Goal: Information Seeking & Learning: Learn about a topic

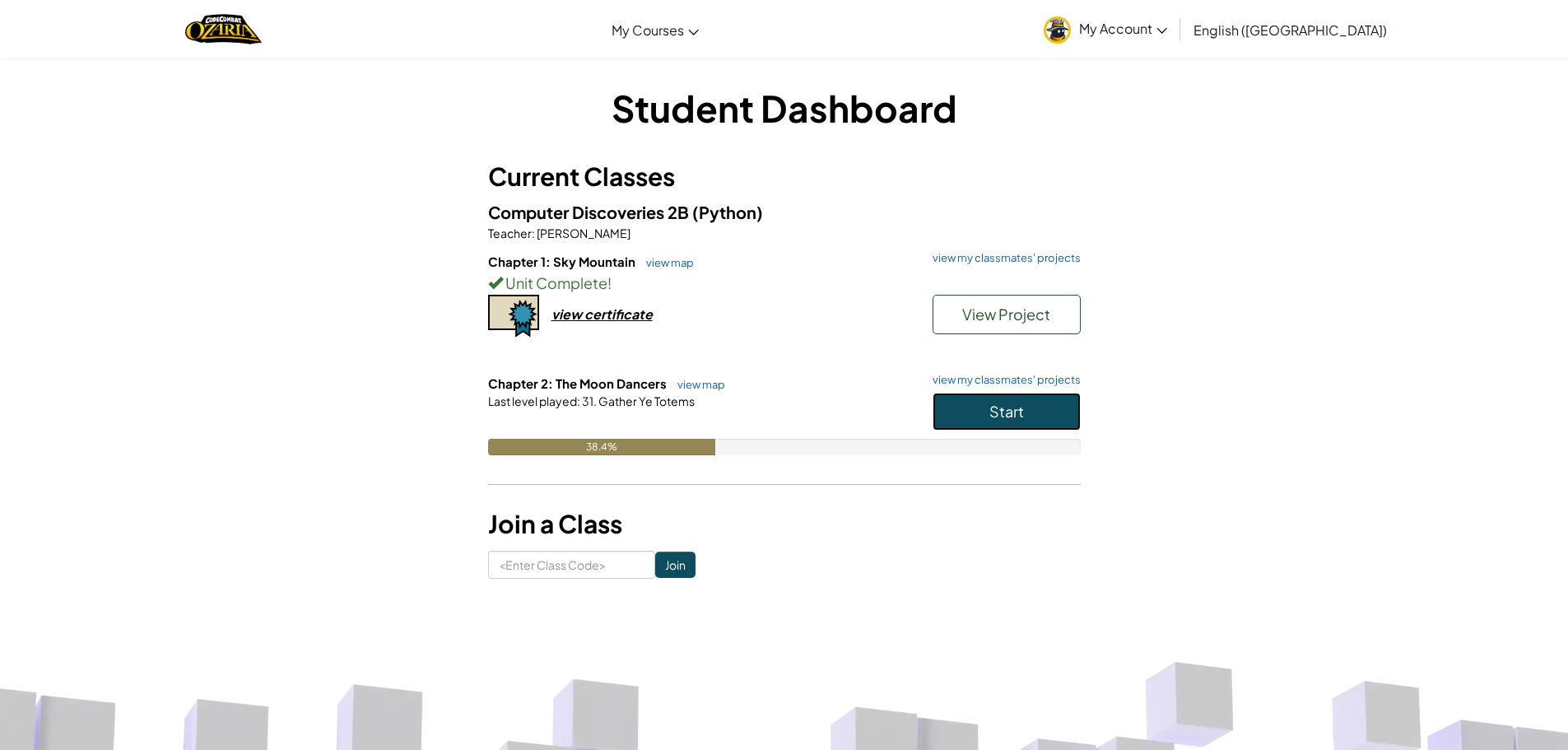
click at [1041, 414] on button "Start" at bounding box center [1006, 411] width 148 height 38
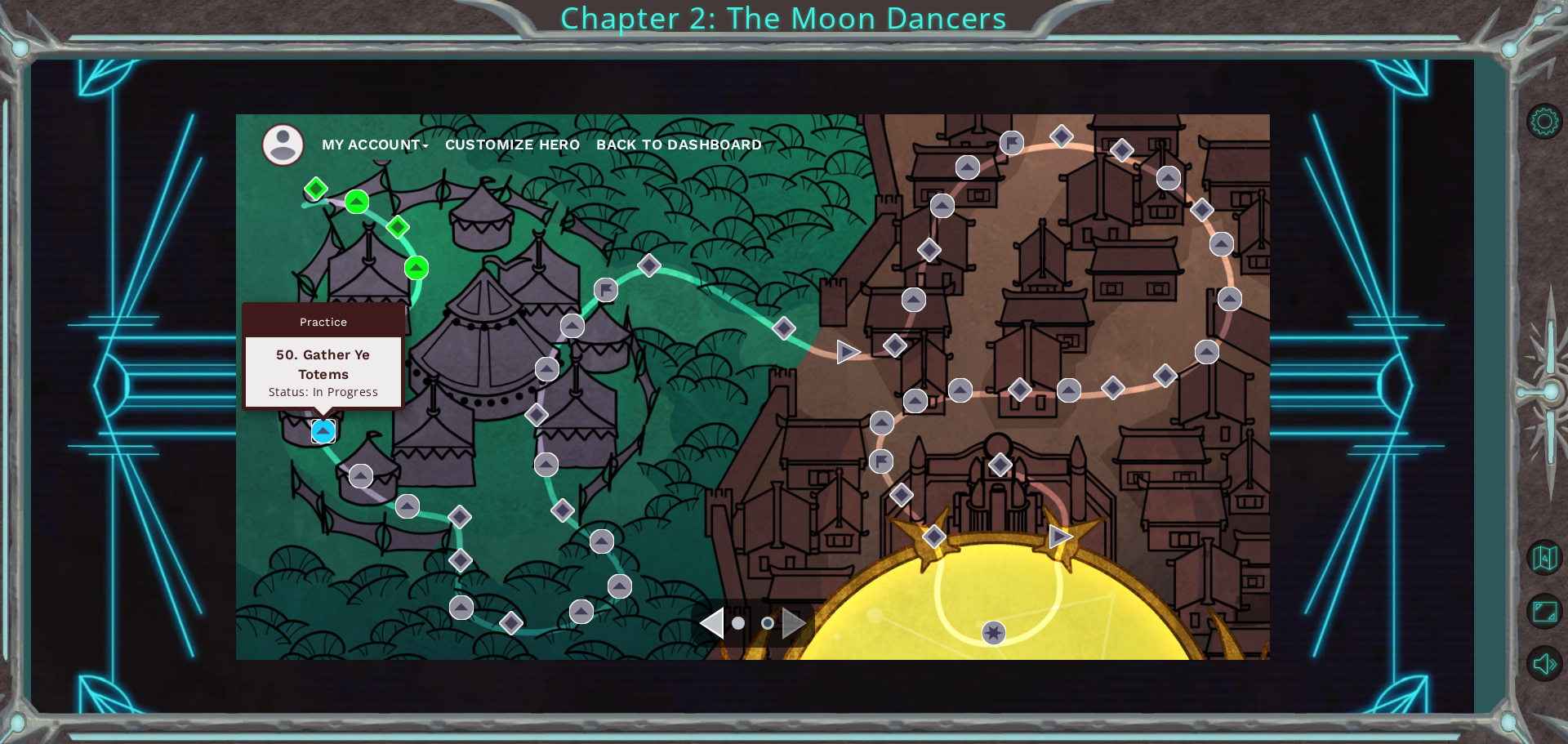
click at [329, 435] on img at bounding box center [323, 431] width 25 height 25
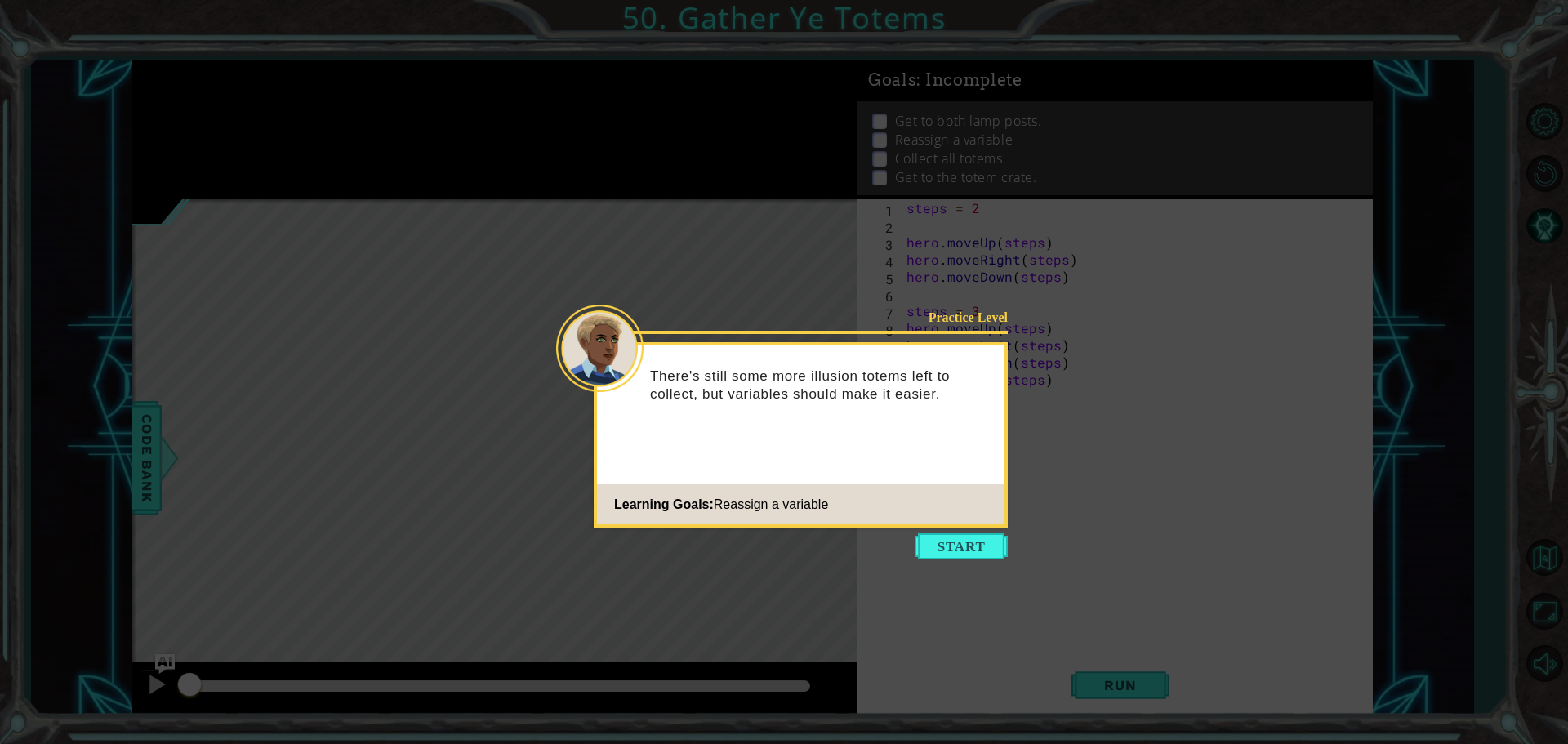
click at [966, 552] on button "Start" at bounding box center [961, 546] width 93 height 26
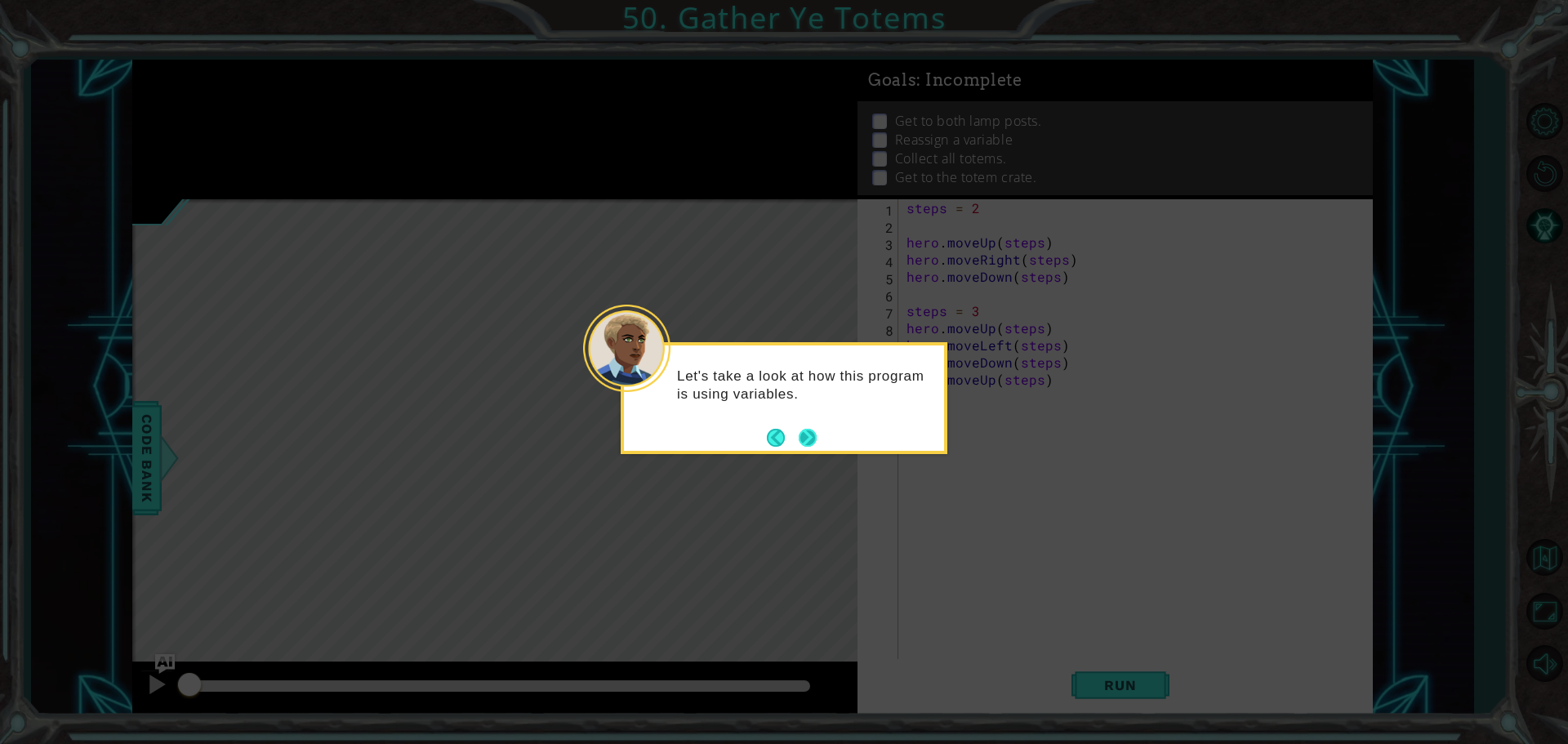
click at [812, 430] on button "Next" at bounding box center [807, 438] width 18 height 18
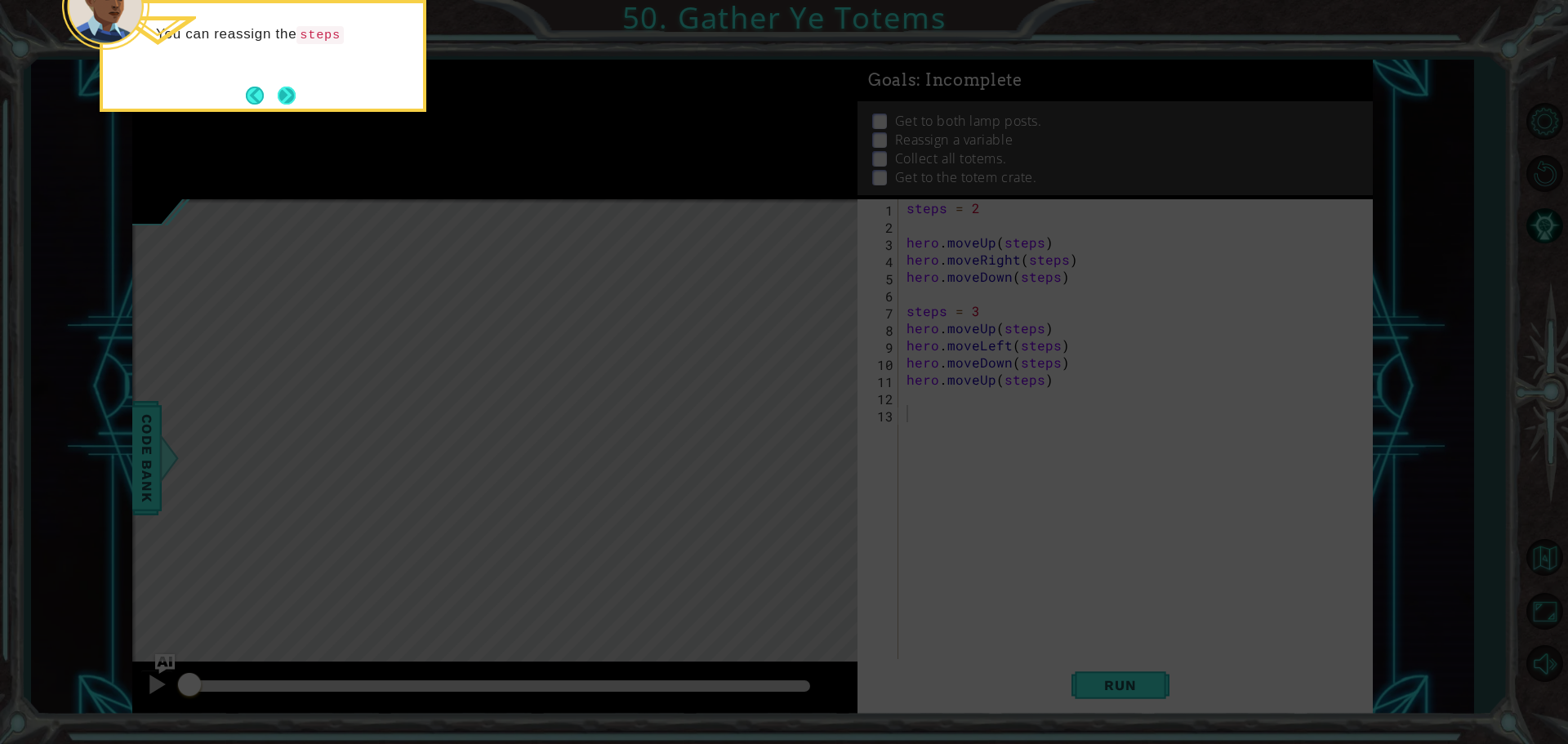
click at [280, 90] on button "Next" at bounding box center [286, 95] width 18 height 18
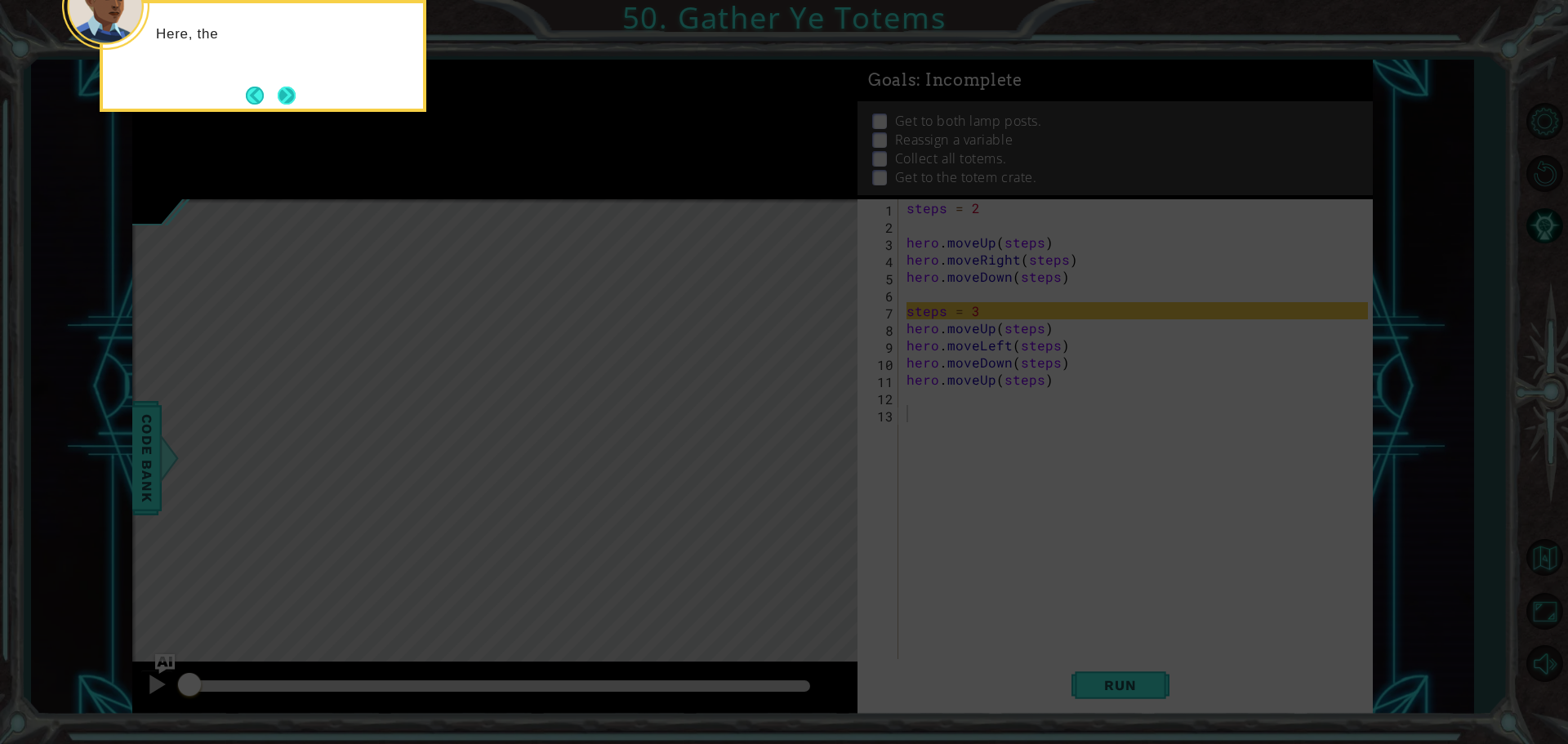
click at [277, 94] on button "Next" at bounding box center [286, 95] width 18 height 18
click at [282, 90] on button "Next" at bounding box center [286, 95] width 18 height 18
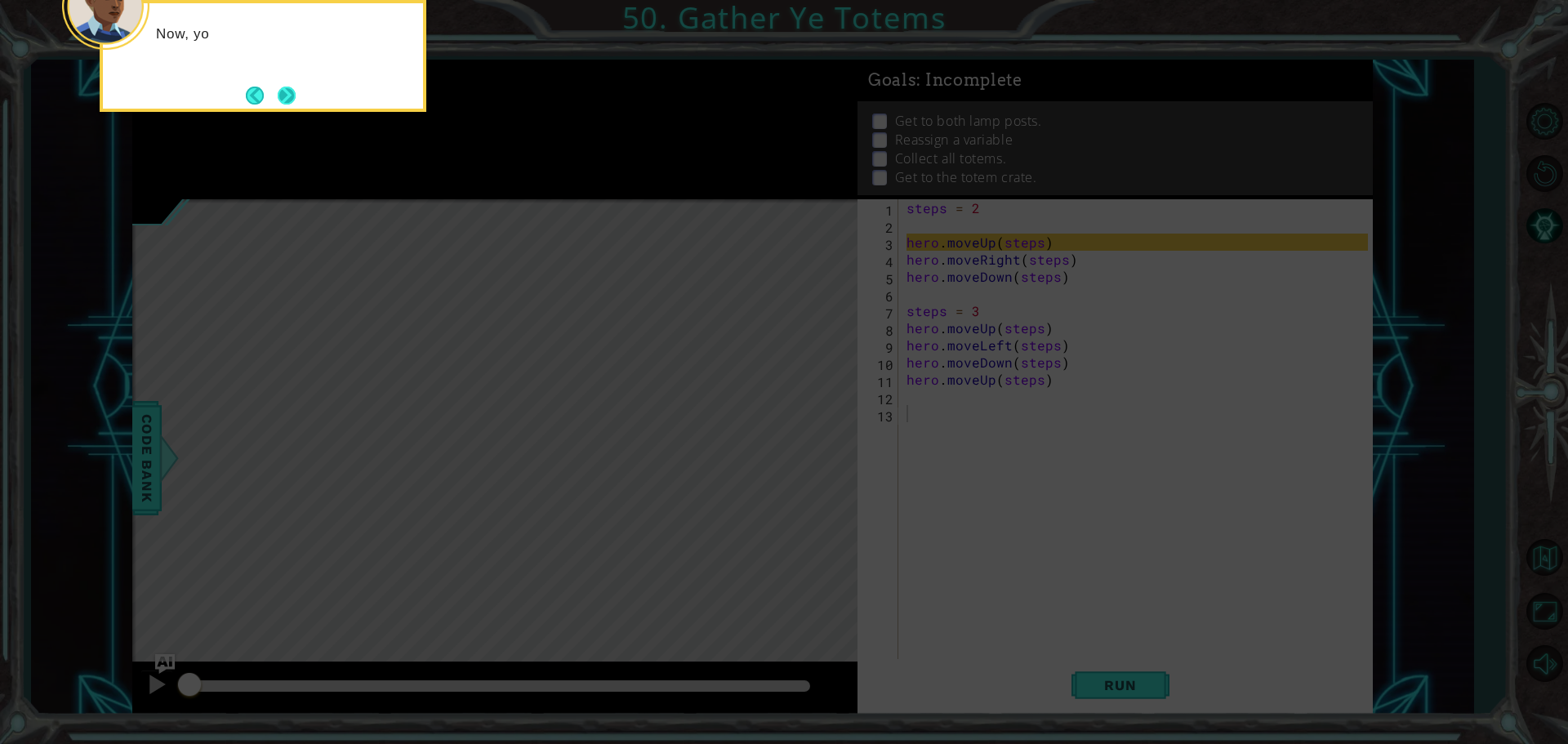
click at [281, 88] on button "Next" at bounding box center [286, 95] width 18 height 18
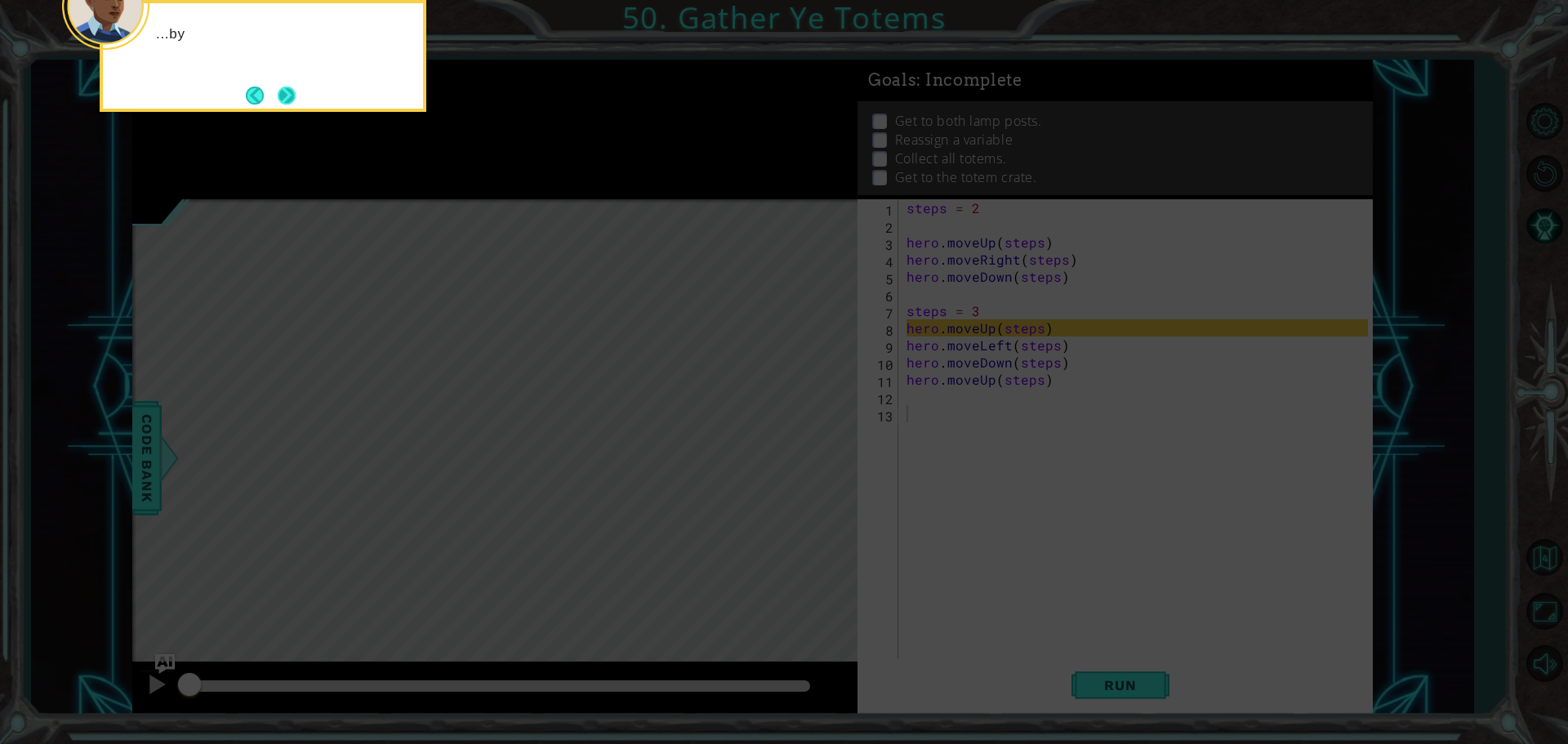
click at [282, 88] on button "Next" at bounding box center [286, 95] width 18 height 18
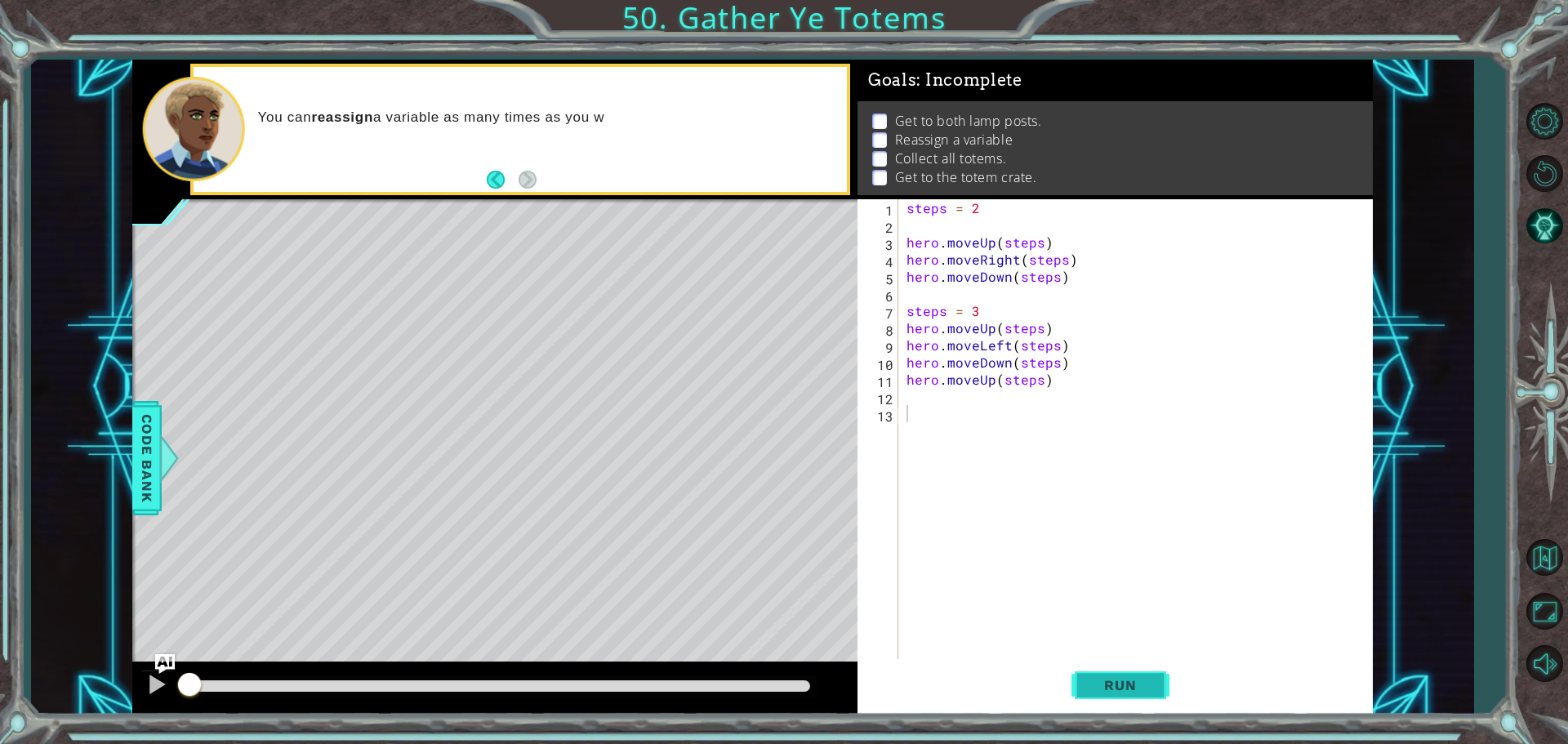
click at [1080, 682] on button "Run" at bounding box center [1120, 685] width 98 height 52
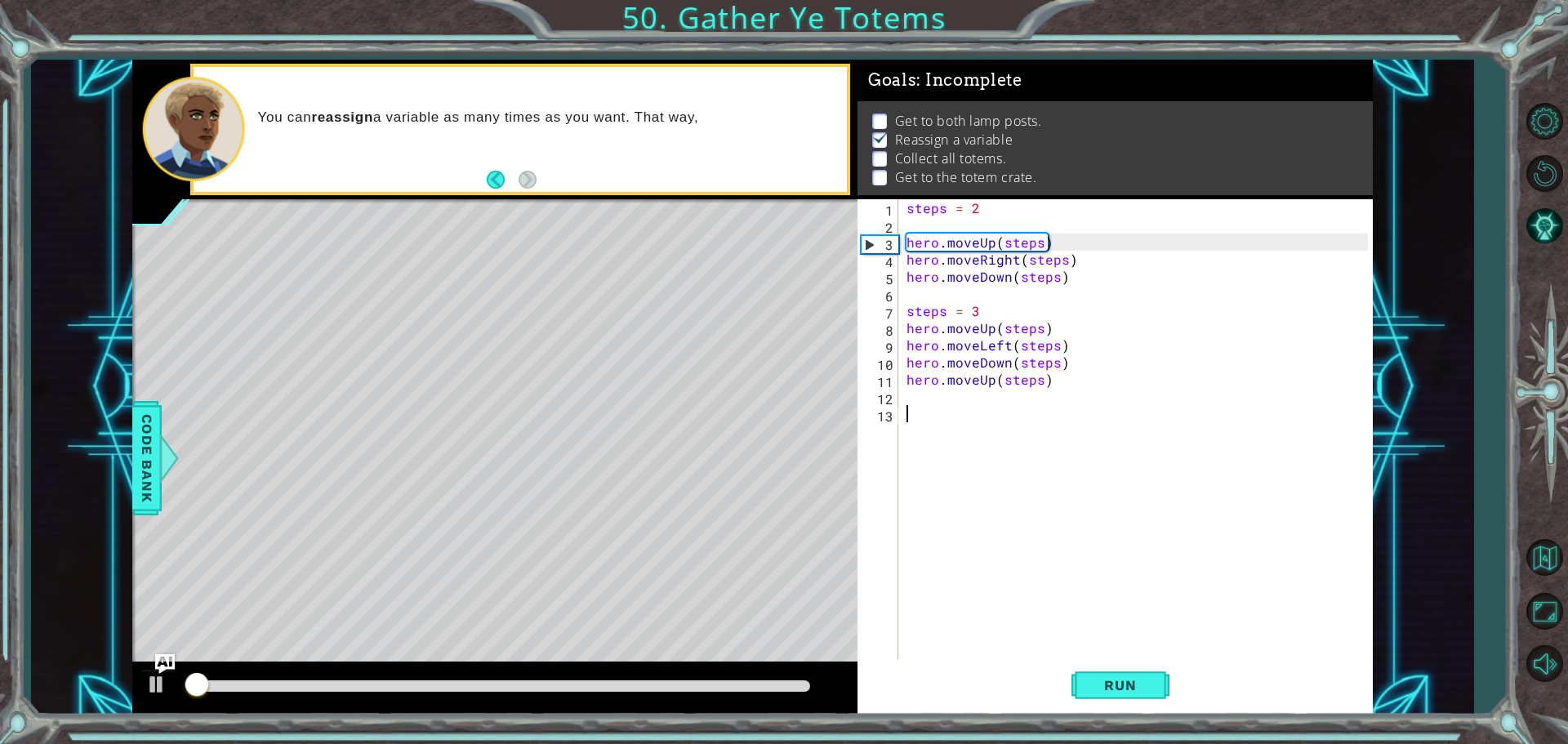
scroll to position [8, 0]
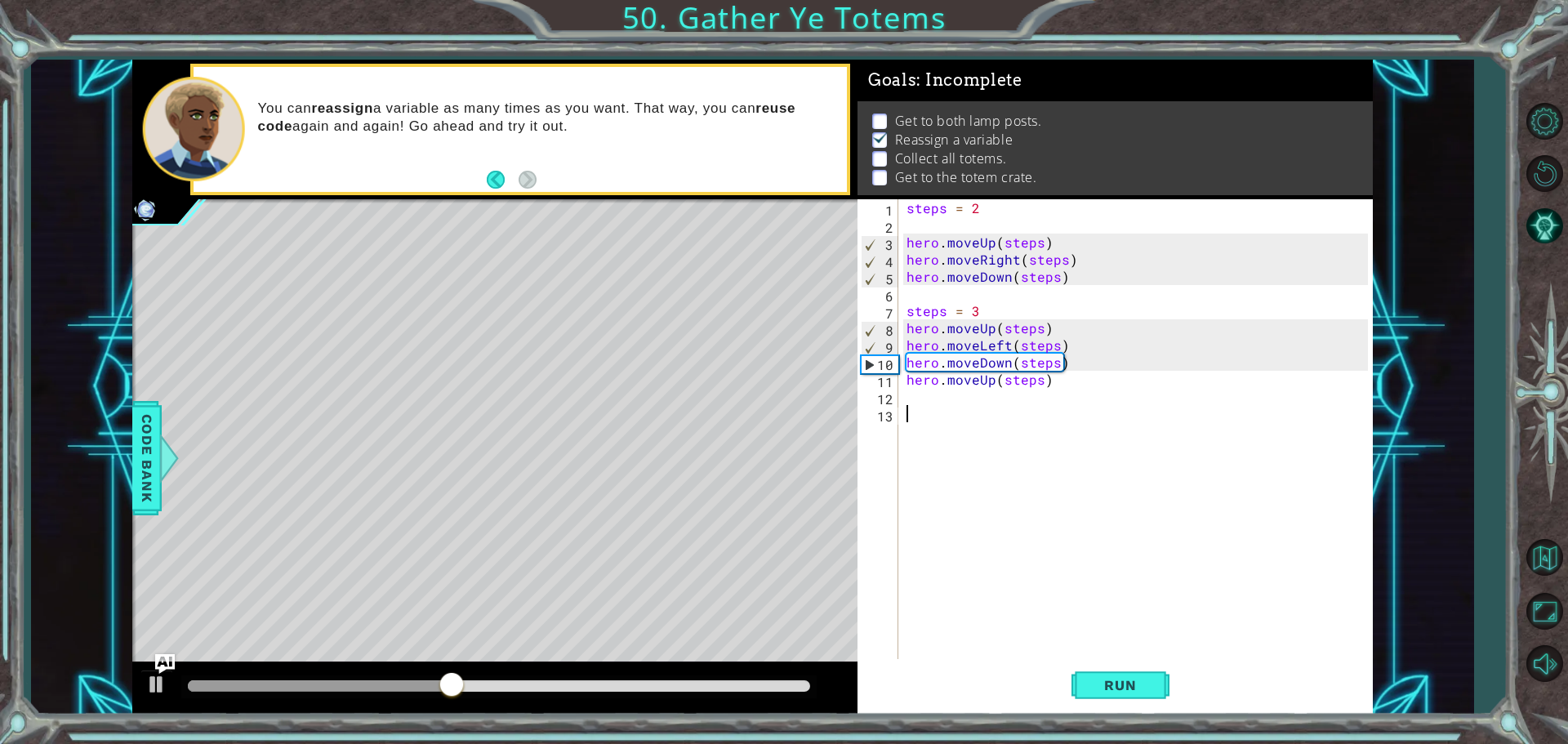
click at [1007, 342] on div "steps = 2 hero . moveUp ( steps ) hero . moveRight ( steps ) hero . moveDown ( …" at bounding box center [1139, 448] width 472 height 497
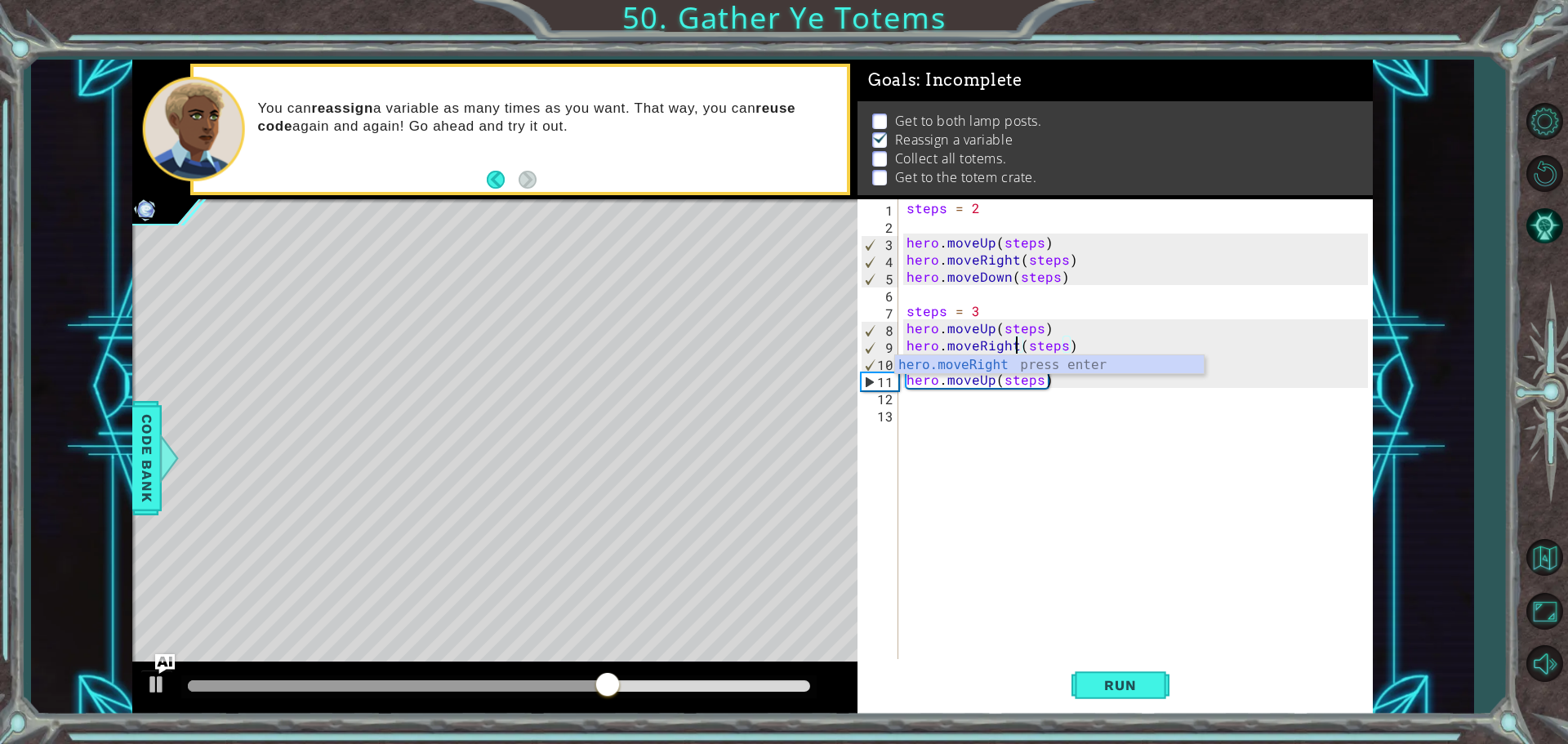
scroll to position [0, 7]
click at [1131, 687] on span "Run" at bounding box center [1119, 686] width 64 height 16
click at [907, 377] on div "steps = 2 hero . moveUp ( steps ) hero . moveRight ( steps ) hero . moveDown ( …" at bounding box center [1139, 448] width 472 height 497
type textarea "hero.moveUp(steps)"
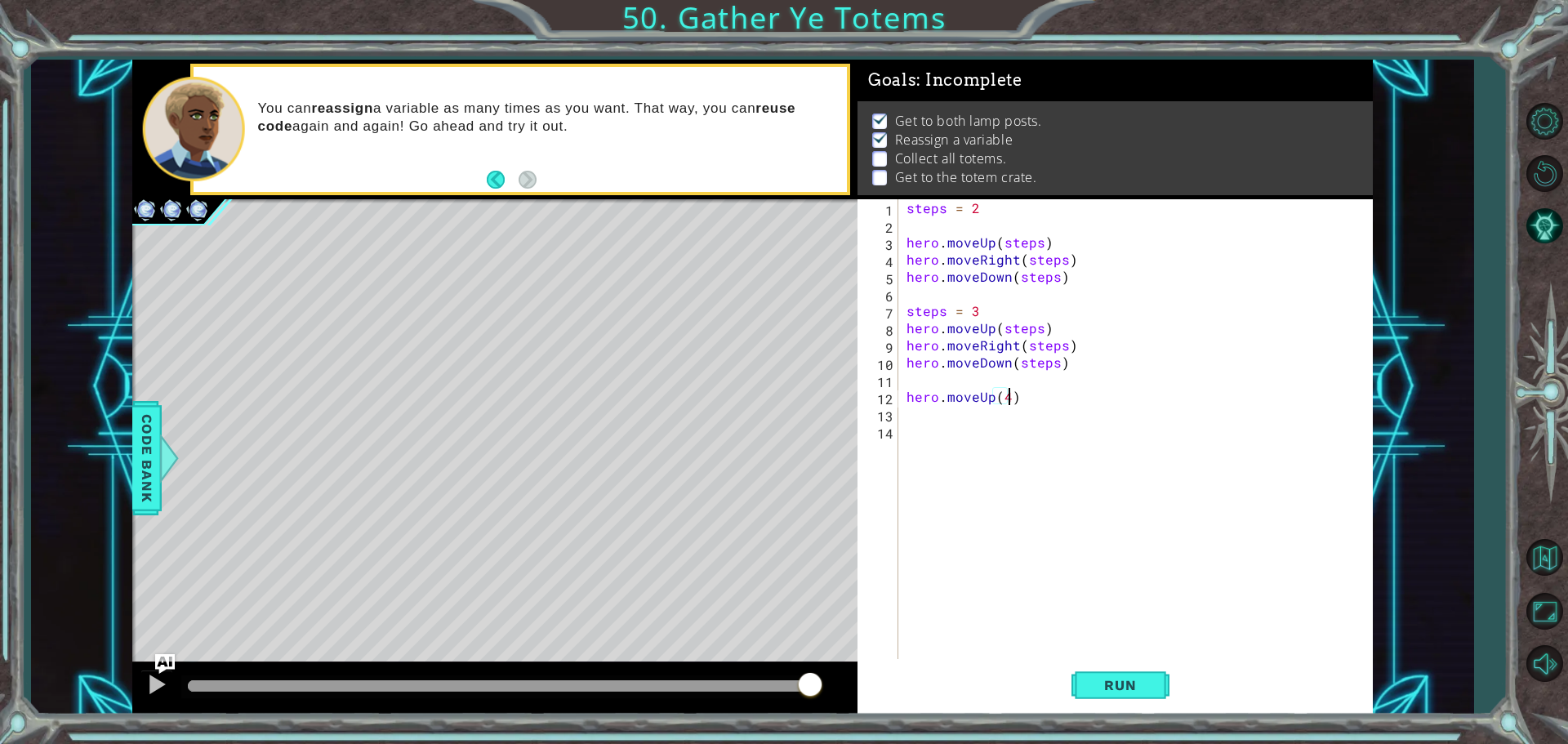
scroll to position [0, 6]
click at [1015, 395] on div "steps = 2 hero . moveUp ( steps ) hero . moveRight ( steps ) hero . moveDown ( …" at bounding box center [1139, 448] width 472 height 497
type textarea "hero.moveUp(4)"
click at [1080, 694] on button "Run" at bounding box center [1120, 685] width 98 height 52
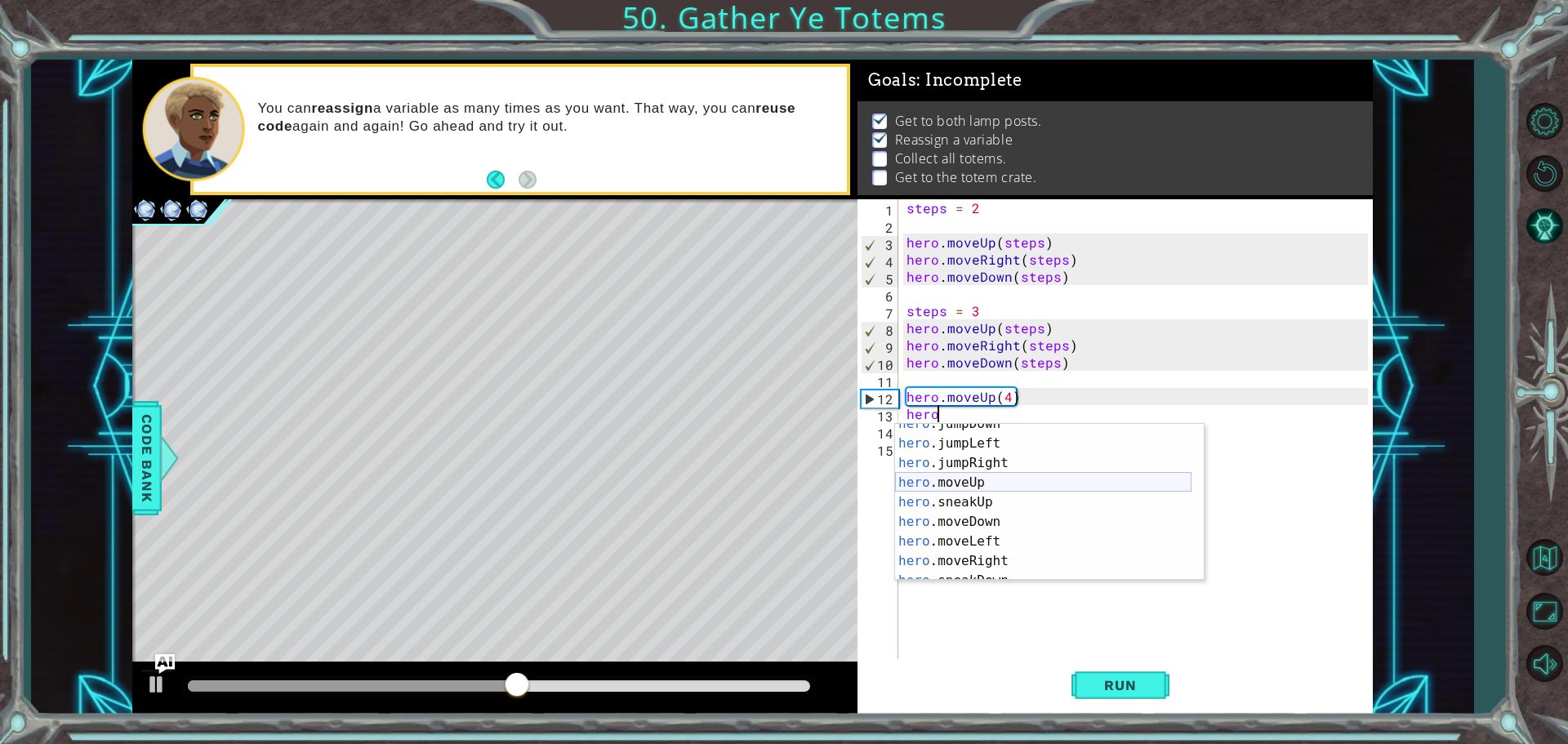
scroll to position [138, 0]
click at [964, 478] on div "hero .moveDown press enter hero .moveLeft press enter hero .moveRight press ent…" at bounding box center [1043, 522] width 296 height 196
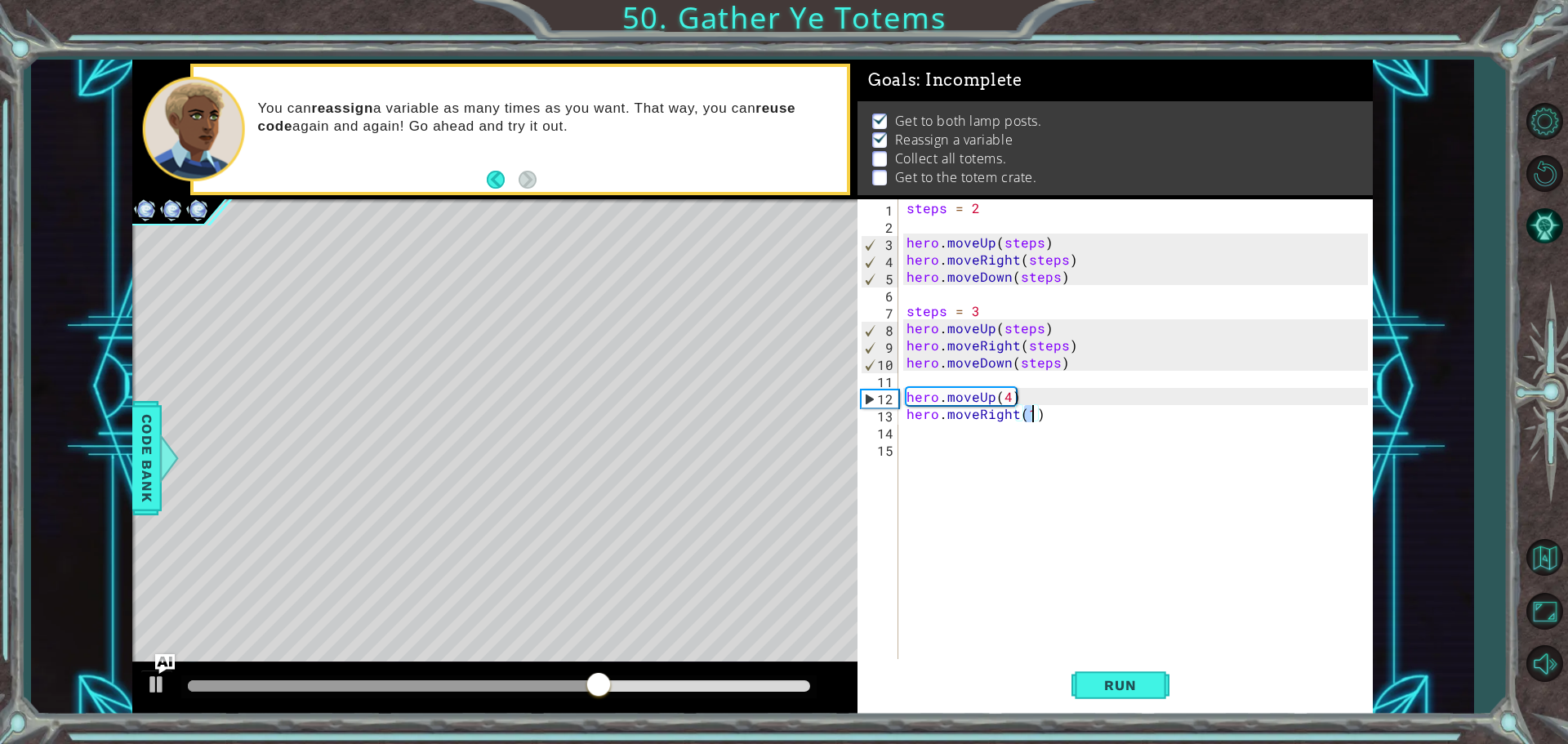
type textarea "hero.moveRight(2)"
click at [926, 428] on div "steps = 2 hero . moveUp ( steps ) hero . moveRight ( steps ) hero . moveDown ( …" at bounding box center [1139, 448] width 472 height 497
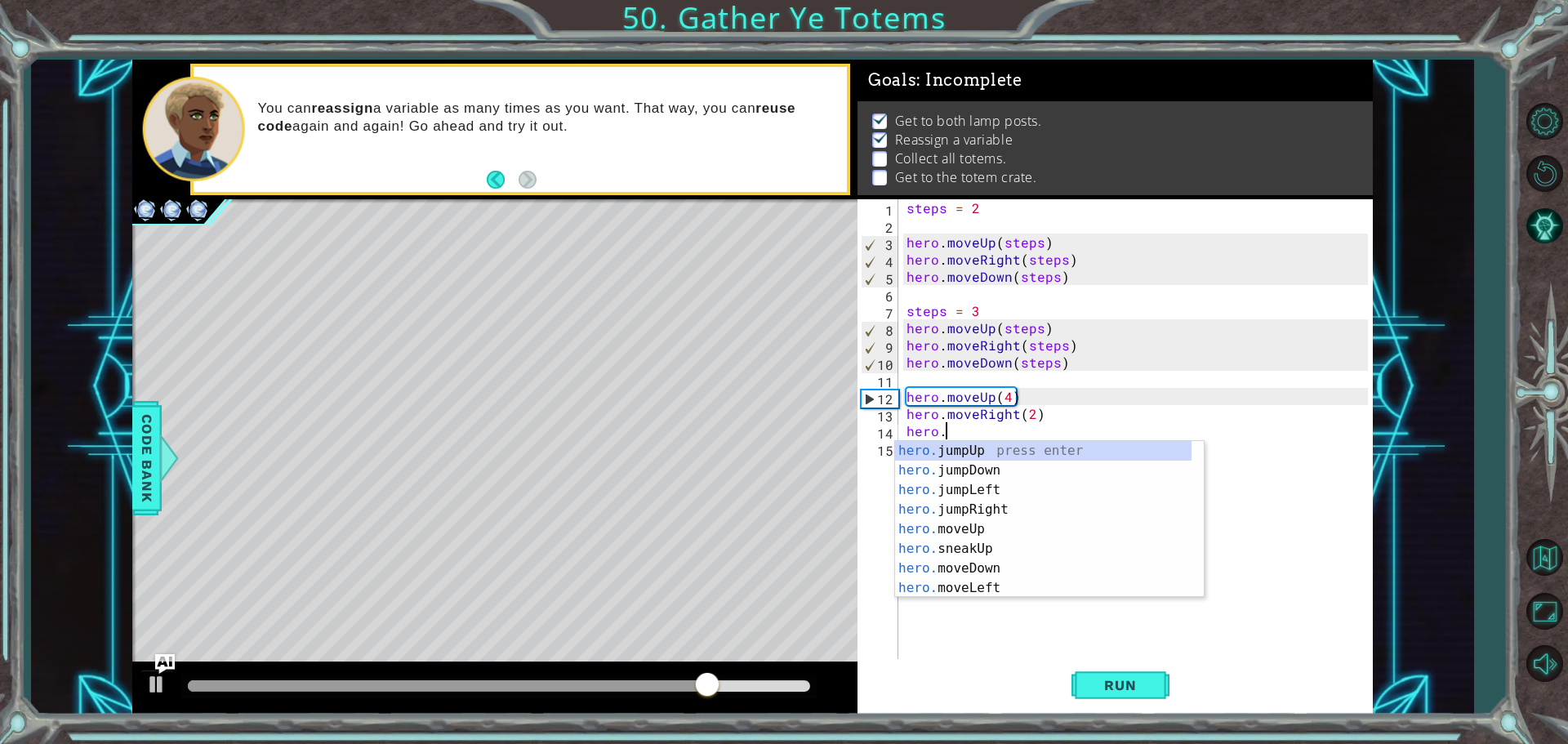
scroll to position [0, 2]
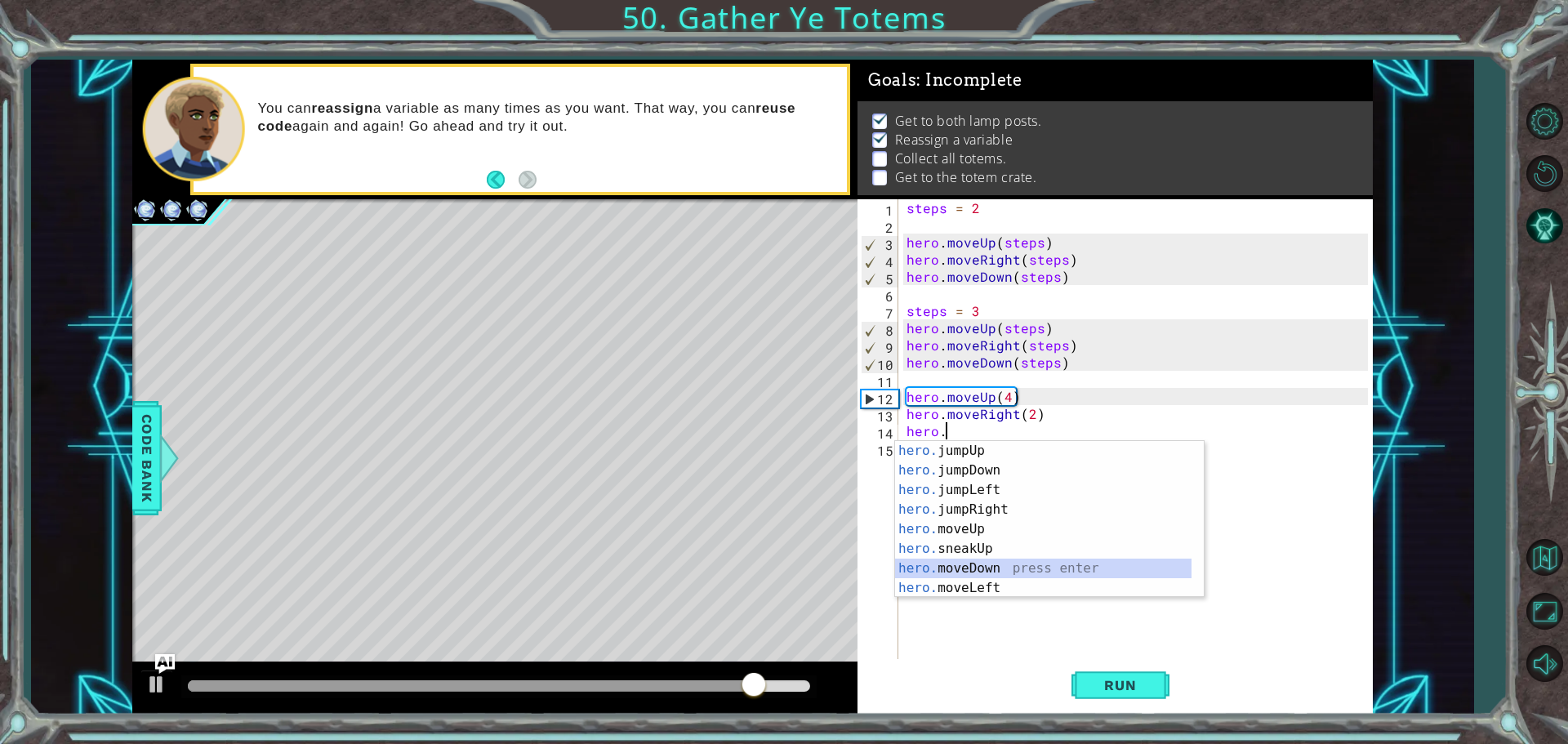
click at [963, 570] on div "hero. jumpUp press enter hero. jumpDown press enter hero. jumpLeft press enter …" at bounding box center [1043, 539] width 296 height 196
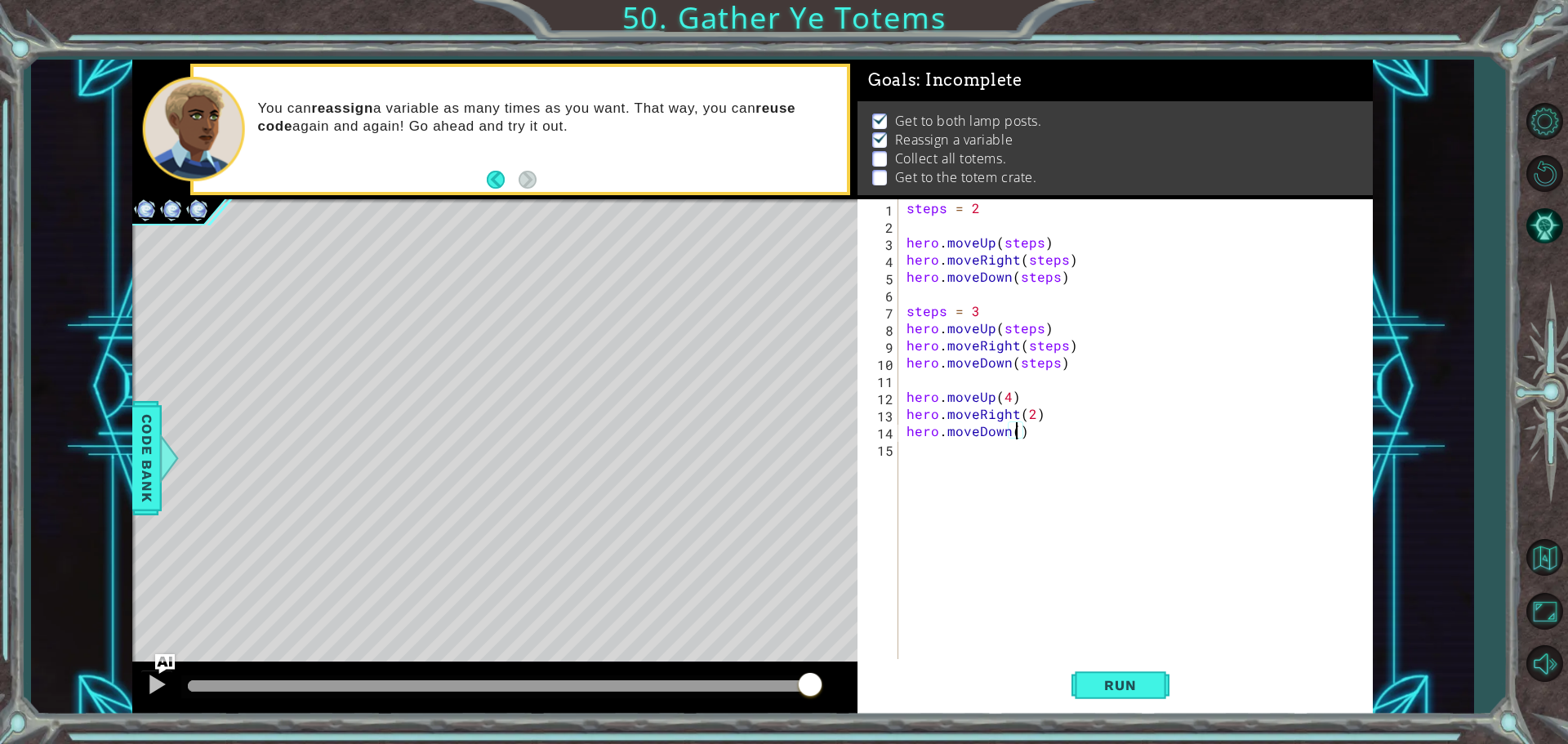
scroll to position [0, 7]
type textarea "hero.moveDown(5)"
click at [1125, 664] on button "Run" at bounding box center [1120, 685] width 98 height 52
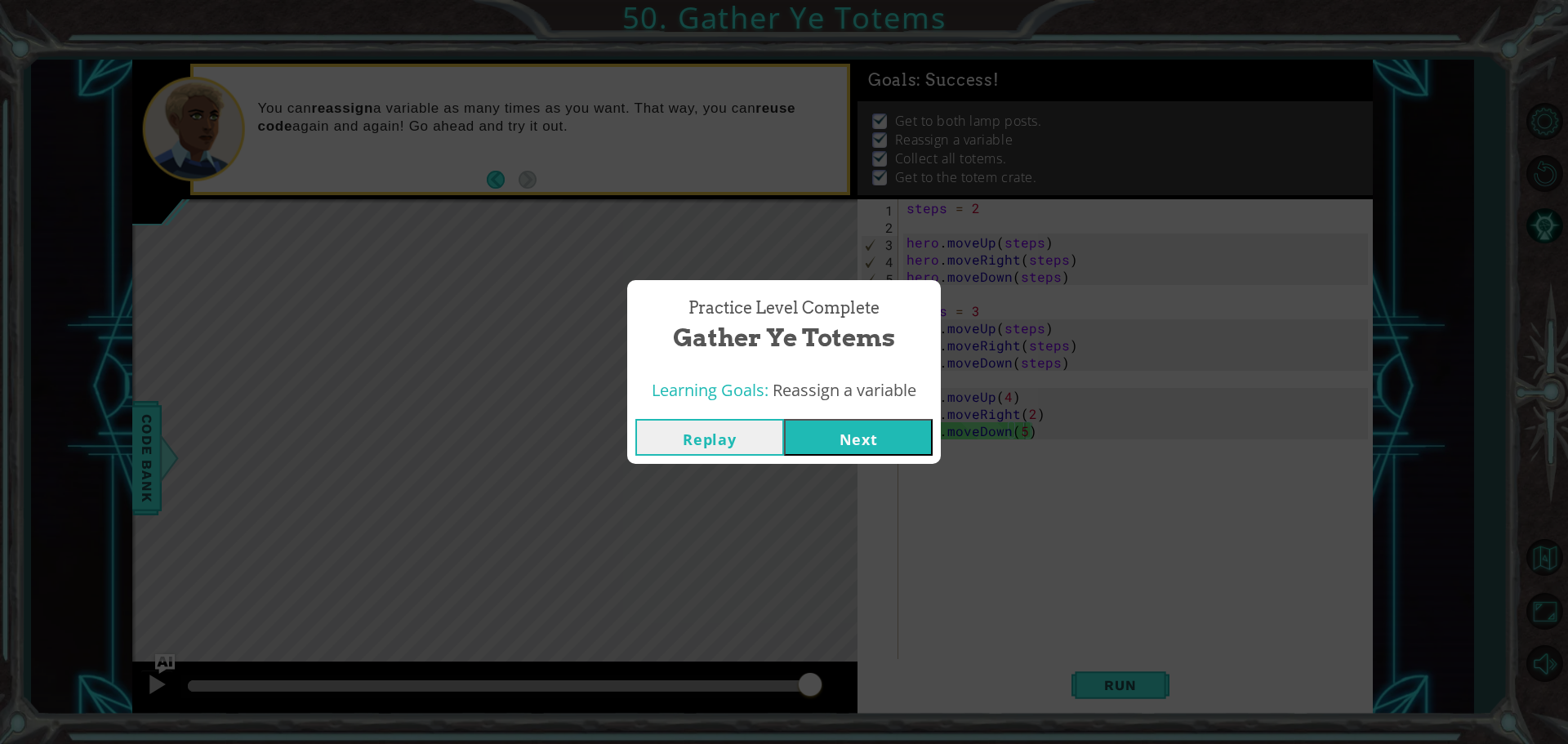
click at [812, 445] on button "Next" at bounding box center [859, 437] width 149 height 37
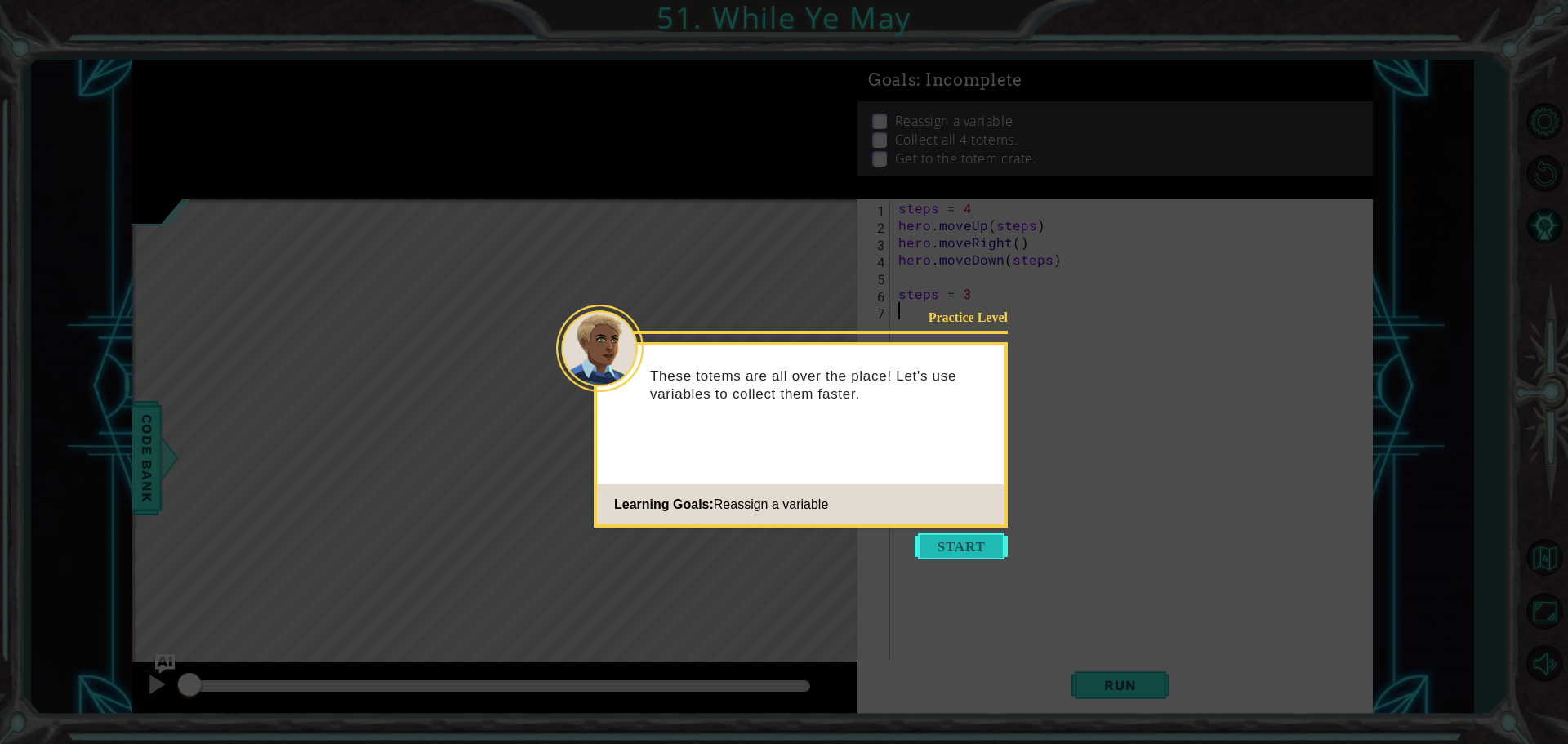
click at [950, 534] on button "Start" at bounding box center [961, 546] width 93 height 26
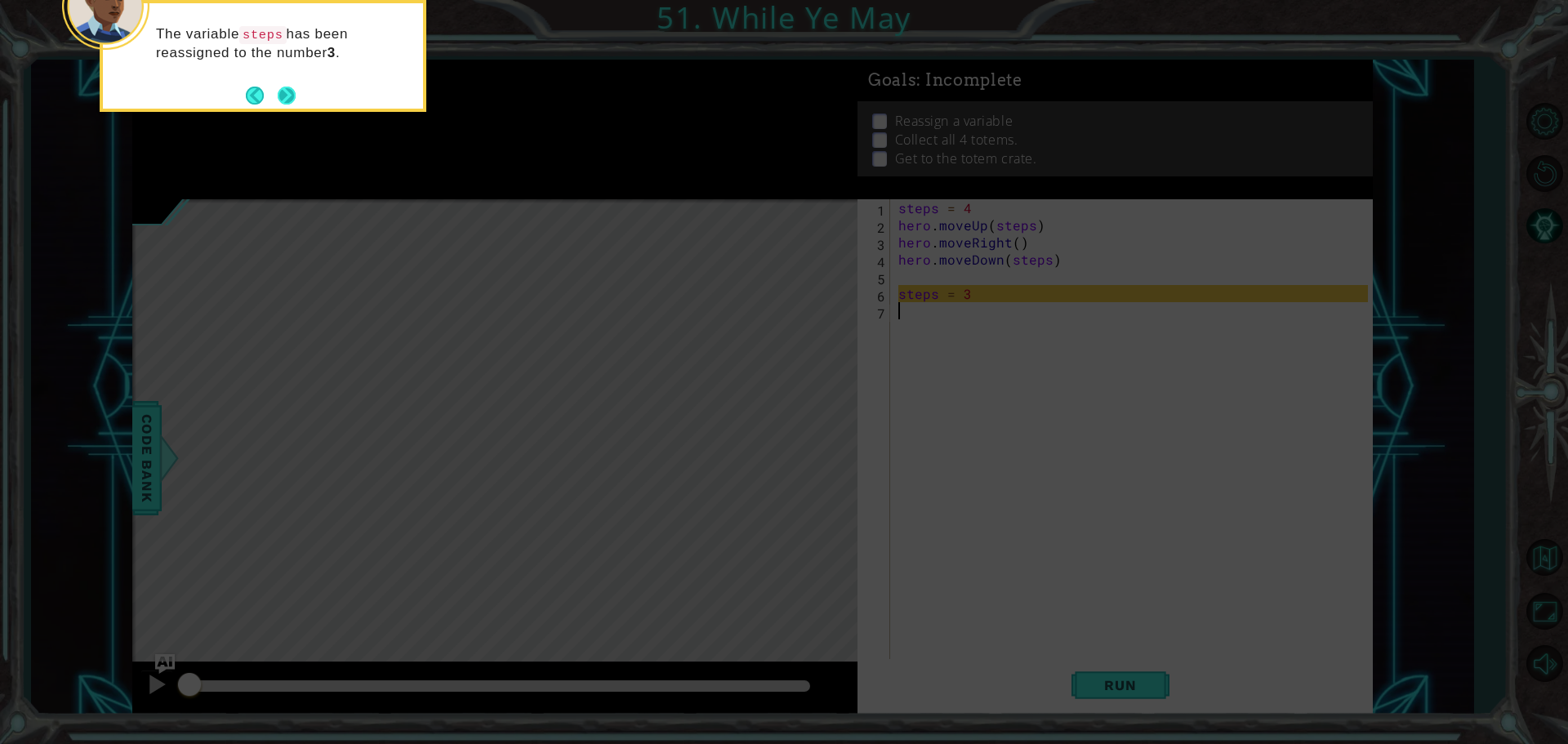
click at [289, 87] on button "Next" at bounding box center [286, 95] width 18 height 18
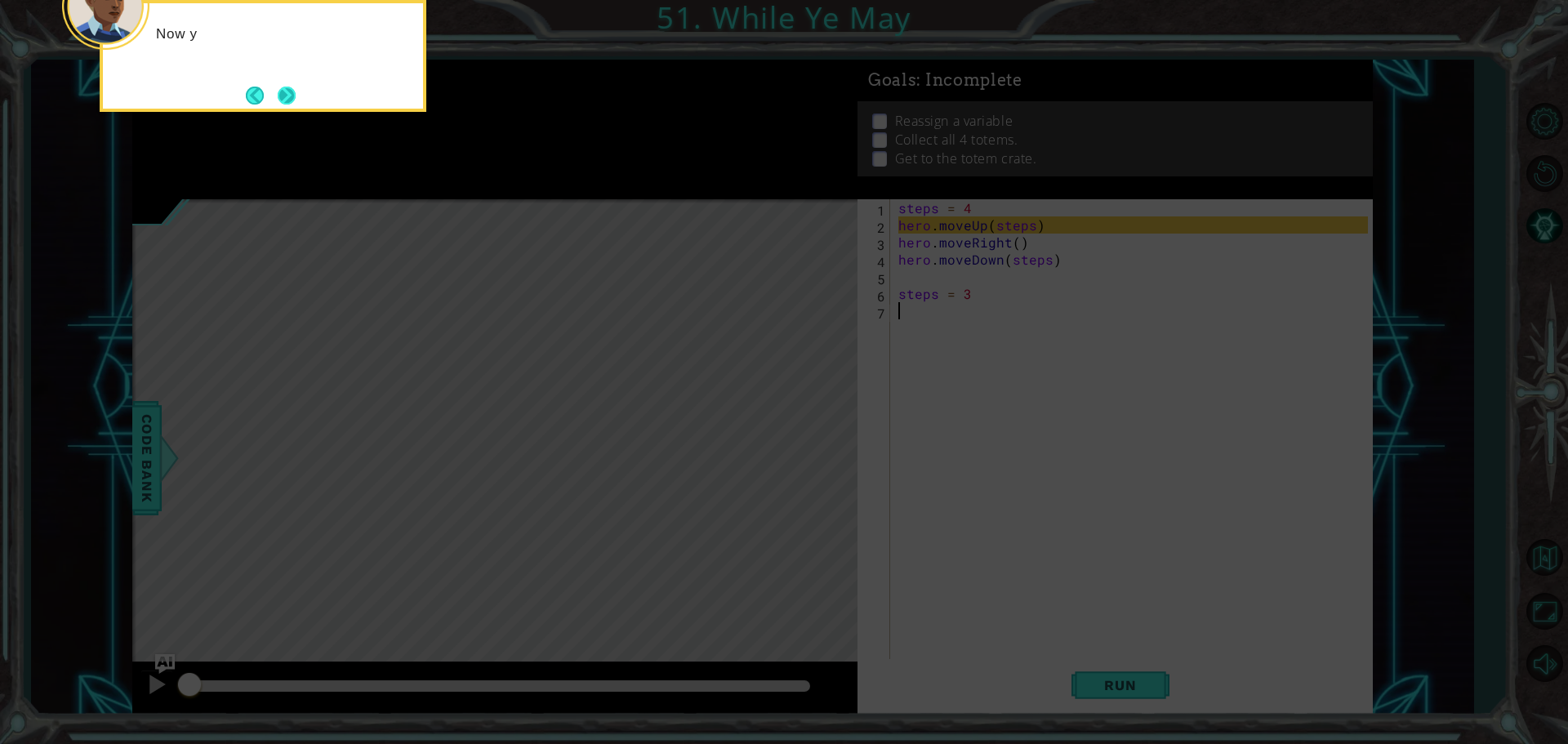
click at [286, 86] on button "Next" at bounding box center [286, 95] width 18 height 18
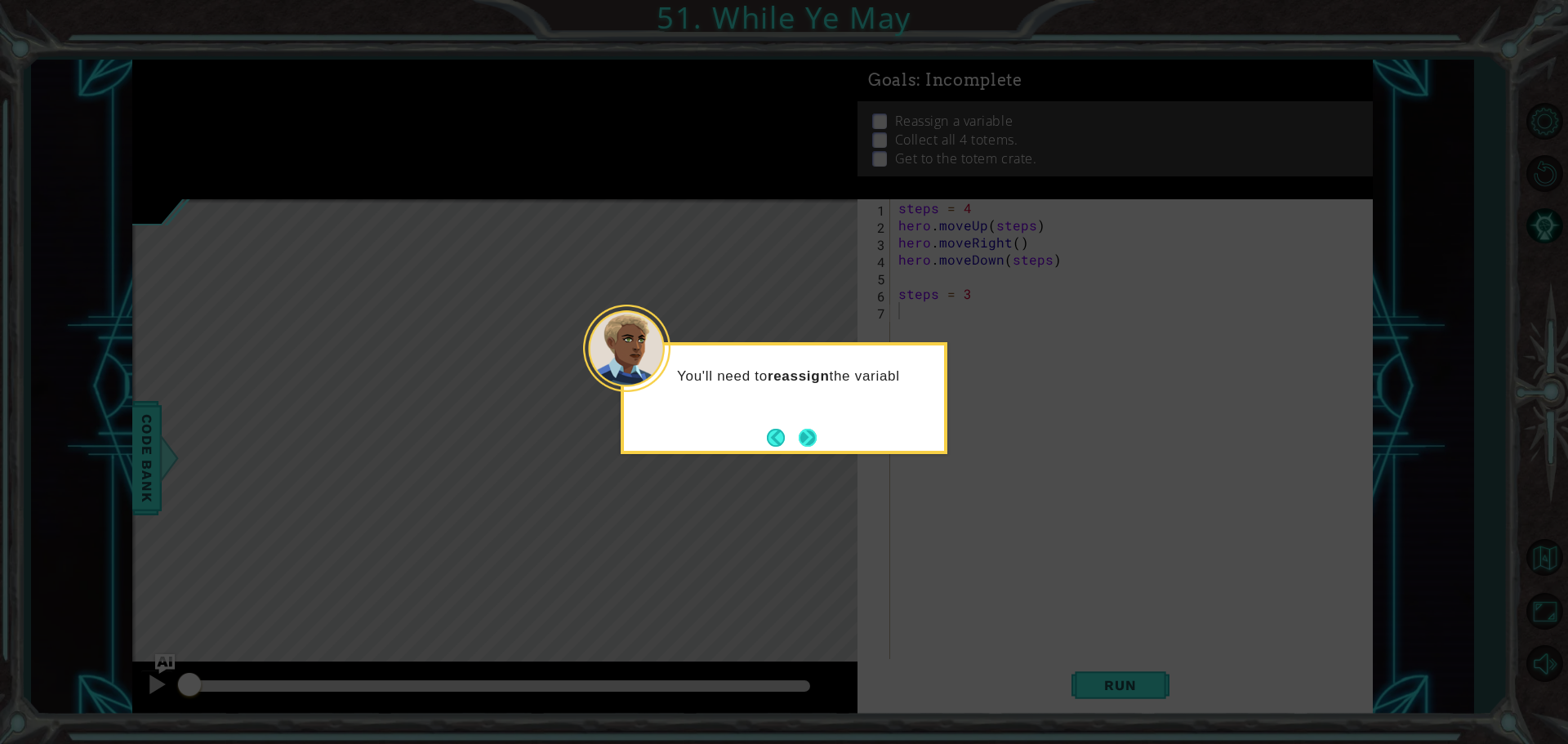
click at [798, 429] on button "Next" at bounding box center [807, 438] width 18 height 18
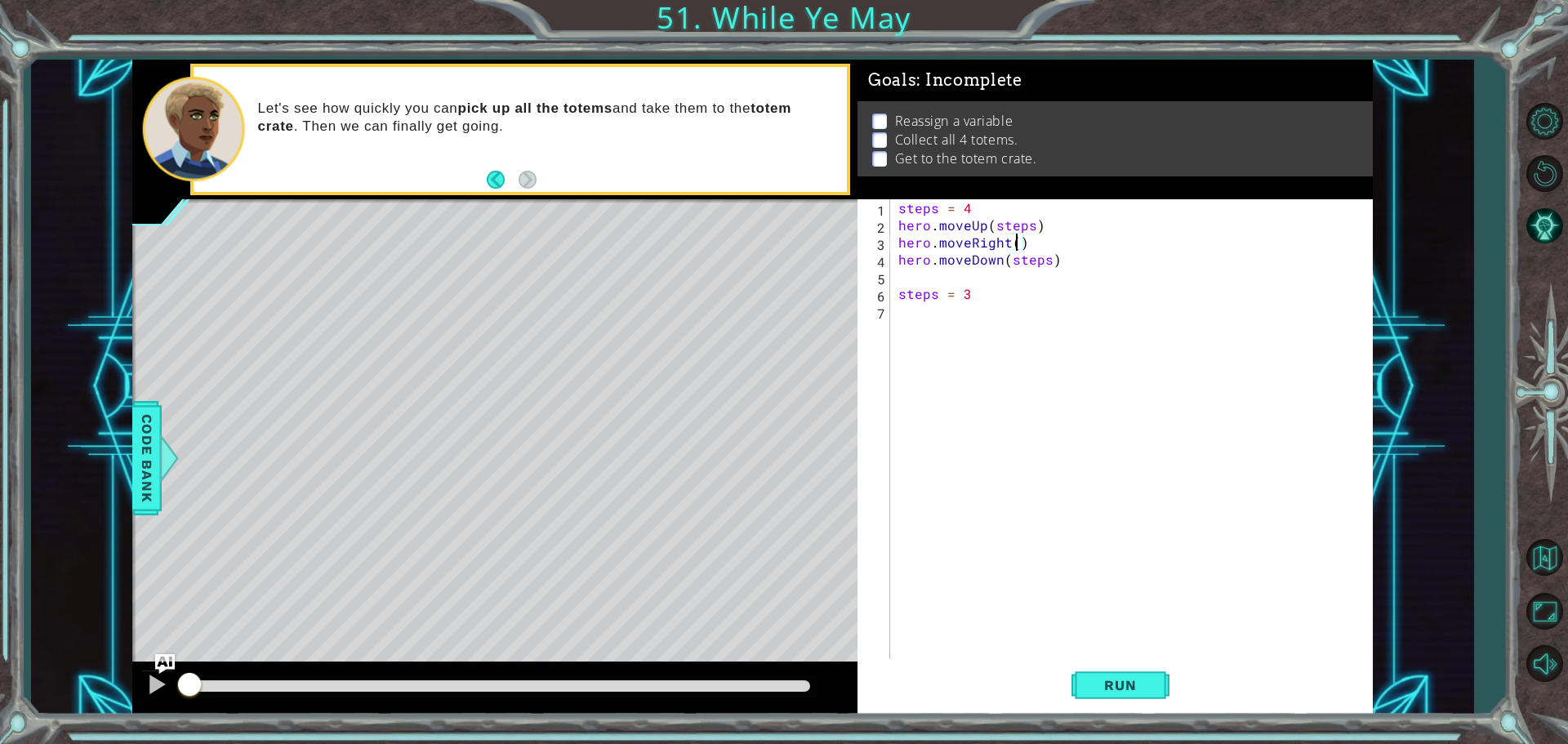
click at [1013, 242] on div "steps = 4 hero . moveUp ( steps ) hero . moveRight ( ) hero . moveDown ( steps …" at bounding box center [1136, 448] width 481 height 497
type textarea "hero.moveRight(1)"
click at [920, 318] on div "steps = 4 hero . moveUp ( steps ) hero . moveRight ( 1 ) hero . moveDown ( step…" at bounding box center [1136, 448] width 481 height 497
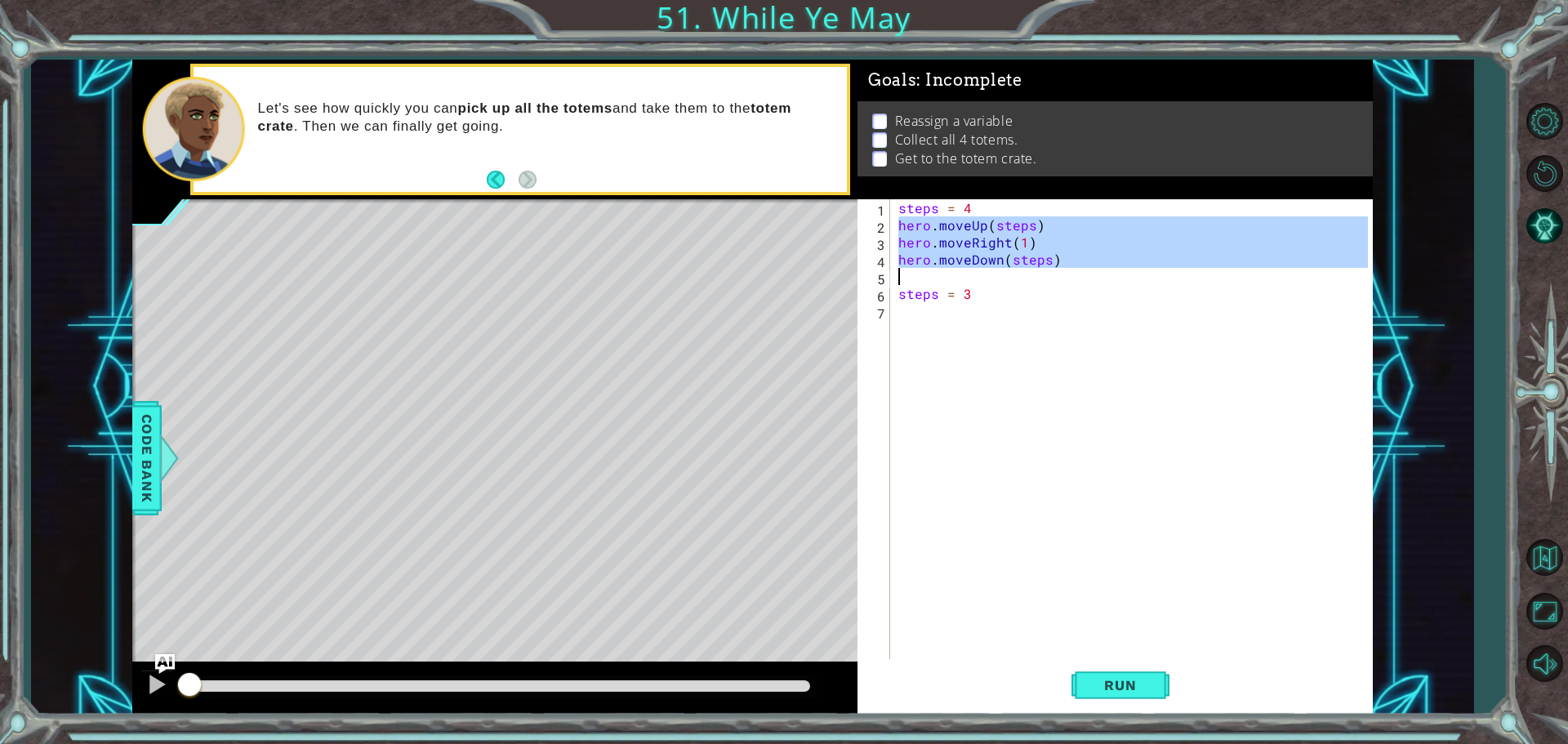
drag, startPoint x: 900, startPoint y: 219, endPoint x: 1064, endPoint y: 283, distance: 176.0
click at [1061, 281] on div "steps = 4 hero . moveUp ( steps ) hero . moveRight ( 1 ) hero . moveDown ( step…" at bounding box center [1136, 448] width 481 height 497
type textarea "hero.moveDown(steps)"
click at [902, 321] on div "steps = 4 hero . moveUp ( steps ) hero . moveRight ( 1 ) hero . moveDown ( step…" at bounding box center [1136, 448] width 481 height 497
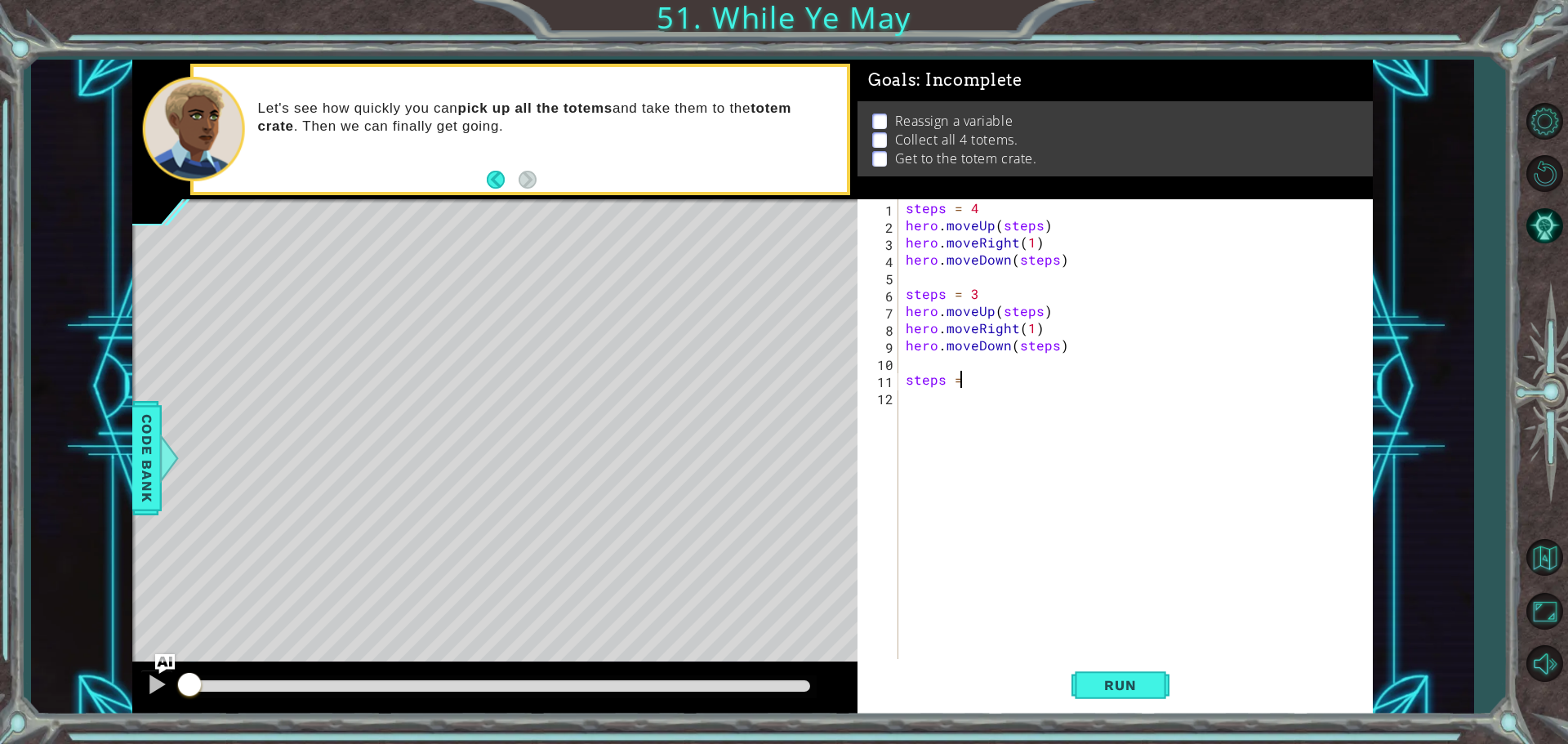
scroll to position [0, 2]
type textarea "steps = 2"
click at [908, 393] on div "steps = 4 hero . moveUp ( steps ) hero . moveRight ( 1 ) hero . moveDown ( step…" at bounding box center [1139, 448] width 473 height 497
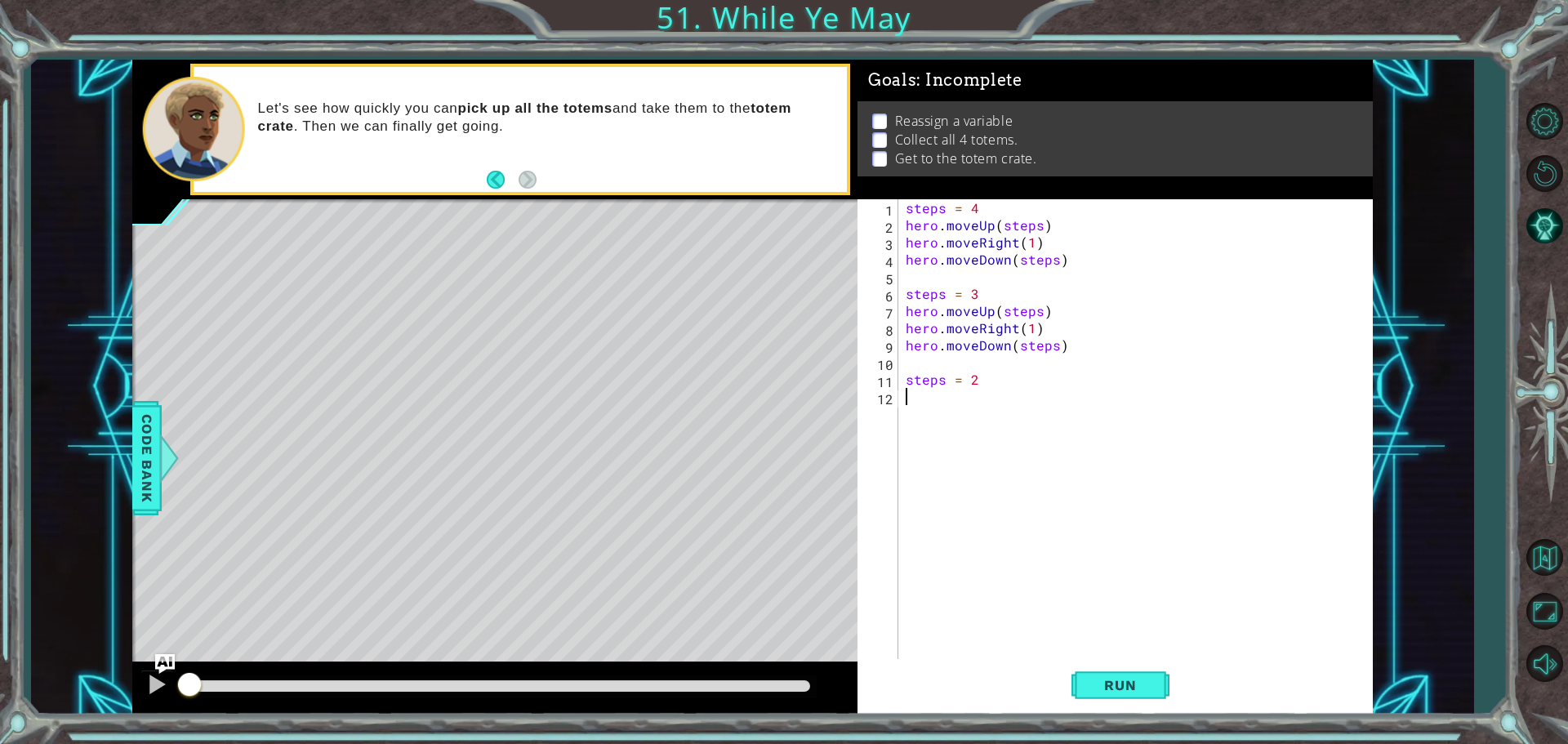
paste textarea "s"
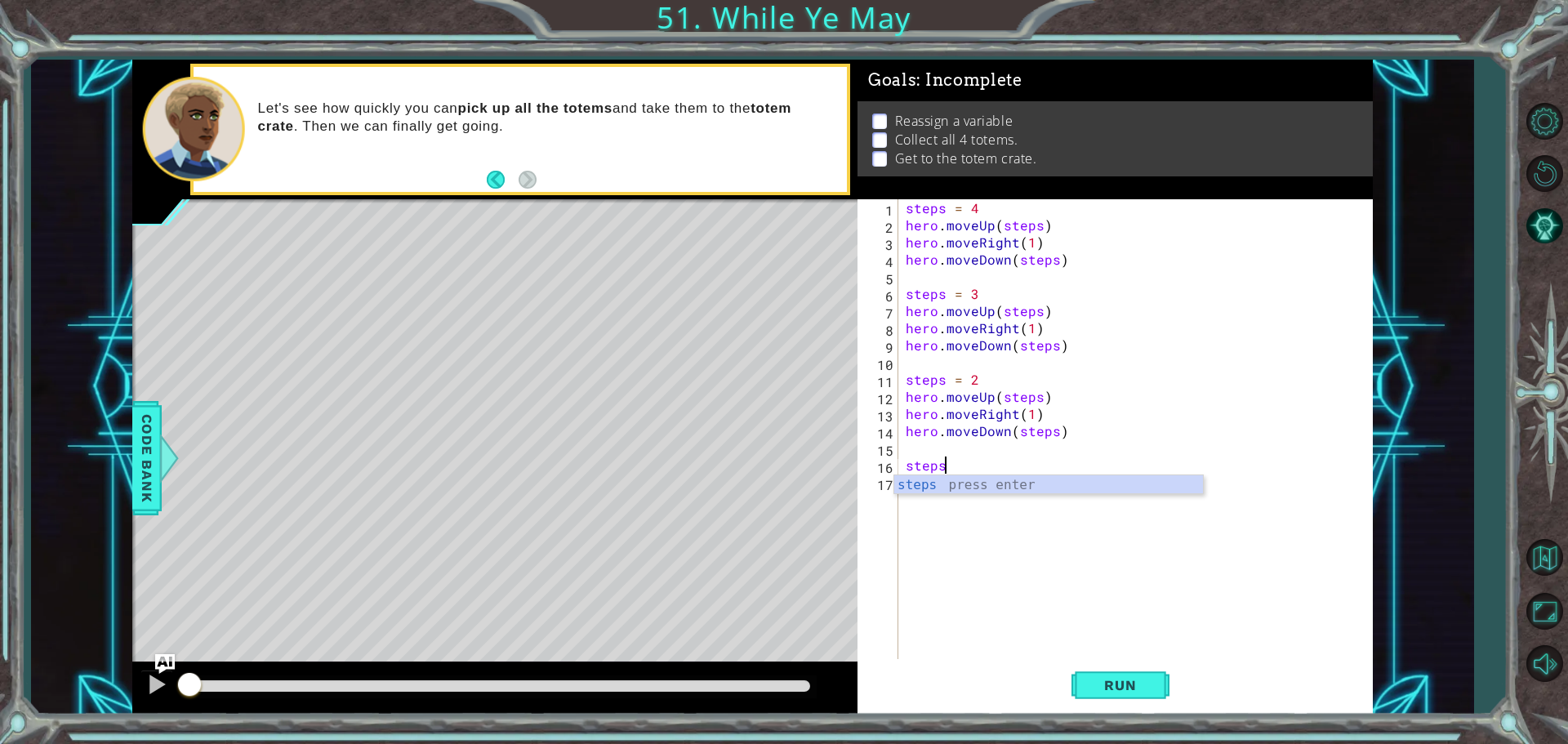
scroll to position [0, 2]
type textarea "steps = 1"
paste textarea "hero.moveDown(steps)"
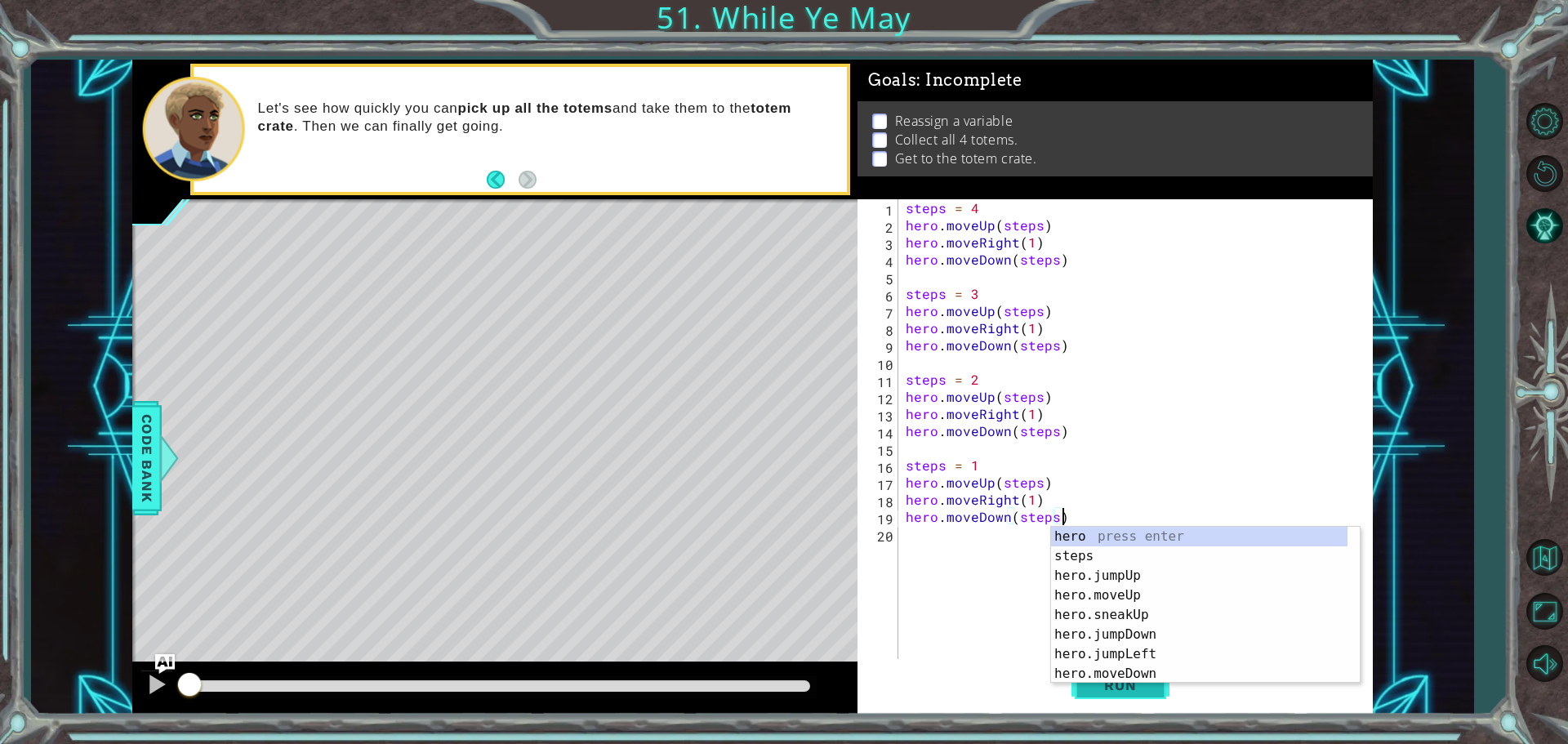
type textarea "hero.moveDown(steps)"
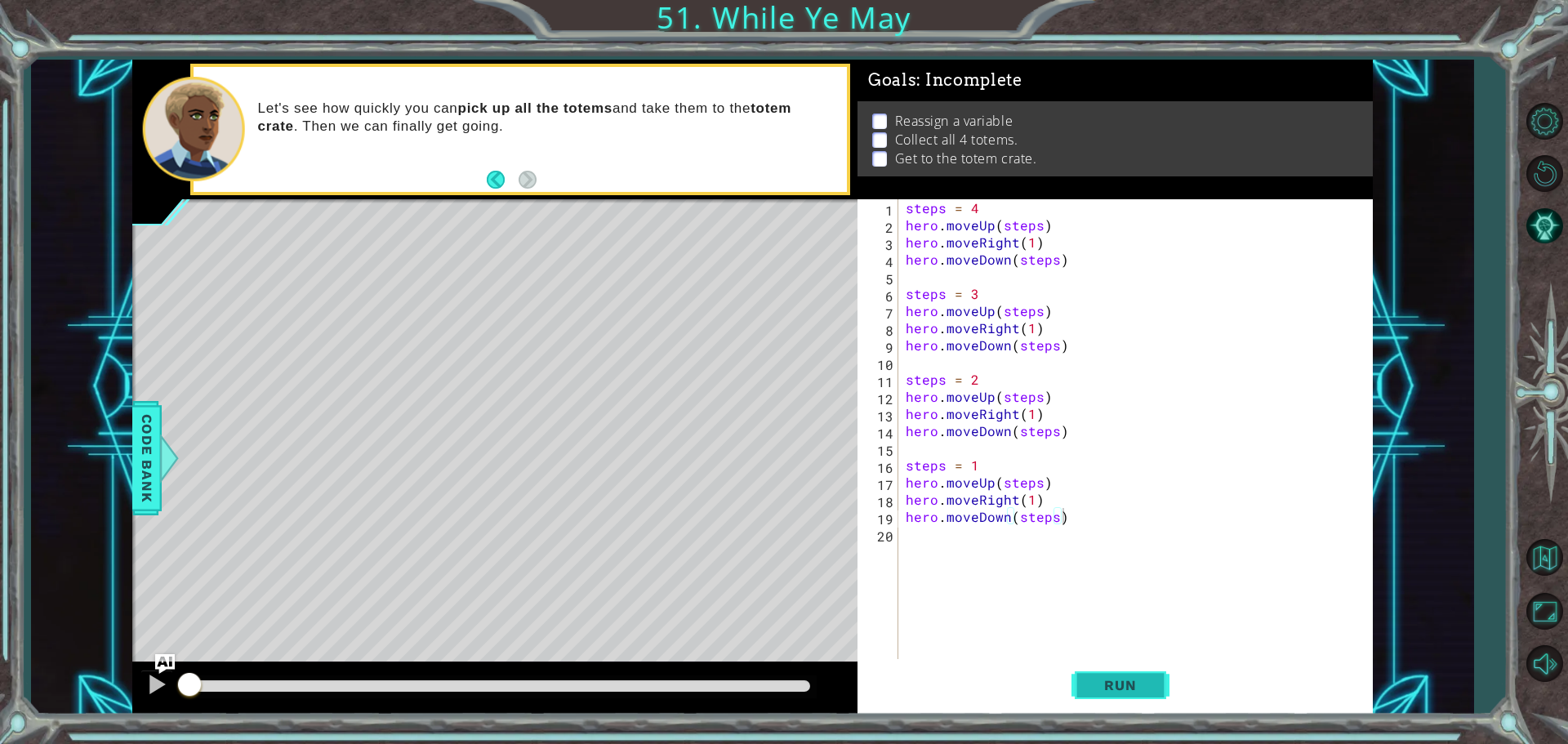
click at [1099, 691] on span "Run" at bounding box center [1119, 686] width 64 height 16
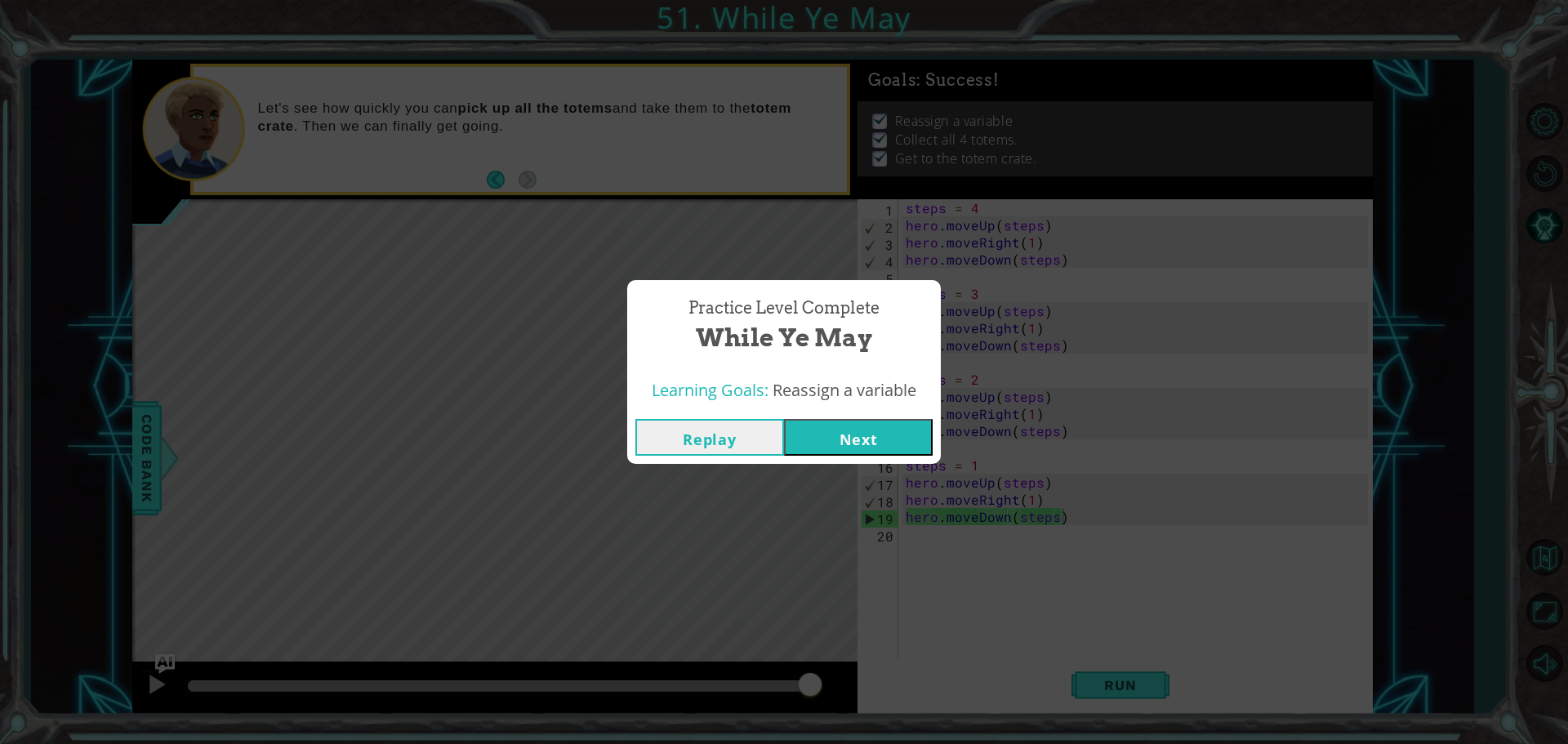
click at [849, 434] on button "Next" at bounding box center [859, 437] width 149 height 37
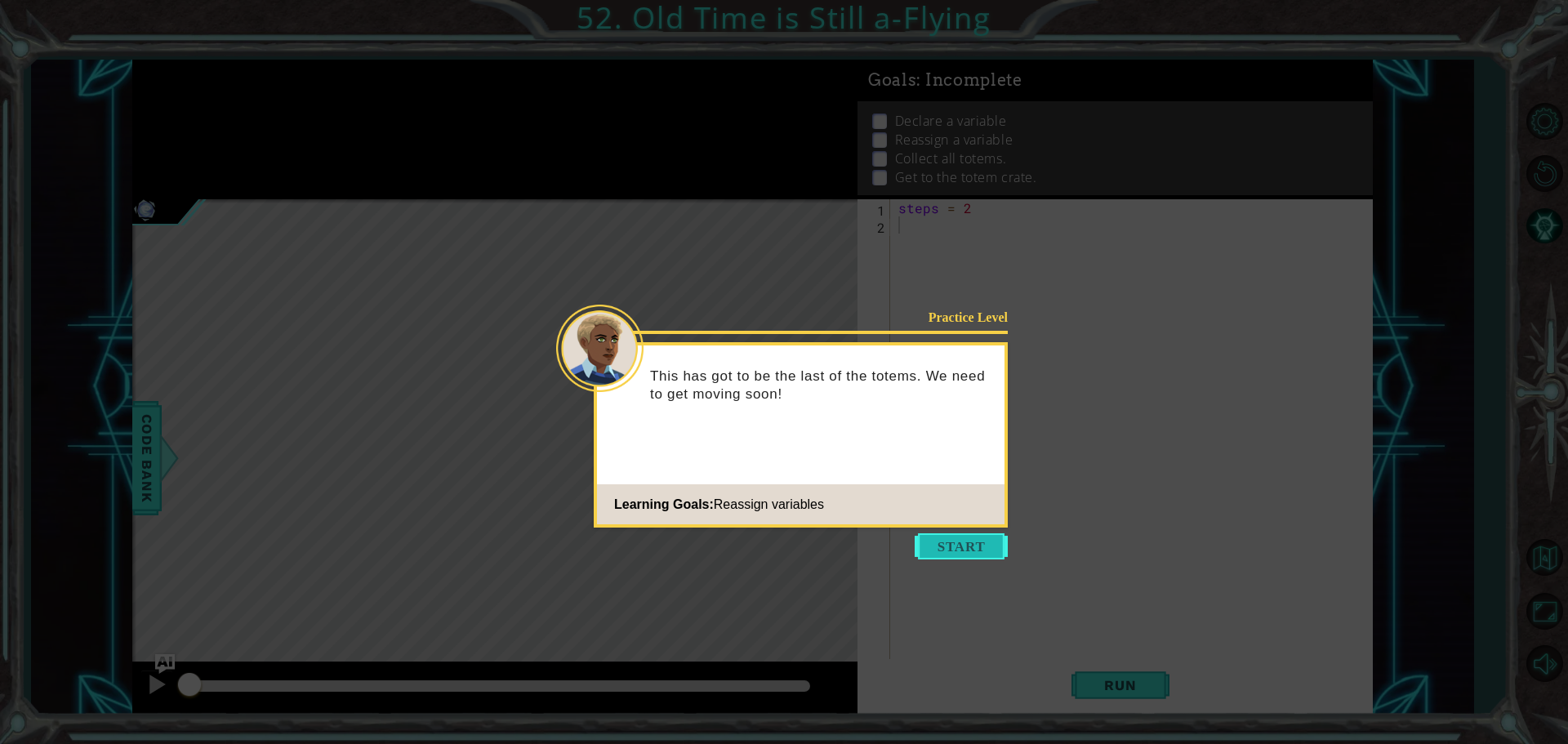
click at [973, 540] on button "Start" at bounding box center [961, 546] width 93 height 26
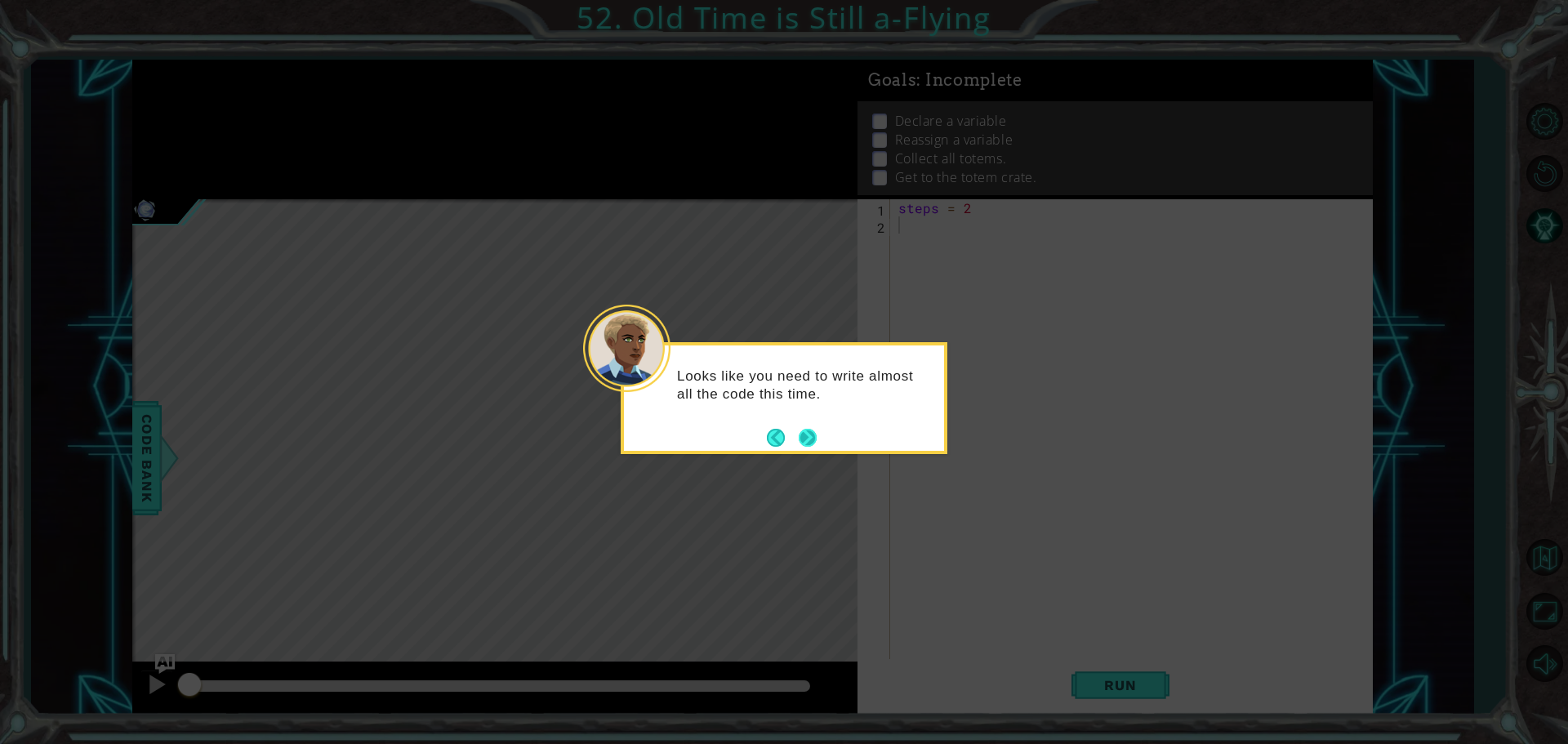
click at [812, 437] on button "Next" at bounding box center [807, 438] width 18 height 18
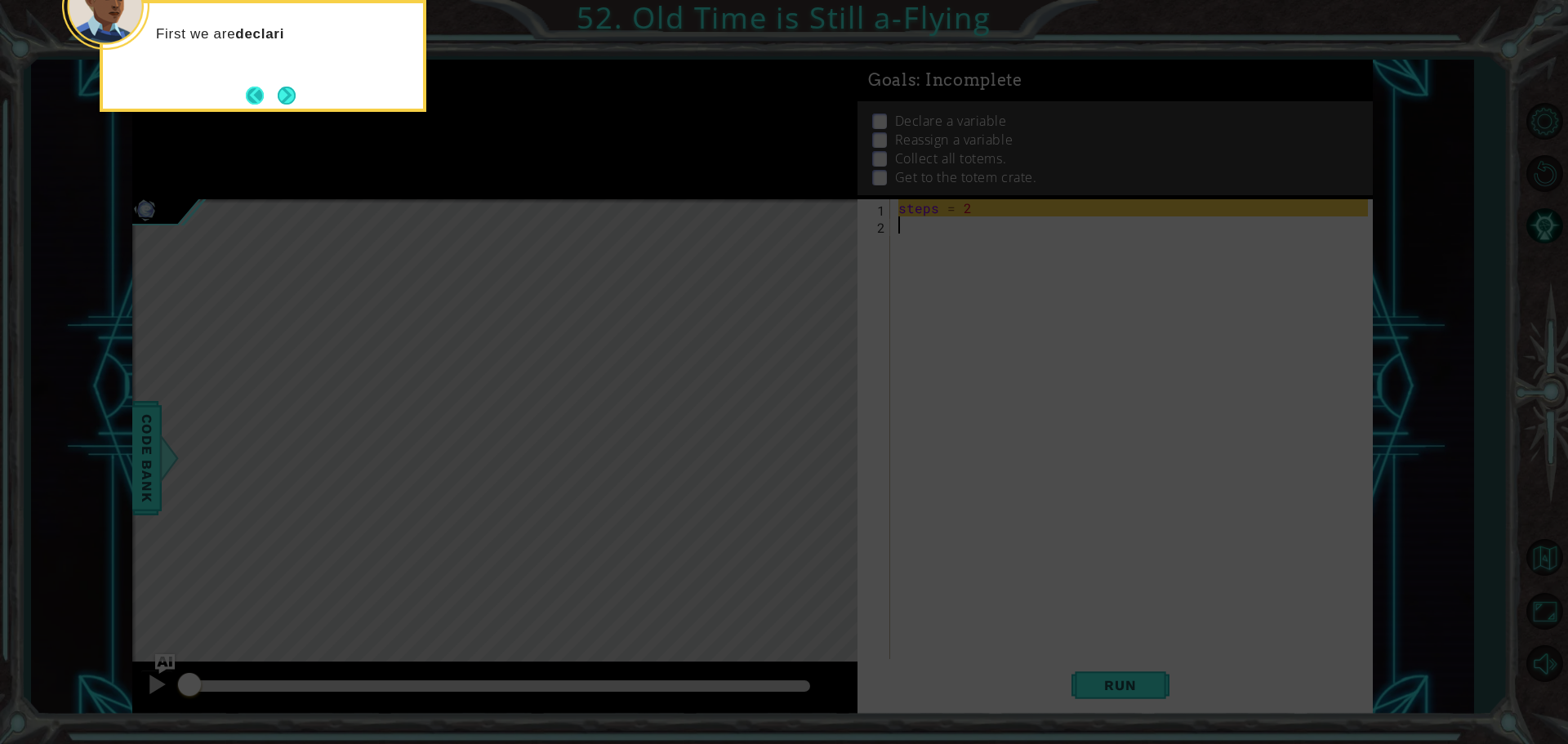
click at [268, 94] on button "Back" at bounding box center [261, 95] width 32 height 18
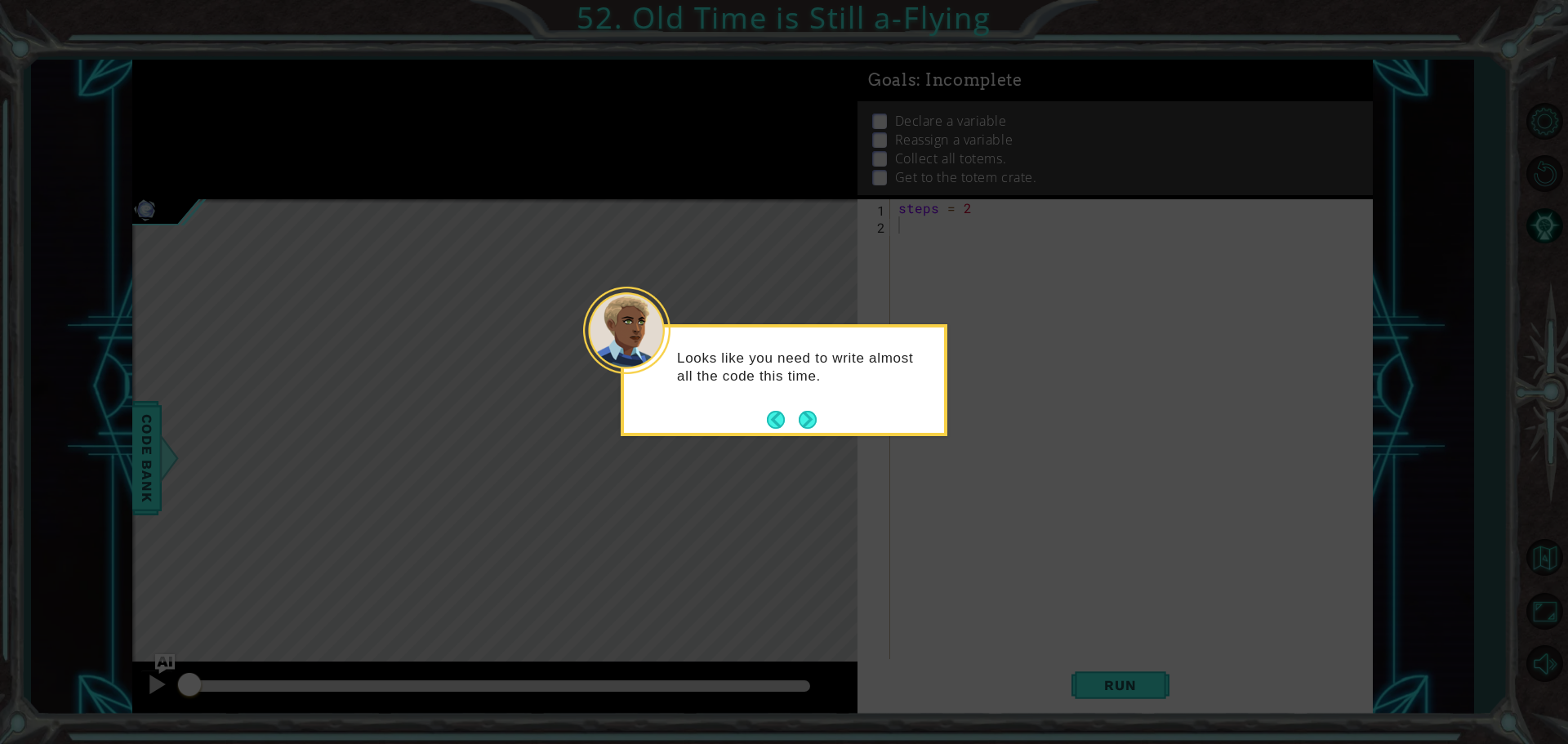
click at [800, 402] on div "Looks like you need to write almost all the code this time." at bounding box center [784, 374] width 320 height 82
click at [803, 416] on button "Next" at bounding box center [807, 420] width 18 height 18
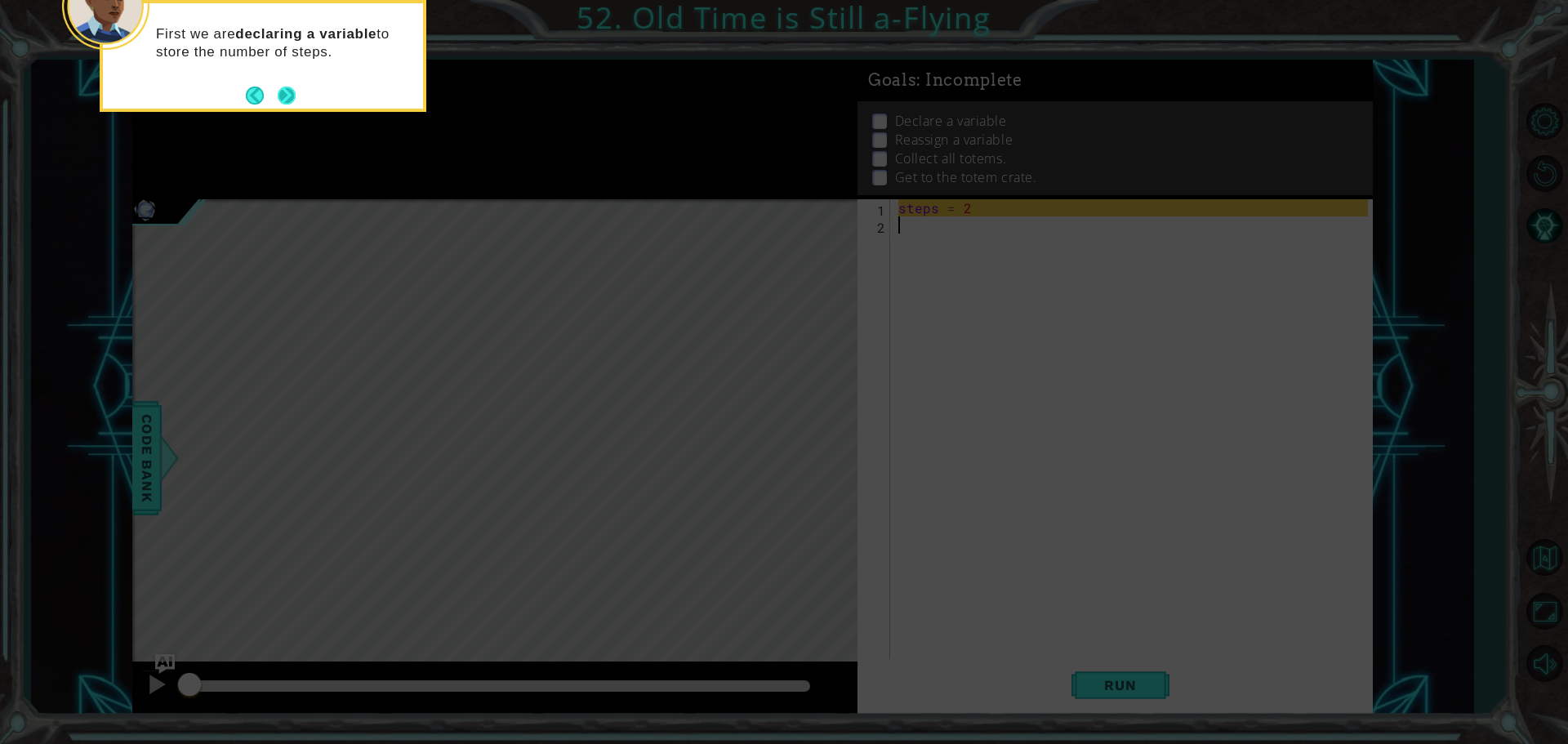
click at [286, 90] on button "Next" at bounding box center [286, 95] width 18 height 18
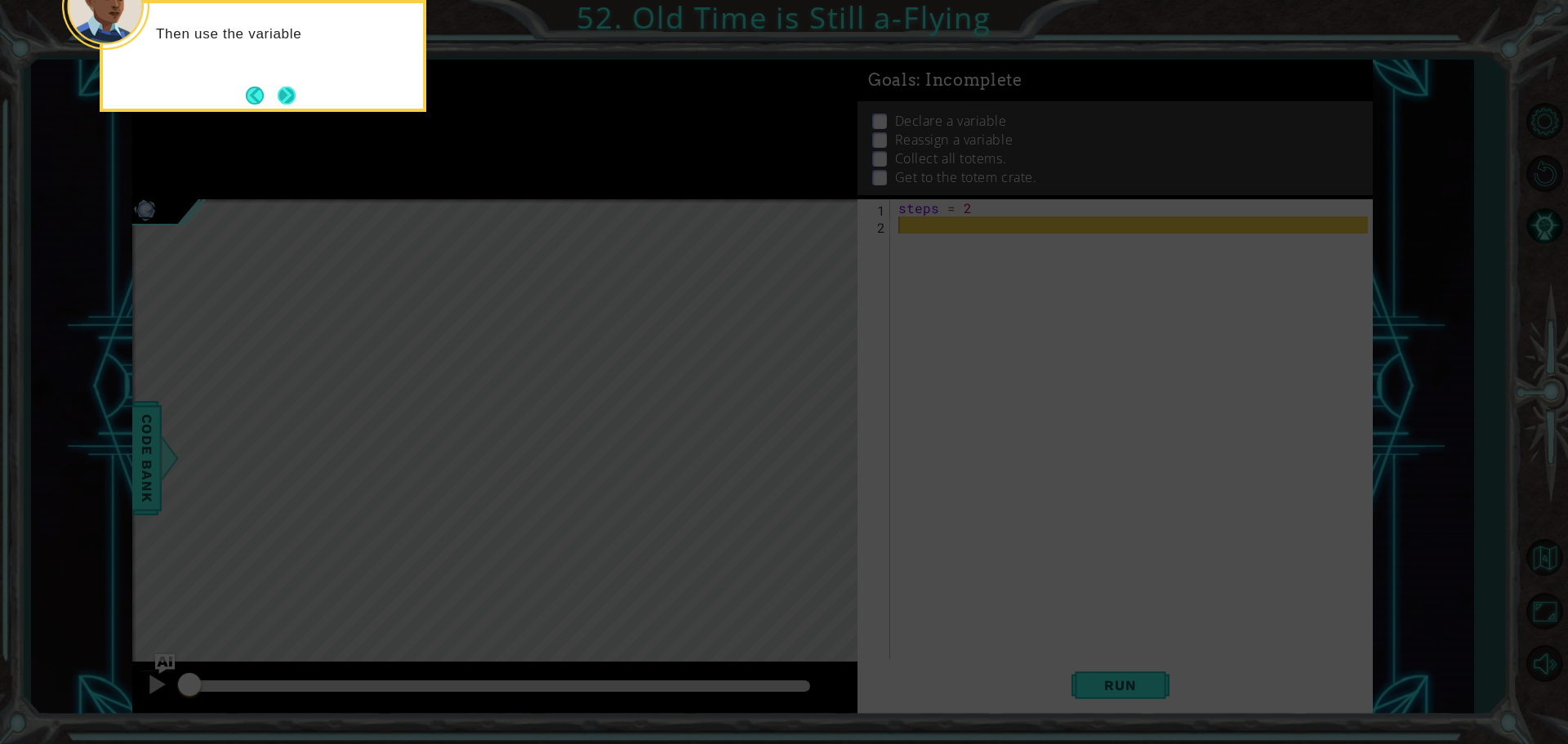
click at [291, 86] on button "Next" at bounding box center [286, 95] width 18 height 18
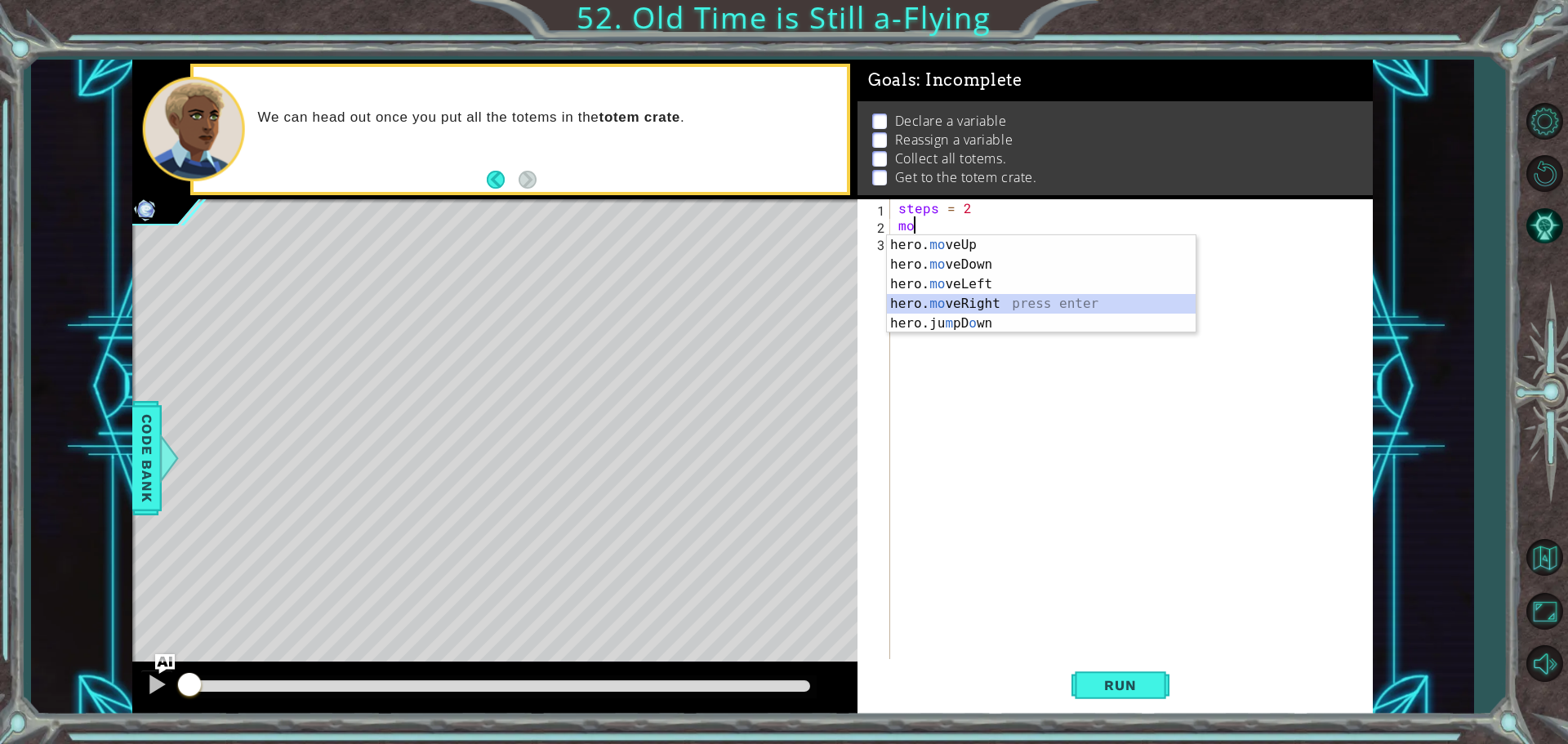
click at [945, 305] on div "hero. mo veUp press enter hero. mo veDown press enter hero. mo veLeft press ent…" at bounding box center [1041, 303] width 309 height 138
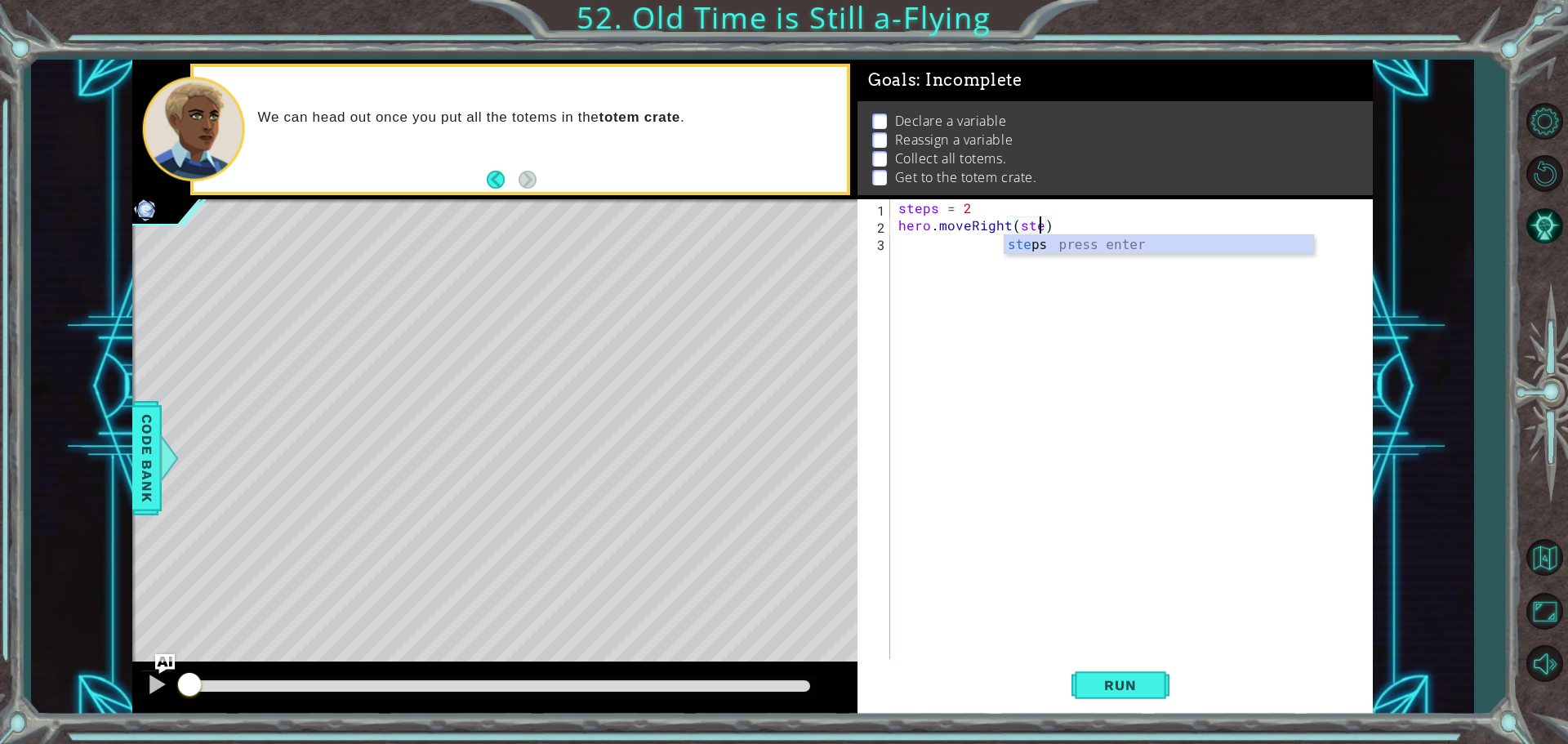
scroll to position [0, 9]
type textarea "hero.moveRight(steps)"
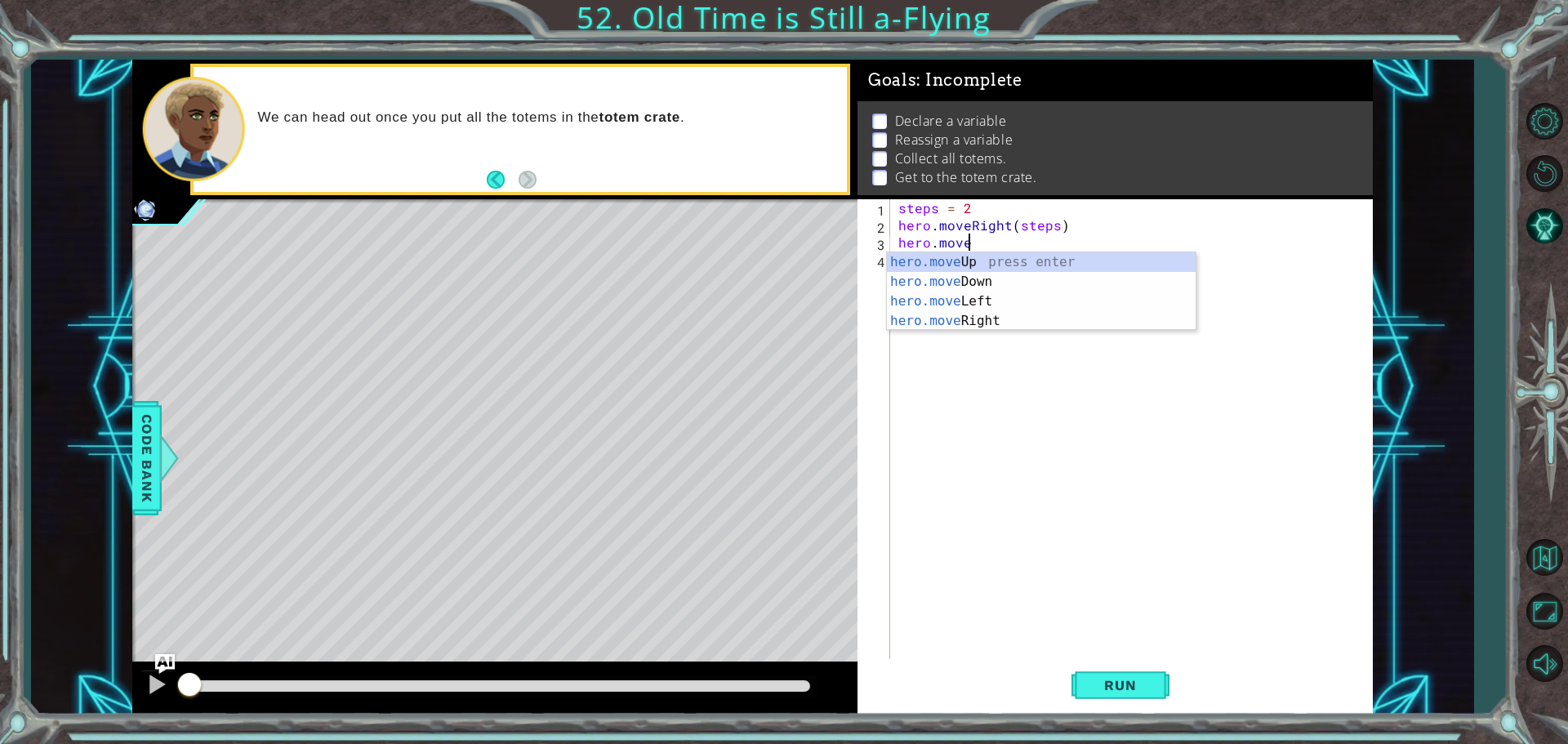
scroll to position [0, 3]
click at [1015, 272] on div "hero.move Up press enter hero.move Down press enter hero.move Left press enter …" at bounding box center [1041, 311] width 309 height 118
type textarea "hero.moveDown(1)"
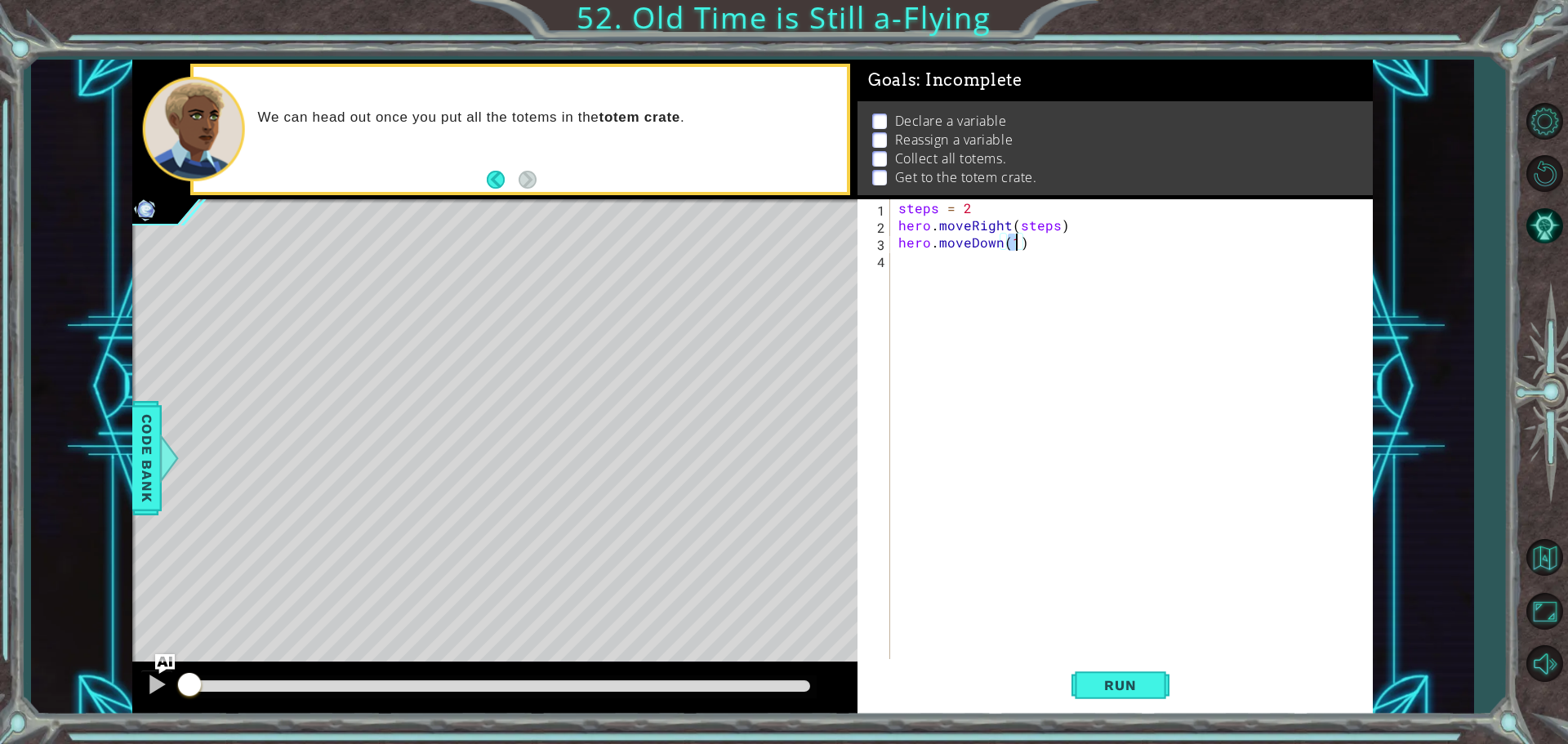
click at [947, 267] on div "steps = 2 hero . moveRight ( steps ) hero . moveDown ( 1 )" at bounding box center [1136, 448] width 481 height 497
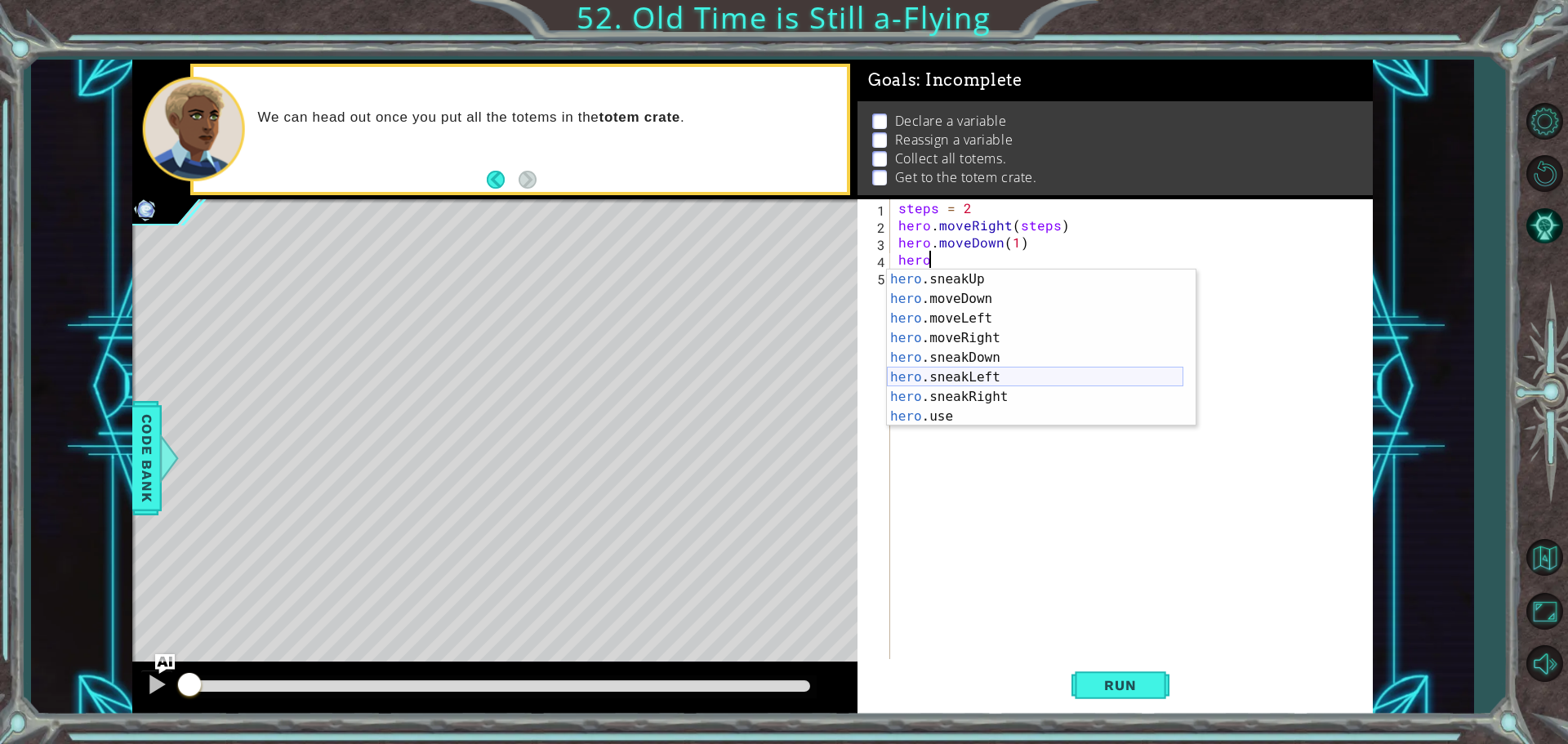
scroll to position [98, 0]
click at [959, 321] on div "hero .sneakUp press enter hero .moveDown press enter hero .moveLeft press enter…" at bounding box center [1034, 368] width 296 height 196
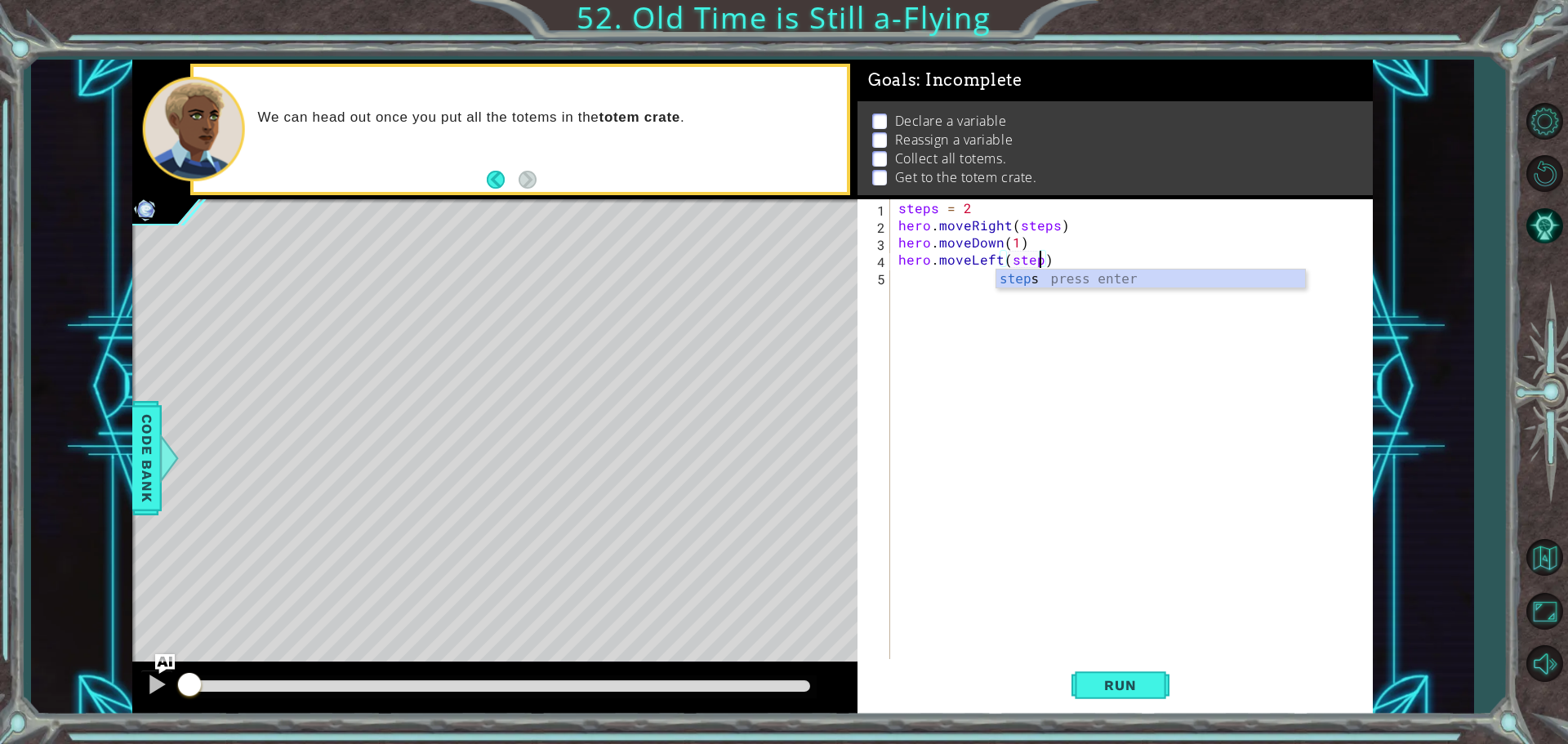
scroll to position [0, 9]
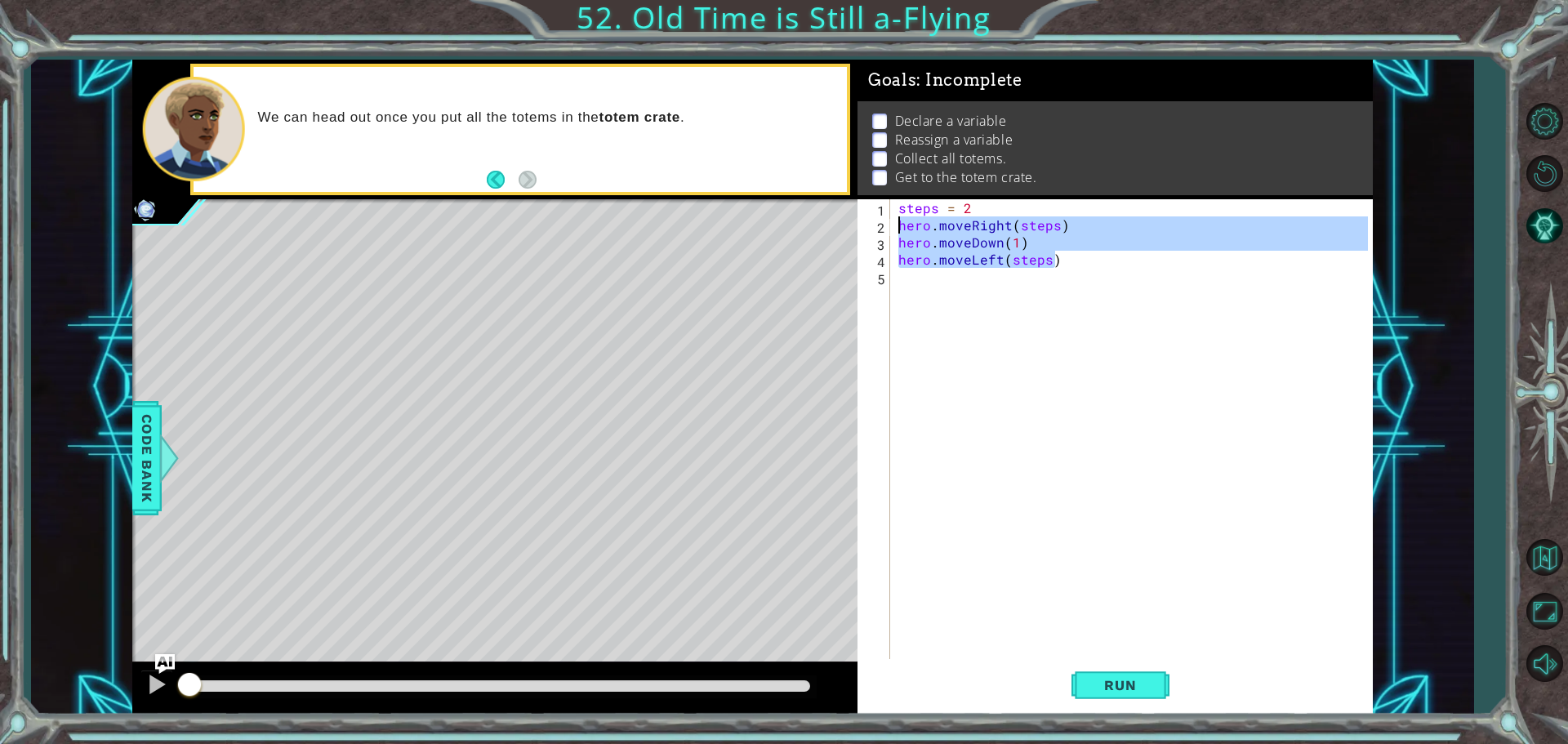
drag, startPoint x: 1066, startPoint y: 259, endPoint x: 882, endPoint y: 233, distance: 185.8
click at [882, 233] on div "hero.moveLeft(steps) 1 2 3 4 5 steps = 2 hero . moveRight ( steps ) hero . move…" at bounding box center [1112, 430] width 510 height 463
type textarea "hero.moveRight(steps) hero.moveDown(1)"
click at [940, 295] on div "steps = 2 hero . moveRight ( steps ) hero . moveDown ( 1 ) hero . moveLeft ( st…" at bounding box center [1136, 448] width 481 height 497
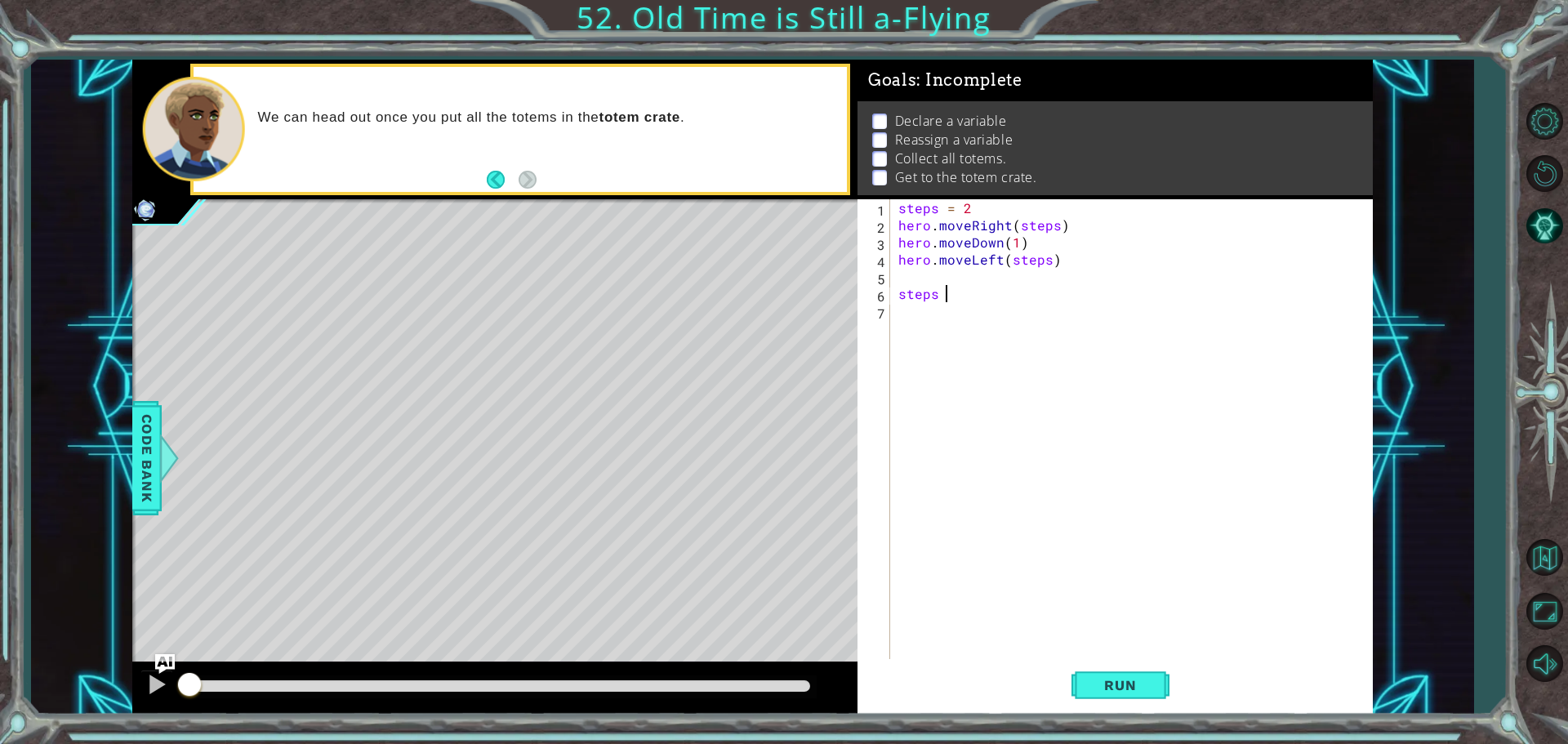
scroll to position [0, 2]
type textarea "steps = 5"
paste textarea "hero.moveLeft(steps)"
type textarea "hero.moveLeft(steps)"
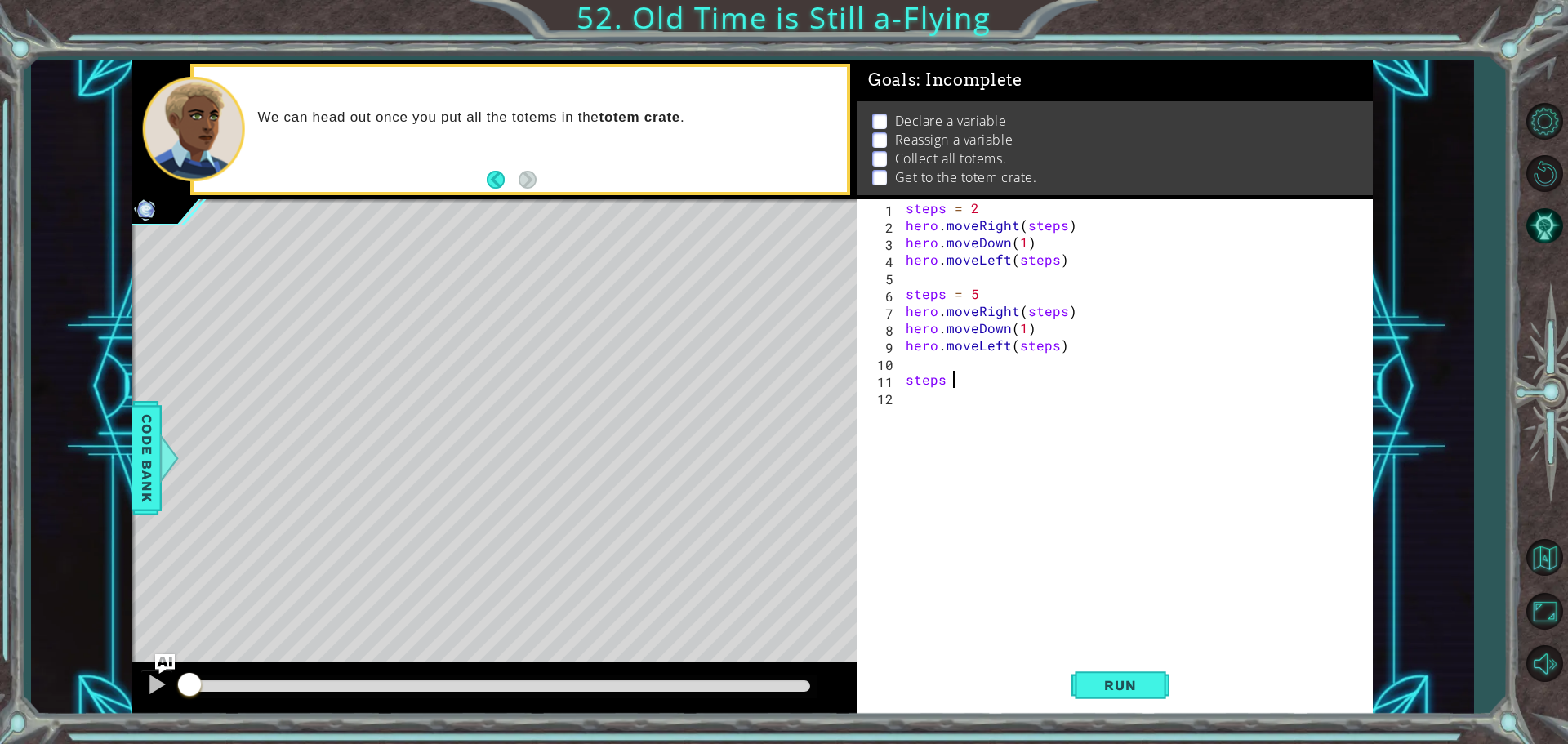
scroll to position [0, 2]
click at [981, 287] on div "steps = 2 hero . moveRight ( steps ) hero . moveDown ( 1 ) hero . moveLeft ( st…" at bounding box center [1139, 448] width 473 height 497
type textarea "steps = 4"
click at [1008, 388] on div "steps = 2 hero . moveRight ( steps ) hero . moveDown ( 1 ) hero . moveLeft ( st…" at bounding box center [1139, 448] width 473 height 497
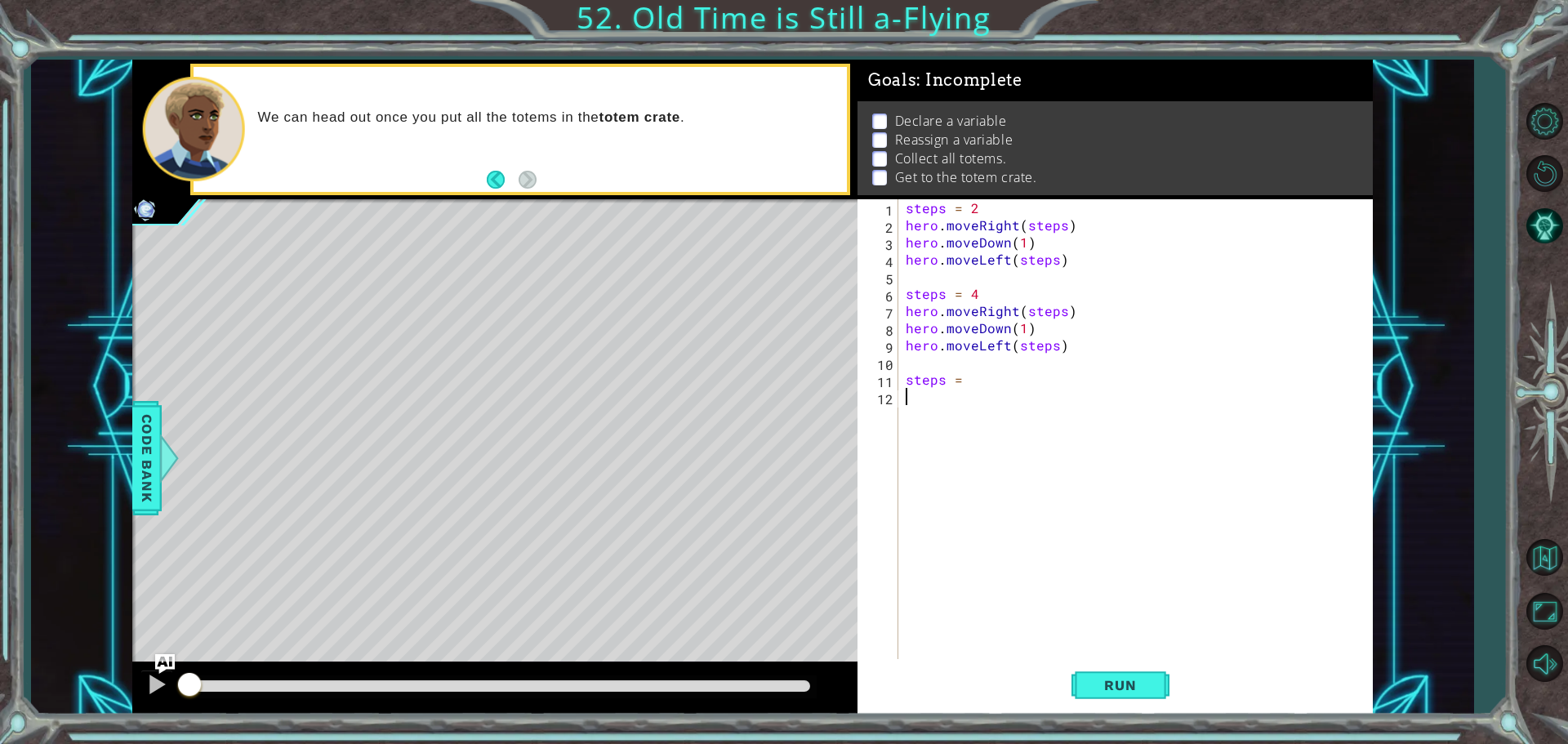
scroll to position [0, 0]
click at [1000, 379] on div "steps = 2 hero . moveRight ( steps ) hero . moveDown ( 1 ) hero . moveLeft ( st…" at bounding box center [1139, 448] width 473 height 497
type textarea "steps = 6"
click at [918, 407] on div "steps = 2 hero . moveRight ( steps ) hero . moveDown ( 1 ) hero . moveLeft ( st…" at bounding box center [1139, 448] width 473 height 497
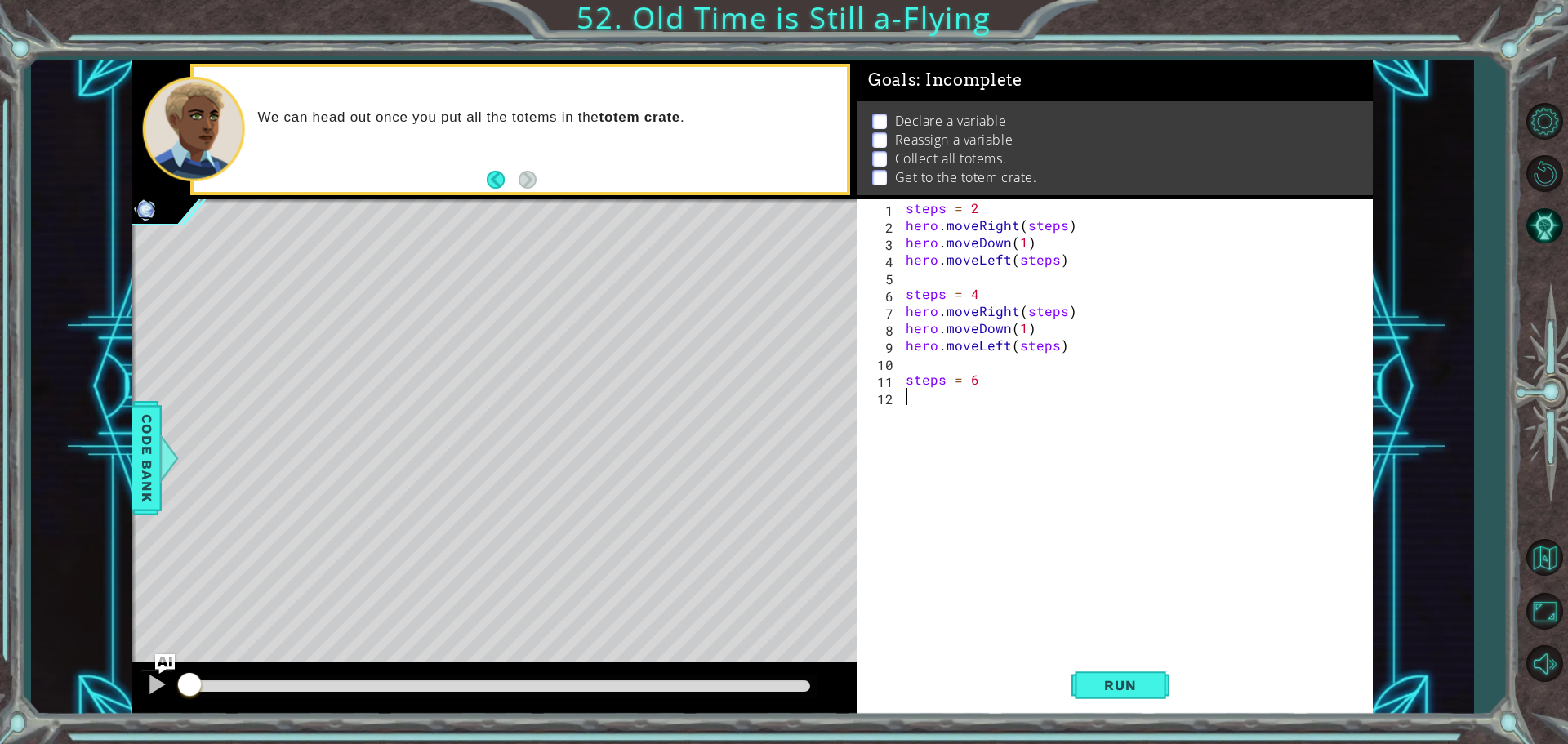
scroll to position [0, 0]
paste textarea "hero.moveLeft(steps)"
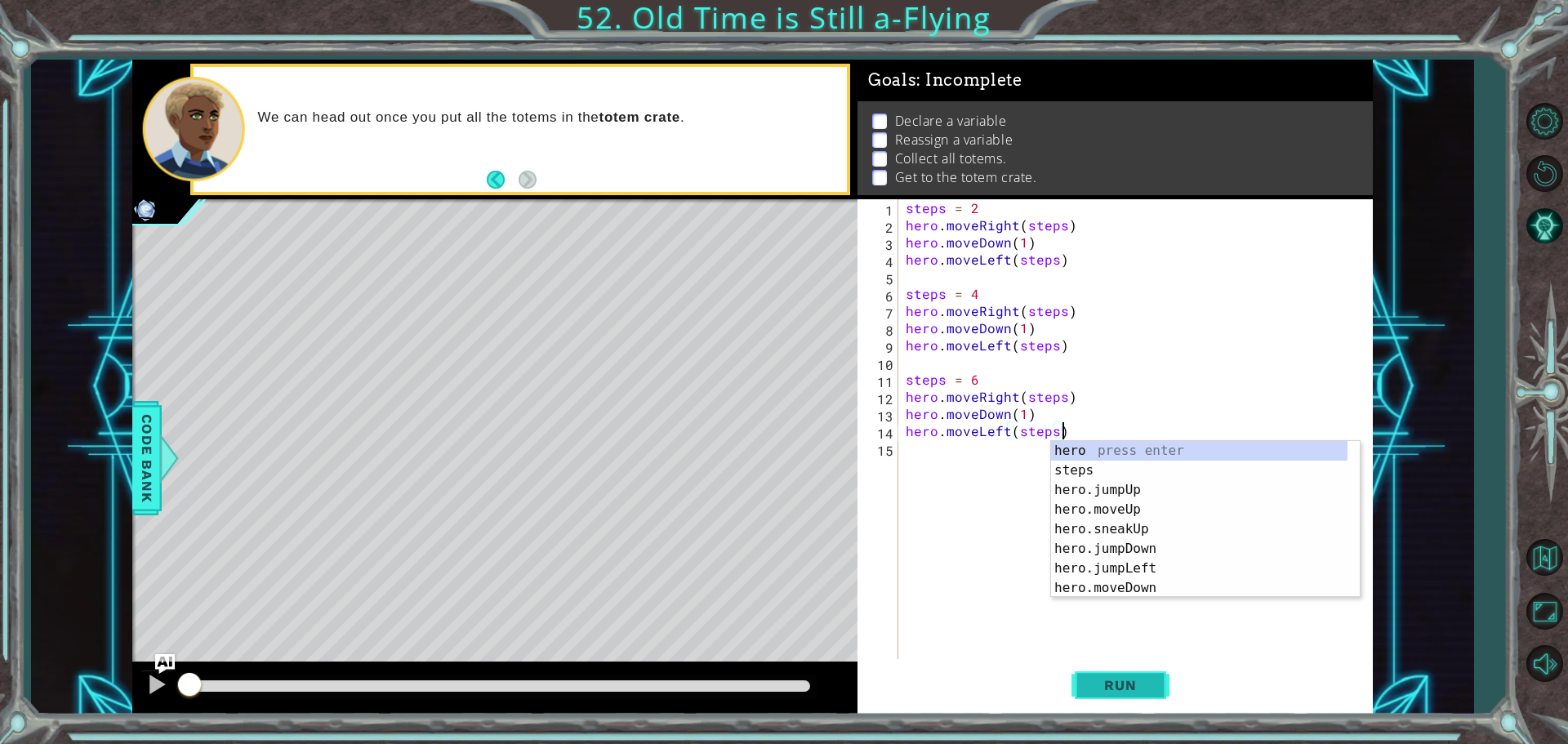
type textarea "hero.moveLeft(steps)"
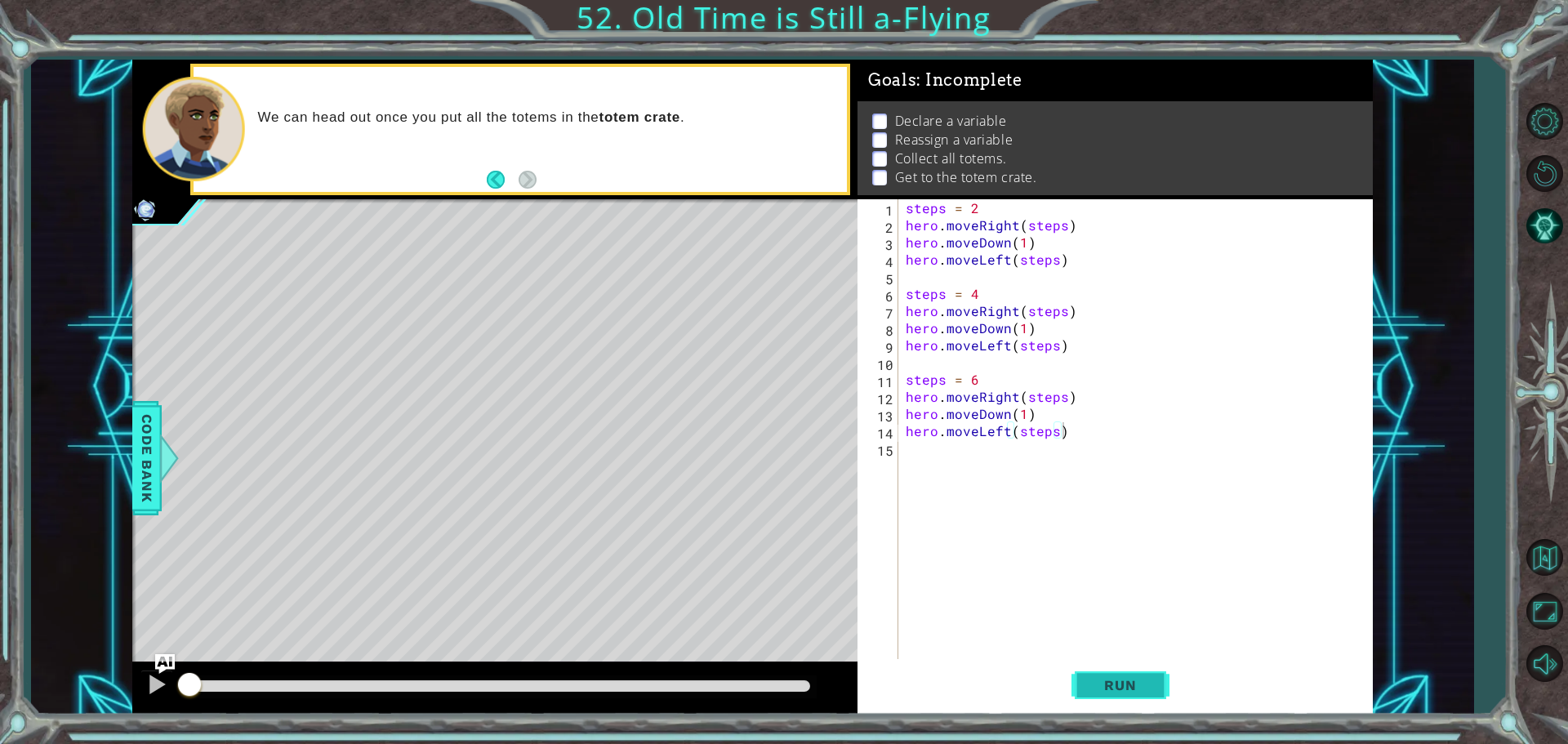
click at [1122, 677] on button "Run" at bounding box center [1120, 685] width 98 height 52
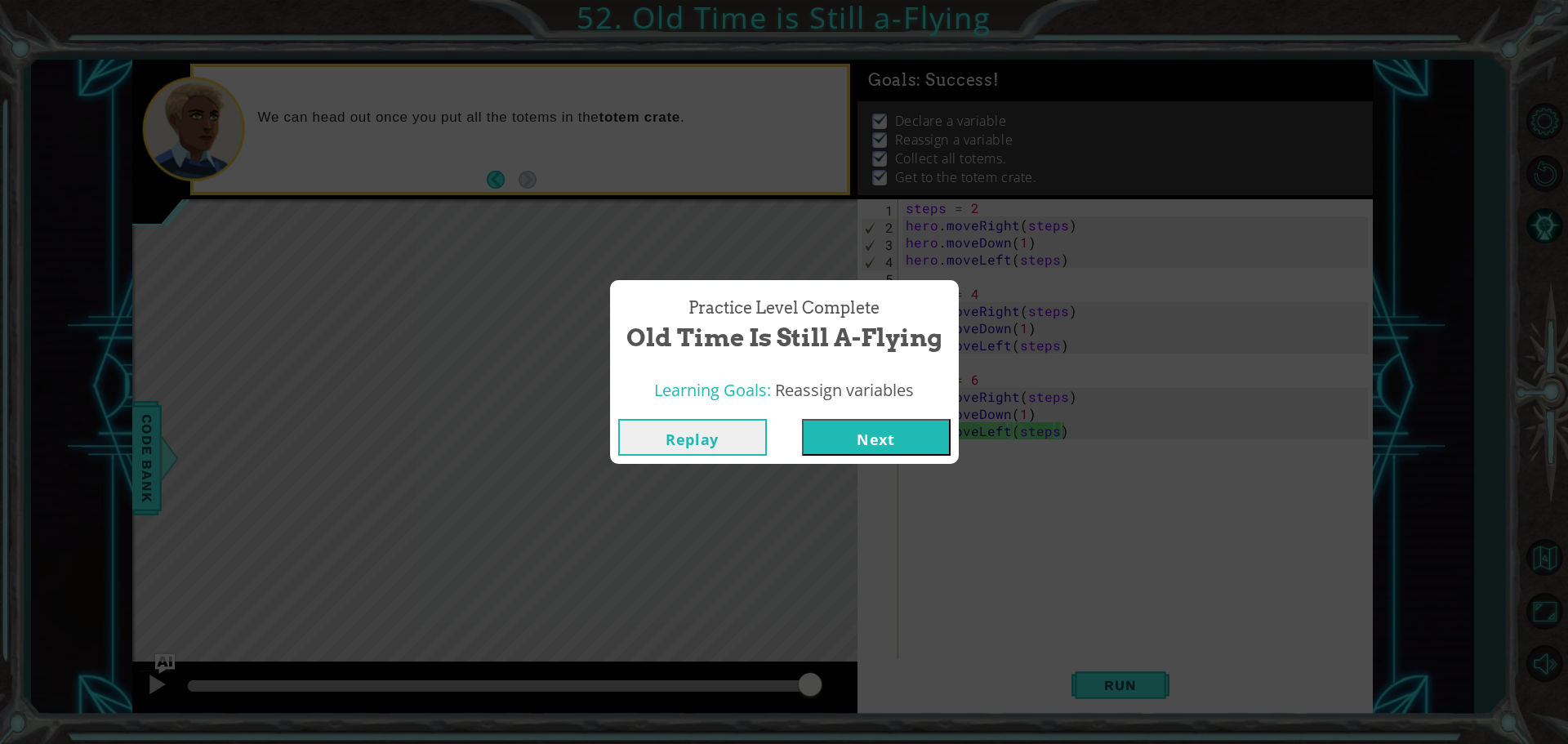
click at [873, 436] on button "Next" at bounding box center [877, 437] width 149 height 37
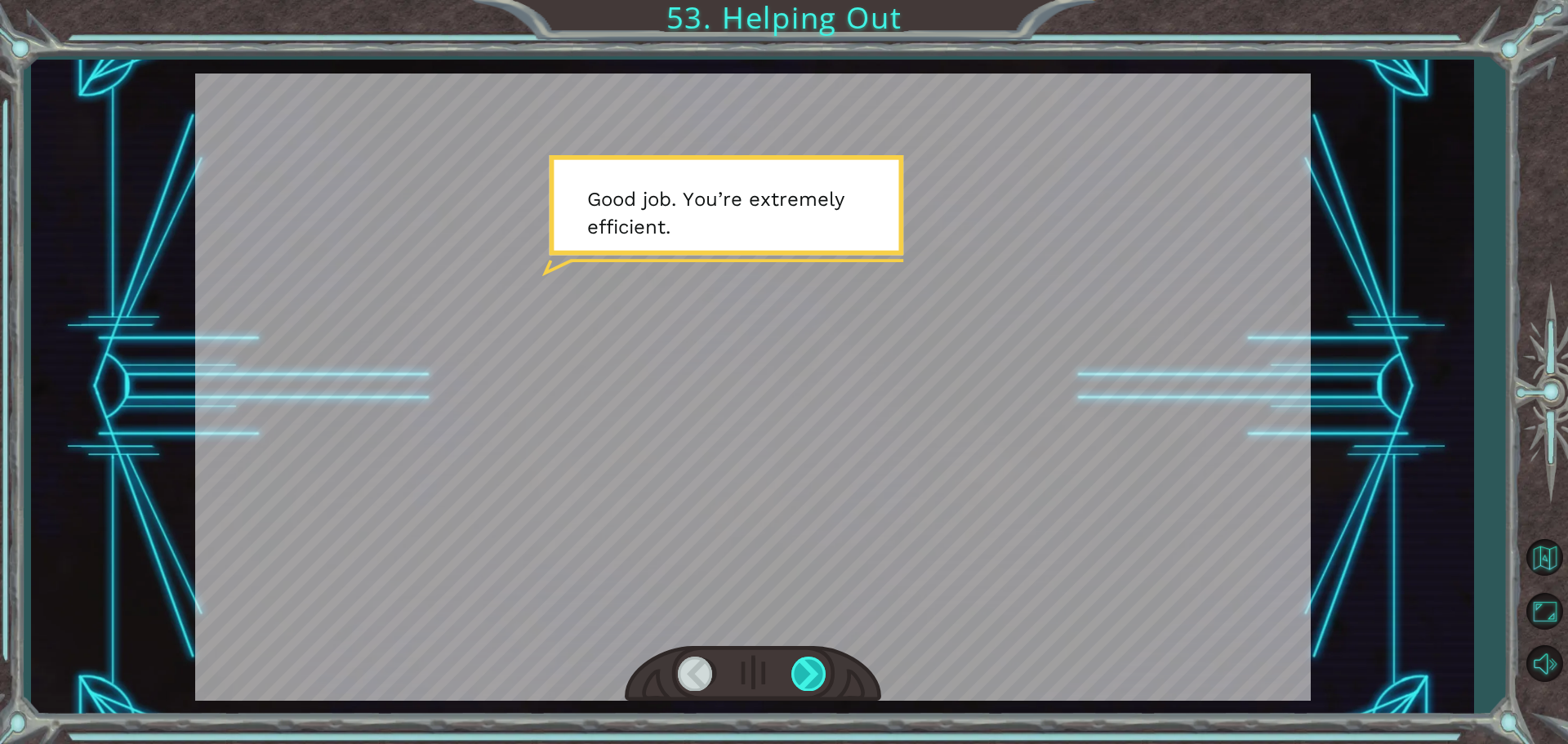
click at [821, 671] on div at bounding box center [809, 674] width 37 height 34
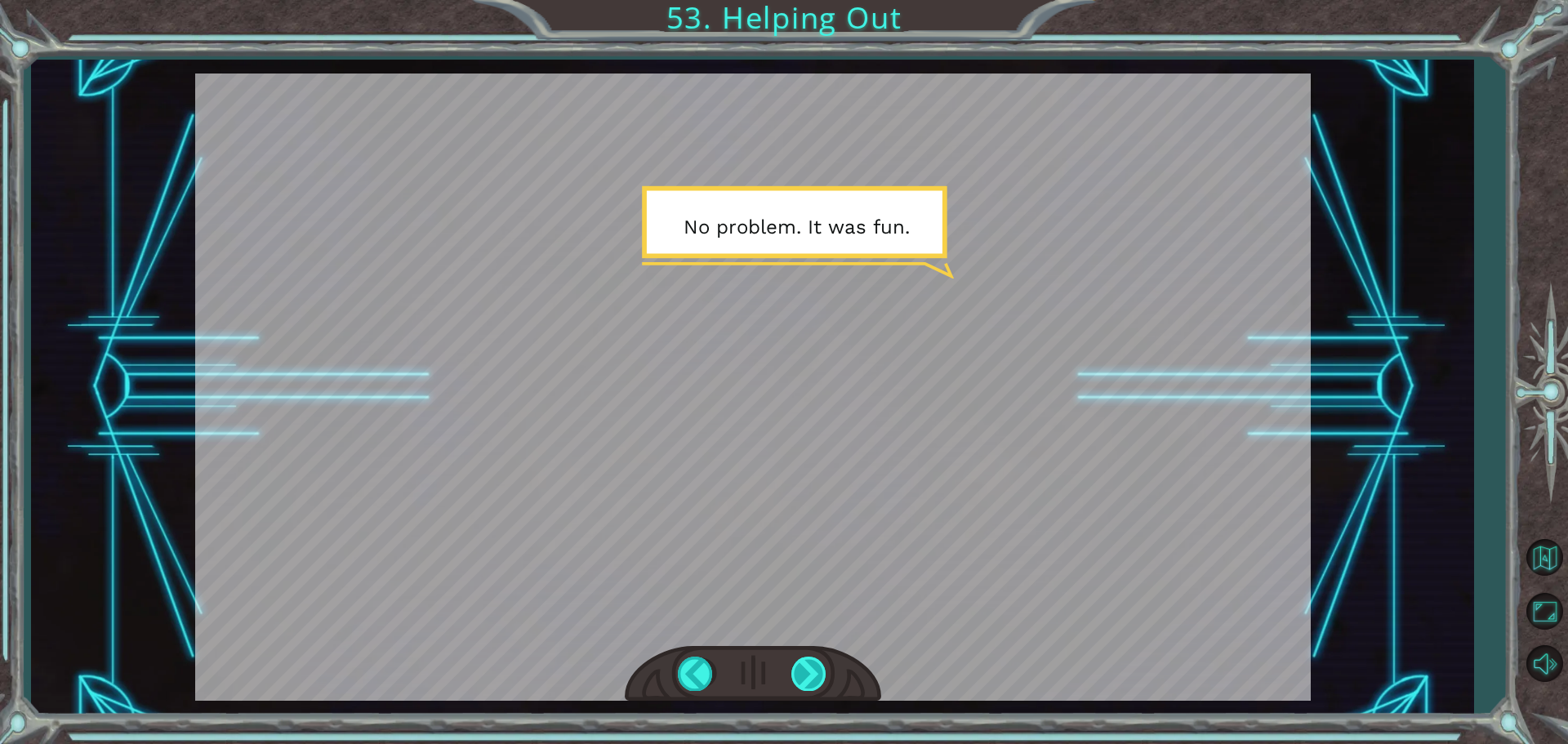
click at [810, 671] on div at bounding box center [809, 674] width 37 height 34
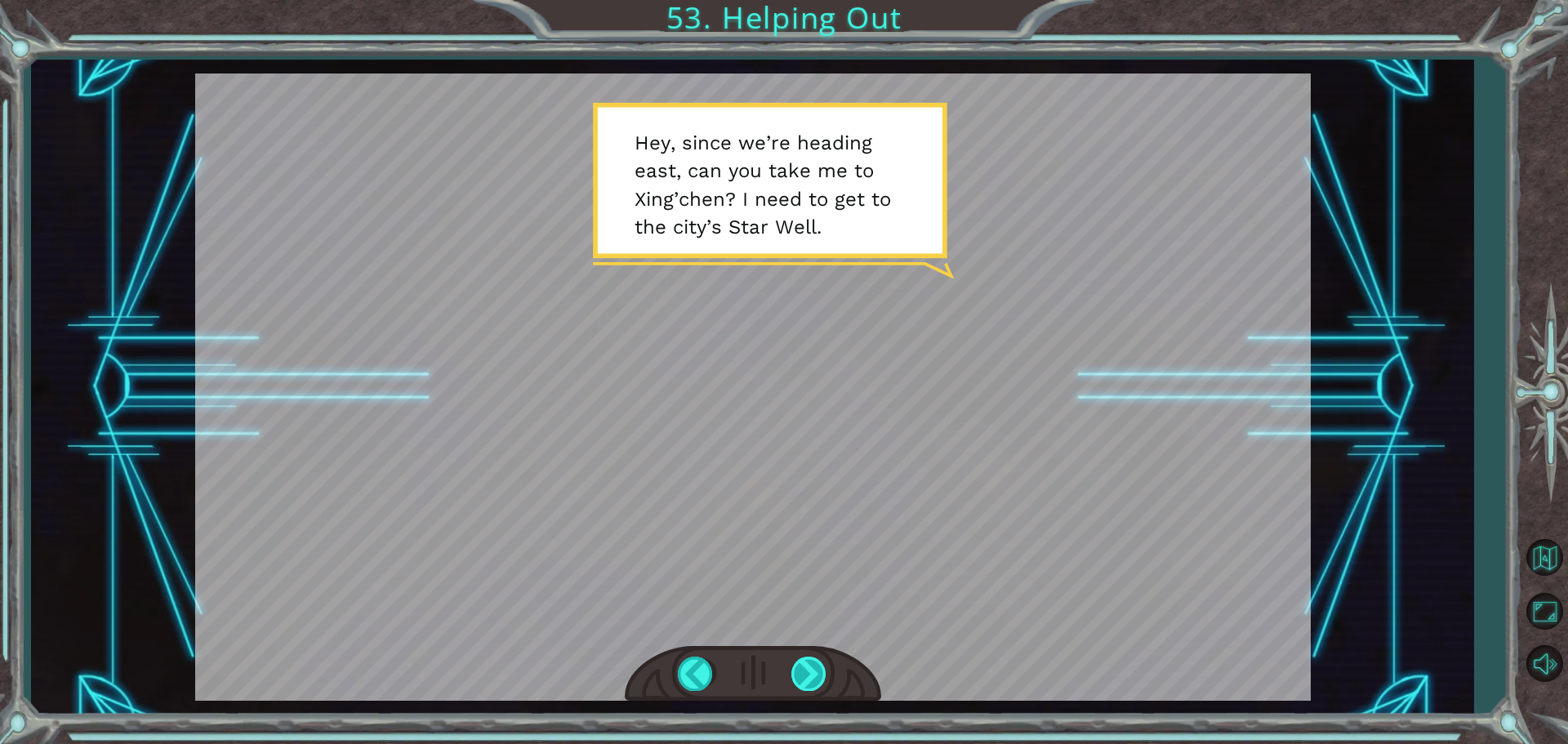
click at [819, 682] on div at bounding box center [809, 674] width 37 height 34
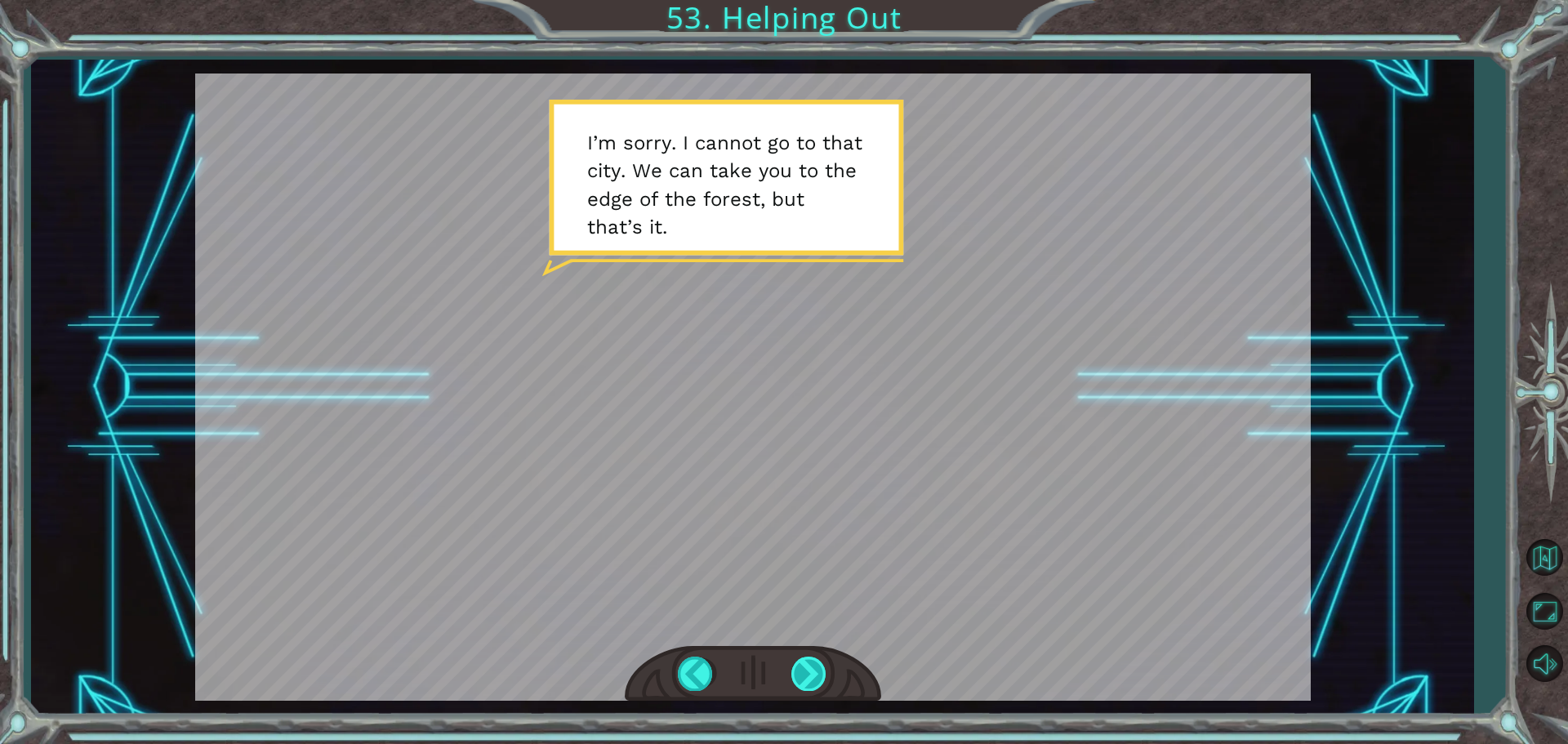
click at [823, 679] on div at bounding box center [809, 674] width 37 height 34
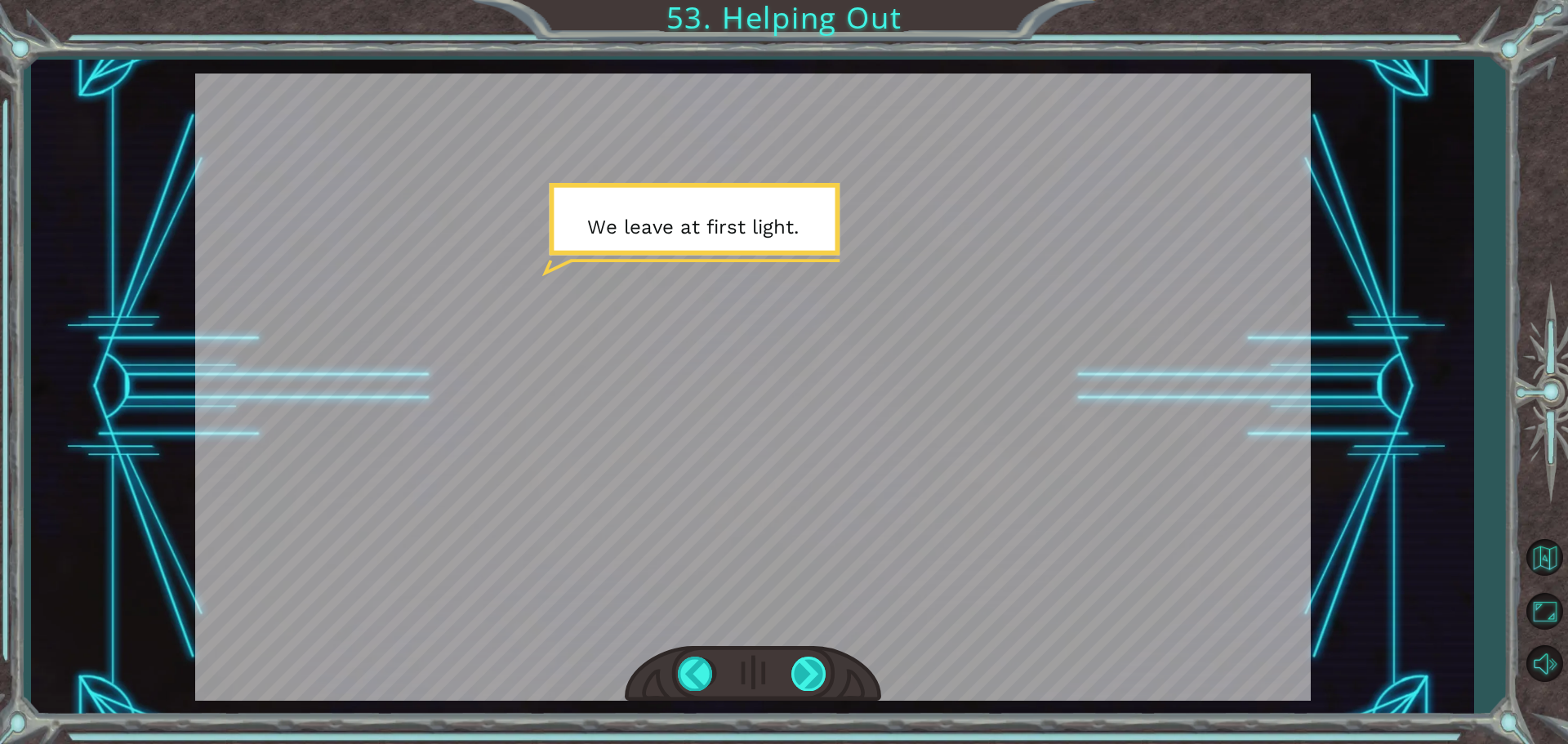
click at [823, 679] on div at bounding box center [809, 674] width 37 height 34
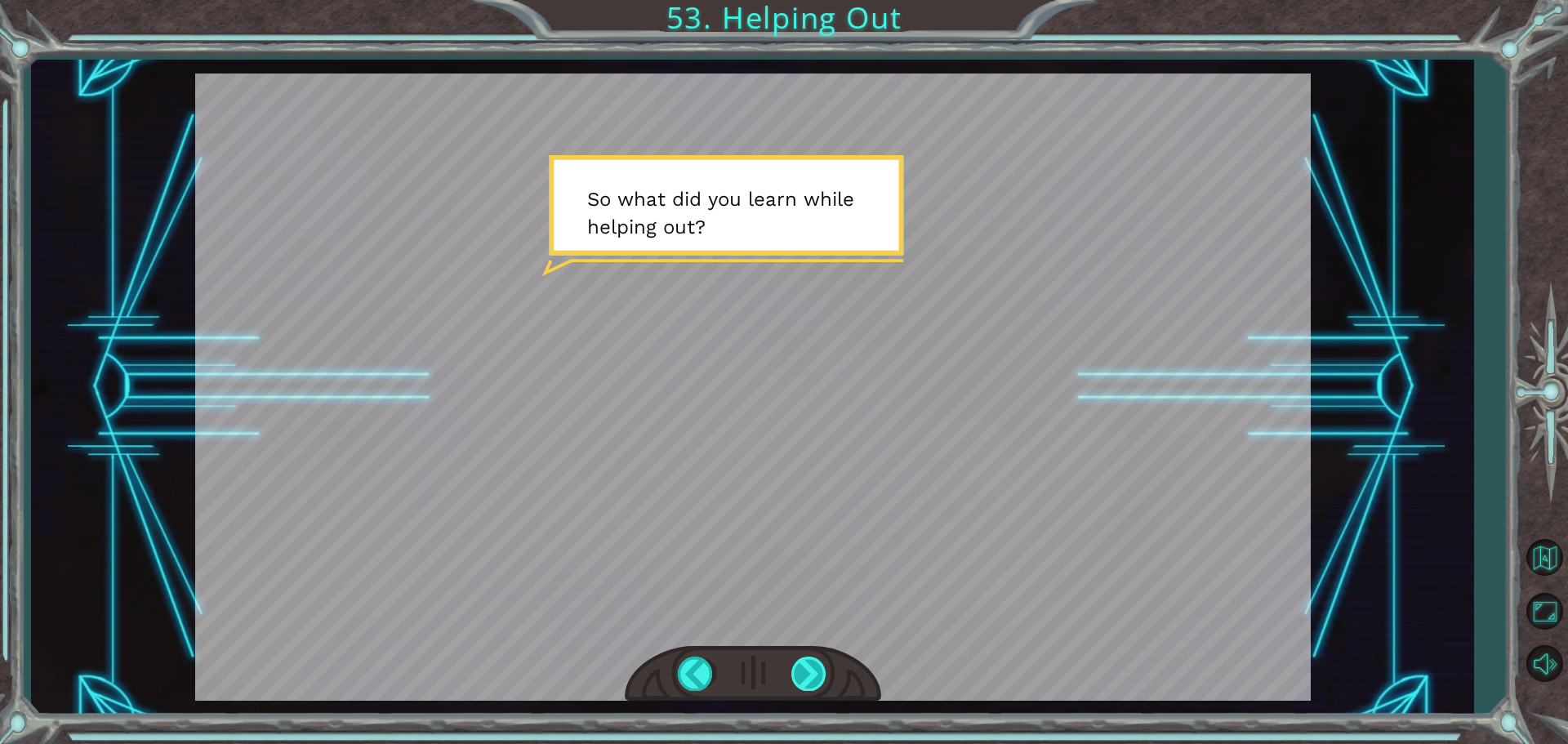
click at [823, 679] on div at bounding box center [809, 674] width 37 height 34
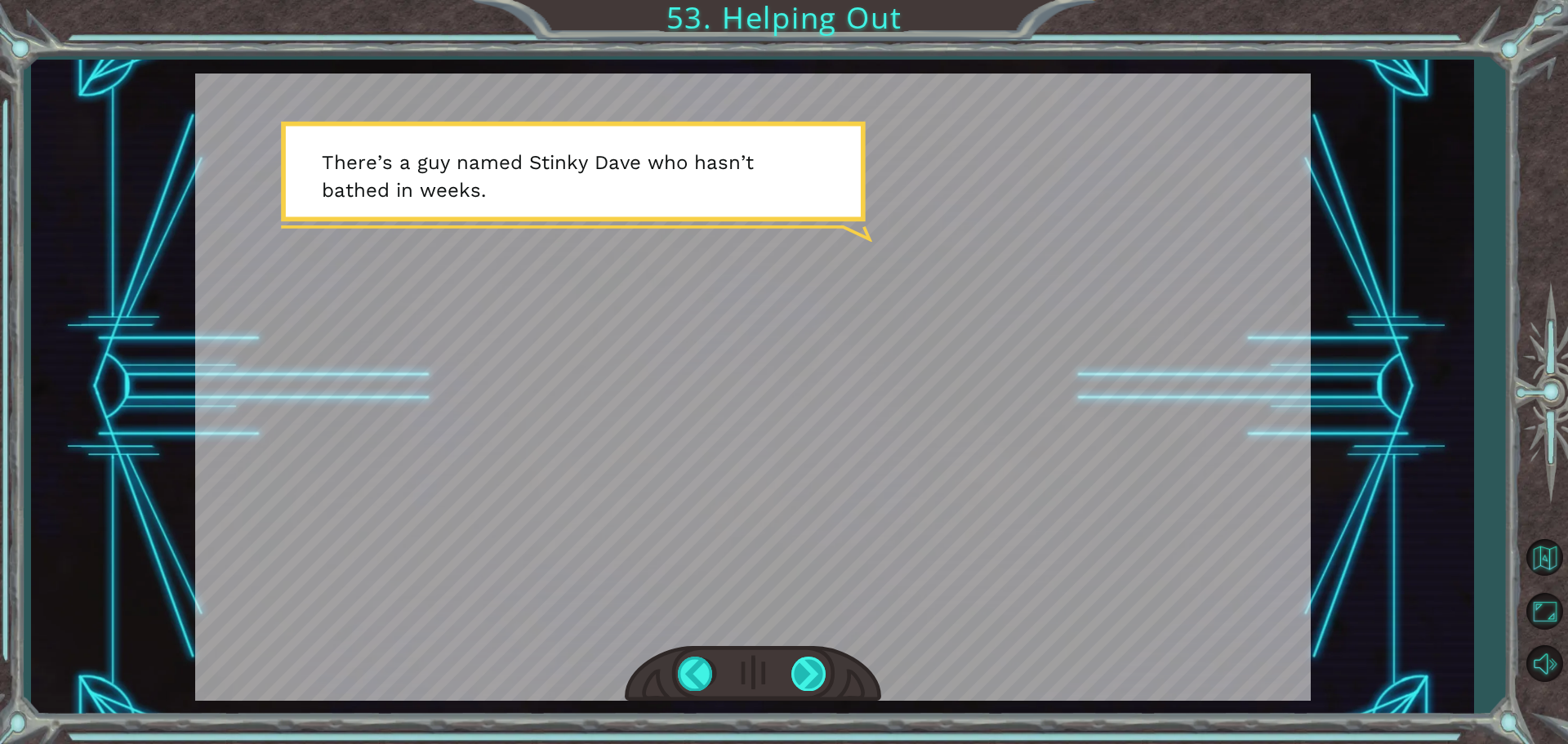
click at [823, 679] on div at bounding box center [809, 674] width 37 height 34
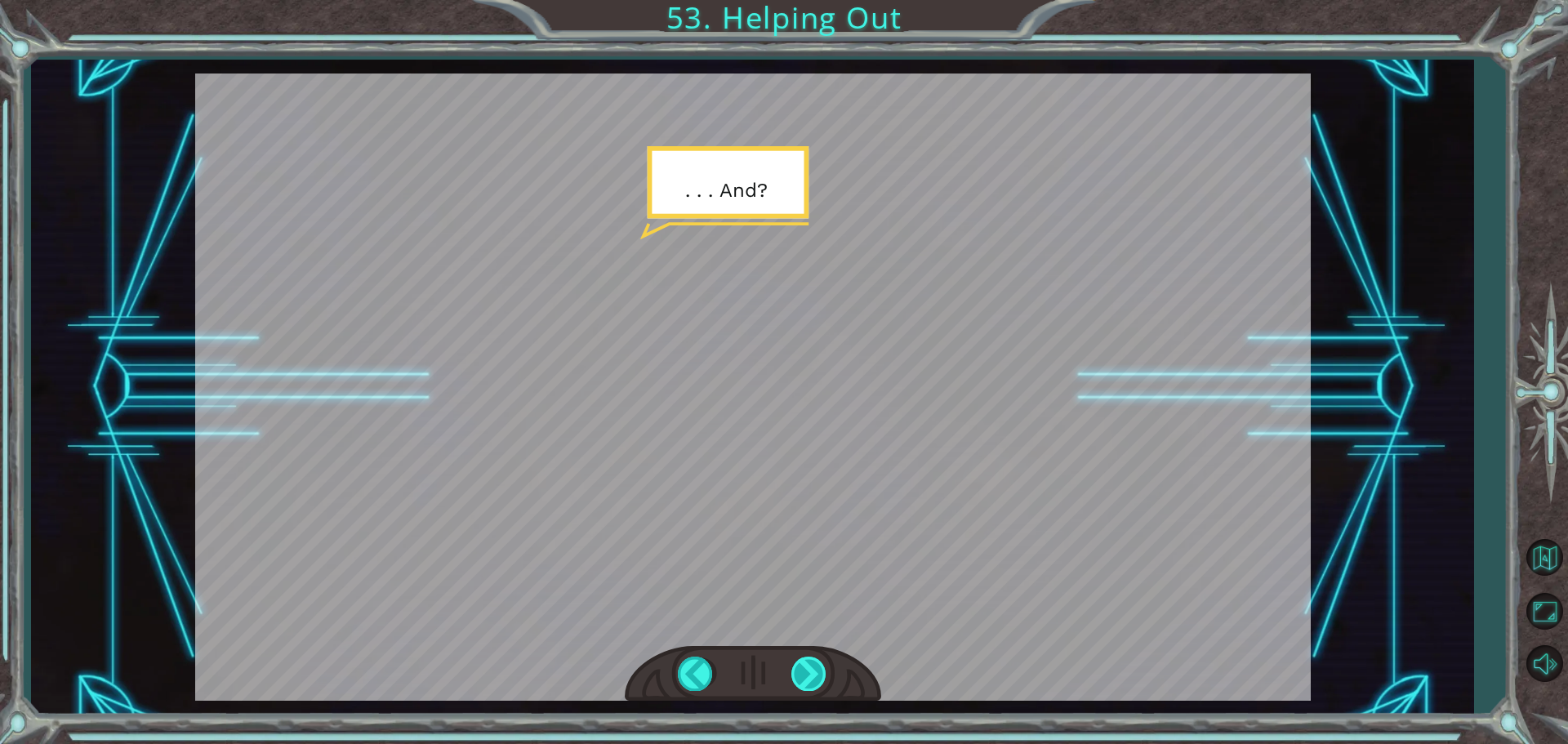
click at [823, 679] on div at bounding box center [809, 674] width 37 height 34
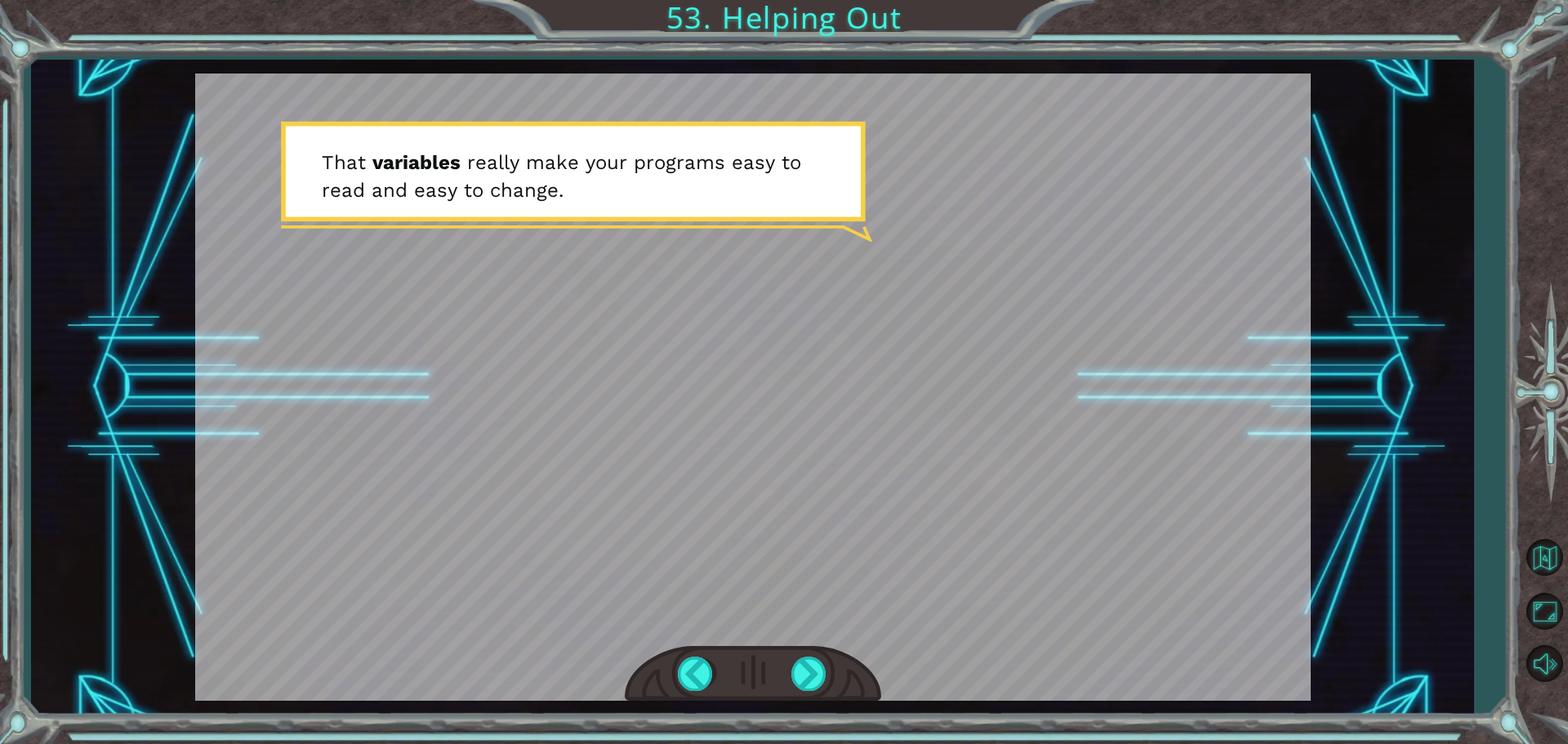
click at [828, 675] on div at bounding box center [753, 674] width 257 height 56
click at [815, 674] on div at bounding box center [809, 674] width 37 height 34
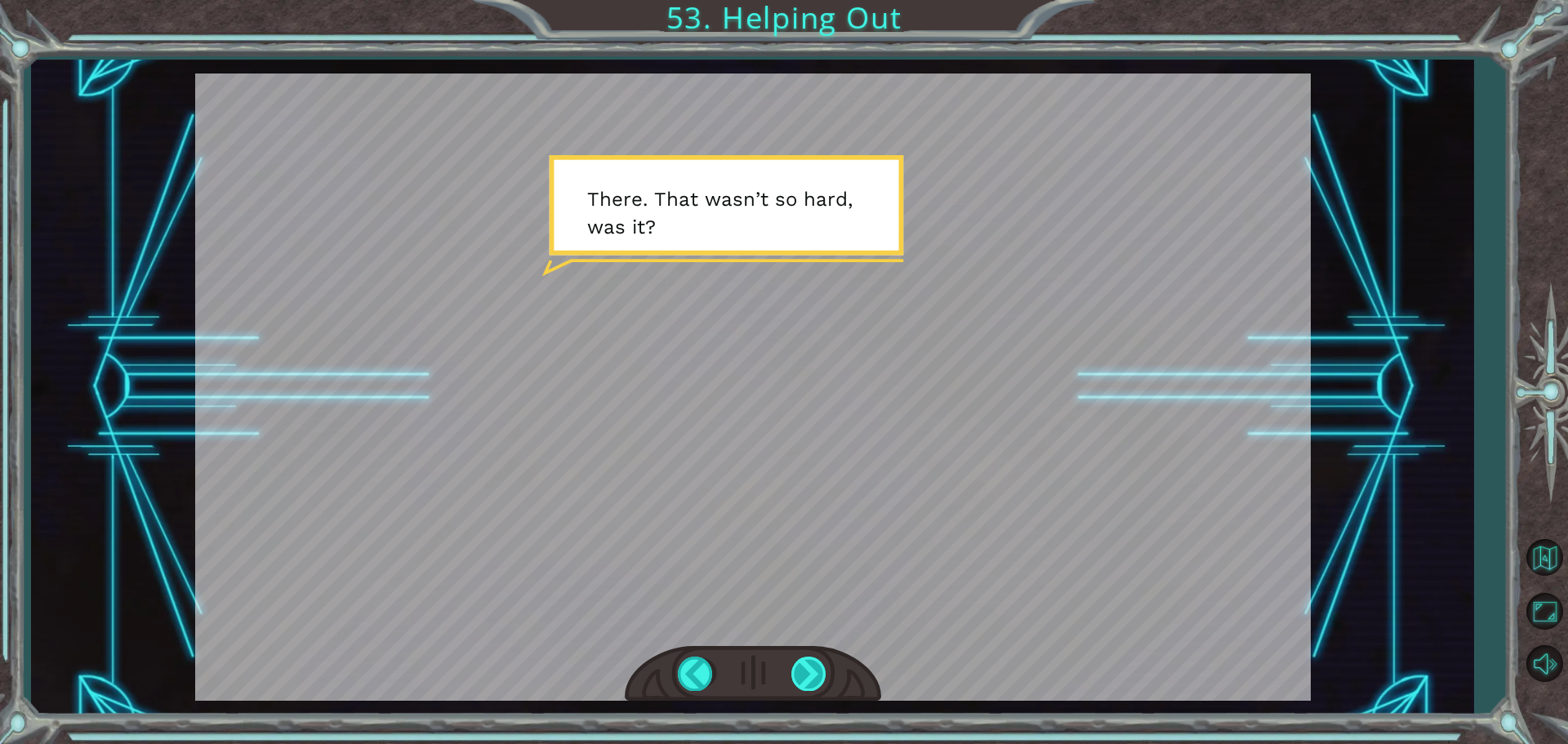
click at [815, 674] on div at bounding box center [809, 674] width 37 height 34
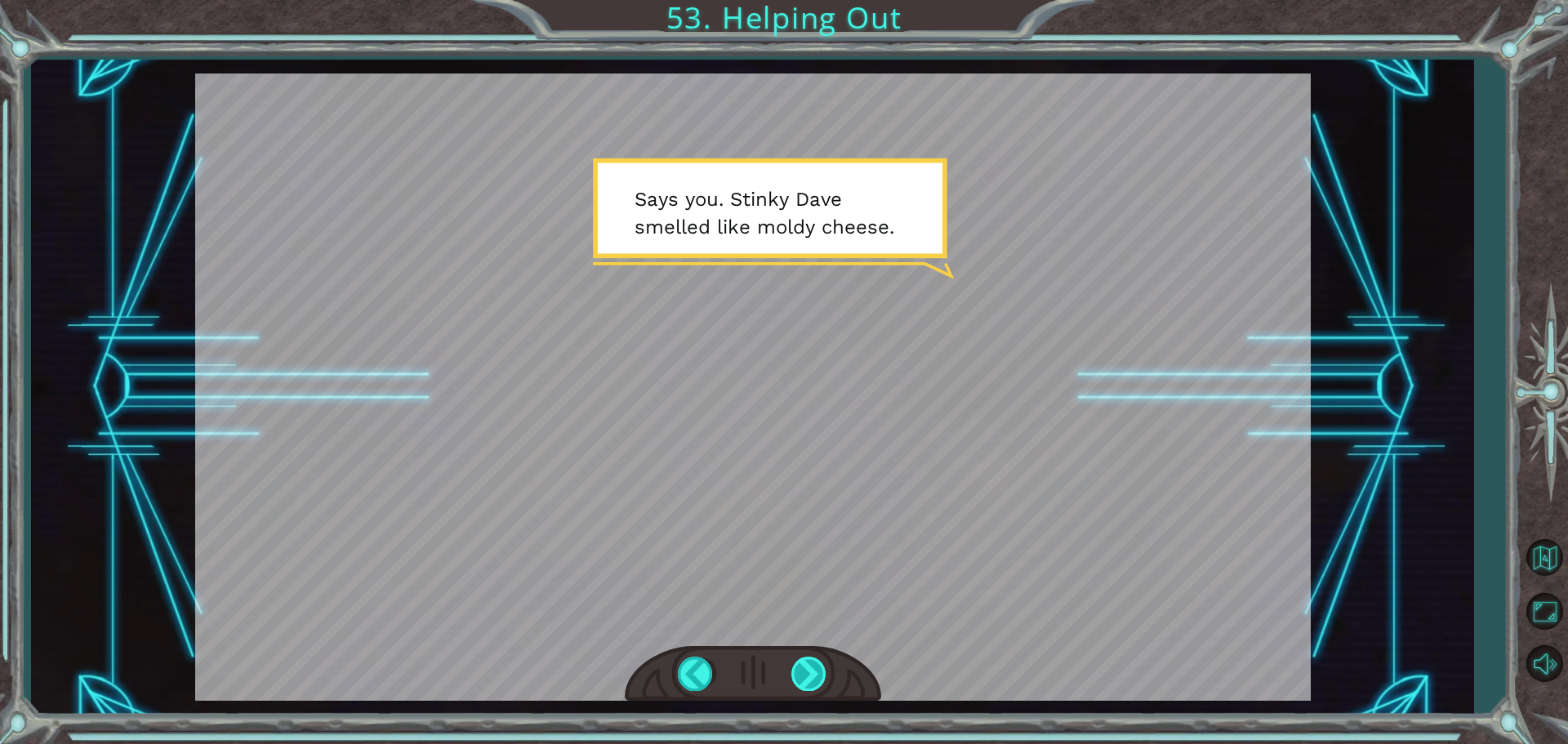
click at [826, 671] on div at bounding box center [809, 674] width 37 height 34
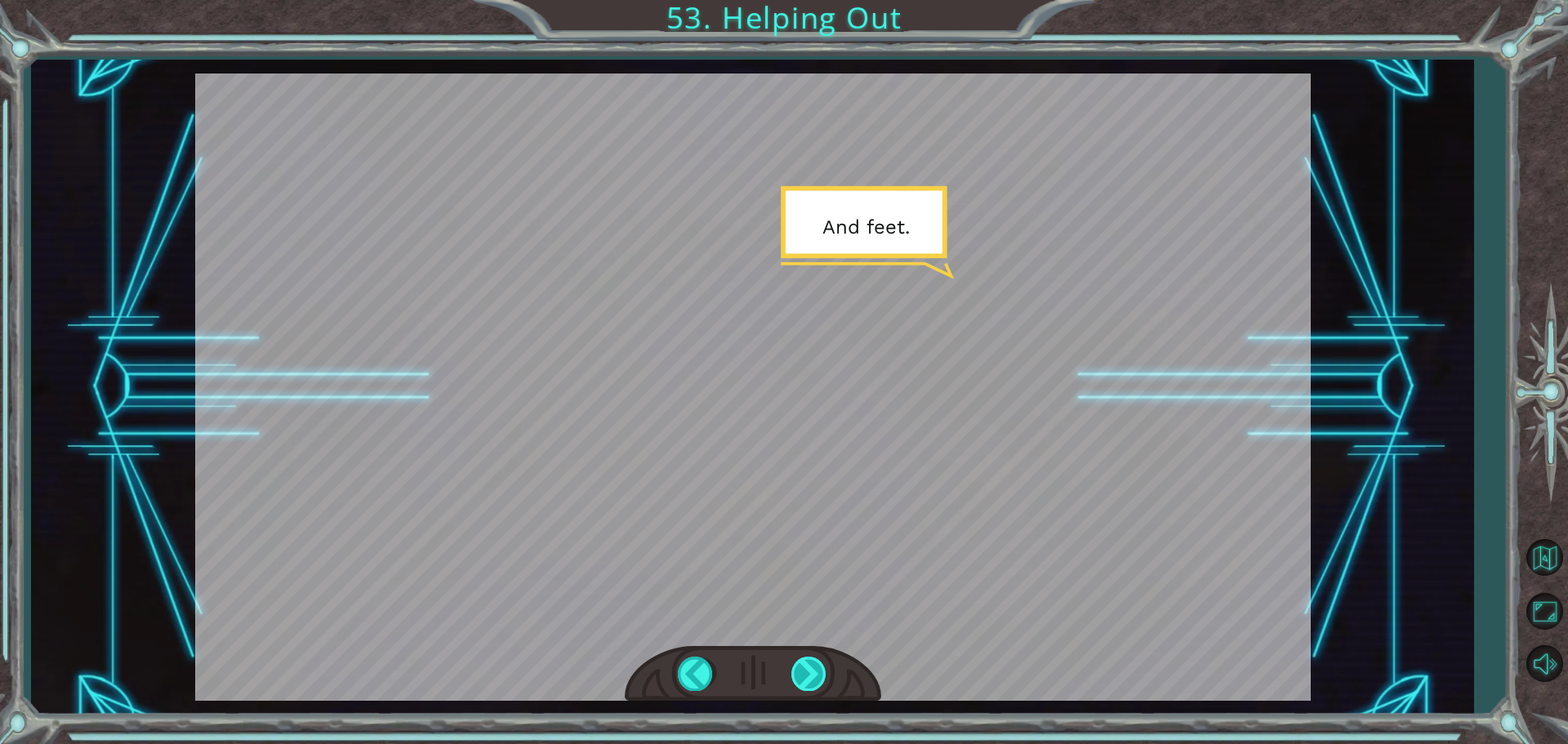
click at [826, 671] on div at bounding box center [809, 674] width 37 height 34
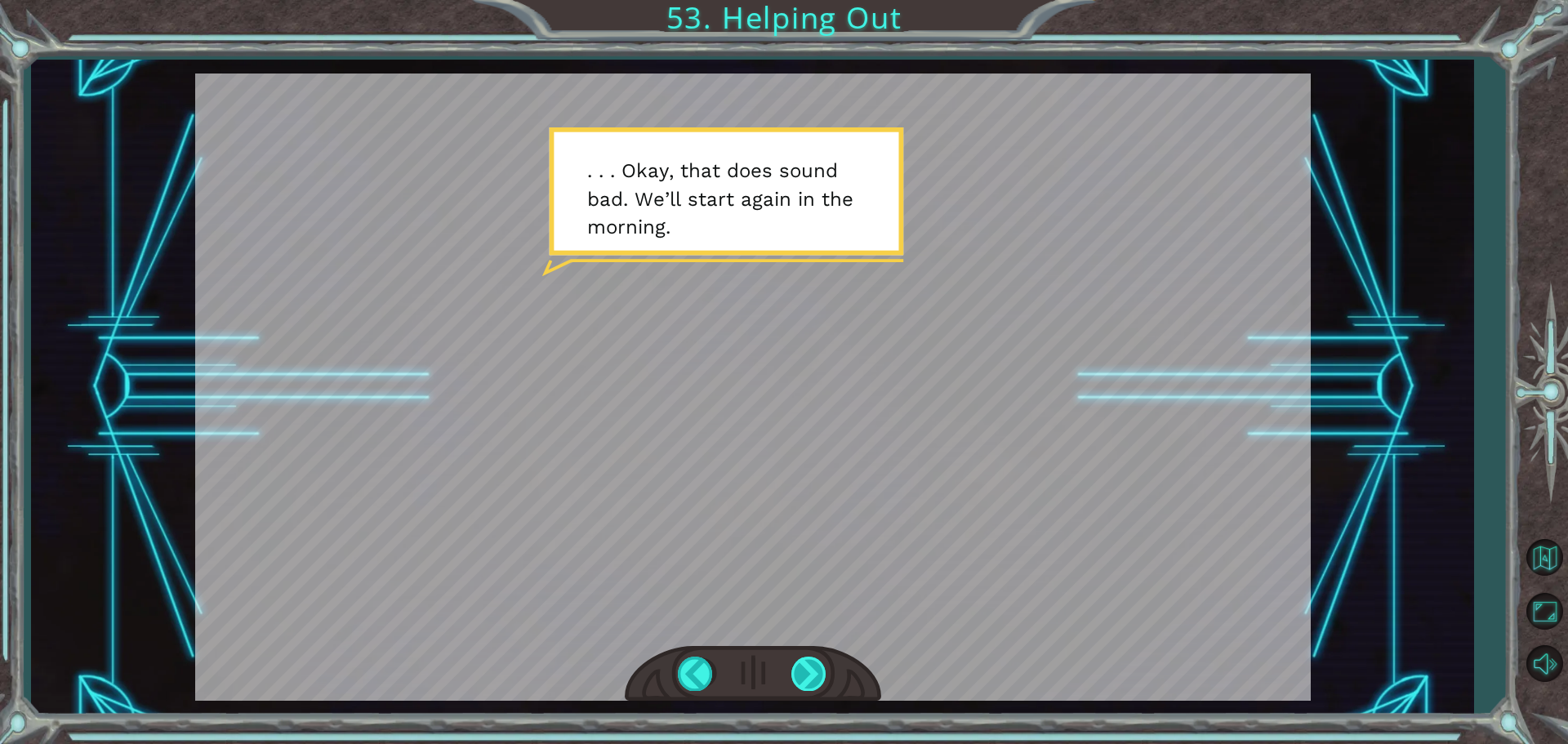
click at [826, 671] on div at bounding box center [809, 674] width 37 height 34
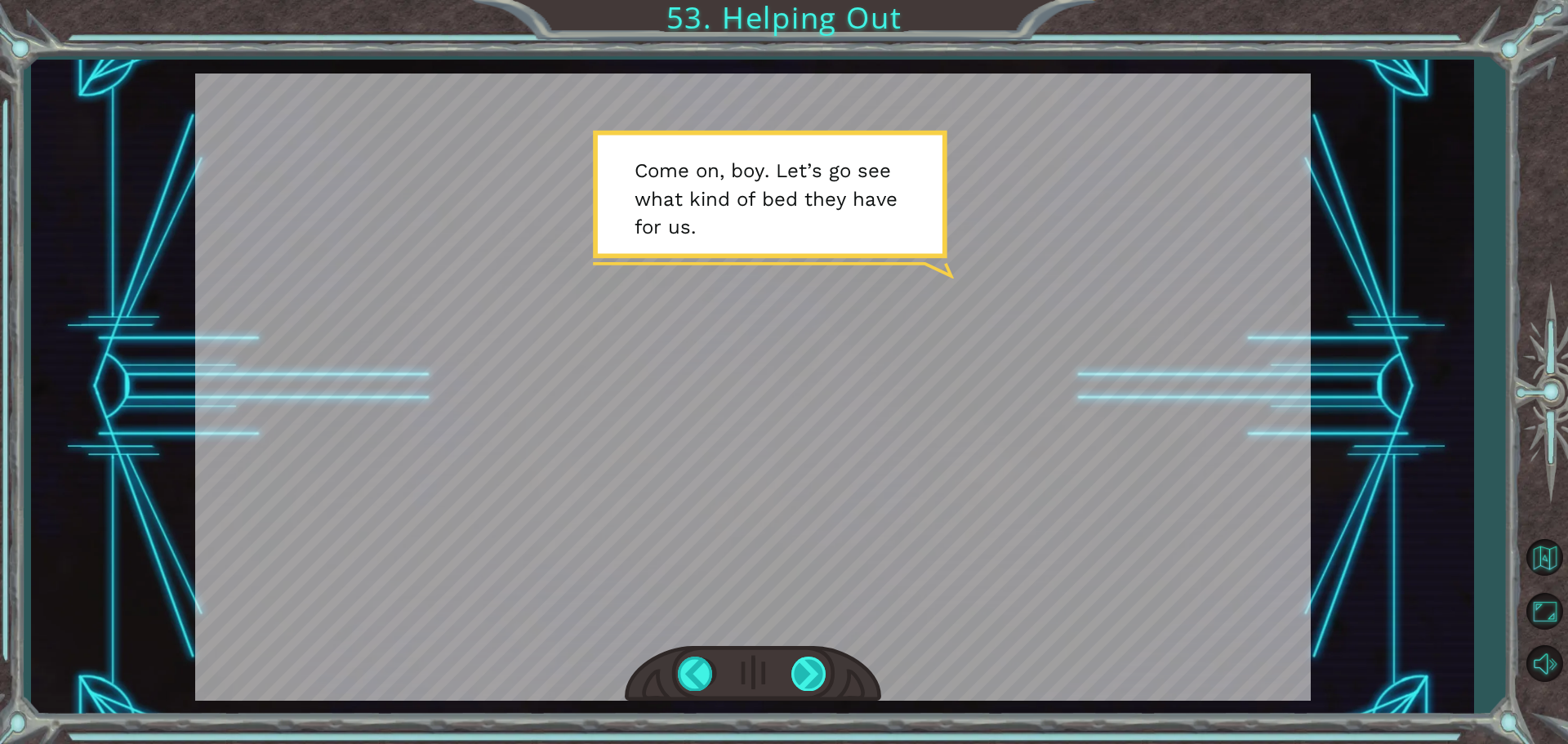
click at [826, 671] on div at bounding box center [809, 674] width 37 height 34
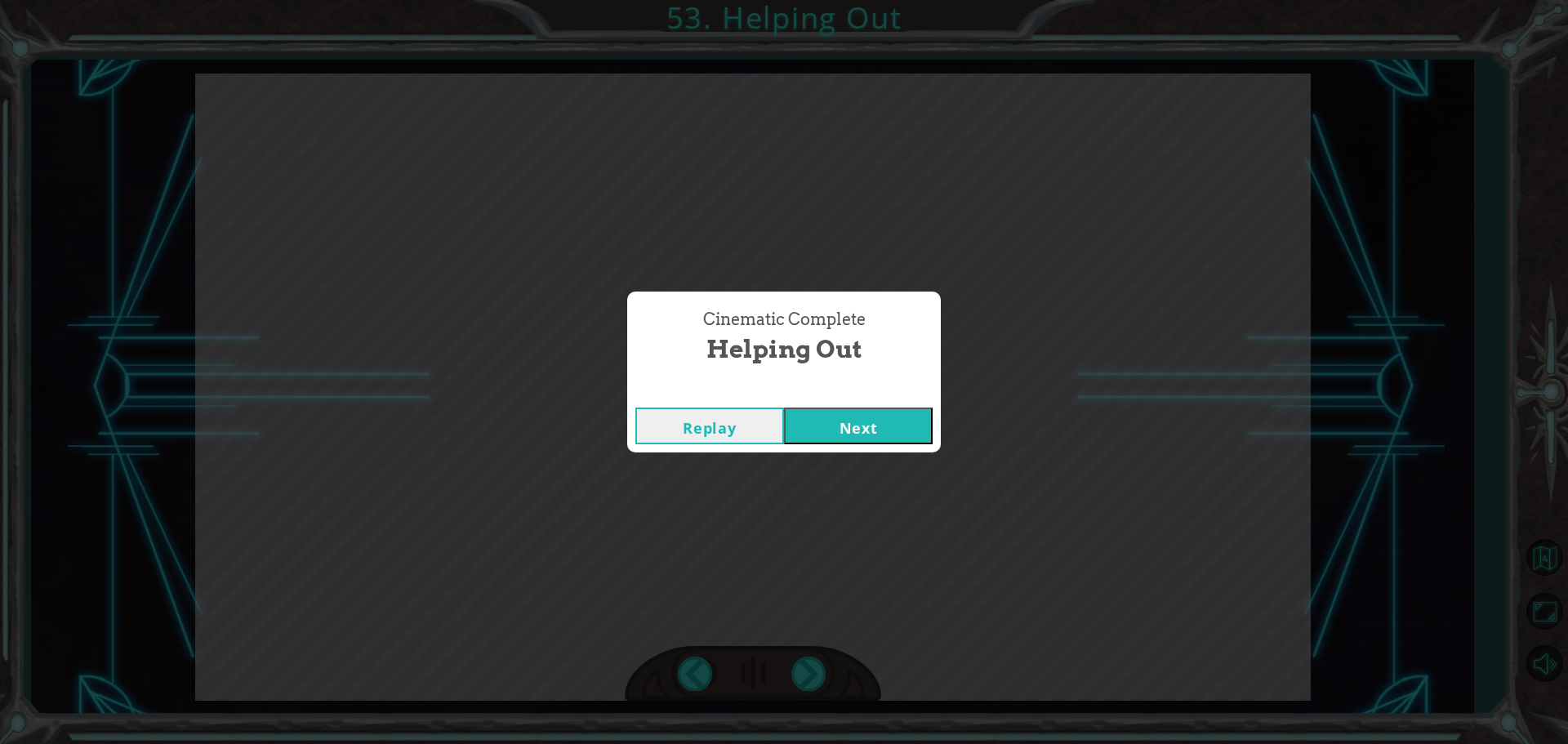
click at [911, 424] on button "Next" at bounding box center [859, 425] width 149 height 37
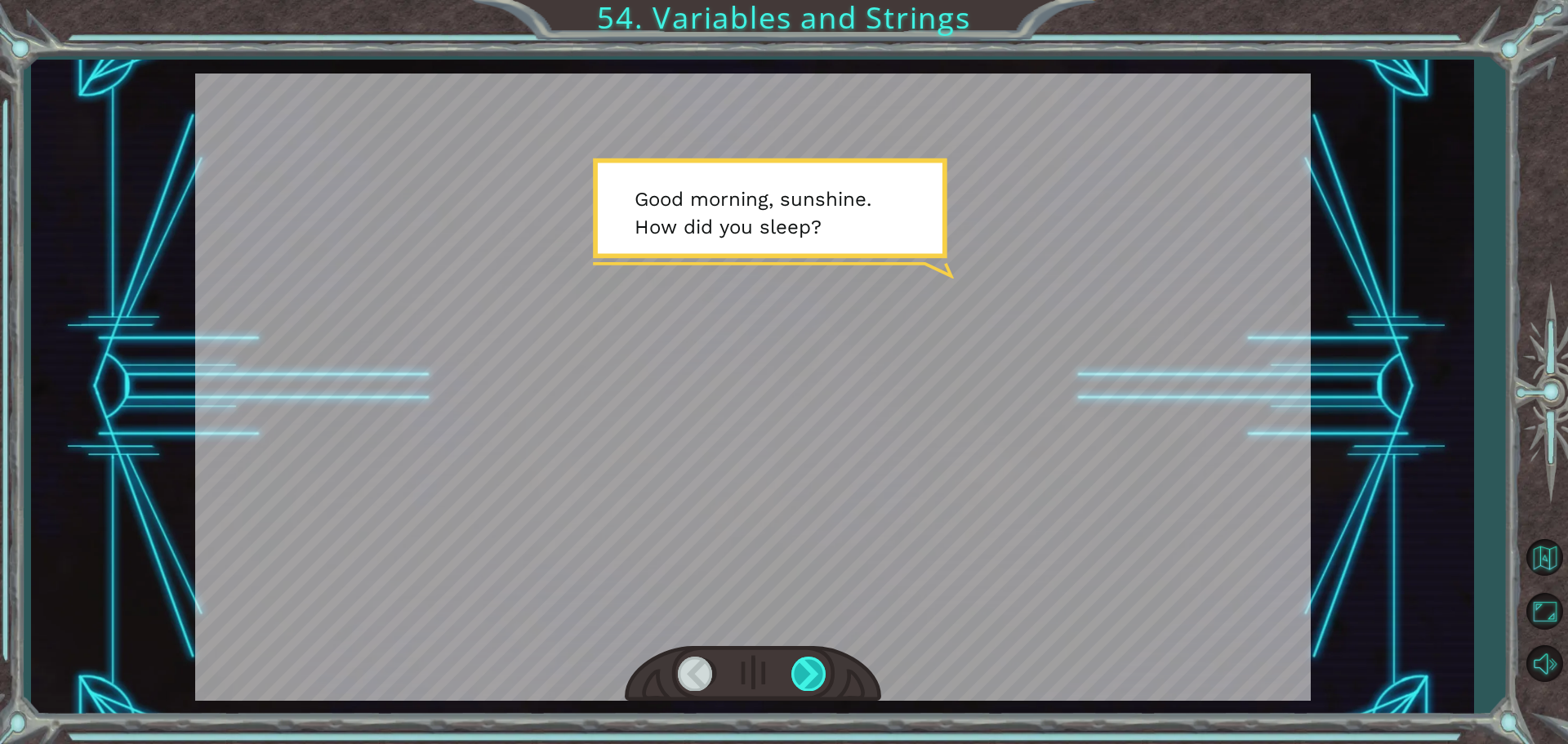
click at [804, 665] on div at bounding box center [809, 674] width 37 height 34
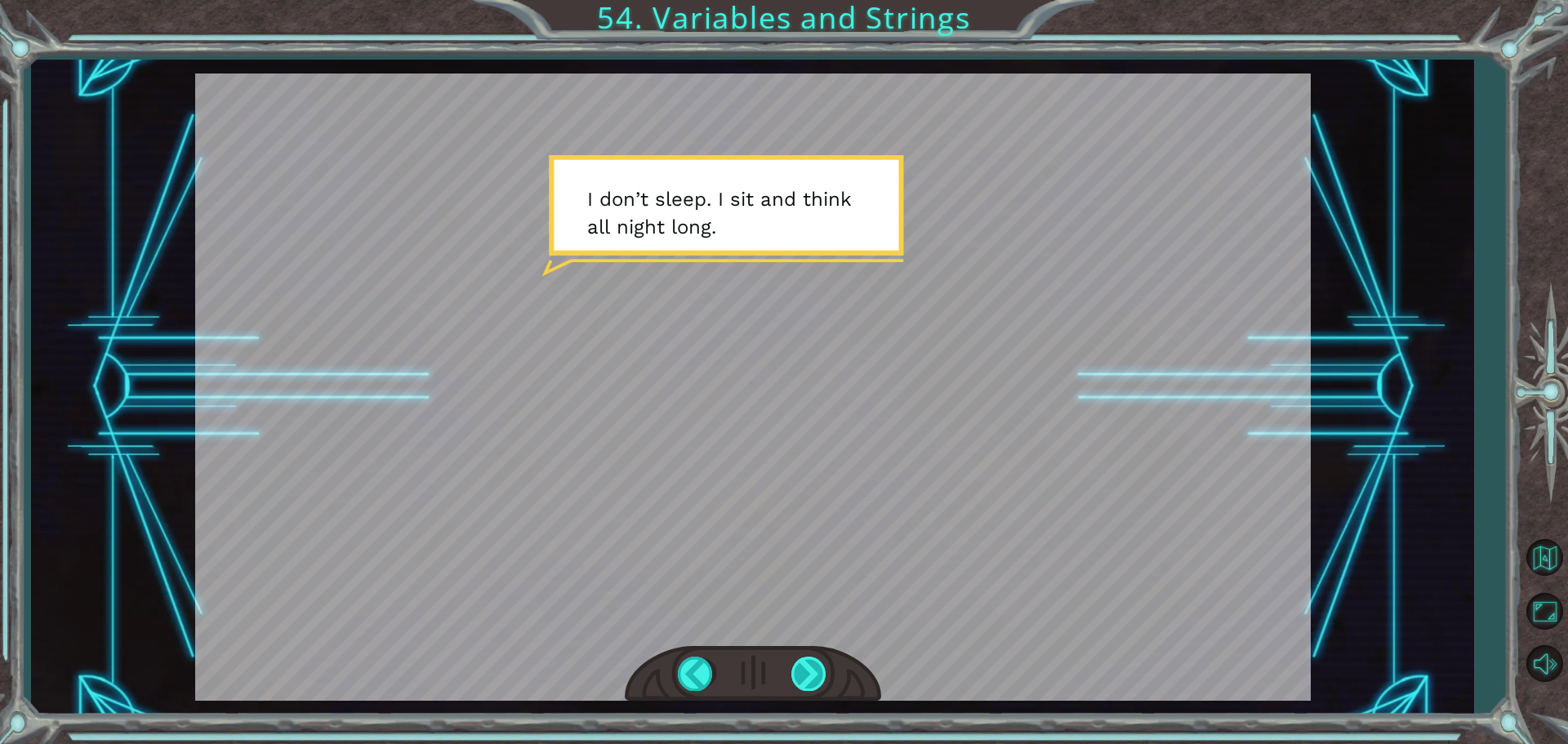
click at [812, 665] on div at bounding box center [809, 674] width 37 height 34
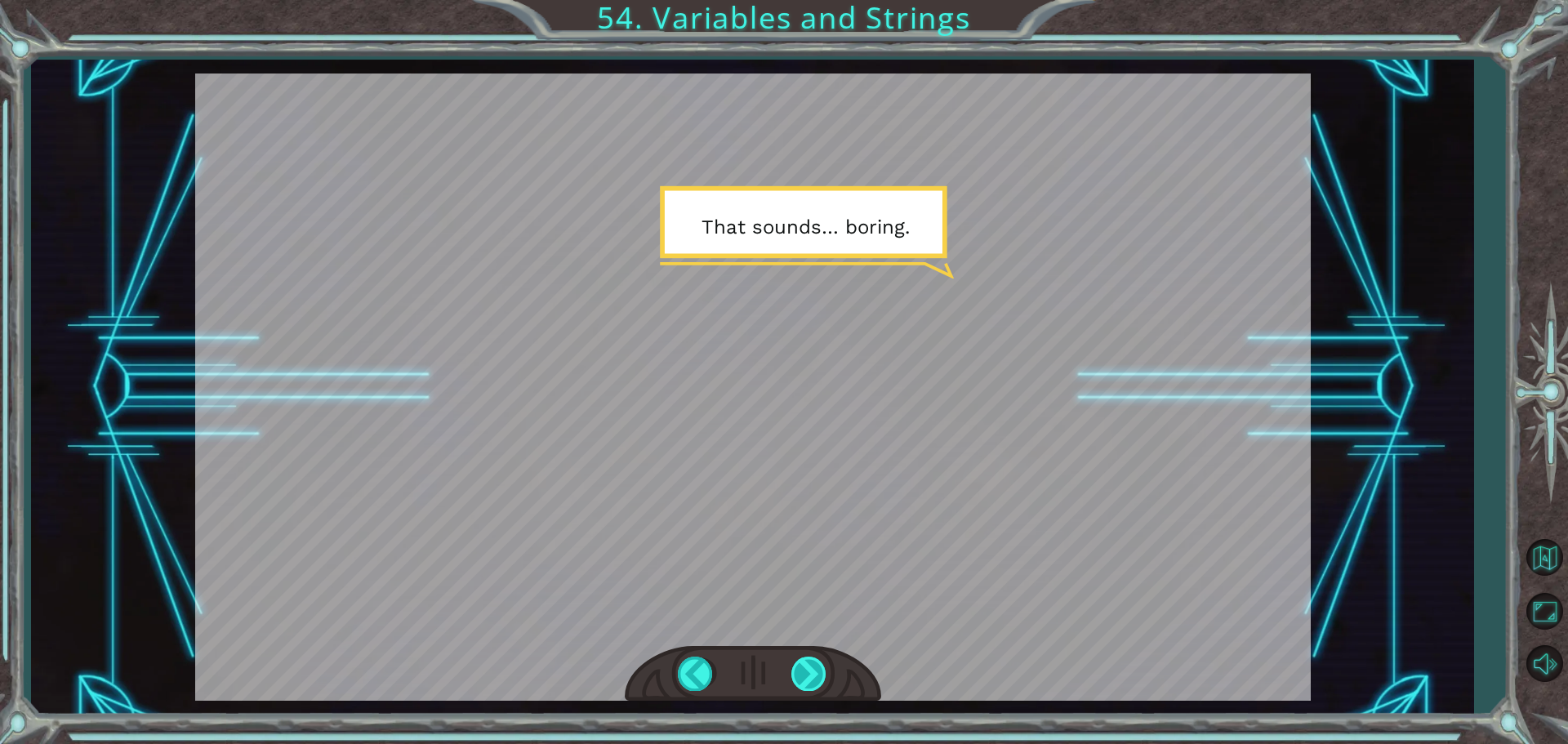
click at [814, 665] on div at bounding box center [809, 674] width 37 height 34
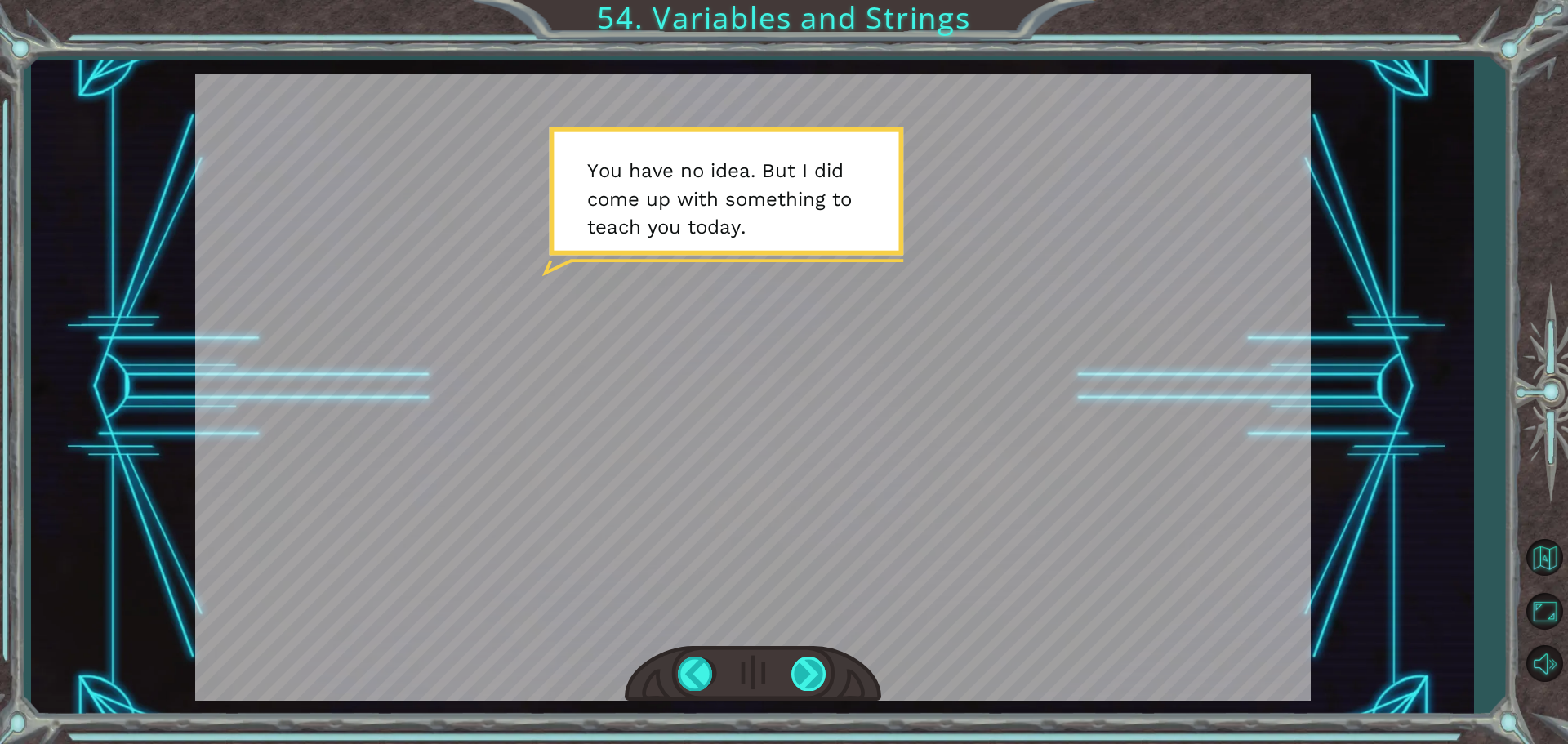
click at [812, 666] on div at bounding box center [809, 674] width 37 height 34
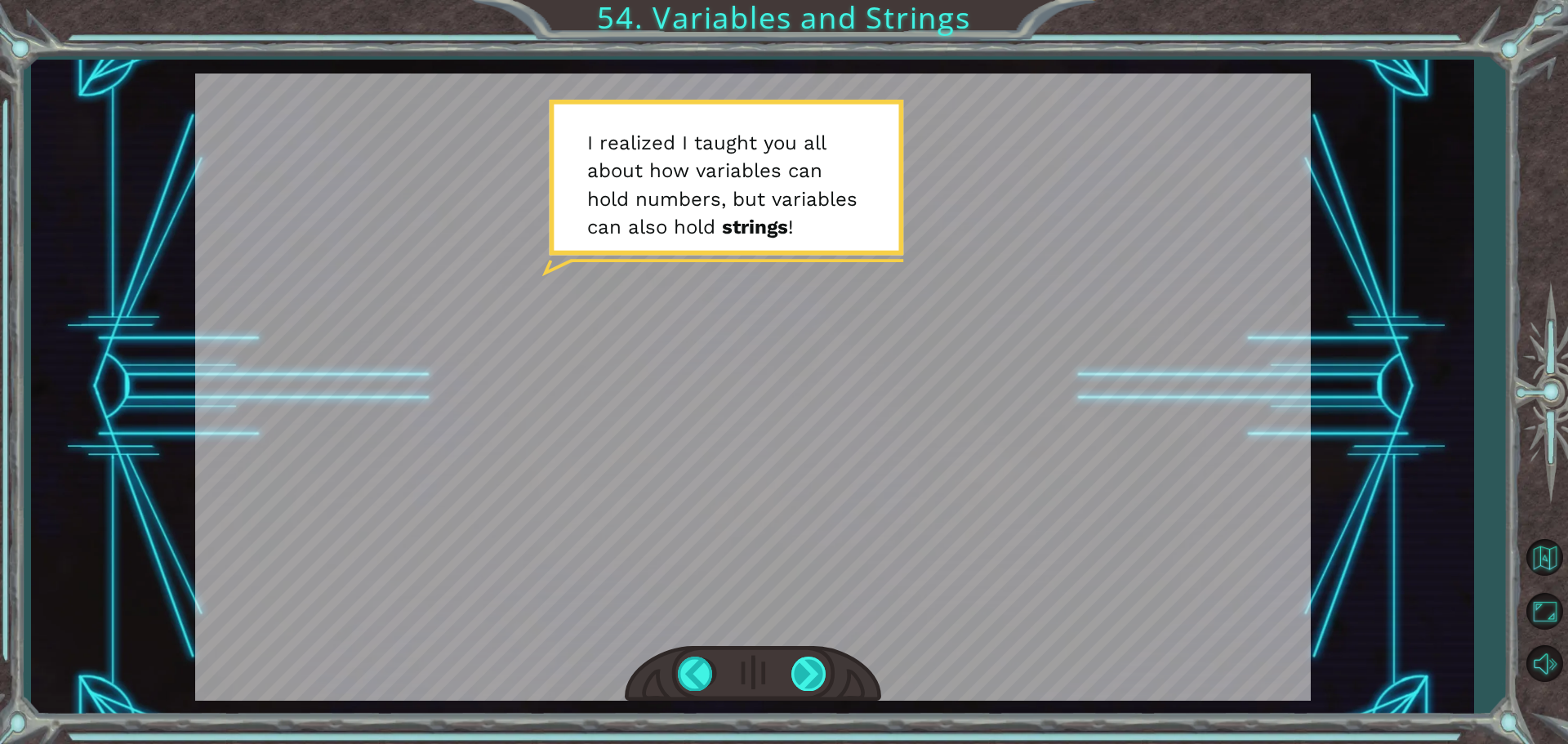
click at [827, 671] on div at bounding box center [809, 674] width 37 height 34
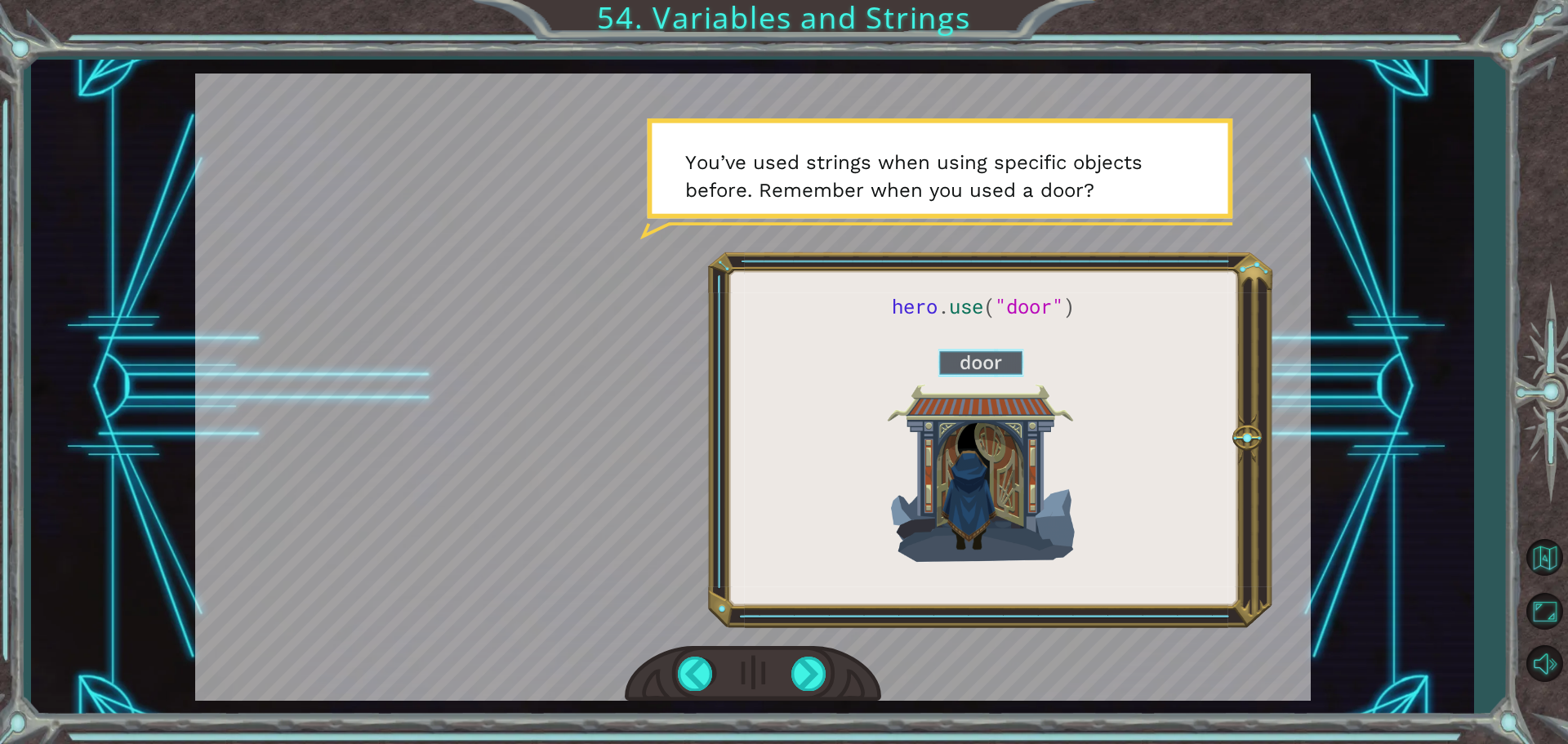
click at [831, 671] on div at bounding box center [753, 674] width 257 height 56
click at [811, 667] on div at bounding box center [809, 674] width 37 height 34
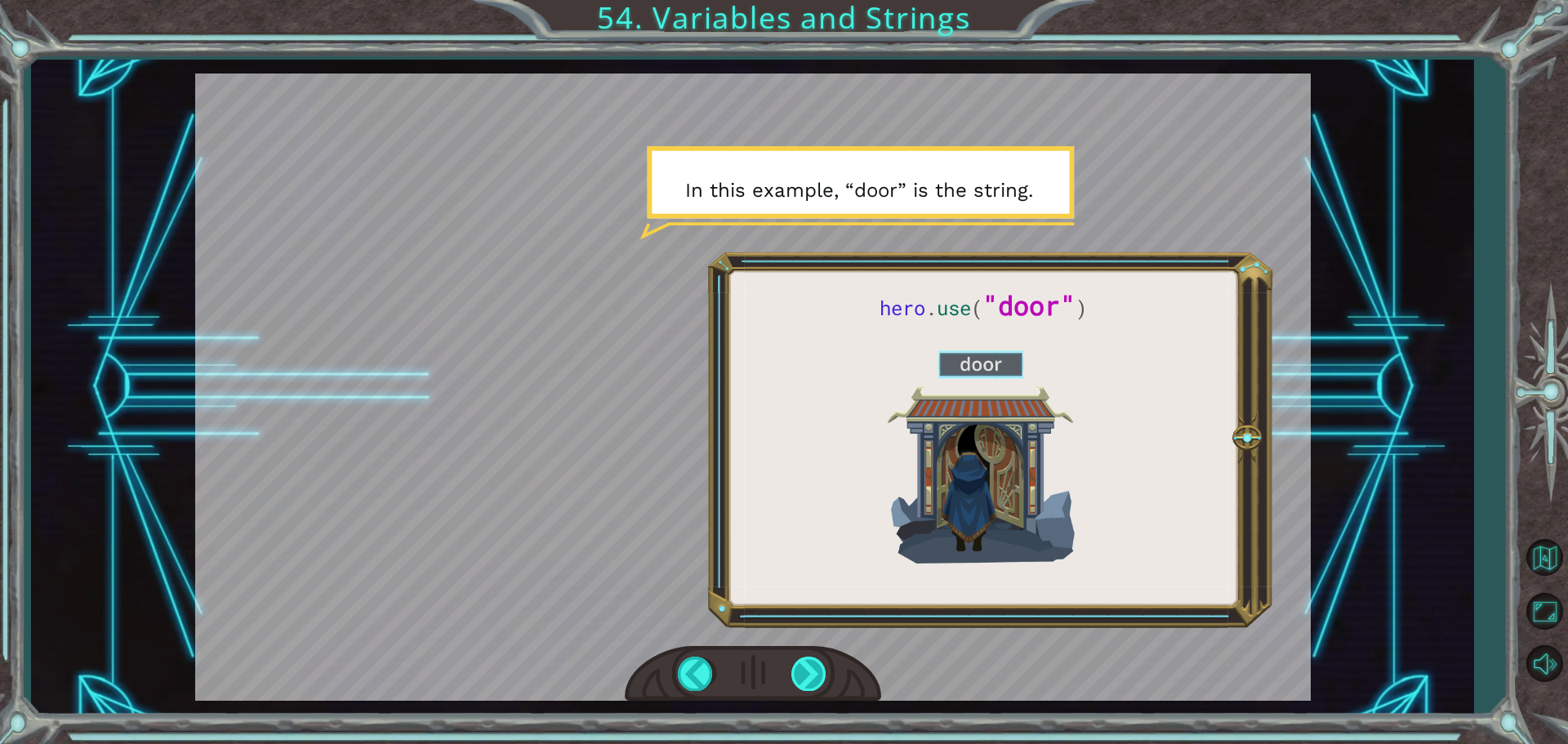
click at [810, 667] on div at bounding box center [809, 674] width 37 height 34
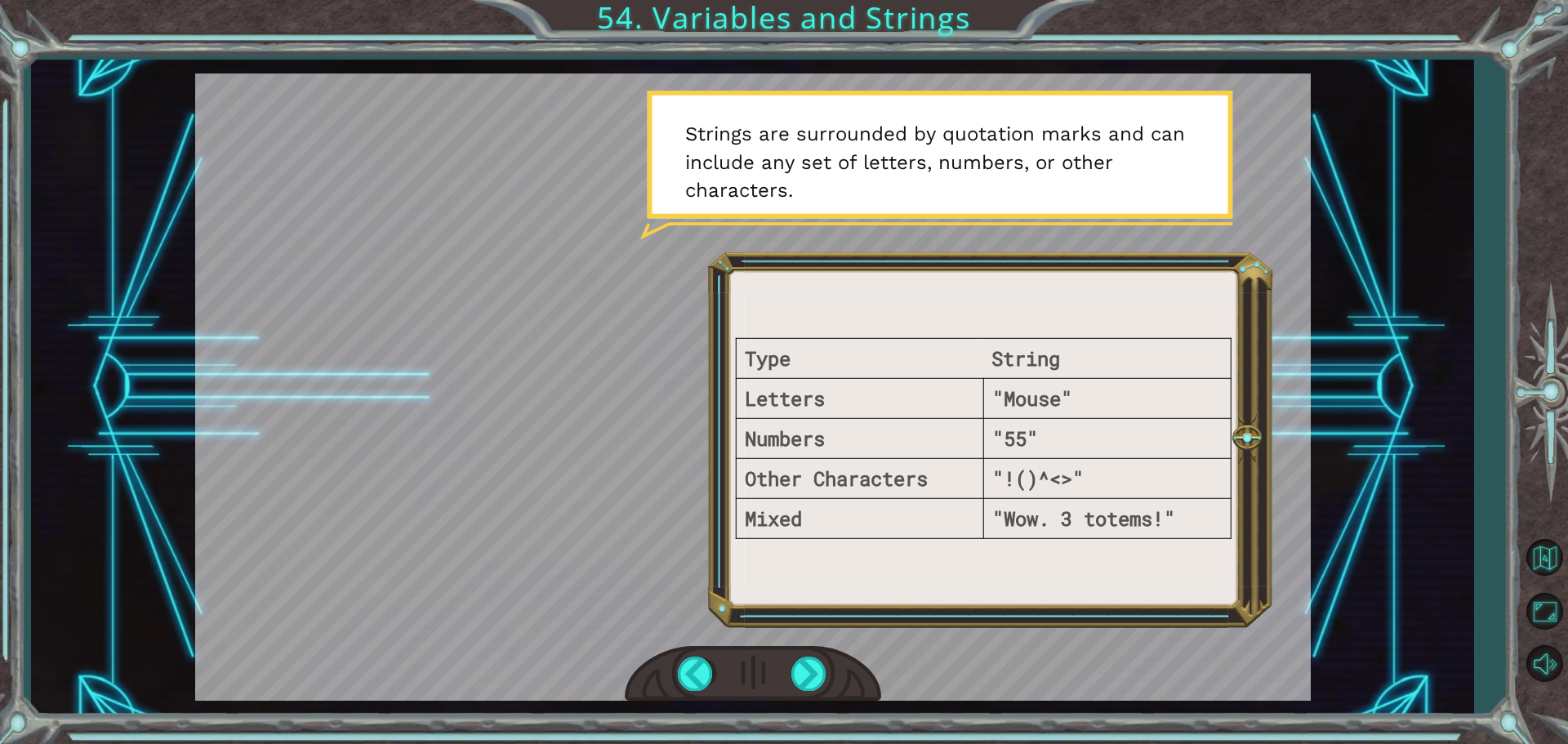
click at [833, 668] on div at bounding box center [753, 674] width 257 height 56
click at [824, 668] on div at bounding box center [809, 674] width 37 height 34
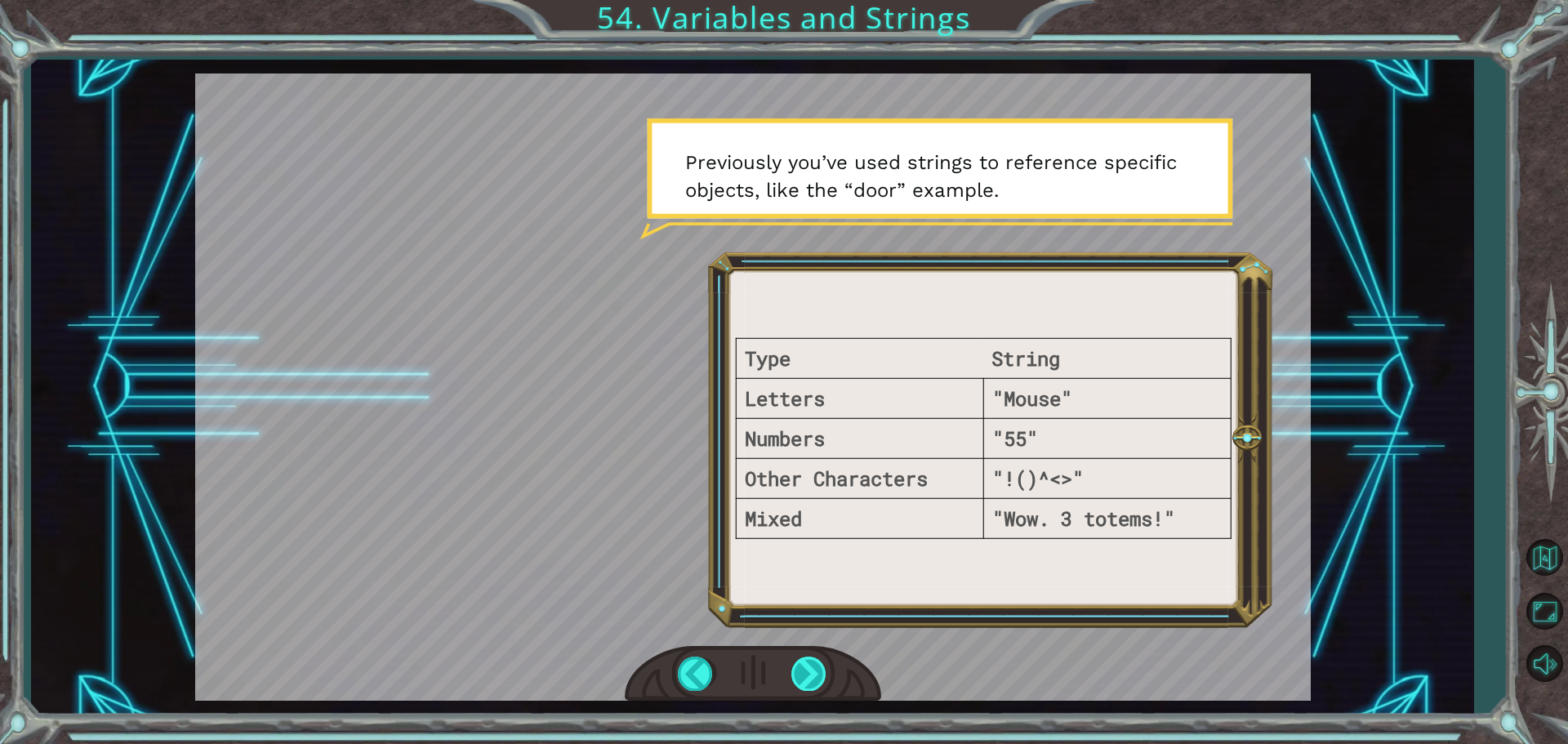
click at [824, 669] on div at bounding box center [809, 674] width 37 height 34
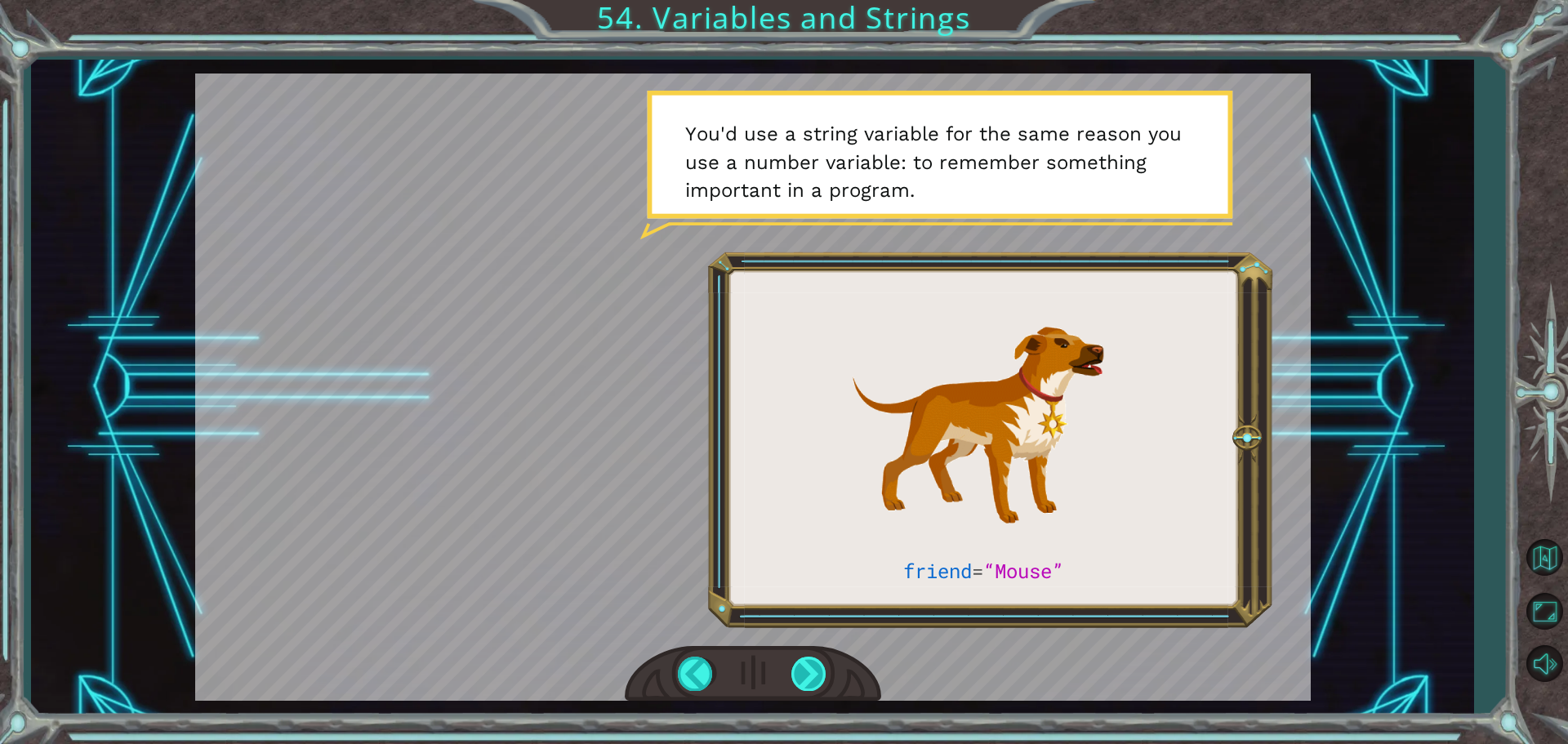
click at [819, 659] on div at bounding box center [809, 674] width 37 height 34
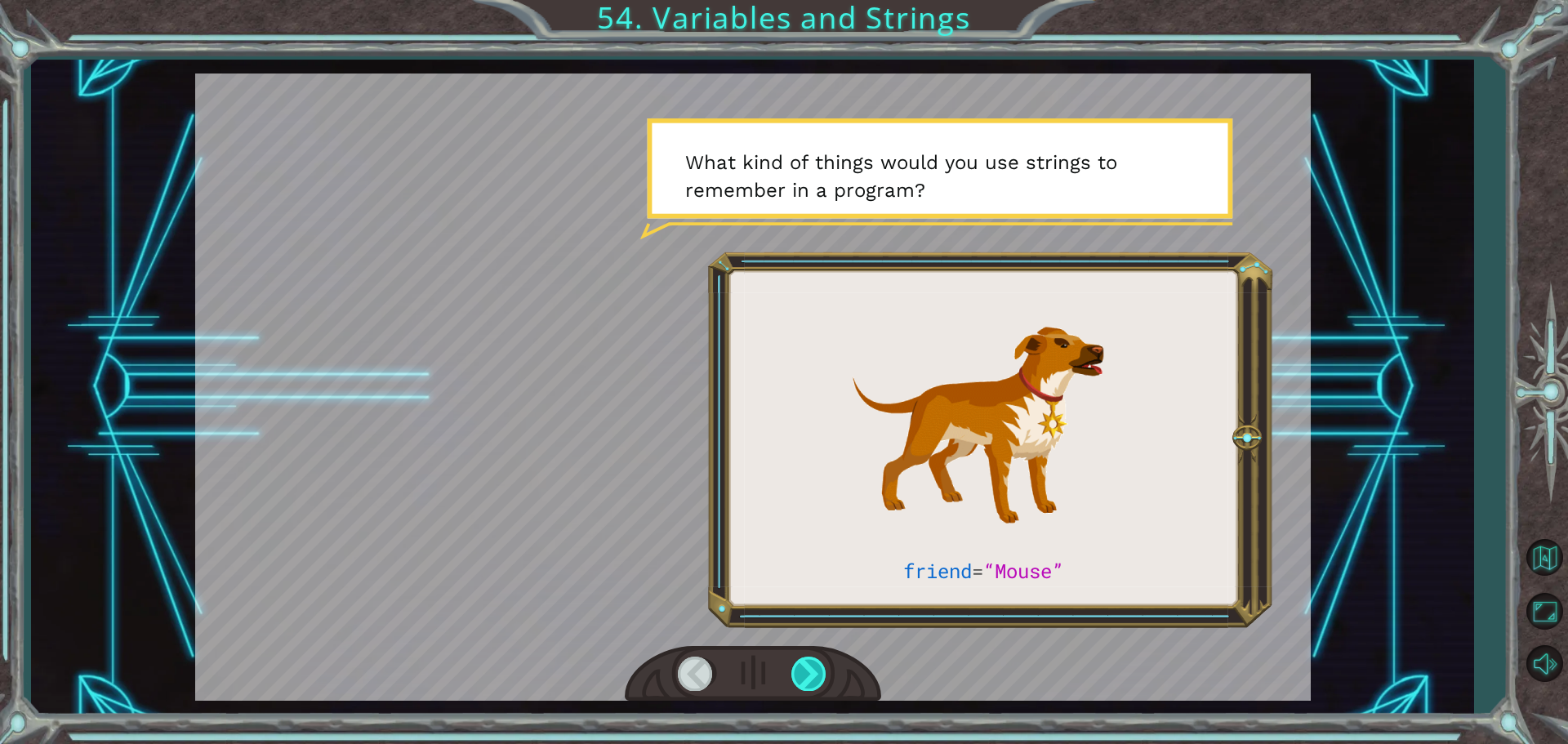
click at [819, 659] on div at bounding box center [809, 674] width 37 height 34
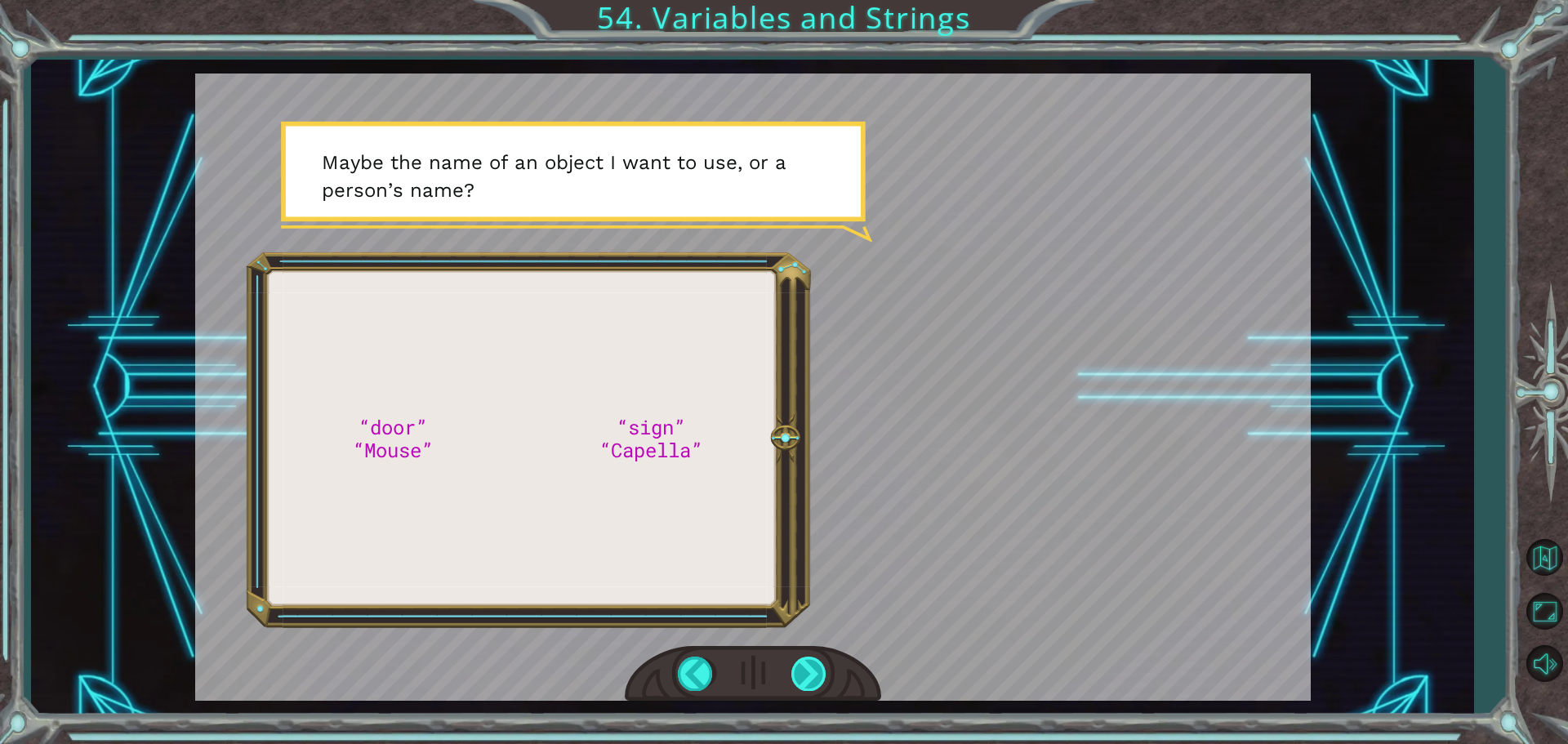
click at [819, 659] on div at bounding box center [809, 674] width 37 height 34
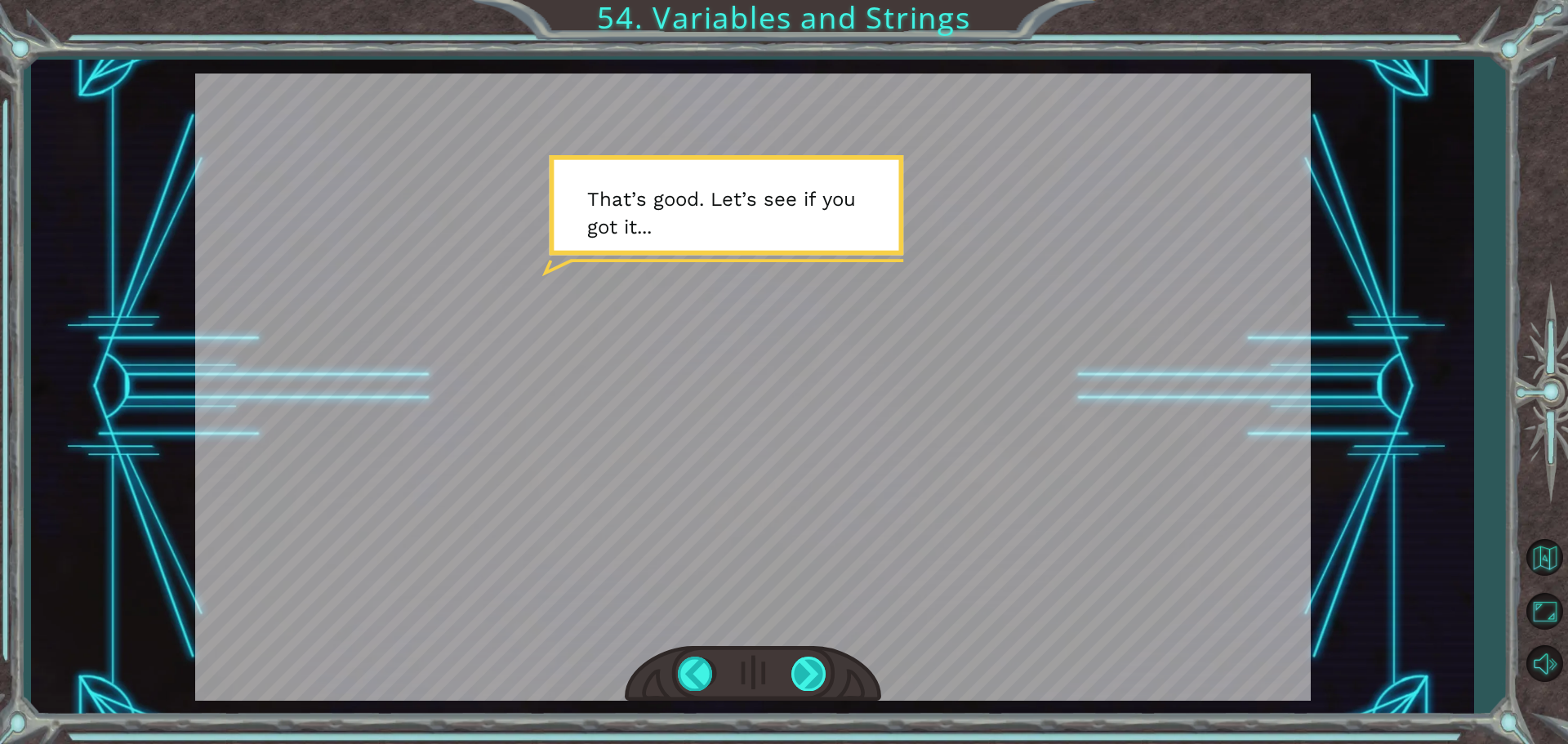
click at [816, 661] on div at bounding box center [809, 674] width 37 height 34
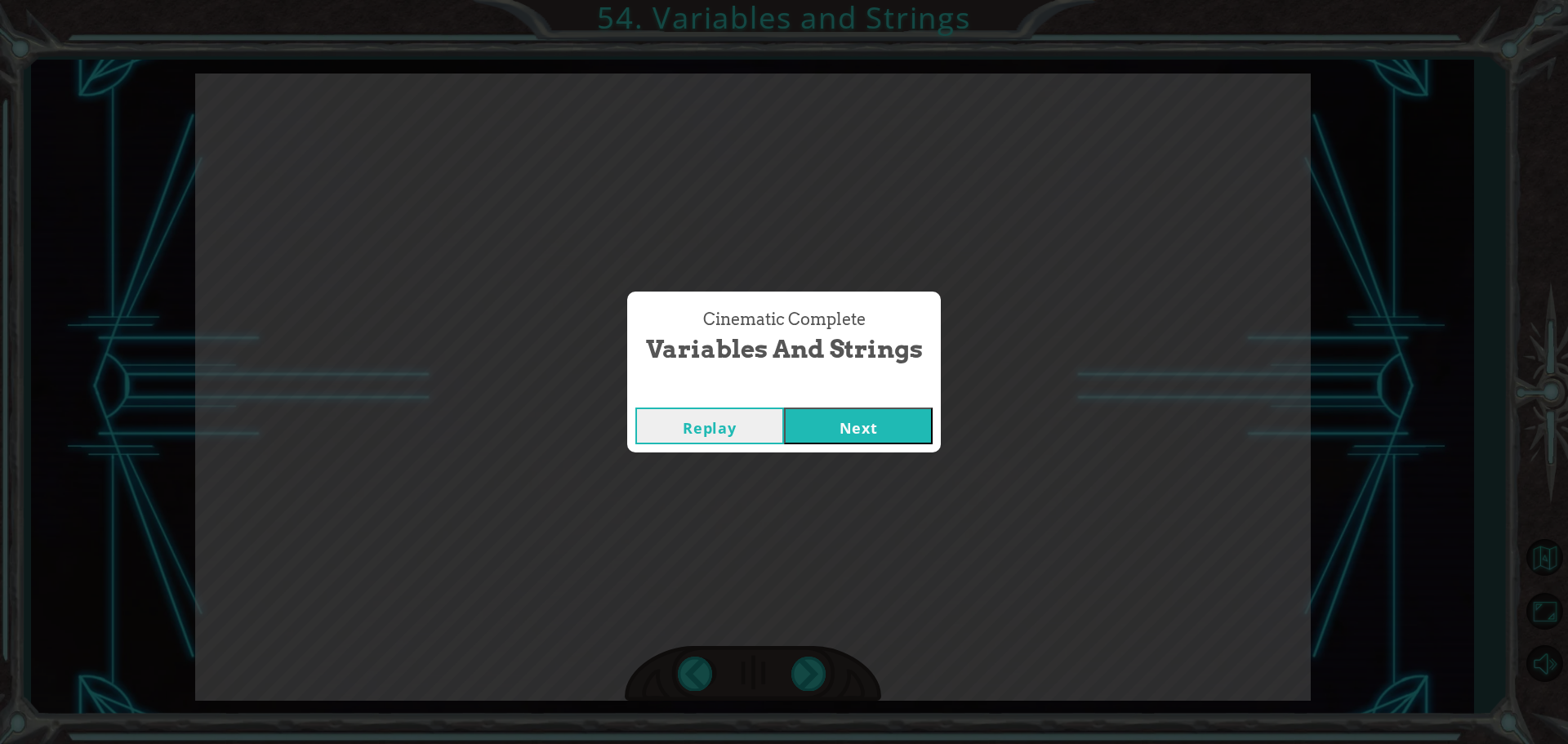
click at [883, 435] on button "Next" at bounding box center [859, 425] width 149 height 37
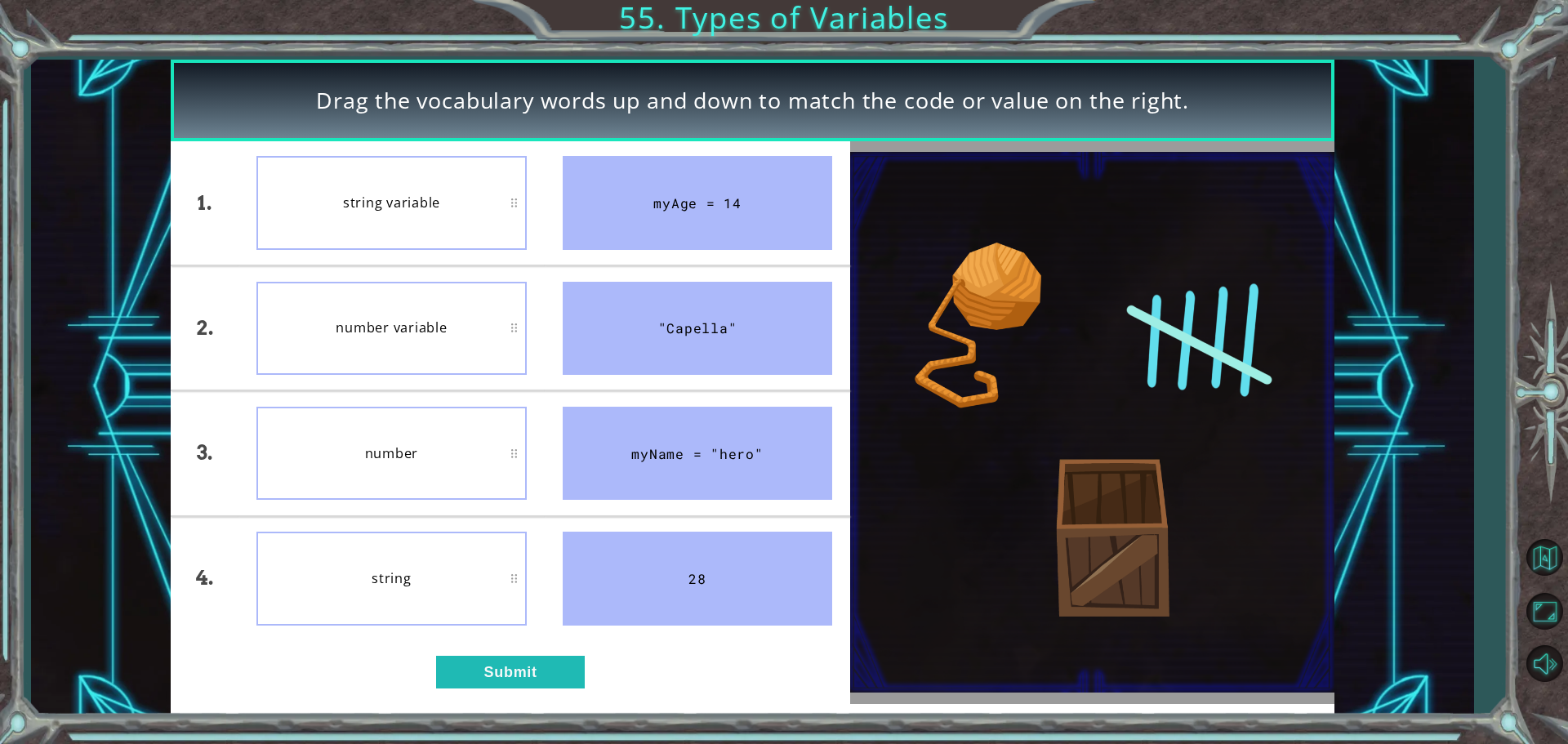
drag, startPoint x: 658, startPoint y: 443, endPoint x: 666, endPoint y: 261, distance: 182.2
click at [666, 261] on ul "myAge = 14 "Capella" myName = "hero" 28" at bounding box center [697, 391] width 306 height 499
click at [542, 663] on button "Submit" at bounding box center [510, 672] width 149 height 33
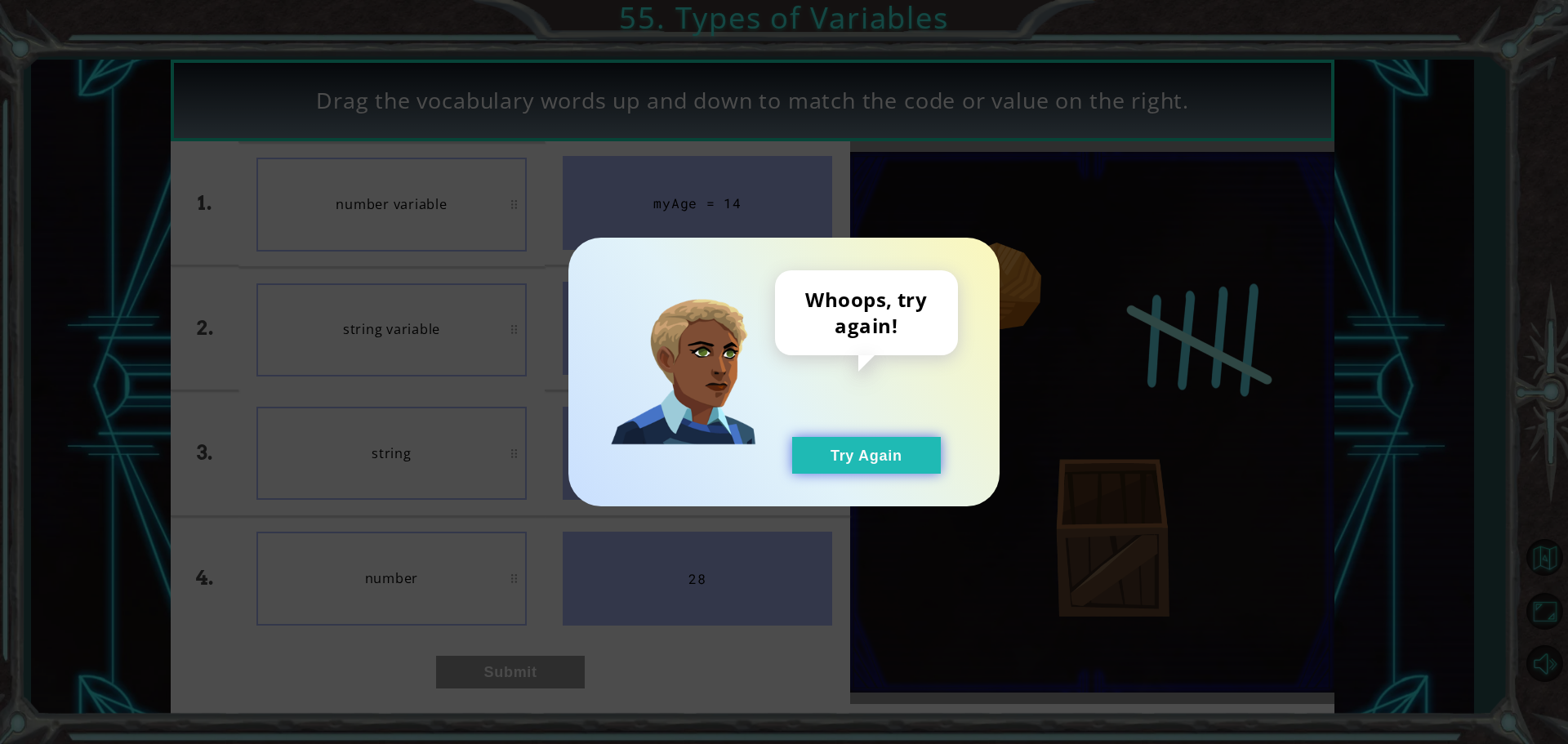
click at [846, 453] on button "Try Again" at bounding box center [867, 455] width 149 height 37
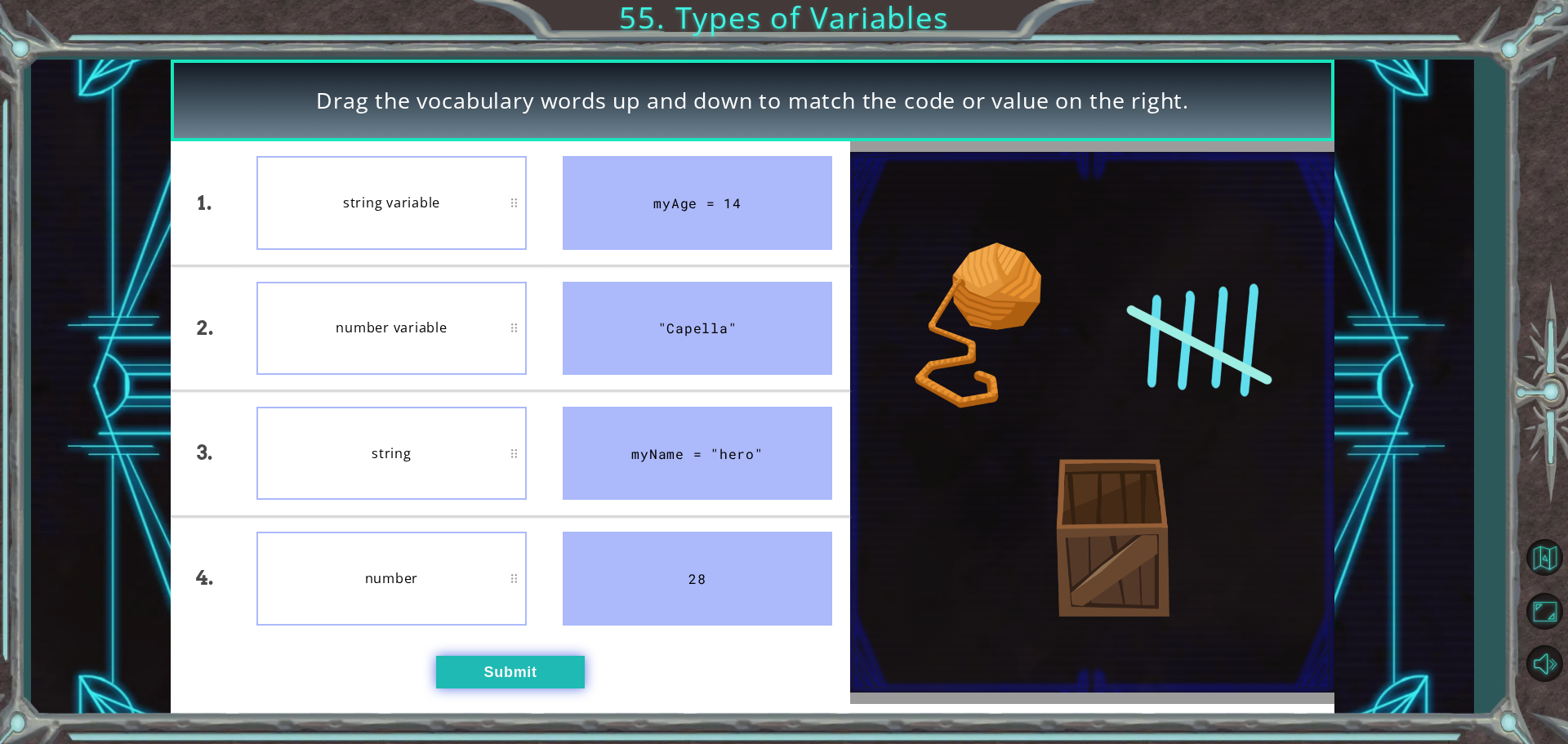
click at [465, 668] on button "Submit" at bounding box center [510, 672] width 149 height 33
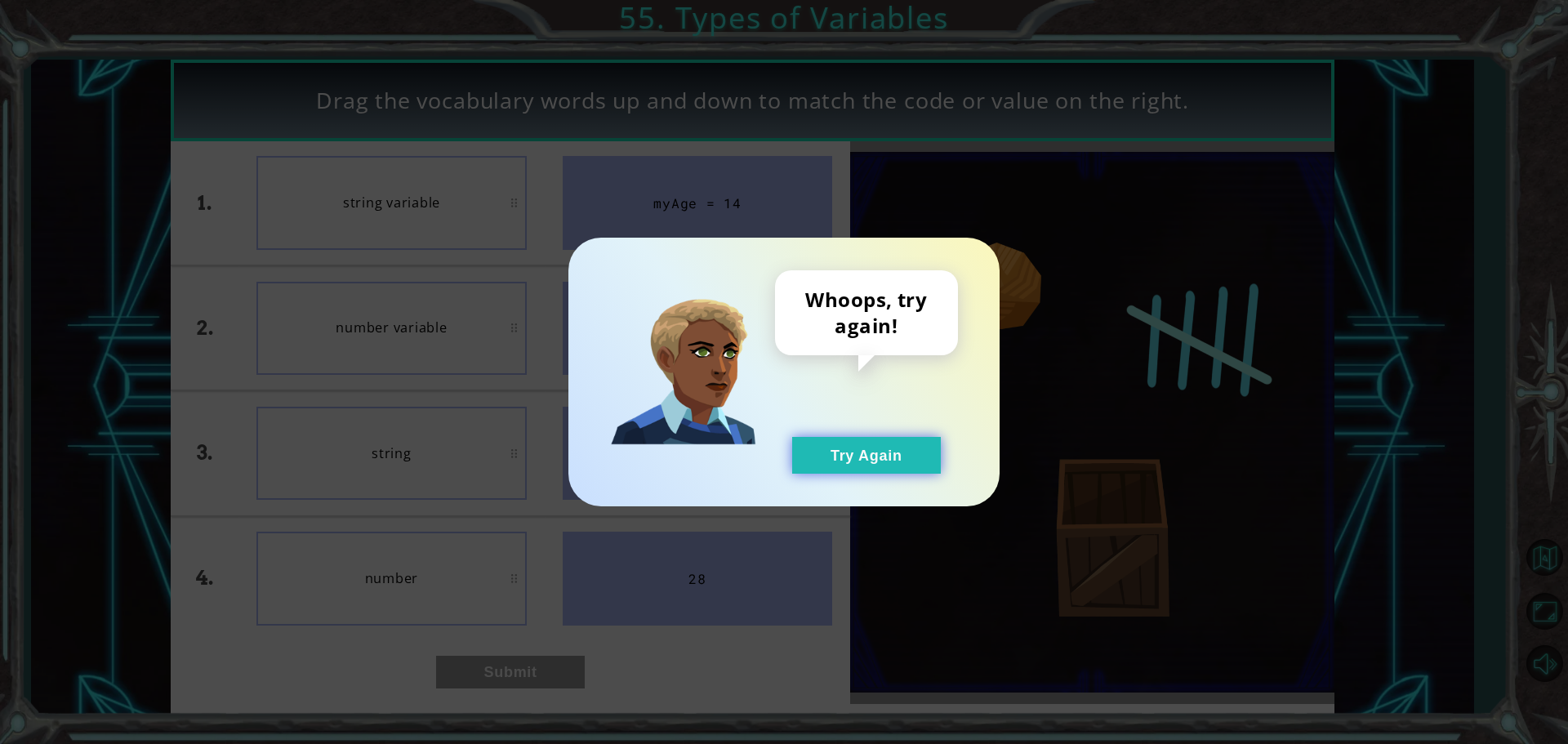
click at [879, 445] on button "Try Again" at bounding box center [867, 455] width 149 height 37
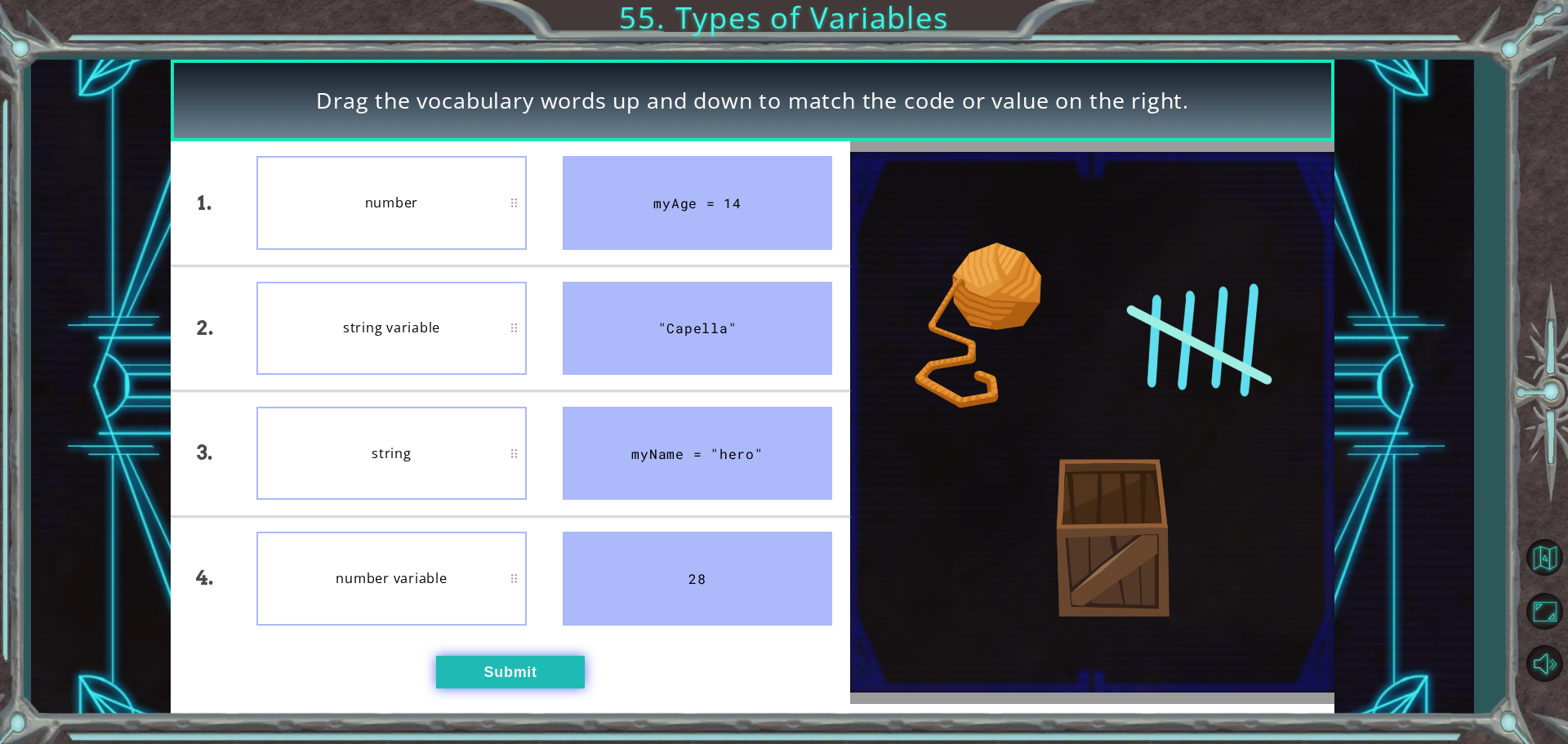
click at [527, 664] on button "Submit" at bounding box center [510, 672] width 149 height 33
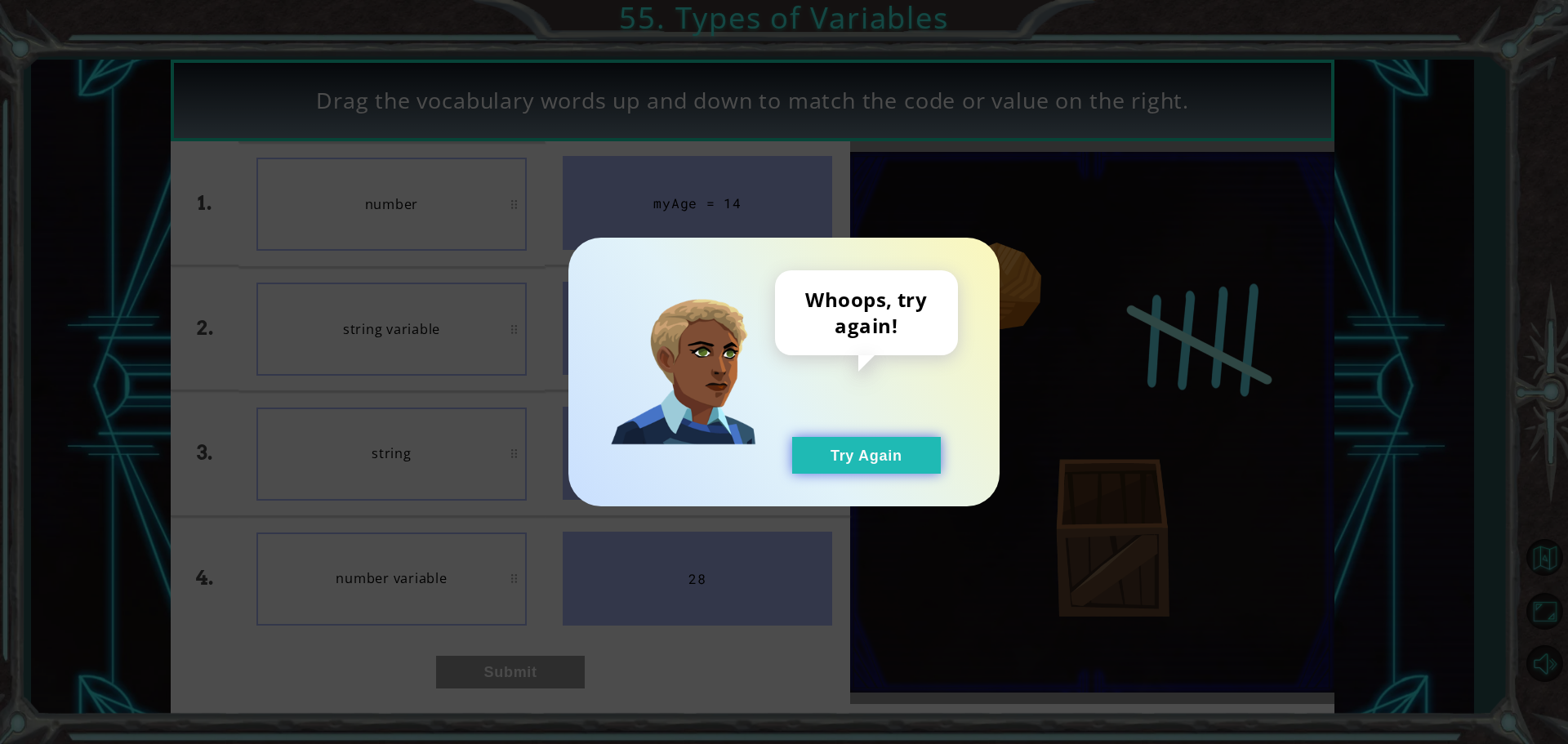
click at [809, 453] on button "Try Again" at bounding box center [867, 455] width 149 height 37
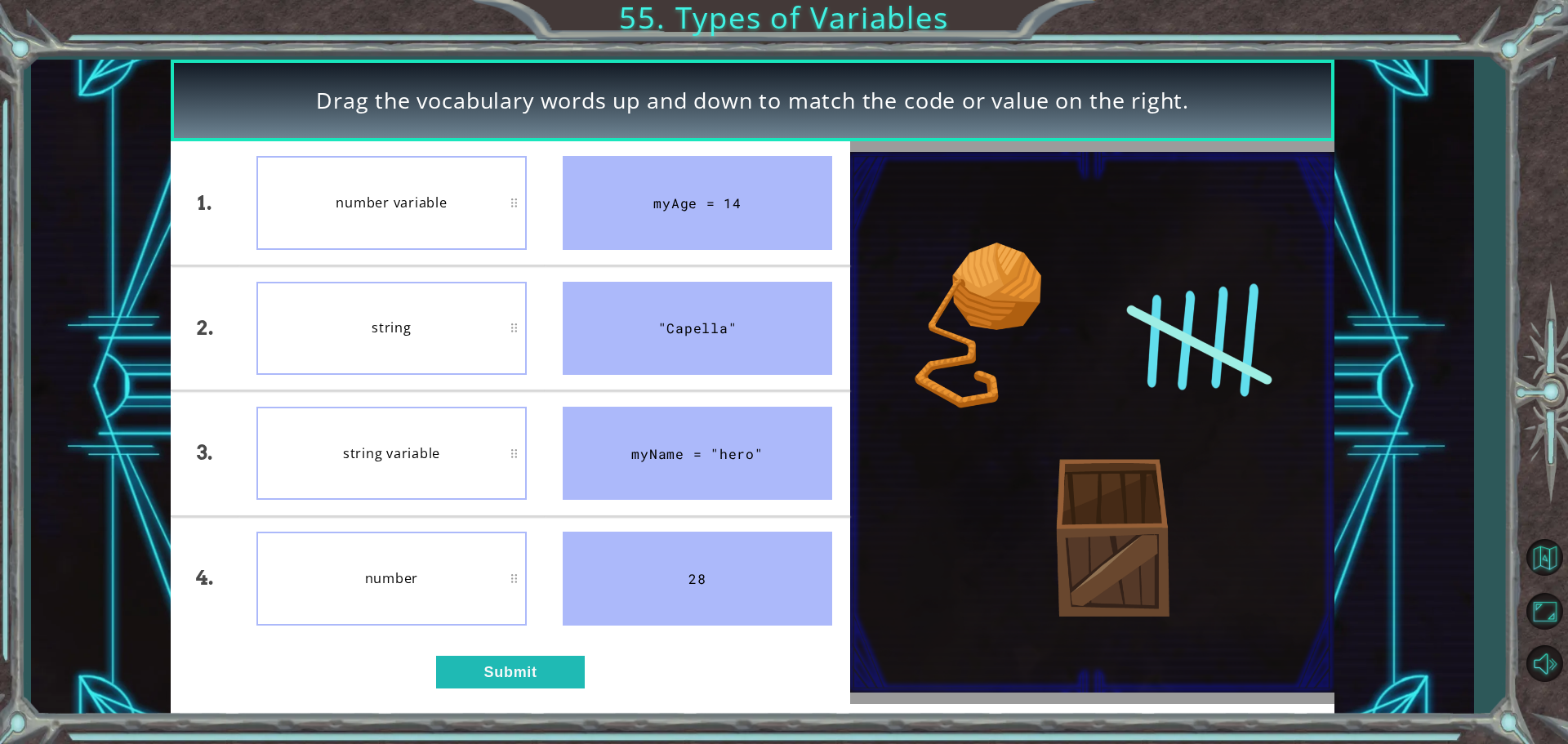
click at [503, 635] on li "number" at bounding box center [391, 579] width 306 height 123
click at [541, 667] on button "Submit" at bounding box center [510, 672] width 149 height 33
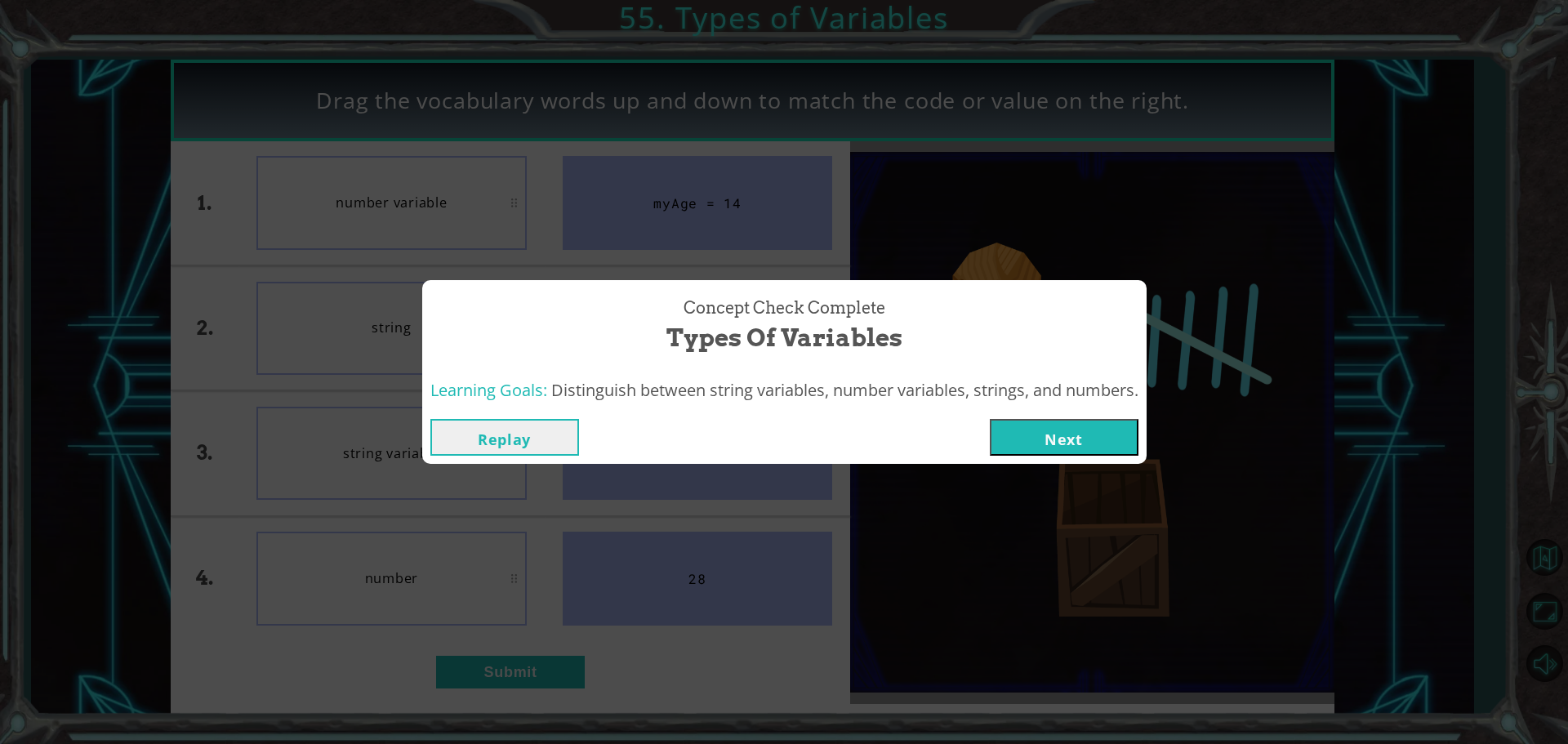
click at [1086, 445] on button "Next" at bounding box center [1064, 437] width 149 height 37
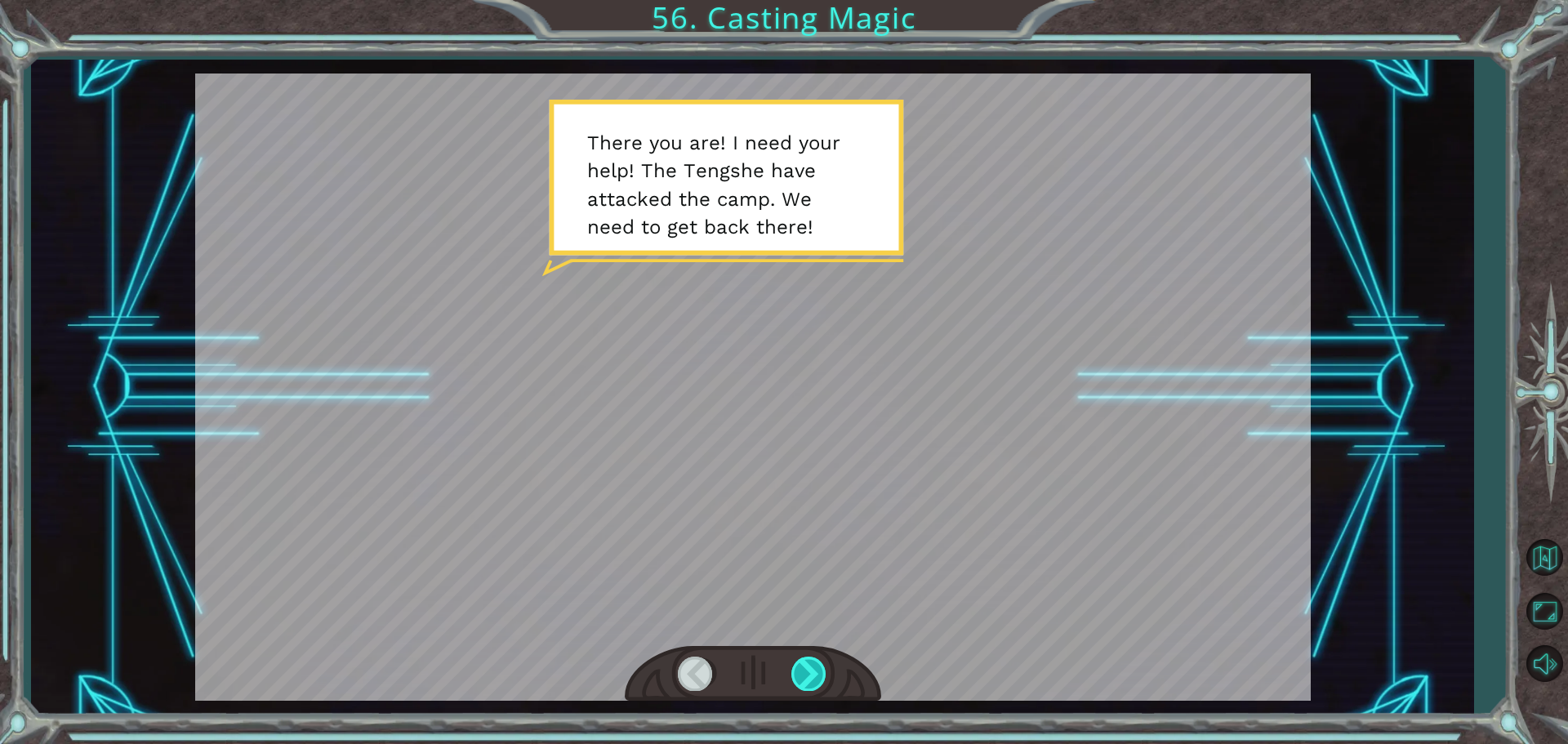
click at [809, 670] on div at bounding box center [809, 674] width 37 height 34
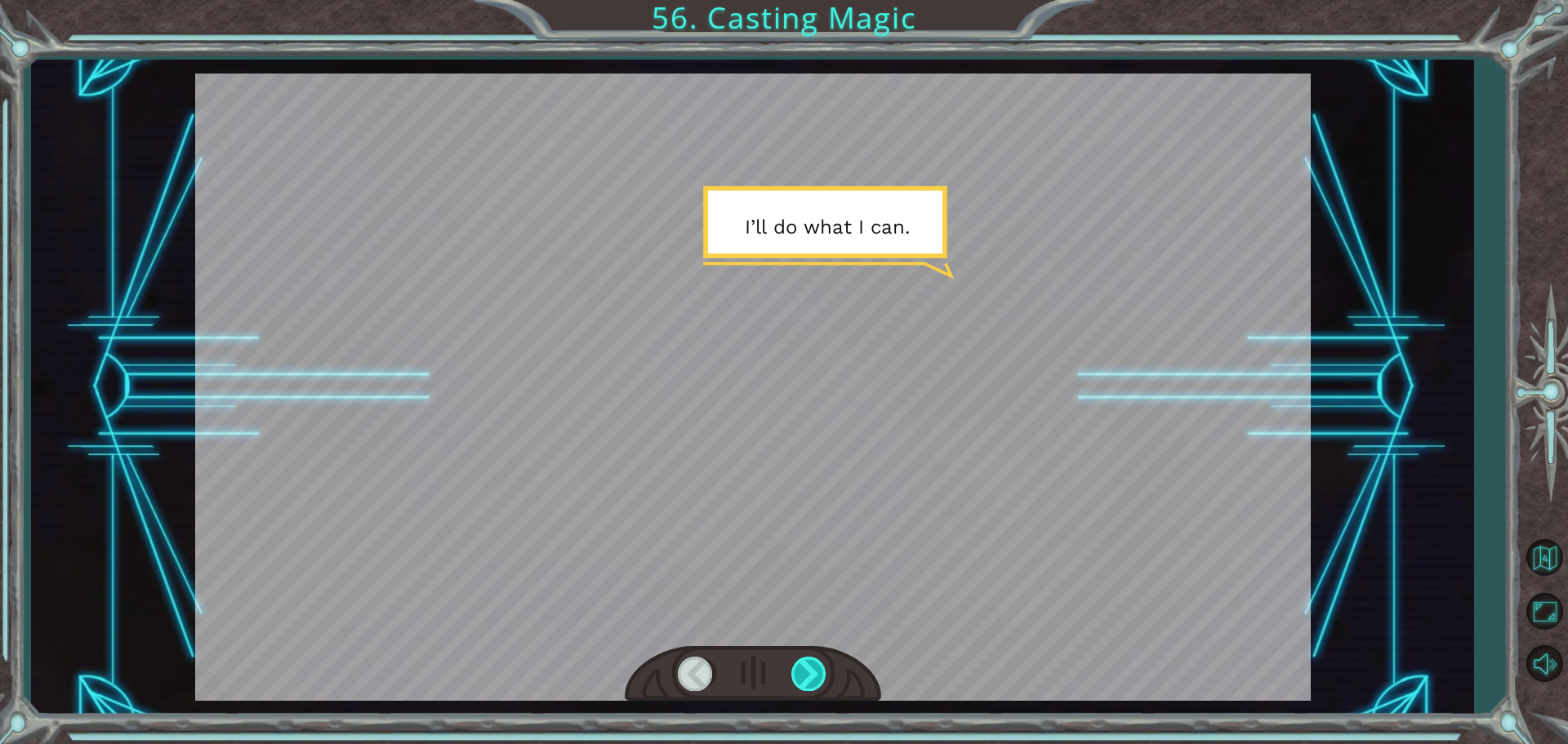
click at [806, 665] on div at bounding box center [809, 674] width 37 height 34
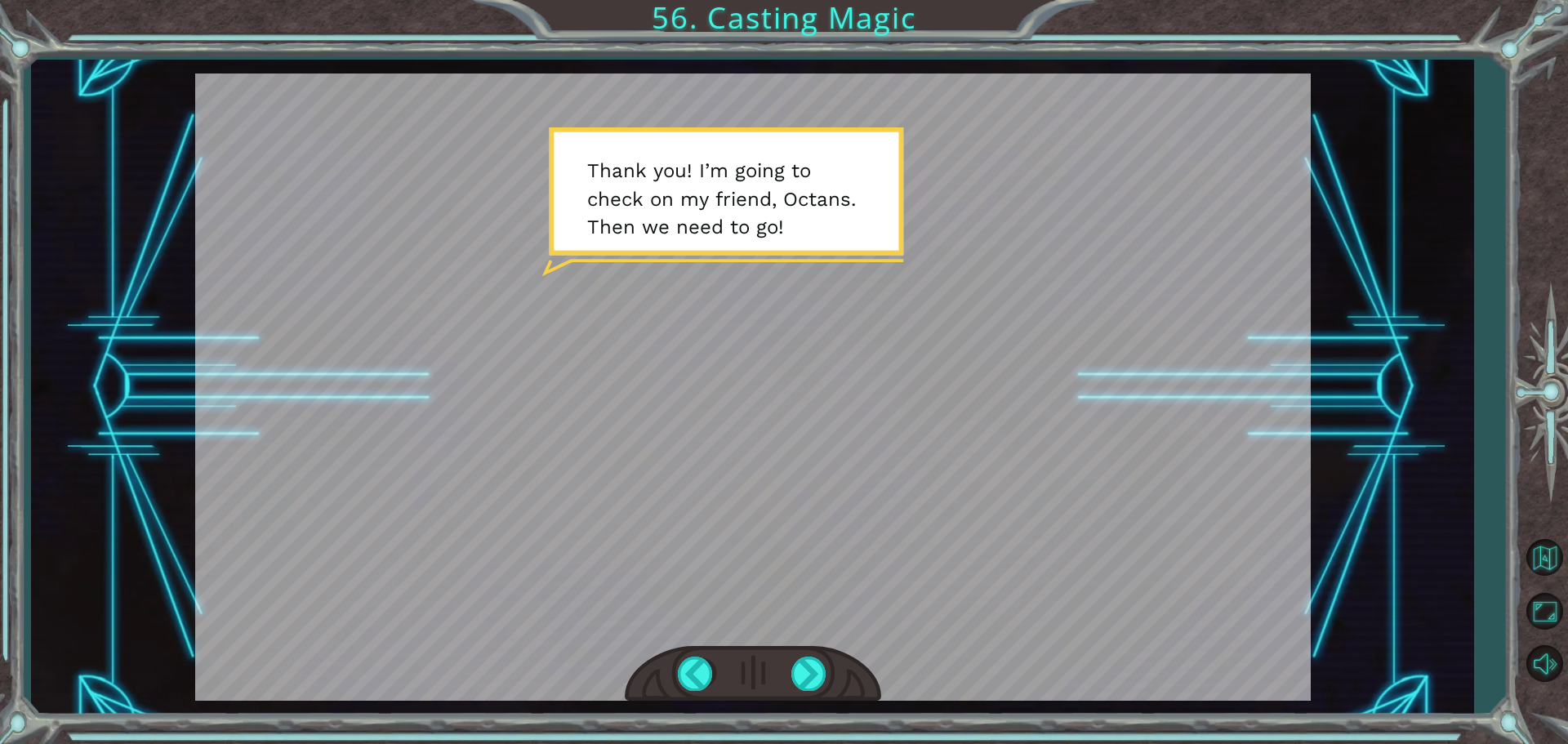
click at [784, 678] on div at bounding box center [753, 674] width 257 height 56
click at [801, 661] on div at bounding box center [809, 674] width 37 height 34
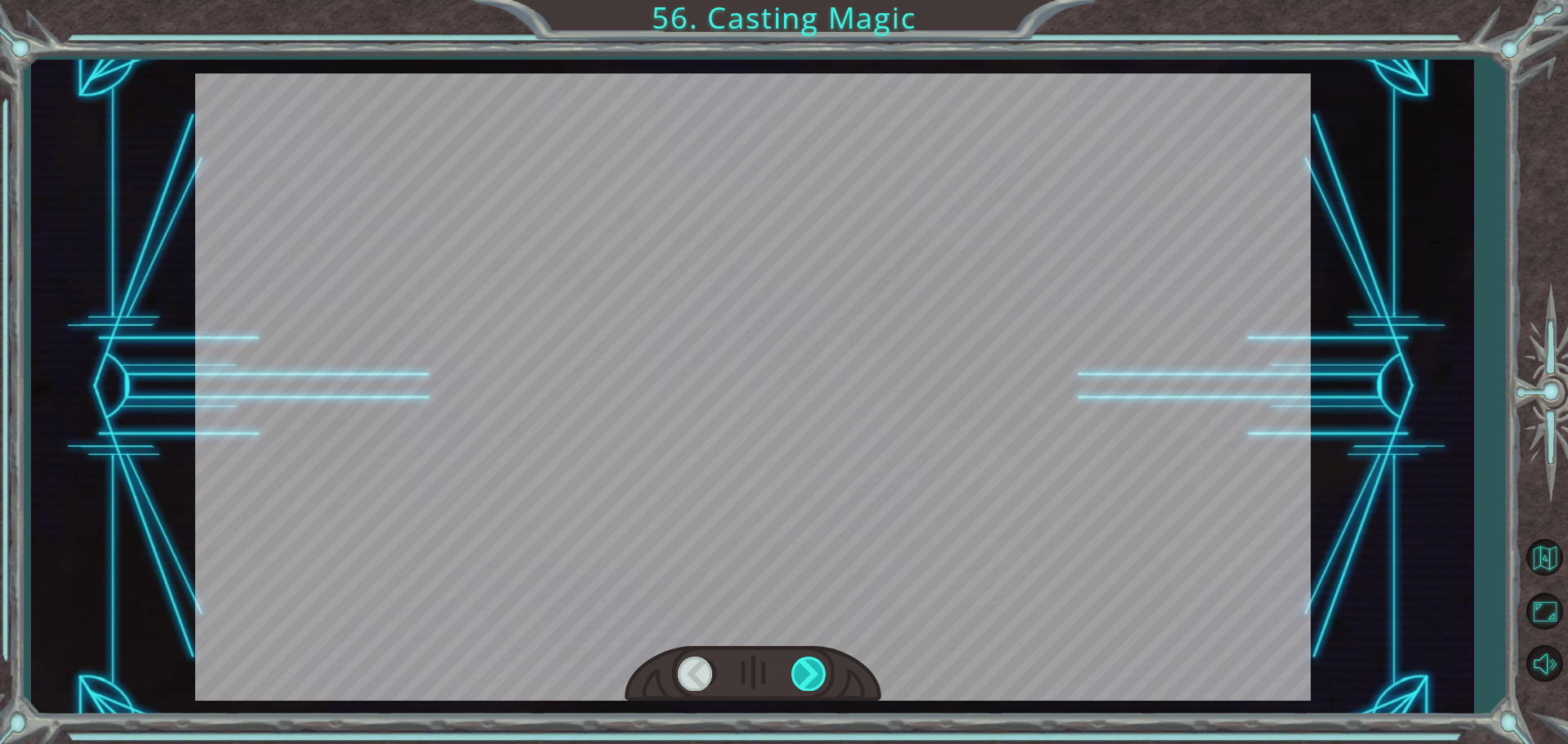
click at [802, 662] on div at bounding box center [809, 674] width 37 height 34
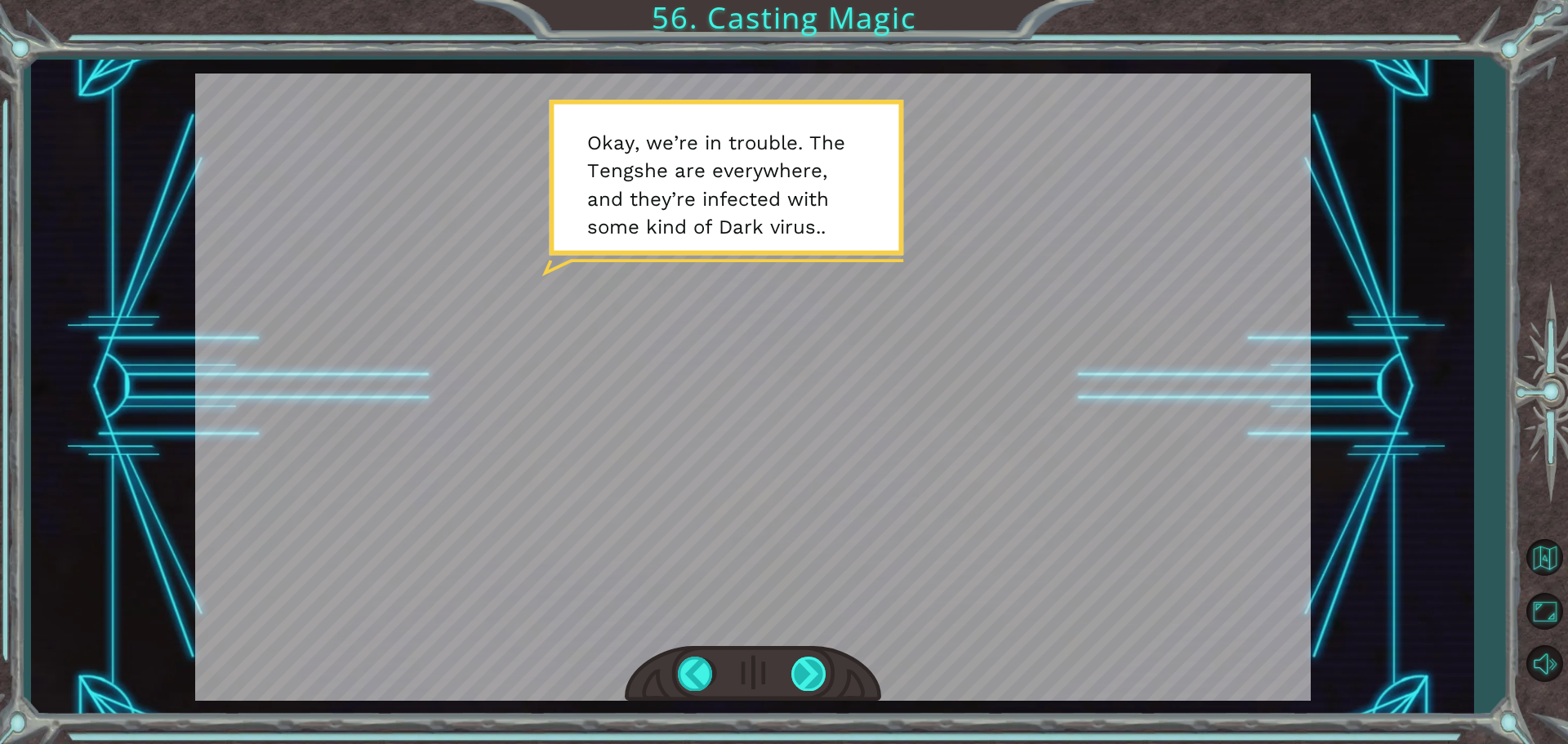
click at [809, 673] on div at bounding box center [809, 674] width 37 height 34
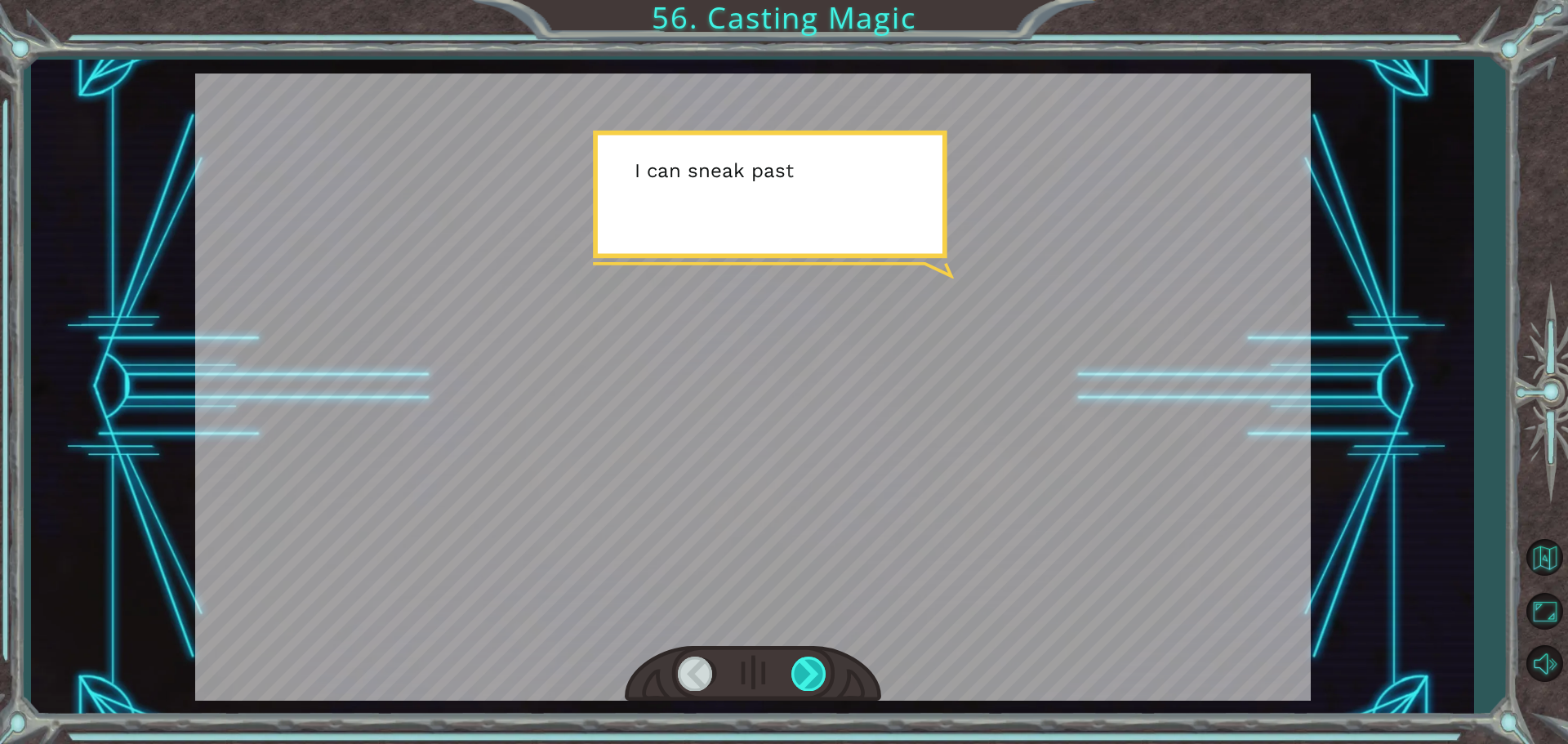
click at [809, 673] on div at bounding box center [809, 674] width 37 height 34
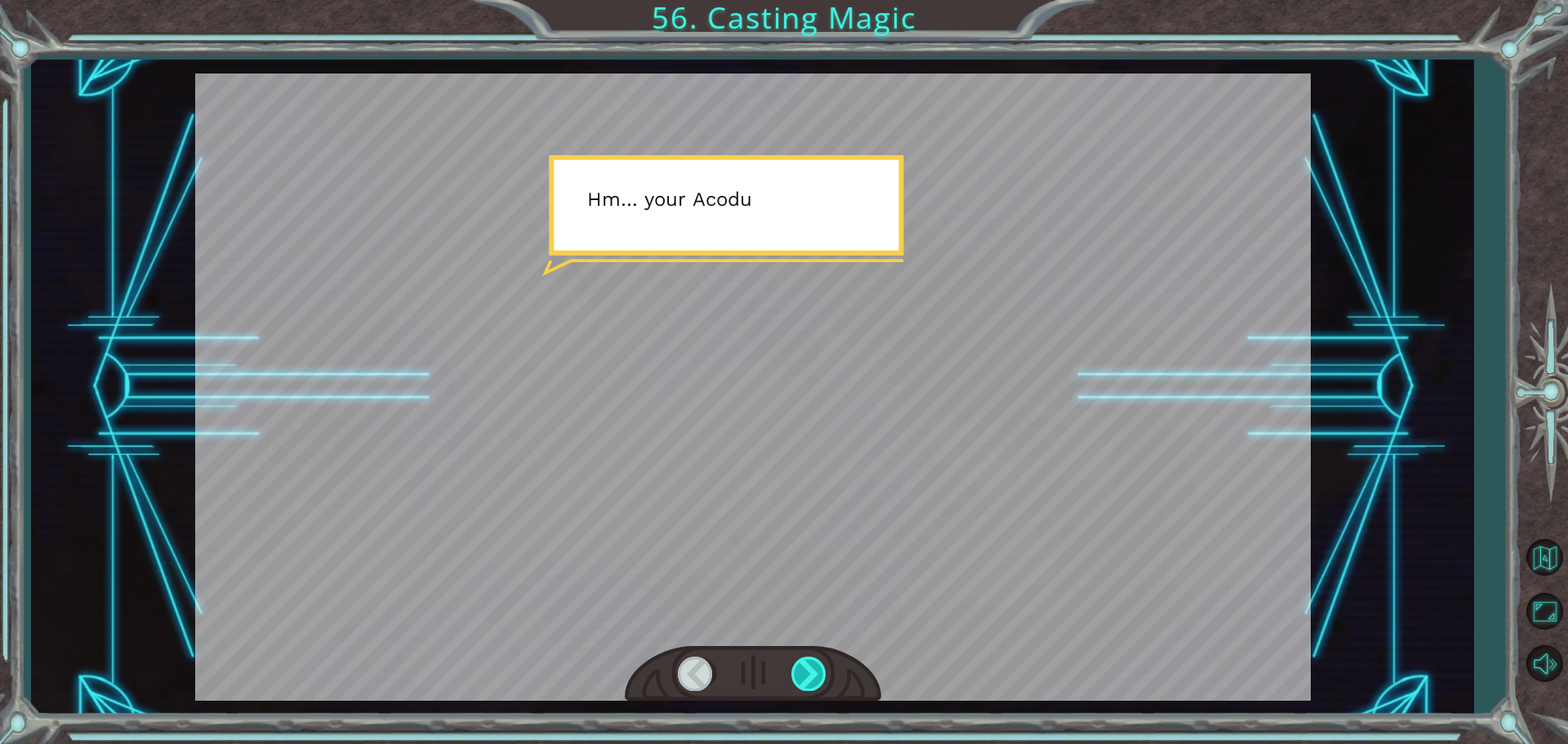
click at [809, 673] on div at bounding box center [809, 674] width 37 height 34
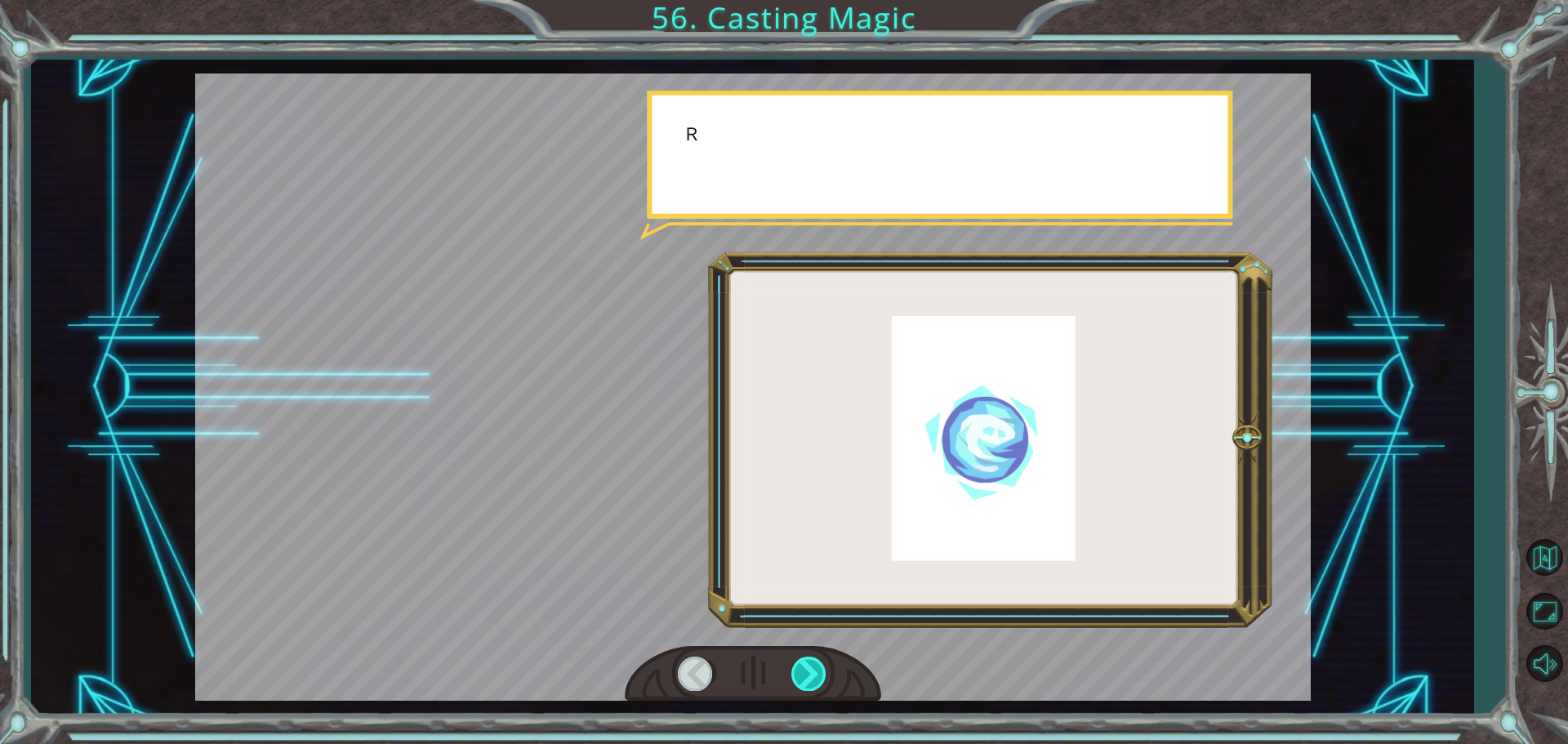
click at [809, 673] on div at bounding box center [809, 674] width 37 height 34
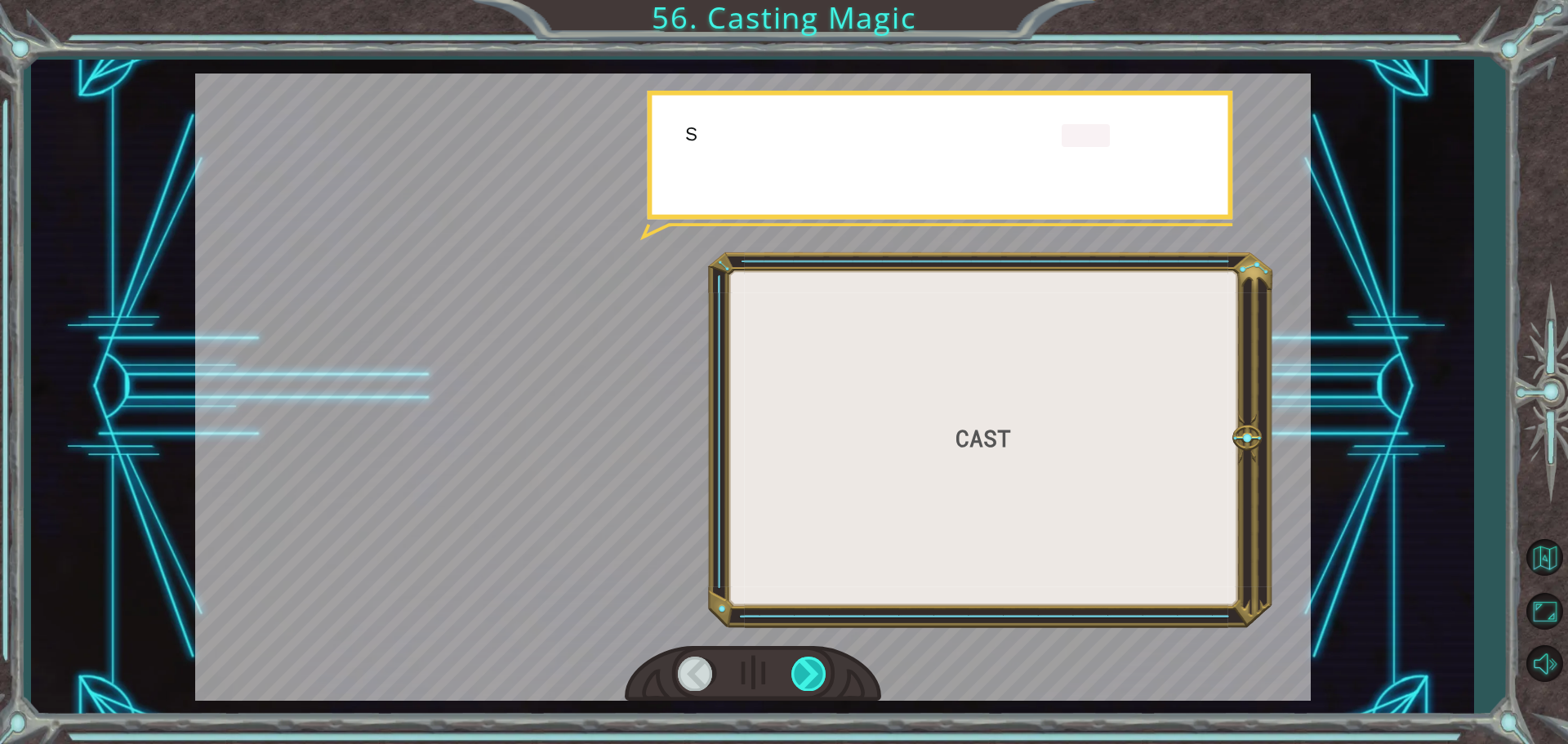
click at [809, 673] on div at bounding box center [809, 674] width 37 height 34
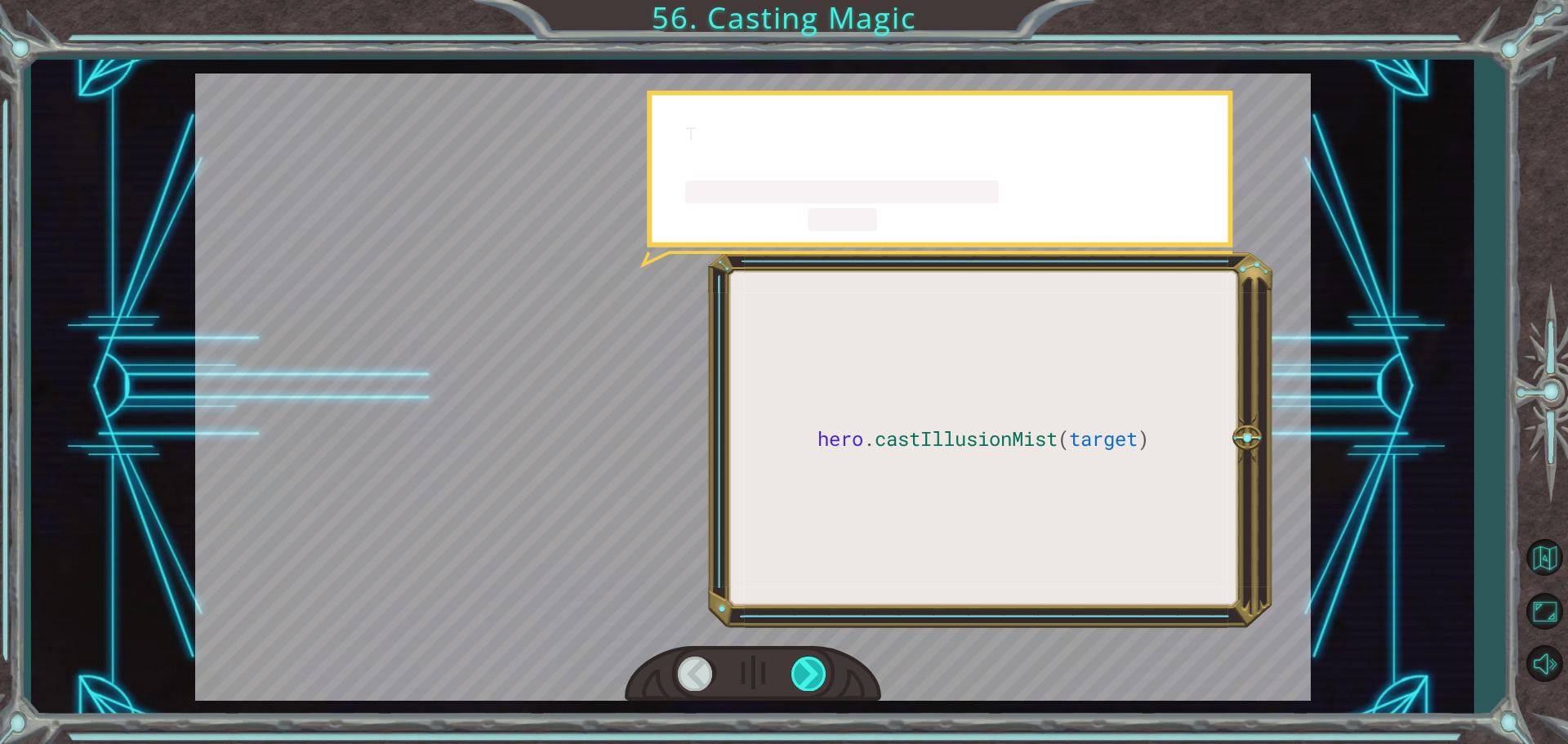
click at [809, 673] on div at bounding box center [809, 674] width 37 height 34
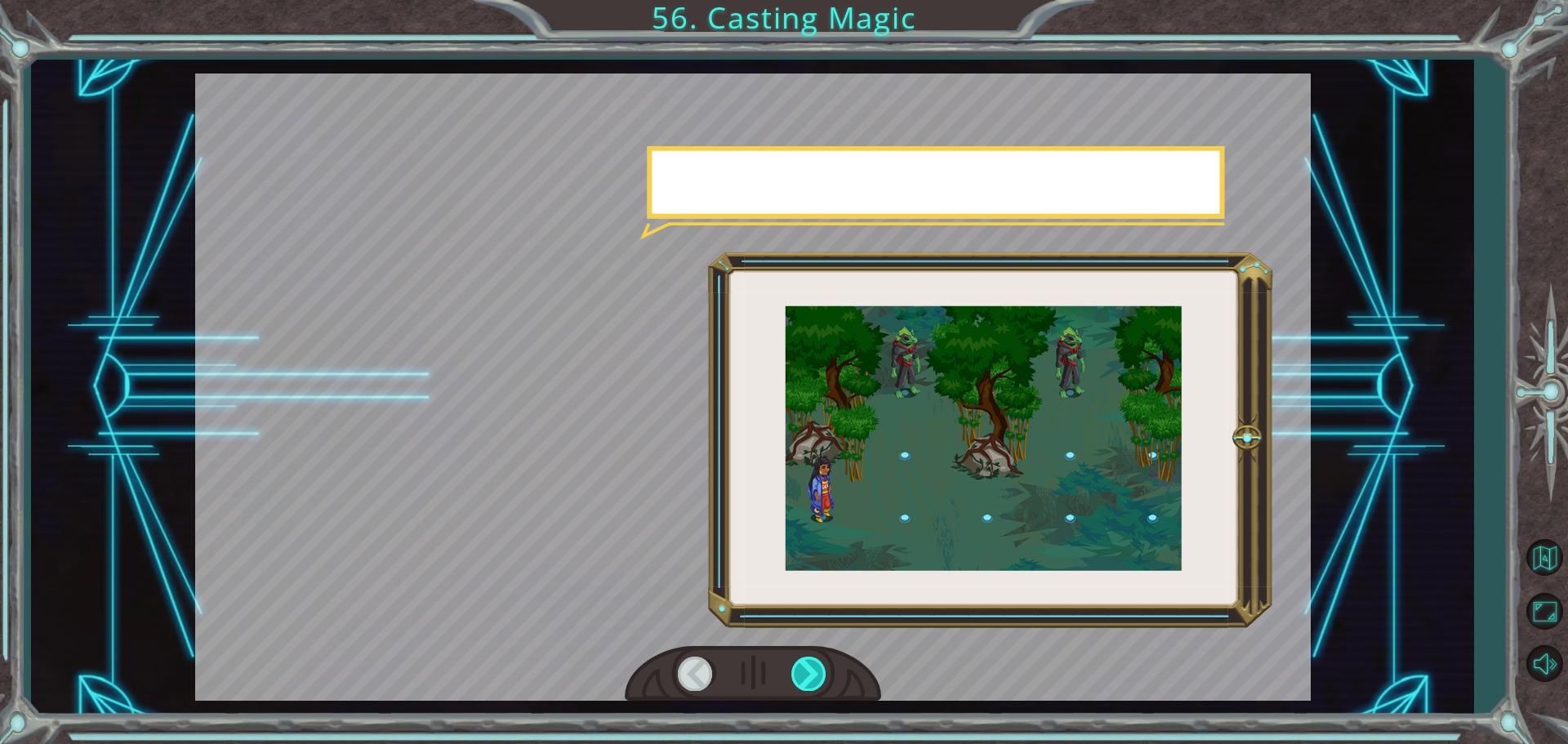
click at [809, 673] on div at bounding box center [809, 674] width 37 height 34
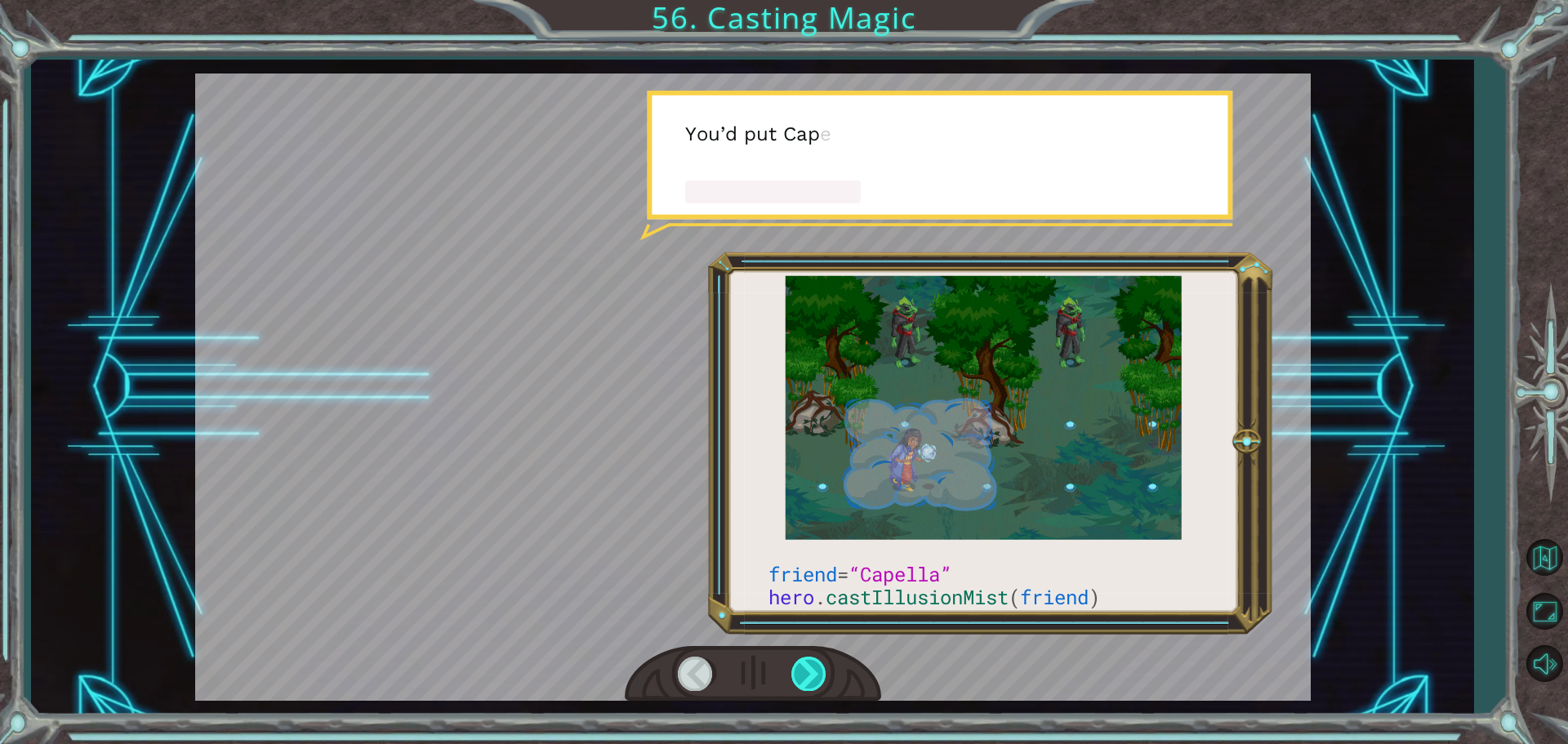
click at [809, 673] on div at bounding box center [809, 674] width 37 height 34
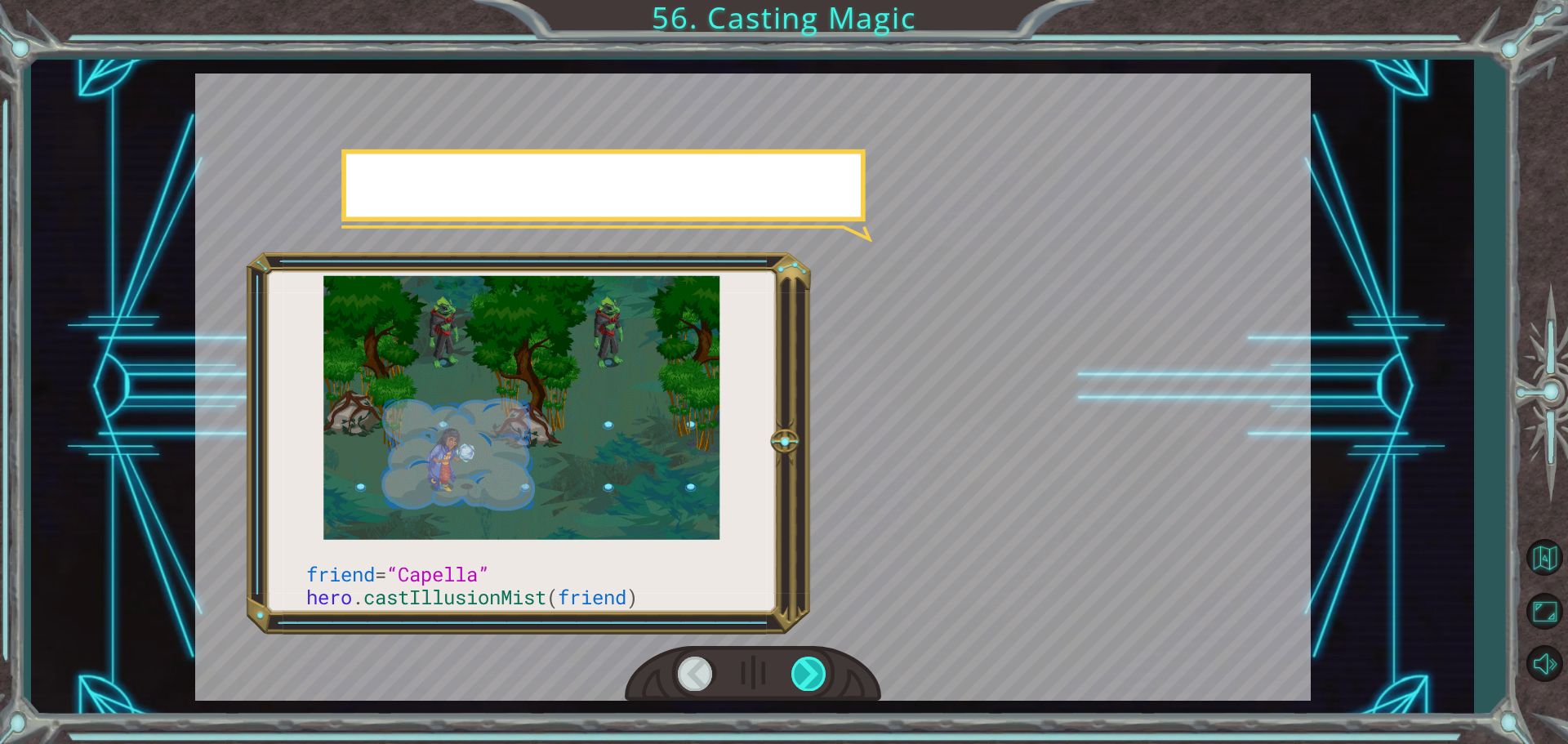
click at [809, 673] on div at bounding box center [809, 674] width 37 height 34
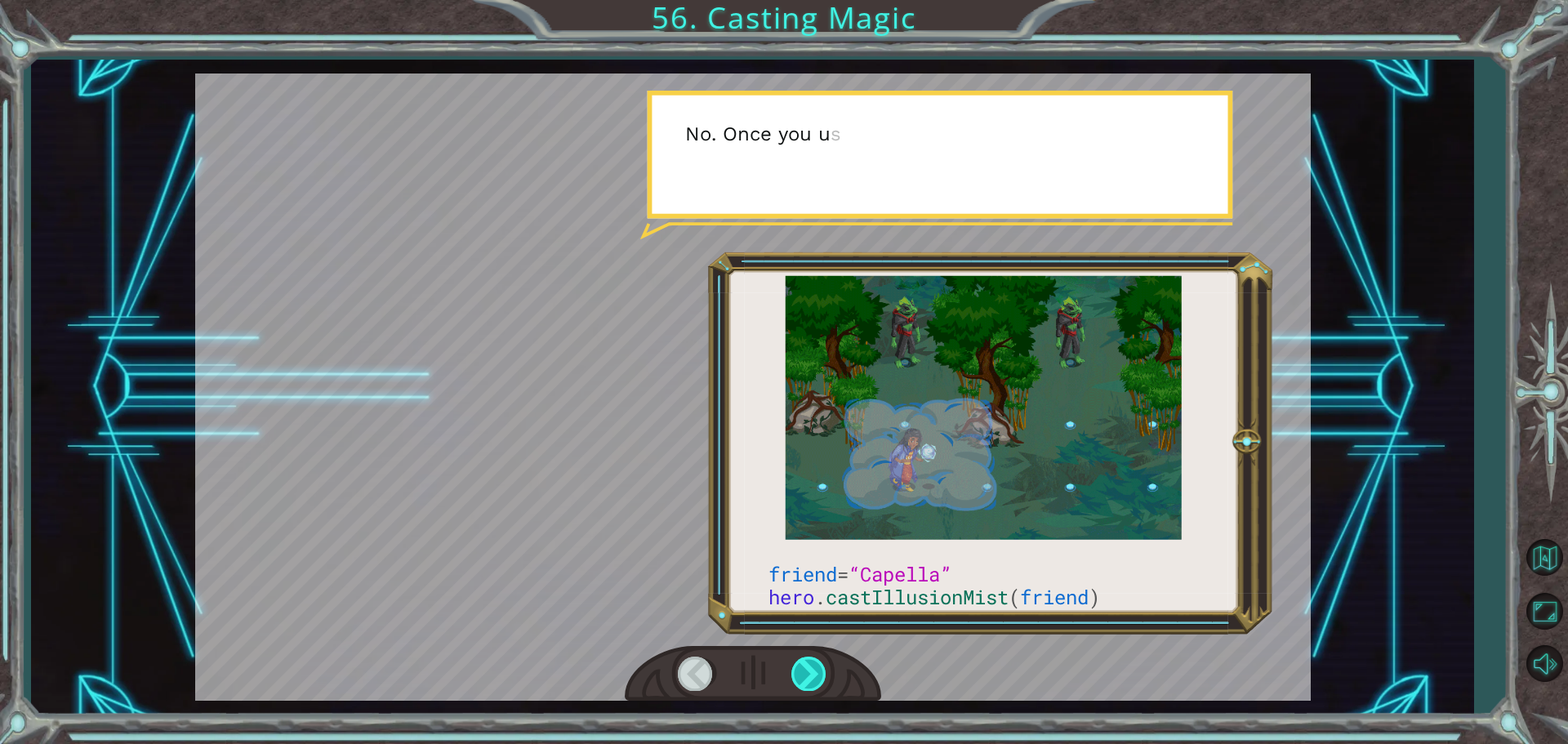
click at [810, 668] on div at bounding box center [809, 674] width 37 height 34
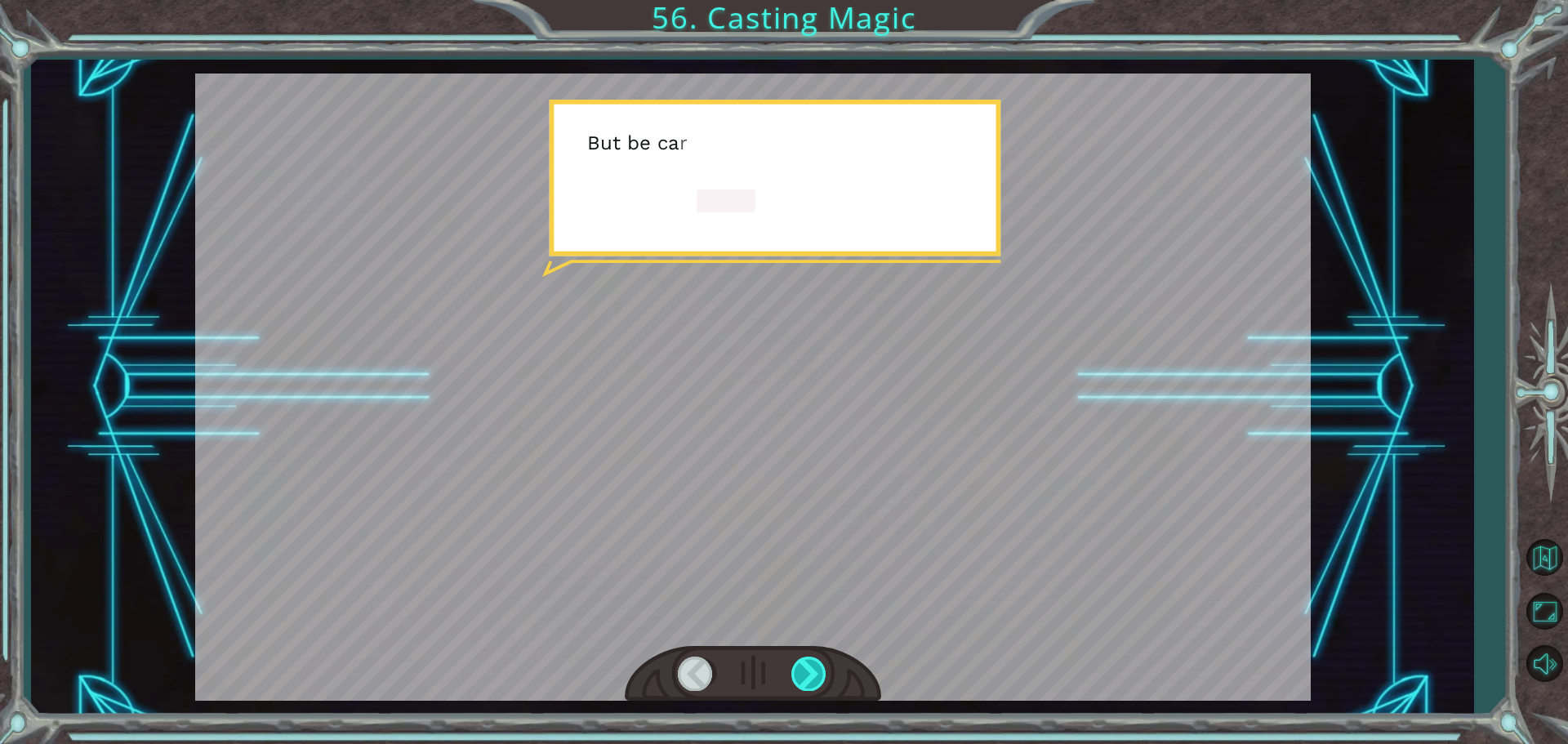
click at [810, 668] on div at bounding box center [809, 674] width 37 height 34
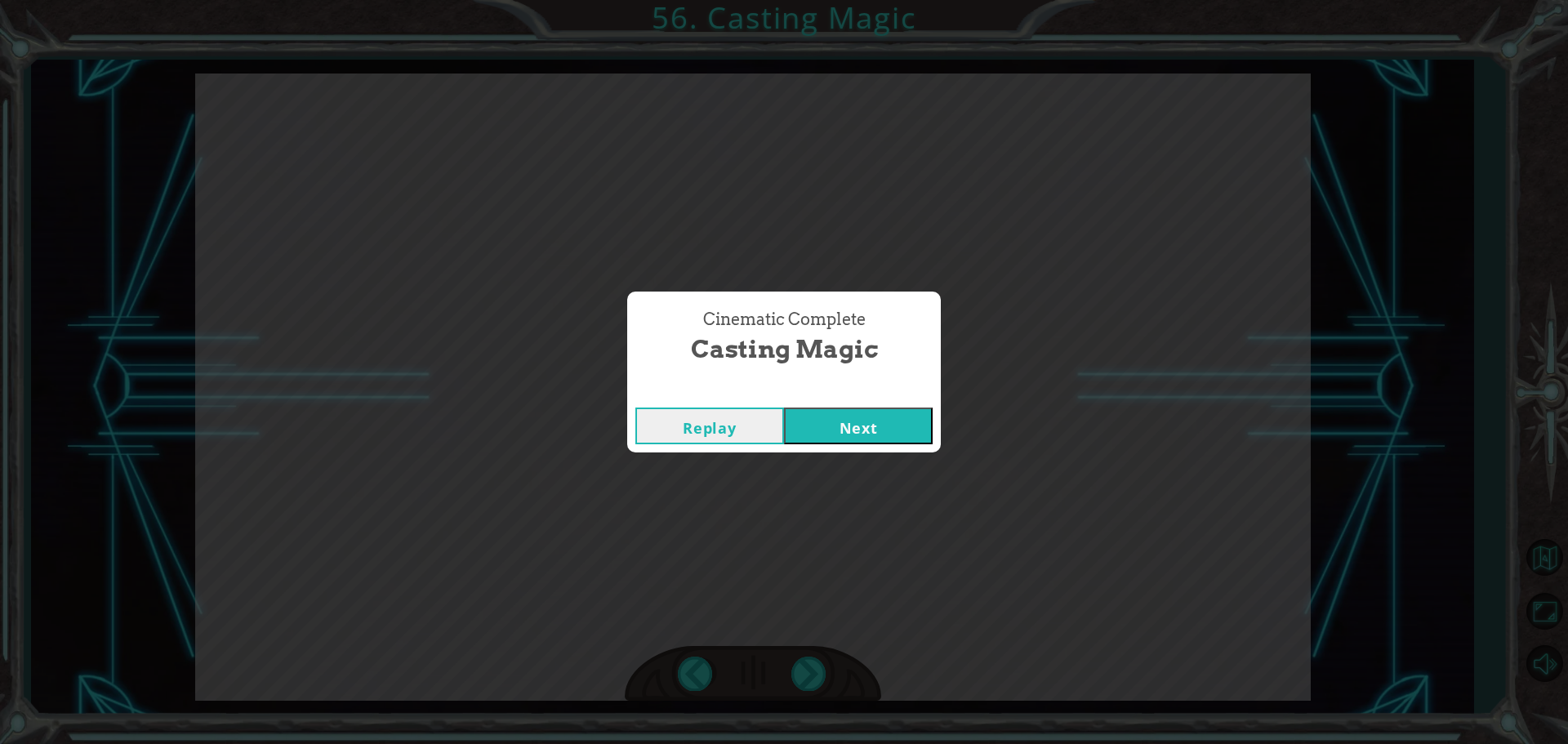
click at [829, 408] on button "Next" at bounding box center [859, 425] width 149 height 37
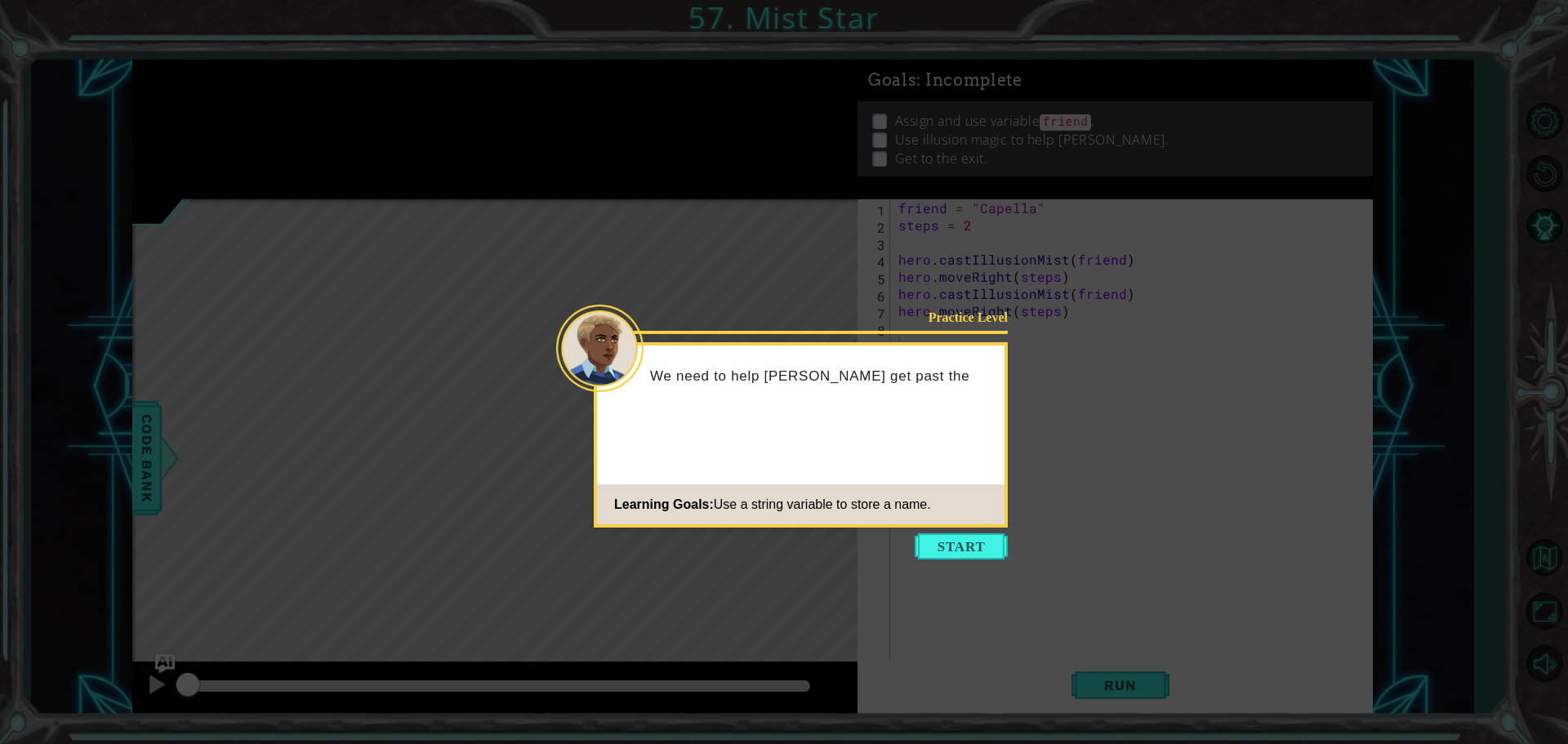
click at [904, 530] on icon at bounding box center [784, 372] width 1568 height 744
click at [982, 547] on button "Start" at bounding box center [961, 546] width 93 height 26
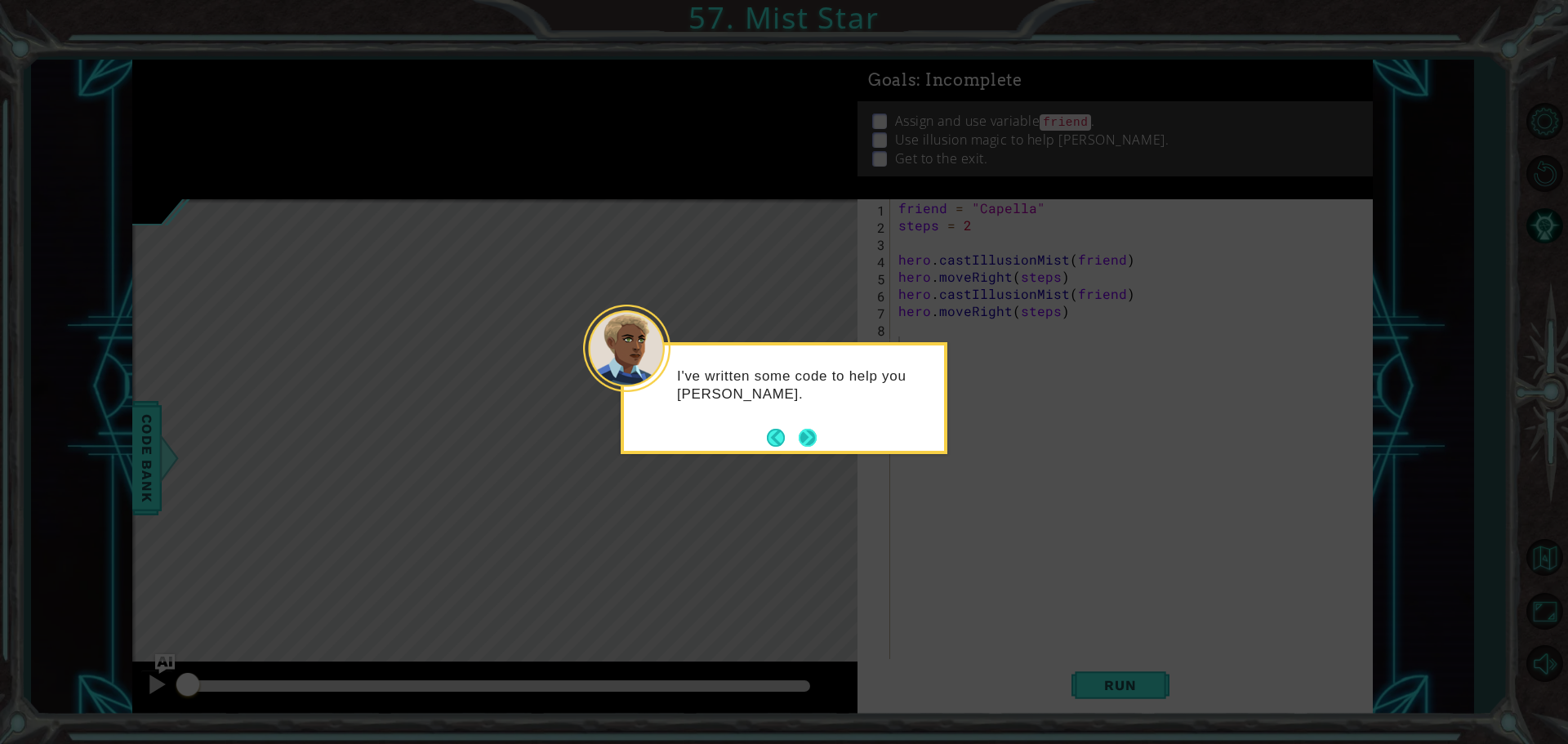
click at [808, 439] on button "Next" at bounding box center [807, 438] width 18 height 18
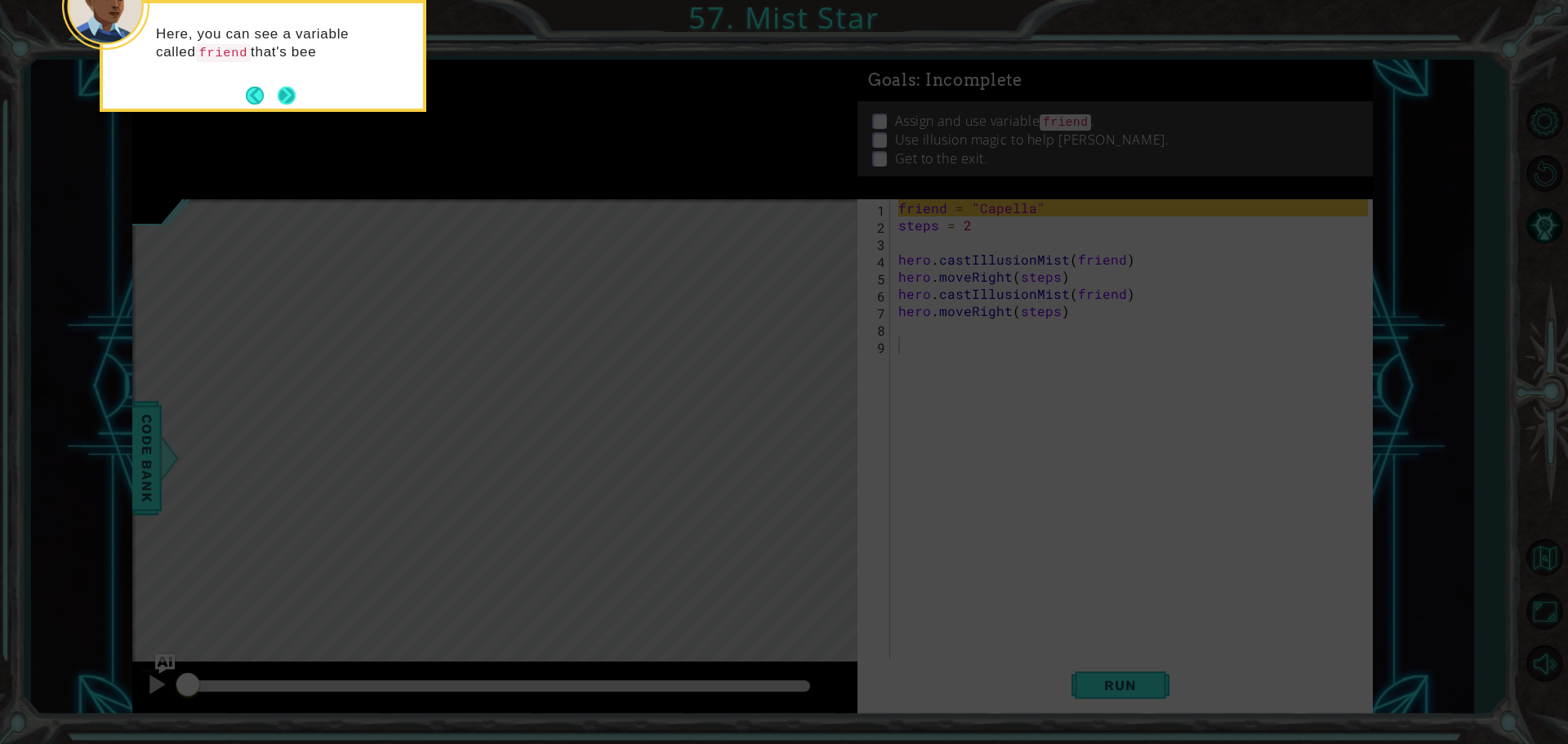
click at [294, 100] on button "Next" at bounding box center [286, 95] width 18 height 18
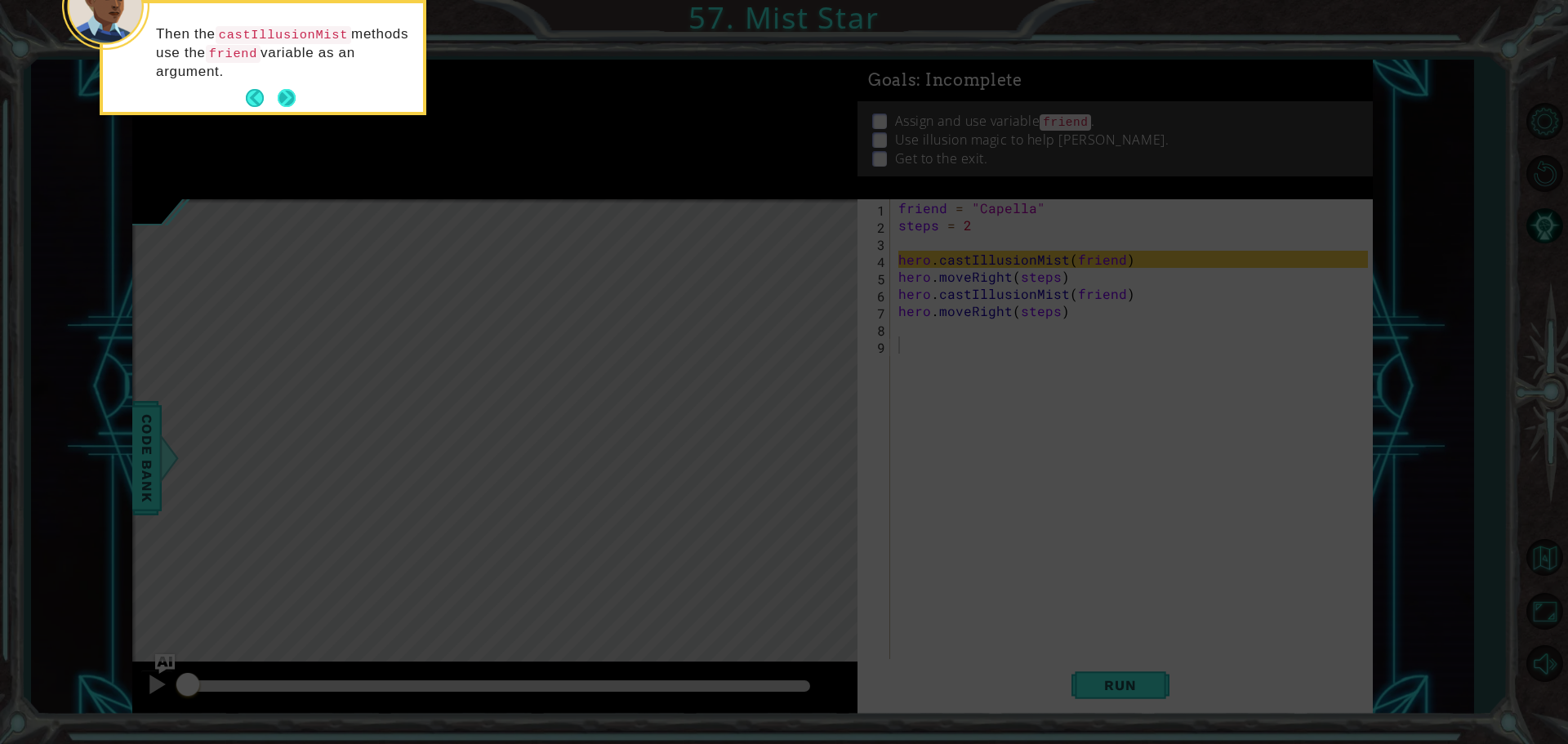
click at [285, 95] on button "Next" at bounding box center [286, 98] width 18 height 18
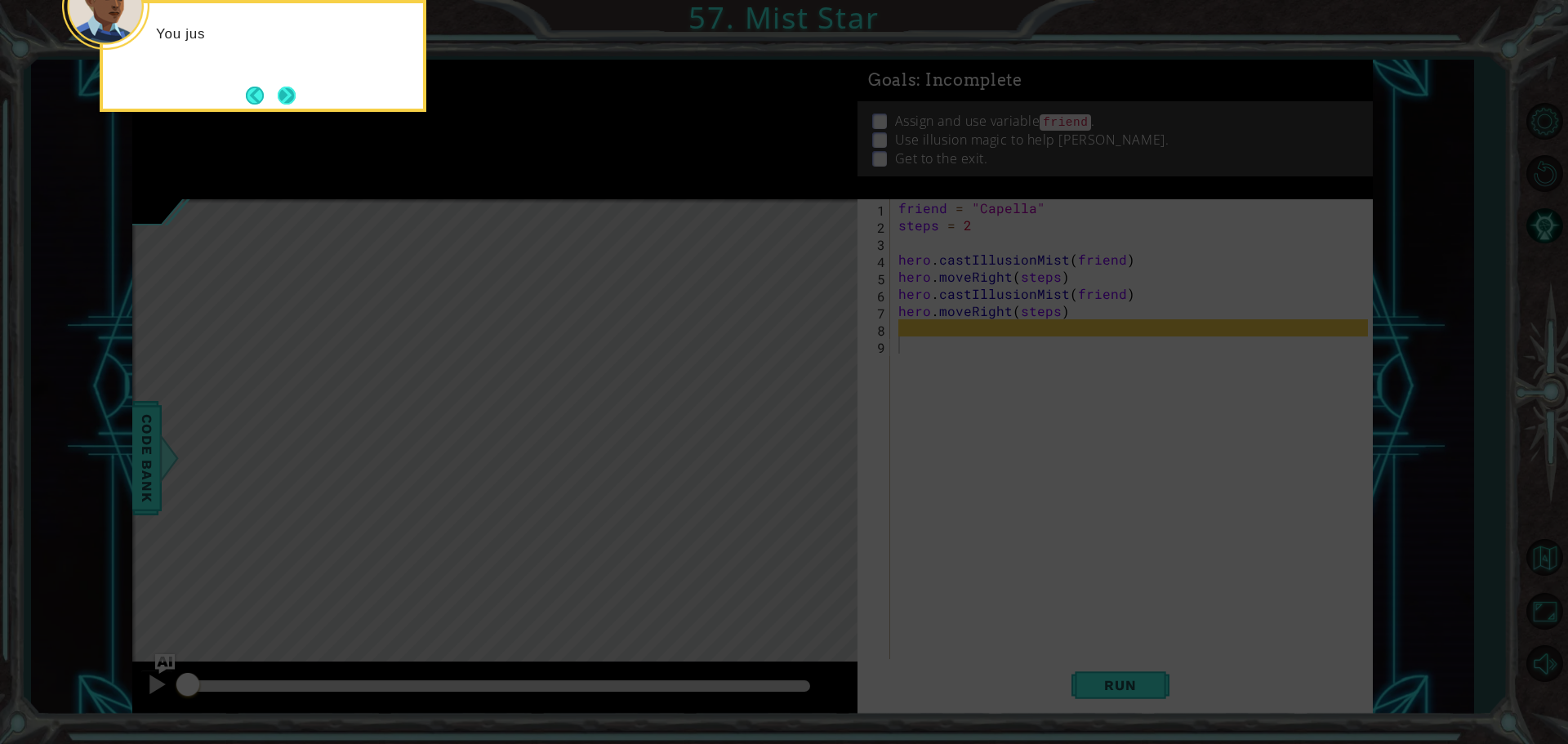
click at [281, 88] on button "Next" at bounding box center [286, 95] width 18 height 18
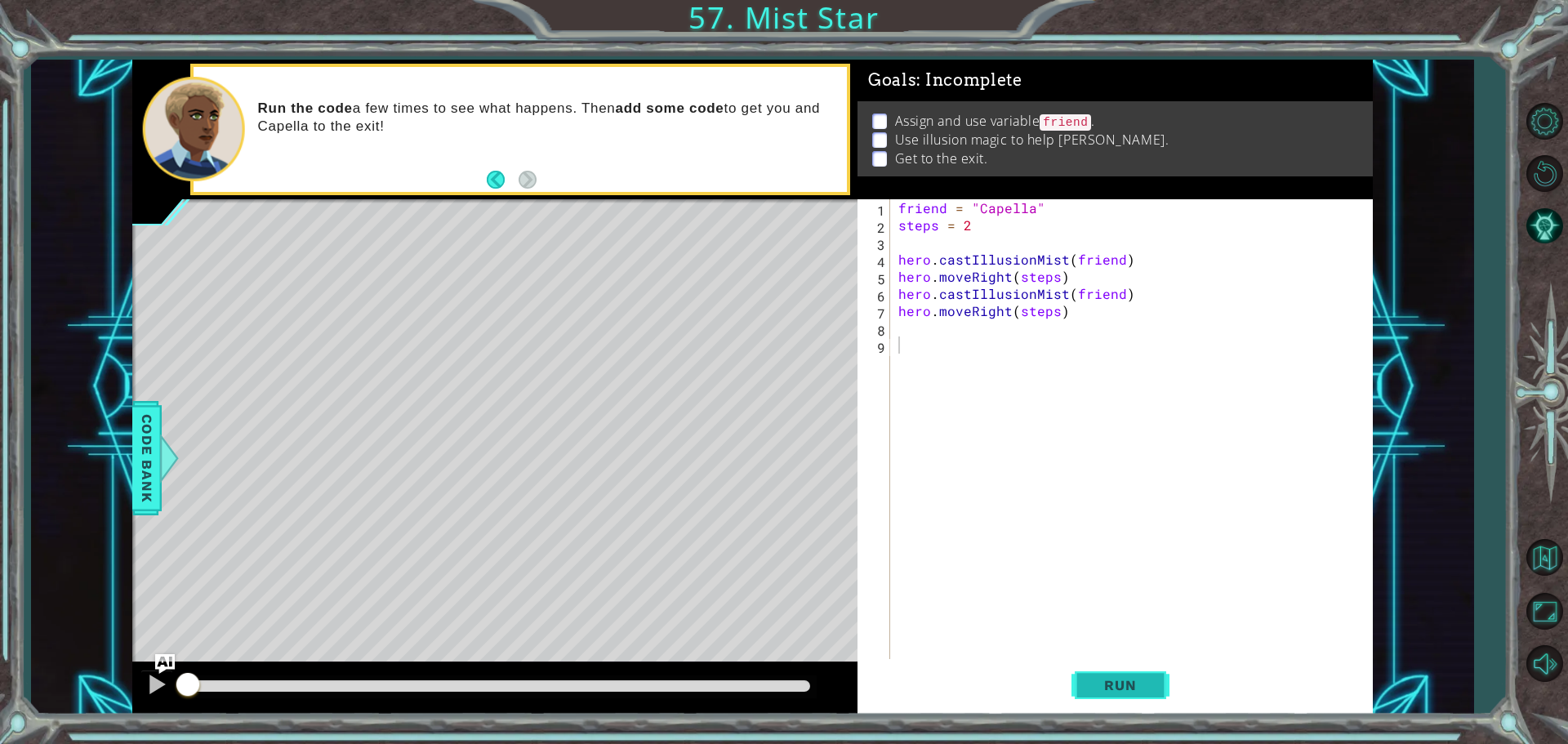
click at [1118, 676] on button "Run" at bounding box center [1120, 685] width 98 height 52
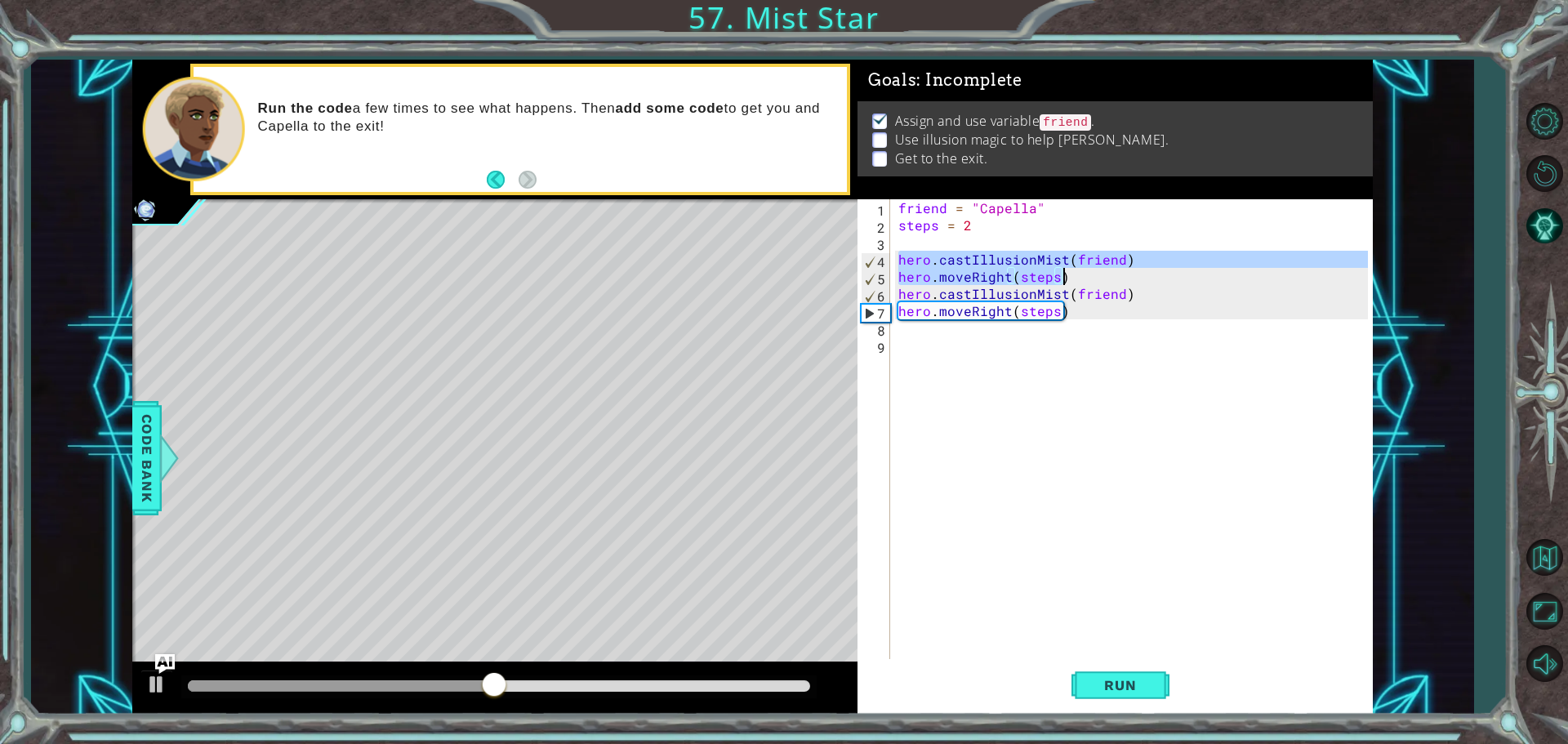
drag, startPoint x: 898, startPoint y: 258, endPoint x: 1082, endPoint y: 275, distance: 184.8
click at [1082, 275] on div "friend = "Capella" steps = 2 hero . castIllusionMist ( friend ) hero . moveRigh…" at bounding box center [1136, 448] width 481 height 497
type textarea "hero.castIllusionMist(friend) hero.moveRight(steps)"
click at [926, 338] on div "friend = "Capella" steps = 2 hero . castIllusionMist ( friend ) hero . moveRigh…" at bounding box center [1136, 448] width 481 height 497
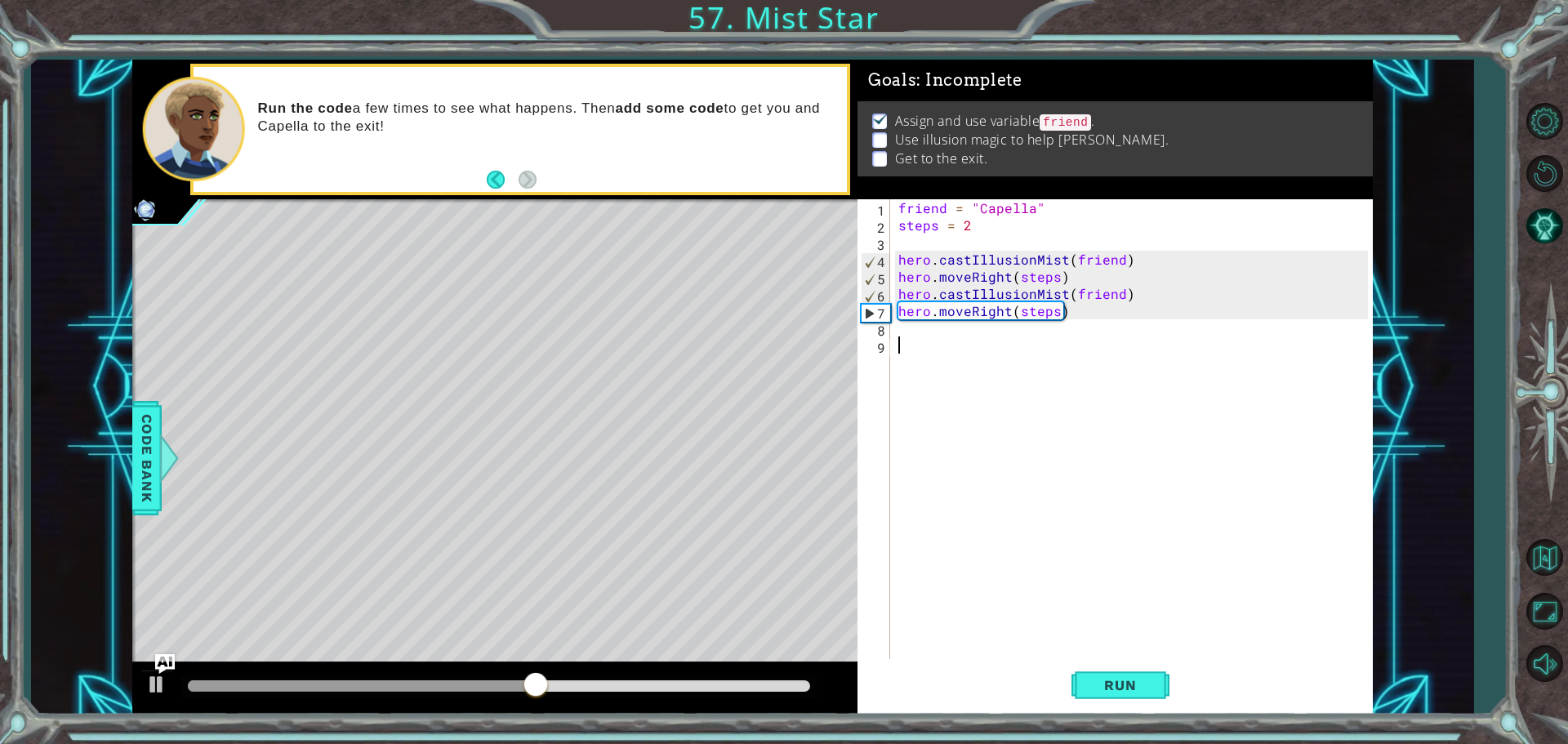
click at [924, 326] on div "friend = "Capella" steps = 2 hero . castIllusionMist ( friend ) hero . moveRigh…" at bounding box center [1136, 448] width 481 height 497
paste textarea "hero.moveRight(steps)"
type textarea "hero.moveRight(steps)"
click at [1157, 683] on button "Run" at bounding box center [1120, 685] width 98 height 52
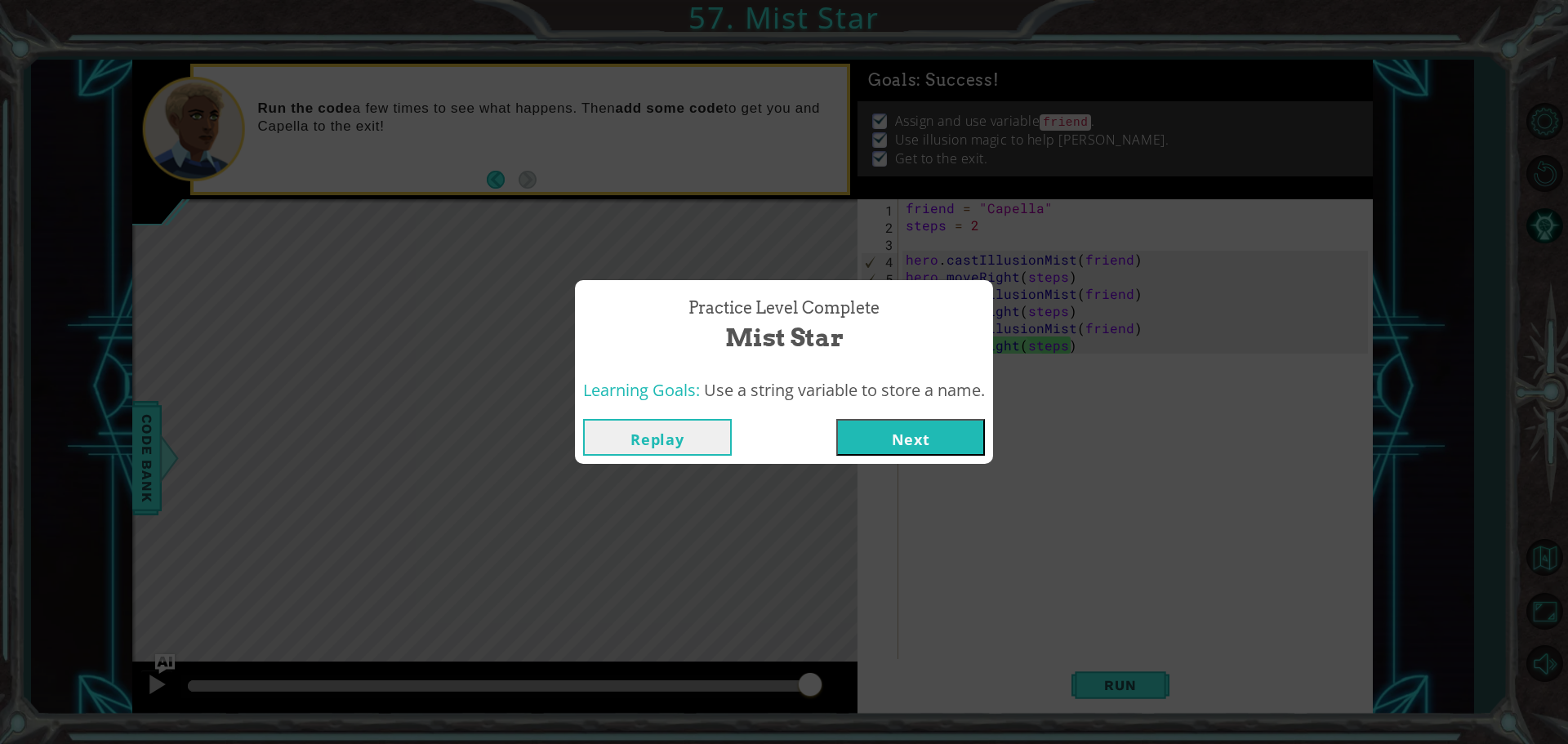
click at [922, 444] on button "Next" at bounding box center [910, 437] width 149 height 37
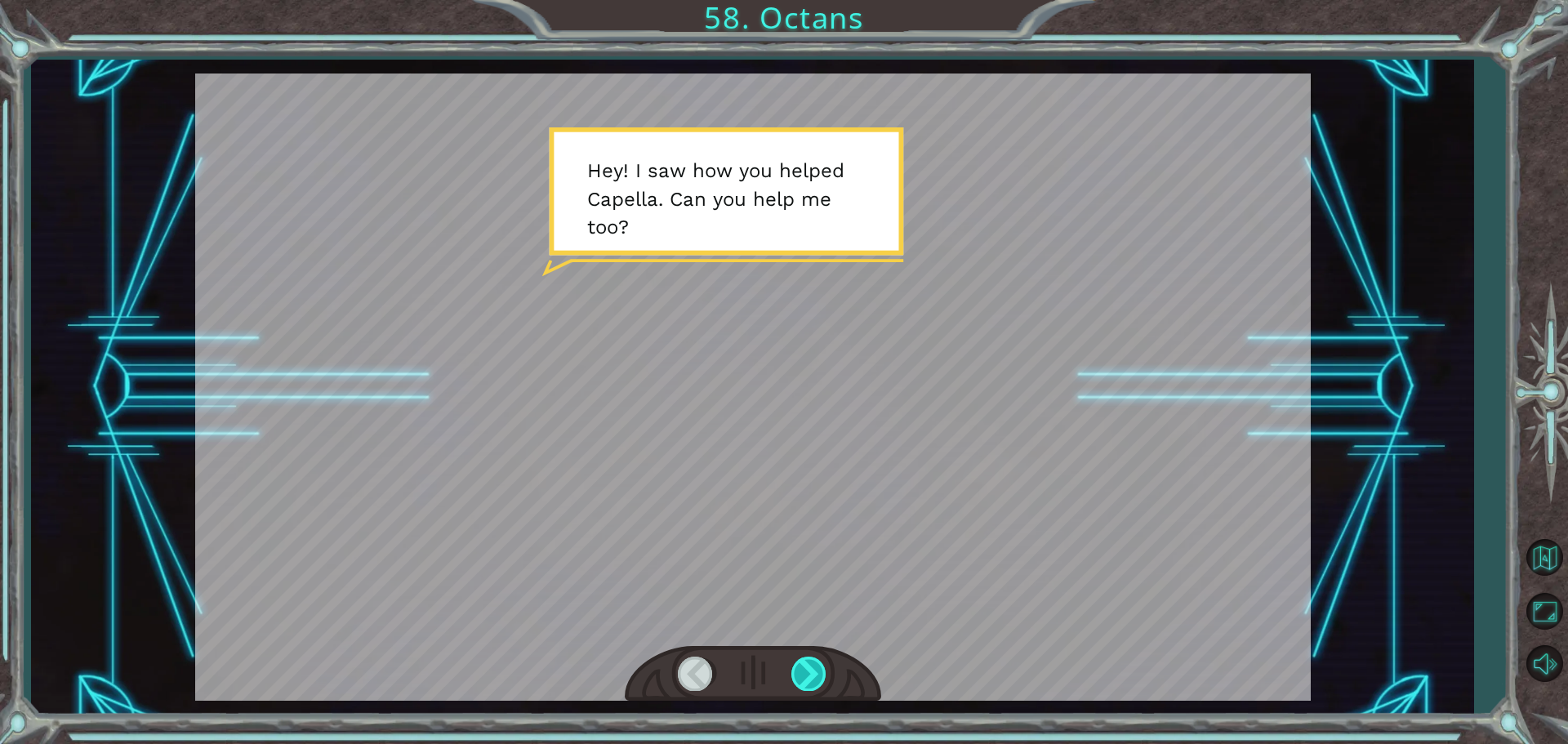
click at [809, 673] on div at bounding box center [809, 674] width 37 height 34
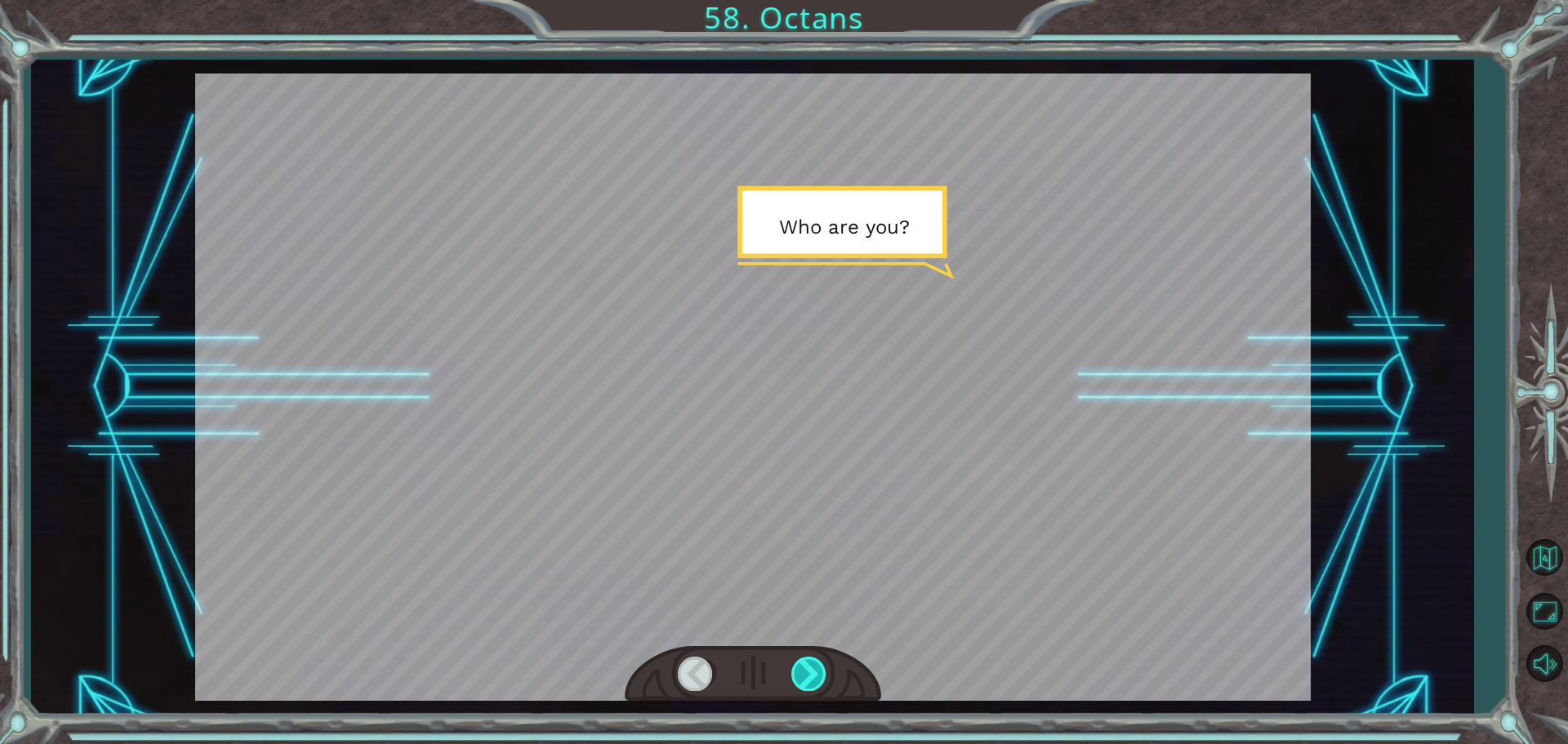
click at [809, 673] on div at bounding box center [809, 674] width 37 height 34
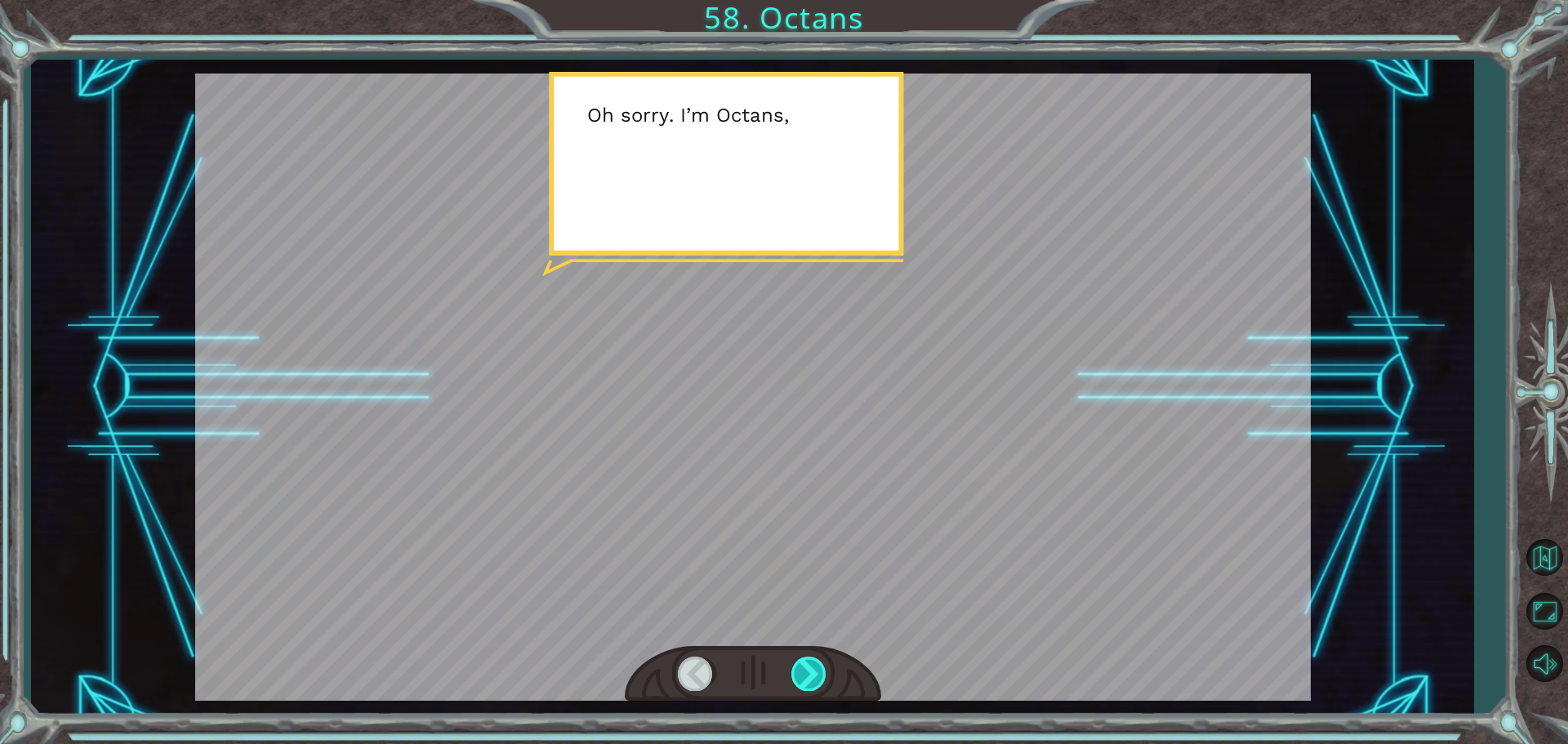
click at [809, 673] on div at bounding box center [809, 674] width 37 height 34
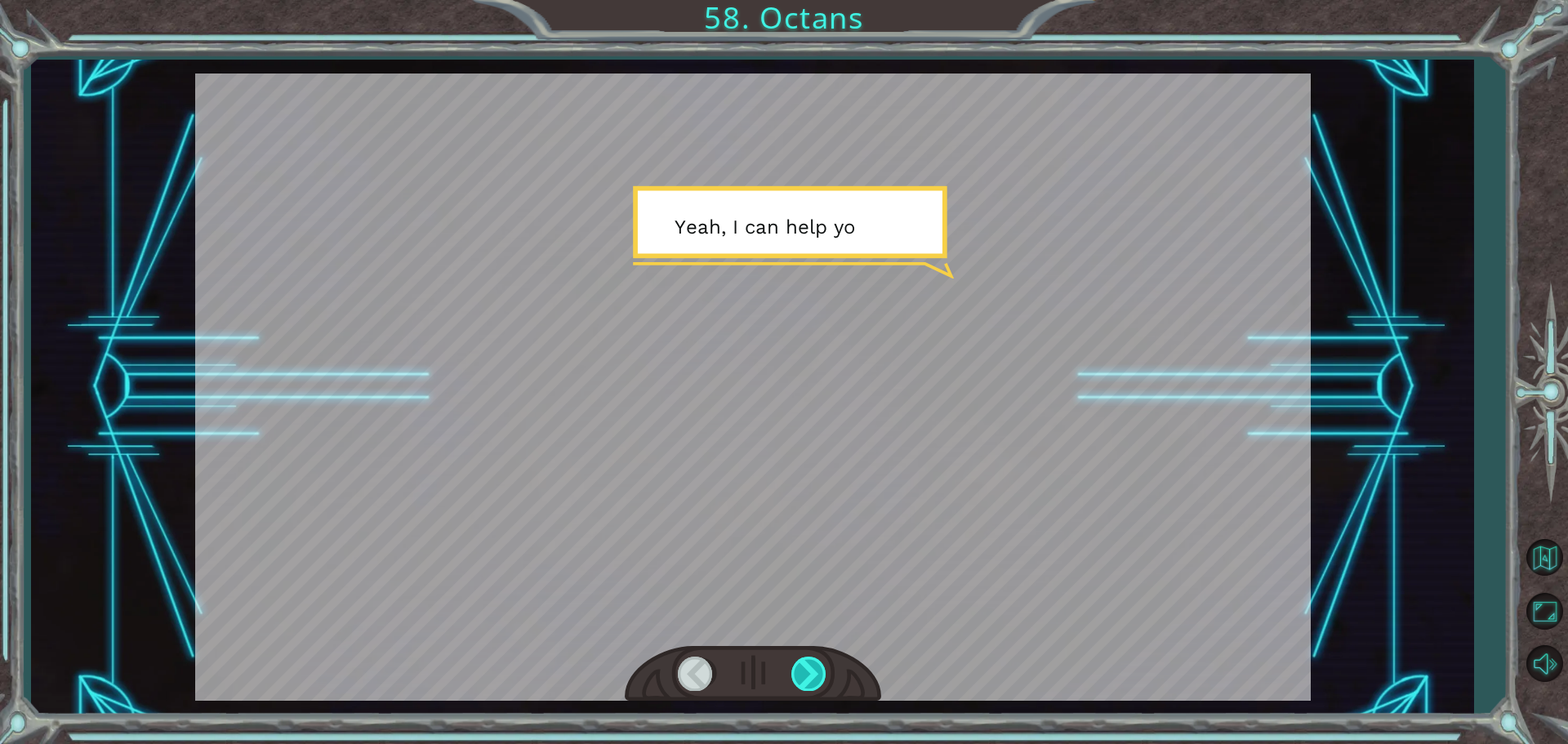
click at [809, 673] on div at bounding box center [809, 674] width 37 height 34
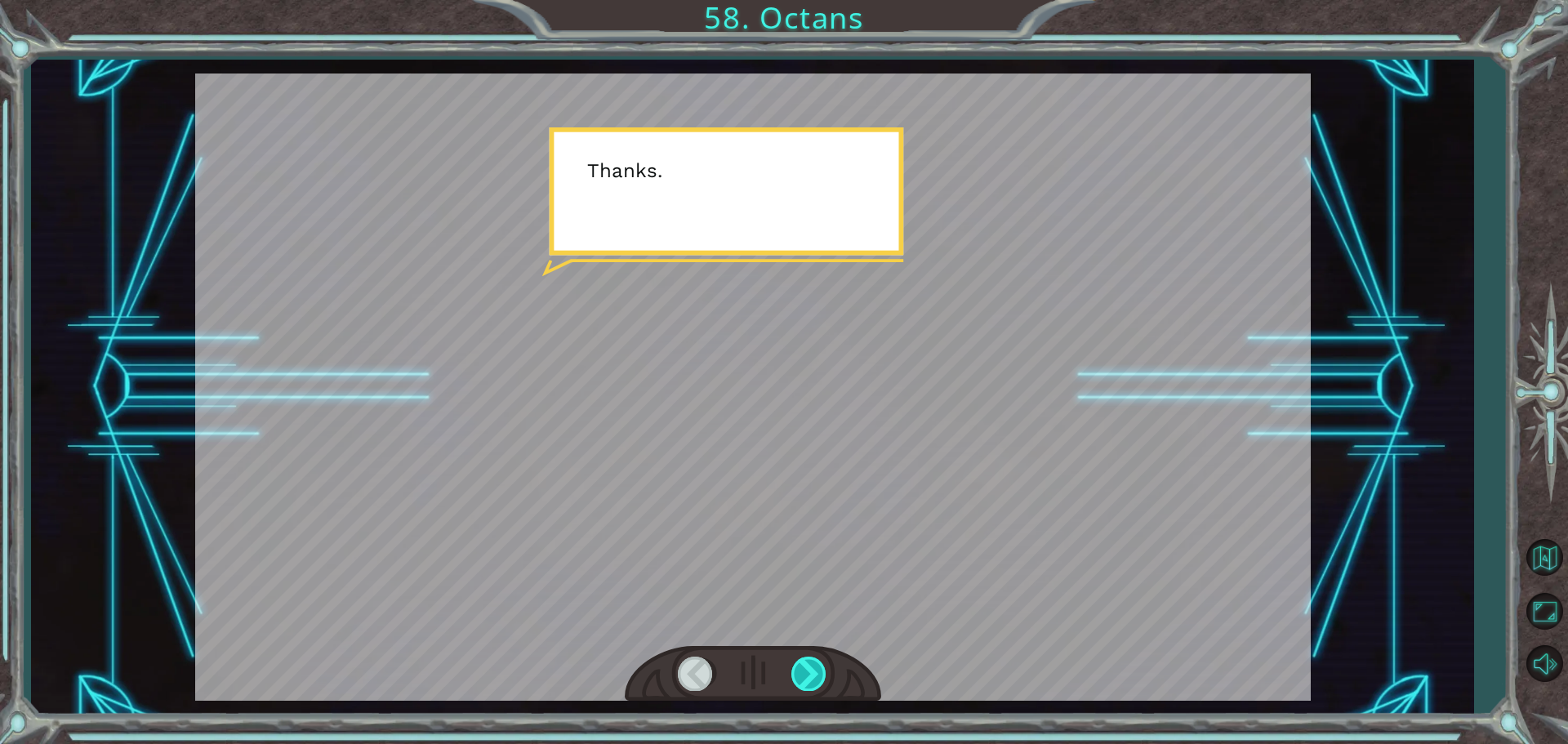
click at [809, 673] on div at bounding box center [809, 674] width 37 height 34
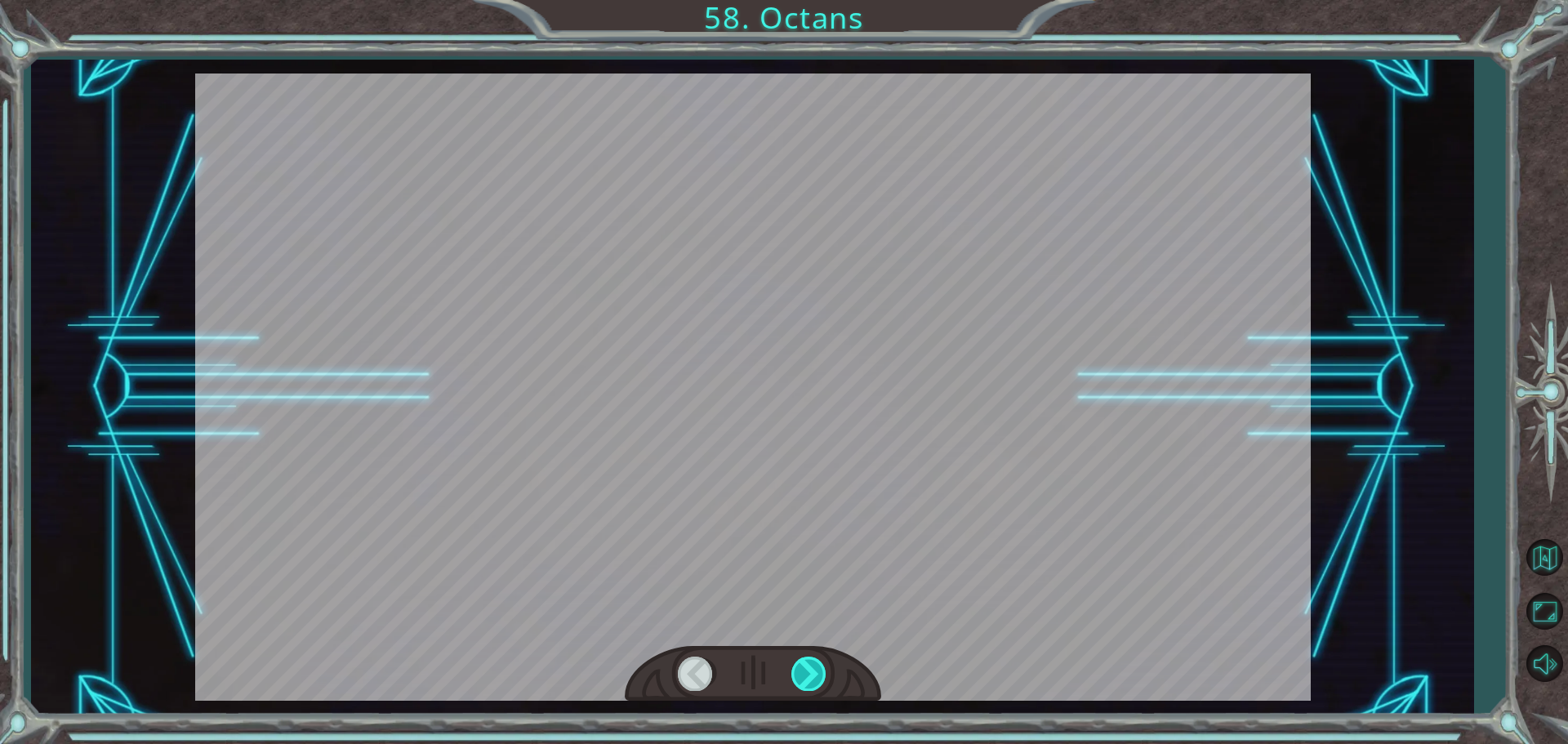
click at [809, 673] on div at bounding box center [809, 674] width 37 height 34
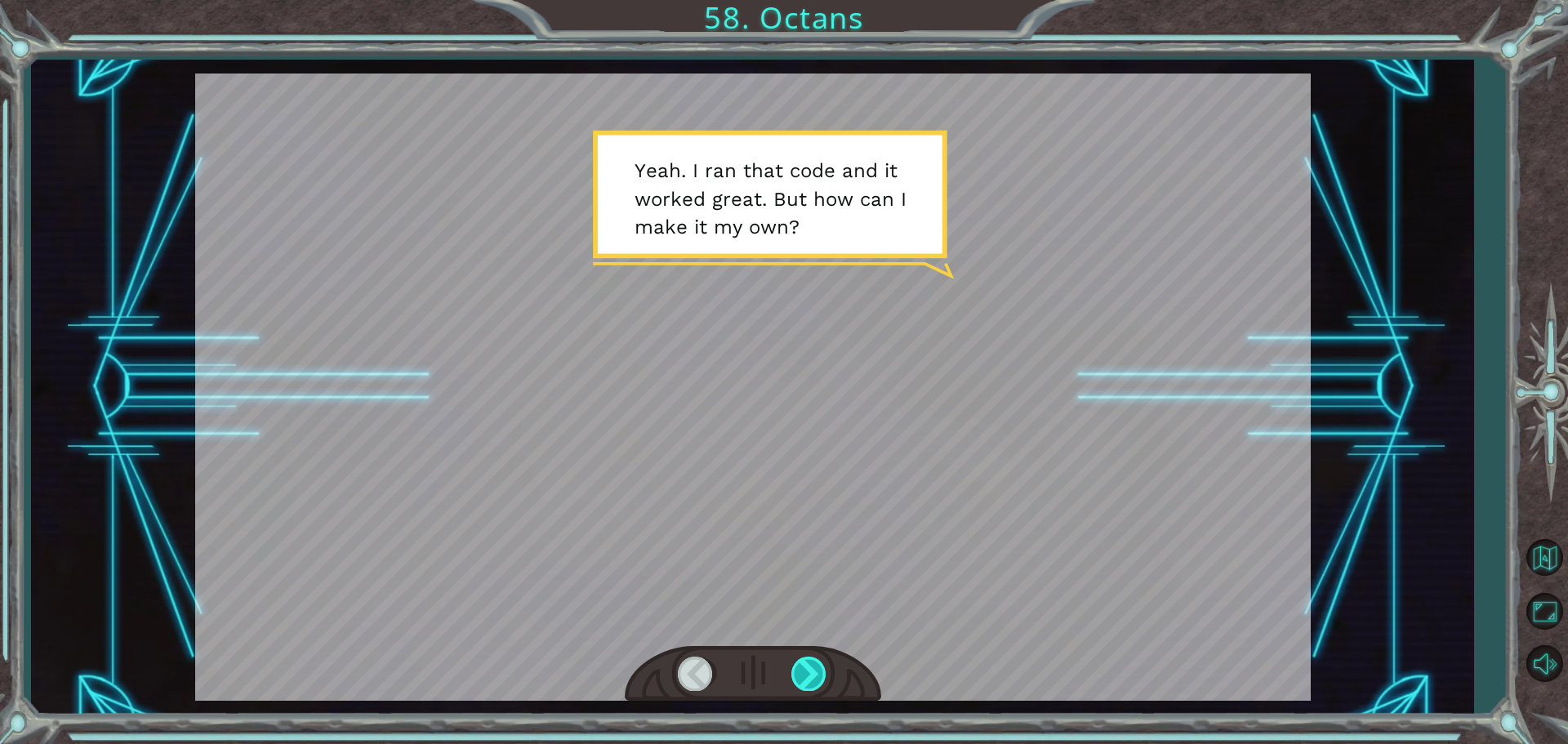
click at [809, 671] on div at bounding box center [809, 674] width 37 height 34
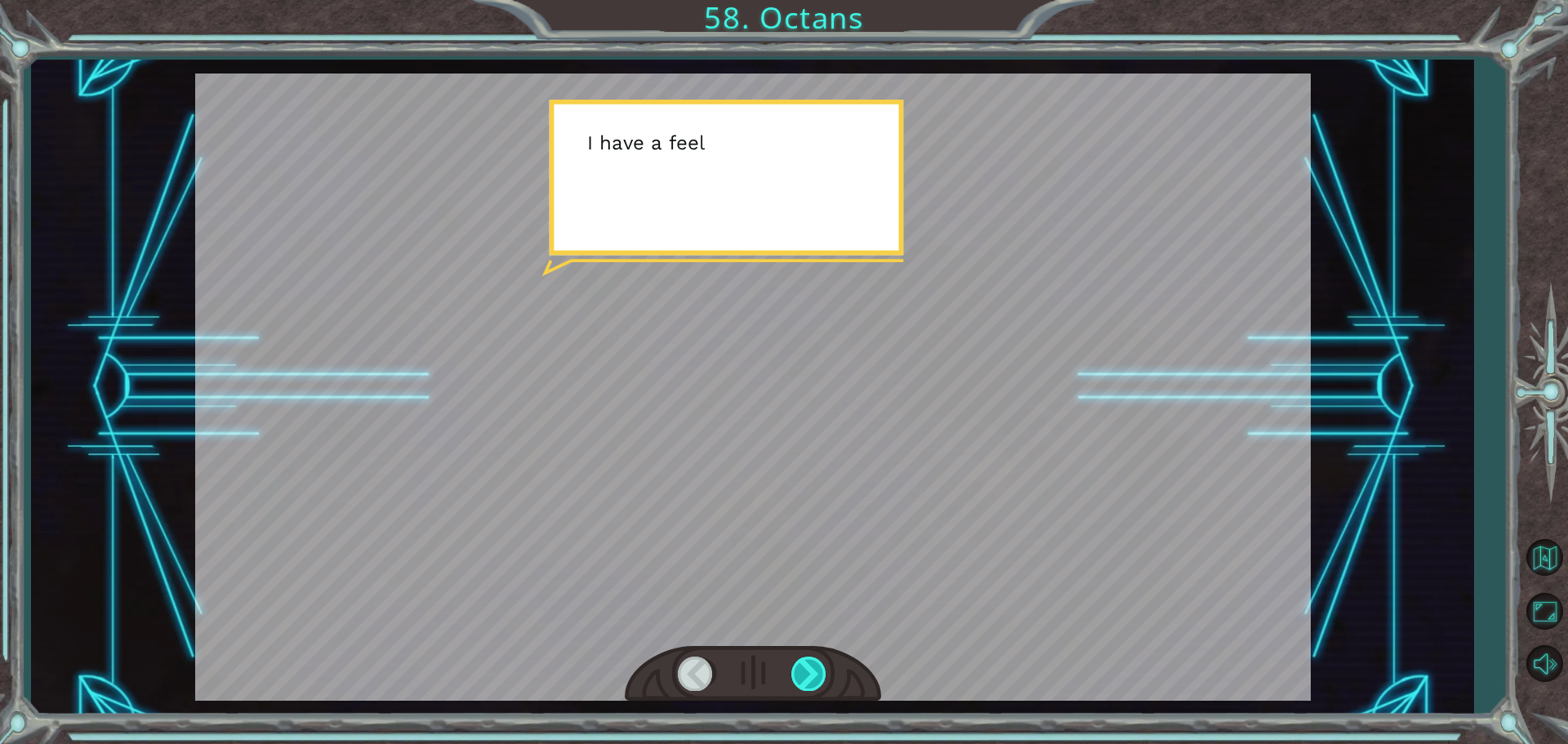
click at [809, 668] on div at bounding box center [809, 674] width 37 height 34
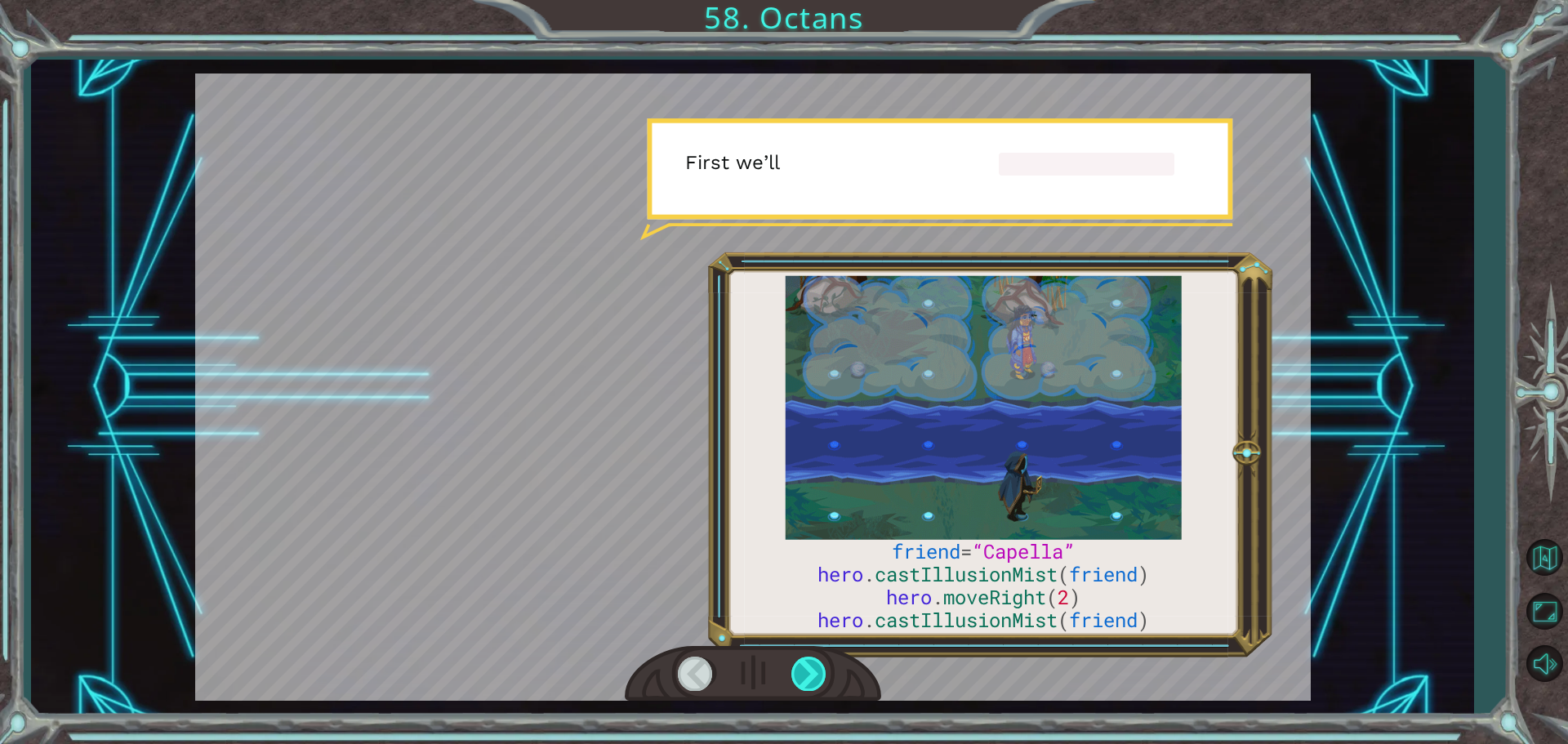
click at [809, 668] on div at bounding box center [809, 674] width 37 height 34
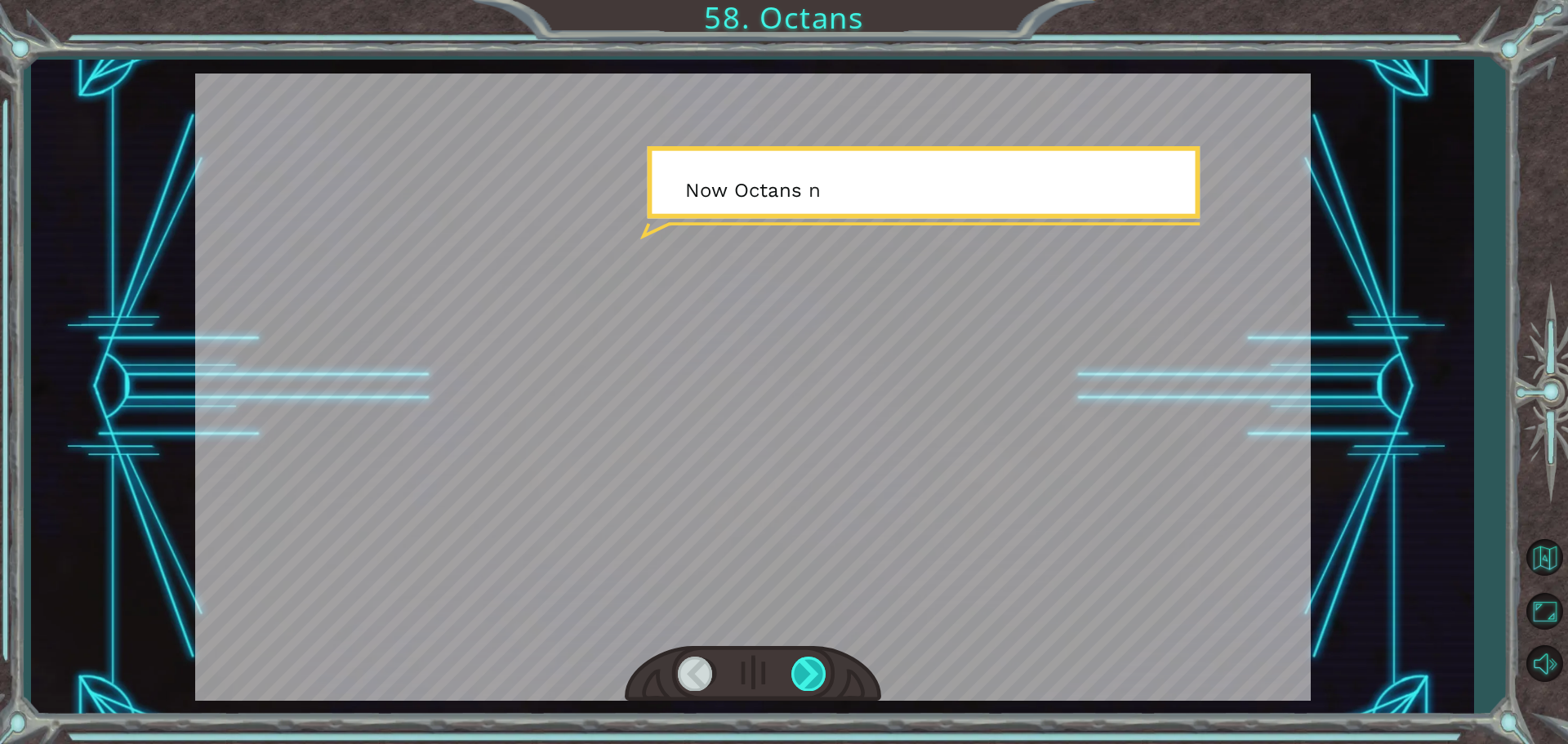
click at [809, 668] on div at bounding box center [809, 674] width 37 height 34
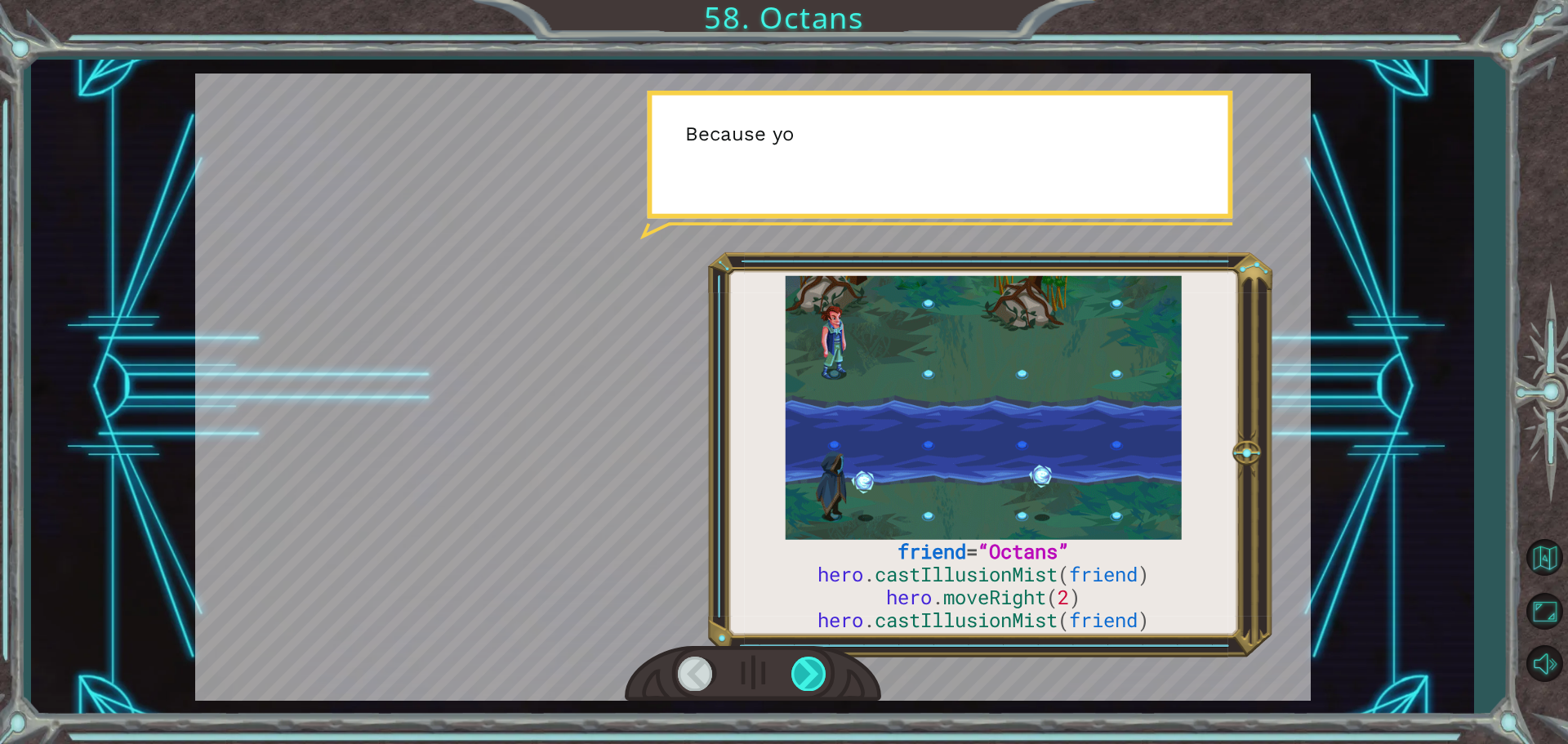
click at [809, 668] on div at bounding box center [809, 674] width 37 height 34
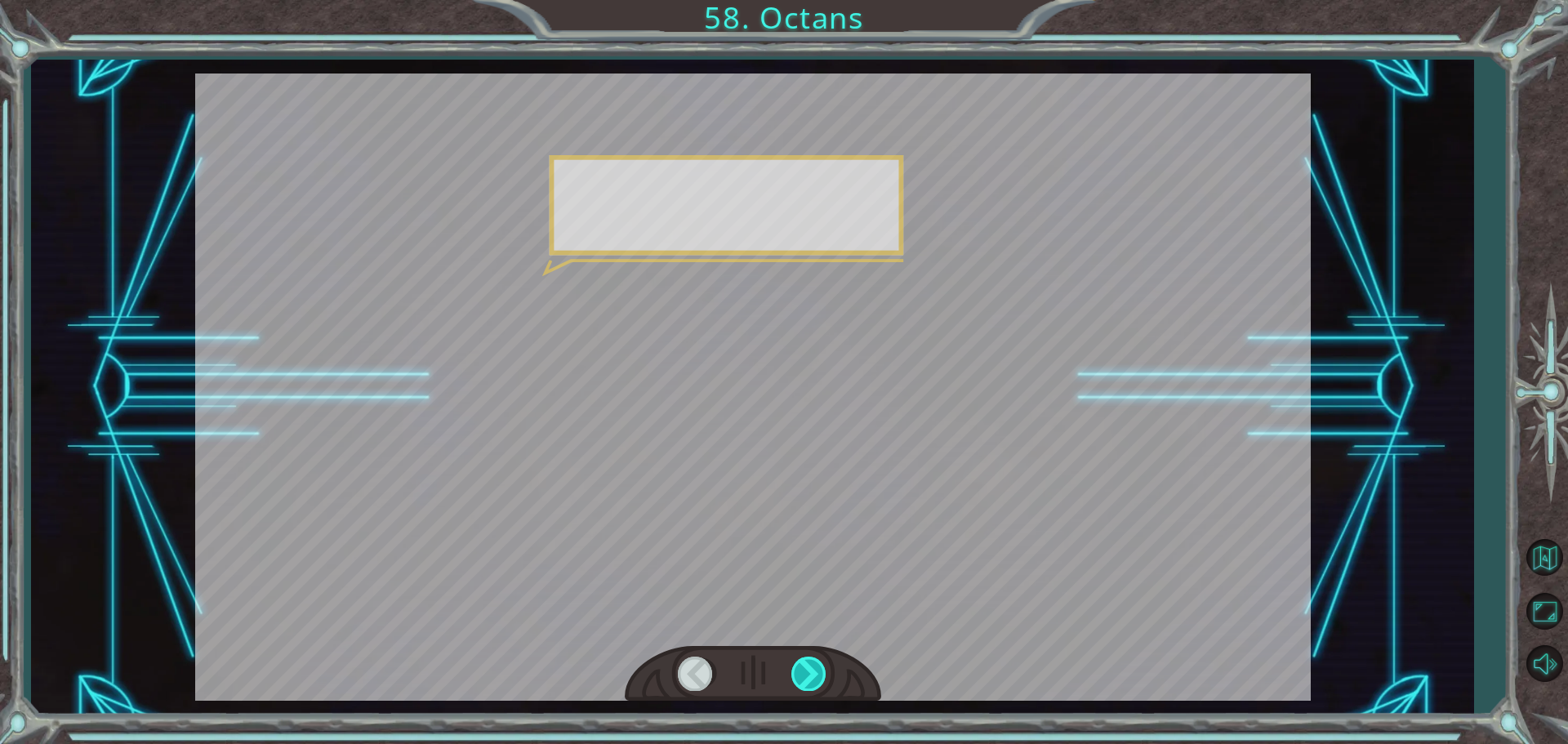
click at [809, 668] on div at bounding box center [809, 674] width 37 height 34
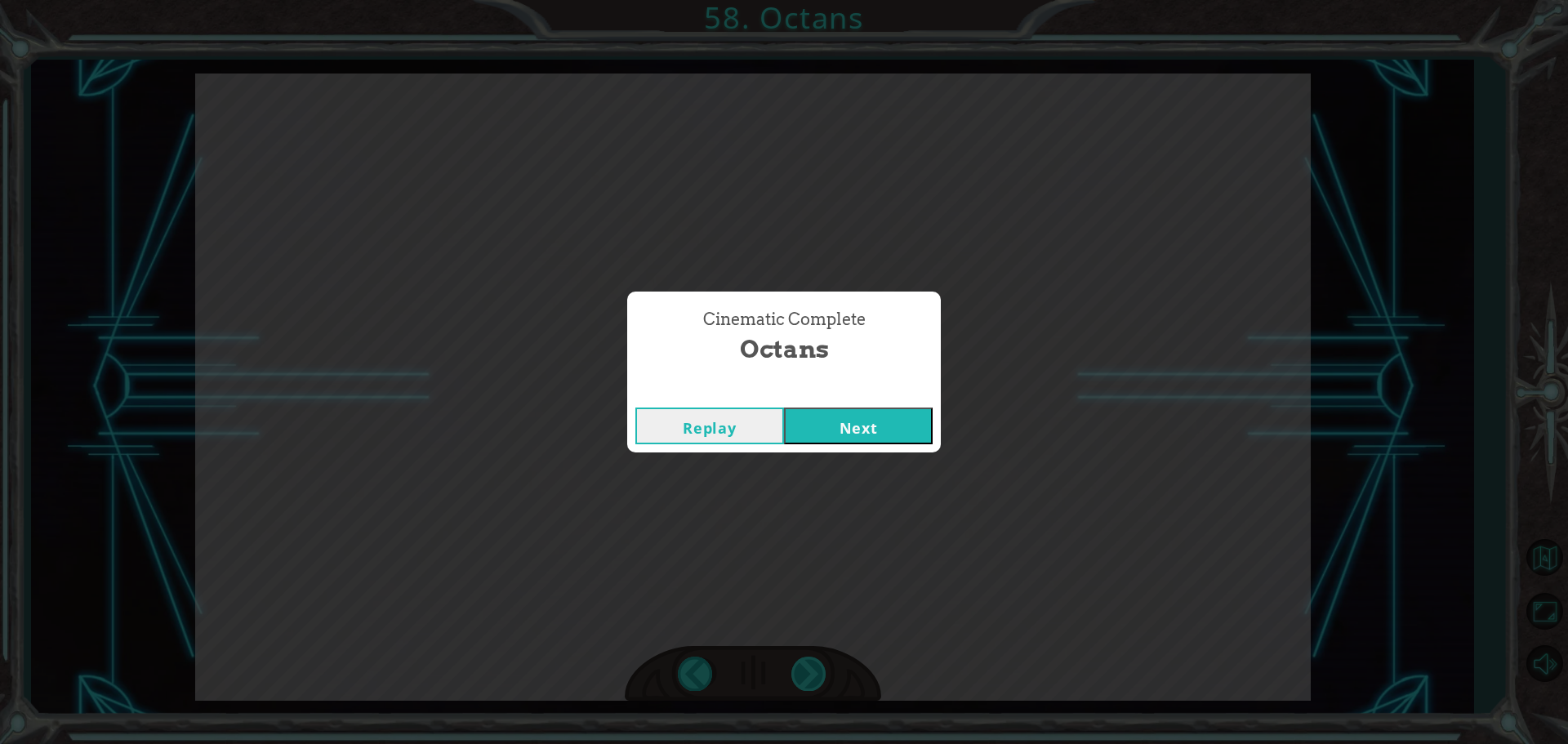
click at [809, 0] on div "friend = “Octans” hero . castIllusionMist ( friend ) hero . moveRight ( 2 ) her…" at bounding box center [784, 0] width 1568 height 0
click at [852, 405] on div "Replay Next" at bounding box center [784, 426] width 314 height 53
click at [852, 421] on button "Next" at bounding box center [859, 425] width 149 height 37
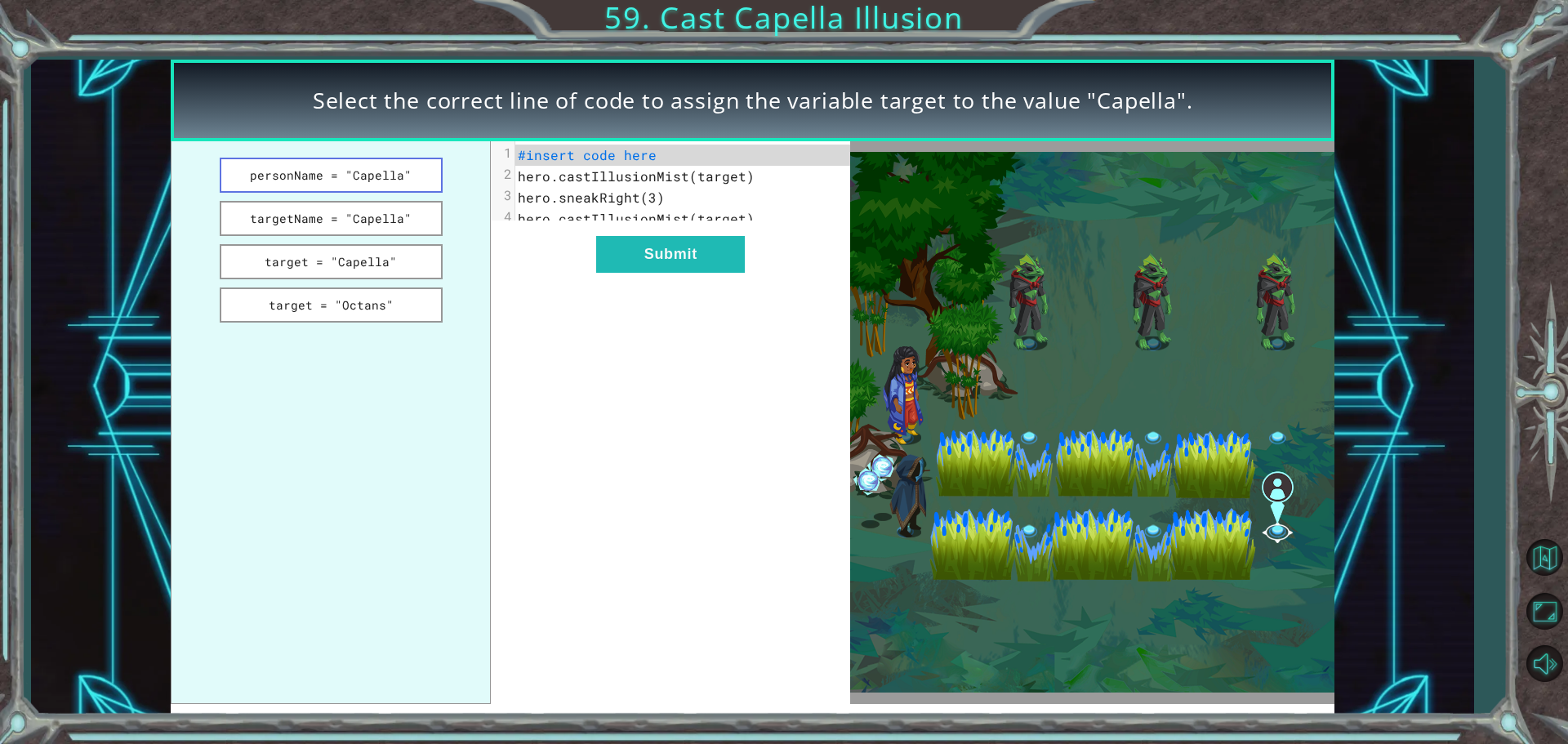
click at [374, 176] on button "personName = "Capella"" at bounding box center [331, 174] width 223 height 35
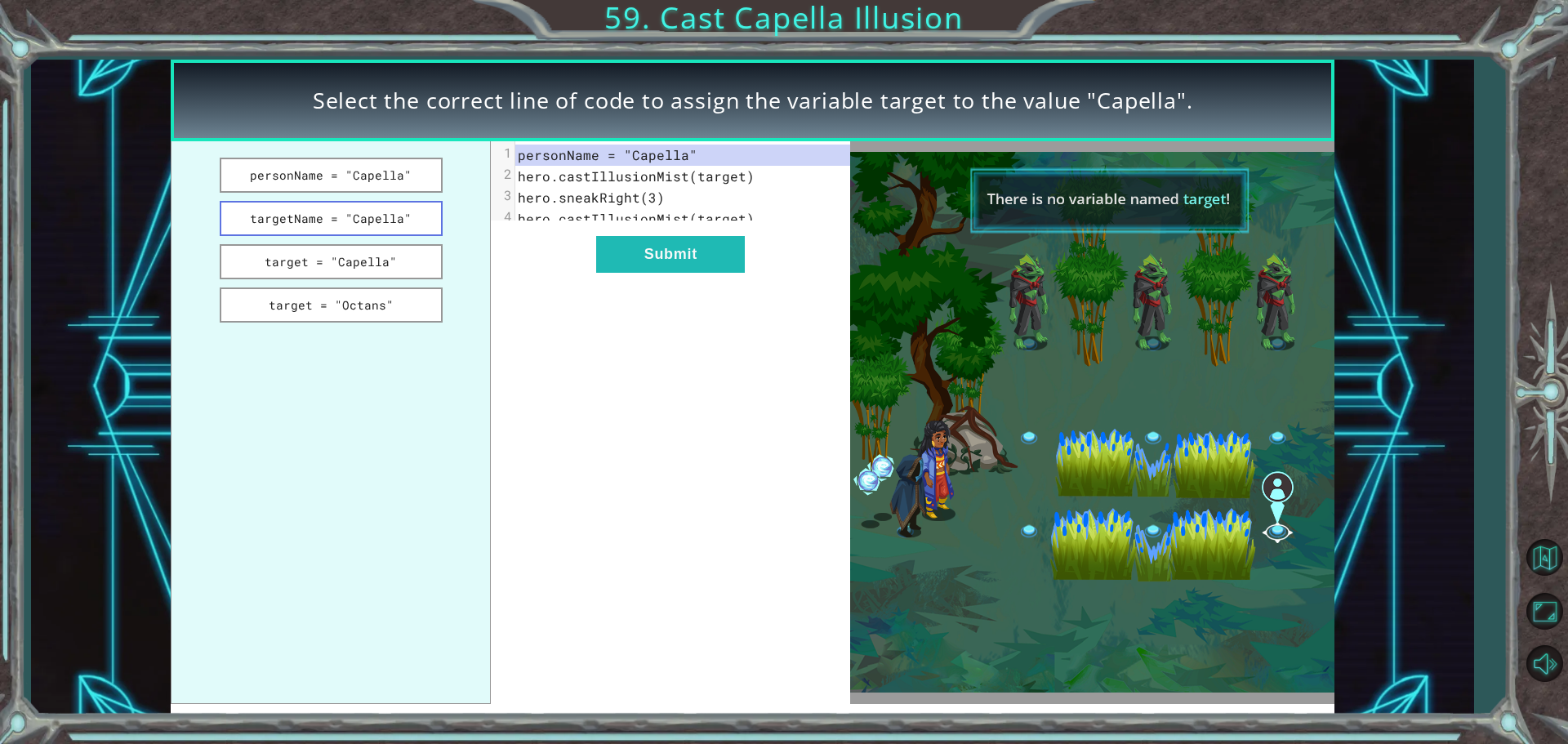
click at [422, 214] on button "targetName = "Capella"" at bounding box center [331, 218] width 223 height 35
click at [655, 249] on button "Submit" at bounding box center [671, 254] width 149 height 37
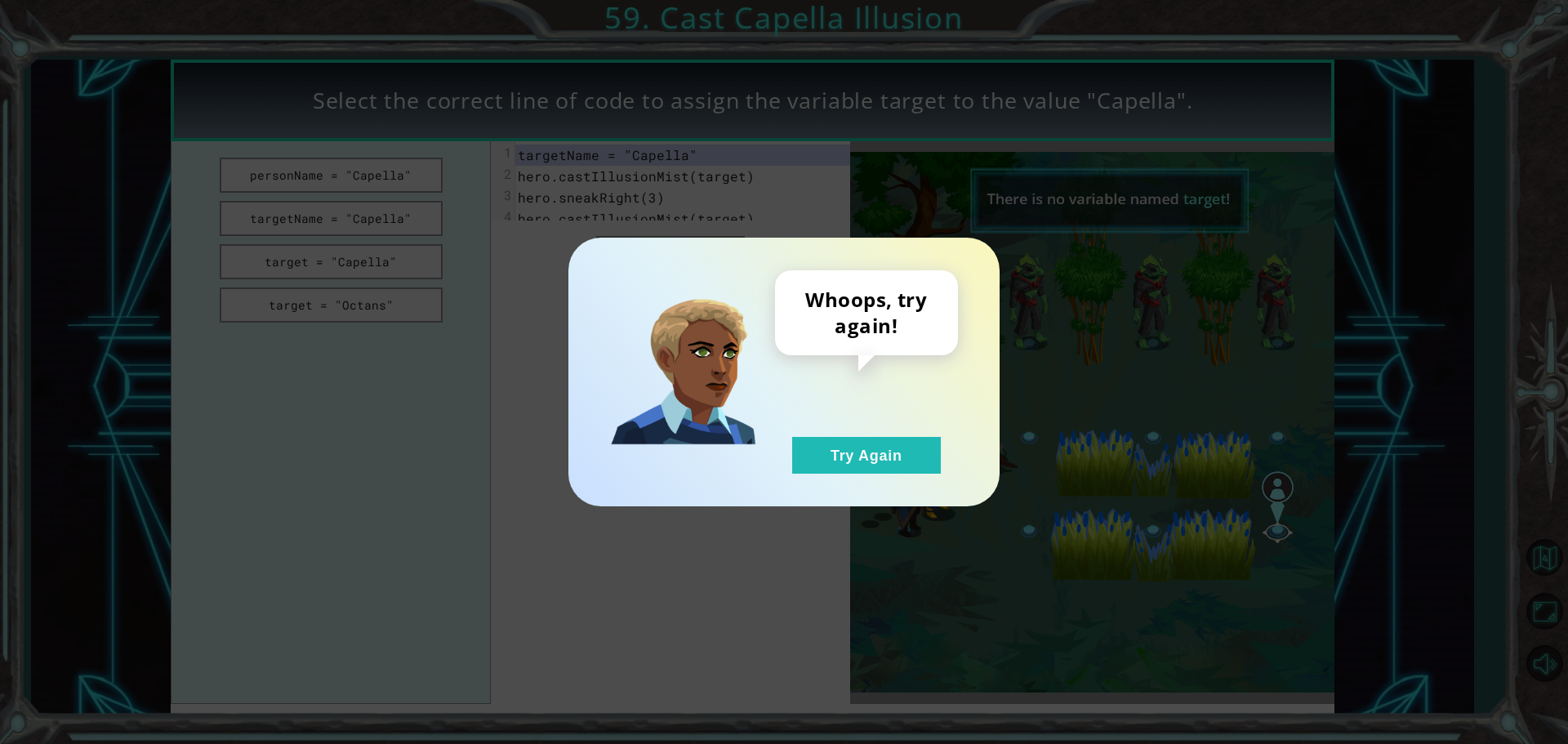
drag, startPoint x: 854, startPoint y: 458, endPoint x: 518, endPoint y: 371, distance: 347.1
click at [853, 458] on button "Try Again" at bounding box center [867, 455] width 149 height 37
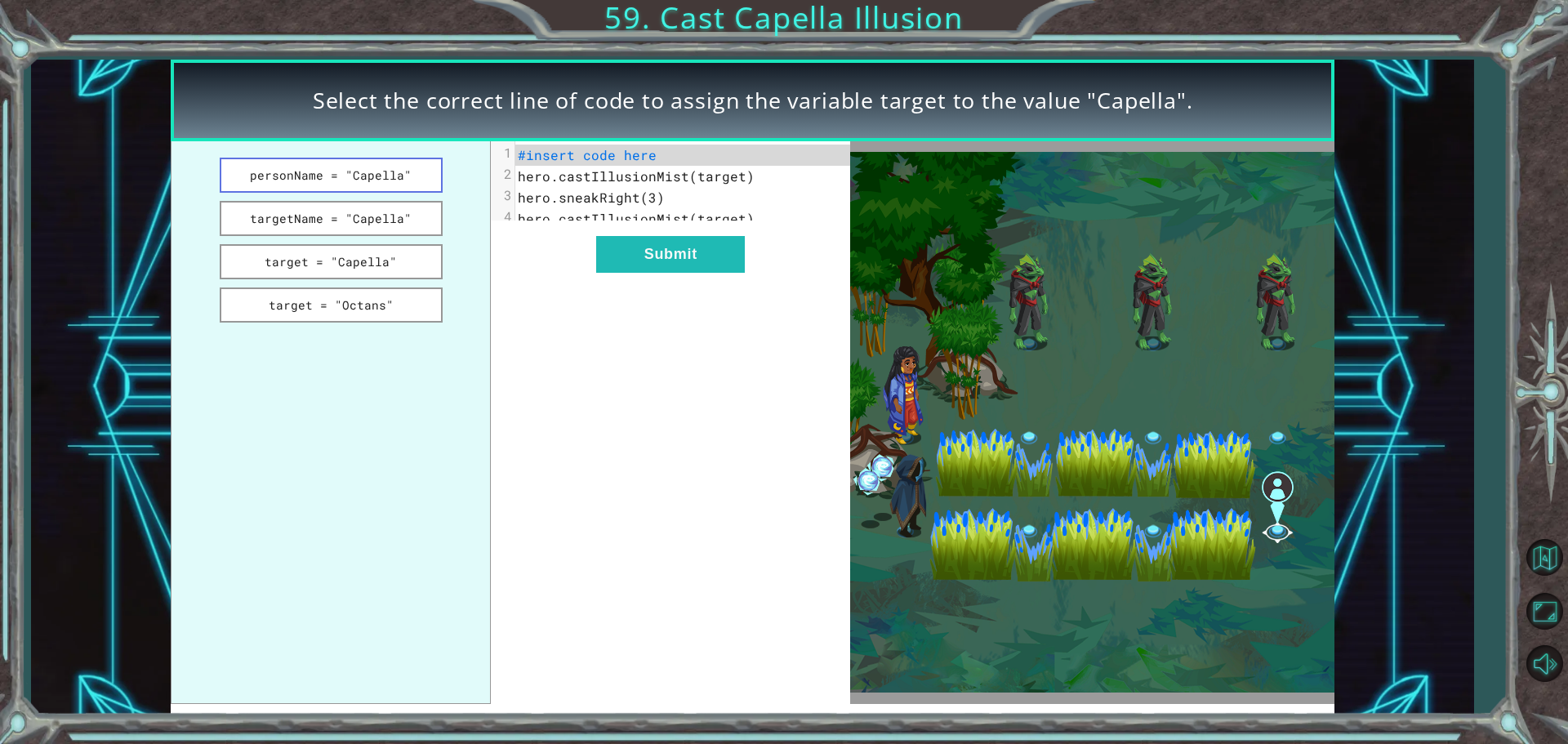
click at [281, 163] on button "personName = "Capella"" at bounding box center [331, 174] width 223 height 35
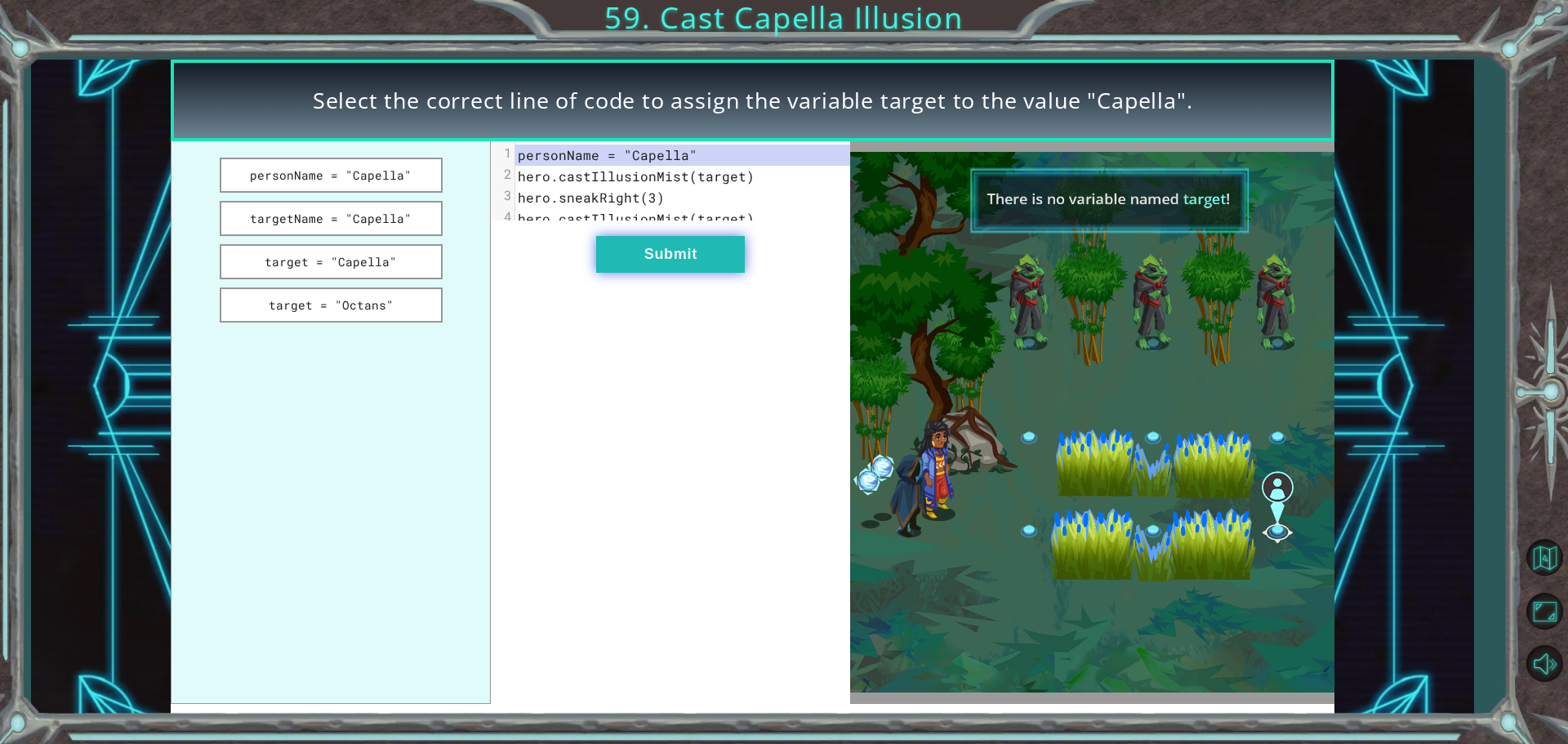
click at [621, 272] on button "Submit" at bounding box center [671, 254] width 149 height 37
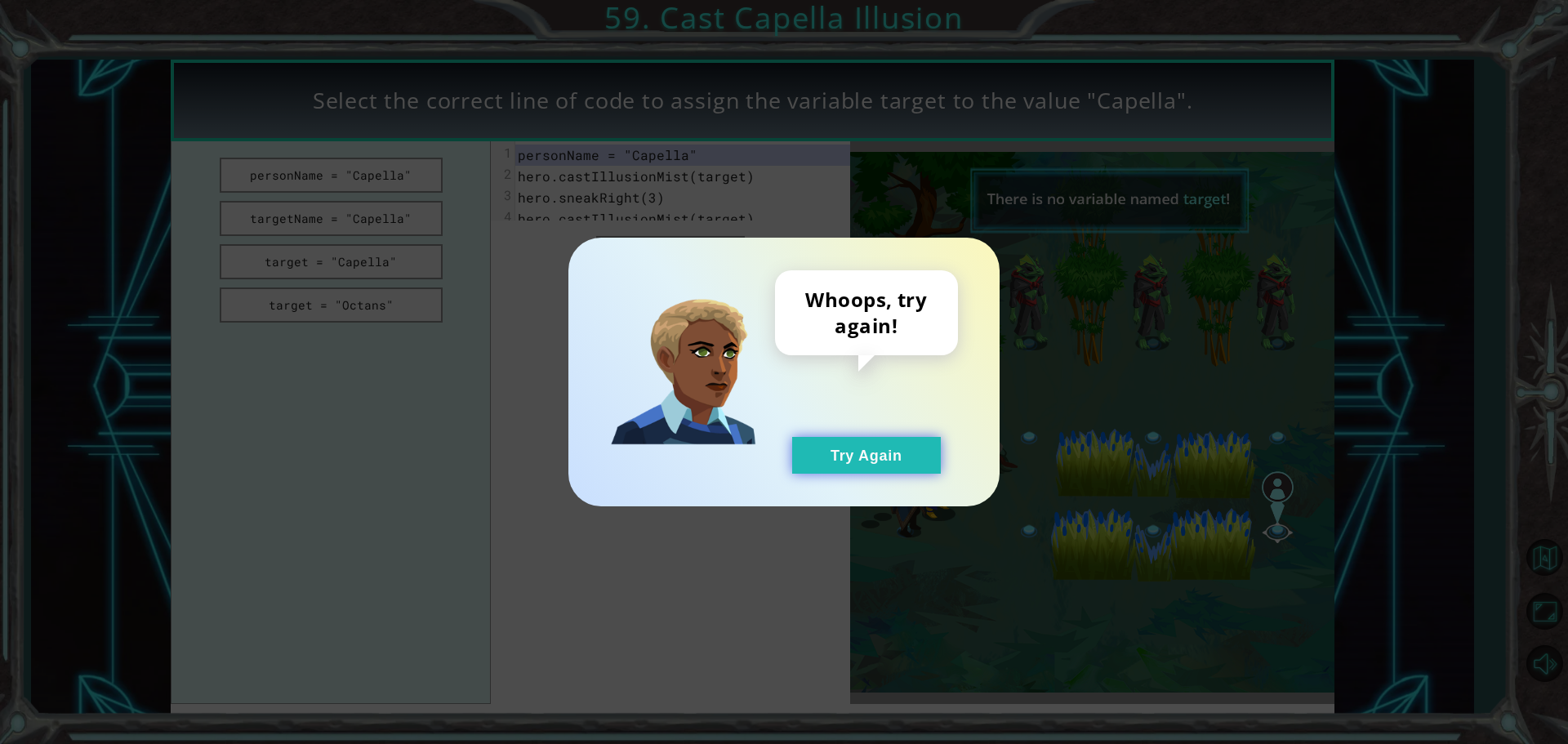
click at [799, 473] on button "Try Again" at bounding box center [867, 455] width 149 height 37
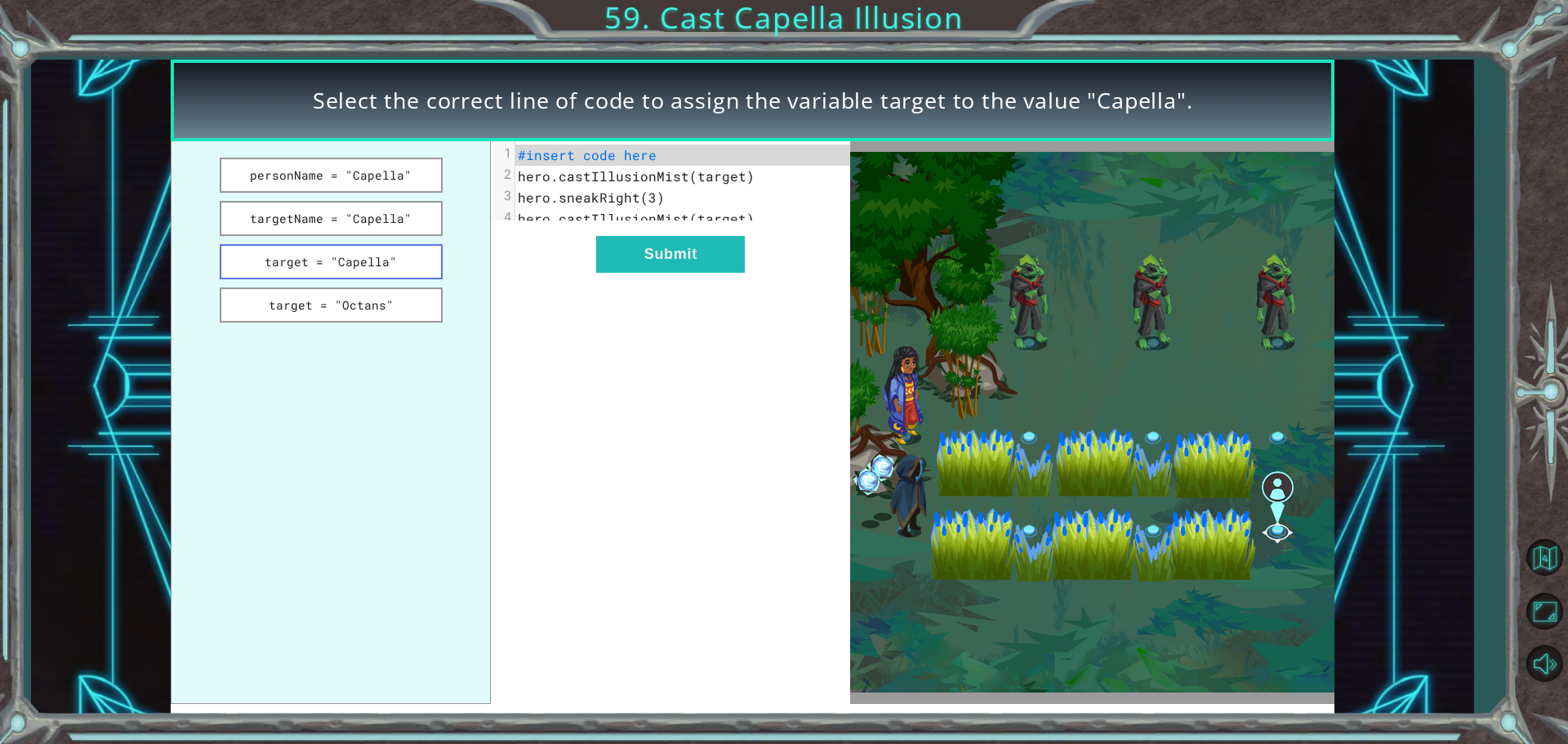
click at [328, 266] on button "target = "Capella"" at bounding box center [331, 262] width 223 height 35
click at [681, 272] on button "Submit" at bounding box center [671, 254] width 149 height 37
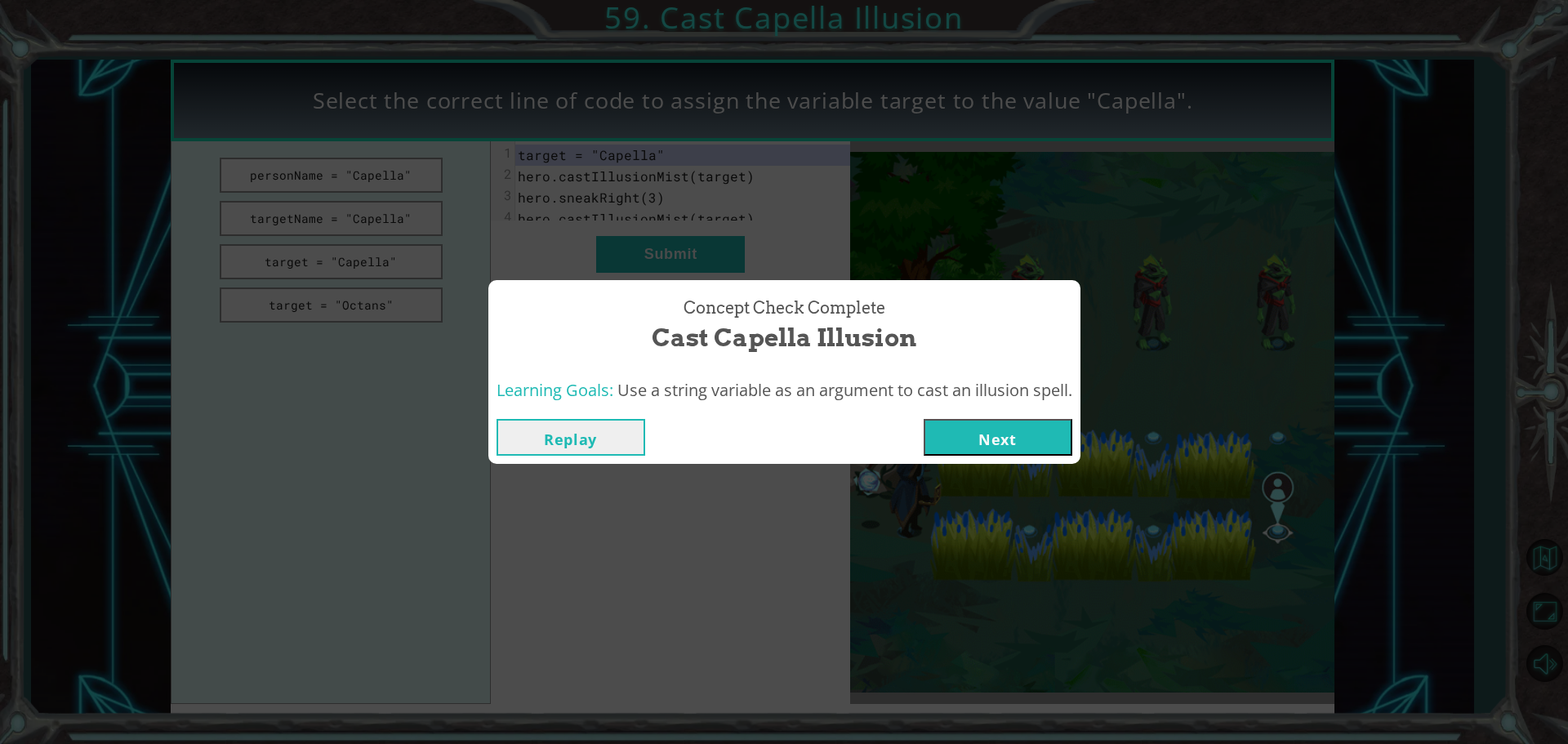
click at [938, 437] on button "Next" at bounding box center [998, 437] width 149 height 37
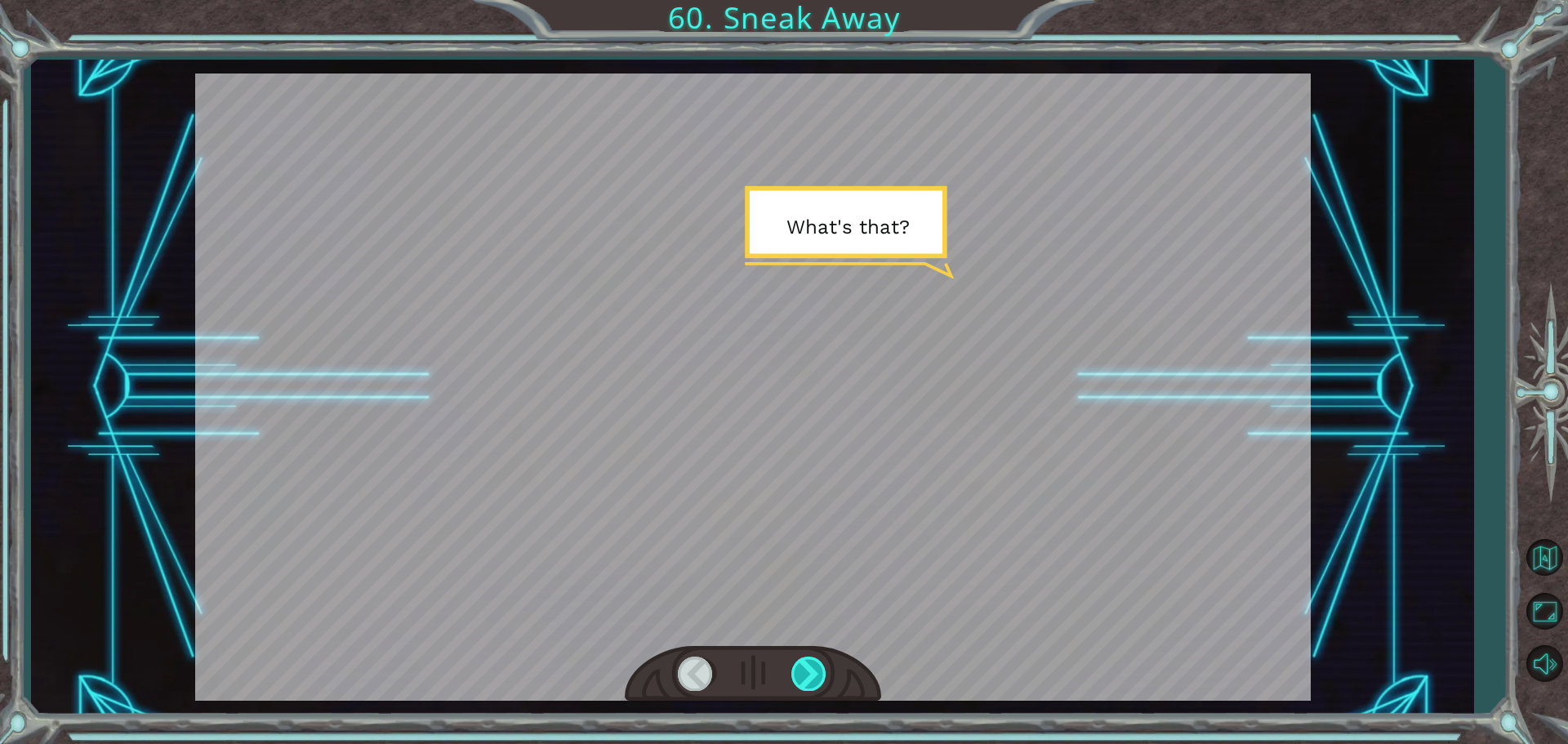
click at [812, 682] on div at bounding box center [809, 674] width 37 height 34
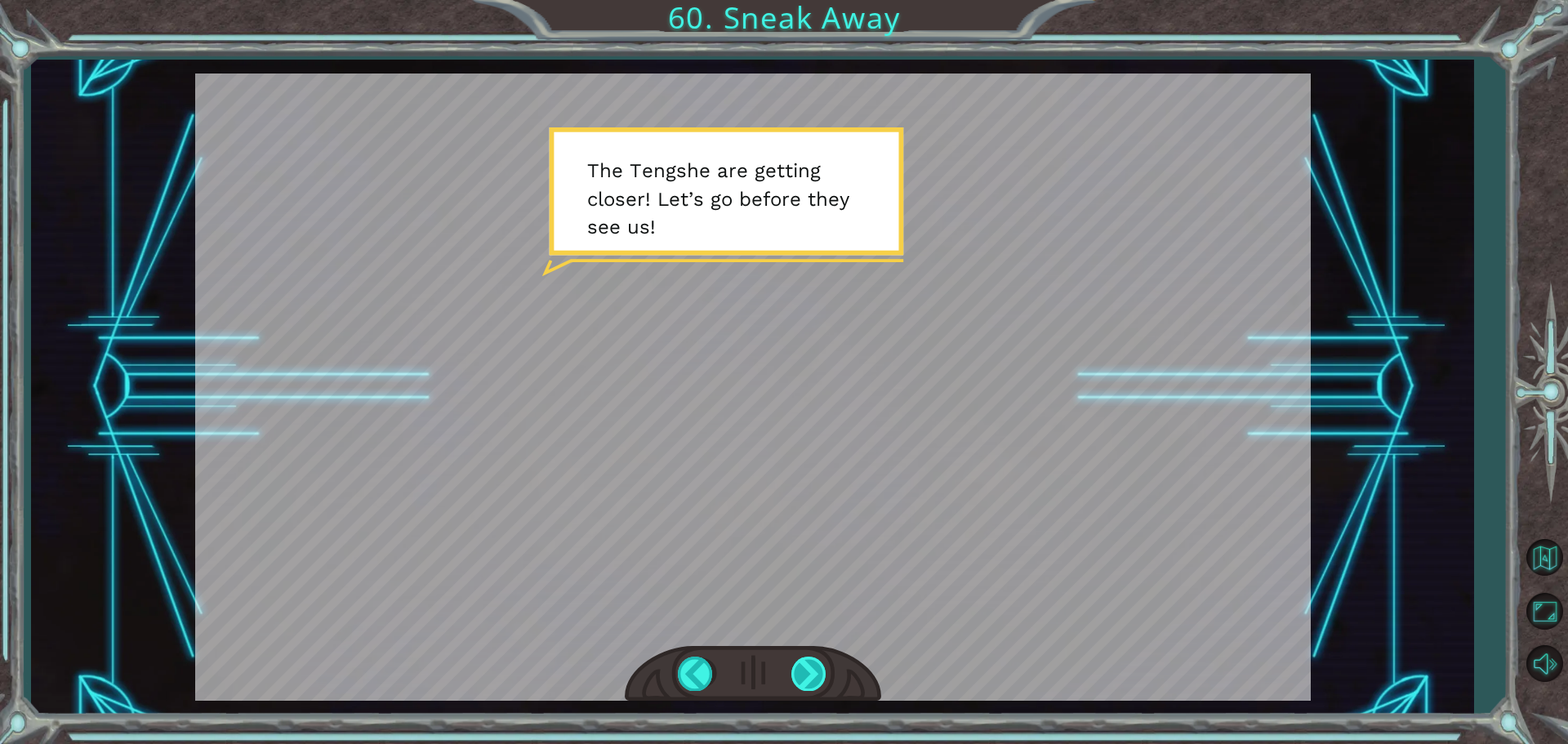
click at [818, 674] on div at bounding box center [809, 674] width 37 height 34
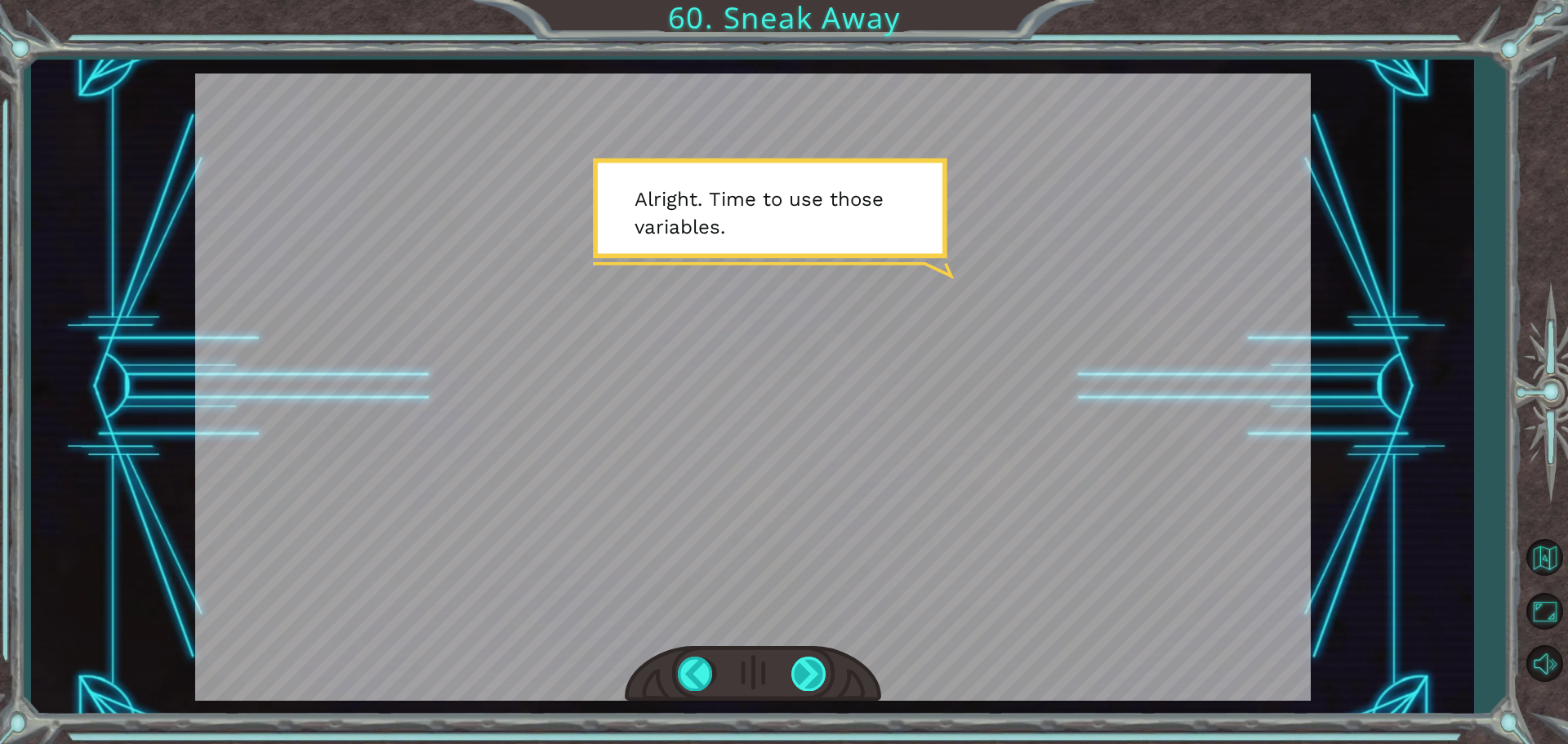
click at [818, 674] on div at bounding box center [809, 674] width 37 height 34
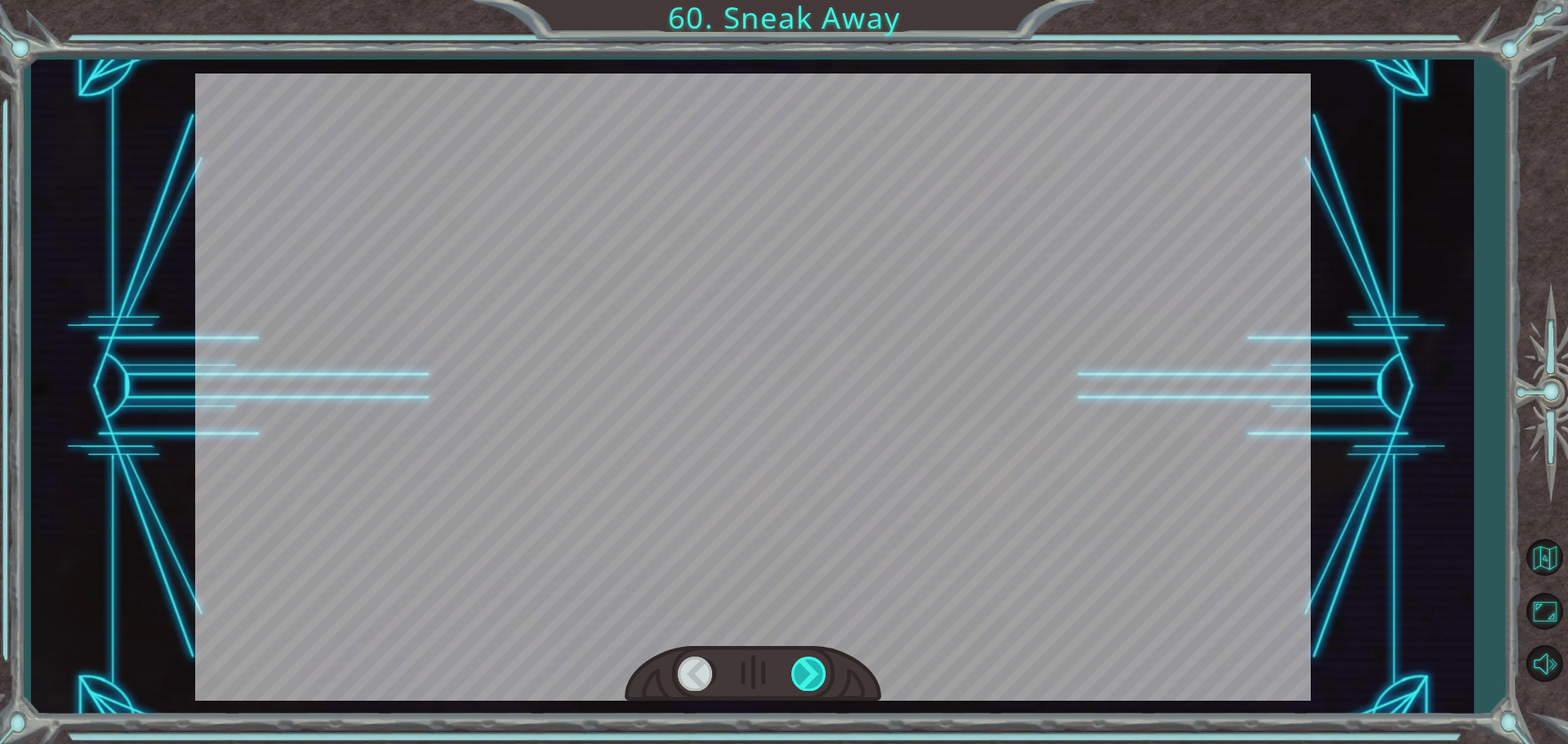
click at [818, 0] on div "Temporary Text W h a t ' s t h a t ? T h e T e n g s h e a r e g e t t i n g c …" at bounding box center [784, 0] width 1568 height 0
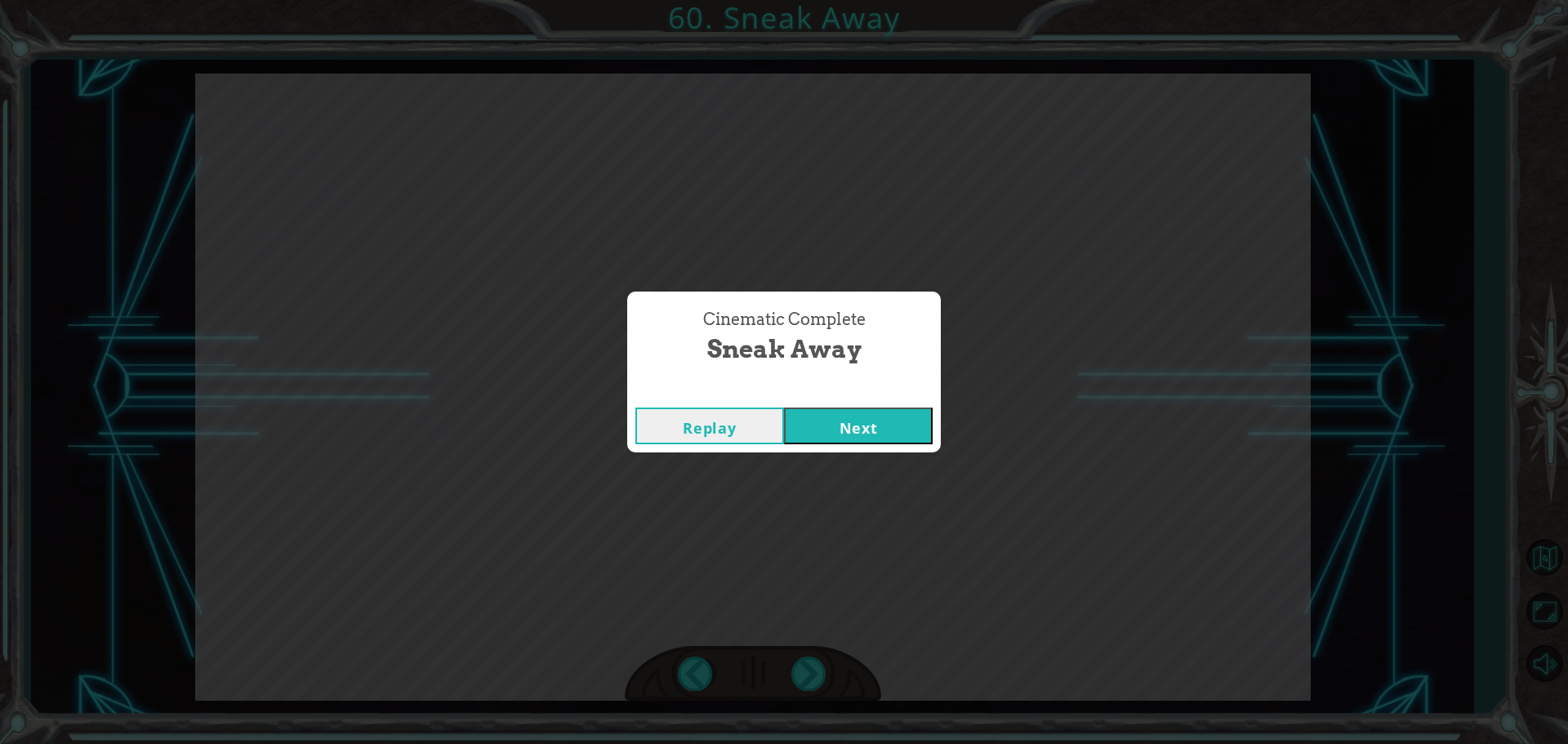
click at [822, 431] on button "Next" at bounding box center [859, 425] width 149 height 37
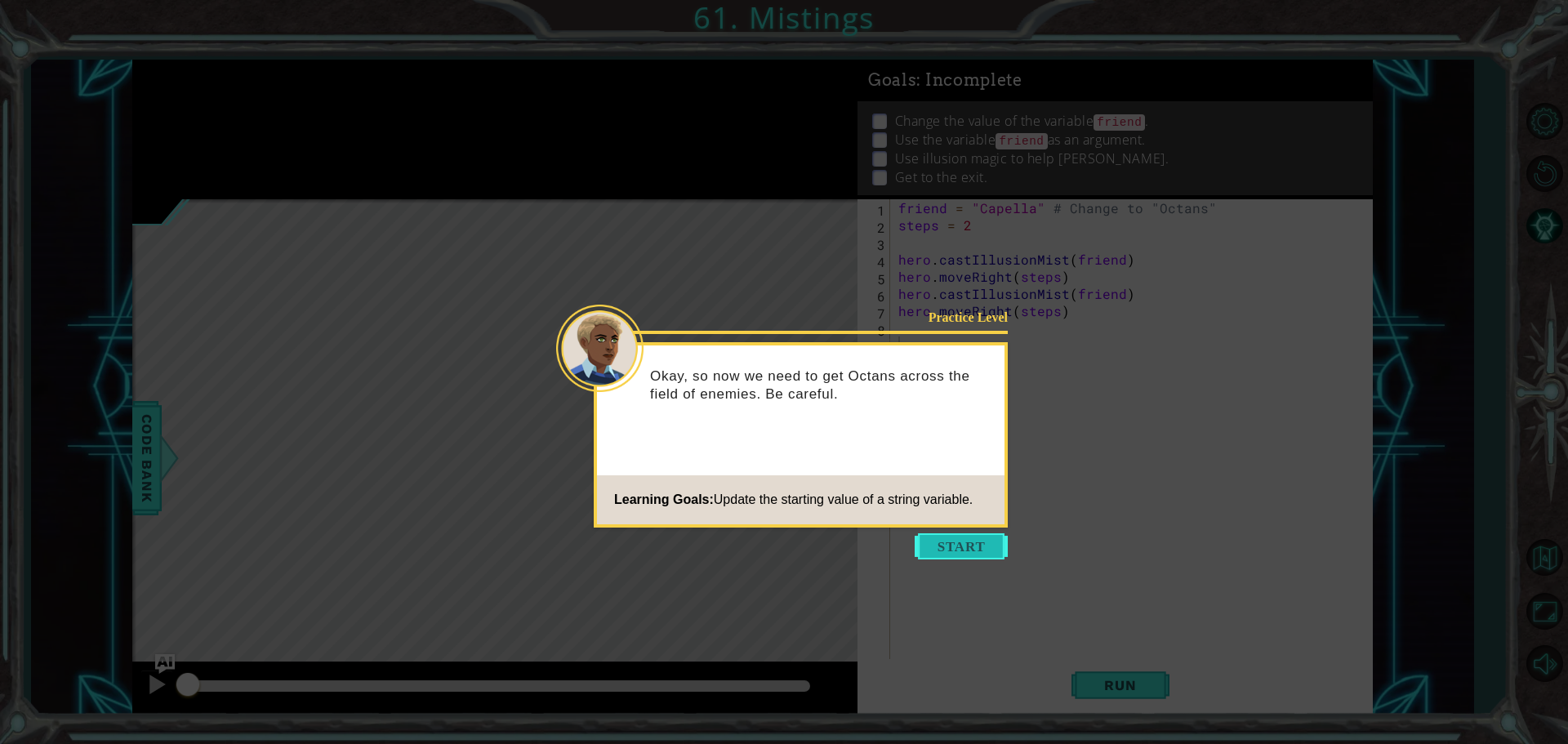
click at [957, 538] on button "Start" at bounding box center [961, 546] width 93 height 26
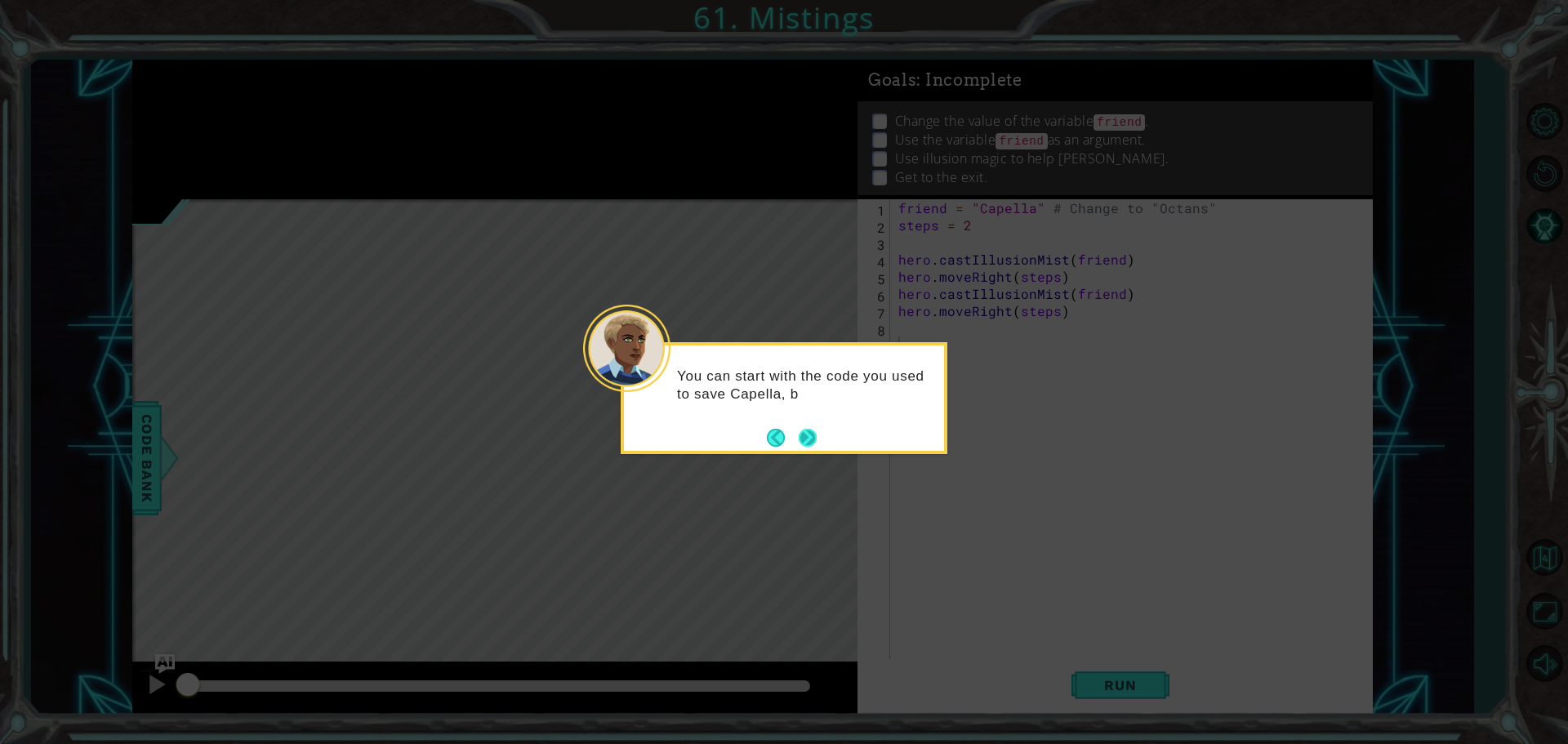
click at [799, 429] on button "Next" at bounding box center [807, 438] width 18 height 18
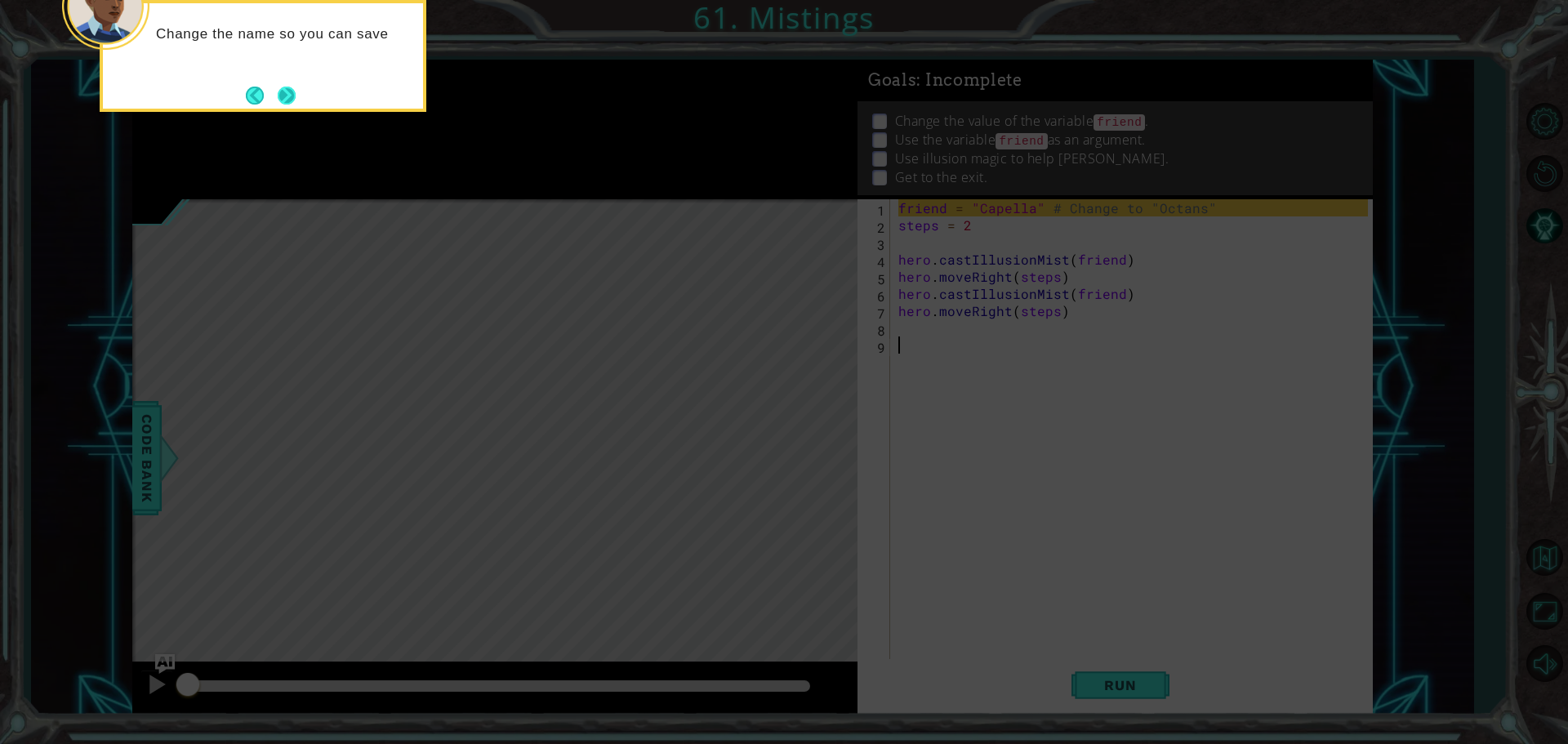
click at [277, 94] on button "Next" at bounding box center [286, 95] width 18 height 18
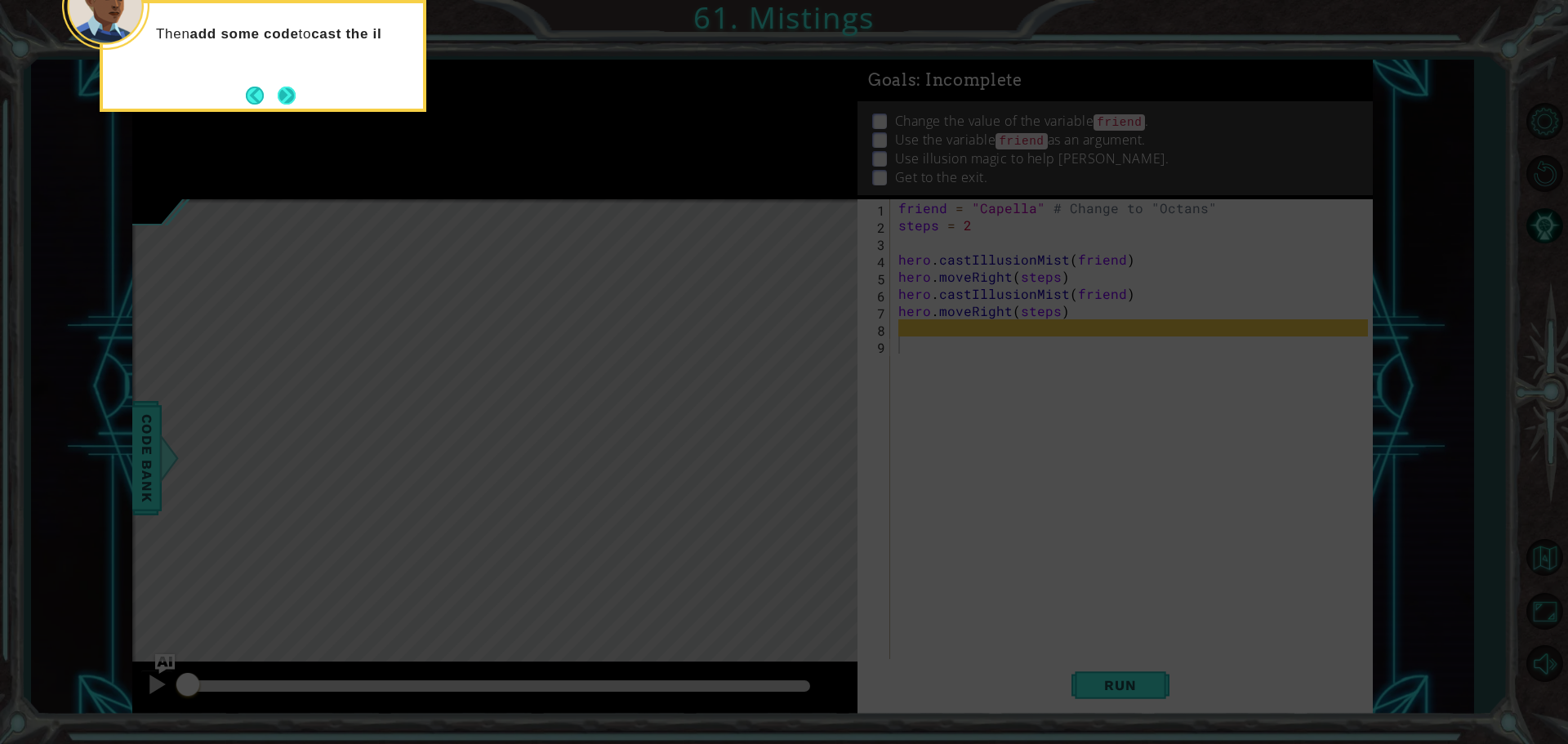
click at [291, 86] on button "Next" at bounding box center [286, 95] width 18 height 18
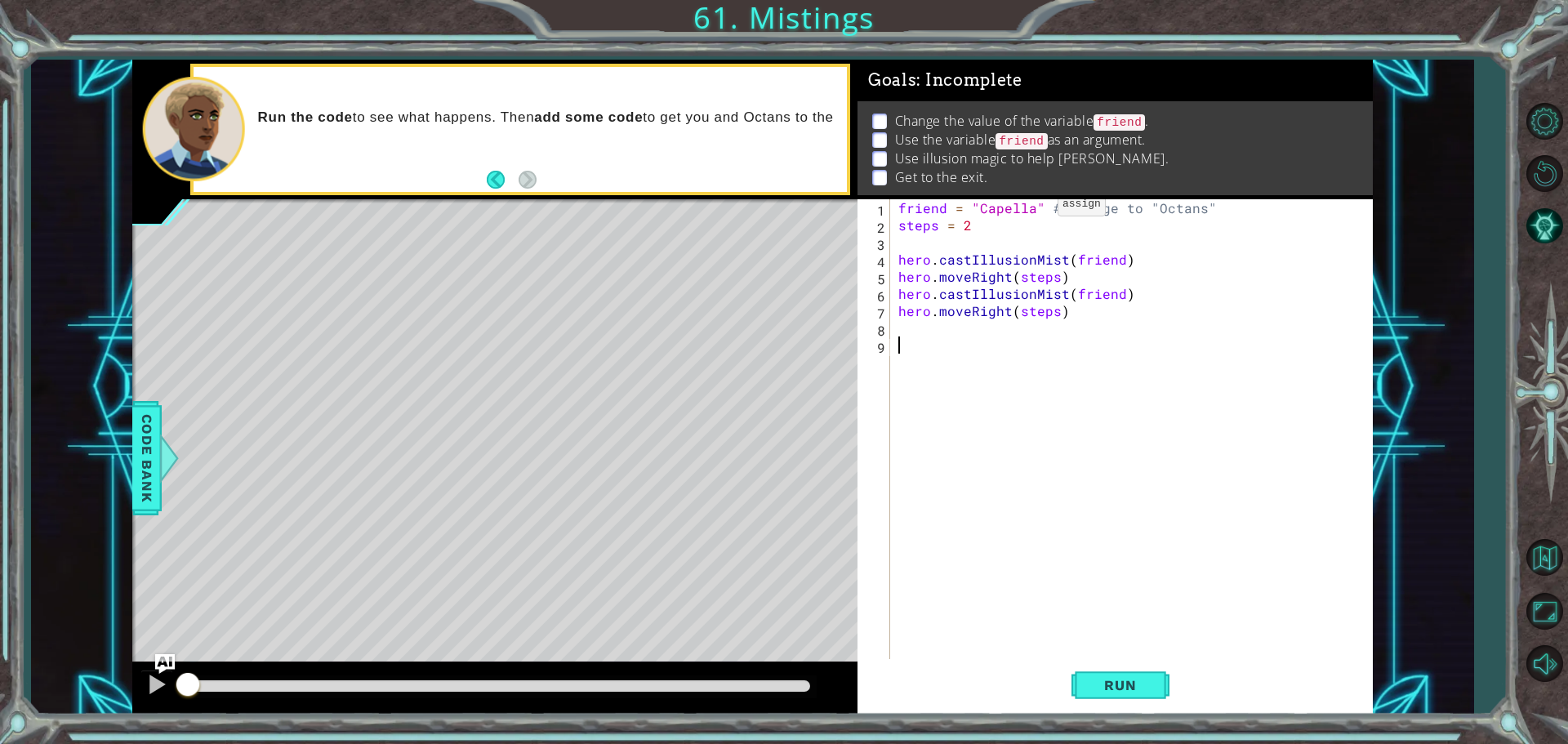
click at [1030, 208] on div "friend = "Capella" # Change to "Octans" steps = 2 hero . castIllusionMist ( fri…" at bounding box center [1136, 448] width 481 height 497
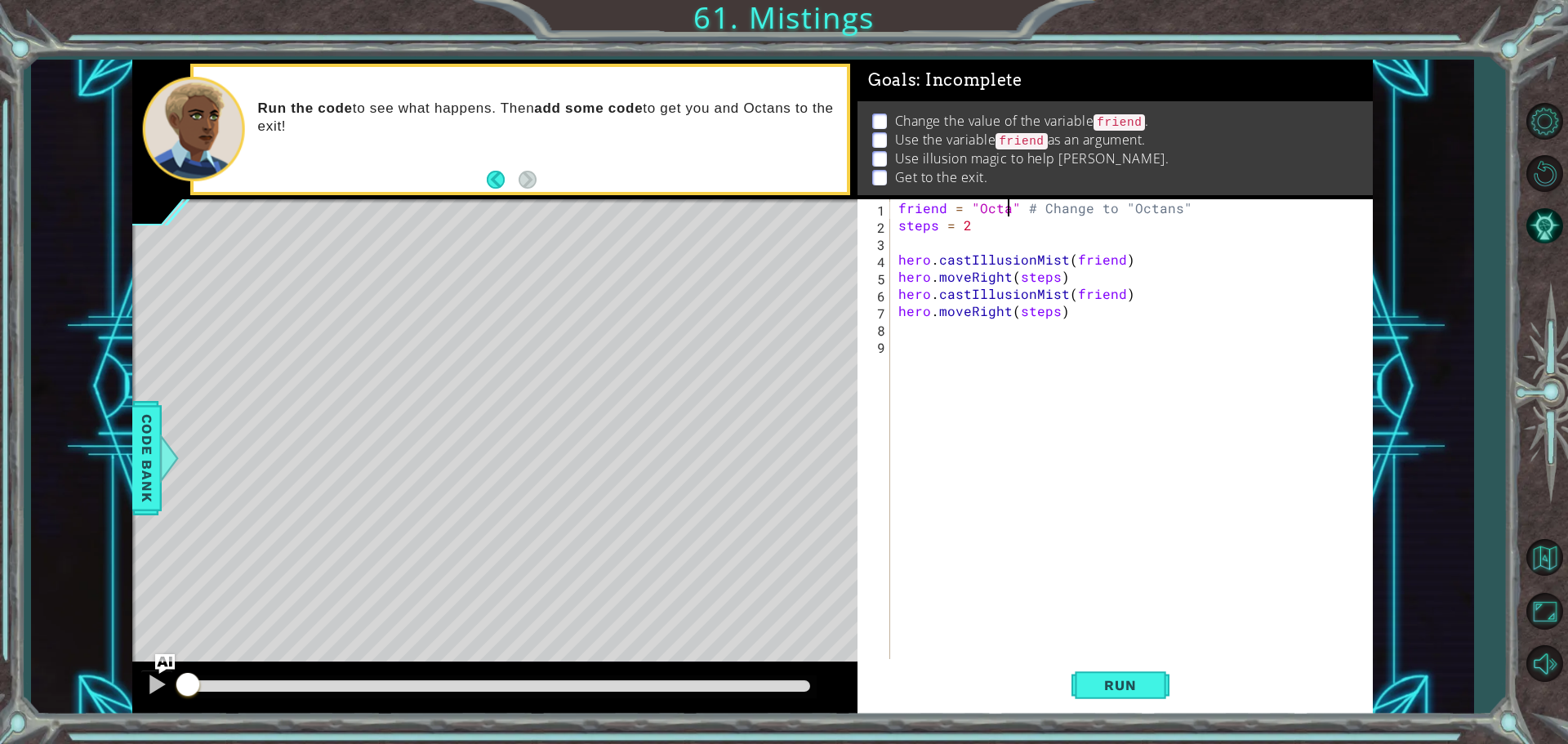
scroll to position [0, 7]
type textarea "friend = "Octans" # Change to "Octans""
click at [1071, 323] on div "friend = "Octans" # Change to "Octans" steps = 2 hero . castIllusionMist ( frie…" at bounding box center [1136, 448] width 481 height 497
paste textarea "hero.moveRight(steps)"
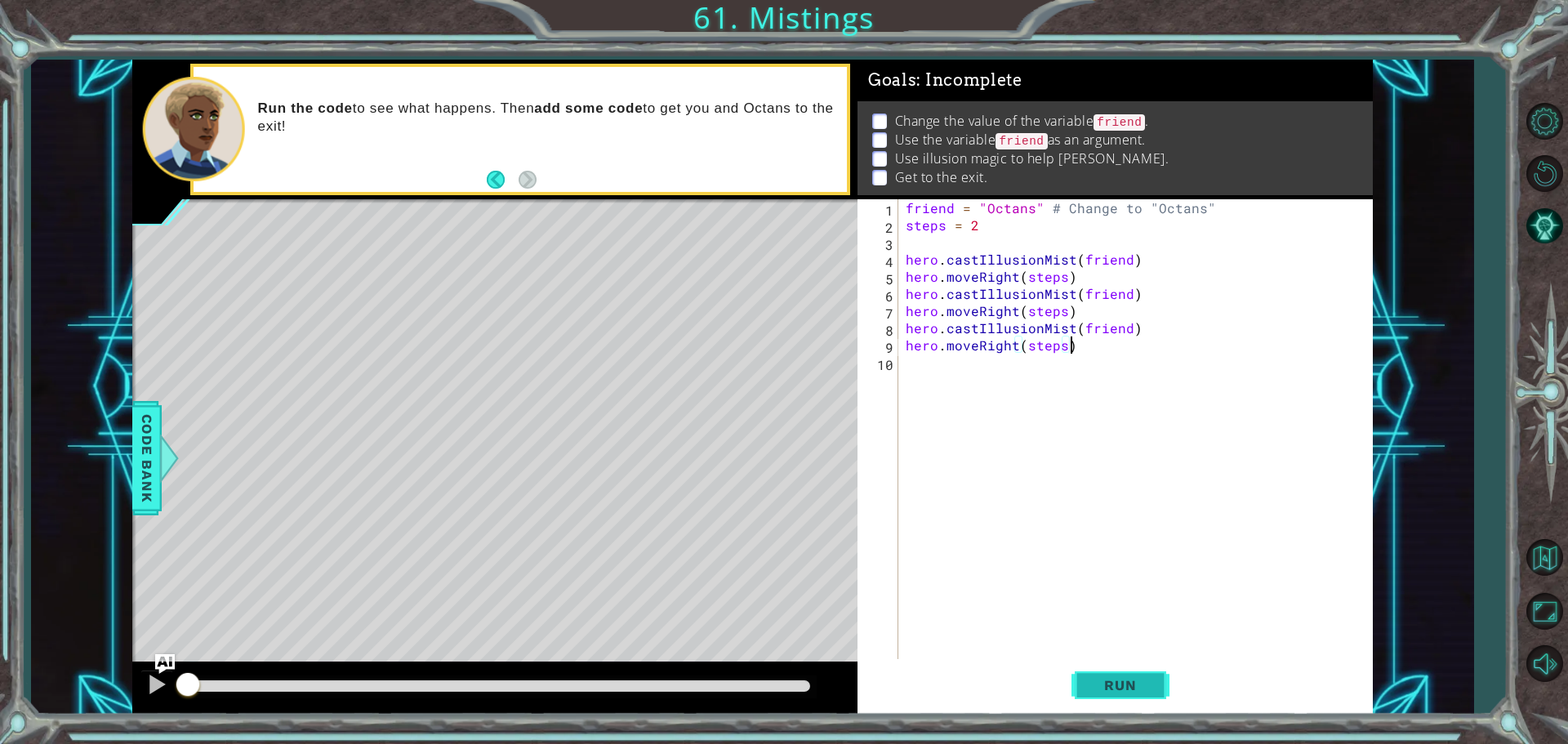
type textarea "hero.moveRight(steps)"
click at [1128, 686] on span "Run" at bounding box center [1119, 686] width 64 height 16
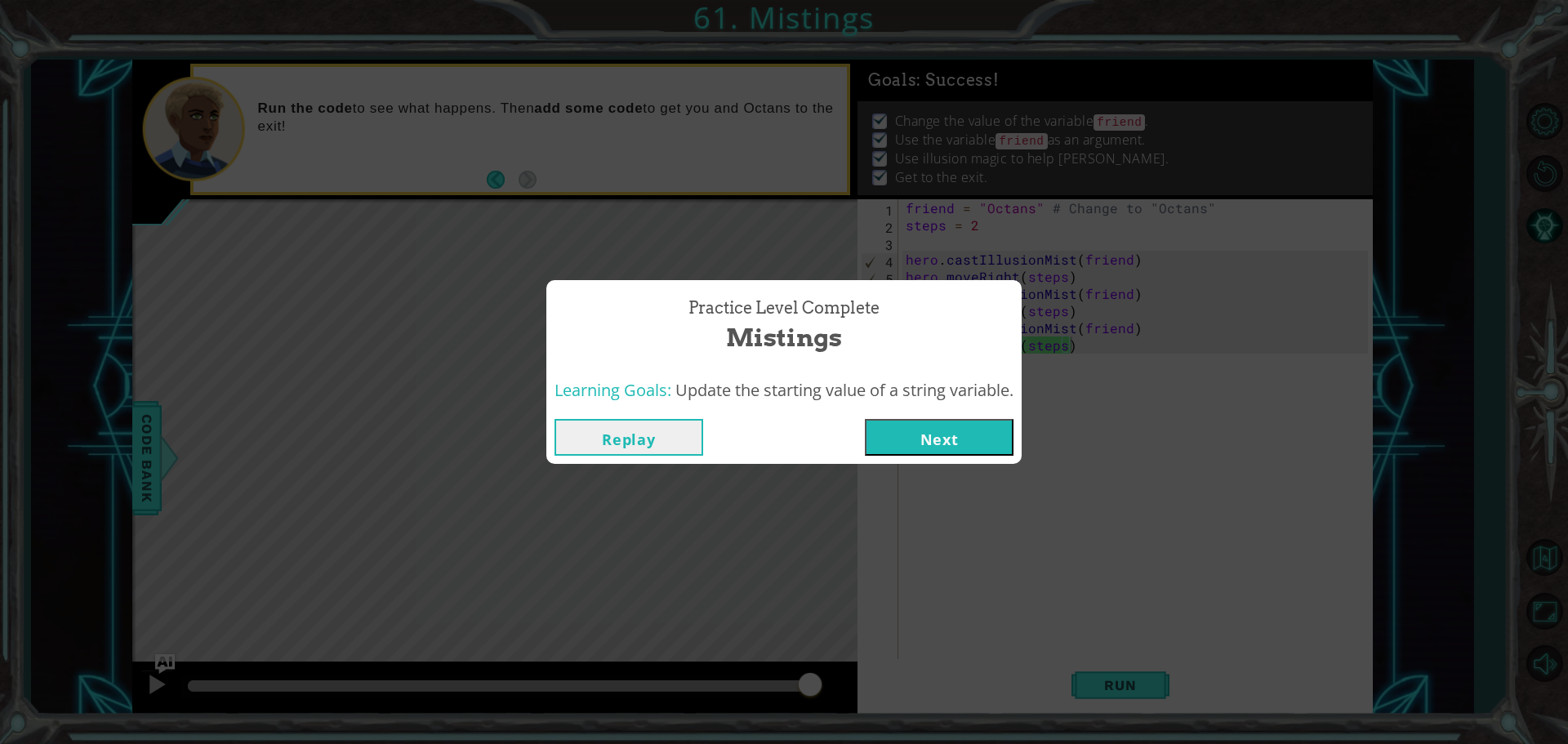
click at [978, 448] on button "Next" at bounding box center [939, 437] width 149 height 37
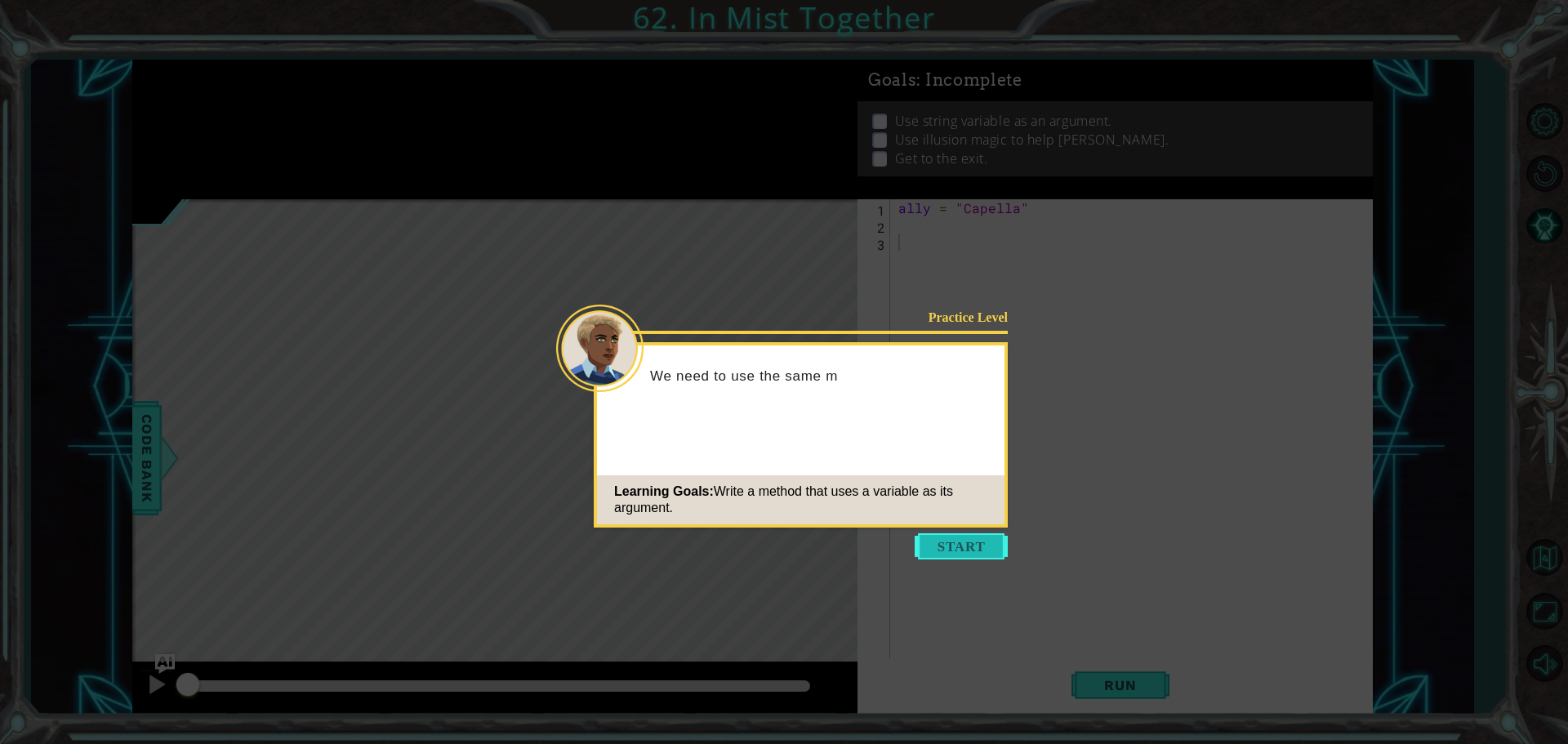
click at [964, 547] on button "Start" at bounding box center [961, 546] width 93 height 26
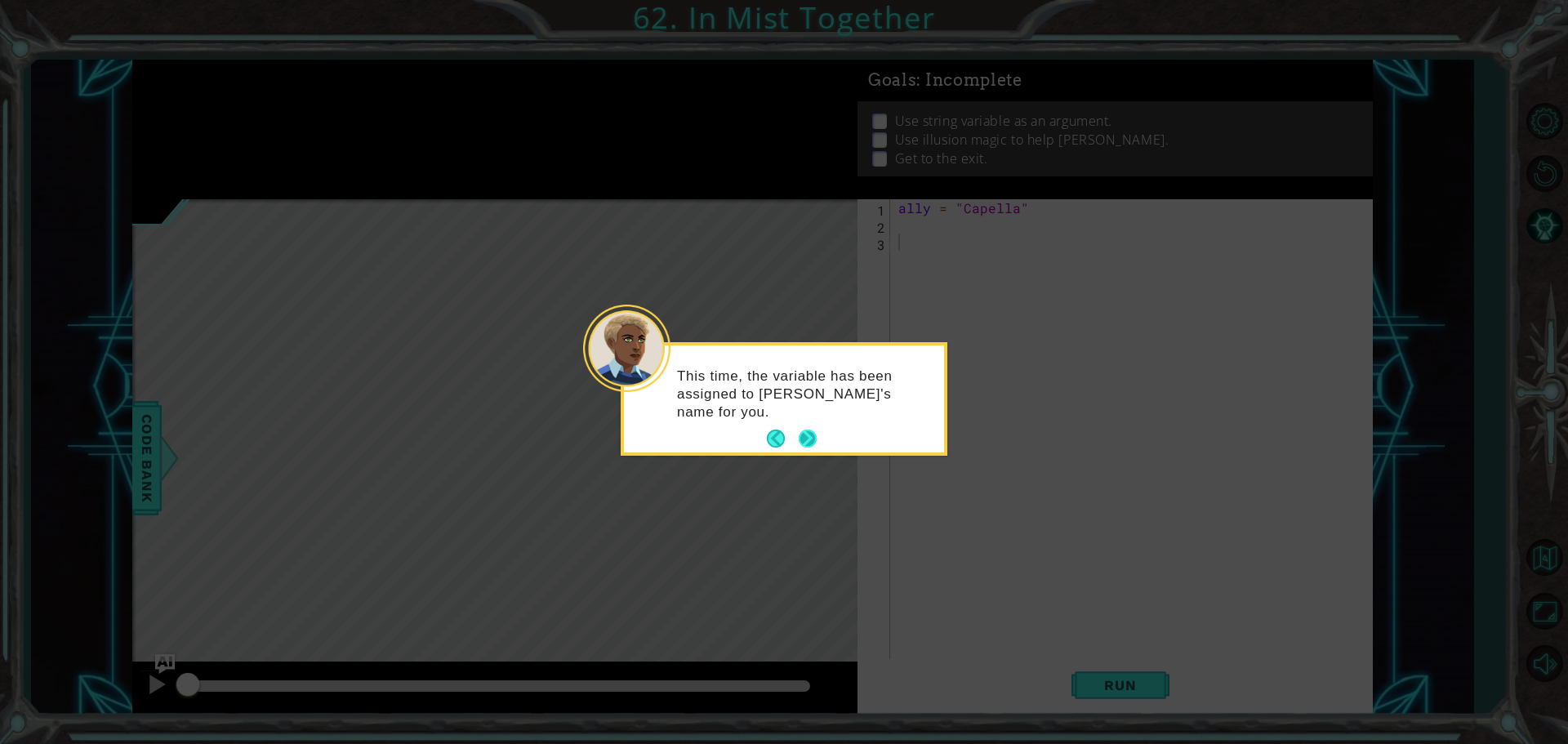
click at [802, 437] on button "Next" at bounding box center [807, 439] width 18 height 18
click at [807, 434] on button "Next" at bounding box center [807, 440] width 18 height 18
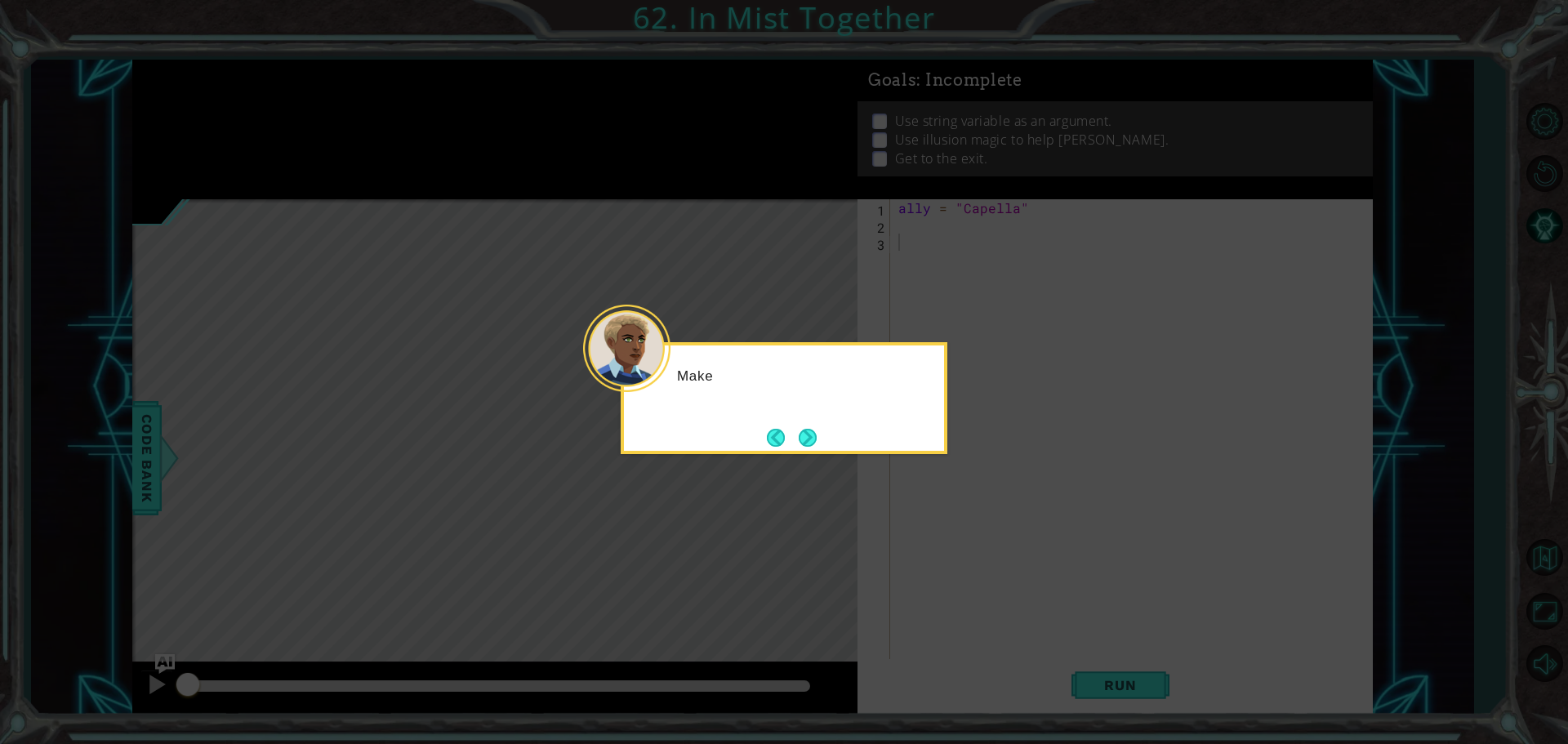
click at [807, 435] on button "Next" at bounding box center [807, 438] width 18 height 18
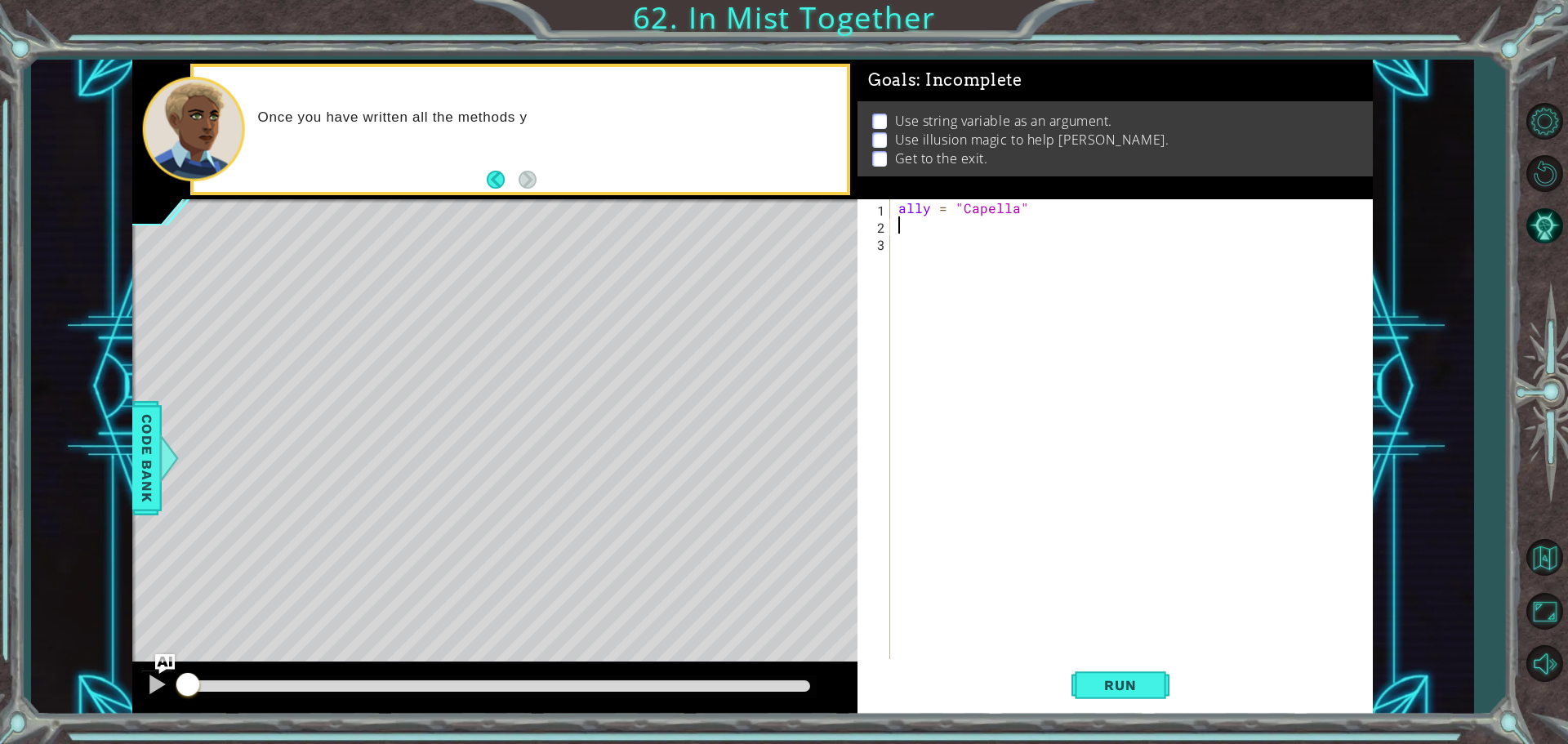
click at [900, 218] on div "ally = "Capella"" at bounding box center [1136, 448] width 481 height 497
click at [152, 426] on span "Code Bank" at bounding box center [147, 458] width 26 height 100
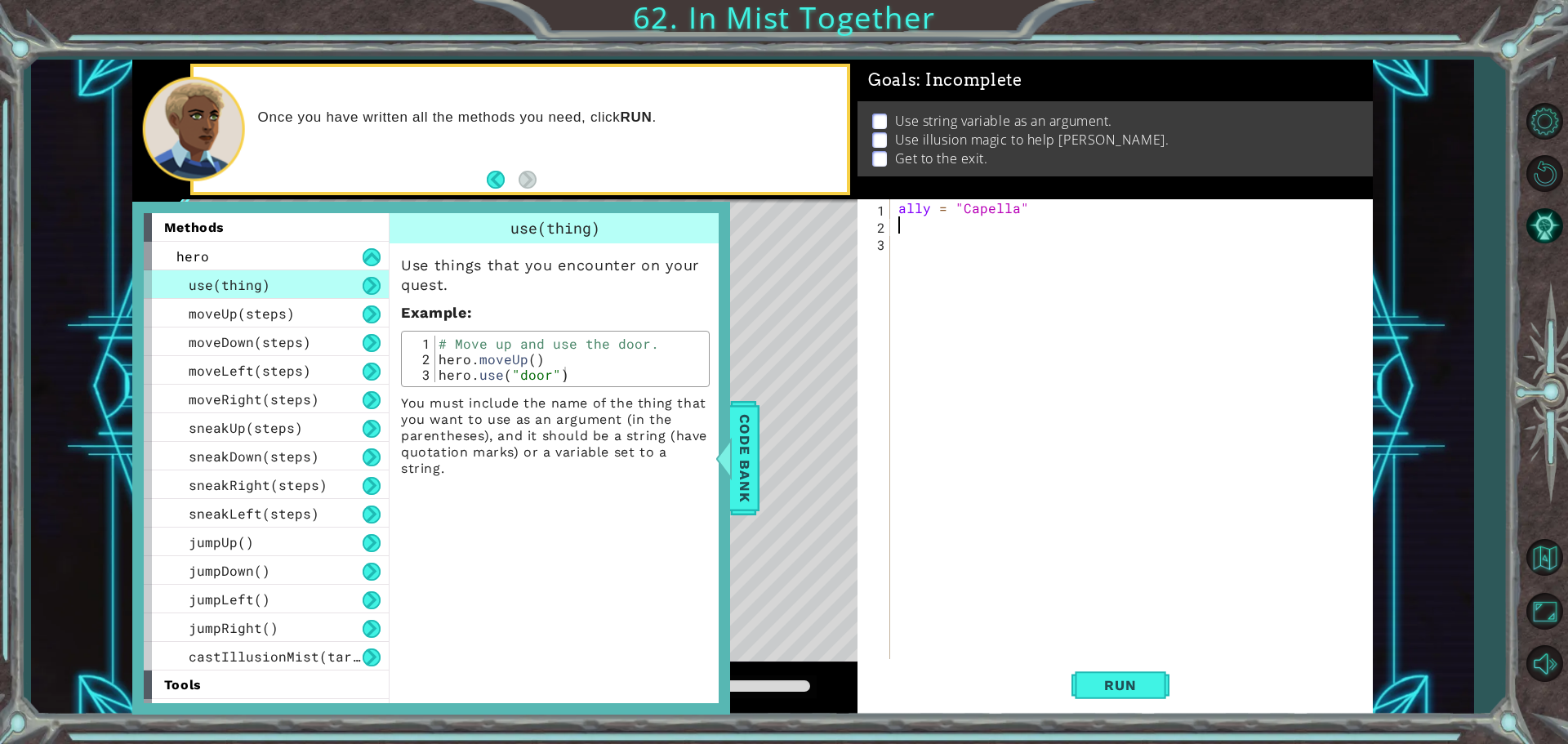
click at [930, 225] on div "ally = "Capella"" at bounding box center [1136, 448] width 481 height 497
paste textarea "hero.moveRight(steps)"
type textarea "hero.moveRight(steps)"
click at [910, 259] on div "ally = "Capella" hero . castIllusionMist ( friend ) hero . moveRight ( steps )" at bounding box center [1136, 448] width 481 height 497
paste textarea "hero.moveRight(steps)"
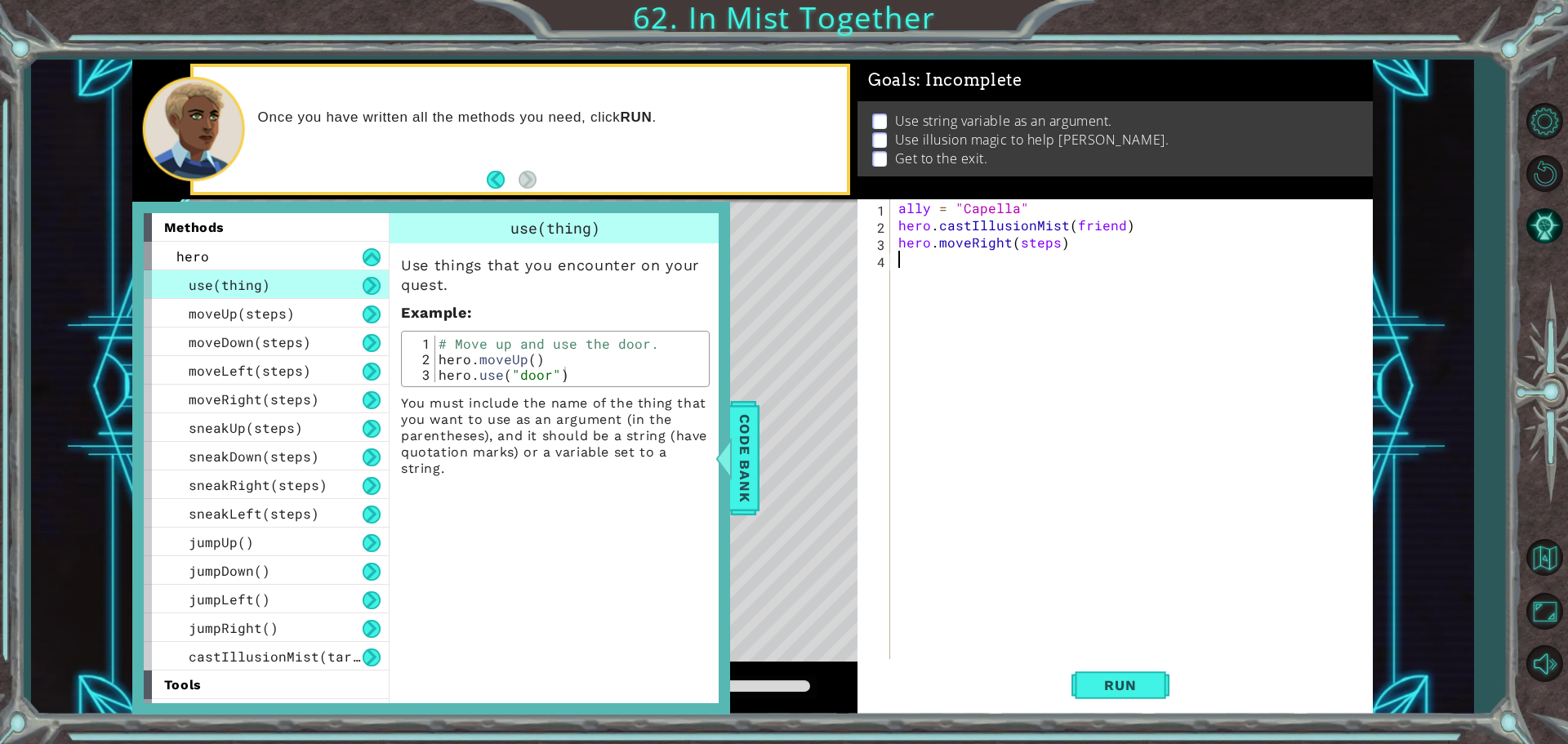
type textarea "hero.moveRight(steps)"
click at [936, 295] on div "ally = "Capella" hero . castIllusionMist ( friend ) hero . moveRight ( steps ) …" at bounding box center [1136, 448] width 481 height 497
paste textarea "hero.moveRight(steps)"
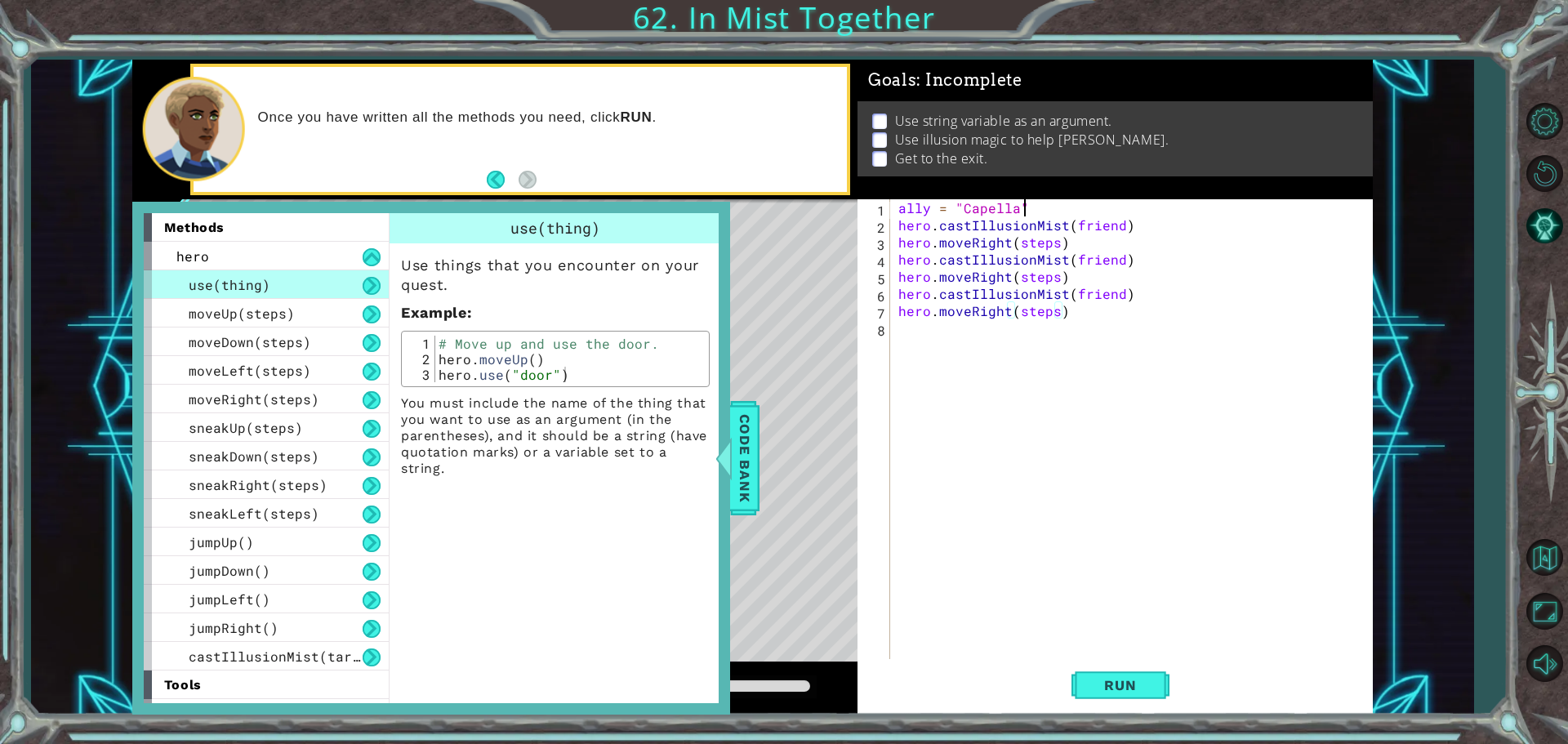
click at [1029, 212] on div "ally = "Capella" hero . castIllusionMist ( friend ) hero . moveRight ( steps ) …" at bounding box center [1136, 448] width 481 height 497
type textarea "ally = "Capella""
type textarea "steps = 2"
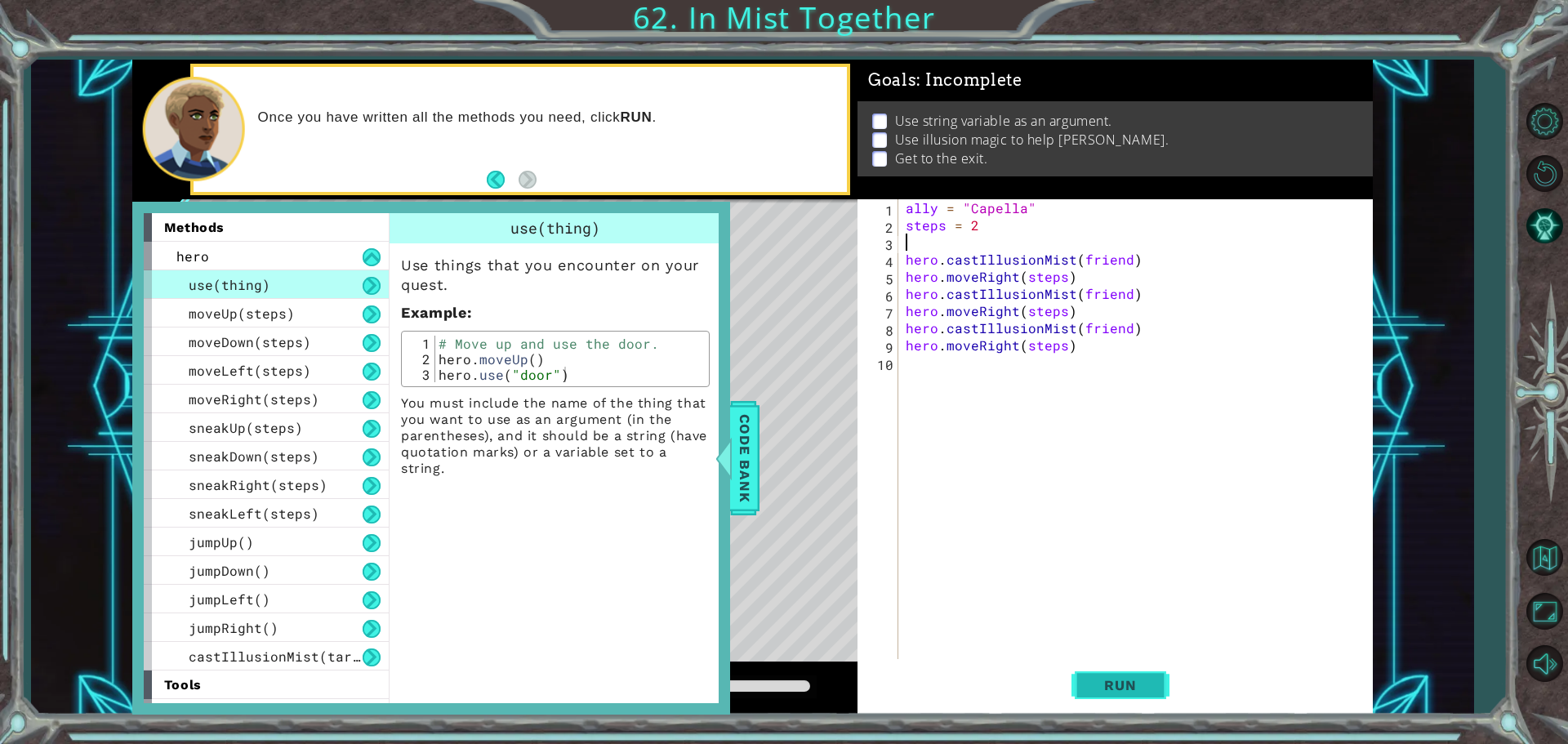
click at [1113, 670] on button "Run" at bounding box center [1120, 685] width 98 height 52
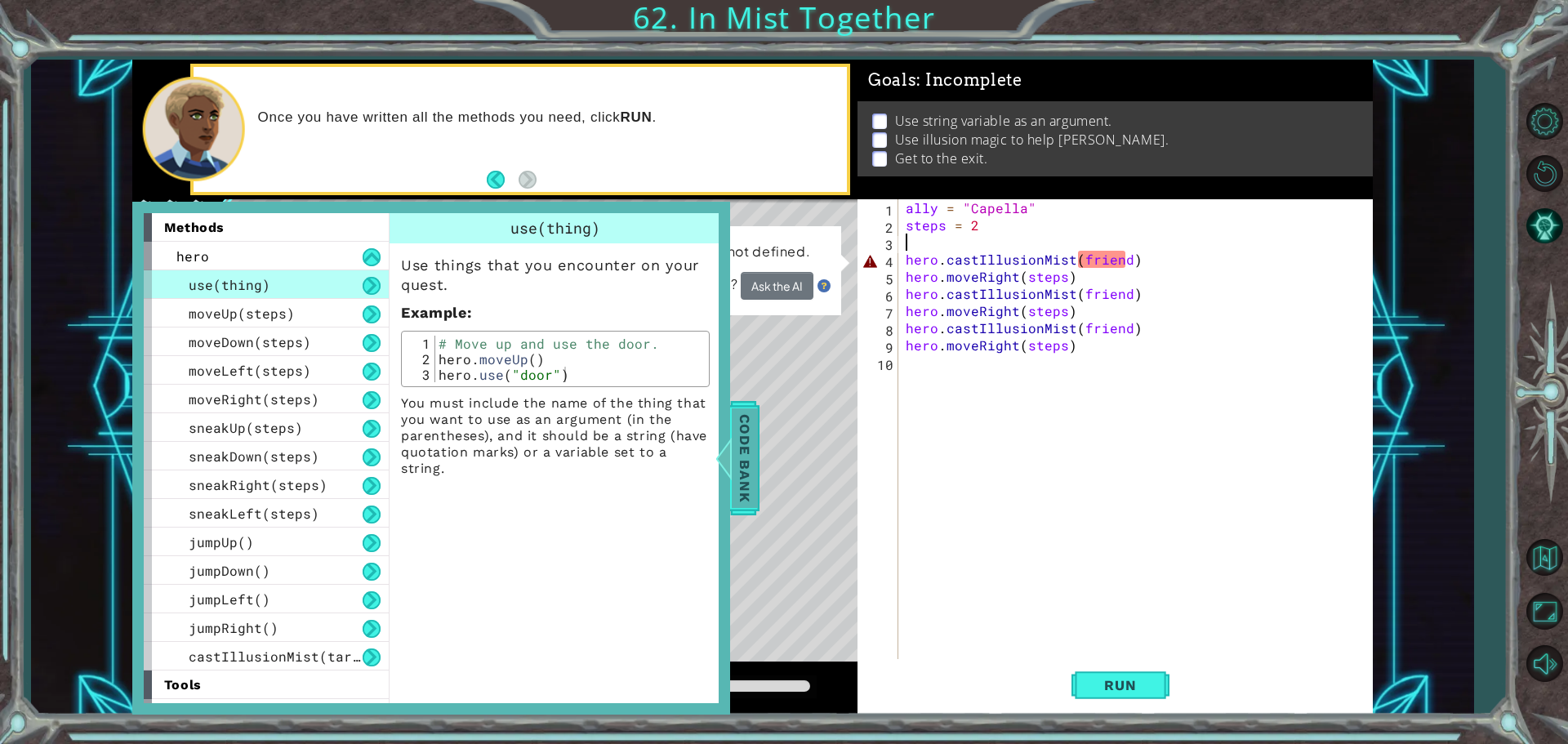
click at [740, 425] on span "Code Bank" at bounding box center [745, 458] width 26 height 100
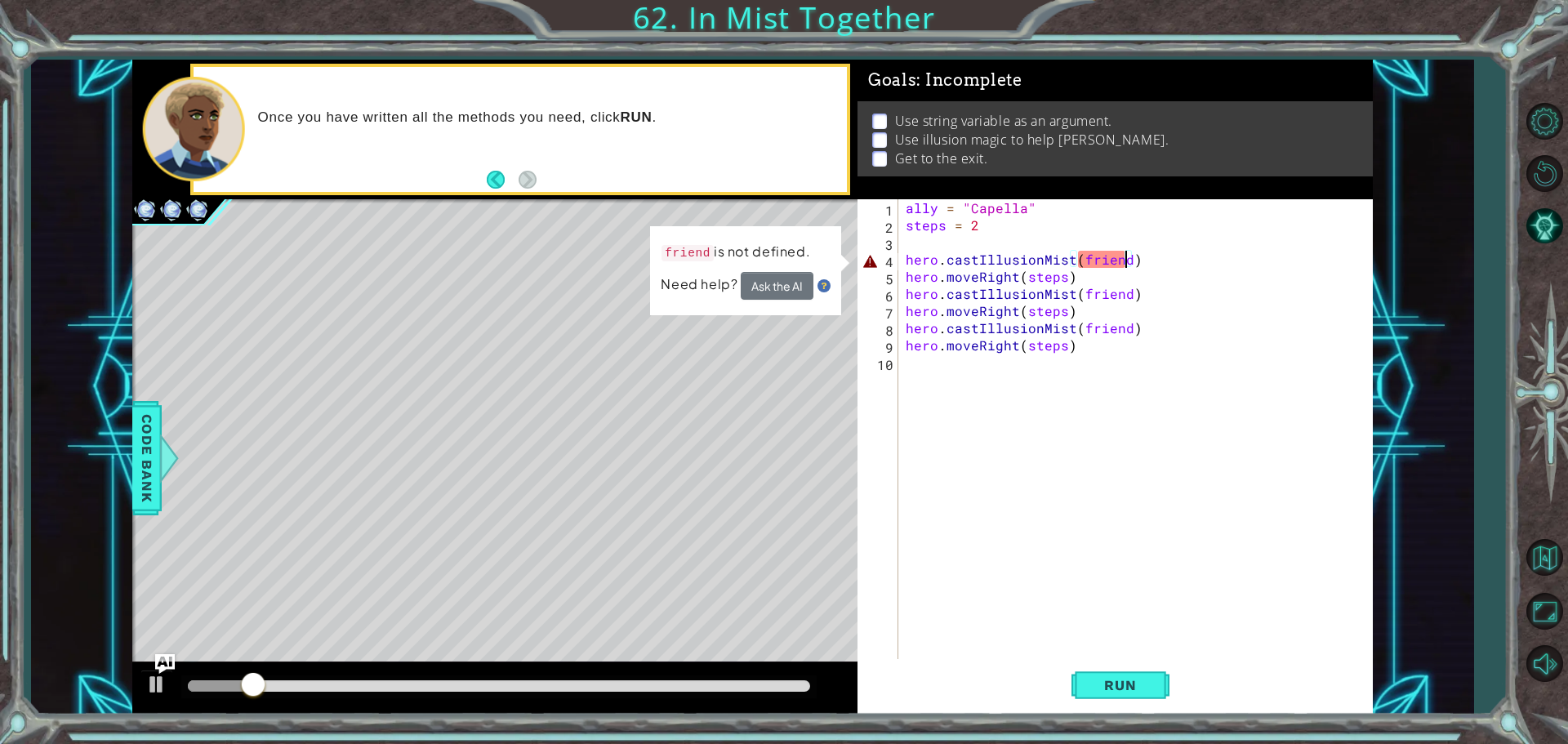
click at [1124, 260] on div "ally = "Capella" steps = 2 hero . castIllusionMist ( friend ) hero . moveRight …" at bounding box center [1139, 448] width 473 height 497
click at [940, 208] on div "ally = "Capella" steps = 2 hero . castIllusionMist ( friend ) hero . moveRight …" at bounding box center [1139, 448] width 473 height 497
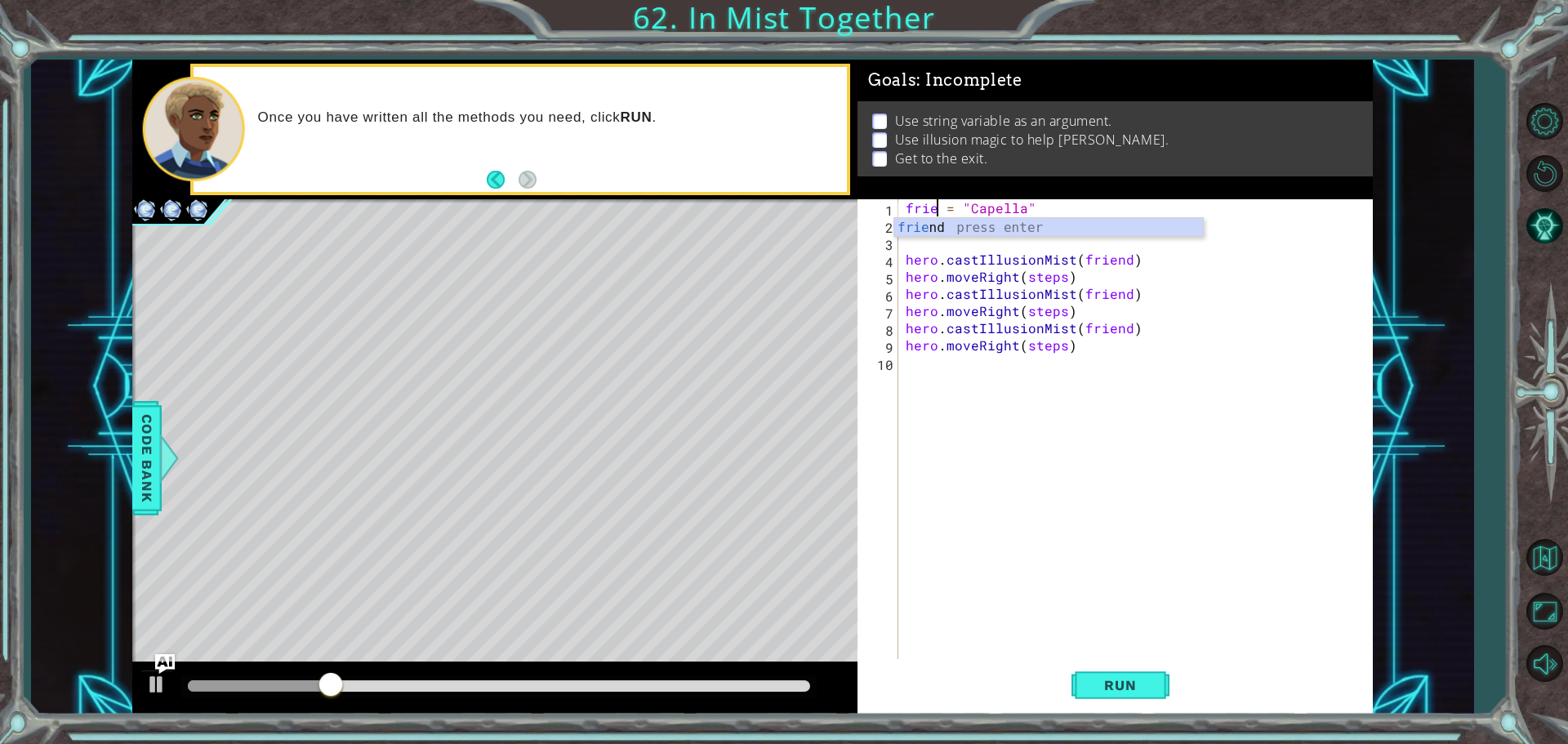
scroll to position [0, 2]
click at [1073, 680] on button "Run" at bounding box center [1120, 685] width 98 height 52
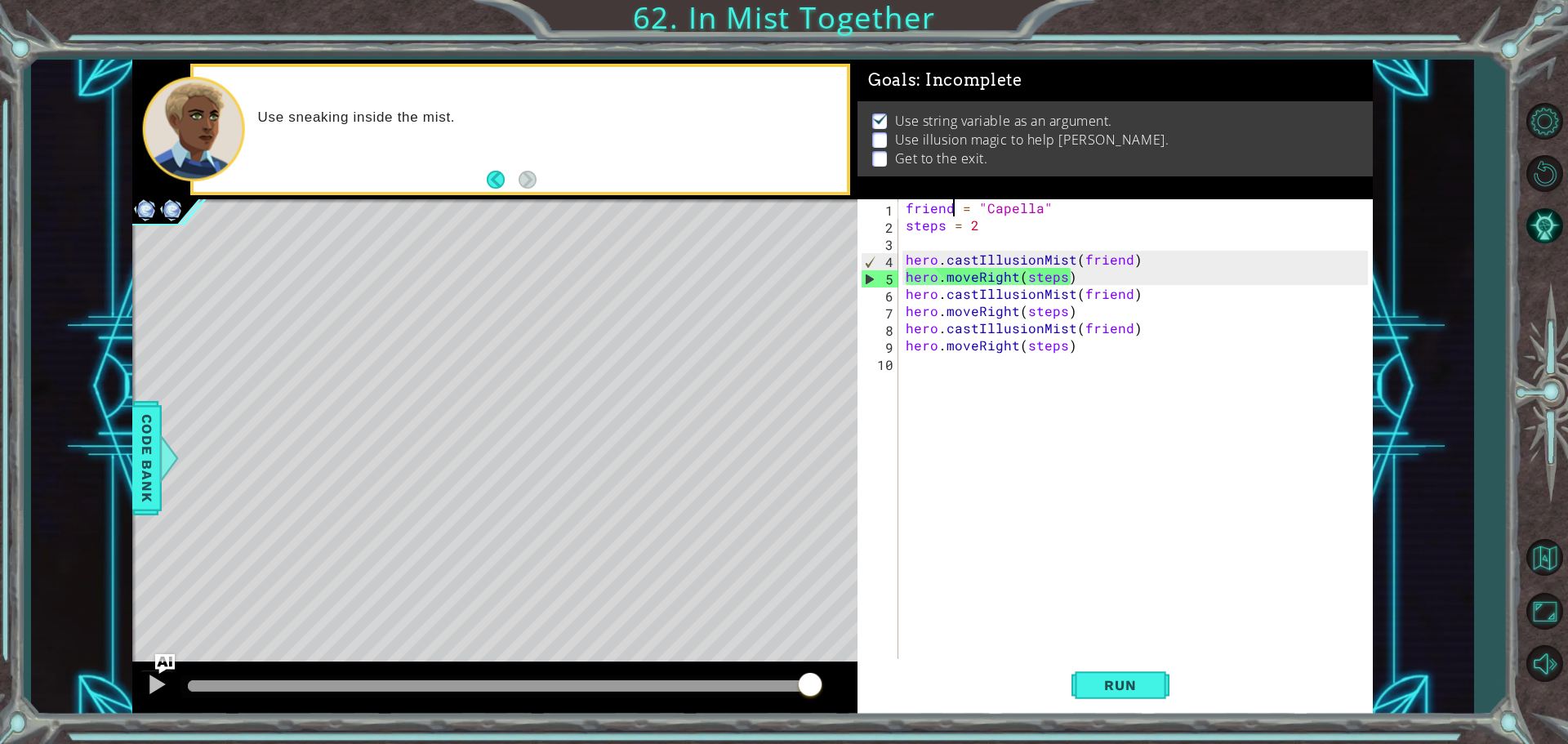
click at [1015, 279] on div "friend = "Capella" steps = 2 hero . castIllusionMist ( friend ) hero . moveRigh…" at bounding box center [1139, 448] width 473 height 497
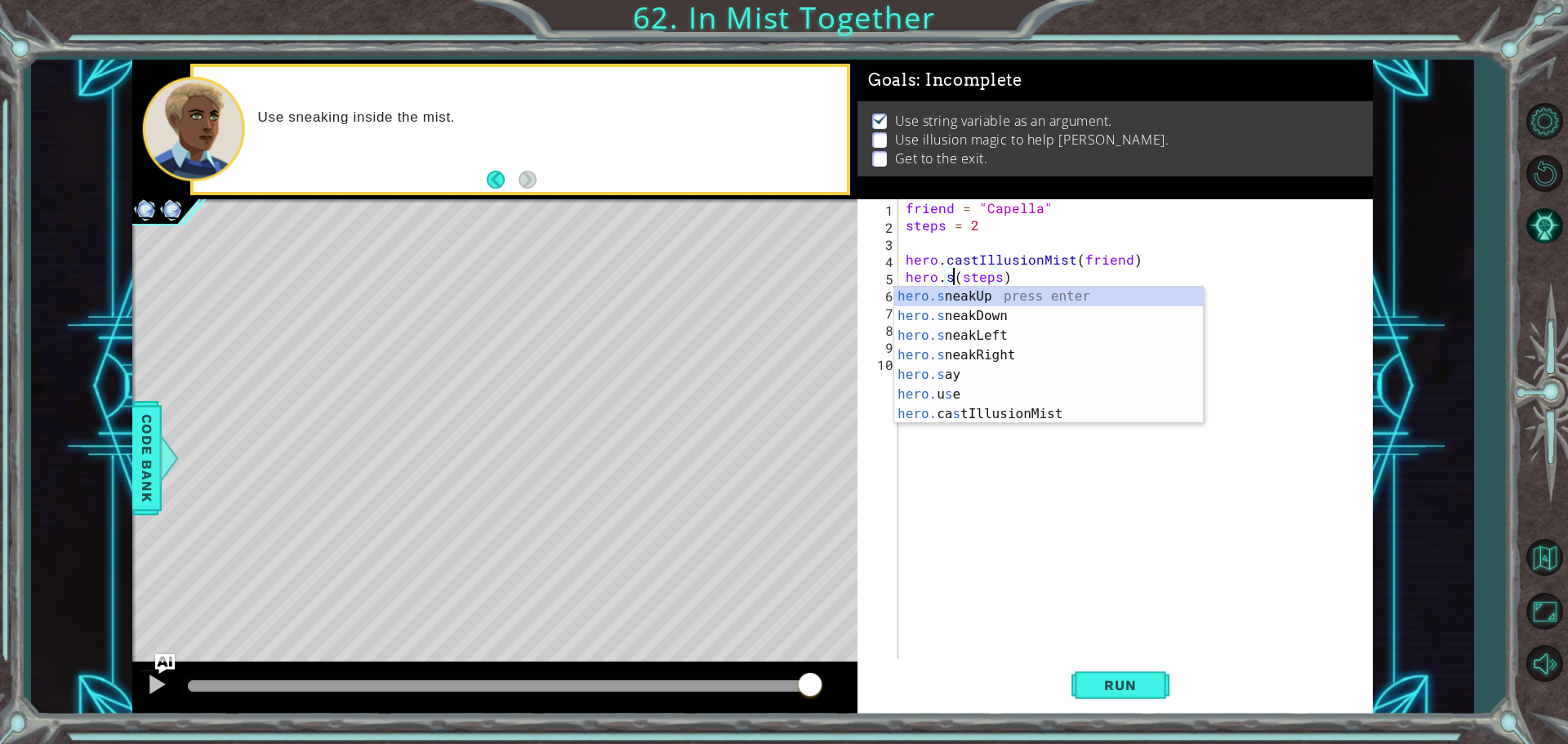
scroll to position [0, 3]
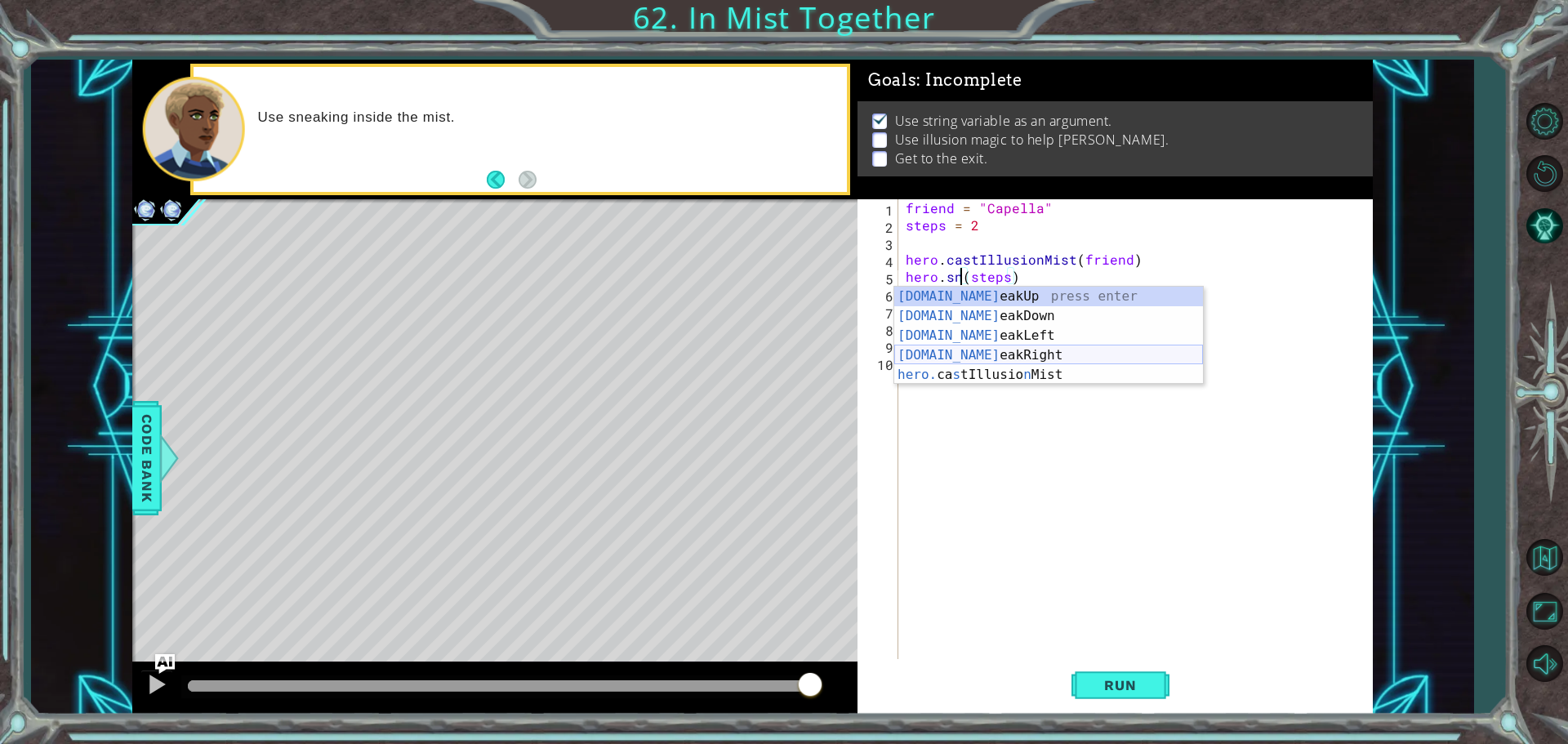
click at [999, 351] on div "[DOMAIN_NAME] eakUp press enter [DOMAIN_NAME] eakDown press enter [DOMAIN_NAME]…" at bounding box center [1049, 355] width 309 height 138
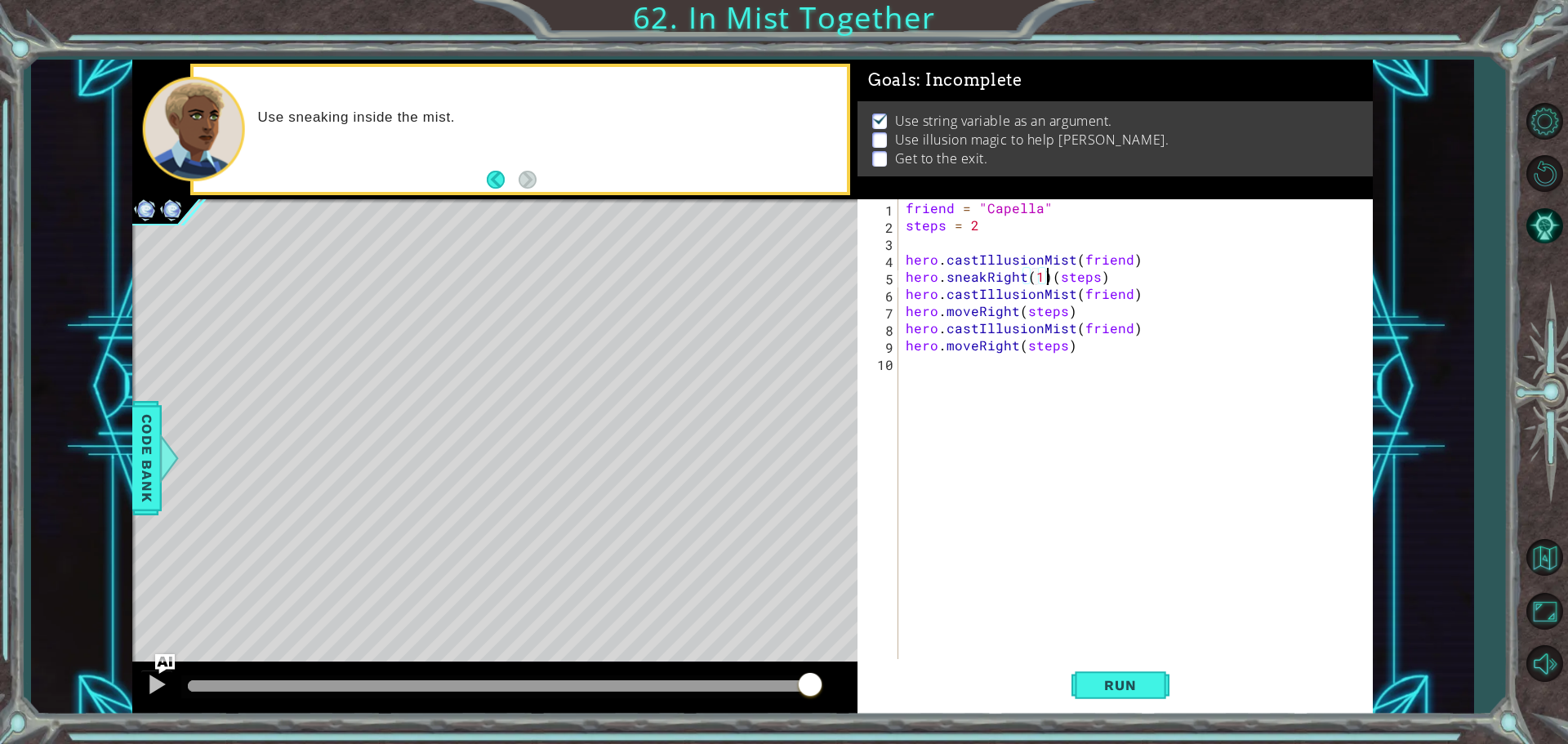
click at [1044, 276] on div "friend = "Capella" steps = 2 hero . castIllusionMist ( friend ) hero . sneakRig…" at bounding box center [1139, 448] width 473 height 497
drag, startPoint x: 1021, startPoint y: 274, endPoint x: 947, endPoint y: 275, distance: 74.0
click at [947, 275] on div "friend = "Capella" steps = 2 hero . castIllusionMist ( friend ) hero . sneakRig…" at bounding box center [1139, 448] width 473 height 497
click at [949, 308] on div "friend = "Capella" steps = 2 hero . castIllusionMist ( friend ) hero . sneakRig…" at bounding box center [1139, 448] width 473 height 497
drag, startPoint x: 949, startPoint y: 308, endPoint x: 1002, endPoint y: 311, distance: 53.1
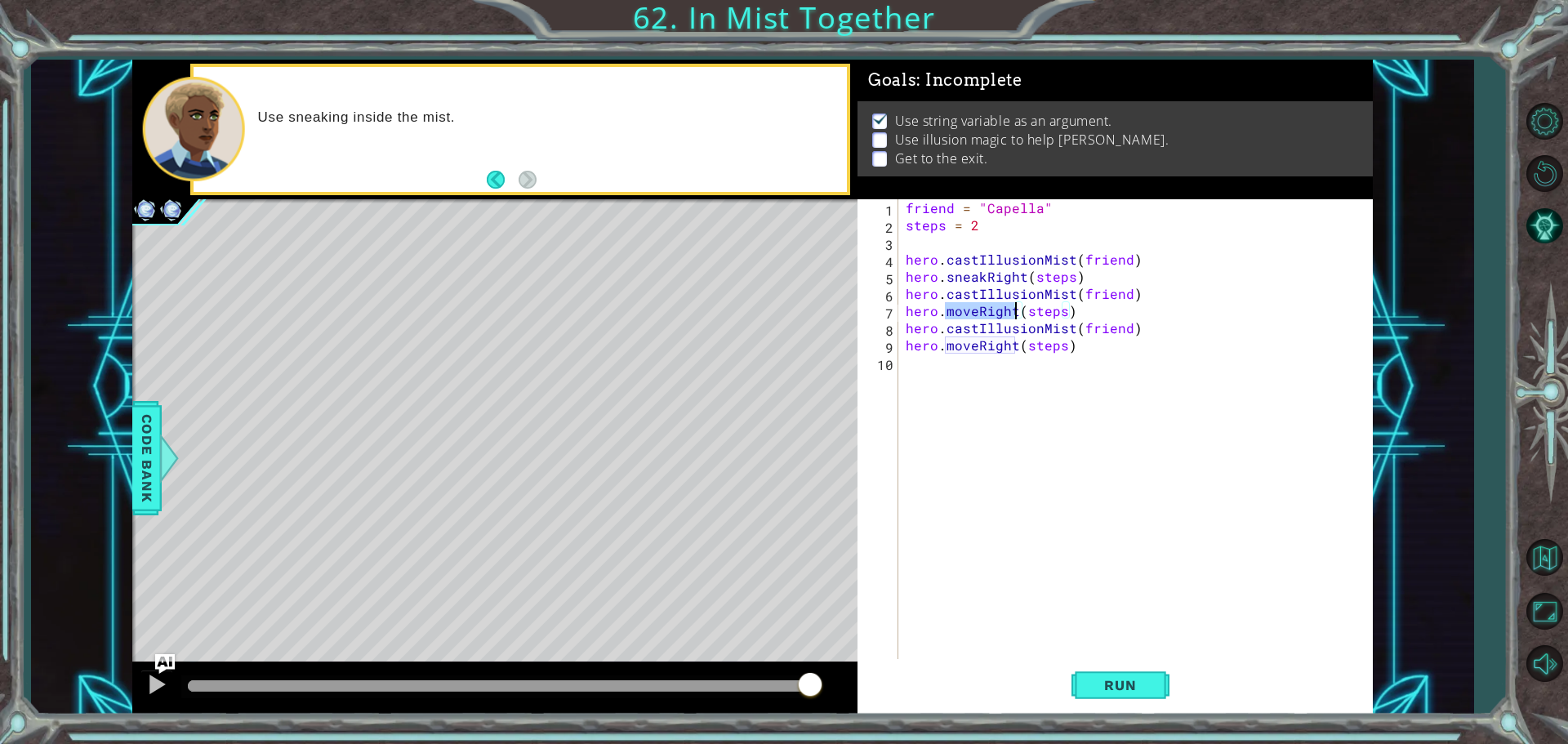
click at [1002, 311] on div "friend = "Capella" steps = 2 hero . castIllusionMist ( friend ) hero . sneakRig…" at bounding box center [1139, 448] width 473 height 497
paste textarea "sneak"
drag, startPoint x: 1013, startPoint y: 350, endPoint x: 944, endPoint y: 348, distance: 69.0
click at [944, 348] on div "friend = "Capella" steps = 2 hero . castIllusionMist ( friend ) hero . sneakRig…" at bounding box center [1139, 448] width 473 height 497
paste textarea "sneak"
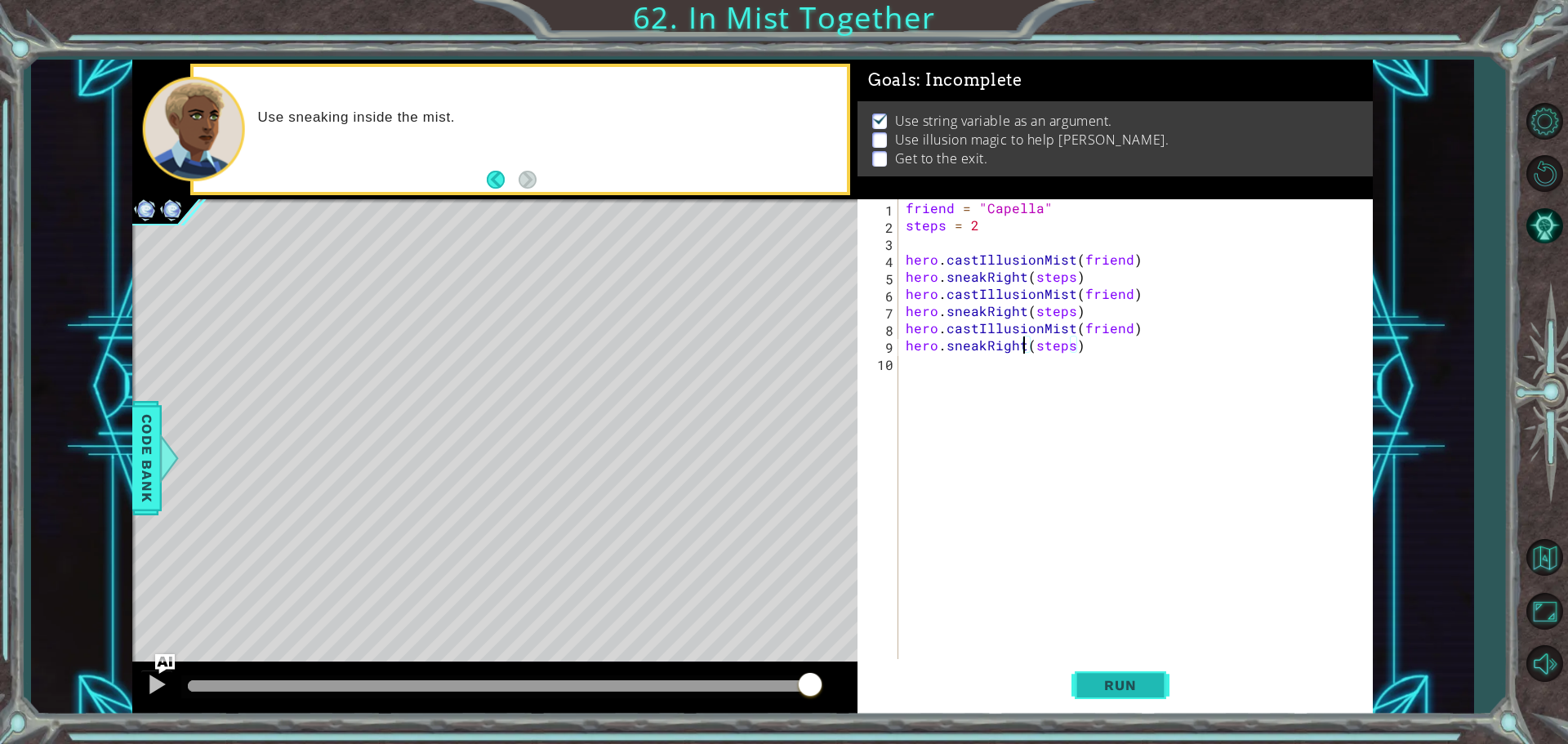
type textarea "hero.sneakRight(steps)"
click at [1120, 690] on span "Run" at bounding box center [1119, 686] width 64 height 16
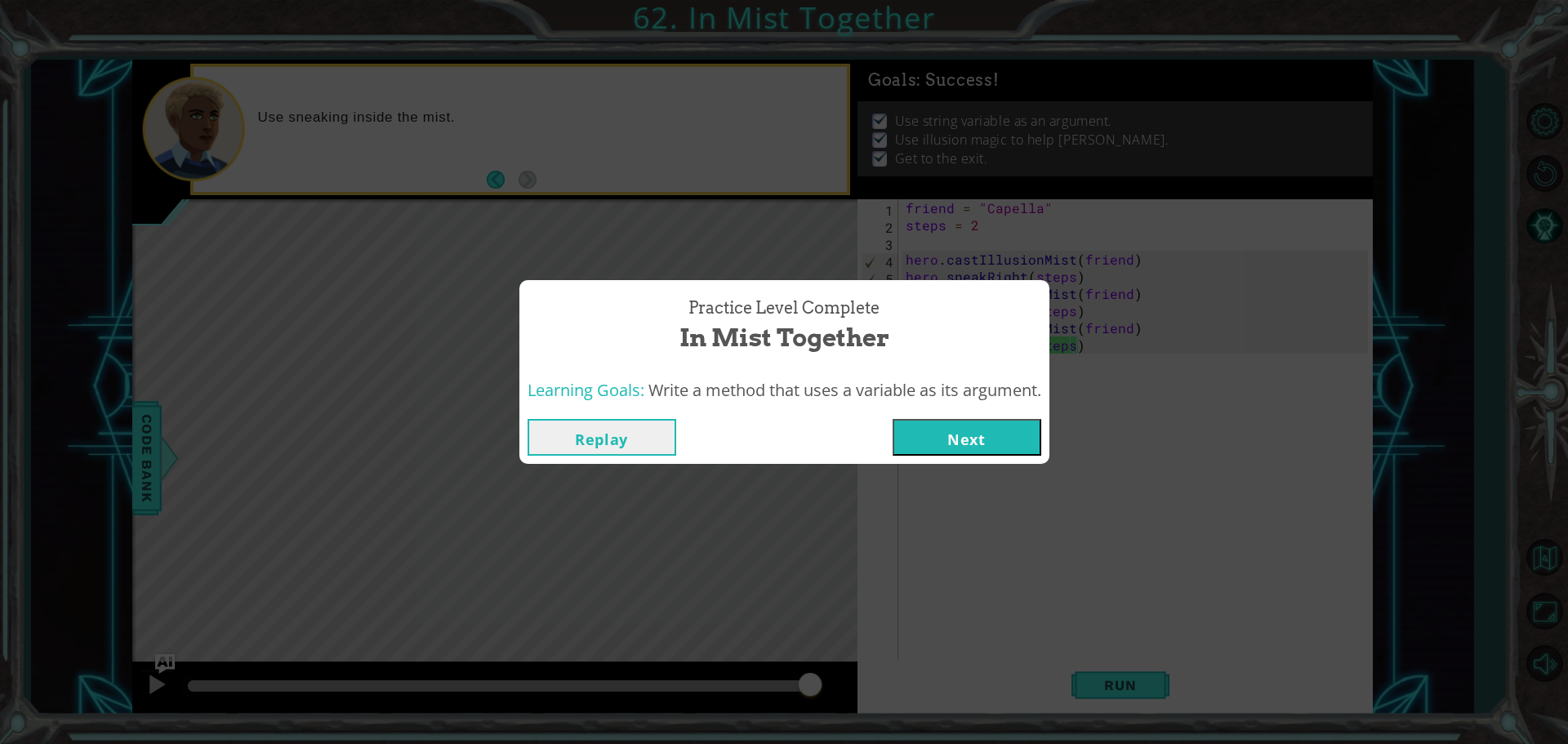
click at [957, 435] on button "Next" at bounding box center [967, 437] width 149 height 37
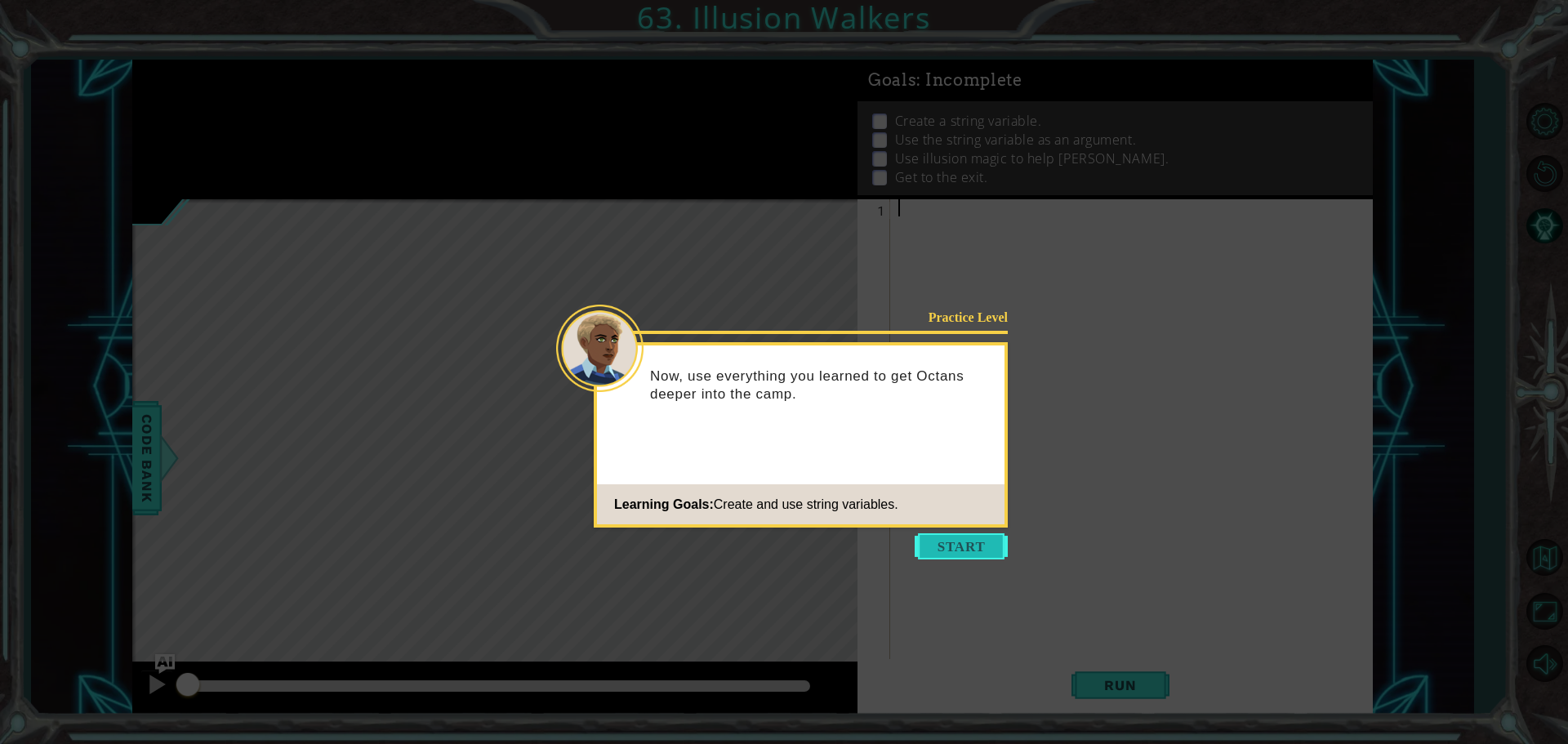
click at [960, 542] on button "Start" at bounding box center [961, 546] width 93 height 26
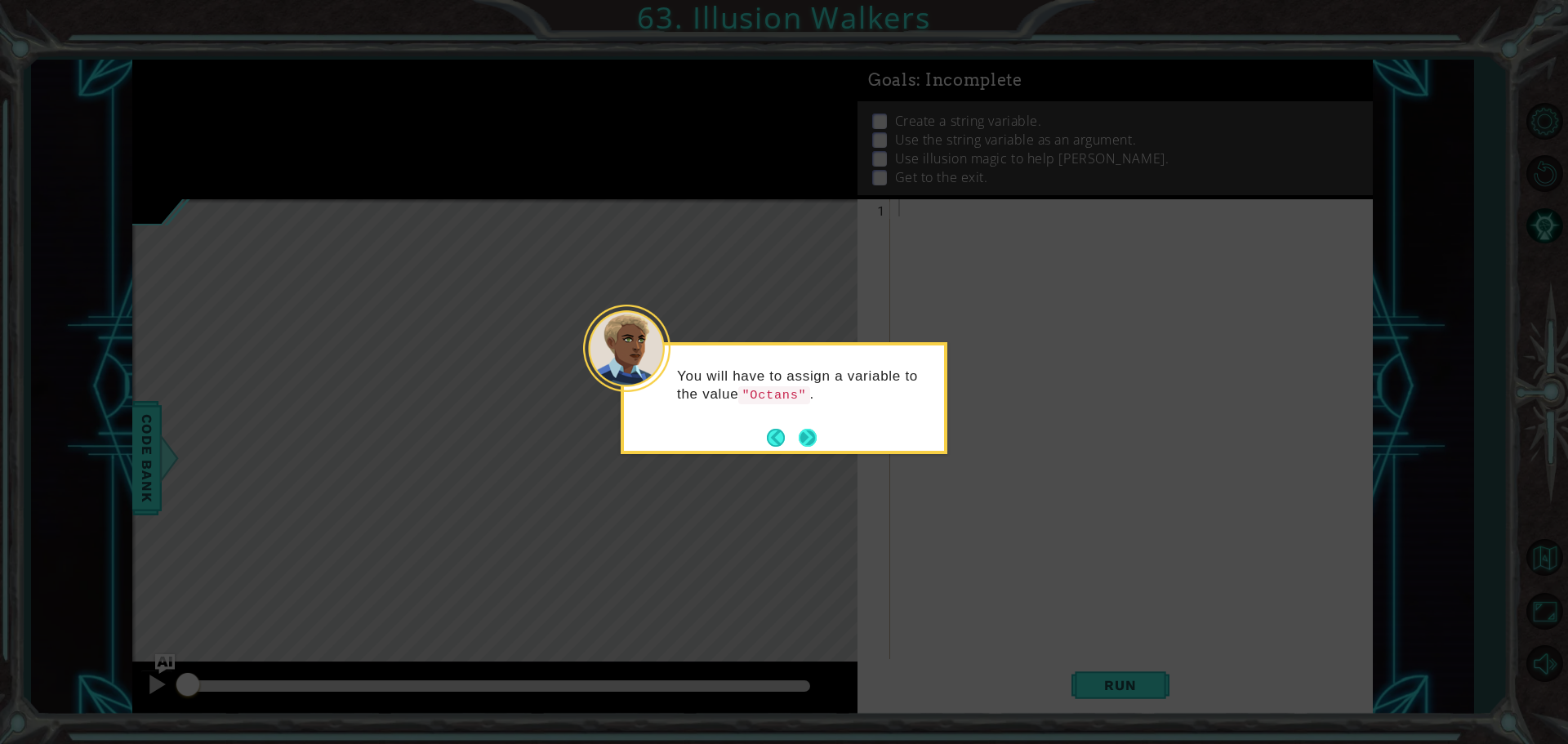
click at [807, 440] on button "Next" at bounding box center [807, 438] width 18 height 18
click at [808, 440] on button "Next" at bounding box center [807, 438] width 18 height 18
click at [809, 440] on button "Next" at bounding box center [807, 438] width 18 height 18
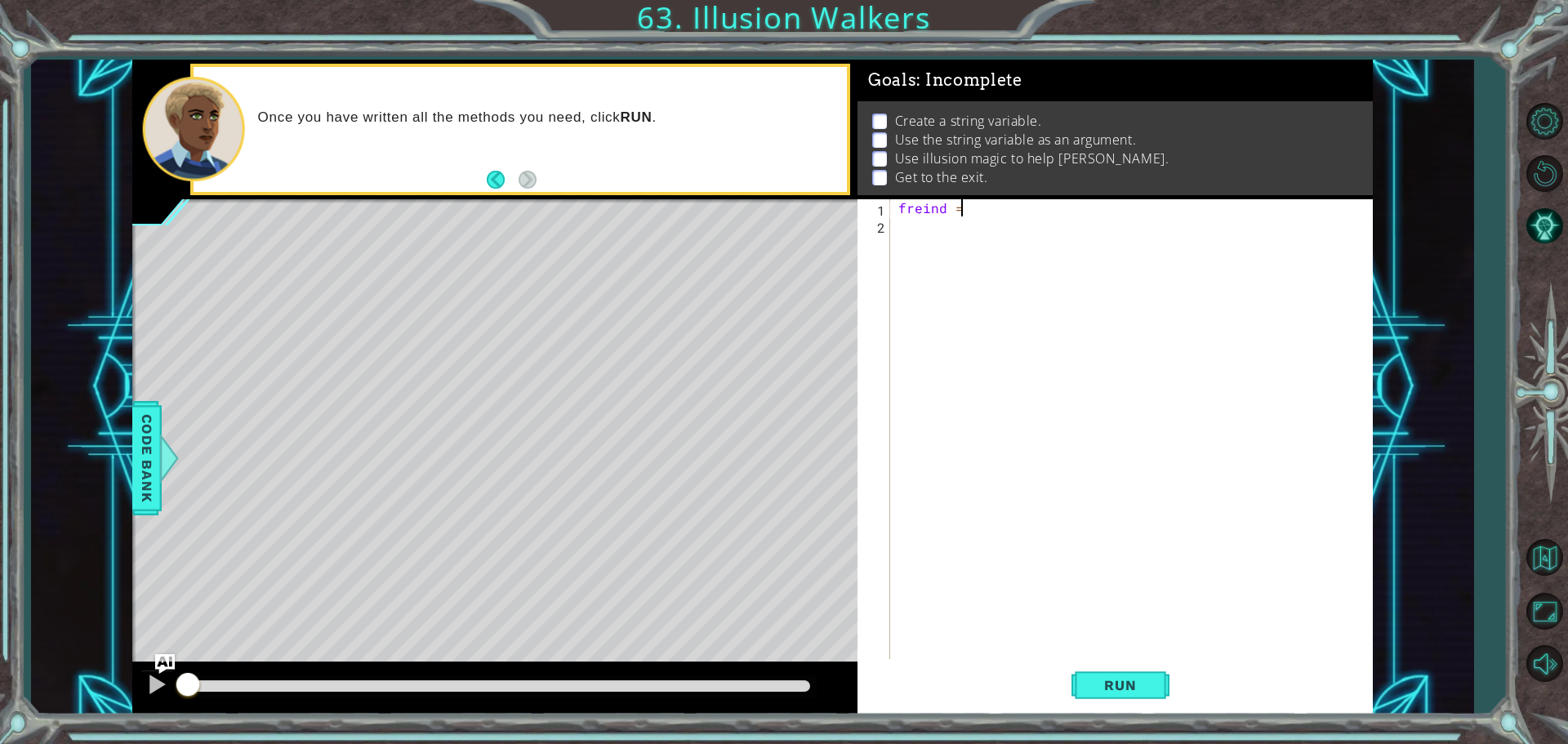
scroll to position [0, 2]
type textarea "freind ="
click at [1555, 561] on button "Back to Map" at bounding box center [1544, 558] width 48 height 48
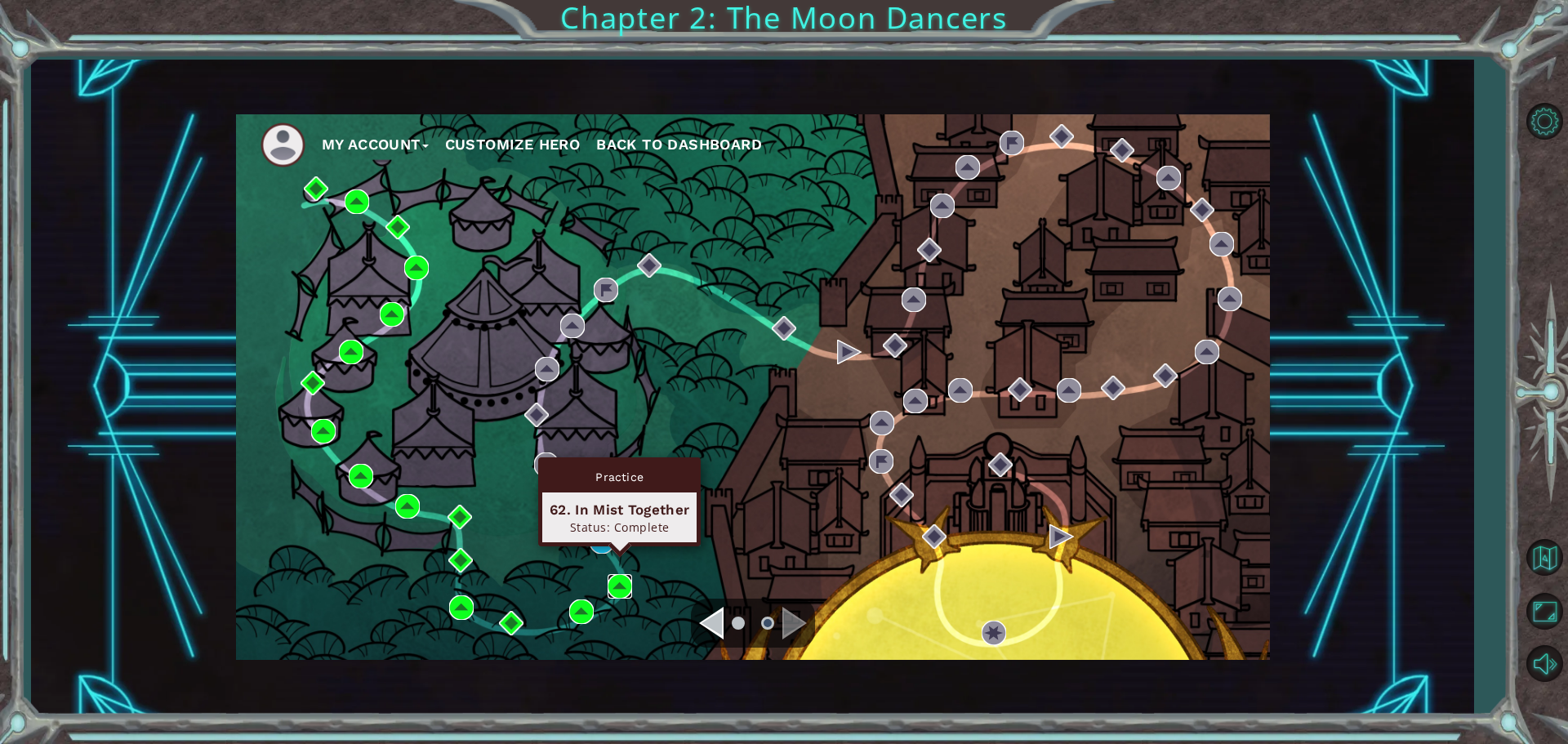
click at [612, 580] on img at bounding box center [619, 586] width 25 height 25
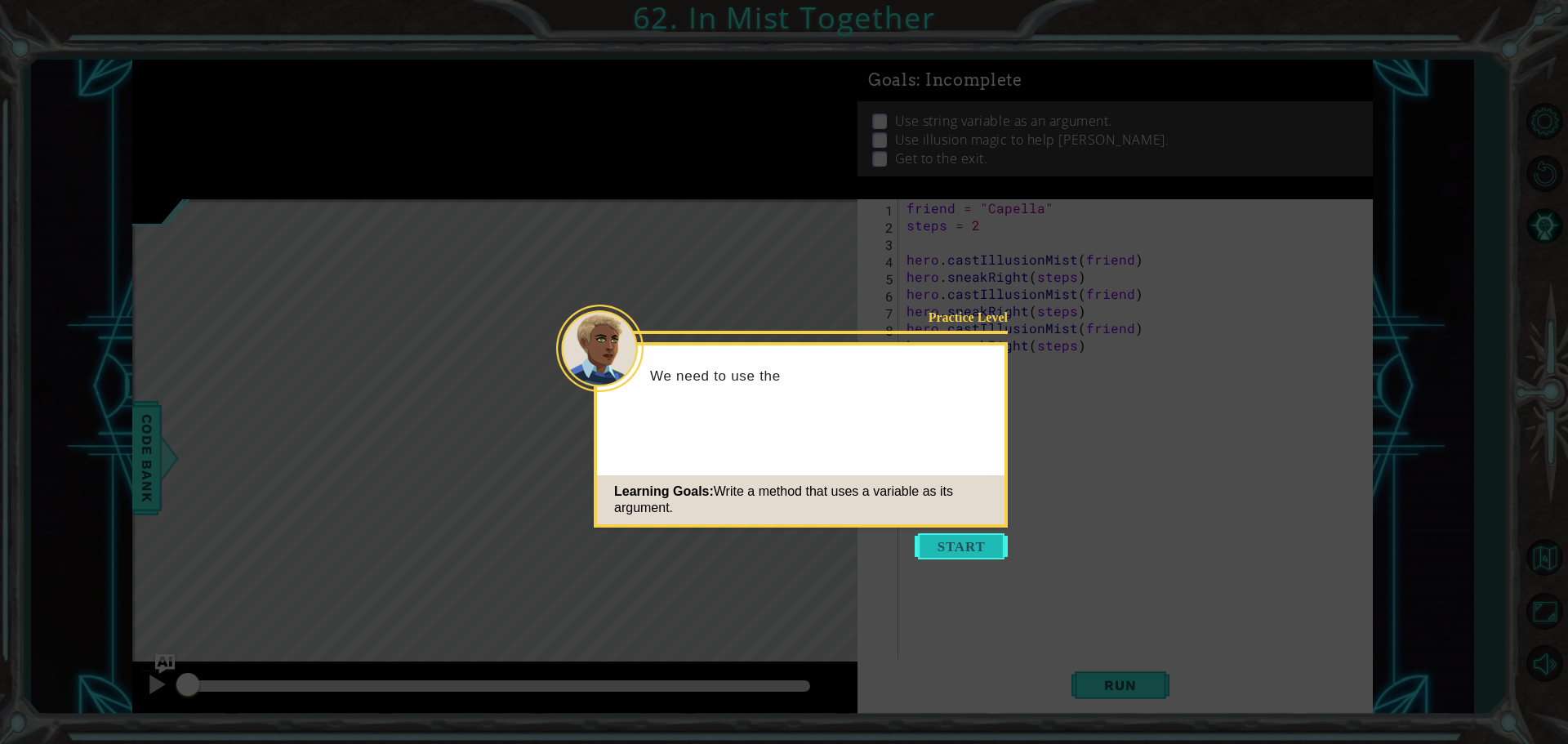
click at [967, 538] on button "Start" at bounding box center [961, 546] width 93 height 26
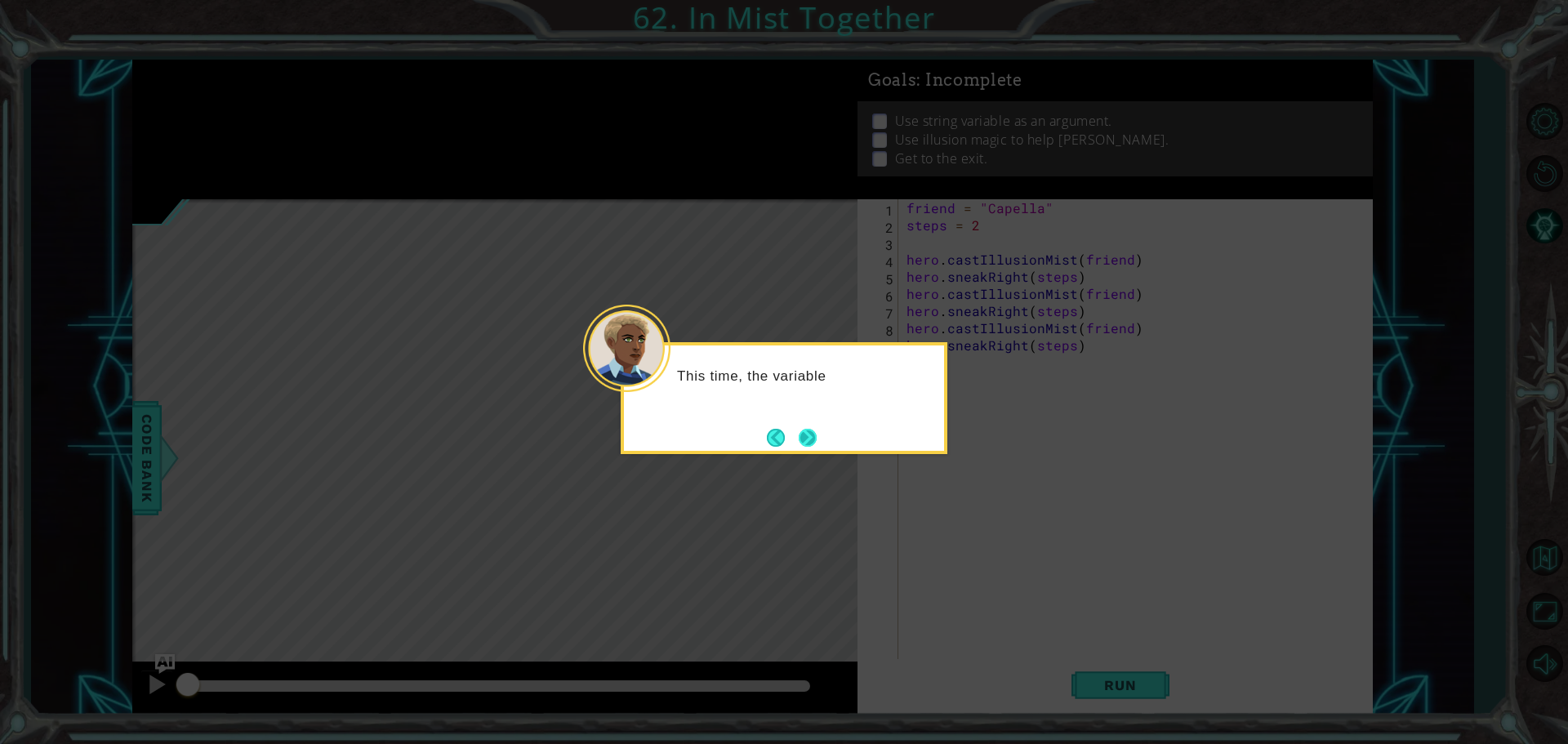
click at [814, 445] on button "Next" at bounding box center [807, 438] width 18 height 18
click at [802, 440] on button "Next" at bounding box center [807, 438] width 18 height 18
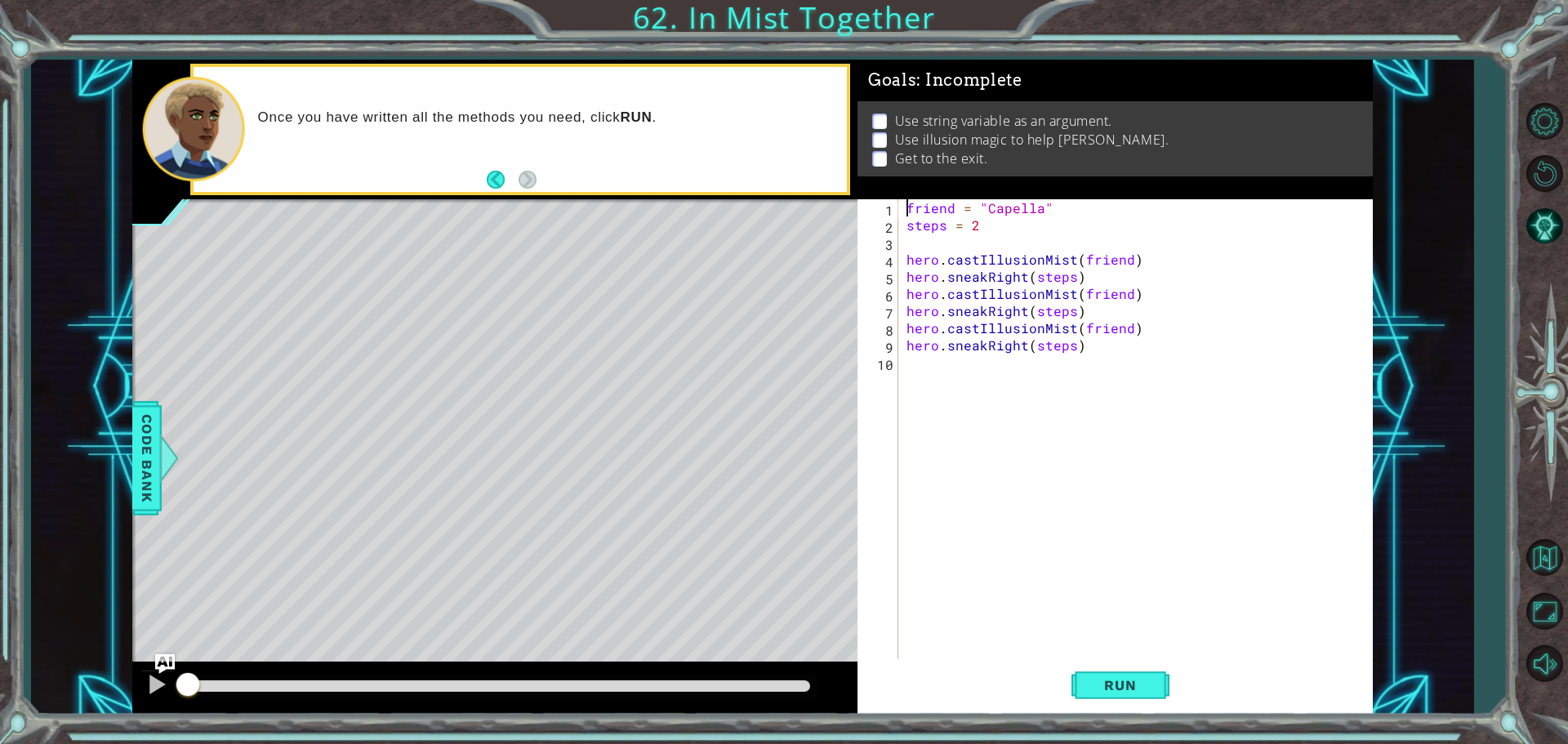
click at [904, 202] on div "friend = "Capella" steps = 2 hero . castIllusionMist ( friend ) hero . sneakRig…" at bounding box center [1139, 448] width 472 height 497
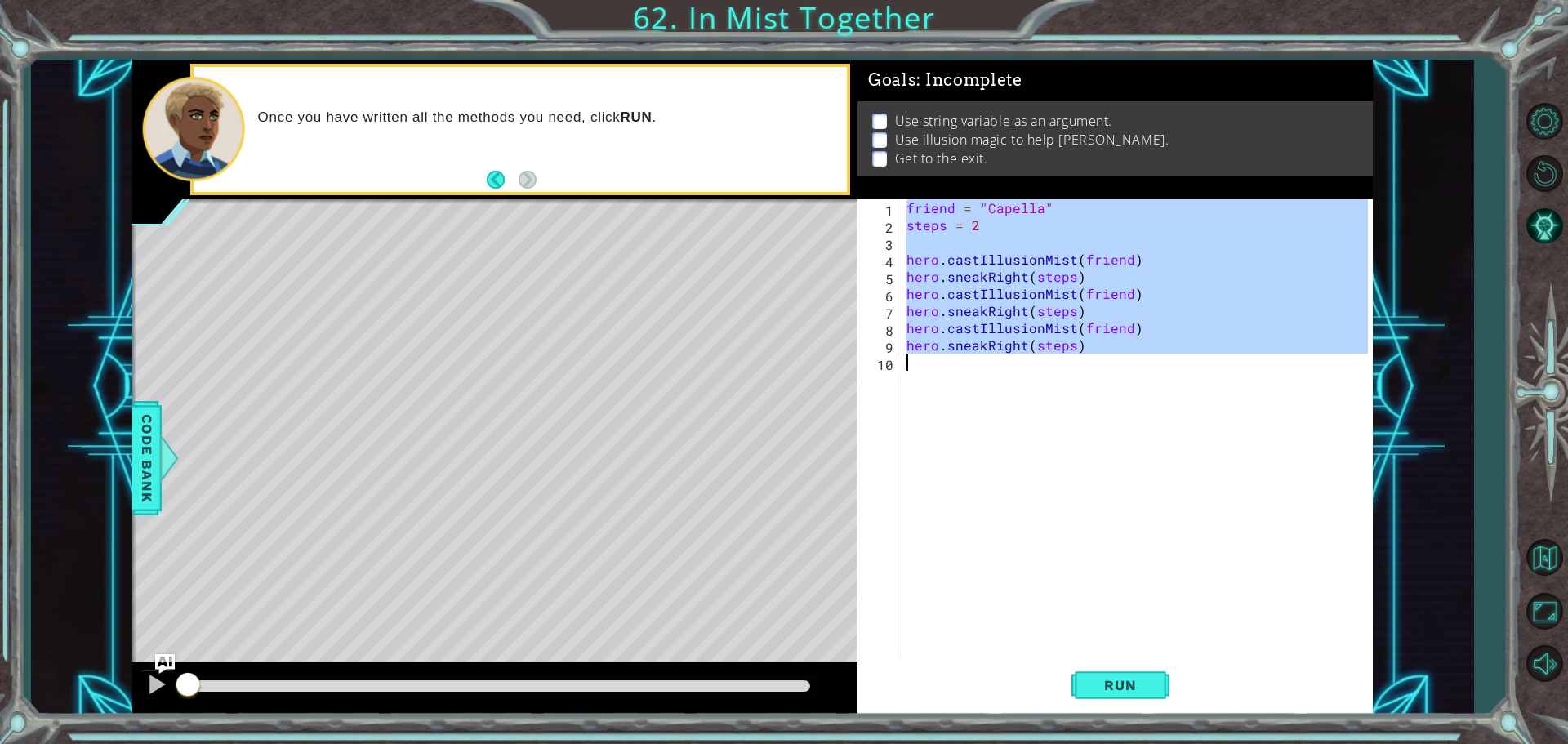
drag, startPoint x: 905, startPoint y: 206, endPoint x: 1056, endPoint y: 386, distance: 234.9
click at [1056, 386] on div "friend = "Capella" steps = 2 hero . castIllusionMist ( friend ) hero . sneakRig…" at bounding box center [1139, 448] width 472 height 497
type textarea "hero.sneakRight(steps)"
click at [1547, 571] on button "Back to Map" at bounding box center [1544, 558] width 48 height 48
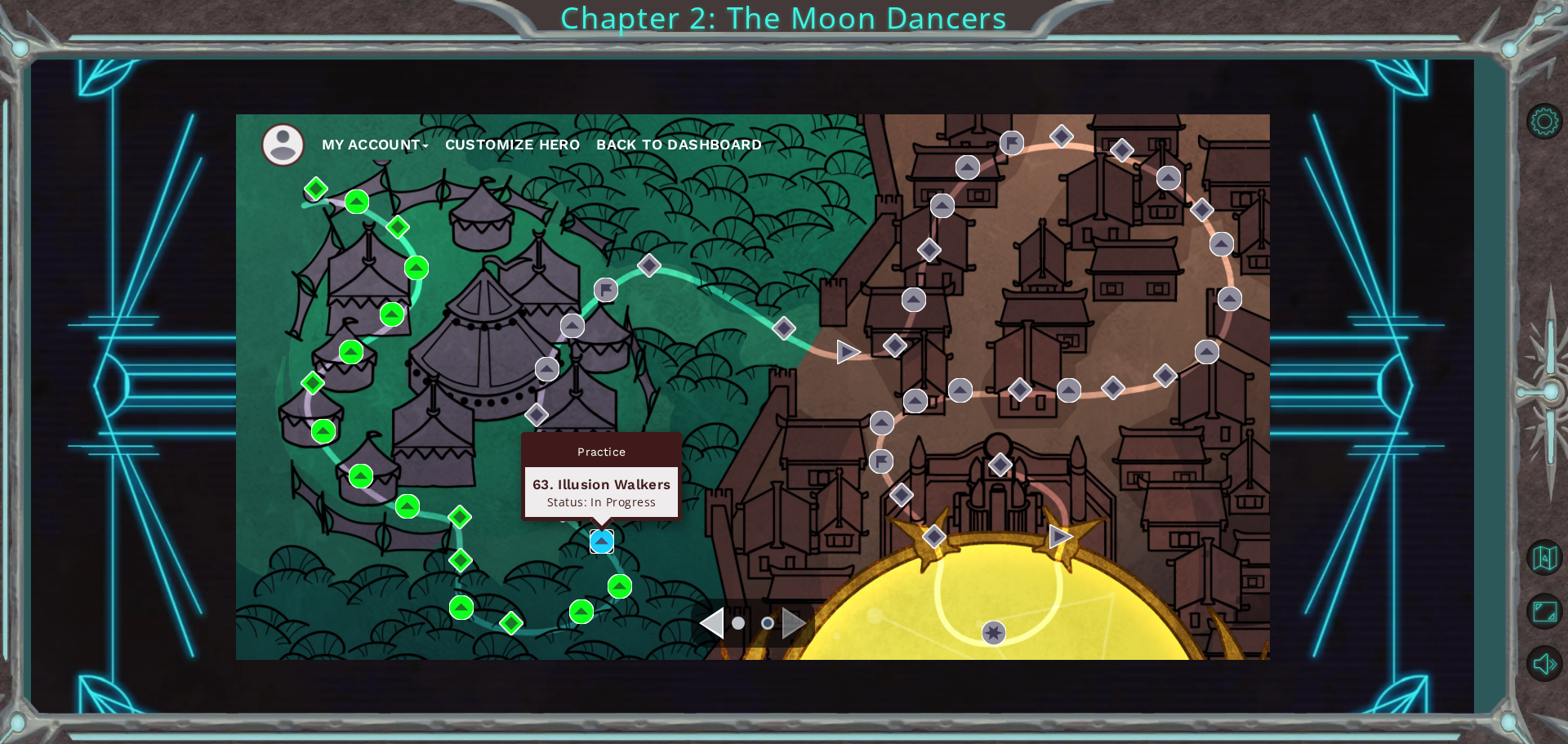
click at [611, 542] on img at bounding box center [601, 541] width 25 height 25
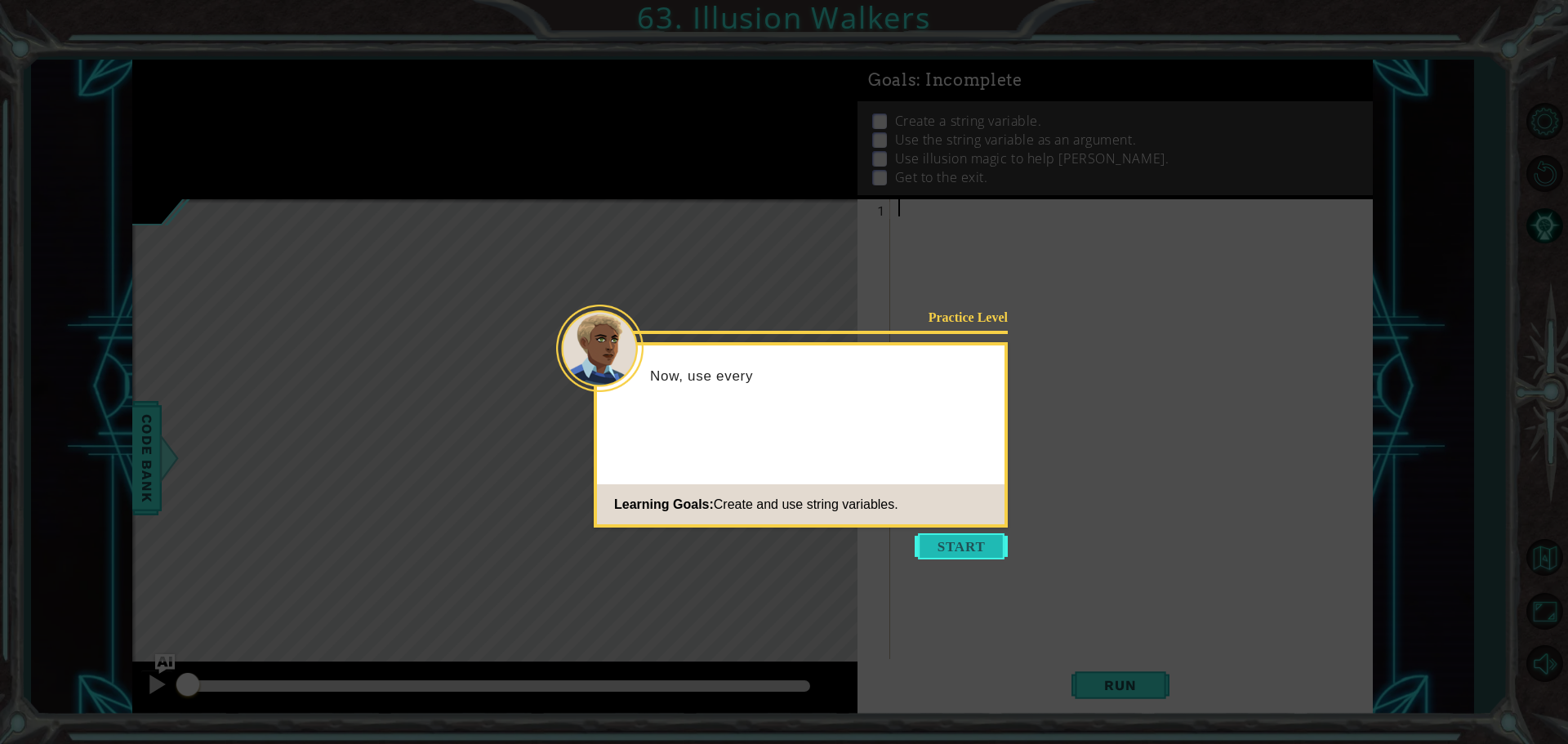
click at [948, 544] on button "Start" at bounding box center [961, 546] width 93 height 26
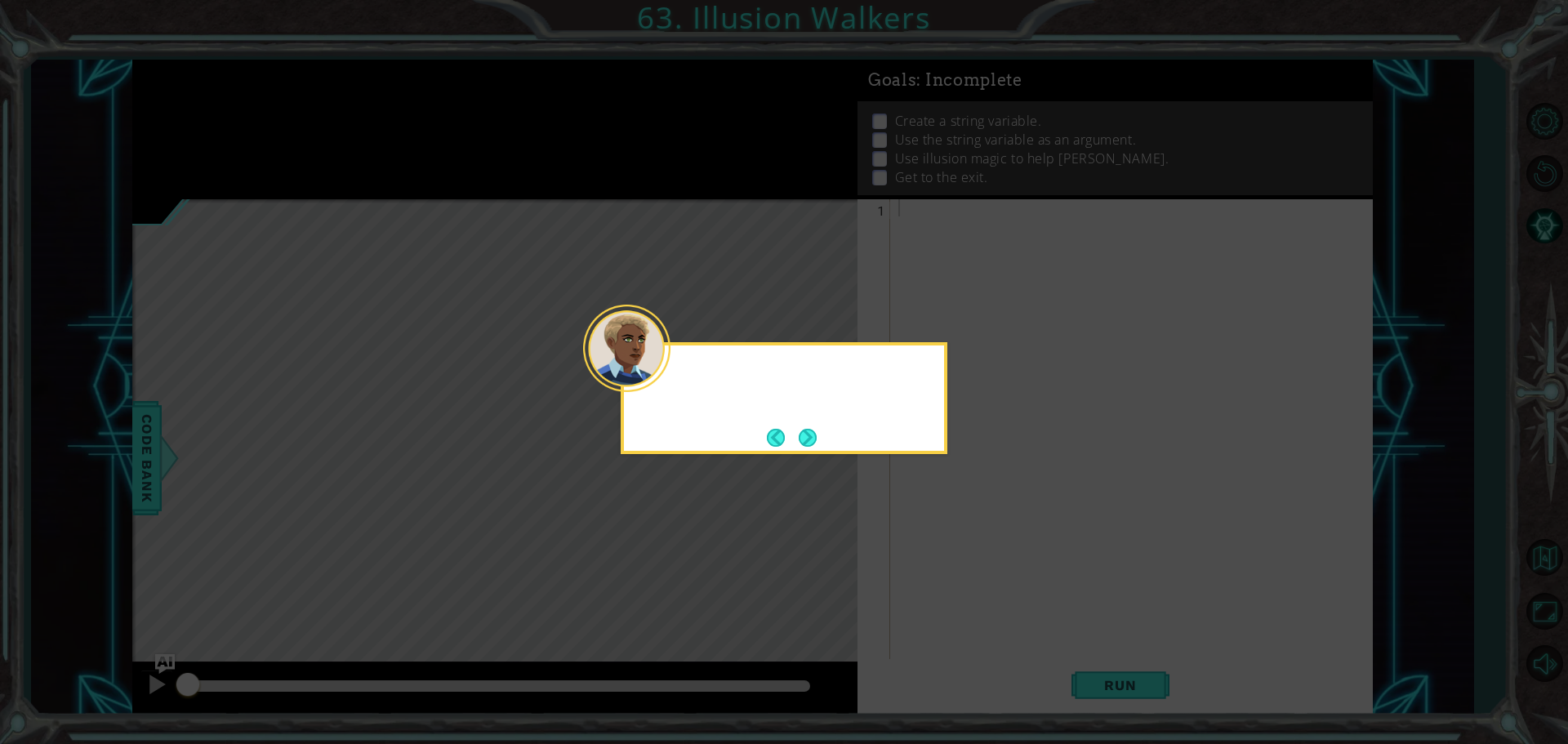
click at [948, 544] on icon at bounding box center [784, 372] width 1568 height 744
click at [816, 443] on button "Next" at bounding box center [807, 438] width 18 height 18
click at [801, 438] on button "Next" at bounding box center [807, 438] width 18 height 18
click at [805, 436] on button "Next" at bounding box center [807, 438] width 18 height 18
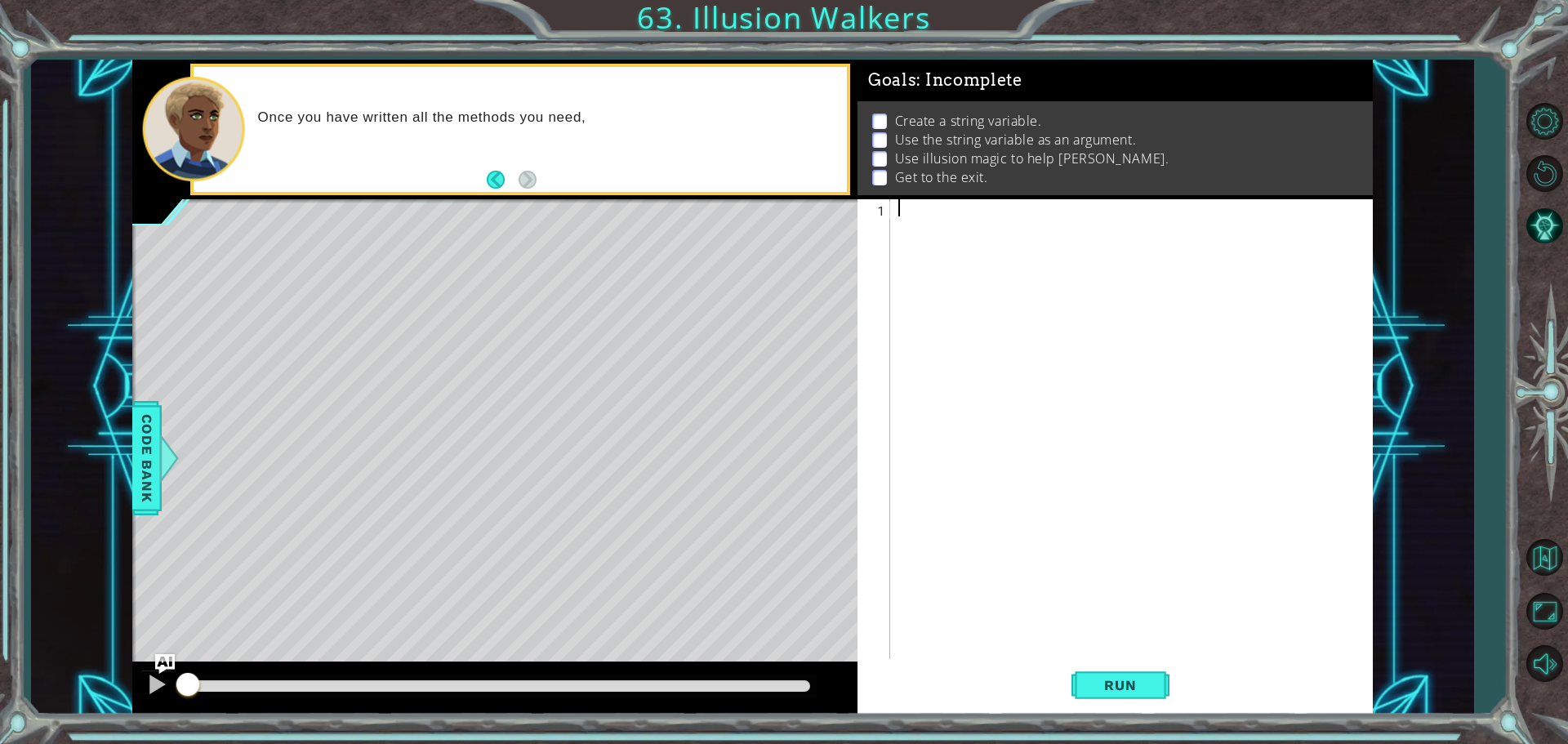
paste textarea "friend = "Capella""
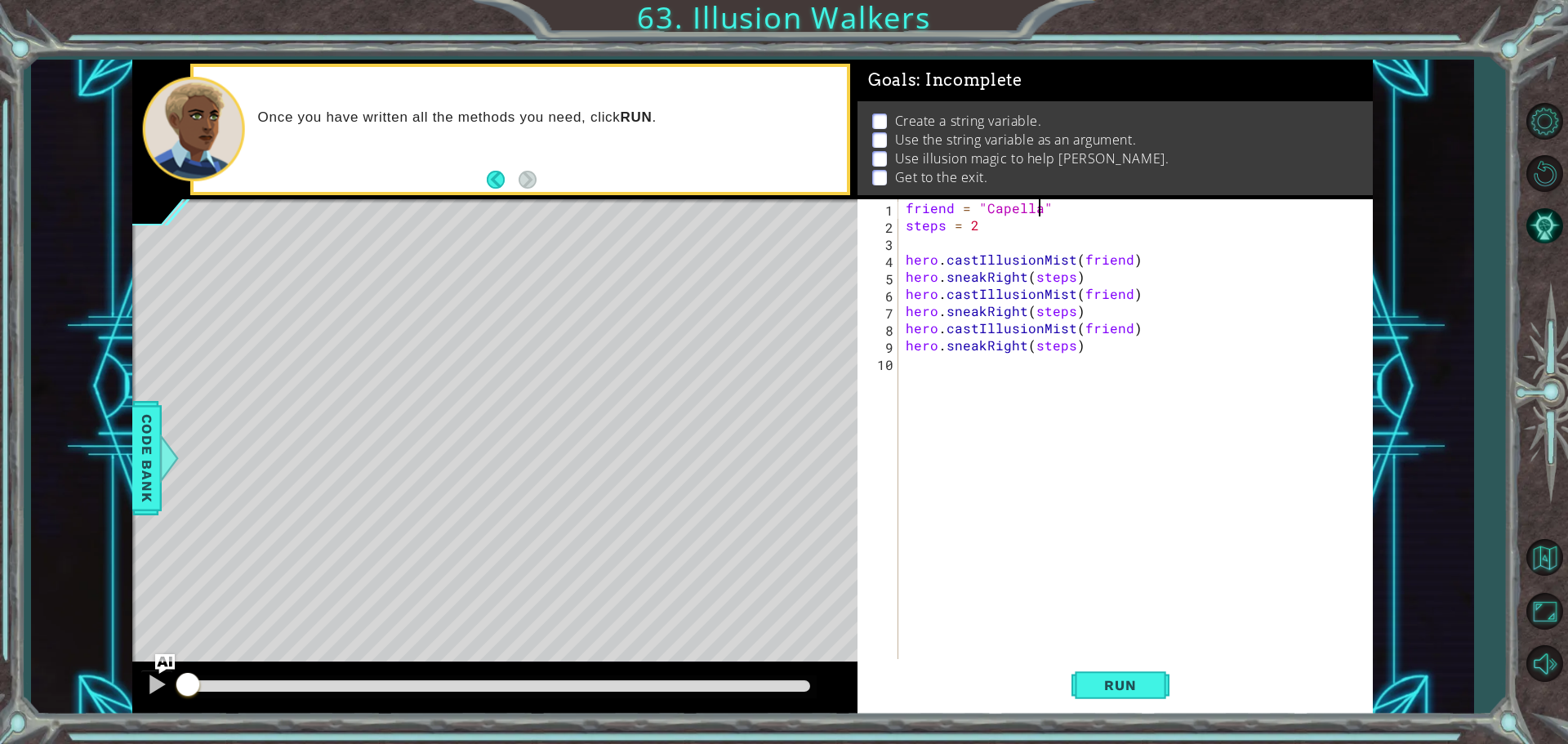
click at [1039, 203] on div "friend = "Capella" steps = 2 hero . castIllusionMist ( friend ) hero . sneakRig…" at bounding box center [1139, 448] width 473 height 497
click at [1022, 276] on div "friend = "Octans" steps = 2 hero . castIllusionMist ( friend ) hero . sneakRigh…" at bounding box center [1139, 448] width 473 height 497
click at [1021, 315] on div "friend = "Octans" steps = 2 hero . castIllusionMist ( friend ) hero . sneakup (…" at bounding box center [1139, 448] width 473 height 497
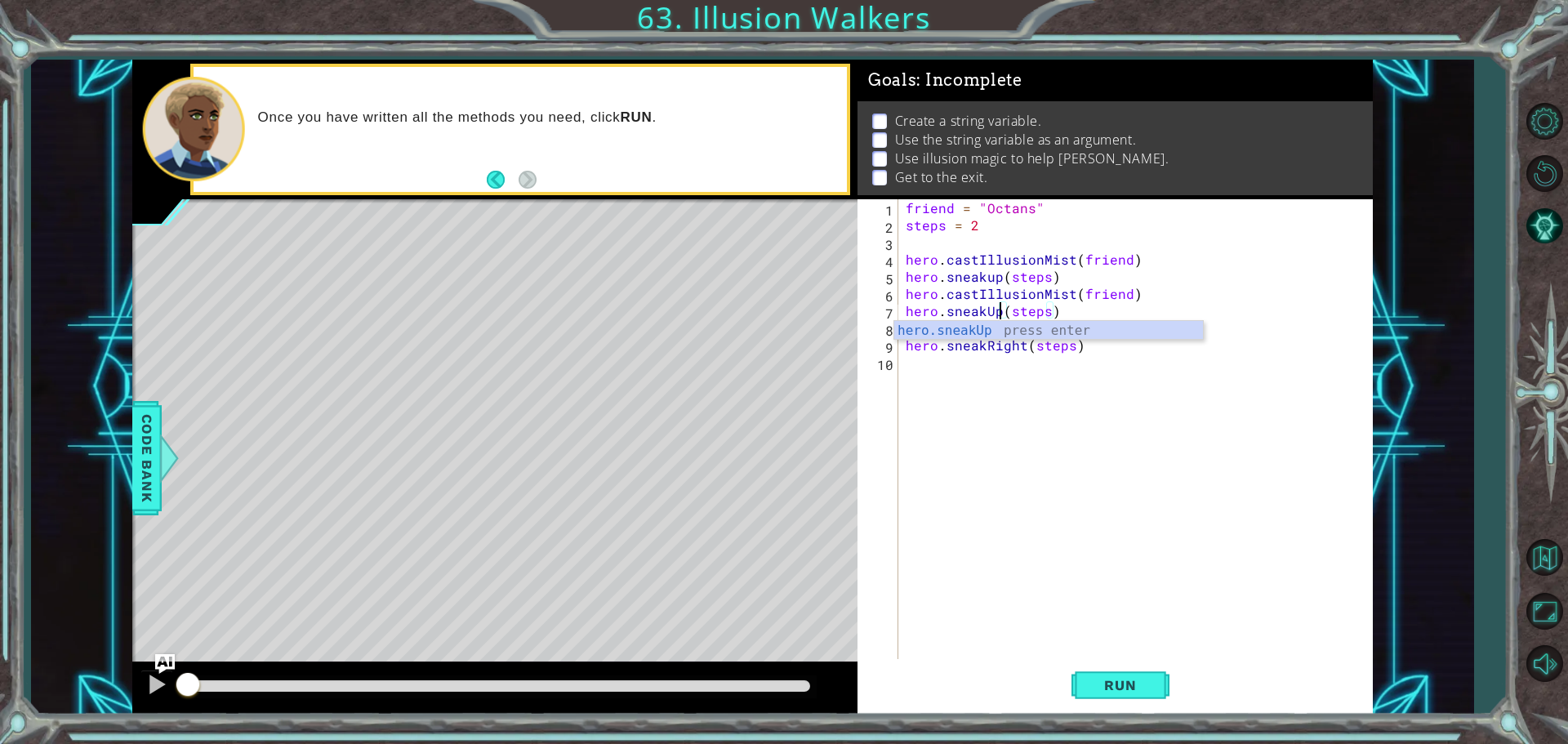
click at [990, 274] on div "friend = "Octans" steps = 2 hero . castIllusionMist ( friend ) hero . sneakup (…" at bounding box center [1139, 448] width 473 height 497
click at [1025, 342] on div "friend = "Octans" steps = 2 hero . castIllusionMist ( friend ) hero . sneakUp (…" at bounding box center [1139, 448] width 473 height 497
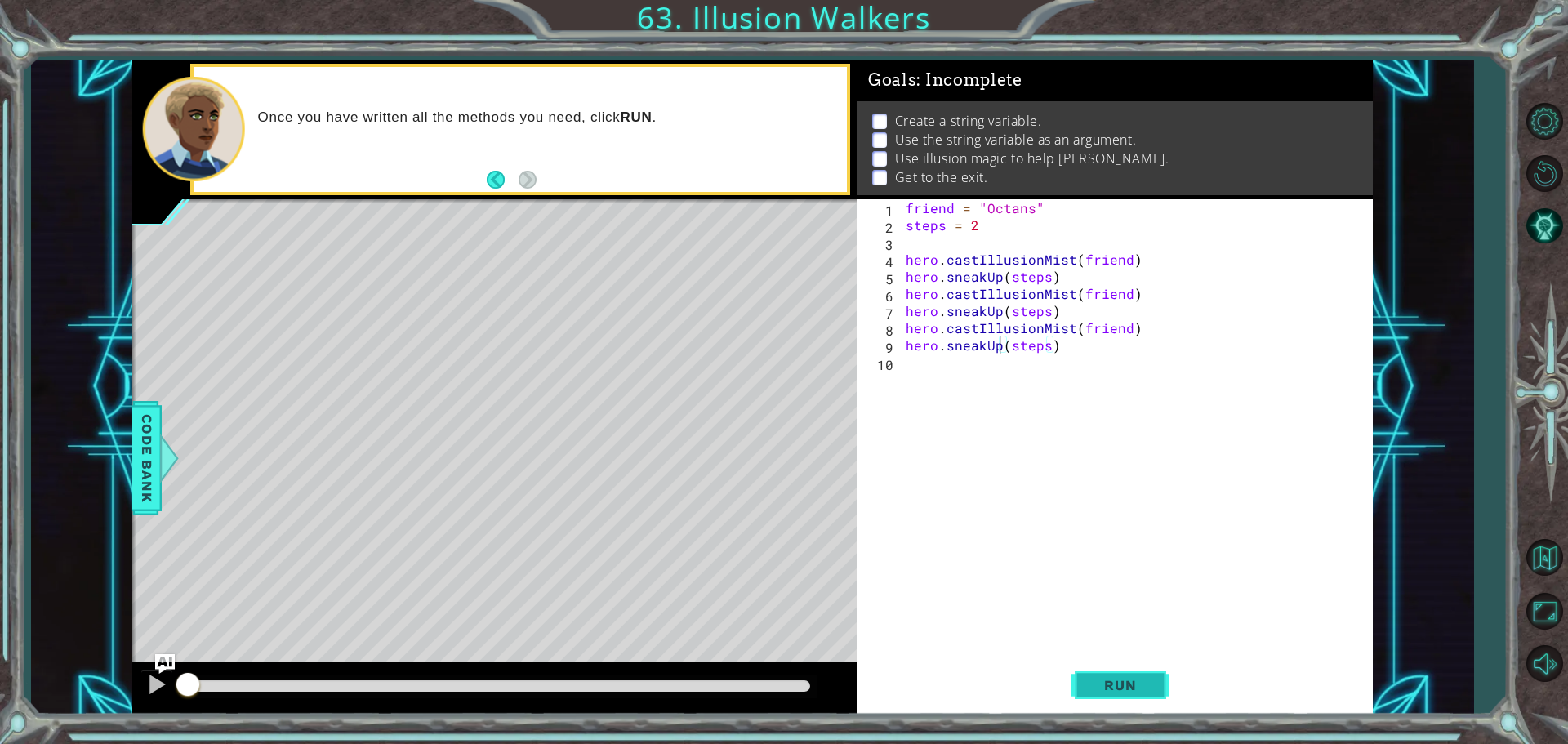
click at [1135, 685] on span "Run" at bounding box center [1119, 686] width 64 height 16
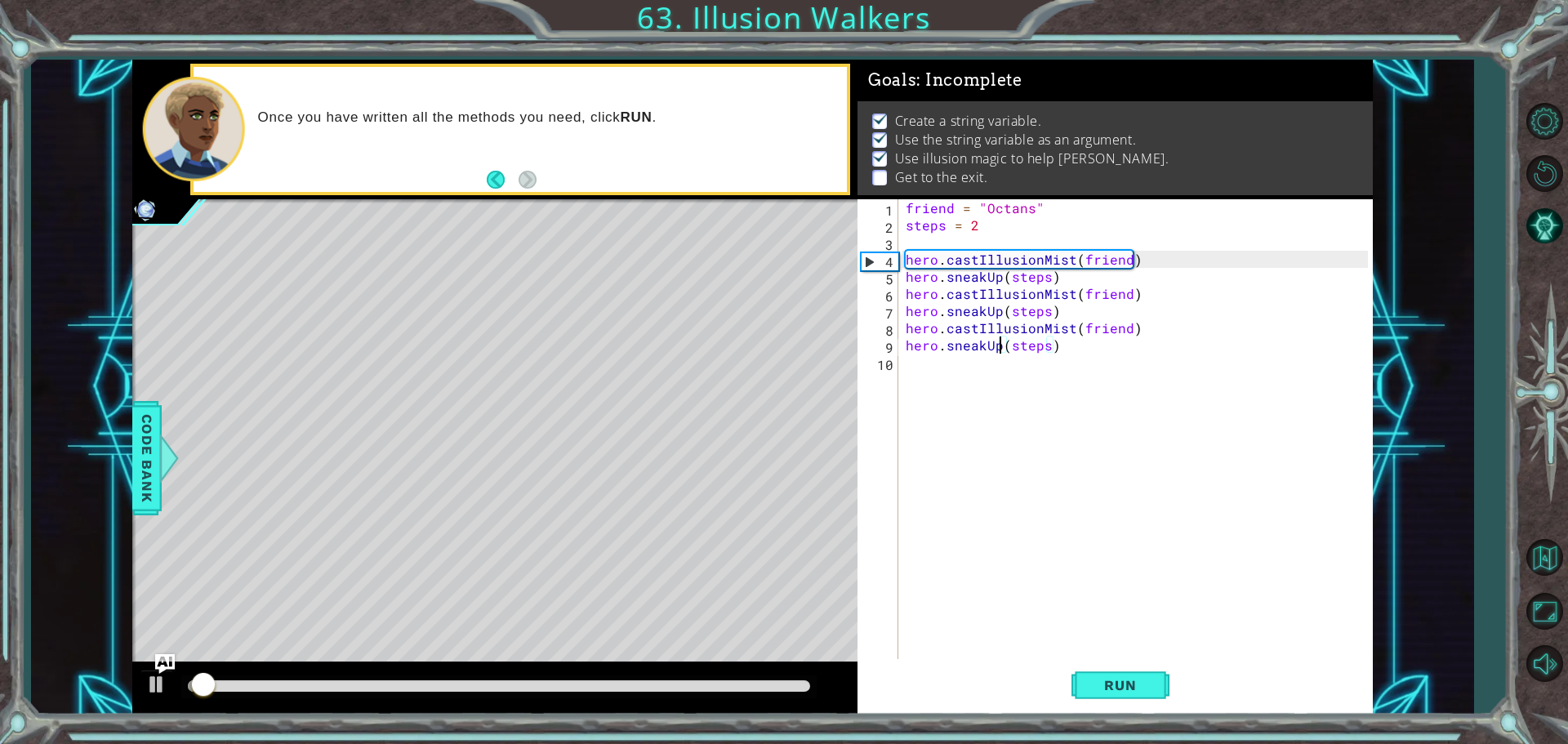
scroll to position [8, 0]
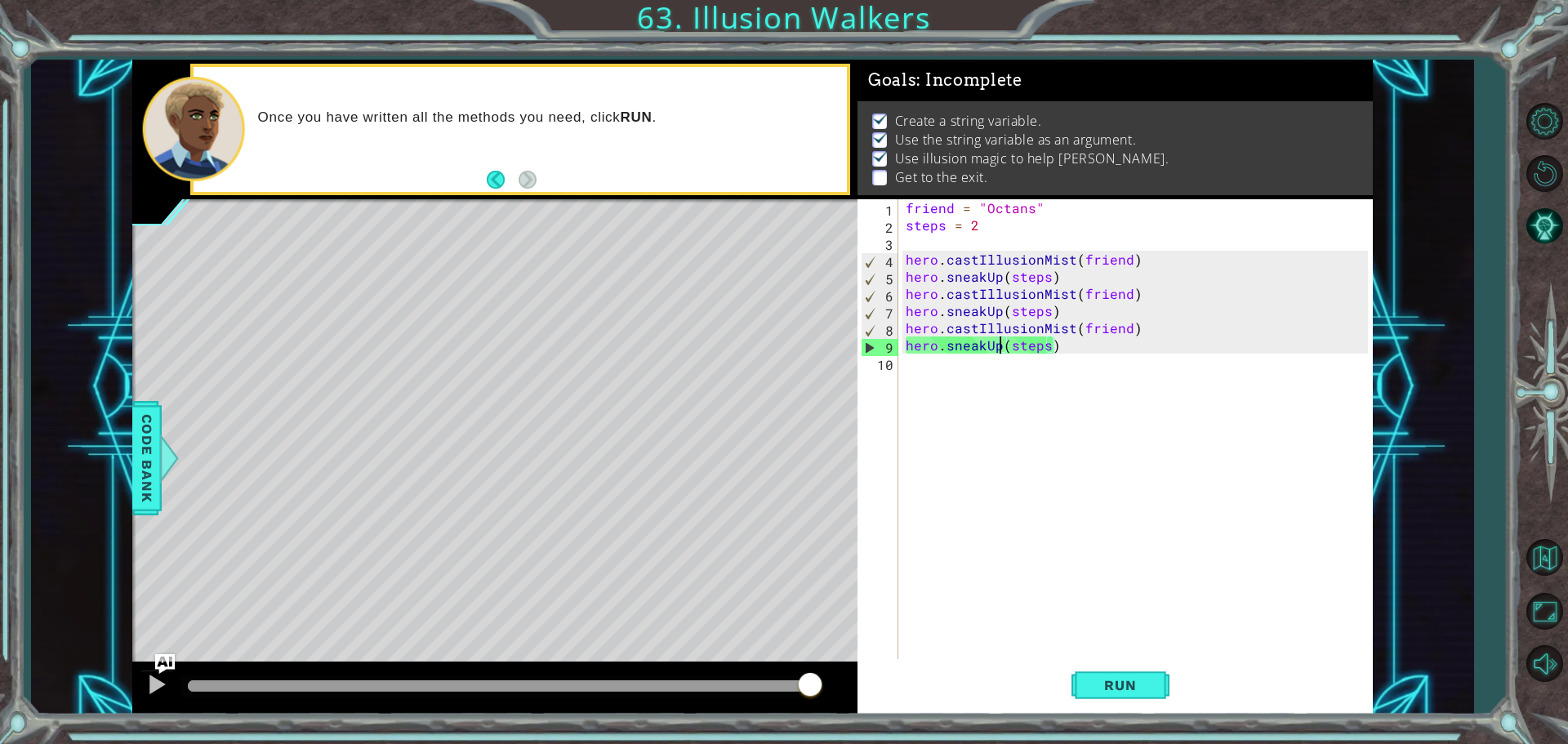
drag, startPoint x: 319, startPoint y: 689, endPoint x: 895, endPoint y: 635, distance: 578.5
click at [895, 635] on div "1 ההההההההההההההההההההההההההההההההההההההההההההההההההההההההההההההההההההההההההההה…" at bounding box center [753, 386] width 1240 height 655
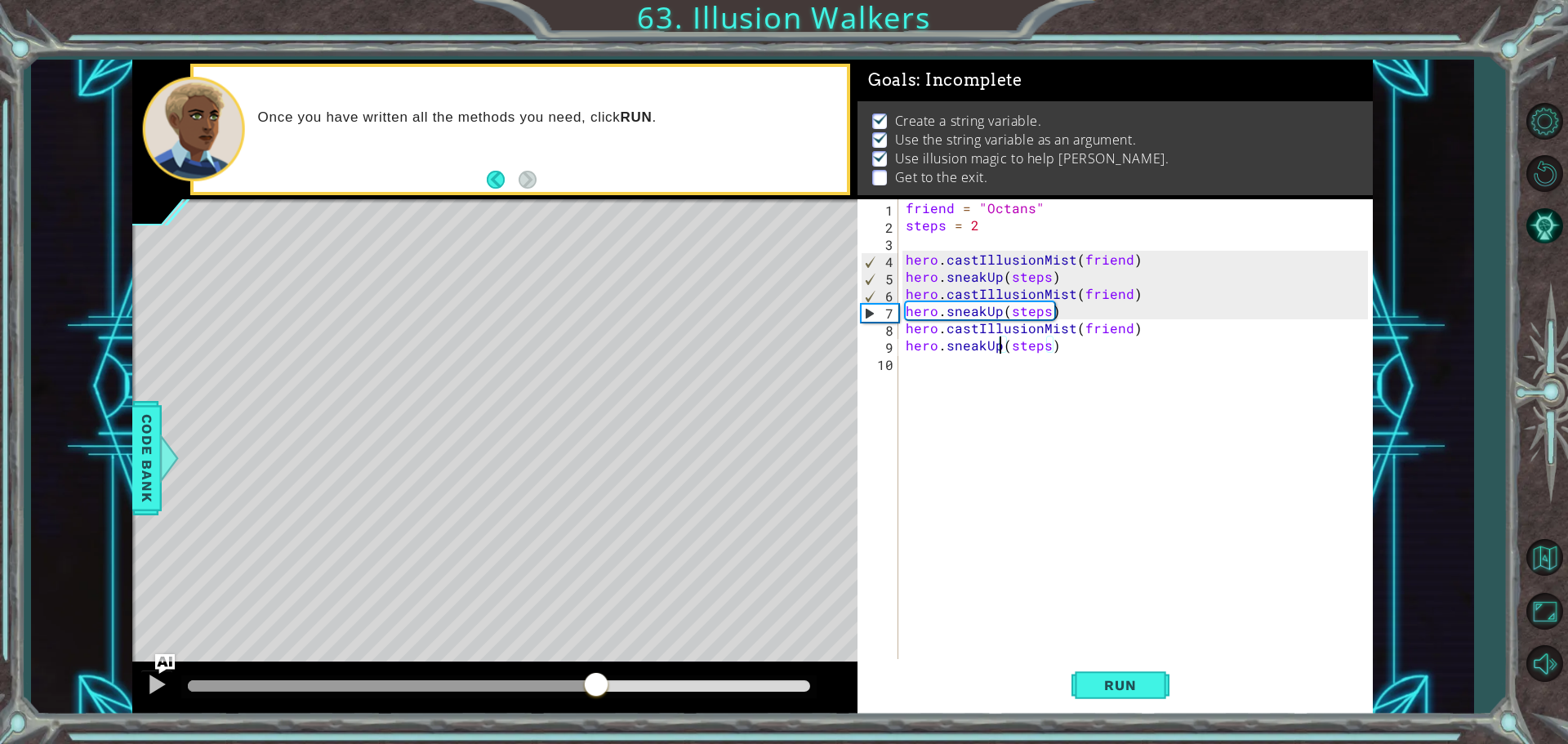
drag, startPoint x: 302, startPoint y: 688, endPoint x: 598, endPoint y: 688, distance: 296.0
click at [598, 688] on div at bounding box center [596, 687] width 30 height 30
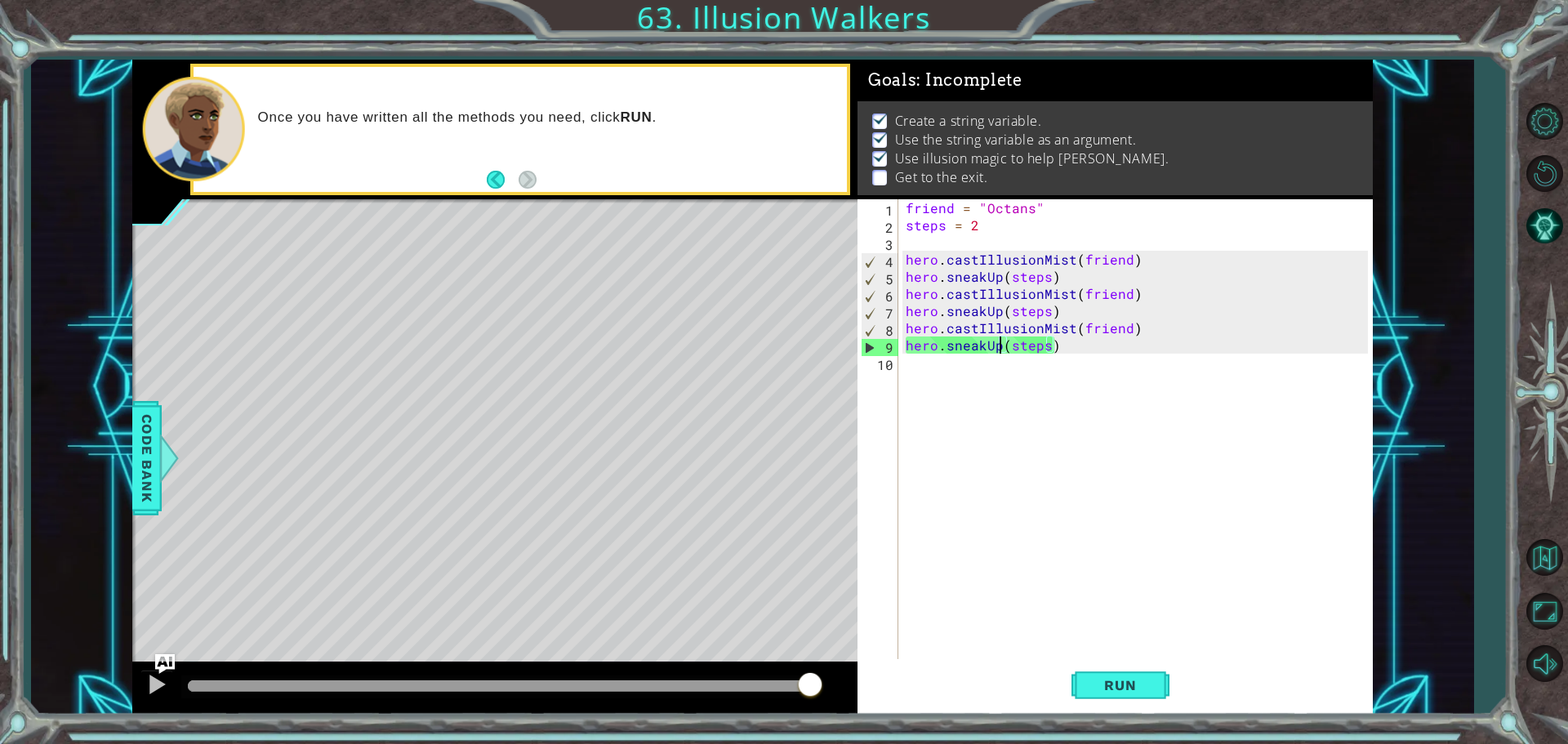
click at [1002, 348] on div "friend = "Octans" steps = 2 hero . castIllusionMist ( friend ) hero . sneakUp (…" at bounding box center [1139, 448] width 473 height 497
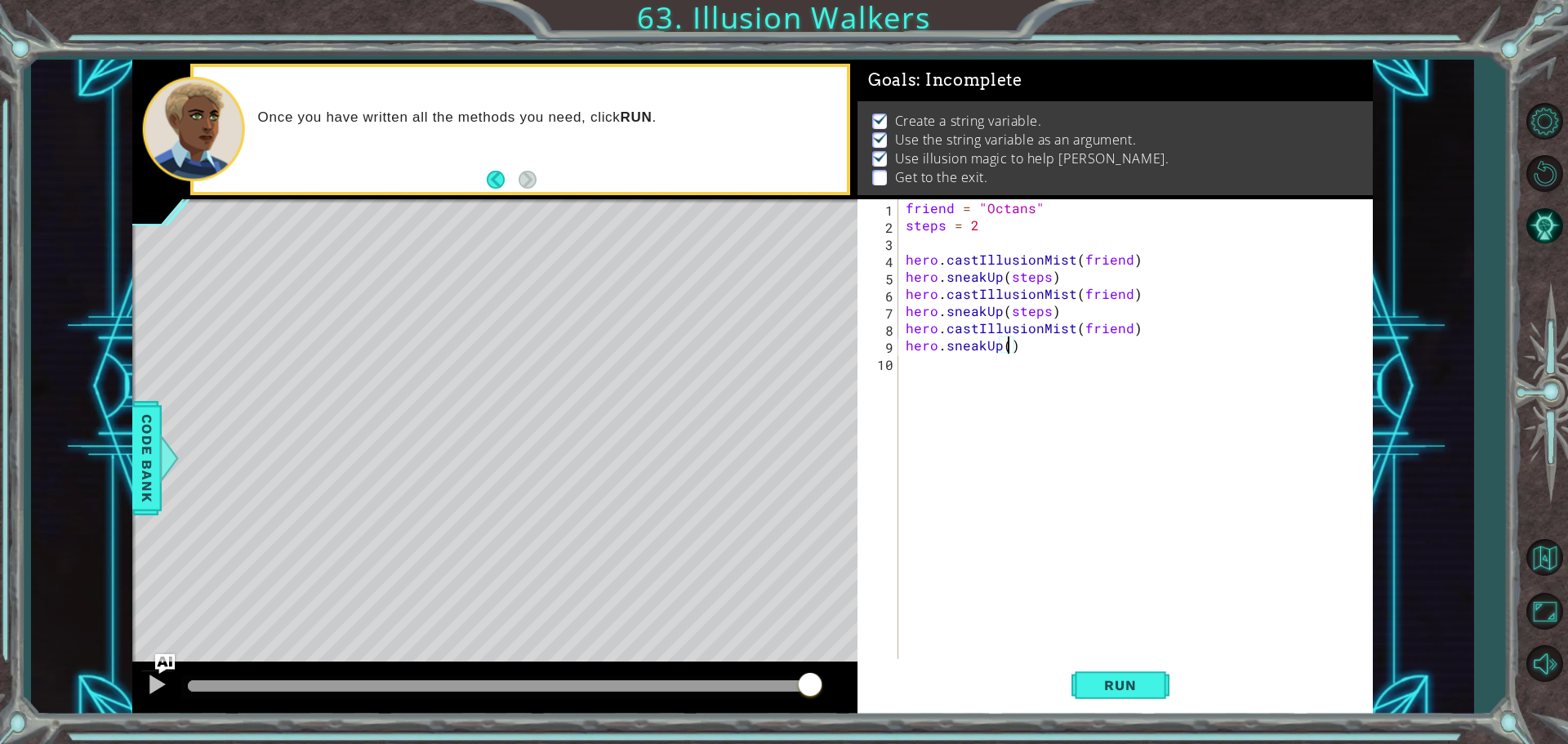
type textarea "hero.sneakUp(1)"
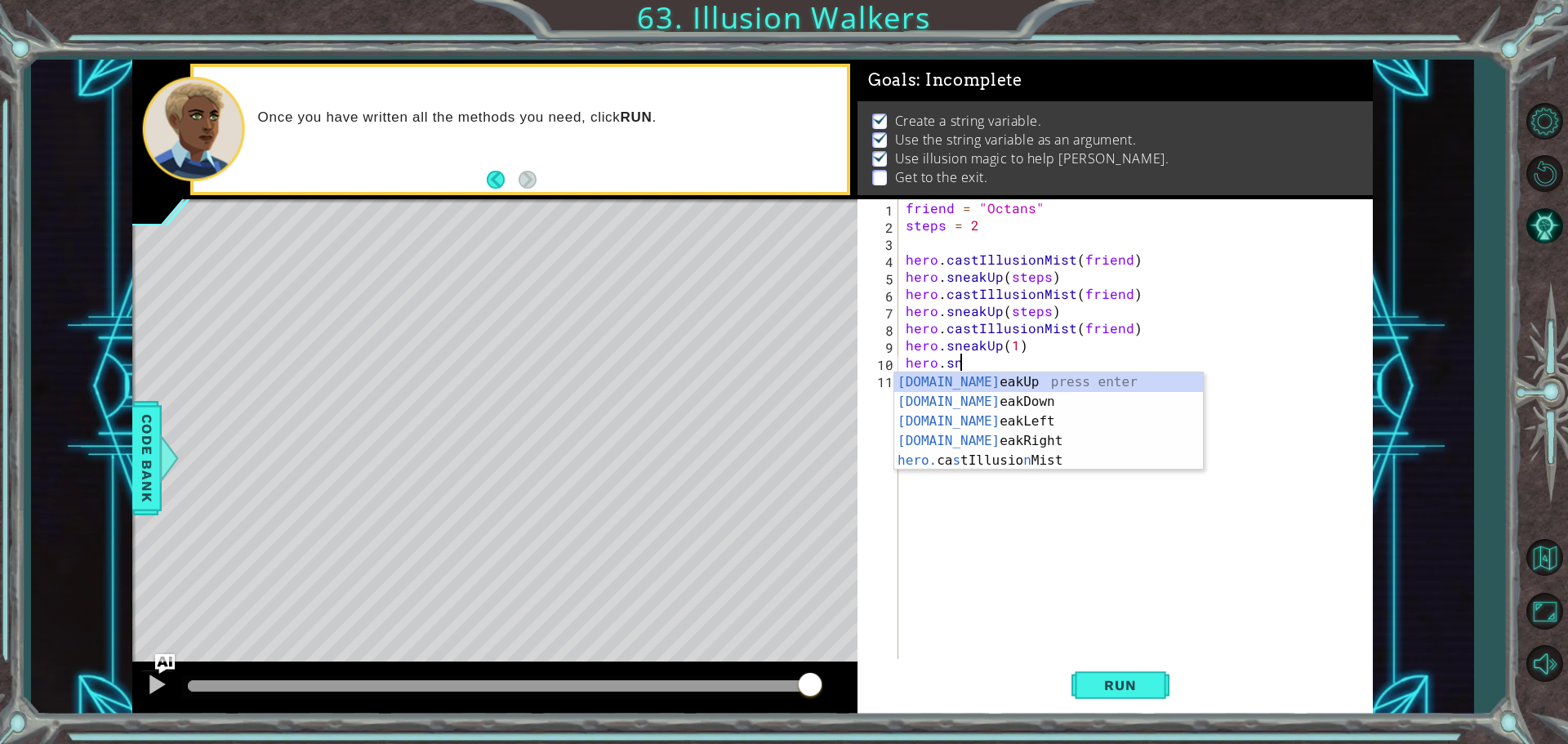
scroll to position [0, 2]
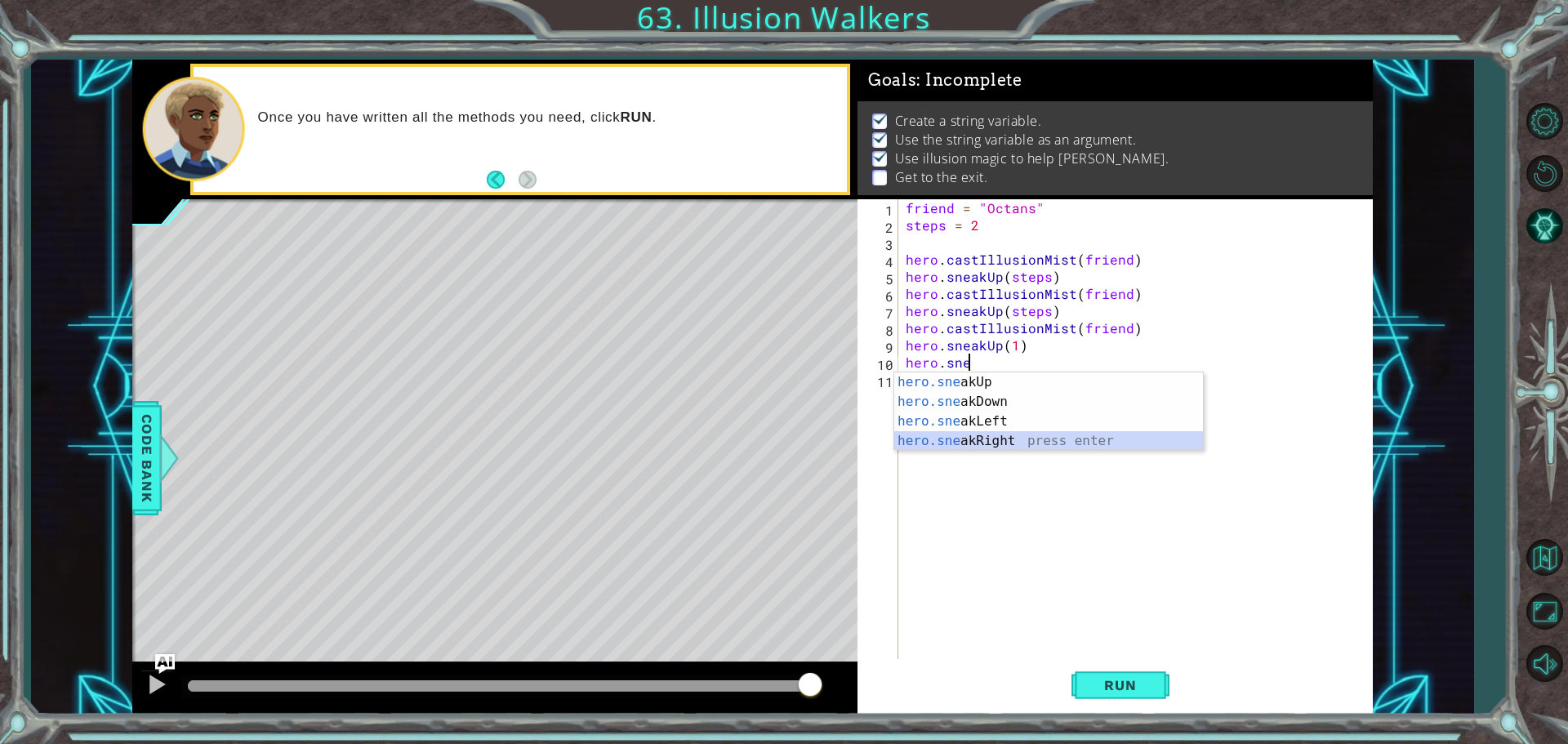
click at [975, 441] on div "hero.sne akUp press enter hero.sne akDown press enter hero.sne akLeft press ent…" at bounding box center [1049, 431] width 309 height 118
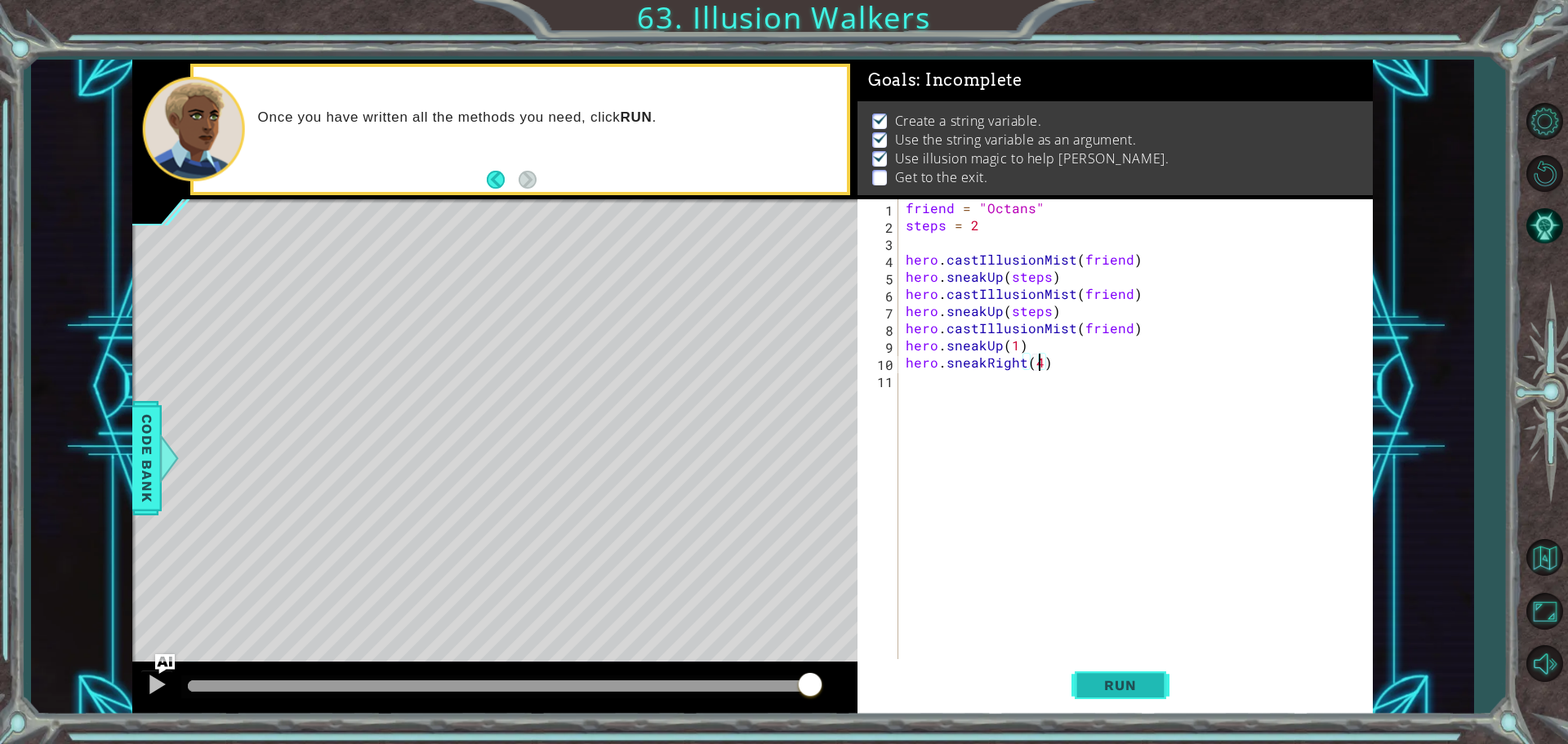
type textarea "hero.sneakRight(4)"
click at [1156, 673] on button "Run" at bounding box center [1120, 685] width 98 height 52
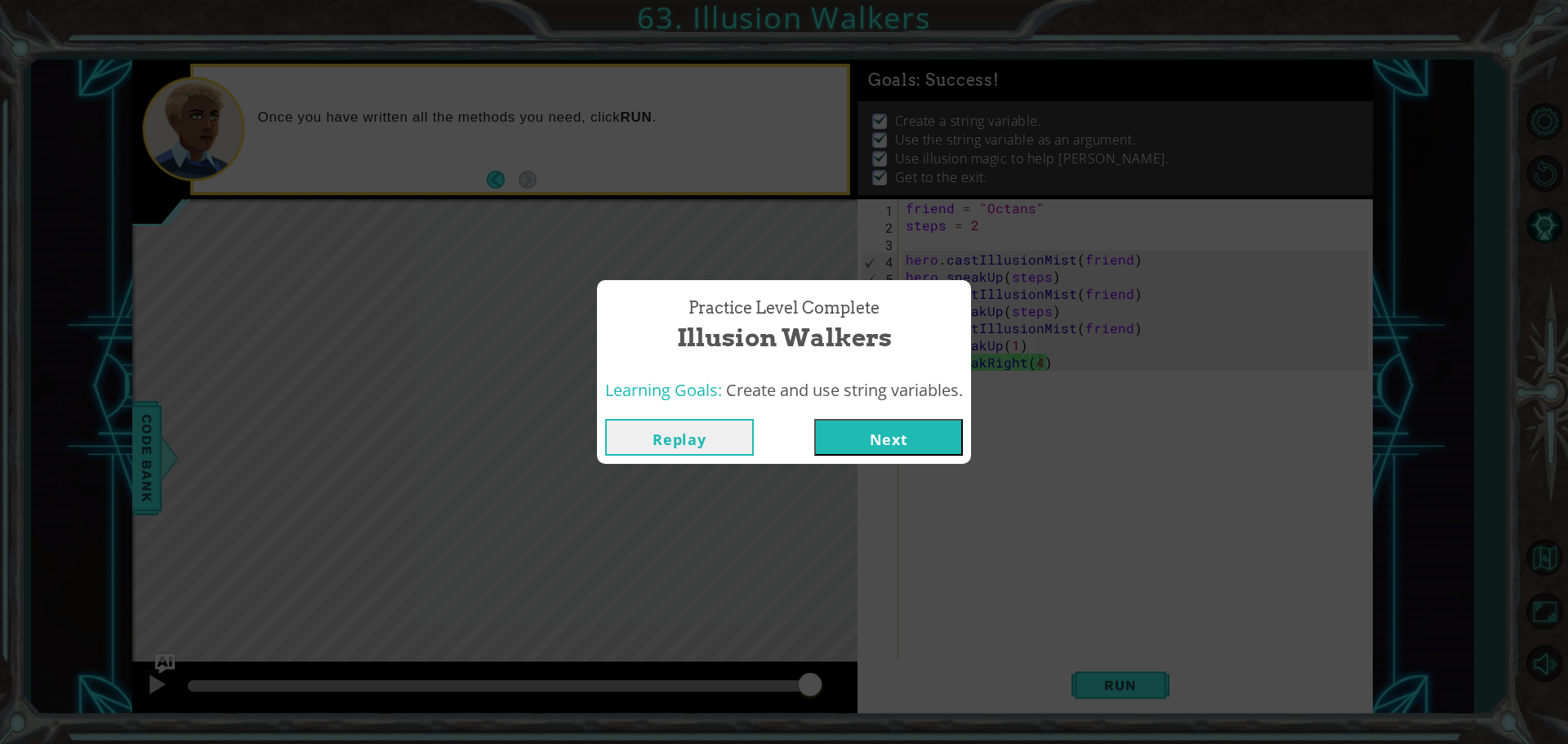
drag, startPoint x: 220, startPoint y: 682, endPoint x: 818, endPoint y: 645, distance: 599.1
click at [818, 645] on body "1 ההההההההההההההההההההההההההההההההההההההההההההההההההההההההההההההההההההההההההההה…" at bounding box center [784, 372] width 1568 height 744
drag, startPoint x: 878, startPoint y: 433, endPoint x: 865, endPoint y: 437, distance: 13.6
click at [875, 433] on button "Next" at bounding box center [889, 437] width 149 height 37
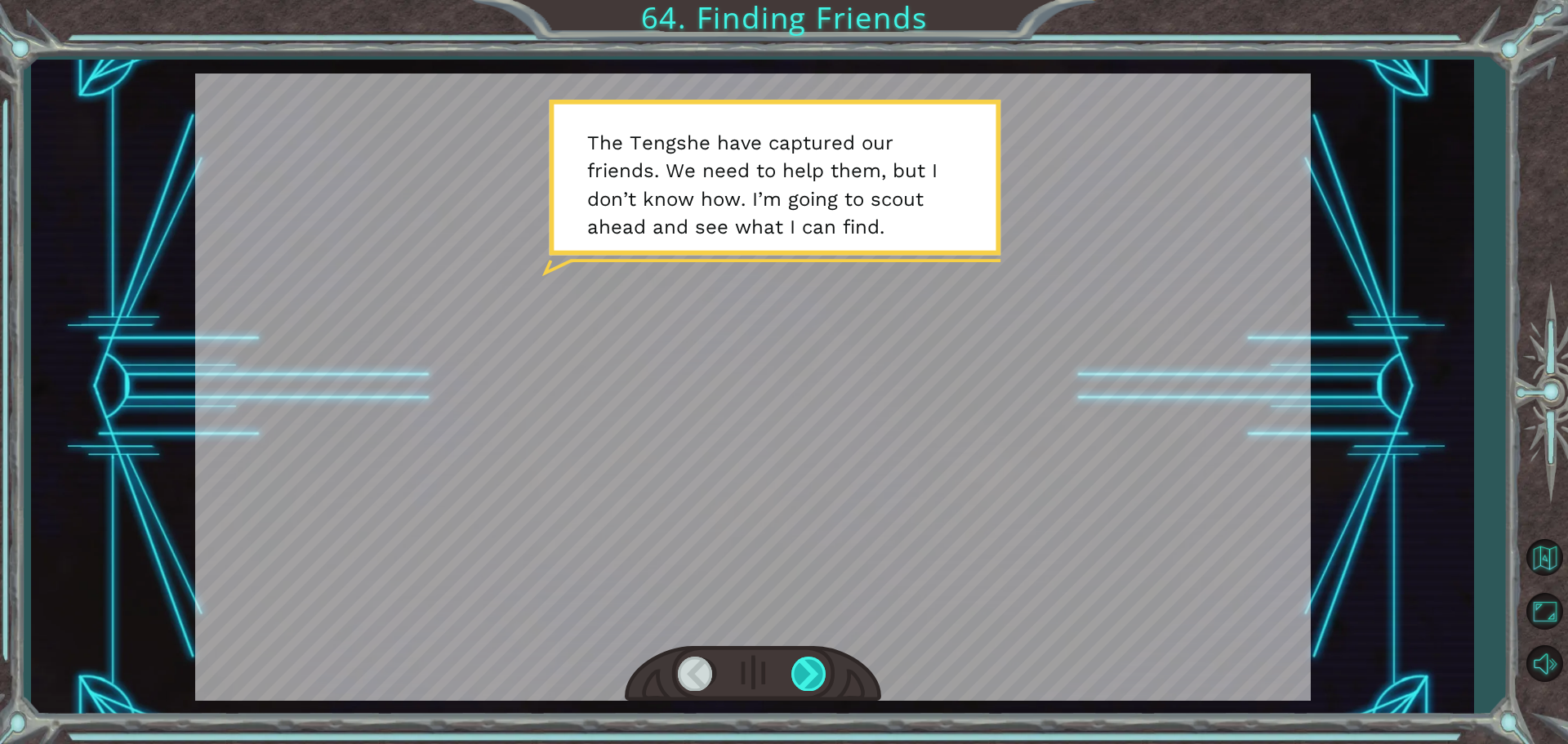
click at [814, 688] on div at bounding box center [809, 674] width 37 height 34
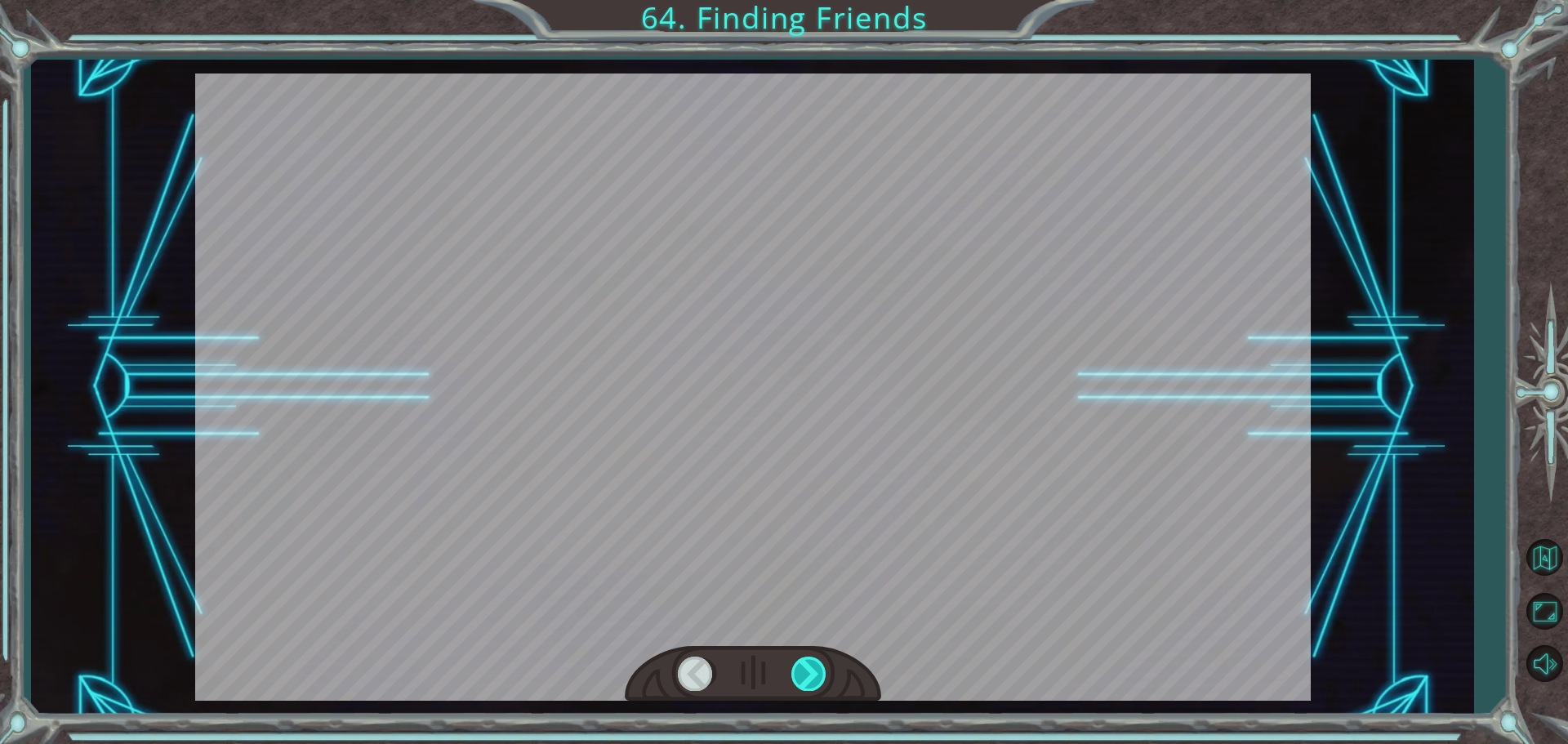
click at [816, 688] on div at bounding box center [809, 674] width 37 height 34
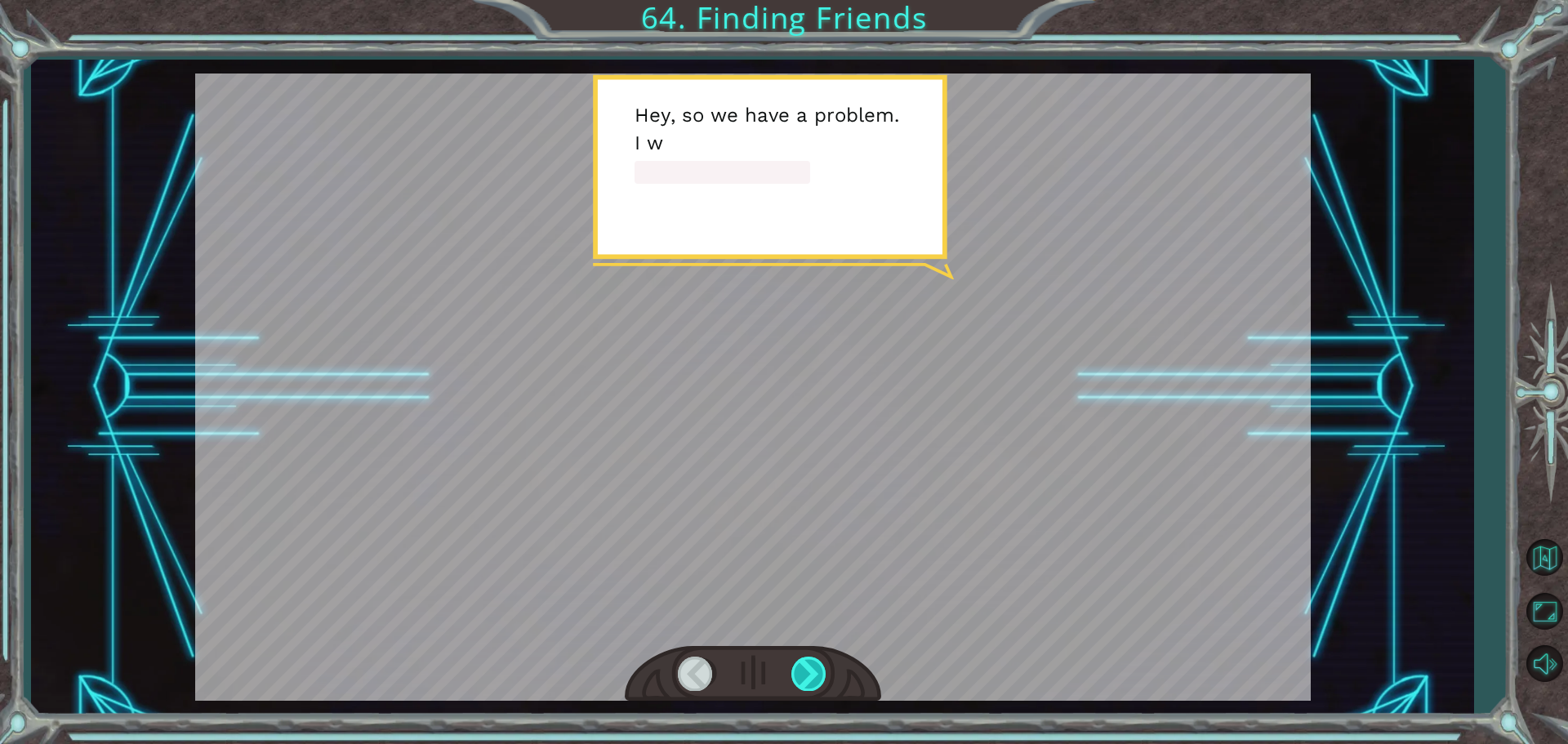
click at [816, 679] on div at bounding box center [809, 674] width 37 height 34
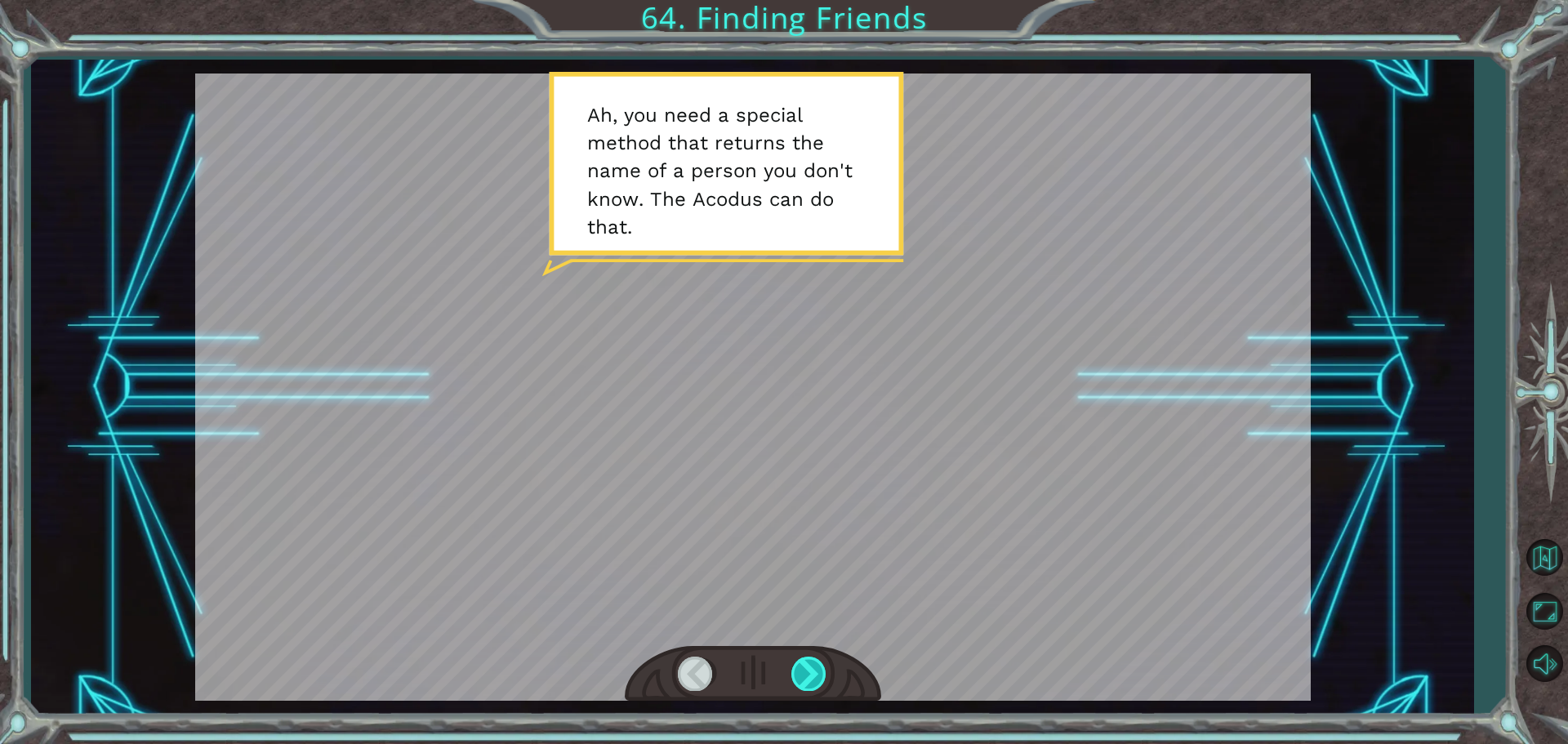
click at [814, 678] on div at bounding box center [809, 674] width 37 height 34
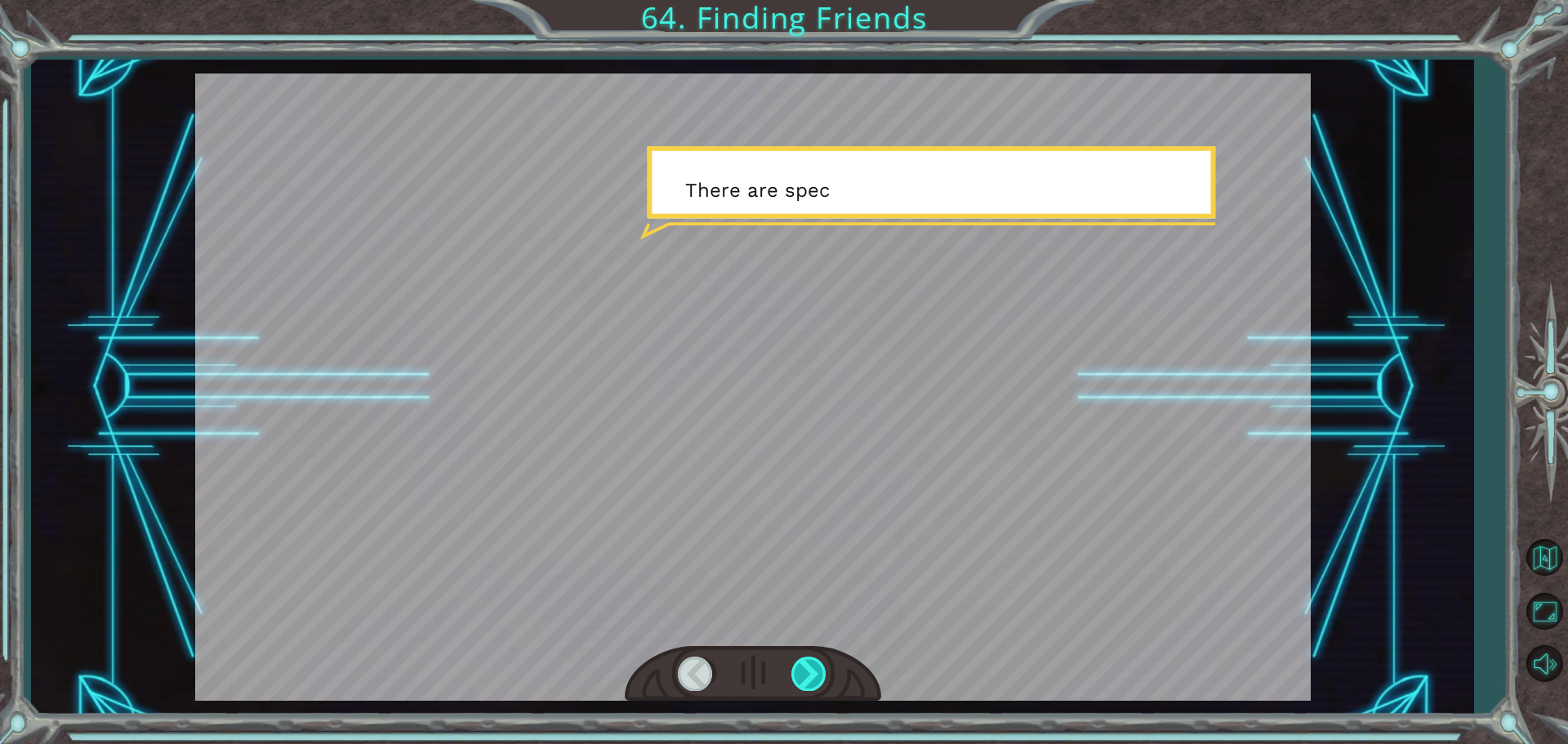
click at [814, 678] on div at bounding box center [809, 674] width 37 height 34
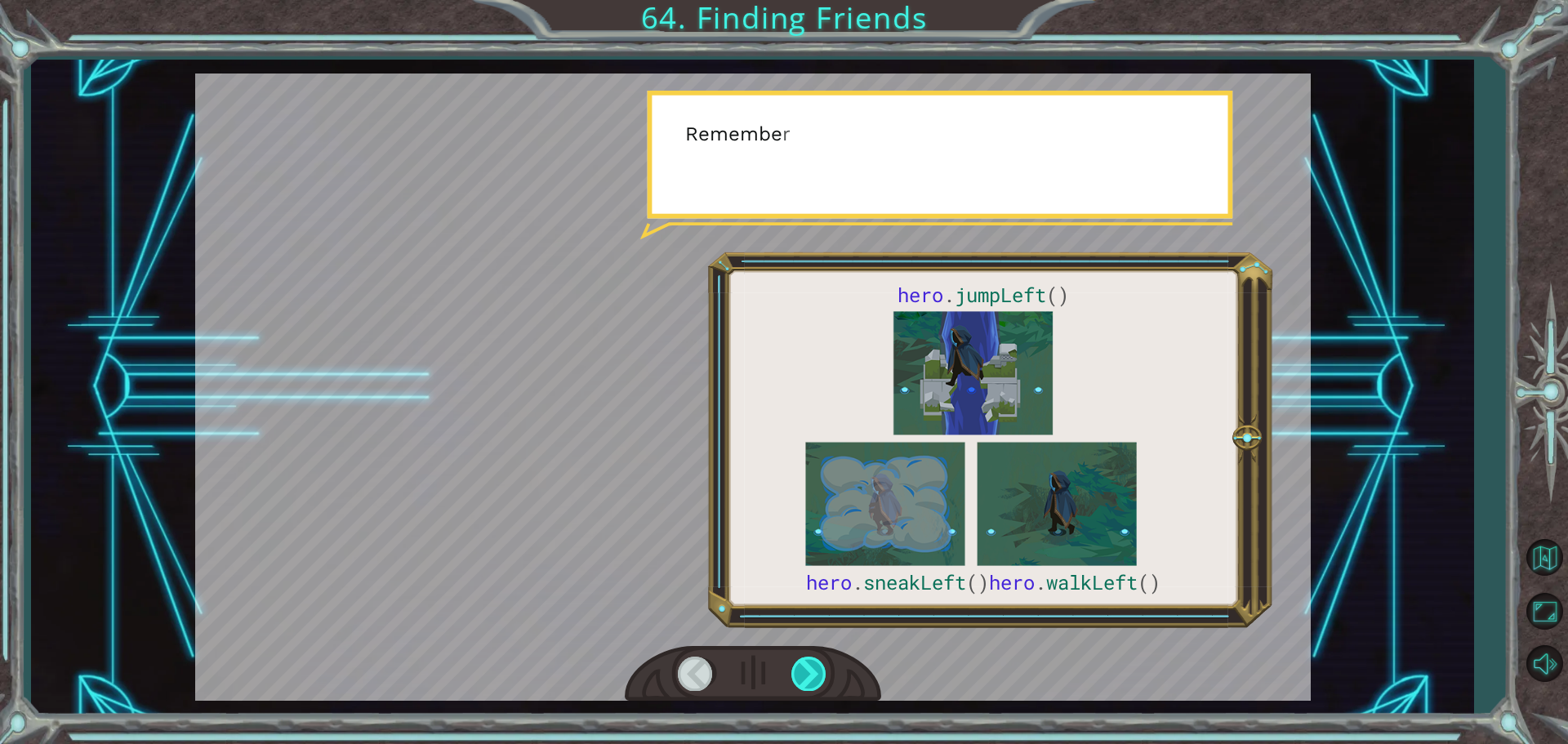
click at [814, 678] on div at bounding box center [809, 674] width 37 height 34
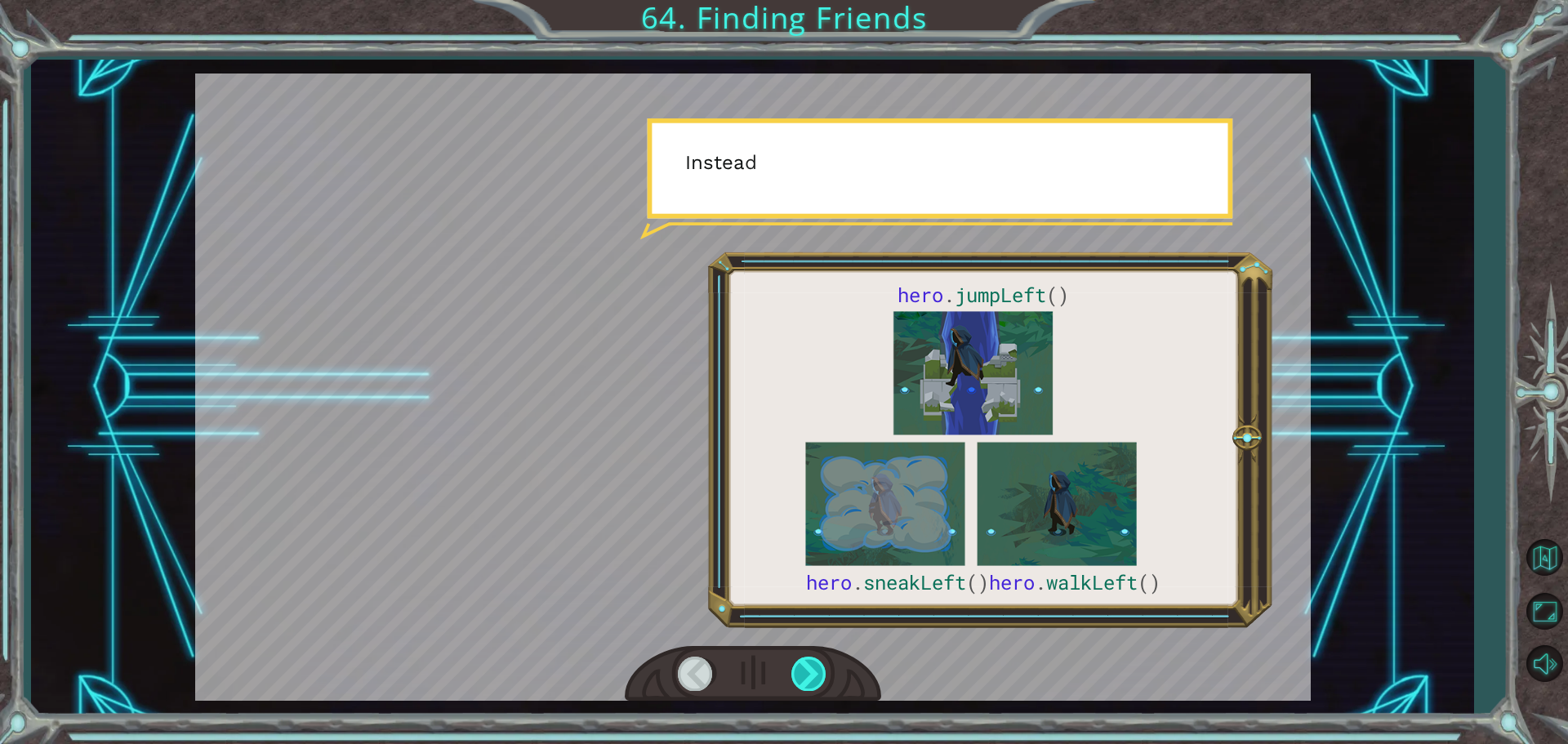
click at [814, 678] on div at bounding box center [809, 674] width 37 height 34
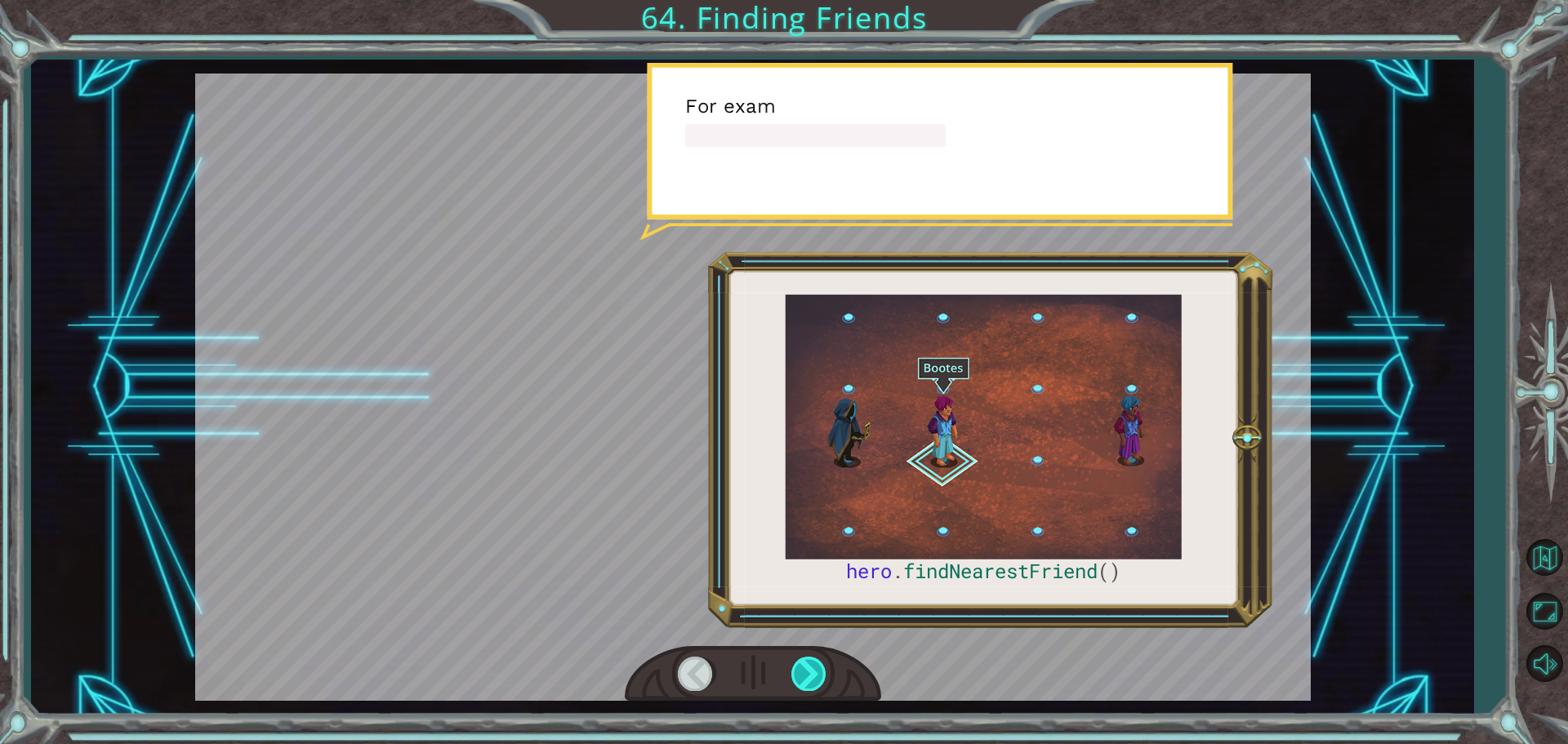
click at [814, 678] on div at bounding box center [809, 674] width 37 height 34
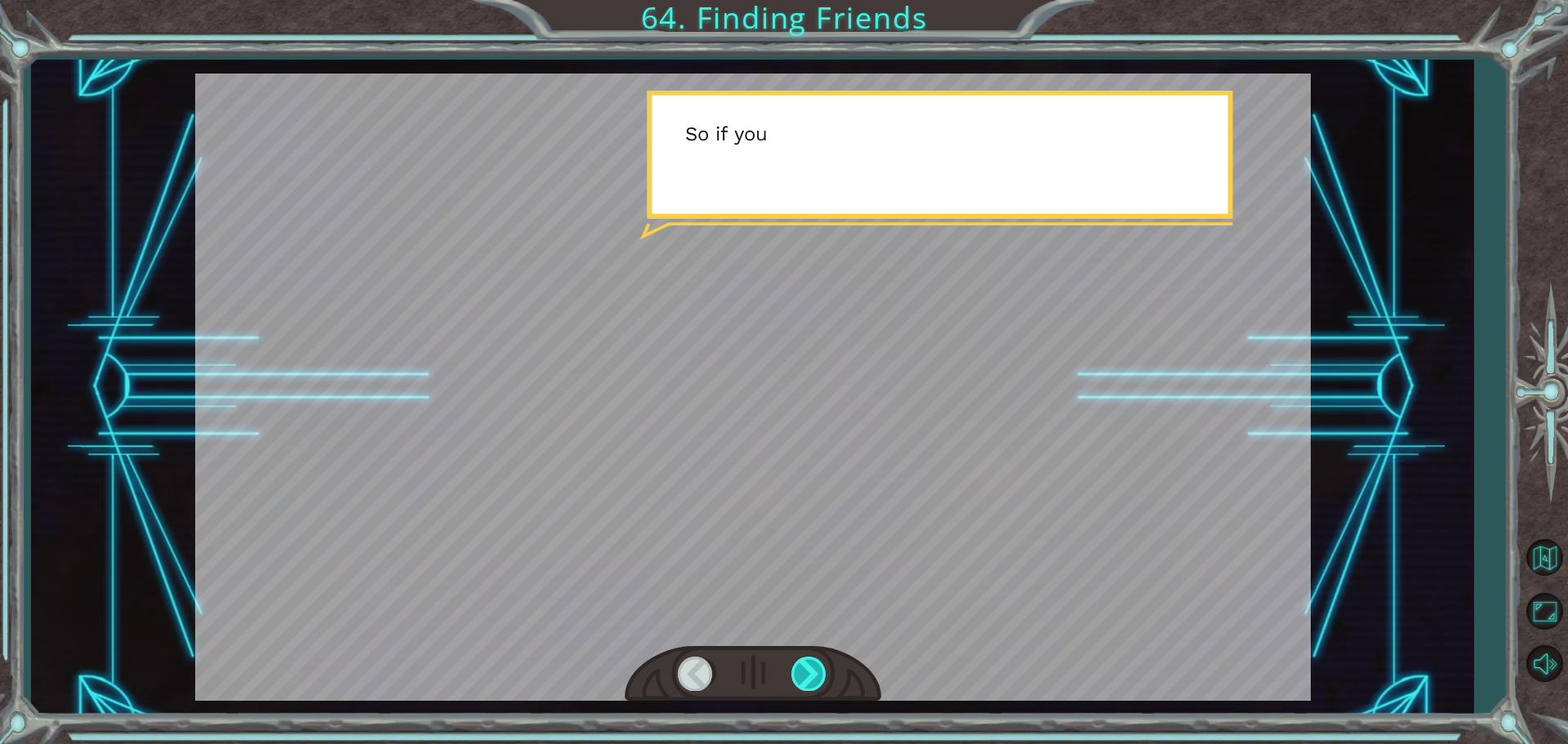
click at [814, 678] on div at bounding box center [809, 674] width 37 height 34
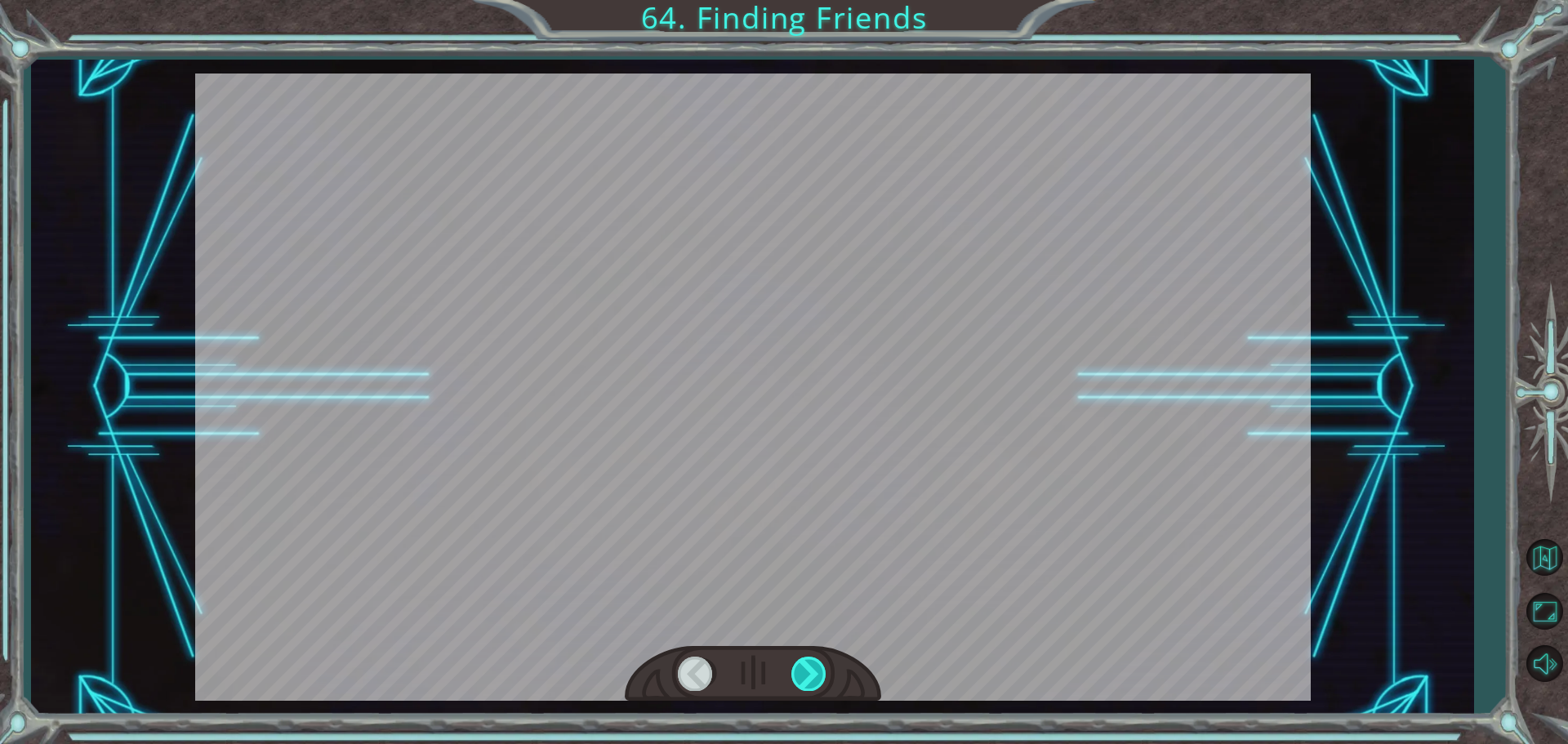
click at [814, 678] on div at bounding box center [809, 674] width 37 height 34
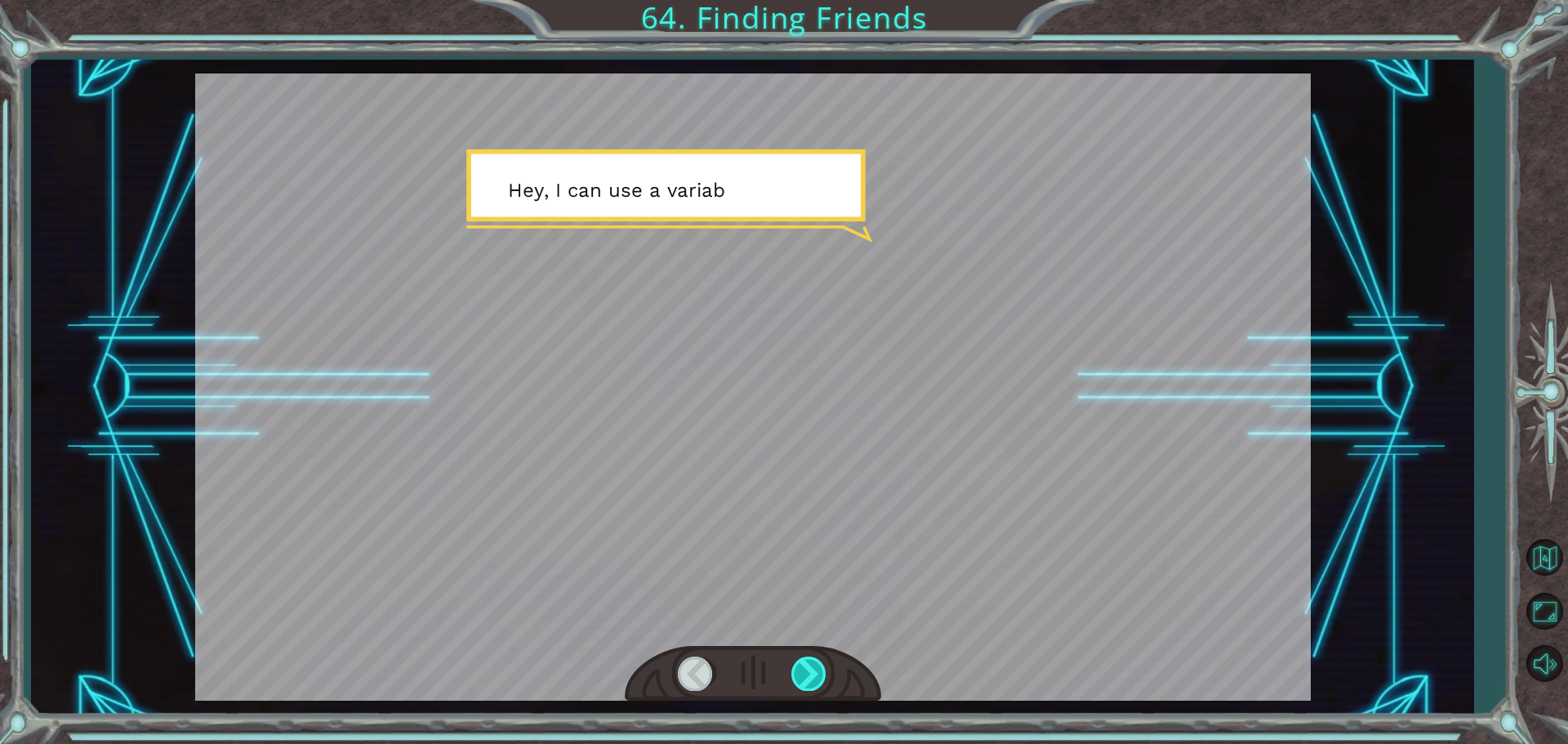
click at [814, 678] on div at bounding box center [809, 674] width 37 height 34
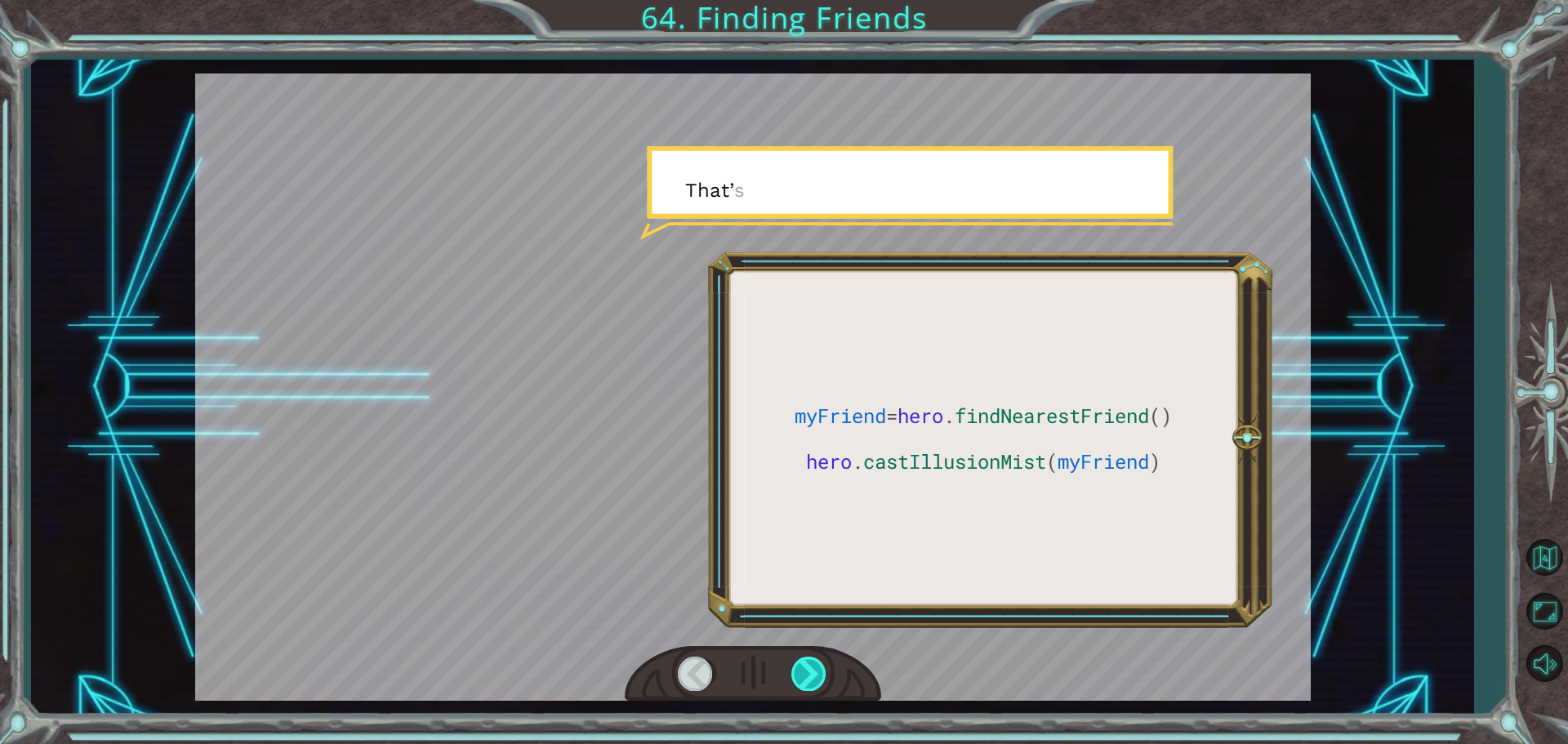
click at [814, 678] on div at bounding box center [809, 674] width 37 height 34
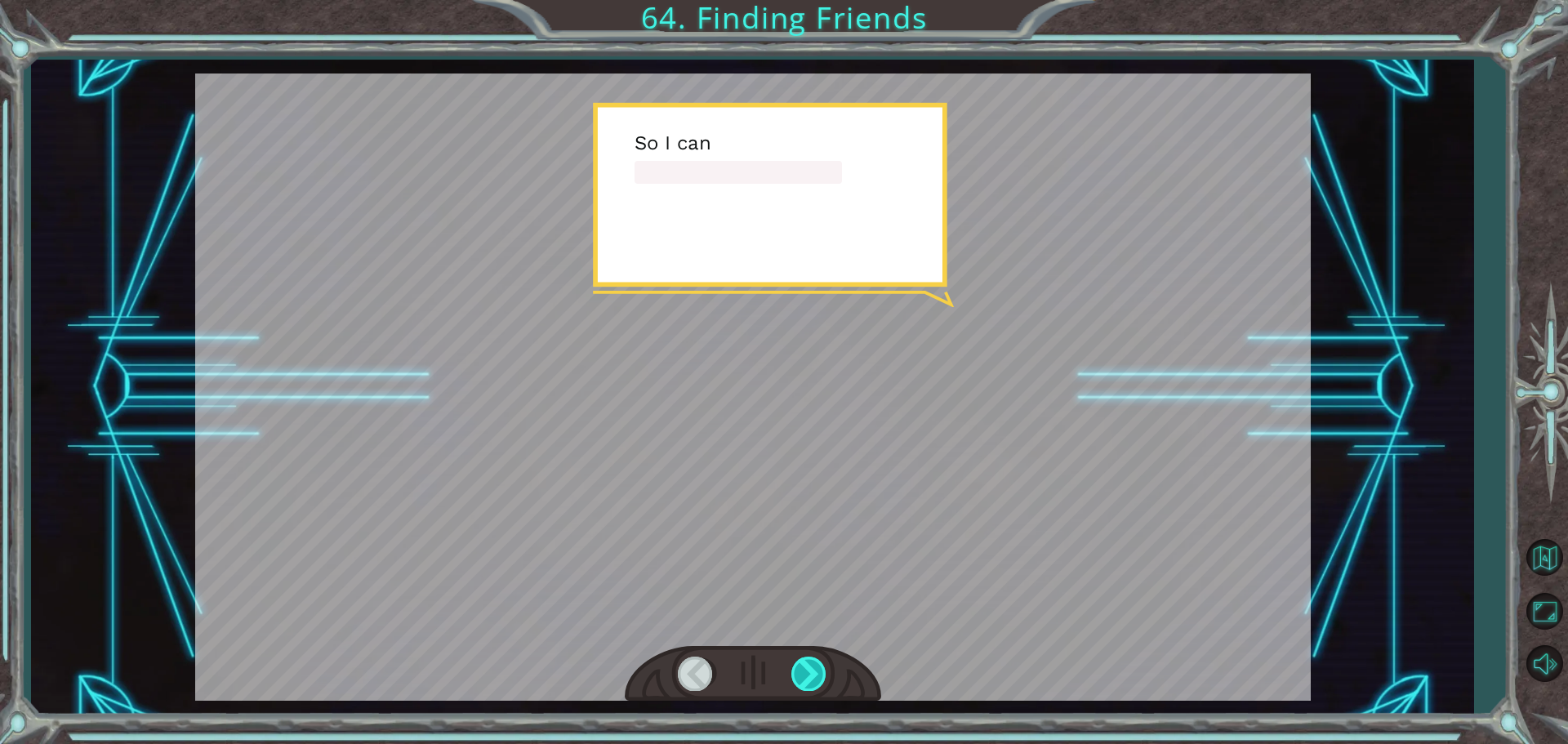
click at [814, 678] on div at bounding box center [809, 674] width 37 height 34
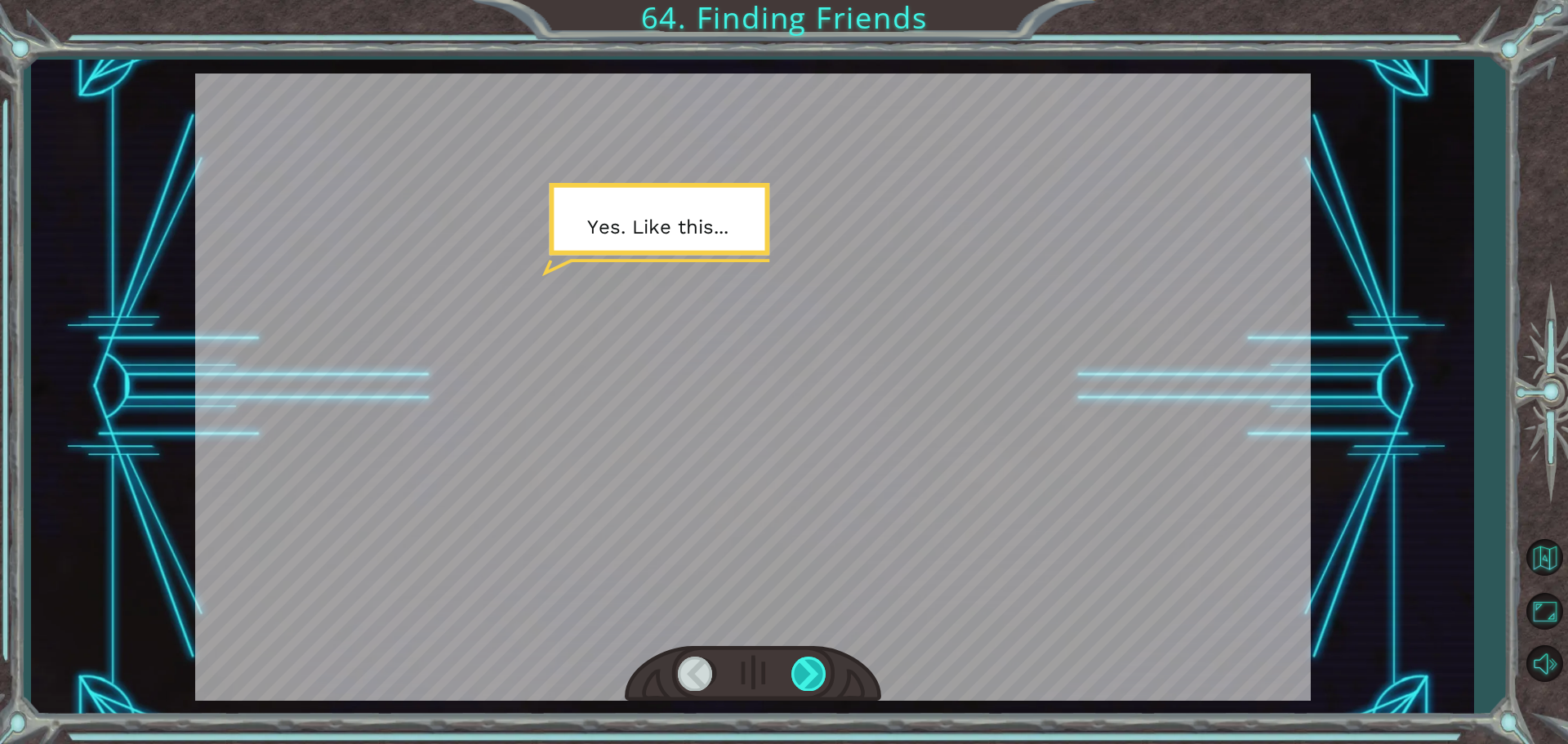
click at [814, 0] on div "myFriend = hero . findNearestFriend () hero . castIllusionMist ( myFriend ) T h…" at bounding box center [784, 0] width 1568 height 0
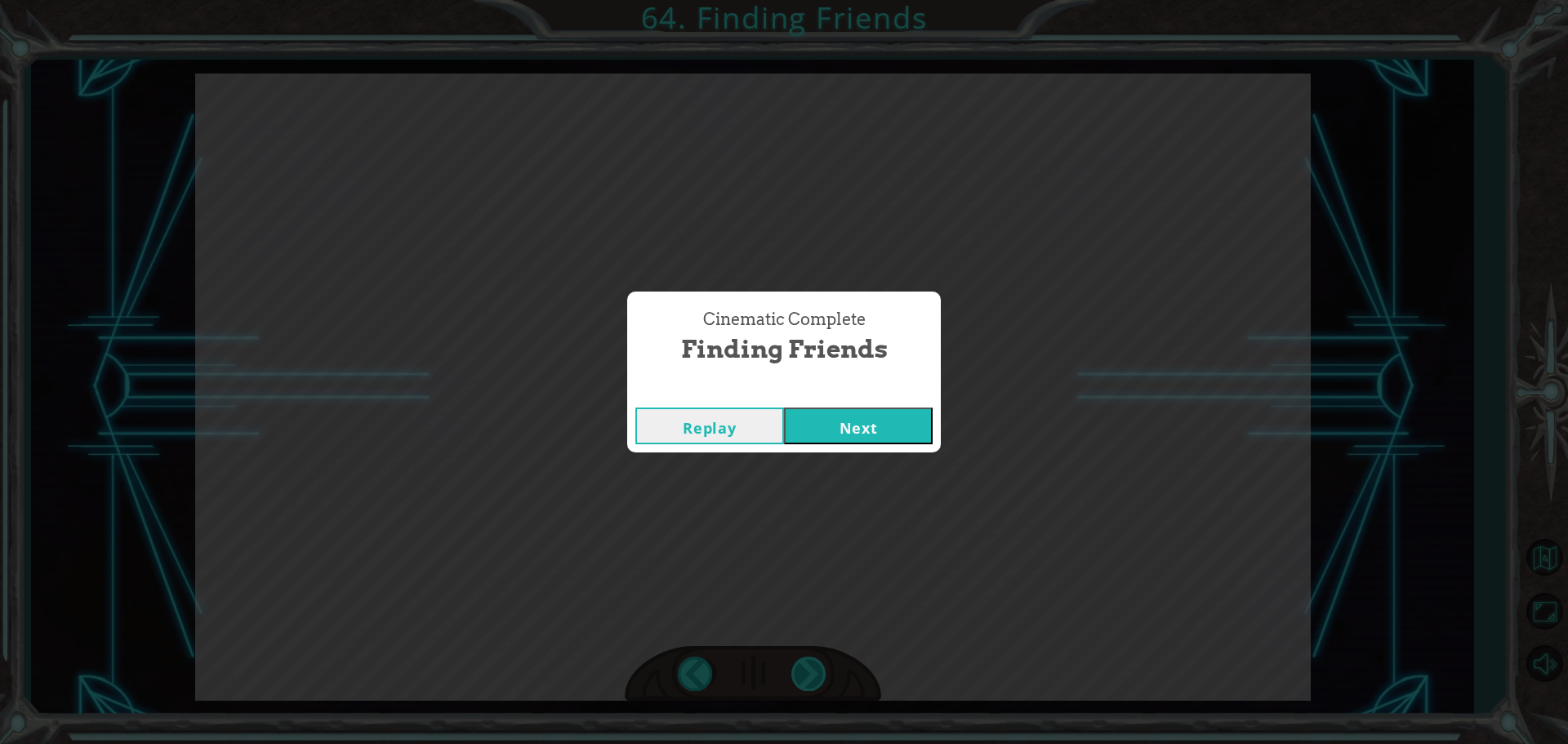
click at [814, 678] on div "Cinematic Complete Finding Friends Replay Next" at bounding box center [784, 372] width 1568 height 744
click at [827, 435] on button "Next" at bounding box center [859, 425] width 149 height 37
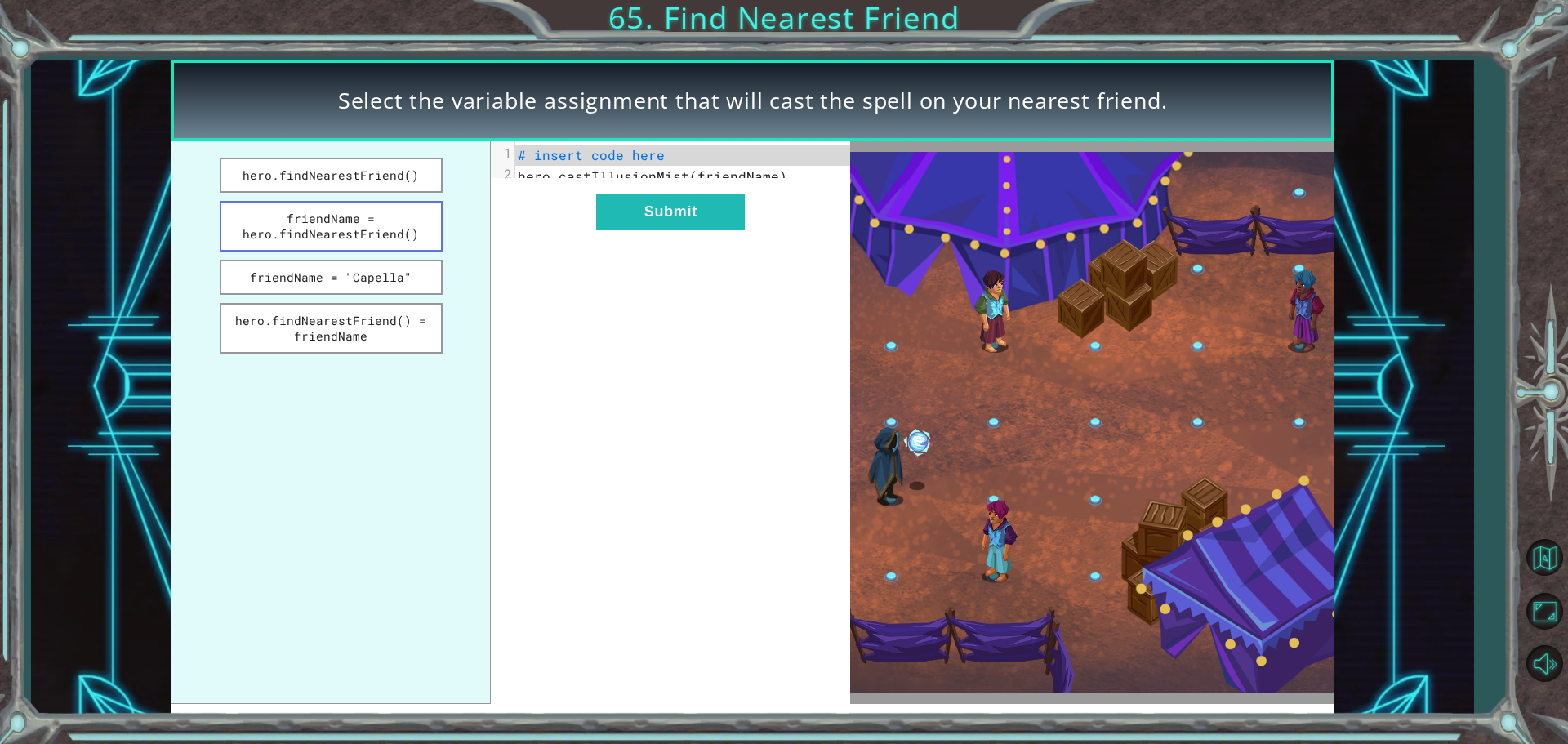
click at [402, 226] on button "friendName = hero.findNearestFriend()" at bounding box center [331, 226] width 223 height 51
click at [403, 180] on button "hero.findNearestFriend()" at bounding box center [331, 174] width 223 height 35
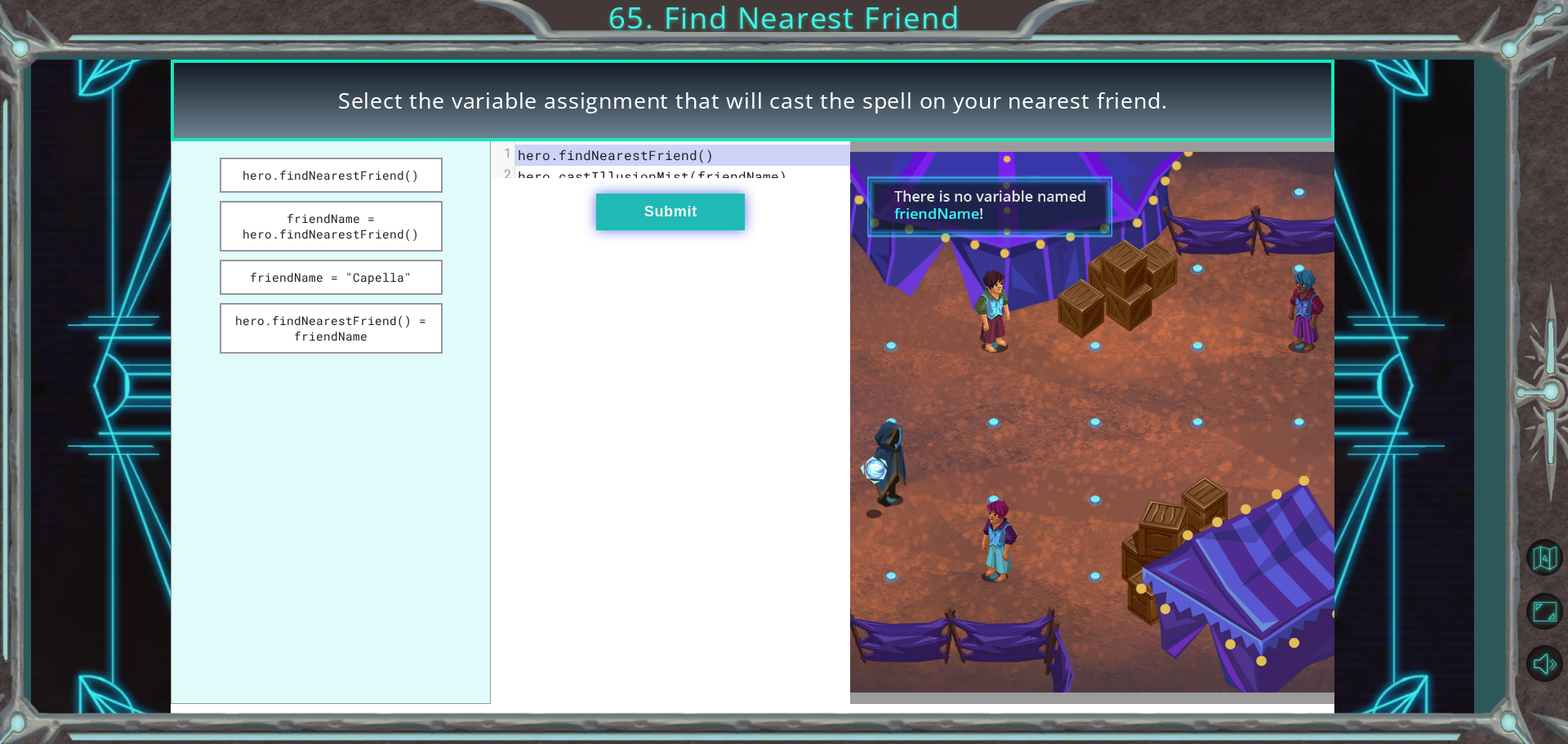
click at [722, 229] on button "Submit" at bounding box center [671, 211] width 149 height 37
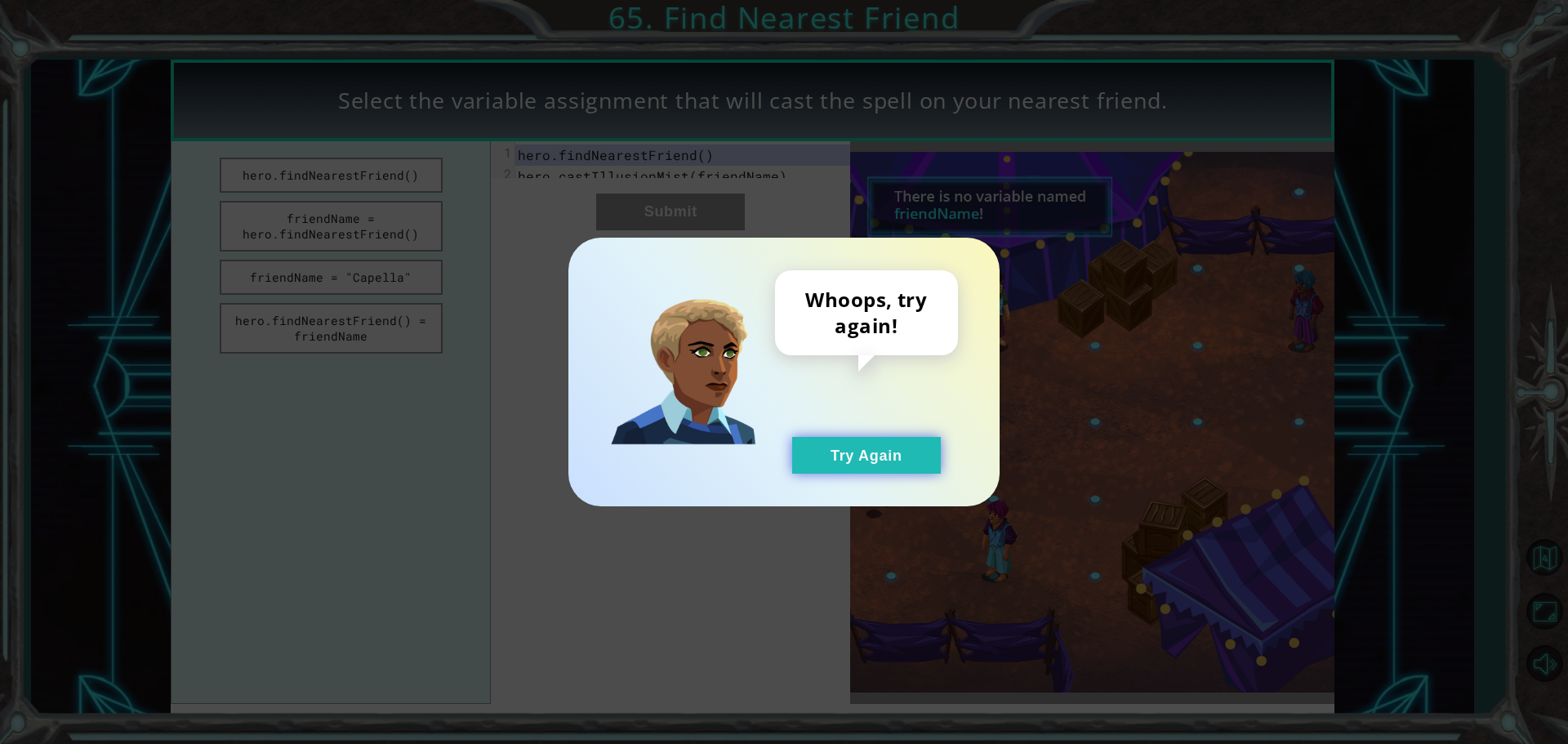
click at [867, 471] on button "Try Again" at bounding box center [867, 455] width 149 height 37
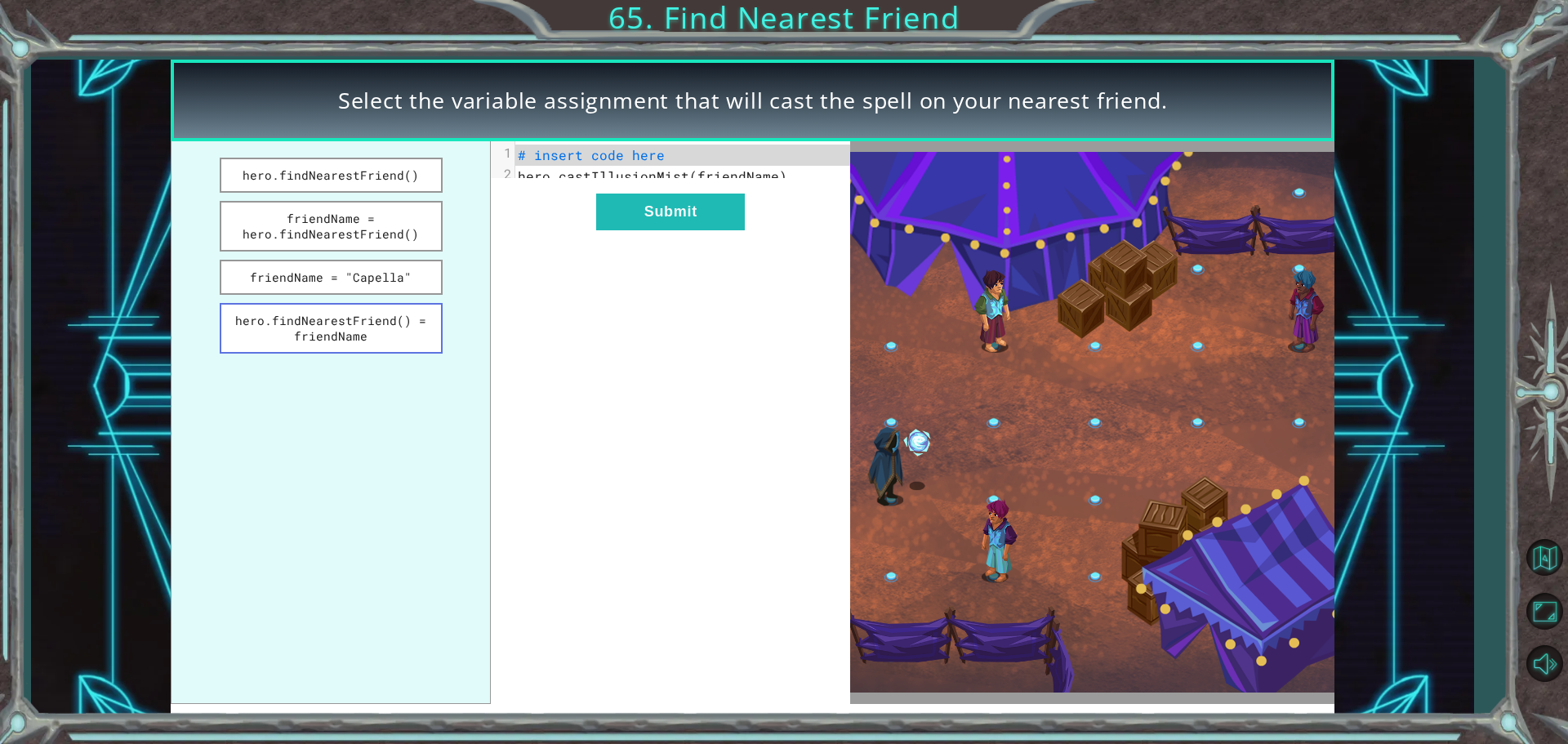
drag, startPoint x: 311, startPoint y: 336, endPoint x: 323, endPoint y: 333, distance: 12.4
click at [312, 335] on button "hero.findNearestFriend() = friendName" at bounding box center [331, 328] width 223 height 51
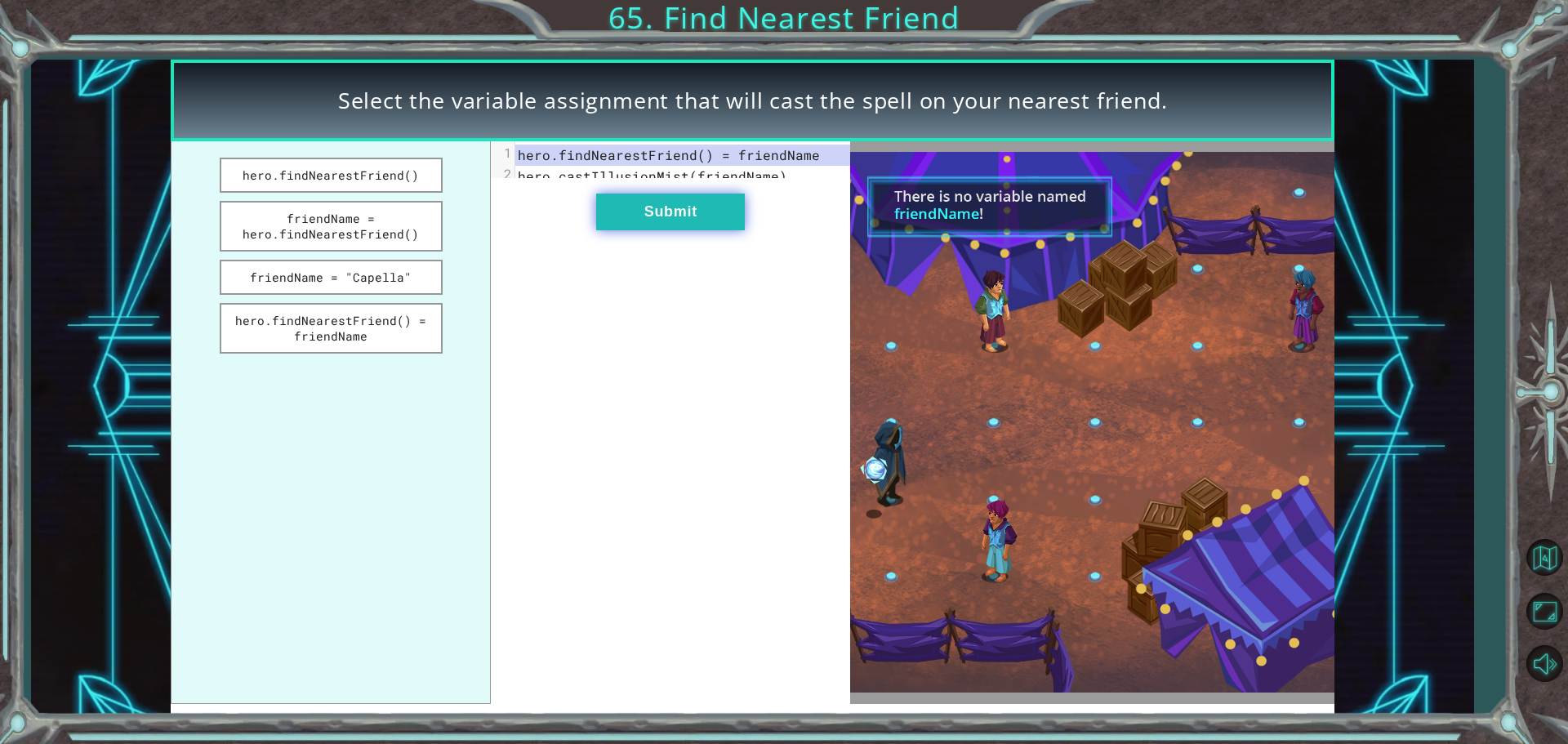
click at [646, 231] on button "Submit" at bounding box center [671, 211] width 149 height 37
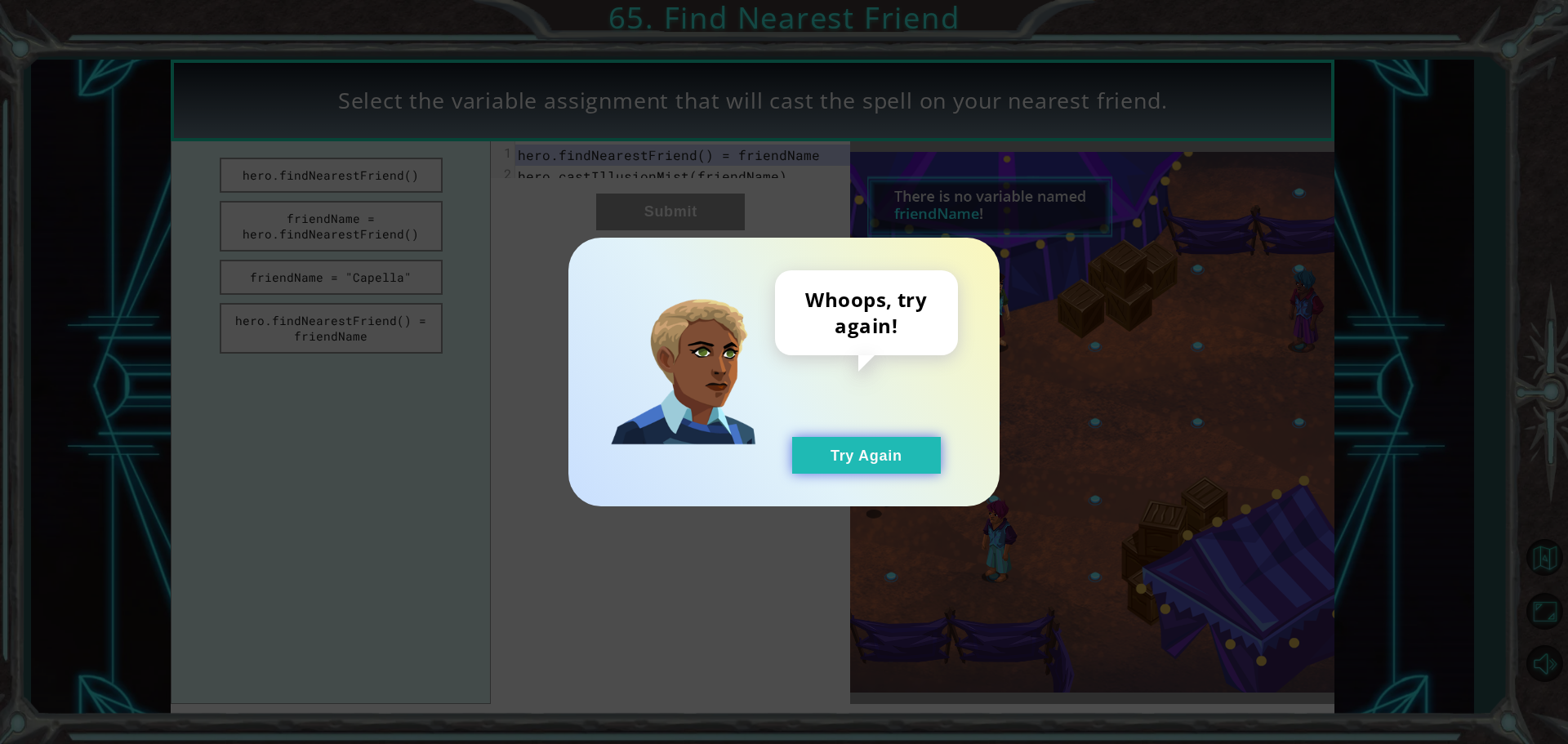
click at [911, 471] on button "Try Again" at bounding box center [867, 455] width 149 height 37
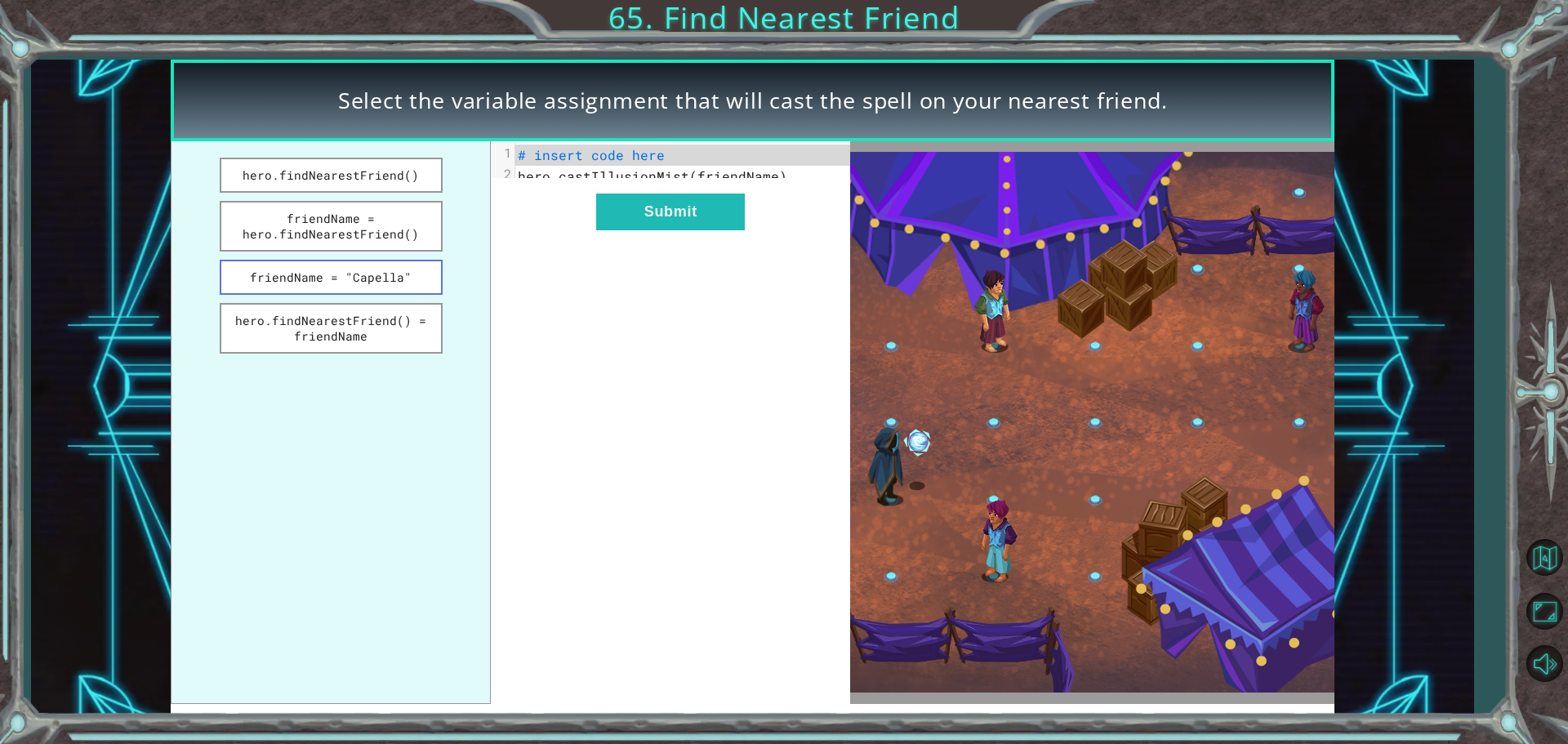
click at [380, 272] on button "friendName = "Capella"" at bounding box center [331, 276] width 223 height 35
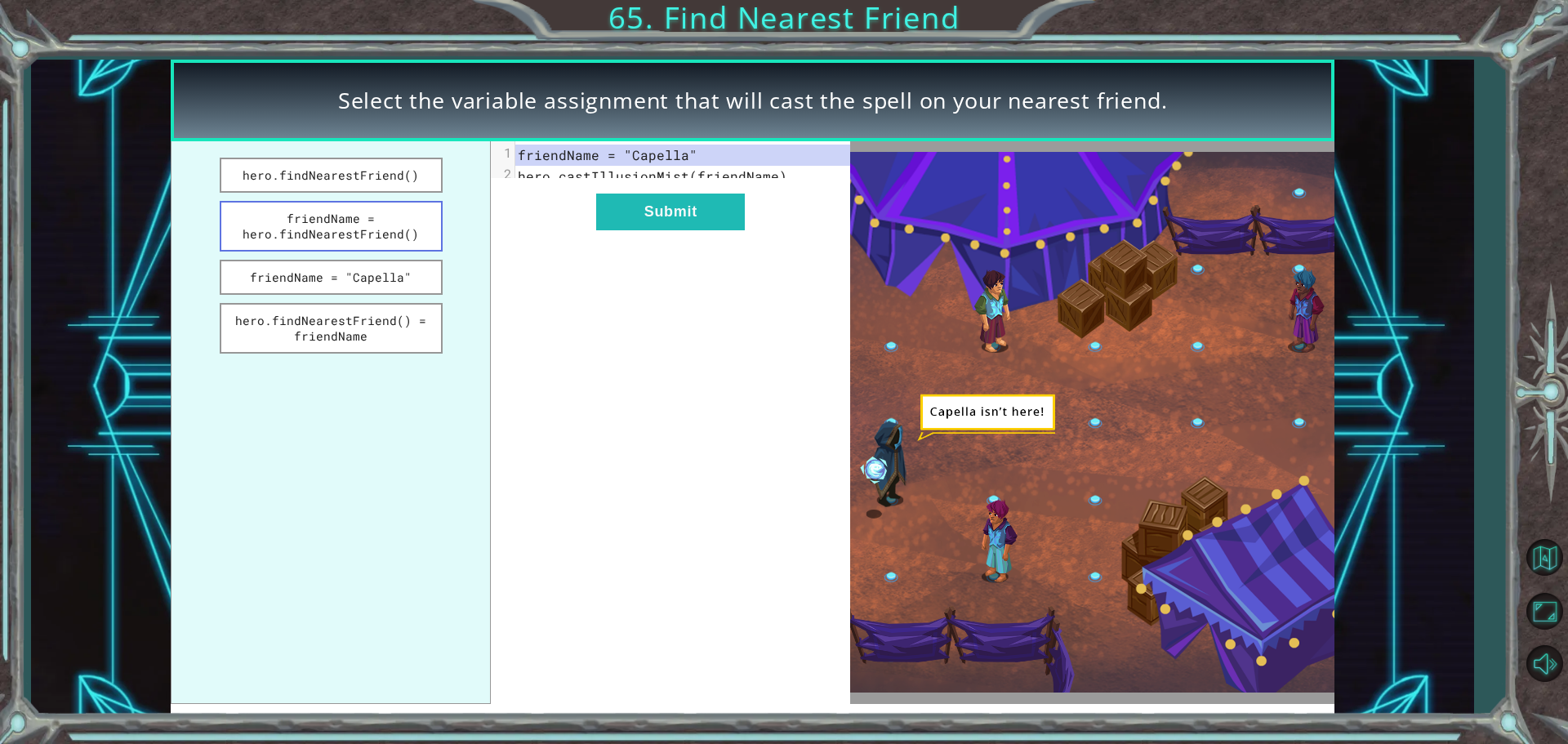
drag, startPoint x: 319, startPoint y: 221, endPoint x: 410, endPoint y: 230, distance: 91.4
click at [320, 221] on button "friendName = hero.findNearestFriend()" at bounding box center [331, 226] width 223 height 51
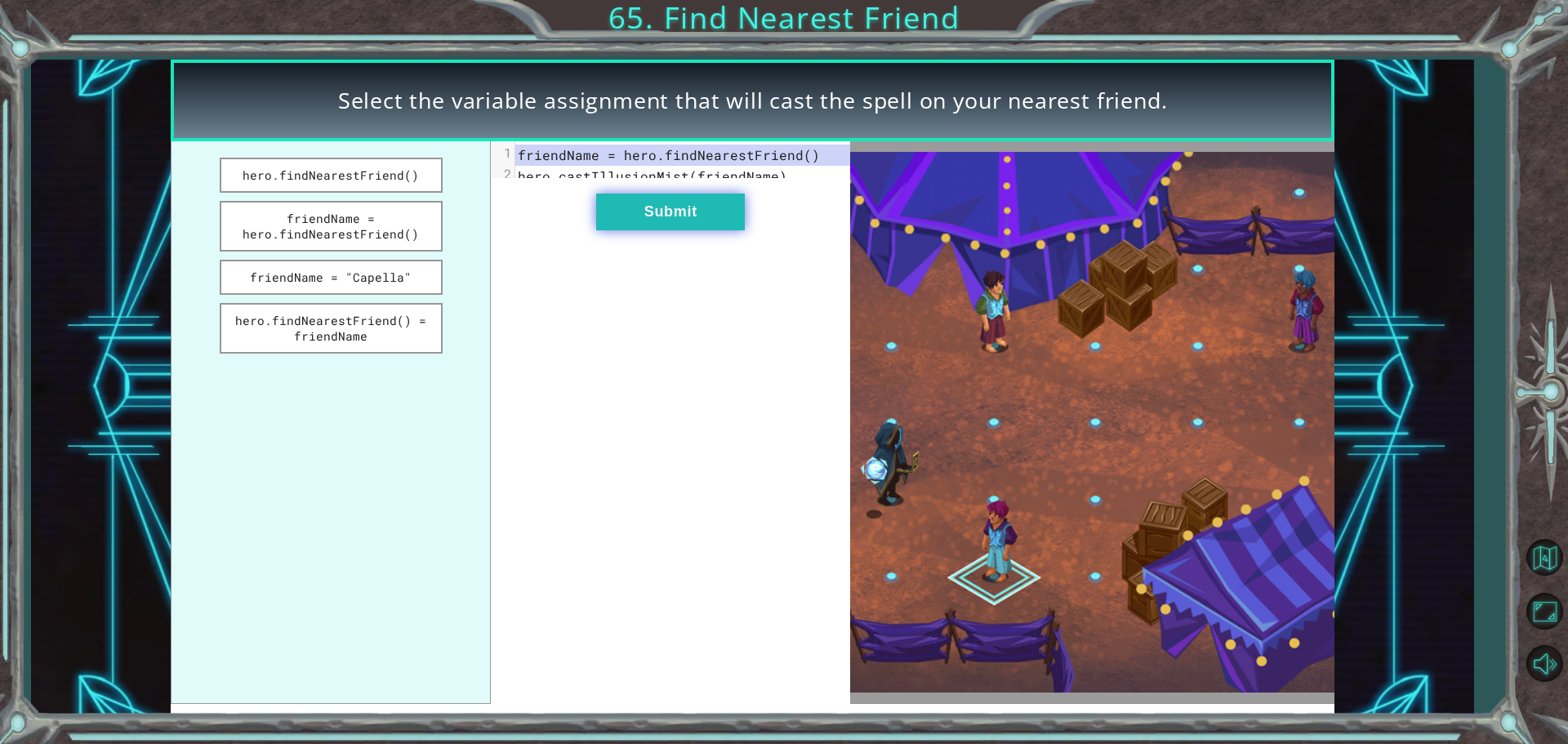
click at [658, 210] on button "Submit" at bounding box center [671, 211] width 149 height 37
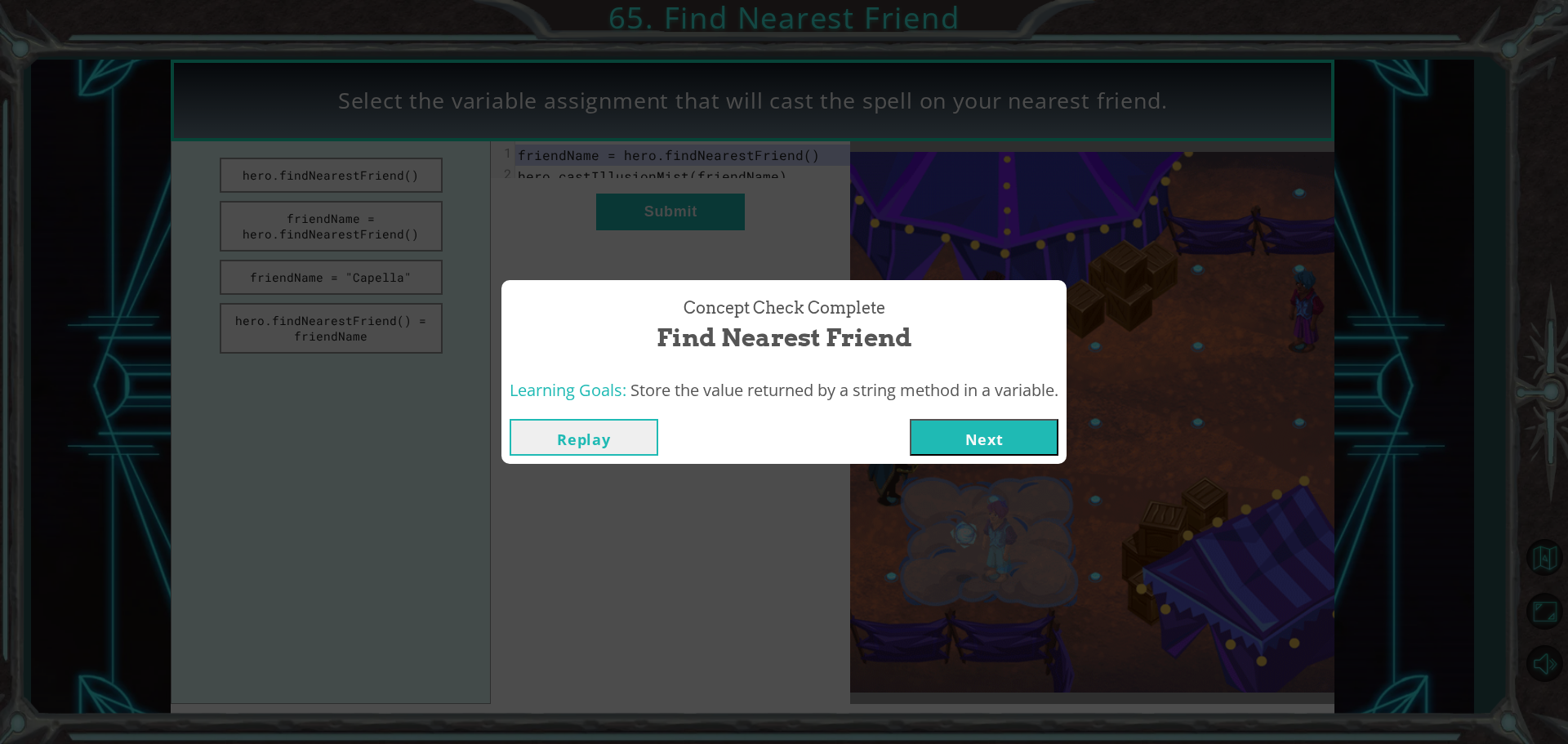
click at [971, 432] on button "Next" at bounding box center [984, 437] width 149 height 37
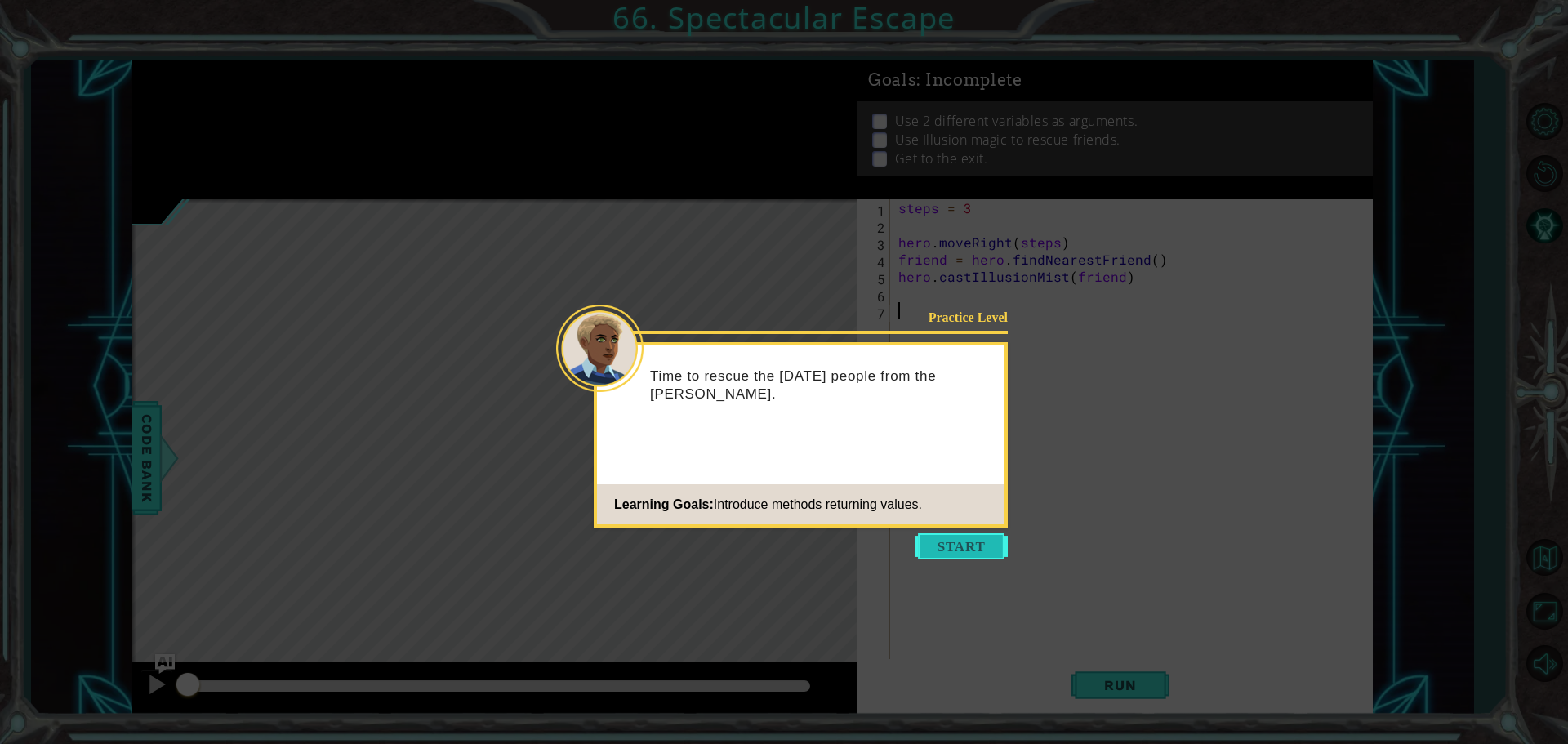
click at [958, 547] on button "Start" at bounding box center [961, 546] width 93 height 26
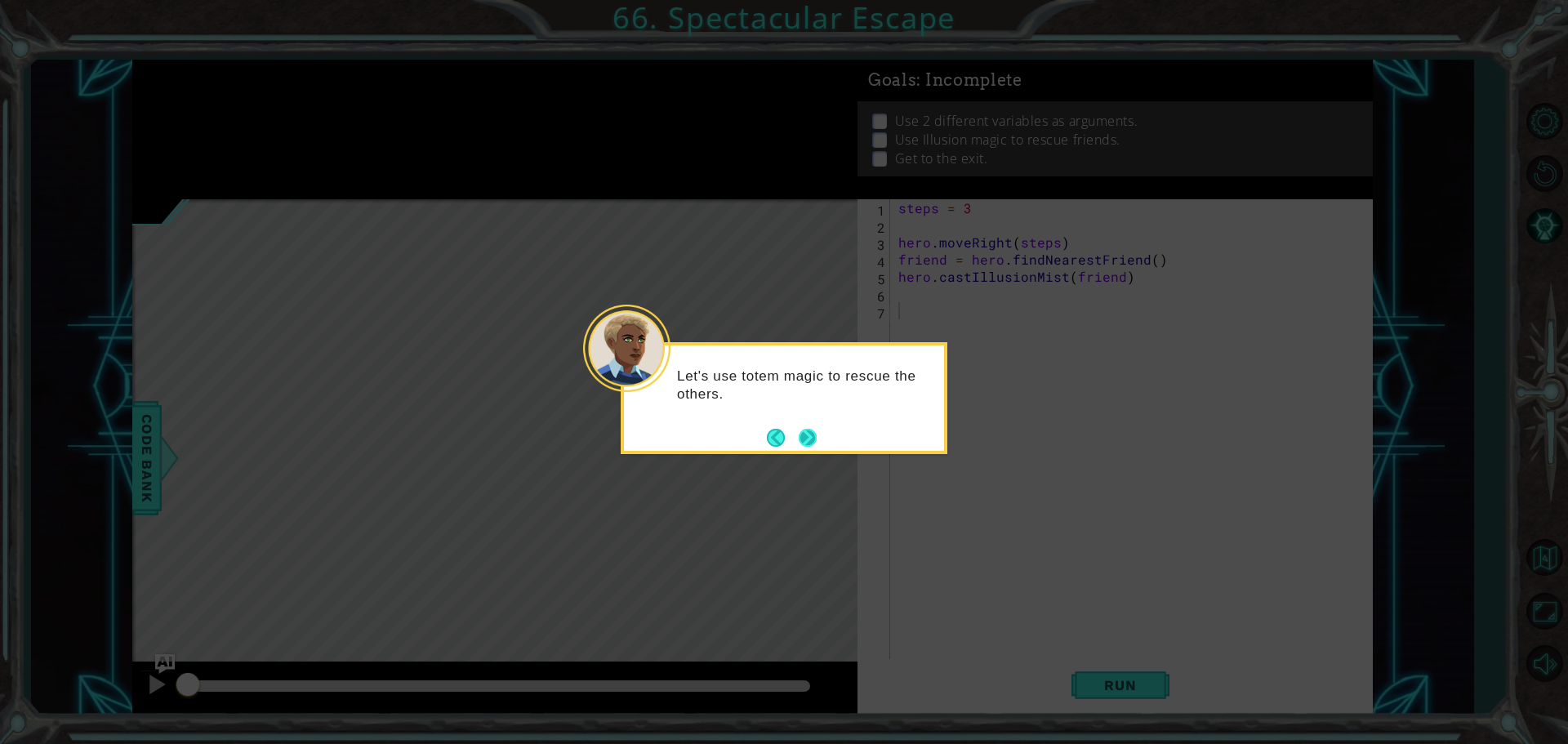
click at [809, 434] on button "Next" at bounding box center [807, 438] width 18 height 18
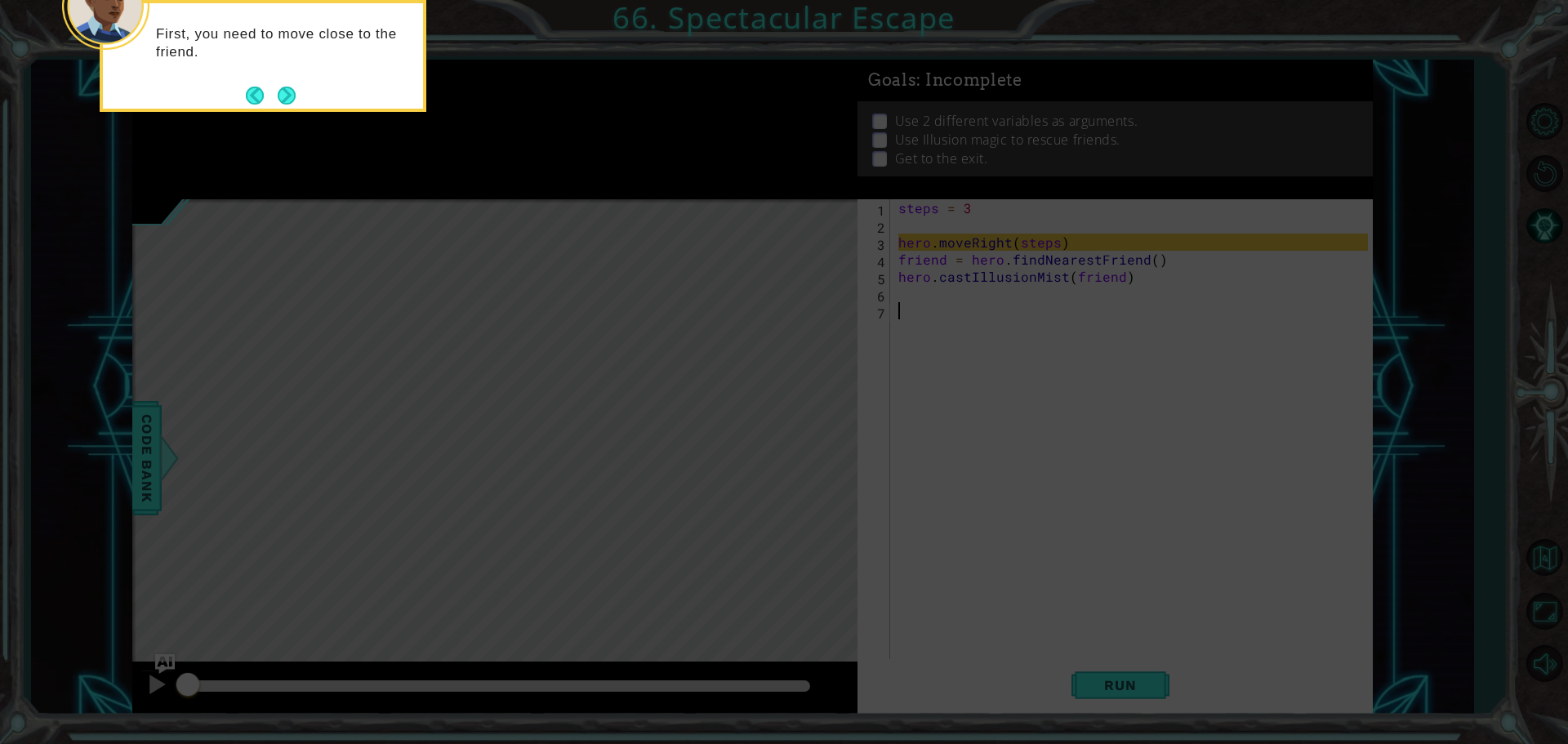
click at [299, 97] on div "First, you need to move close to the friend." at bounding box center [263, 55] width 327 height 112
click at [292, 96] on button "Next" at bounding box center [286, 95] width 29 height 29
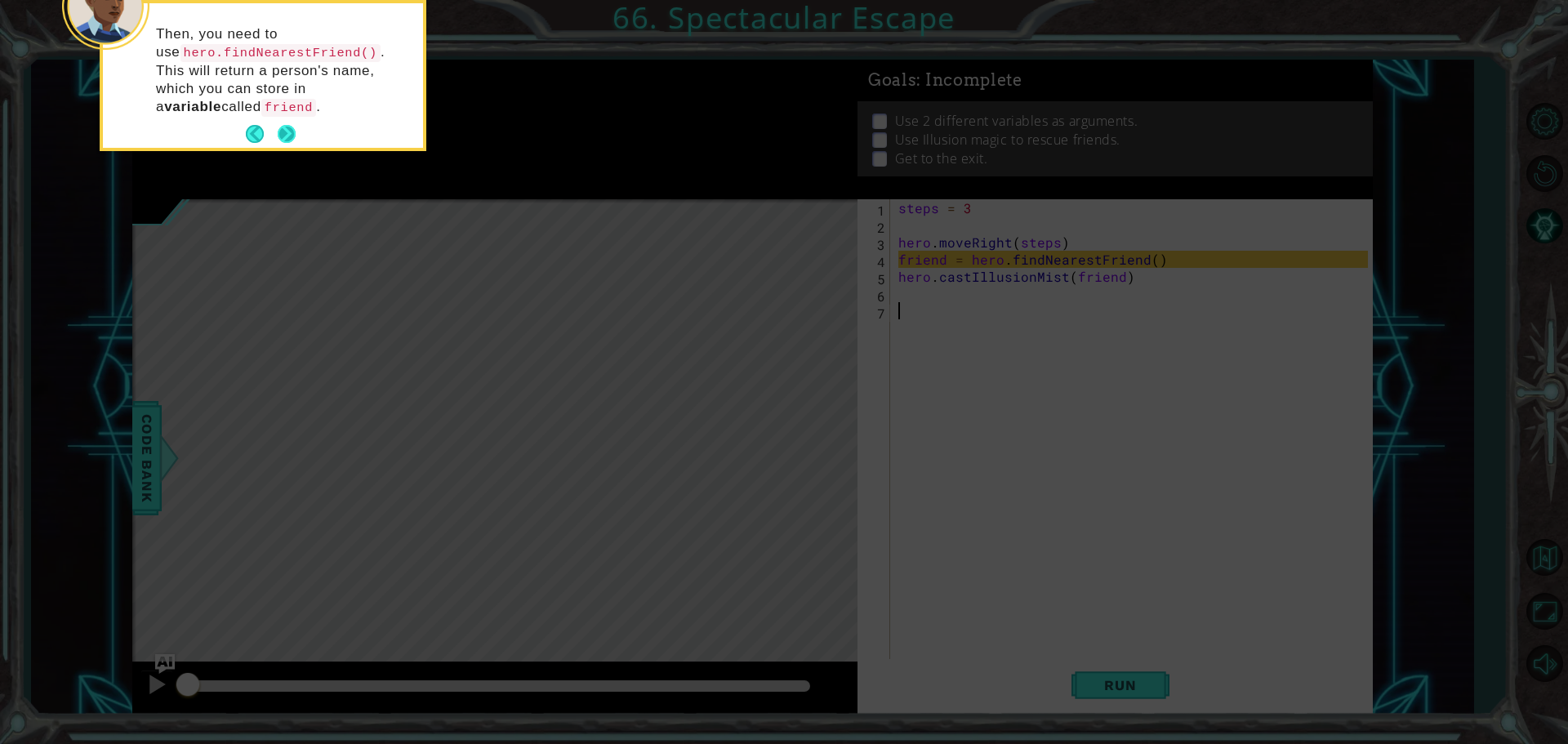
click at [289, 140] on button "Next" at bounding box center [286, 134] width 18 height 18
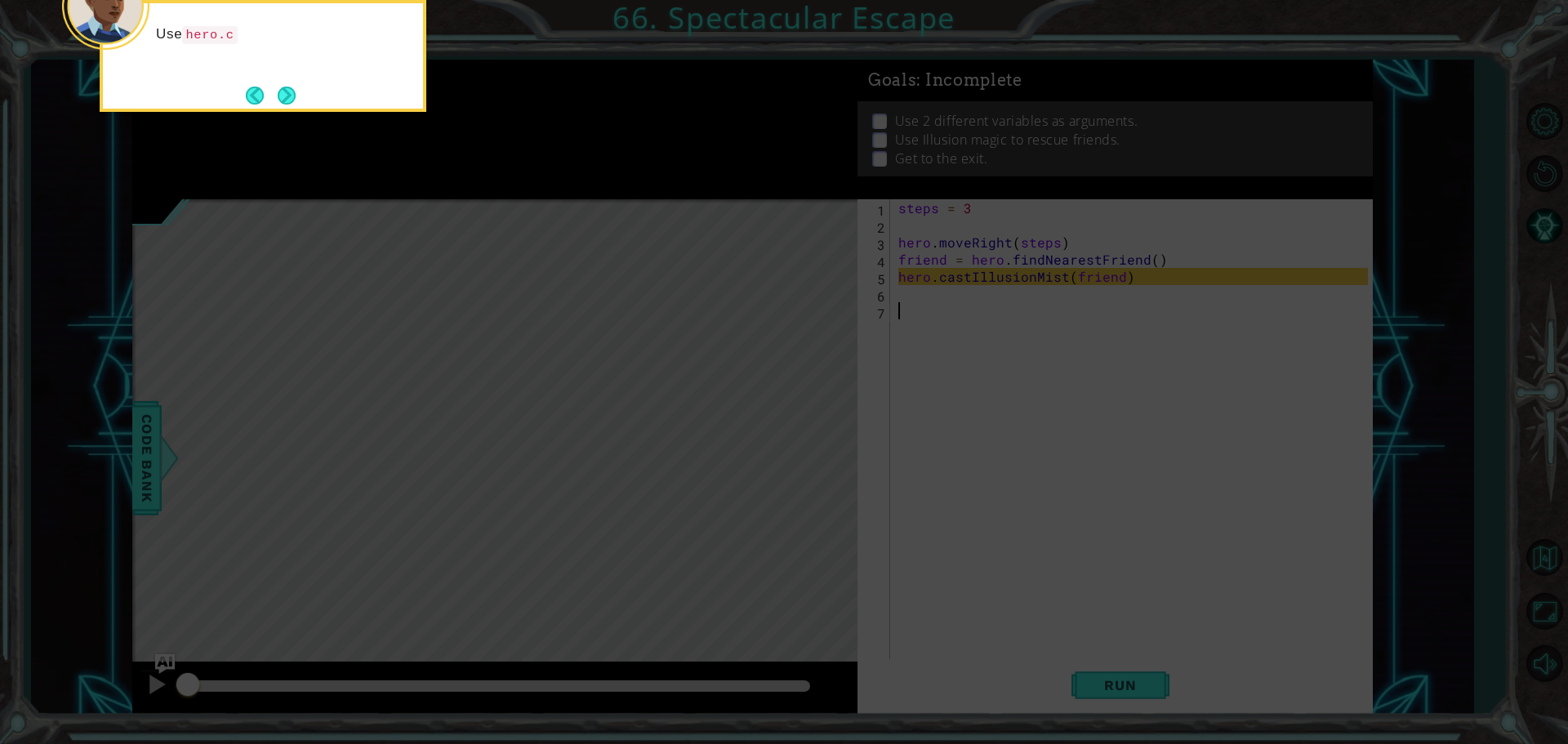
click at [287, 110] on div "Use hero.c" at bounding box center [263, 55] width 327 height 112
click at [284, 99] on button "Next" at bounding box center [286, 95] width 18 height 18
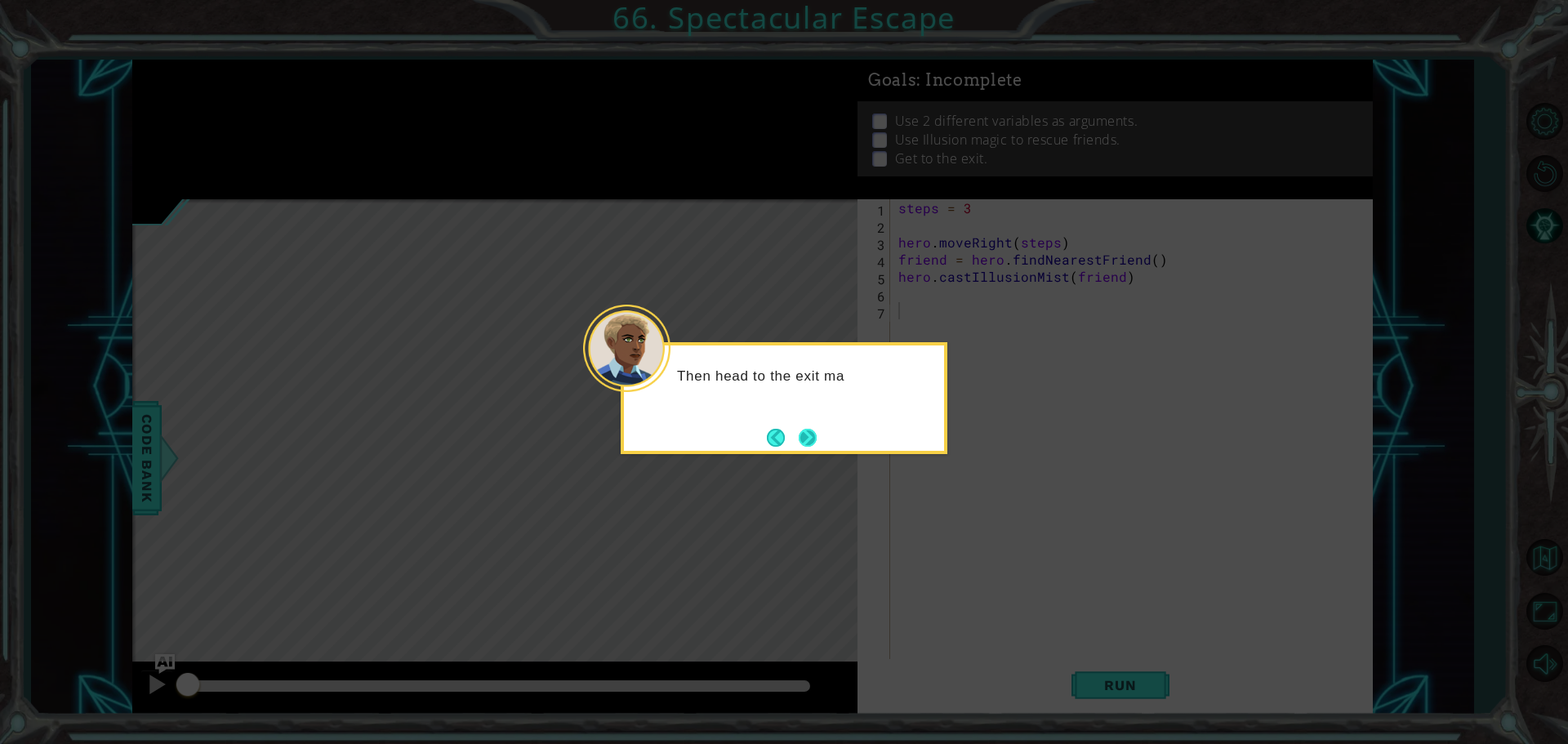
click at [811, 438] on button "Next" at bounding box center [807, 438] width 18 height 18
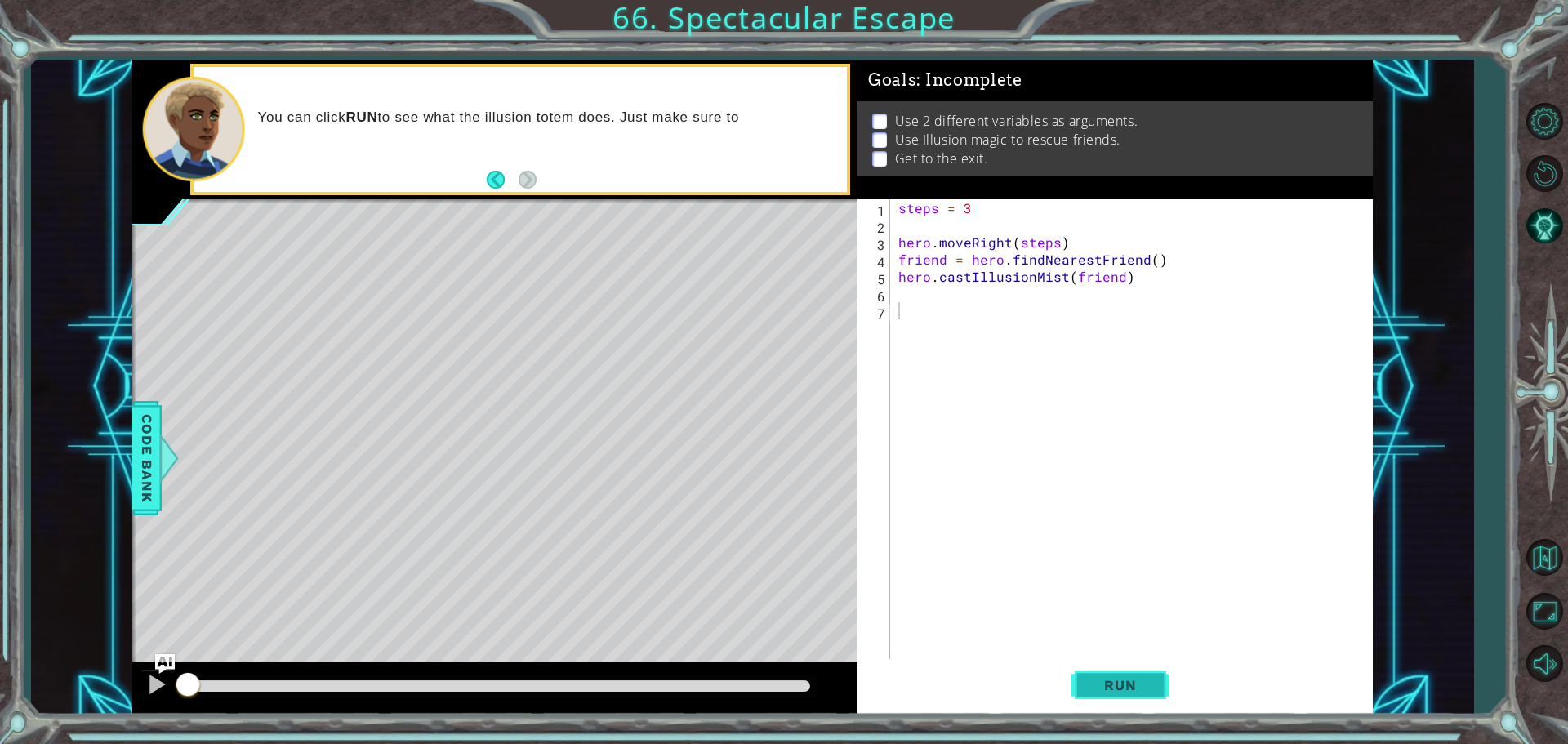
click at [1107, 674] on button "Run" at bounding box center [1120, 685] width 98 height 52
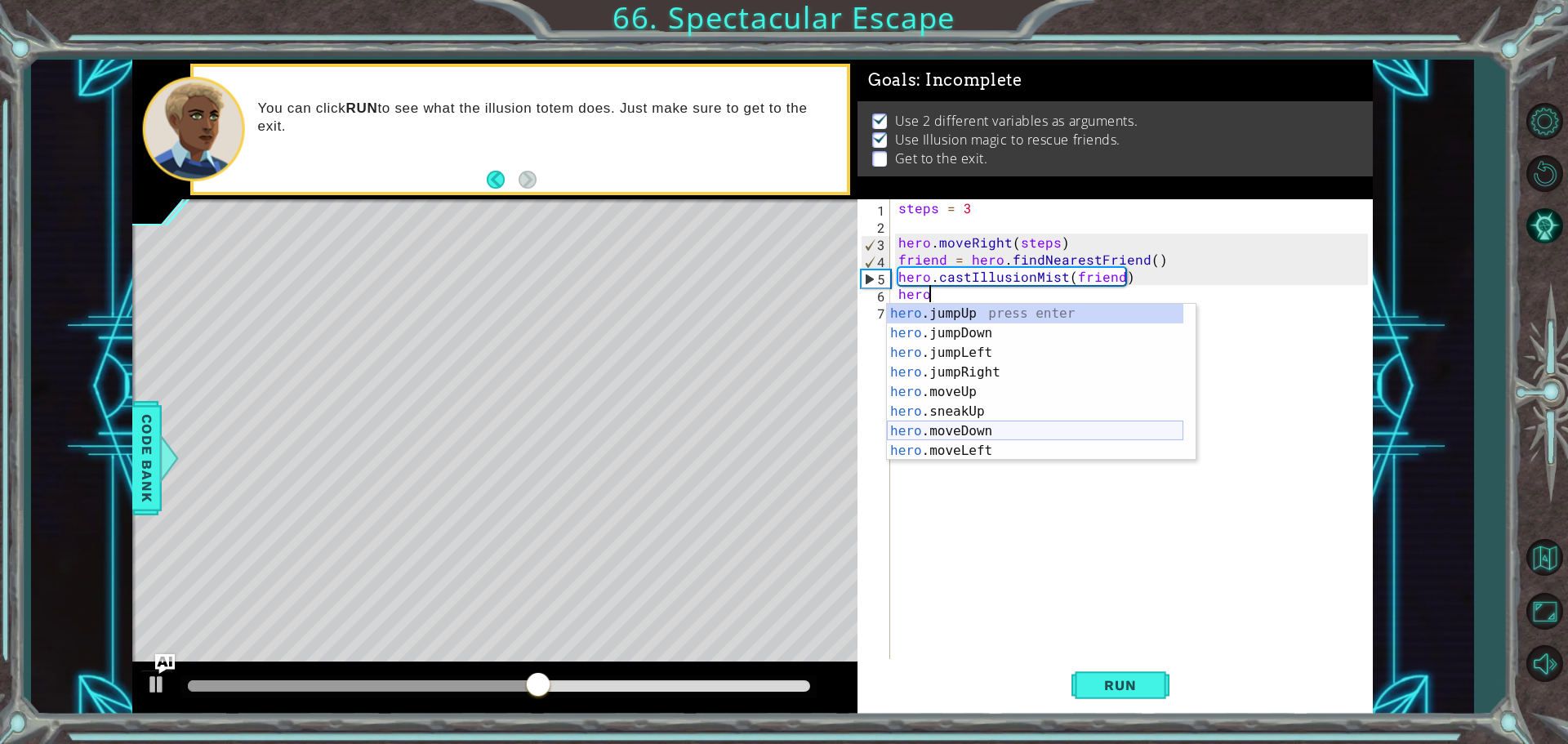
scroll to position [49, 0]
click at [975, 423] on div "hero .jumpLeft press enter hero .jumpRight press enter hero .moveUp press enter…" at bounding box center [1034, 392] width 296 height 196
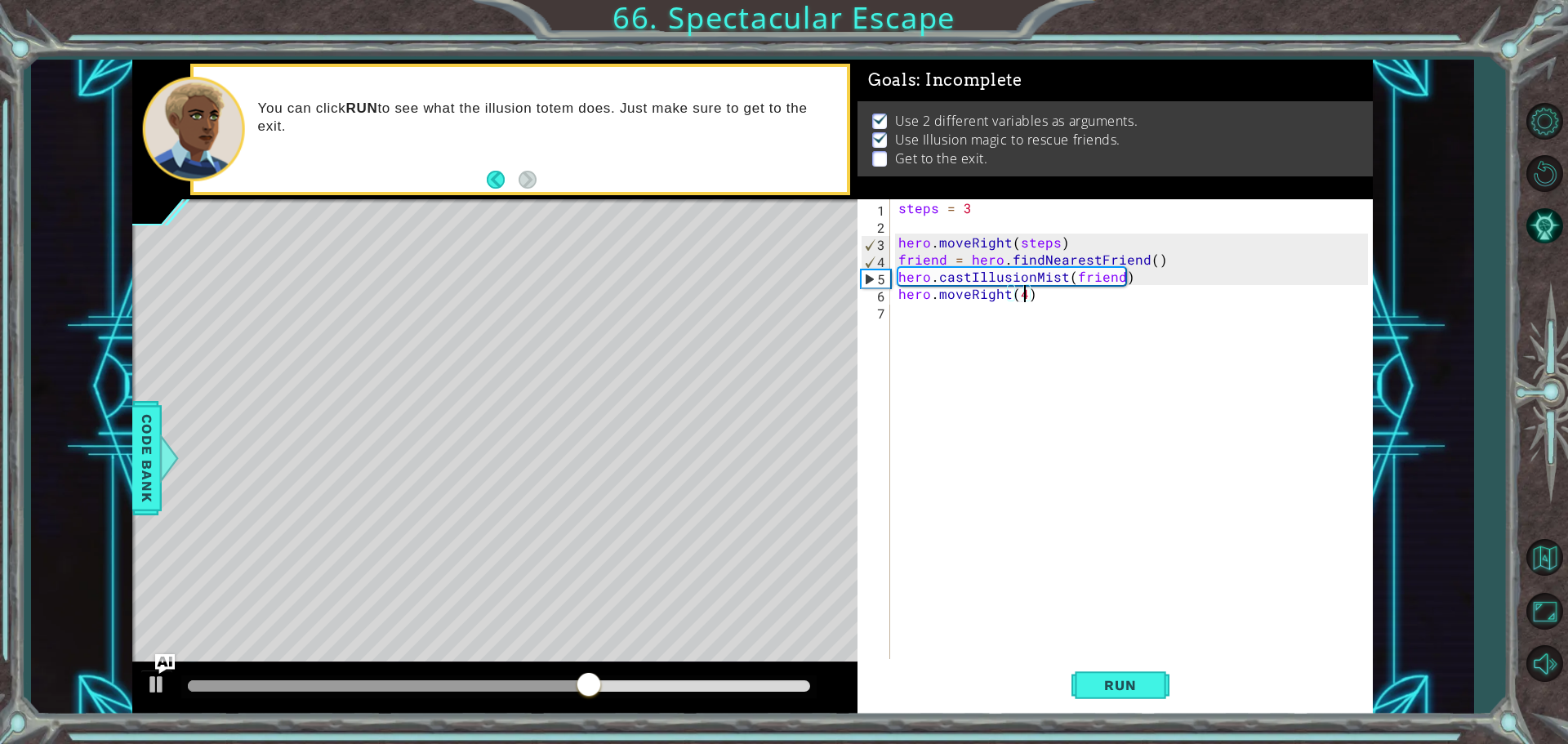
scroll to position [0, 7]
click at [1151, 663] on button "Run" at bounding box center [1120, 685] width 98 height 52
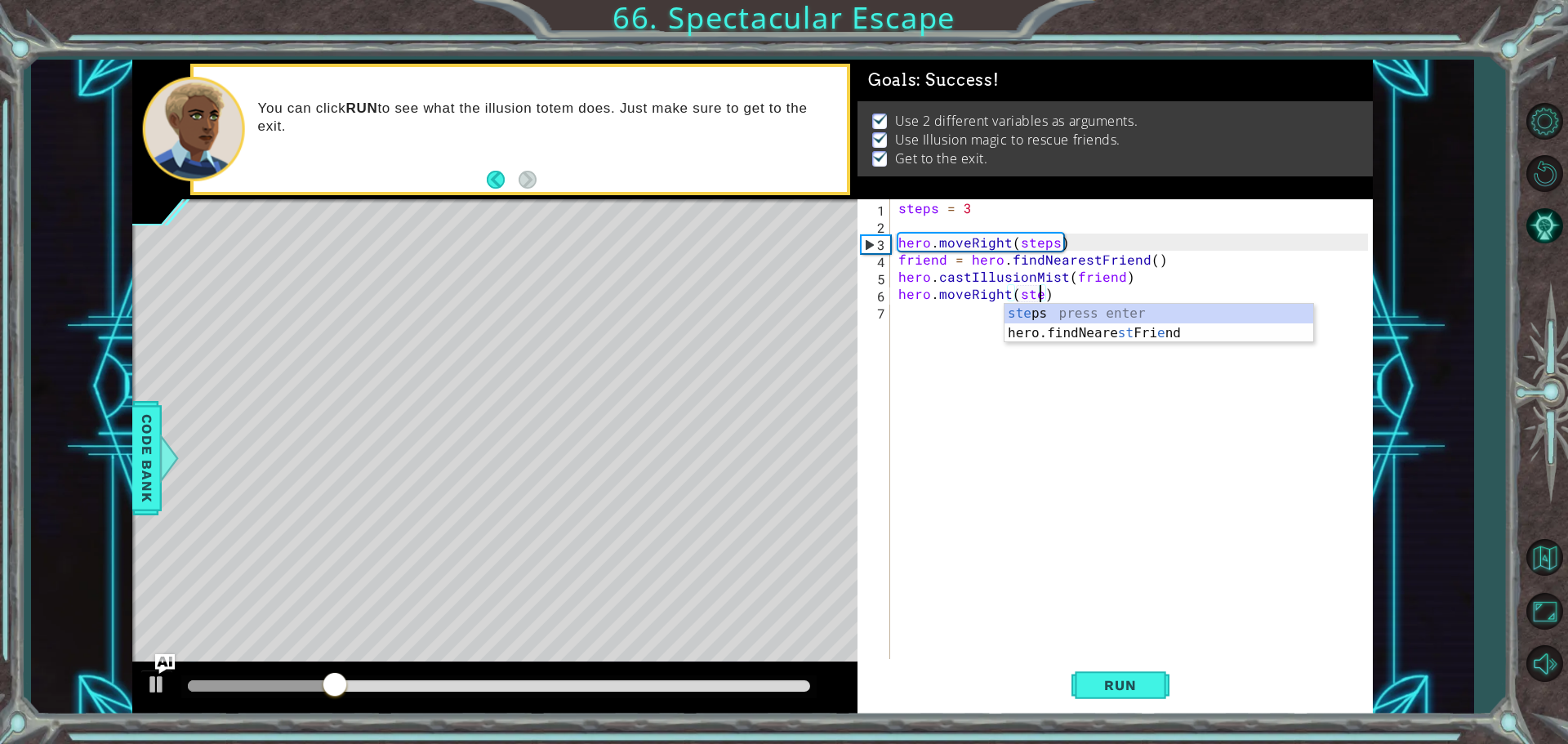
scroll to position [0, 9]
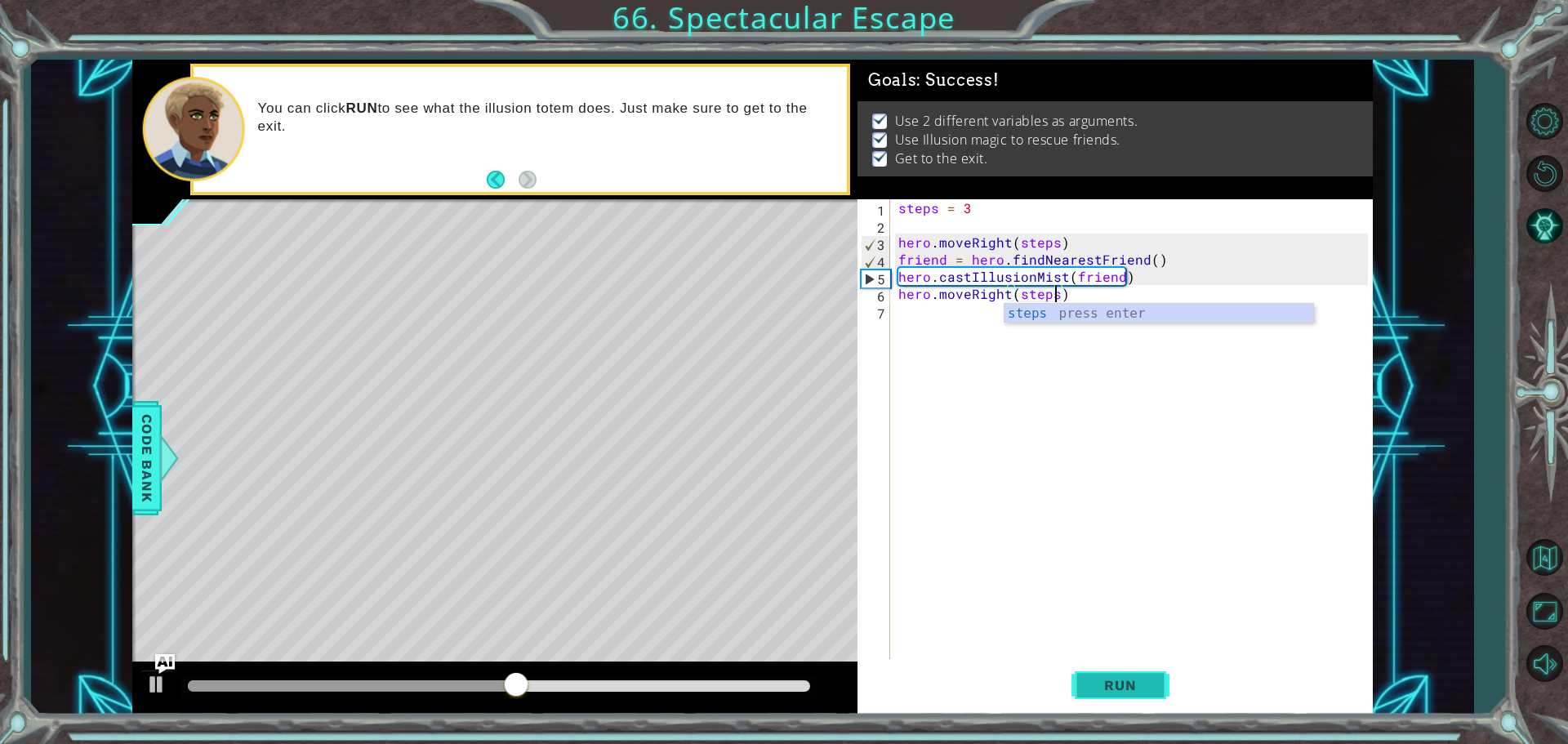
type textarea "hero.moveRight(steps)"
click at [1103, 682] on span "Run" at bounding box center [1119, 686] width 64 height 16
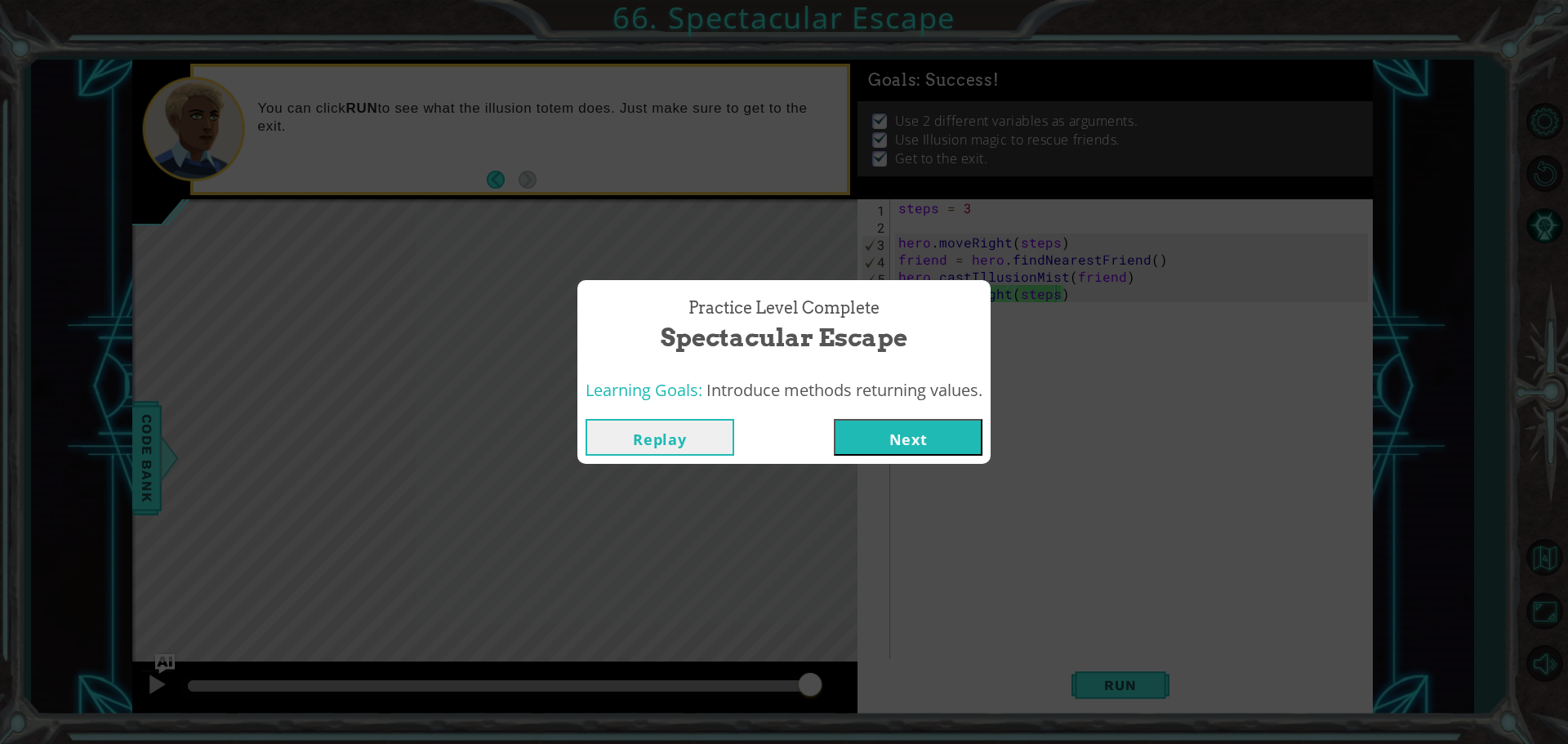
click at [895, 431] on button "Next" at bounding box center [908, 437] width 149 height 37
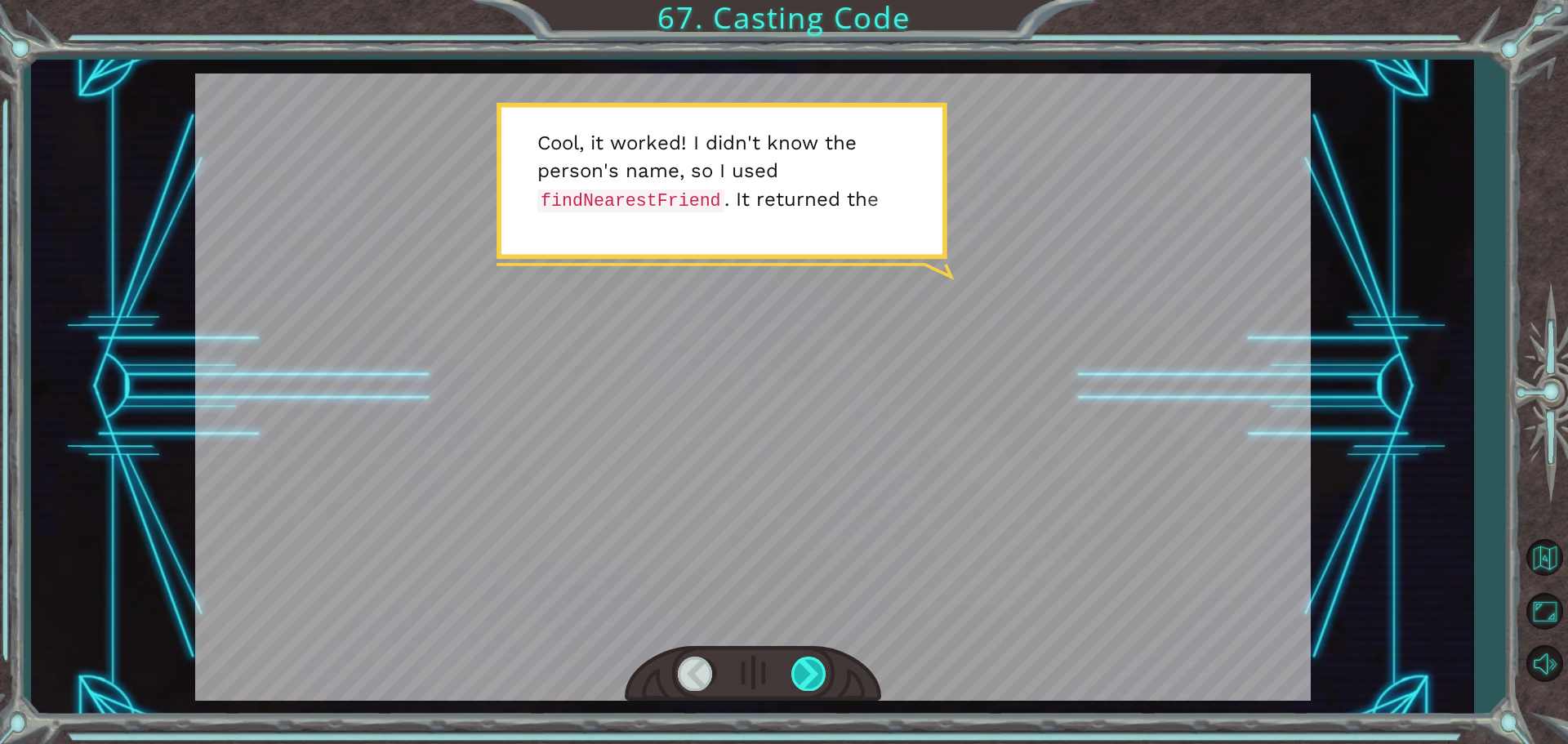
click at [821, 686] on div at bounding box center [809, 674] width 37 height 34
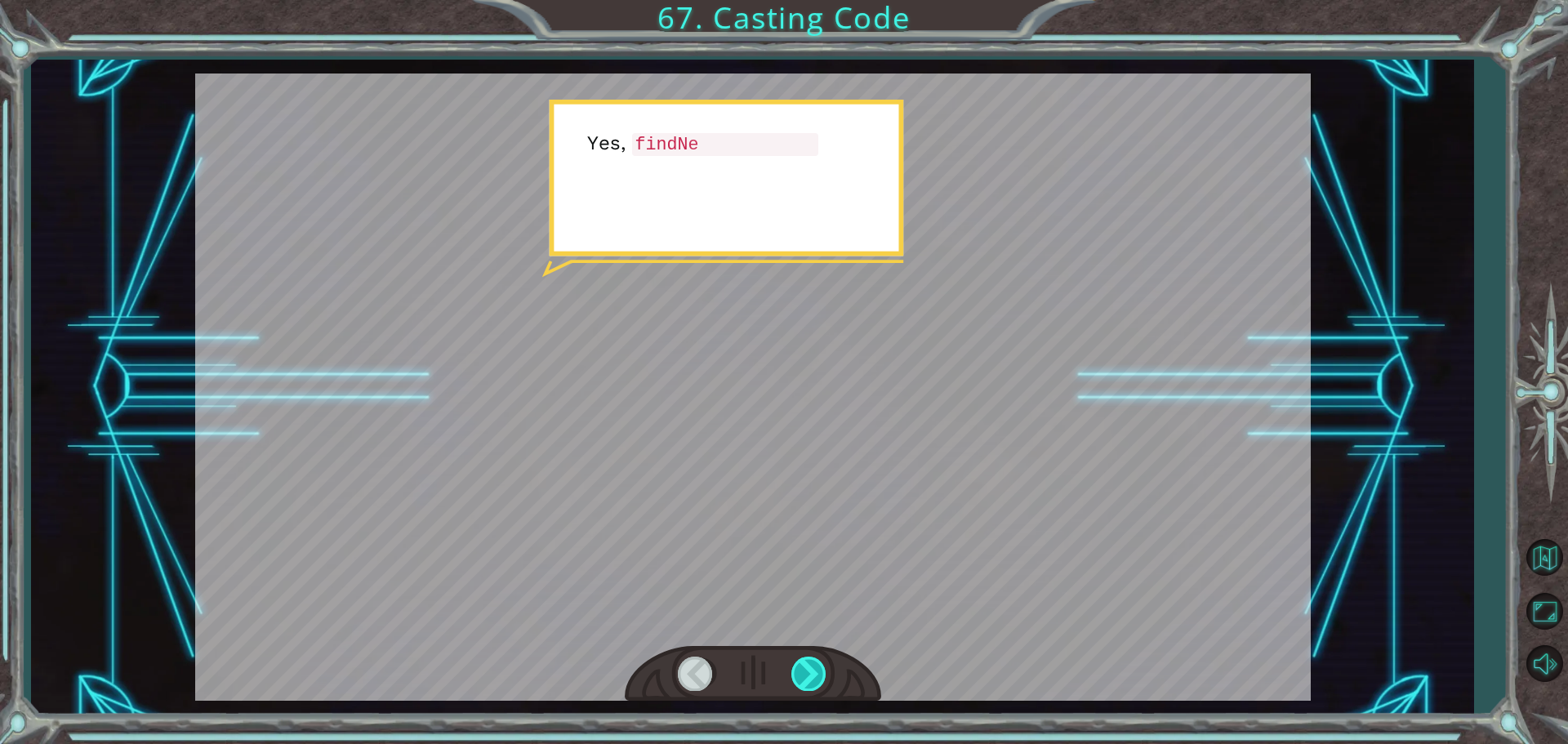
click at [821, 686] on div at bounding box center [809, 674] width 37 height 34
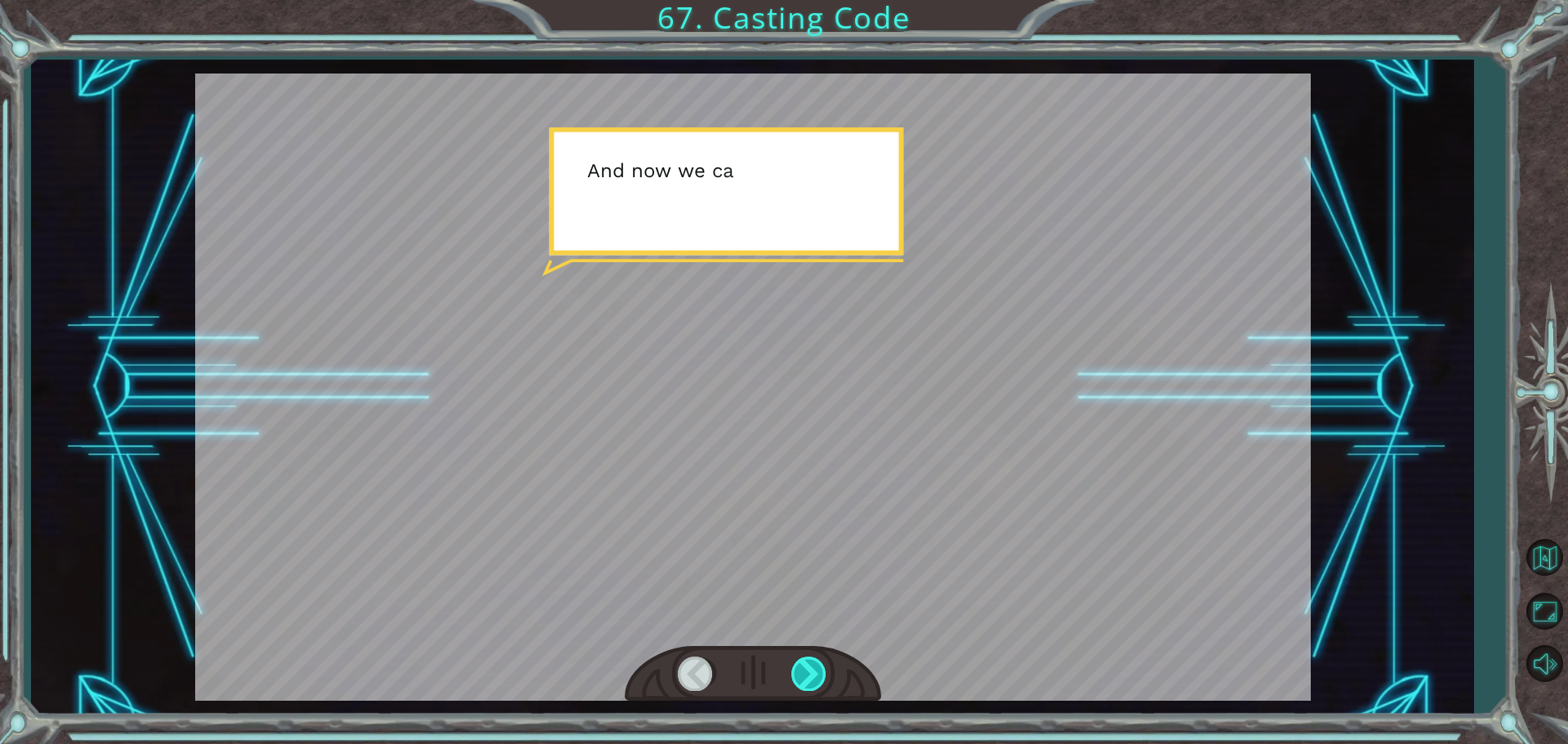
click at [821, 686] on div at bounding box center [809, 674] width 37 height 34
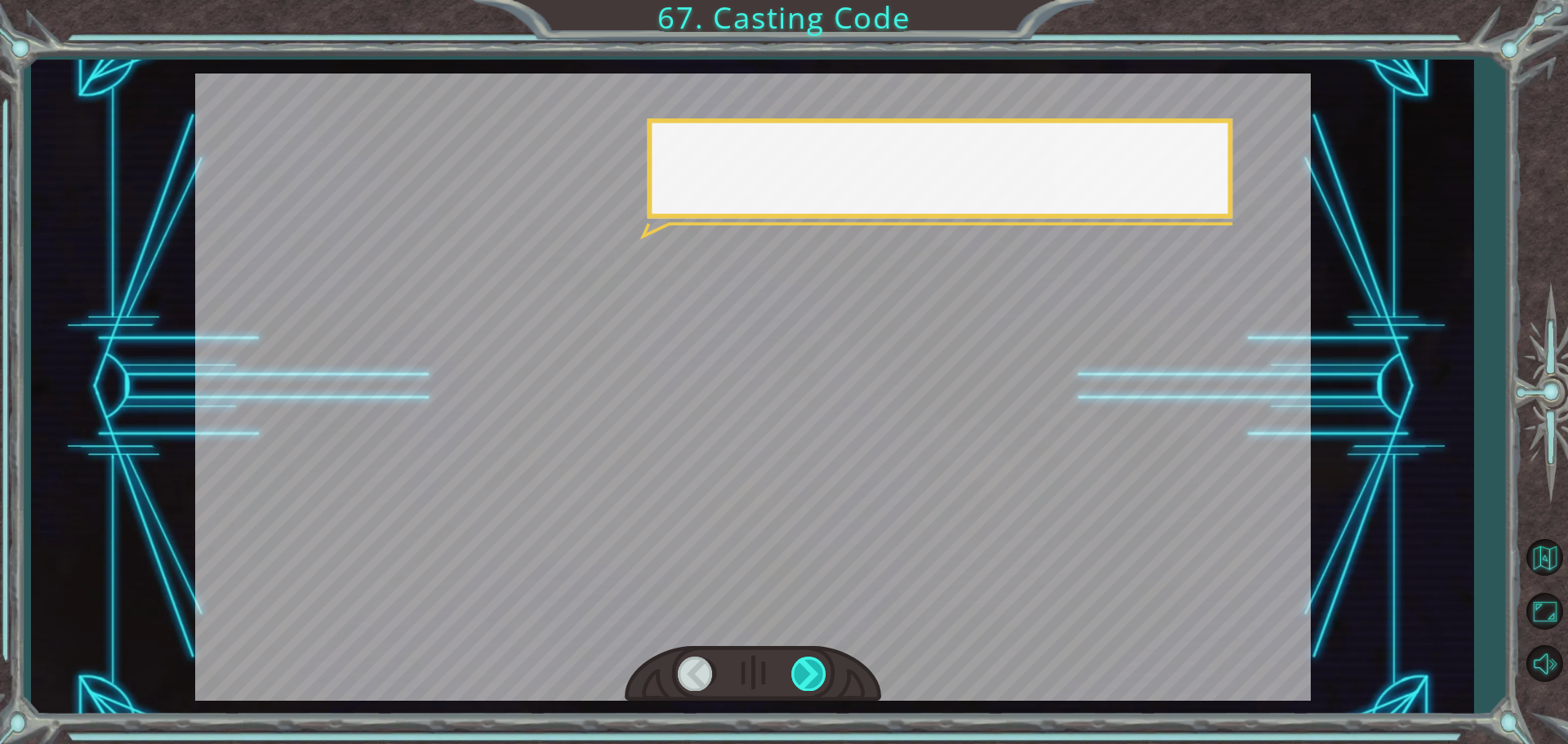
click at [821, 686] on div at bounding box center [809, 674] width 37 height 34
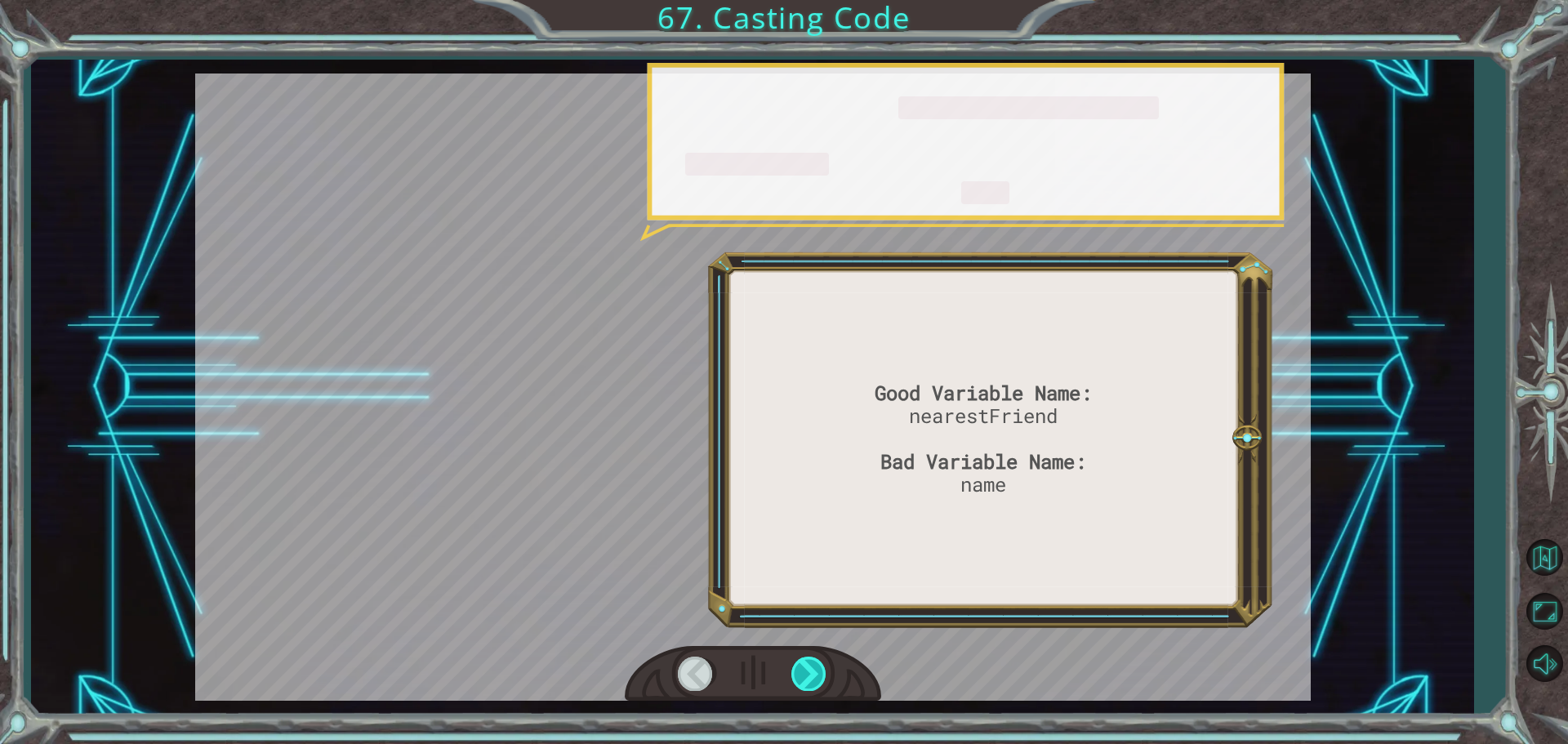
click at [821, 686] on div at bounding box center [809, 674] width 37 height 34
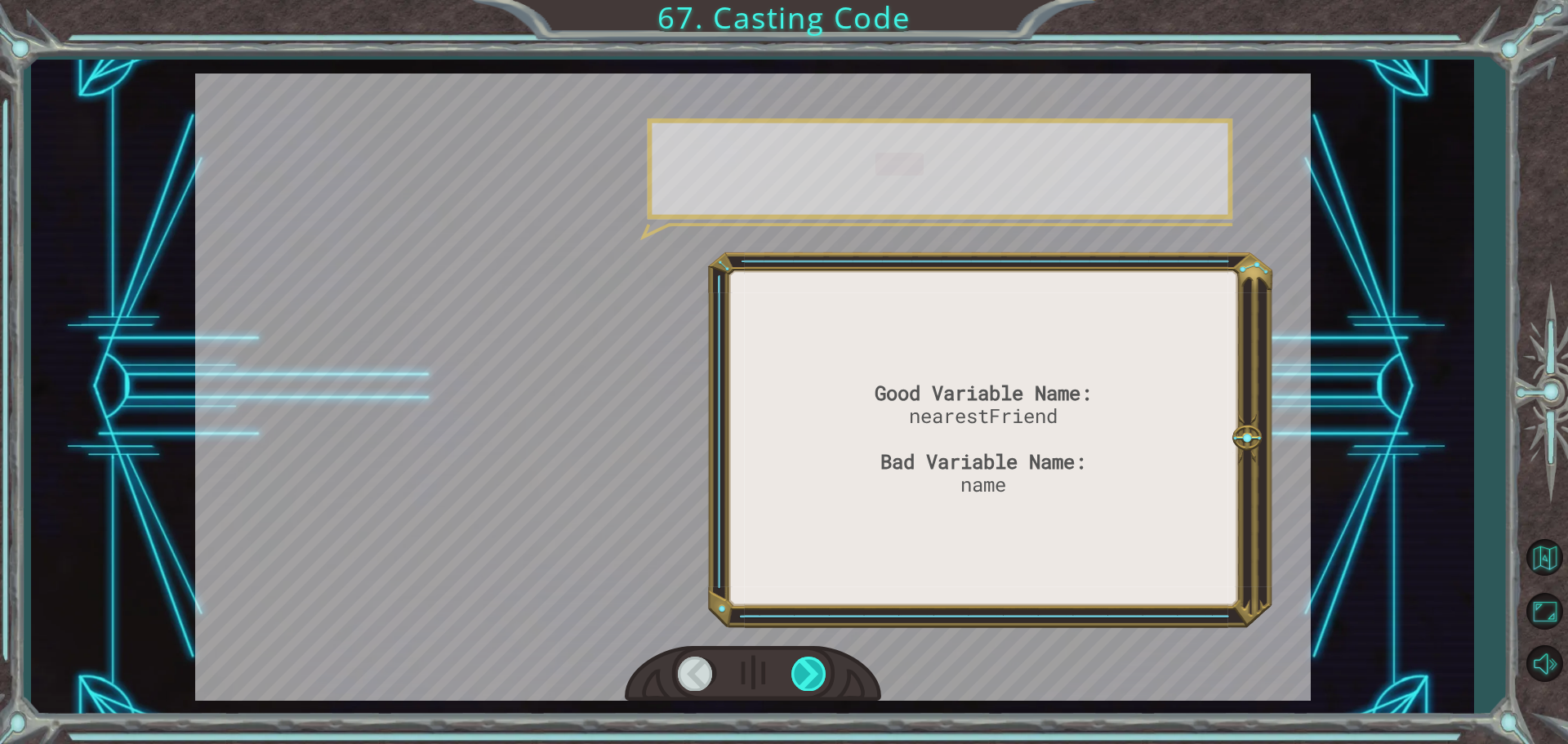
click at [821, 686] on div at bounding box center [809, 674] width 37 height 34
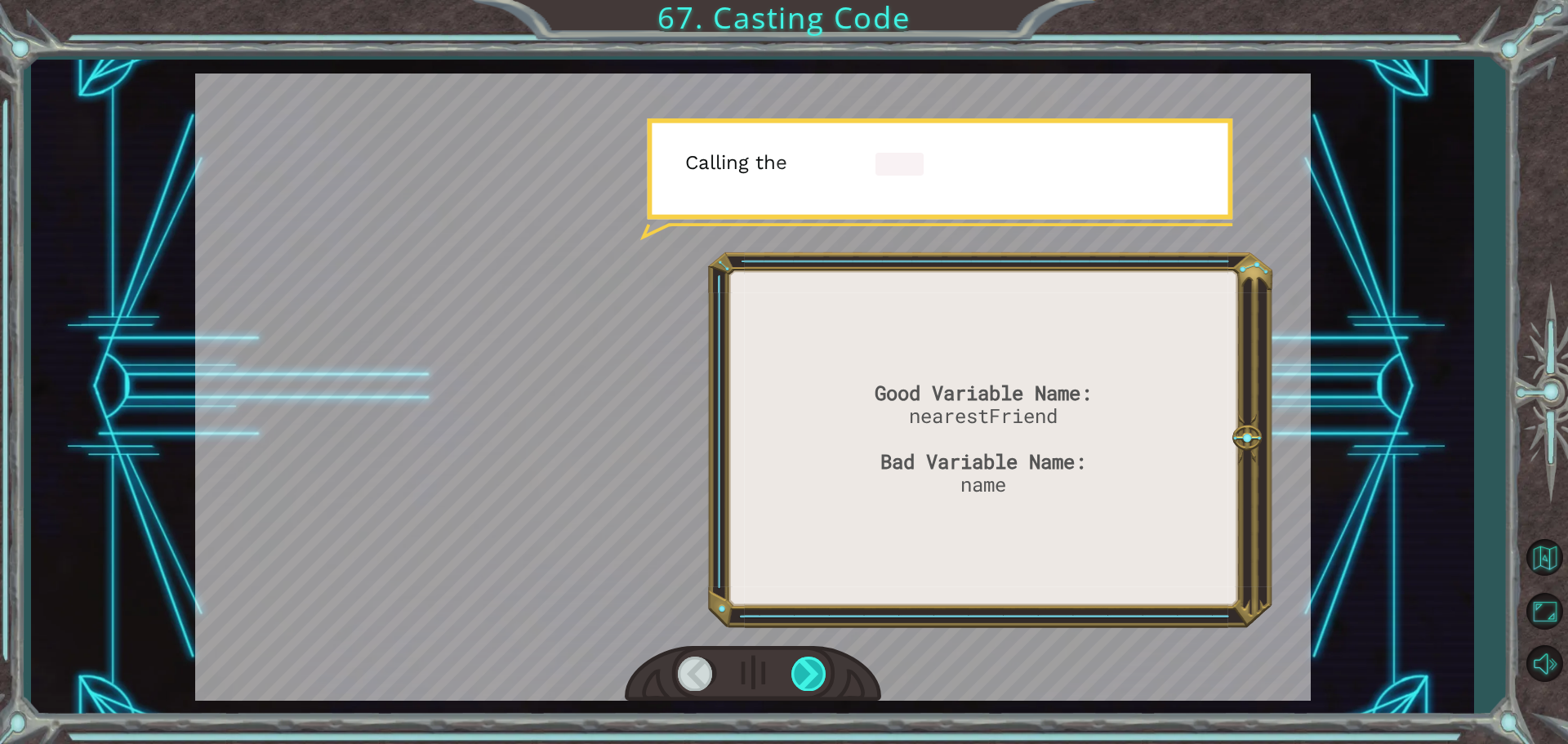
click at [821, 686] on div at bounding box center [809, 674] width 37 height 34
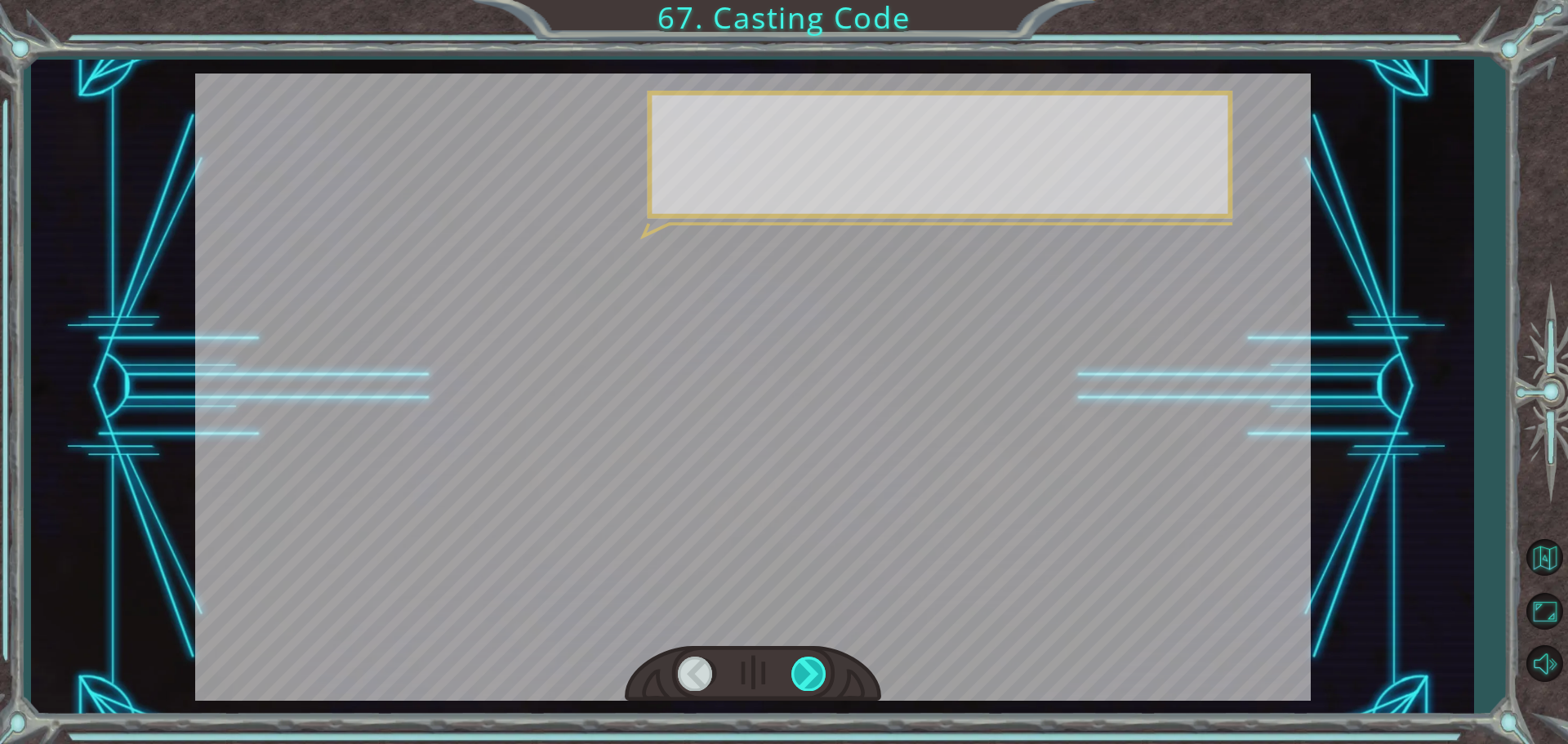
drag, startPoint x: 820, startPoint y: 684, endPoint x: 812, endPoint y: 686, distance: 8.2
click at [816, 683] on div at bounding box center [809, 674] width 37 height 34
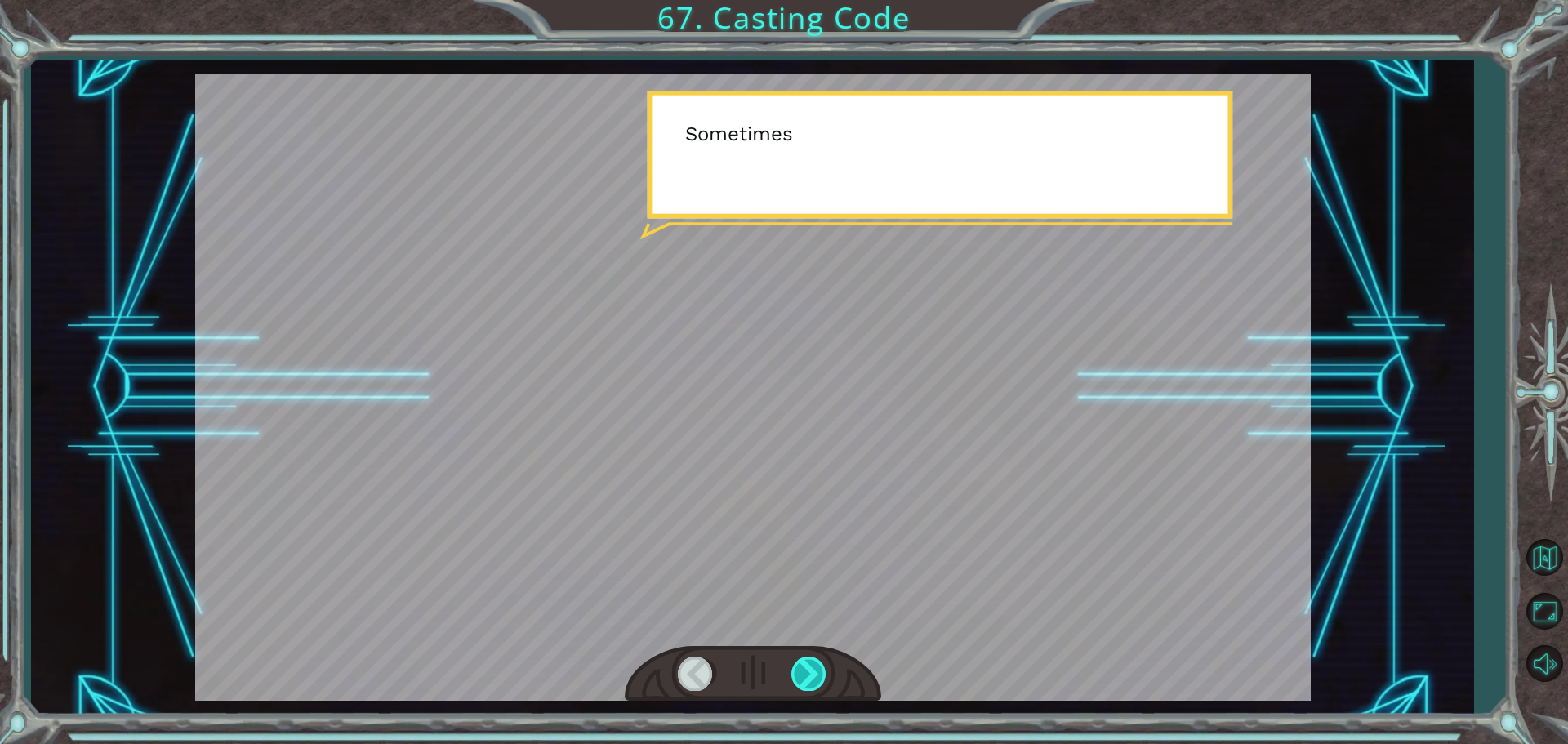
click at [811, 688] on div at bounding box center [809, 674] width 37 height 34
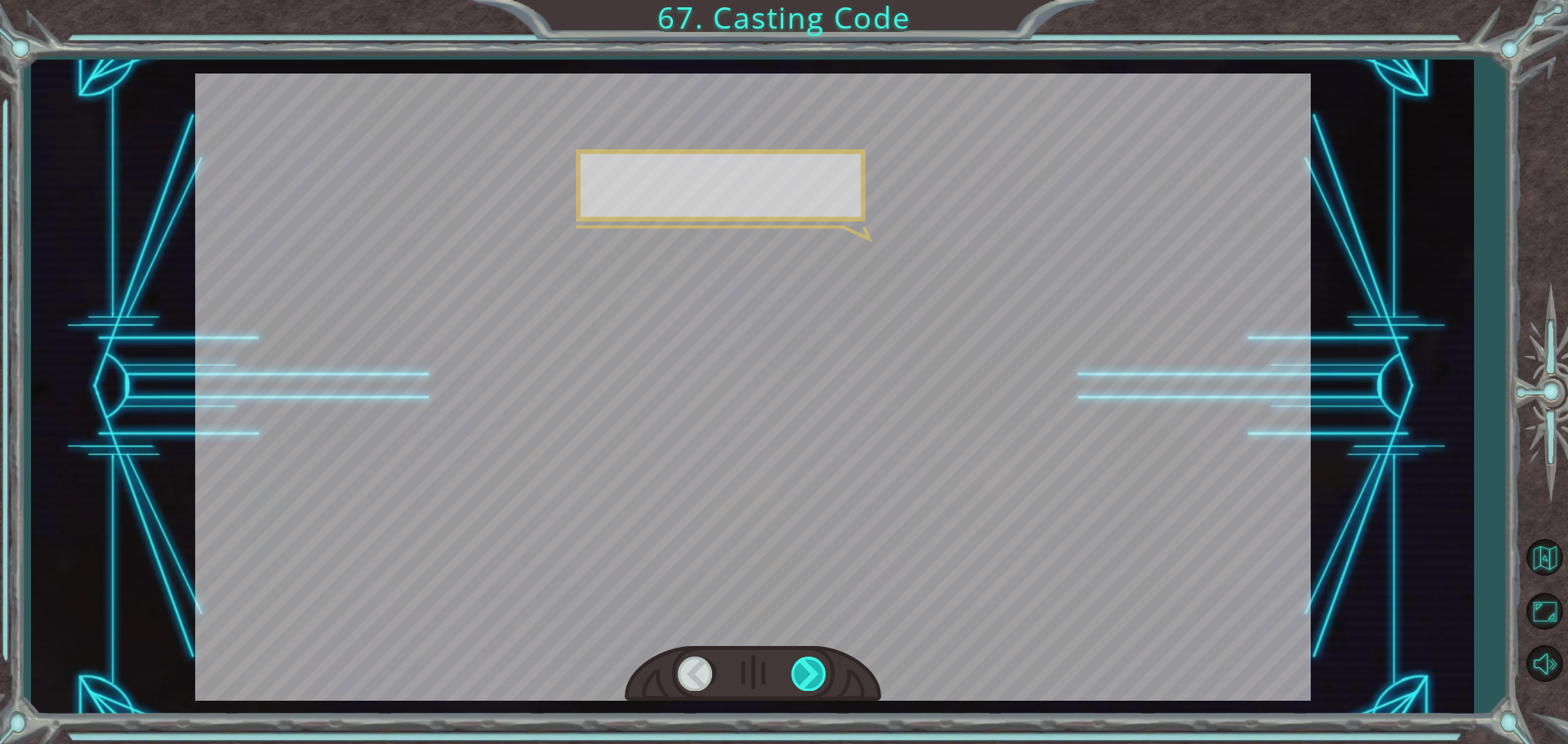
click at [811, 688] on div at bounding box center [809, 674] width 37 height 34
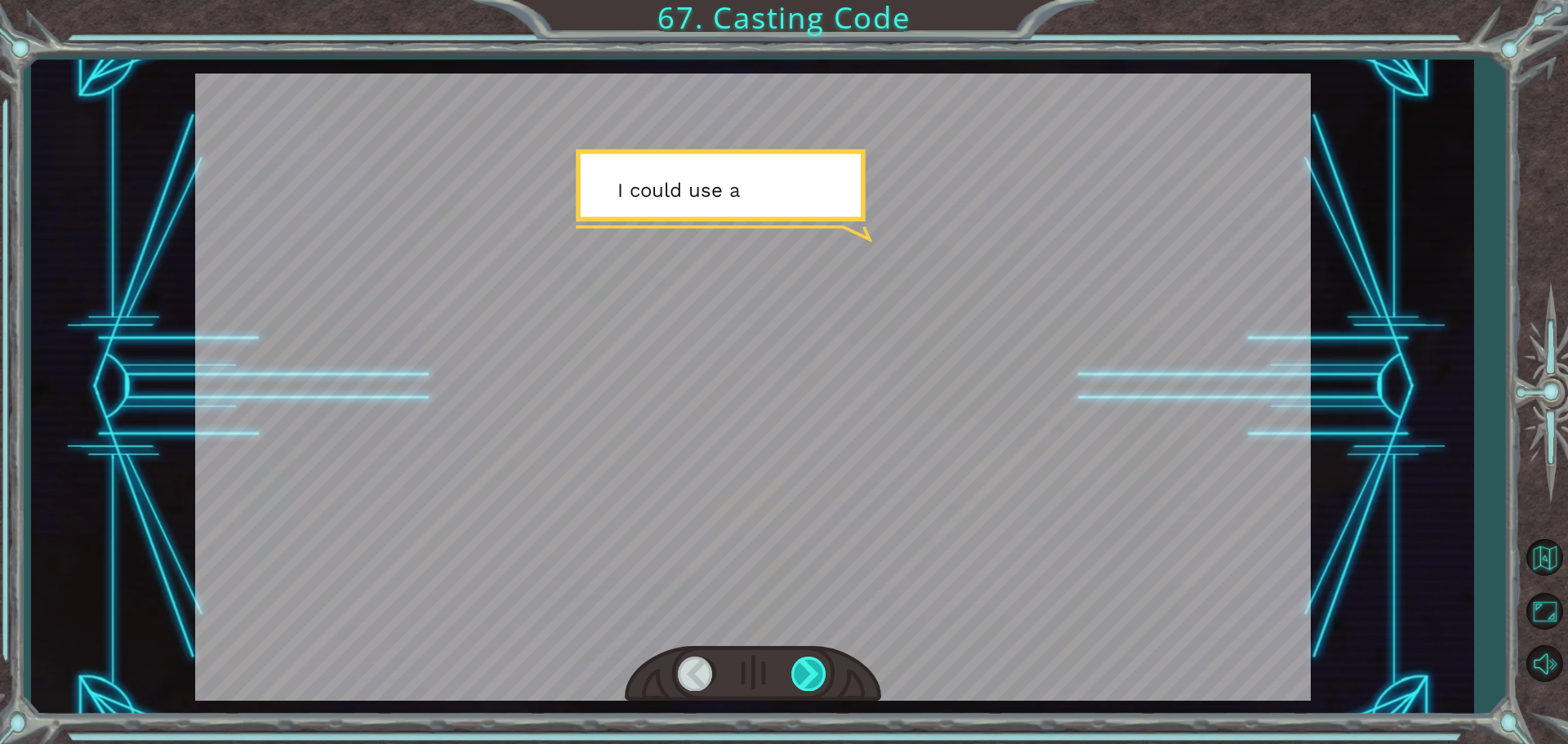
click at [811, 682] on div at bounding box center [809, 674] width 37 height 34
click at [811, 681] on div at bounding box center [809, 674] width 37 height 34
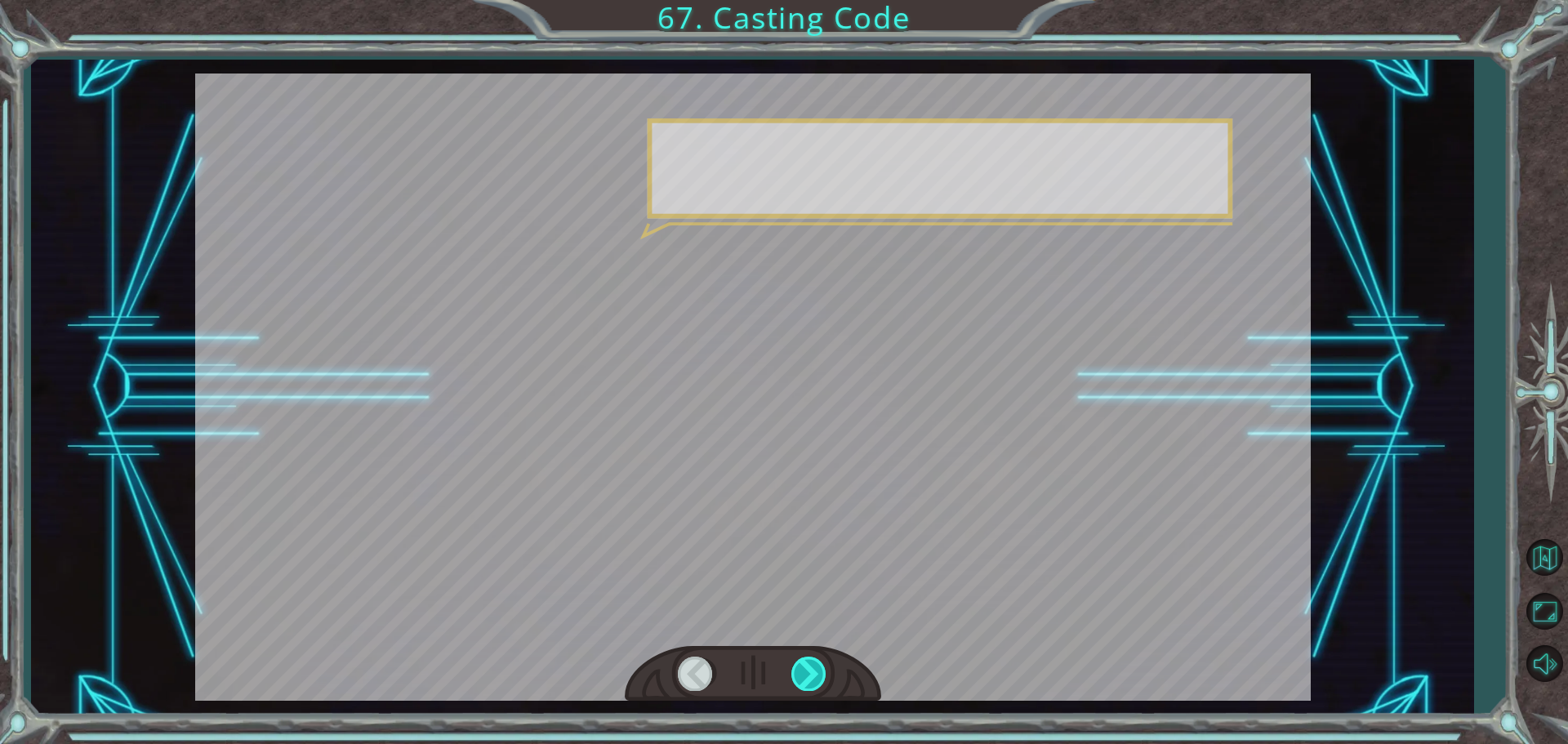
click at [812, 681] on div at bounding box center [809, 674] width 37 height 34
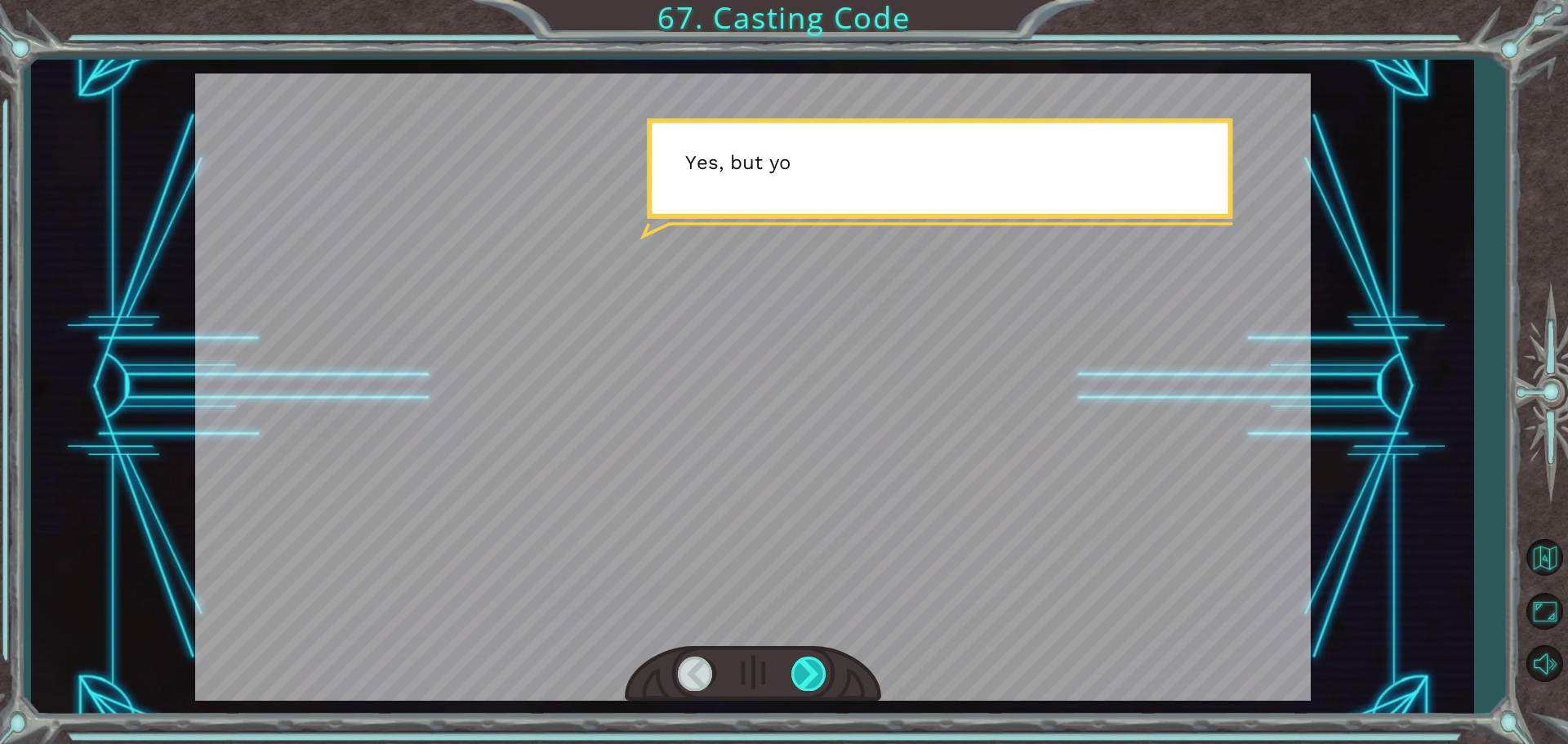
click at [812, 678] on div at bounding box center [809, 674] width 37 height 34
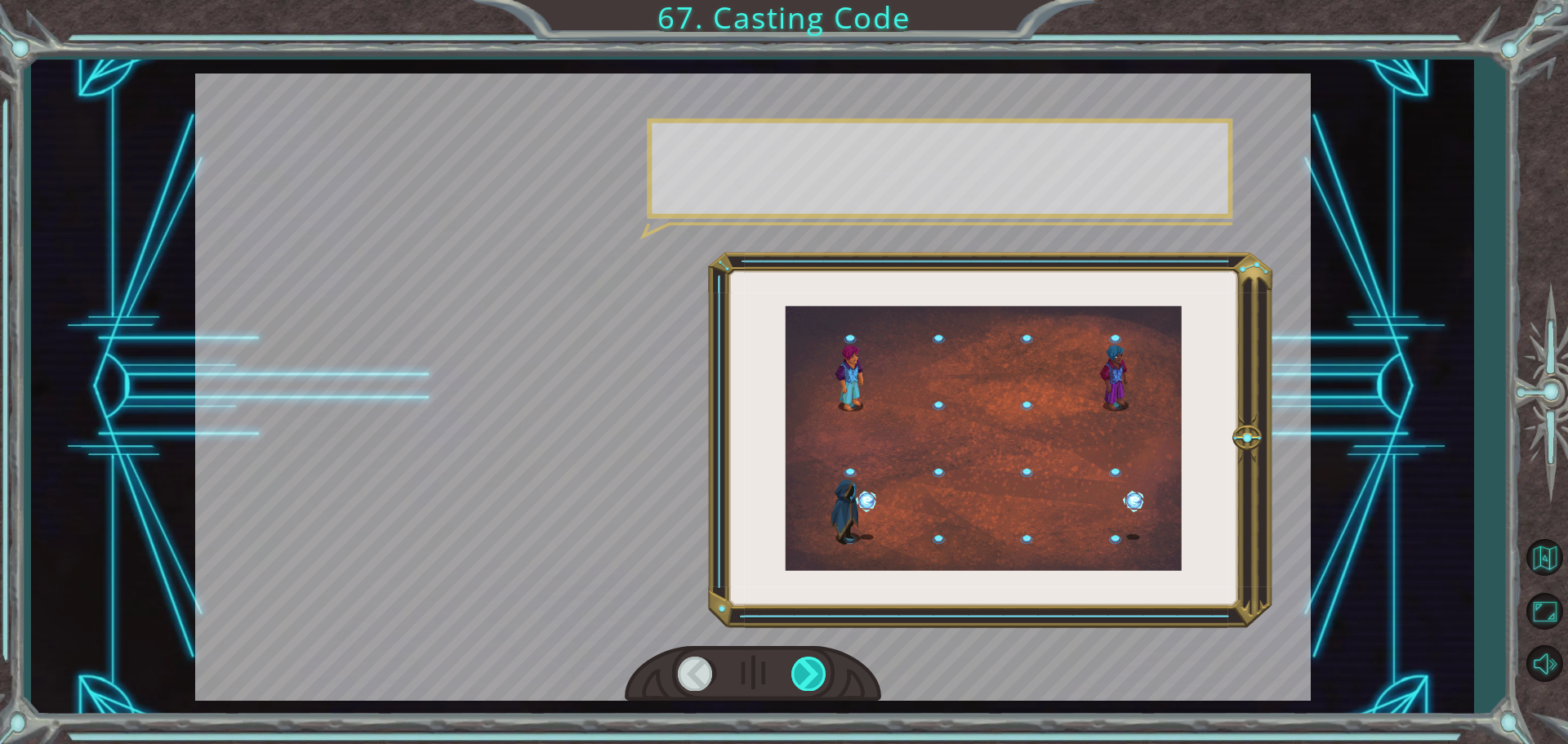
click at [812, 678] on div at bounding box center [809, 674] width 37 height 34
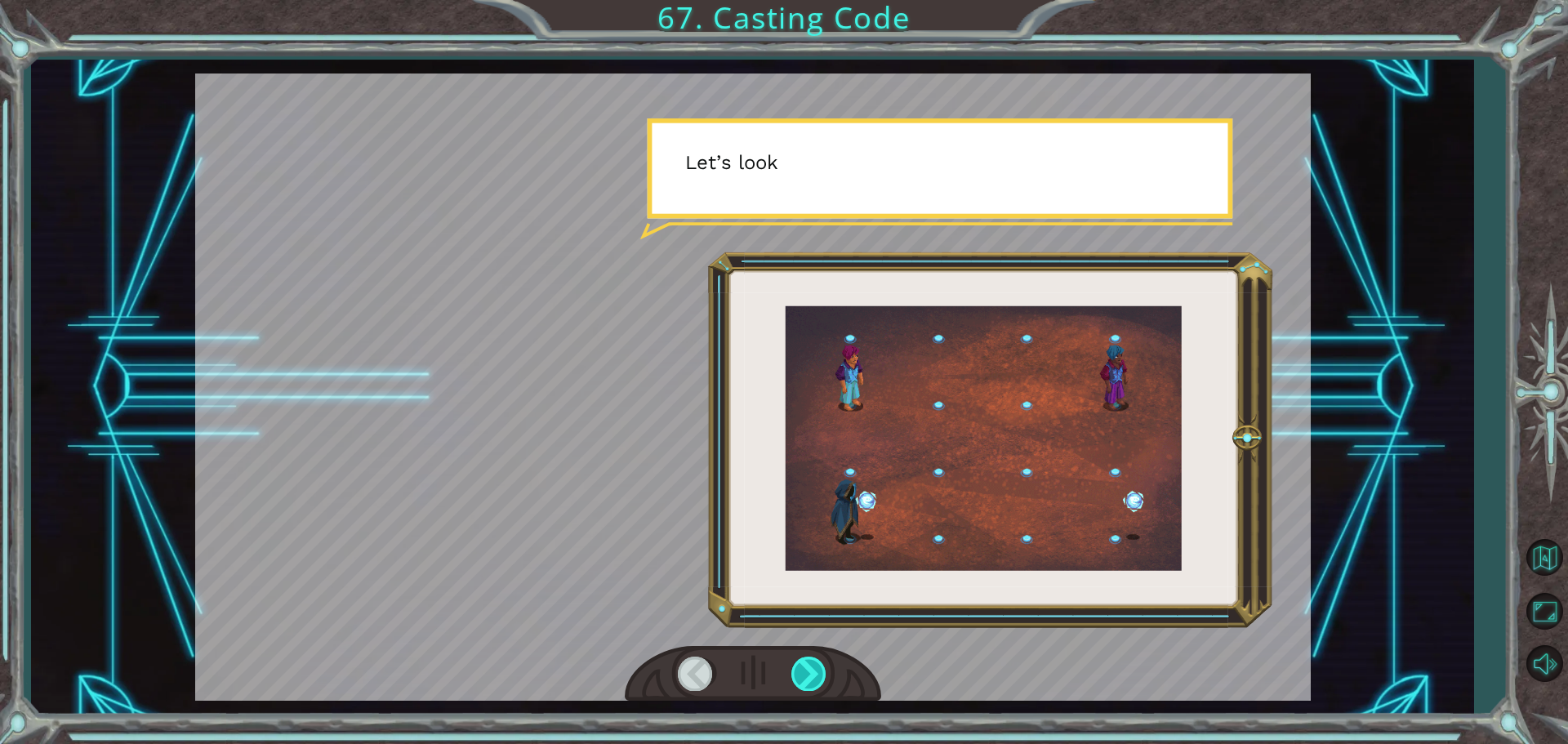
click at [812, 678] on div at bounding box center [809, 674] width 37 height 34
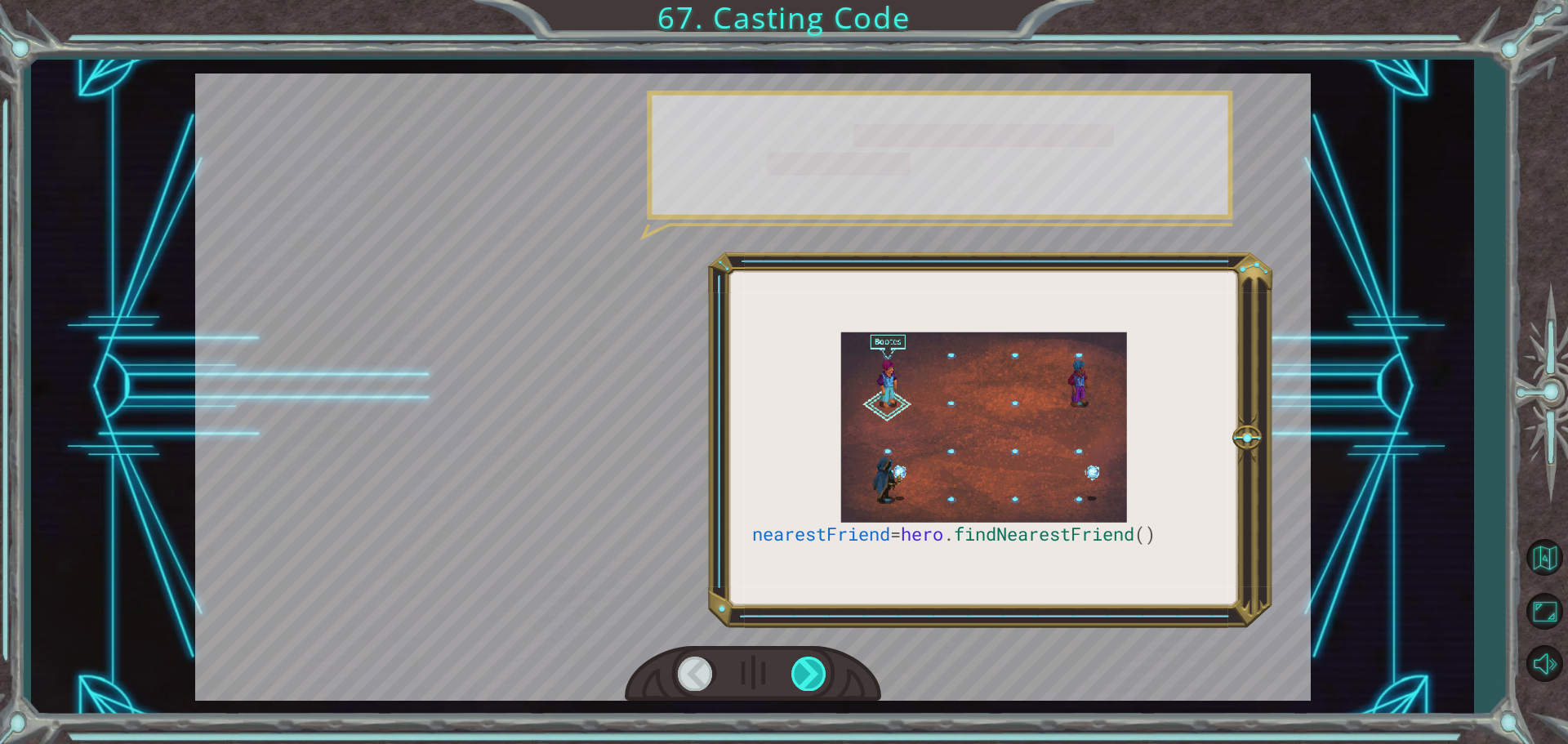
click at [810, 678] on div at bounding box center [809, 674] width 37 height 34
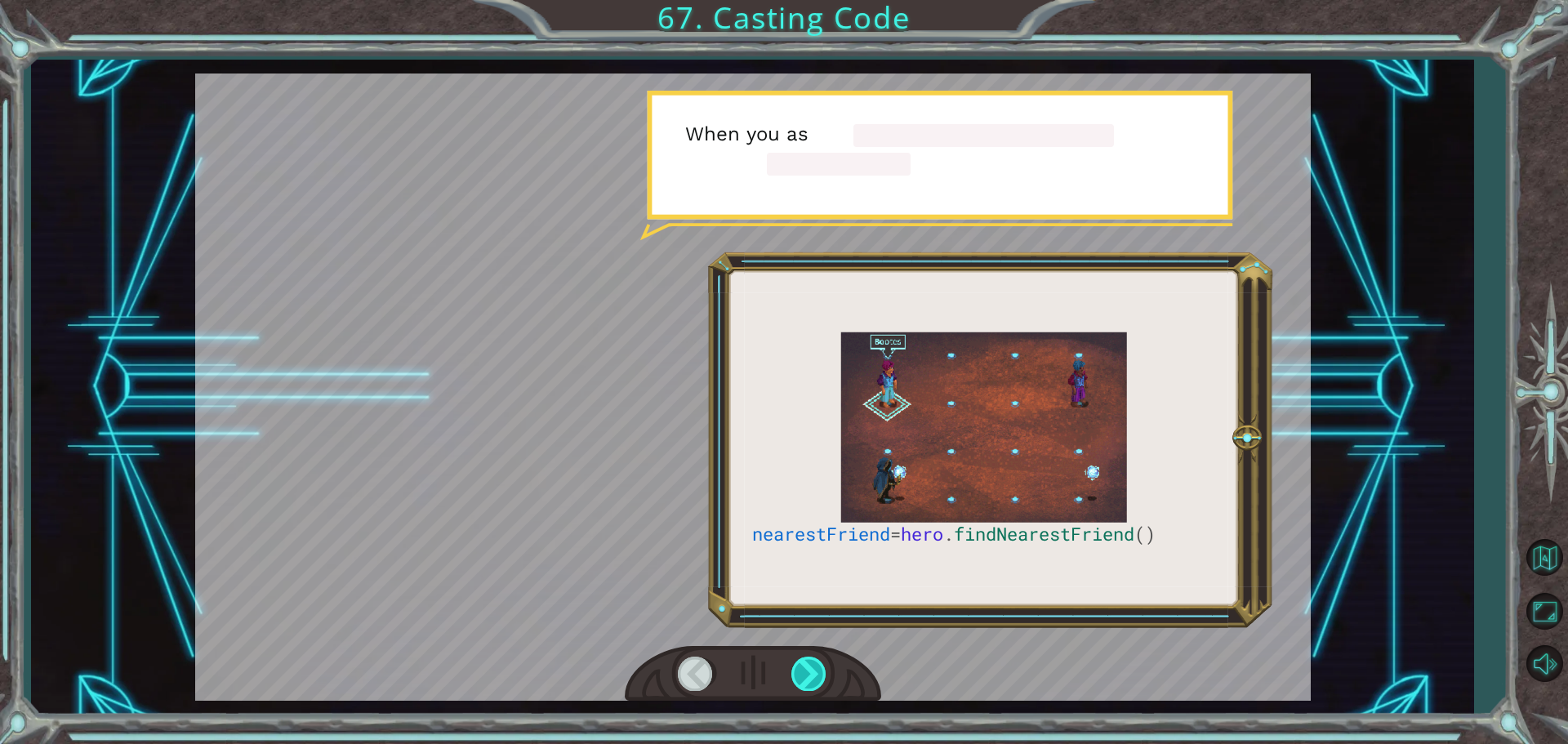
click at [810, 678] on div at bounding box center [809, 674] width 37 height 34
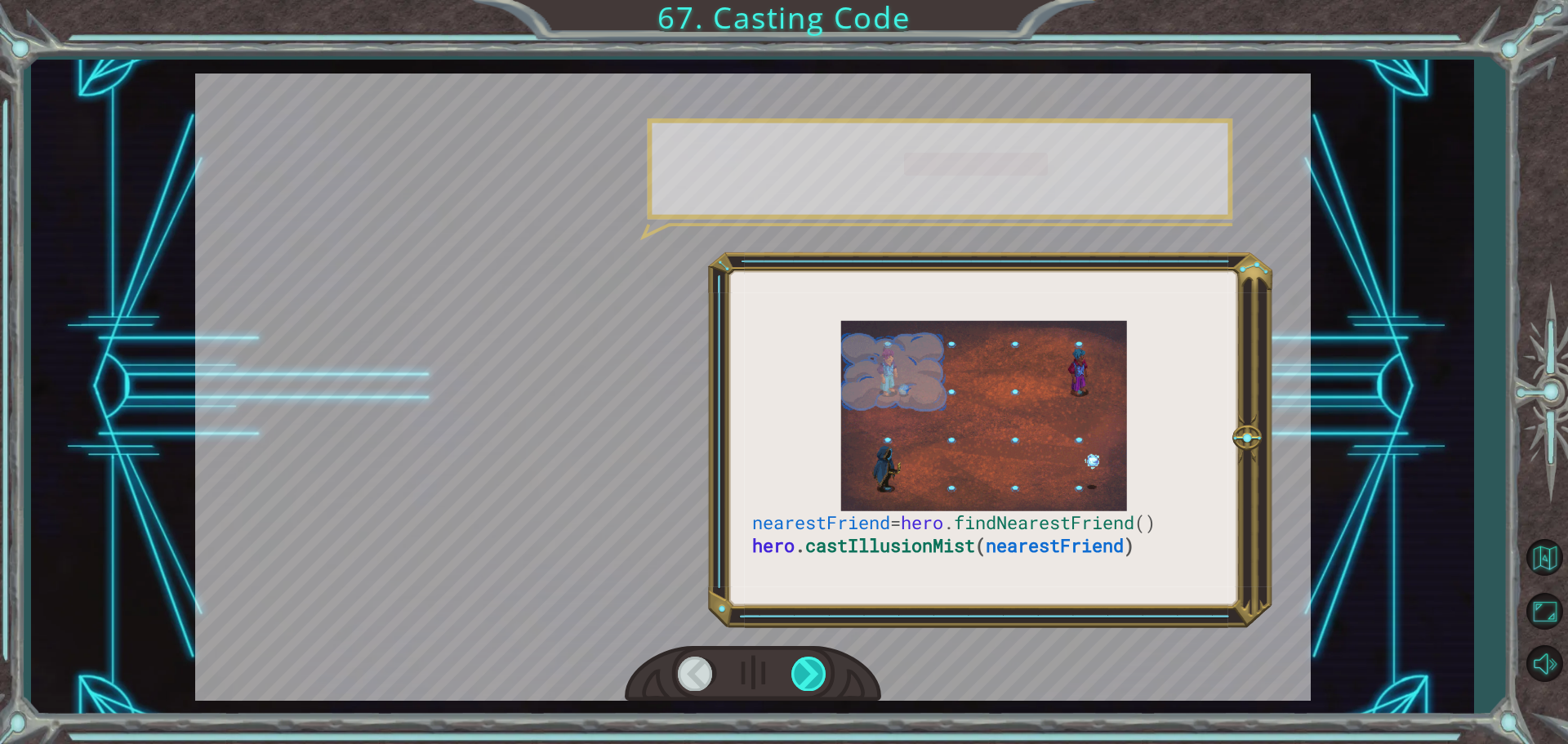
click at [810, 678] on div at bounding box center [809, 674] width 37 height 34
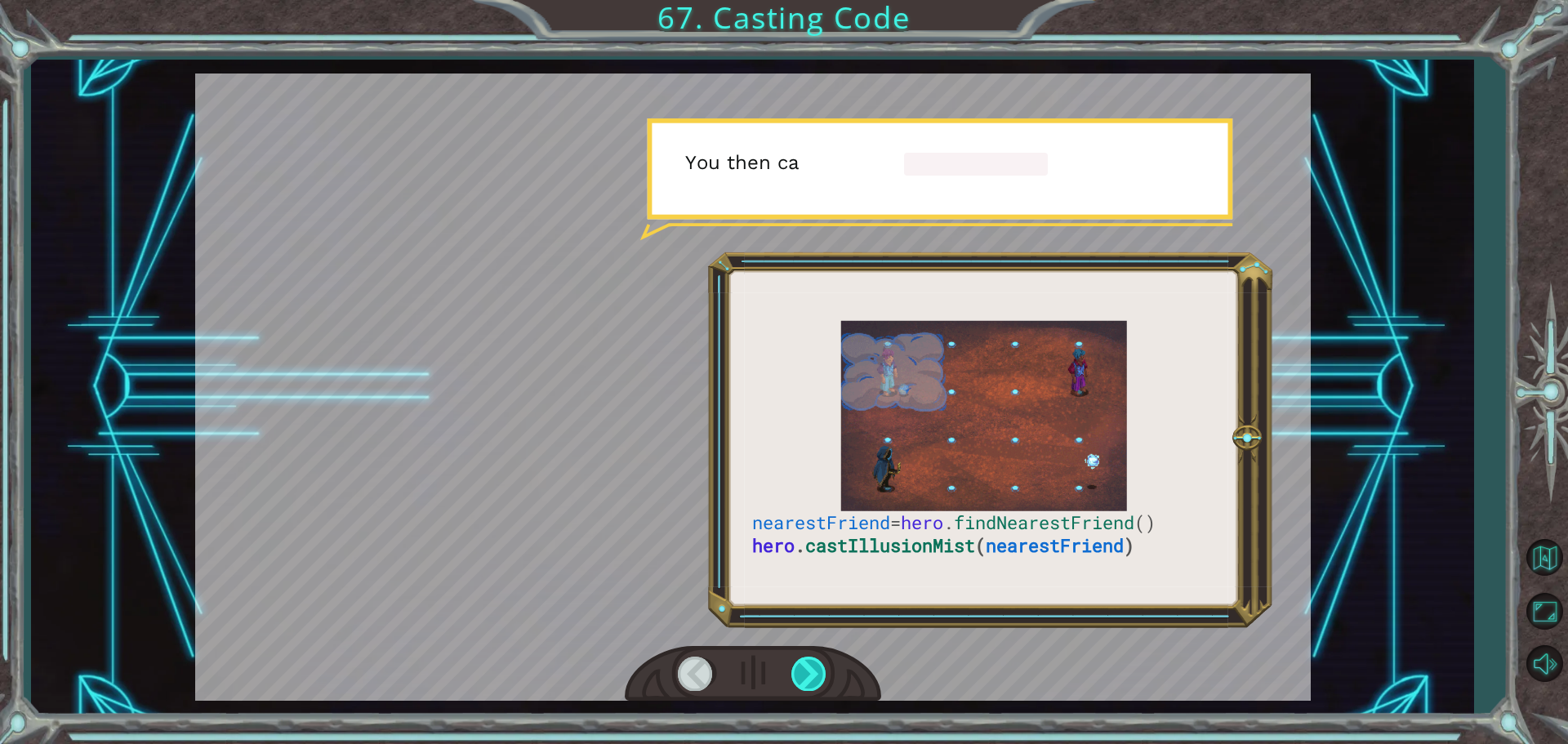
click at [810, 678] on div at bounding box center [809, 674] width 37 height 34
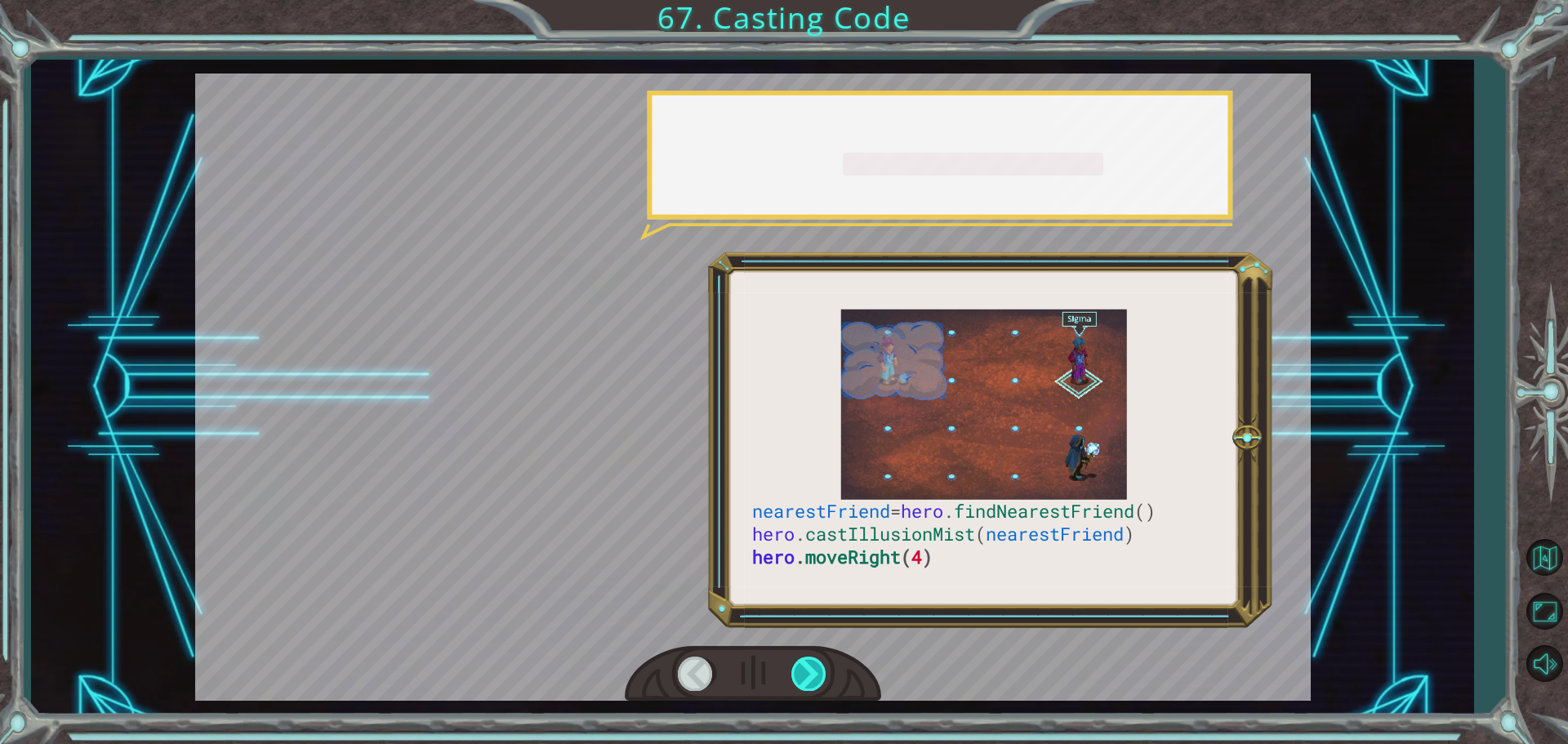
click at [810, 678] on div at bounding box center [809, 674] width 37 height 34
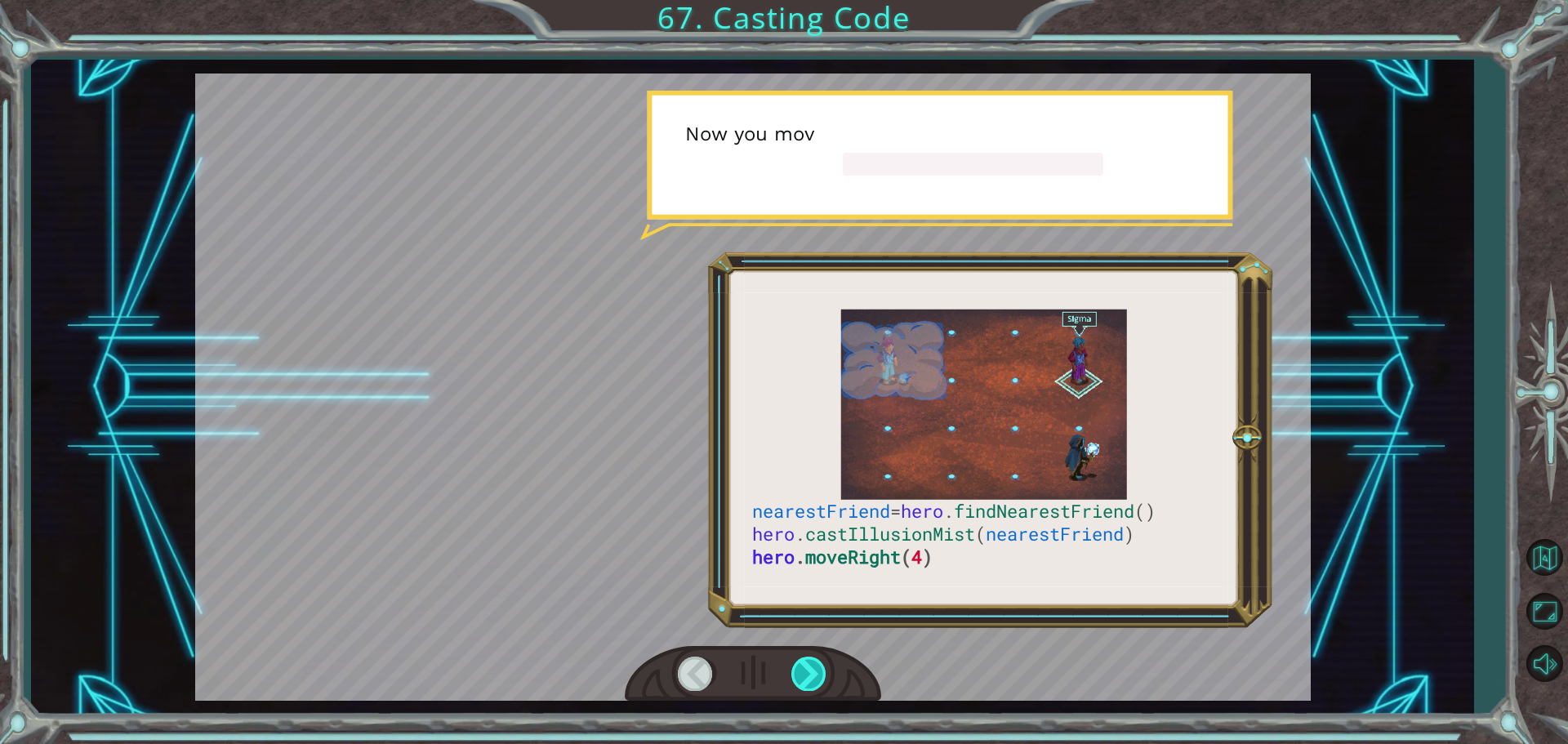
click at [810, 678] on div at bounding box center [809, 674] width 37 height 34
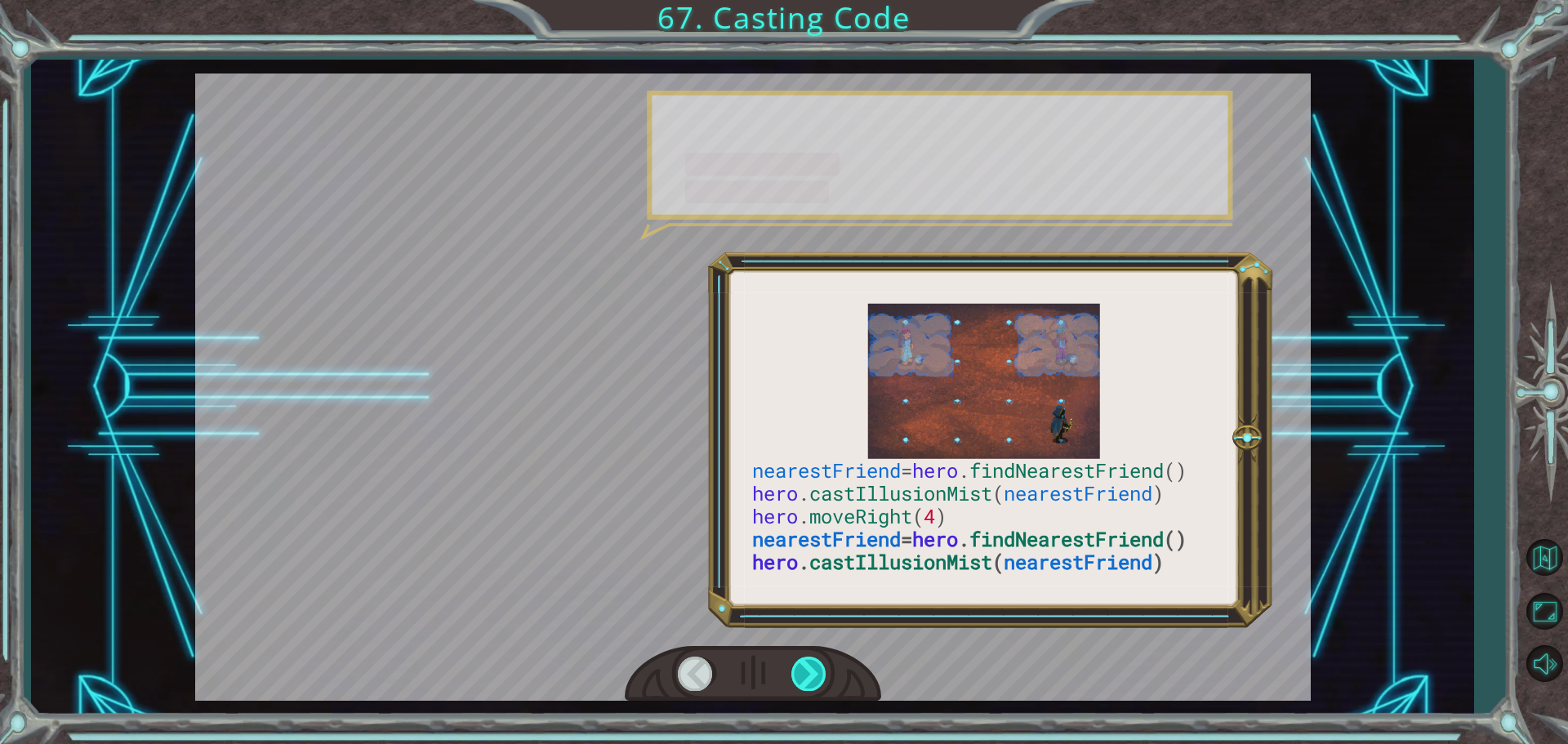
click at [810, 678] on div at bounding box center [809, 674] width 37 height 34
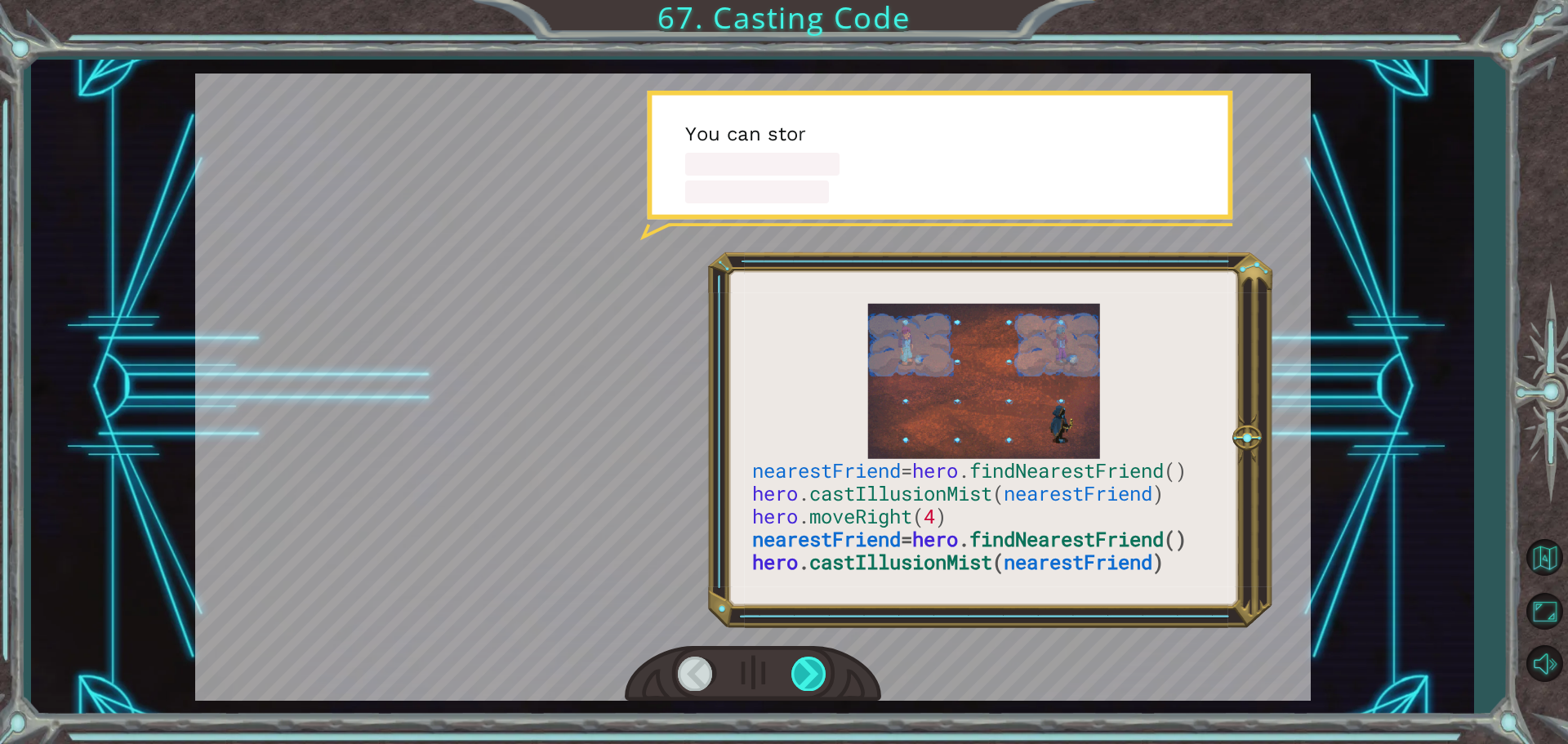
click at [810, 678] on div at bounding box center [809, 674] width 37 height 34
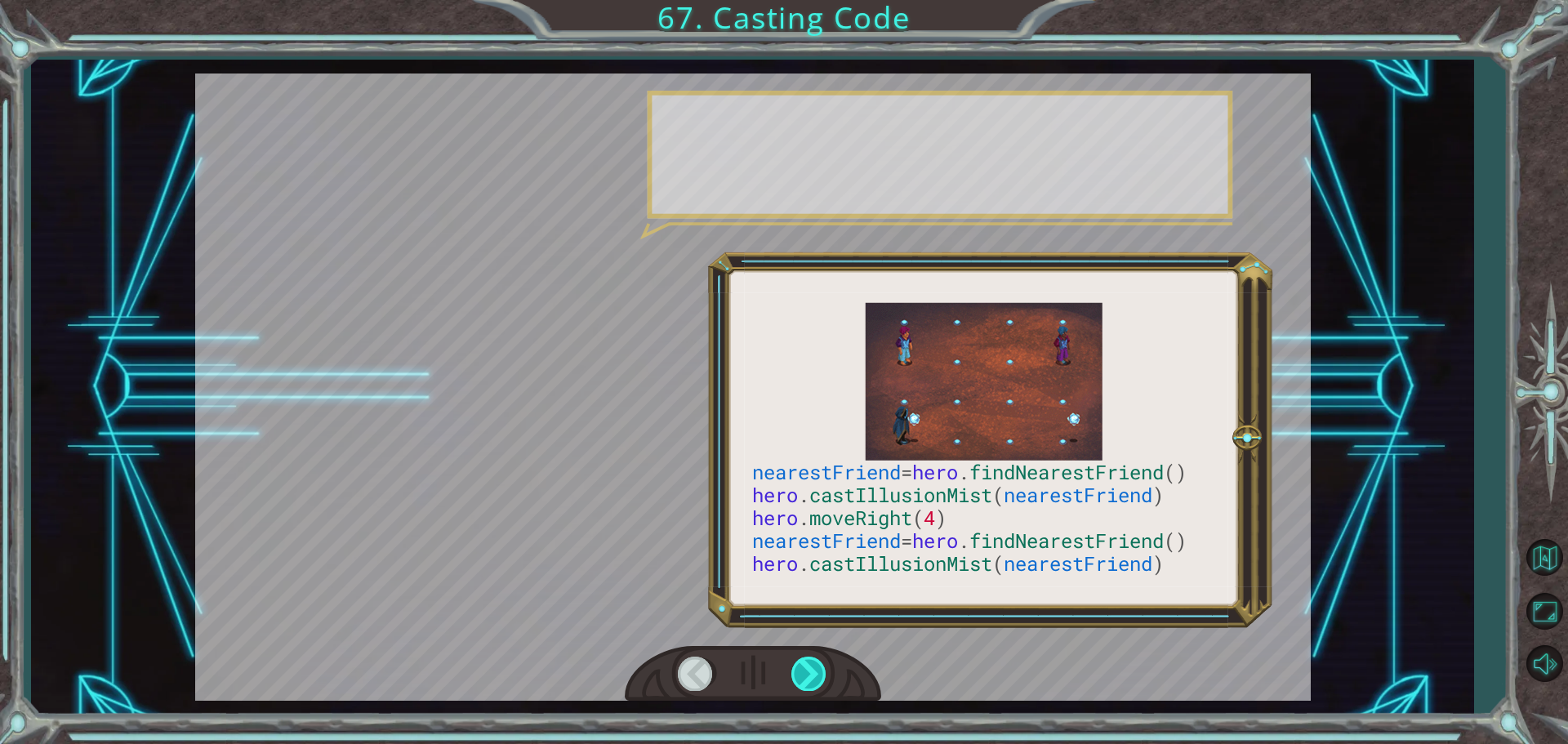
click at [810, 678] on div at bounding box center [809, 674] width 37 height 34
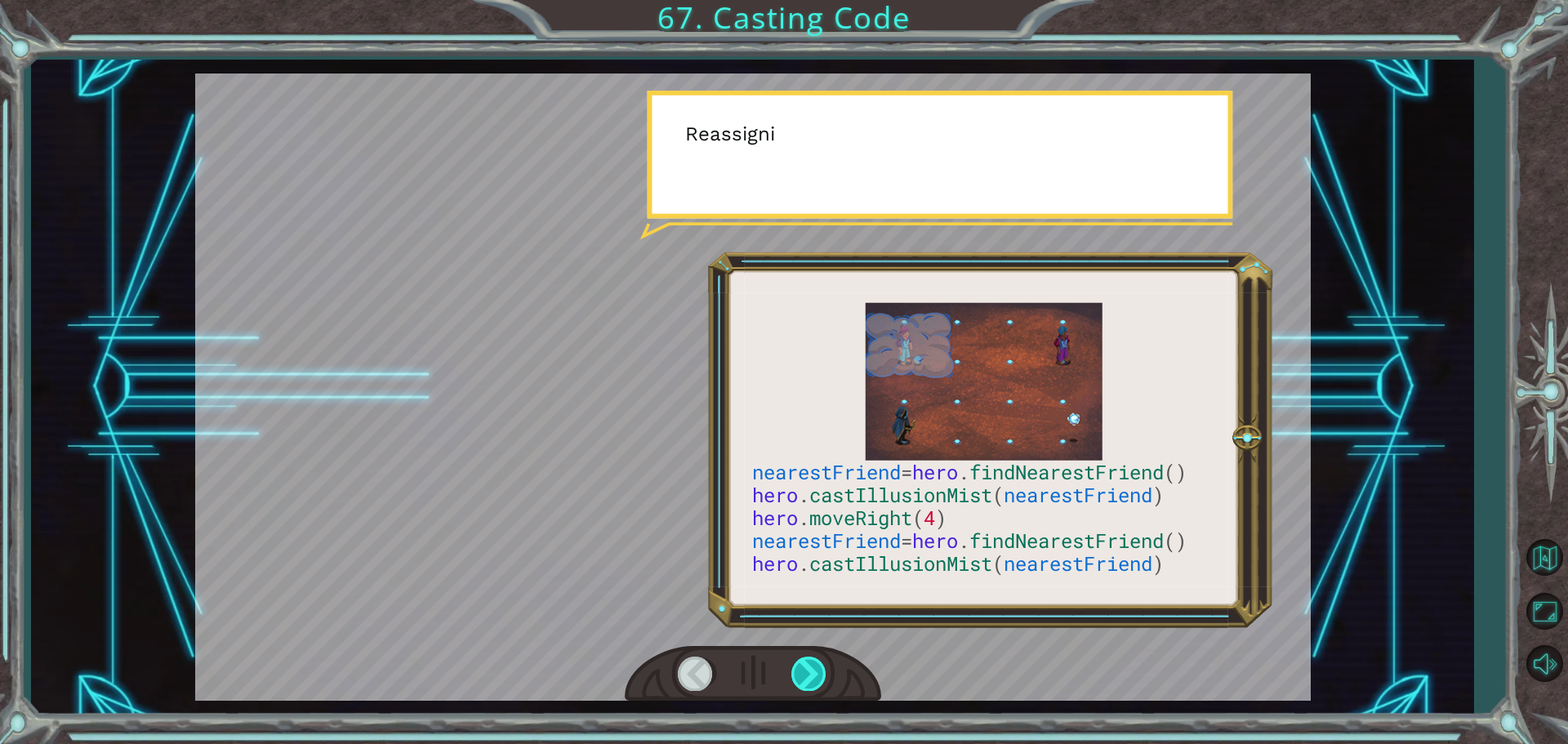
click at [810, 678] on div at bounding box center [809, 674] width 37 height 34
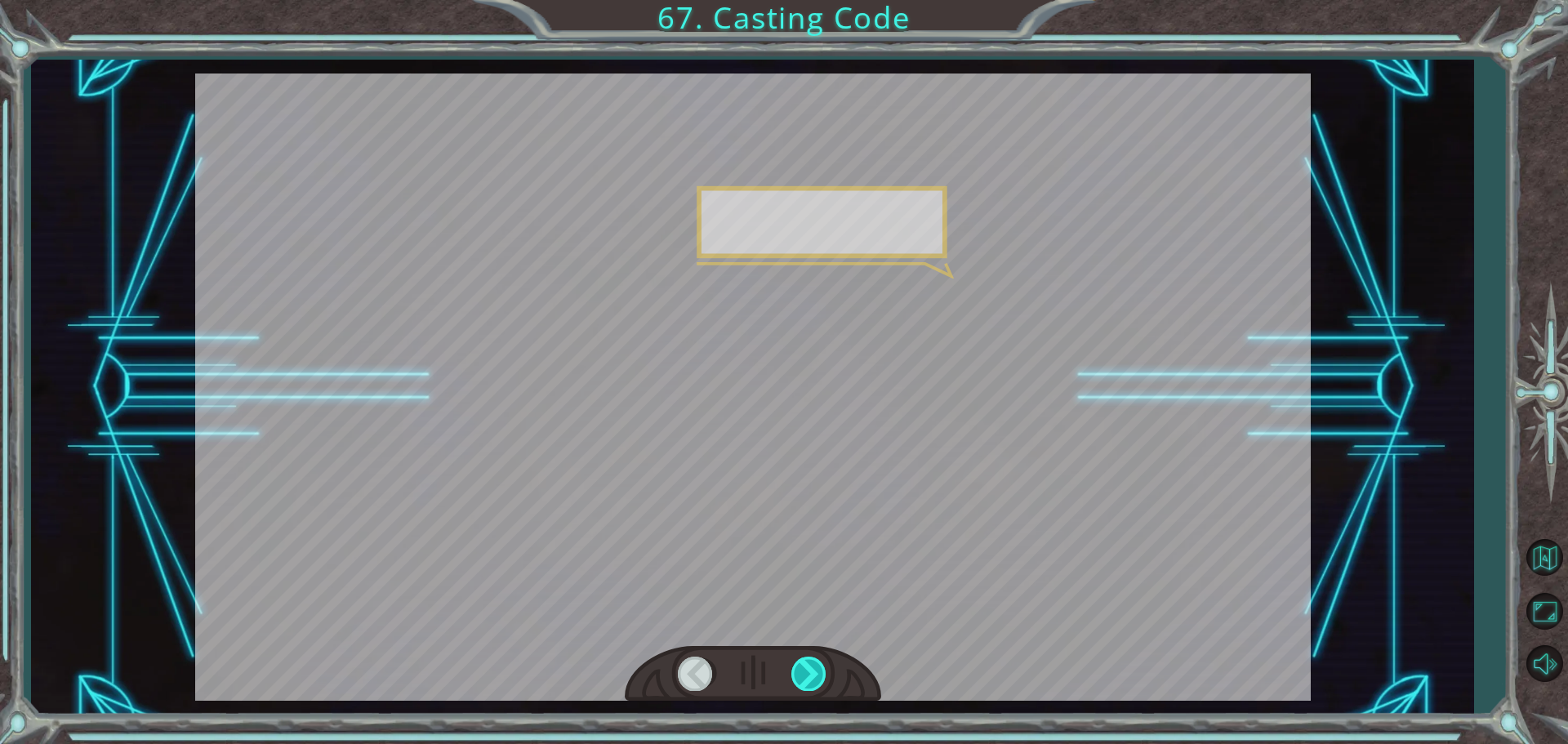
click at [810, 678] on div at bounding box center [809, 674] width 37 height 34
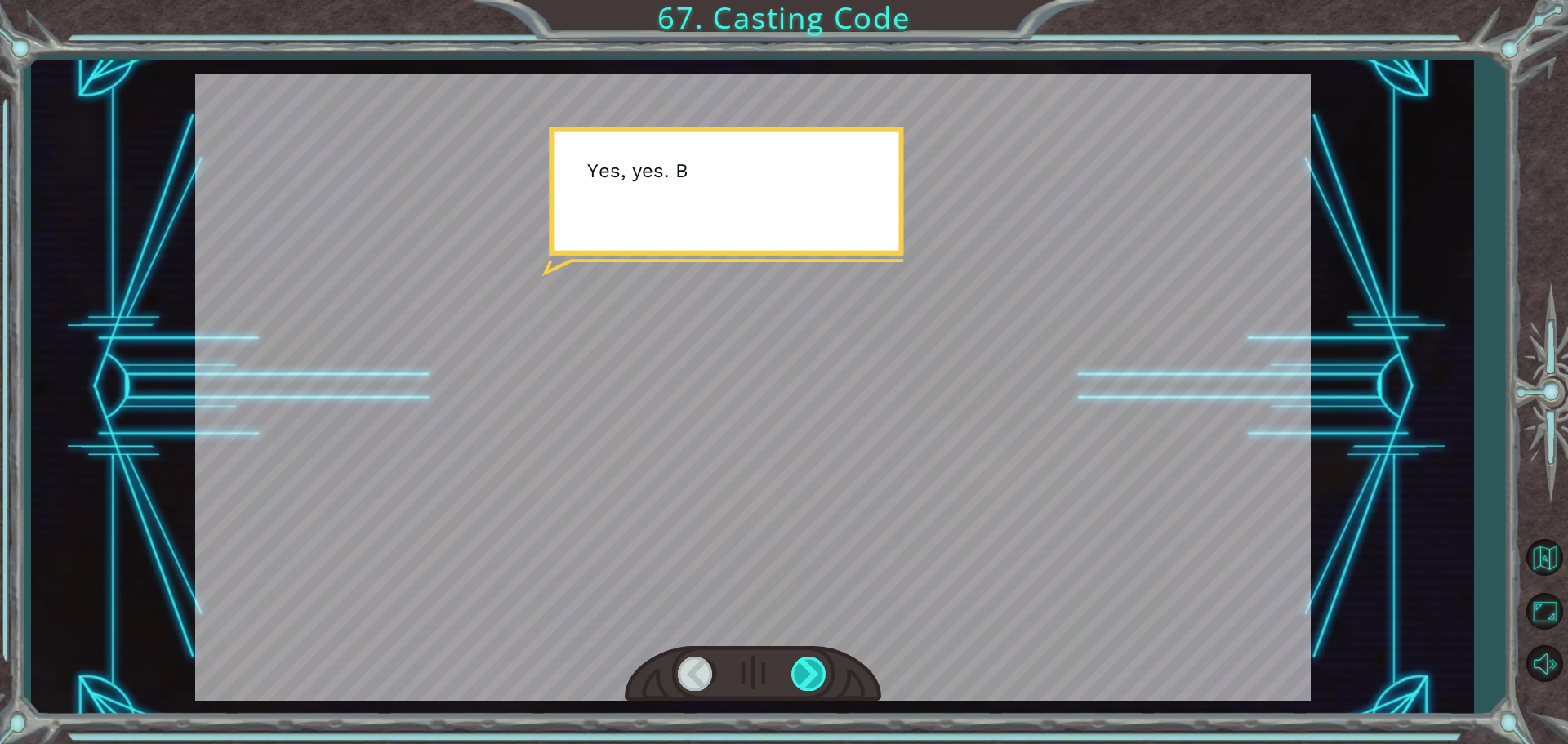
click at [810, 678] on div at bounding box center [809, 674] width 37 height 34
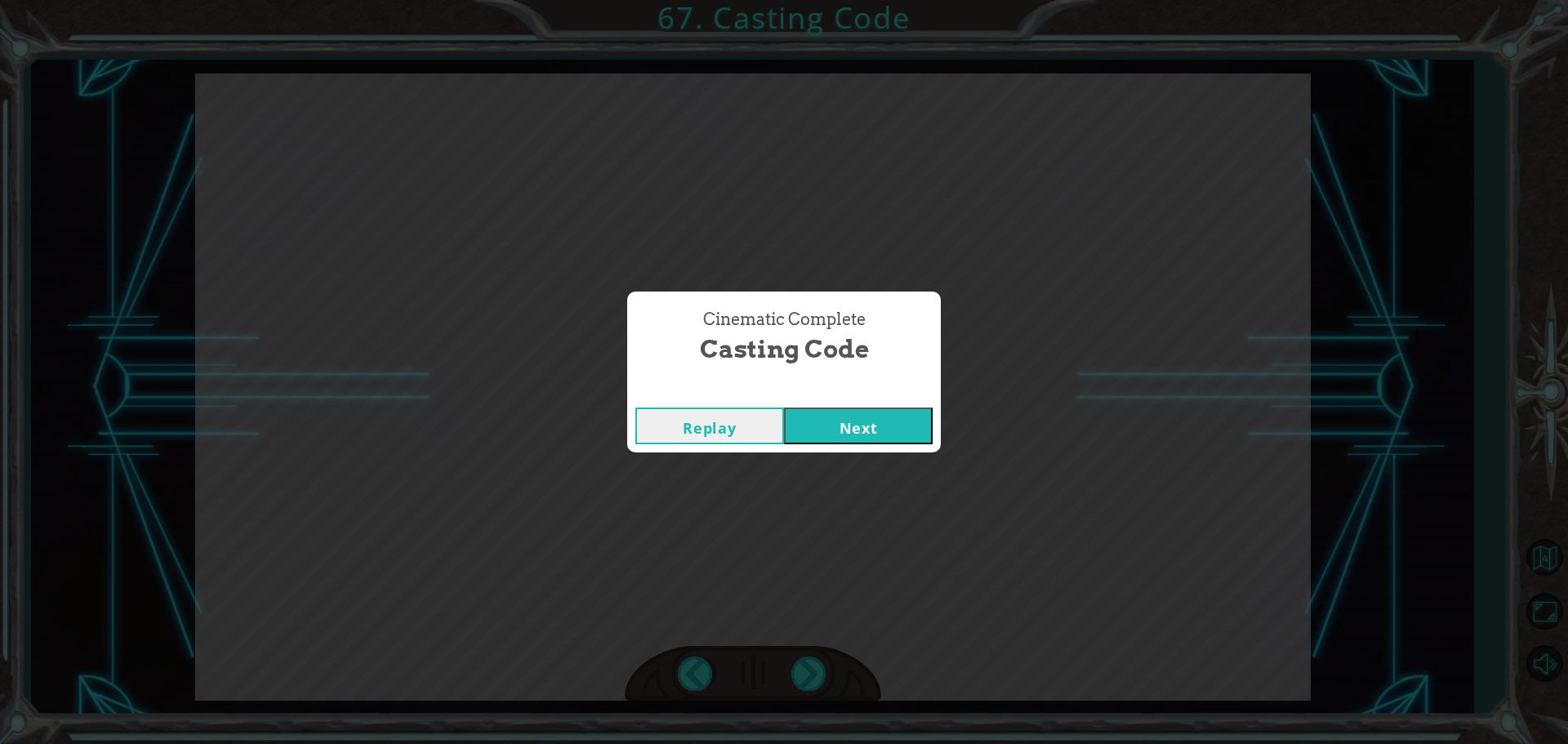
click at [829, 440] on button "Next" at bounding box center [859, 425] width 149 height 37
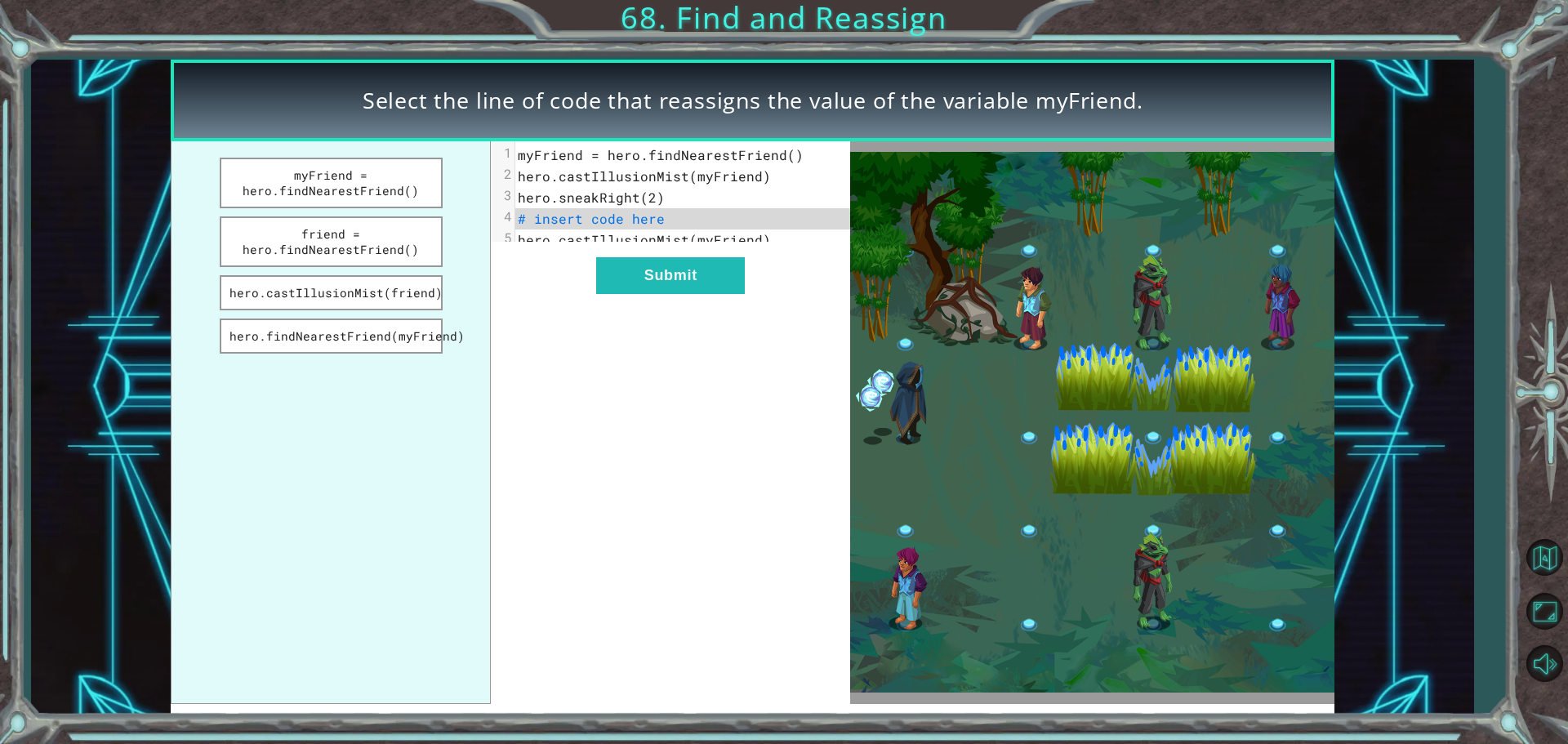
drag, startPoint x: 812, startPoint y: 365, endPoint x: 701, endPoint y: 165, distance: 228.7
type textarea "​"
drag, startPoint x: 701, startPoint y: 165, endPoint x: 542, endPoint y: 309, distance: 214.5
click at [542, 309] on div "​ xxxxxxxxxx 5 1 myFriend = hero.findNearestFriend() 2 hero.castIllusionMist(my…" at bounding box center [671, 423] width 360 height 563
click at [277, 297] on button "hero.castIllusionMist(friend)" at bounding box center [331, 292] width 223 height 35
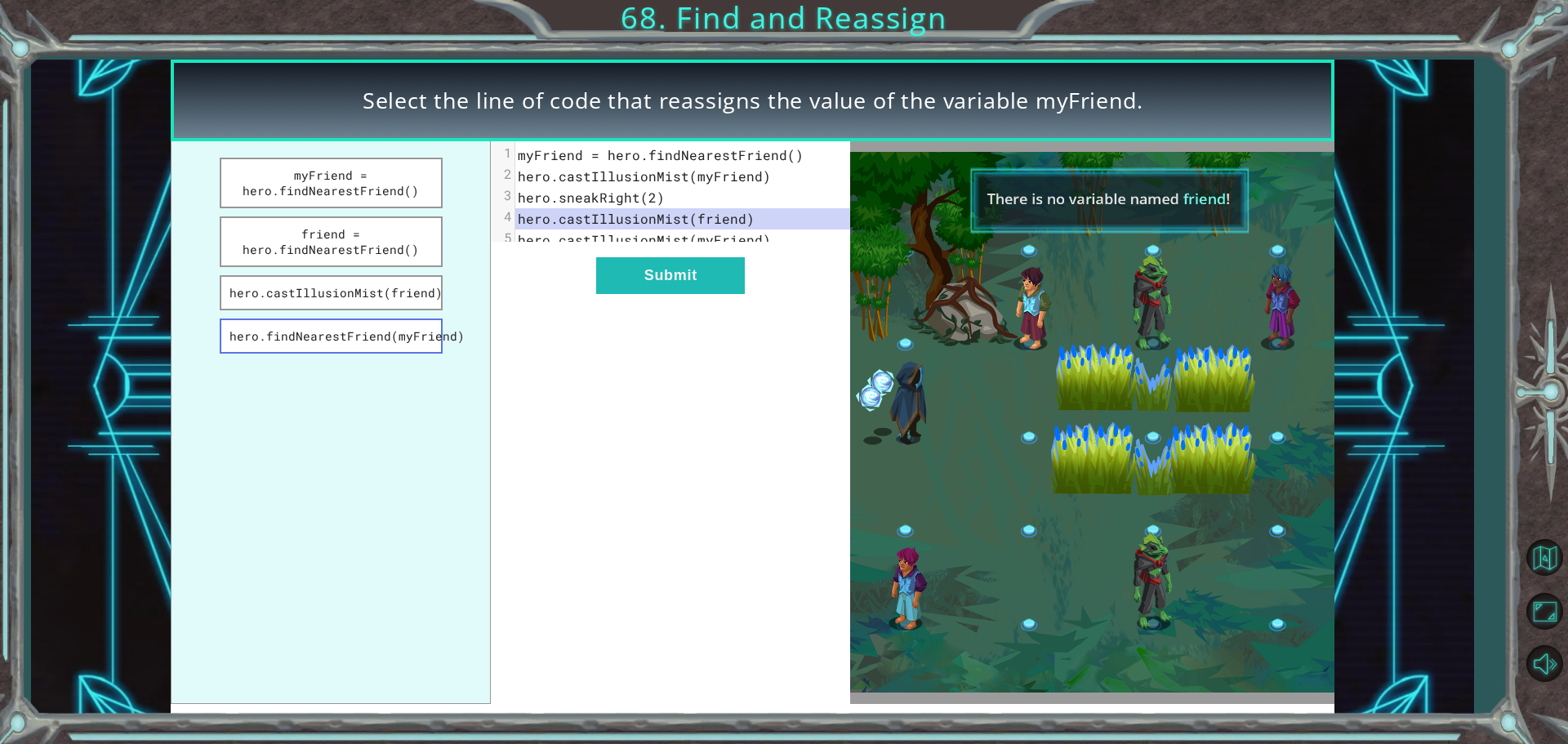
click at [383, 321] on button "hero.findNearestFriend(myFriend)" at bounding box center [331, 336] width 223 height 35
click at [664, 277] on button "Submit" at bounding box center [671, 275] width 149 height 37
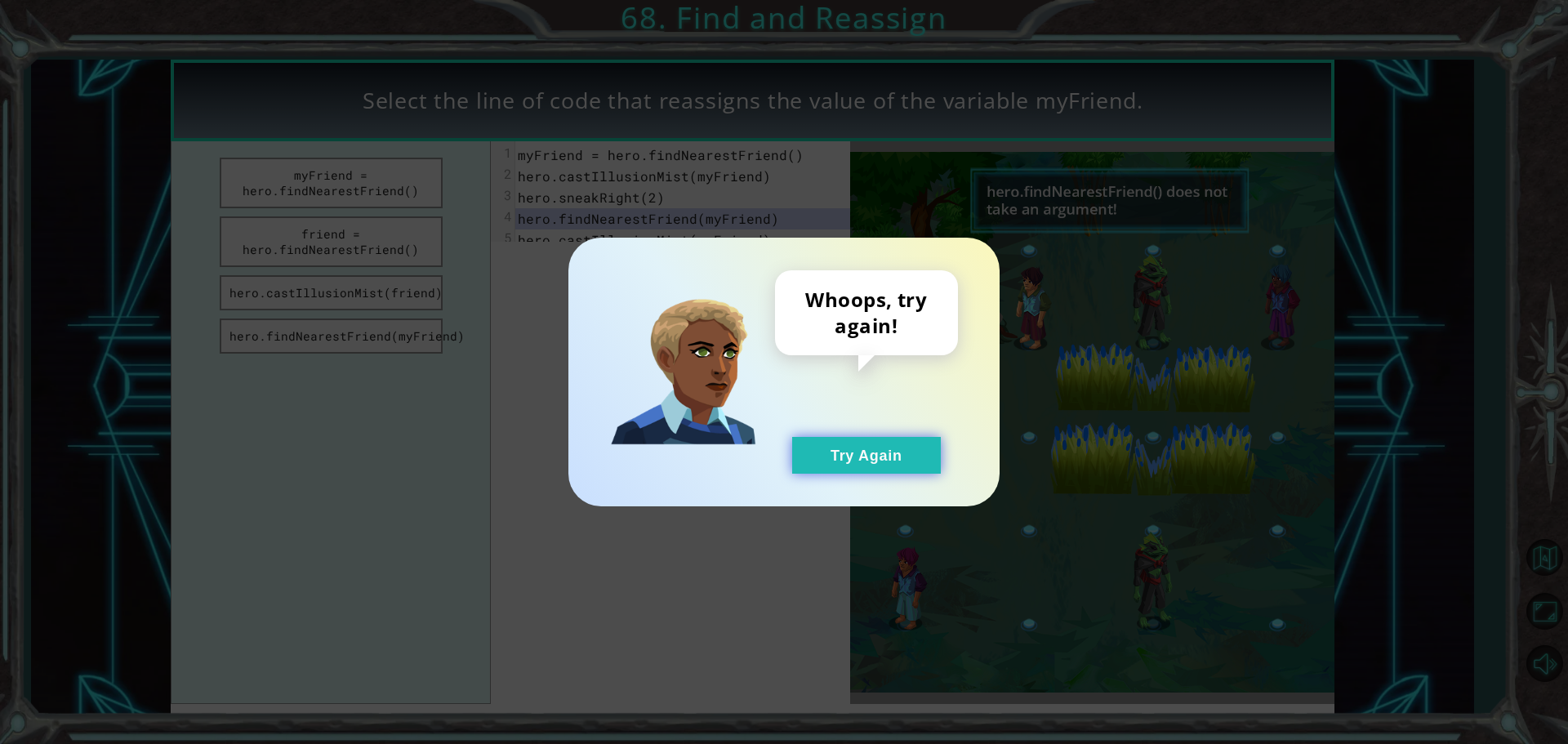
click at [863, 466] on button "Try Again" at bounding box center [867, 455] width 149 height 37
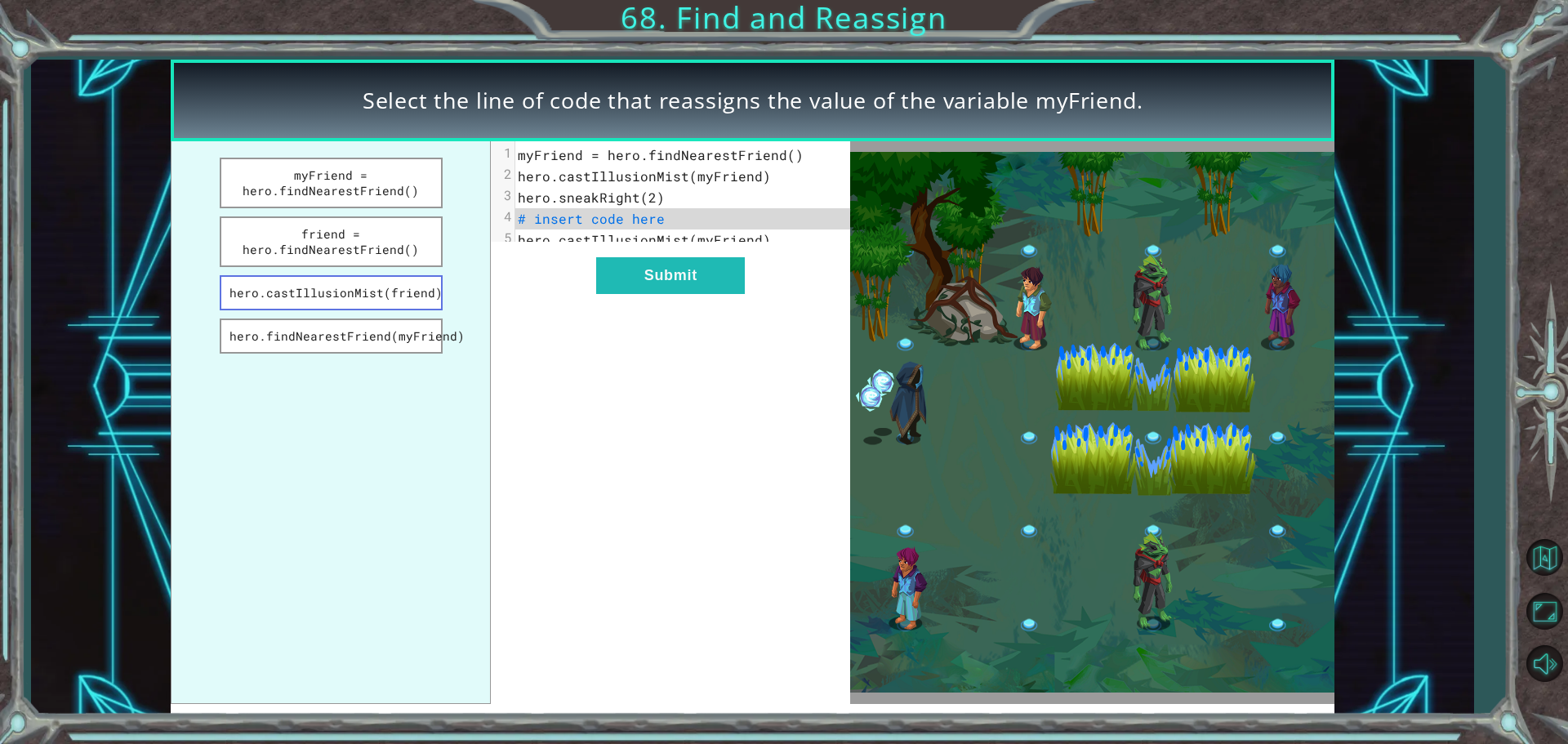
click at [371, 301] on button "hero.castIllusionMist(friend)" at bounding box center [331, 292] width 223 height 35
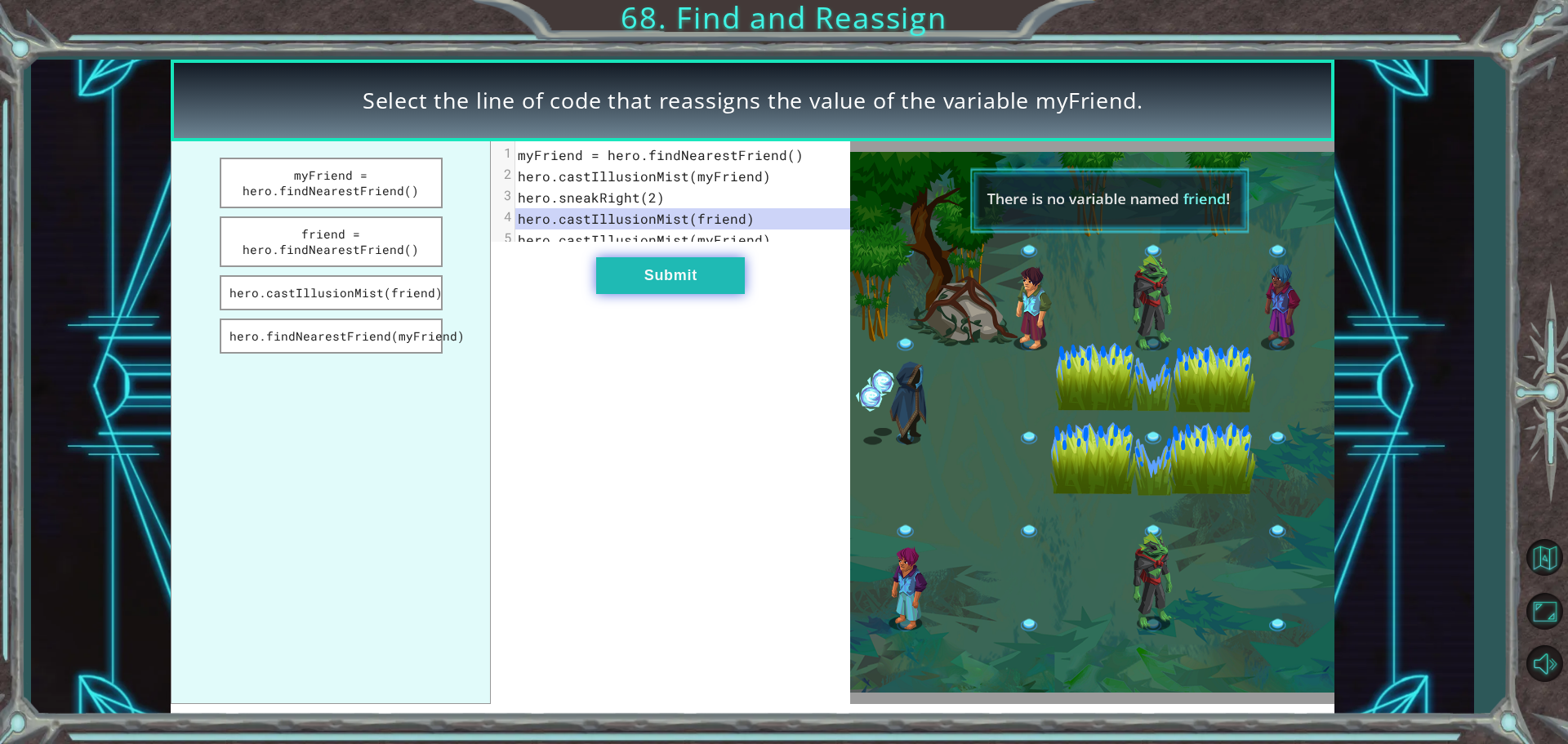
drag, startPoint x: 746, startPoint y: 285, endPoint x: 715, endPoint y: 294, distance: 32.3
click at [744, 284] on div "xxxxxxxxxx 5 1 myFriend = hero.findNearestFriend() 2 hero.castIllusionMist(myFr…" at bounding box center [671, 423] width 360 height 563
click at [710, 294] on button "Submit" at bounding box center [671, 275] width 149 height 37
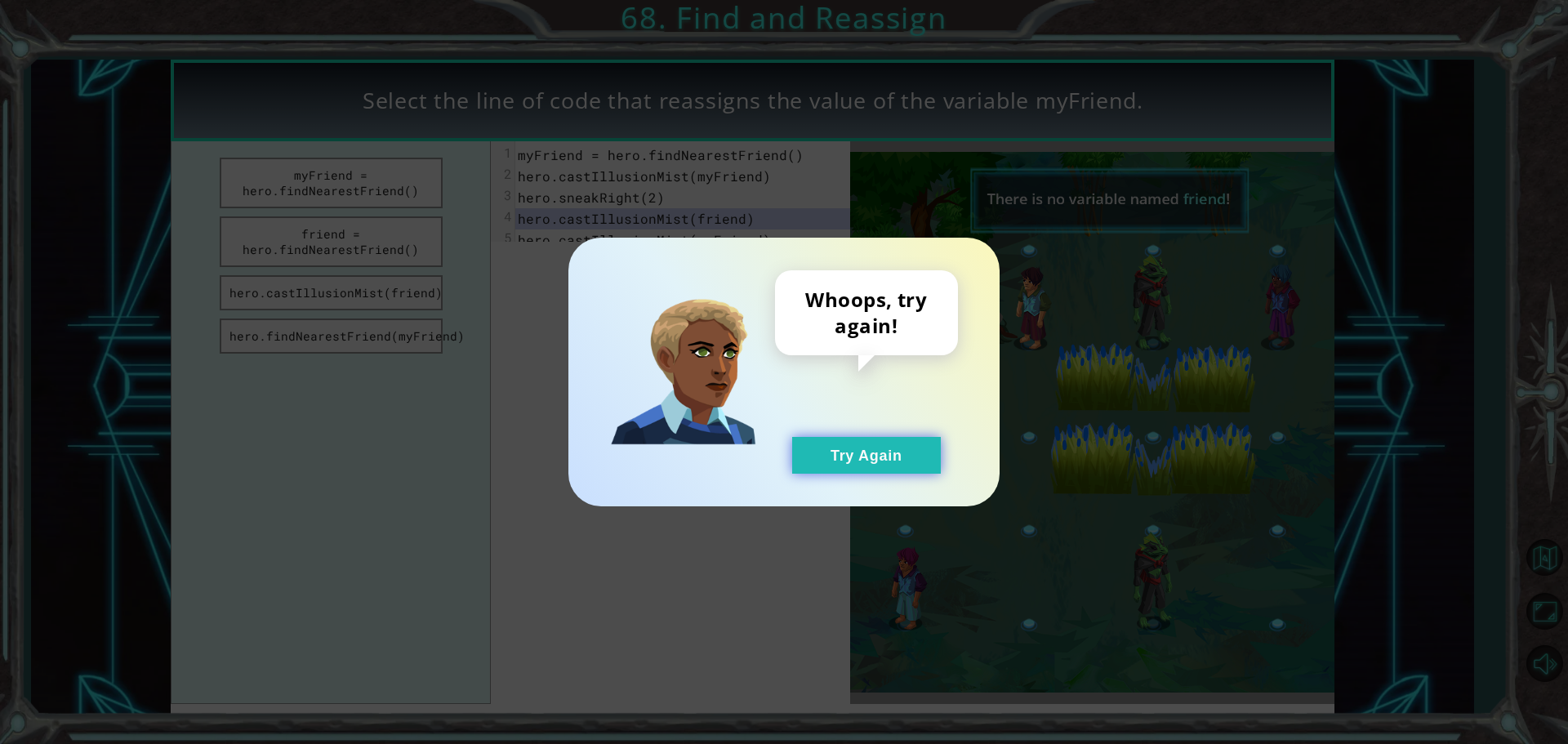
click at [819, 452] on button "Try Again" at bounding box center [867, 455] width 149 height 37
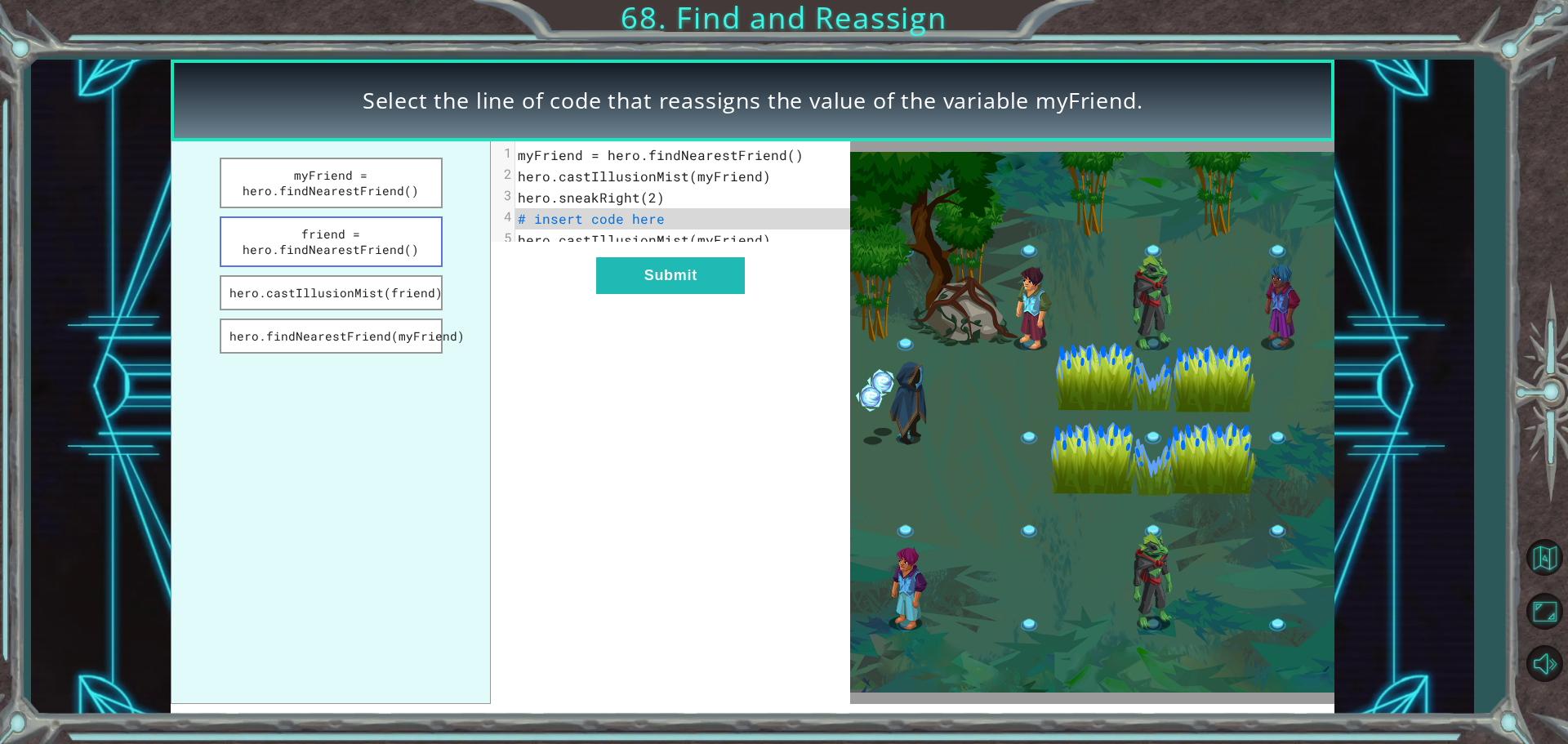
click at [407, 251] on button "friend = hero.findNearestFriend()" at bounding box center [331, 241] width 223 height 51
click at [702, 311] on div "xxxxxxxxxx 5 1 myFriend = hero.findNearestFriend() 2 hero.castIllusionMist(myFr…" at bounding box center [671, 423] width 360 height 563
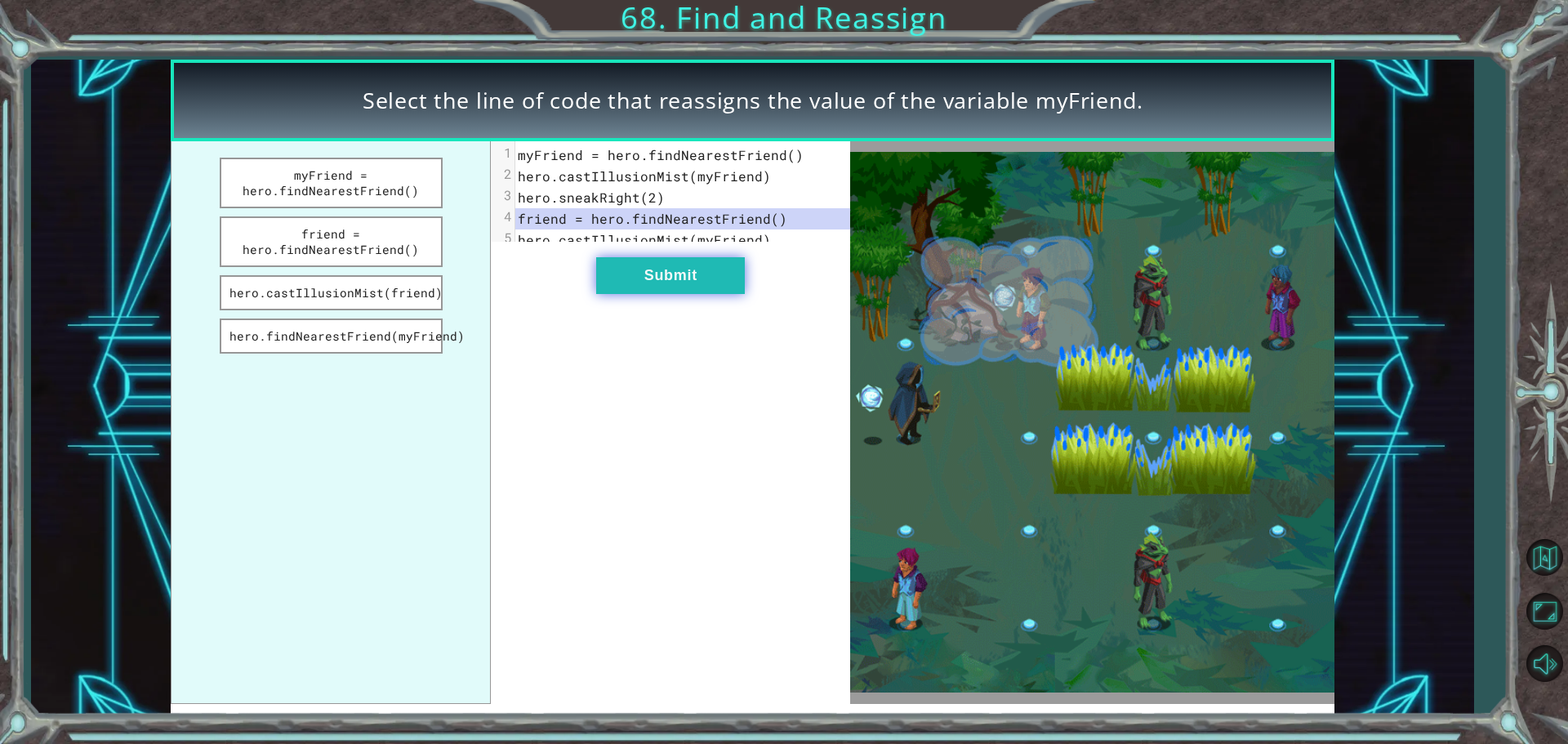
click at [702, 289] on button "Submit" at bounding box center [671, 275] width 149 height 37
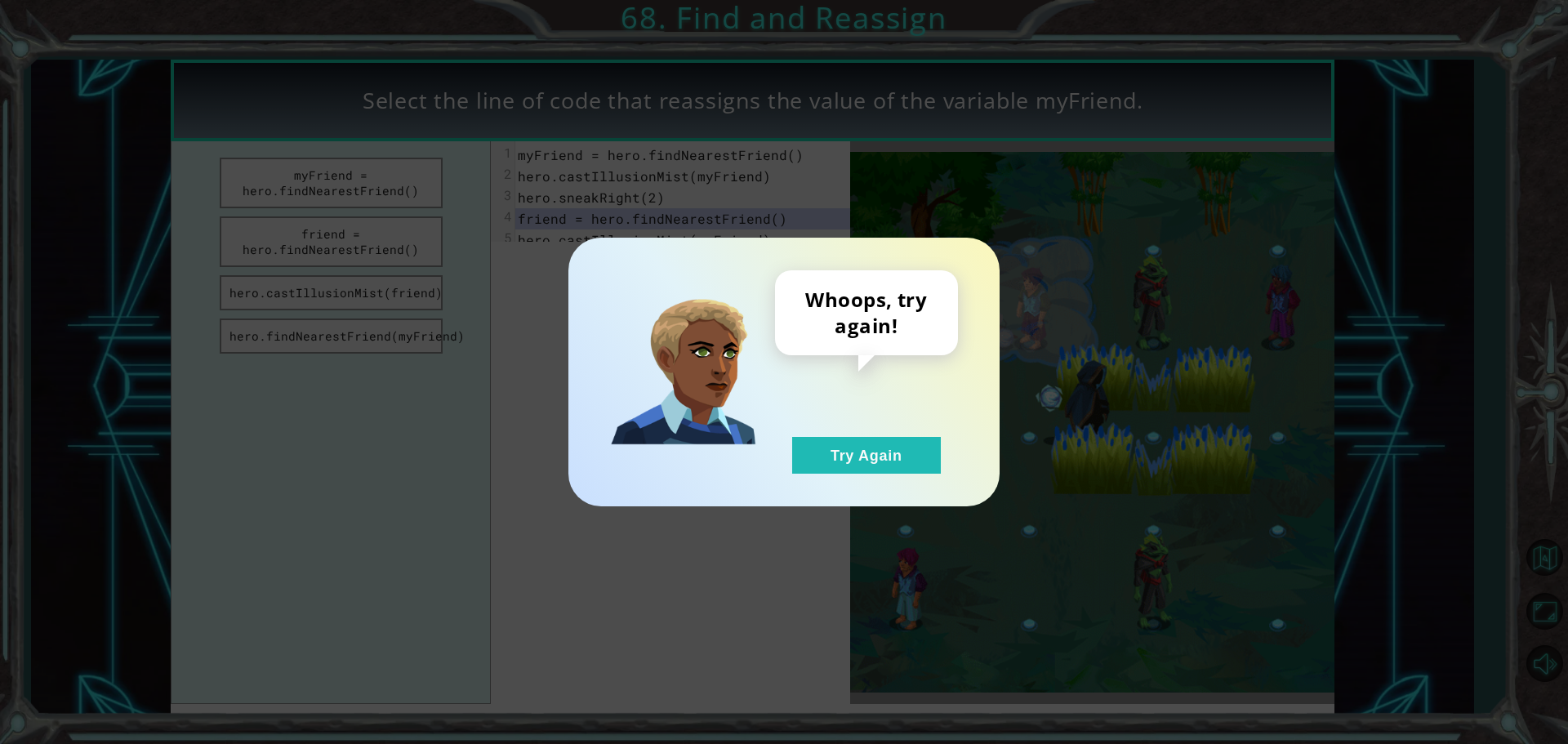
click at [840, 427] on div "Whoops, try again! Try Again" at bounding box center [866, 372] width 183 height 203
click at [403, 195] on div "Whoops, try again! Try Again" at bounding box center [784, 372] width 1568 height 744
drag, startPoint x: 811, startPoint y: 456, endPoint x: 412, endPoint y: 314, distance: 423.5
click at [811, 454] on button "Try Again" at bounding box center [867, 455] width 149 height 37
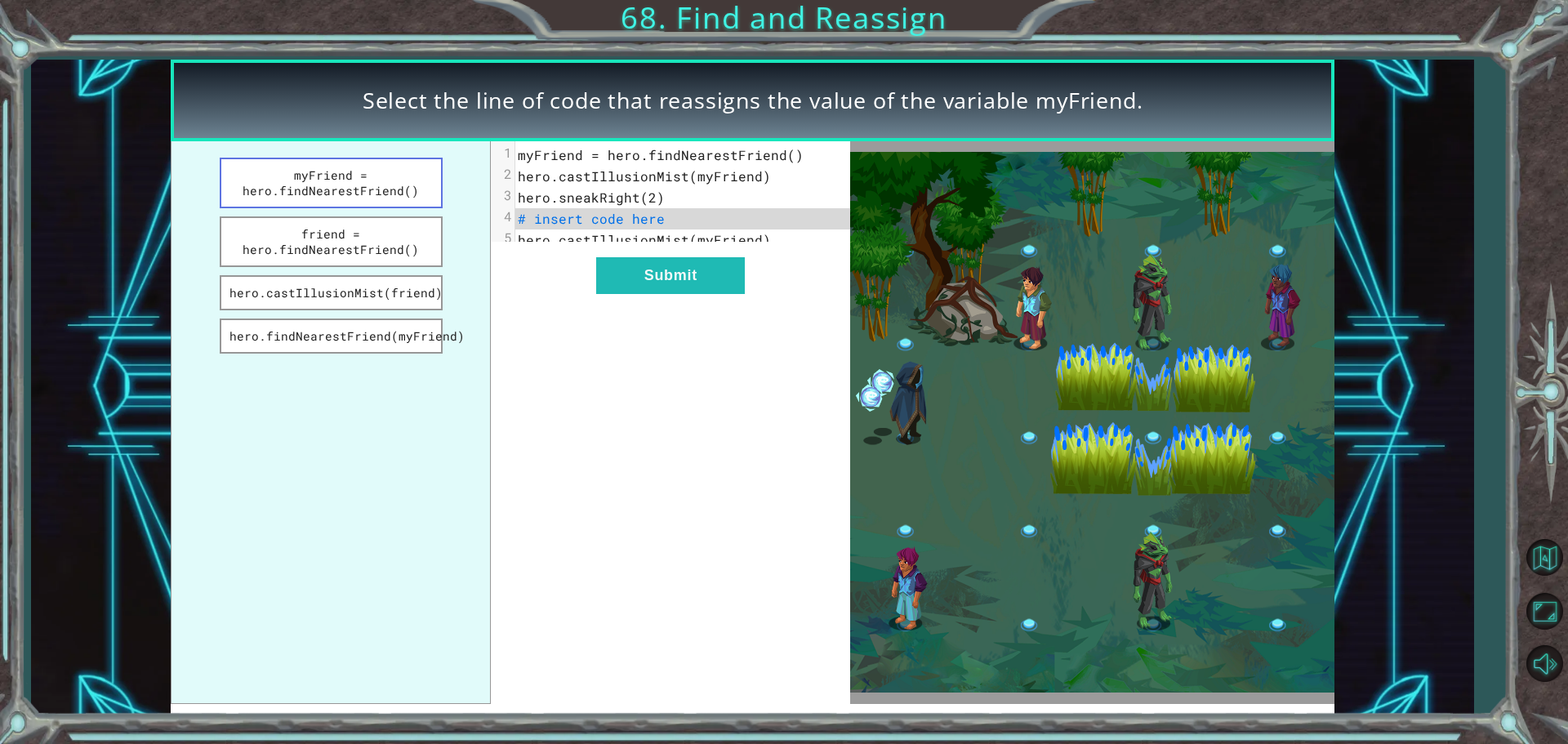
click at [354, 188] on button "myFriend = hero.findNearestFriend()" at bounding box center [331, 182] width 223 height 51
click at [673, 282] on button "Submit" at bounding box center [671, 275] width 149 height 37
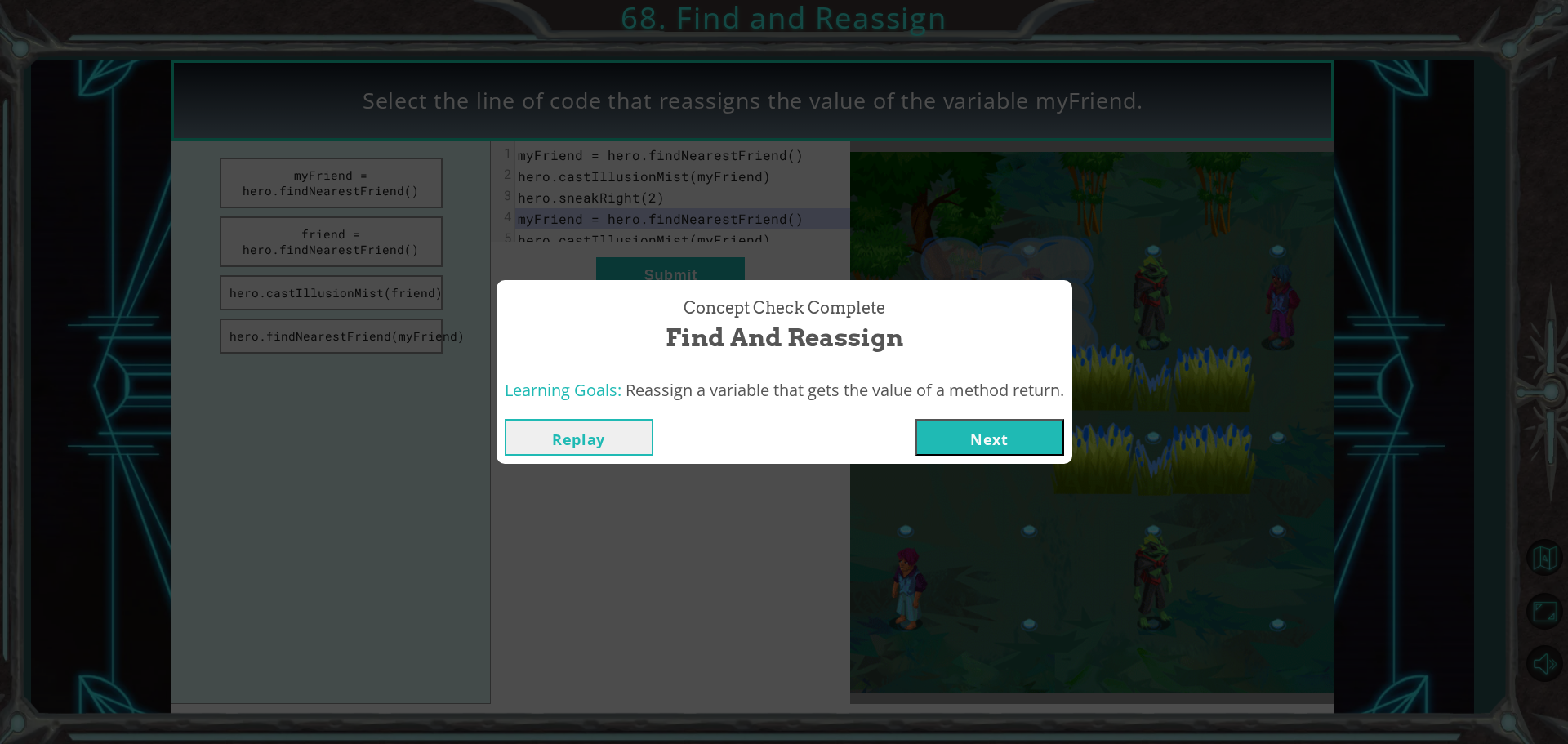
click at [1005, 430] on button "Next" at bounding box center [990, 437] width 149 height 37
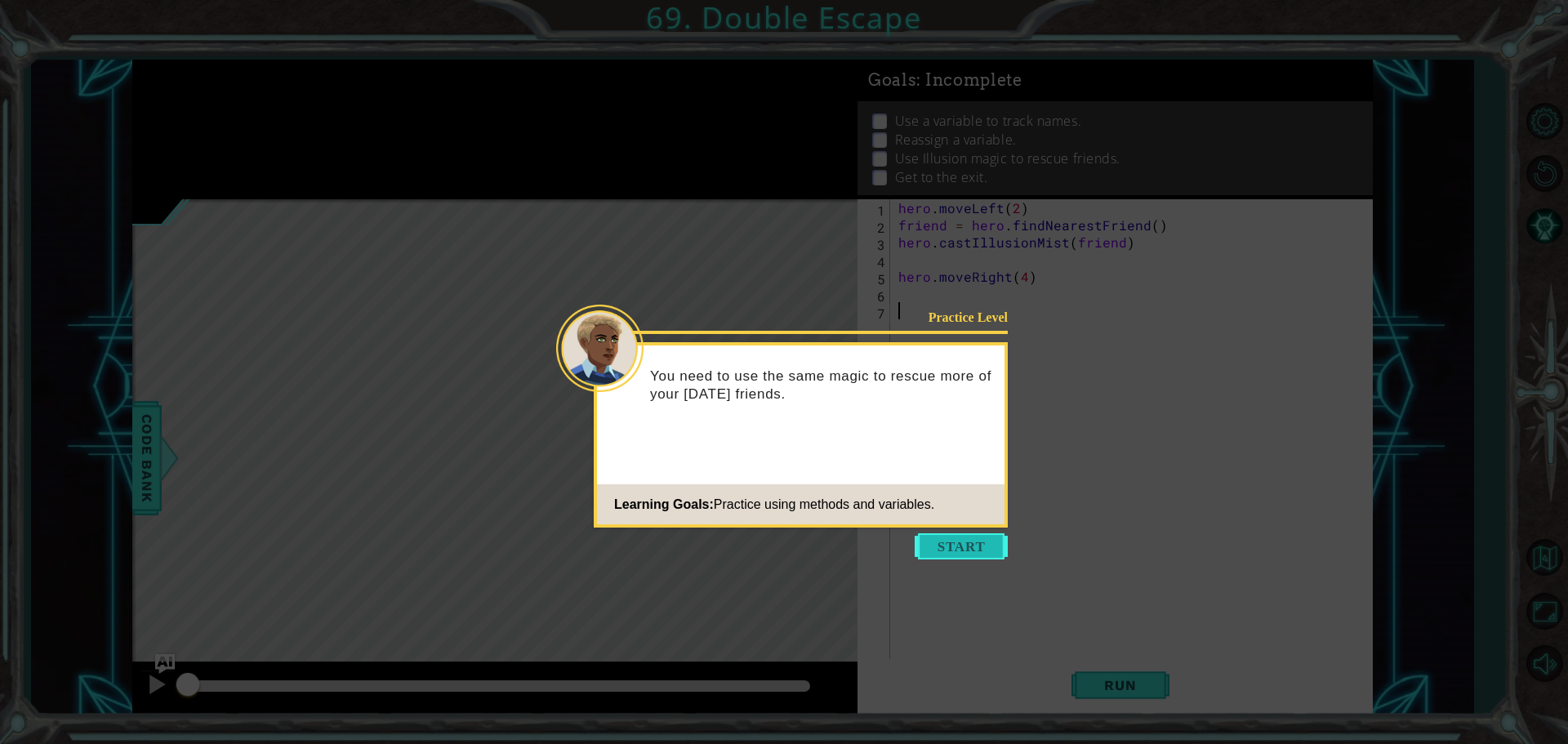
click at [964, 547] on button "Start" at bounding box center [961, 546] width 93 height 26
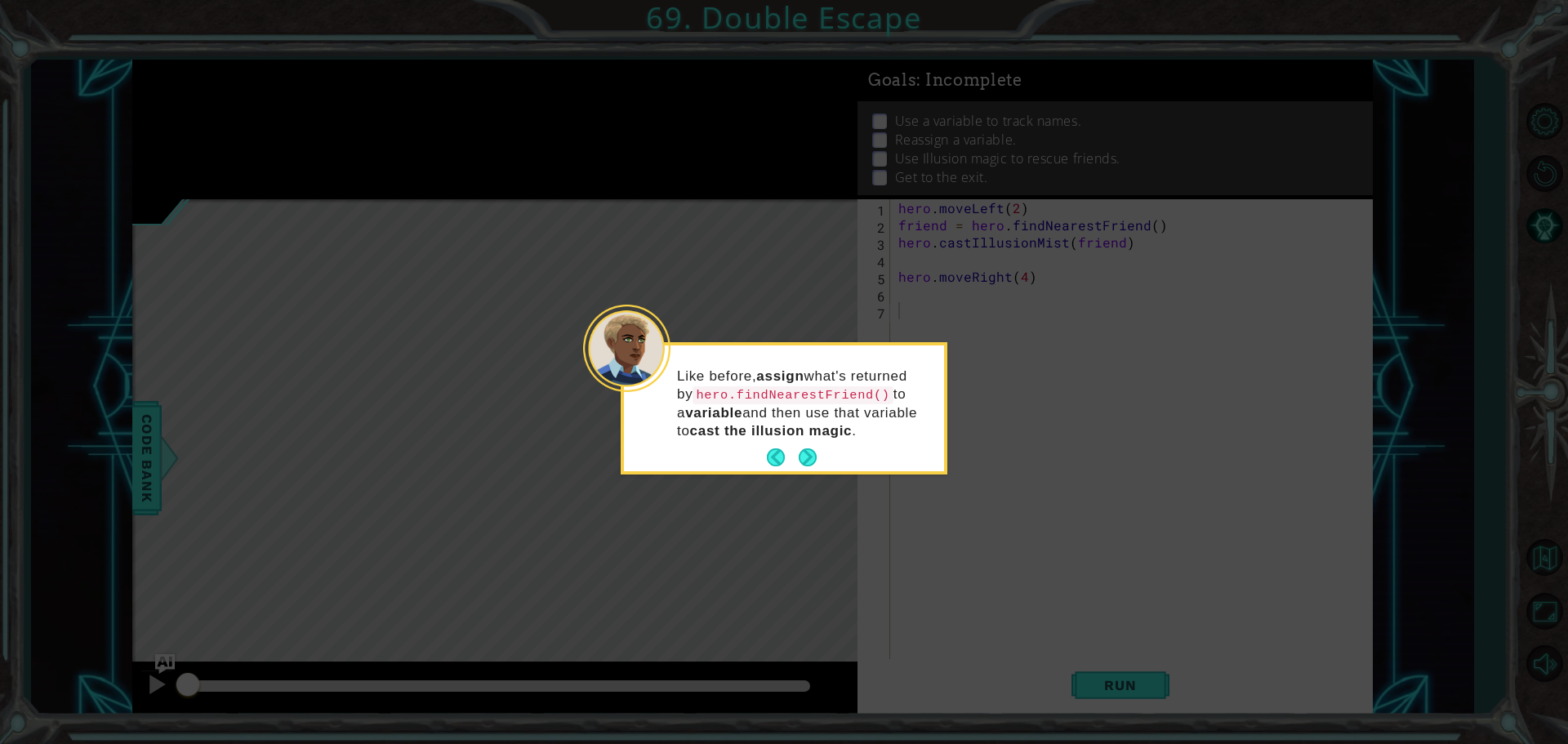
click at [808, 476] on icon at bounding box center [784, 372] width 1568 height 744
click at [808, 468] on footer at bounding box center [791, 457] width 50 height 25
click at [807, 461] on button "Next" at bounding box center [807, 458] width 18 height 18
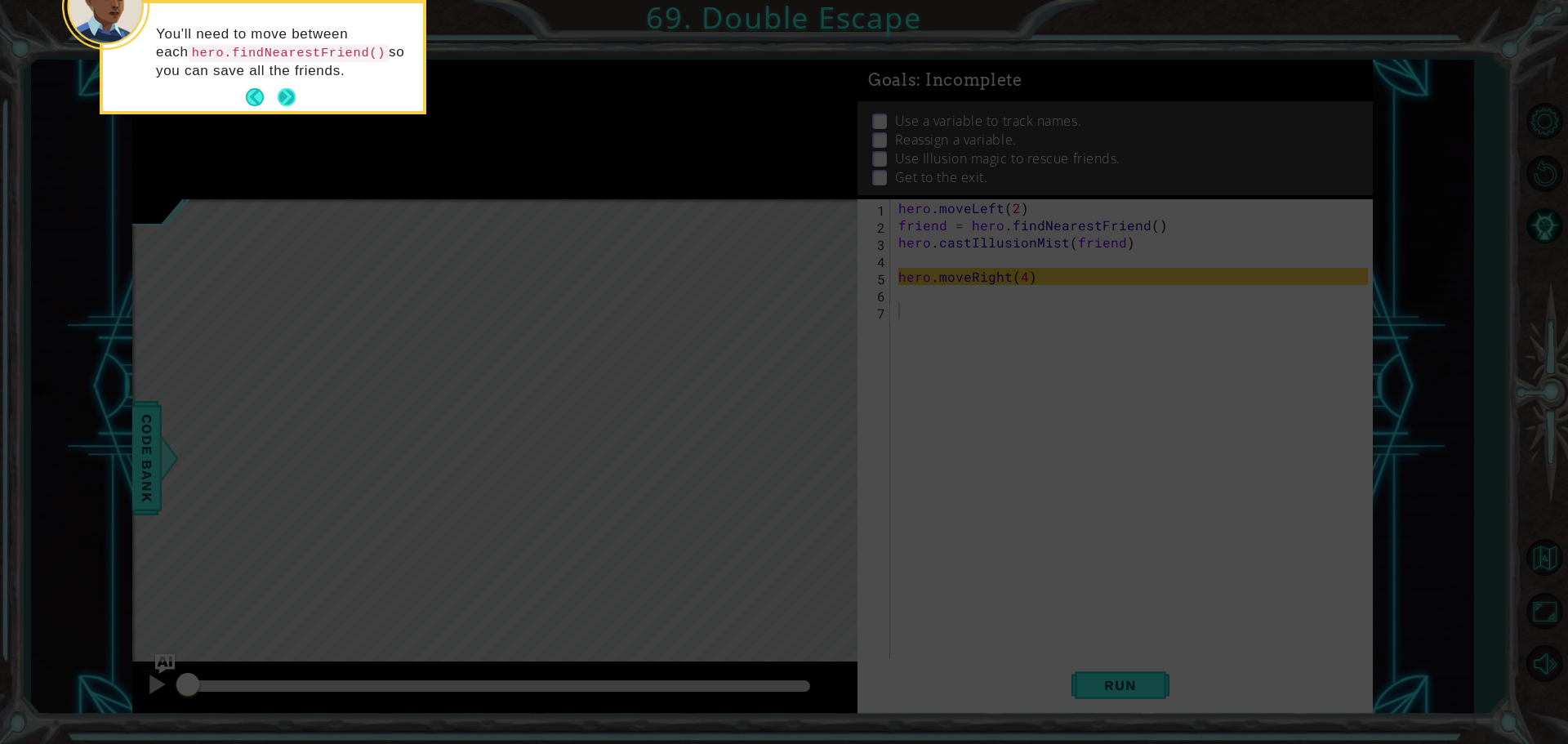
click at [292, 98] on button "Next" at bounding box center [286, 97] width 18 height 18
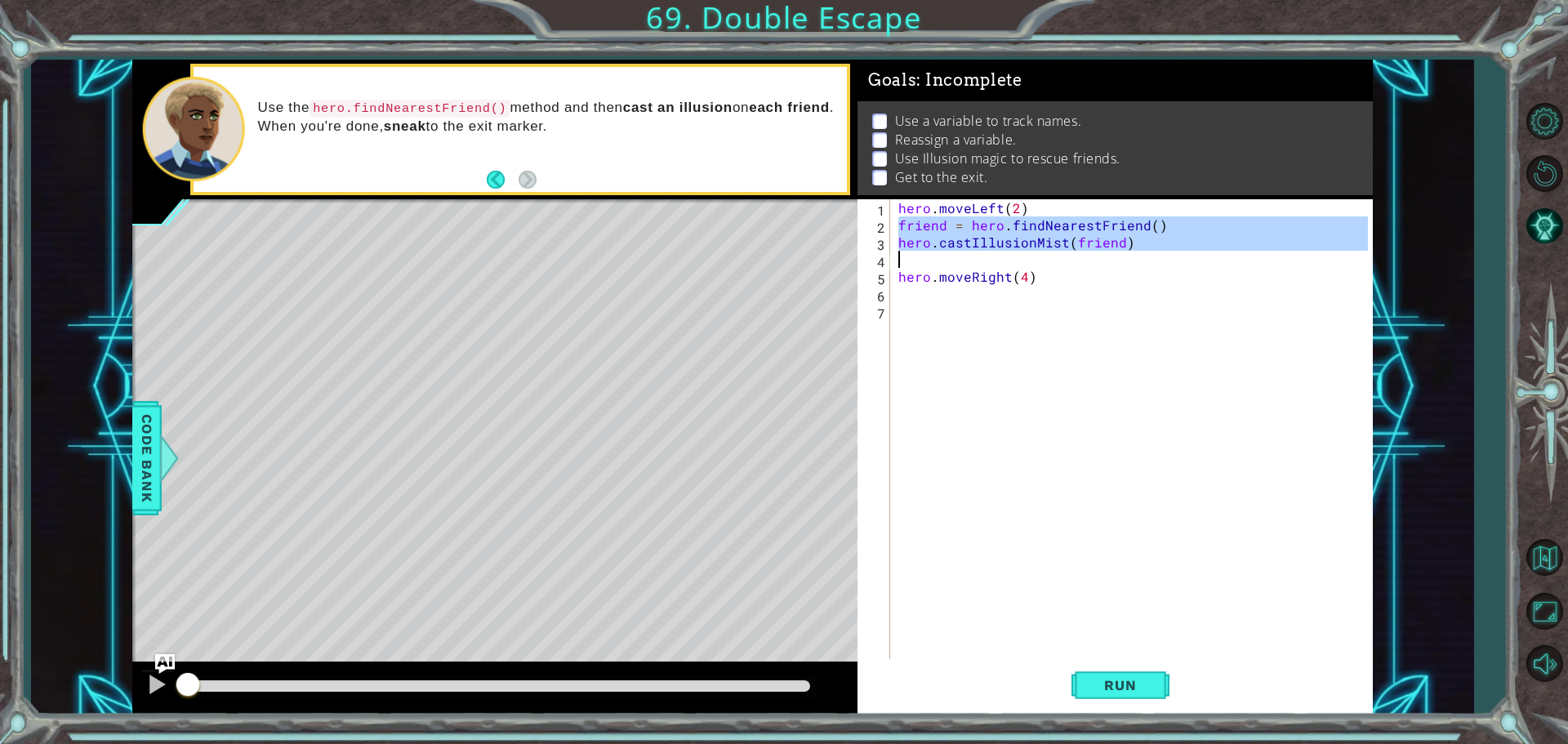
drag, startPoint x: 900, startPoint y: 220, endPoint x: 1129, endPoint y: 256, distance: 231.8
click at [1129, 256] on div "hero . moveLeft ( 2 ) friend = hero . findNearestFriend ( ) hero . castIllusion…" at bounding box center [1136, 448] width 481 height 497
type textarea "hero.castIllusionMist(friend)"
click at [920, 297] on div "hero . moveLeft ( 2 ) friend = hero . findNearestFriend ( ) hero . castIllusion…" at bounding box center [1136, 448] width 481 height 497
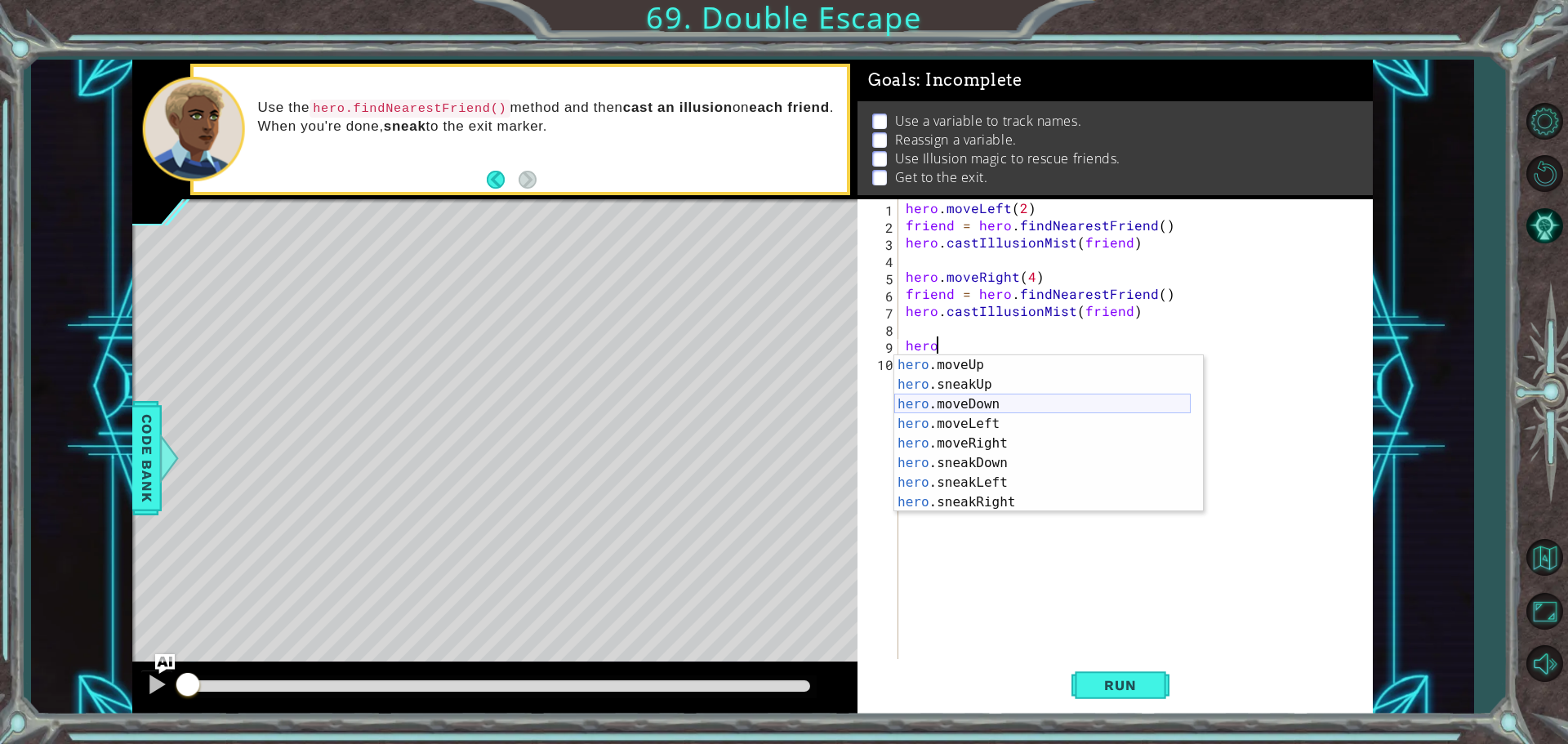
scroll to position [98, 0]
click at [989, 426] on div "hero .moveUp press enter hero .sneakUp press enter hero .moveDown press enter h…" at bounding box center [1042, 454] width 296 height 196
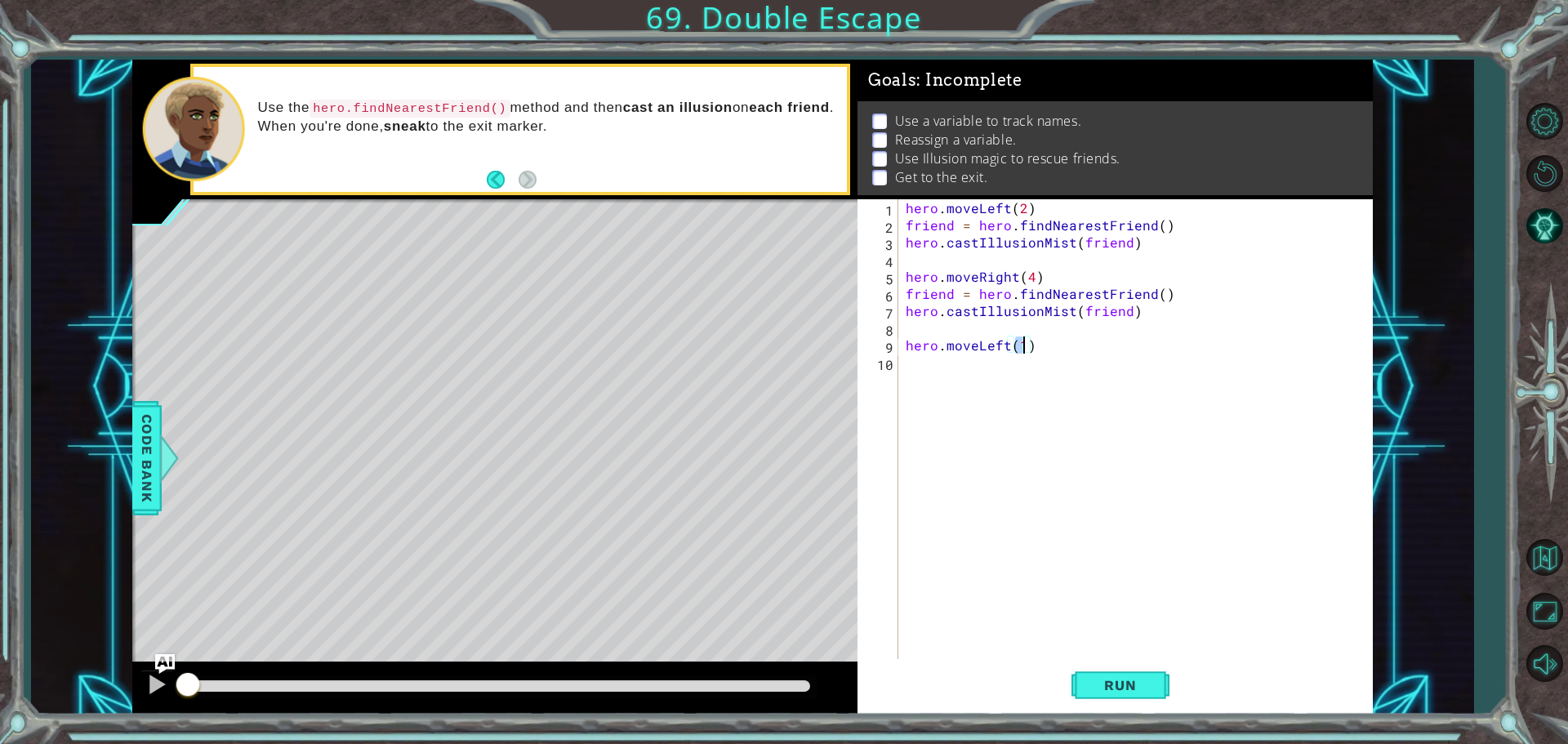
type textarea "hero.moveLeft(2)"
click at [943, 372] on div "hero . moveLeft ( 2 ) friend = hero . findNearestFriend ( ) hero . castIllusion…" at bounding box center [1139, 448] width 473 height 497
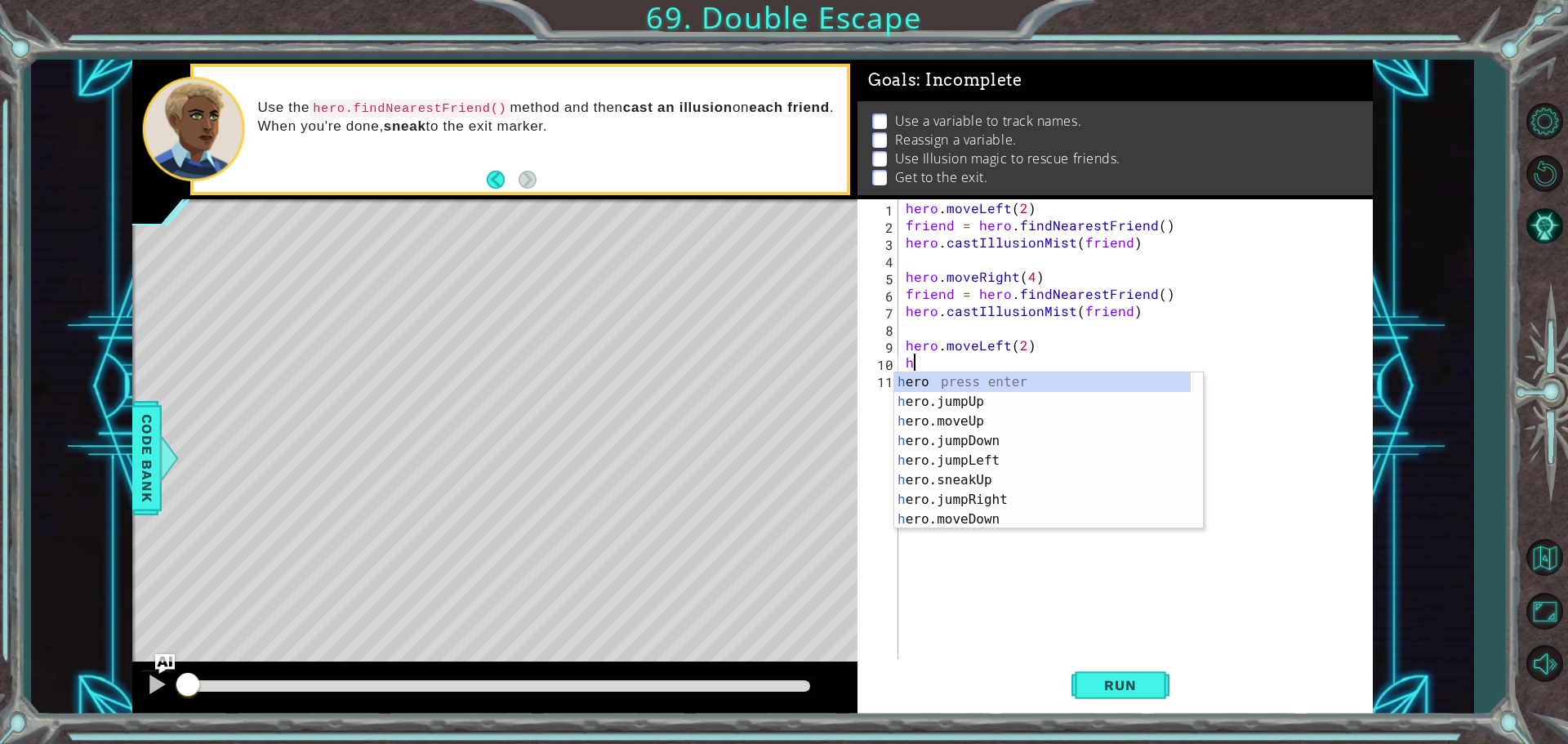
scroll to position [0, 0]
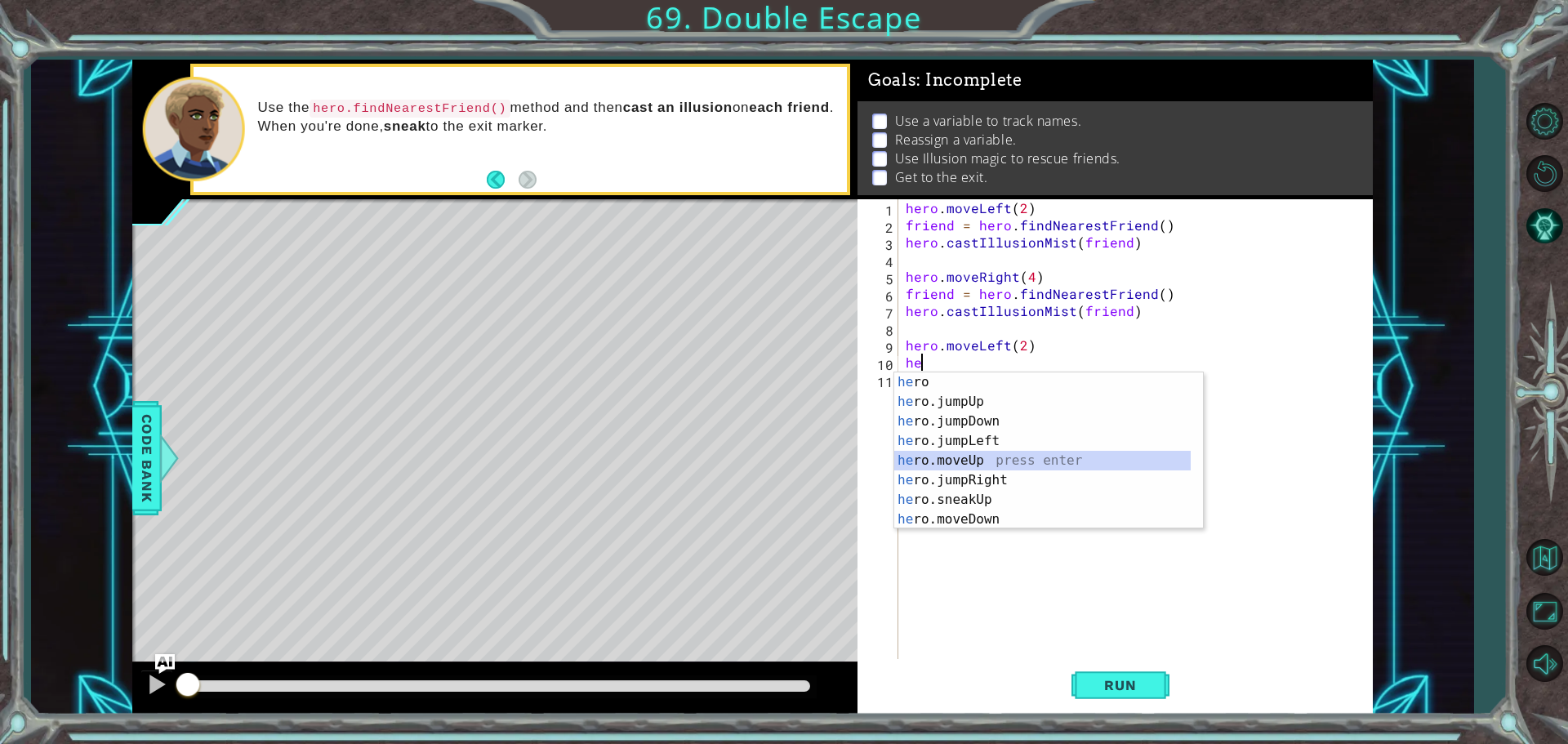
click at [968, 462] on div "he ro press enter he ro.jumpUp press enter he ro.jumpDown press enter he ro.jum…" at bounding box center [1042, 471] width 296 height 196
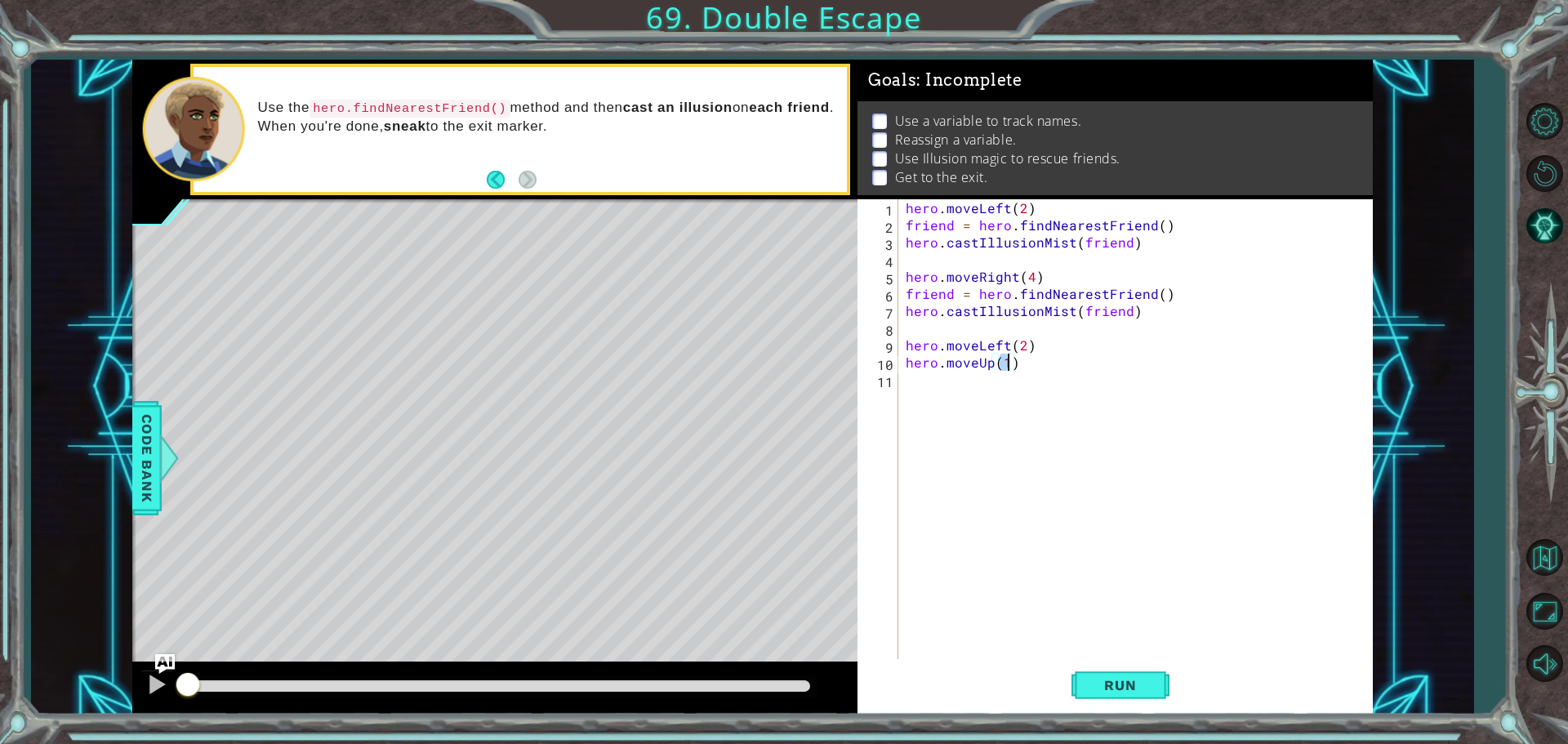
scroll to position [0, 6]
click at [1139, 690] on span "Run" at bounding box center [1119, 686] width 64 height 16
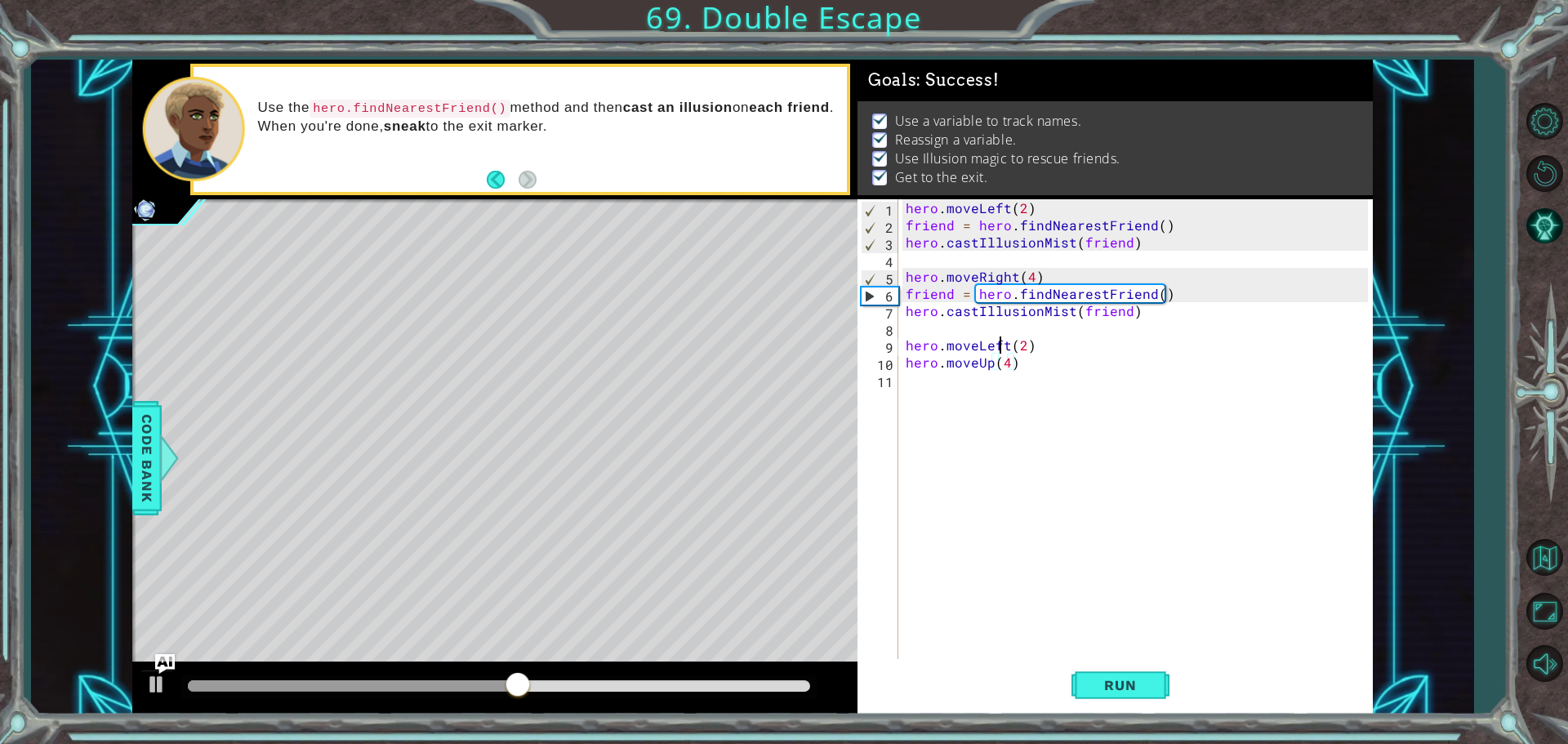
click at [1003, 342] on div "hero . moveLeft ( 2 ) friend = hero . findNearestFriend ( ) hero . castIllusion…" at bounding box center [1139, 448] width 473 height 497
type textarea "hero.moveLeft(2)"
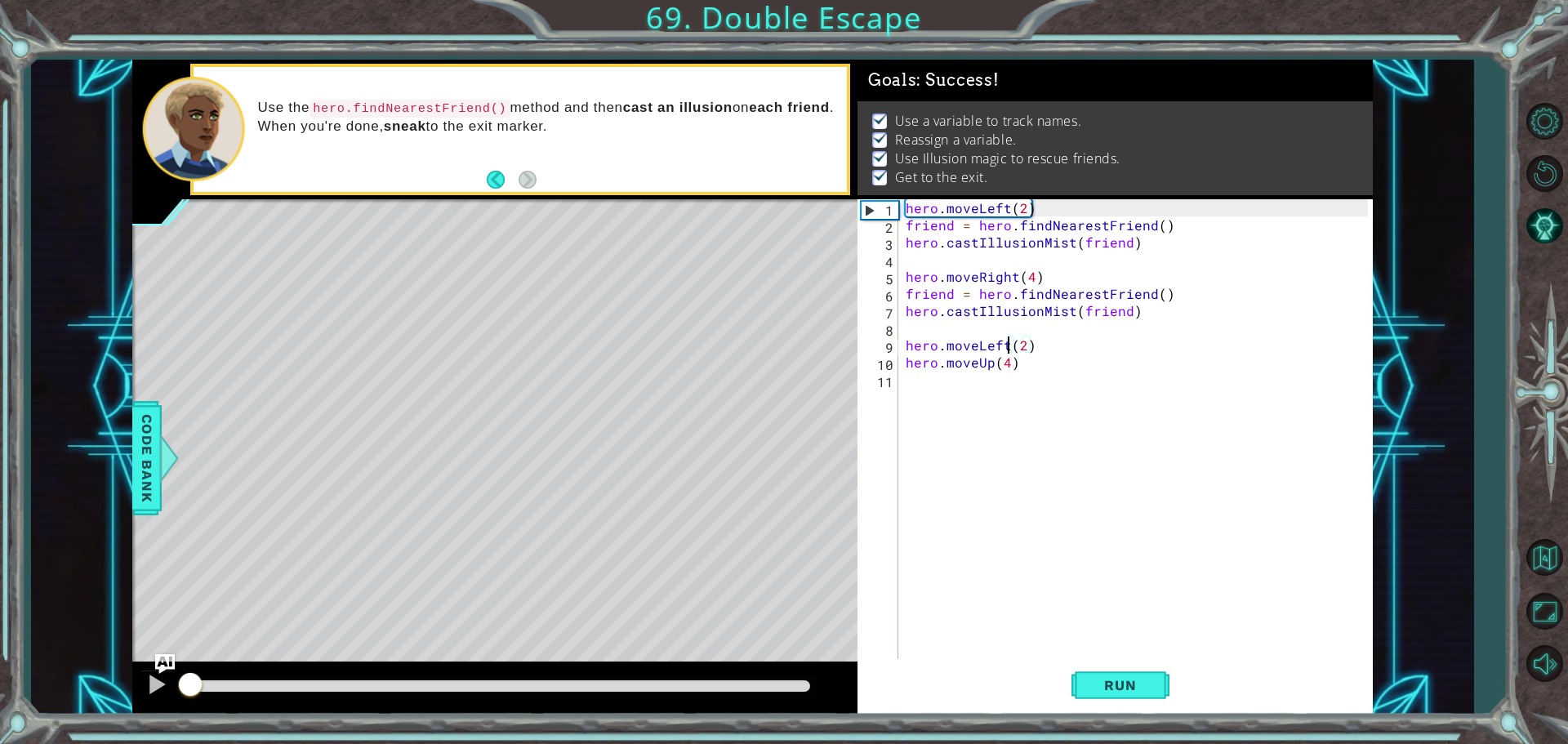
drag, startPoint x: 717, startPoint y: 684, endPoint x: 66, endPoint y: 658, distance: 651.5
click at [66, 658] on div "1 ההההההההההההההההההההההההההההההההההההההההההההההההההההההההההההההההההההההההההההה…" at bounding box center [752, 386] width 1442 height 655
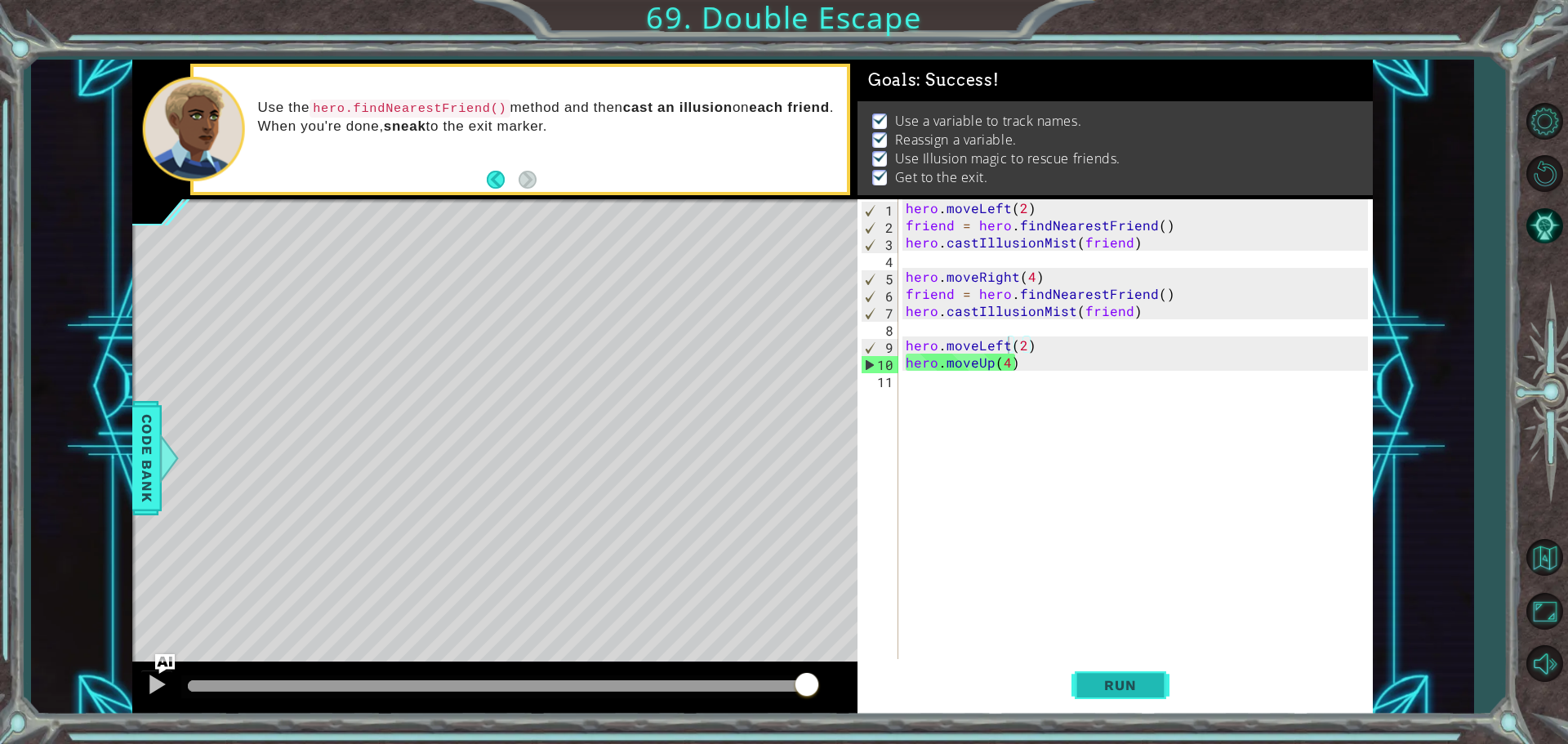
click at [1130, 697] on button "Run" at bounding box center [1120, 685] width 98 height 52
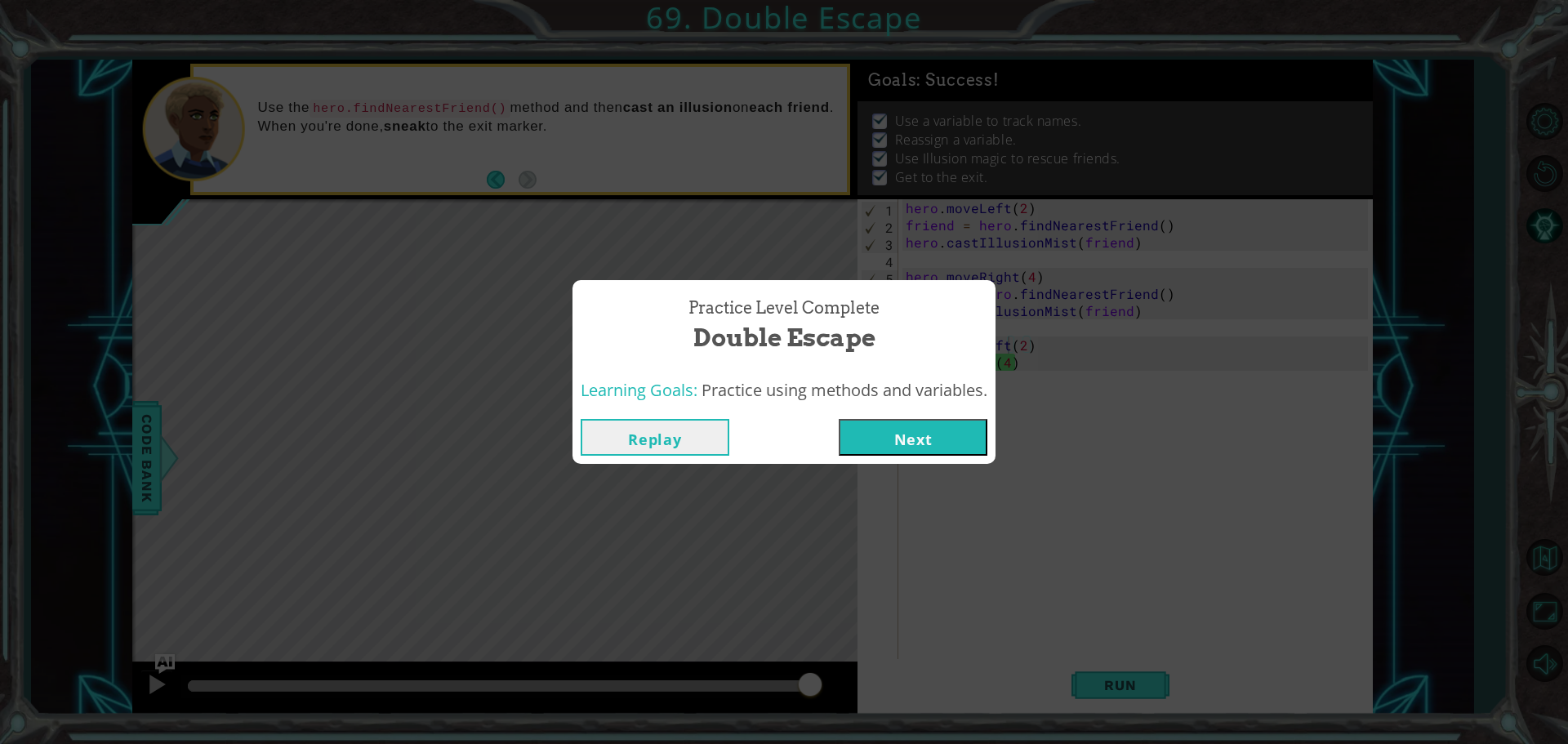
click at [913, 439] on button "Next" at bounding box center [913, 437] width 149 height 37
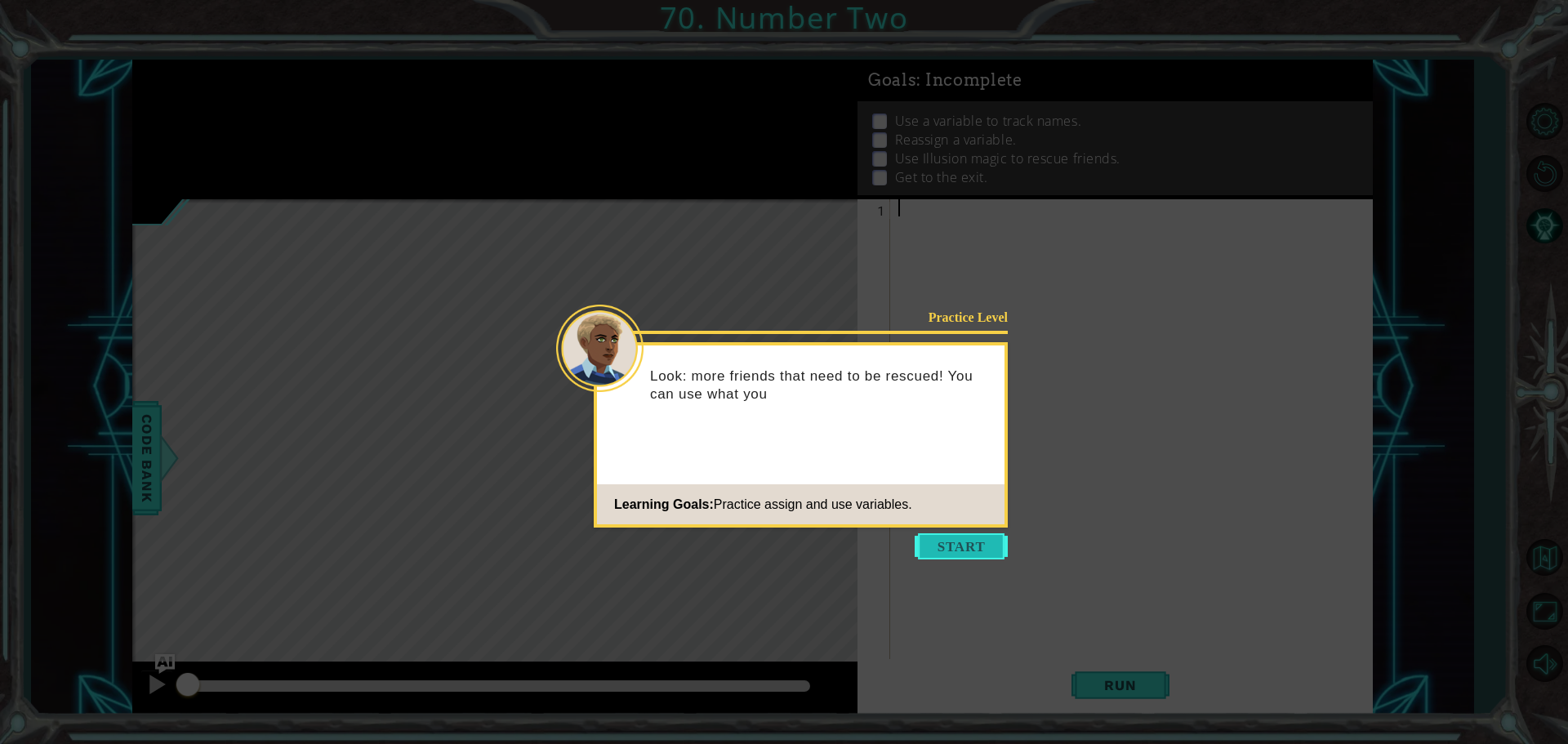
click at [962, 538] on button "Start" at bounding box center [961, 546] width 93 height 26
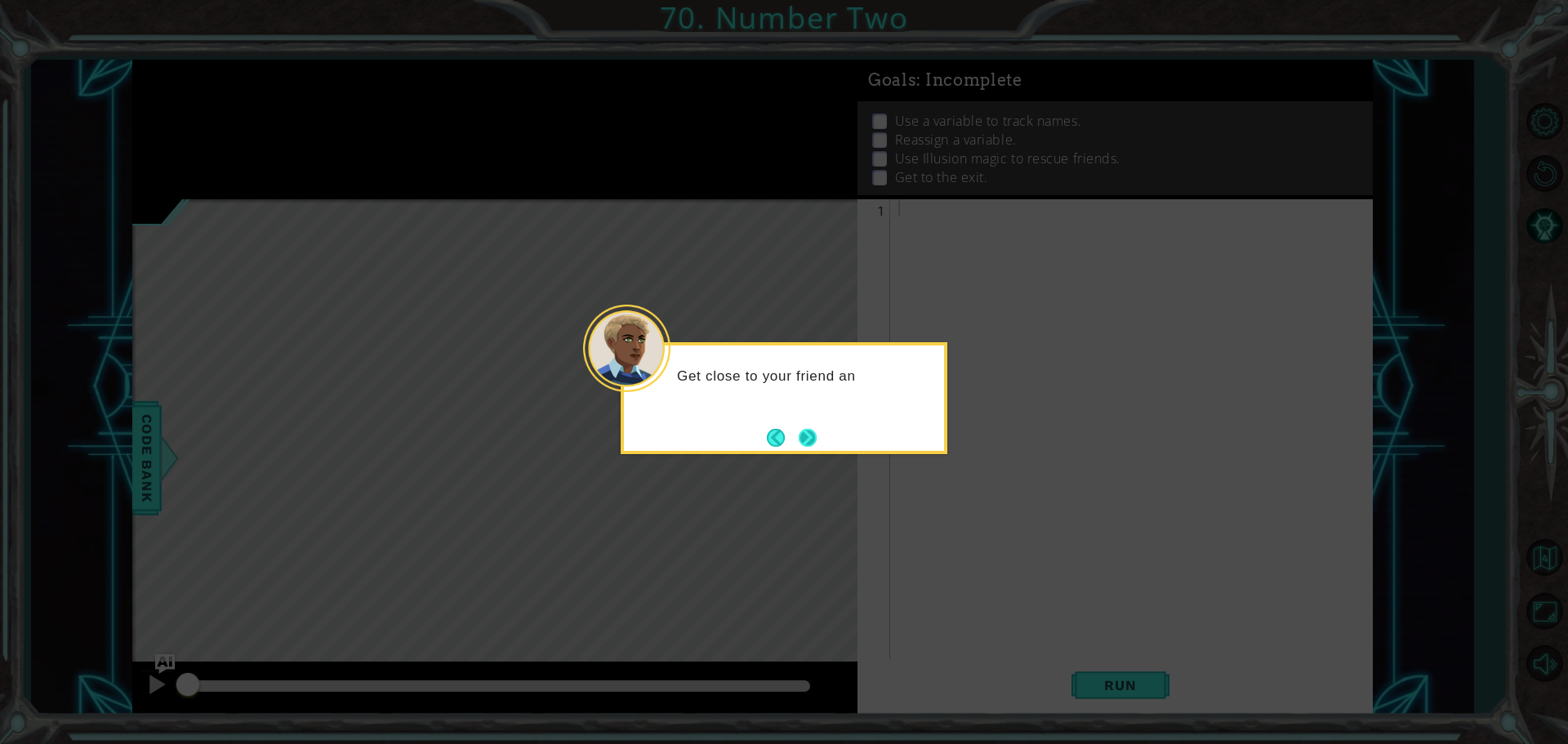
click at [809, 432] on button "Next" at bounding box center [807, 438] width 18 height 18
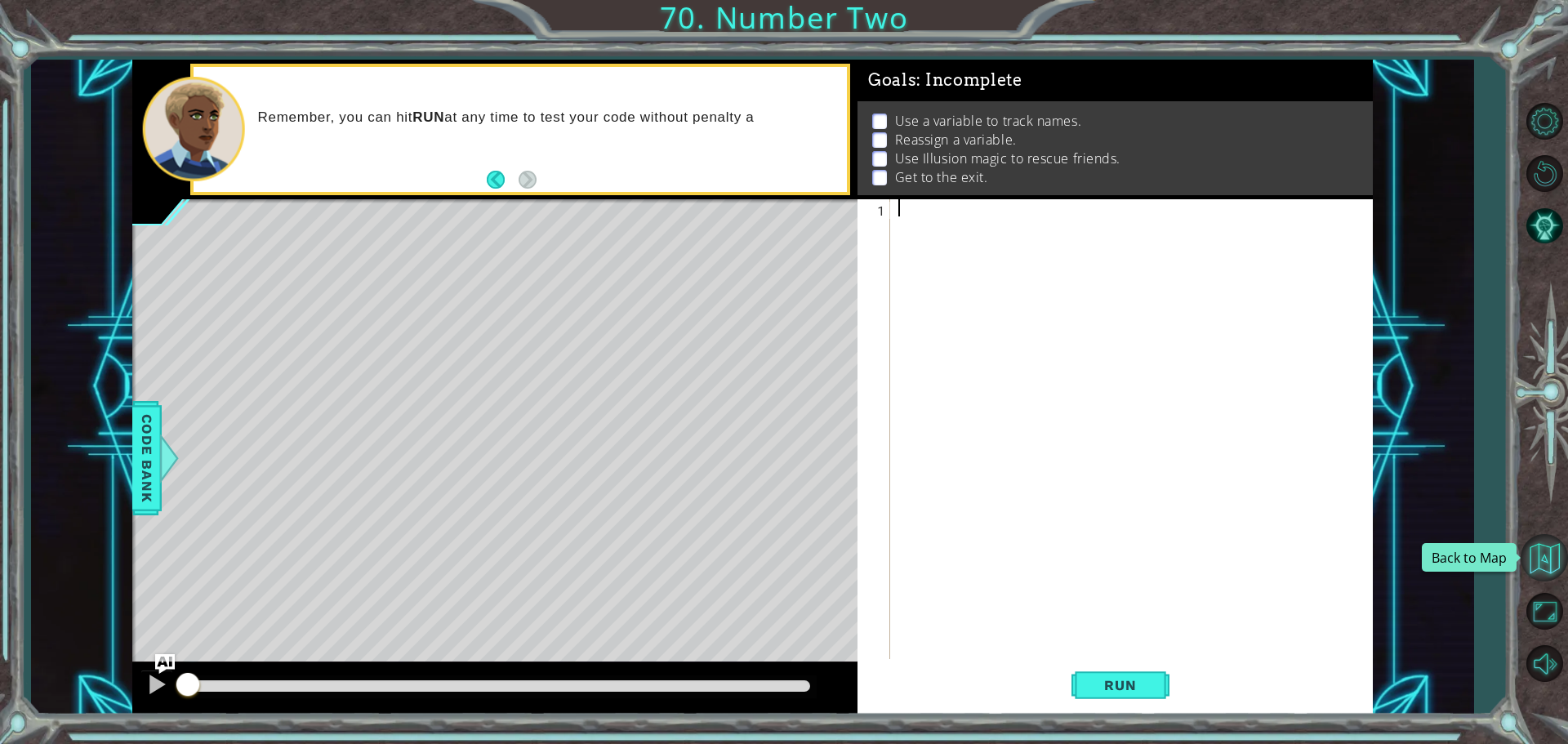
click at [1542, 573] on button "Back to Map" at bounding box center [1544, 558] width 48 height 48
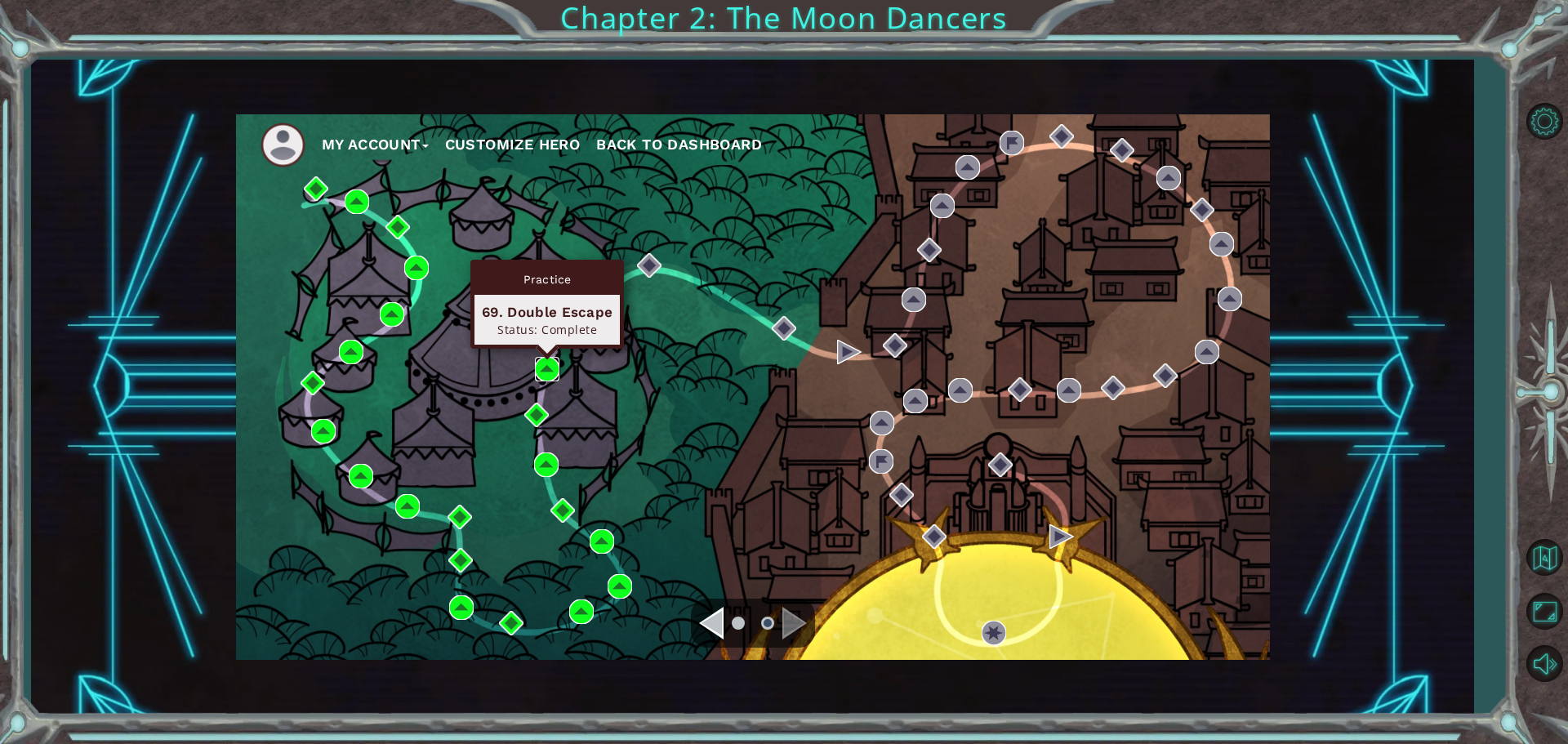
click at [552, 368] on img at bounding box center [547, 369] width 25 height 25
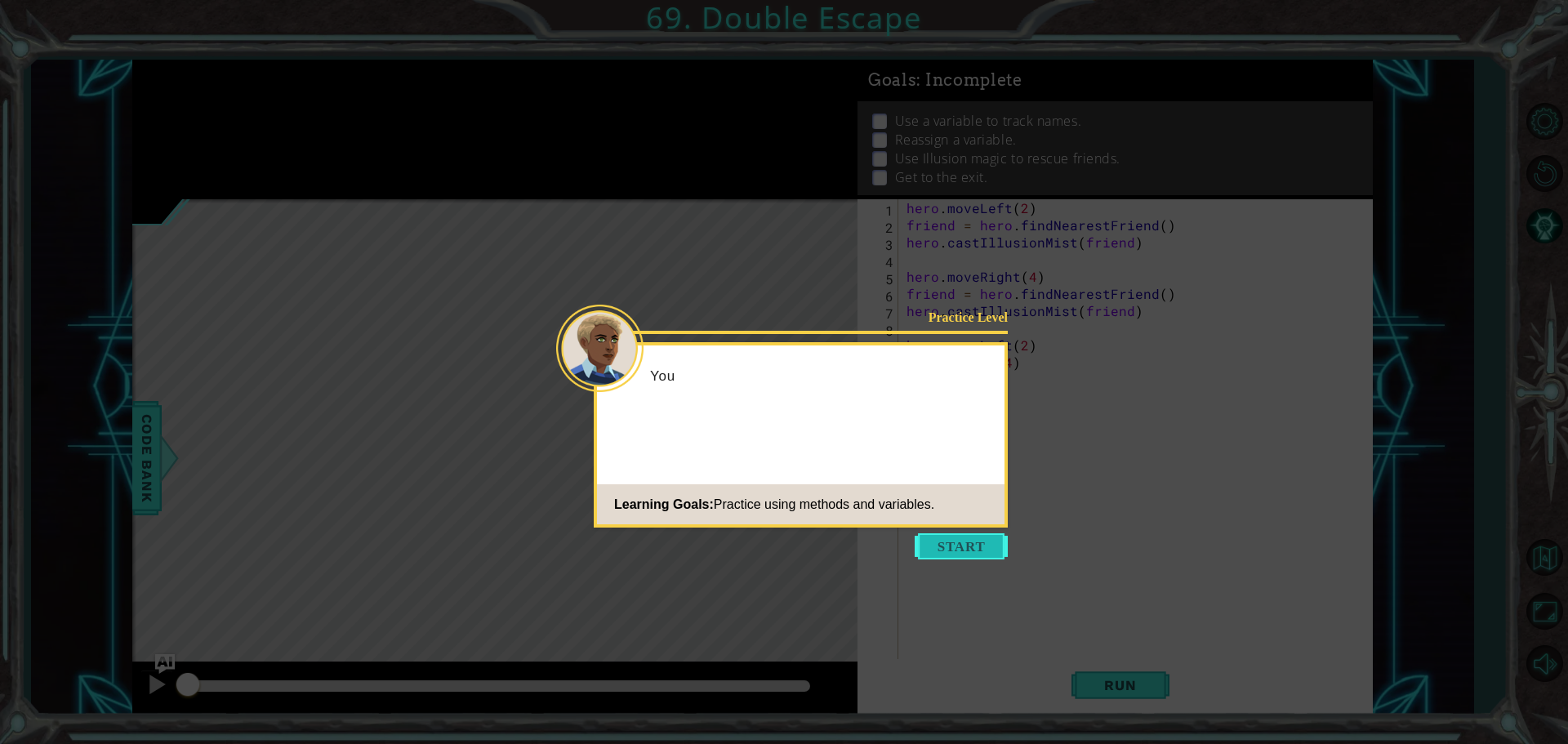
click at [943, 552] on button "Start" at bounding box center [961, 546] width 93 height 26
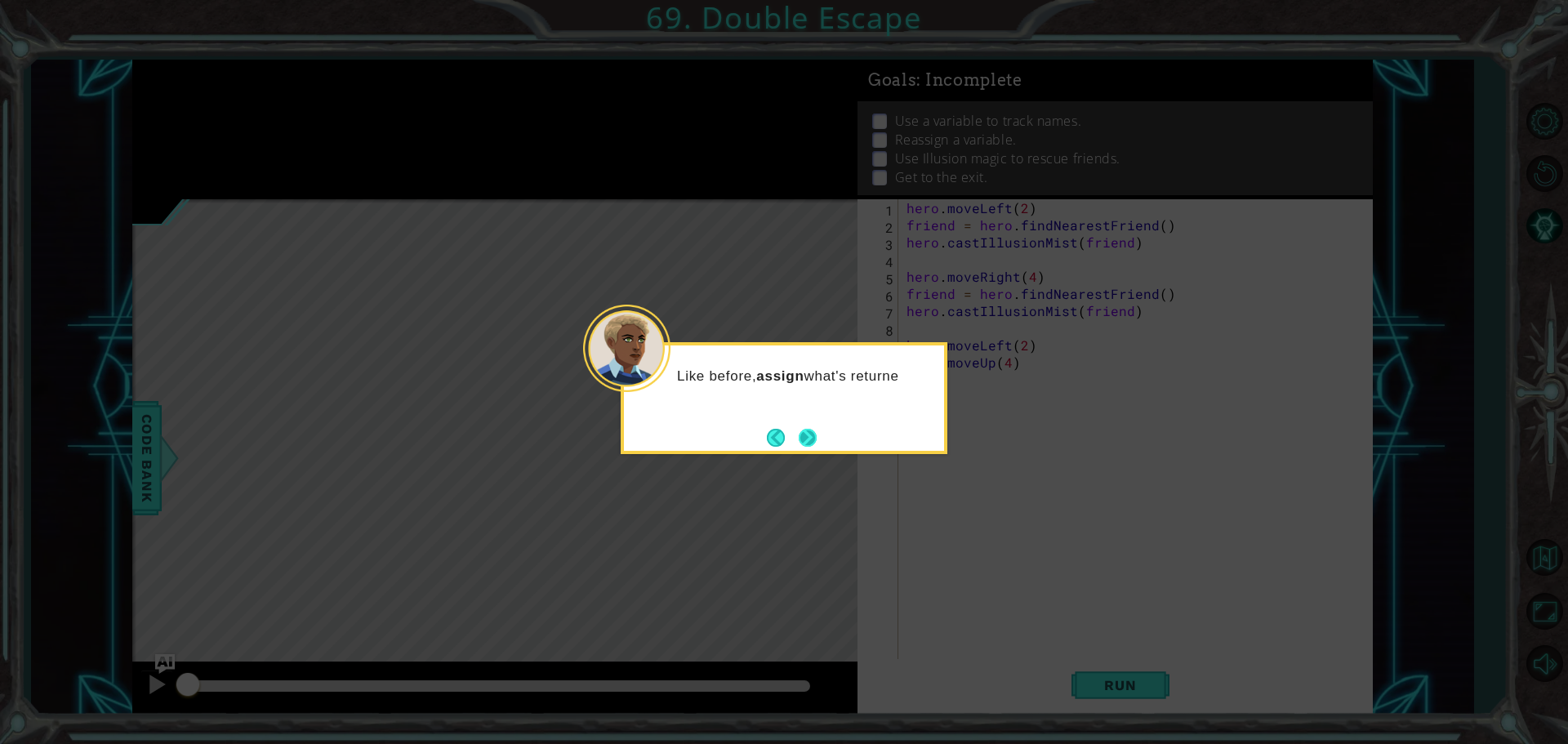
click at [803, 430] on button "Next" at bounding box center [807, 438] width 18 height 18
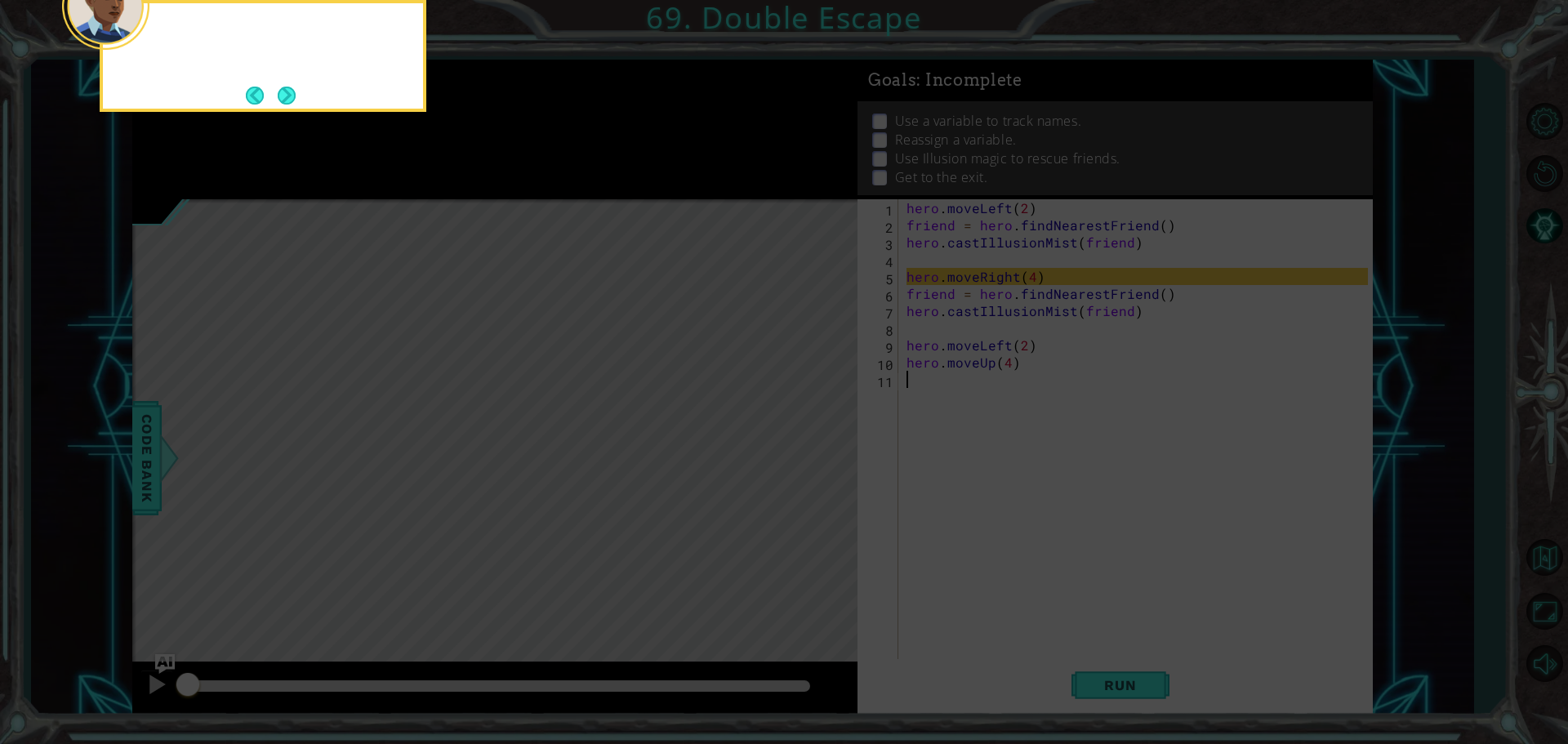
click at [803, 430] on icon at bounding box center [784, 111] width 1568 height 1265
click at [917, 292] on icon at bounding box center [784, 111] width 1568 height 1265
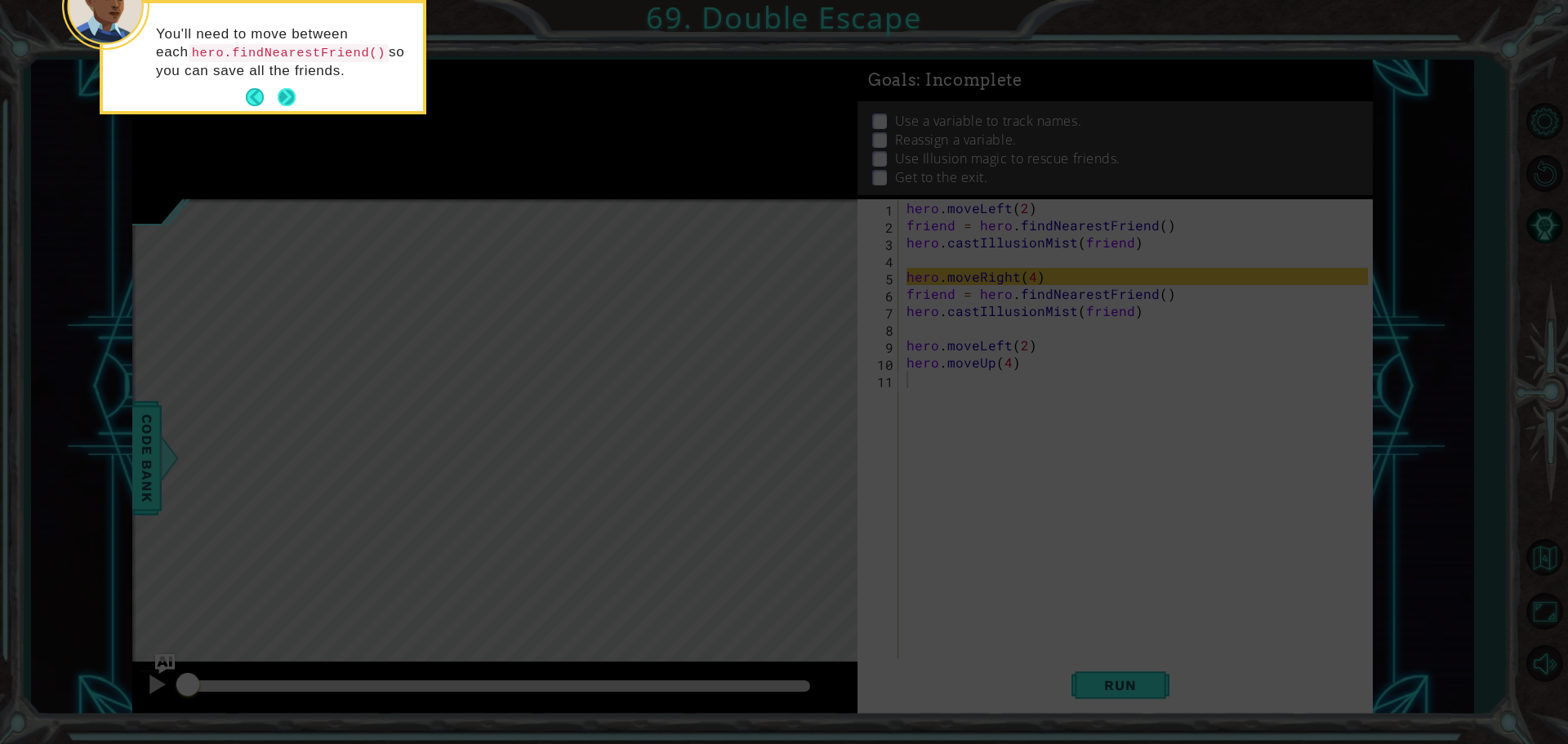
click at [277, 91] on button "Next" at bounding box center [286, 97] width 18 height 18
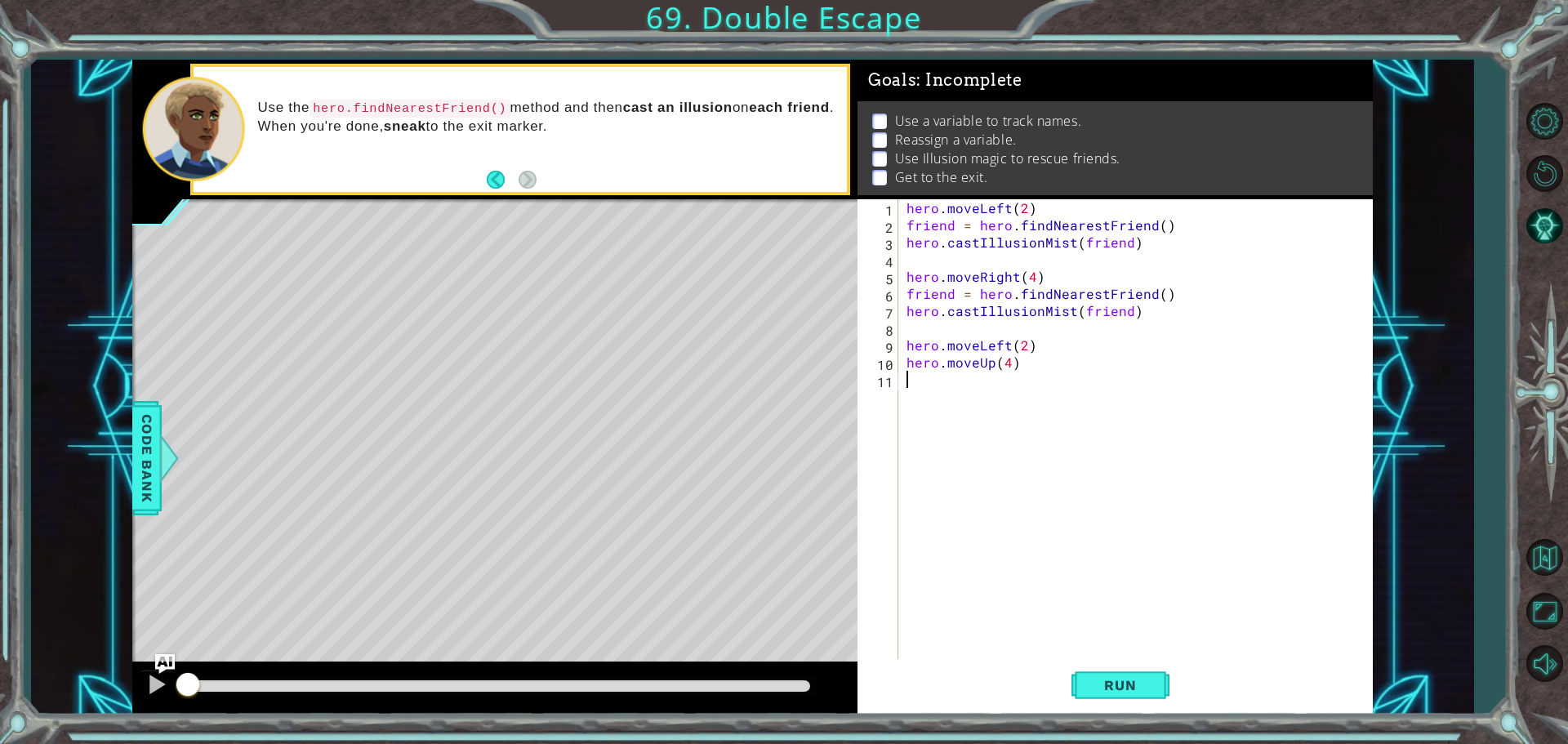
click at [910, 297] on div "hero . moveLeft ( 2 ) friend = hero . findNearestFriend ( ) hero . castIllusion…" at bounding box center [1139, 448] width 472 height 497
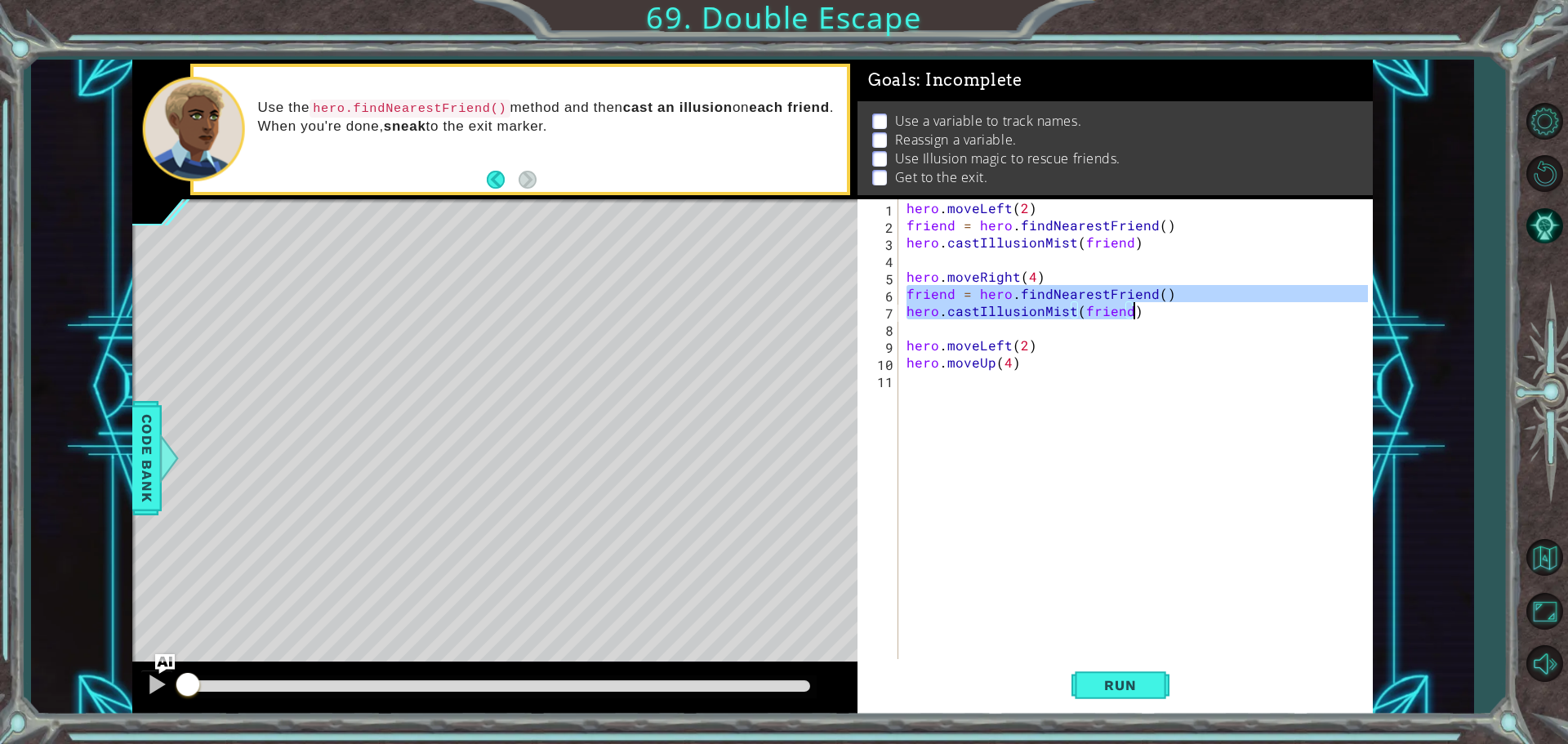
drag, startPoint x: 908, startPoint y: 295, endPoint x: 1171, endPoint y: 310, distance: 263.4
click at [1171, 310] on div "hero . moveLeft ( 2 ) friend = hero . findNearestFriend ( ) hero . castIllusion…" at bounding box center [1139, 448] width 472 height 497
type textarea "friend = hero.findNearestFriend() hero.castIllusionMist(friend)"
click at [1553, 569] on button "Back to Map" at bounding box center [1544, 558] width 48 height 48
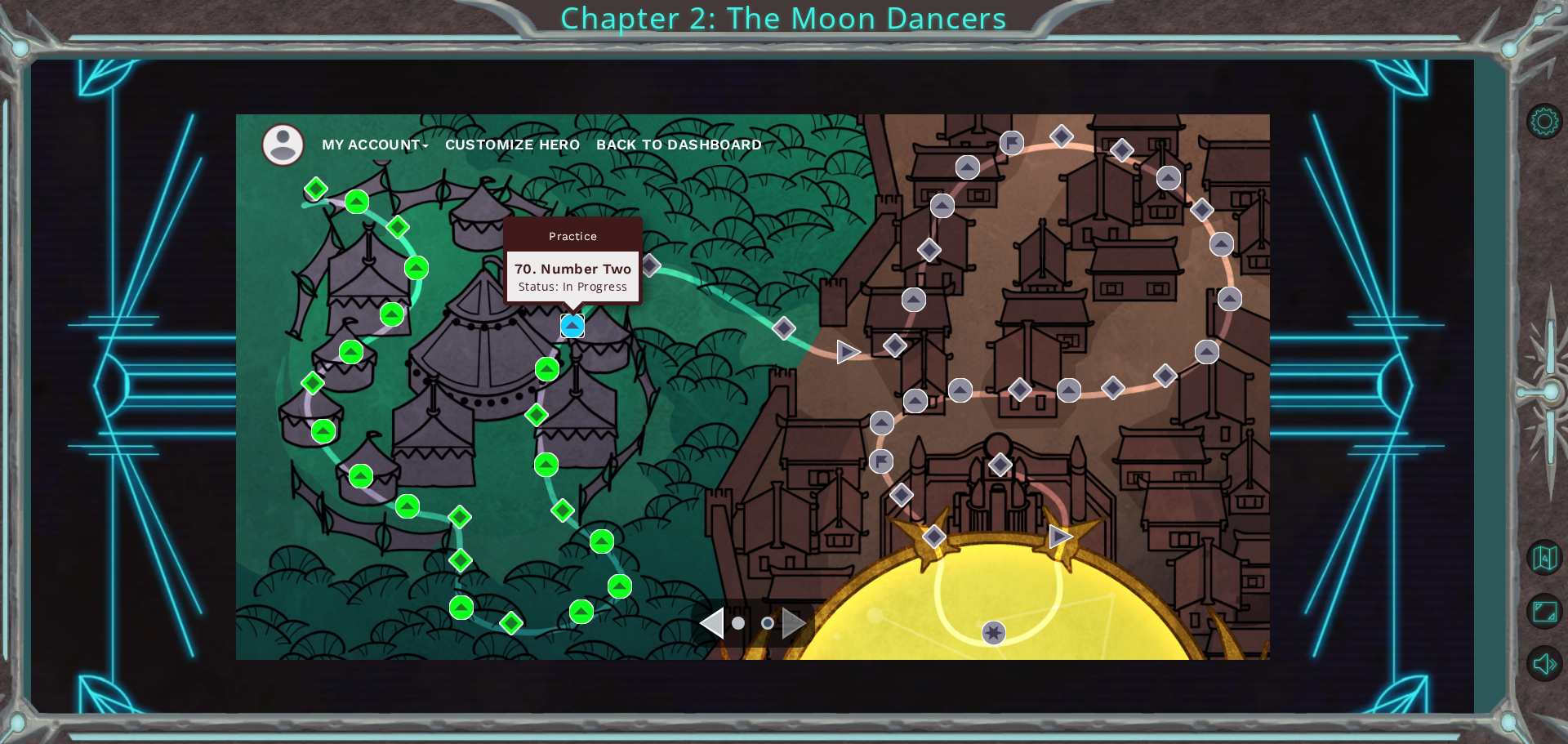
click at [565, 327] on img at bounding box center [573, 326] width 25 height 25
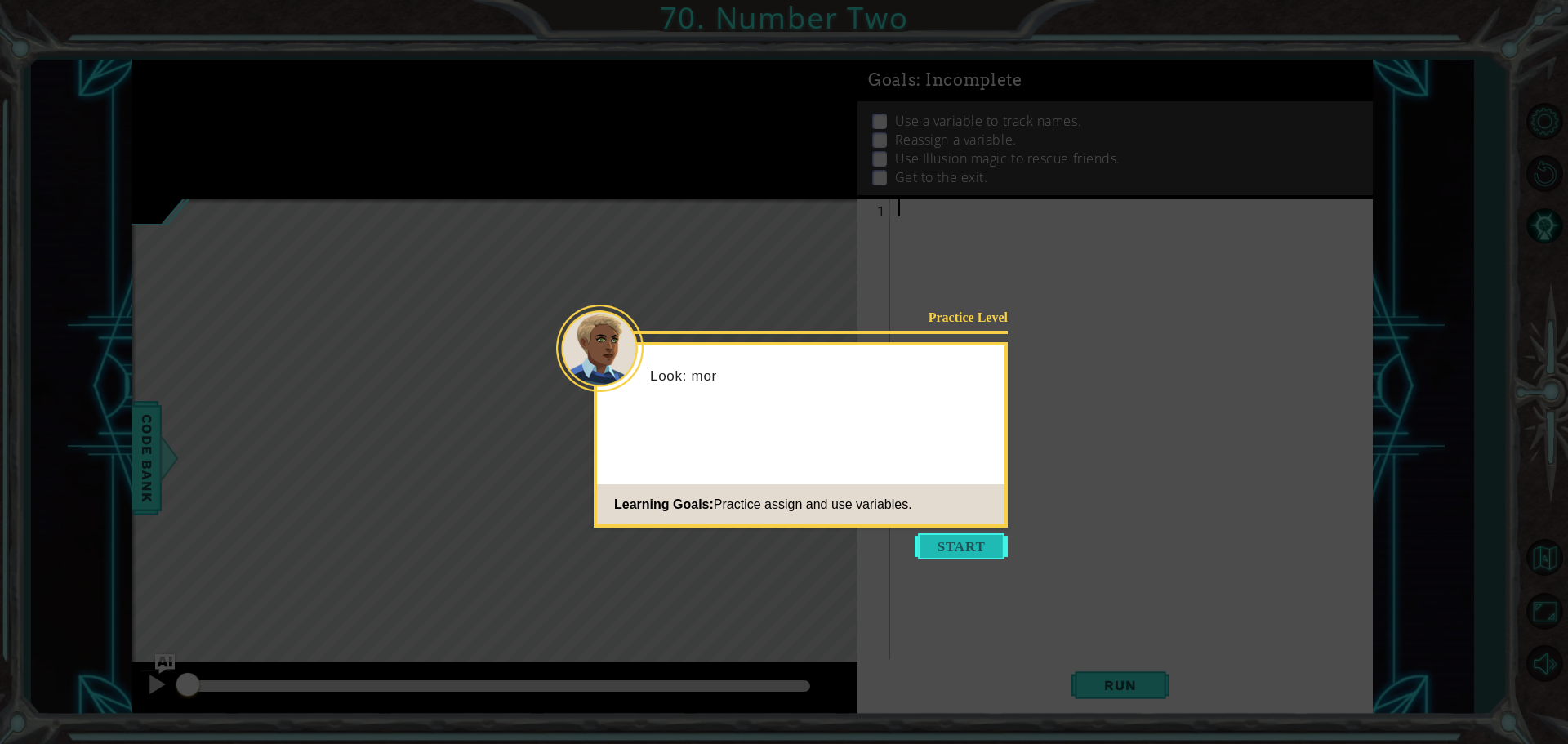
click at [966, 542] on button "Start" at bounding box center [961, 546] width 93 height 26
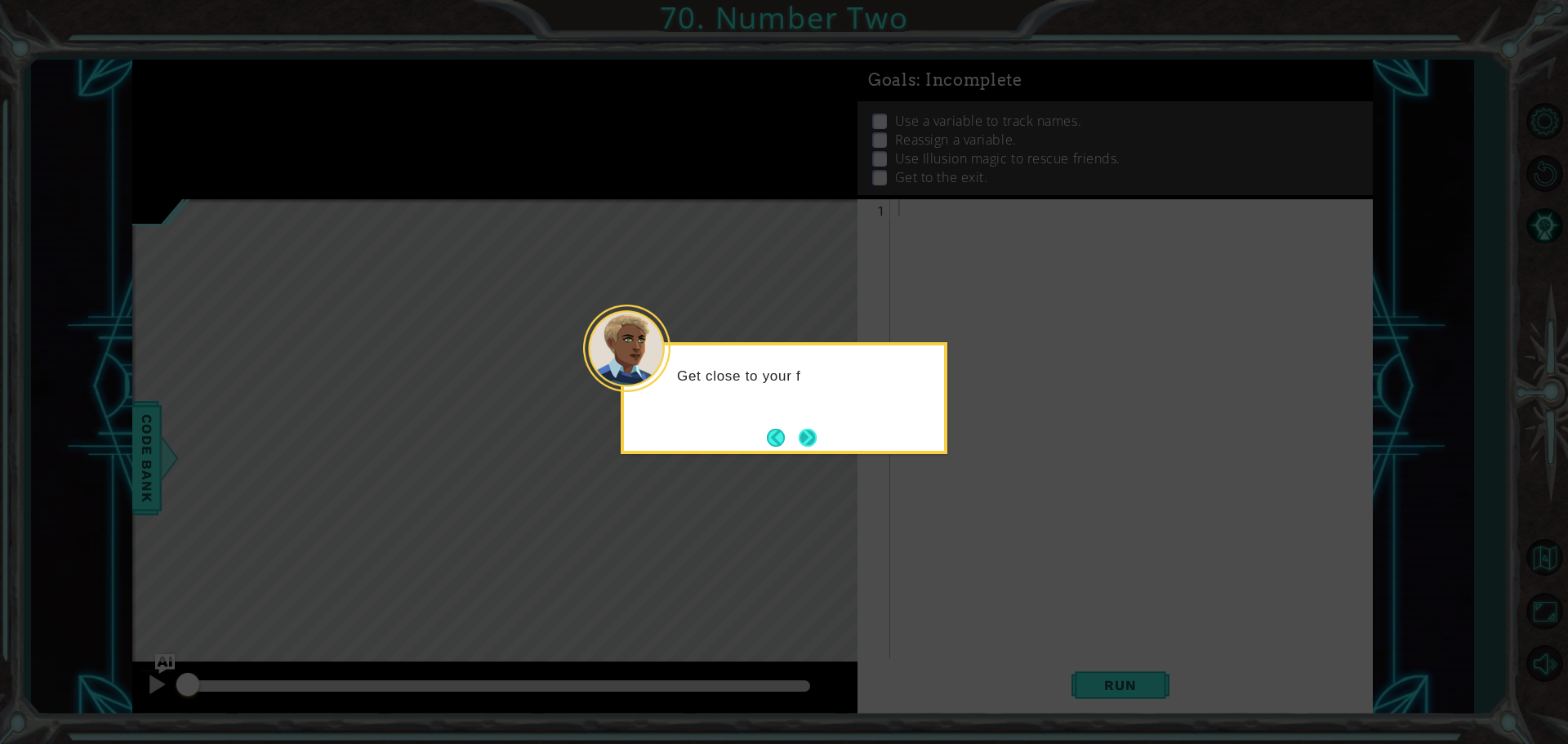
click at [805, 437] on button "Next" at bounding box center [807, 438] width 18 height 18
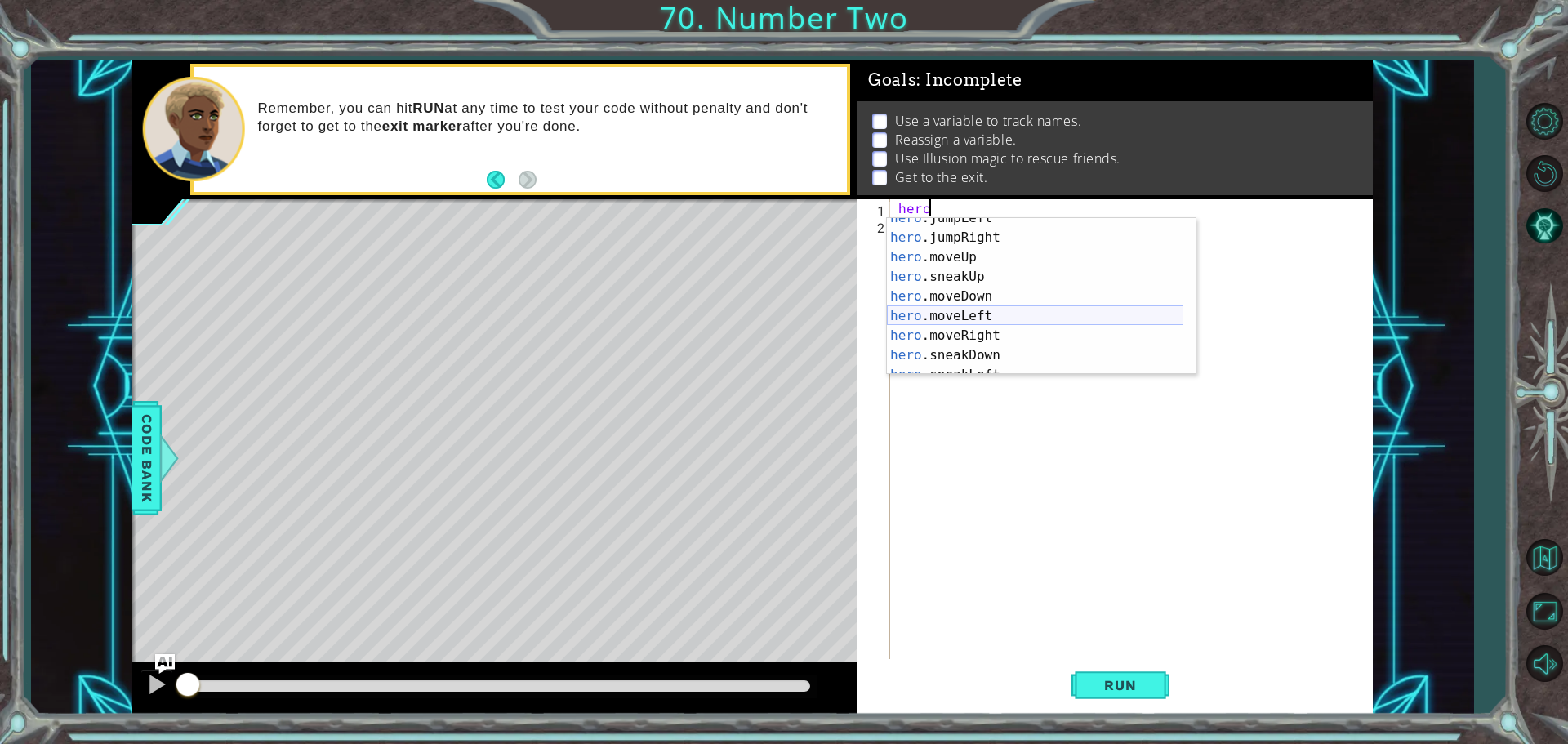
scroll to position [98, 0]
click at [980, 285] on div "hero .sneakUp press enter hero .moveDown press enter hero .moveLeft press enter…" at bounding box center [1034, 316] width 296 height 196
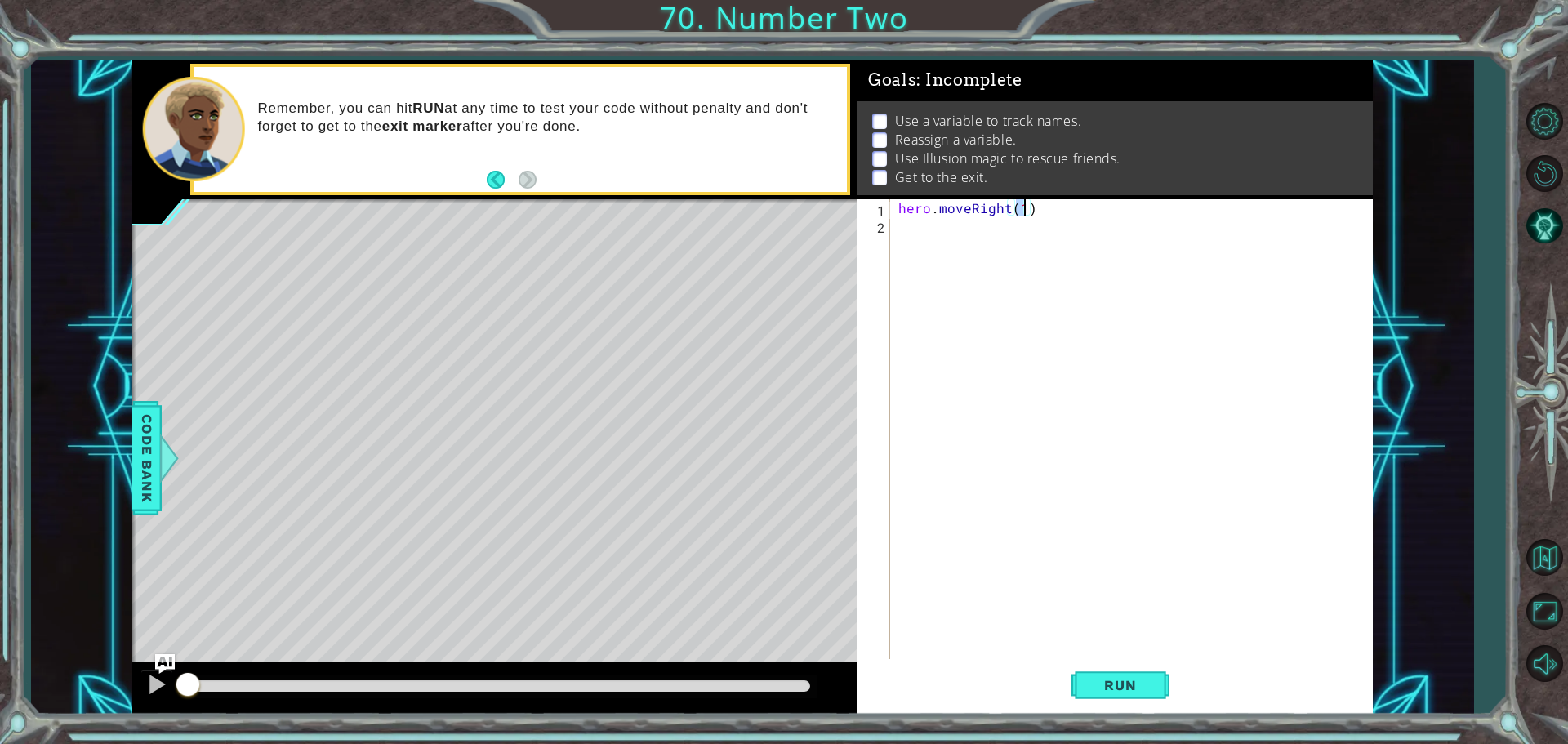
type textarea "hero.moveRight(2)"
click at [900, 239] on div "hero . moveRight ( 2 )" at bounding box center [1136, 448] width 481 height 497
paste textarea "hero.castIllusionMist(friend)"
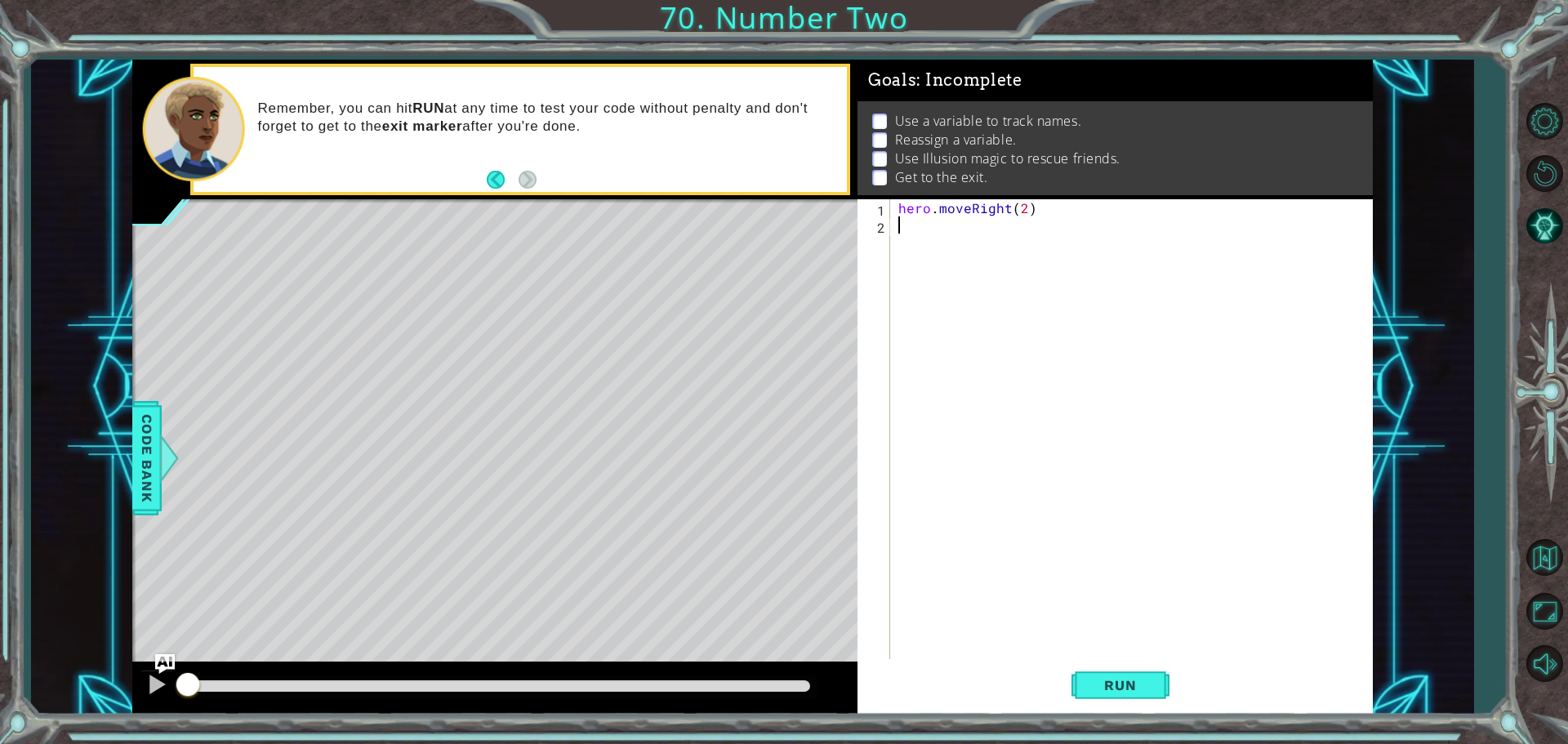
type textarea "hero.castIllusionMist(friend)"
click at [913, 267] on div "hero . moveRight ( 2 ) friend = hero . findNearestFriend ( ) hero . castIllusio…" at bounding box center [1136, 448] width 481 height 497
drag, startPoint x: 1033, startPoint y: 203, endPoint x: 908, endPoint y: 193, distance: 125.4
click at [908, 193] on div "Goals : Incomplete Use а variable to track names. Reassign a variable. Use Illu…" at bounding box center [1115, 386] width 515 height 655
click at [899, 203] on div "hero . moveRight ( 2 ) friend = hero . findNearestFriend ( ) hero . castIllusio…" at bounding box center [1131, 430] width 472 height 463
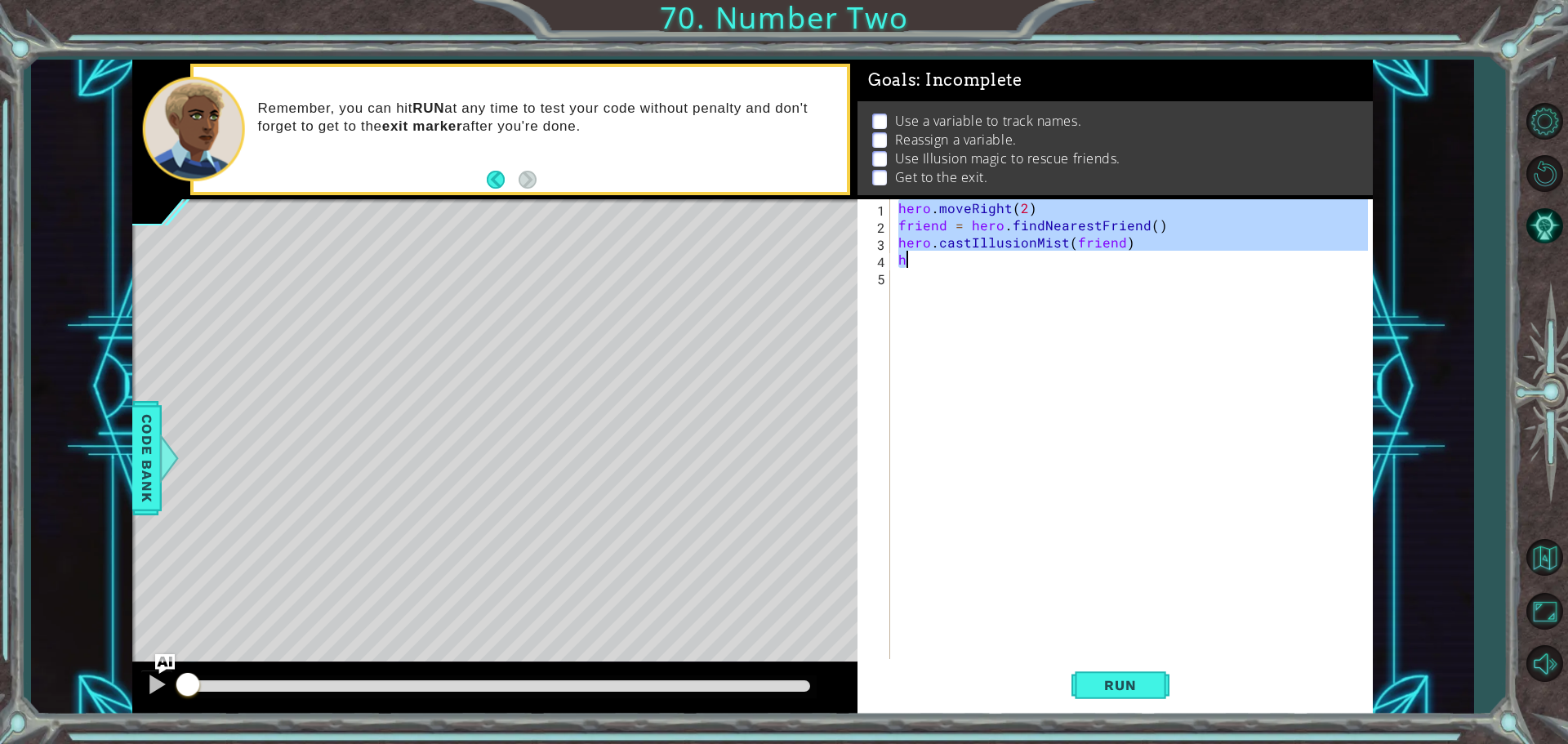
drag, startPoint x: 897, startPoint y: 203, endPoint x: 1161, endPoint y: 251, distance: 268.3
click at [1161, 251] on div "hero . moveRight ( 2 ) friend = hero . findNearestFriend ( ) hero . castIllusio…" at bounding box center [1136, 448] width 481 height 497
paste textarea "Code Area"
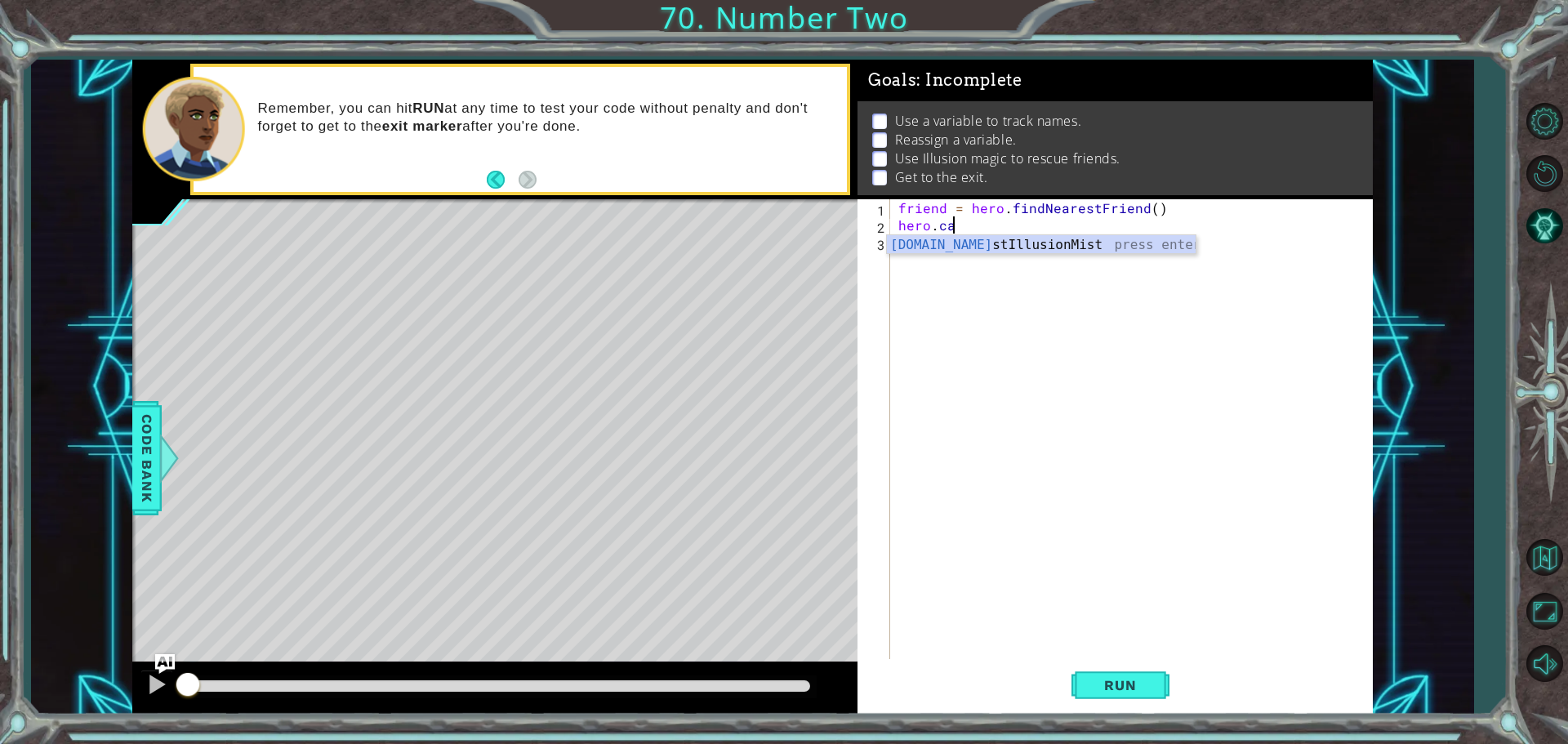
type textarea "h"
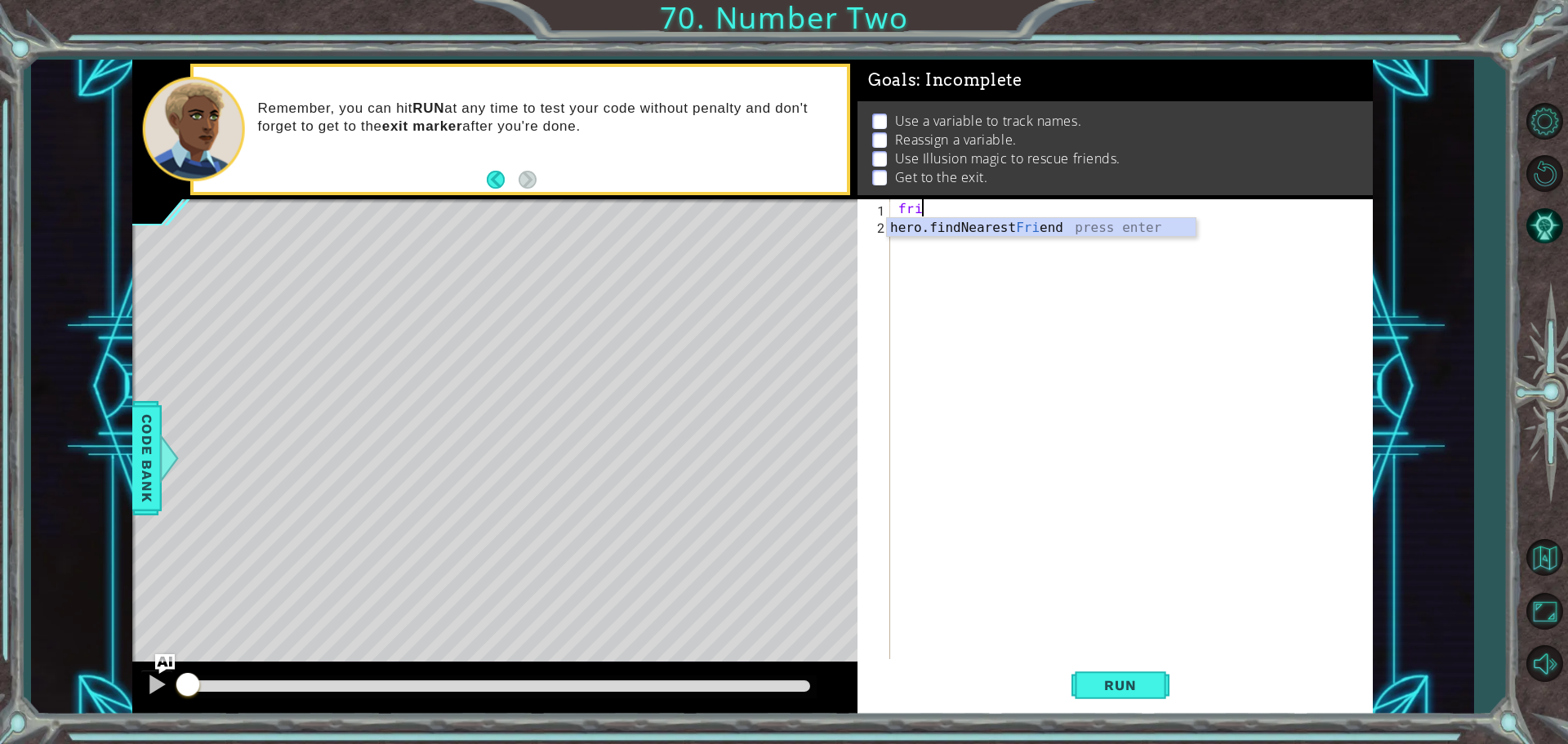
type textarea "f"
type textarea "hero.moveRight(2)"
paste textarea "hero.castIllusionMist(friend)"
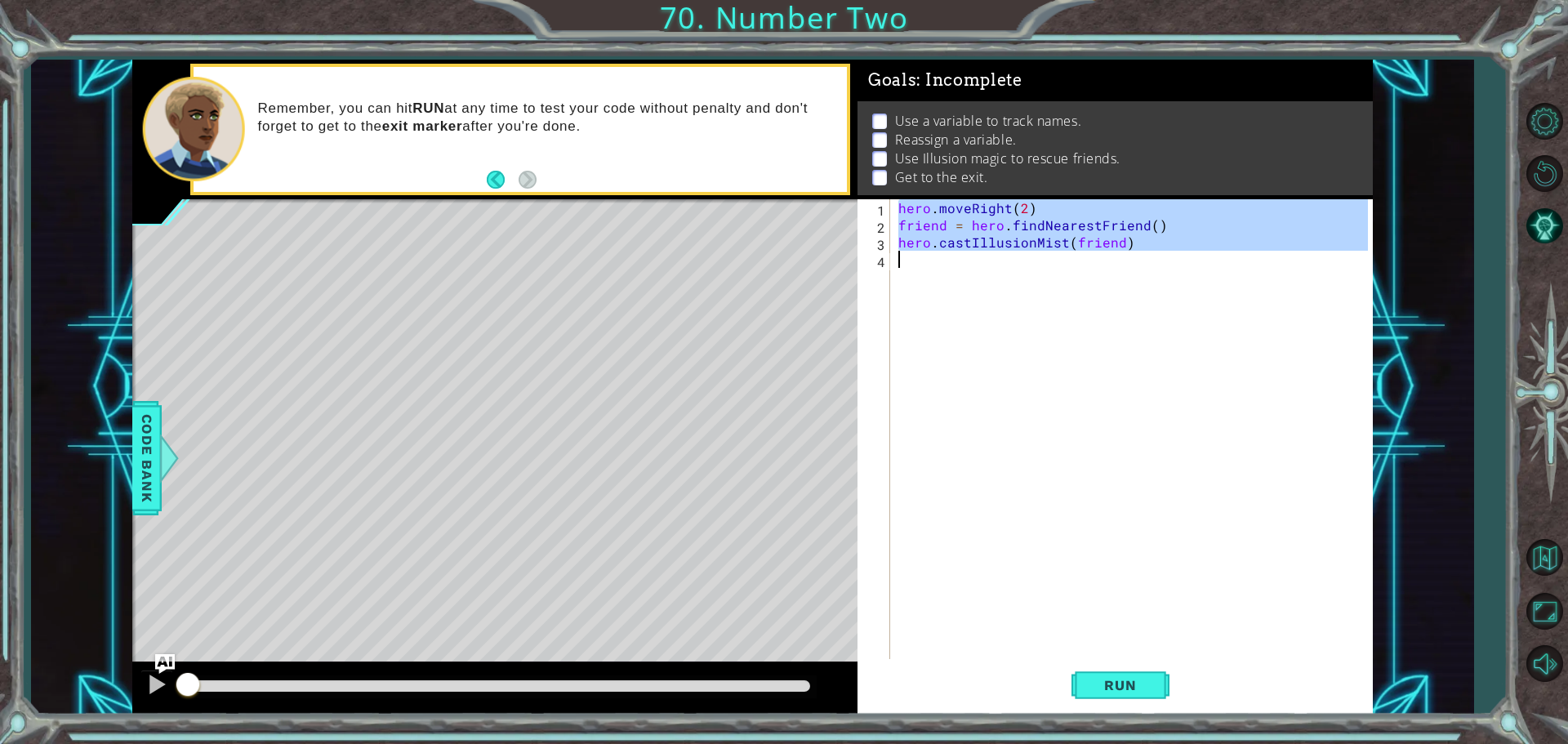
drag, startPoint x: 898, startPoint y: 207, endPoint x: 1184, endPoint y: 262, distance: 291.2
click at [1184, 262] on div "hero . moveRight ( 2 ) friend = hero . findNearestFriend ( ) hero . castIllusio…" at bounding box center [1136, 448] width 481 height 497
type textarea "hero.castIllusionMist(friend)"
click at [991, 266] on div "hero . moveRight ( 2 ) friend = hero . findNearestFriend ( ) hero . castIllusio…" at bounding box center [1131, 430] width 472 height 463
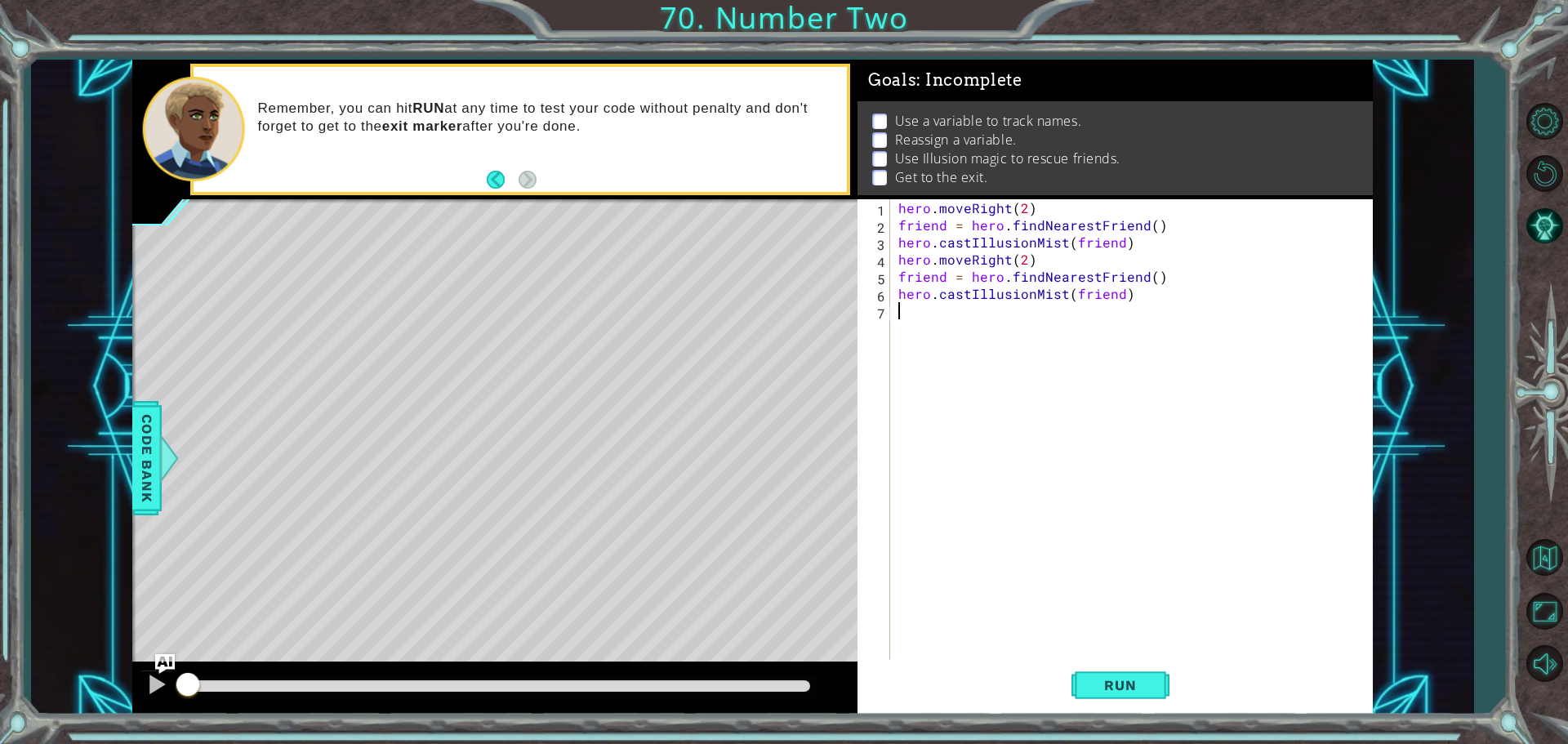
paste textarea "hero.castIllusionMist(friend)"
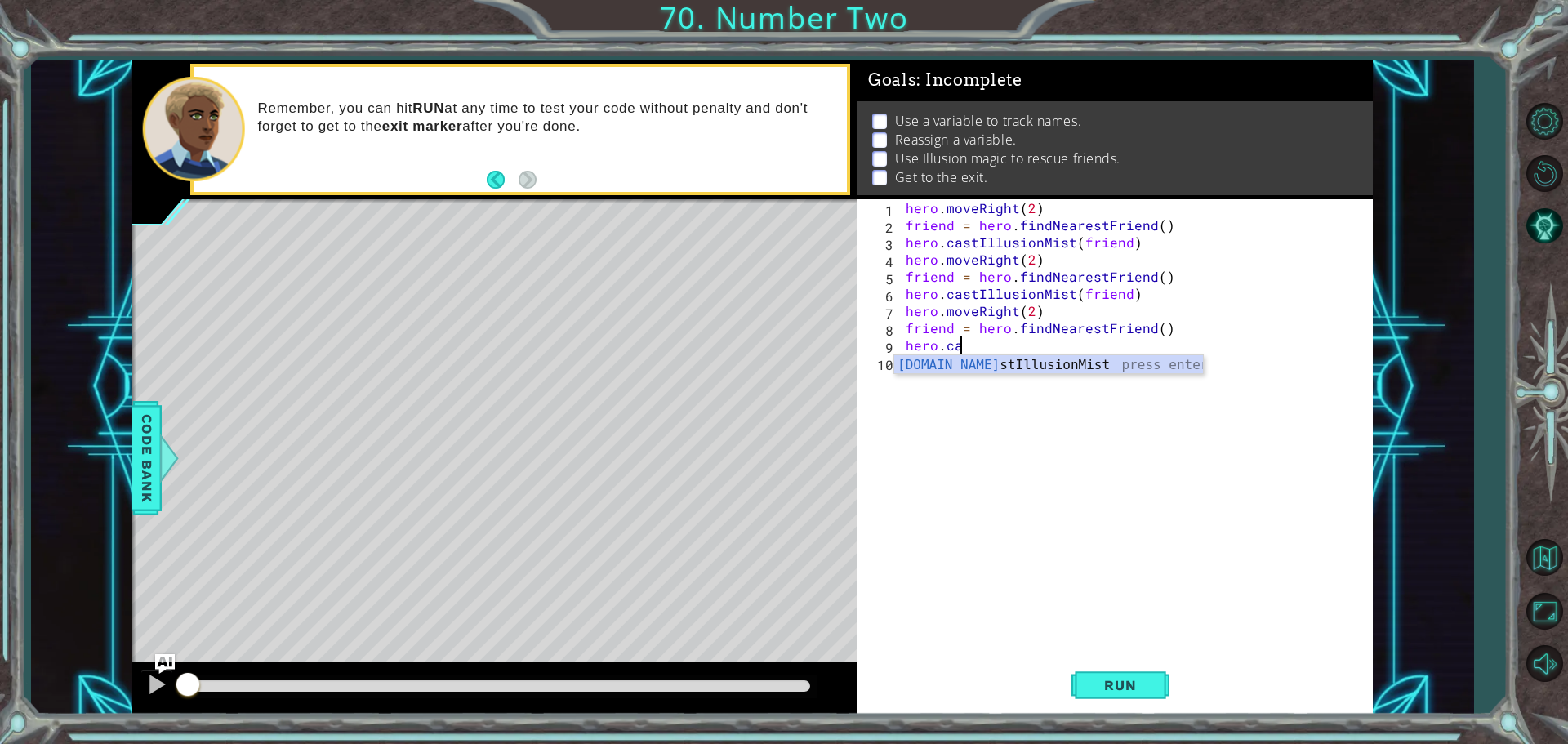
type textarea "h"
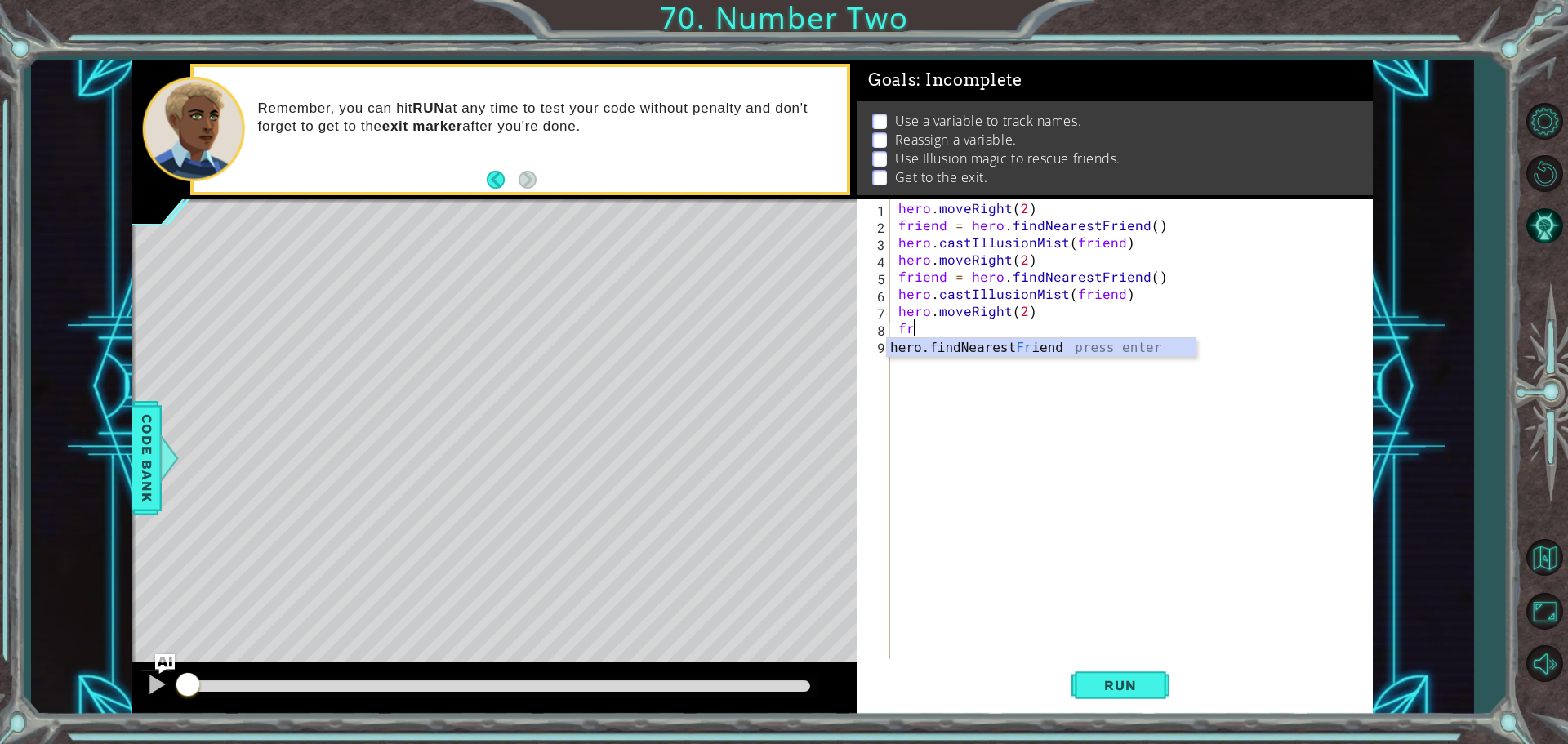
type textarea "f"
type textarea "hero.moveRight(2)"
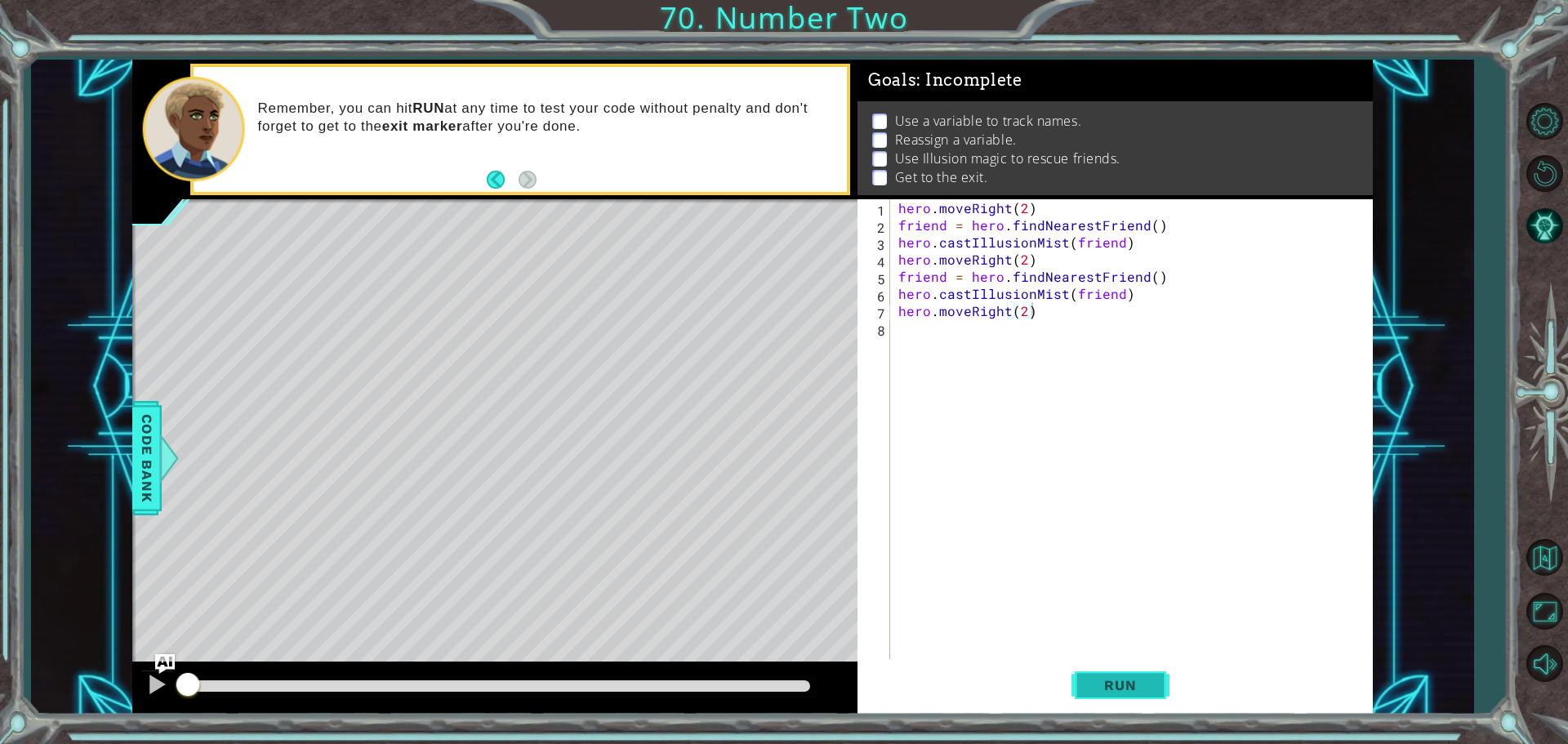
click at [1100, 678] on span "Run" at bounding box center [1119, 686] width 64 height 16
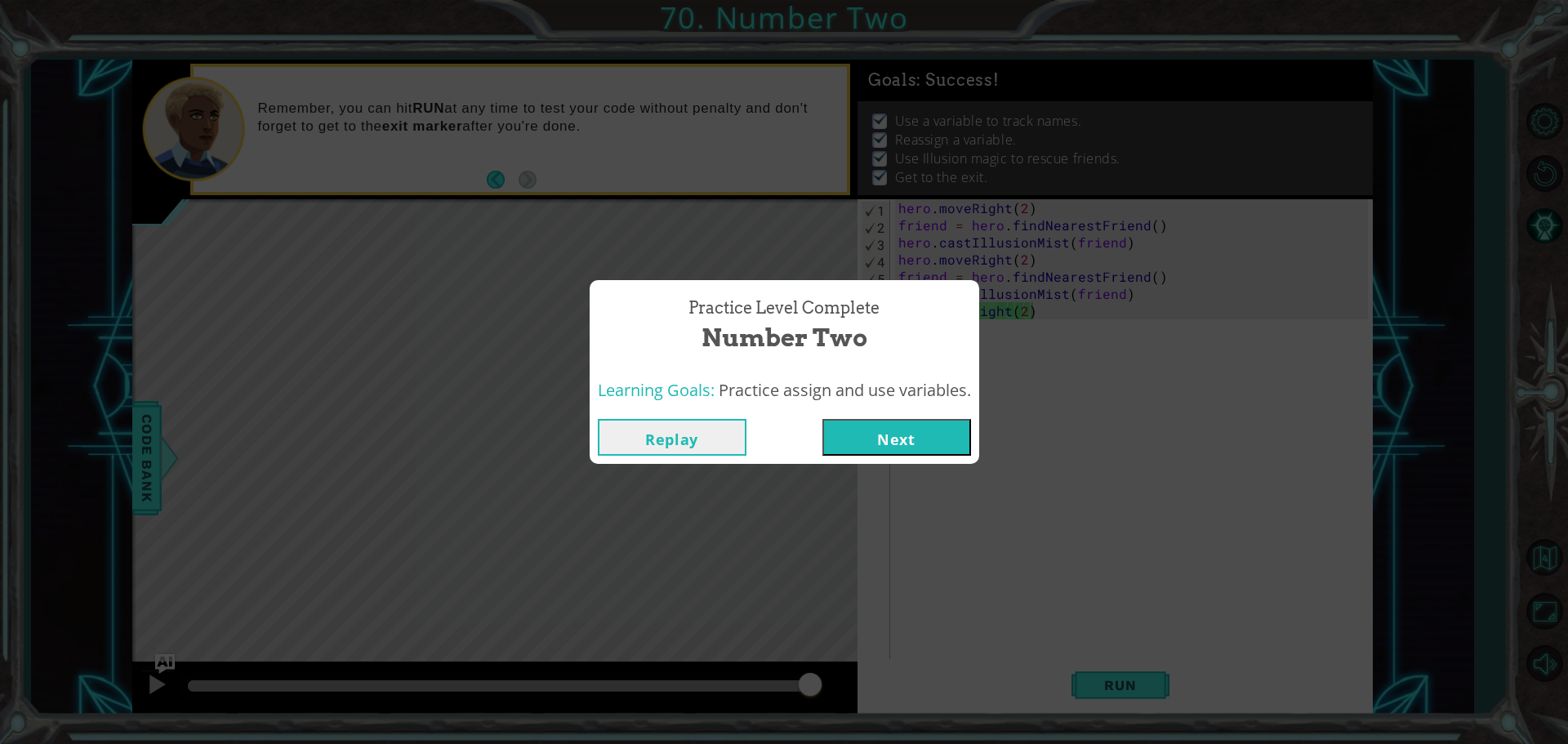
click at [913, 438] on button "Next" at bounding box center [896, 437] width 149 height 37
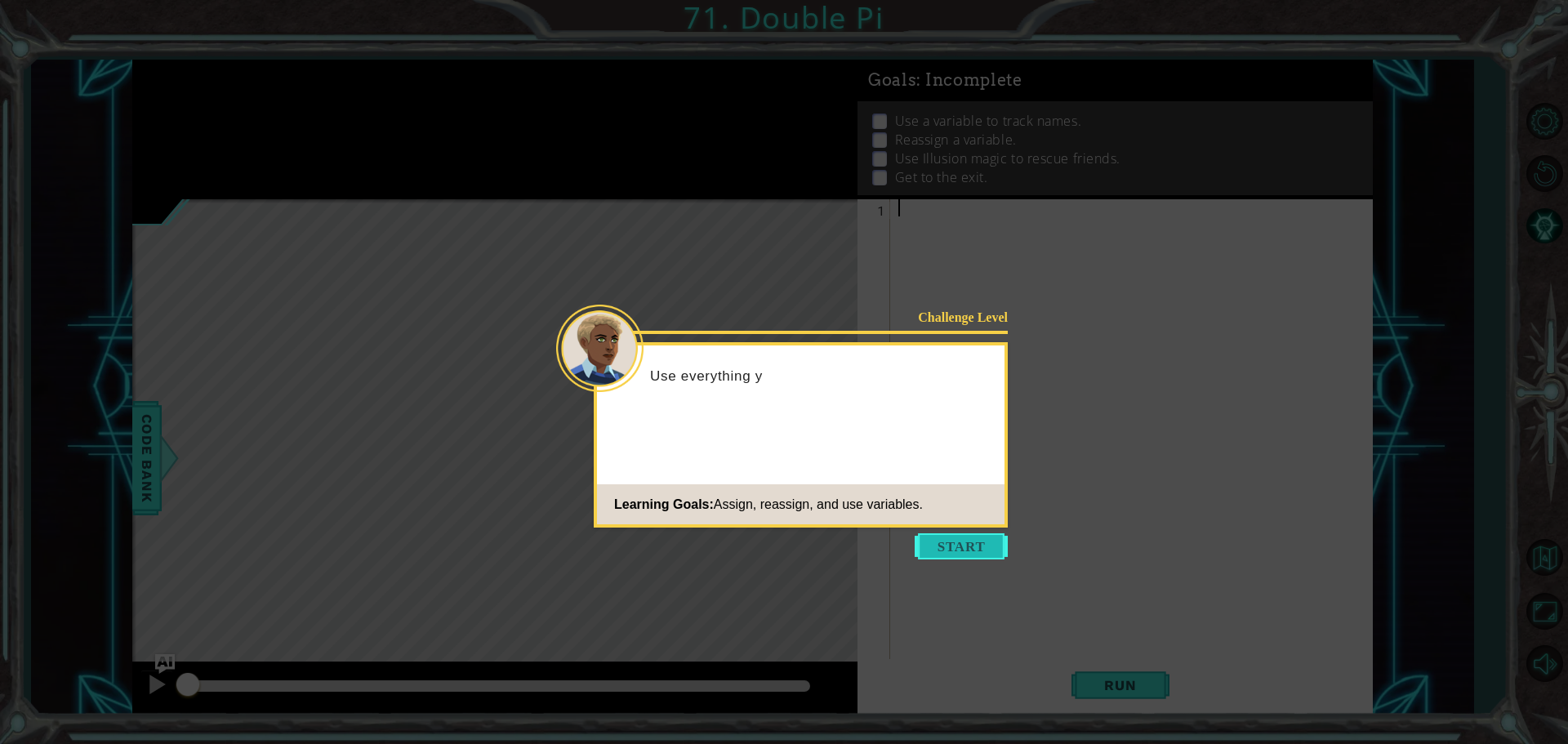
click at [957, 551] on button "Start" at bounding box center [961, 546] width 93 height 26
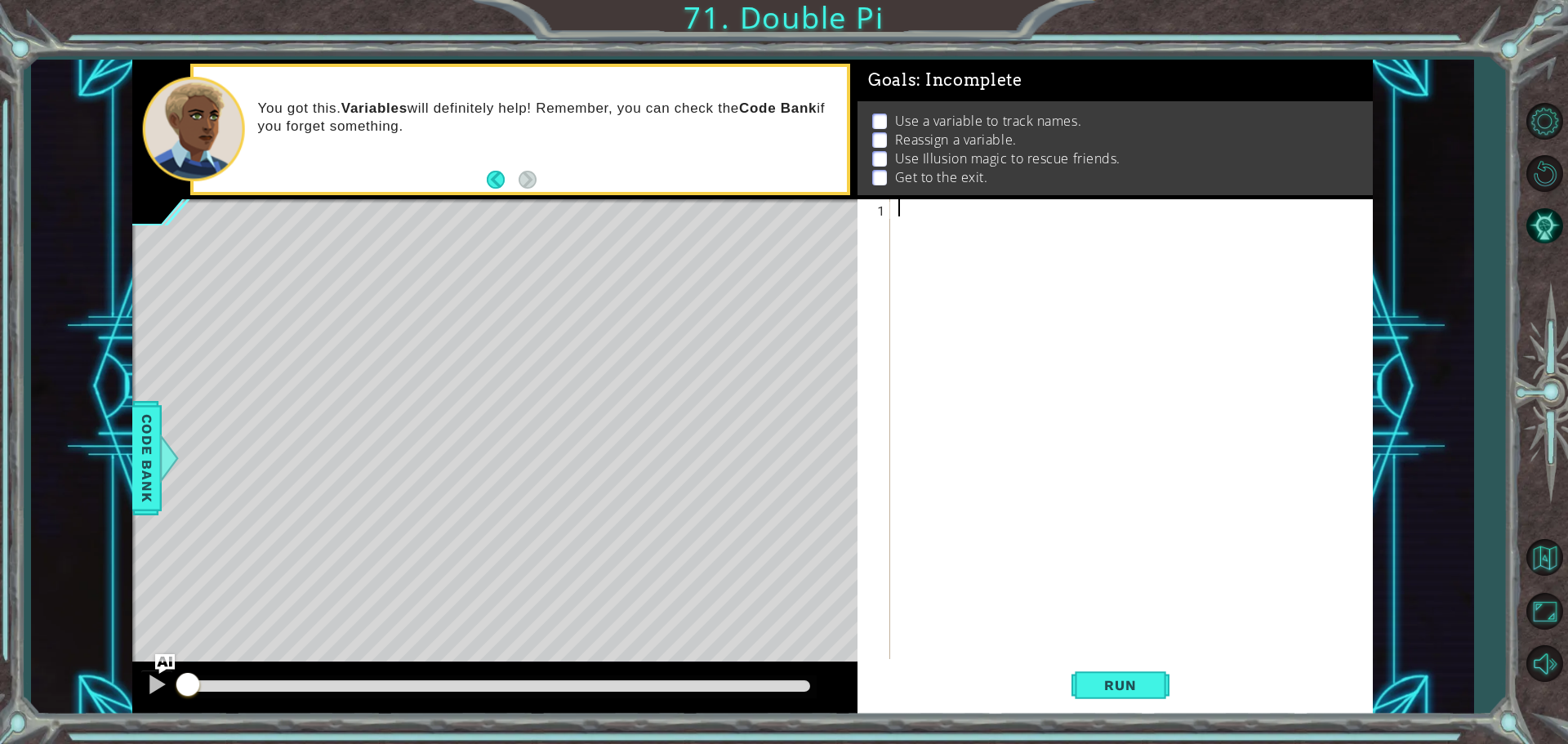
paste textarea "hero.moveRight(2)"
drag, startPoint x: 1062, startPoint y: 203, endPoint x: 894, endPoint y: 190, distance: 168.5
click at [894, 190] on div "Goals : Incomplete Use а variable to track names. Reassign a variable. Use Illu…" at bounding box center [1115, 386] width 515 height 655
type textarea "hero.moveRight(2)"
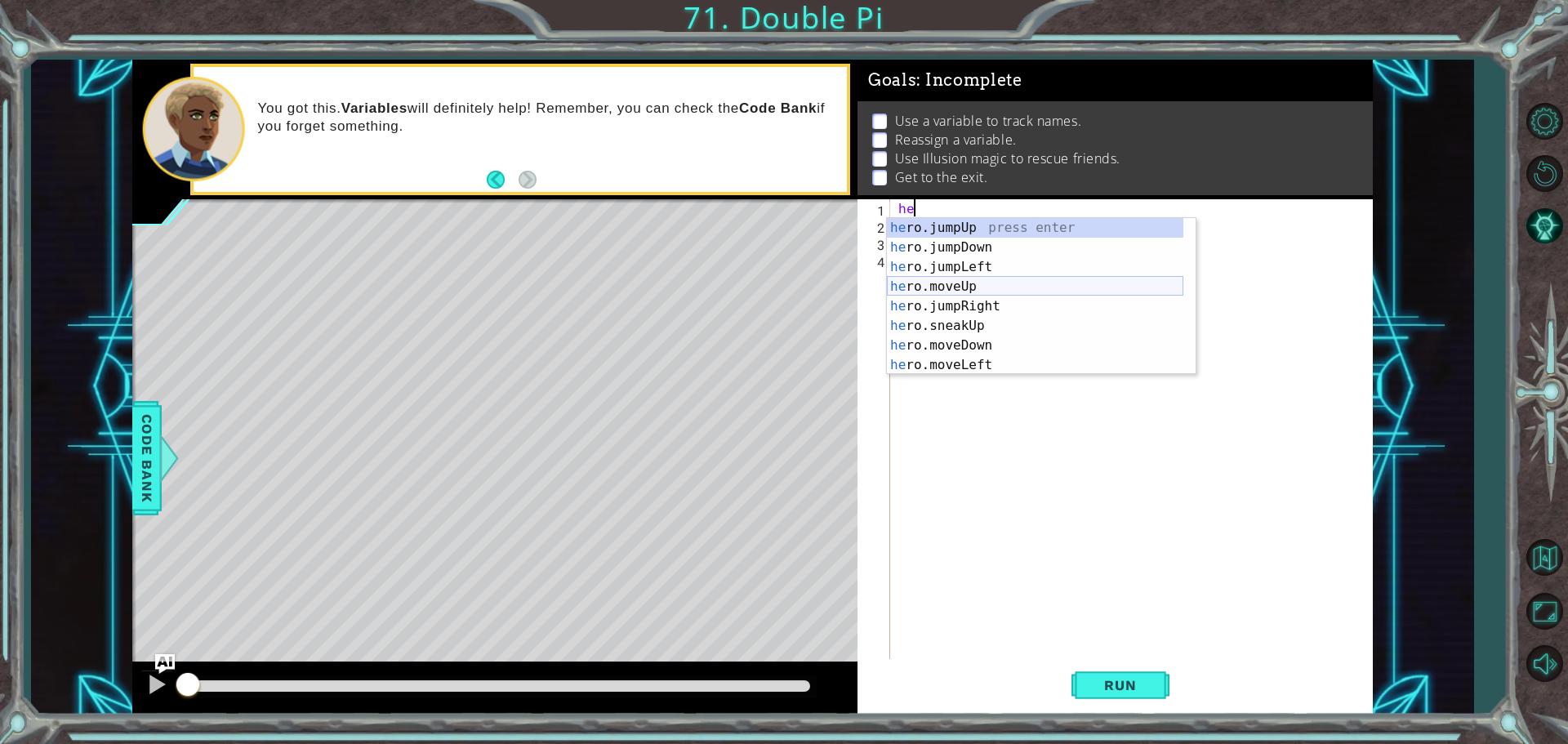
click at [969, 281] on div "he ro.jumpUp press enter he ro.jumpDown press enter he ro.jumpLeft press enter …" at bounding box center [1034, 316] width 296 height 196
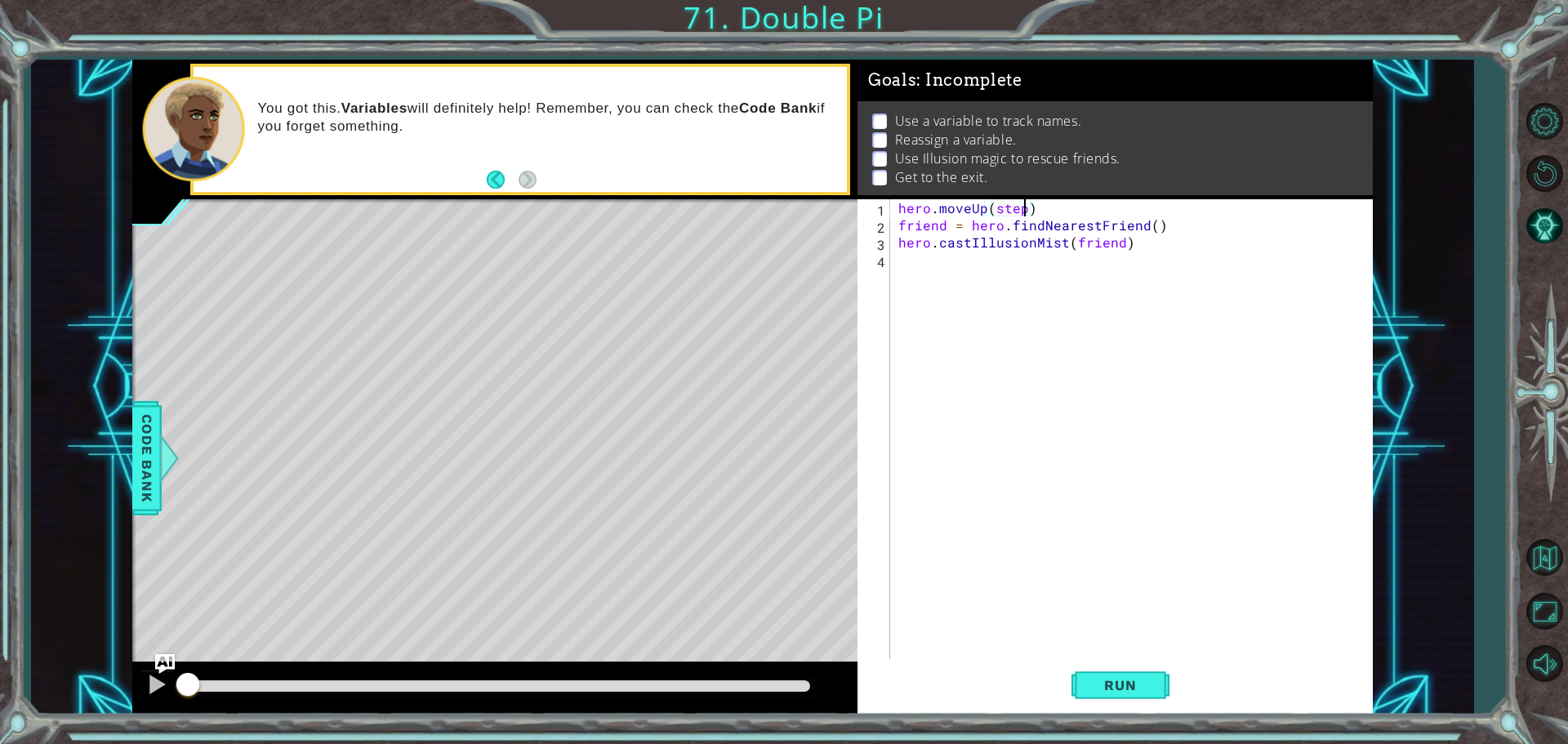
scroll to position [0, 7]
type textarea "hero.moveUp(steps)"
click at [899, 202] on div "hero . moveUp ( steps ) friend = hero . findNearestFriend ( ) hero . castIllusi…" at bounding box center [1136, 448] width 481 height 497
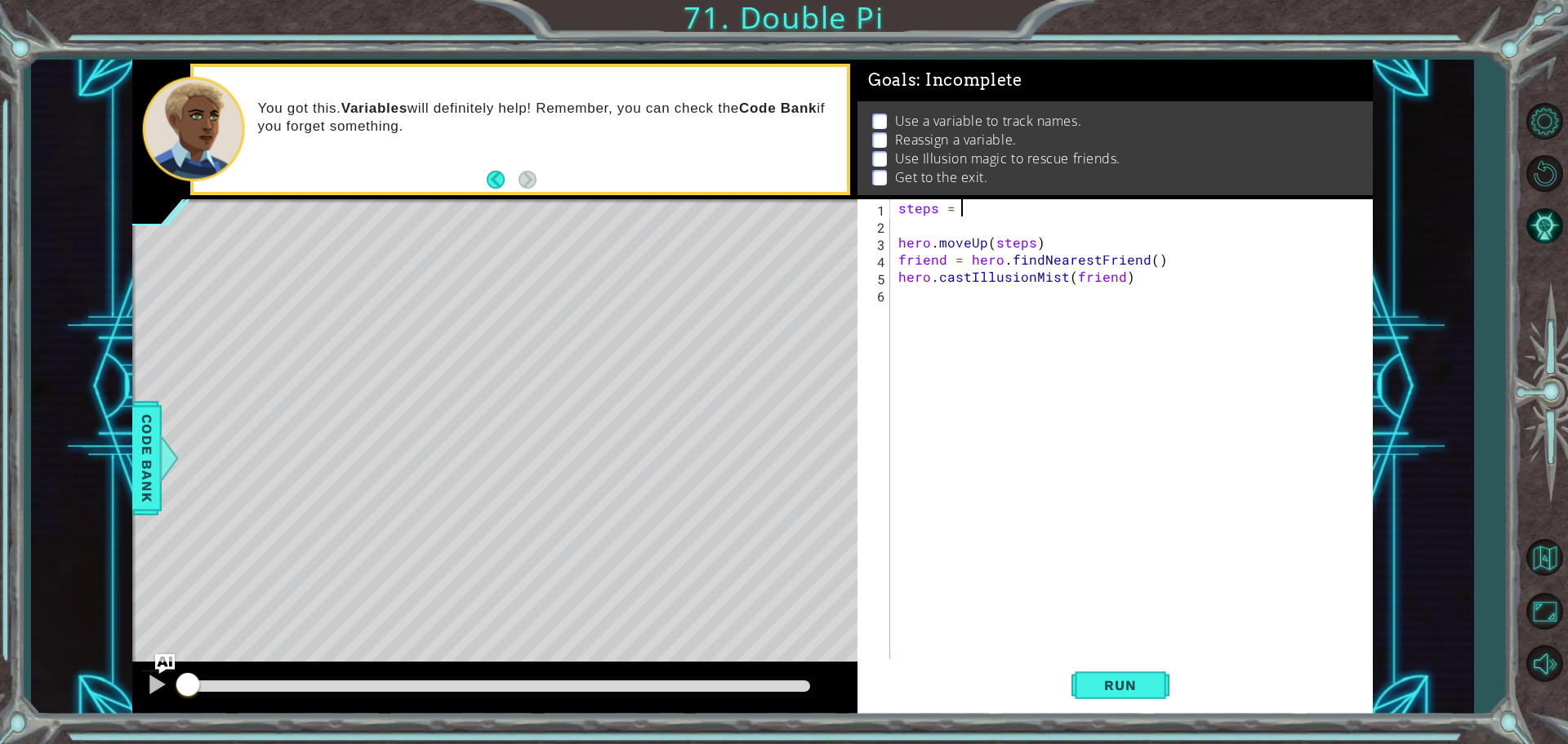
scroll to position [0, 3]
click at [1045, 240] on div "steps = 2 hero . moveUp ( steps ) friend = hero . findNearestFriend ( ) hero . …" at bounding box center [1136, 448] width 481 height 497
type textarea "hero.moveUp(steps)"
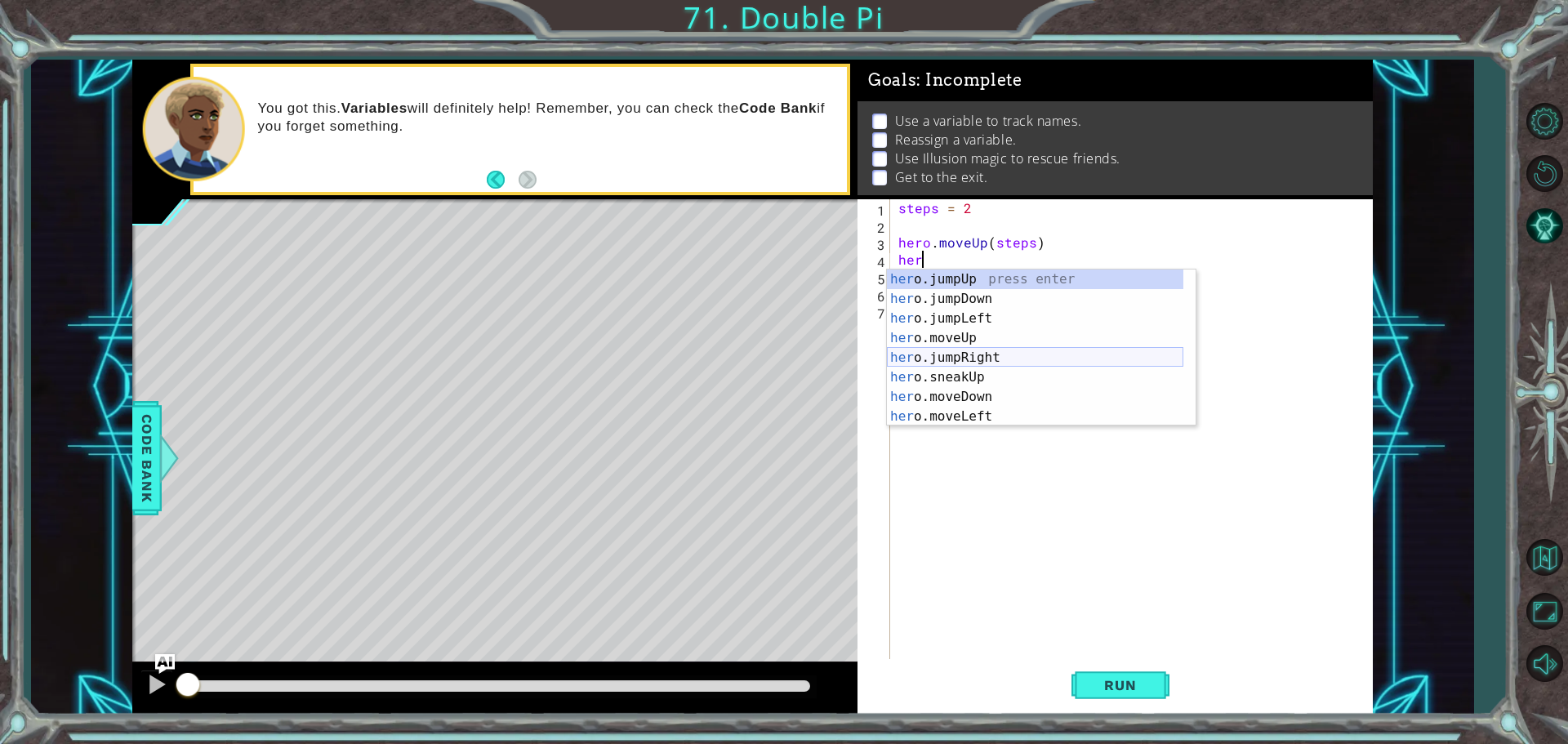
scroll to position [49, 0]
click at [989, 380] on div "her o.jumpLeft press enter her o.moveUp press enter her o.jumpRight press enter…" at bounding box center [1034, 358] width 296 height 196
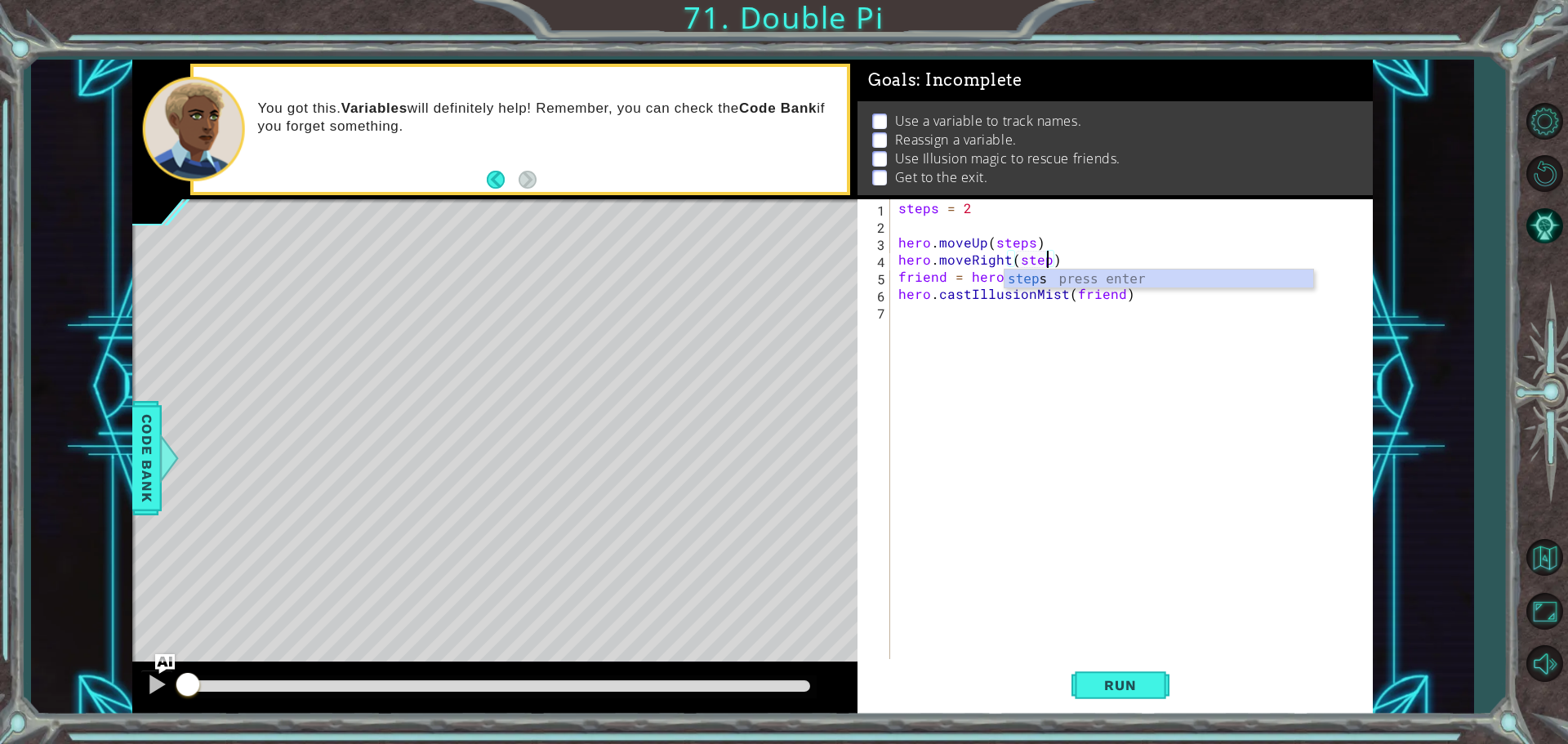
scroll to position [0, 9]
type textarea "hero.moveRight(steps)"
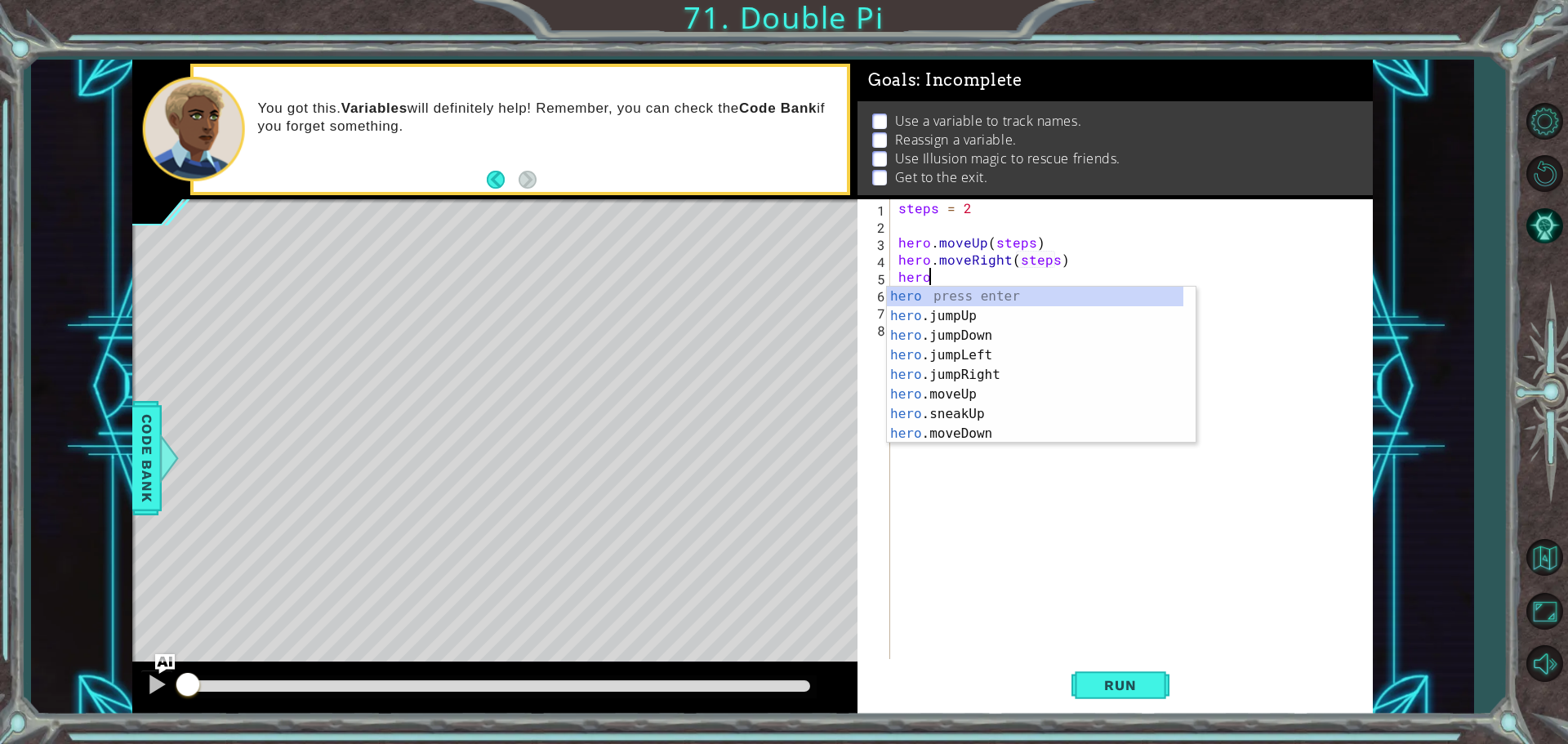
scroll to position [0, 1]
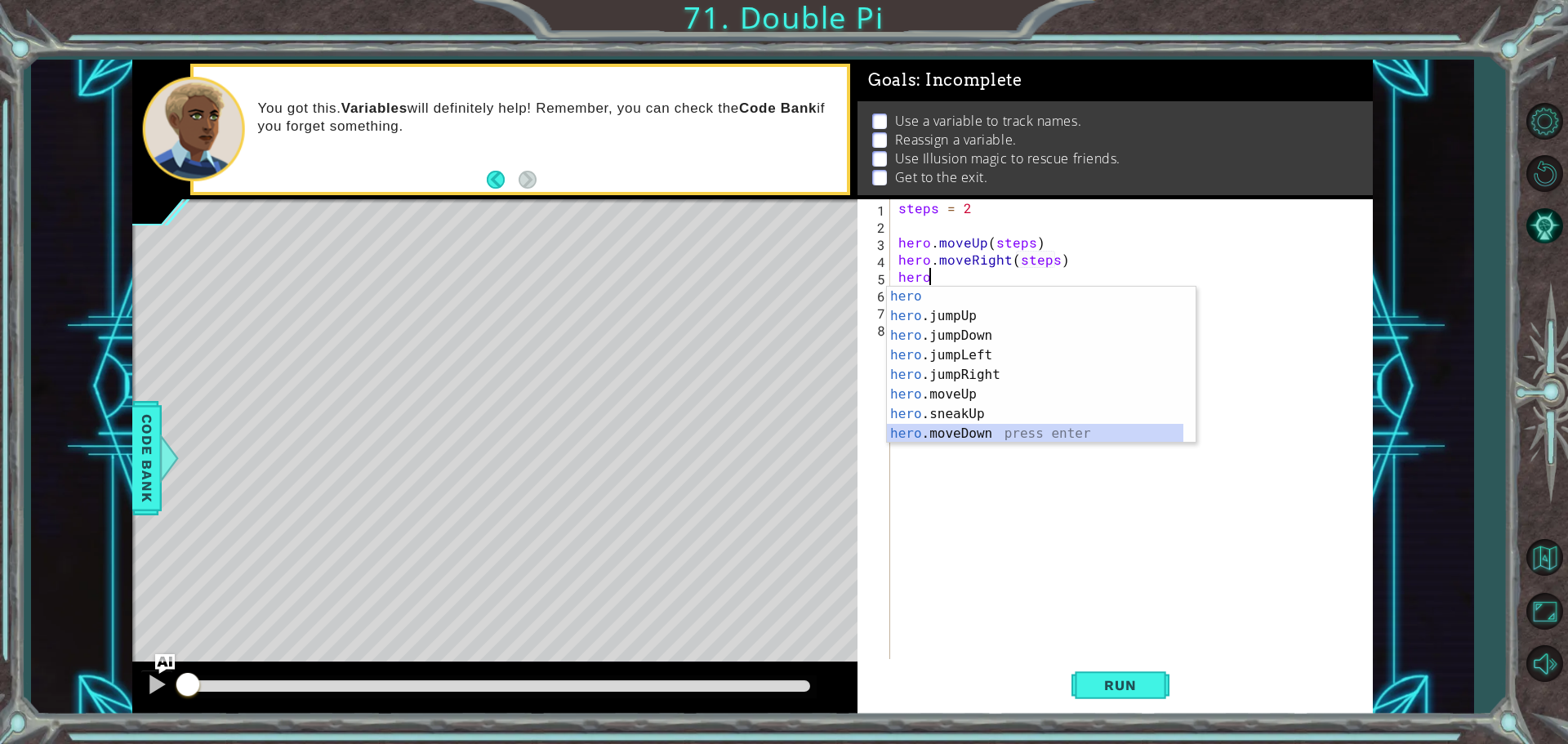
click at [953, 435] on div "hero press enter hero .jumpUp press enter hero .jumpDown press enter hero .jump…" at bounding box center [1034, 384] width 296 height 196
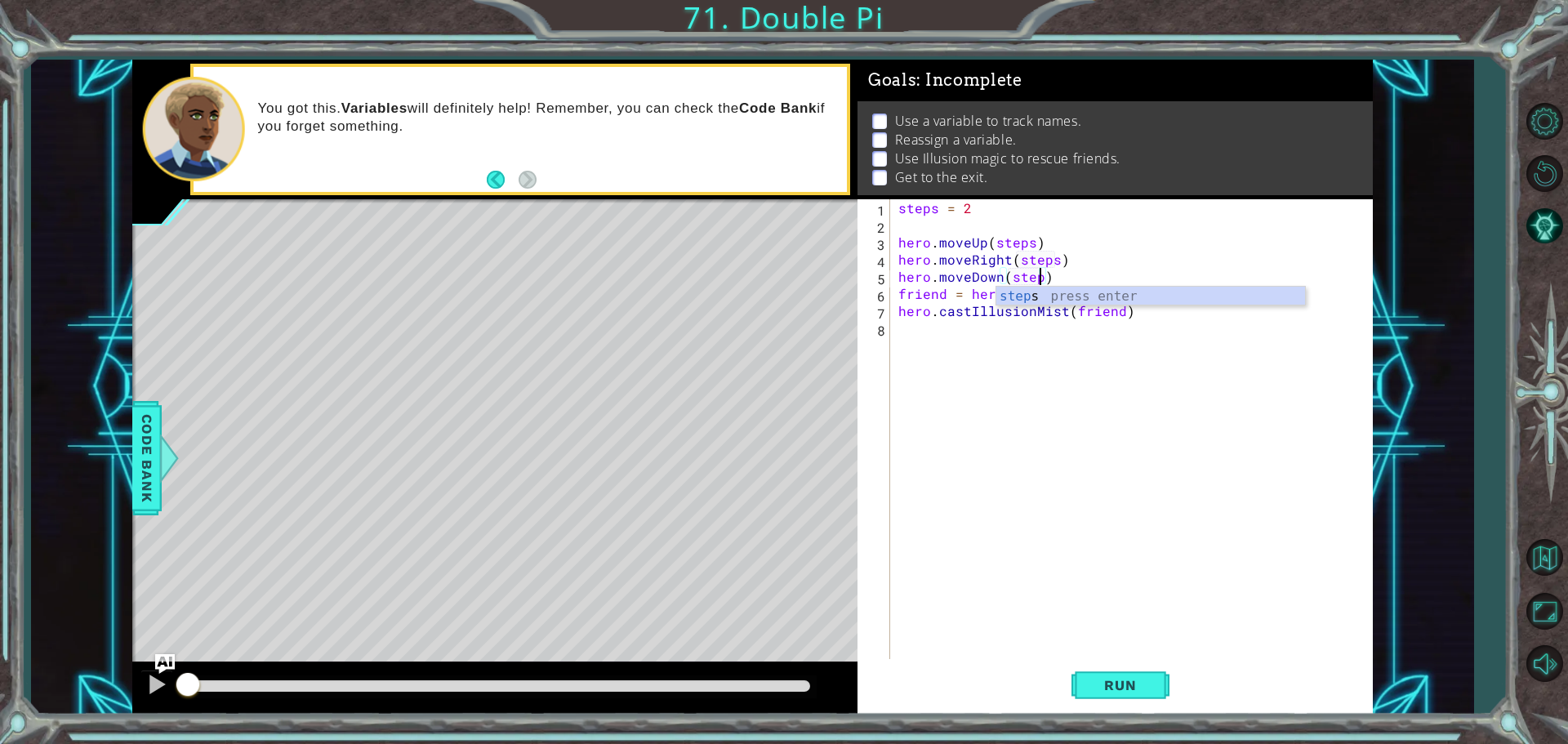
scroll to position [0, 9]
type textarea "hero.moveDown(steps)"
click at [993, 379] on div "steps = 2 hero . moveUp ( steps ) hero . moveRight ( steps ) hero . moveDown ( …" at bounding box center [1136, 448] width 481 height 497
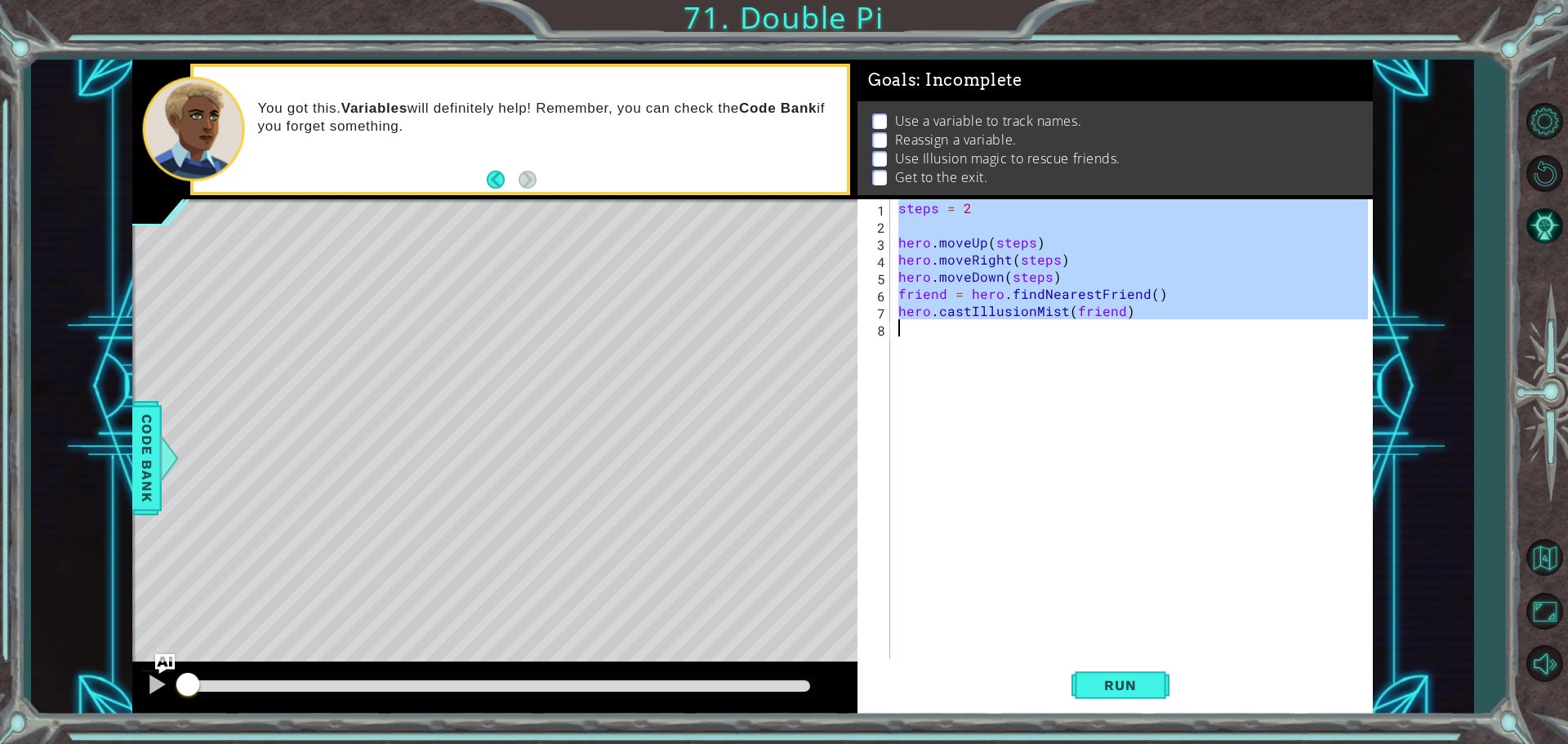
drag, startPoint x: 897, startPoint y: 202, endPoint x: 1141, endPoint y: 328, distance: 274.6
click at [1141, 328] on div "steps = 2 hero . moveUp ( steps ) hero . moveRight ( steps ) hero . moveDown ( …" at bounding box center [1136, 448] width 481 height 497
type textarea "hero.castIllusionMist(friend)"
click at [913, 329] on div "steps = 2 hero . moveUp ( steps ) hero . moveRight ( steps ) hero . moveDown ( …" at bounding box center [1131, 430] width 472 height 463
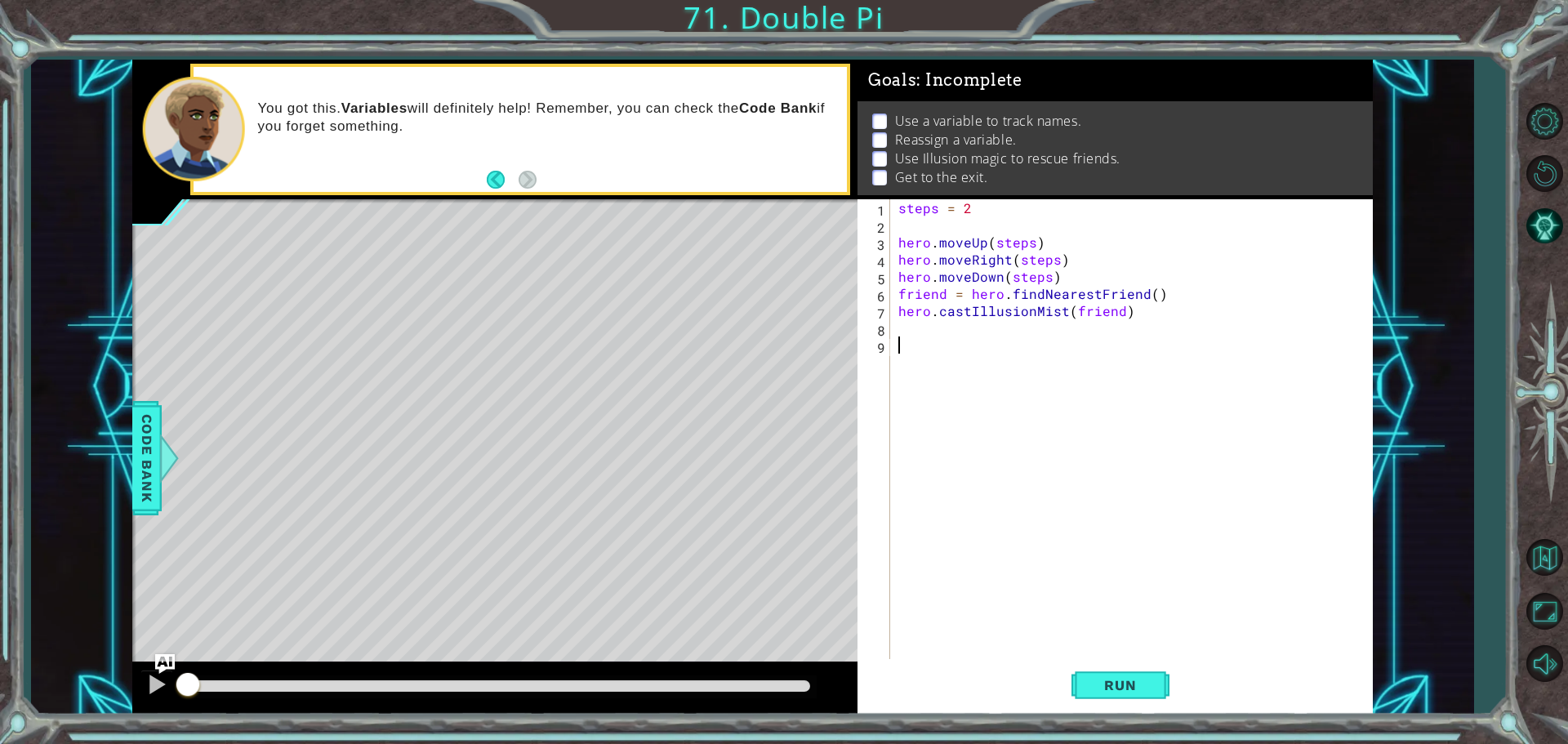
paste textarea "steps = 2"
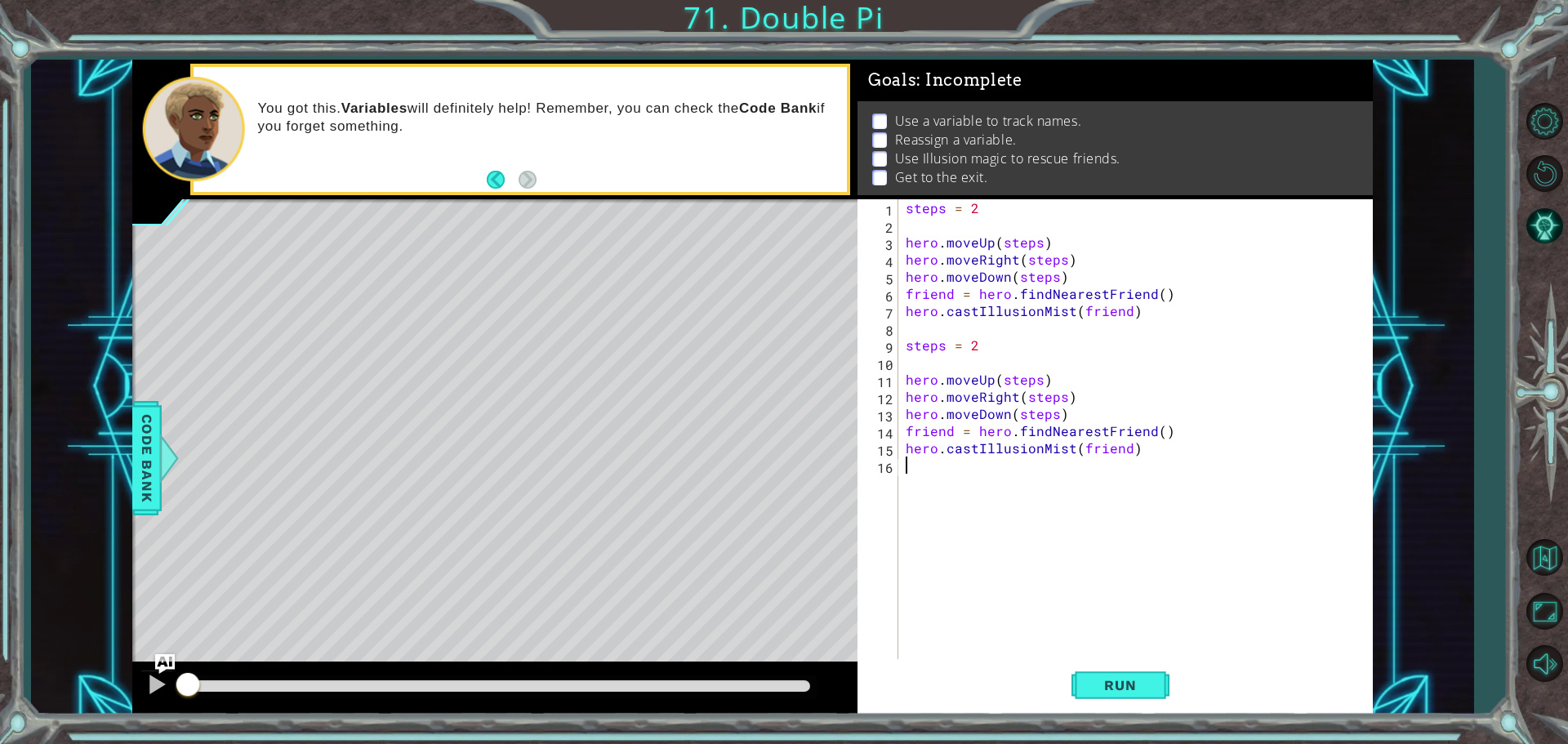
click at [989, 344] on div "steps = 2 hero . moveUp ( steps ) hero . moveRight ( steps ) hero . moveDown ( …" at bounding box center [1139, 448] width 473 height 497
type textarea "steps = 3"
click at [939, 482] on div "steps = 2 hero . moveUp ( steps ) hero . moveRight ( steps ) hero . moveDown ( …" at bounding box center [1139, 448] width 473 height 497
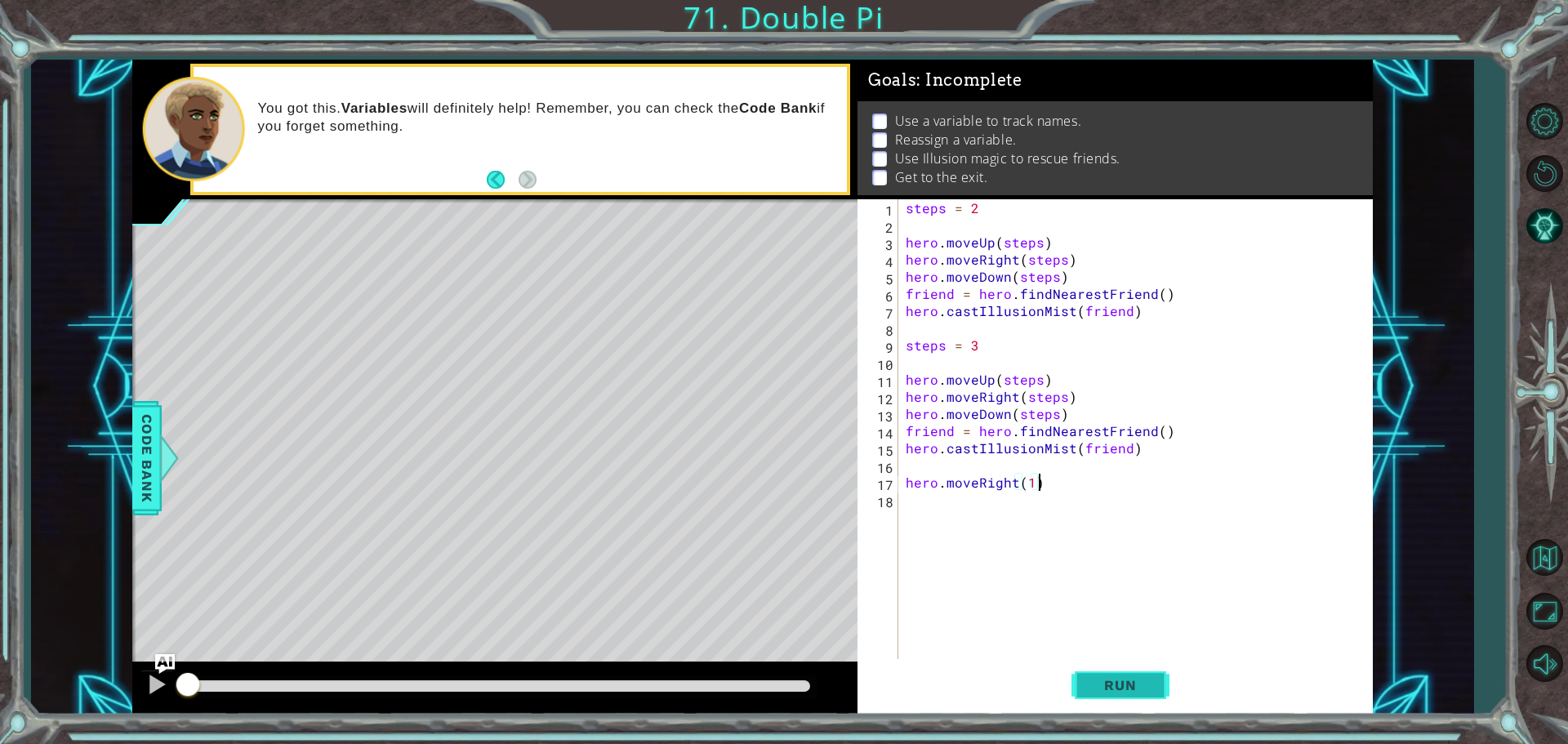
type textarea "hero.moveRight(1)"
click at [1103, 683] on span "Run" at bounding box center [1119, 686] width 64 height 16
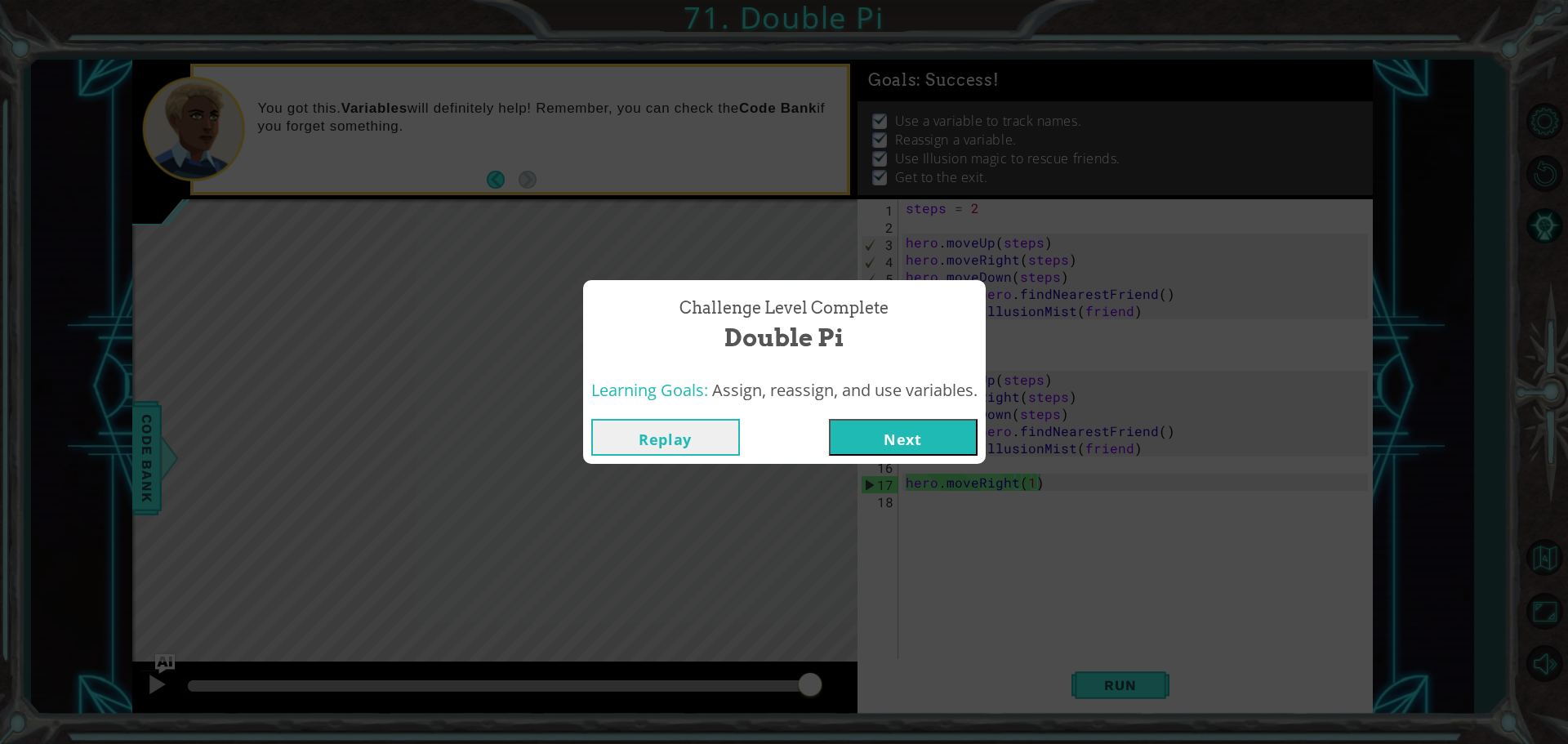
click at [856, 429] on button "Next" at bounding box center [903, 437] width 149 height 37
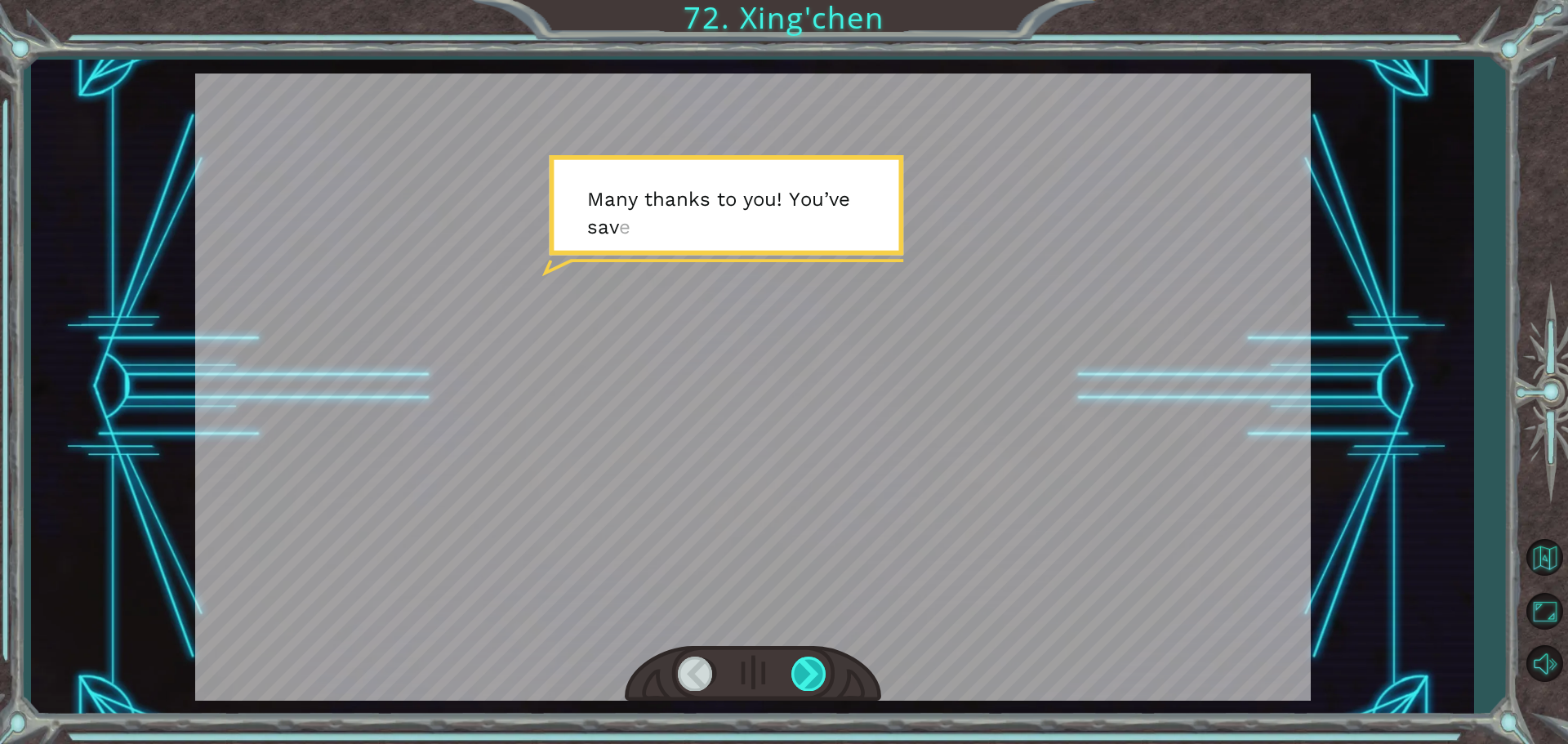
click at [817, 682] on div at bounding box center [809, 674] width 37 height 34
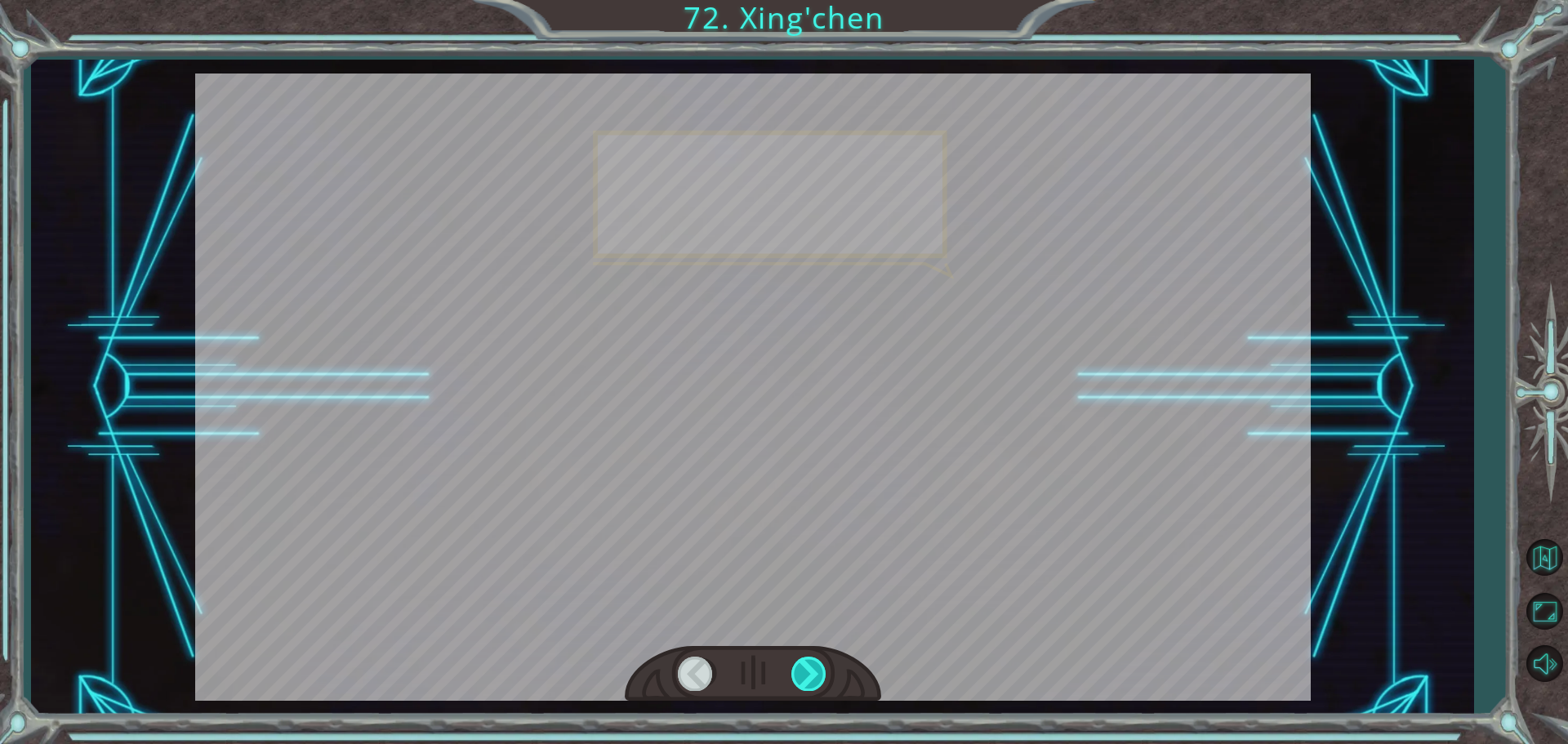
click at [816, 682] on div at bounding box center [809, 674] width 37 height 34
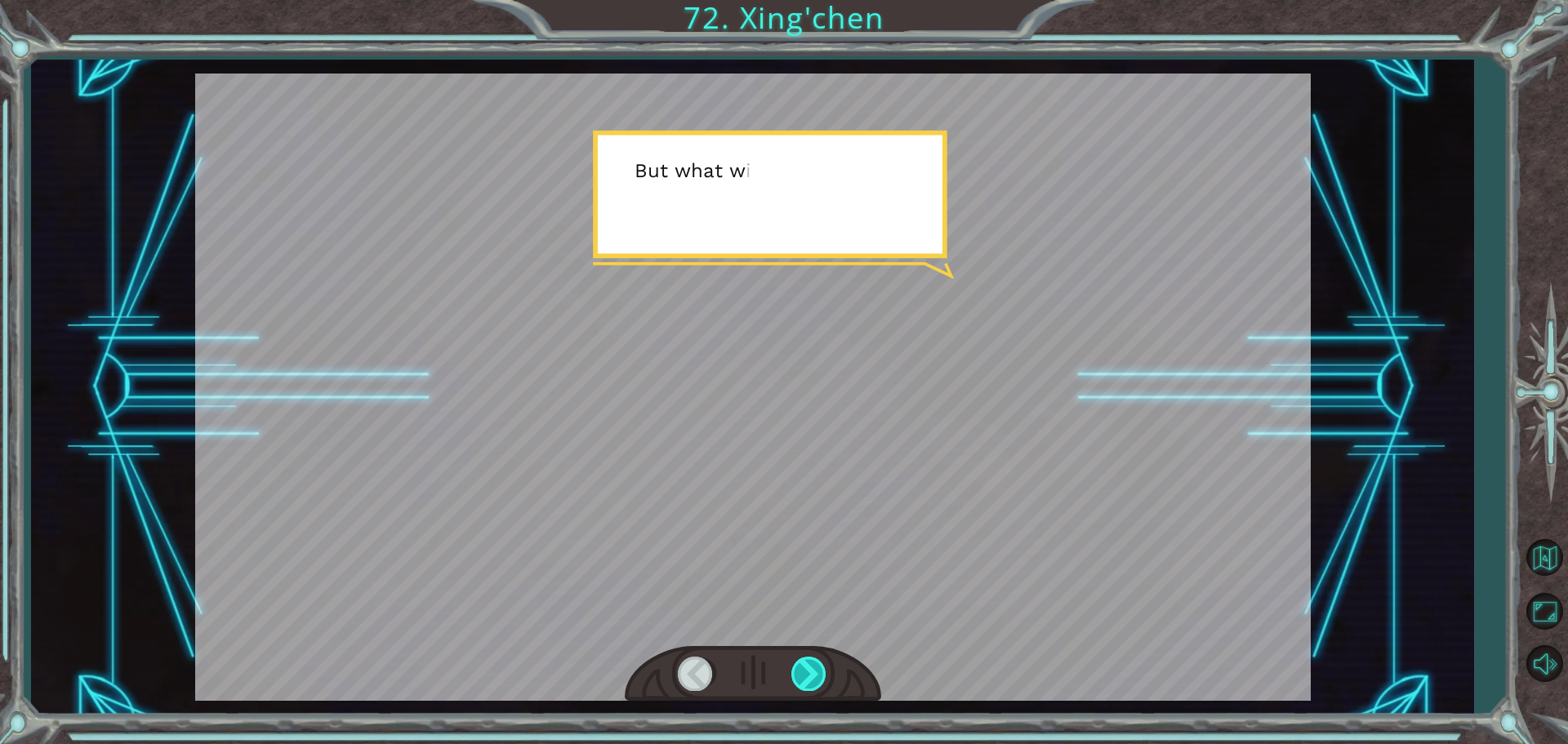
click at [816, 682] on div at bounding box center [809, 674] width 37 height 34
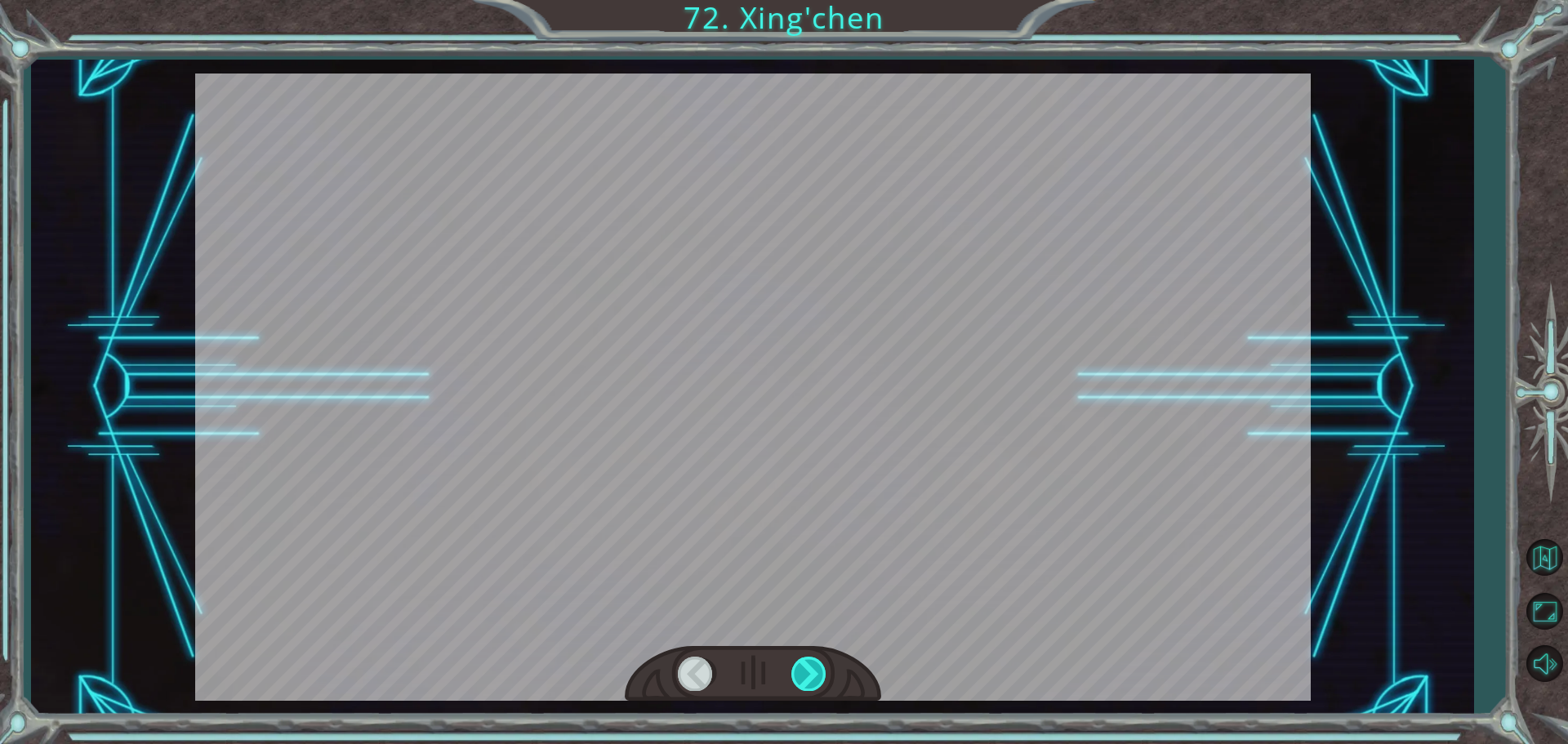
click at [816, 682] on div at bounding box center [809, 674] width 37 height 34
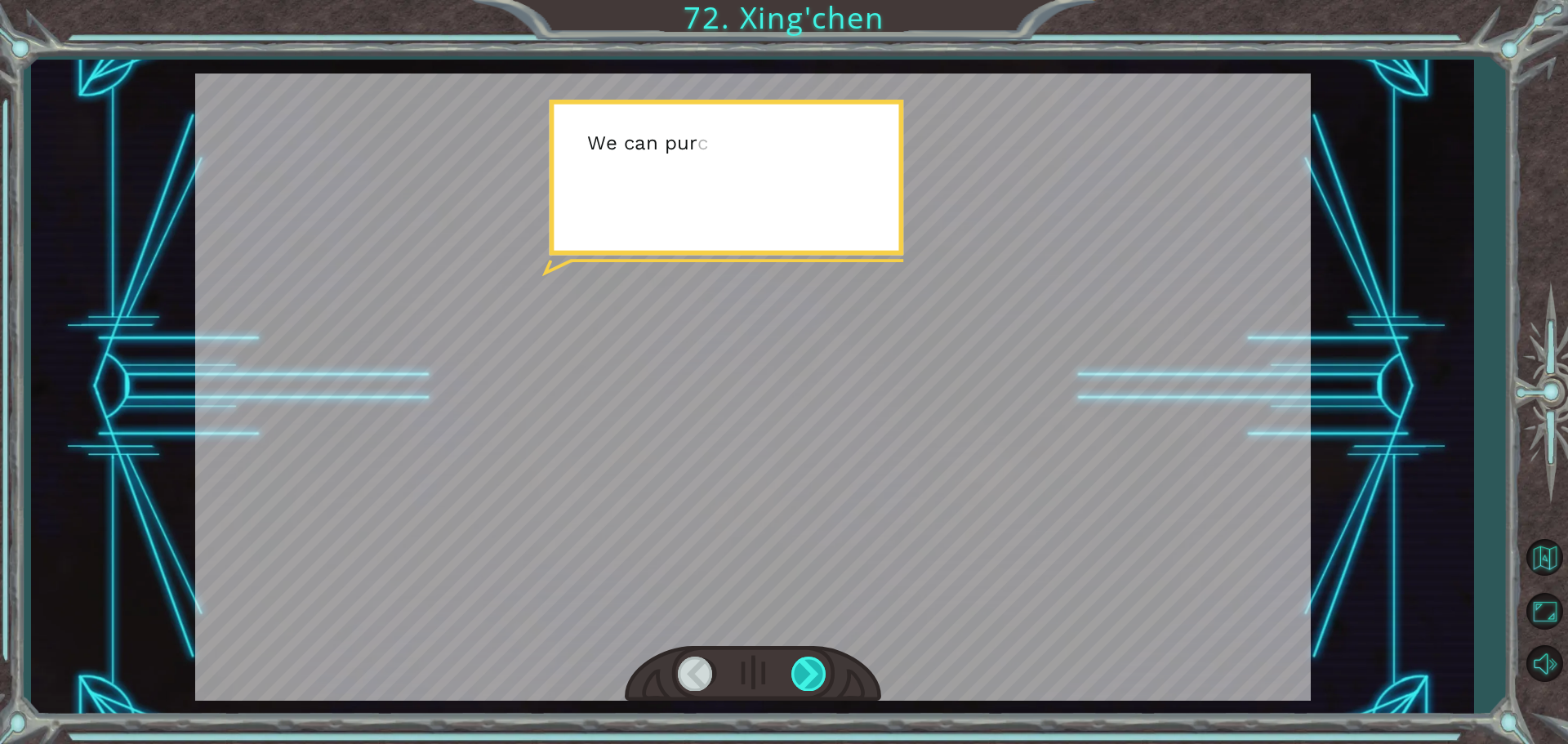
click at [813, 682] on div at bounding box center [809, 674] width 37 height 34
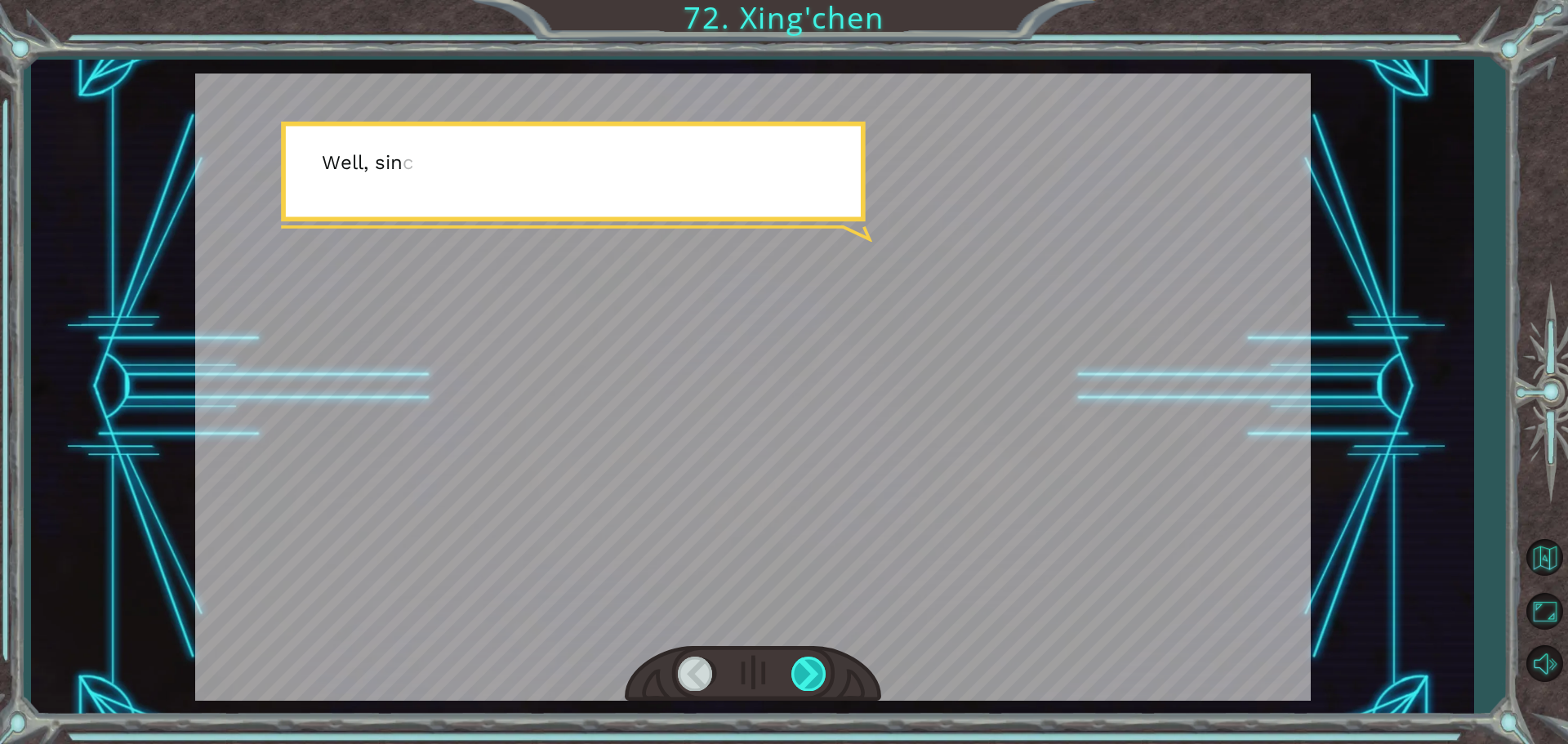
click at [812, 681] on div at bounding box center [809, 674] width 37 height 34
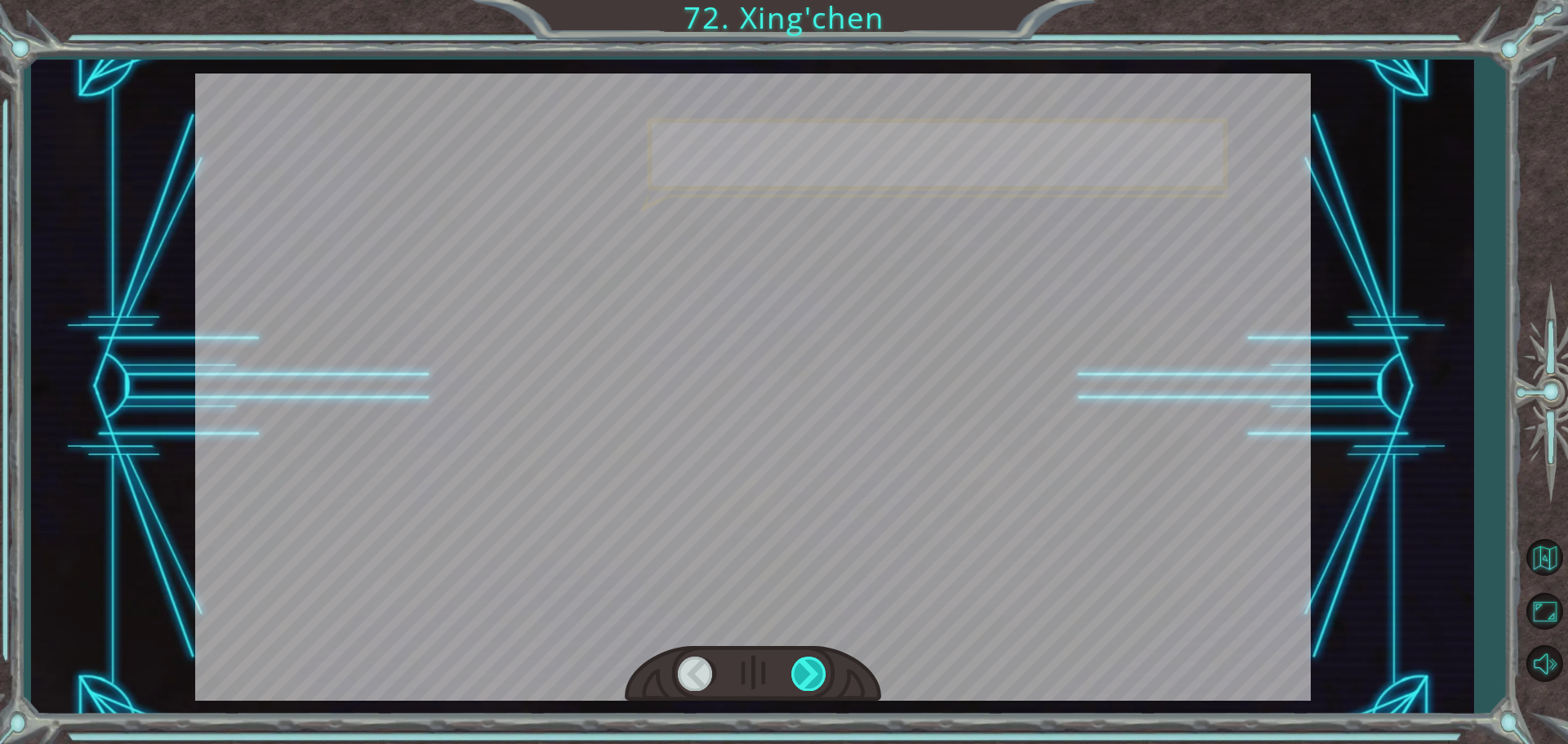
click at [812, 681] on div at bounding box center [809, 674] width 37 height 34
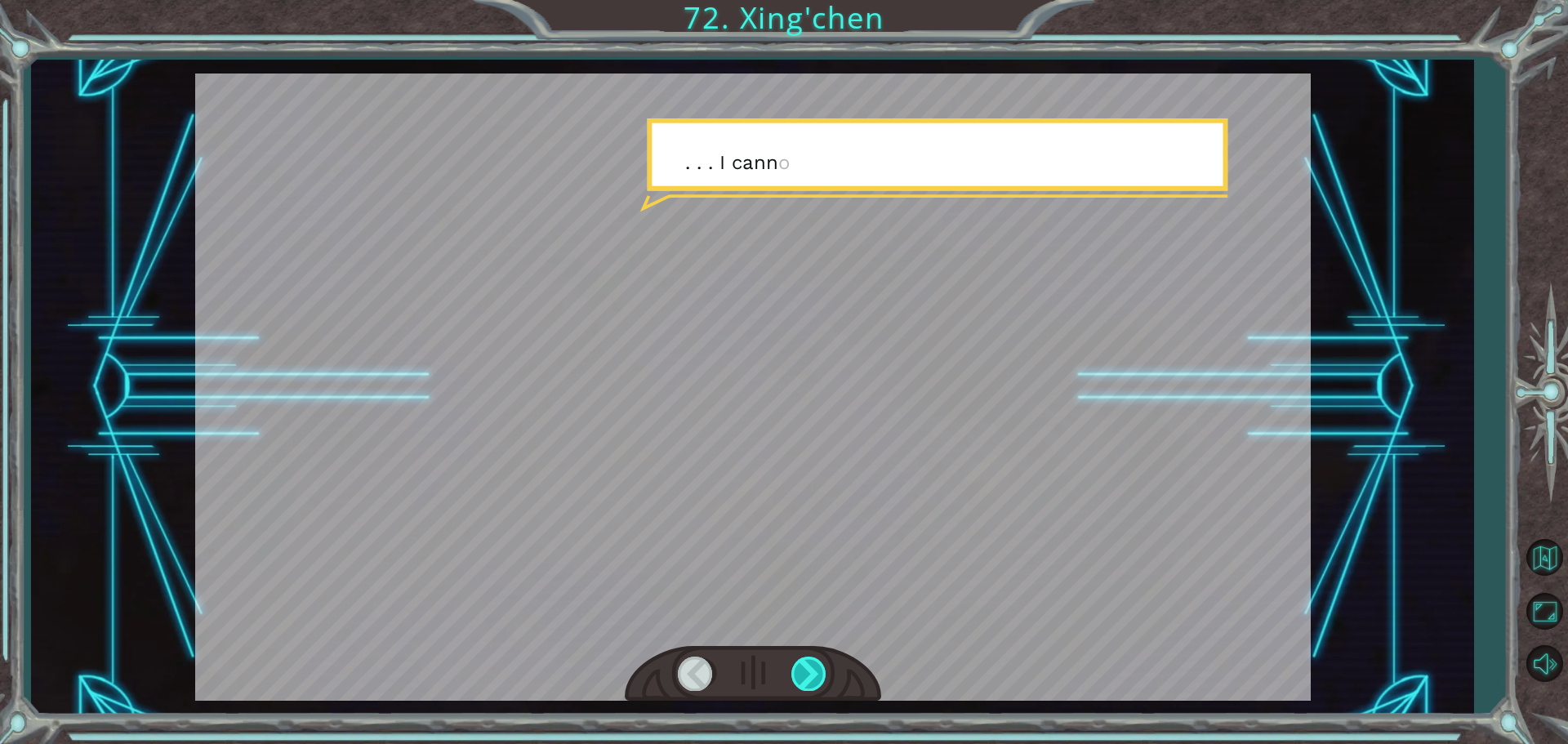
click at [812, 681] on div at bounding box center [809, 674] width 37 height 34
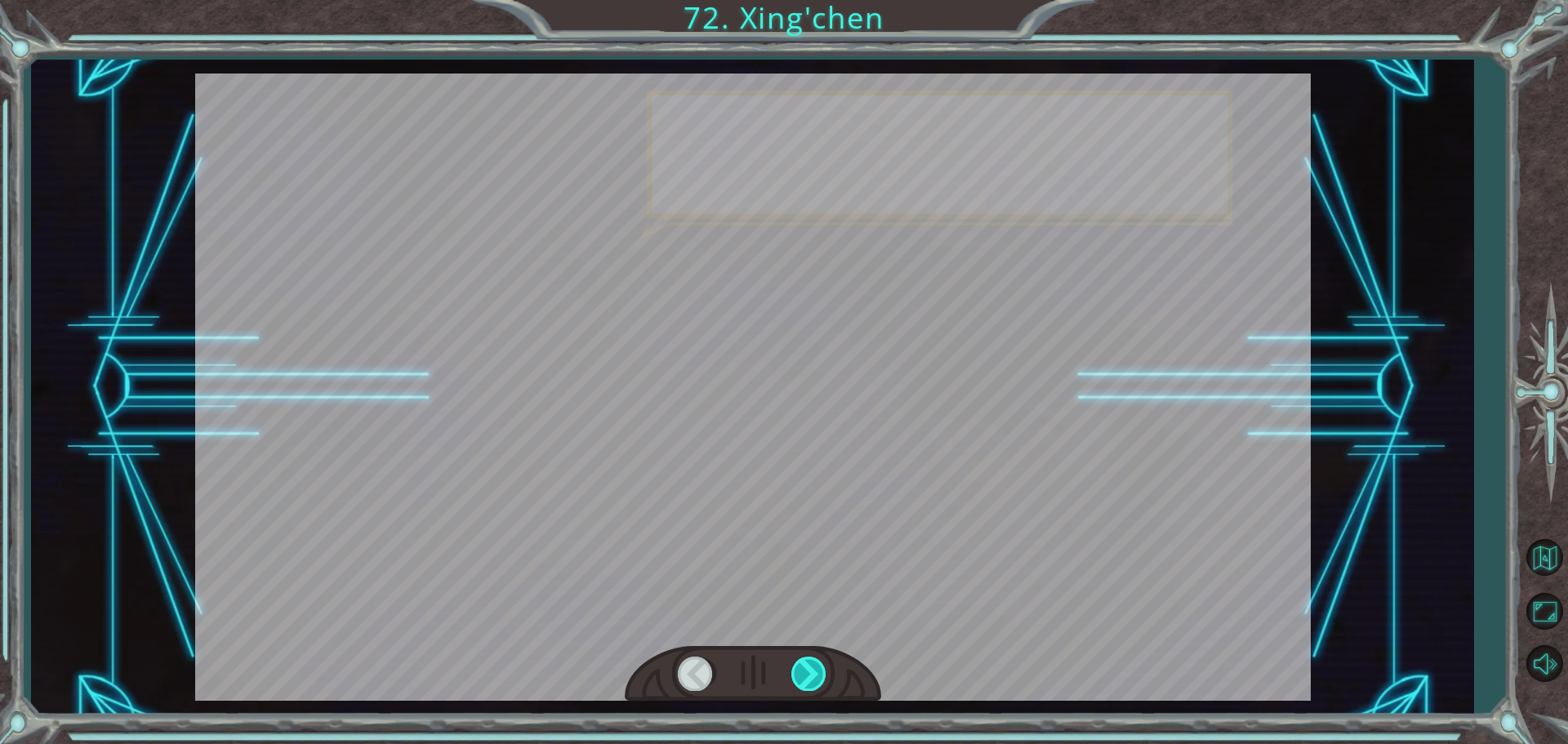
click at [812, 681] on div at bounding box center [809, 674] width 37 height 34
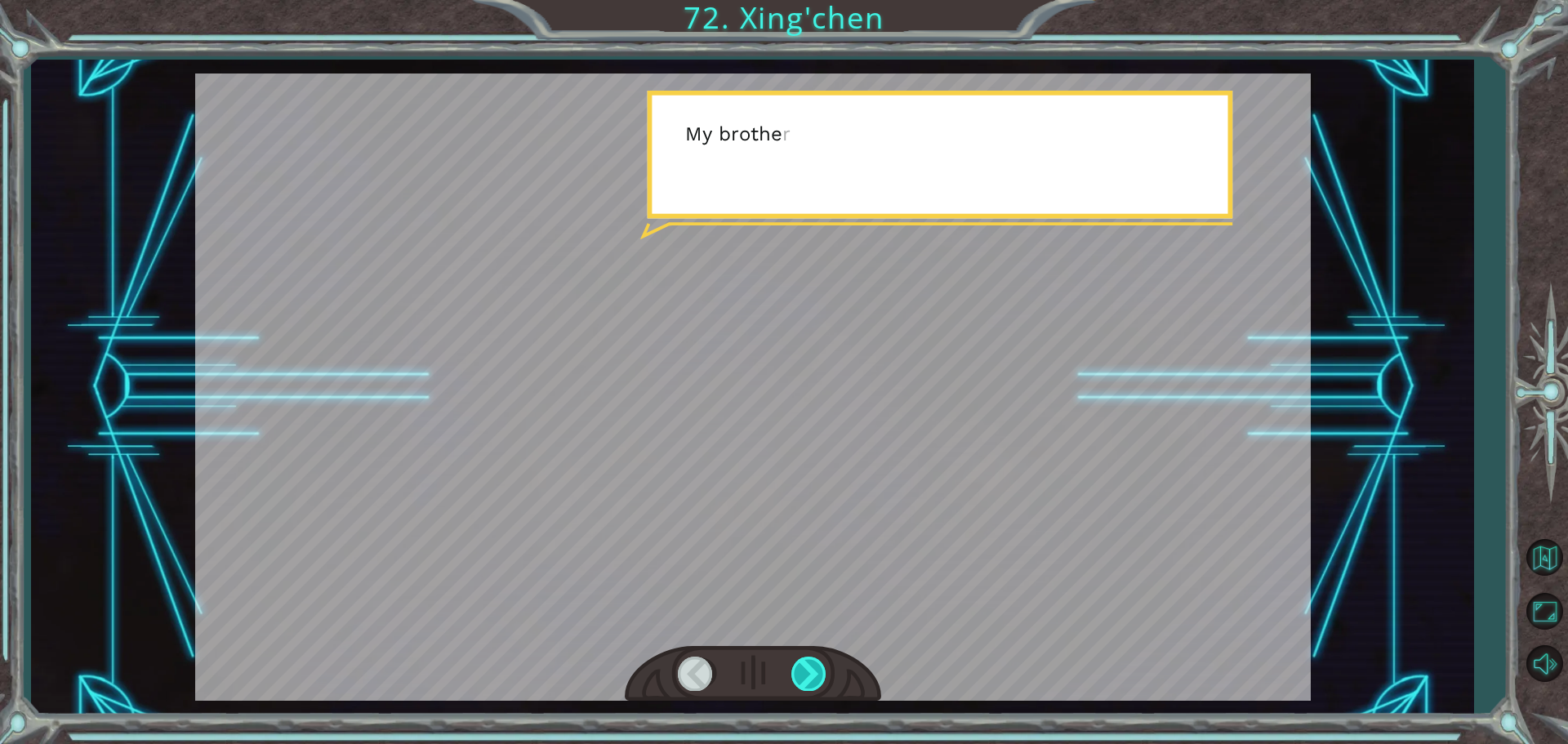
click at [812, 681] on div at bounding box center [809, 674] width 37 height 34
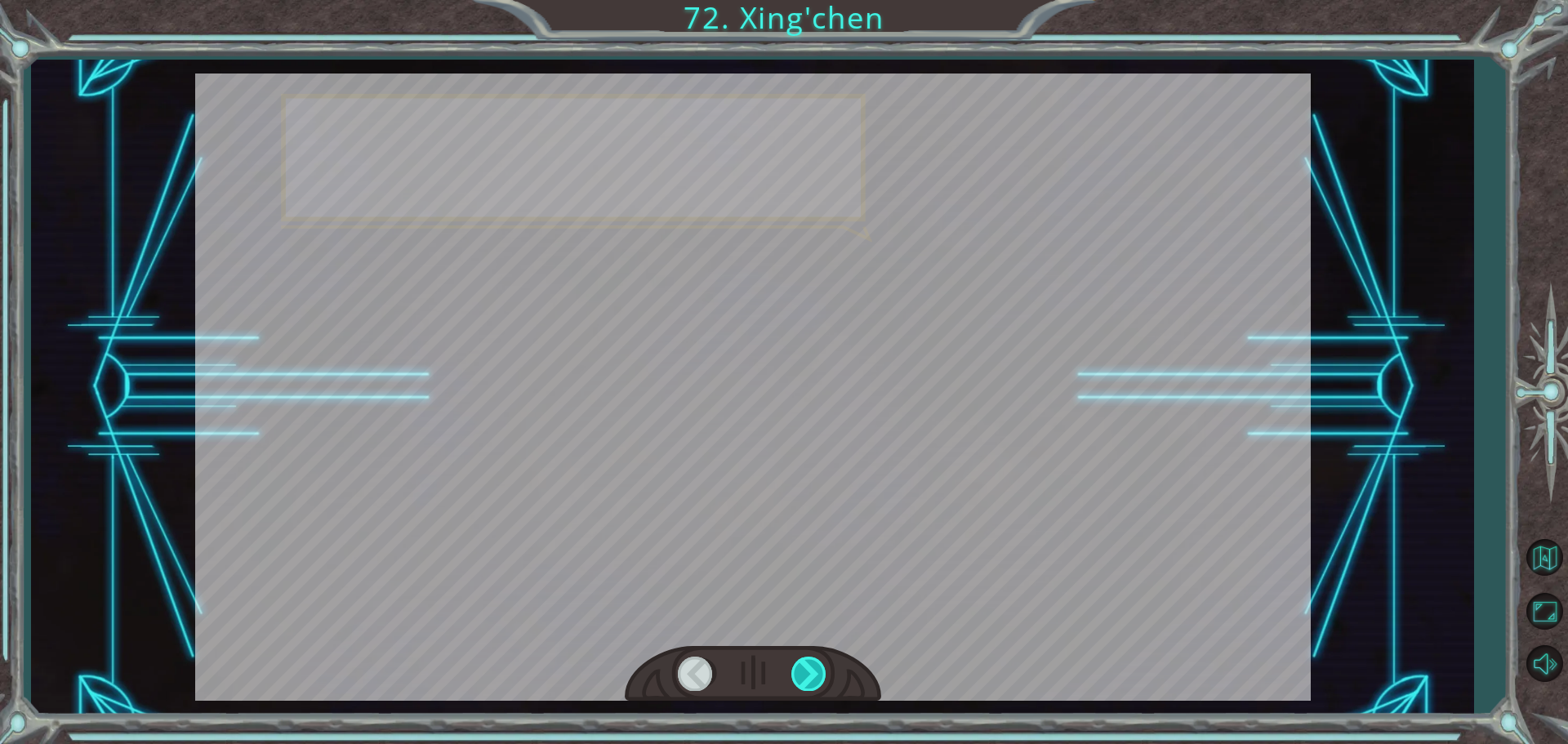
click at [812, 681] on div at bounding box center [809, 674] width 37 height 34
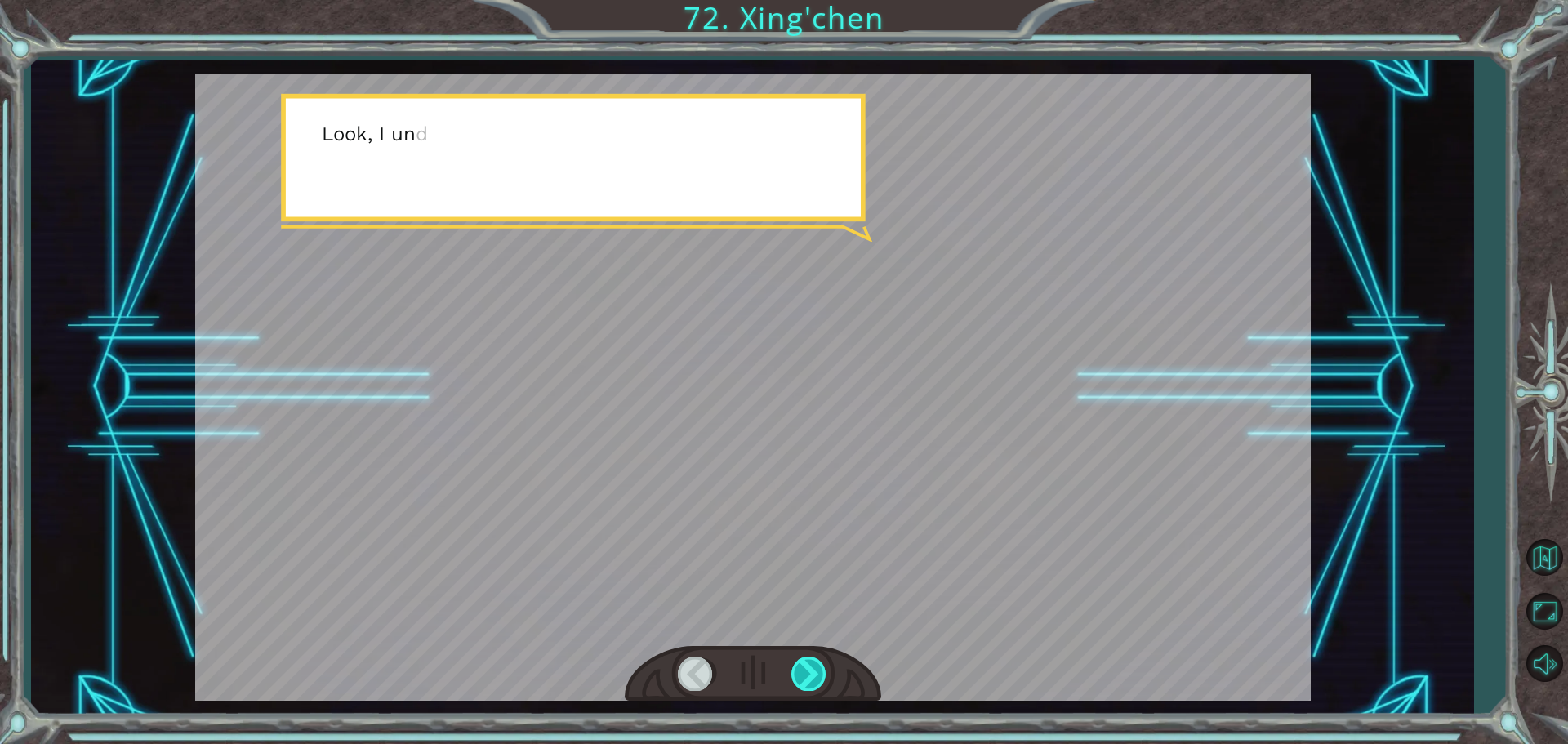
click at [812, 681] on div at bounding box center [809, 674] width 37 height 34
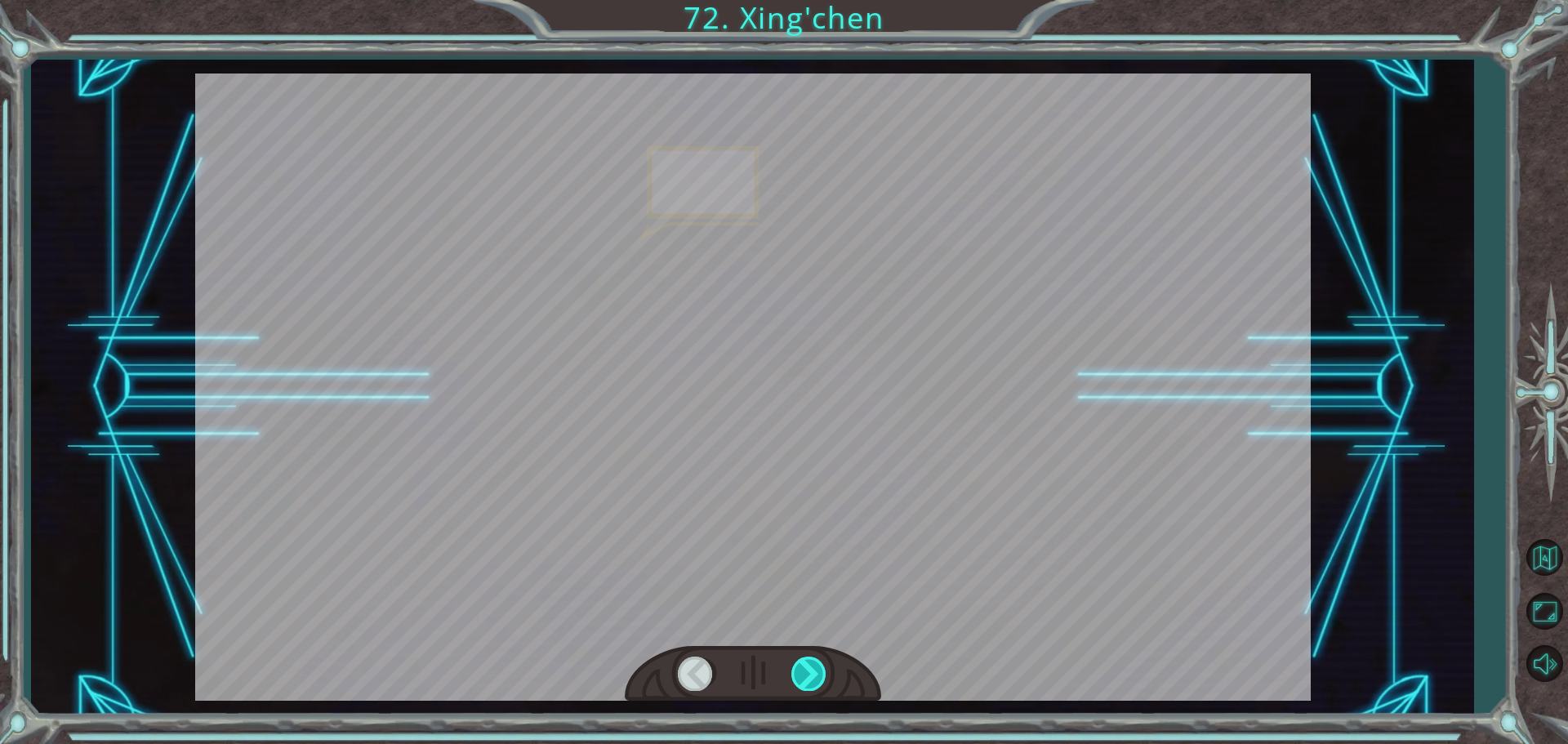
click at [812, 681] on div at bounding box center [809, 674] width 37 height 34
click at [810, 681] on div at bounding box center [809, 674] width 37 height 34
click at [808, 681] on div at bounding box center [809, 674] width 37 height 34
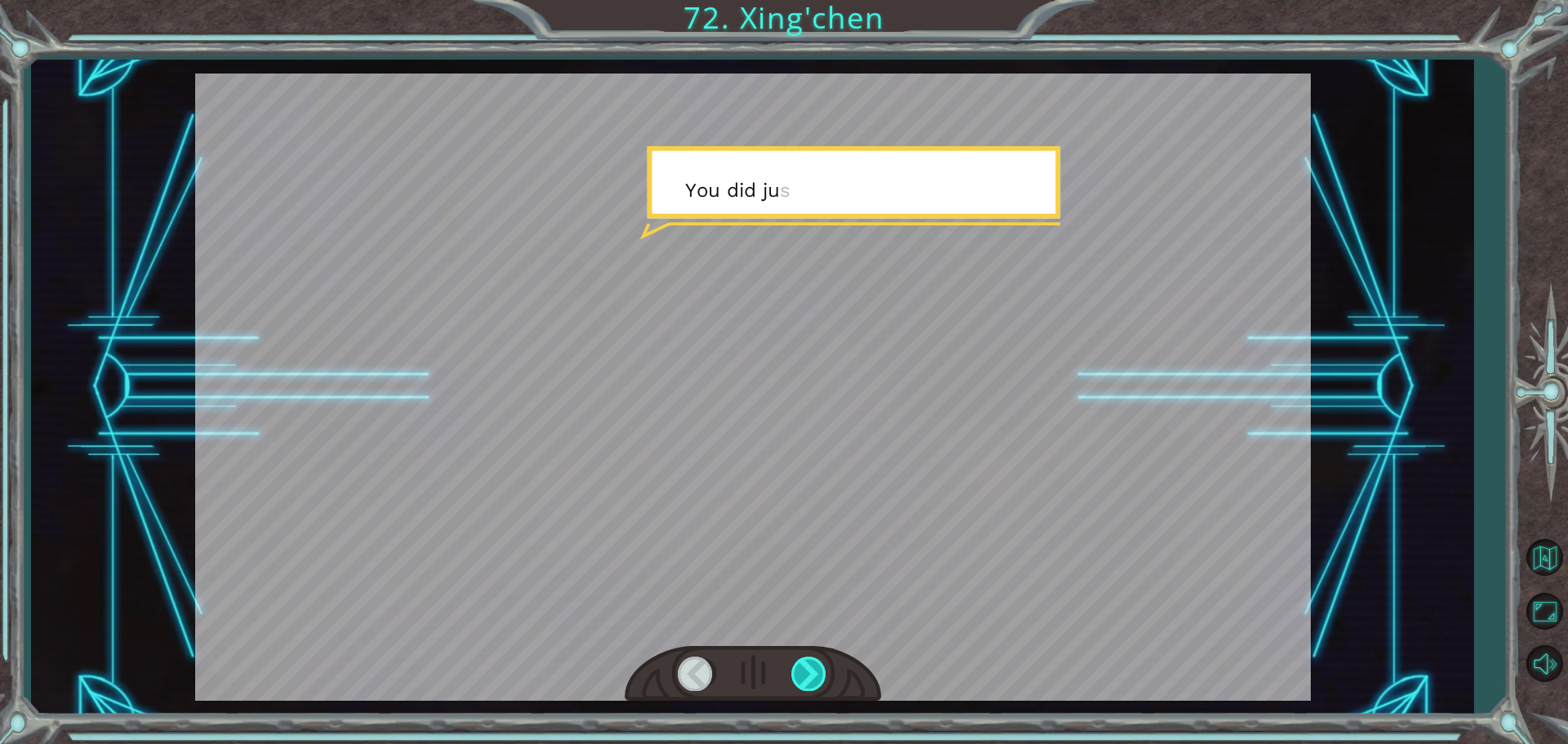
click at [808, 681] on div at bounding box center [809, 674] width 37 height 34
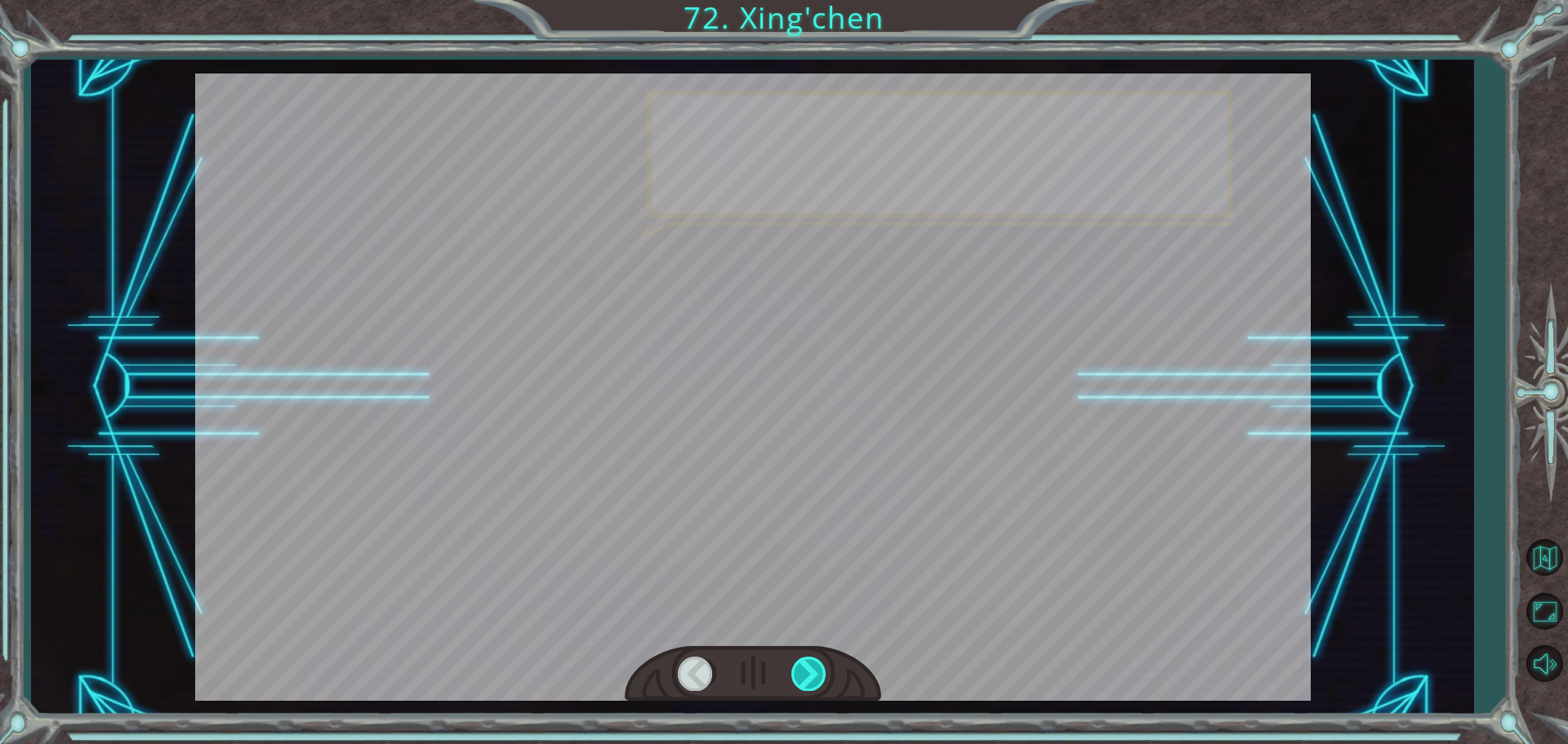
click at [808, 681] on div at bounding box center [809, 674] width 37 height 34
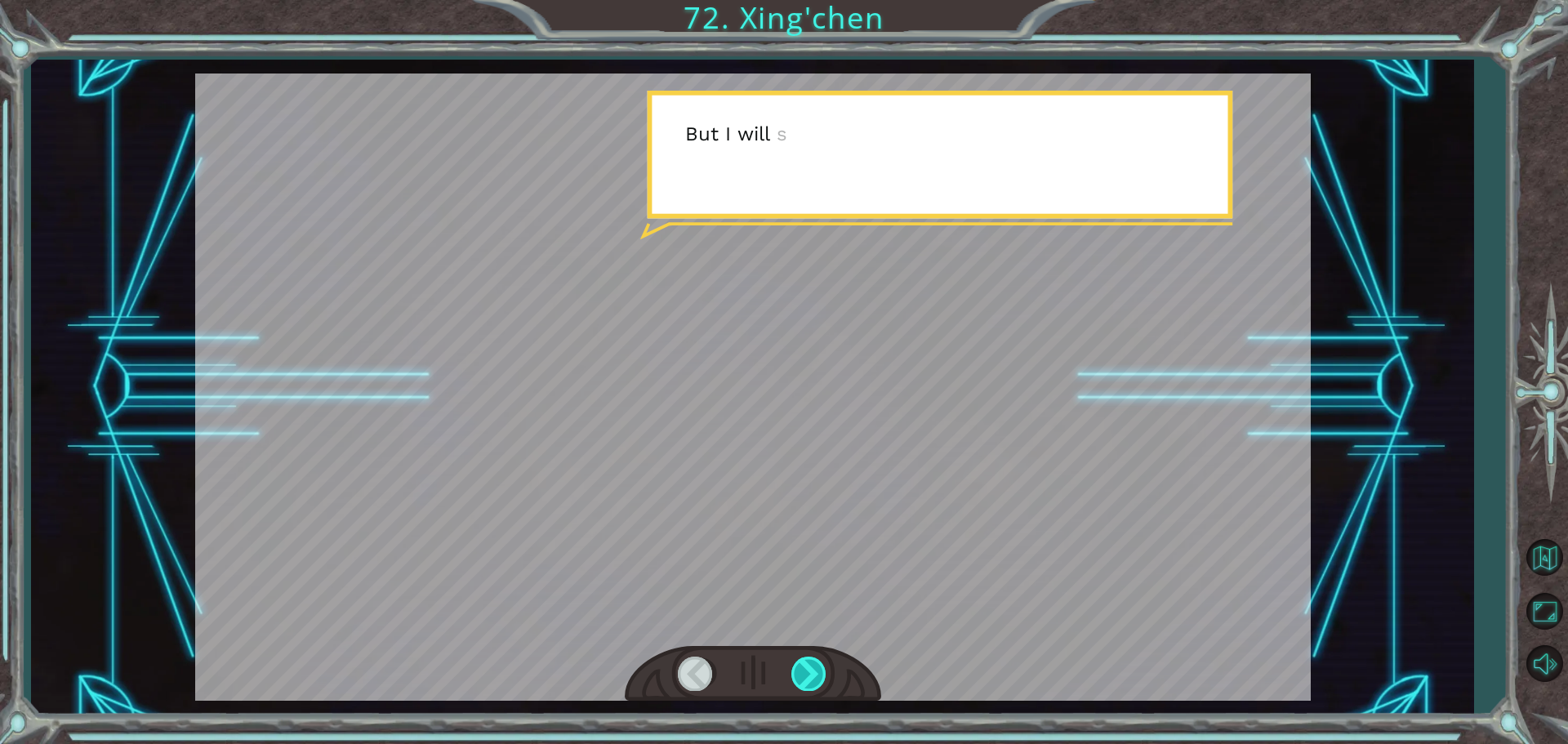
click at [808, 681] on div at bounding box center [809, 674] width 37 height 34
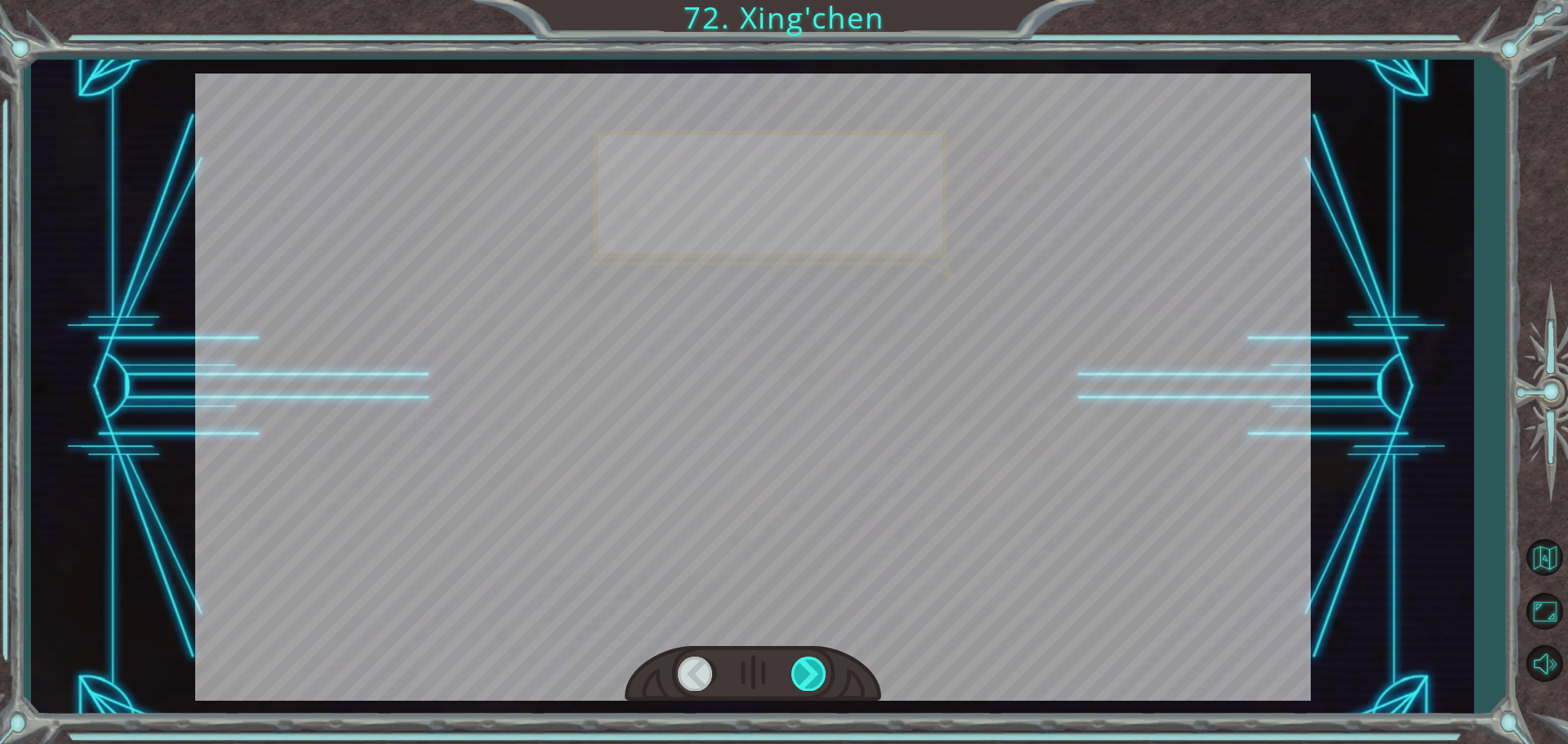
click at [810, 681] on div at bounding box center [809, 674] width 37 height 34
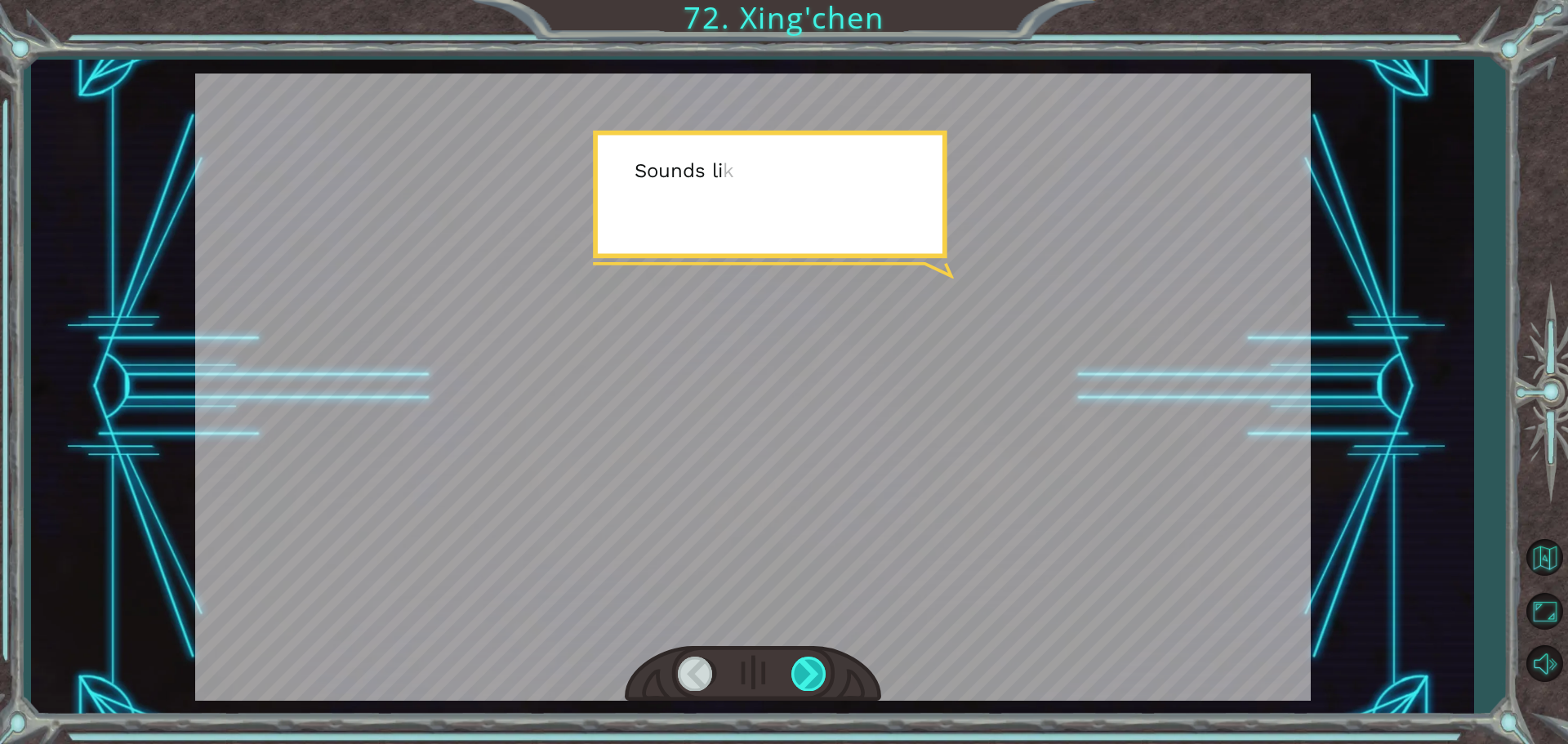
click at [810, 681] on div at bounding box center [809, 674] width 37 height 34
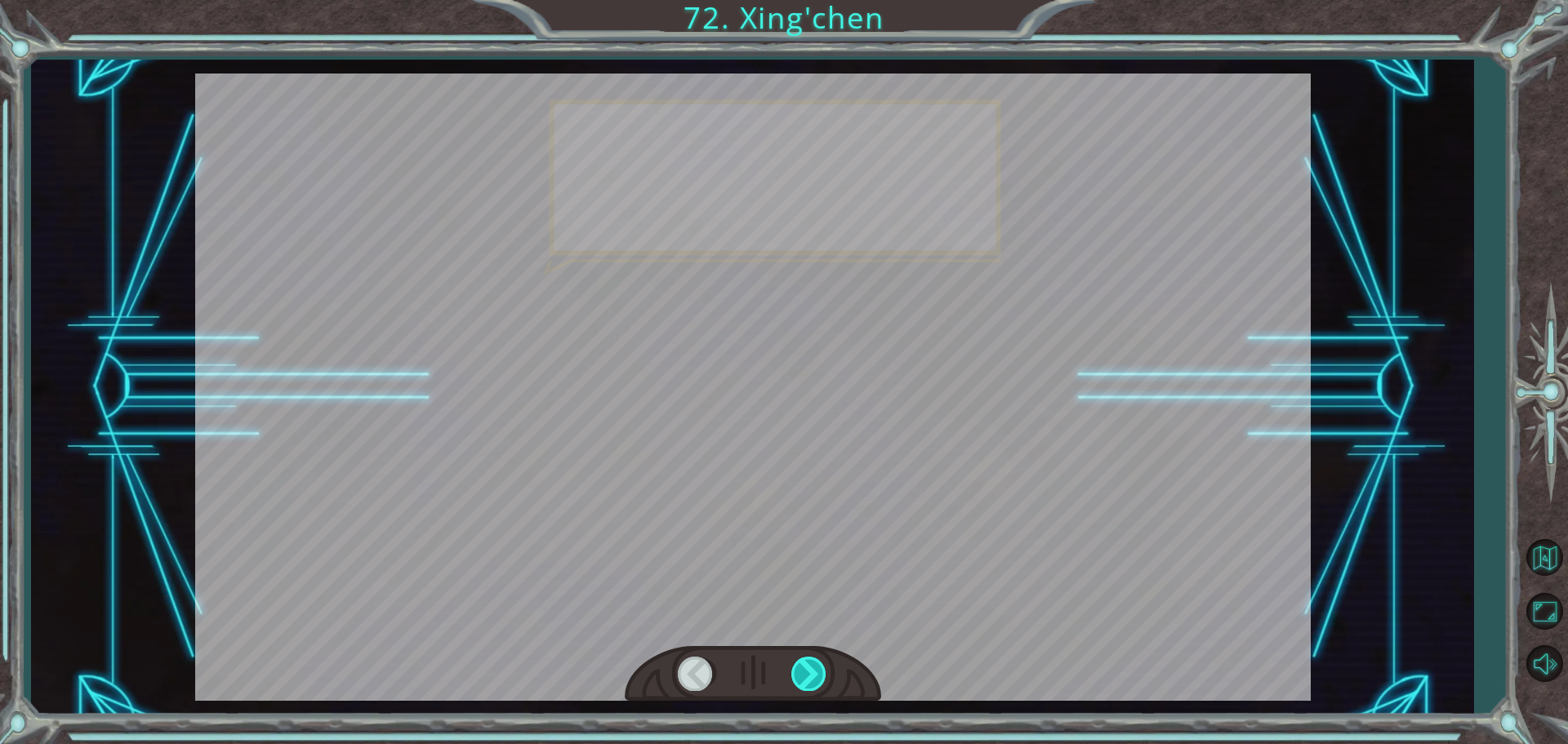
click at [810, 681] on div at bounding box center [809, 674] width 37 height 34
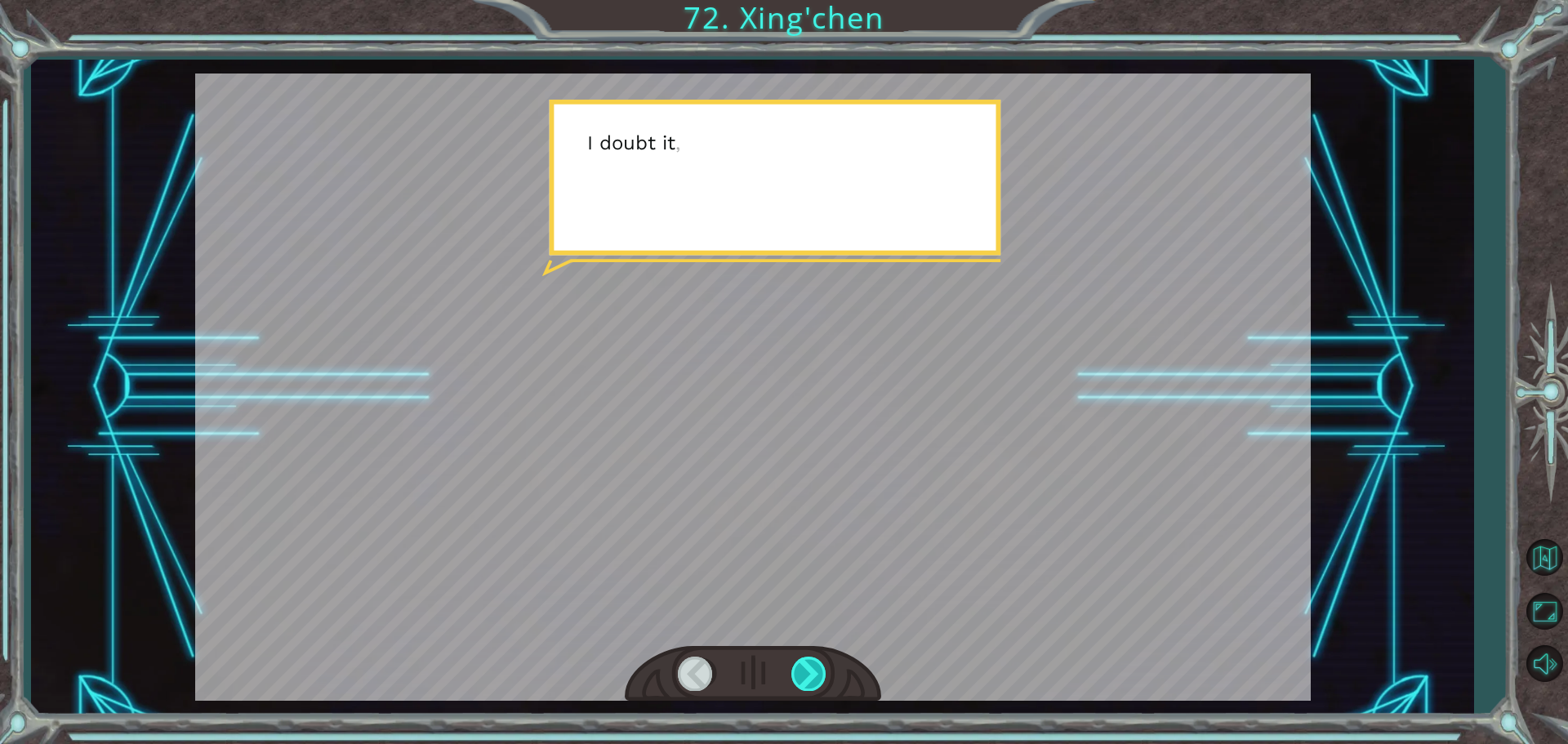
click at [808, 681] on div at bounding box center [809, 674] width 37 height 34
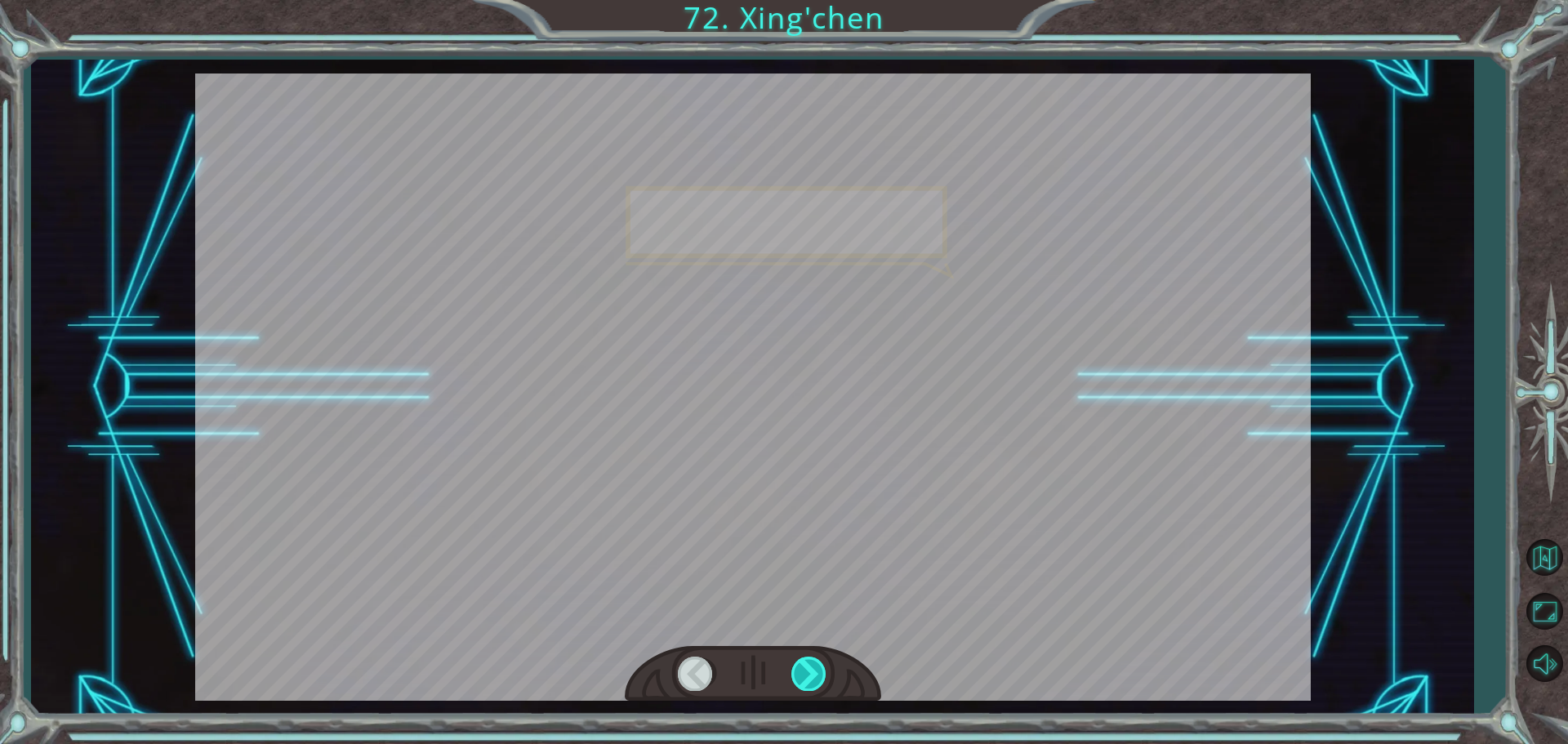
click at [807, 681] on div at bounding box center [809, 674] width 37 height 34
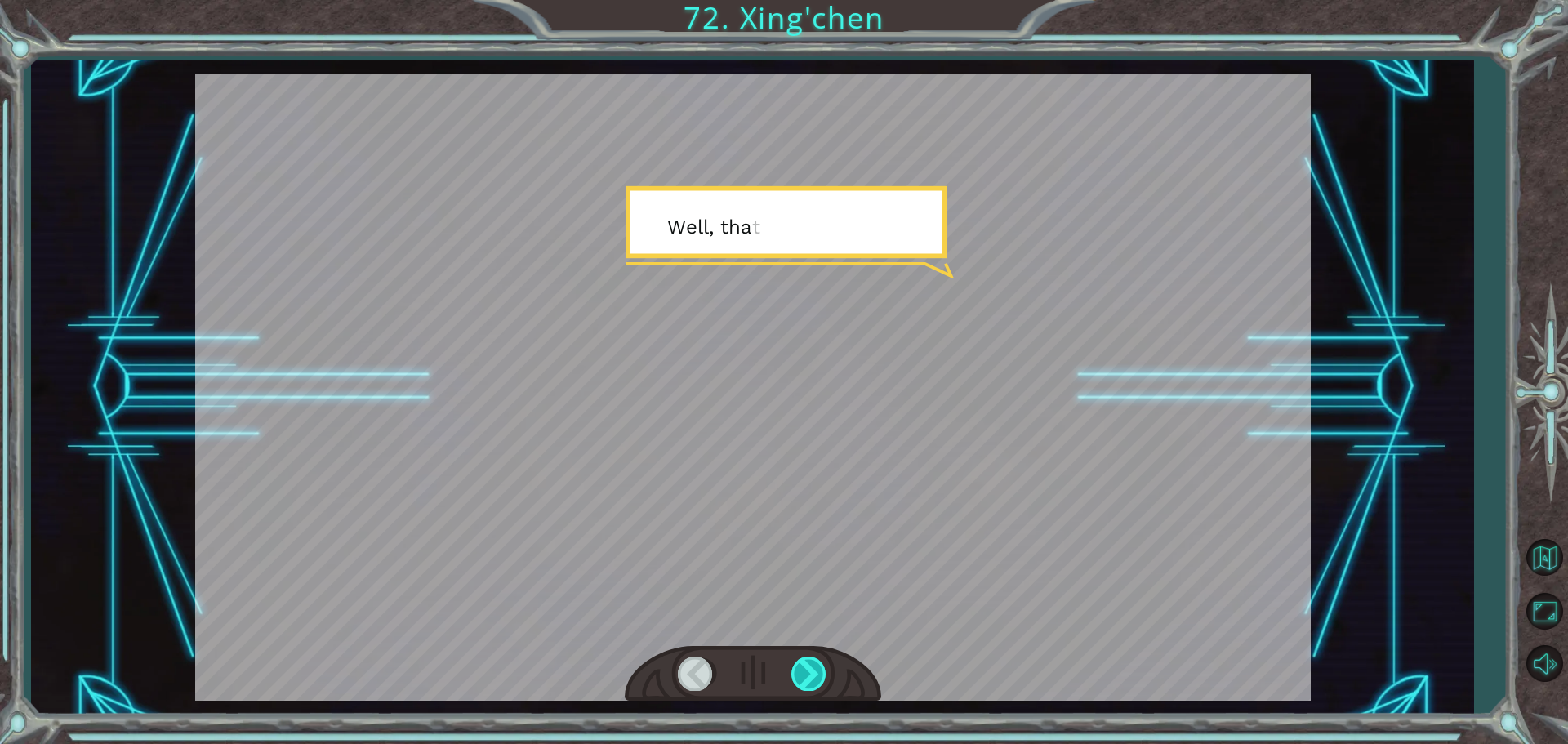
click at [806, 681] on div at bounding box center [809, 674] width 37 height 34
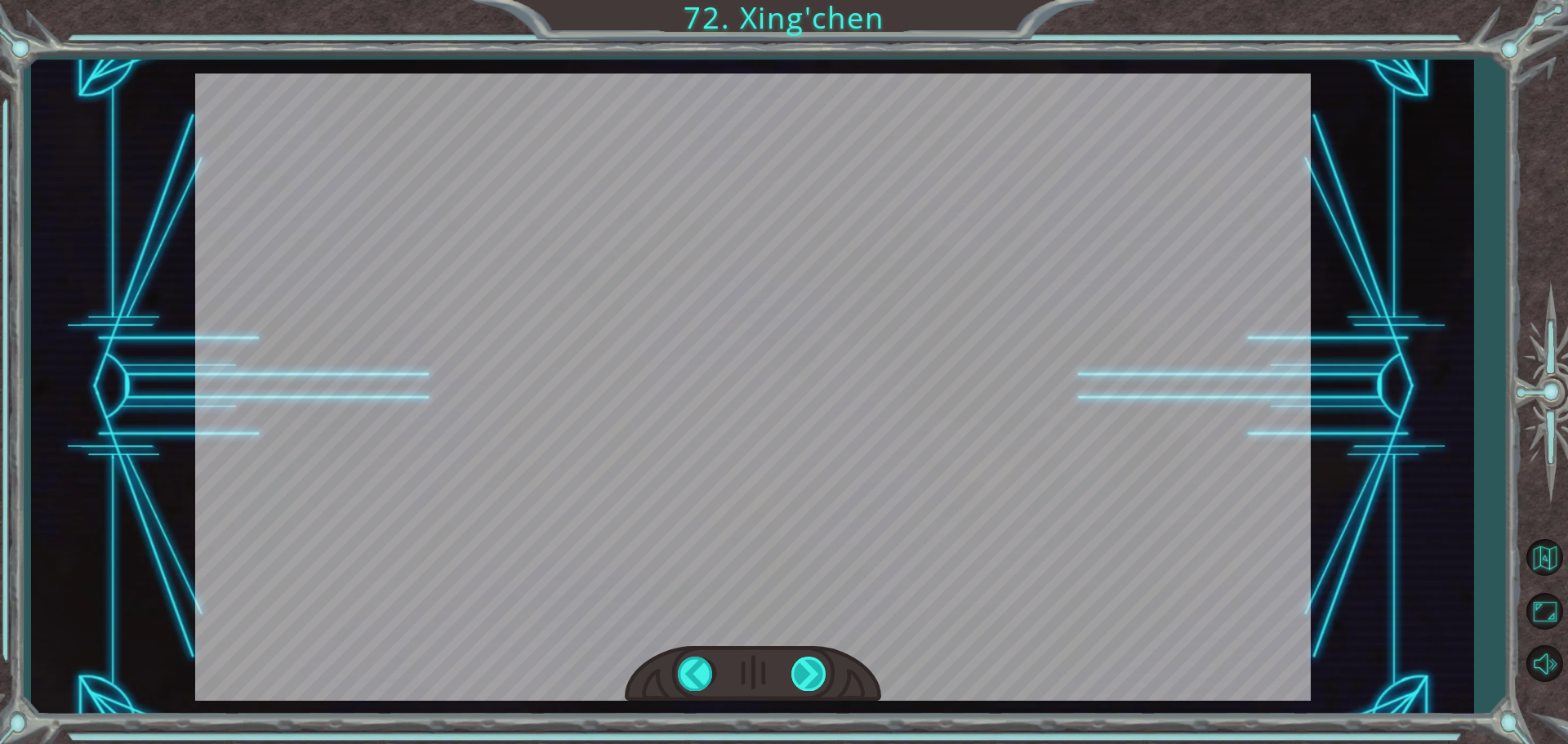
click at [804, 0] on div "Temporary Text M a n y t h a n k s t o y o u ! Y o u ’ v e s a v e d m y p e o …" at bounding box center [784, 0] width 1568 height 0
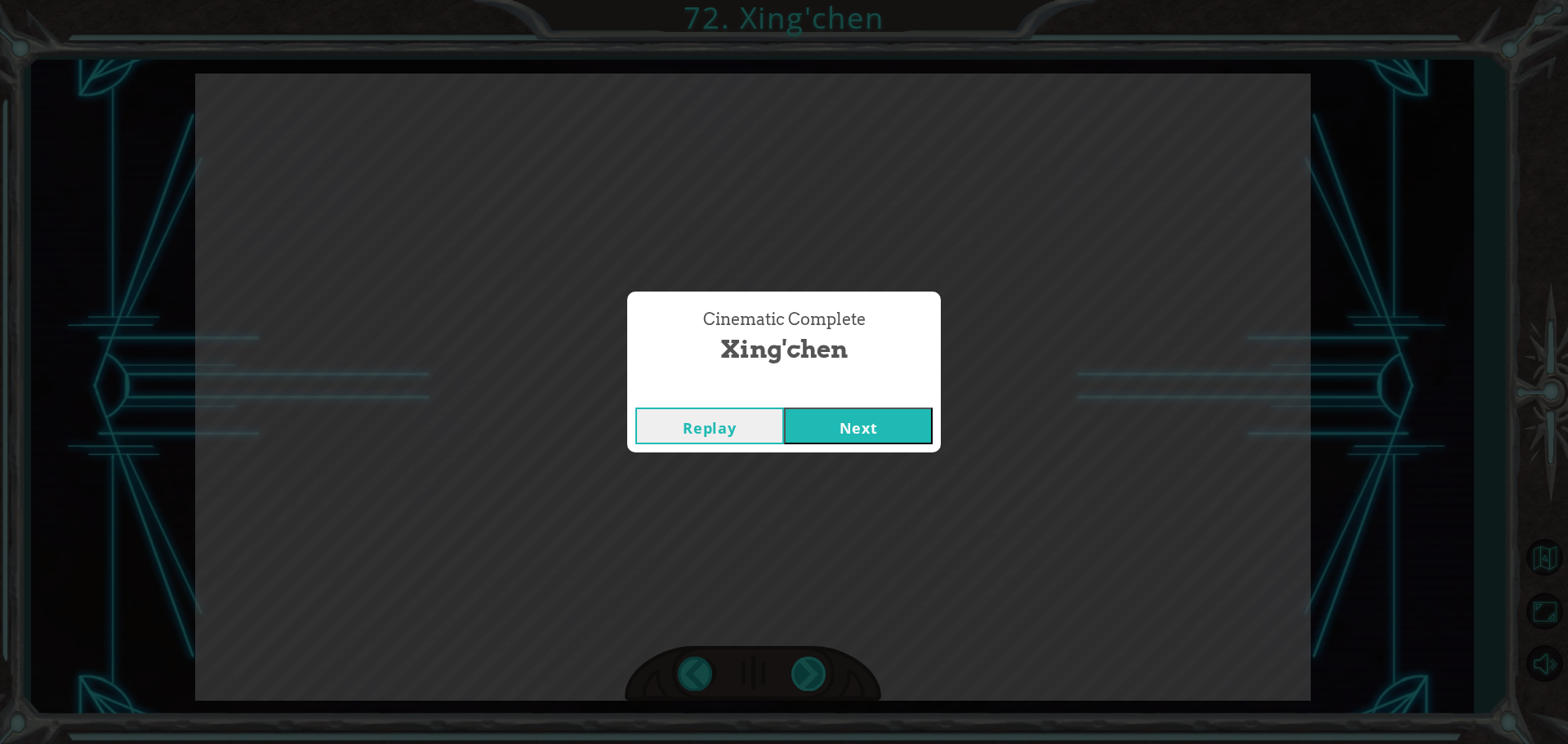
click at [804, 679] on div "Cinematic Complete [PERSON_NAME] Next" at bounding box center [784, 372] width 1568 height 744
click at [821, 413] on button "Next" at bounding box center [859, 425] width 149 height 37
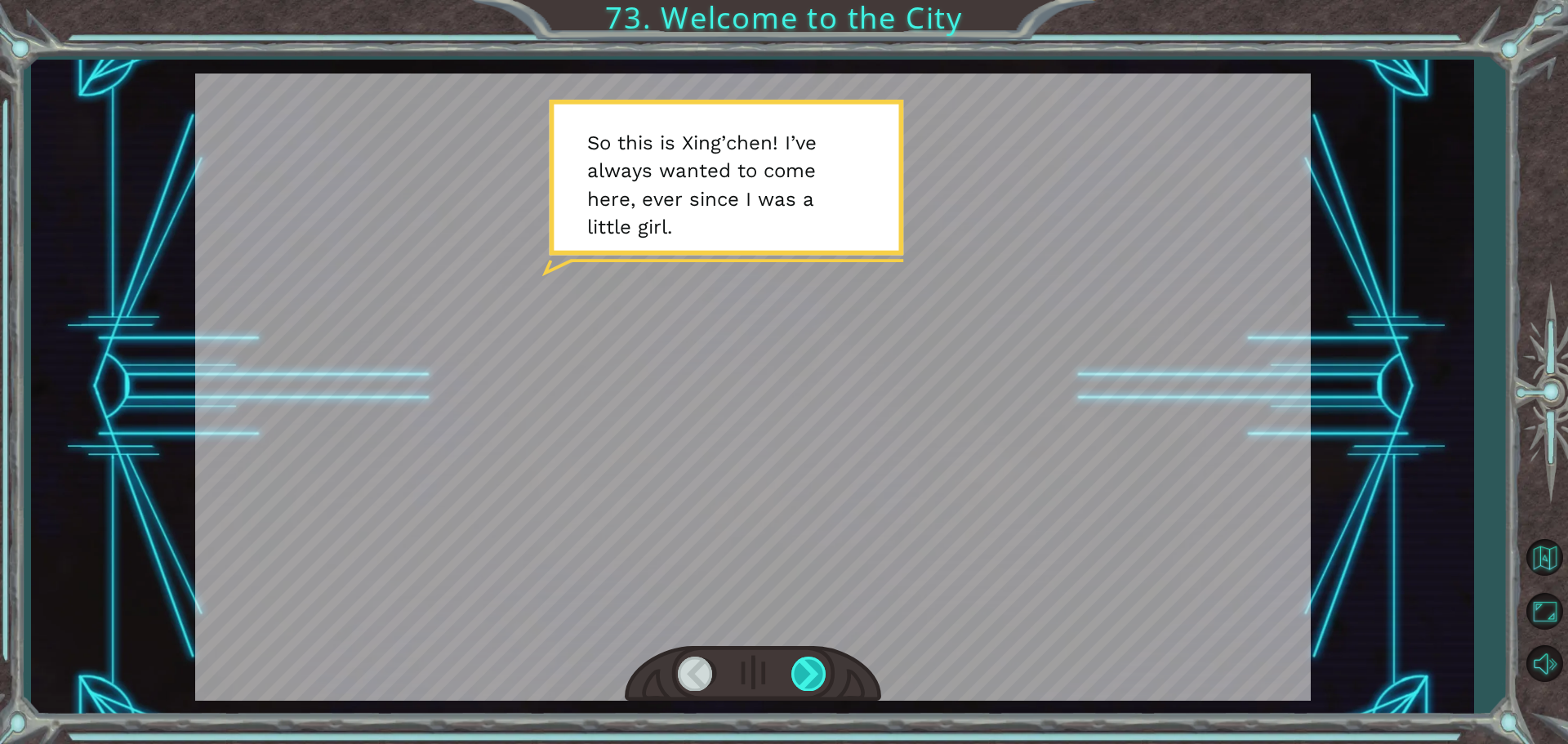
click at [820, 665] on div at bounding box center [809, 674] width 37 height 34
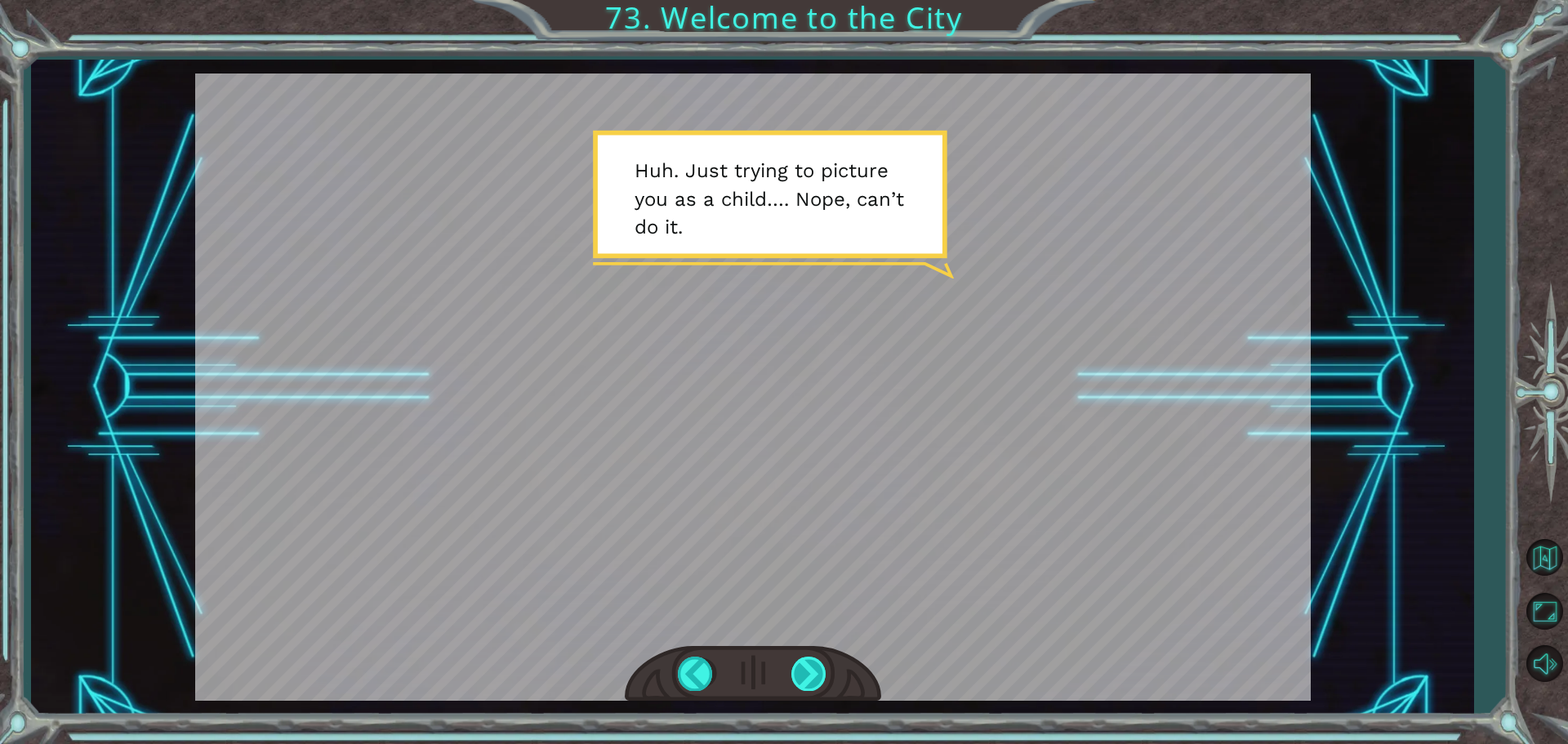
click at [821, 664] on div at bounding box center [809, 674] width 37 height 34
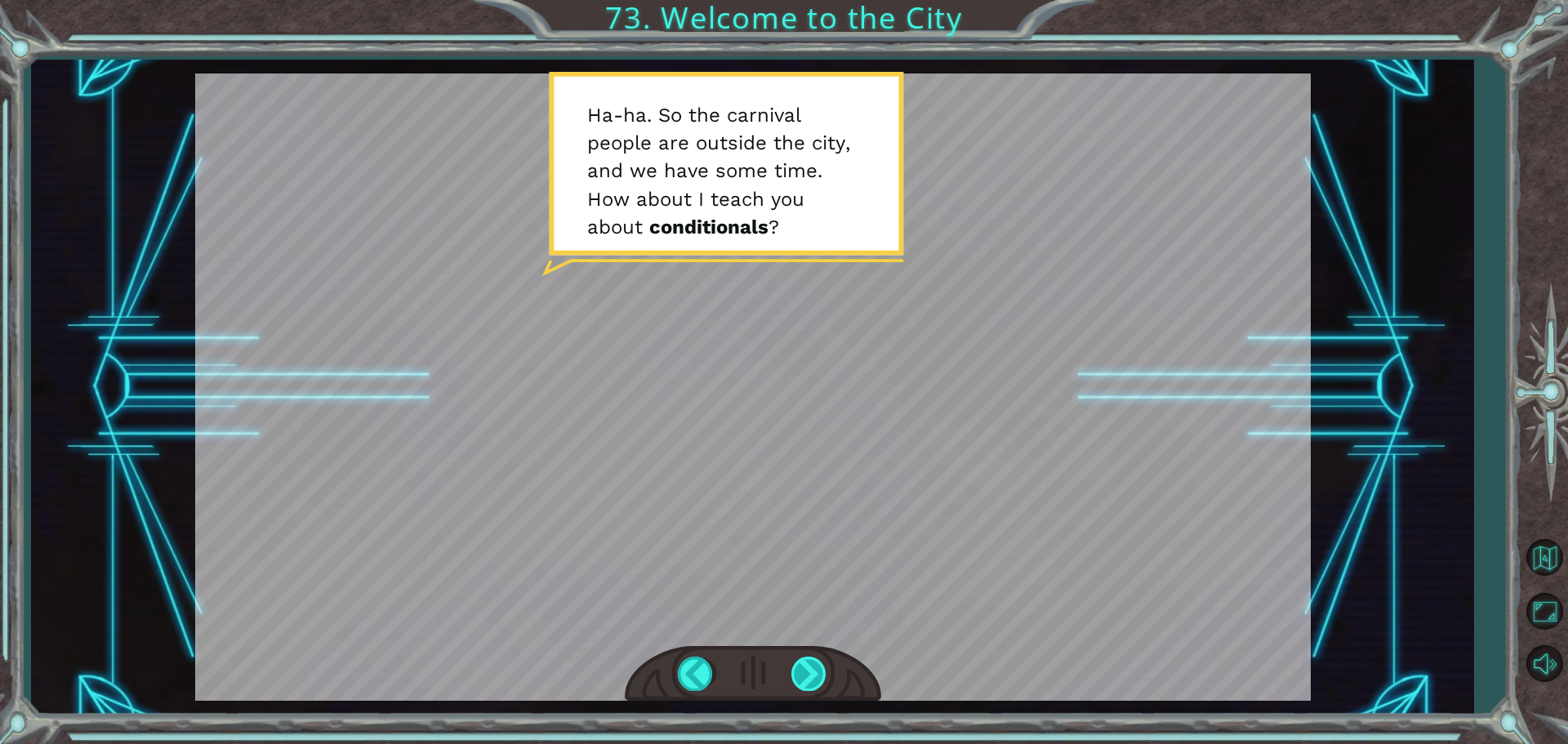
click at [816, 661] on div at bounding box center [809, 674] width 37 height 34
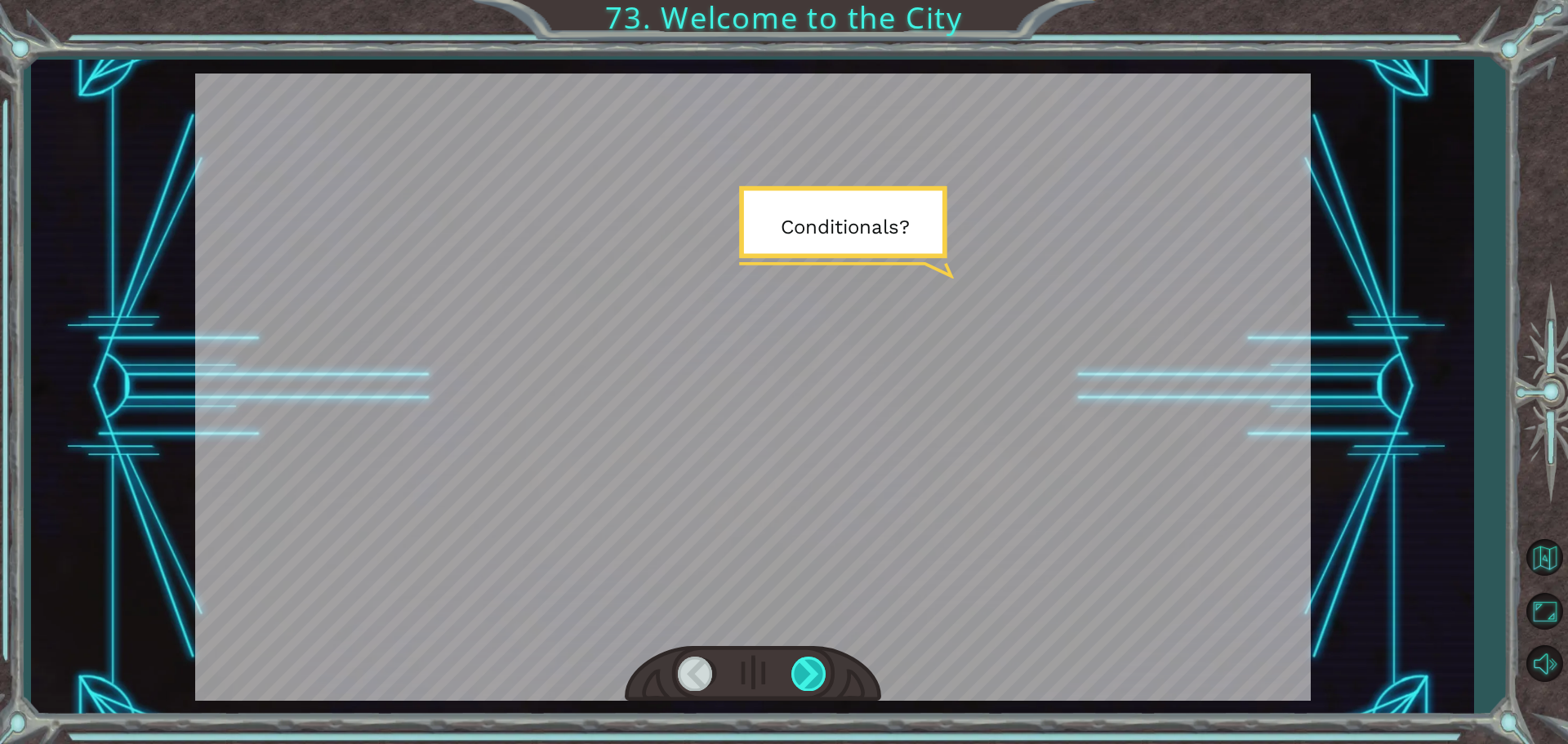
click at [816, 661] on div at bounding box center [809, 674] width 37 height 34
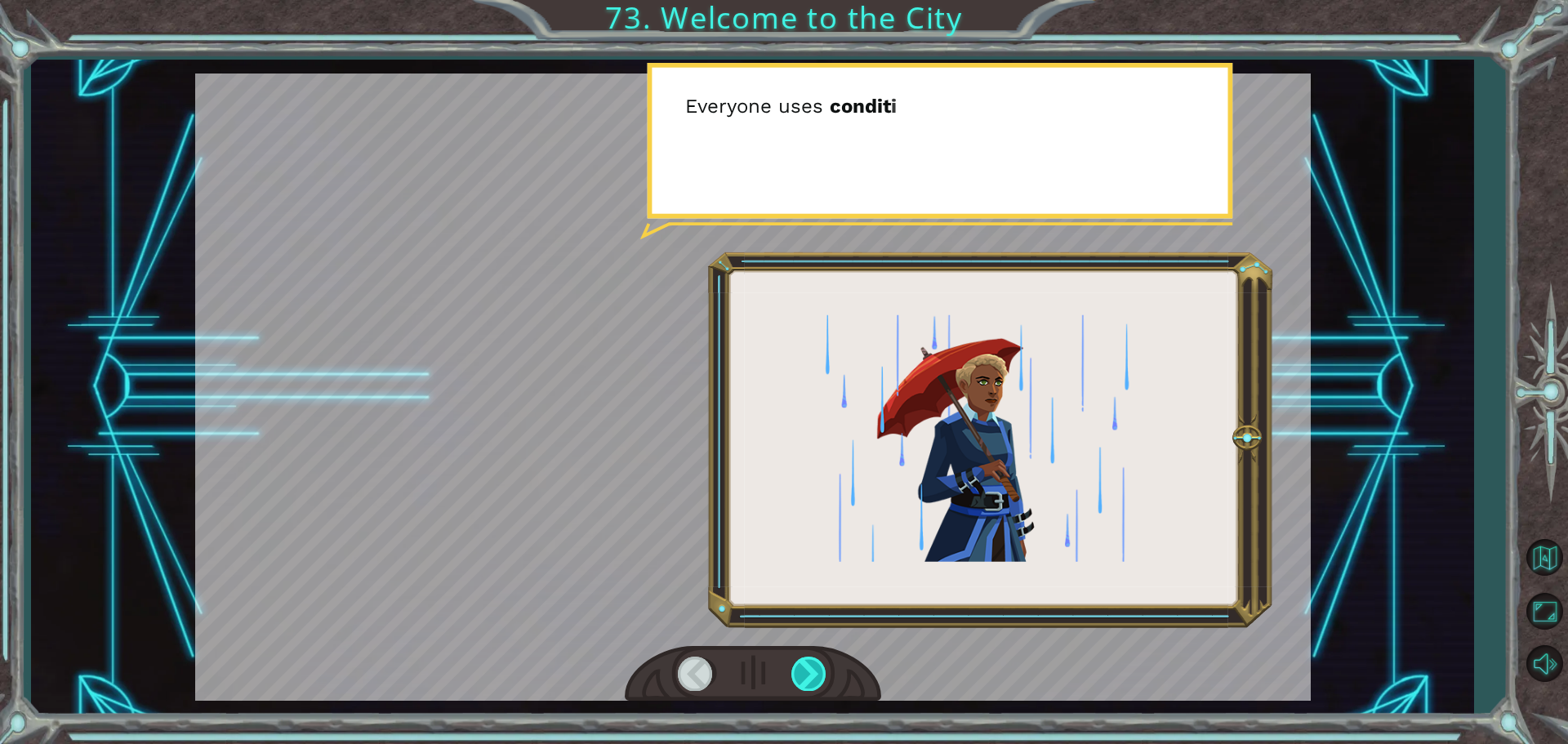
click at [816, 661] on div at bounding box center [809, 674] width 37 height 34
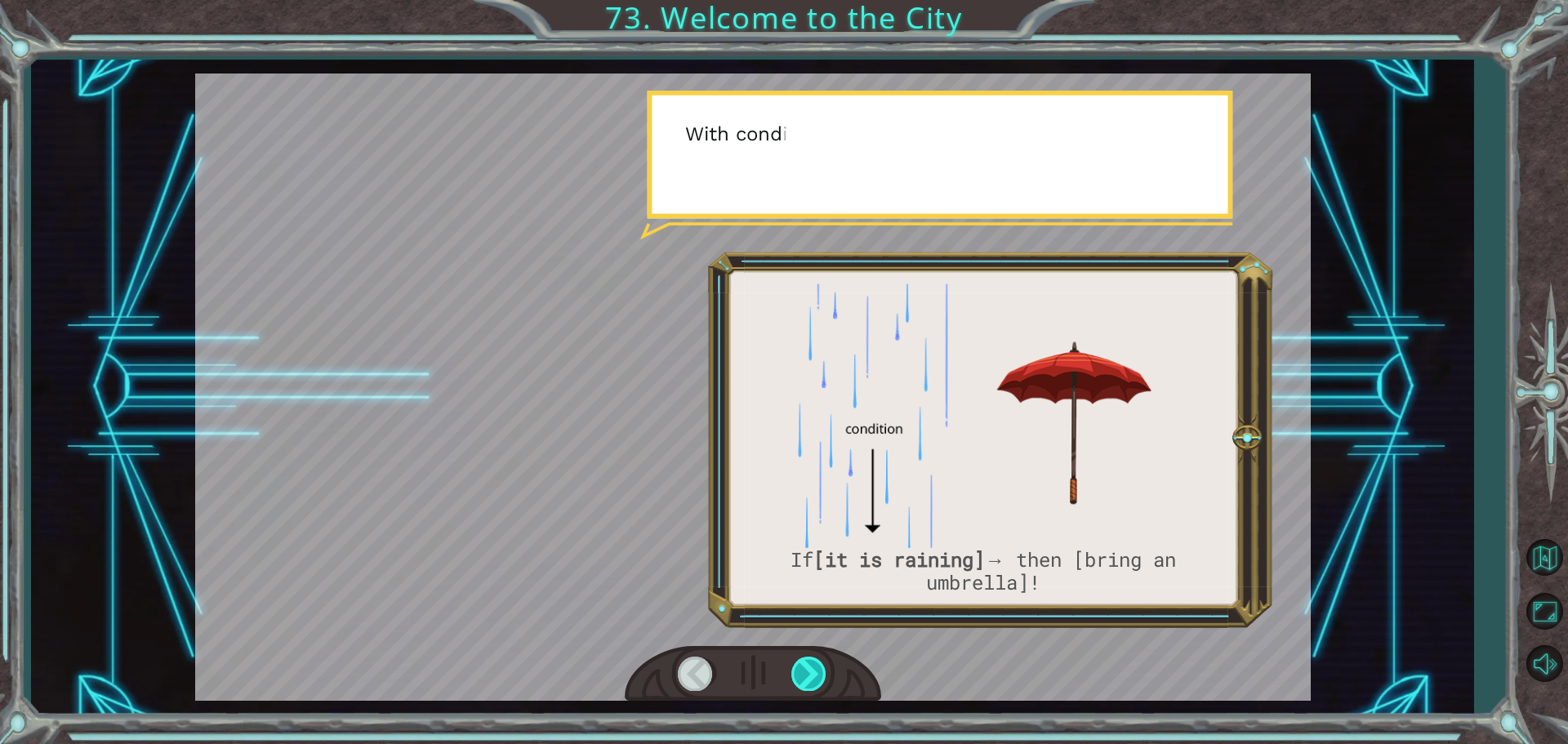
click at [816, 661] on div at bounding box center [809, 674] width 37 height 34
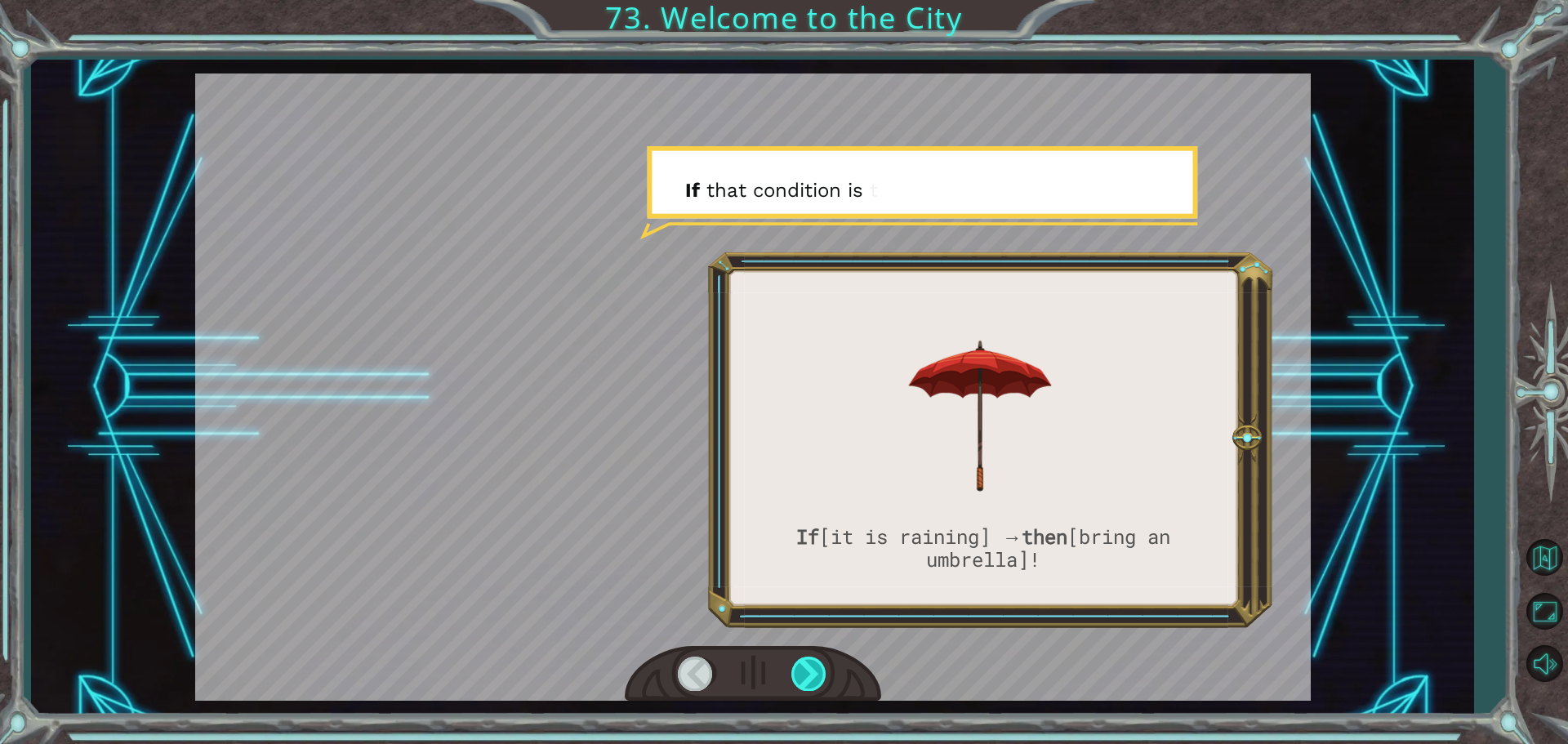
click at [816, 661] on div at bounding box center [809, 674] width 37 height 34
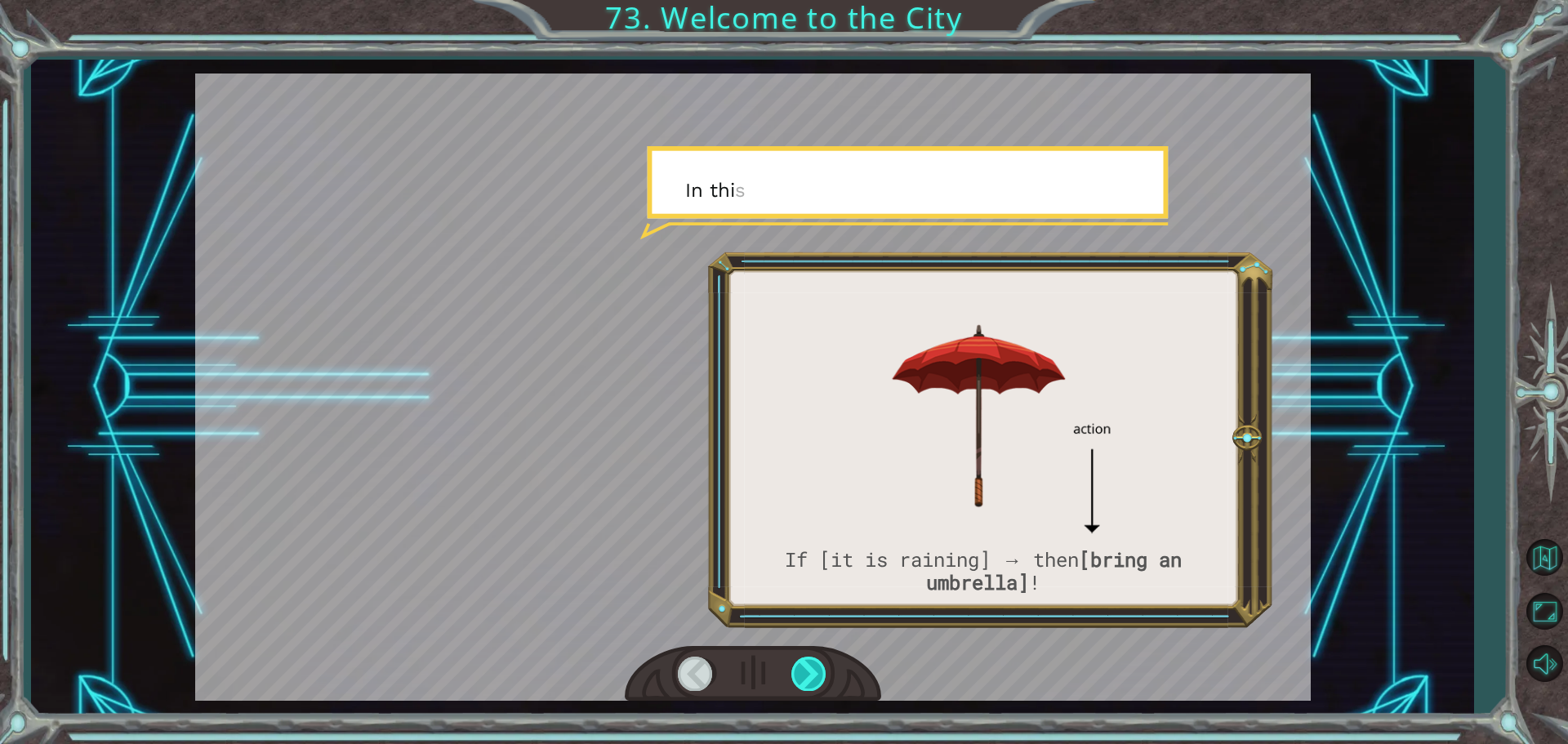
click at [816, 661] on div at bounding box center [809, 674] width 37 height 34
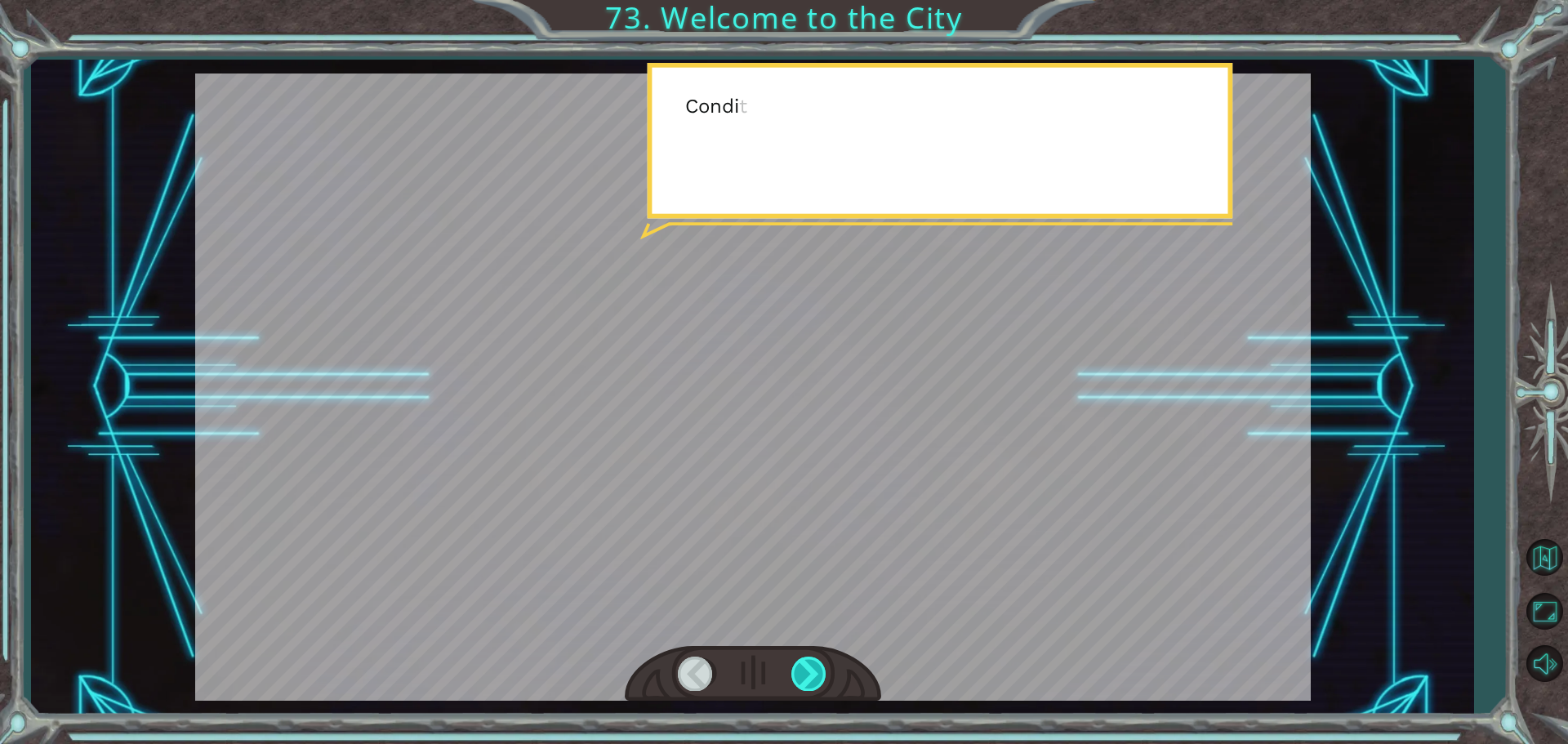
click at [816, 661] on div at bounding box center [809, 674] width 37 height 34
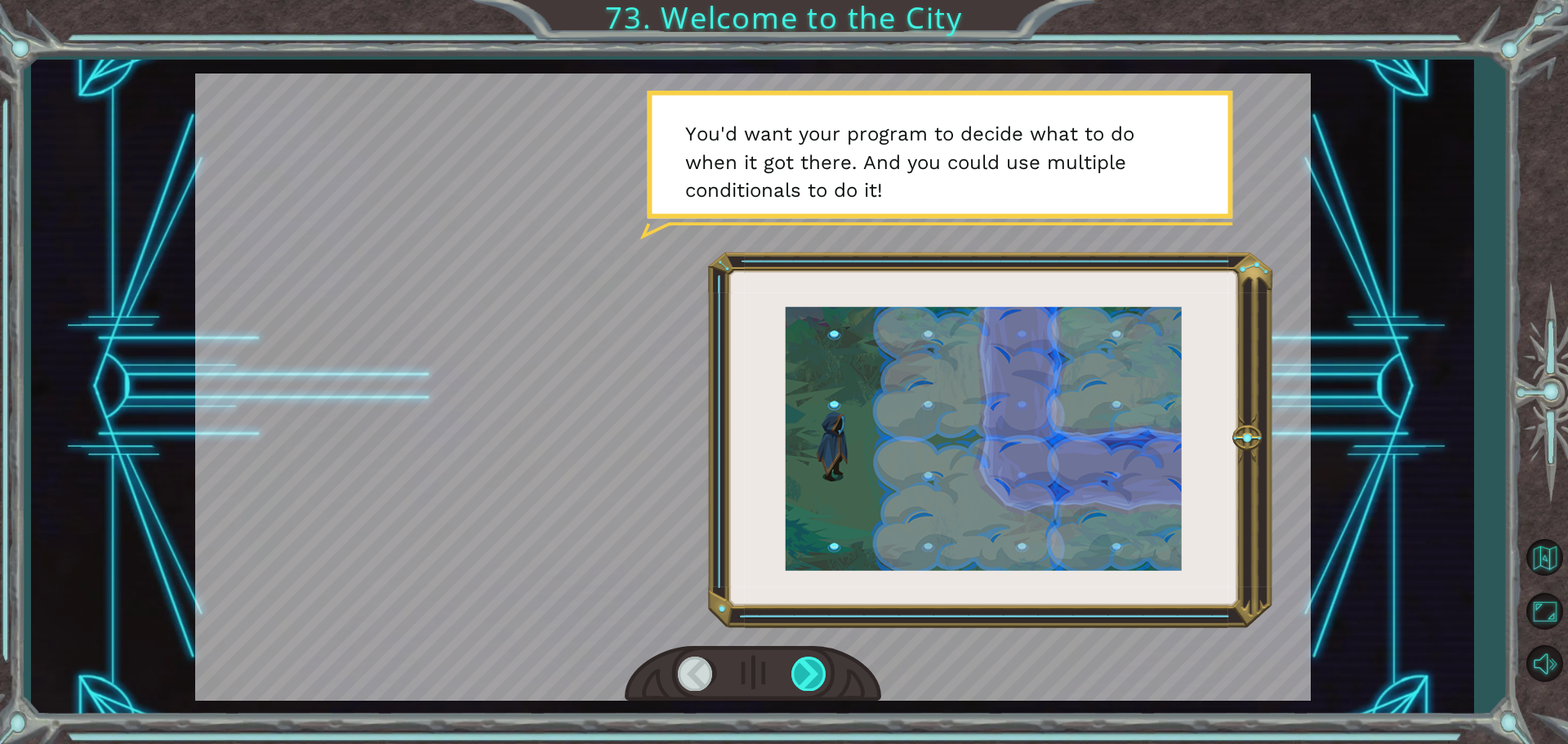
click at [804, 673] on div at bounding box center [809, 674] width 37 height 34
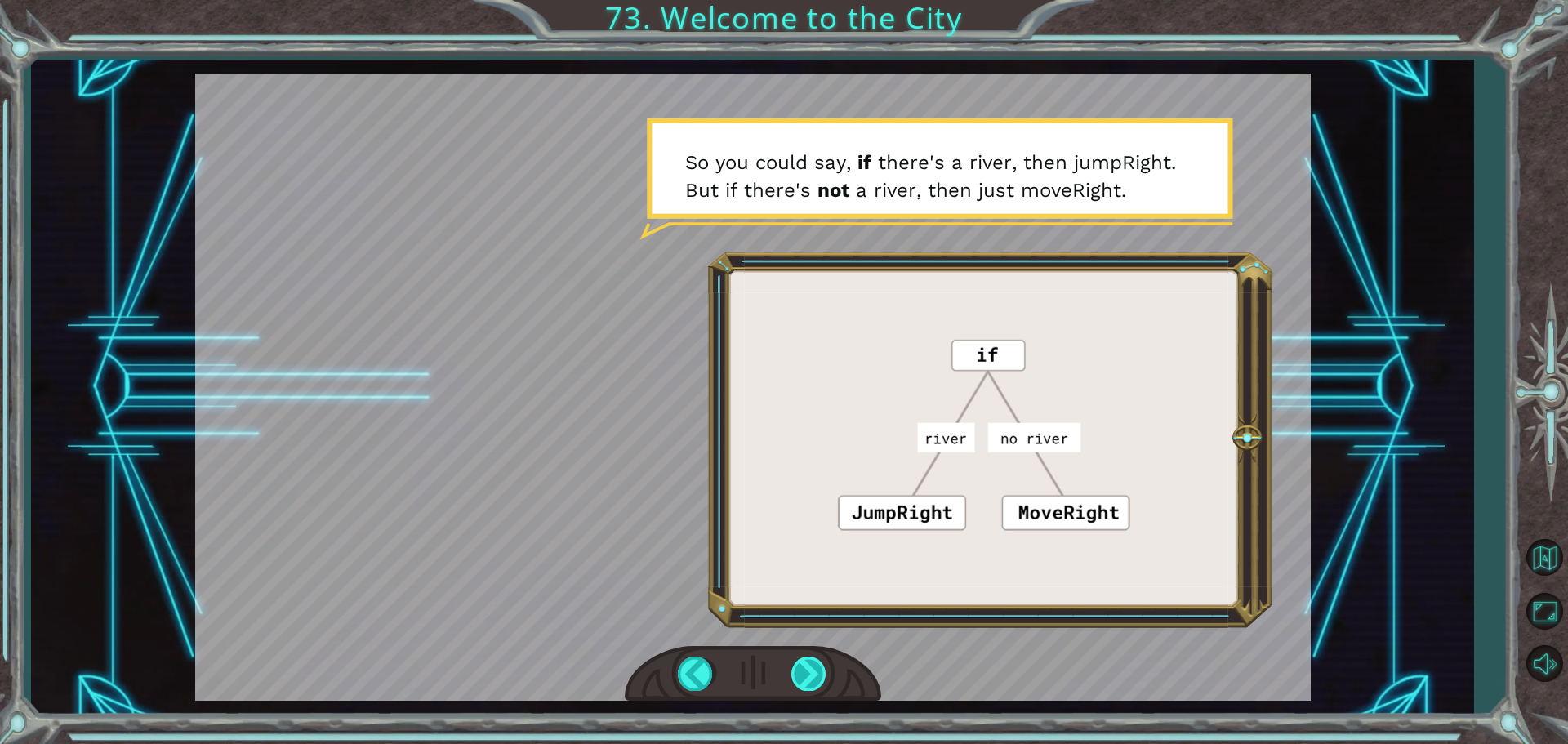
click at [812, 688] on div at bounding box center [809, 674] width 37 height 34
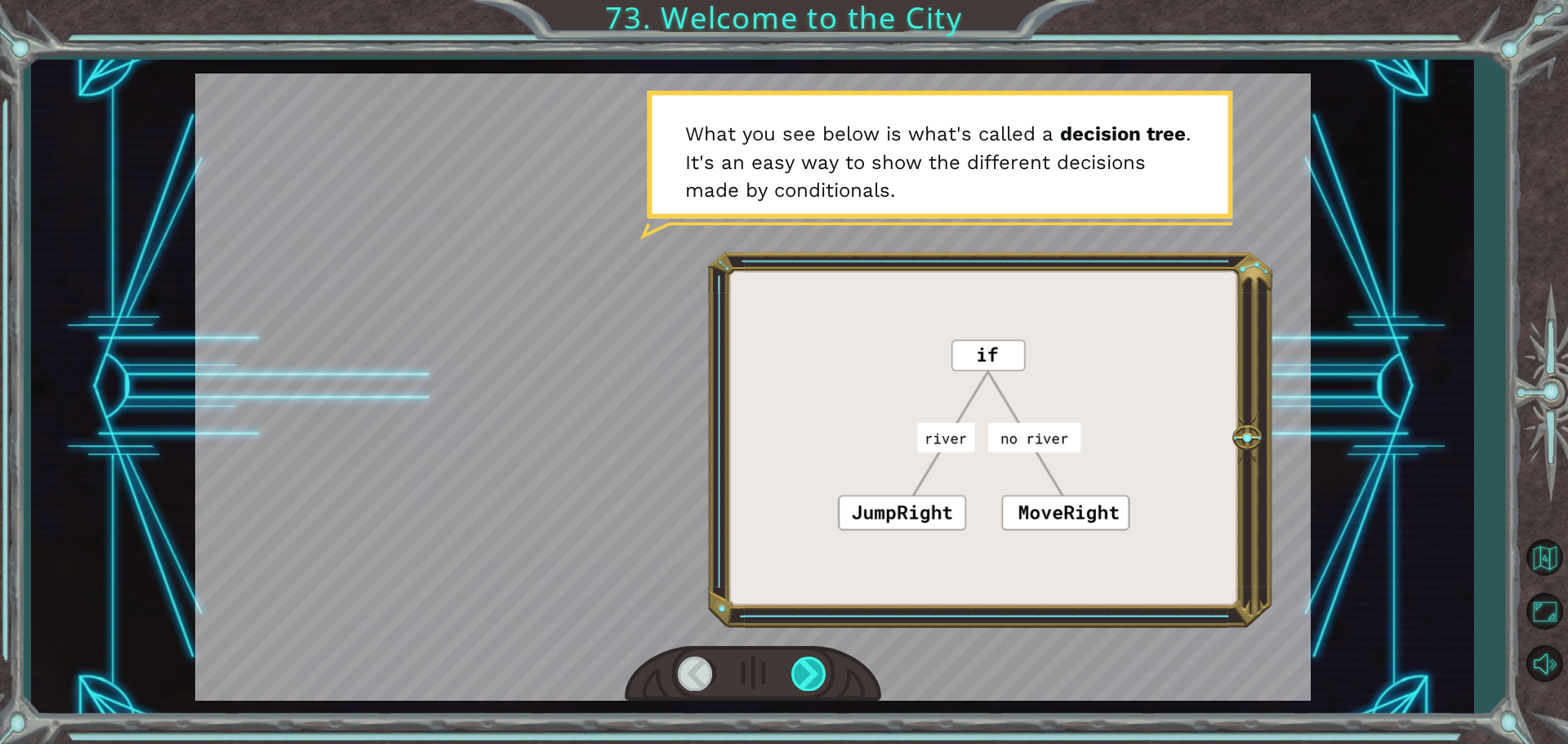
click at [819, 687] on div at bounding box center [809, 674] width 37 height 34
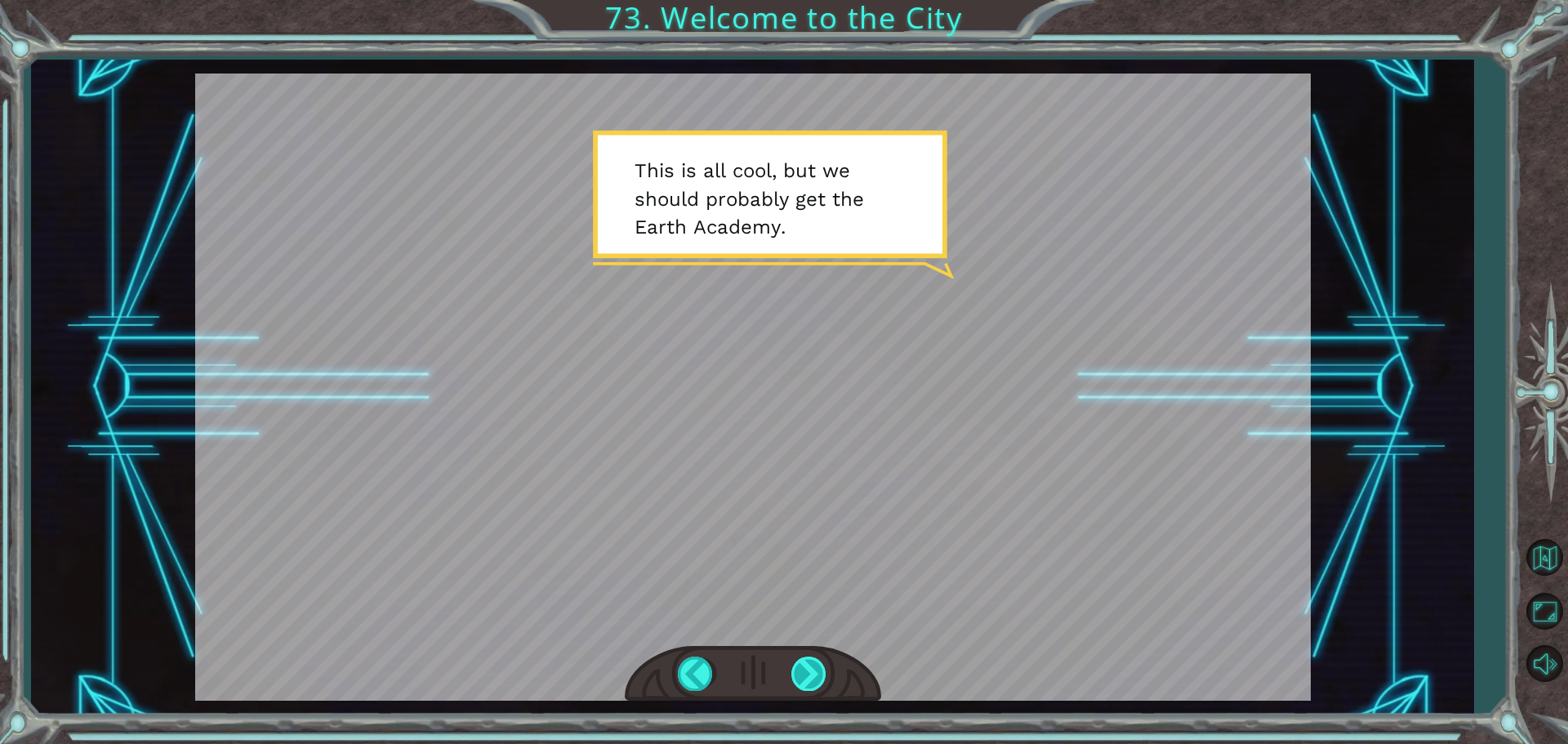
click at [818, 678] on div at bounding box center [809, 674] width 37 height 34
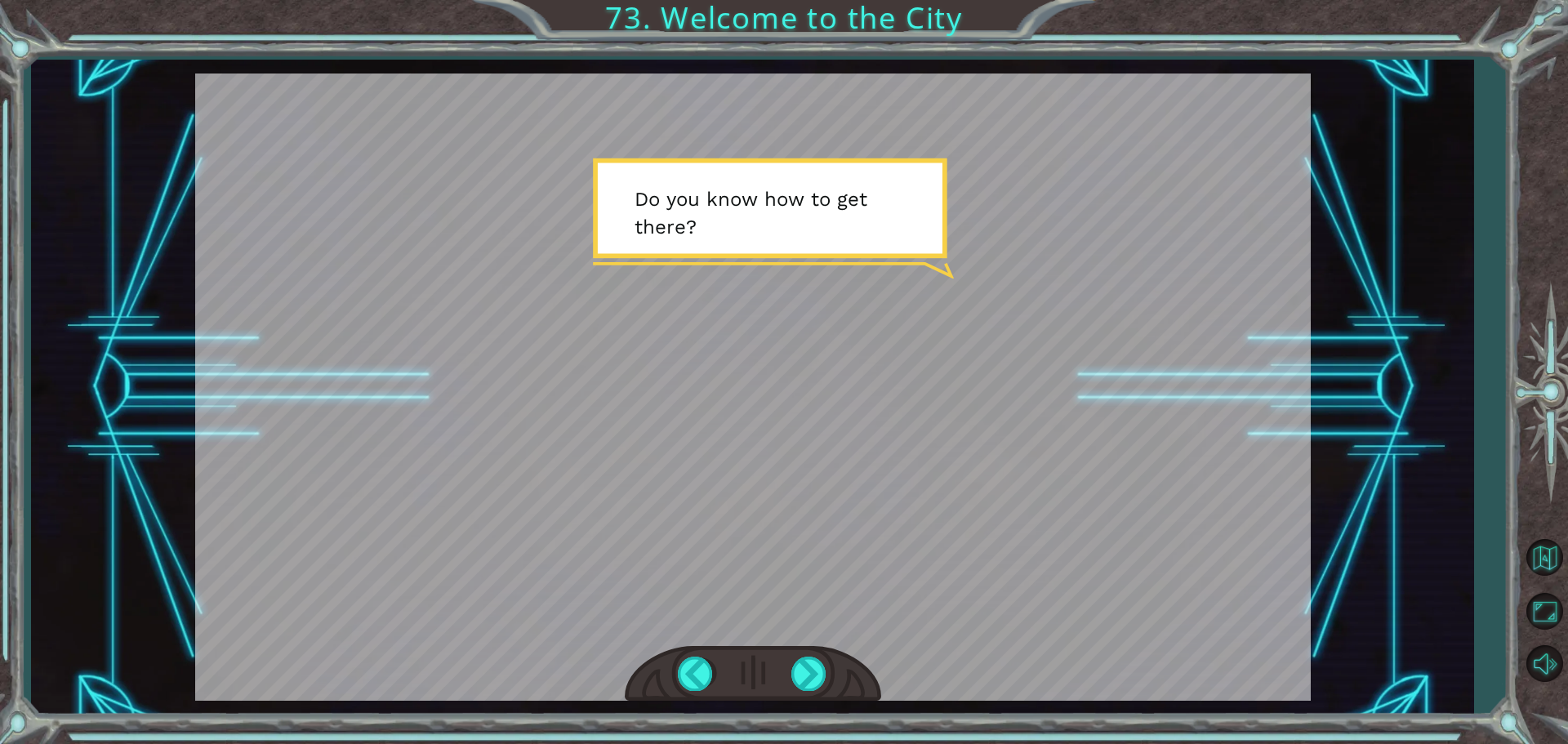
click at [835, 652] on div at bounding box center [753, 674] width 257 height 56
click at [814, 680] on div at bounding box center [809, 674] width 37 height 34
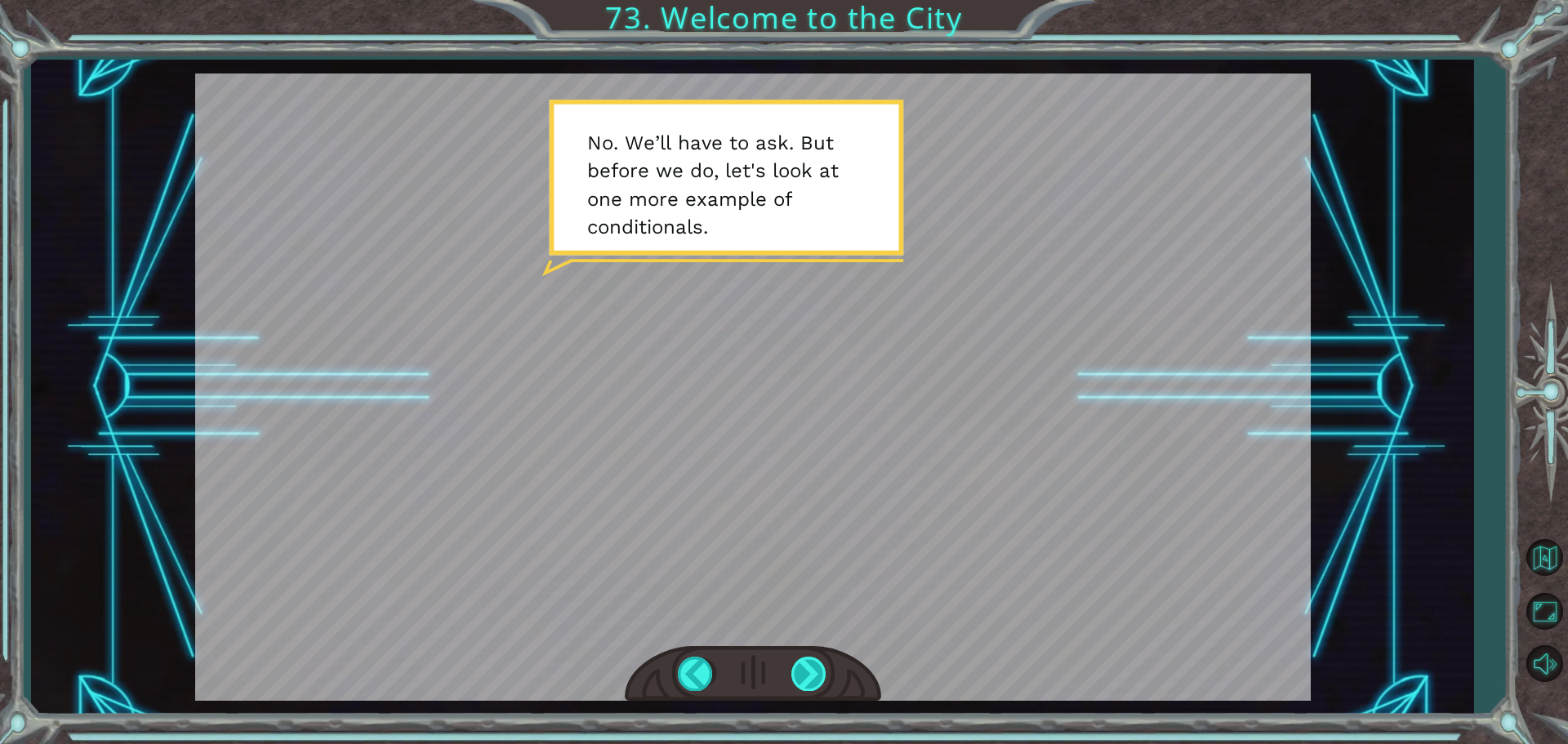
click at [808, 664] on div at bounding box center [809, 674] width 37 height 34
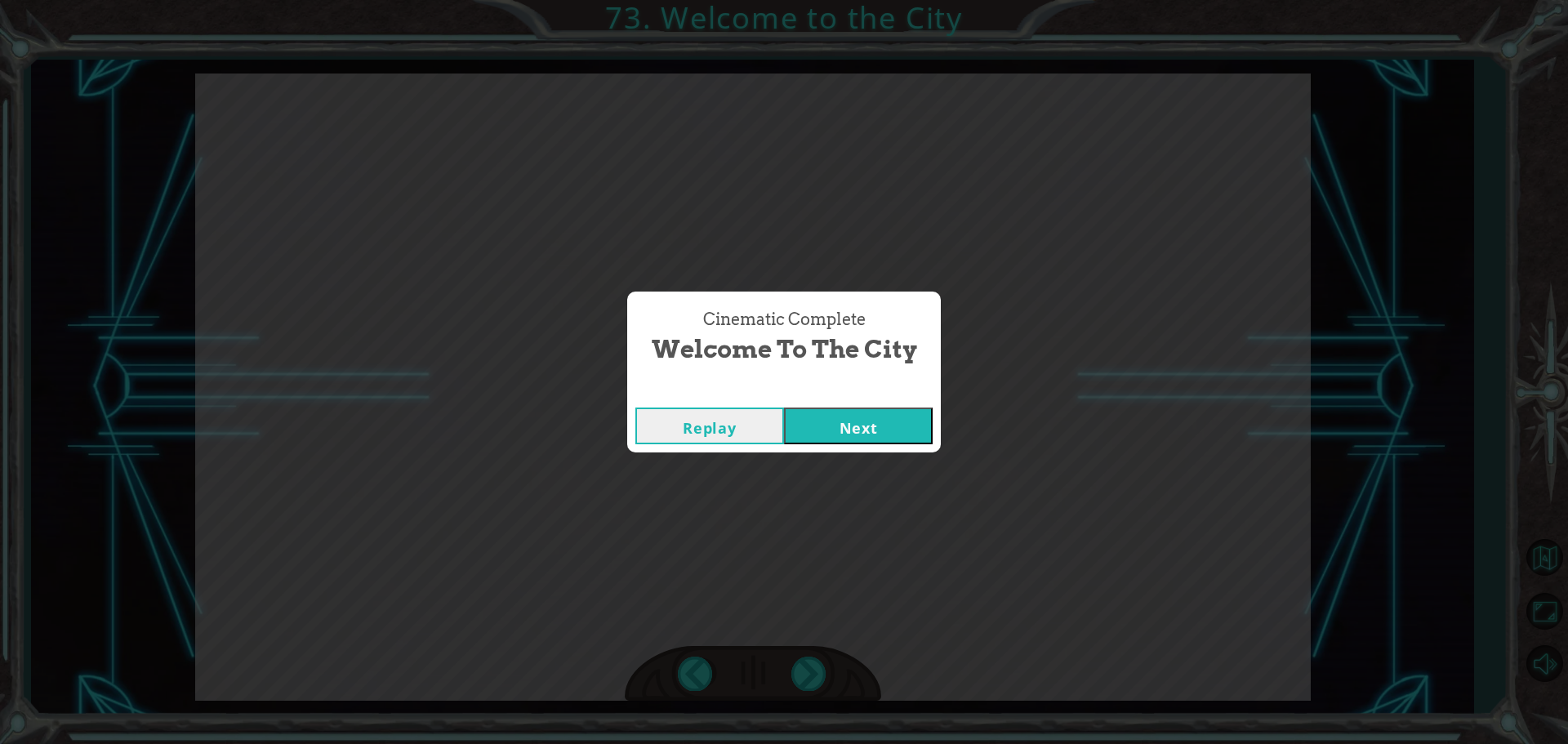
click at [839, 421] on button "Next" at bounding box center [859, 425] width 149 height 37
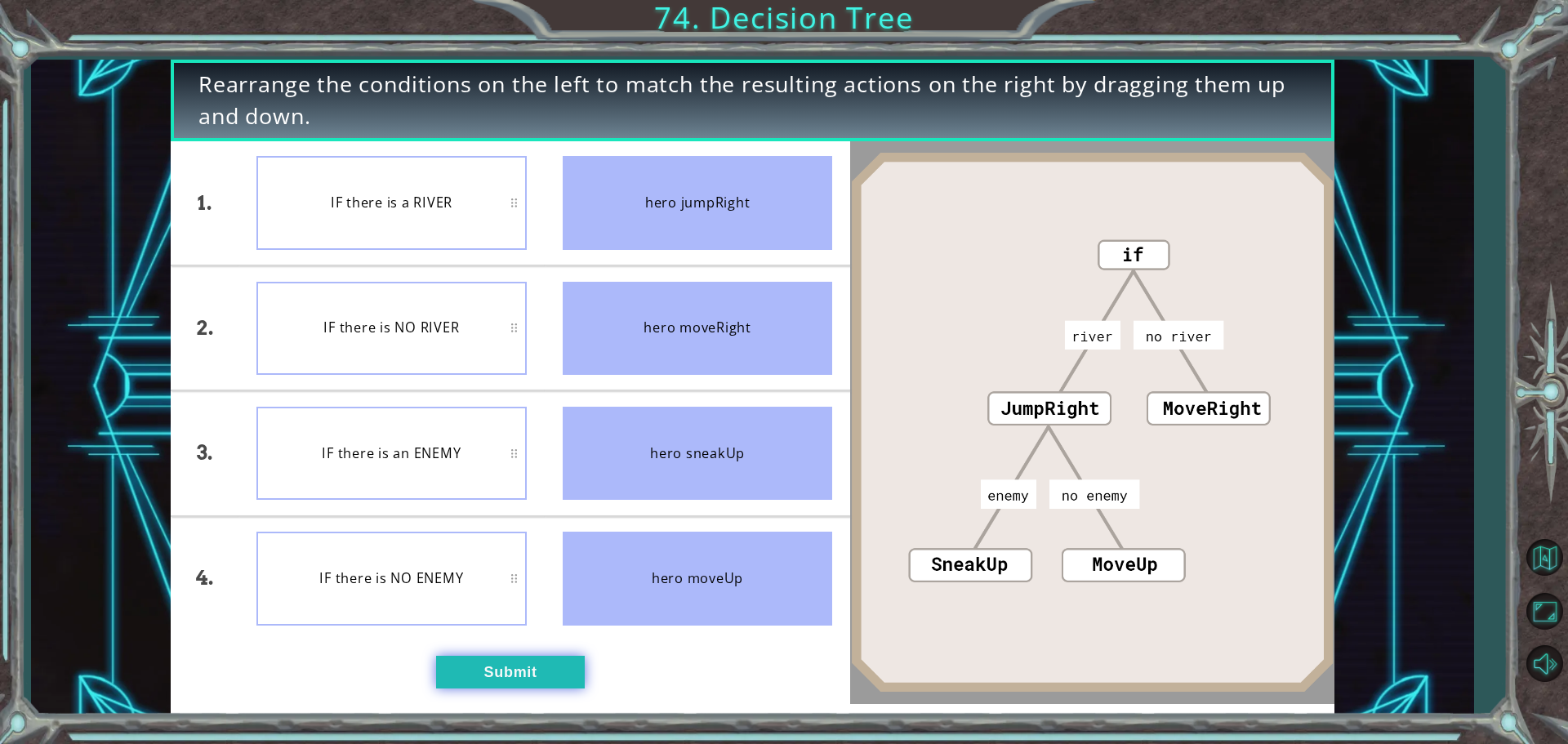
click at [495, 678] on button "Submit" at bounding box center [510, 672] width 149 height 33
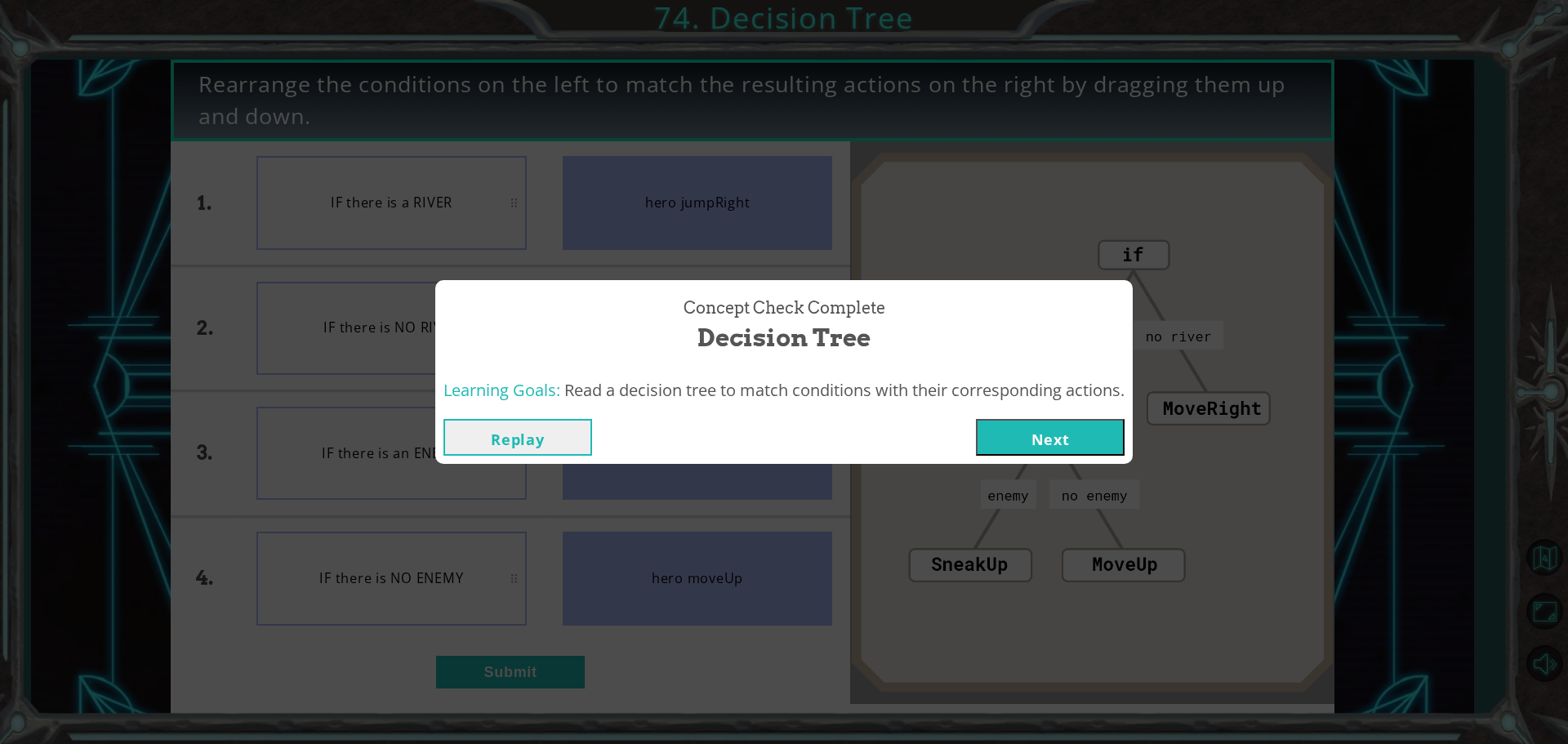
click at [1016, 440] on button "Next" at bounding box center [1050, 437] width 149 height 37
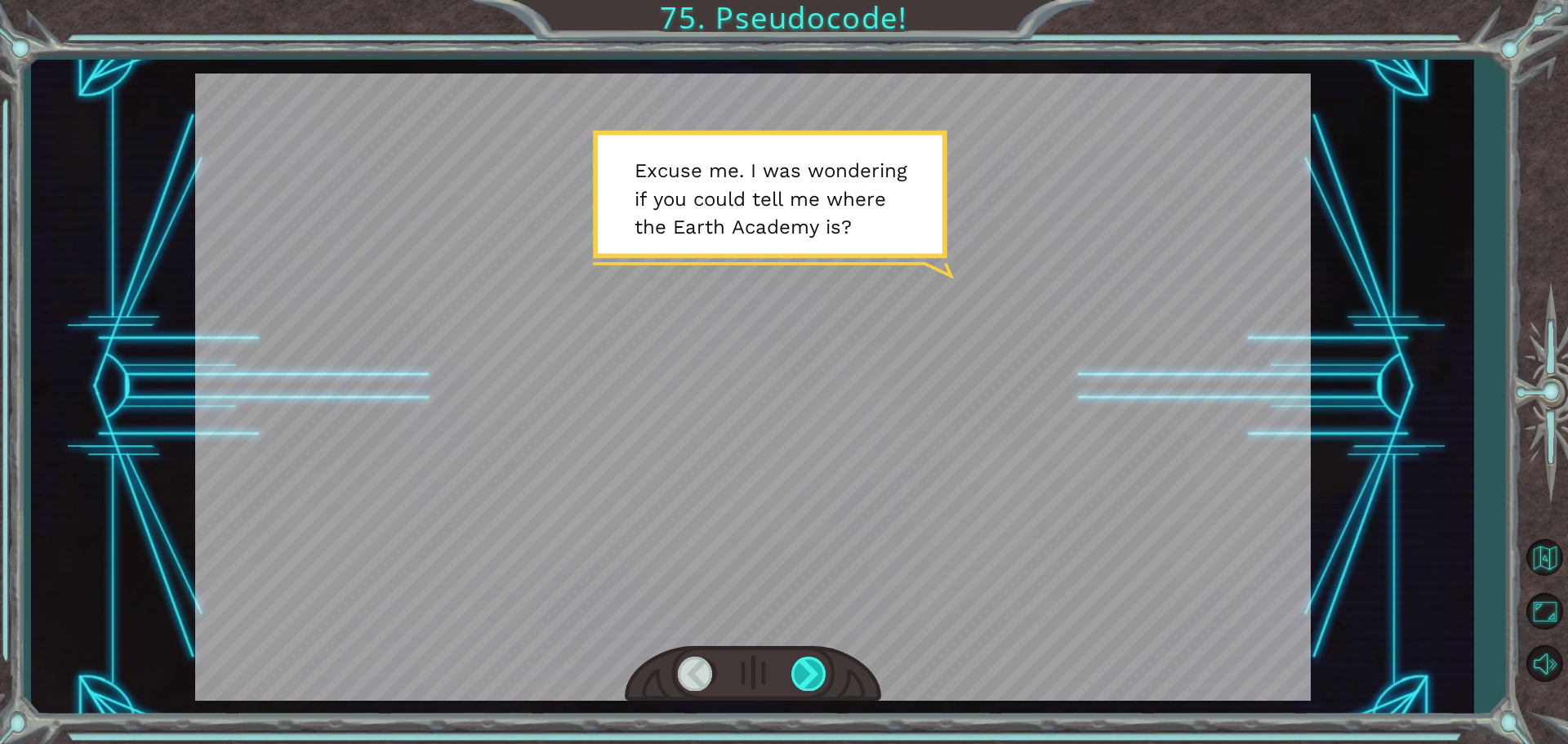
click at [804, 668] on div at bounding box center [809, 674] width 37 height 34
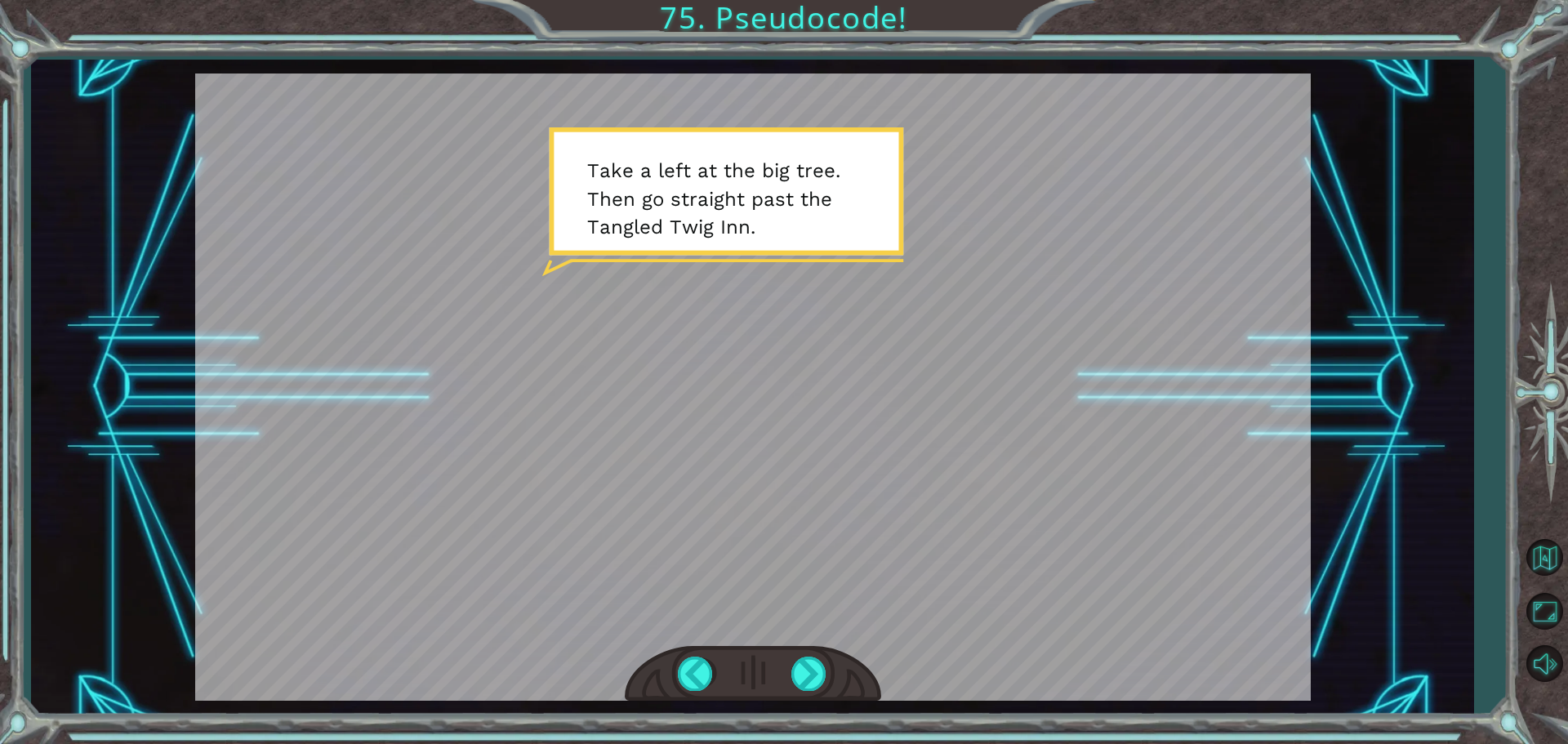
click at [820, 646] on div at bounding box center [753, 674] width 257 height 56
click at [819, 682] on div at bounding box center [809, 674] width 37 height 34
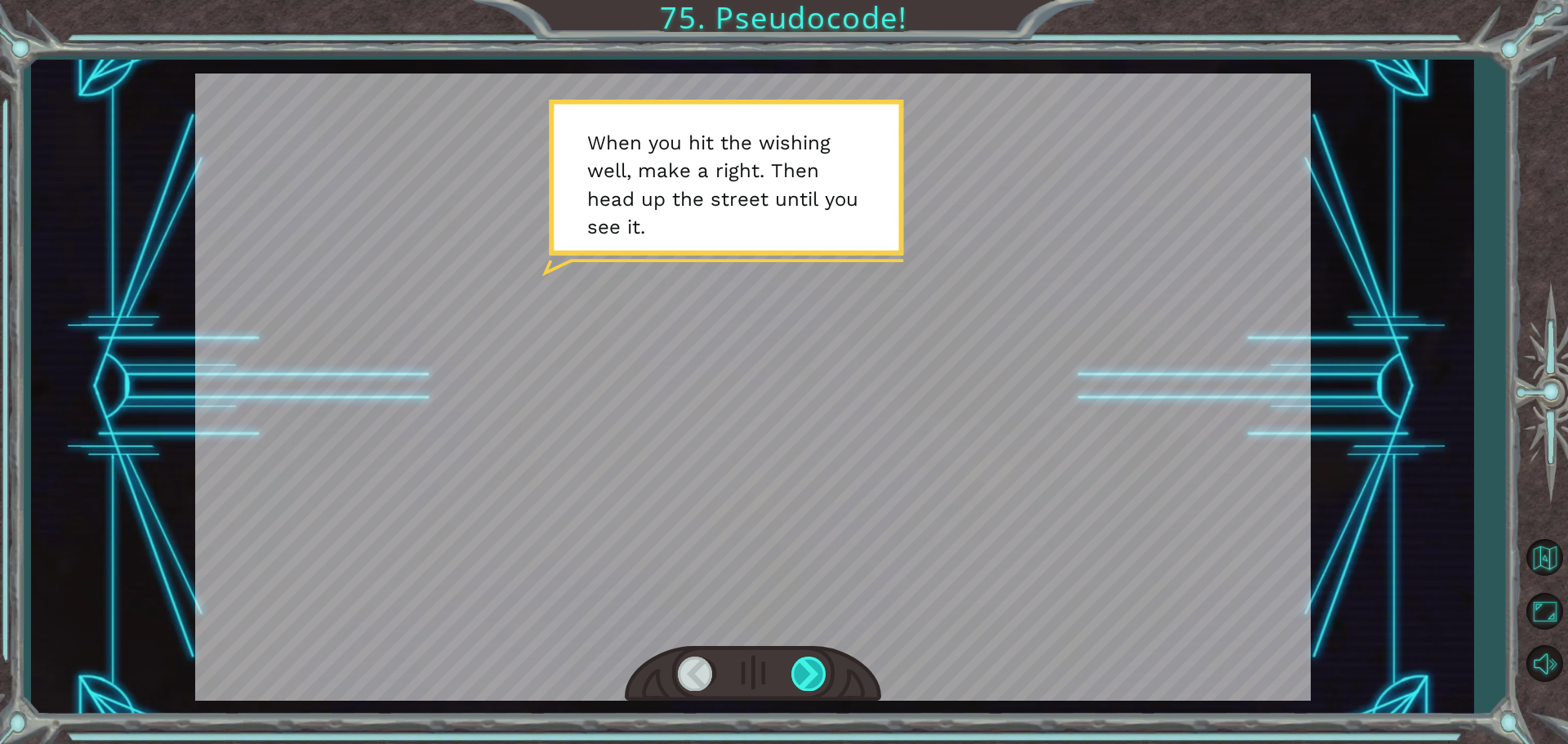
click at [821, 686] on div at bounding box center [809, 674] width 37 height 34
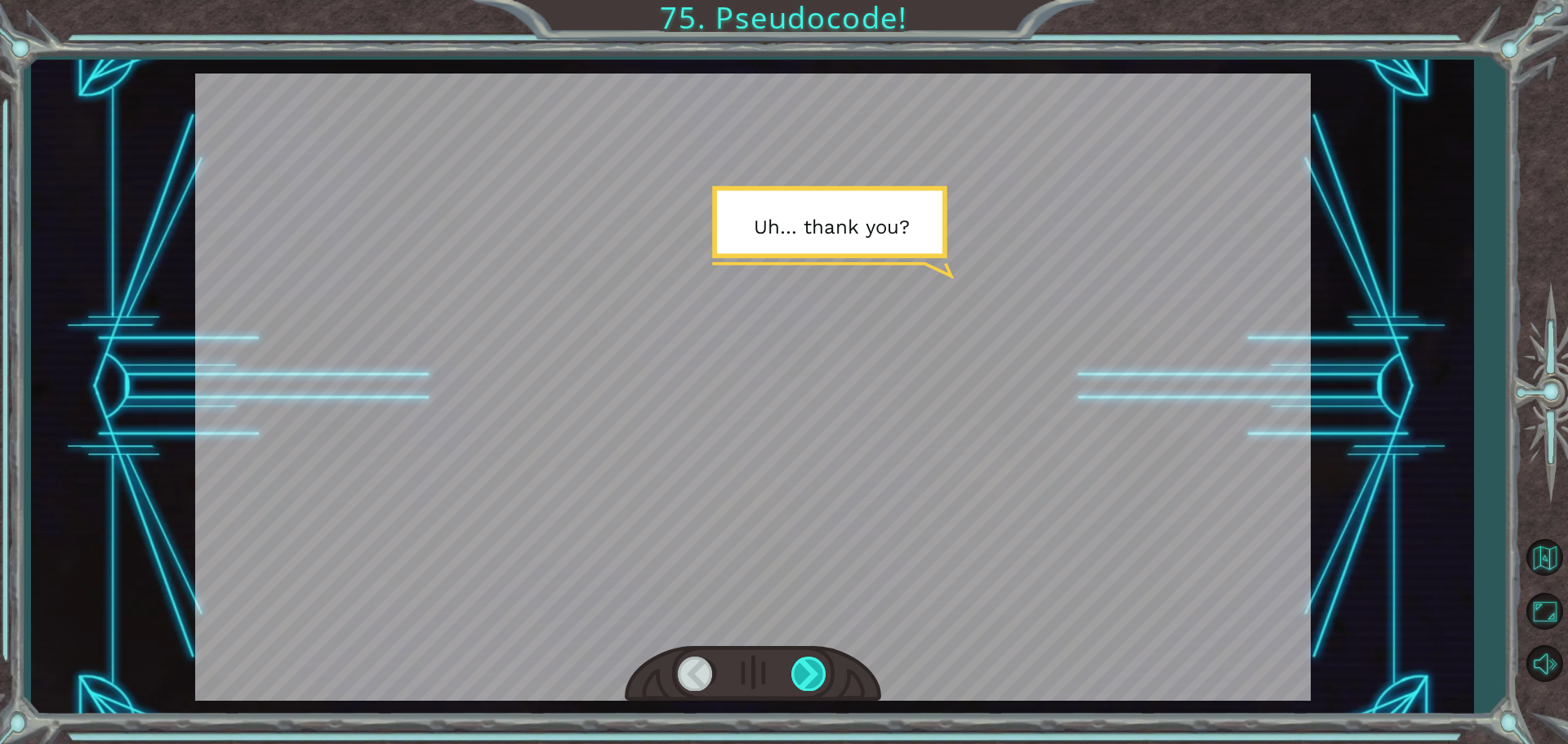
click at [821, 686] on div at bounding box center [809, 674] width 37 height 34
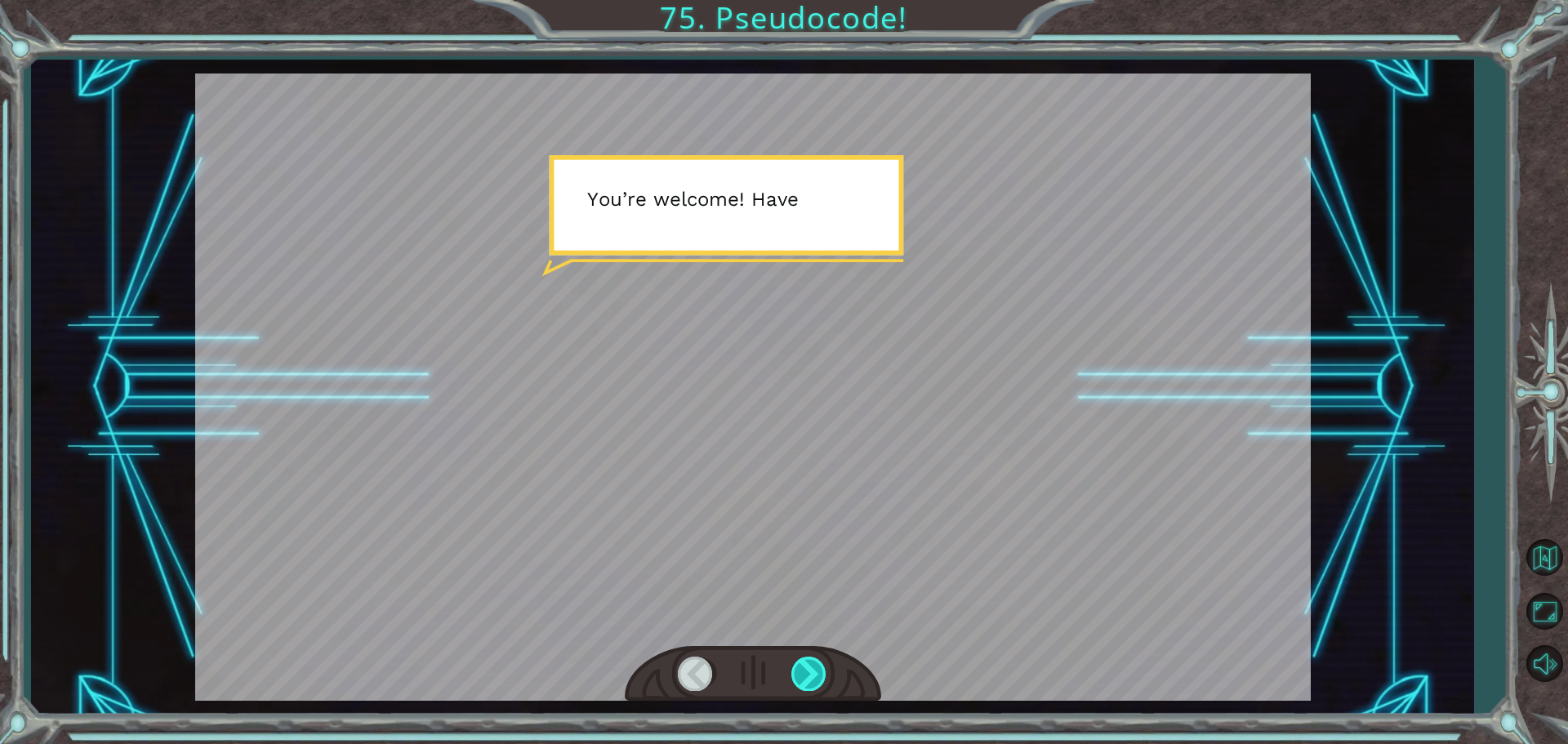
click at [821, 686] on div at bounding box center [809, 674] width 37 height 34
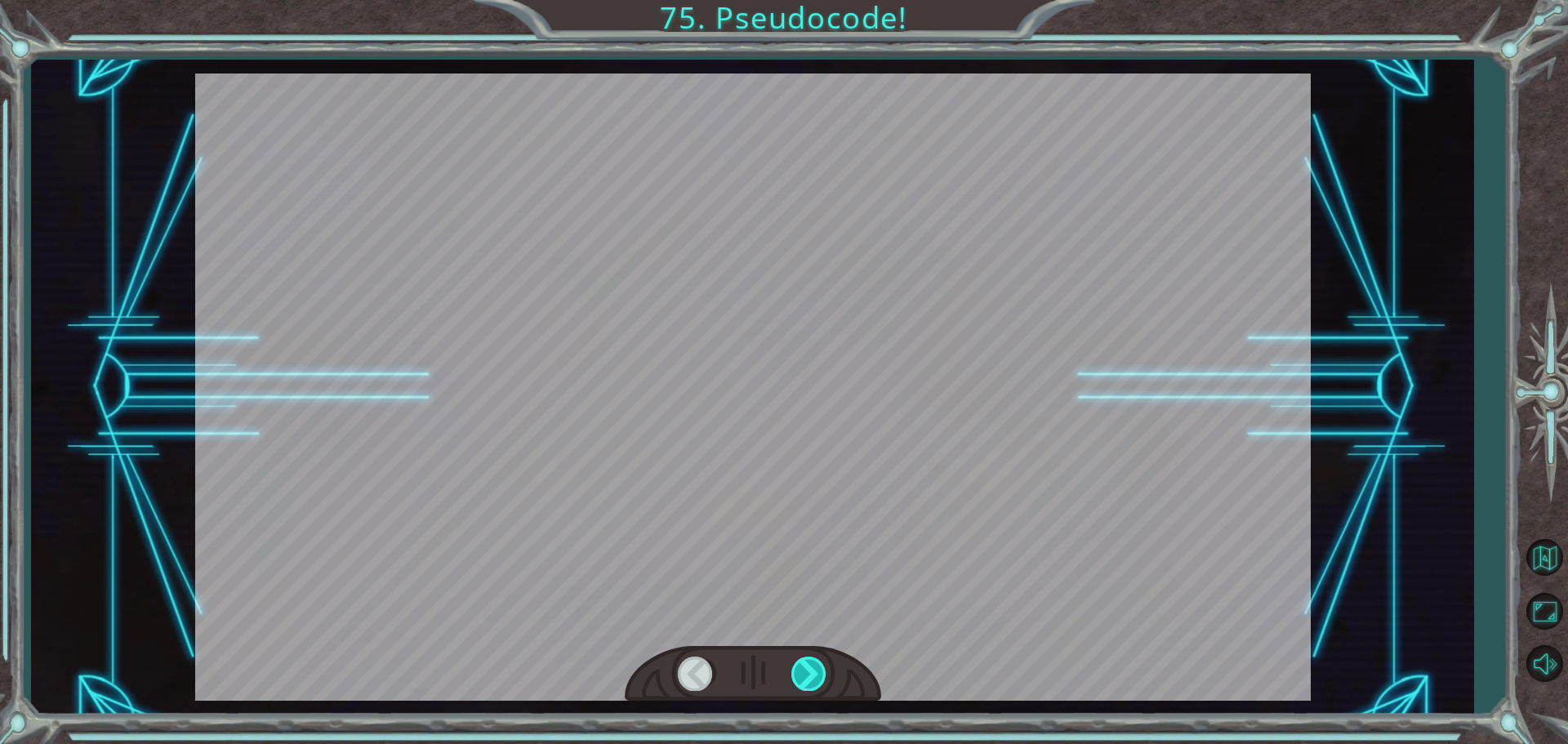
click at [821, 686] on div at bounding box center [809, 674] width 37 height 34
click at [819, 681] on div at bounding box center [809, 674] width 37 height 34
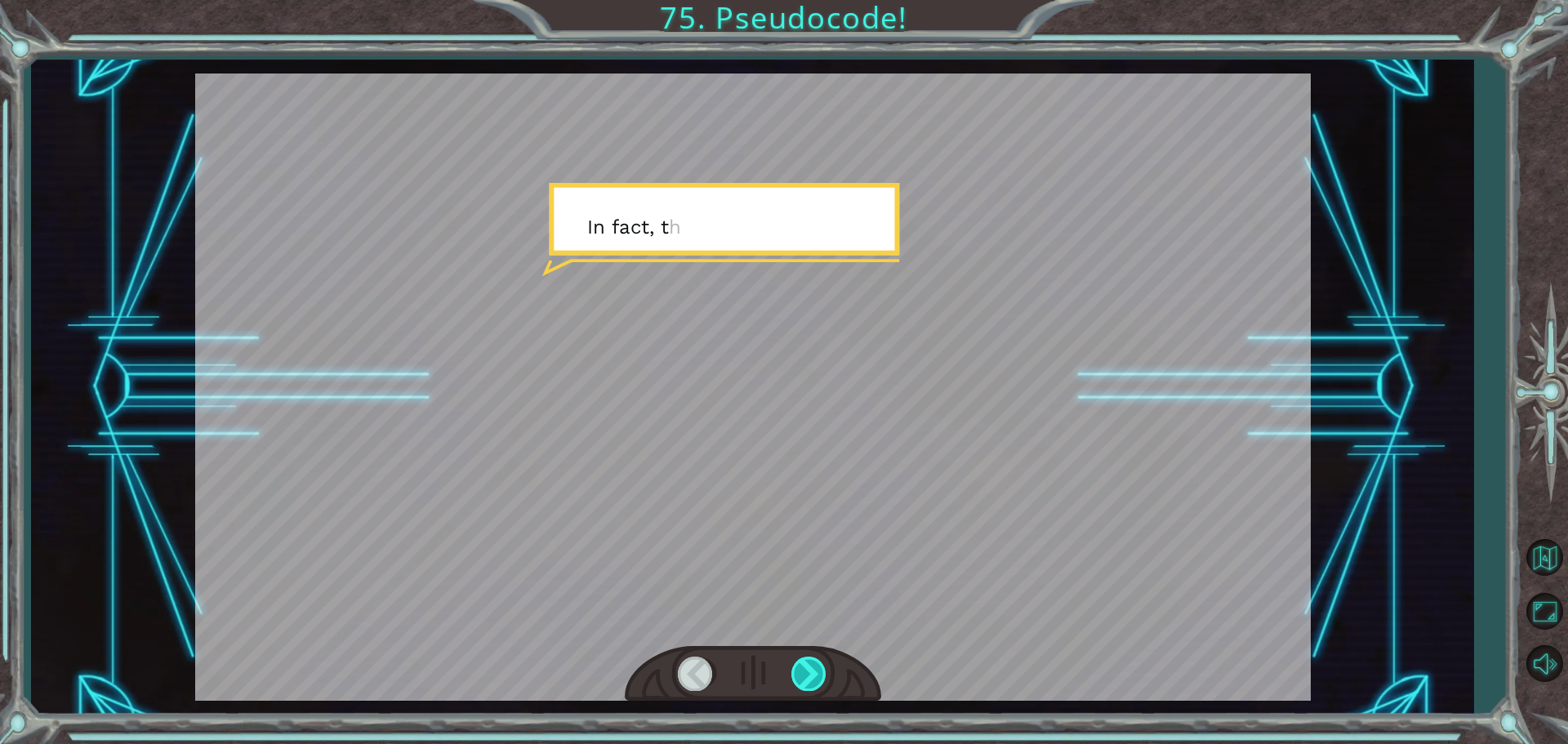
click at [818, 680] on div at bounding box center [809, 674] width 37 height 34
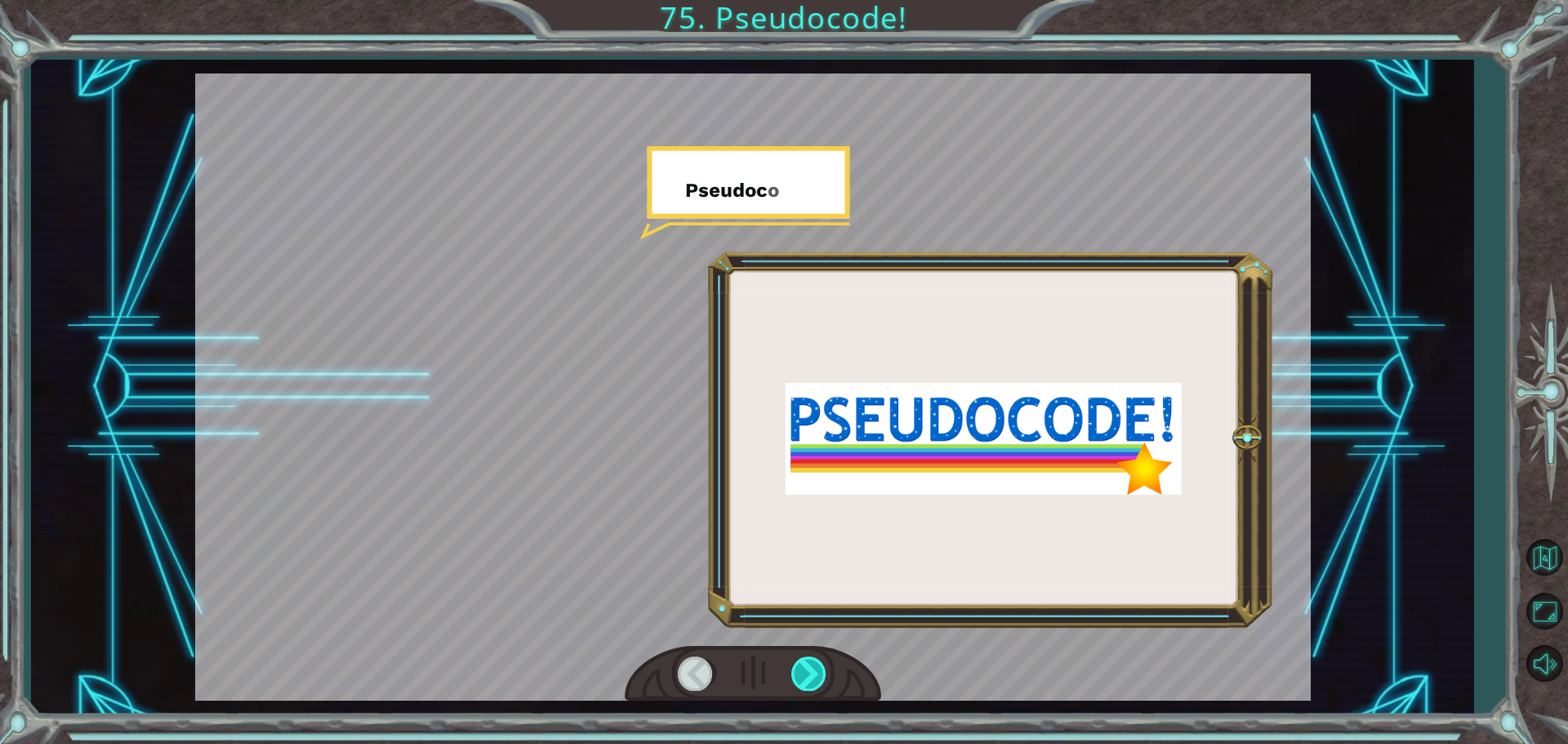
click at [818, 680] on div at bounding box center [809, 674] width 37 height 34
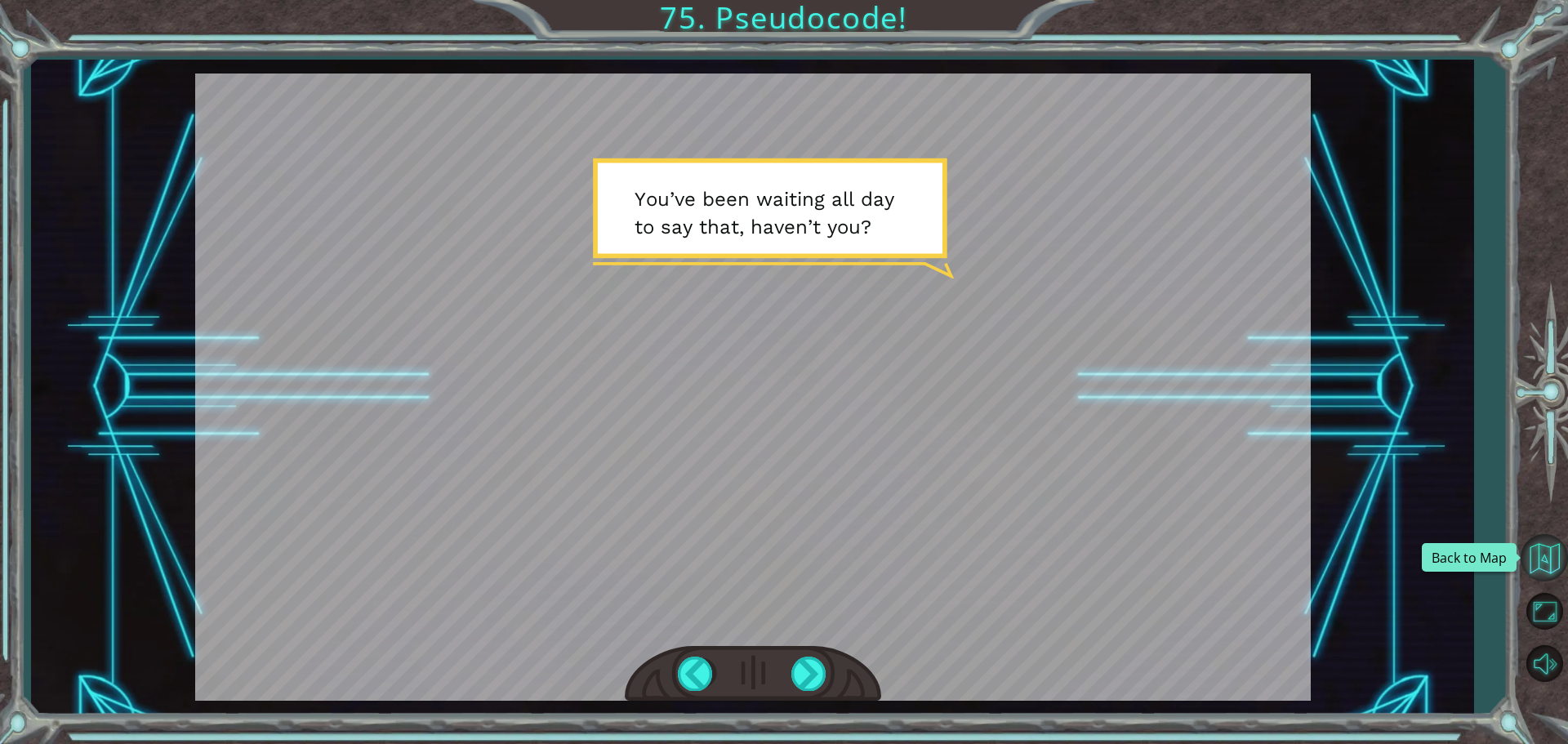
click at [1540, 547] on button "Back to Map" at bounding box center [1544, 558] width 48 height 48
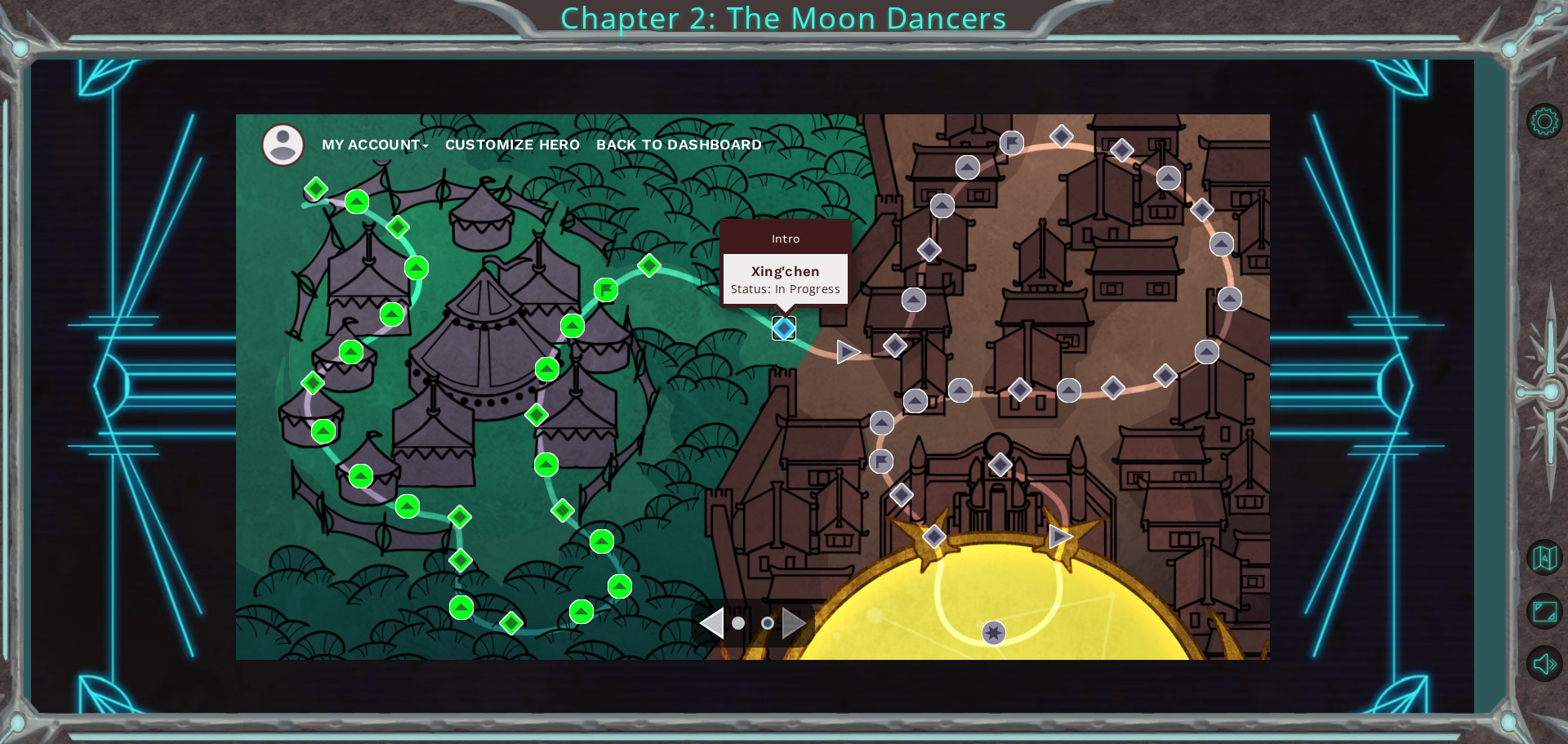
click at [794, 333] on img at bounding box center [784, 328] width 25 height 25
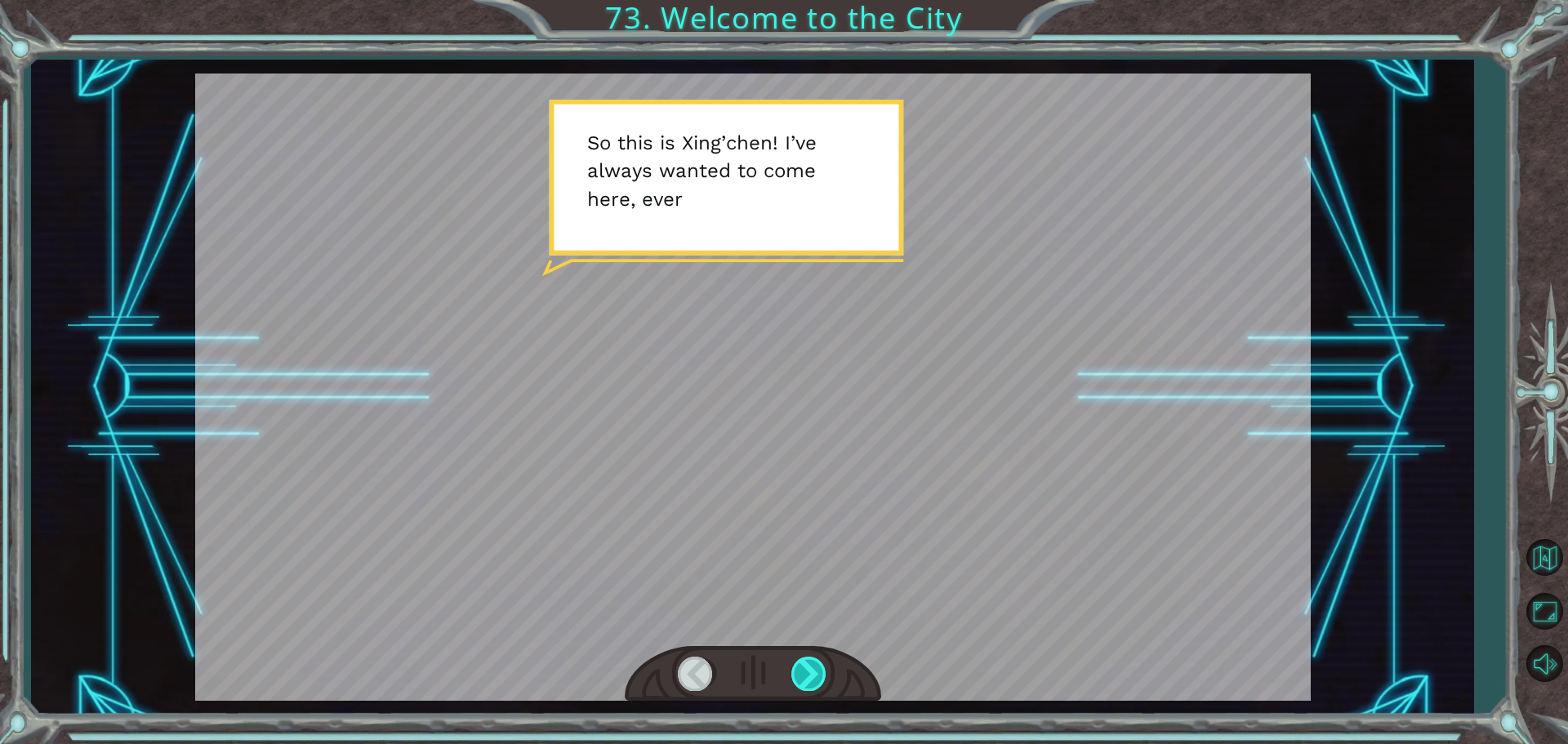
click at [813, 678] on div at bounding box center [809, 674] width 37 height 34
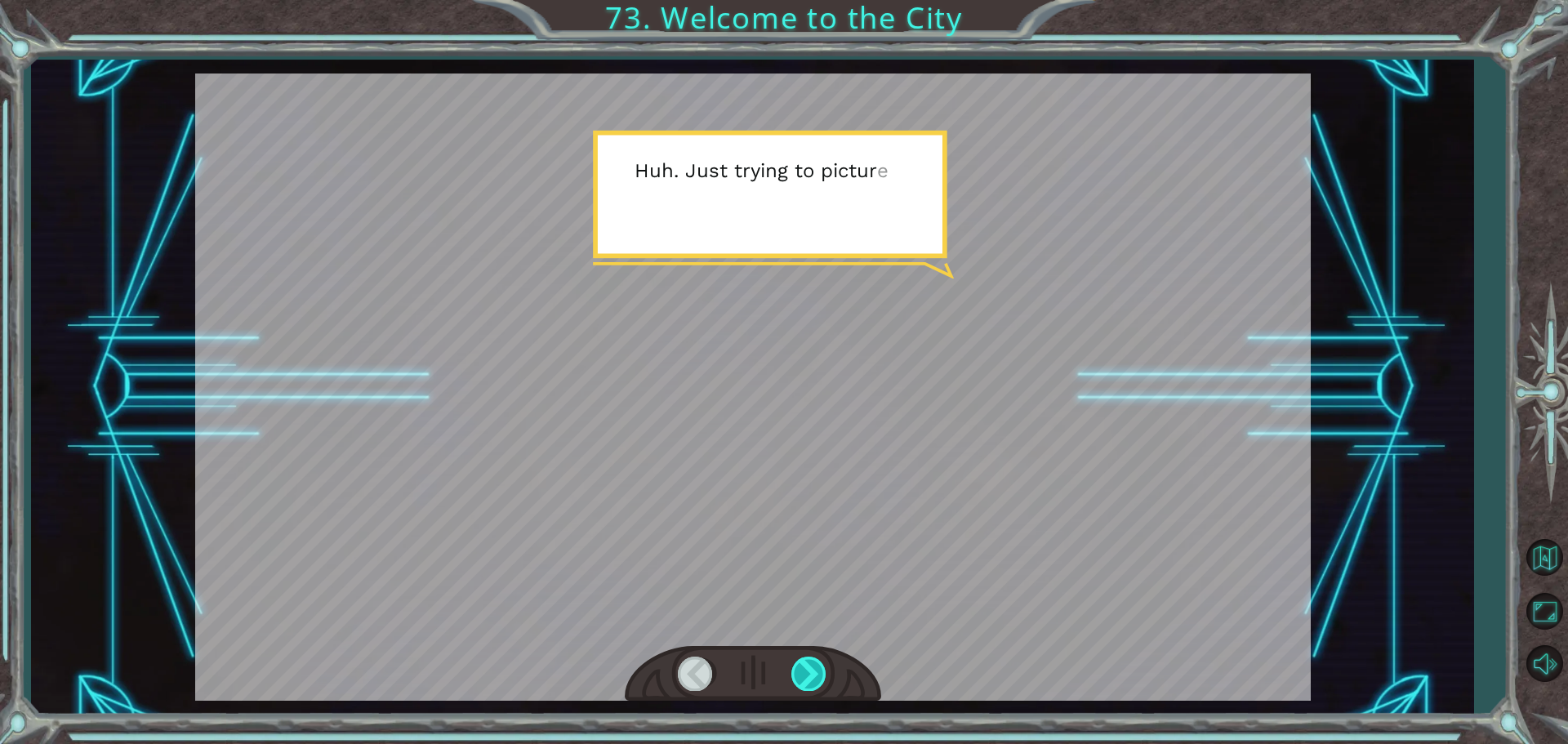
click at [815, 678] on div at bounding box center [809, 674] width 37 height 34
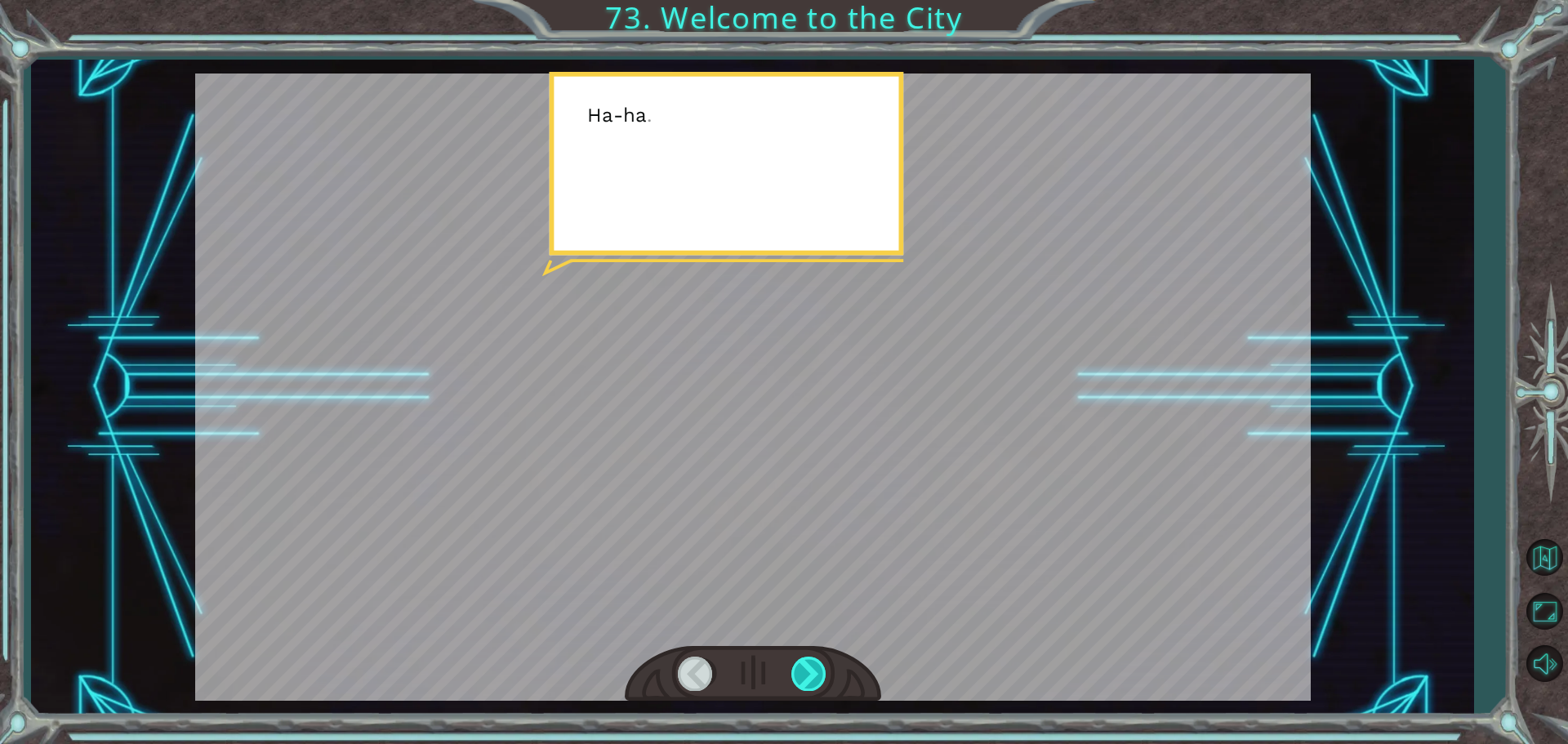
click at [815, 678] on div at bounding box center [809, 674] width 37 height 34
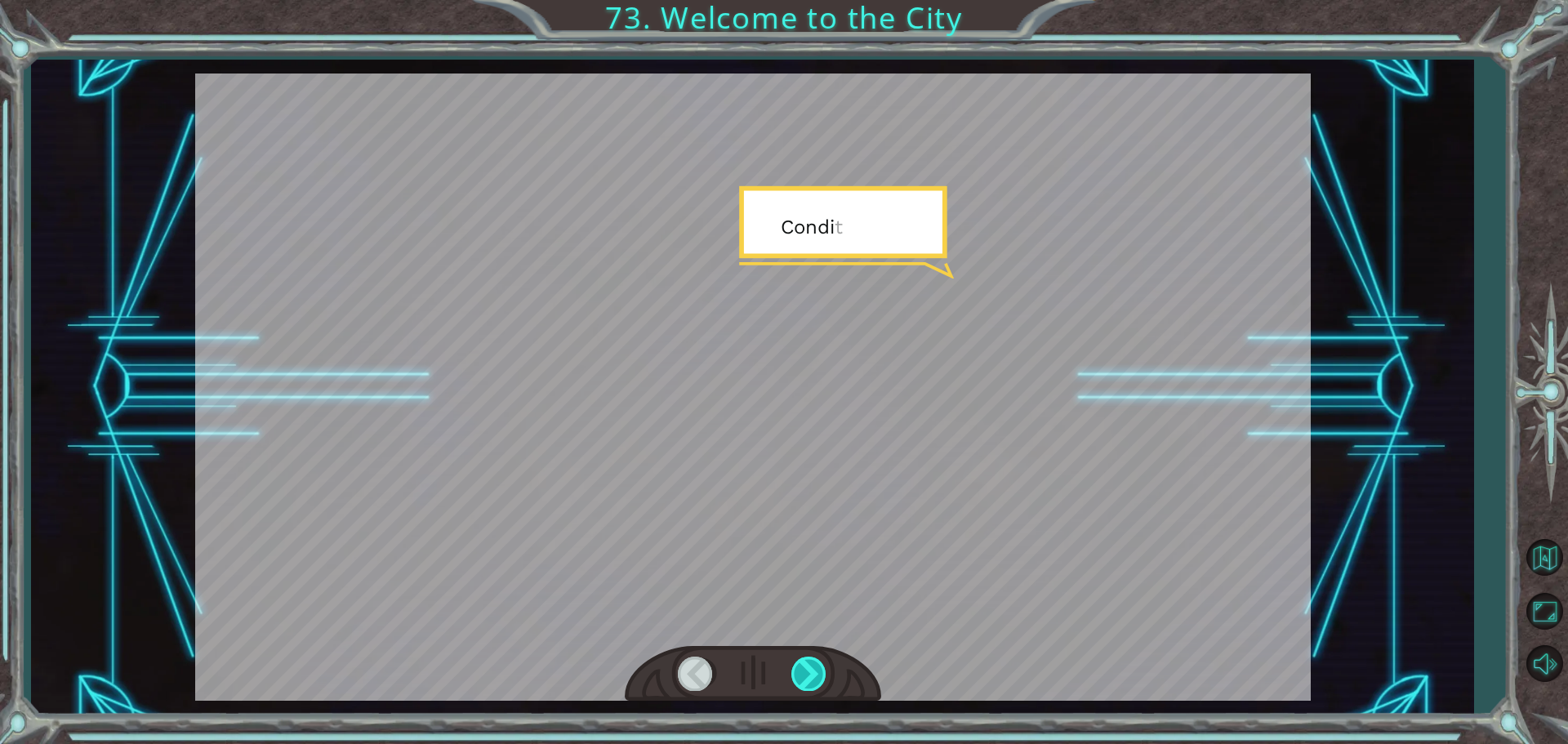
click at [813, 678] on div at bounding box center [809, 674] width 37 height 34
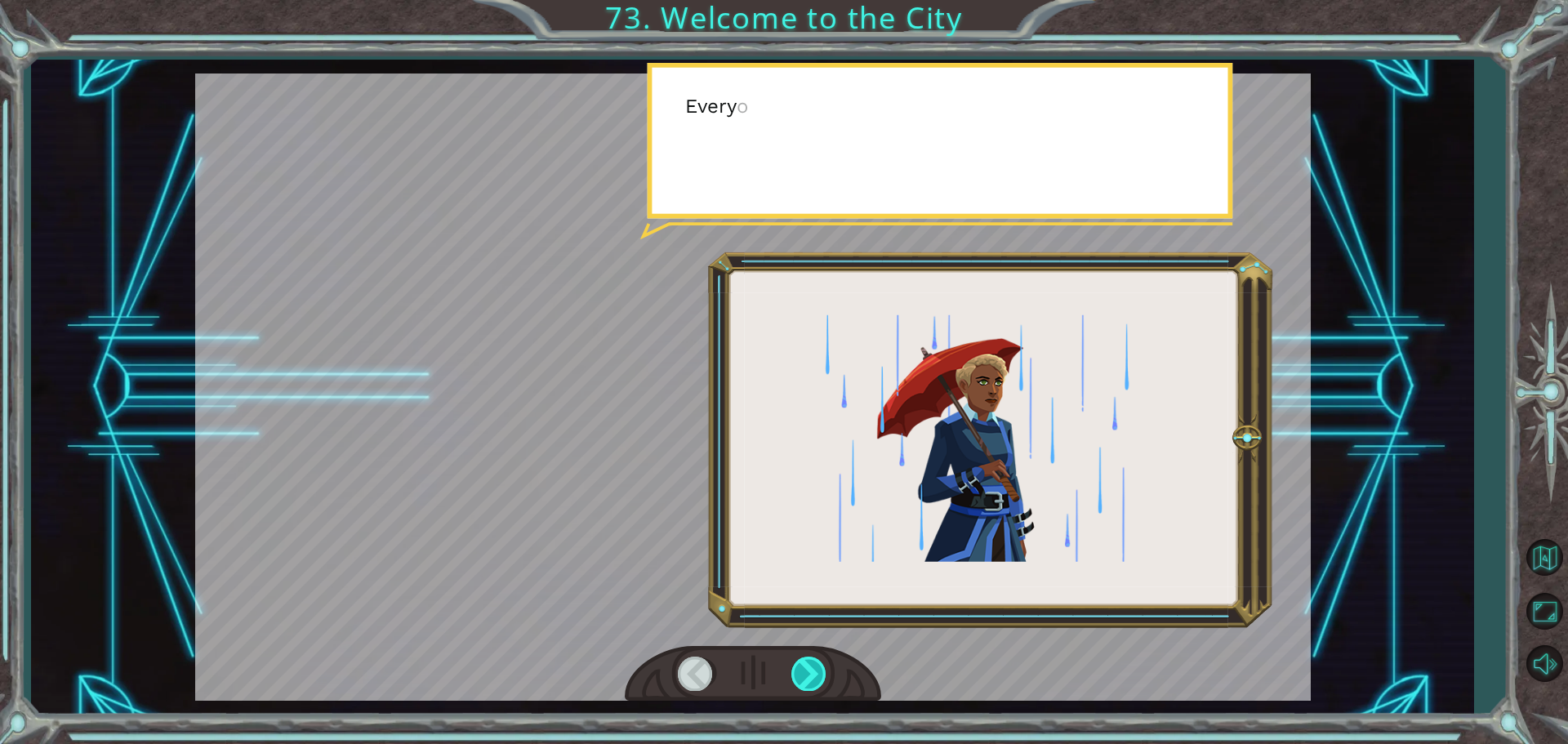
click at [812, 678] on div at bounding box center [809, 674] width 37 height 34
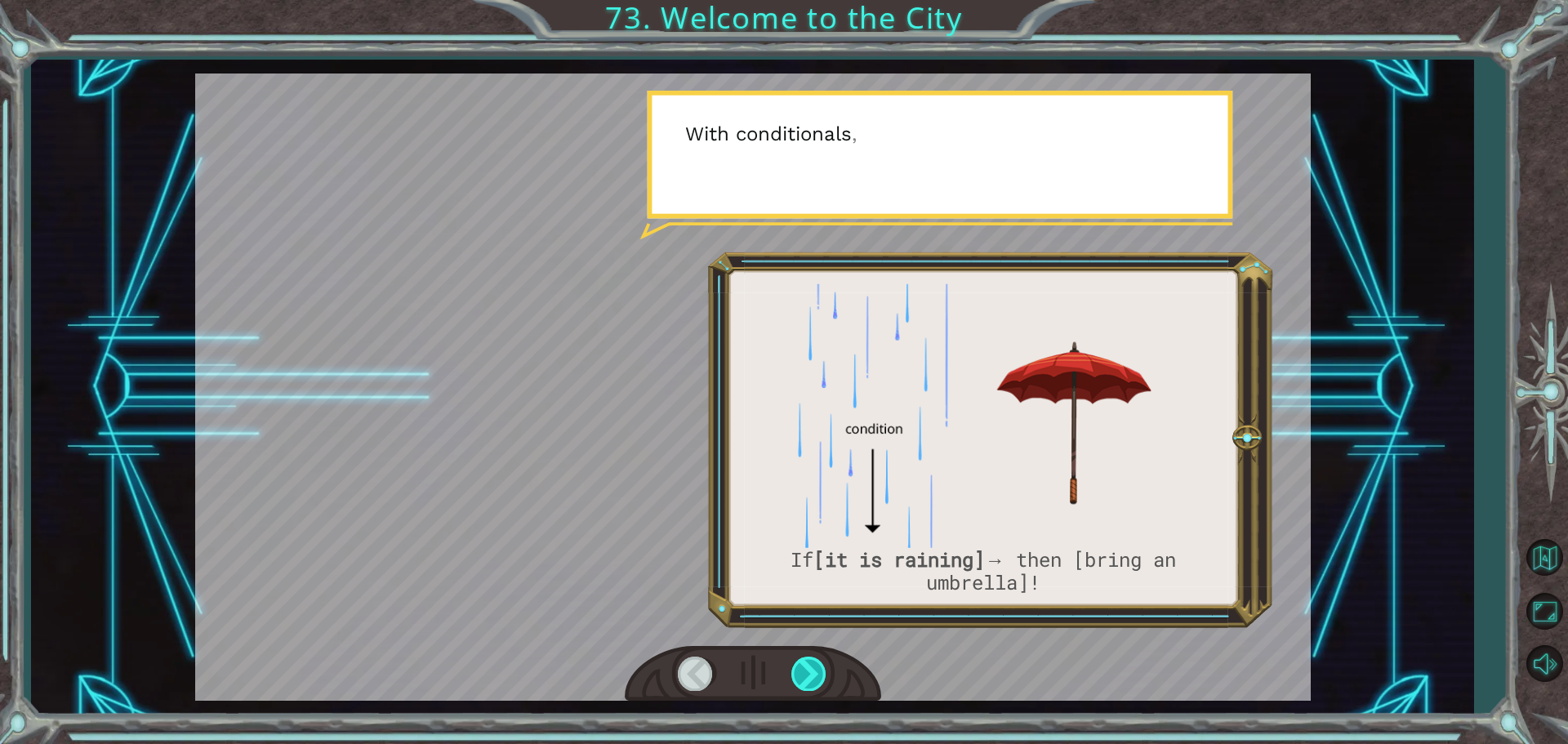
click at [812, 678] on div at bounding box center [809, 674] width 37 height 34
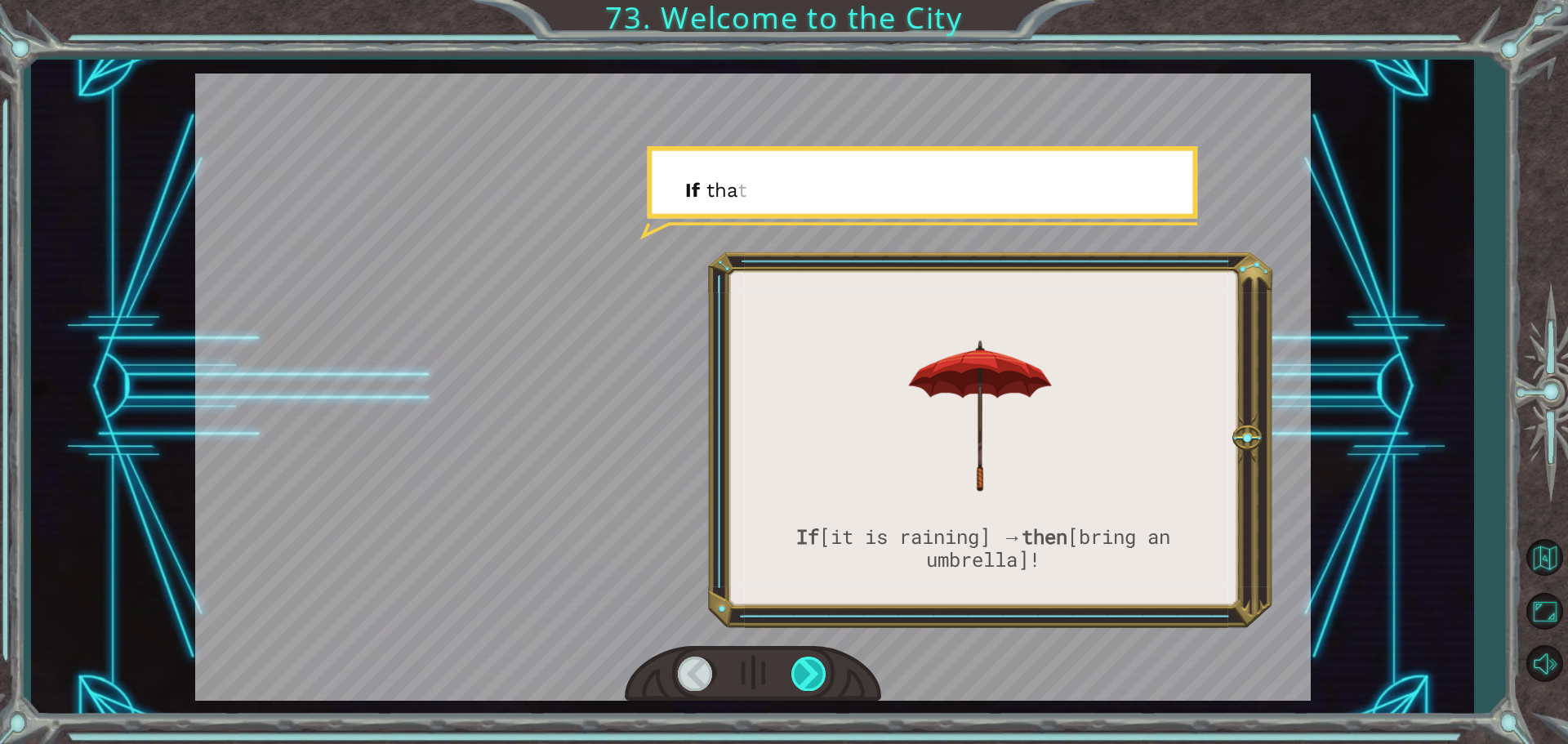
click at [812, 673] on div at bounding box center [809, 674] width 37 height 34
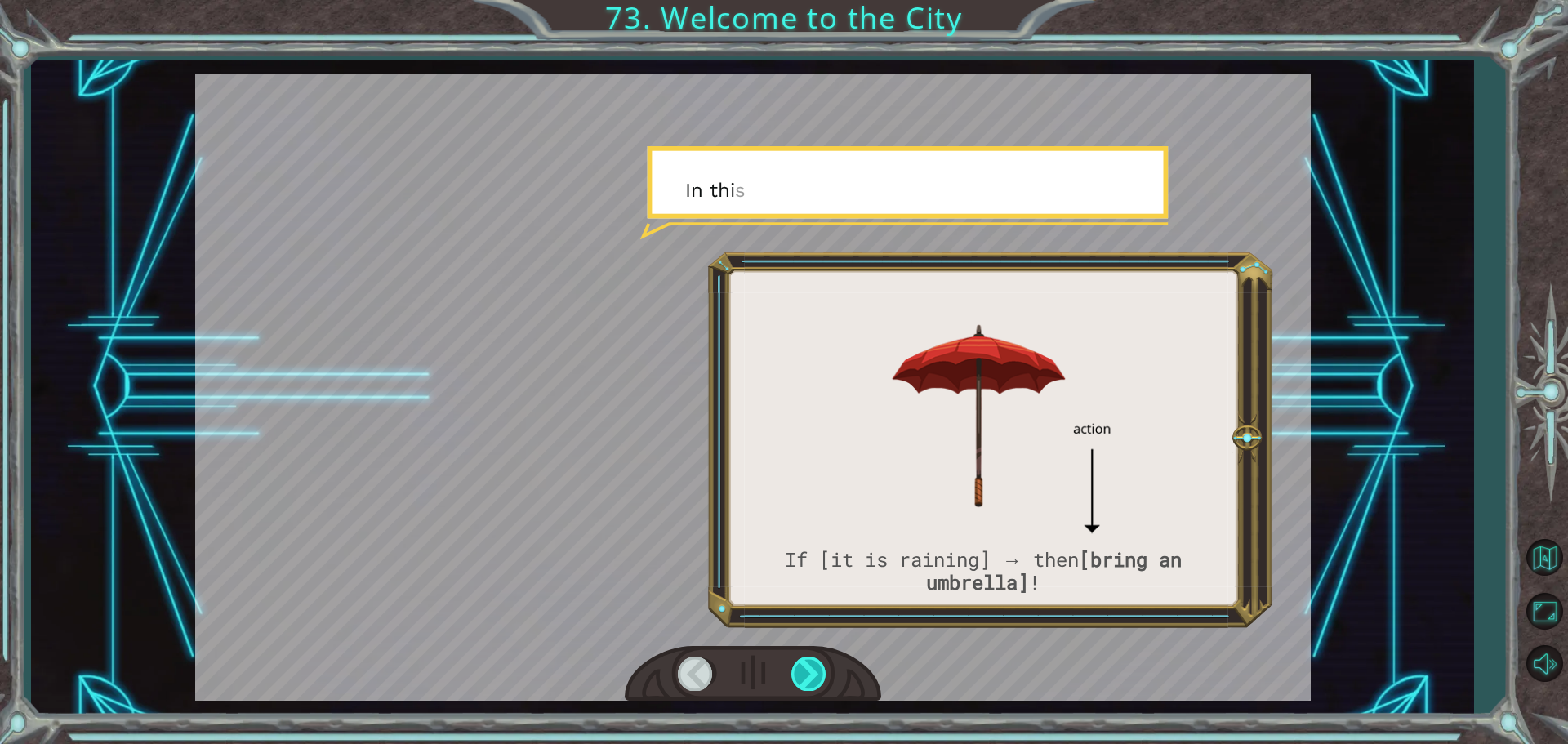
click at [812, 670] on div at bounding box center [809, 674] width 37 height 34
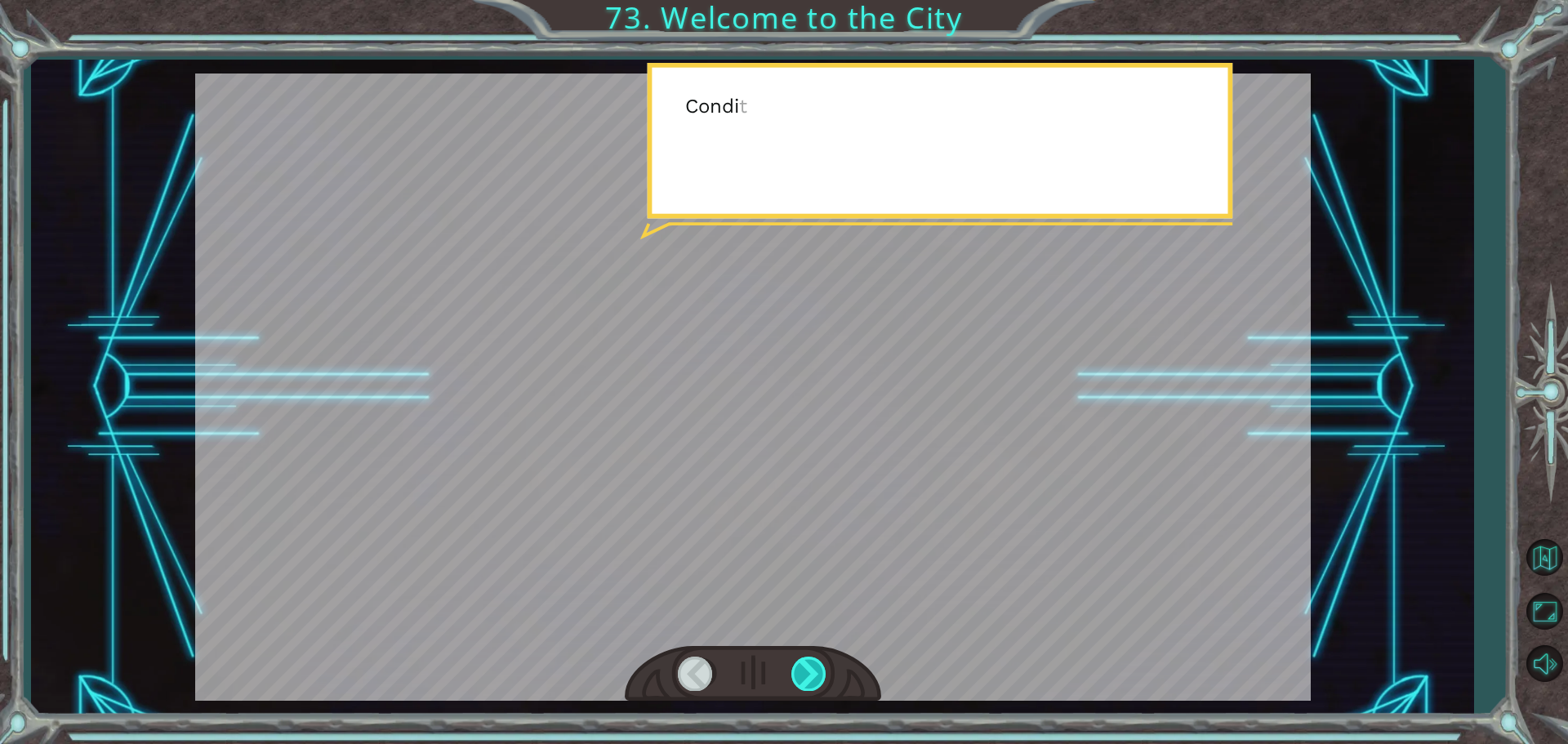
click at [812, 670] on div at bounding box center [809, 674] width 37 height 34
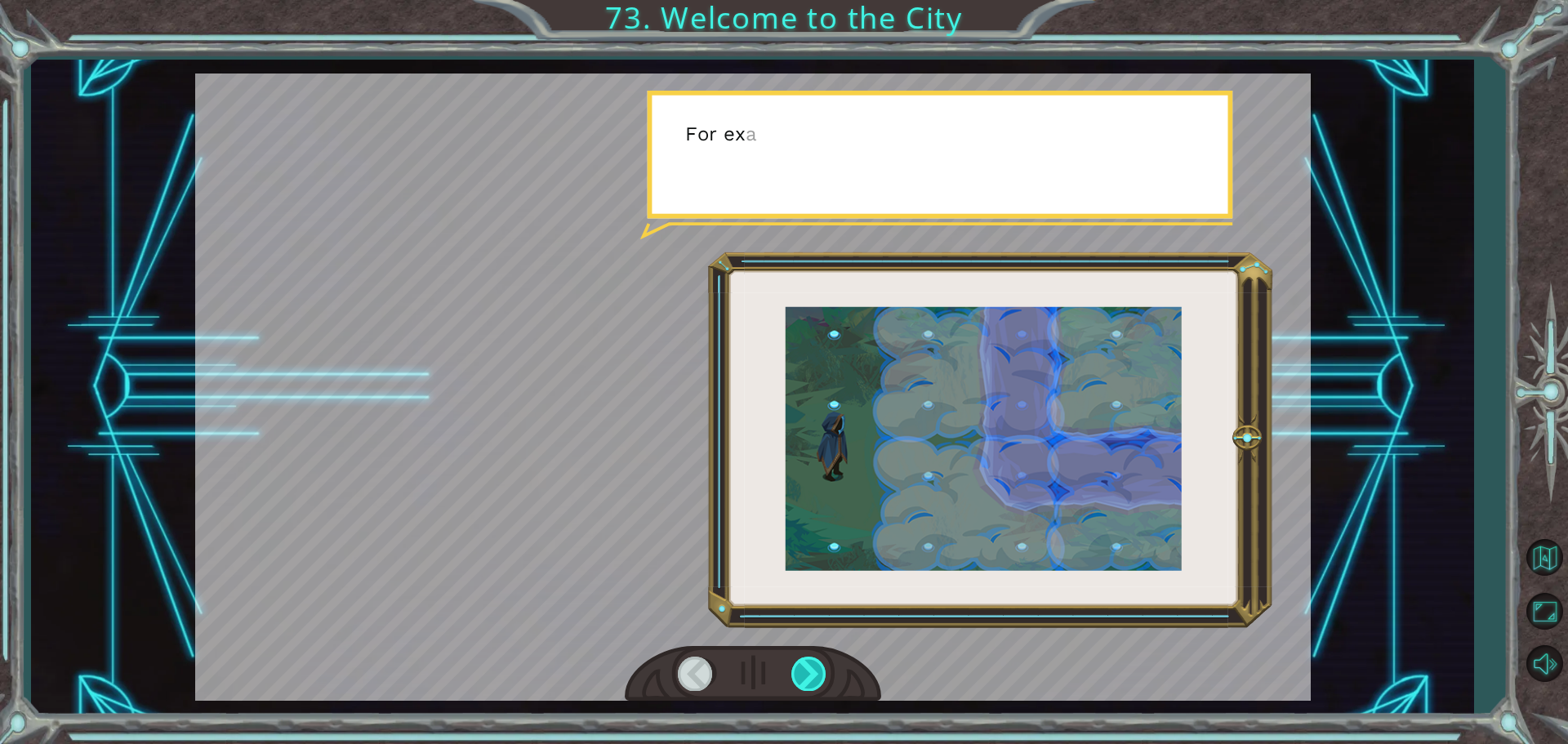
click at [812, 670] on div at bounding box center [809, 674] width 37 height 34
click at [808, 670] on div at bounding box center [809, 674] width 37 height 34
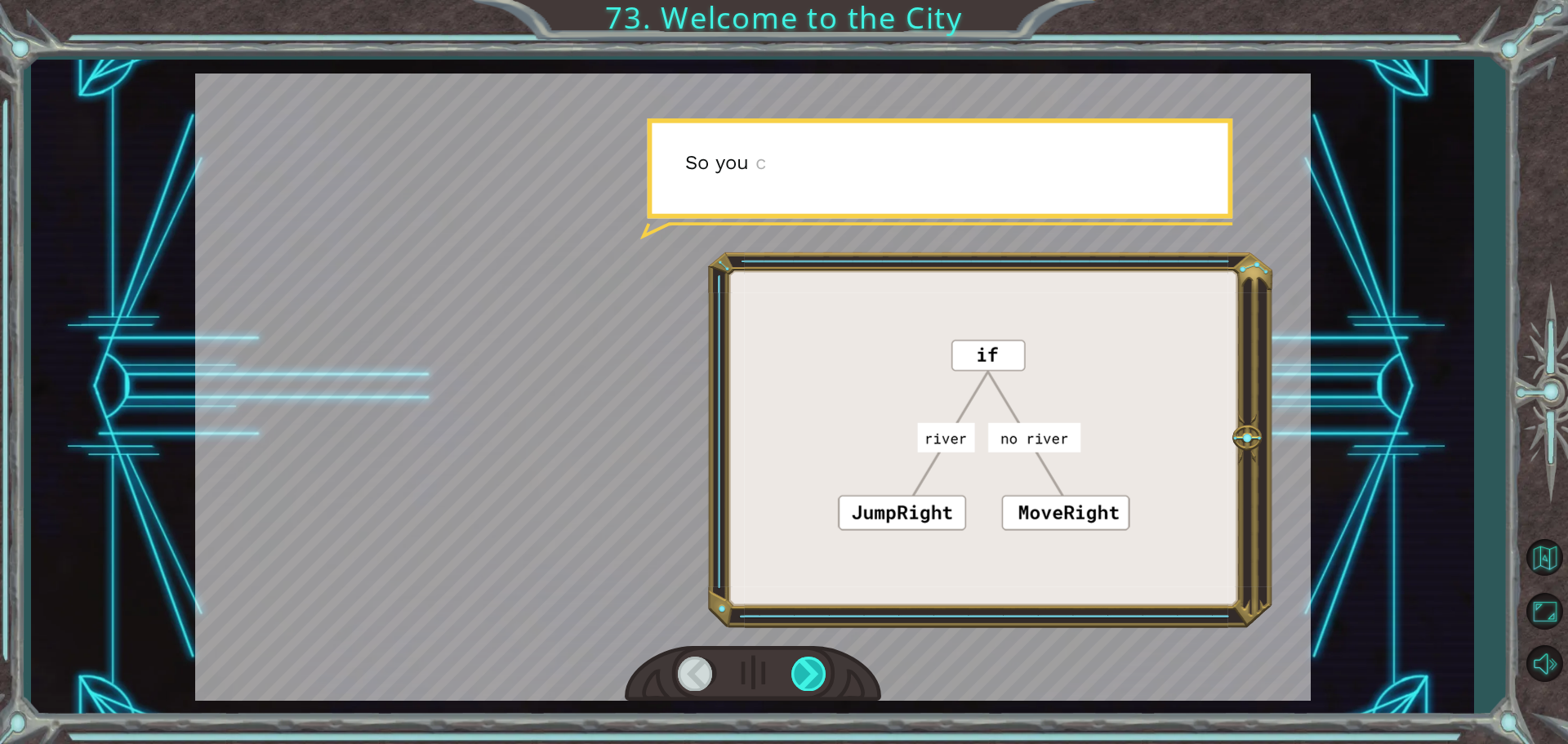
click at [807, 673] on div at bounding box center [809, 674] width 37 height 34
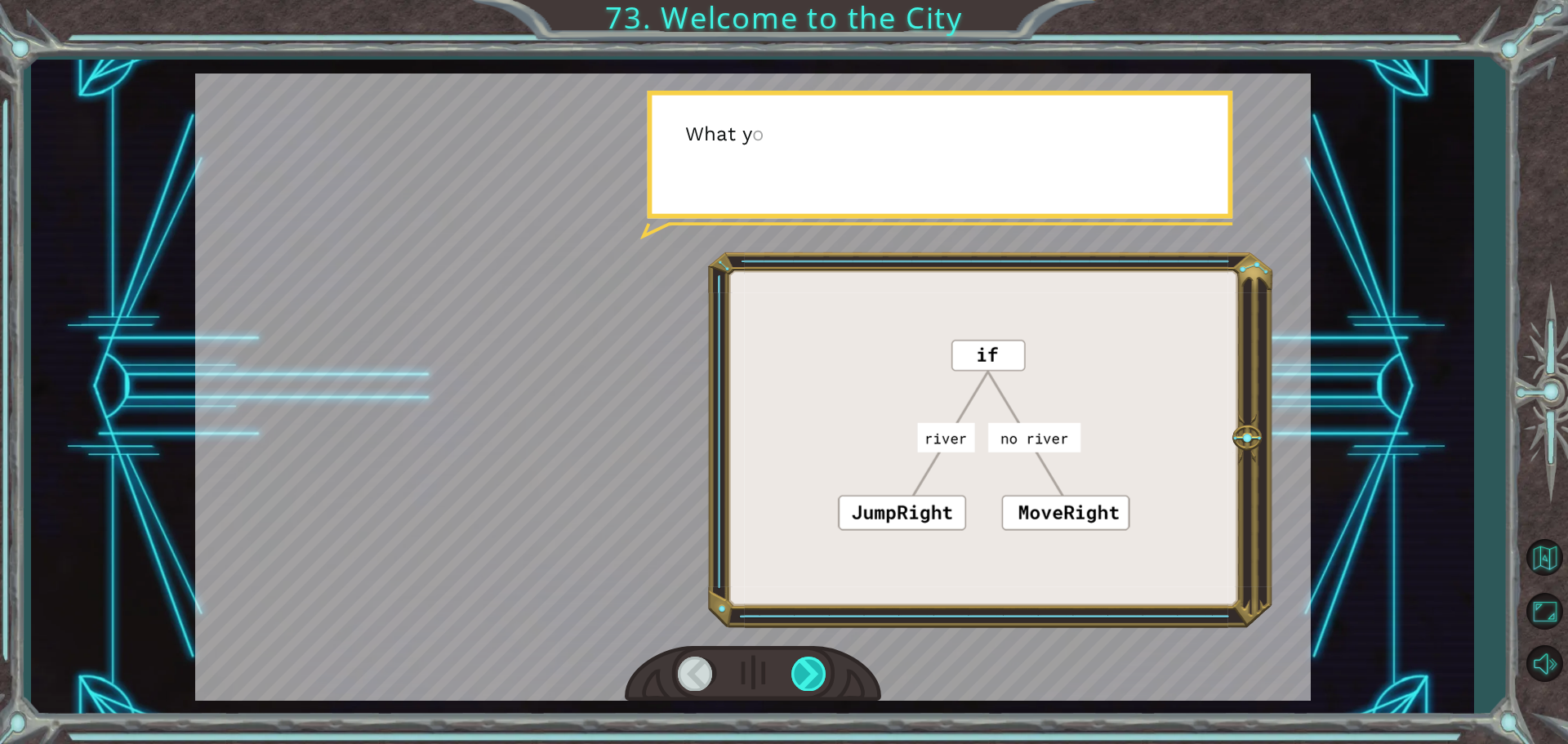
click at [807, 673] on div at bounding box center [809, 674] width 37 height 34
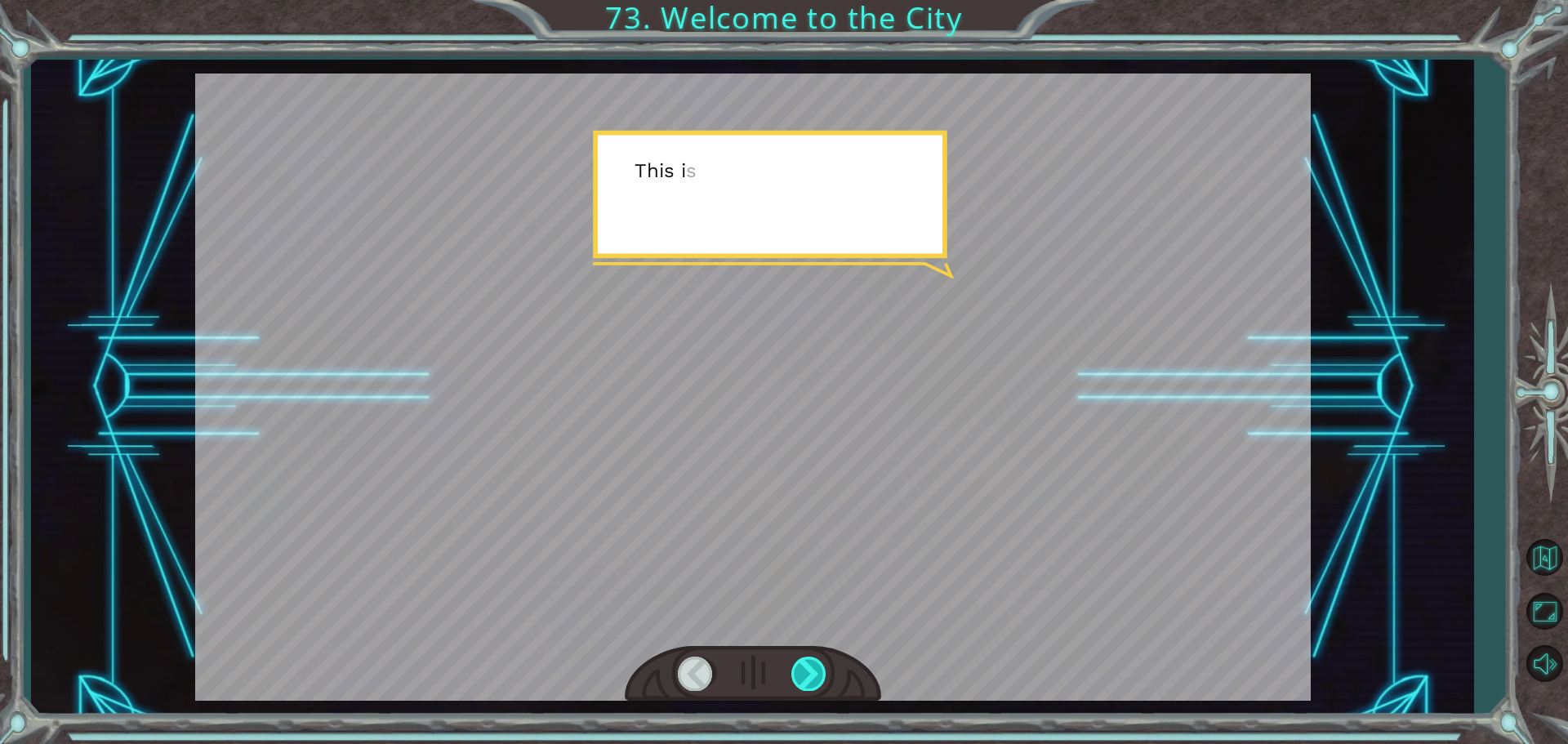
click at [810, 673] on div at bounding box center [809, 674] width 37 height 34
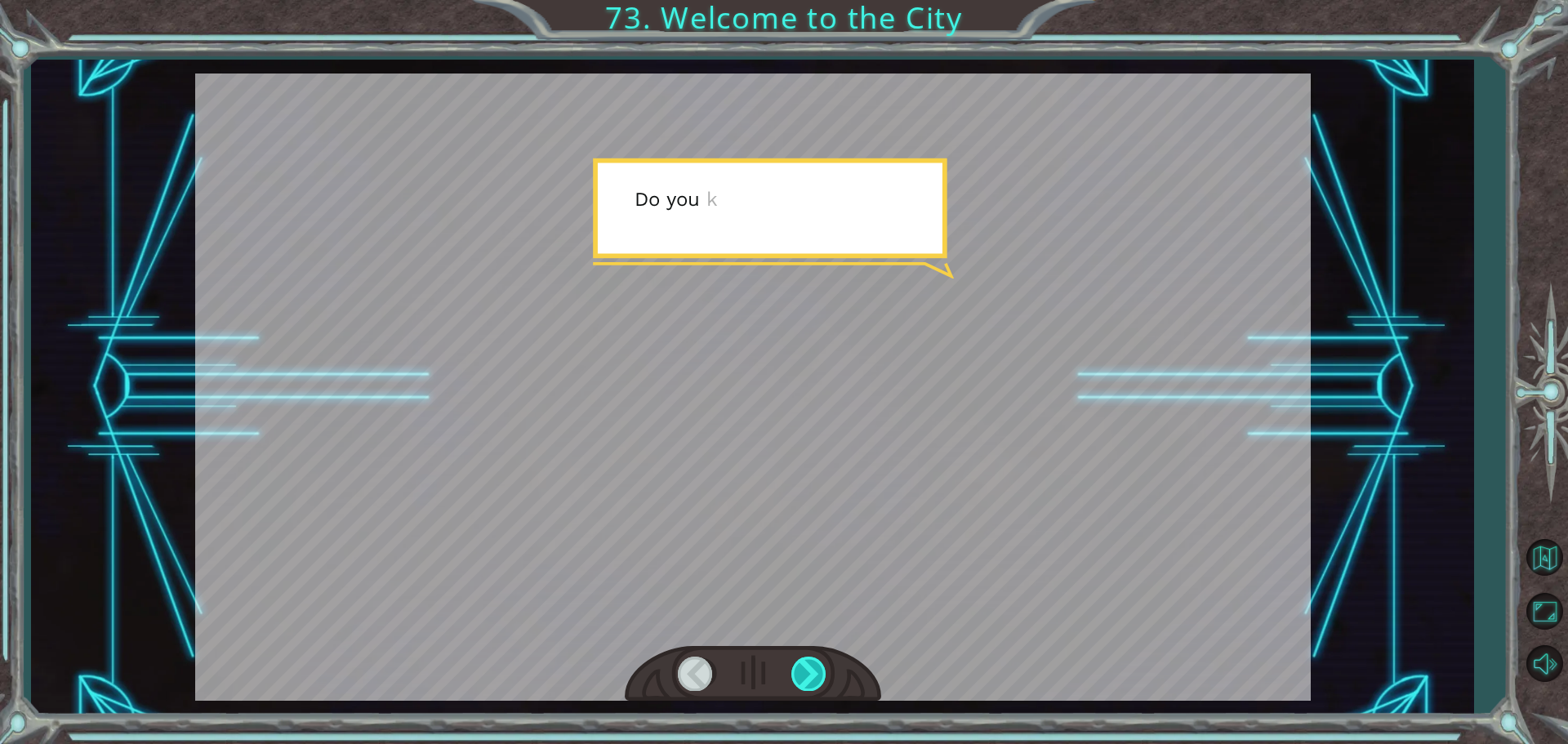
click at [811, 673] on div at bounding box center [809, 674] width 37 height 34
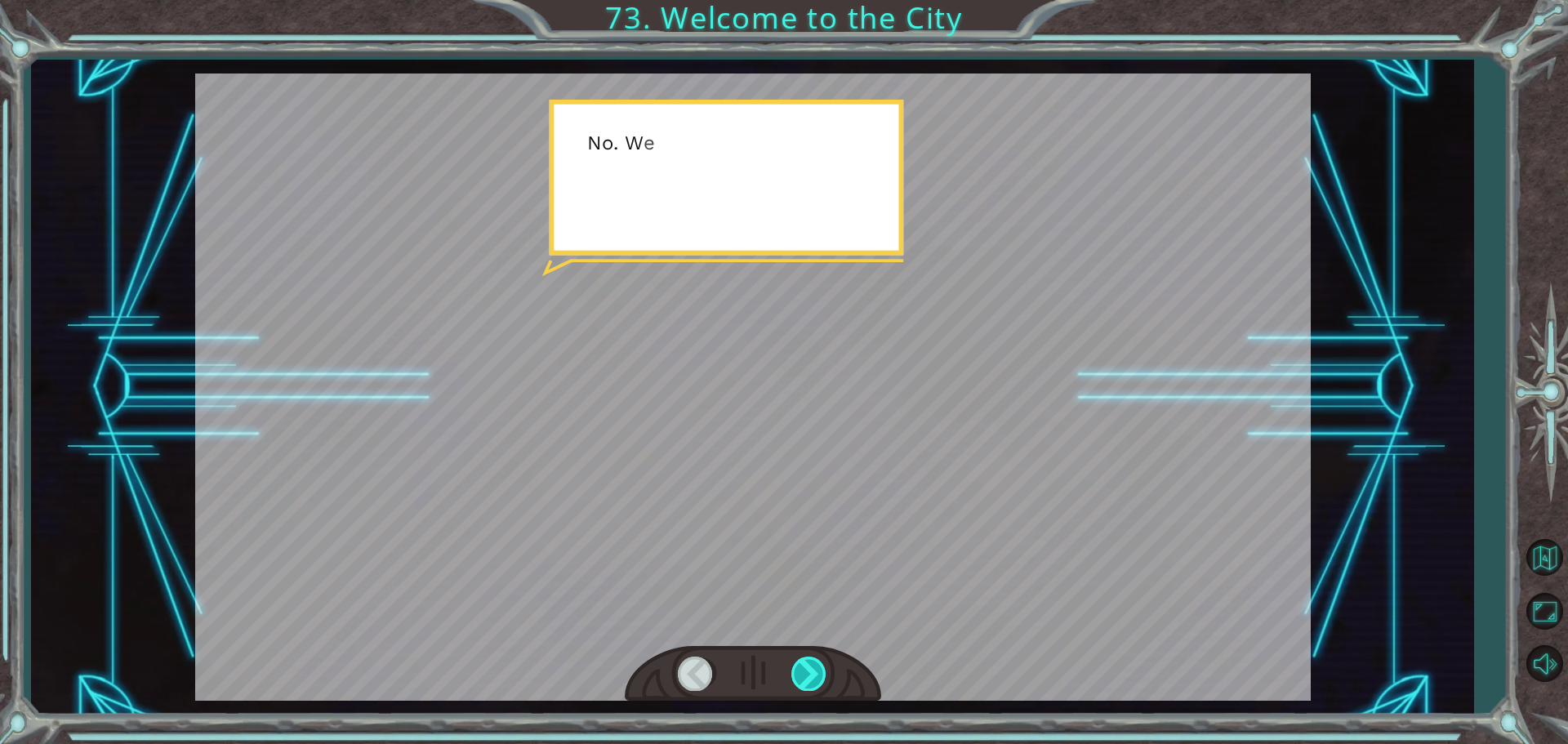
click at [811, 673] on div at bounding box center [809, 674] width 37 height 34
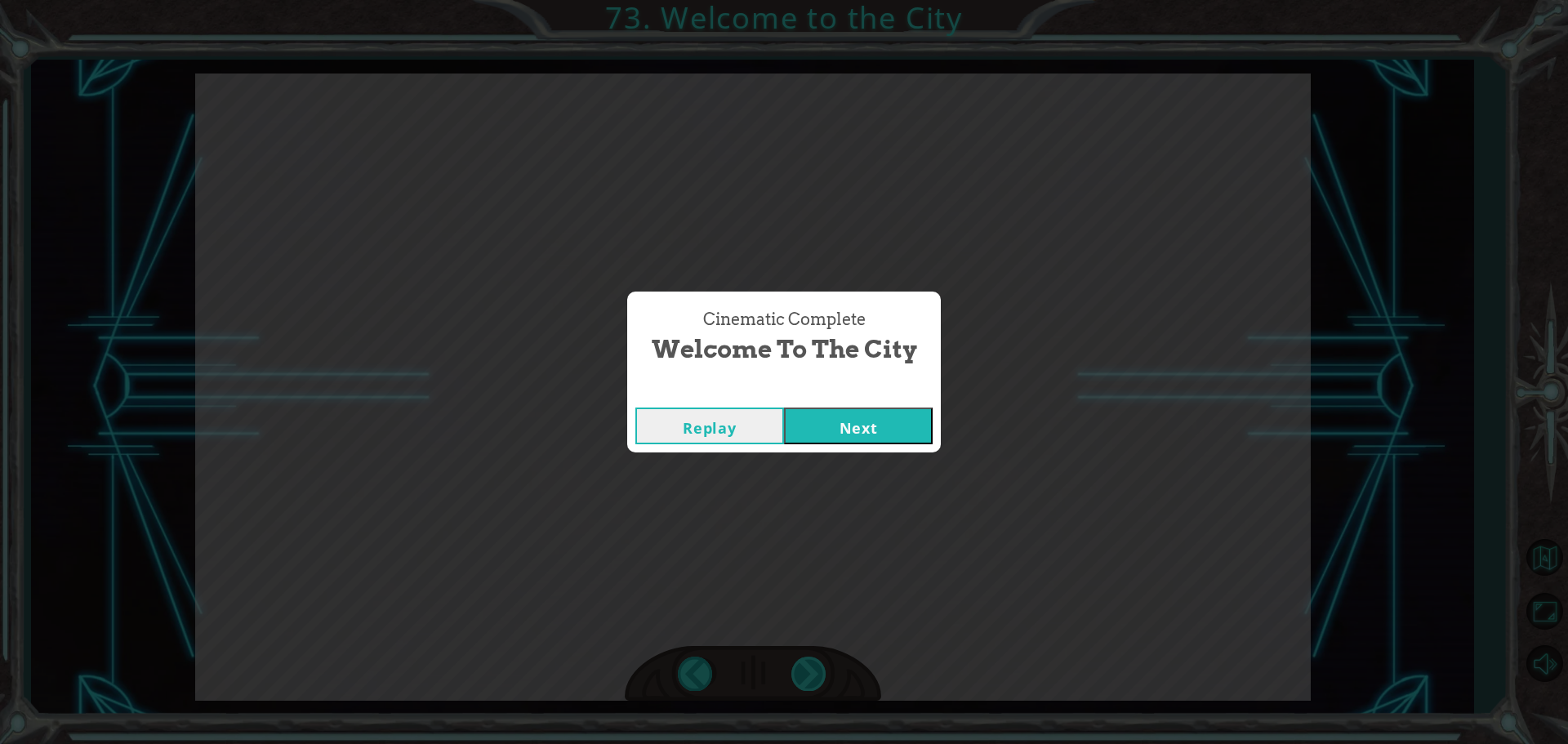
click at [811, 673] on div "Cinematic Complete Welcome to the City Replay Next" at bounding box center [784, 372] width 1568 height 744
click at [838, 437] on button "Next" at bounding box center [859, 425] width 149 height 37
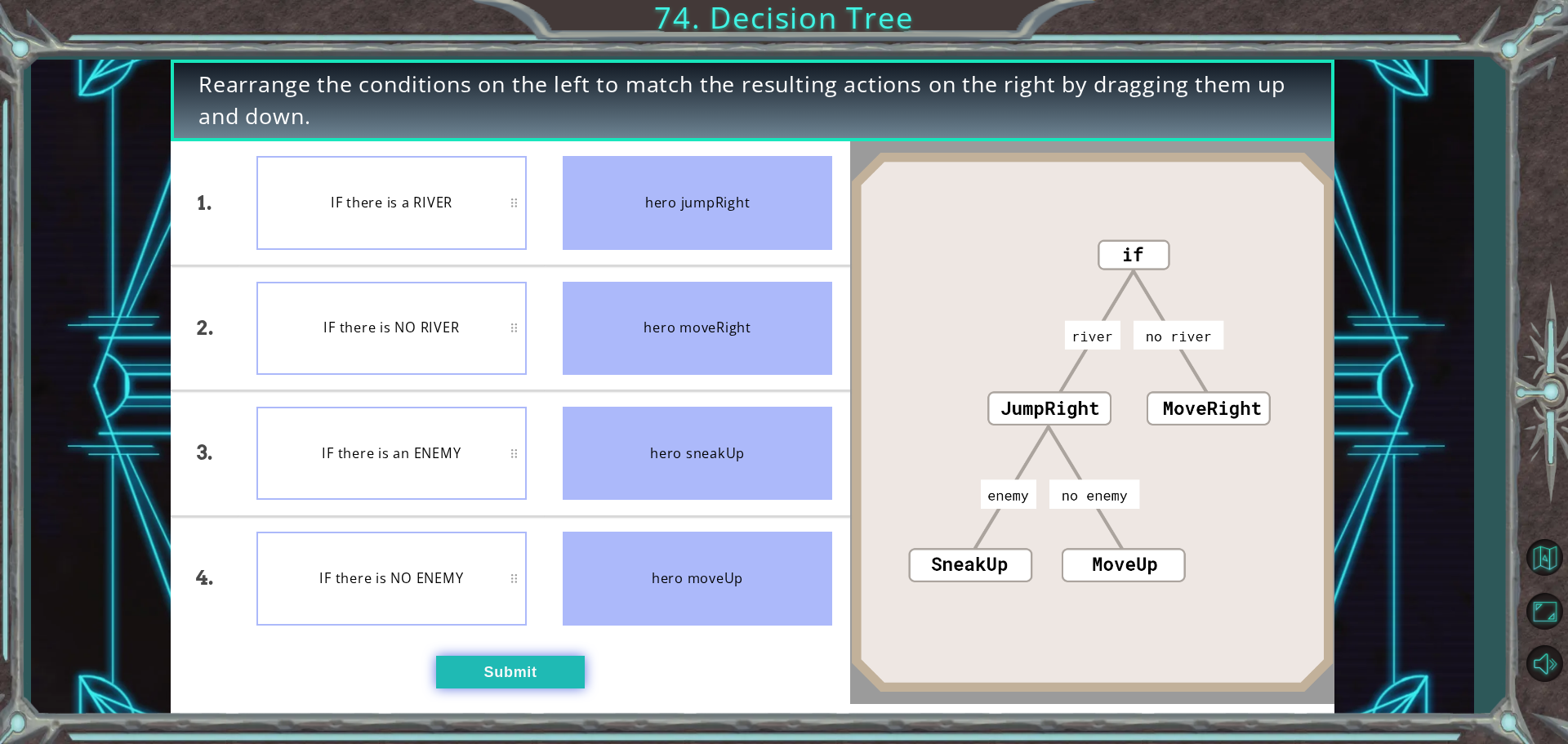
click at [505, 663] on button "Submit" at bounding box center [510, 672] width 149 height 33
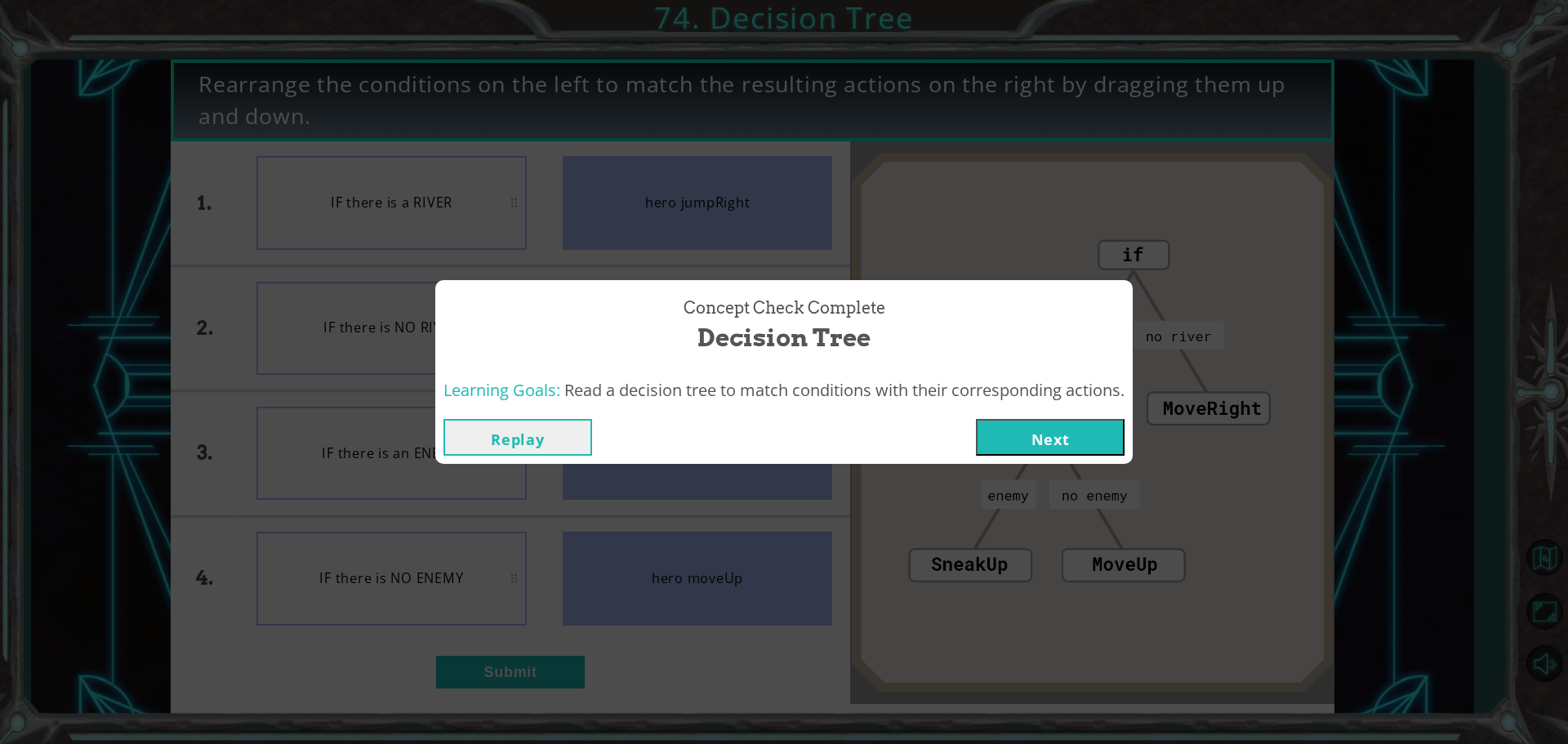
click at [1001, 424] on button "Next" at bounding box center [1050, 437] width 149 height 37
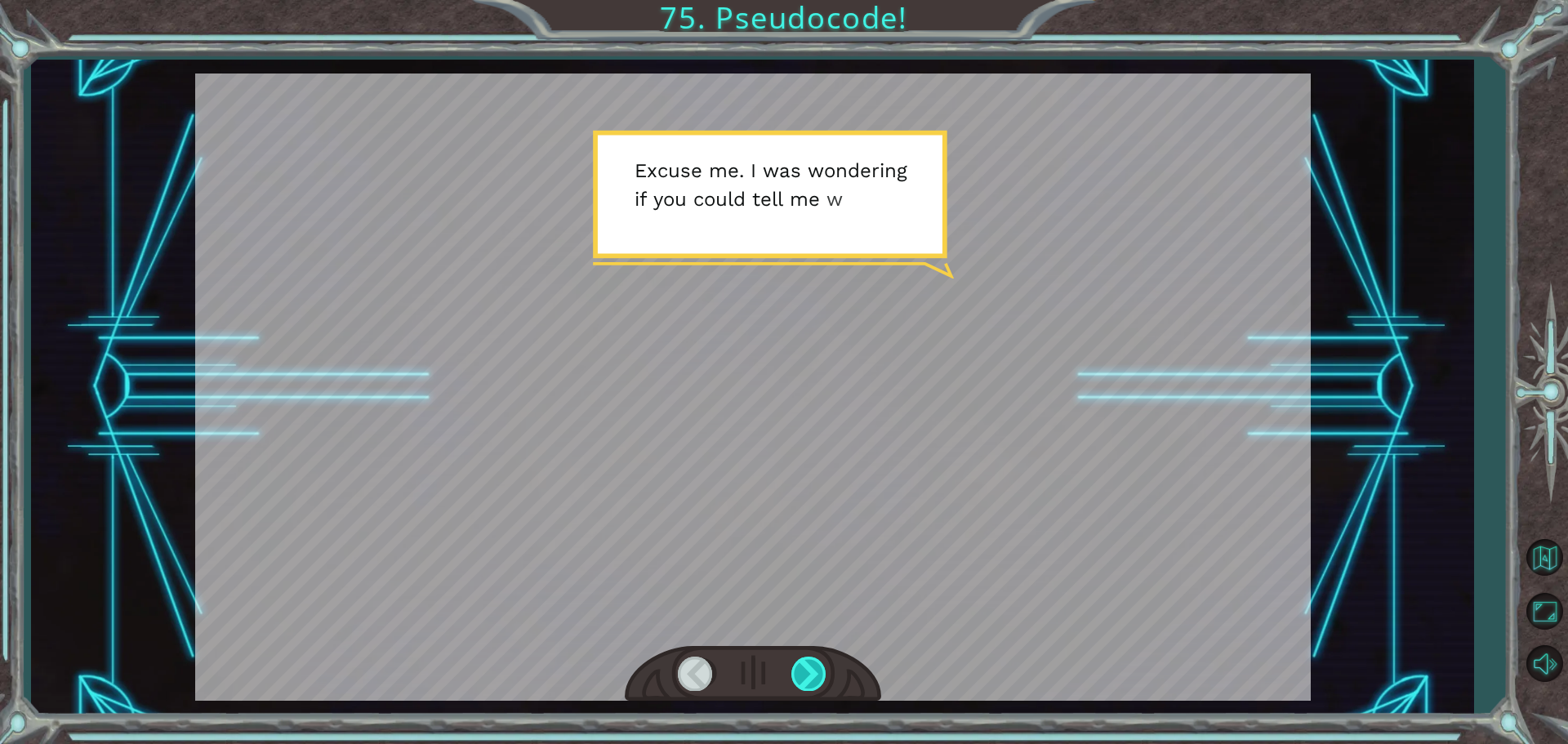
click at [813, 681] on div at bounding box center [809, 674] width 37 height 34
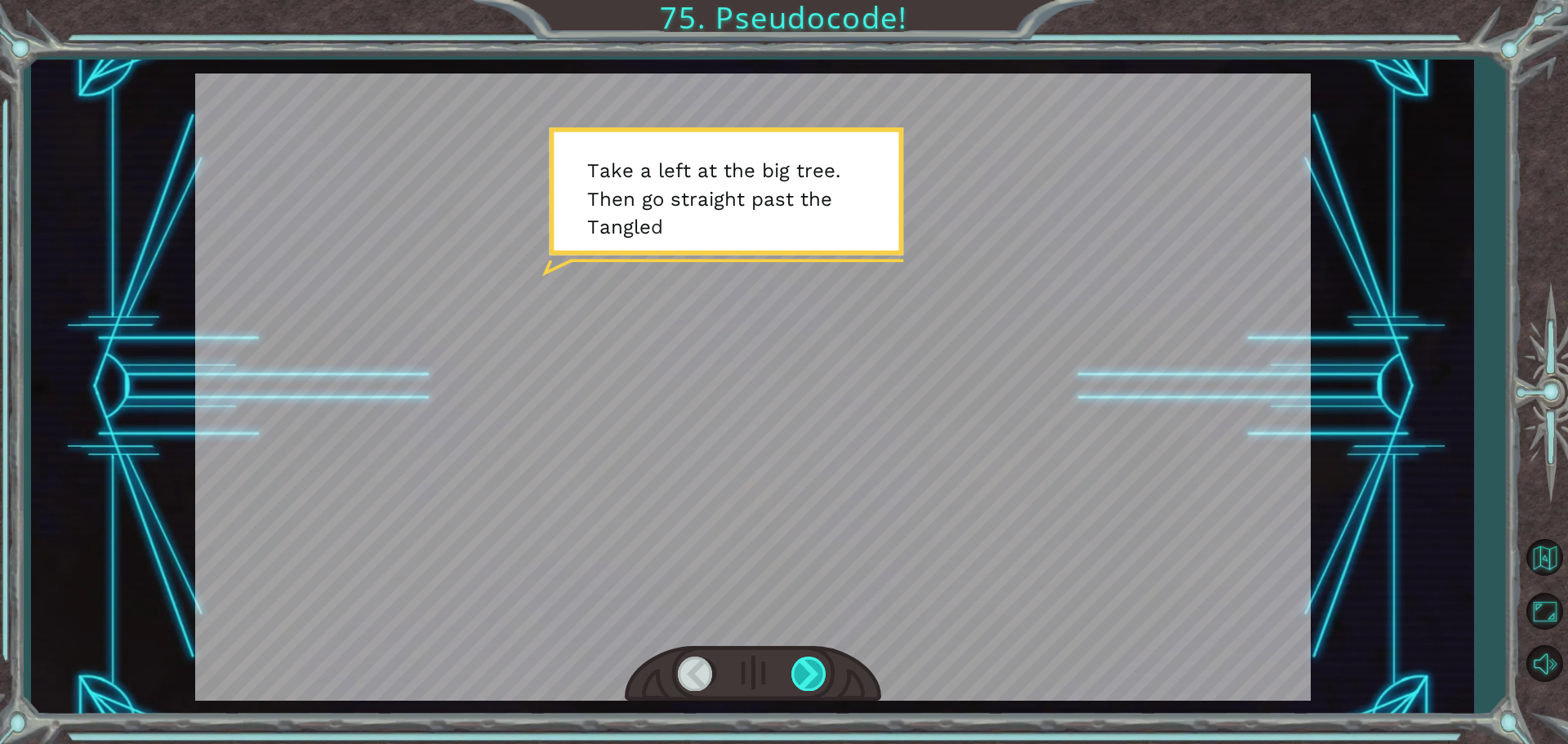
click at [816, 673] on div at bounding box center [809, 674] width 37 height 34
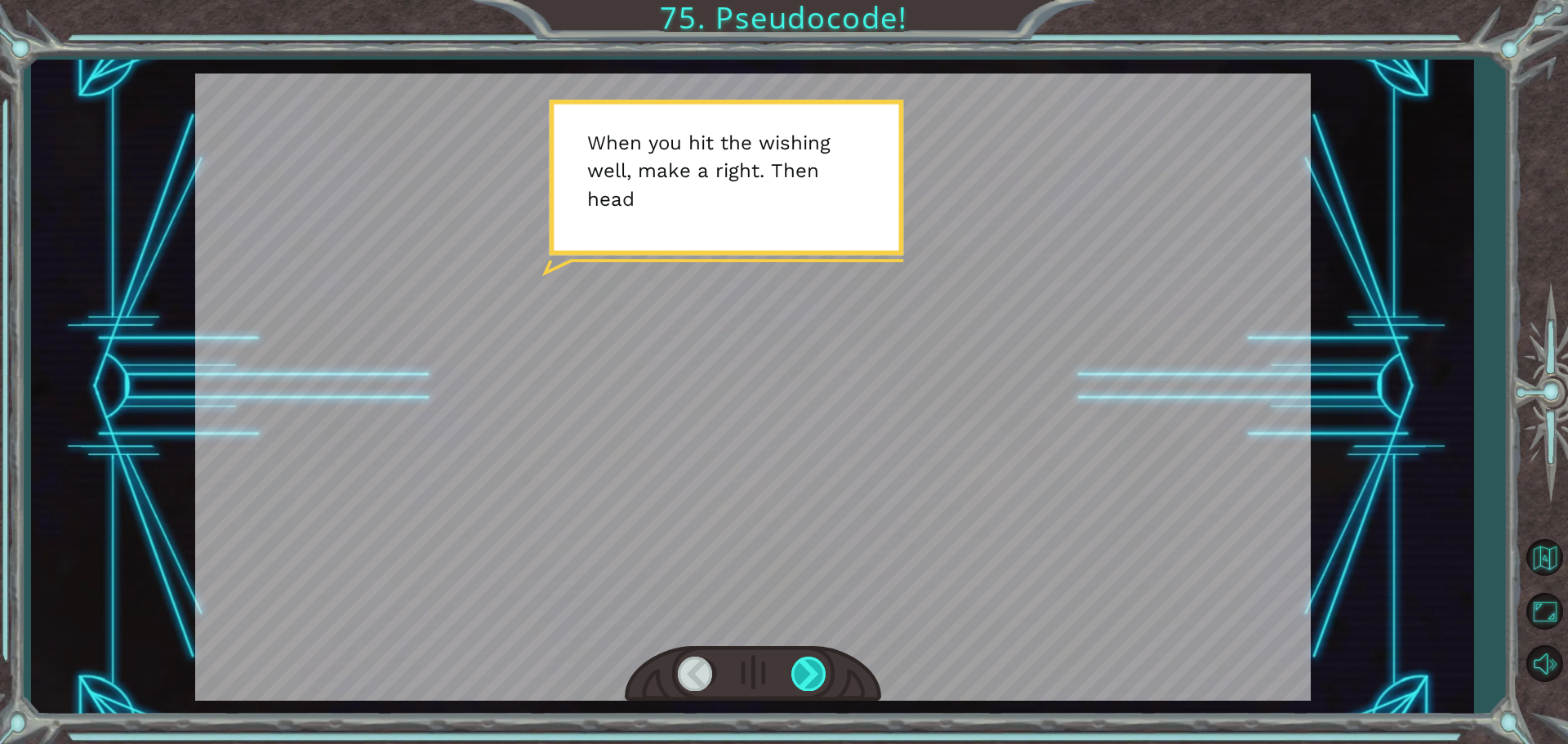
click at [816, 676] on div at bounding box center [809, 674] width 37 height 34
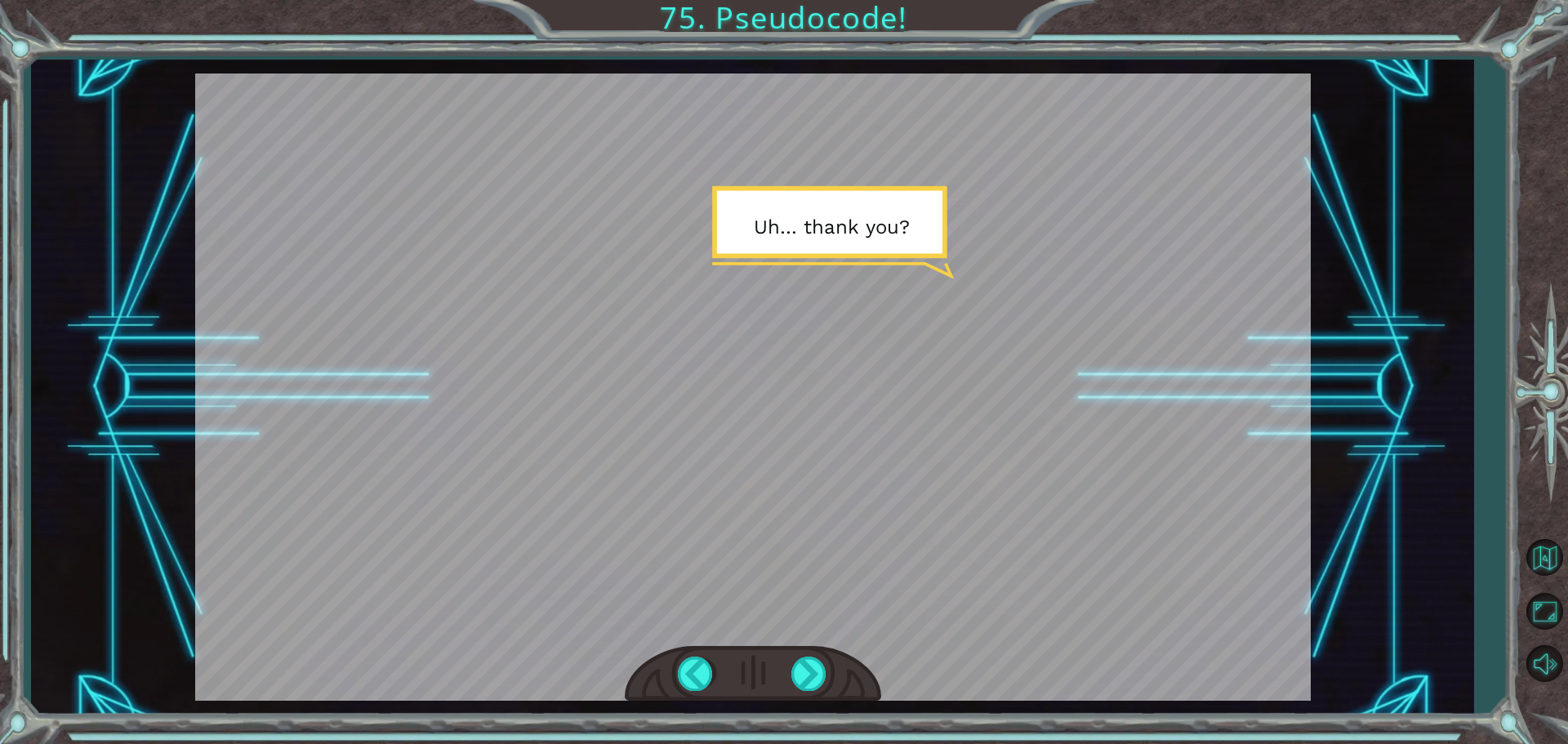
click at [814, 693] on div at bounding box center [753, 674] width 257 height 56
click at [802, 678] on div at bounding box center [809, 674] width 37 height 34
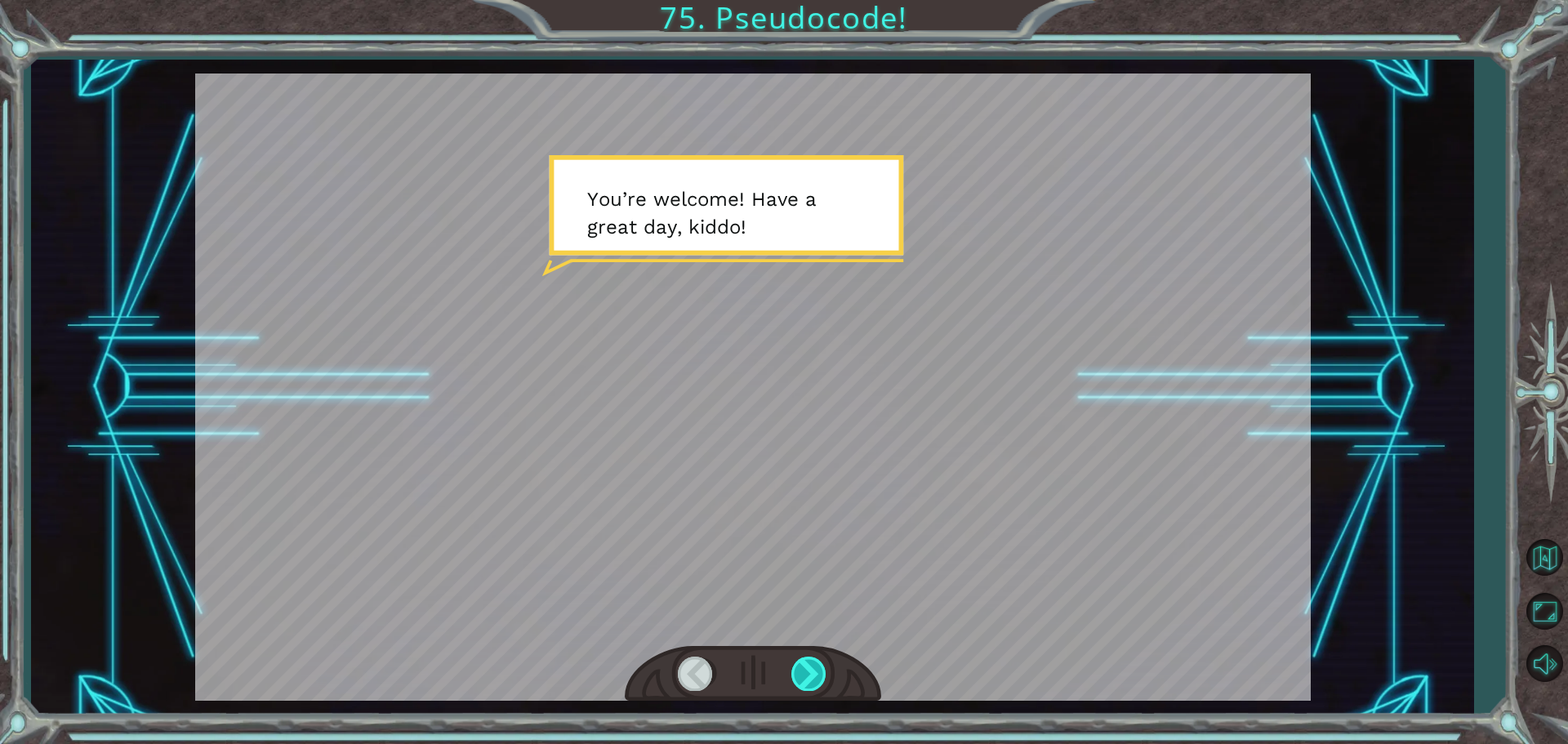
click at [802, 678] on div at bounding box center [809, 674] width 37 height 34
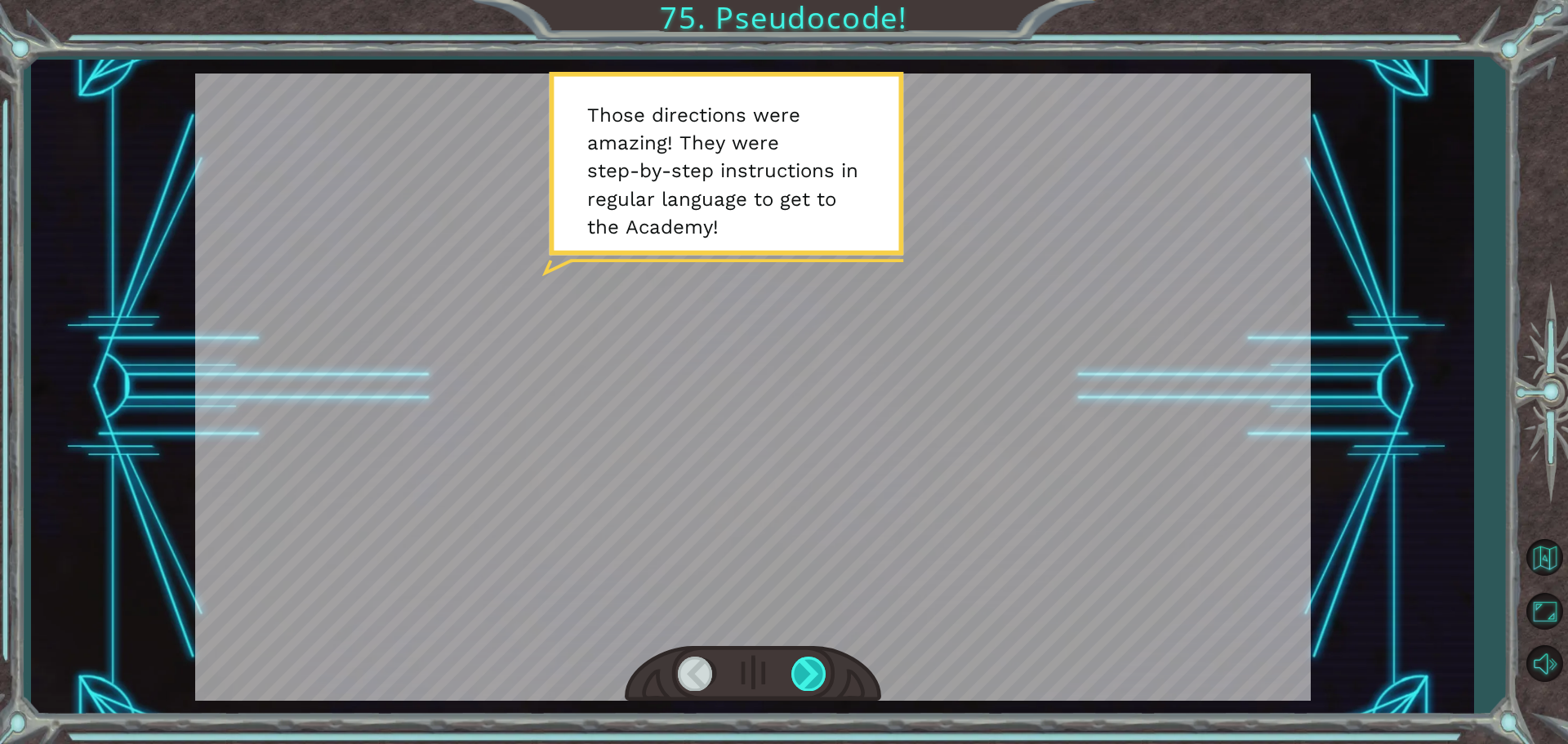
click at [802, 678] on div at bounding box center [809, 674] width 37 height 34
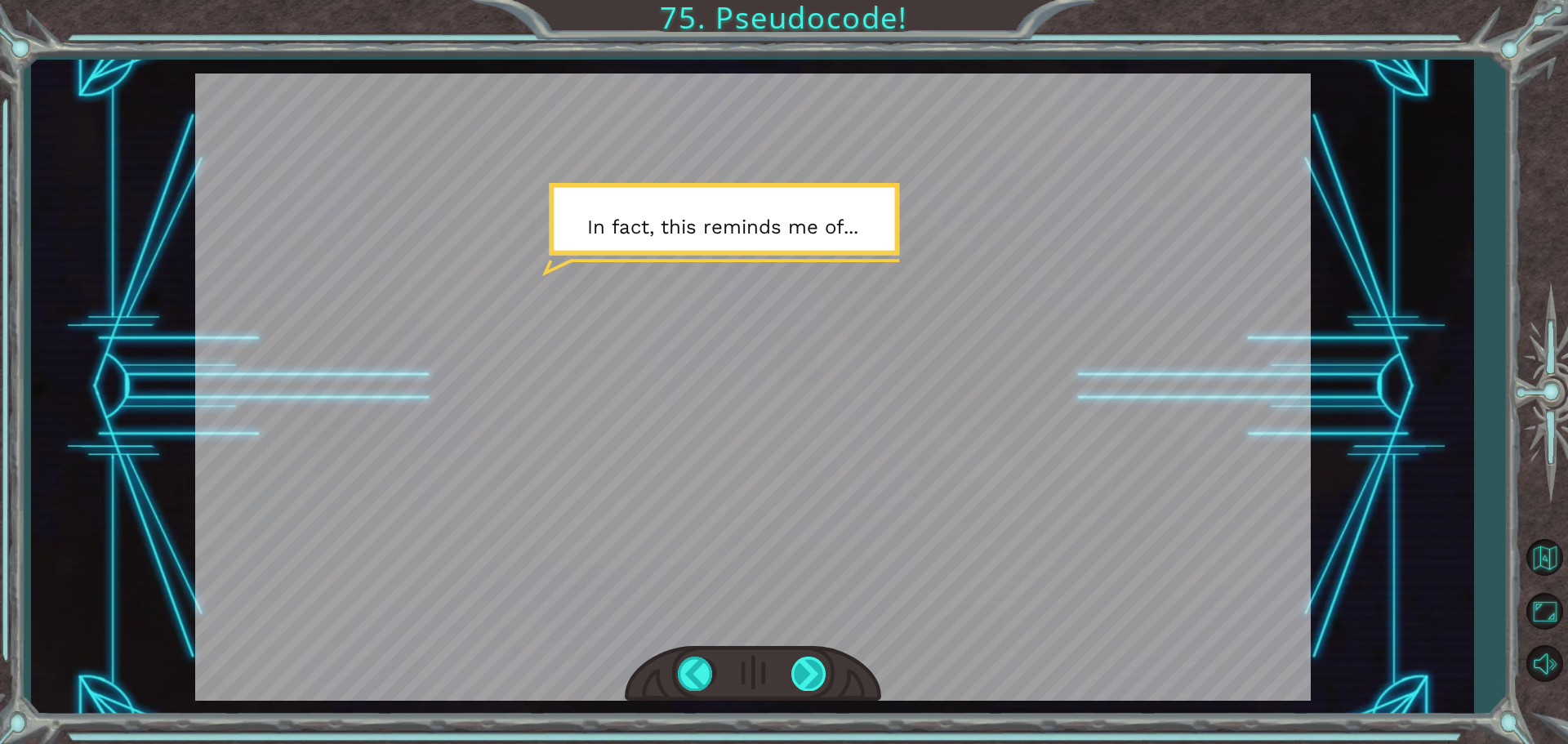
click at [801, 676] on div at bounding box center [809, 674] width 37 height 34
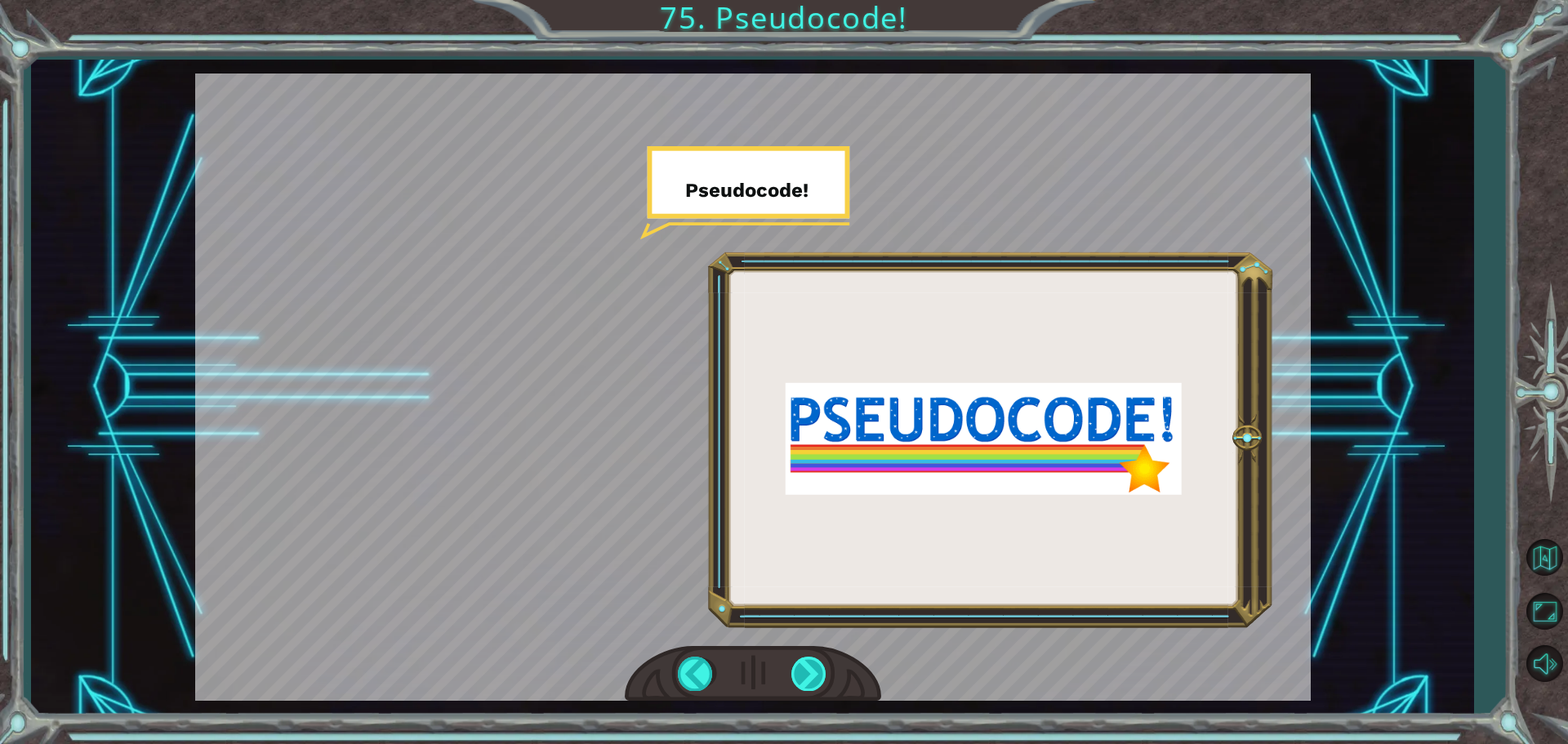
click at [812, 667] on div at bounding box center [809, 674] width 37 height 34
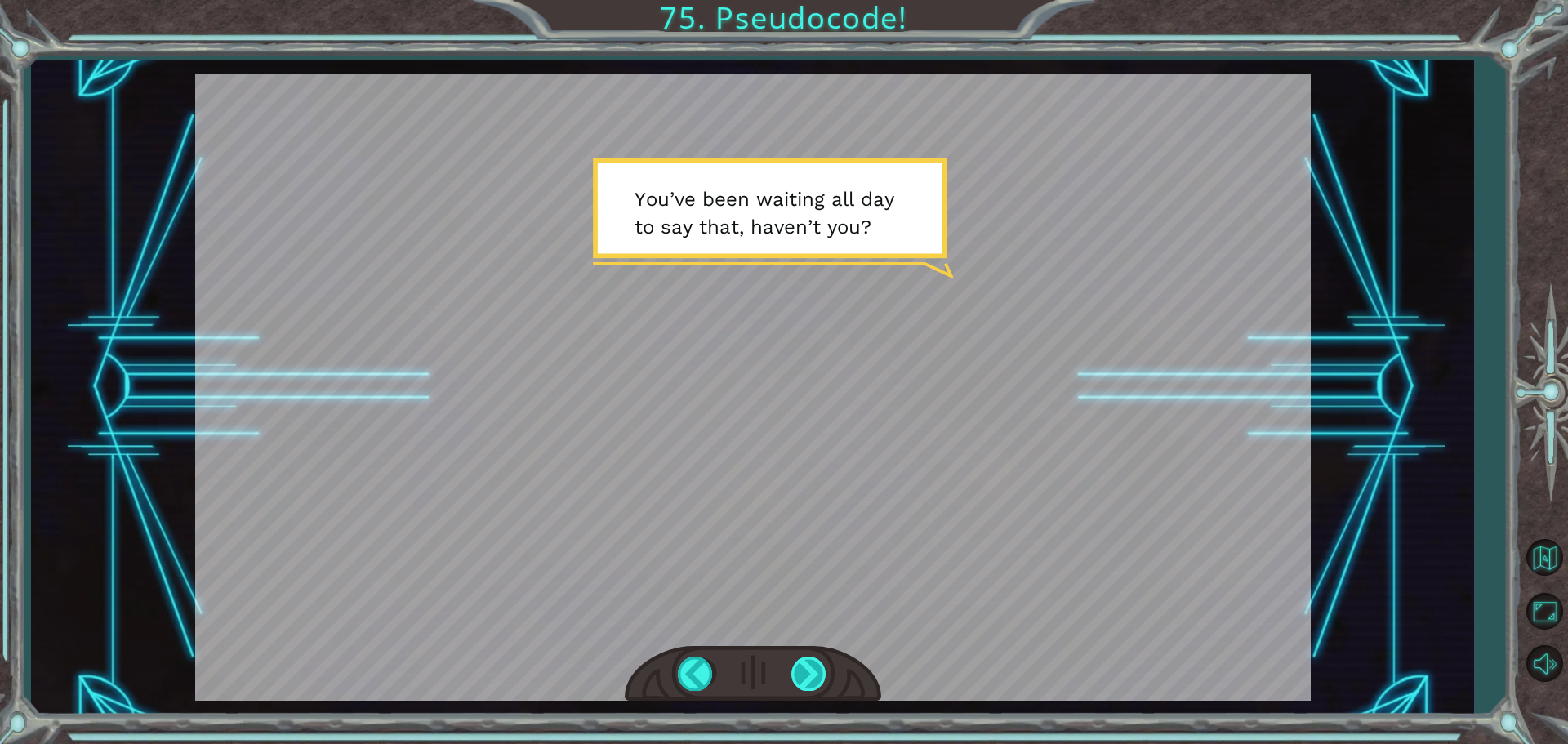
click at [810, 682] on div at bounding box center [809, 674] width 37 height 34
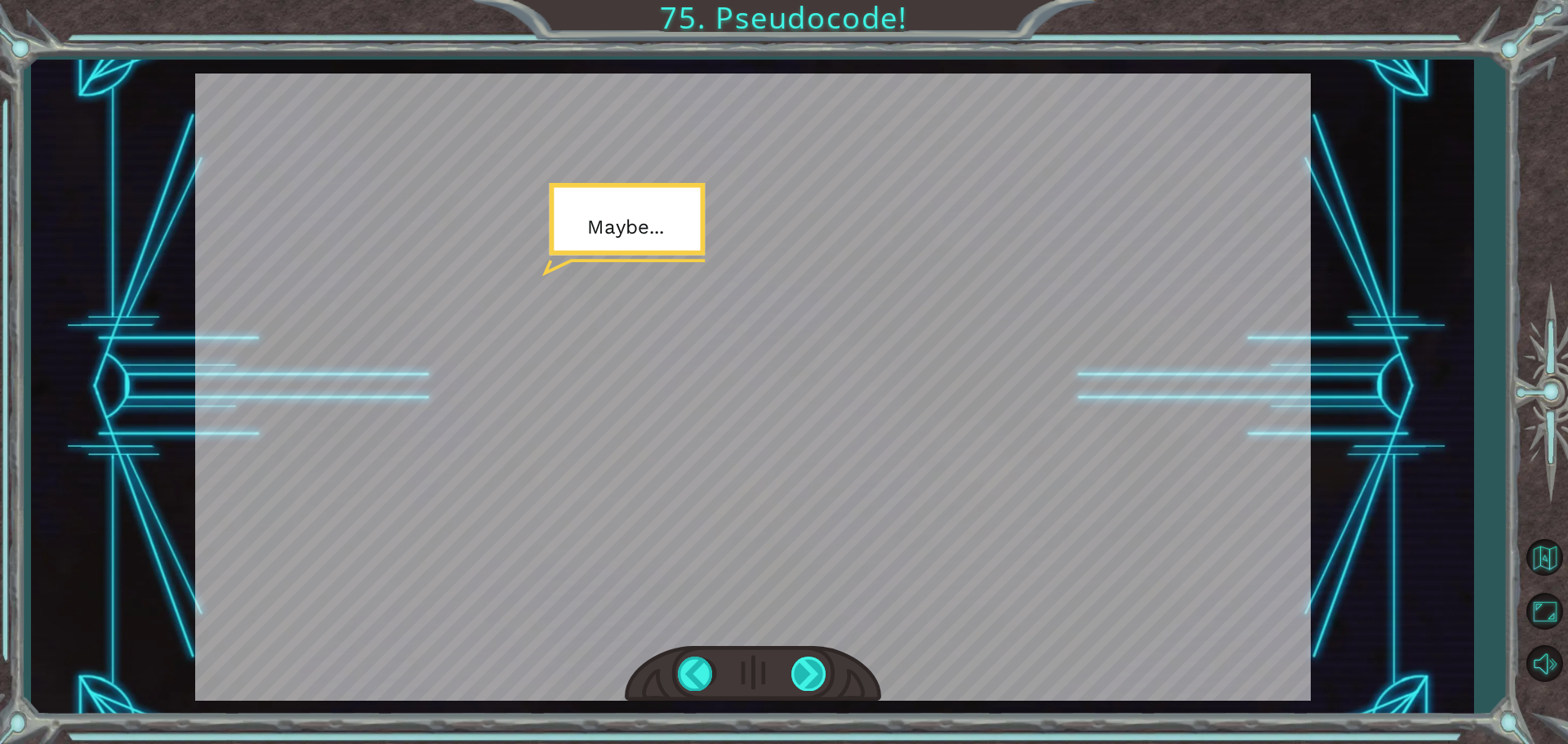
click at [810, 682] on div at bounding box center [809, 674] width 37 height 34
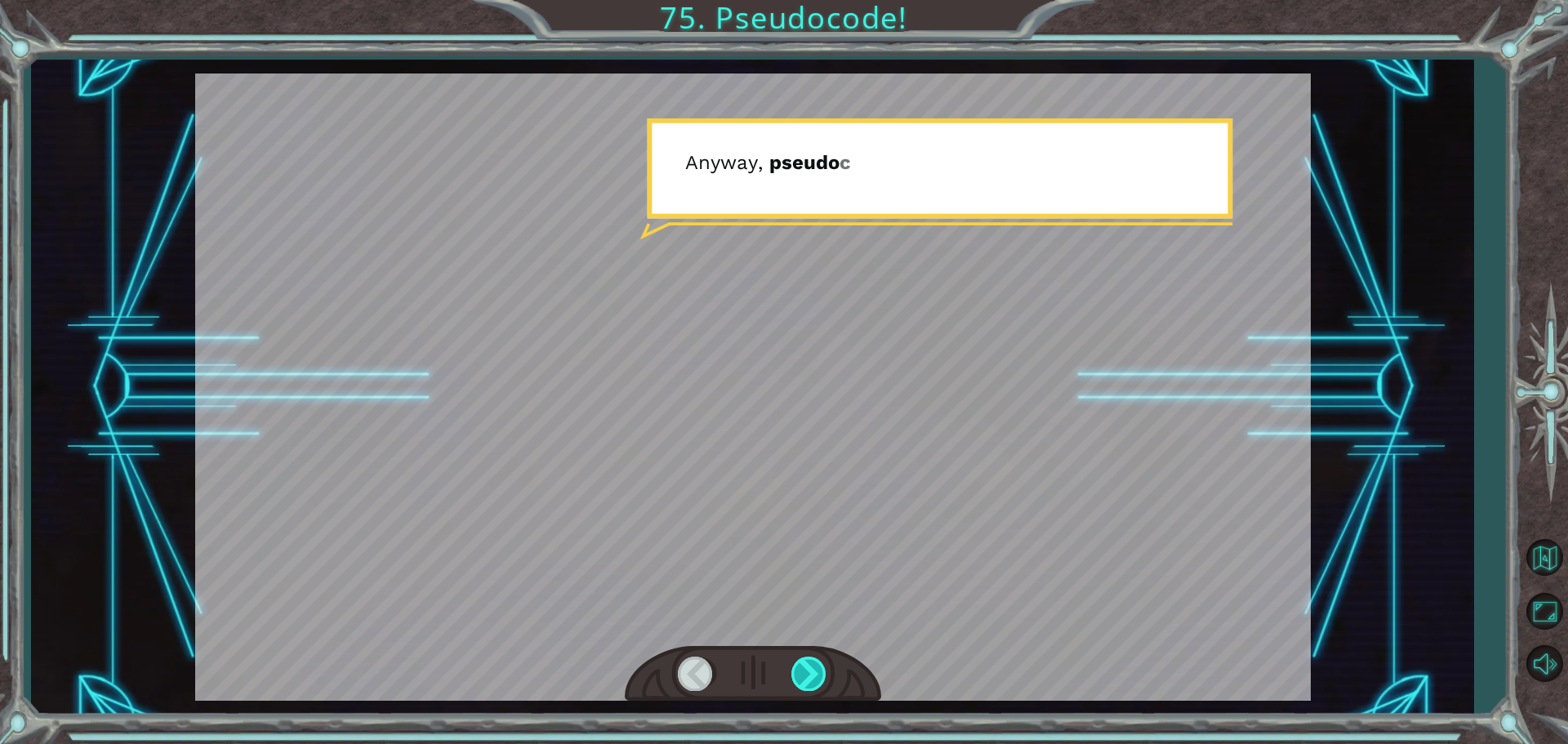
click at [810, 682] on div at bounding box center [809, 674] width 37 height 34
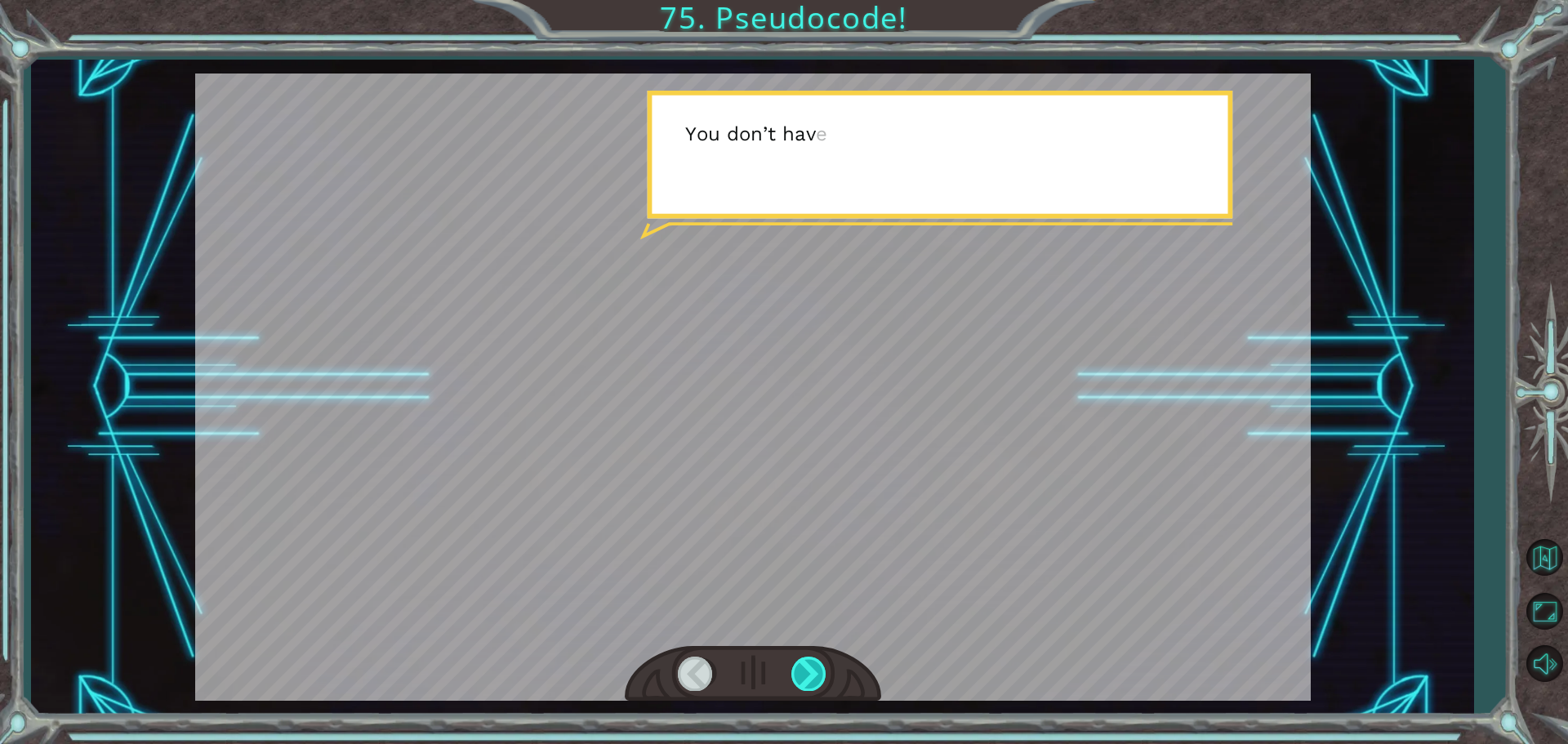
click at [810, 682] on div at bounding box center [809, 674] width 37 height 34
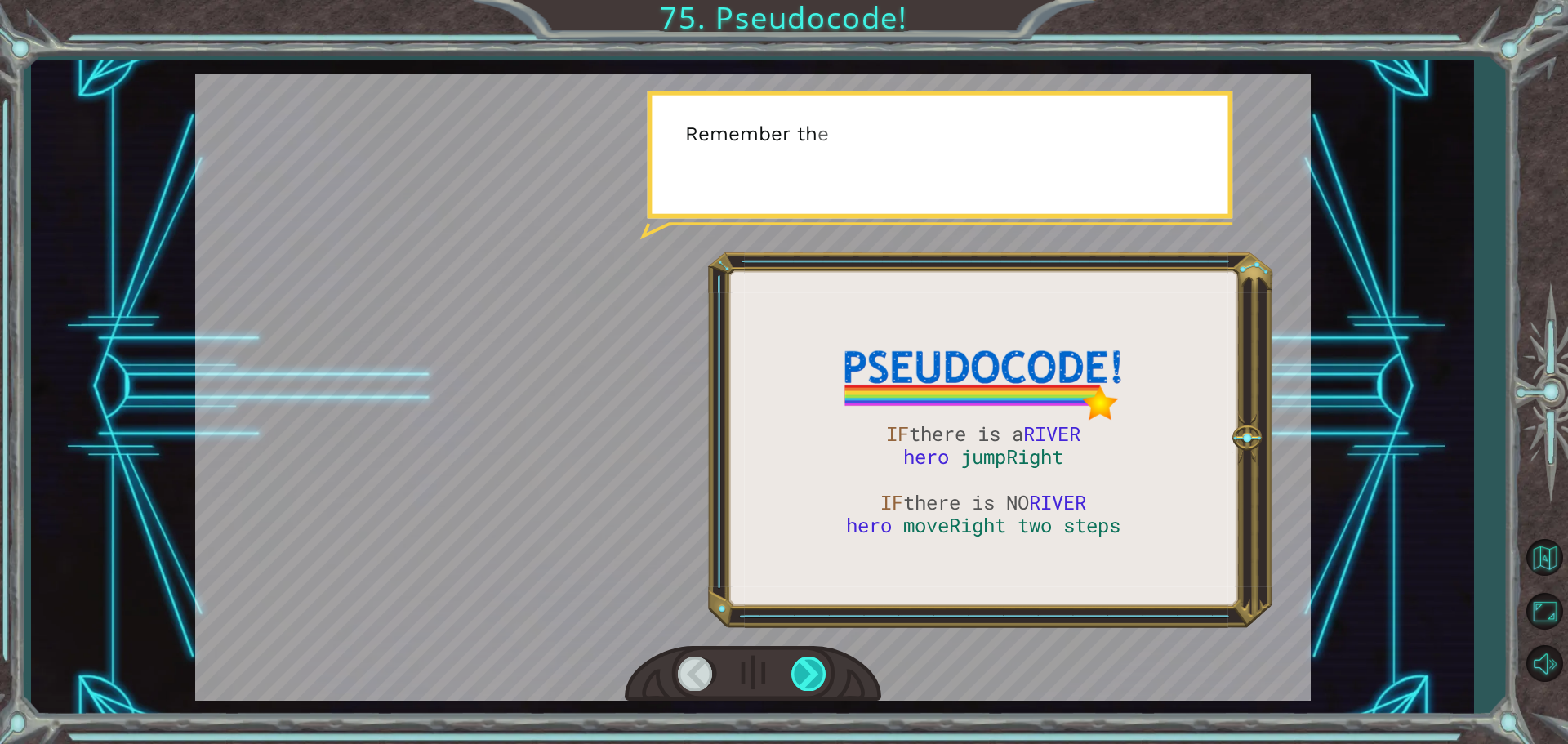
click at [810, 682] on div at bounding box center [809, 674] width 37 height 34
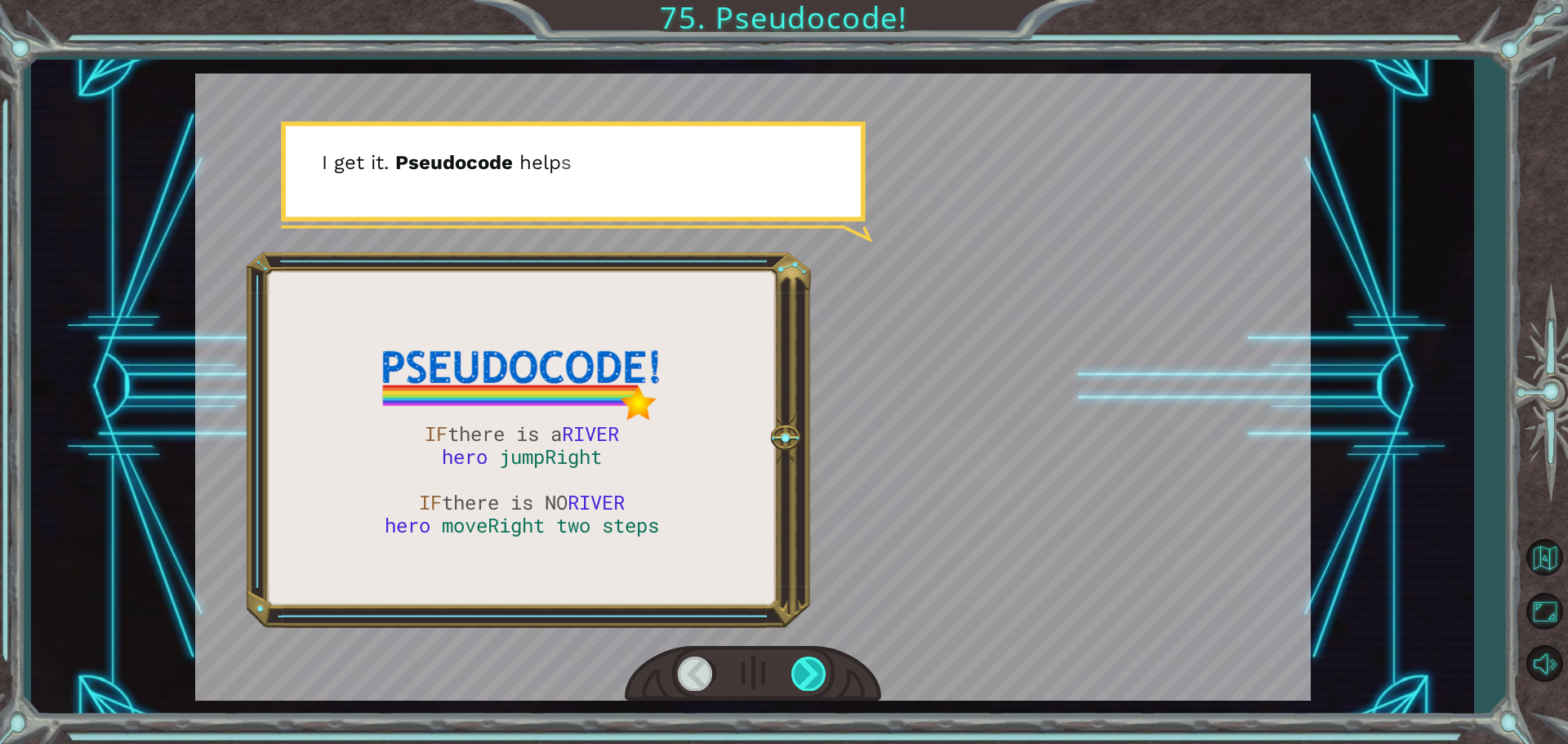
click at [810, 682] on div at bounding box center [809, 674] width 37 height 34
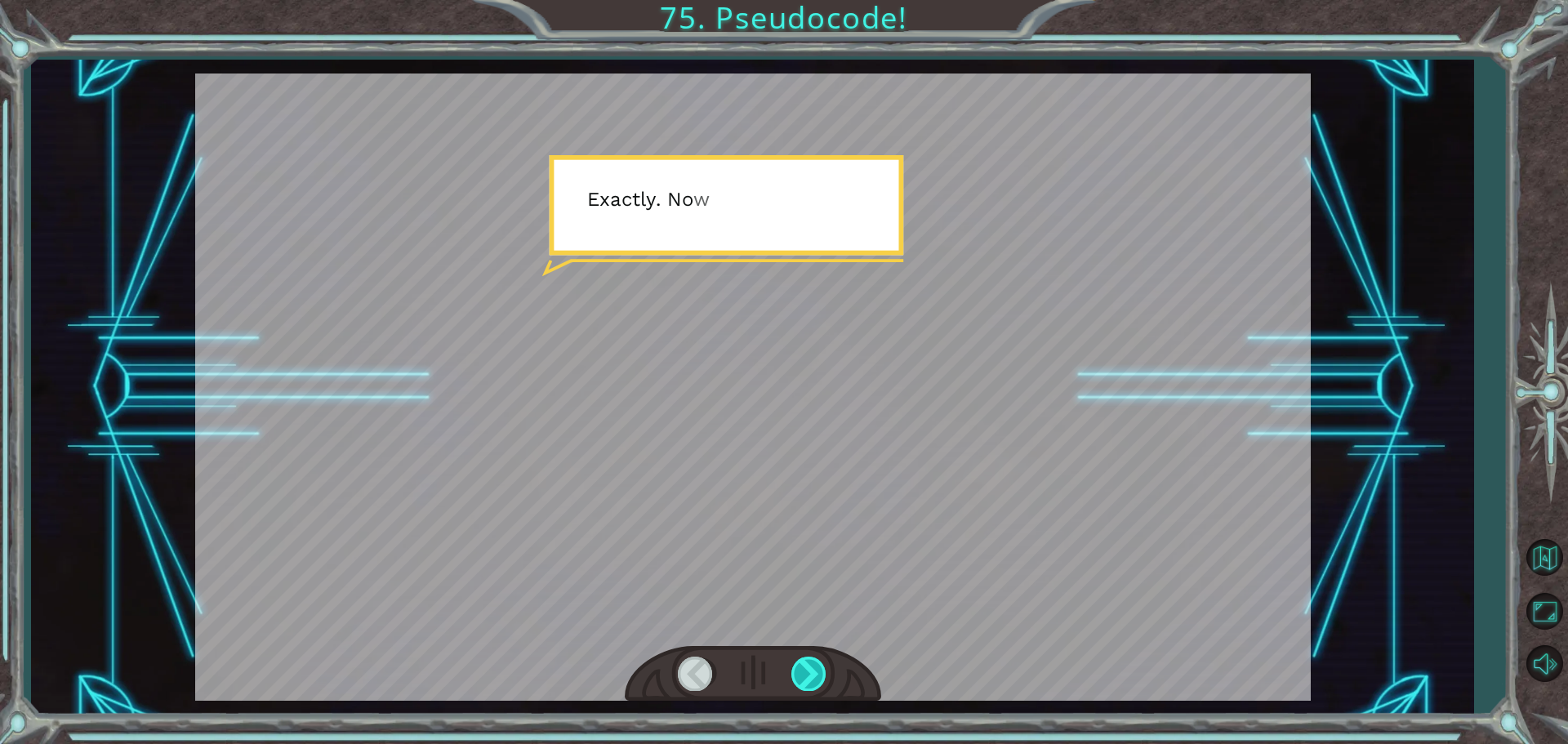
click at [810, 682] on div at bounding box center [809, 674] width 37 height 34
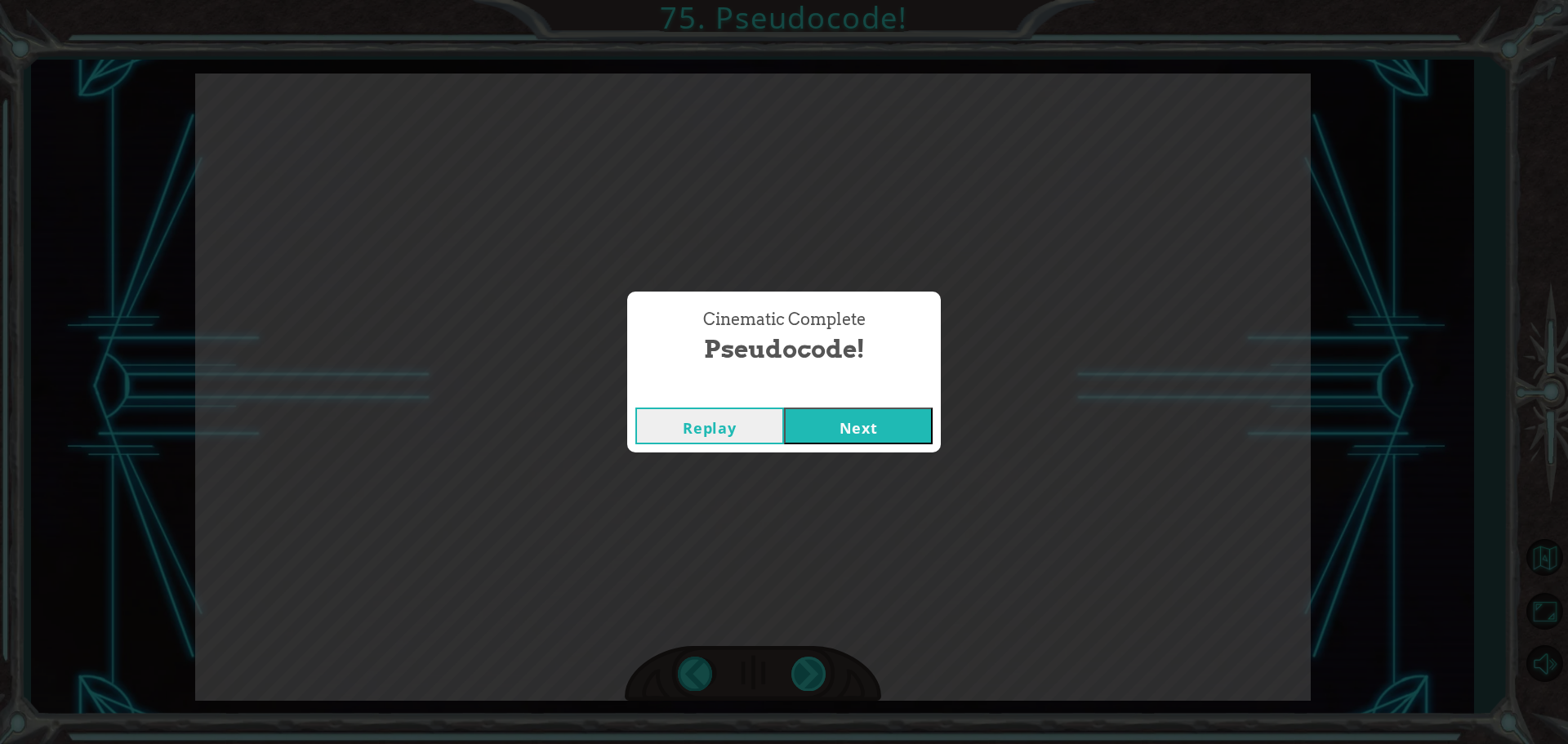
click at [810, 682] on div "Cinematic Complete Pseudocode! Replay Next" at bounding box center [784, 372] width 1568 height 744
click at [824, 427] on button "Next" at bounding box center [859, 425] width 149 height 37
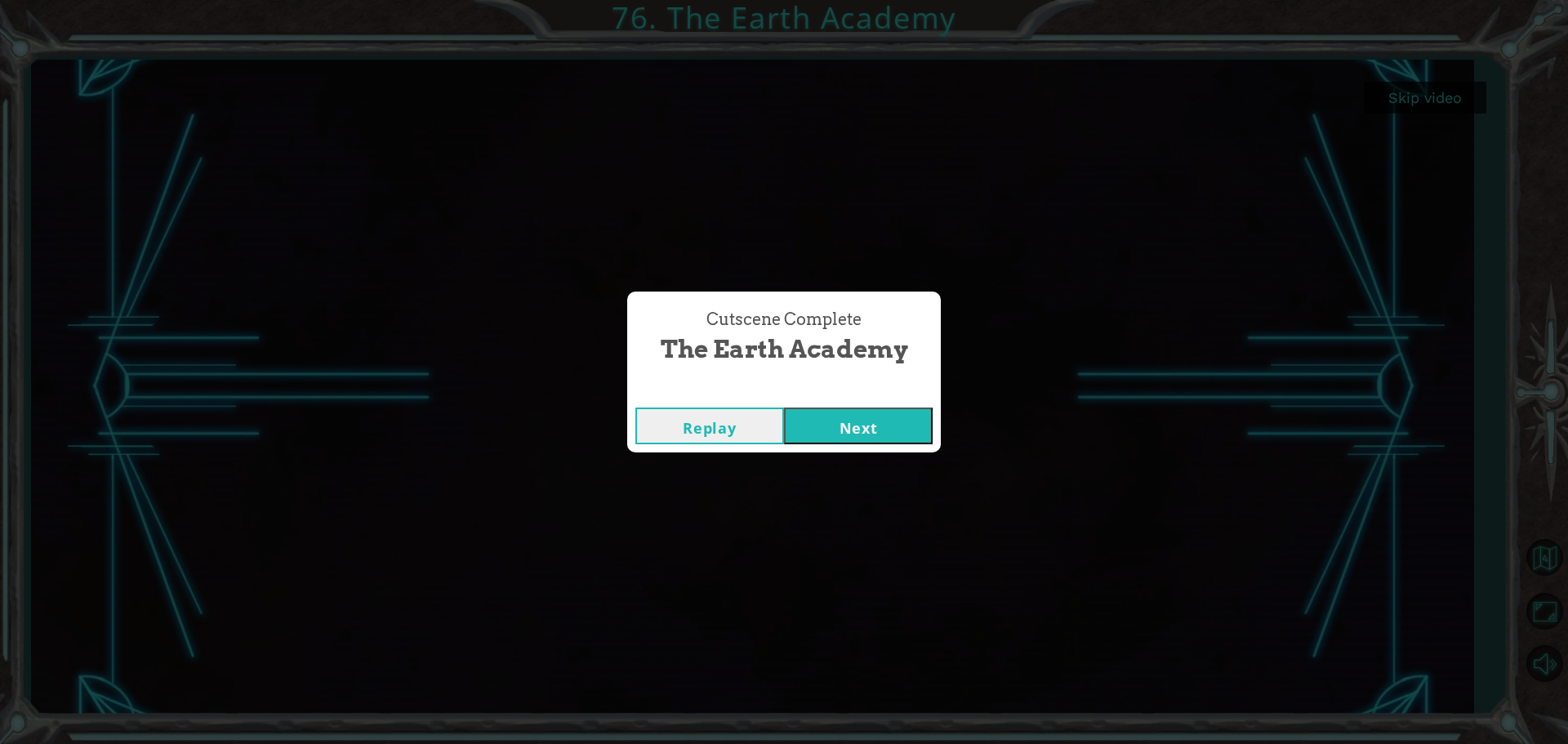
click at [823, 426] on button "Next" at bounding box center [859, 425] width 149 height 37
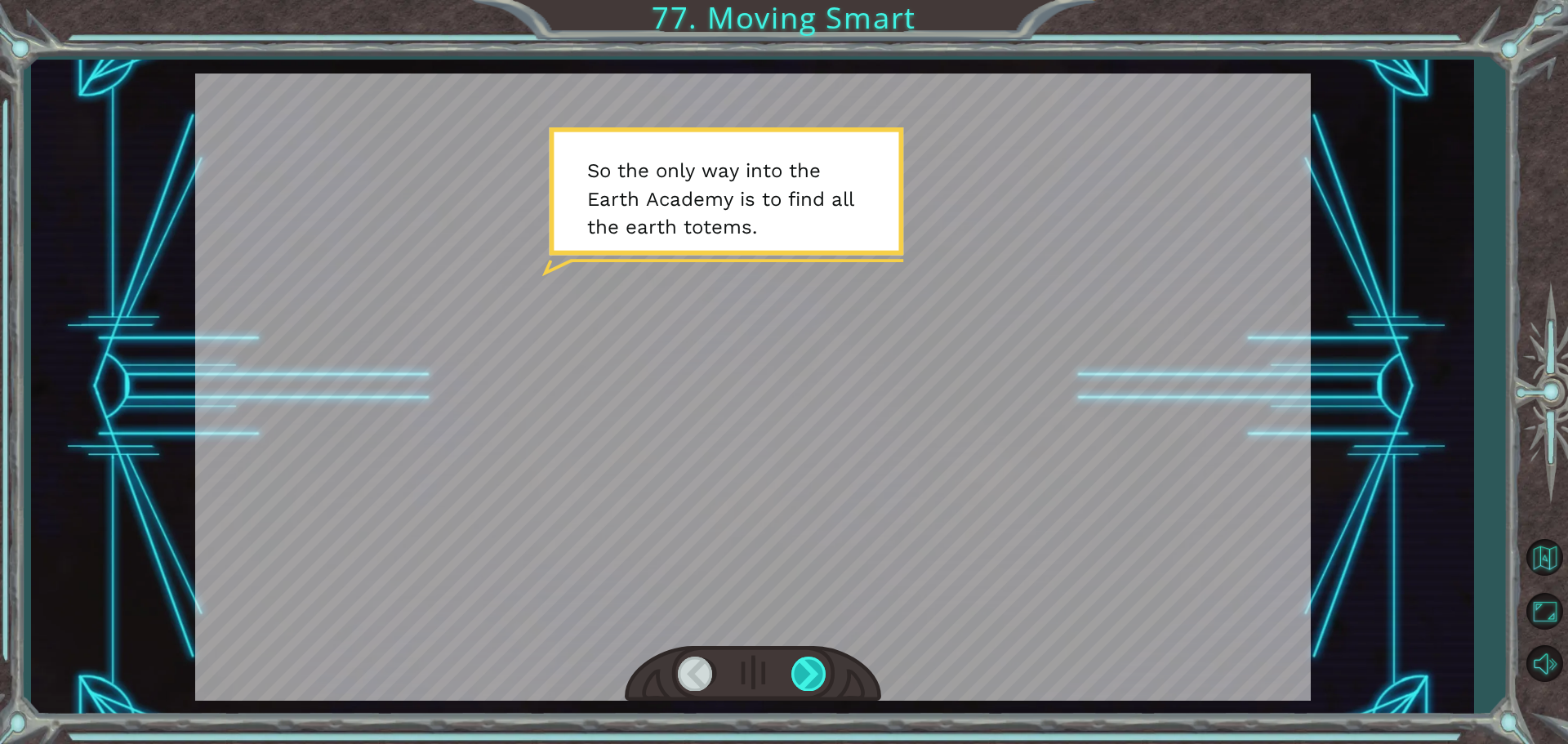
click at [805, 672] on div at bounding box center [809, 674] width 37 height 34
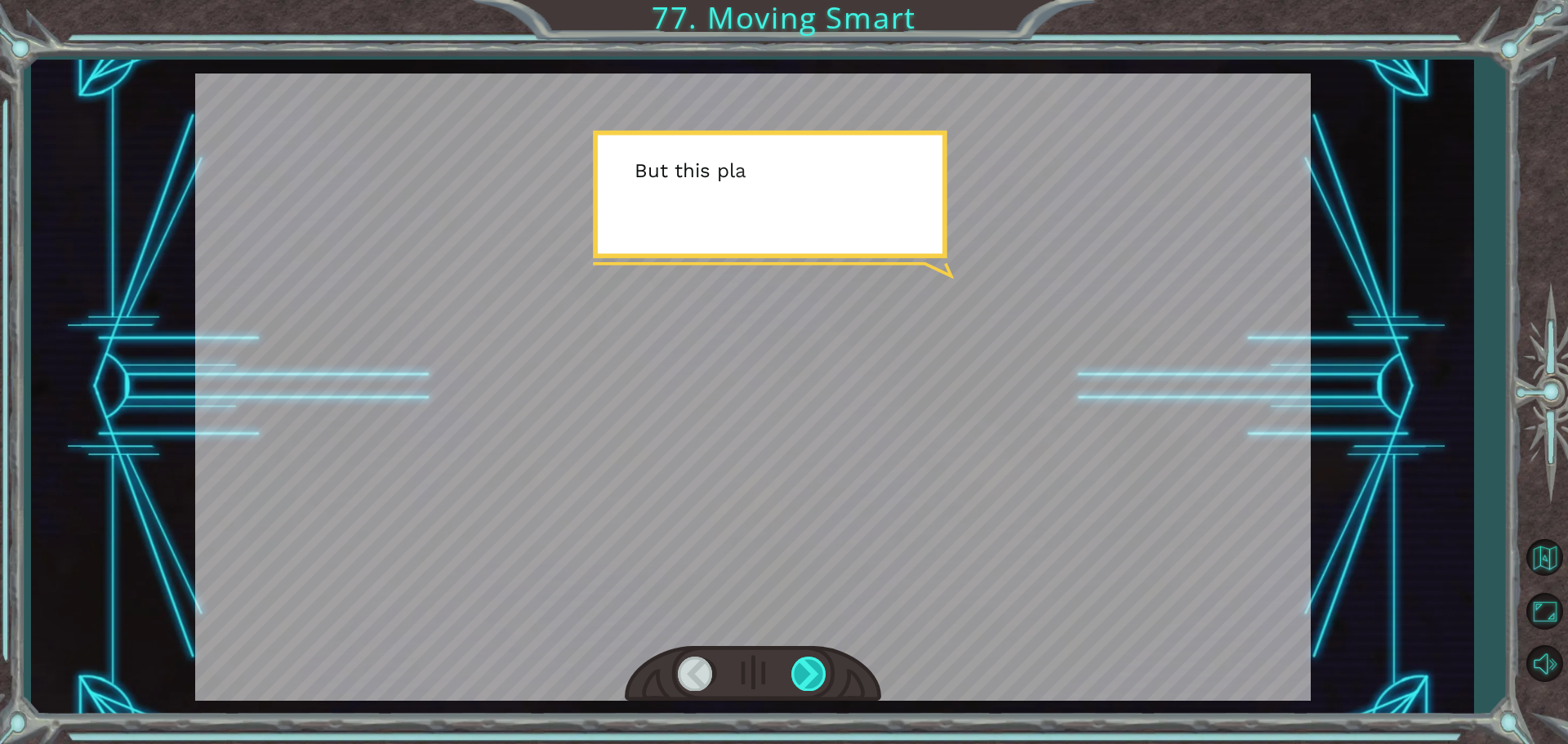
click at [805, 672] on div at bounding box center [809, 674] width 37 height 34
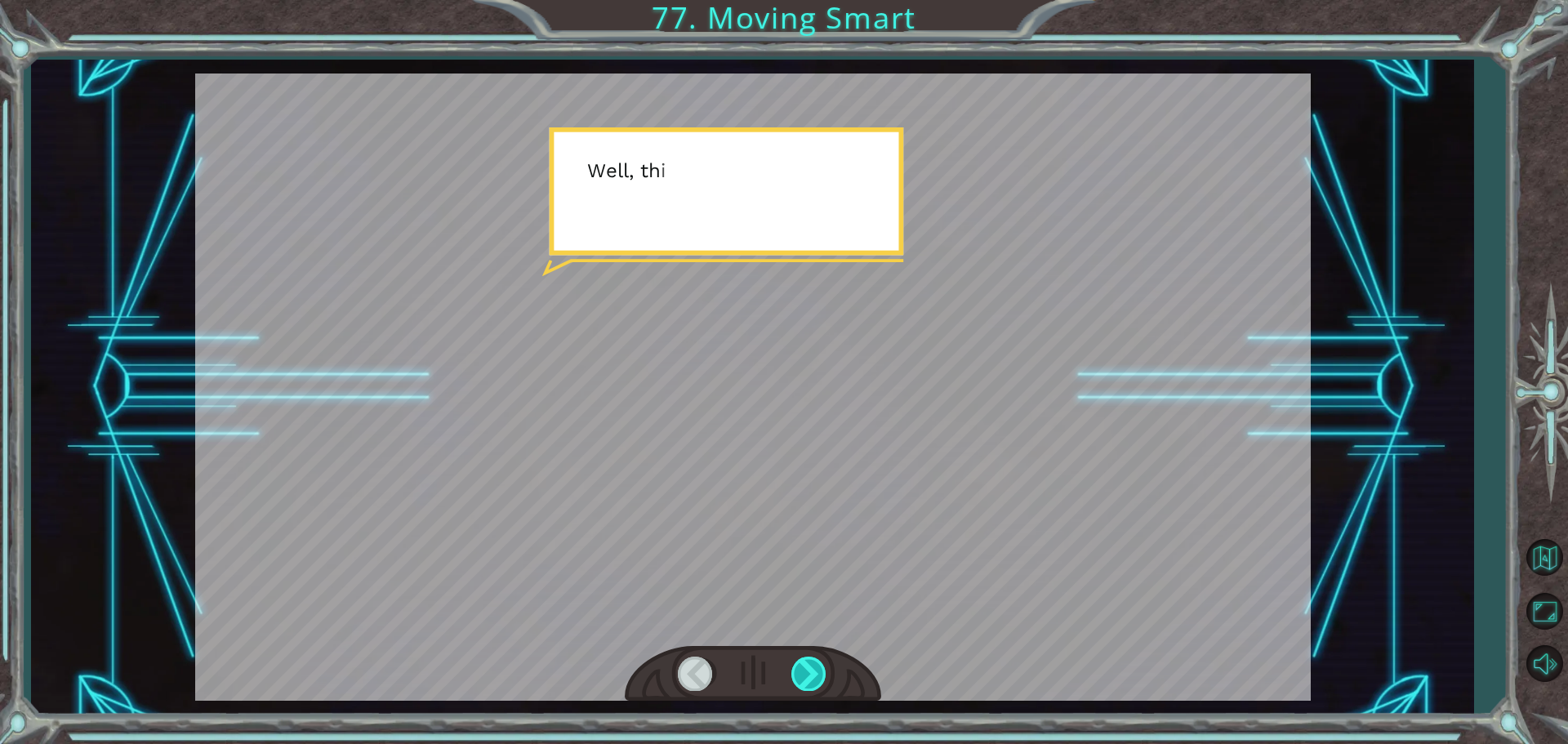
click at [805, 672] on div at bounding box center [809, 674] width 37 height 34
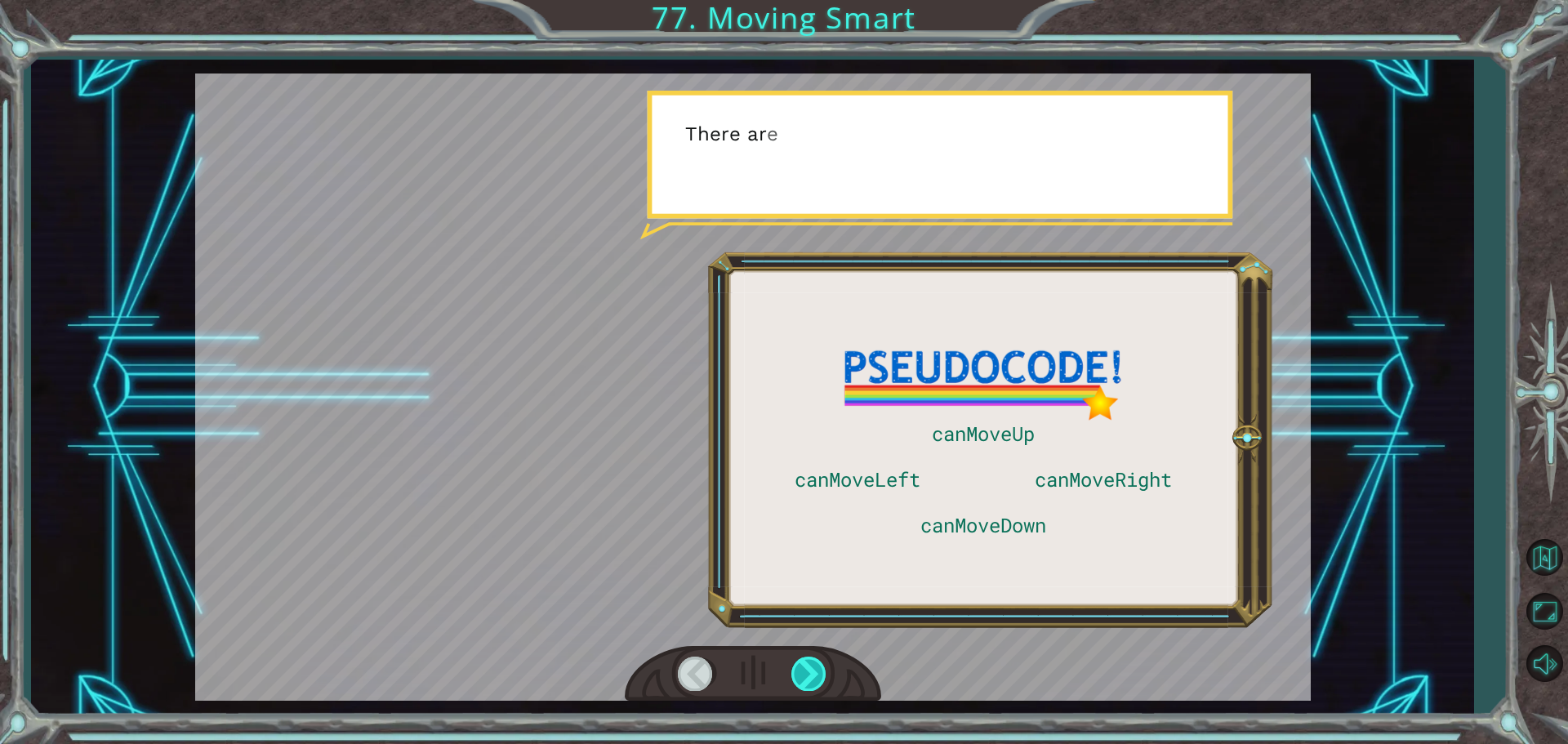
click at [805, 672] on div at bounding box center [809, 674] width 37 height 34
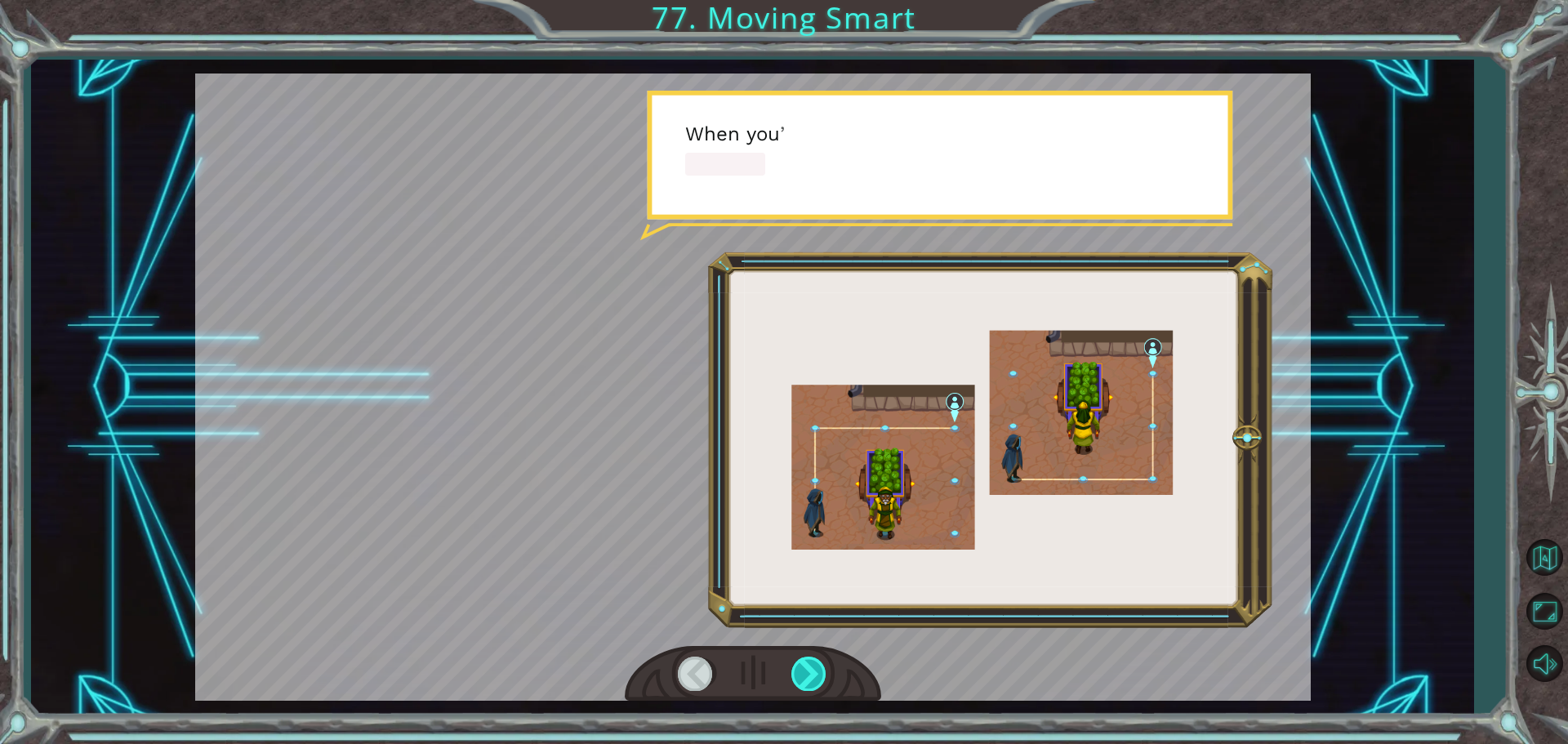
click at [805, 672] on div at bounding box center [809, 674] width 37 height 34
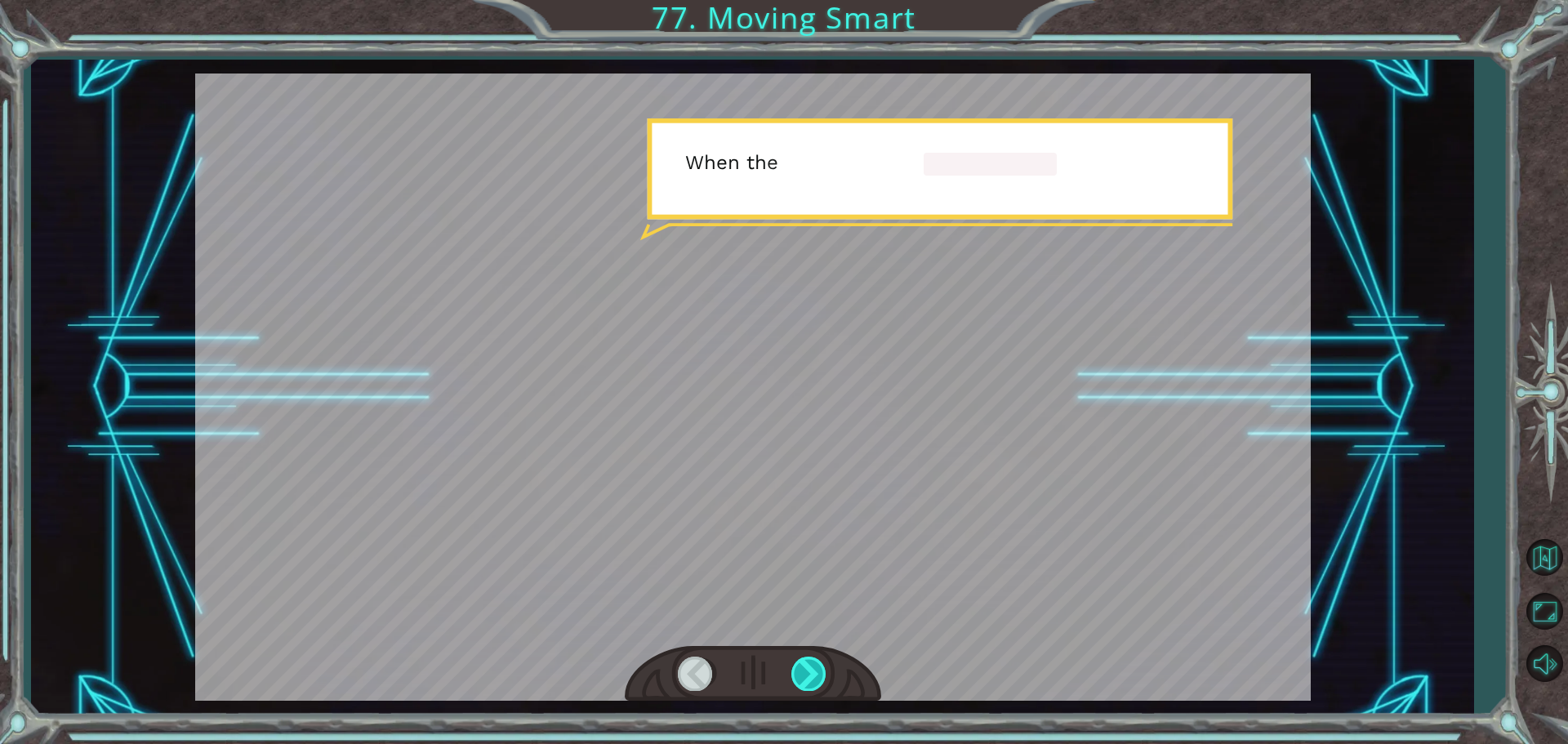
click at [805, 672] on div at bounding box center [809, 674] width 37 height 34
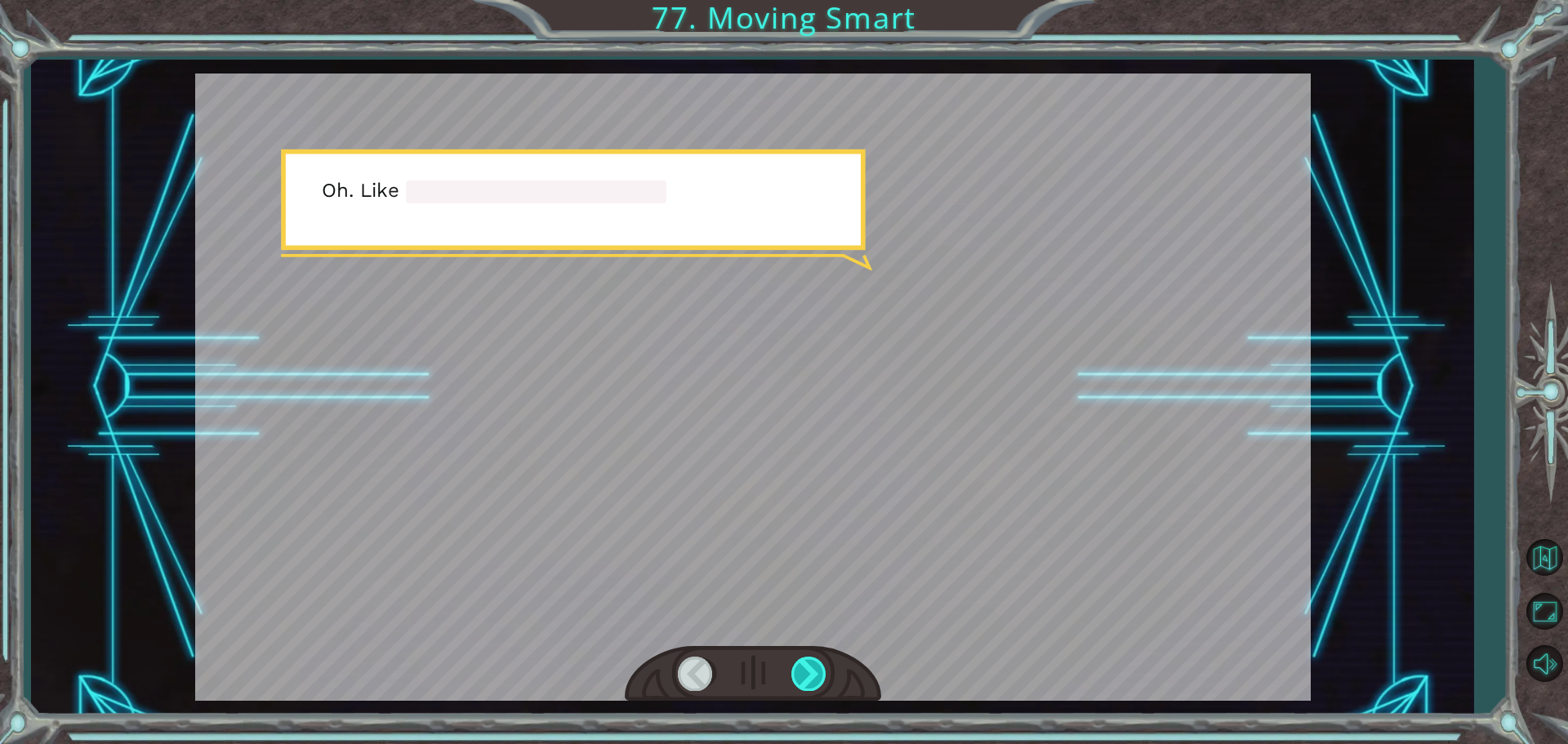
click at [805, 672] on div at bounding box center [809, 674] width 37 height 34
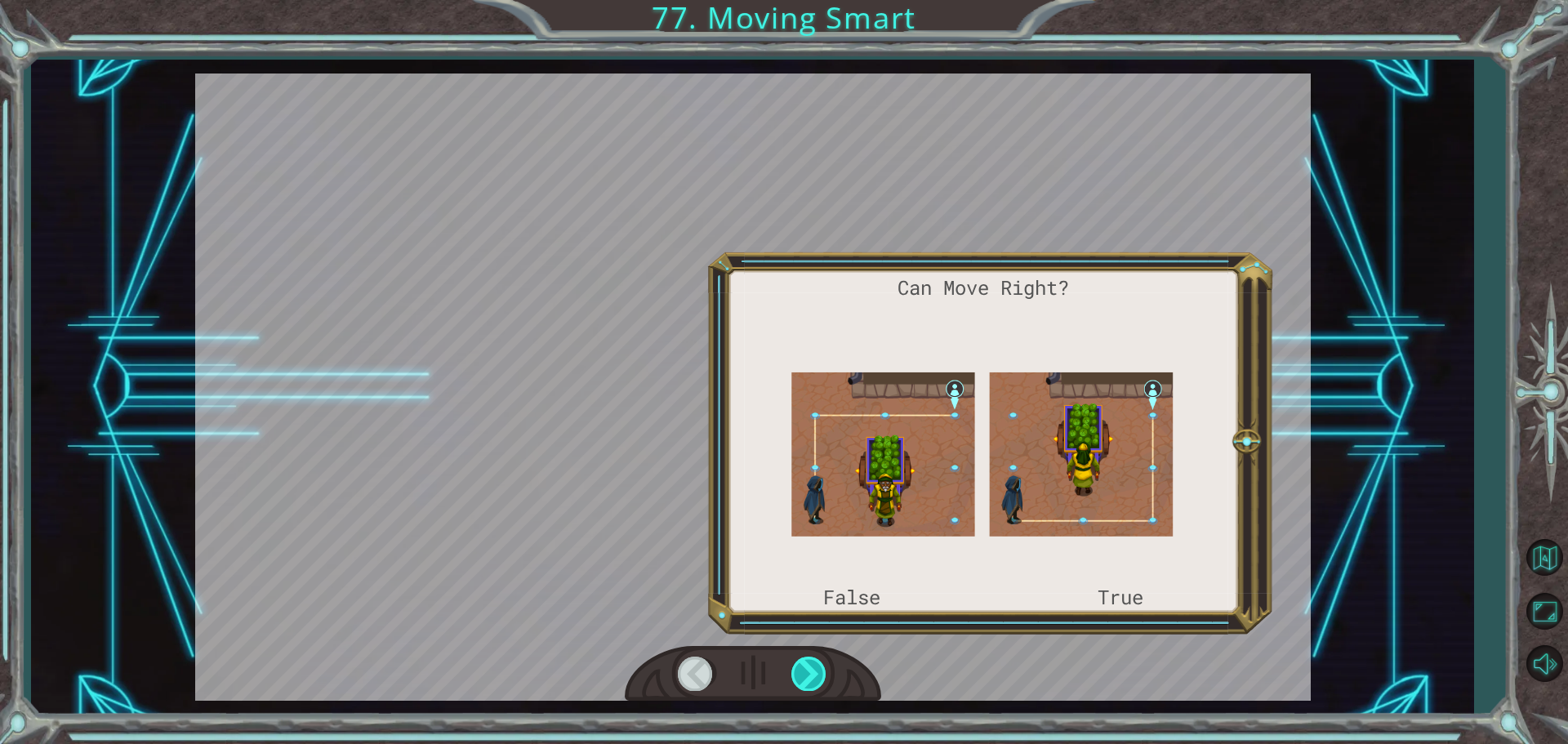
click at [805, 672] on div at bounding box center [809, 674] width 37 height 34
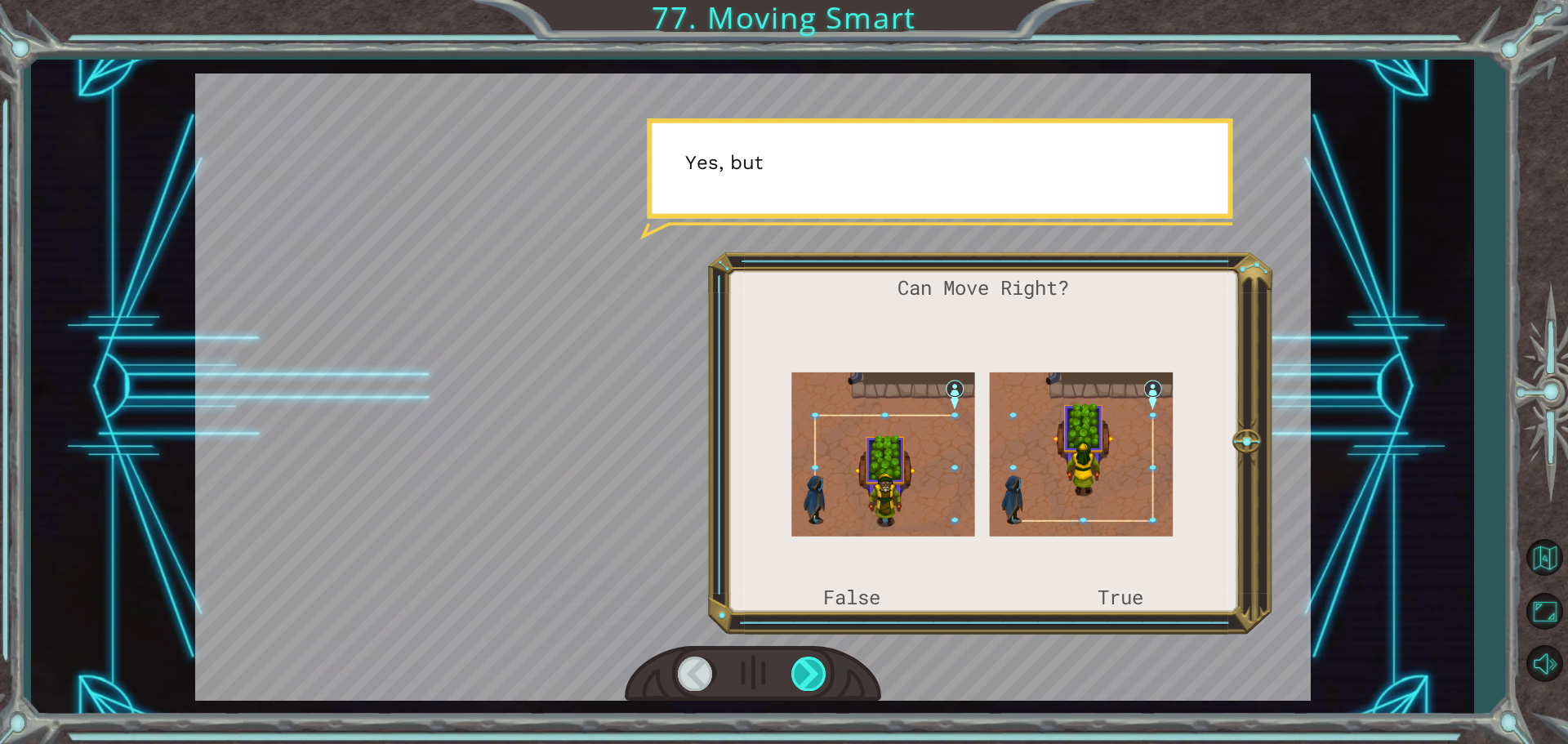
click at [805, 672] on div at bounding box center [809, 674] width 37 height 34
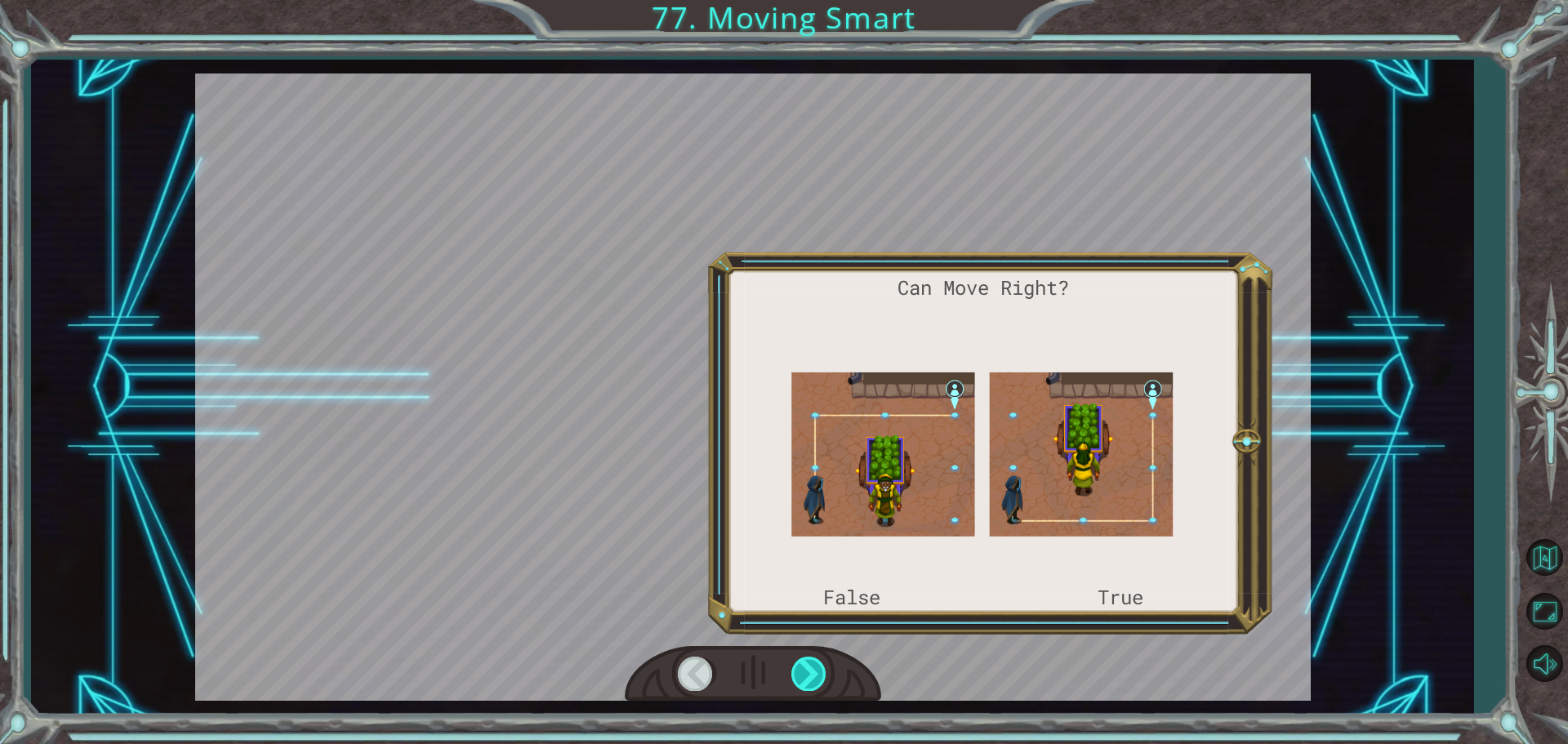
click at [805, 672] on div at bounding box center [809, 674] width 37 height 34
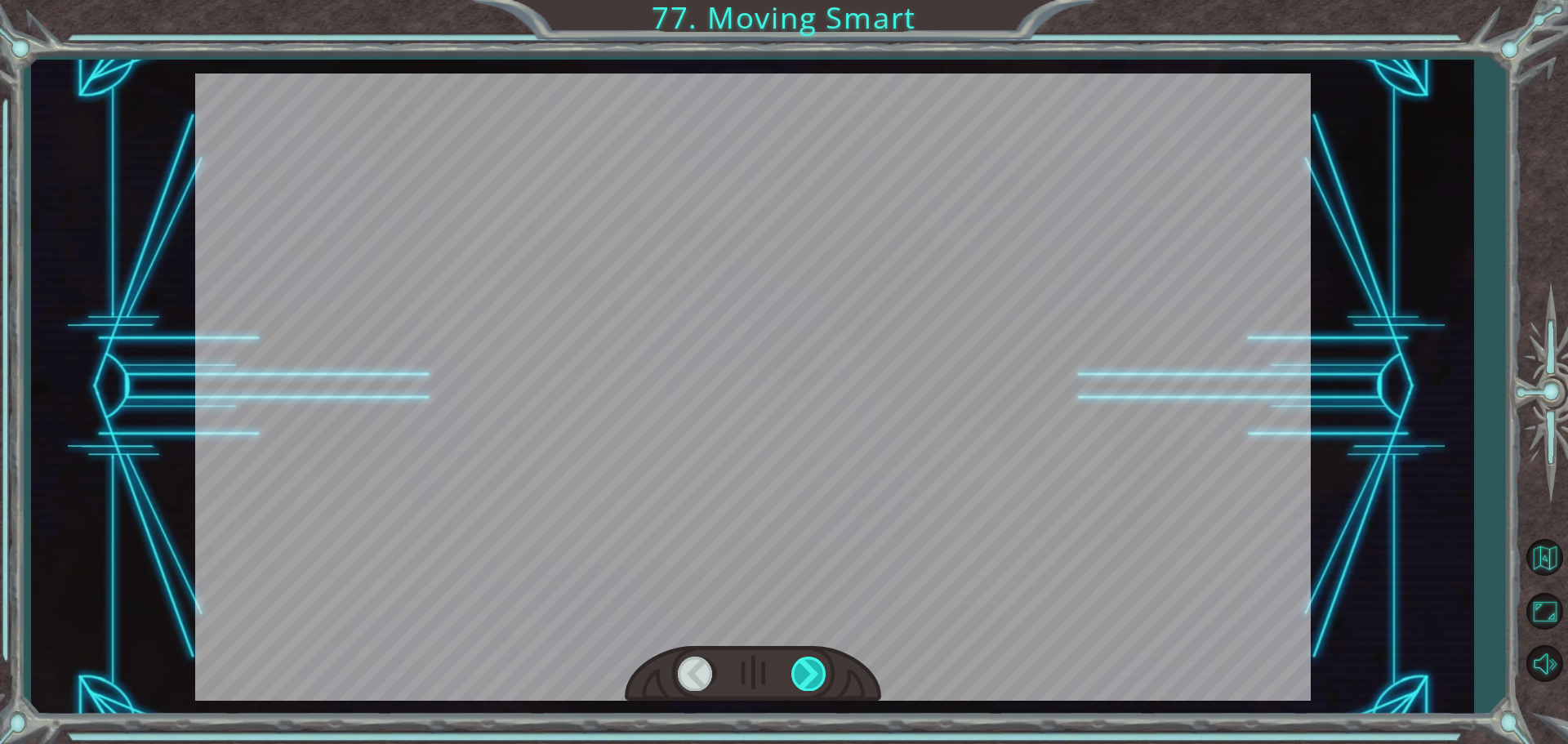
click at [805, 672] on div at bounding box center [809, 674] width 37 height 34
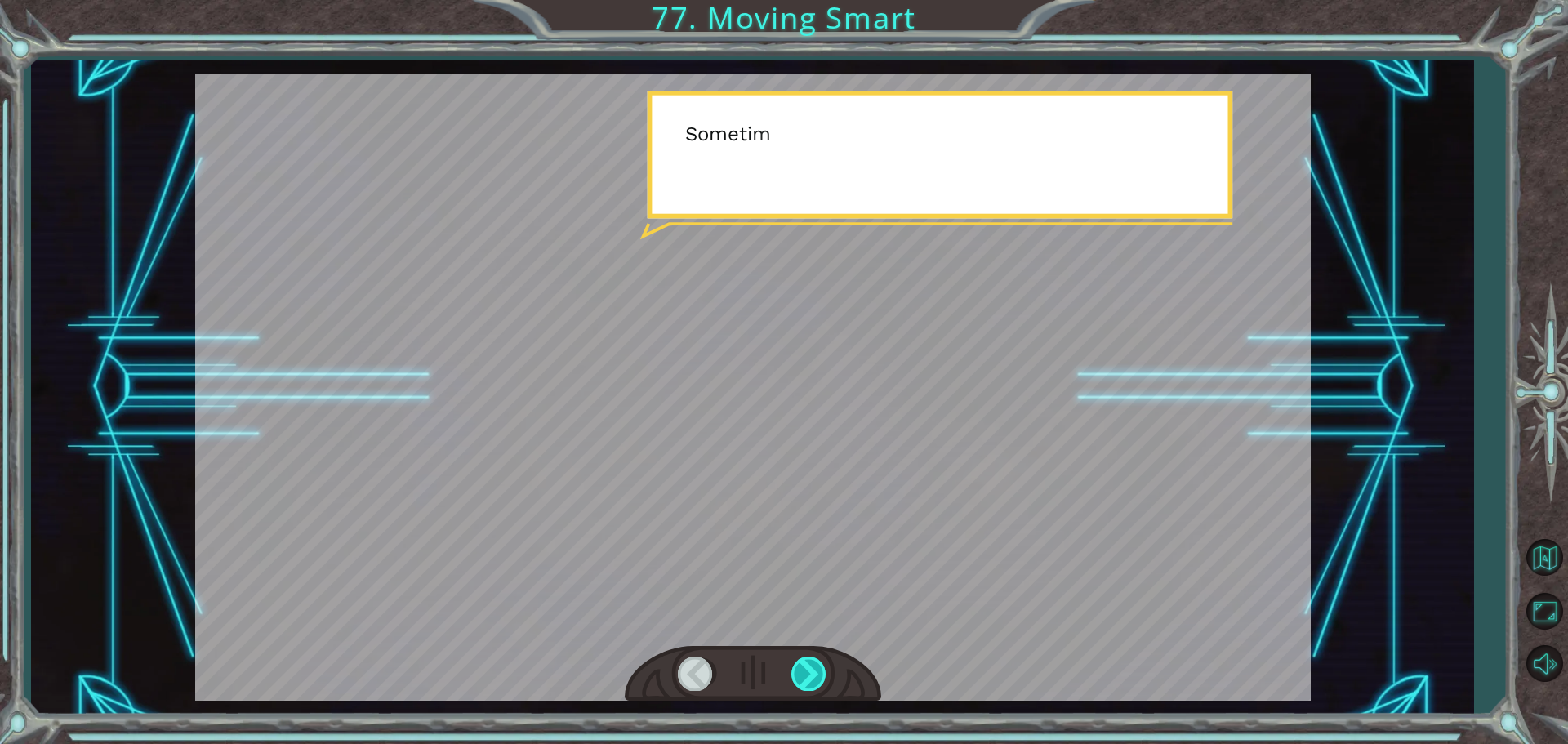
click at [805, 672] on div at bounding box center [809, 674] width 37 height 34
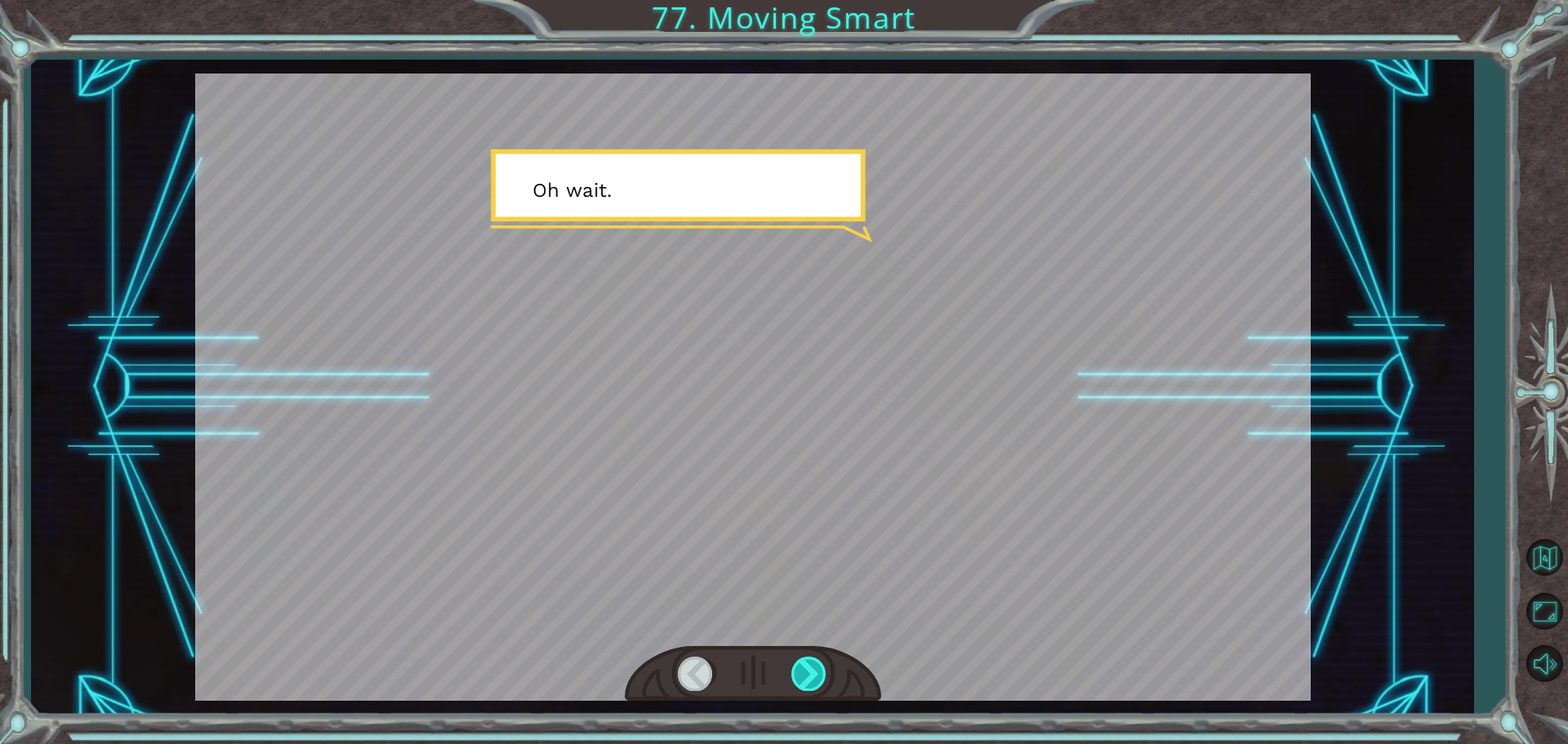
click at [805, 672] on div at bounding box center [809, 674] width 37 height 34
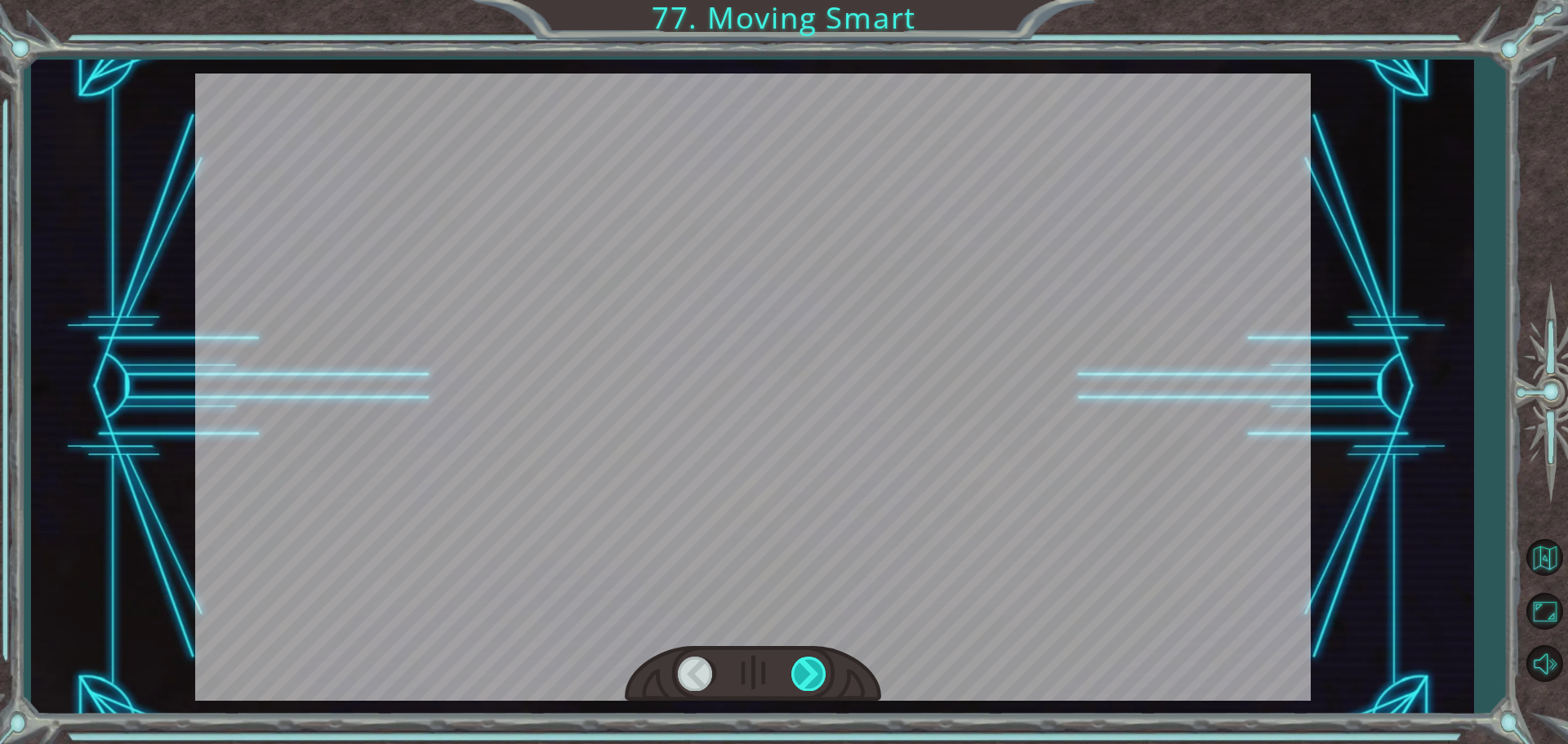
click at [805, 672] on div at bounding box center [809, 674] width 37 height 34
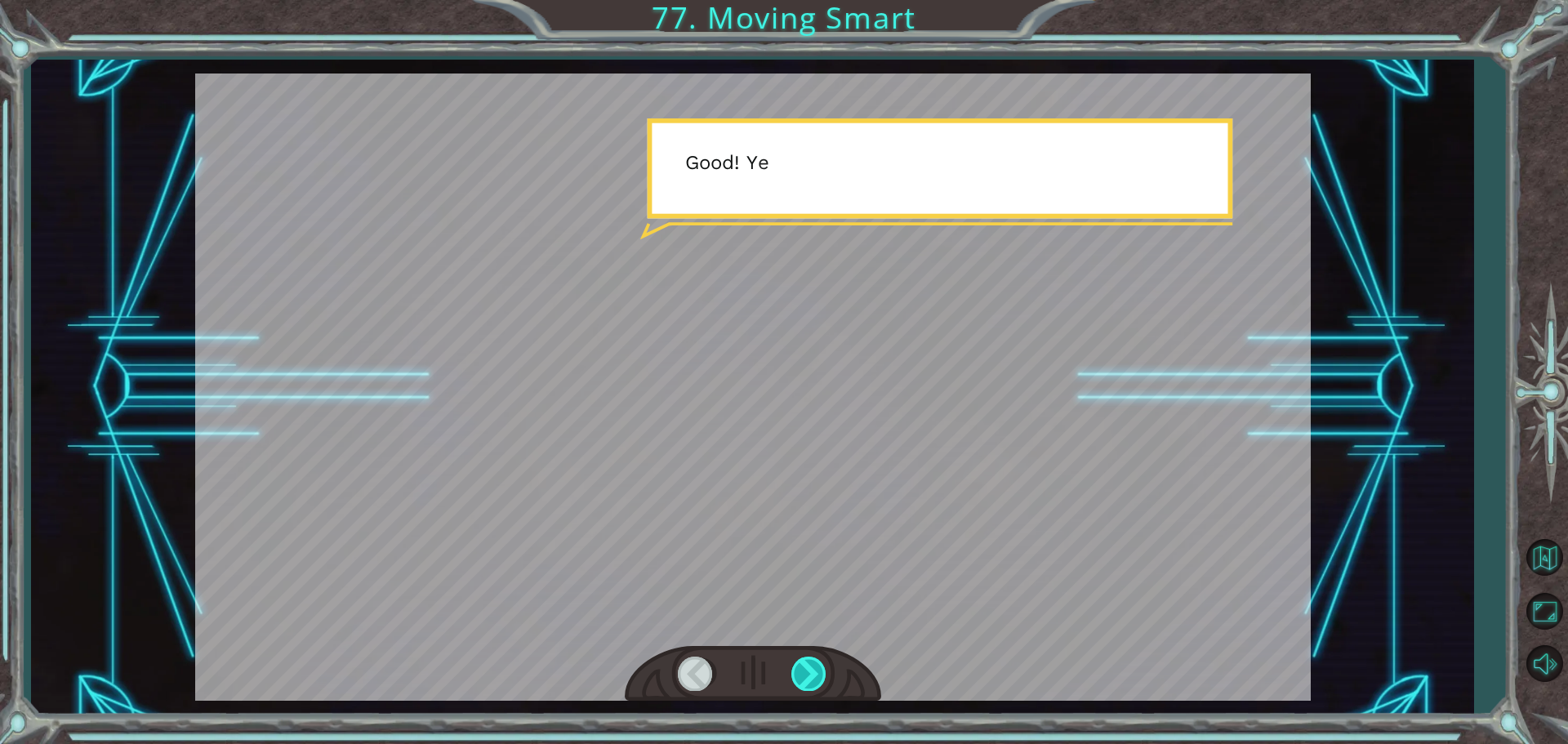
click at [805, 672] on div at bounding box center [809, 674] width 37 height 34
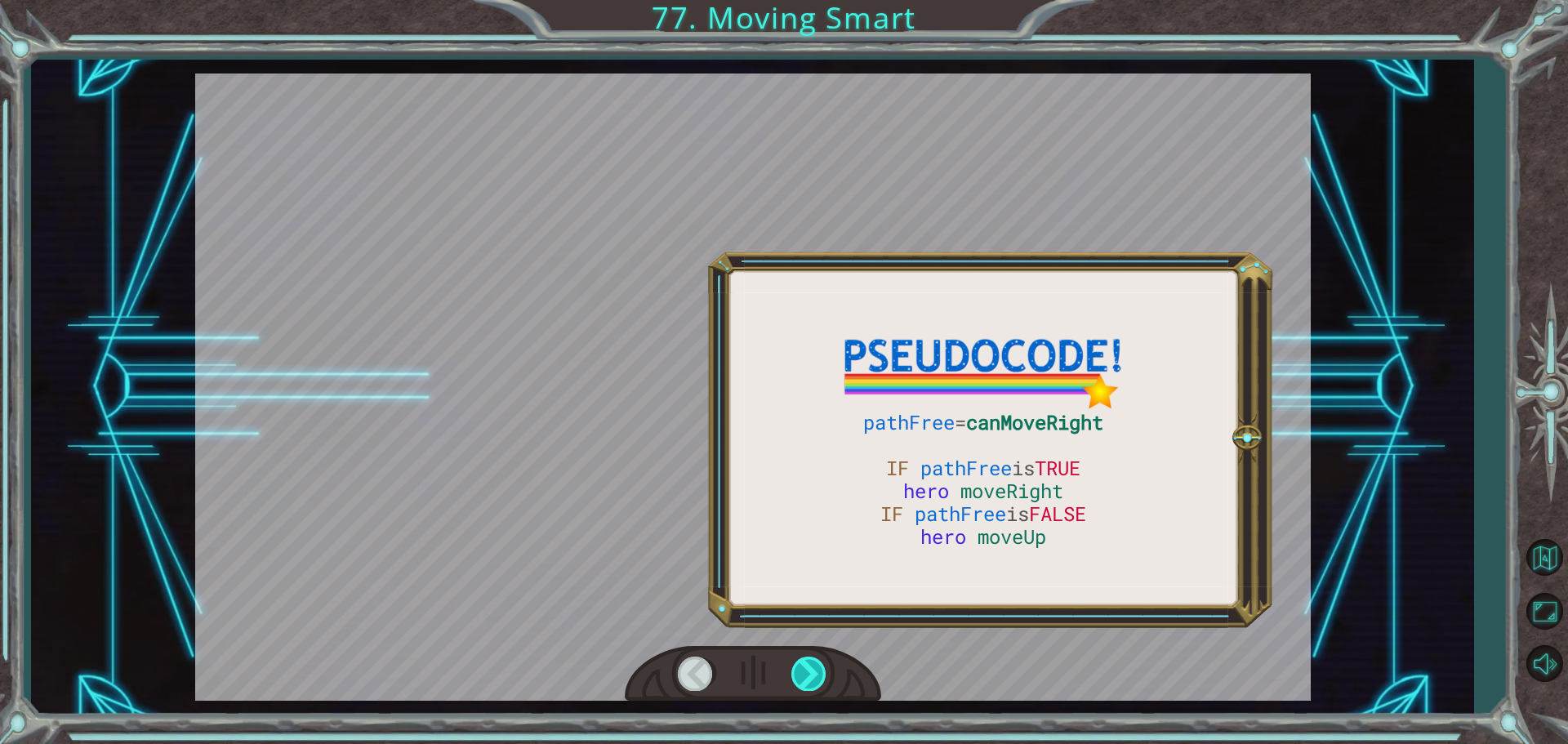
click at [802, 672] on div at bounding box center [809, 674] width 37 height 34
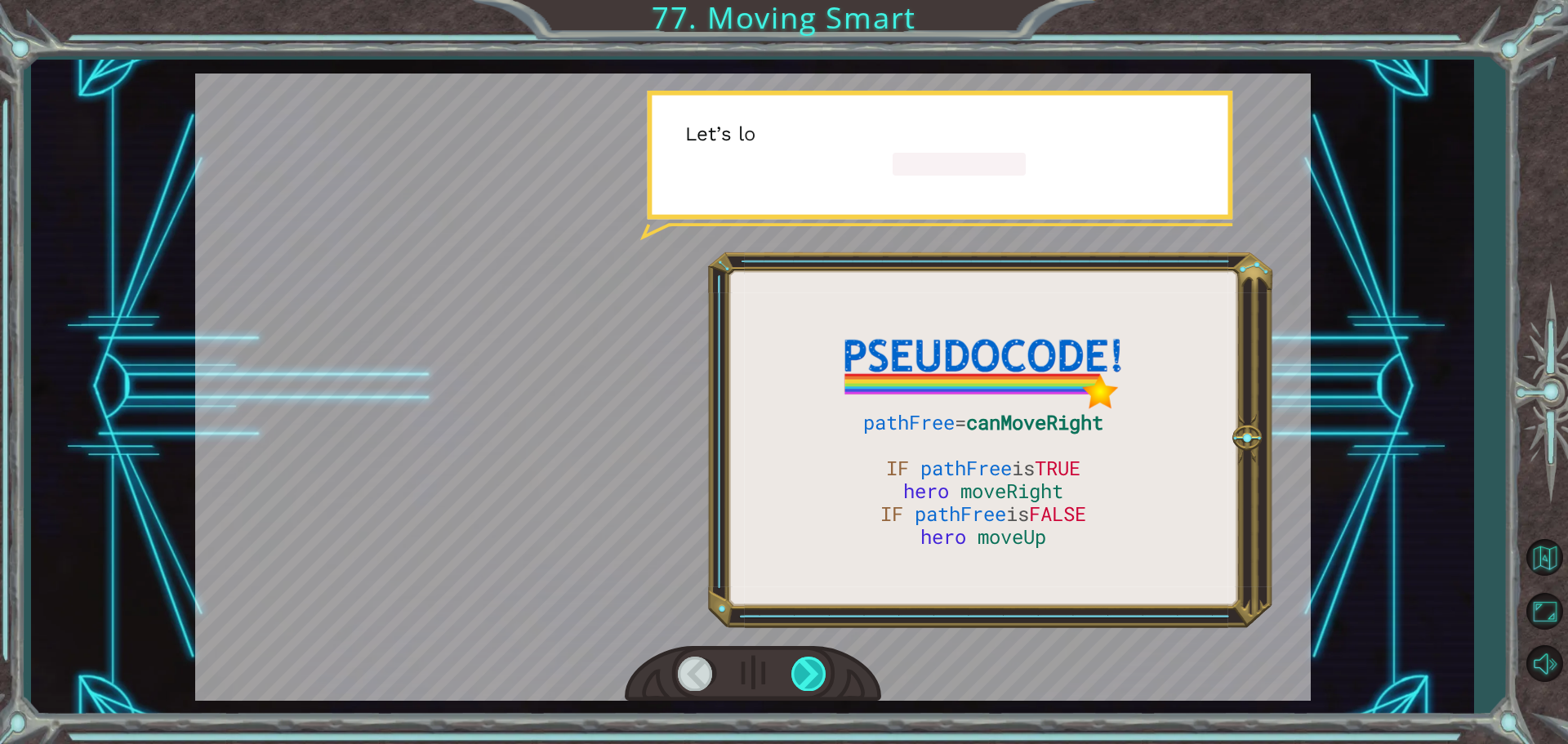
click at [802, 672] on div at bounding box center [809, 674] width 37 height 34
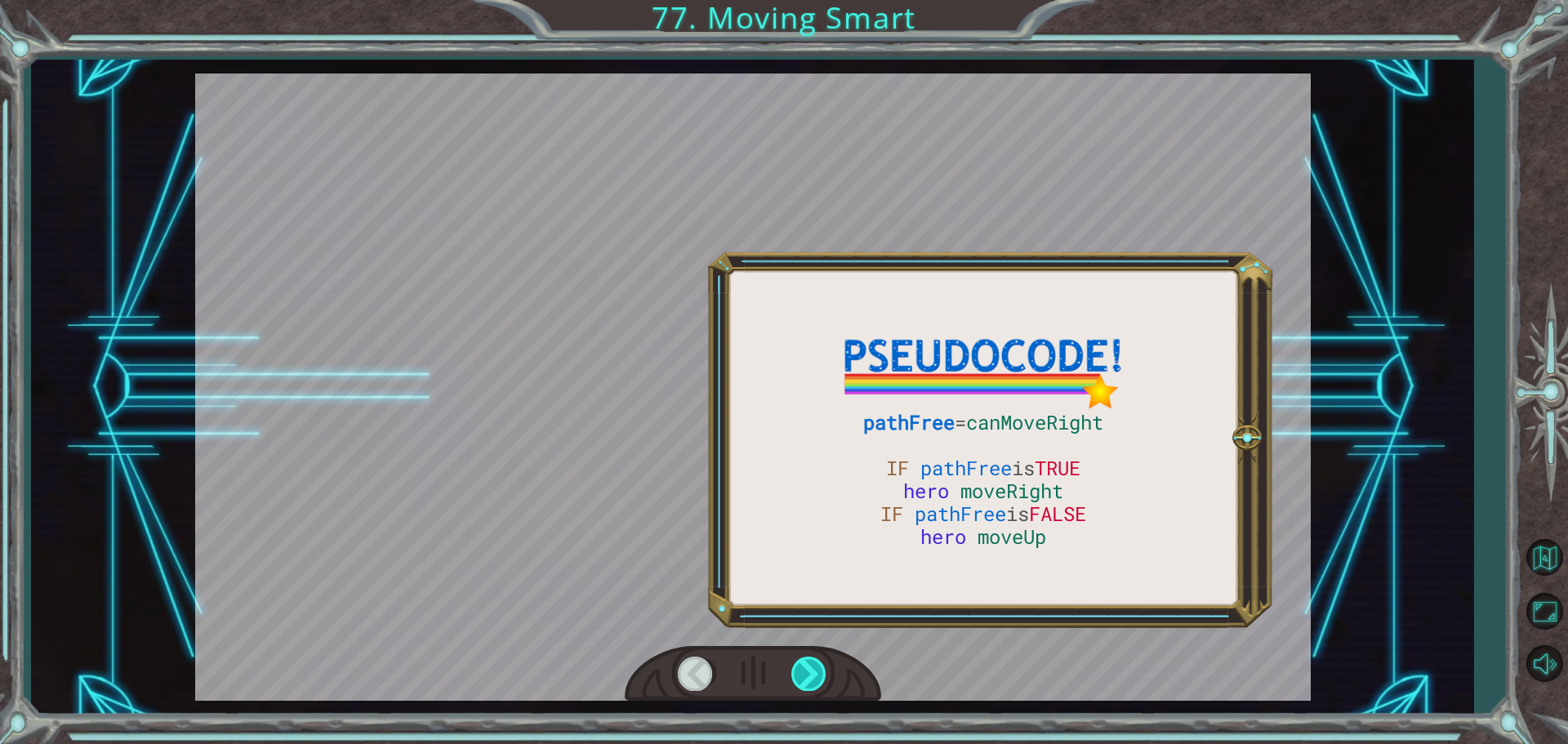
click at [802, 672] on div at bounding box center [809, 674] width 37 height 34
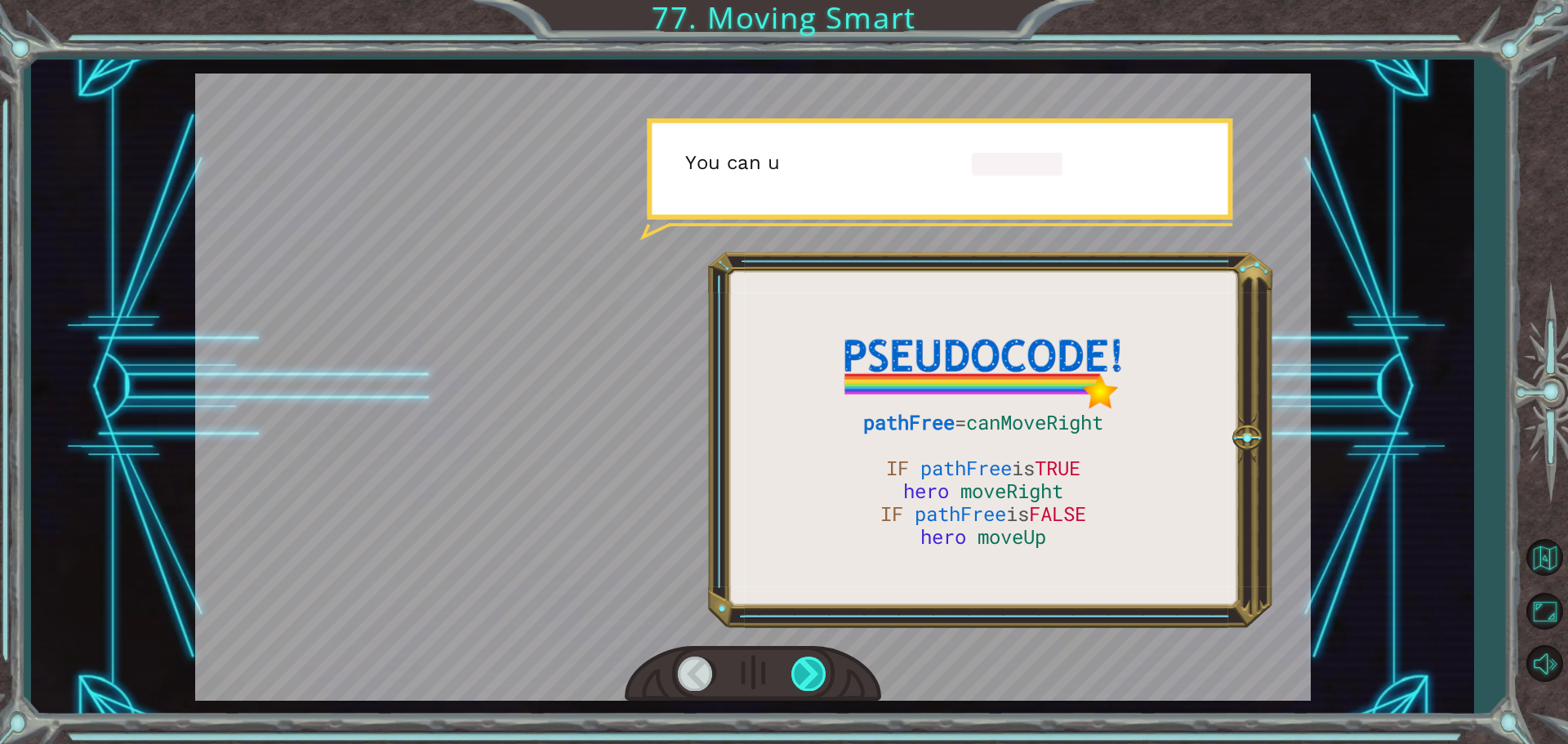
click at [802, 672] on div at bounding box center [809, 674] width 37 height 34
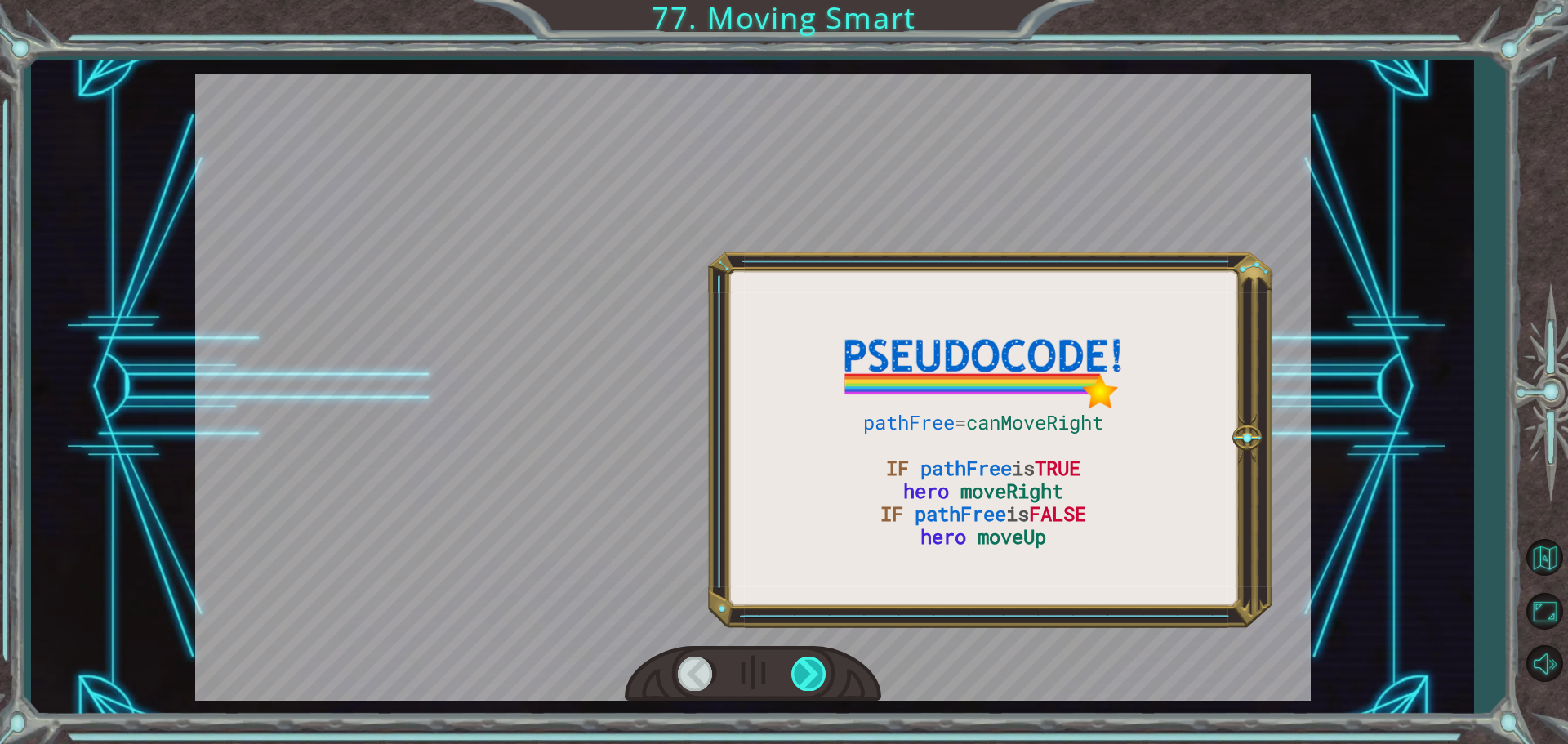
click at [802, 672] on div at bounding box center [809, 674] width 37 height 34
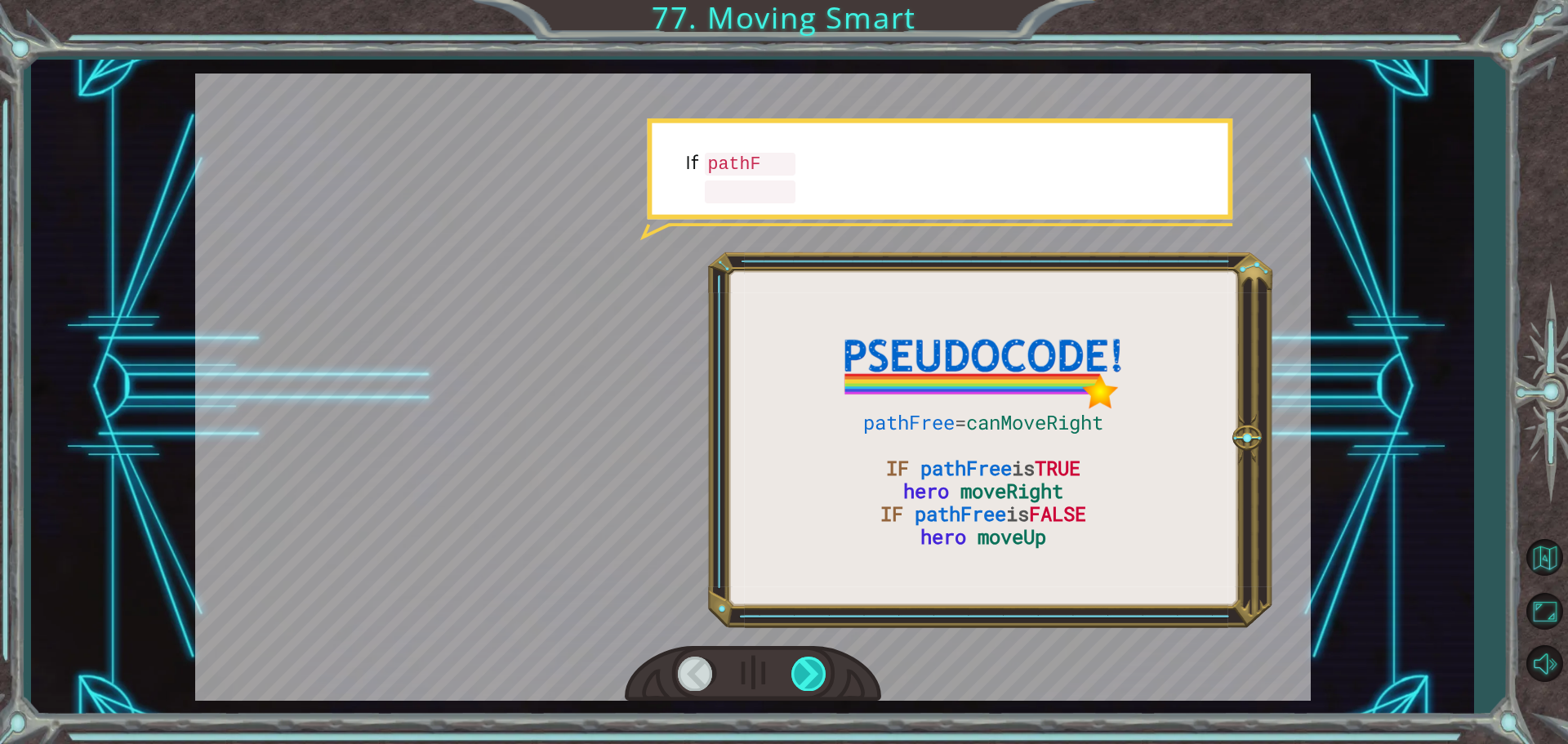
click at [802, 672] on div at bounding box center [809, 674] width 37 height 34
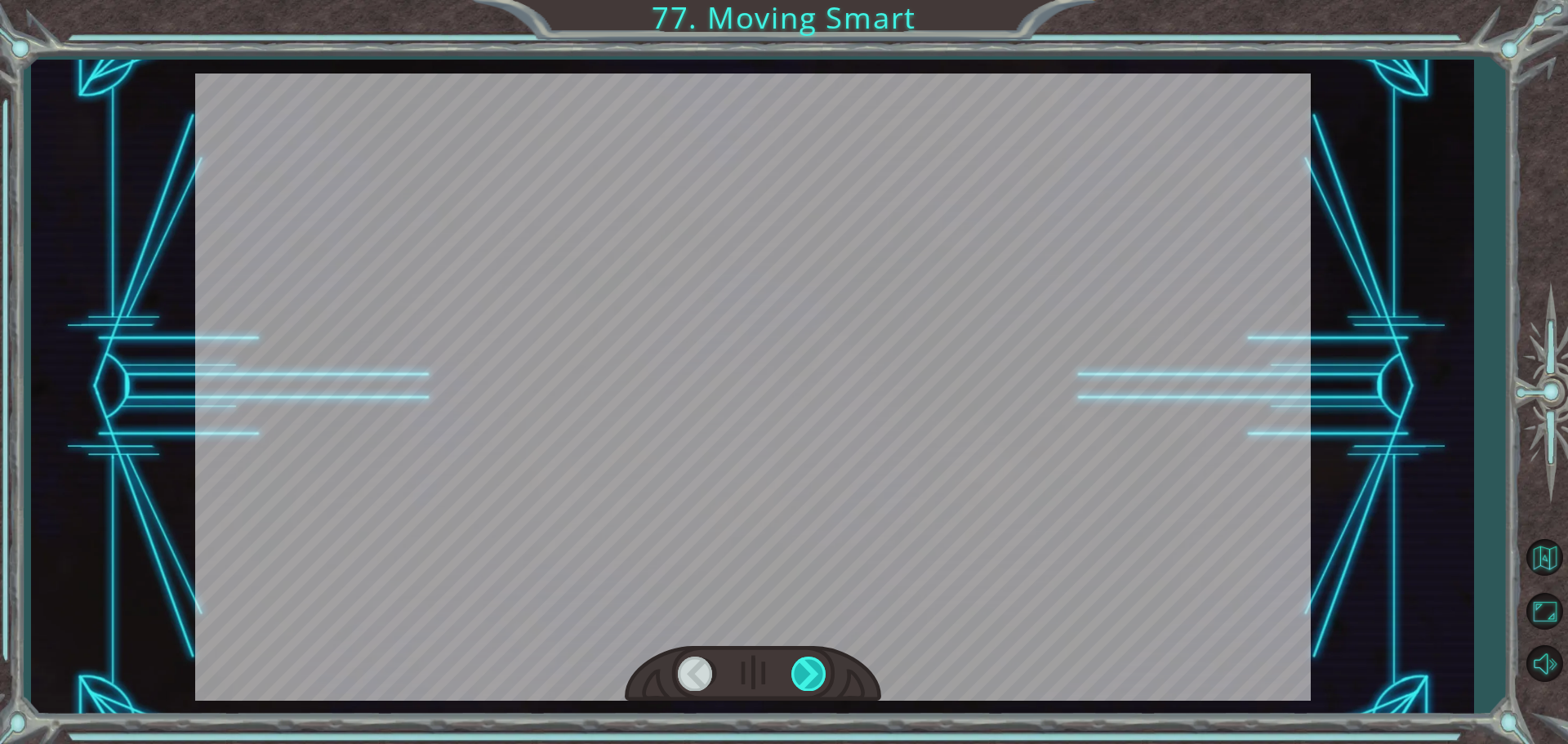
click at [802, 672] on div at bounding box center [809, 674] width 37 height 34
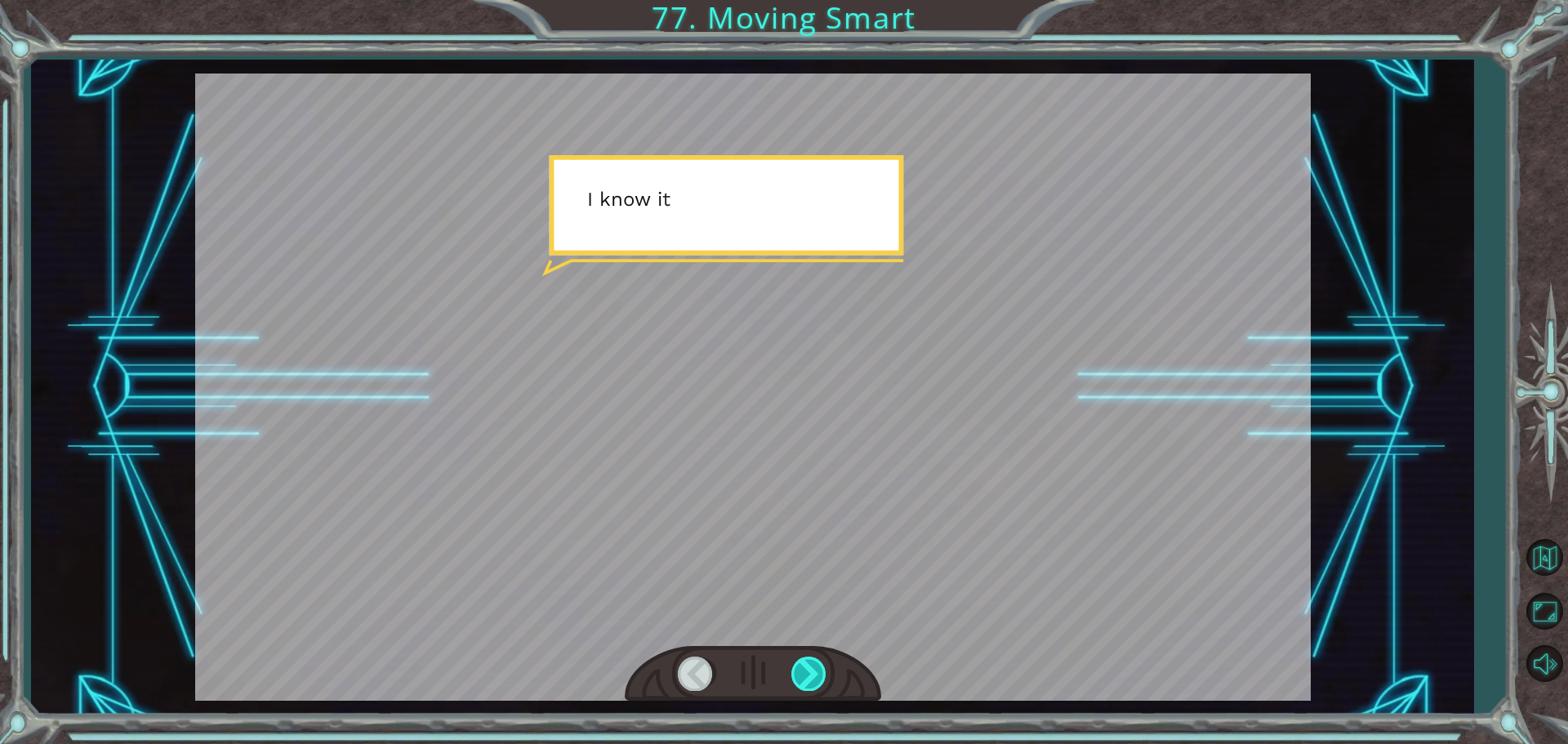
click at [802, 672] on div at bounding box center [809, 674] width 37 height 34
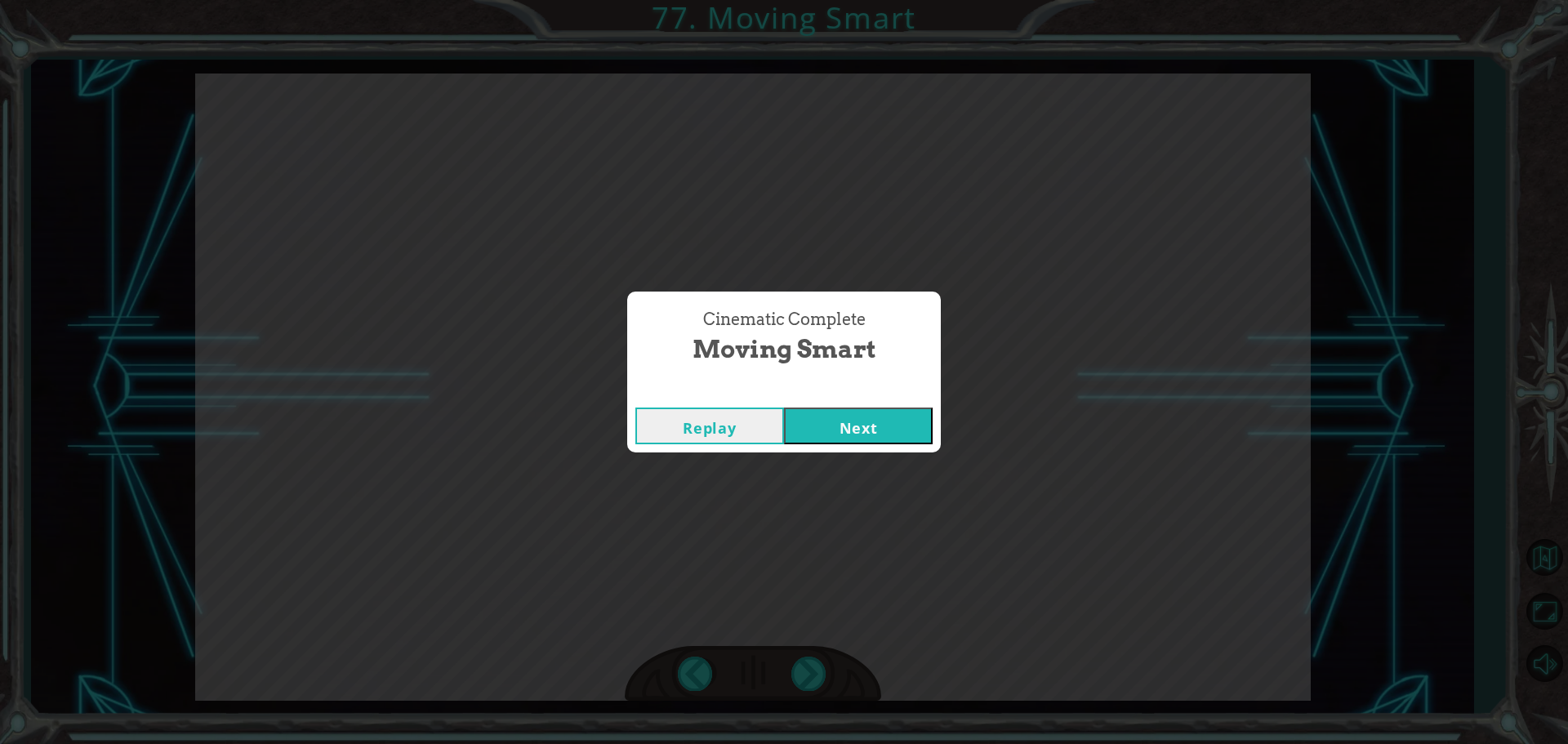
click at [802, 672] on div "Cinematic Complete Moving Smart Replay Next" at bounding box center [784, 372] width 1568 height 744
click at [842, 426] on button "Next" at bounding box center [859, 425] width 149 height 37
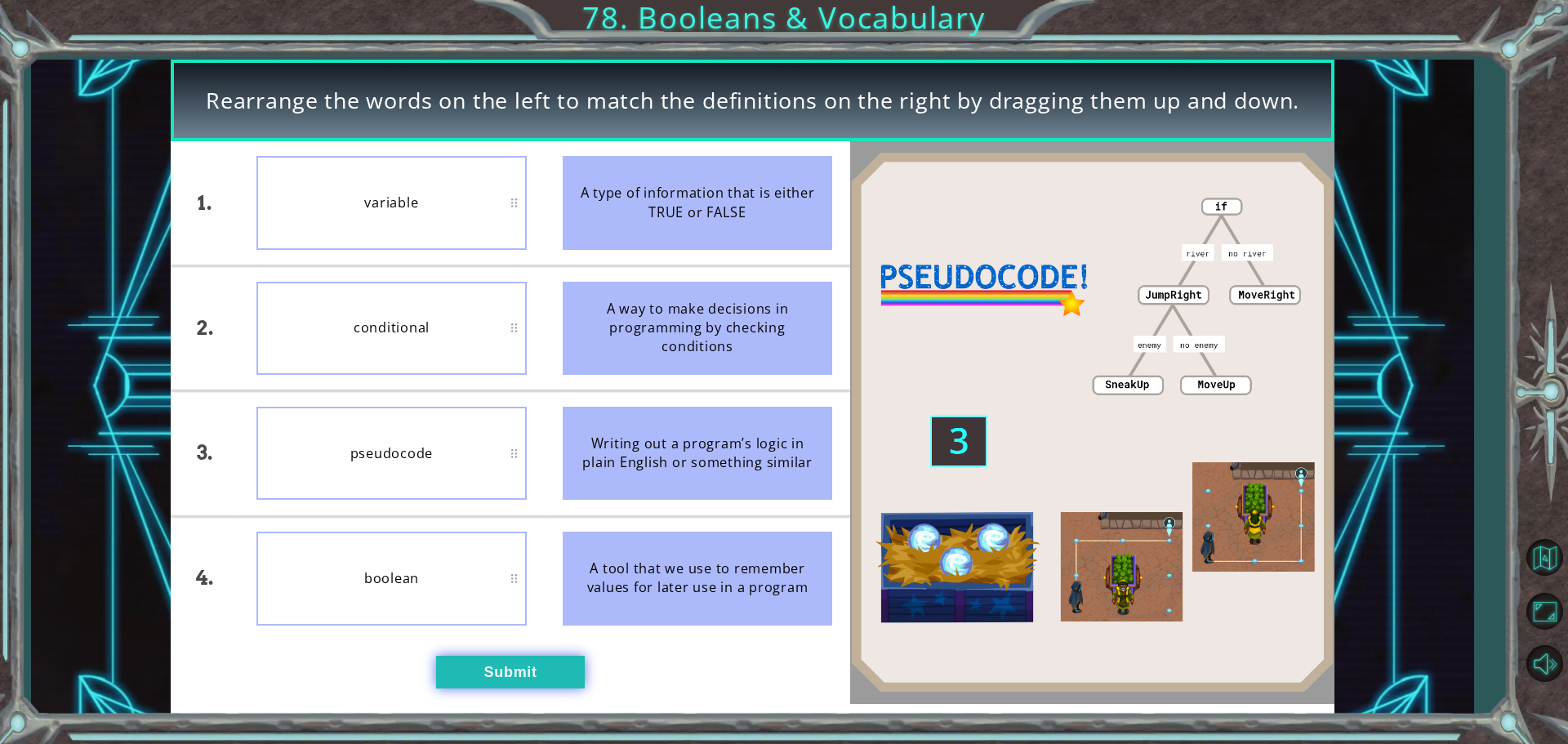
click at [472, 671] on button "Submit" at bounding box center [510, 672] width 149 height 33
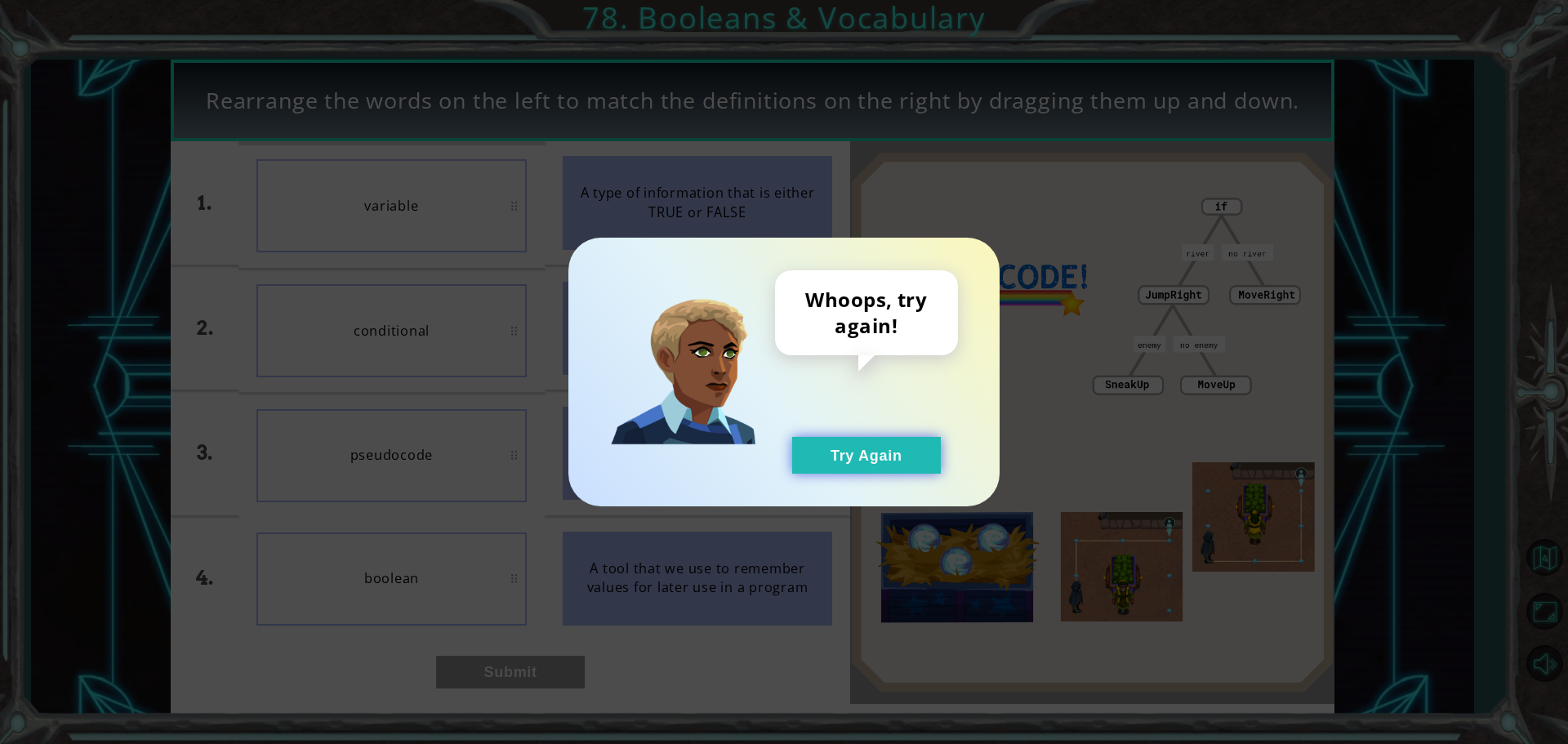
click at [826, 470] on button "Try Again" at bounding box center [867, 455] width 149 height 37
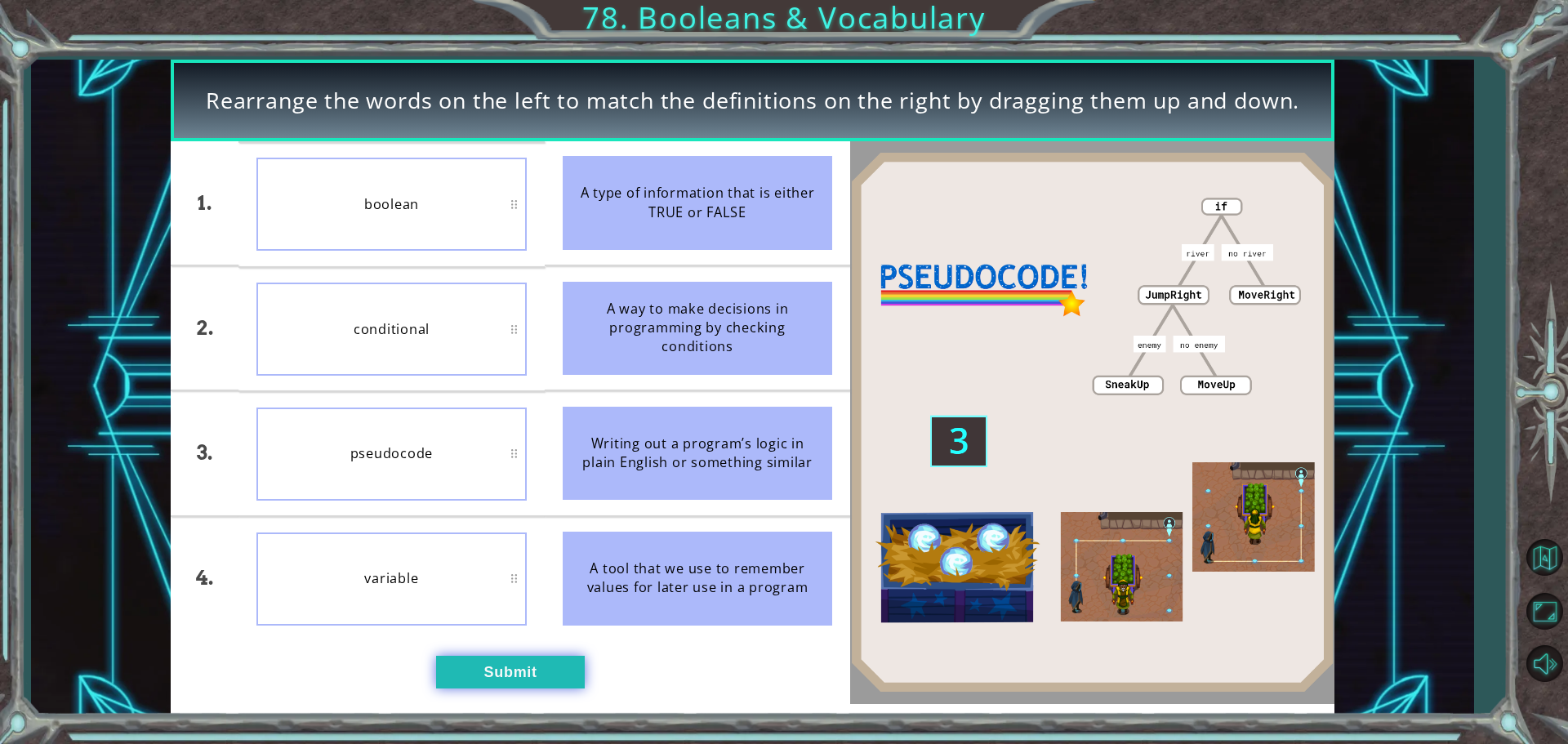
click at [500, 682] on button "Submit" at bounding box center [510, 672] width 149 height 33
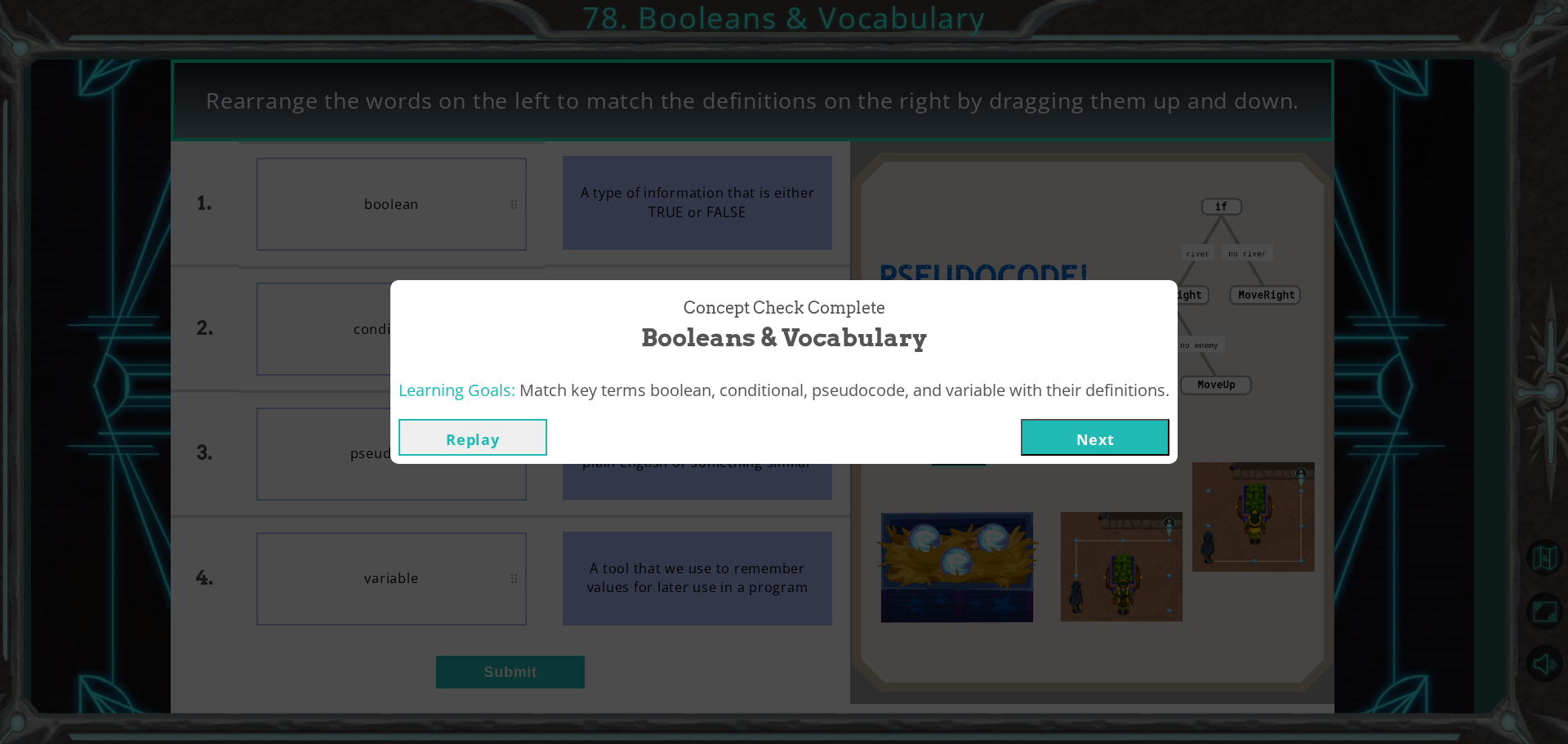
click at [1058, 428] on button "Next" at bounding box center [1096, 437] width 149 height 37
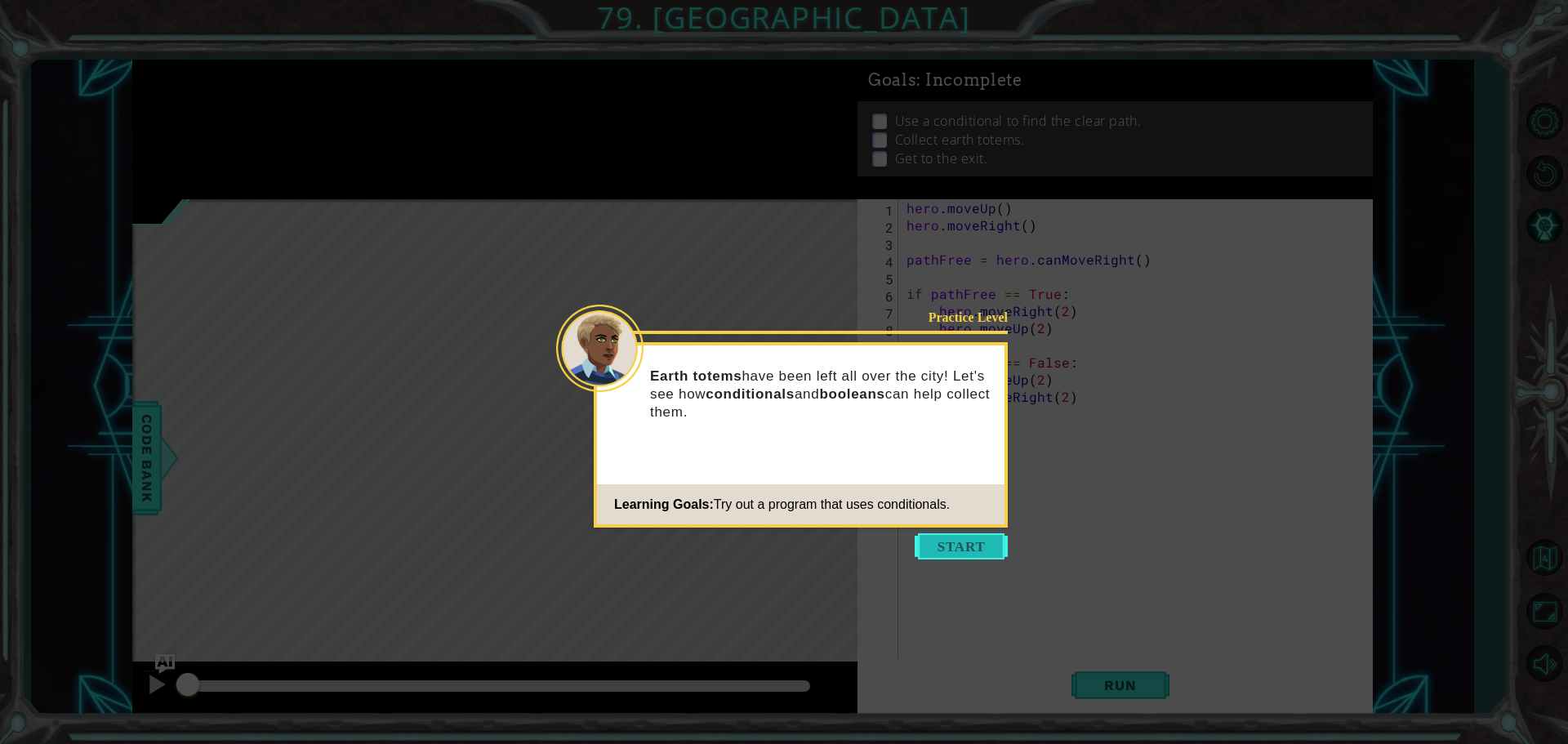
click at [961, 538] on button "Start" at bounding box center [961, 546] width 93 height 26
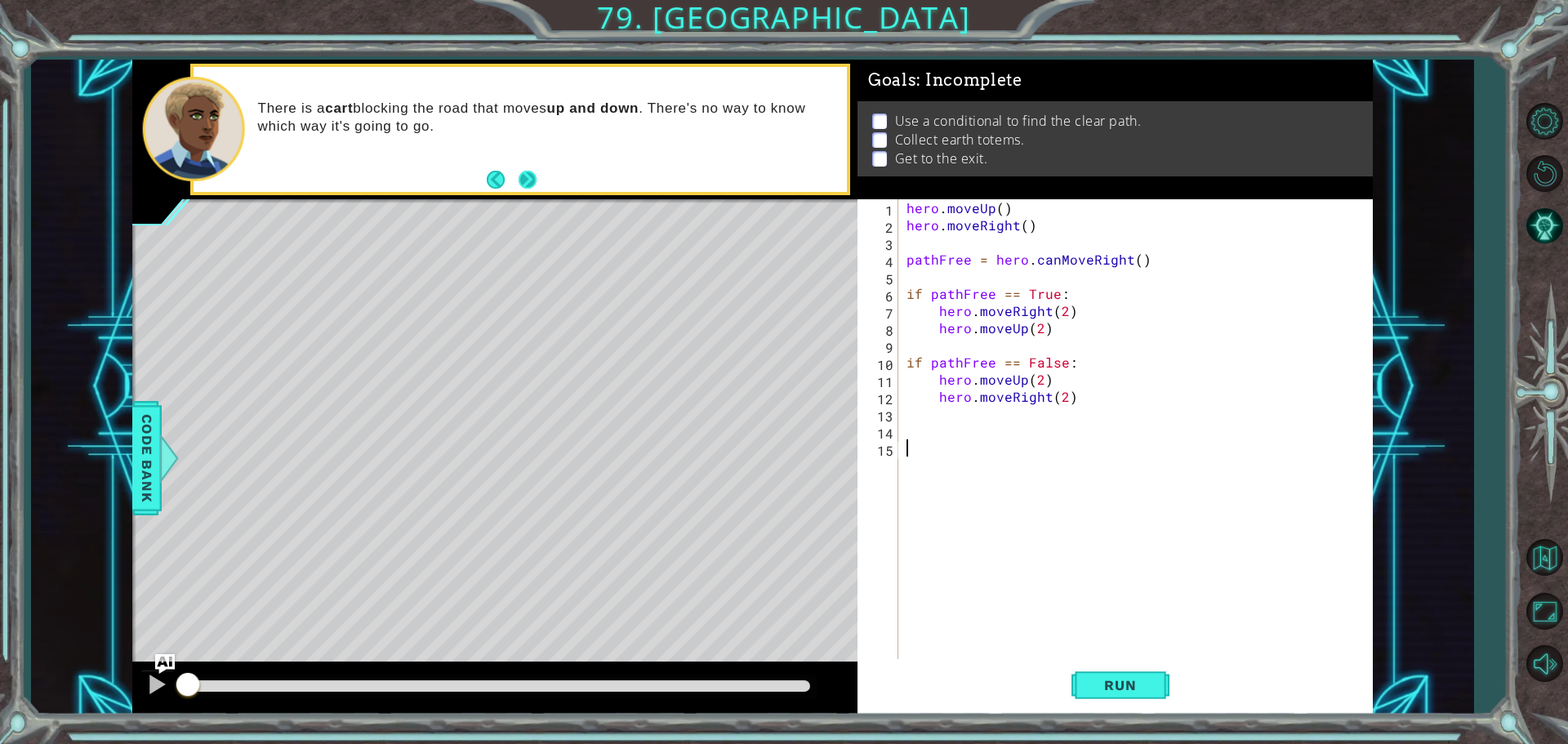
click at [537, 177] on button "Next" at bounding box center [528, 179] width 18 height 18
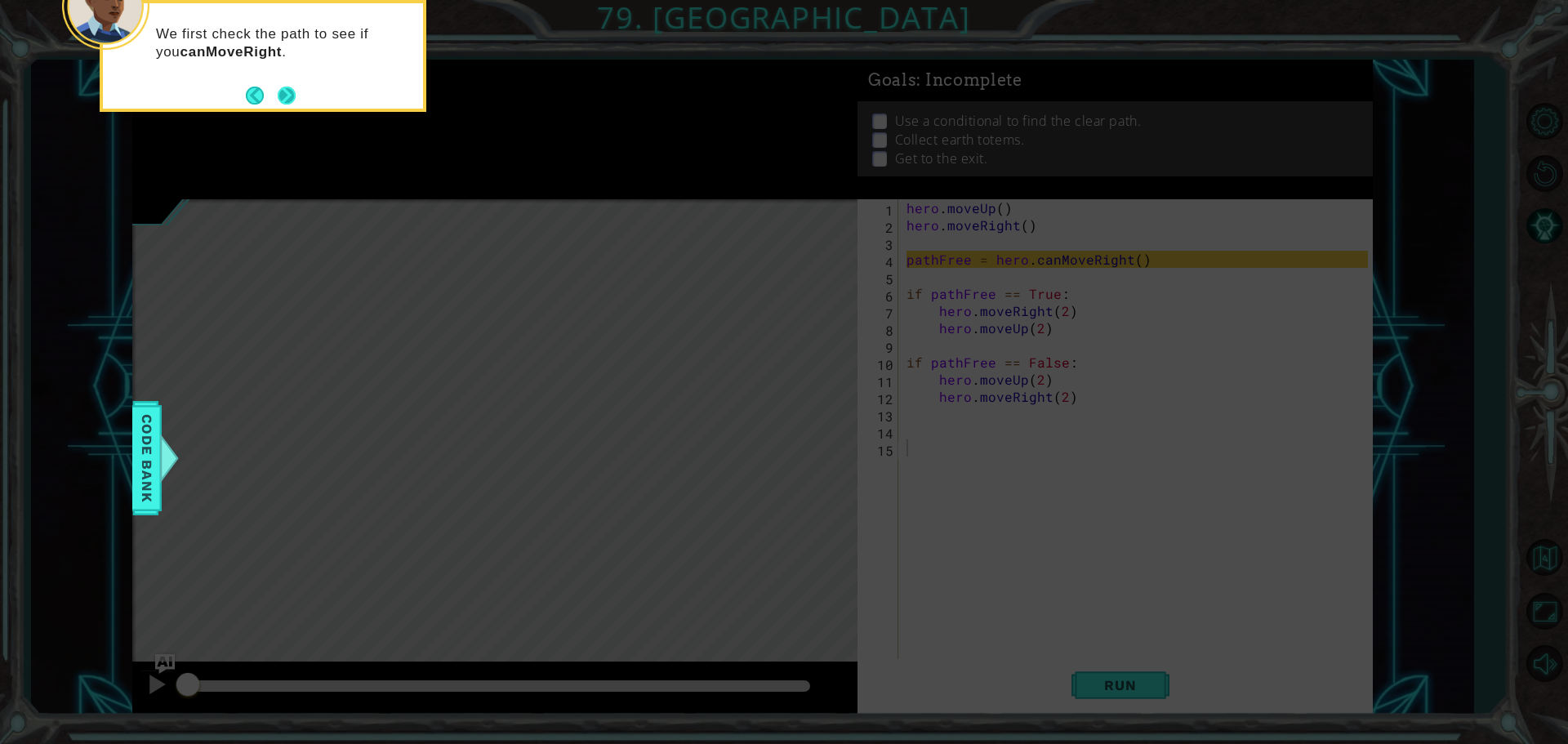
click at [294, 101] on button "Next" at bounding box center [286, 95] width 18 height 18
click at [287, 97] on button "Next" at bounding box center [286, 96] width 18 height 18
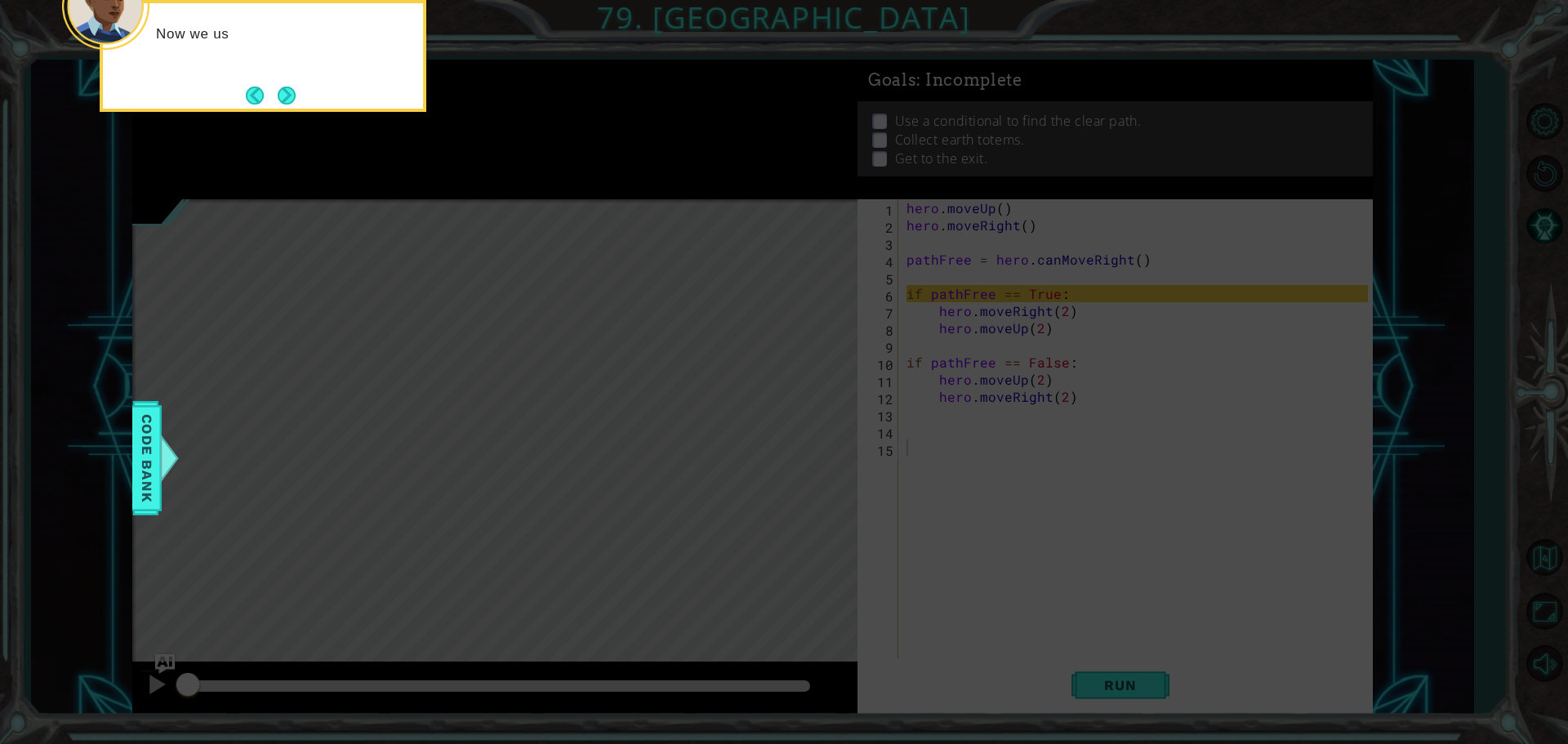
click at [287, 97] on button "Next" at bounding box center [286, 95] width 19 height 19
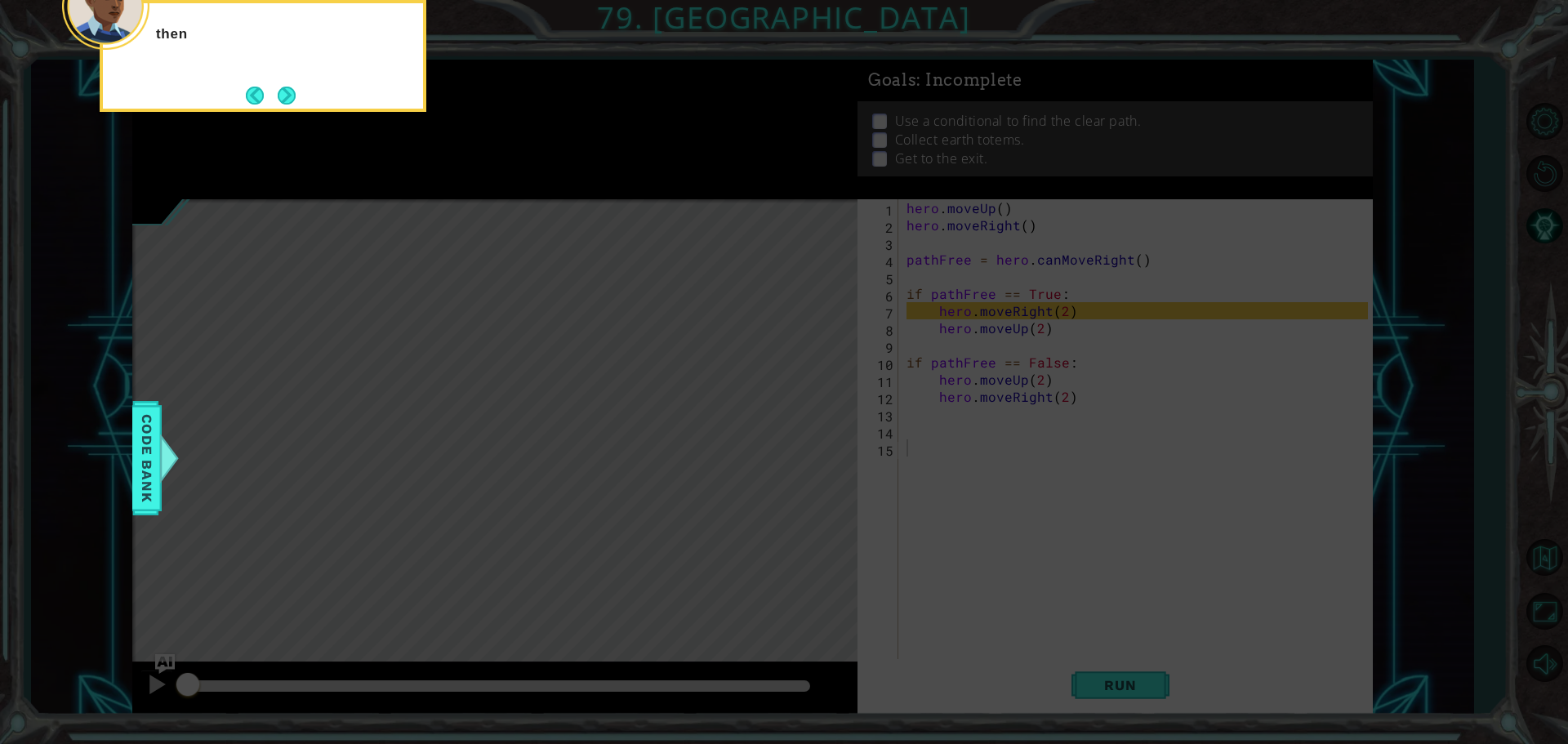
click at [287, 97] on button "Next" at bounding box center [286, 95] width 18 height 18
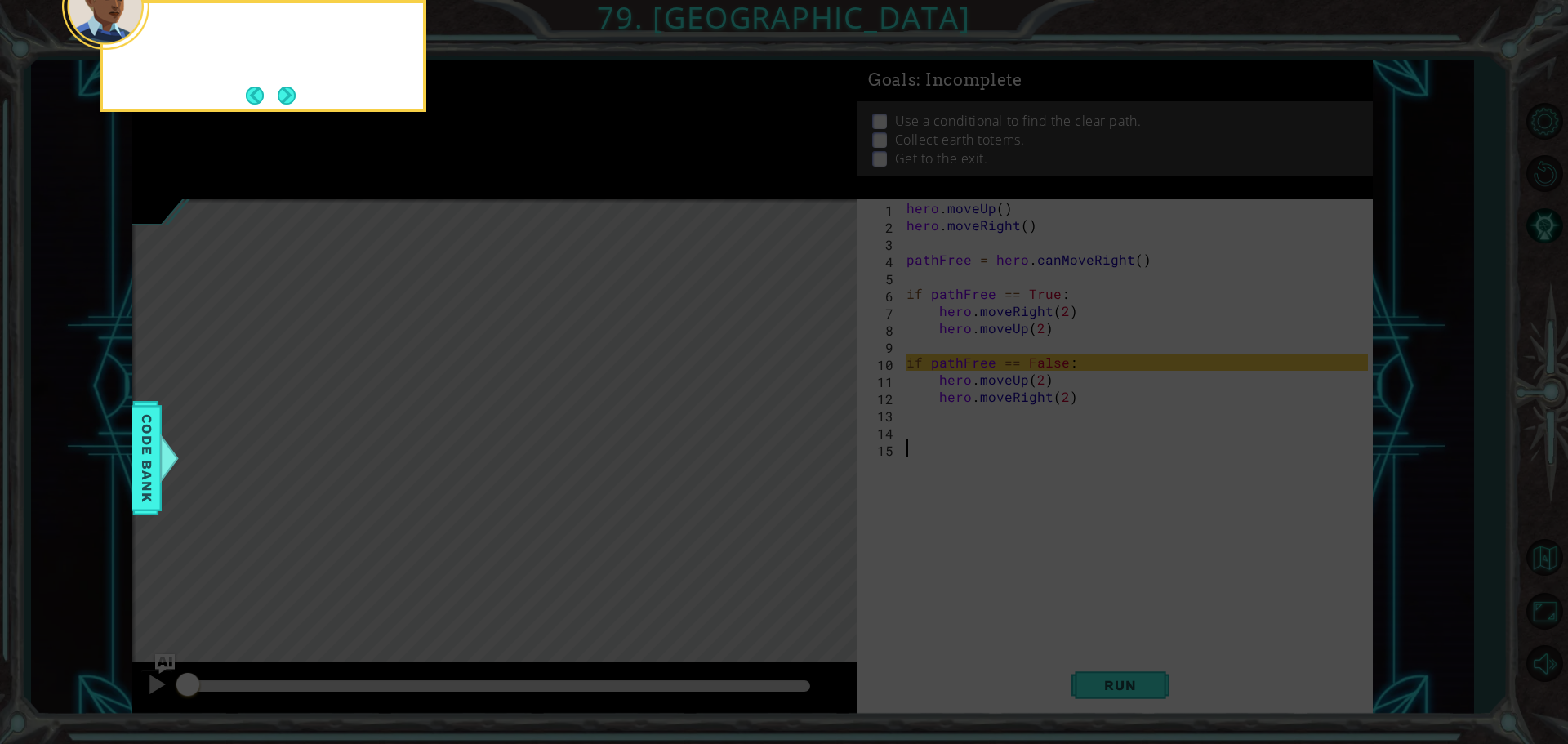
click at [287, 97] on button "Next" at bounding box center [286, 95] width 18 height 18
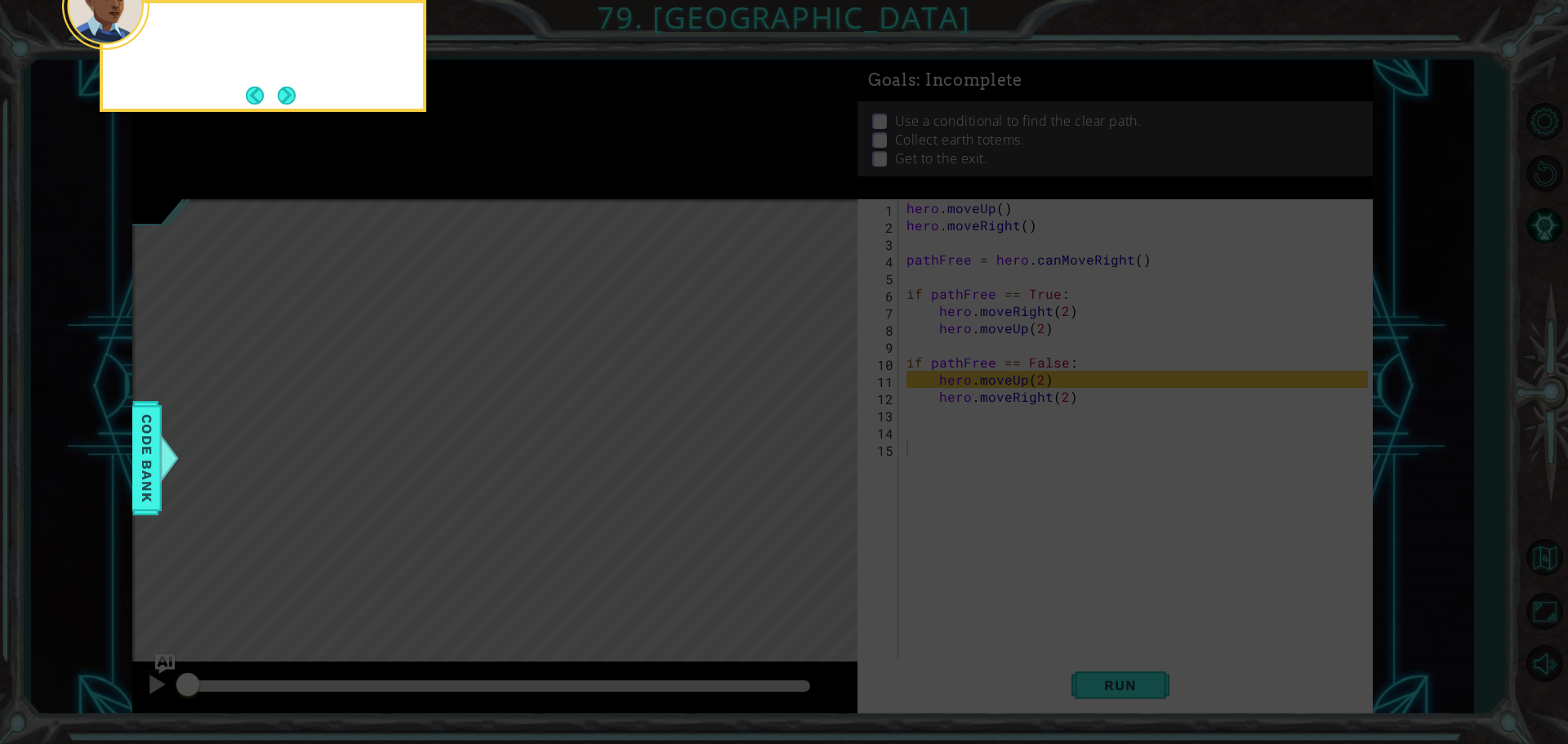
click at [287, 97] on button "Next" at bounding box center [286, 95] width 19 height 19
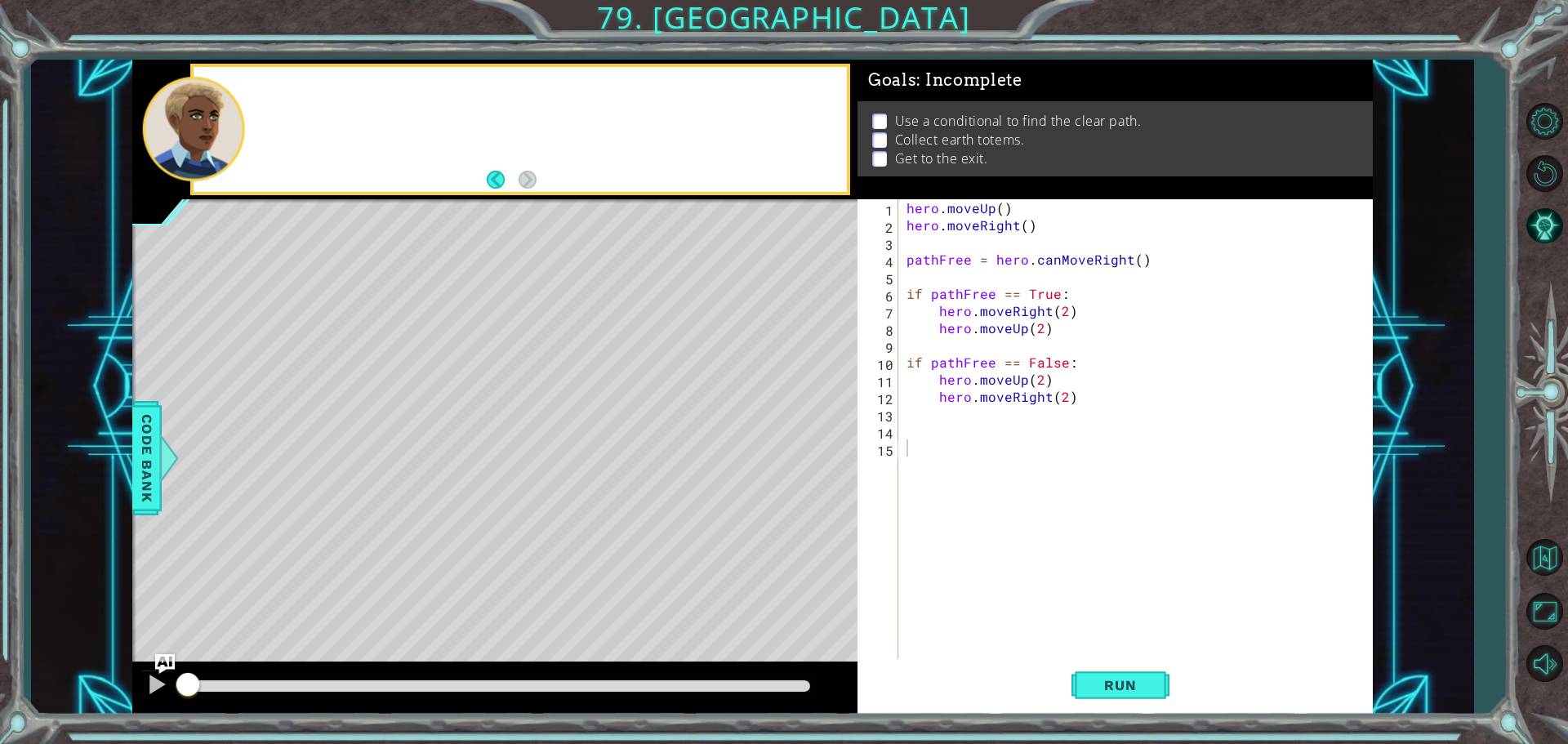
click at [287, 97] on div at bounding box center [520, 130] width 654 height 125
click at [995, 204] on div "hero . moveUp ( ) hero . moveRight ( ) pathFree = hero . canMoveRight ( ) if pa…" at bounding box center [1139, 448] width 472 height 497
click at [996, 205] on div "hero . moveUp ( ) hero . moveRight ( ) pathFree = hero . canMoveRight ( ) if pa…" at bounding box center [1139, 448] width 472 height 497
click at [1004, 203] on div "hero . moveUp ( ) hero . moveRight ( ) pathFree = hero . canMoveRight ( ) if pa…" at bounding box center [1139, 448] width 472 height 497
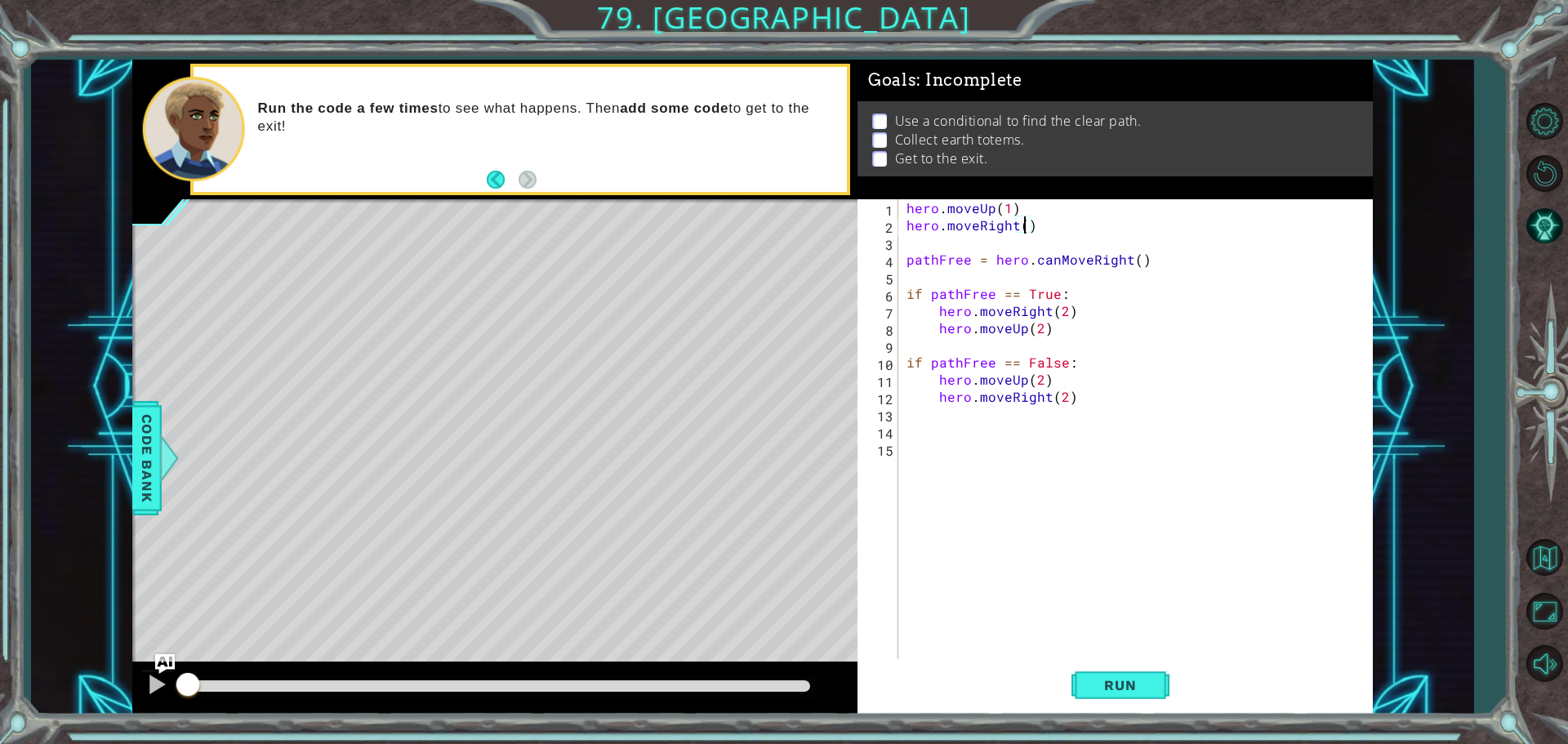
click at [1023, 222] on div "hero . moveUp ( 1 ) hero . moveRight ( ) pathFree = hero . canMoveRight ( ) if …" at bounding box center [1139, 448] width 472 height 497
click at [1135, 257] on div "hero . moveUp ( 1 ) hero . moveRight ( 1 ) pathFree = hero . canMoveRight ( ) i…" at bounding box center [1139, 448] width 472 height 497
type textarea "pathFree = hero.canMoveRight(2)"
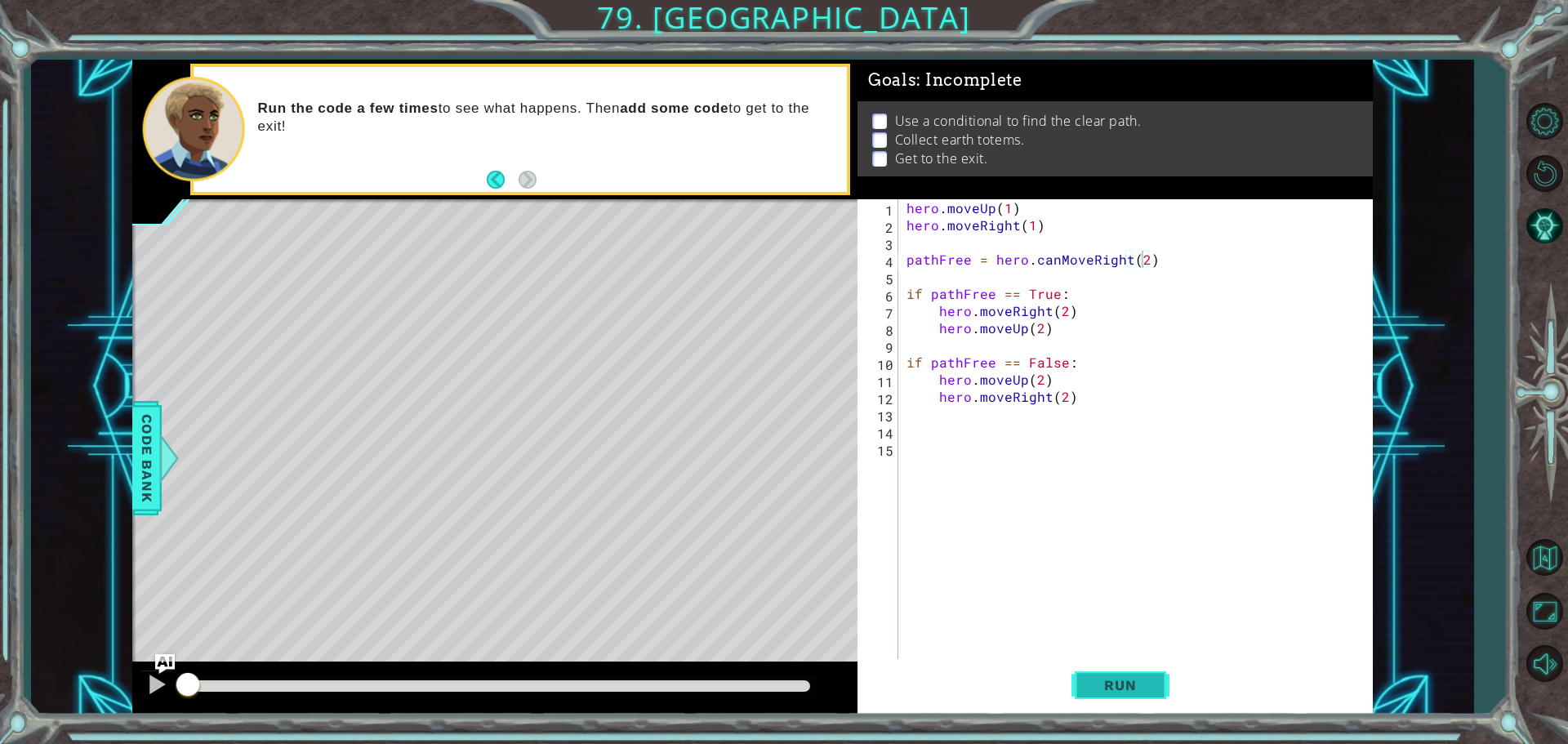
click at [1141, 668] on button "Run" at bounding box center [1120, 685] width 98 height 52
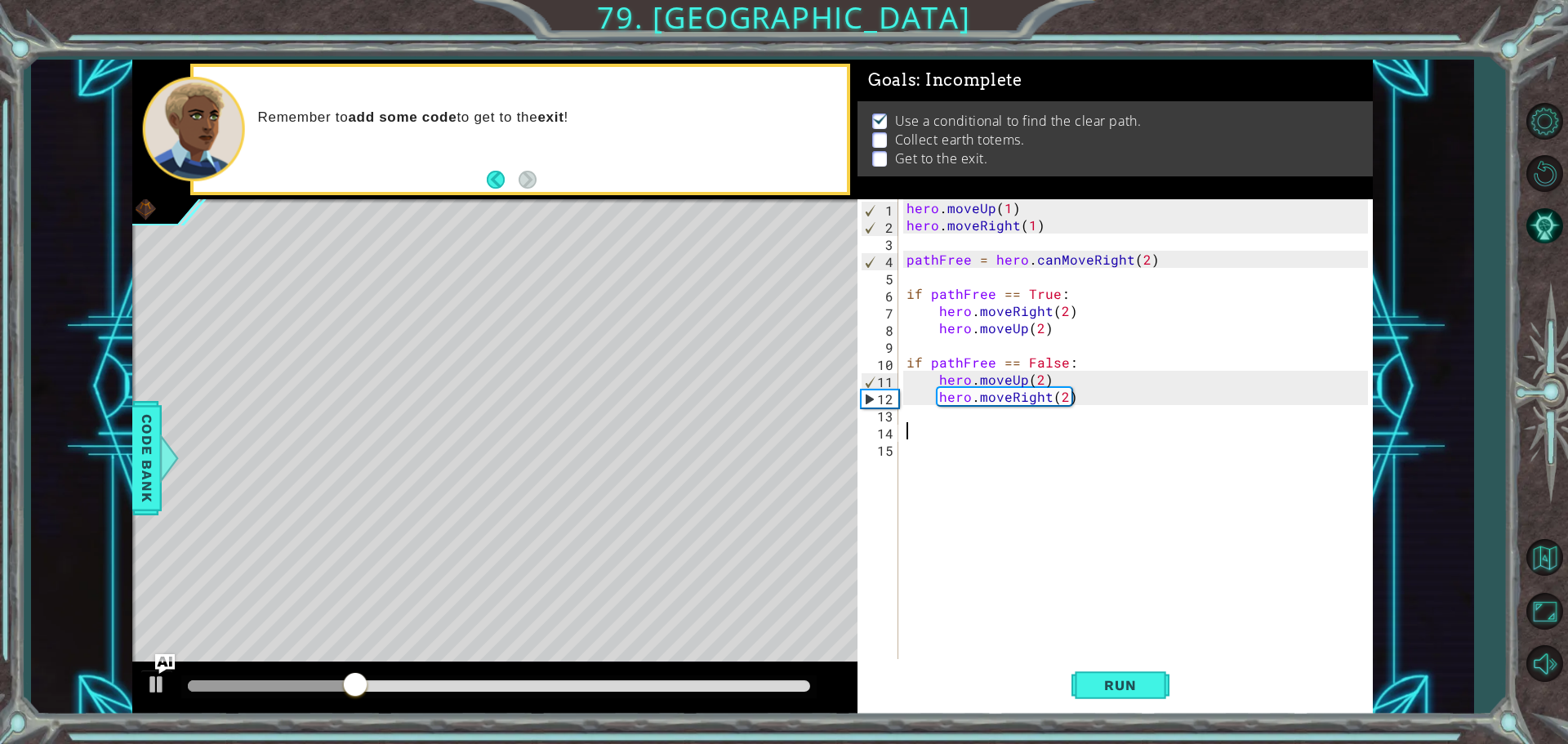
click at [940, 427] on div "hero . moveUp ( 1 ) hero . moveRight ( 1 ) pathFree = hero . canMoveRight ( 2 )…" at bounding box center [1139, 448] width 472 height 497
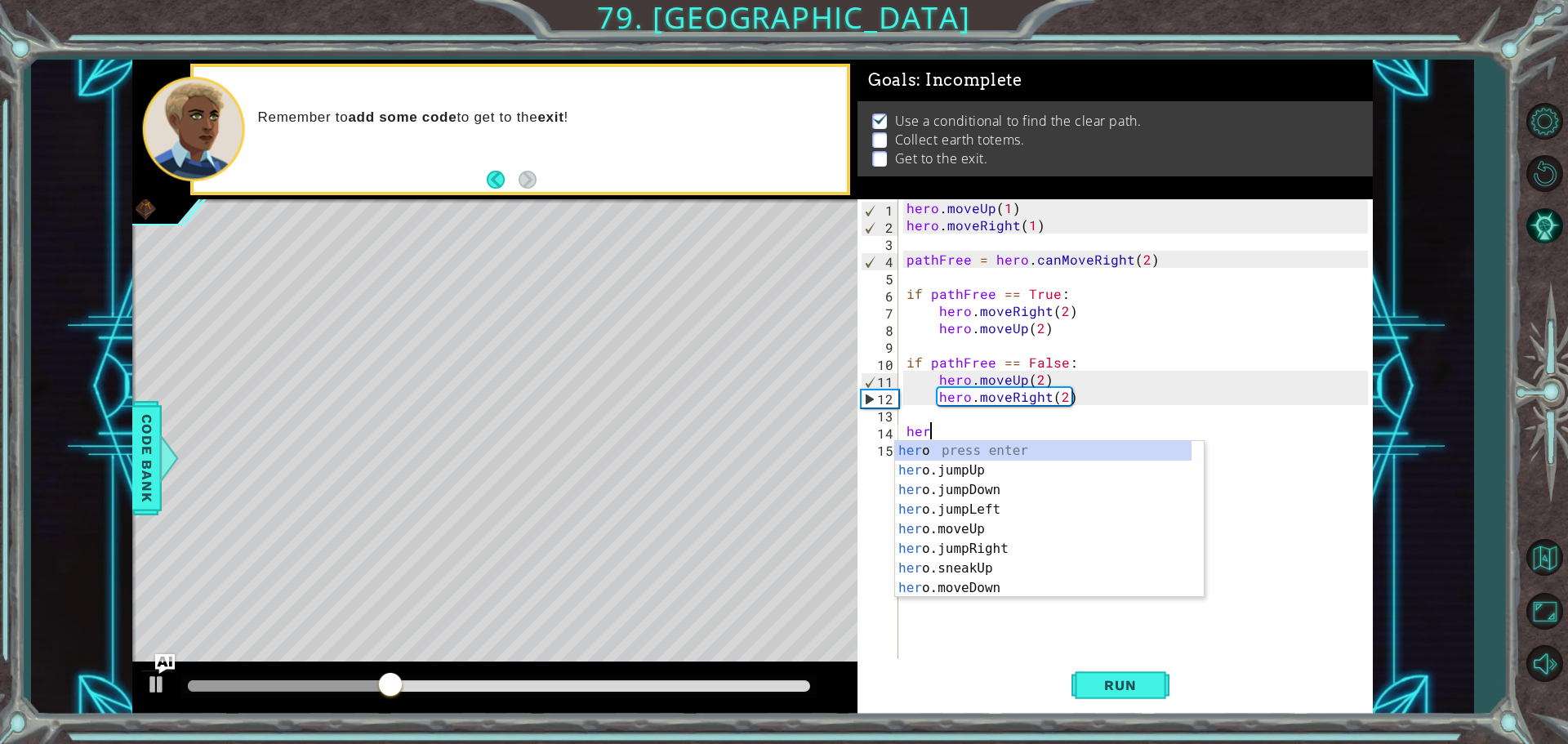
type textarea "hero"
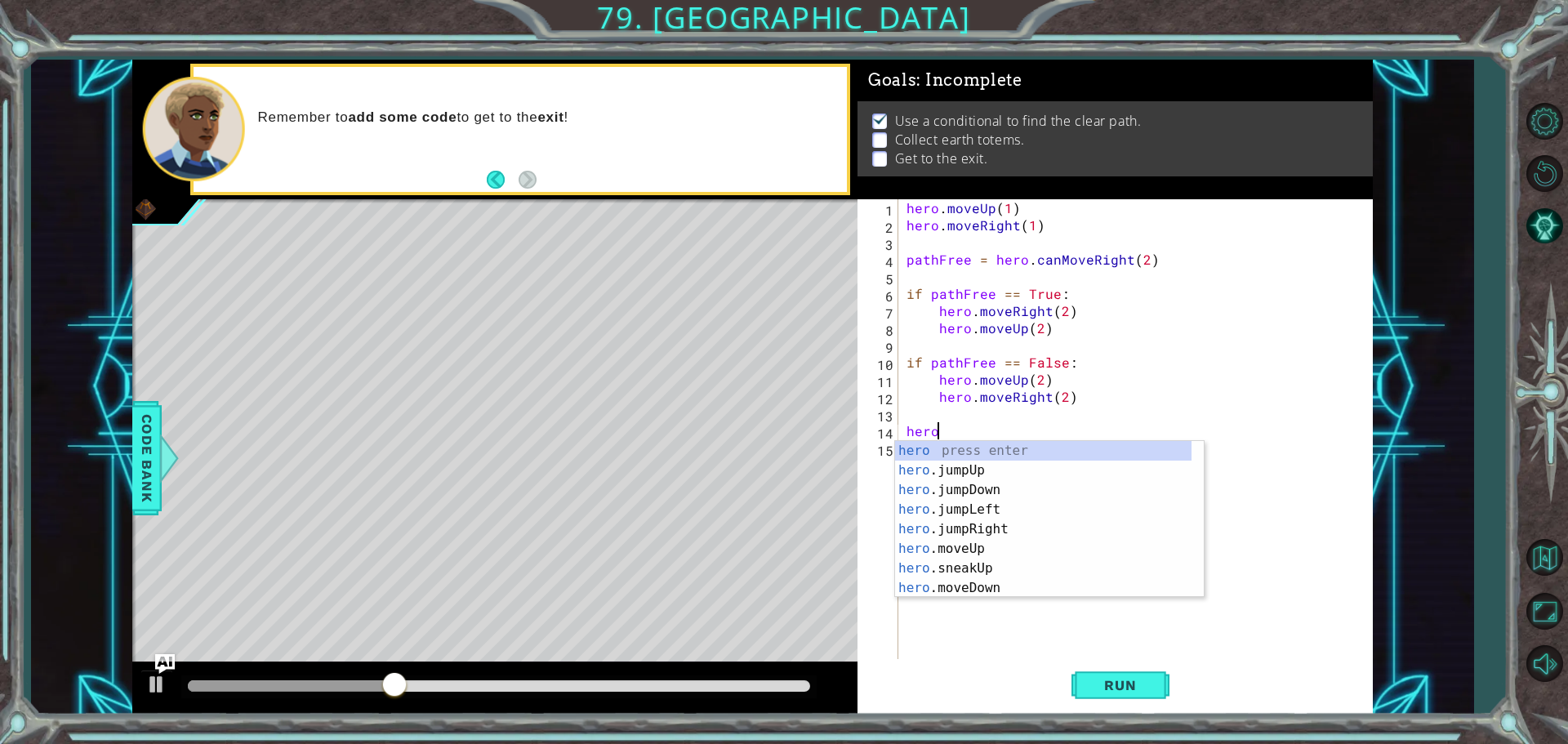
scroll to position [0, 1]
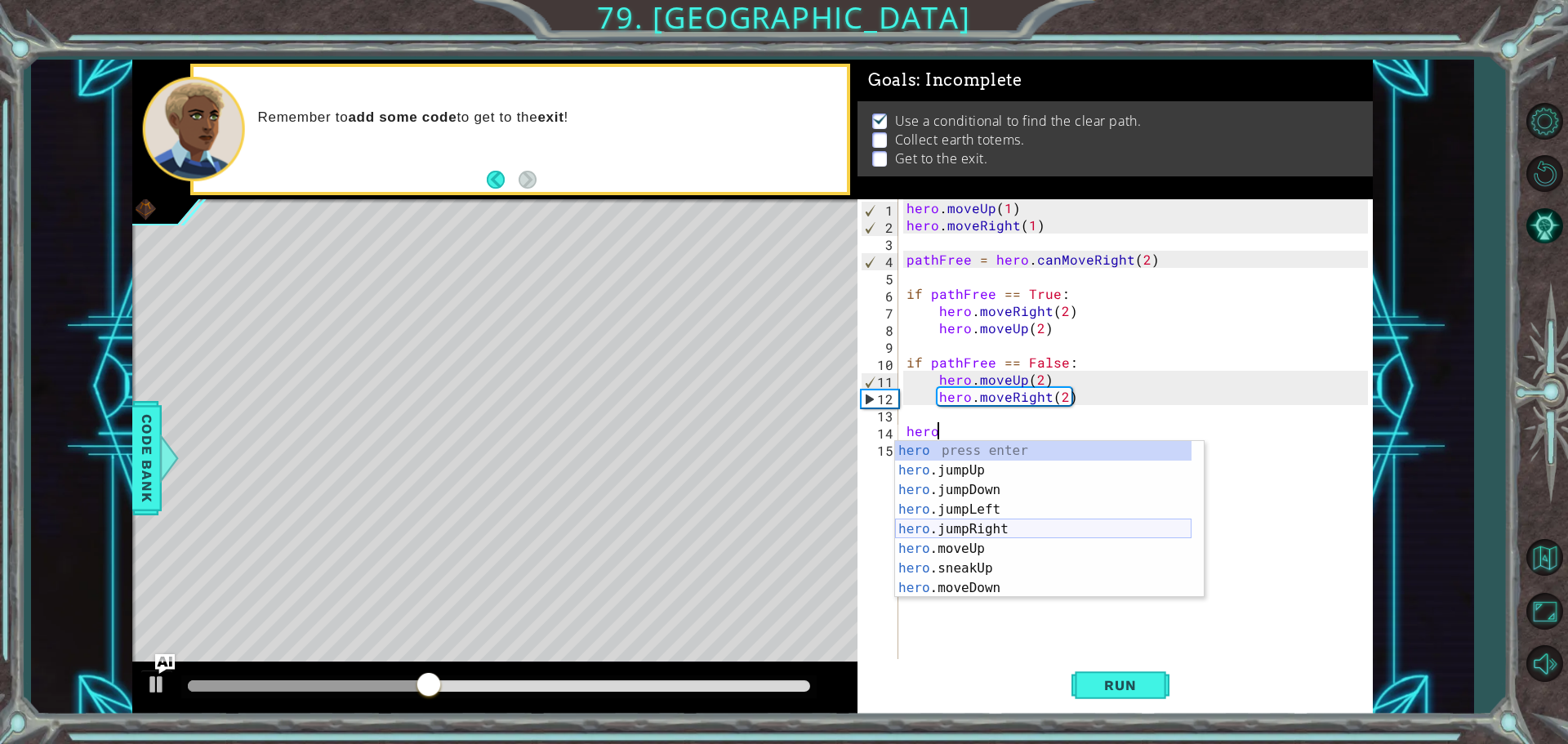
click at [995, 523] on div "hero press enter hero .jumpUp press enter hero .jumpDown press enter hero .jump…" at bounding box center [1043, 539] width 296 height 196
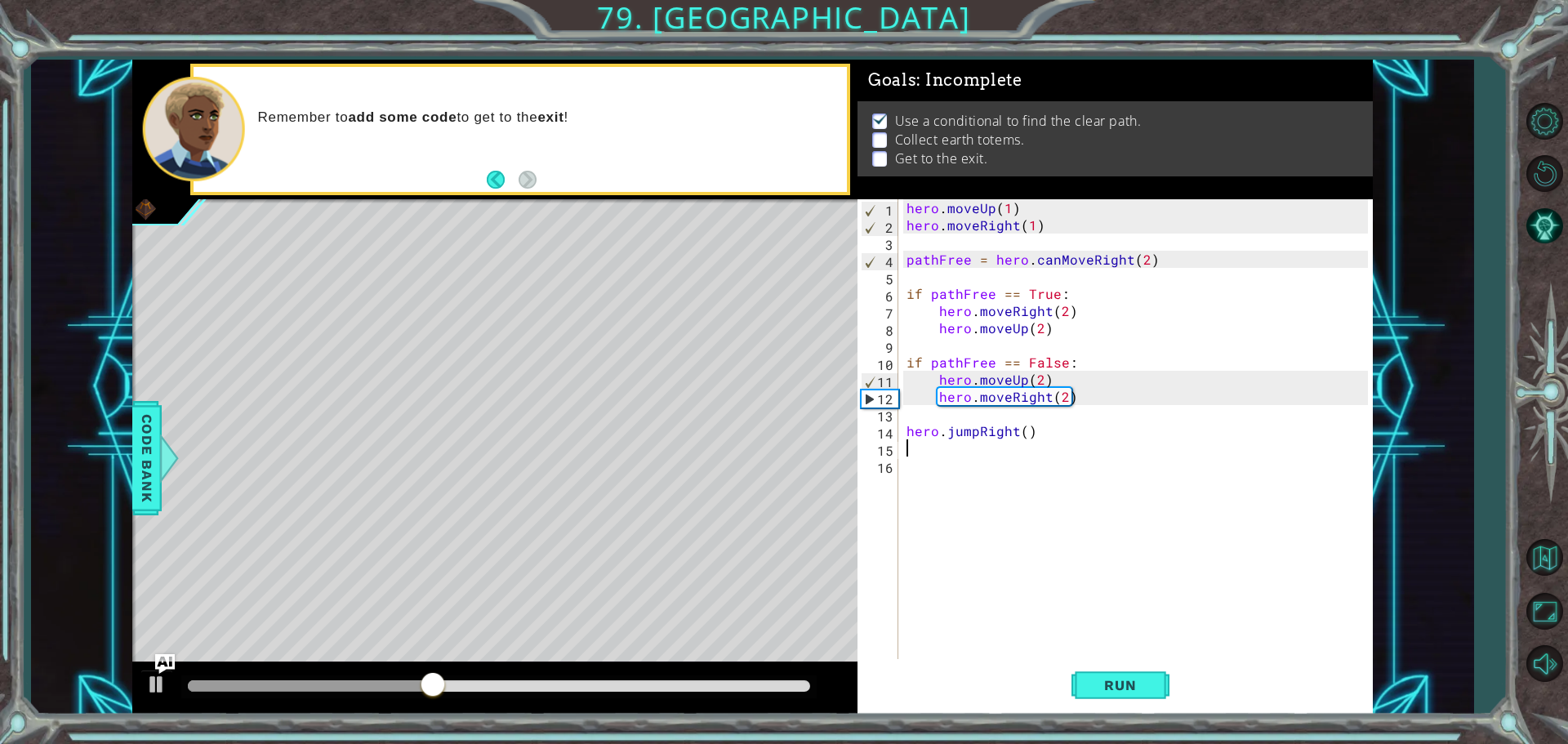
scroll to position [0, 0]
click at [1029, 436] on div "hero . moveUp ( 1 ) hero . moveRight ( 1 ) pathFree = hero . canMoveRight ( 2 )…" at bounding box center [1139, 448] width 472 height 497
click at [1026, 435] on div "hero . moveUp ( 1 ) hero . moveRight ( 1 ) pathFree = hero . canMoveRight ( 2 )…" at bounding box center [1139, 448] width 472 height 497
type textarea "hero.jumpRight(1)"
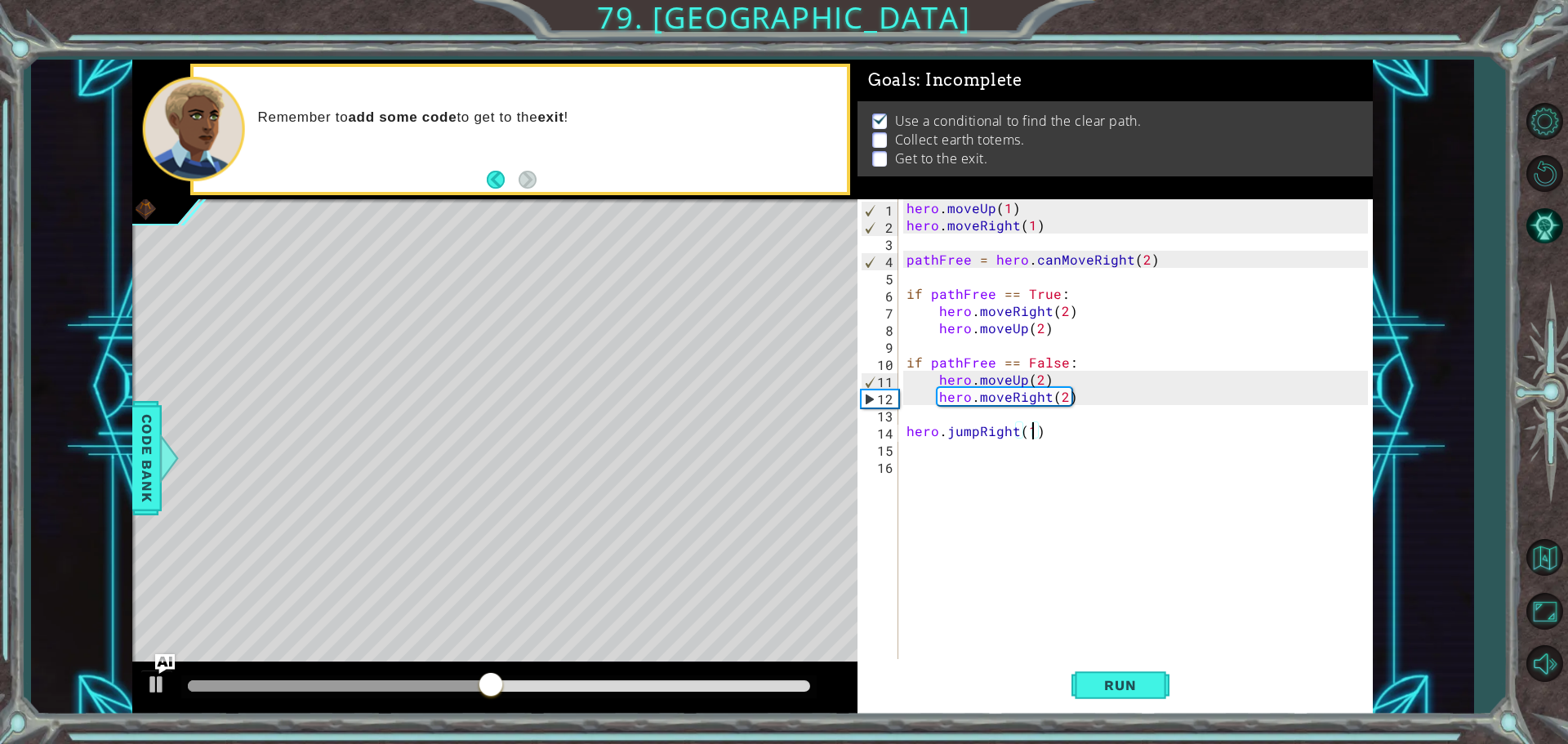
click at [928, 447] on div "hero . moveUp ( 1 ) hero . moveRight ( 1 ) pathFree = hero . canMoveRight ( 2 )…" at bounding box center [1139, 448] width 472 height 497
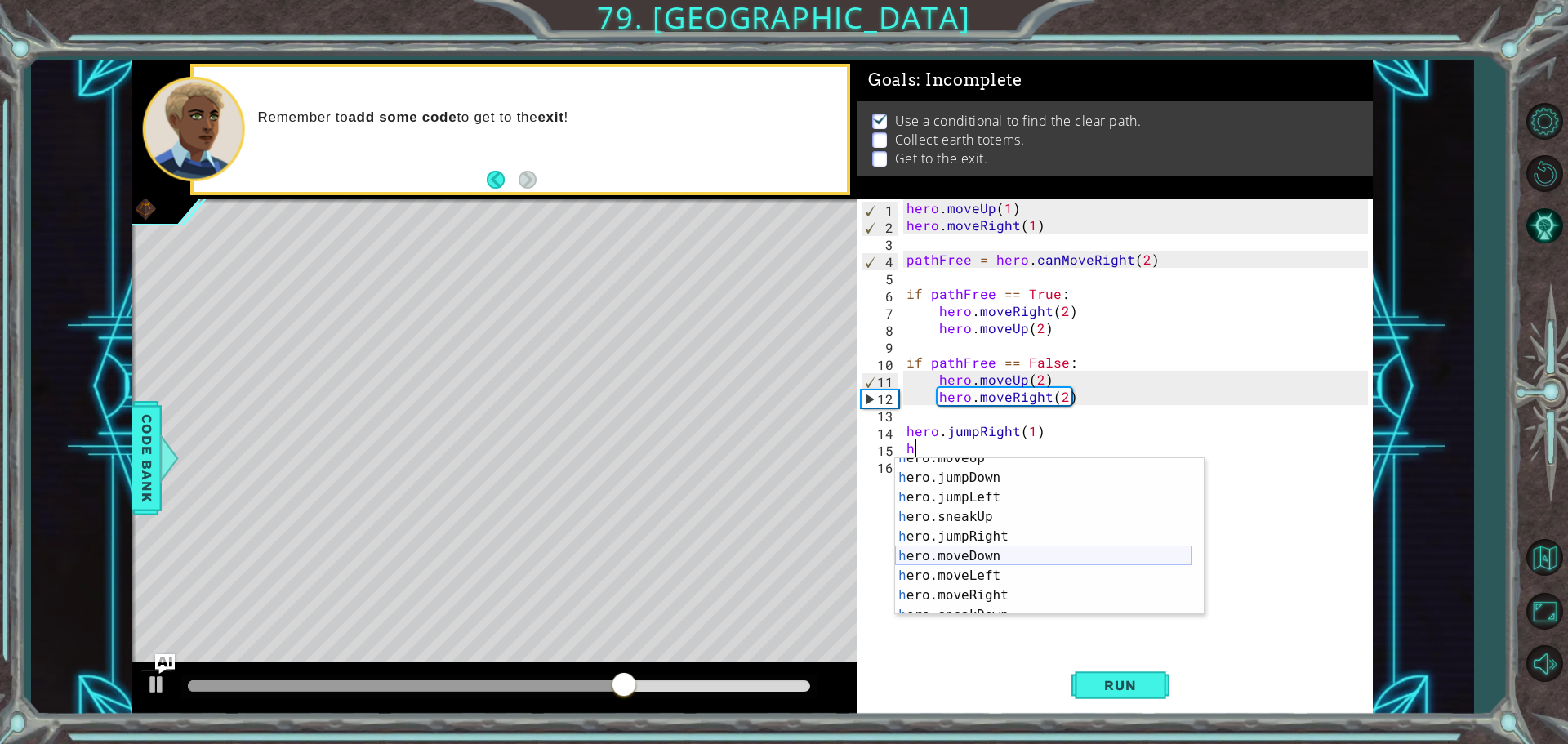
scroll to position [98, 0]
click at [968, 539] on div "h ero.sneakUp press enter h ero.jumpRight press enter h ero.moveDown press ente…" at bounding box center [1043, 557] width 296 height 196
type textarea "hero.moveRight(1)"
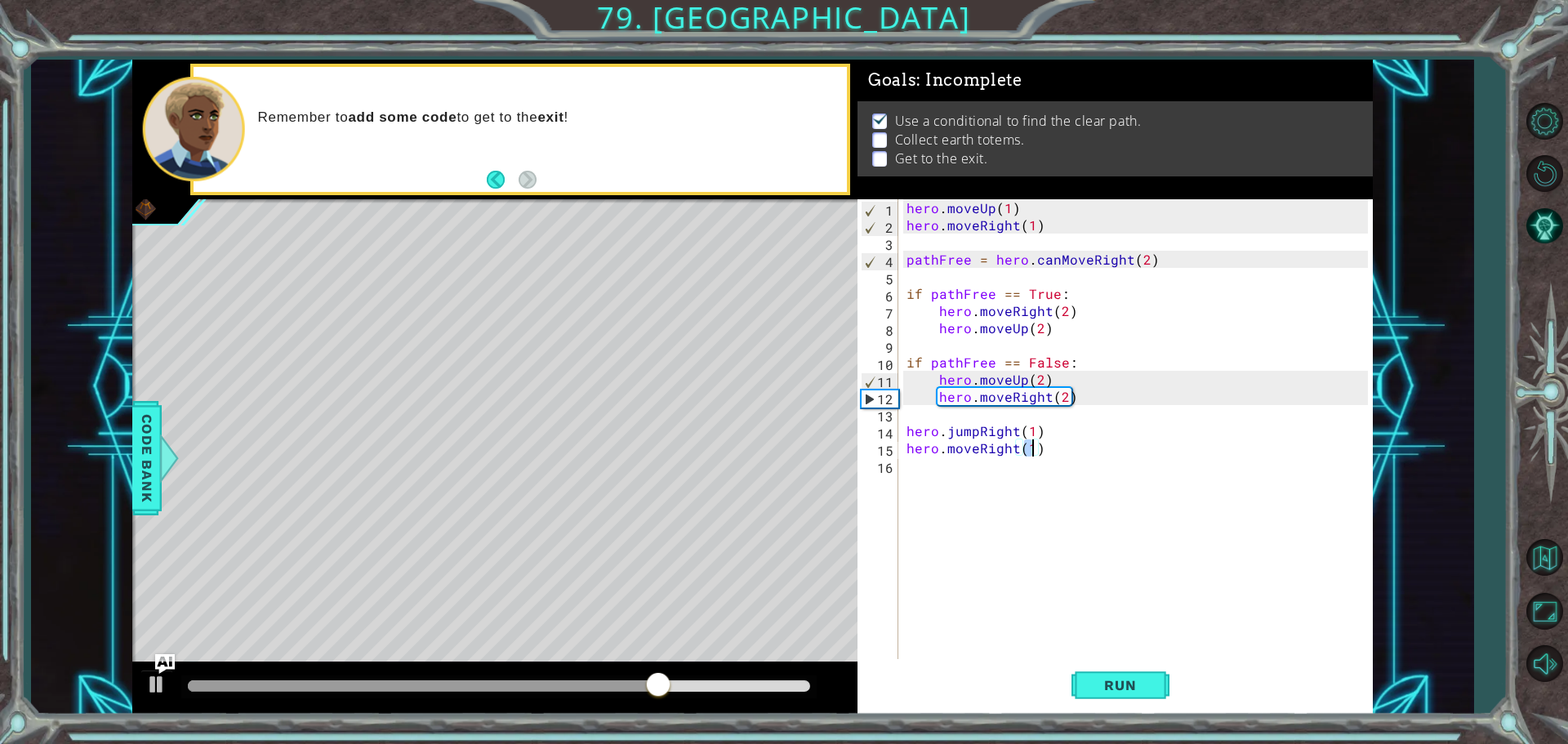
click at [921, 471] on div "hero . moveUp ( 1 ) hero . moveRight ( 1 ) pathFree = hero . canMoveRight ( 2 )…" at bounding box center [1139, 448] width 472 height 497
type textarea "h"
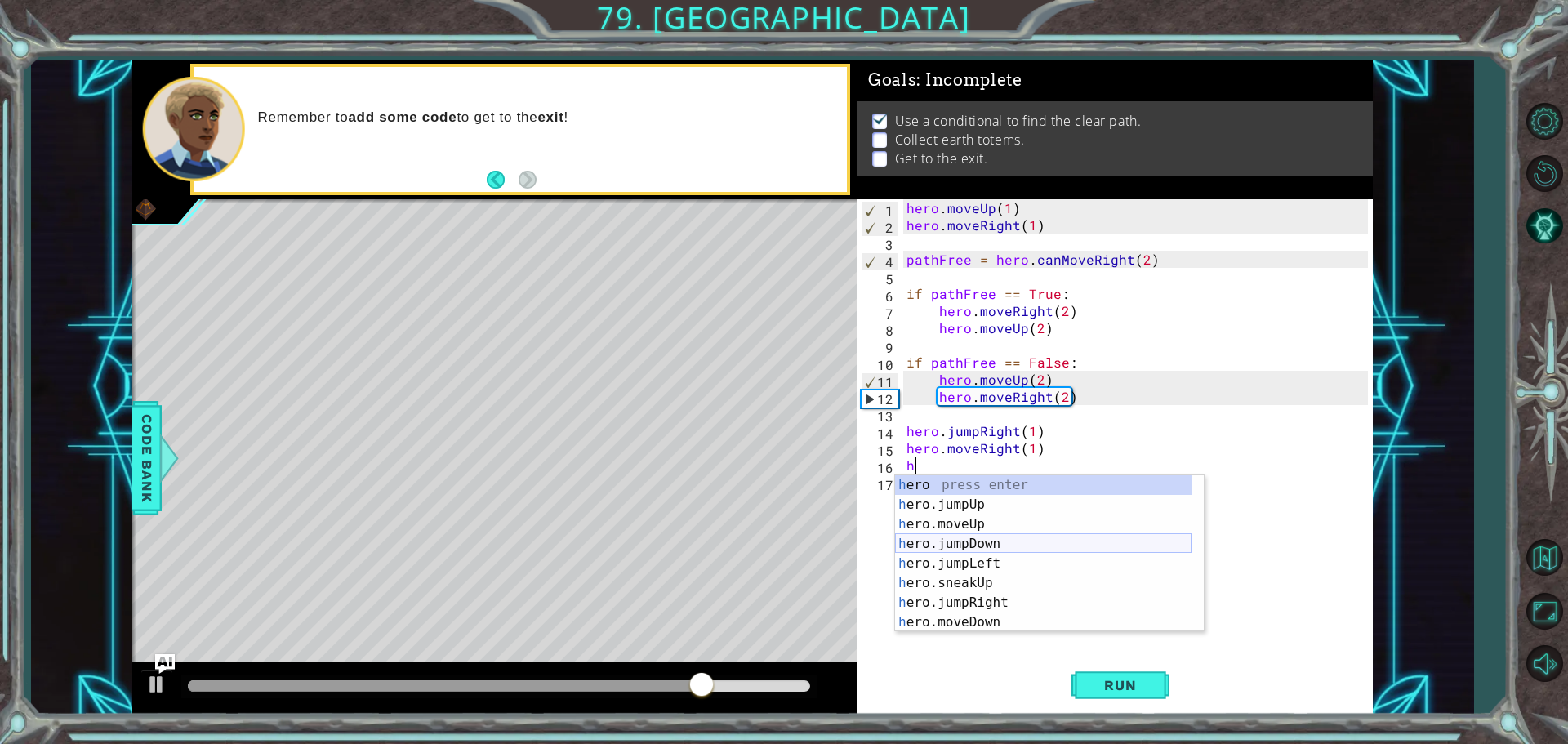
click at [989, 542] on div "h ero press enter h ero.jumpUp press enter h ero.moveUp press enter h ero.jumpD…" at bounding box center [1043, 574] width 296 height 196
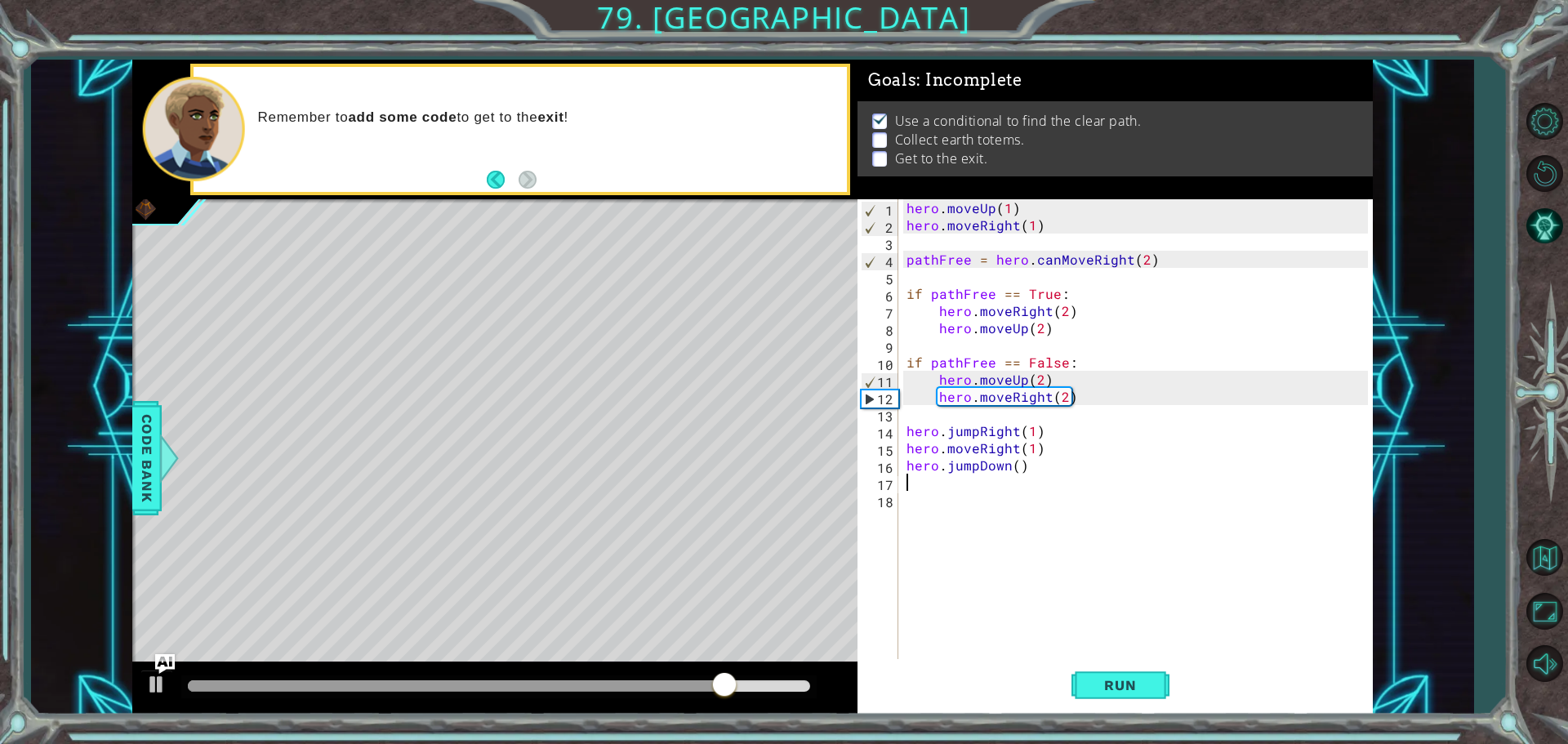
click at [1013, 467] on div "hero . moveUp ( 1 ) hero . moveRight ( 1 ) pathFree = hero . canMoveRight ( 2 )…" at bounding box center [1139, 448] width 472 height 497
type textarea "hero.jumpDown(1)"
click at [961, 484] on div "hero . moveUp ( 1 ) hero . moveRight ( 1 ) pathFree = hero . canMoveRight ( 2 )…" at bounding box center [1139, 448] width 472 height 497
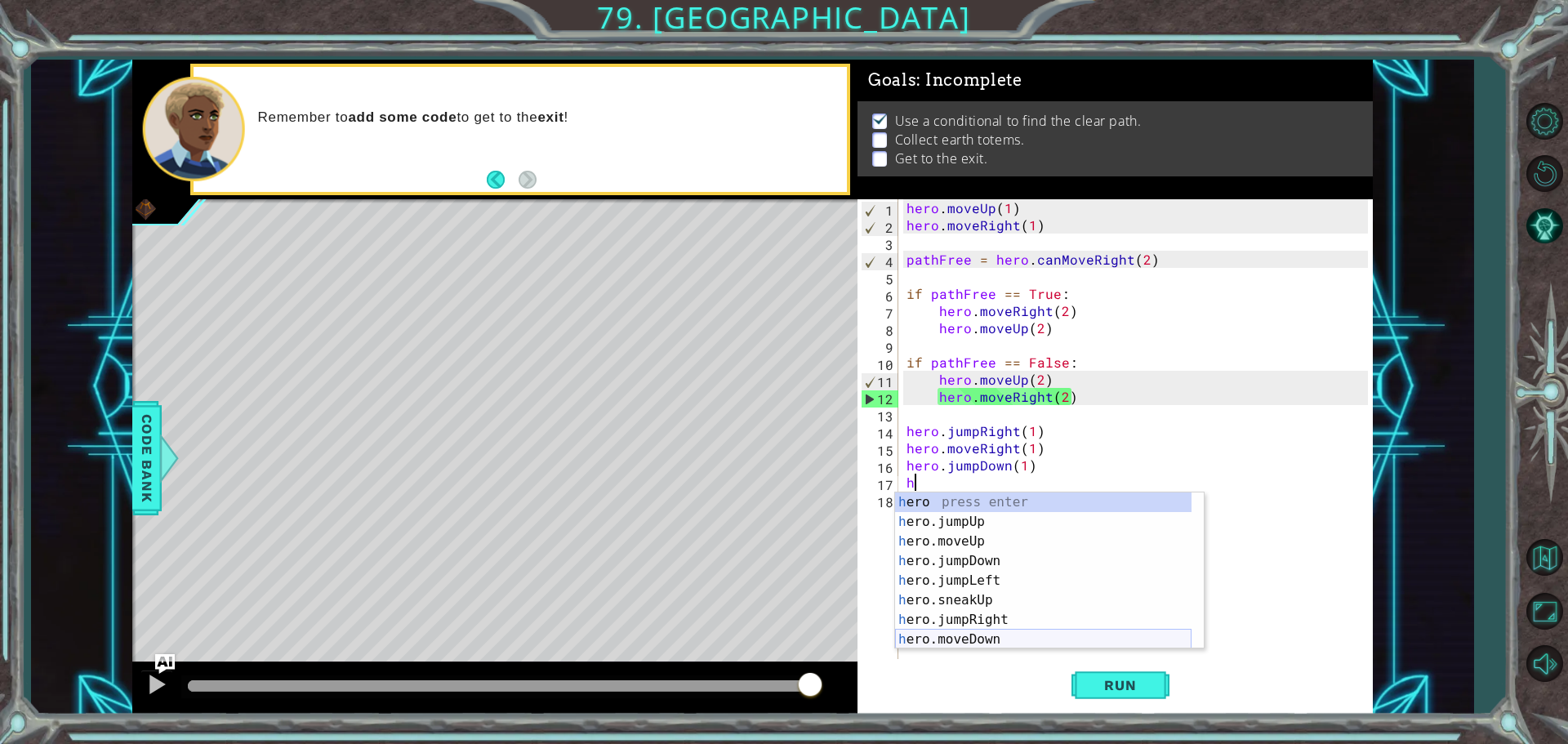
click at [959, 630] on div "h ero press enter h ero.jumpUp press enter h ero.moveUp press enter h ero.jumpD…" at bounding box center [1043, 590] width 296 height 196
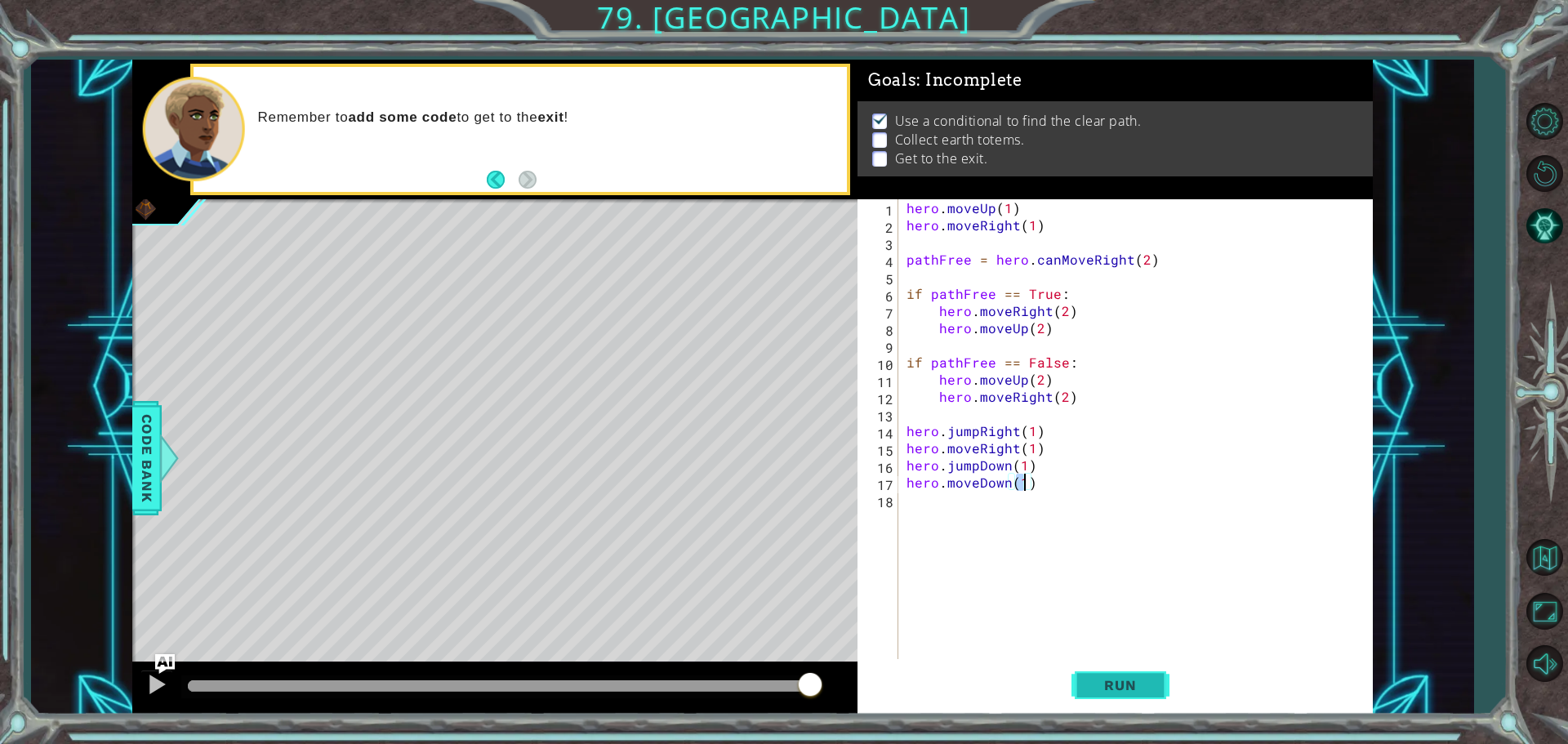
type textarea "hero.moveDown(1)"
click at [1097, 670] on button "Run" at bounding box center [1120, 685] width 98 height 52
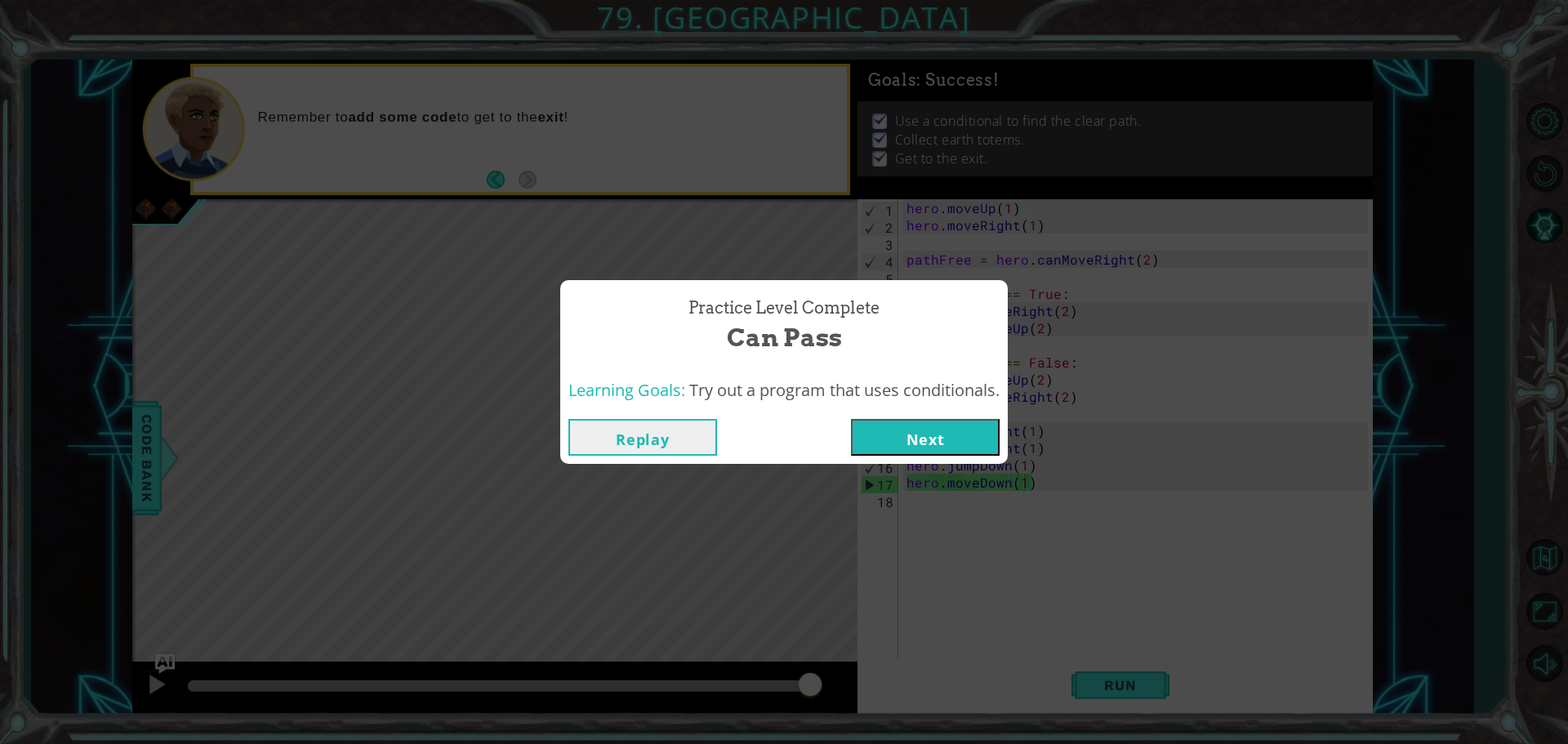
click at [916, 434] on button "Next" at bounding box center [925, 437] width 149 height 37
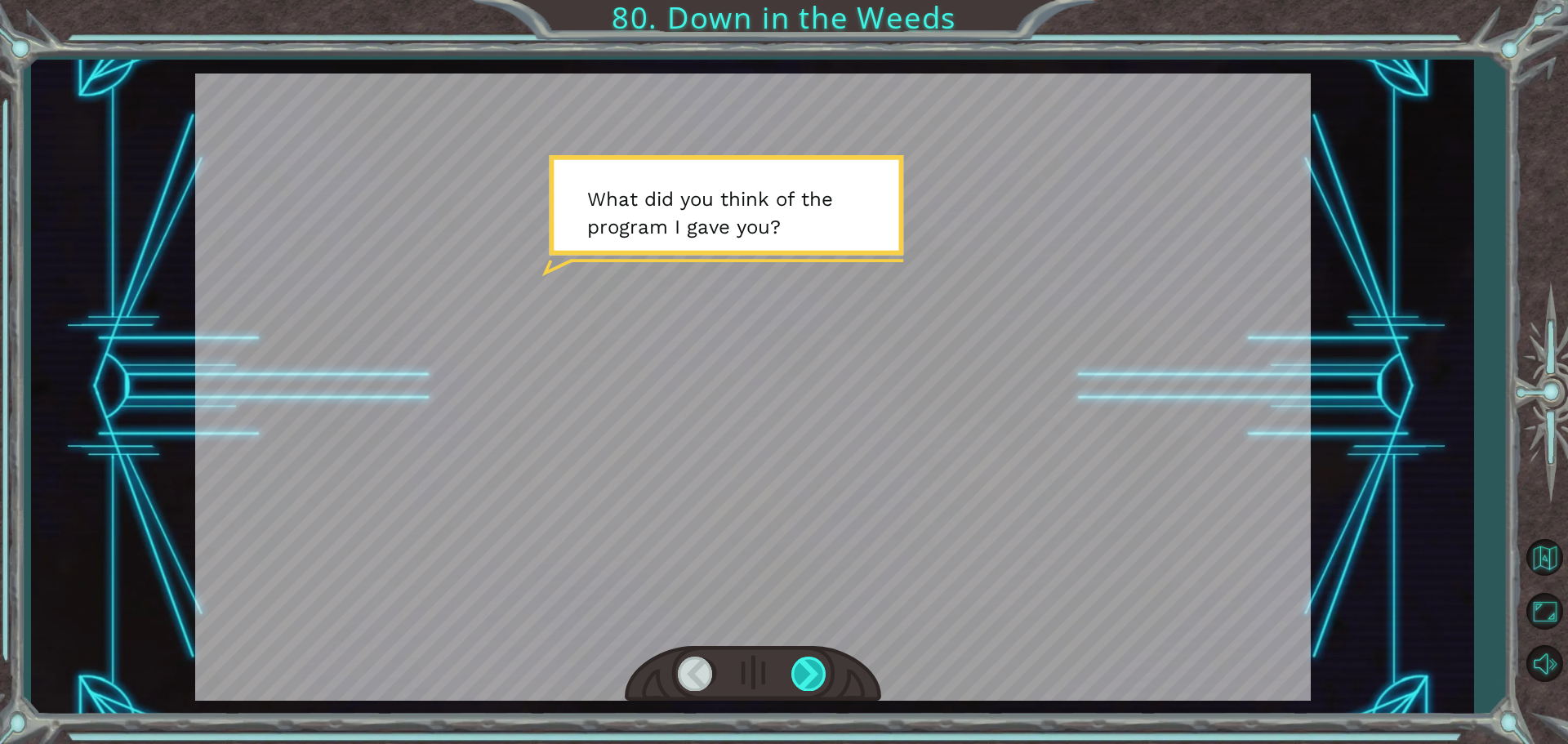
click at [821, 678] on div at bounding box center [809, 674] width 37 height 34
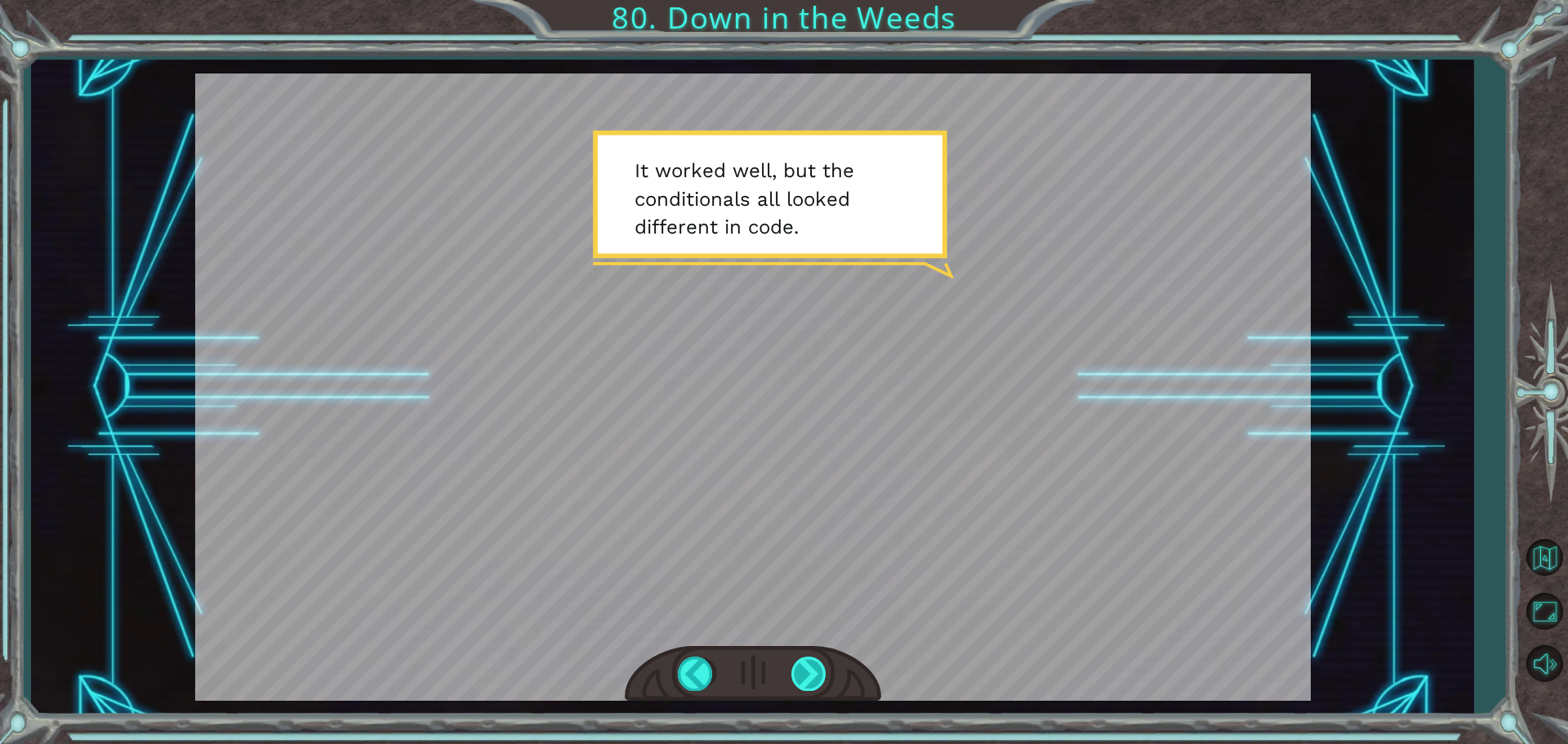
click at [807, 675] on div at bounding box center [809, 674] width 37 height 34
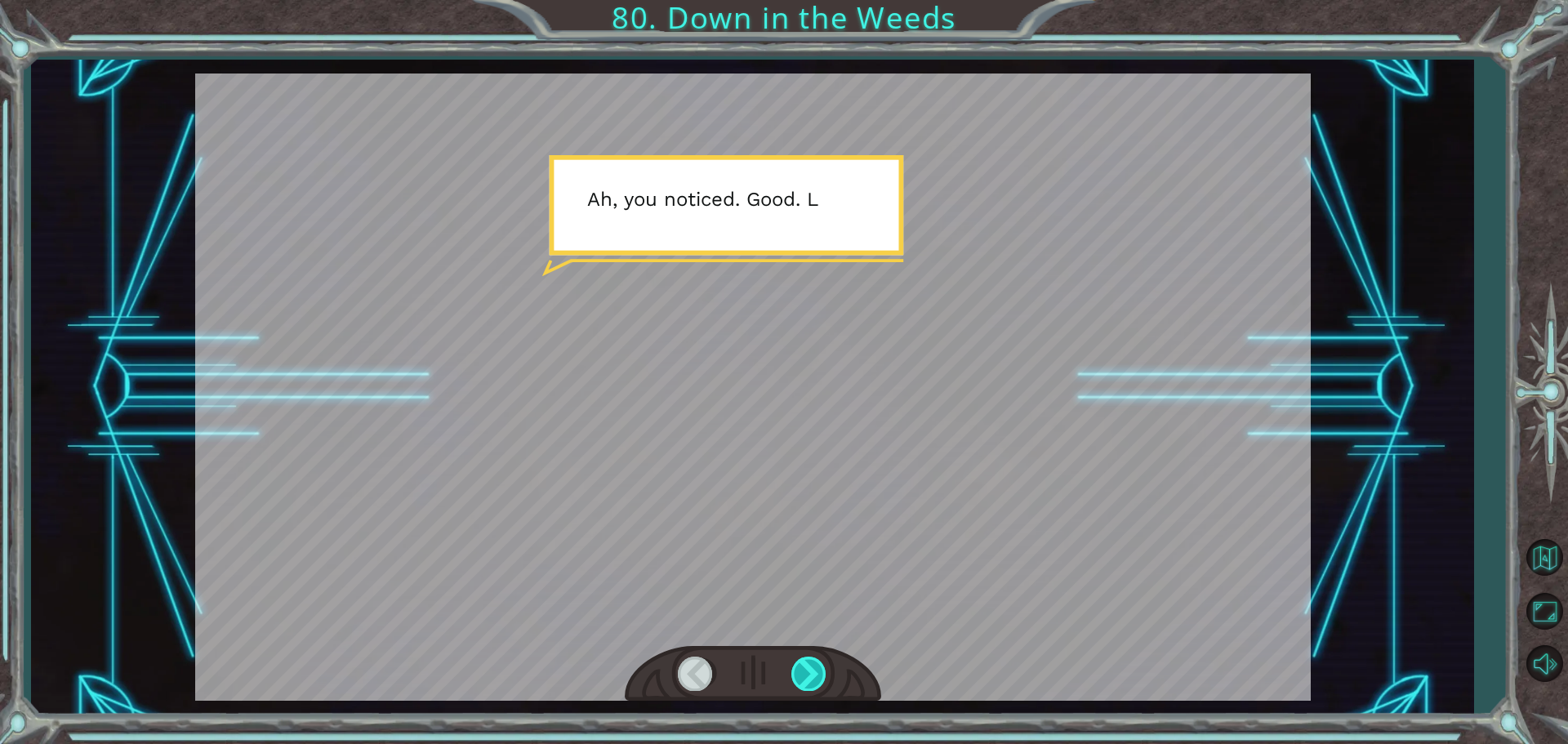
click at [806, 676] on div at bounding box center [809, 674] width 37 height 34
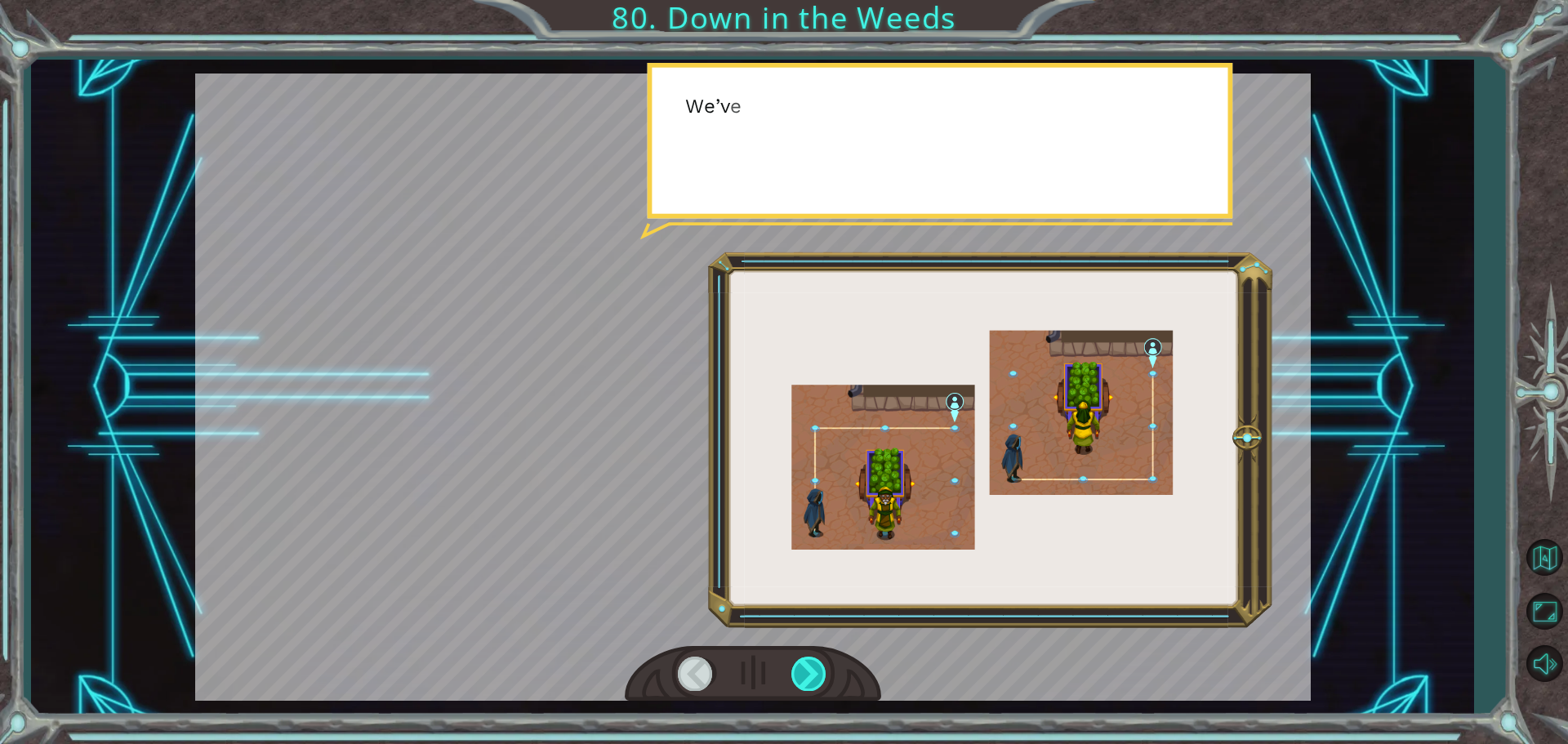
click at [806, 676] on div at bounding box center [809, 674] width 37 height 34
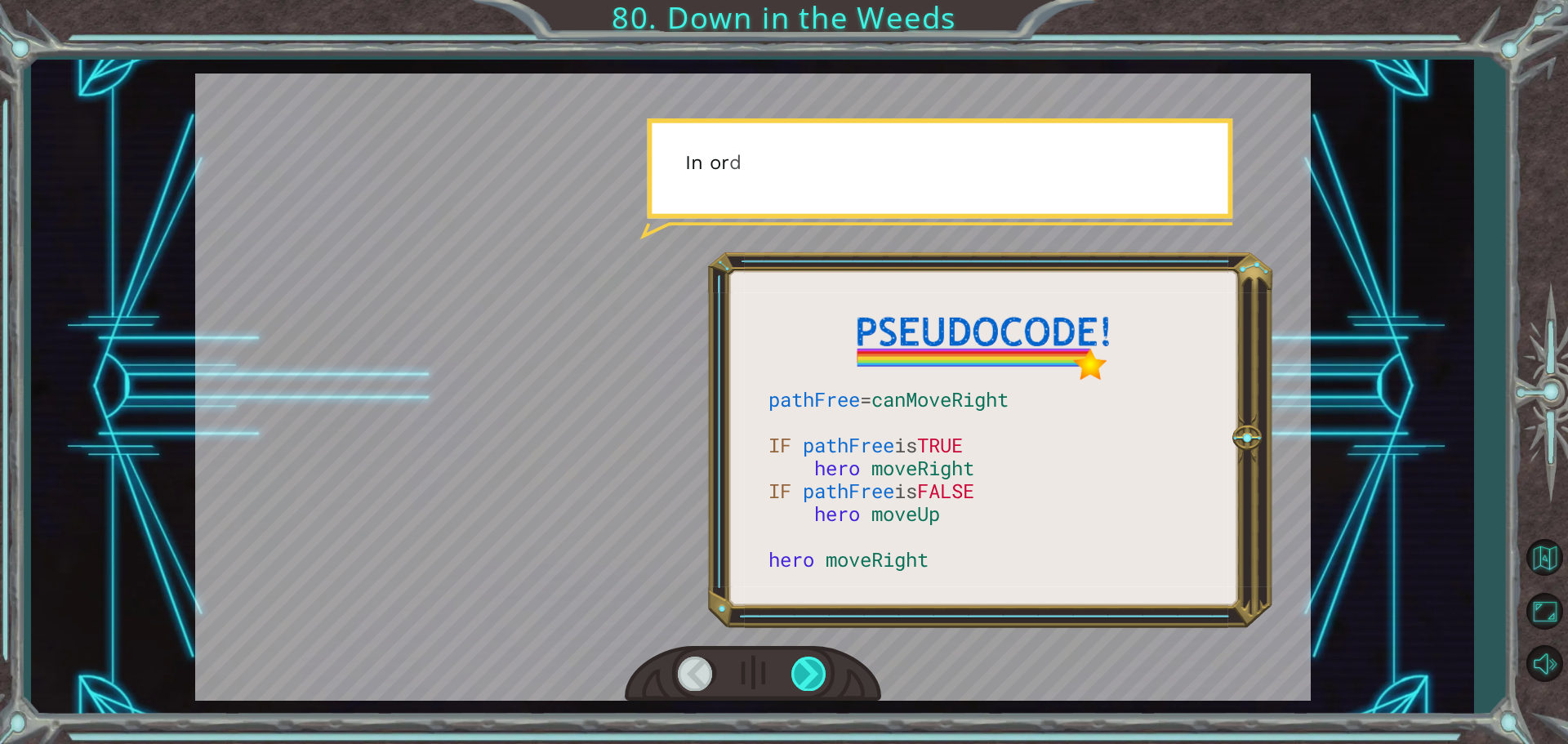
click at [806, 676] on div at bounding box center [809, 674] width 37 height 34
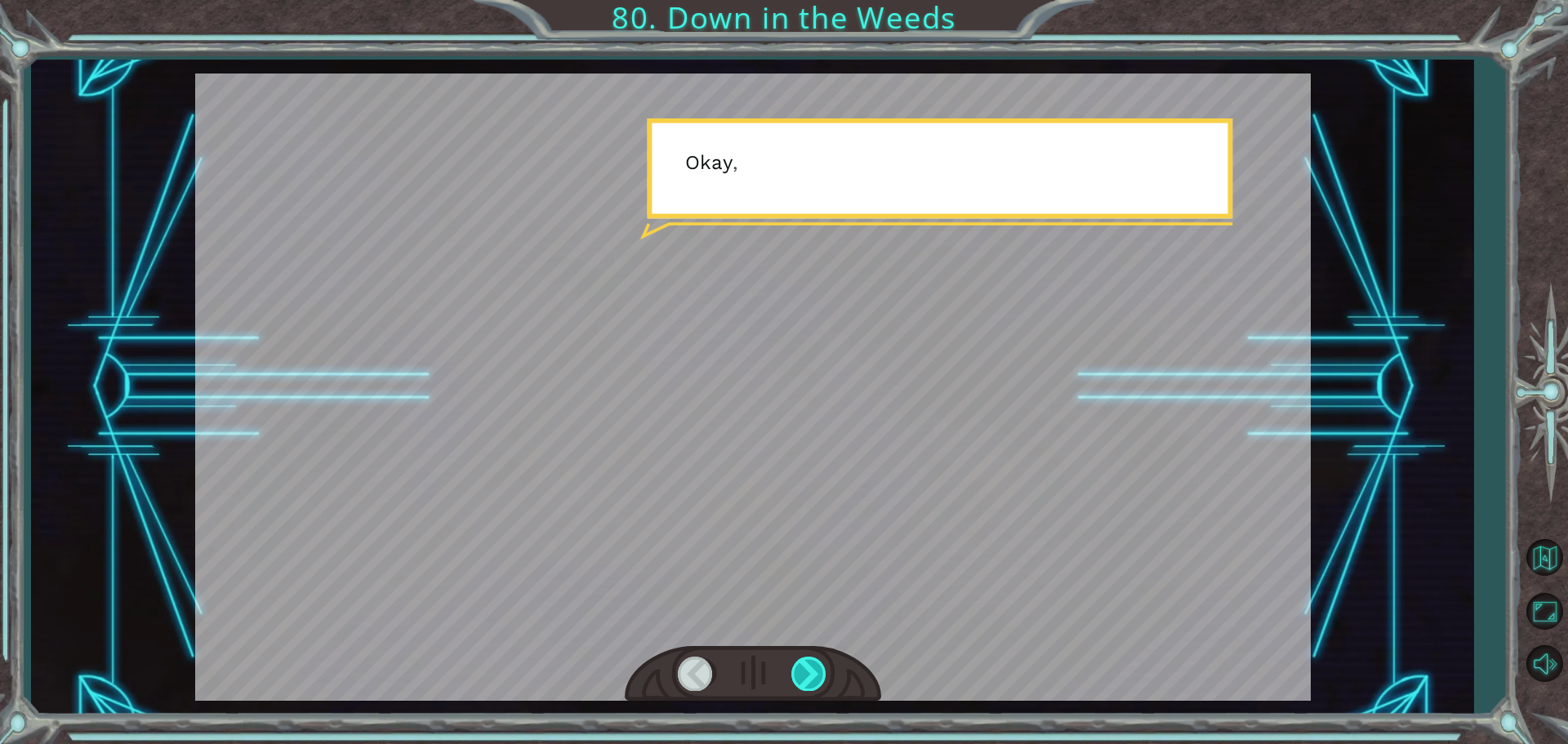
click at [806, 676] on div at bounding box center [809, 674] width 37 height 34
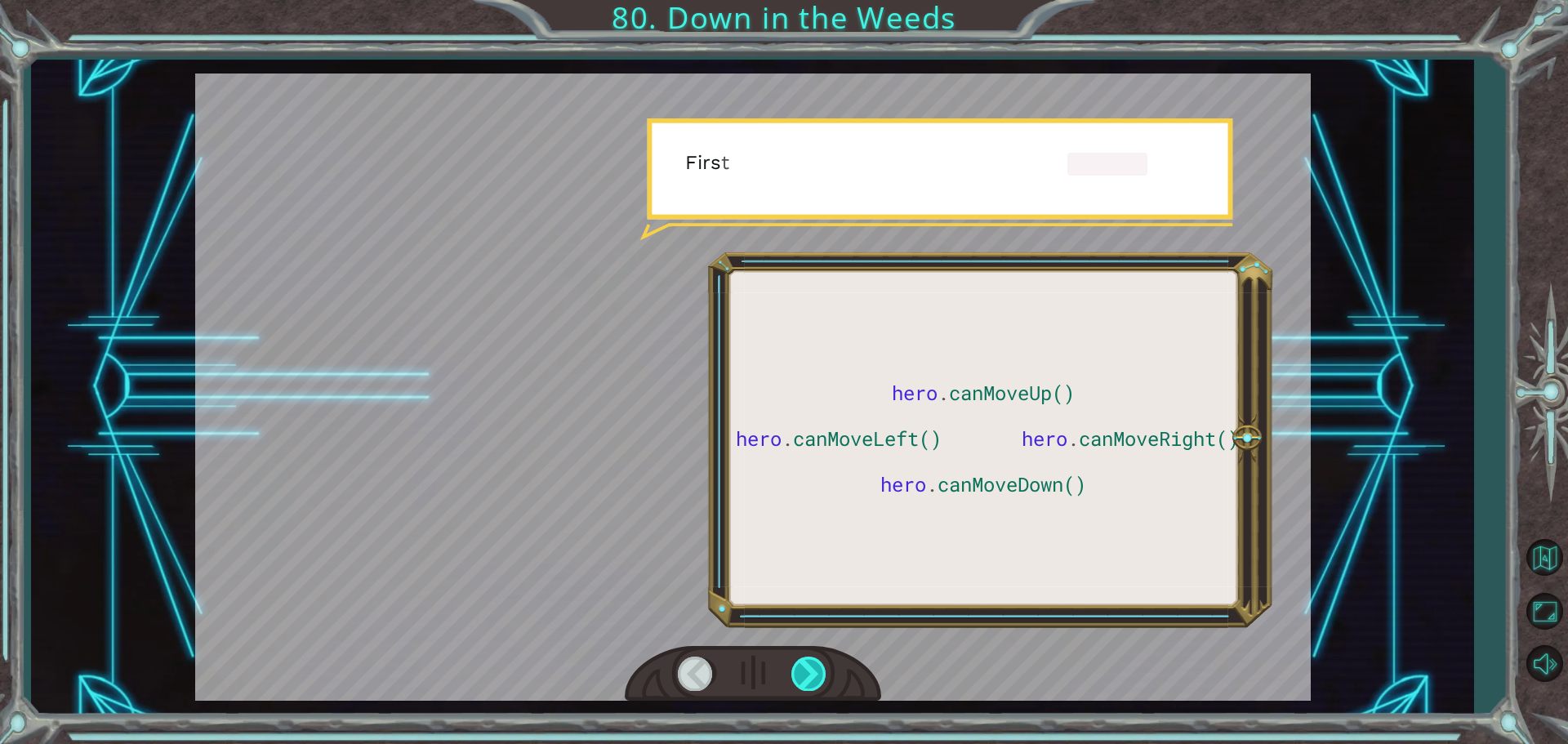
click at [806, 676] on div at bounding box center [809, 674] width 37 height 34
drag, startPoint x: 806, startPoint y: 676, endPoint x: 802, endPoint y: 684, distance: 8.9
click at [802, 684] on div at bounding box center [809, 674] width 37 height 34
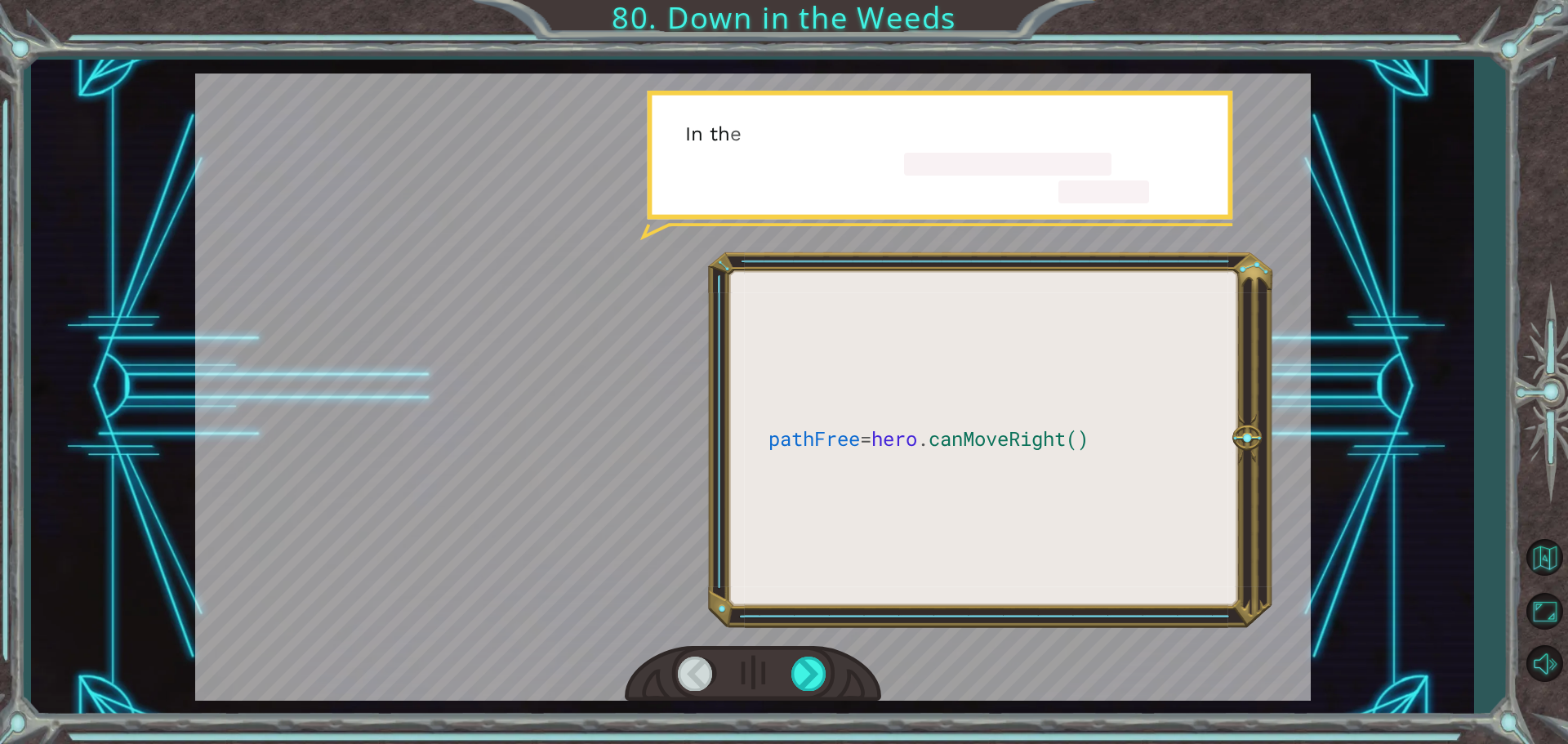
click at [795, 736] on div "pathFree = hero . canMoveRight() W h a t d i d y o u t h i n k o f t h e p r [P…" at bounding box center [784, 372] width 1568 height 744
drag, startPoint x: 802, startPoint y: 712, endPoint x: 809, endPoint y: 664, distance: 48.5
click at [808, 670] on div "pathFree = hero . canMoveRight() W h a t d i d y o u t h i n k o f t h e p r [P…" at bounding box center [784, 372] width 1568 height 744
click at [813, 653] on div at bounding box center [753, 674] width 257 height 56
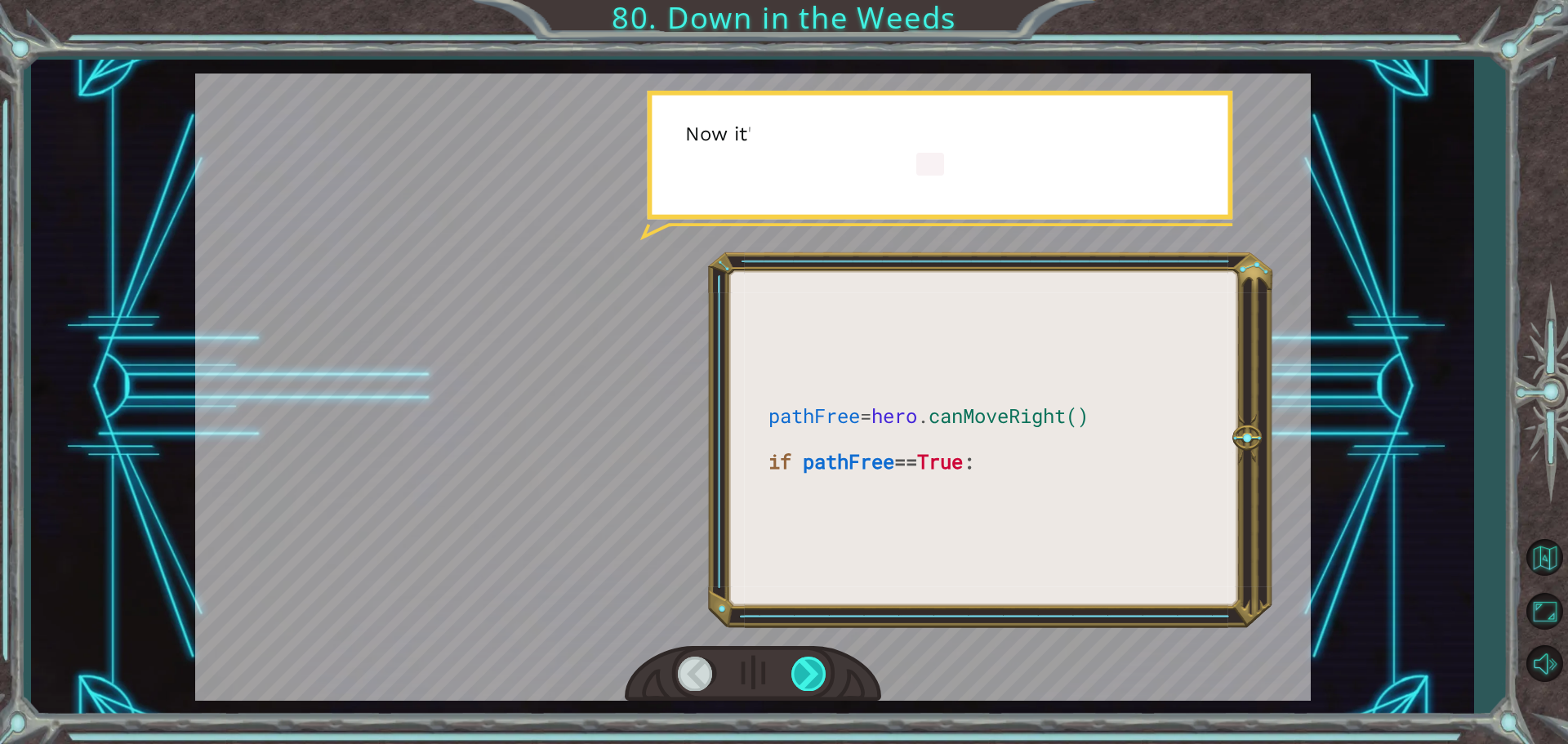
click at [807, 677] on div at bounding box center [809, 674] width 37 height 34
click at [812, 676] on div at bounding box center [809, 674] width 37 height 34
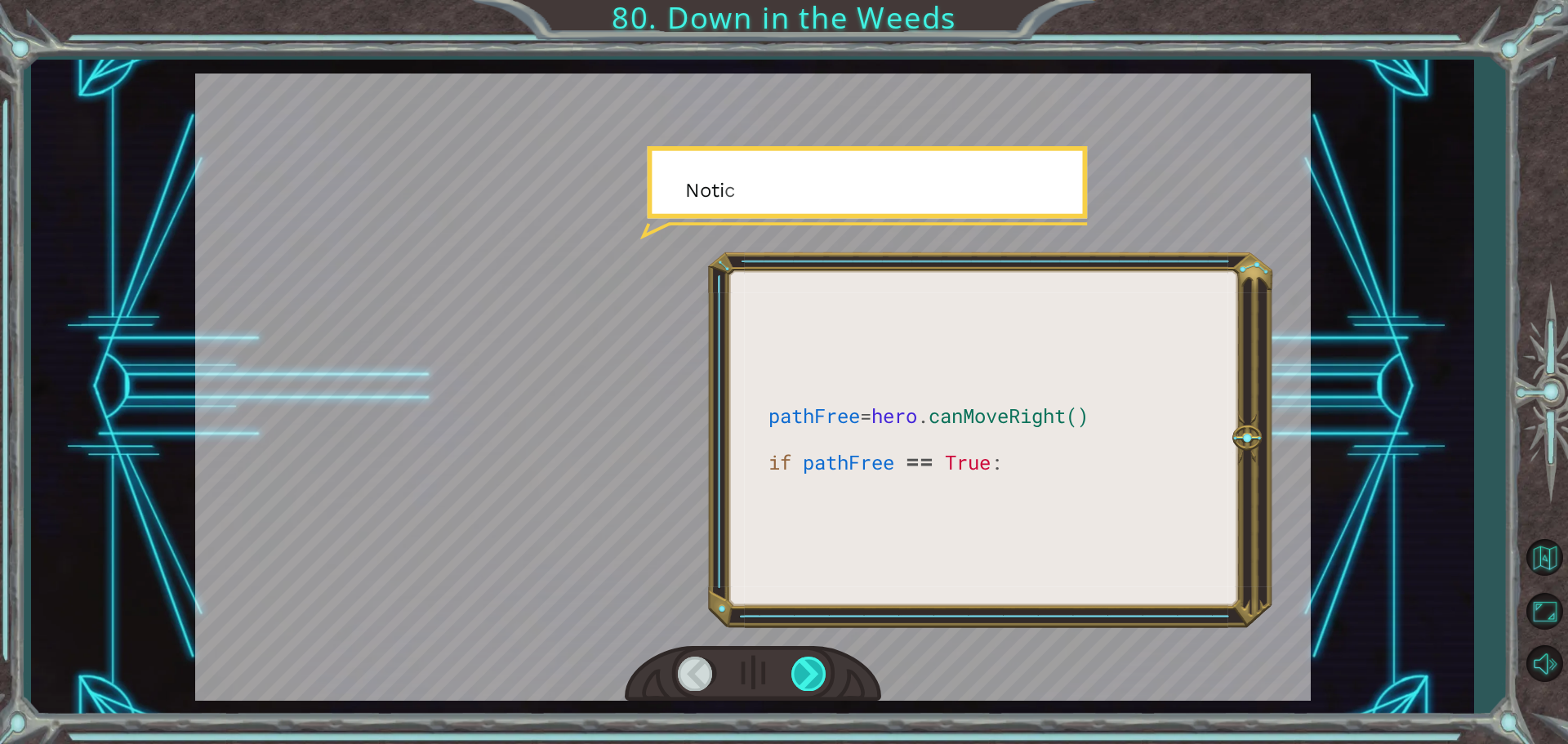
click at [812, 676] on div at bounding box center [809, 674] width 37 height 34
drag, startPoint x: 812, startPoint y: 676, endPoint x: 824, endPoint y: 671, distance: 13.0
click at [824, 671] on div at bounding box center [809, 674] width 37 height 34
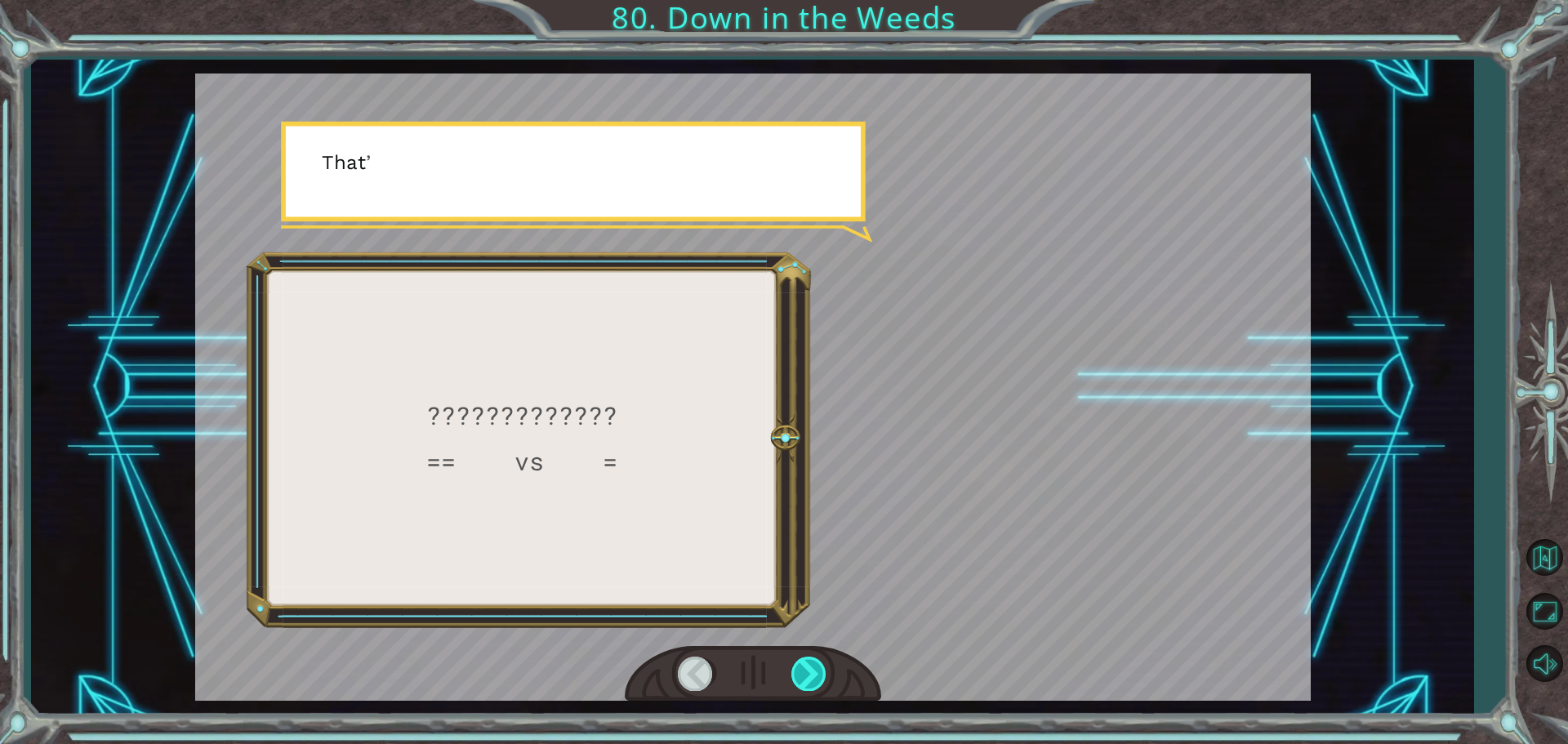
click at [826, 671] on div at bounding box center [809, 674] width 37 height 34
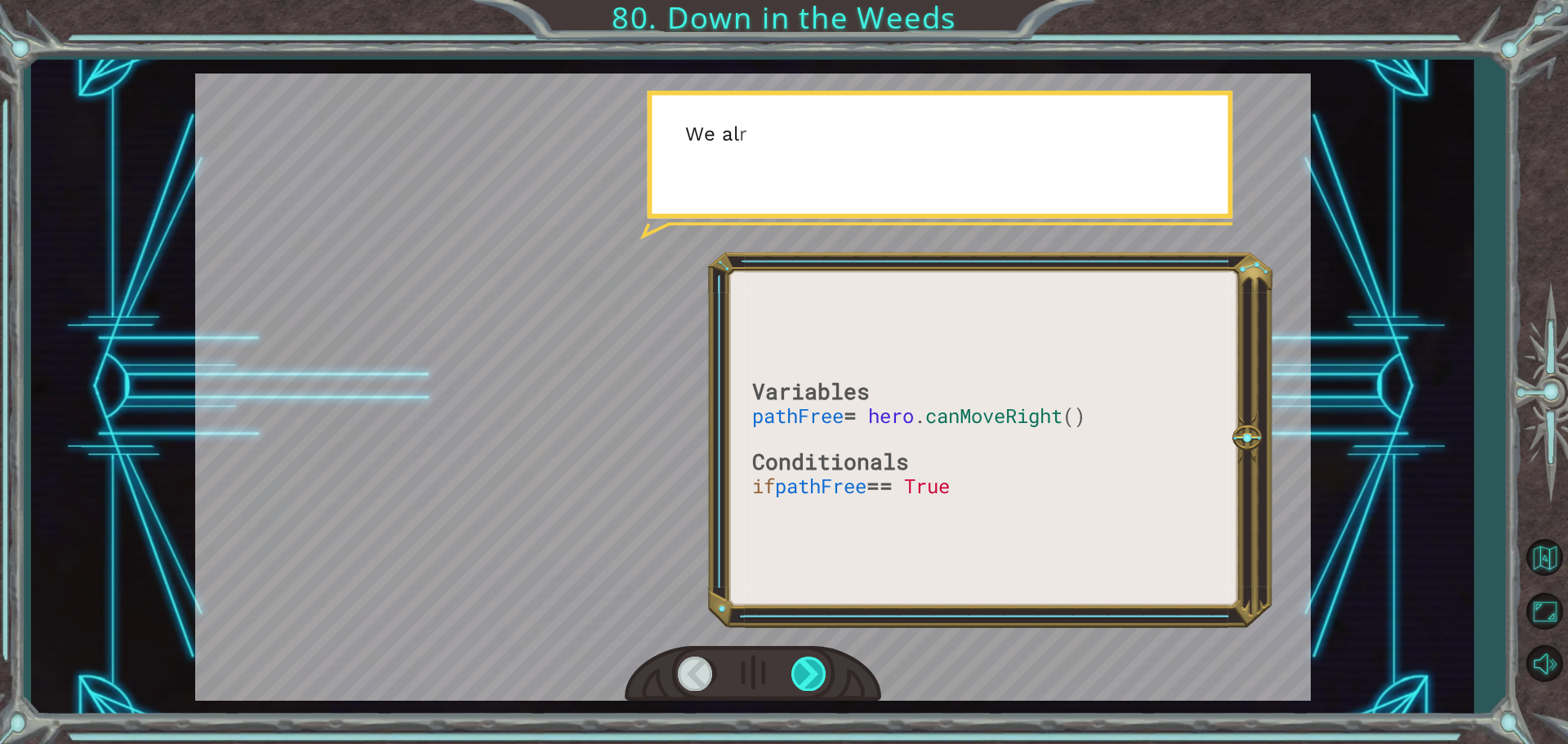
click at [826, 671] on div at bounding box center [809, 674] width 37 height 34
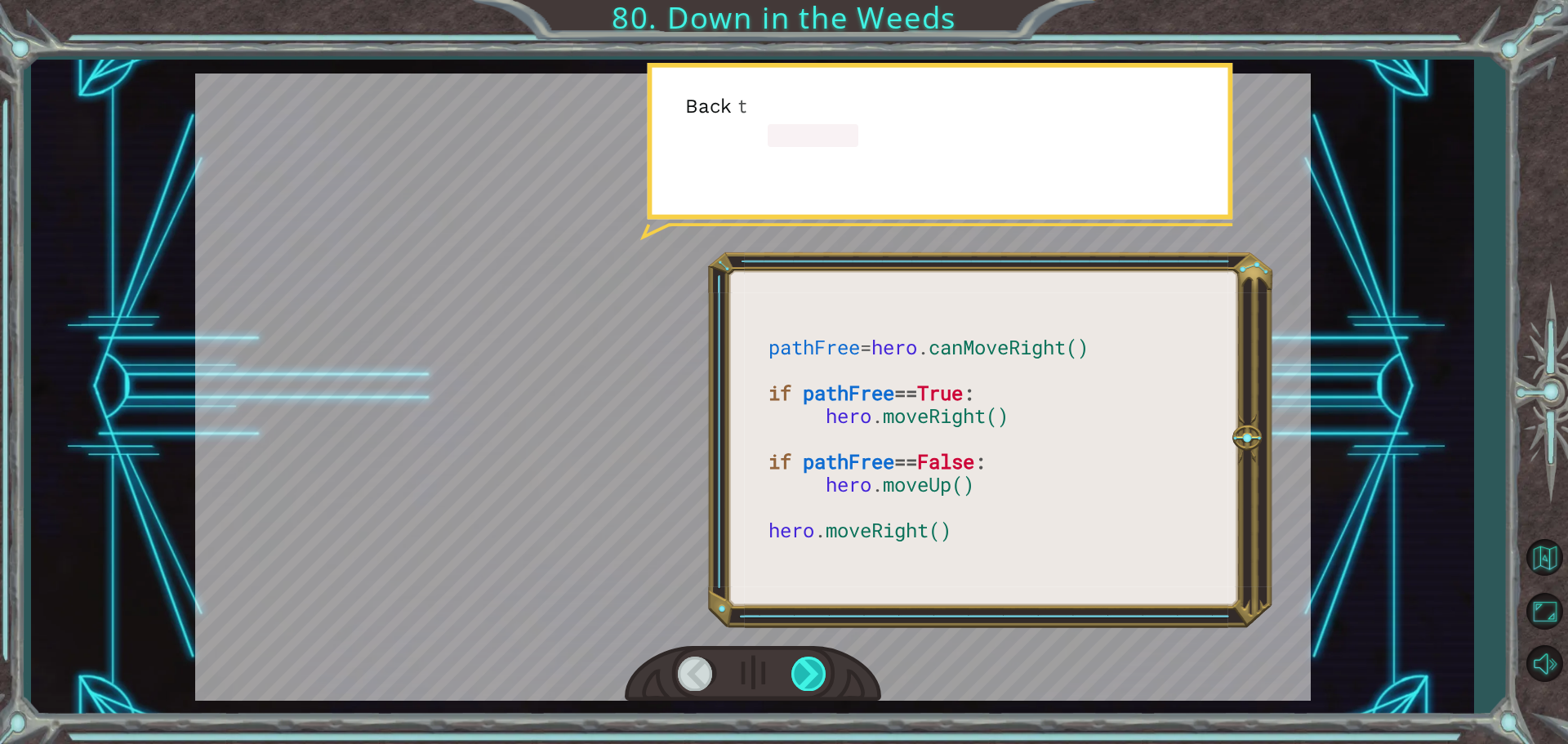
click at [826, 671] on div at bounding box center [809, 674] width 37 height 34
click at [826, 670] on div at bounding box center [809, 674] width 37 height 34
click at [826, 669] on div at bounding box center [809, 674] width 37 height 34
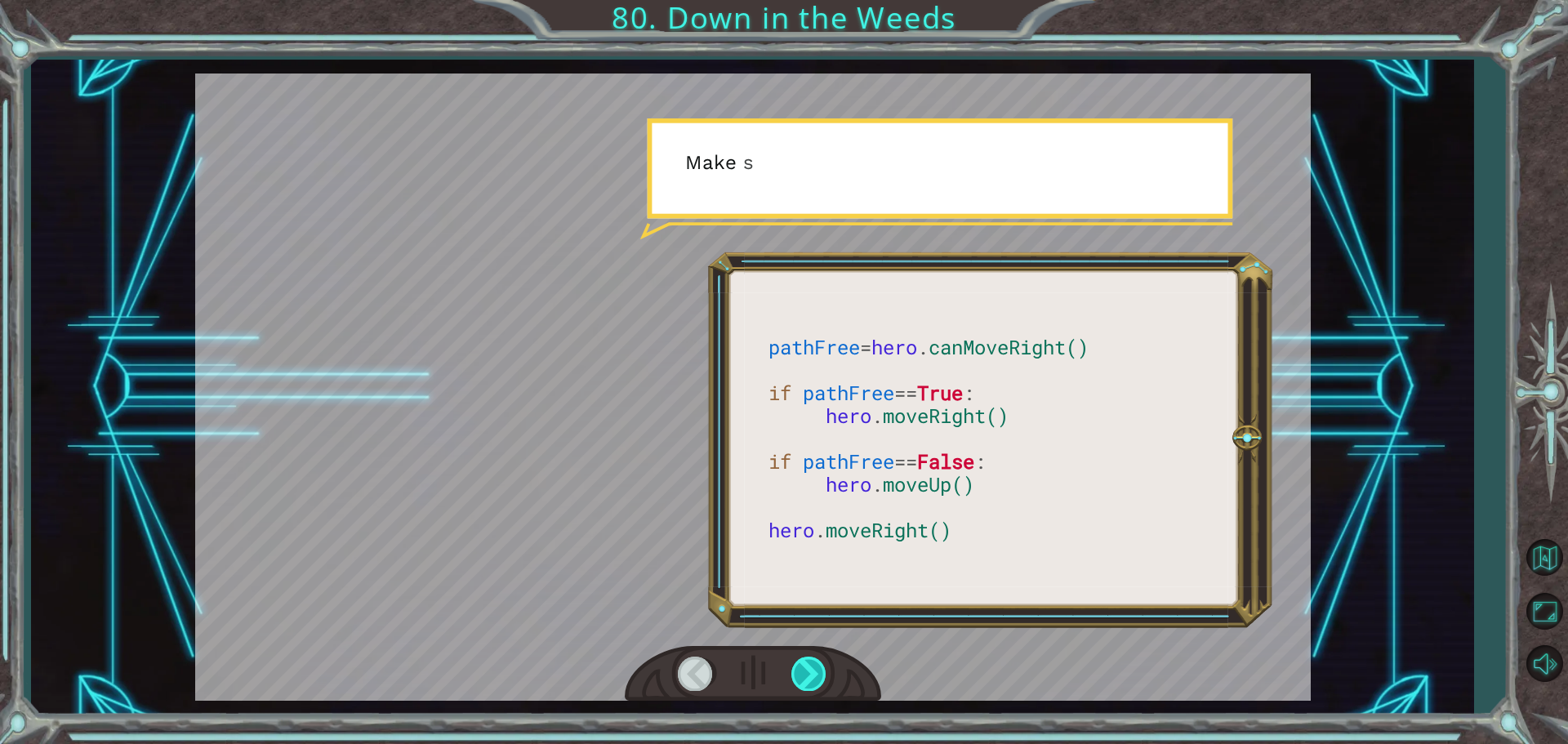
click at [826, 667] on div at bounding box center [809, 674] width 37 height 34
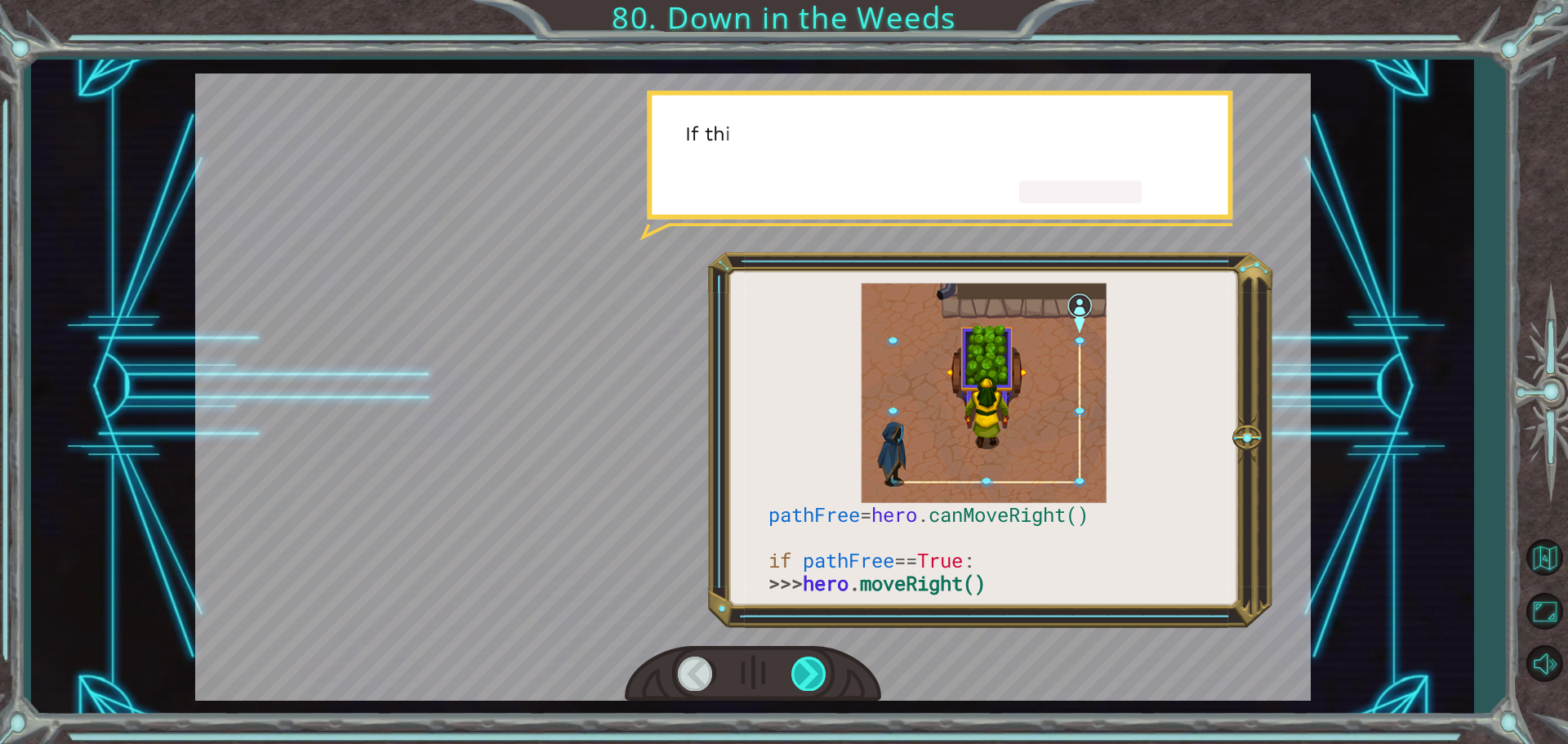
click at [826, 667] on div at bounding box center [809, 674] width 37 height 34
click at [825, 667] on div at bounding box center [809, 674] width 37 height 34
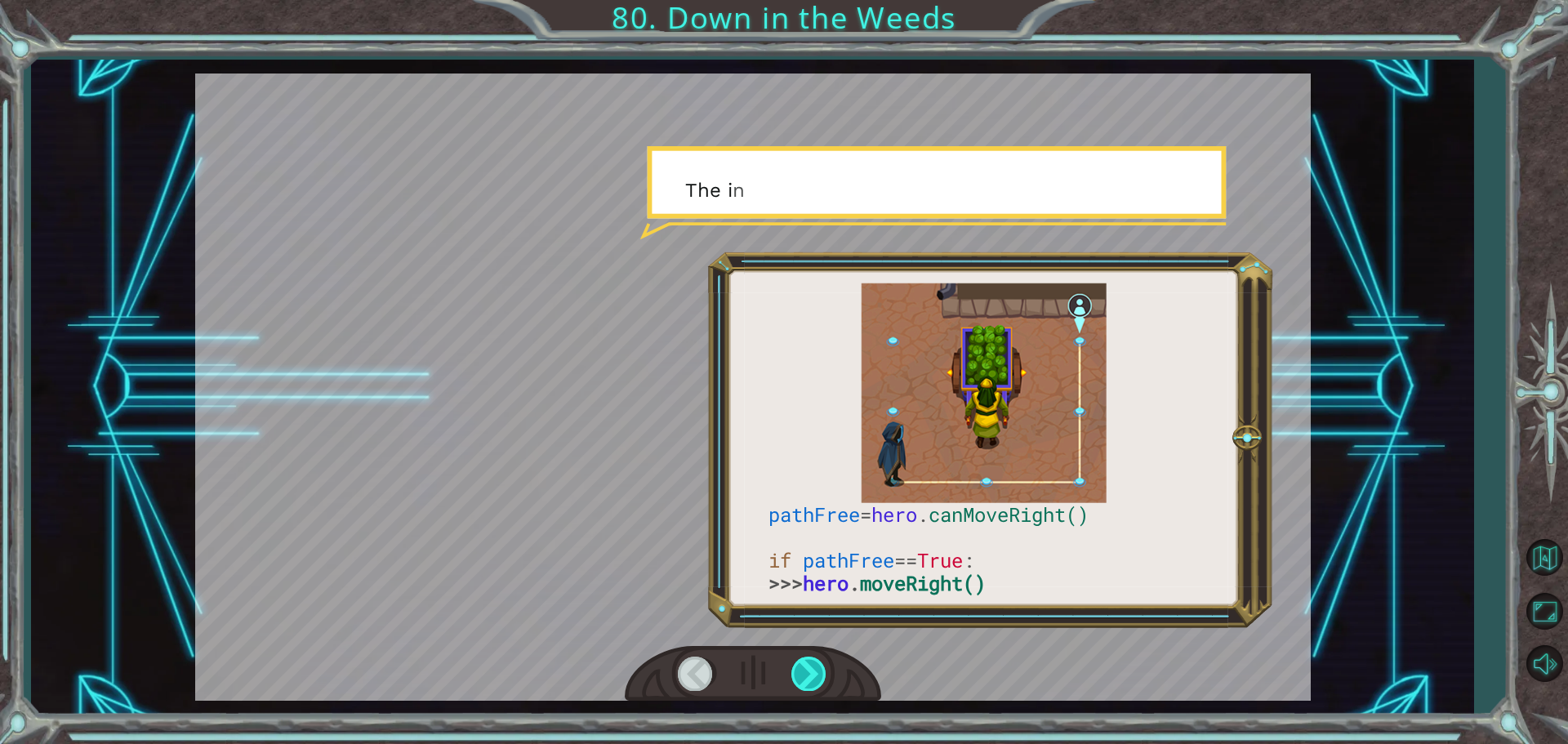
click at [825, 667] on div at bounding box center [809, 674] width 37 height 34
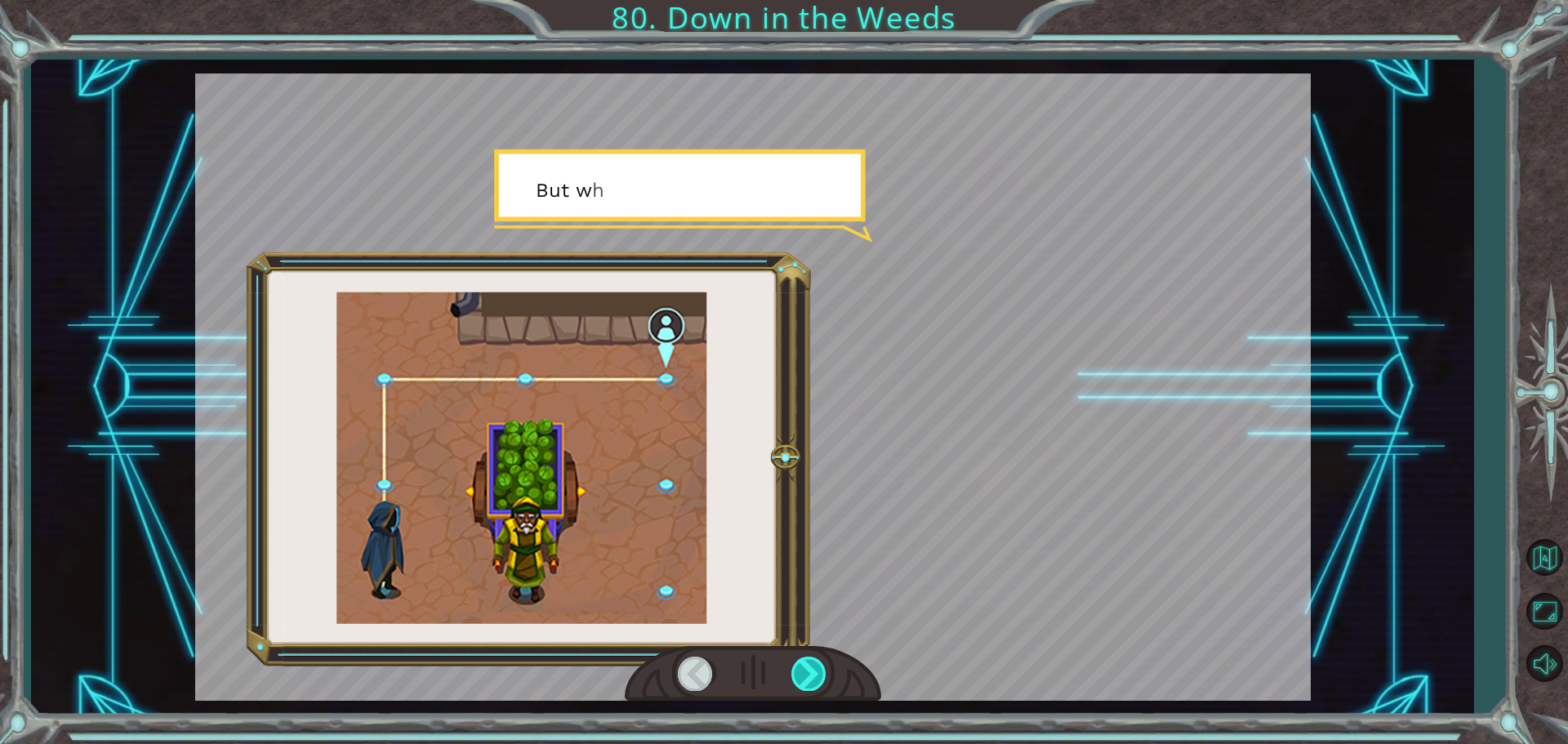
click at [825, 667] on div at bounding box center [809, 674] width 37 height 34
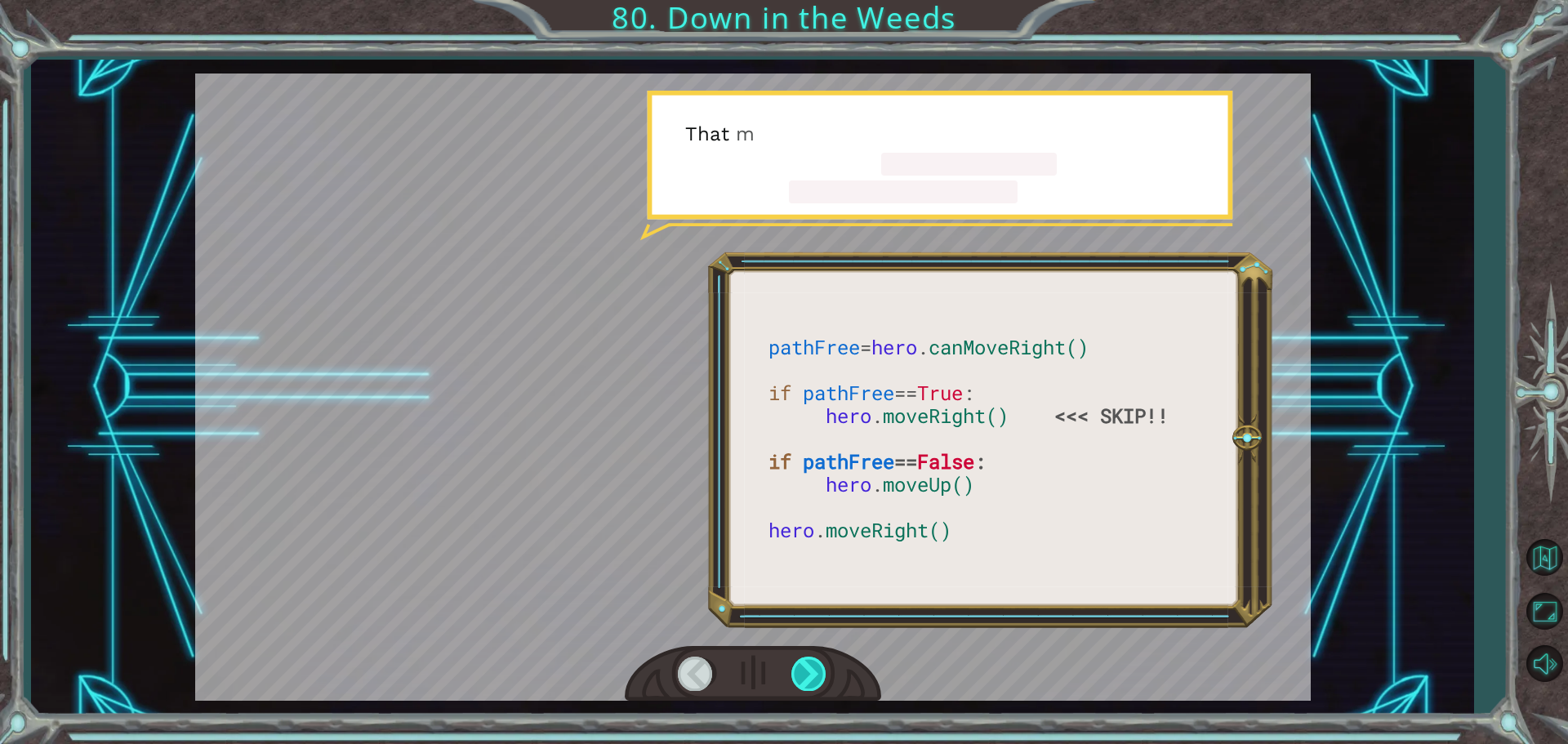
click at [825, 667] on div at bounding box center [809, 674] width 37 height 34
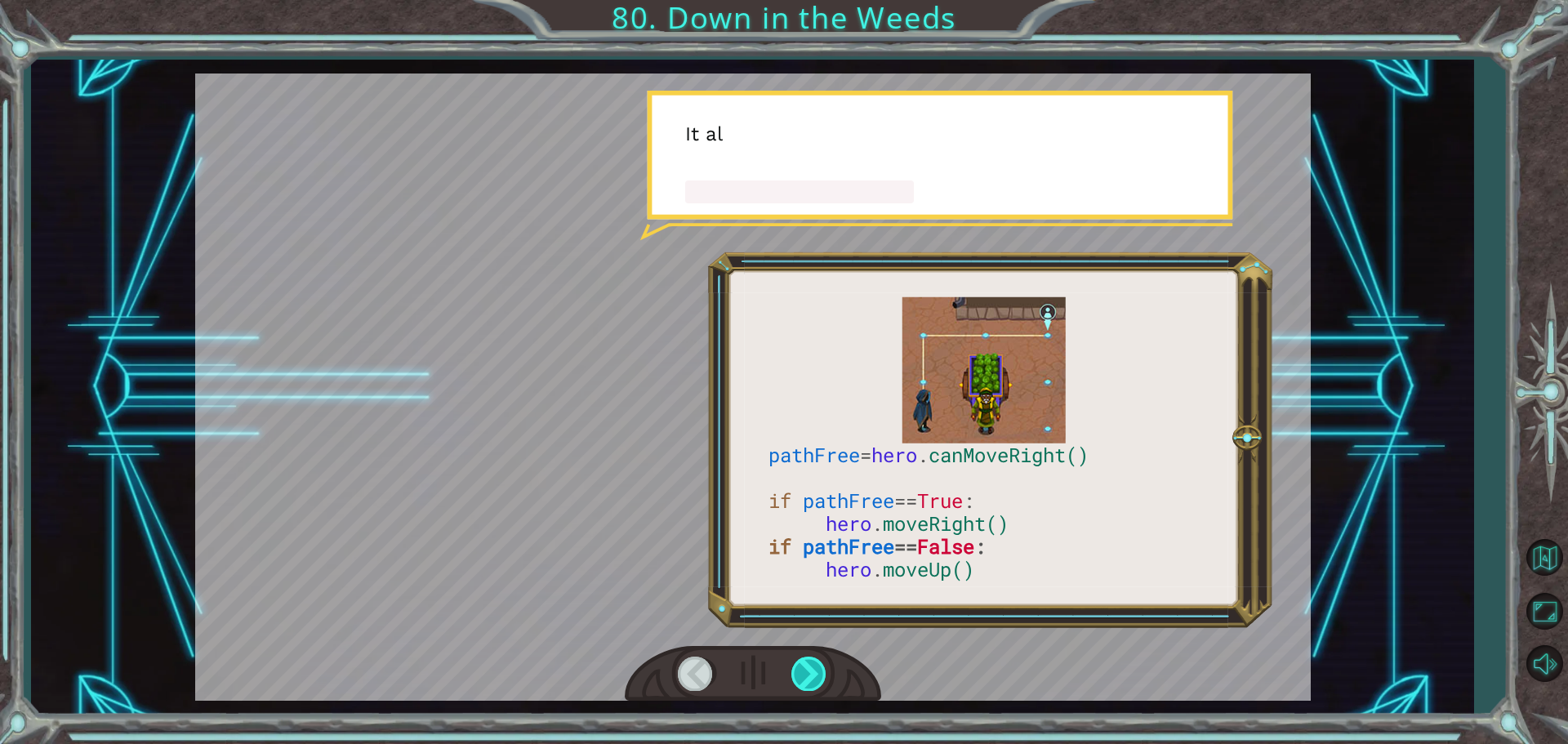
click at [825, 667] on div at bounding box center [809, 674] width 37 height 34
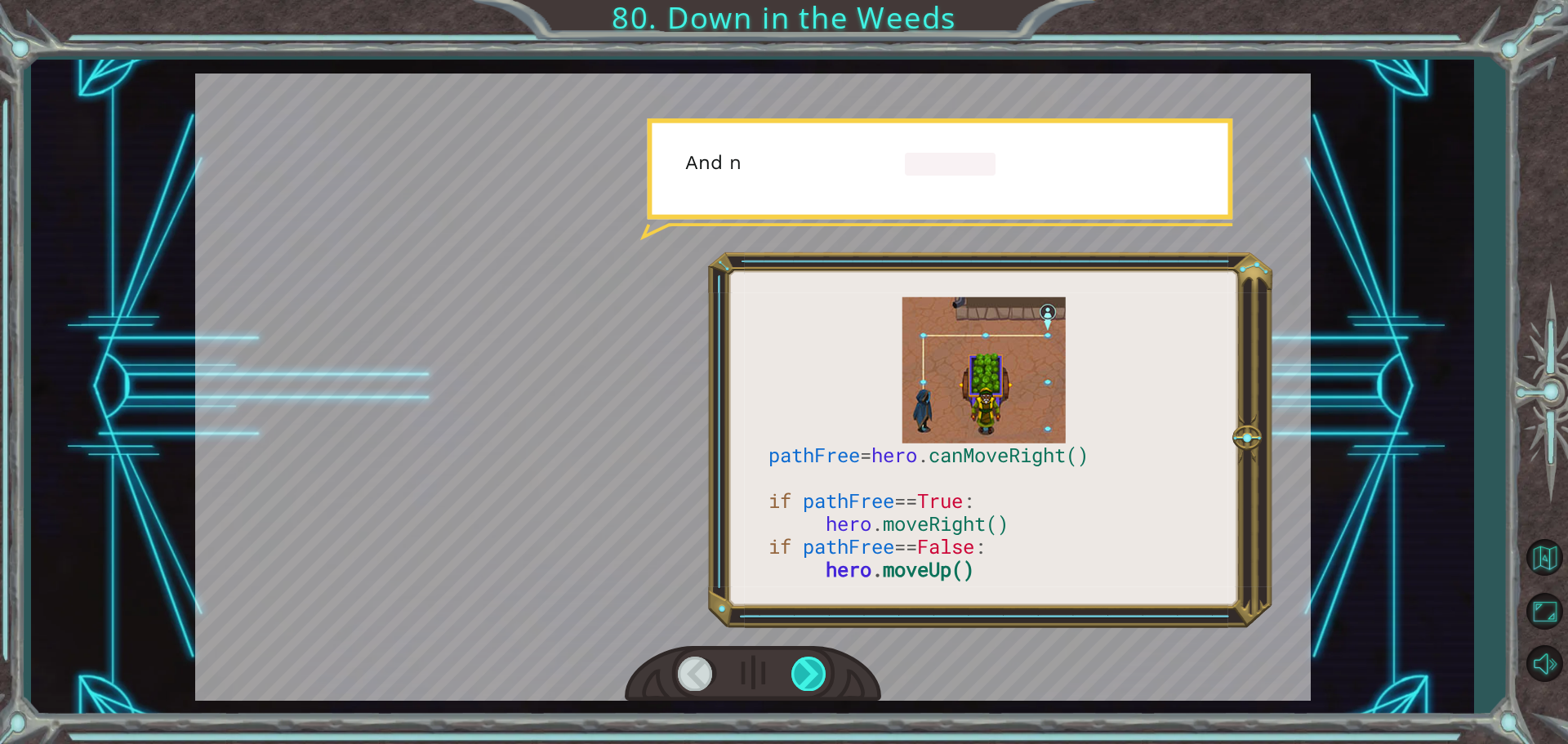
click at [825, 667] on div at bounding box center [809, 674] width 37 height 34
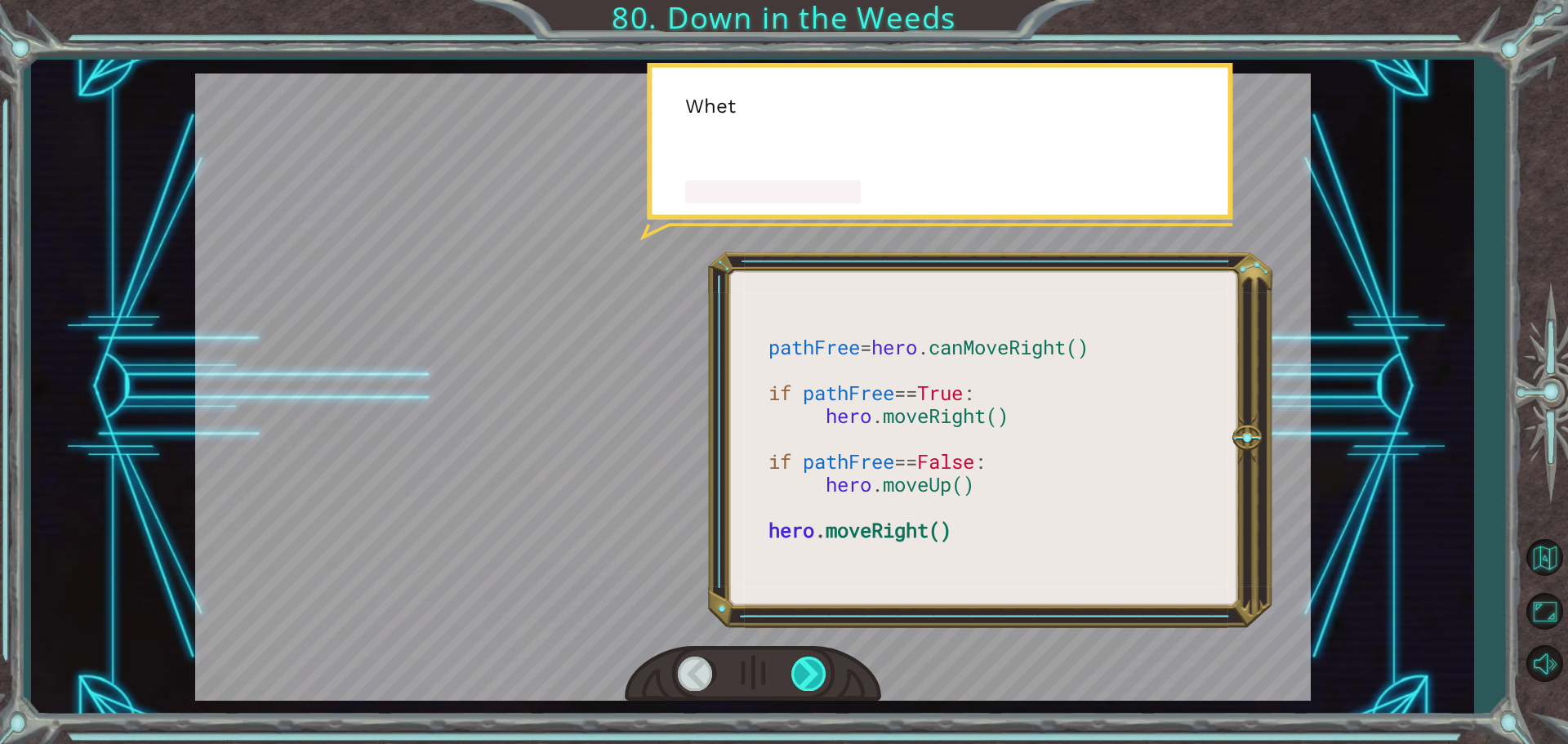
click at [825, 667] on div at bounding box center [809, 674] width 37 height 34
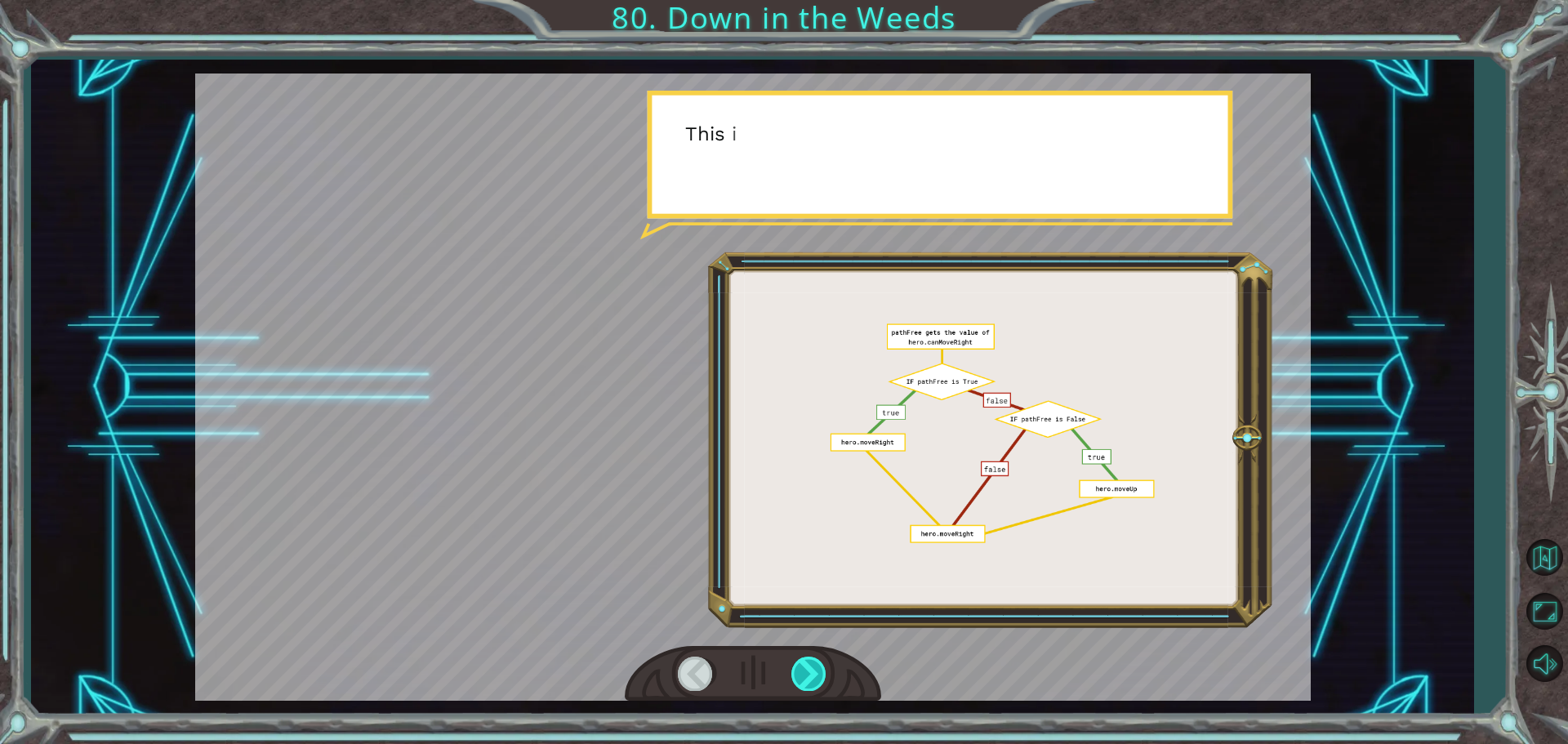
click at [825, 667] on div at bounding box center [809, 674] width 37 height 34
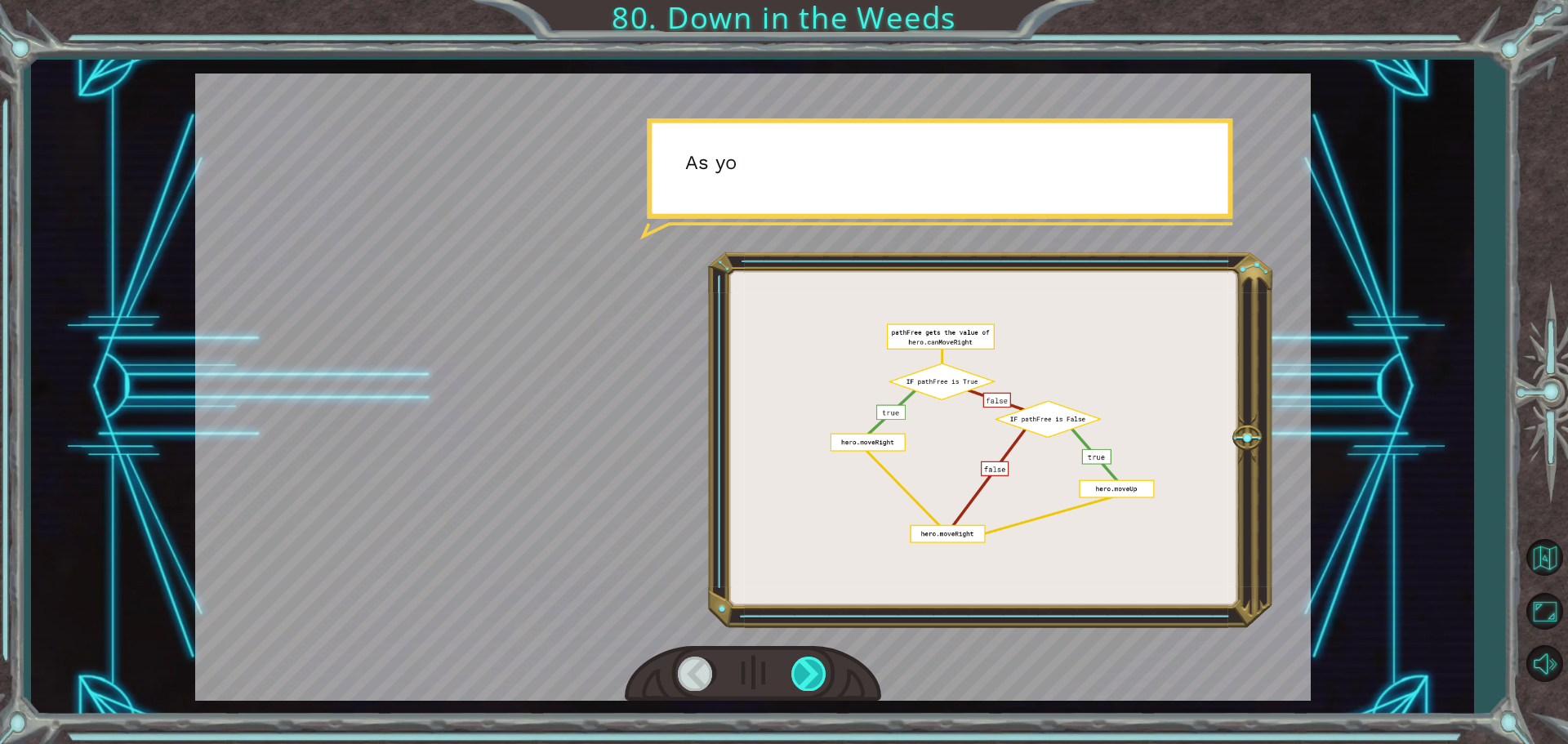
click at [814, 661] on div at bounding box center [809, 674] width 37 height 34
click at [813, 661] on div at bounding box center [809, 674] width 37 height 34
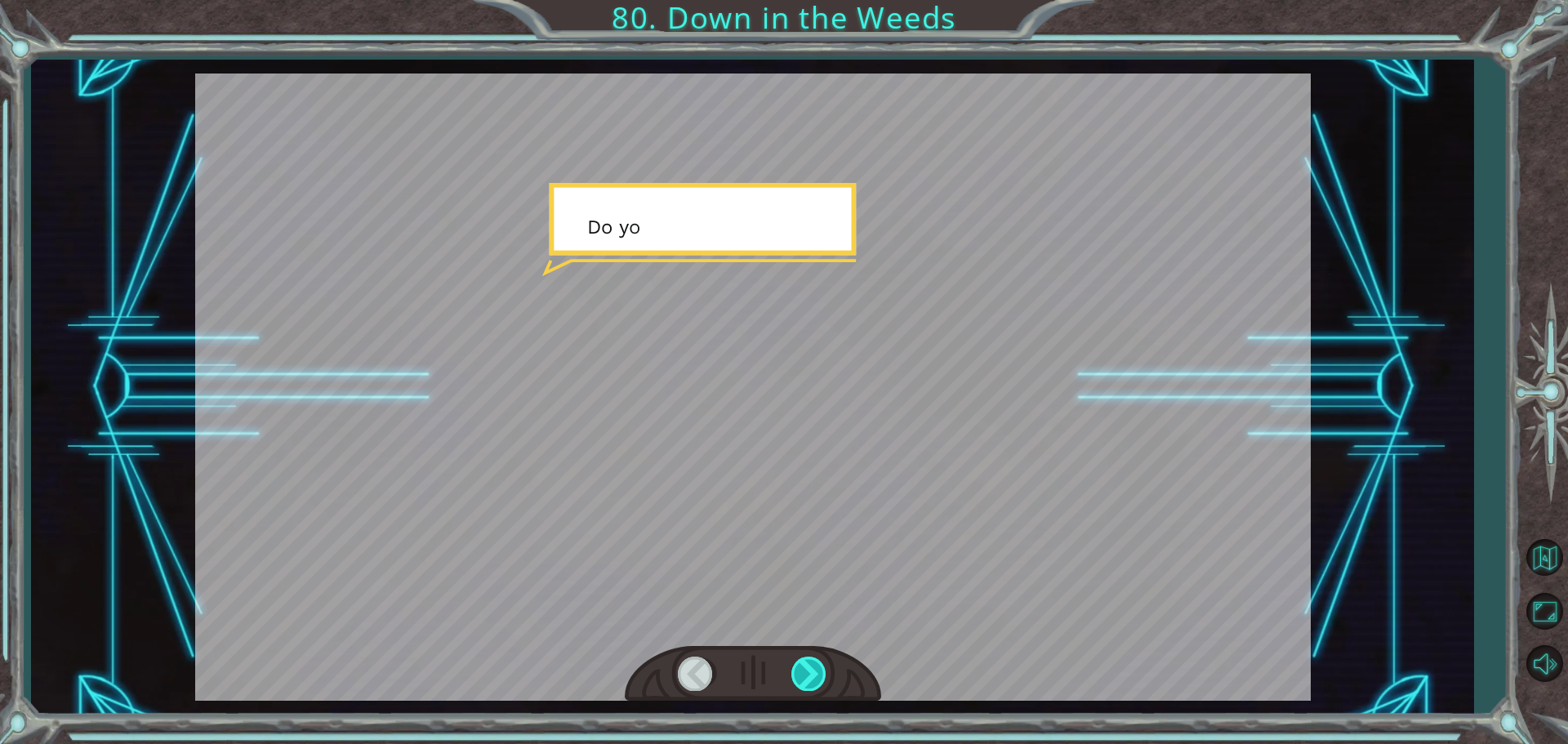
click at [813, 661] on div at bounding box center [809, 674] width 37 height 34
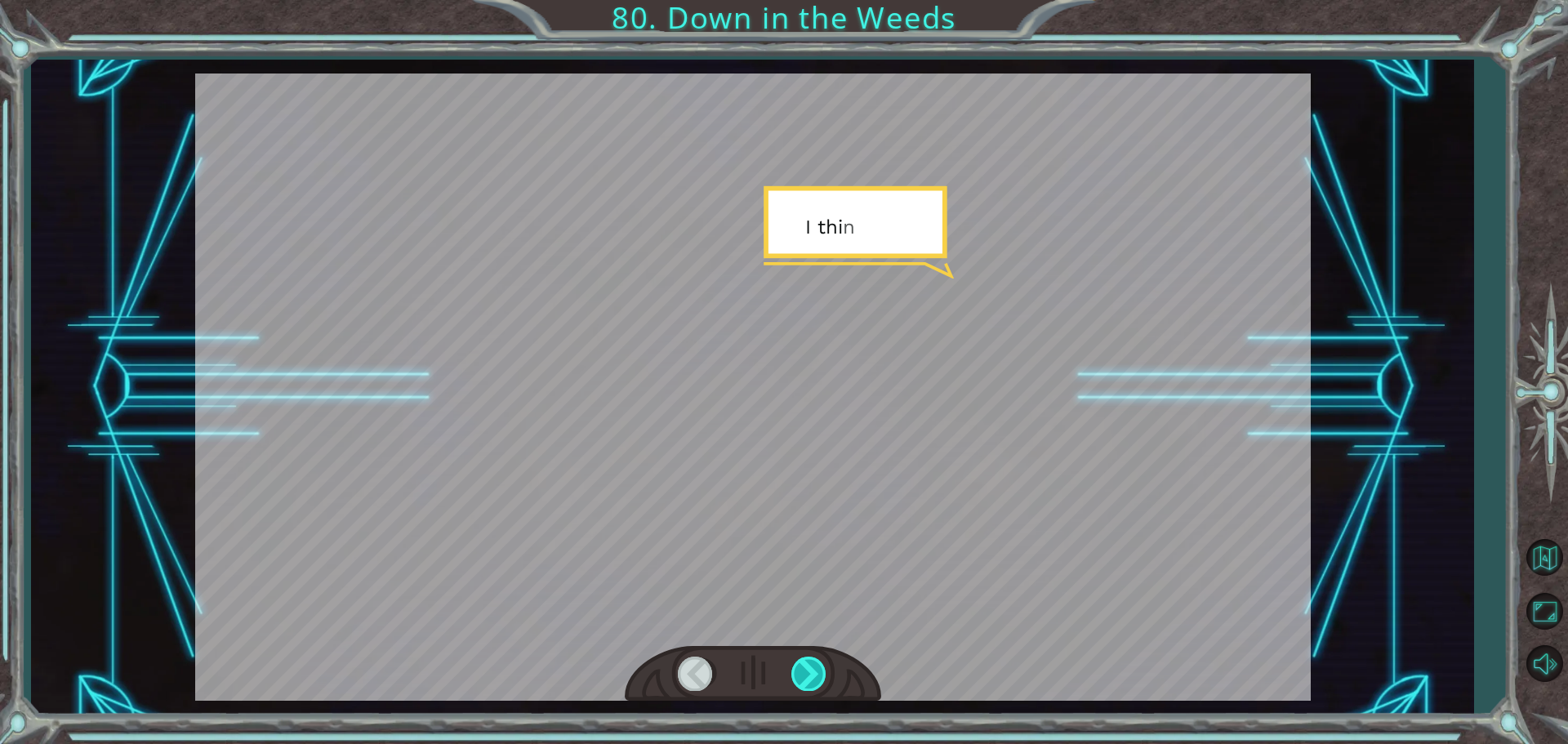
click at [813, 661] on div at bounding box center [809, 674] width 37 height 34
click at [813, 0] on div "W h a t d i d y o u t h i n k o f t h e p r o g r a m I g a v e y o u ? I t w o…" at bounding box center [784, 0] width 1568 height 0
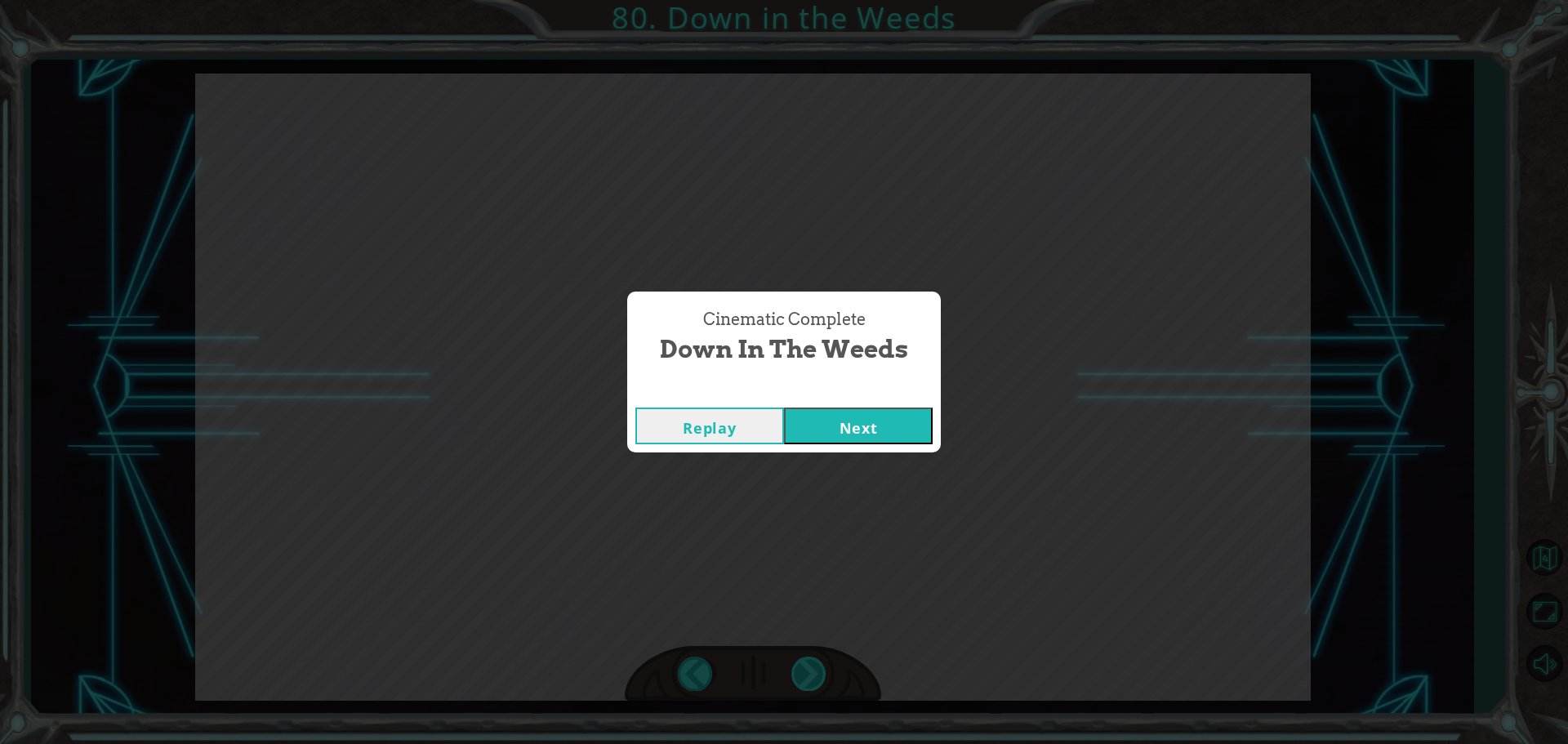
click at [813, 661] on div "Cinematic Complete Down in the Weeds Replay Next" at bounding box center [784, 372] width 1568 height 744
click at [882, 422] on button "Next" at bounding box center [859, 425] width 149 height 37
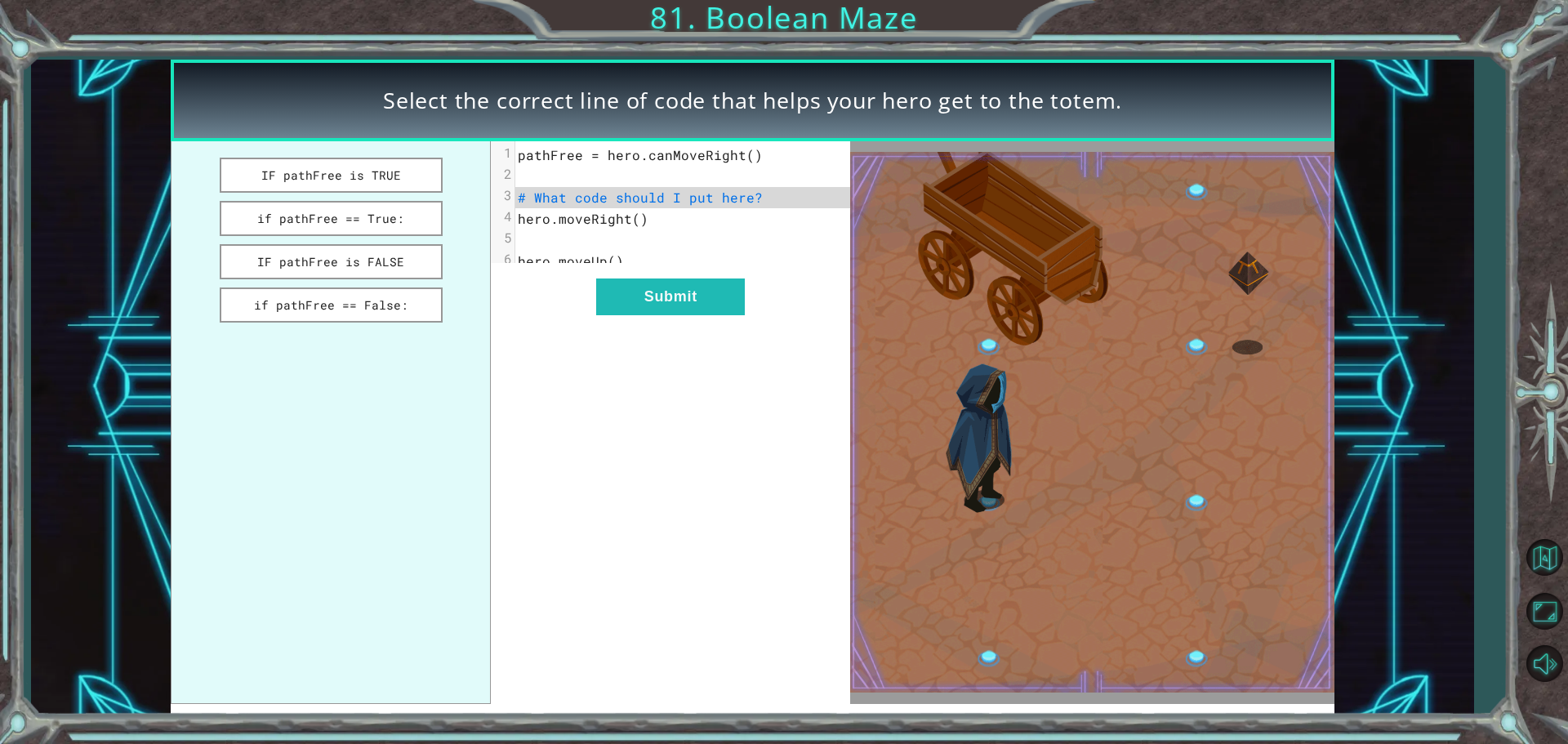
drag, startPoint x: 356, startPoint y: 172, endPoint x: 502, endPoint y: 300, distance: 194.2
click at [358, 176] on button "IF pathFree is TRUE" at bounding box center [331, 174] width 223 height 35
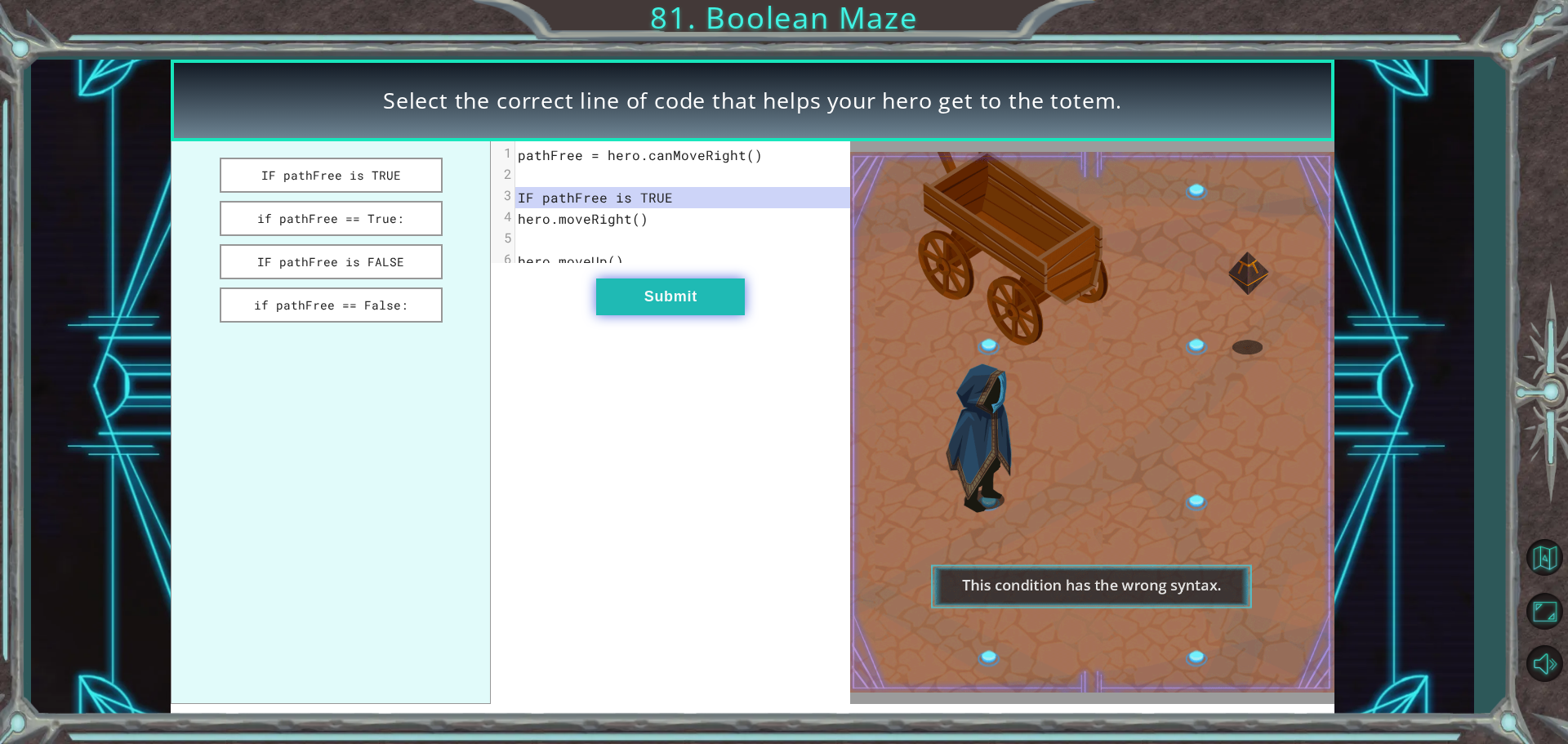
click at [647, 306] on button "Submit" at bounding box center [671, 296] width 149 height 37
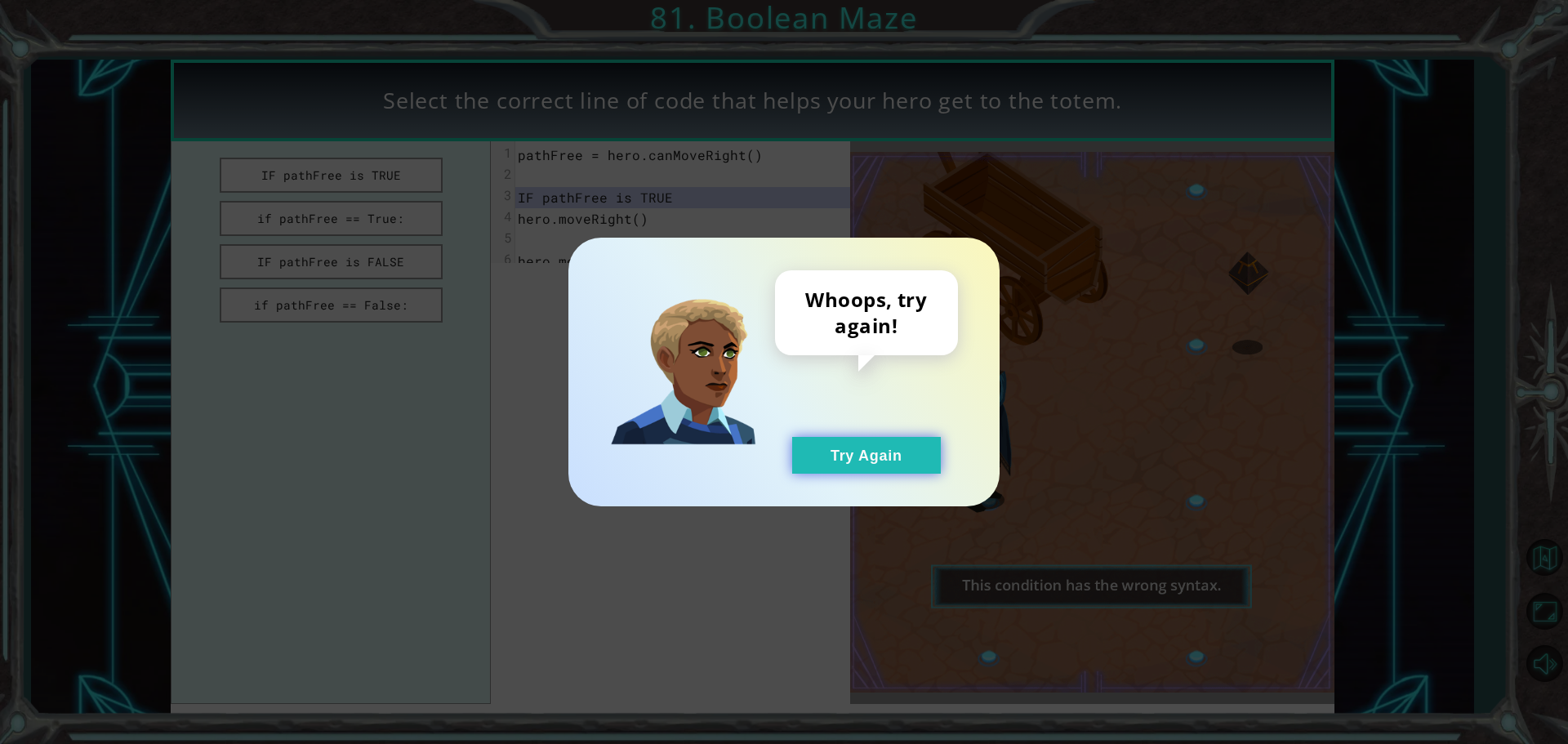
click at [853, 459] on button "Try Again" at bounding box center [867, 455] width 149 height 37
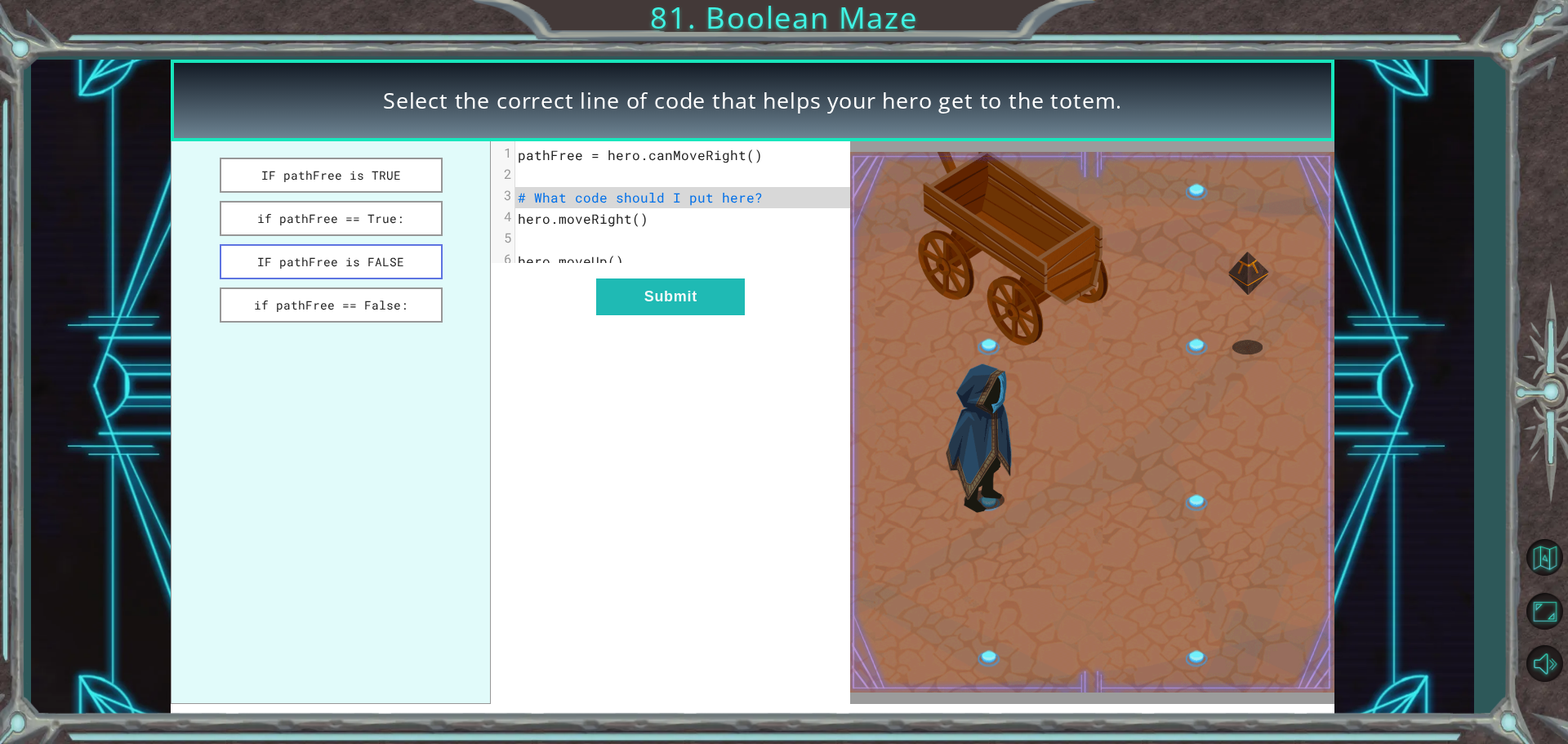
click at [391, 277] on button "IF pathFree is FALSE" at bounding box center [331, 262] width 223 height 35
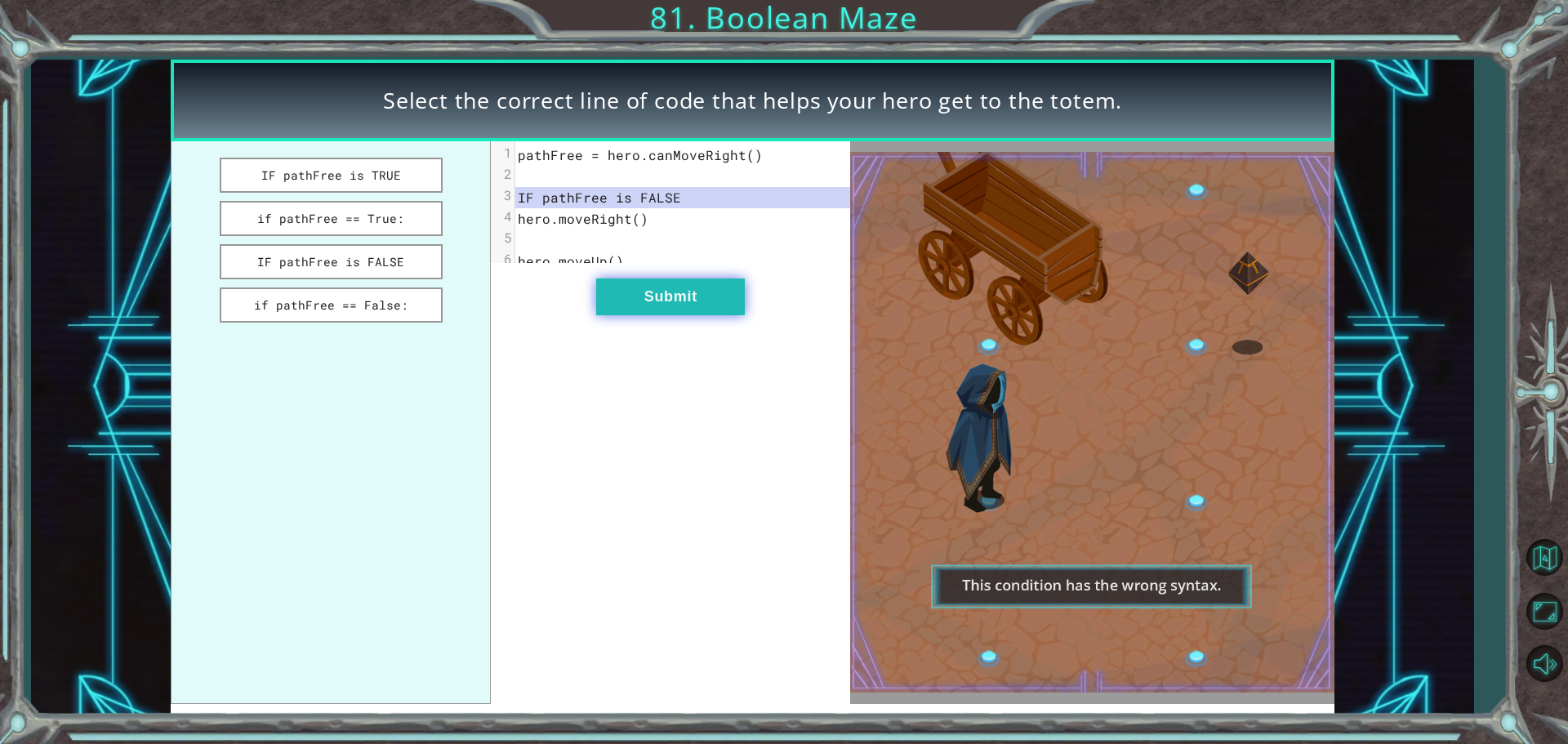
click at [744, 309] on button "Submit" at bounding box center [671, 296] width 149 height 37
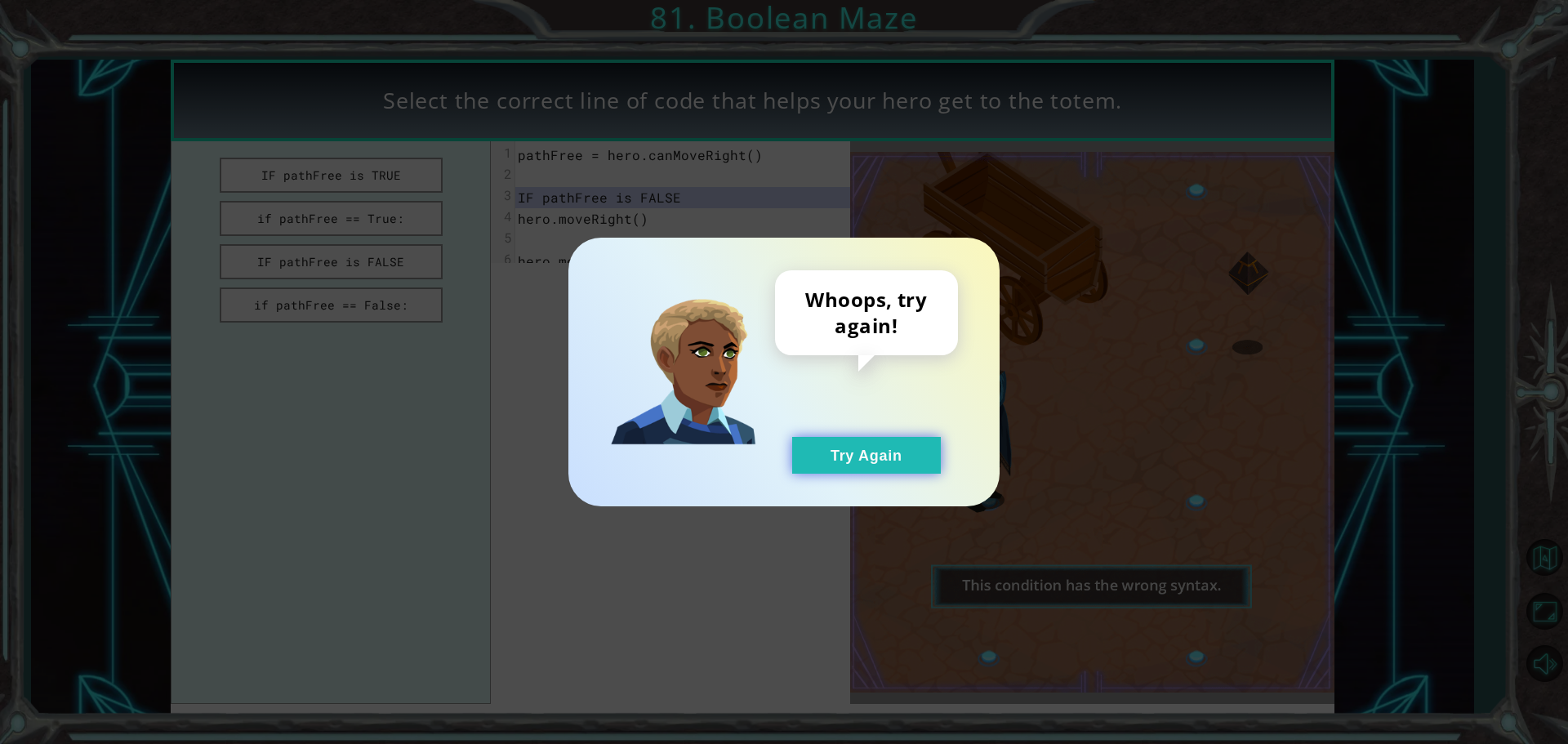
click at [866, 459] on button "Try Again" at bounding box center [867, 455] width 149 height 37
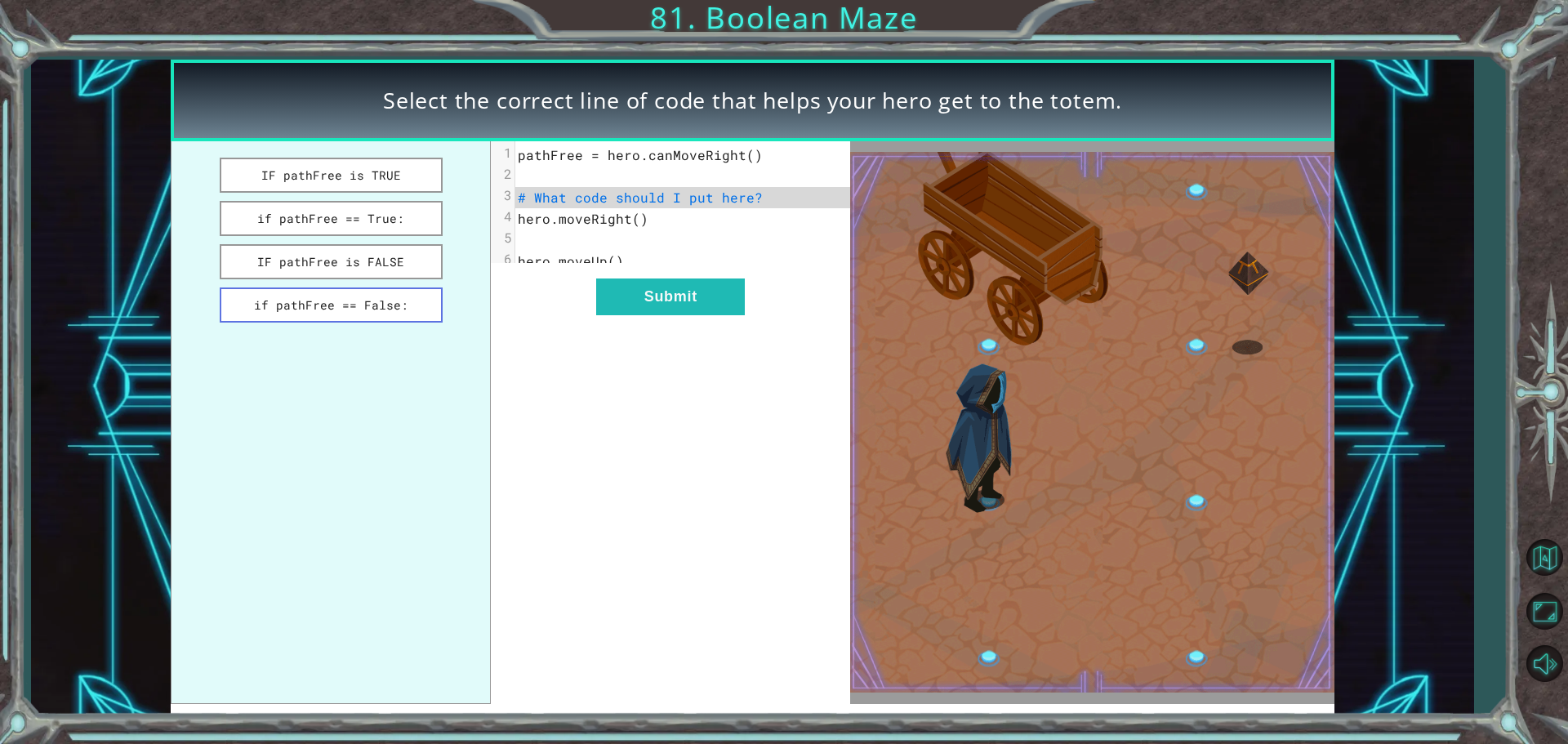
click at [402, 313] on button "if pathFree == False:" at bounding box center [331, 304] width 223 height 35
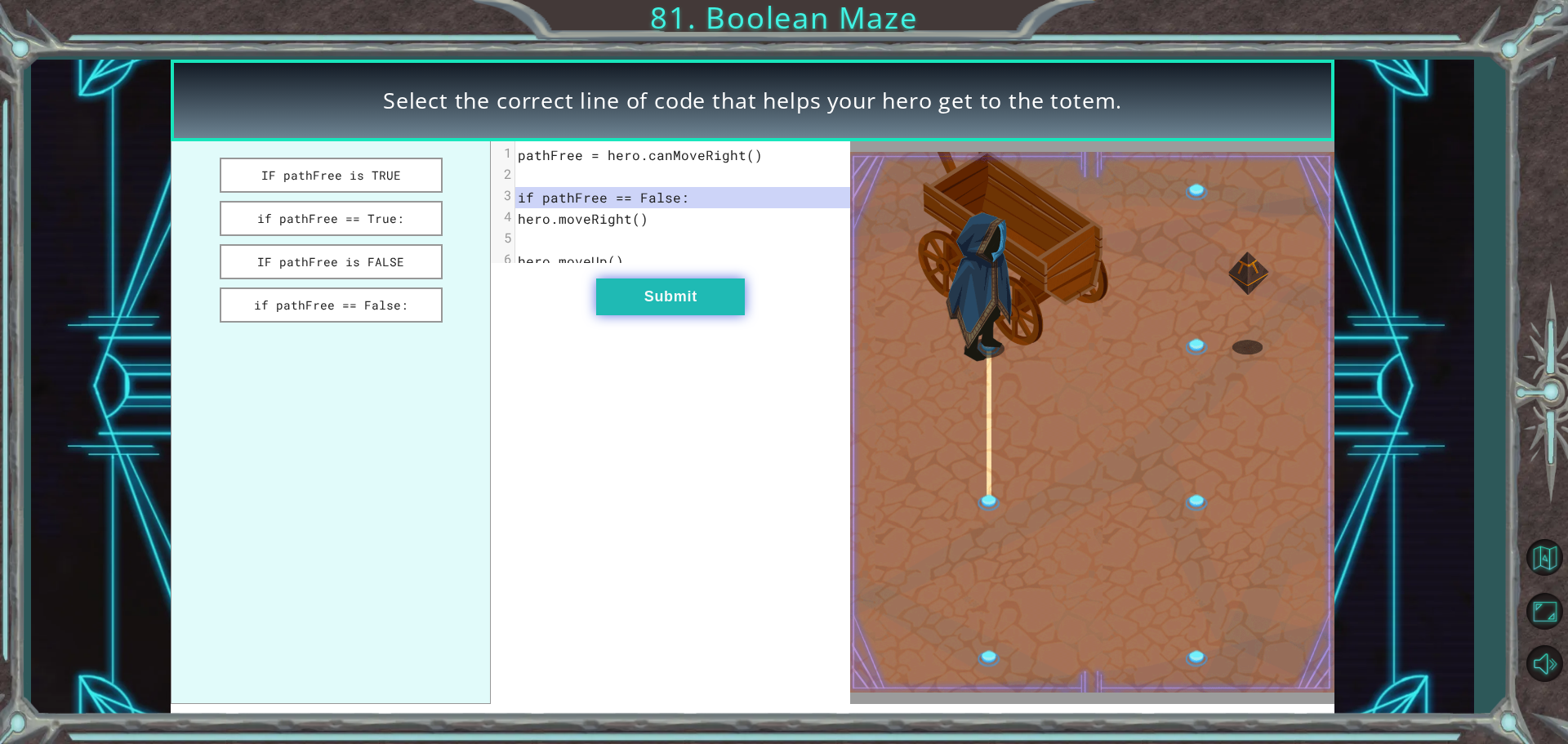
click at [661, 307] on button "Submit" at bounding box center [671, 296] width 149 height 37
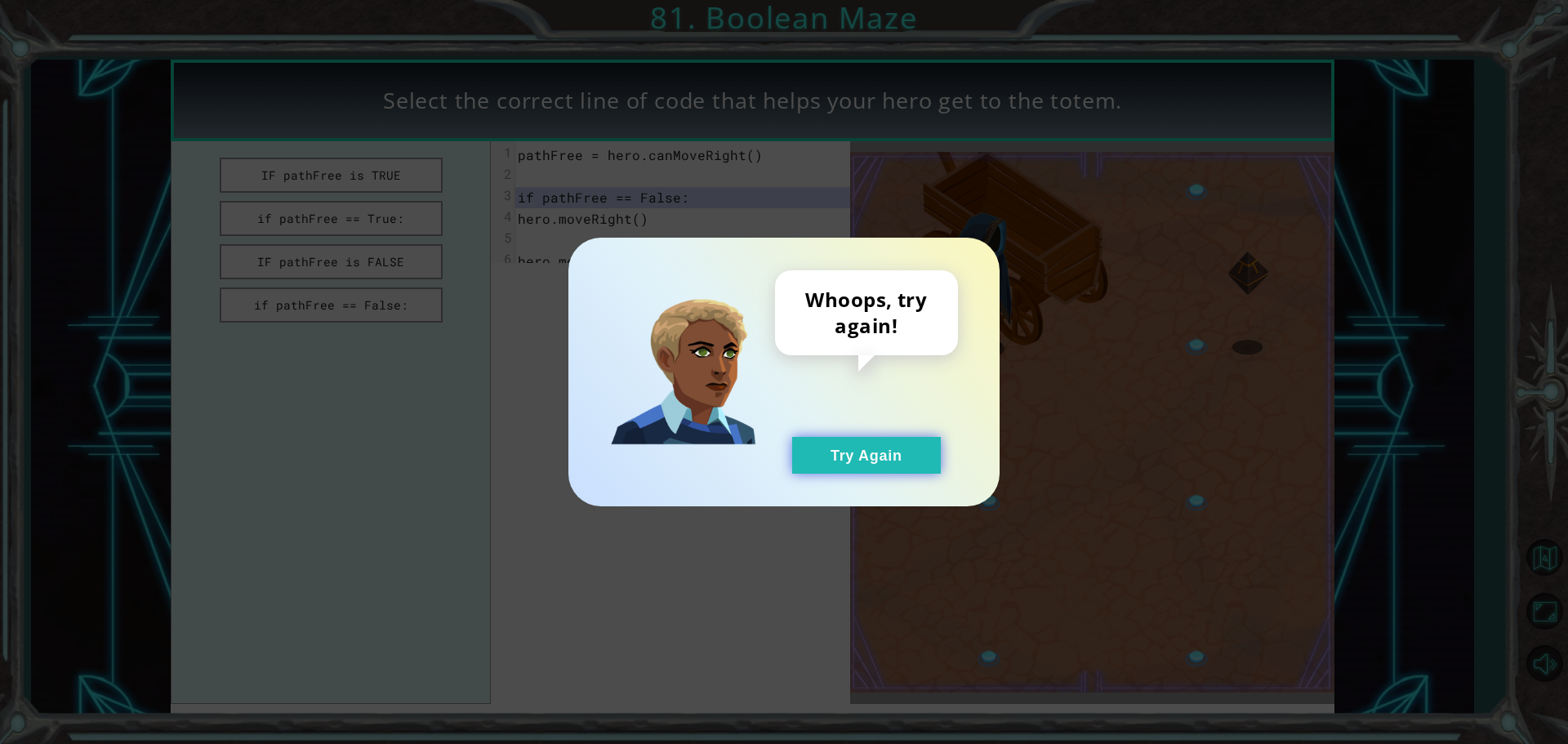
drag, startPoint x: 845, startPoint y: 446, endPoint x: 762, endPoint y: 445, distance: 83.0
click at [840, 448] on button "Try Again" at bounding box center [867, 455] width 149 height 37
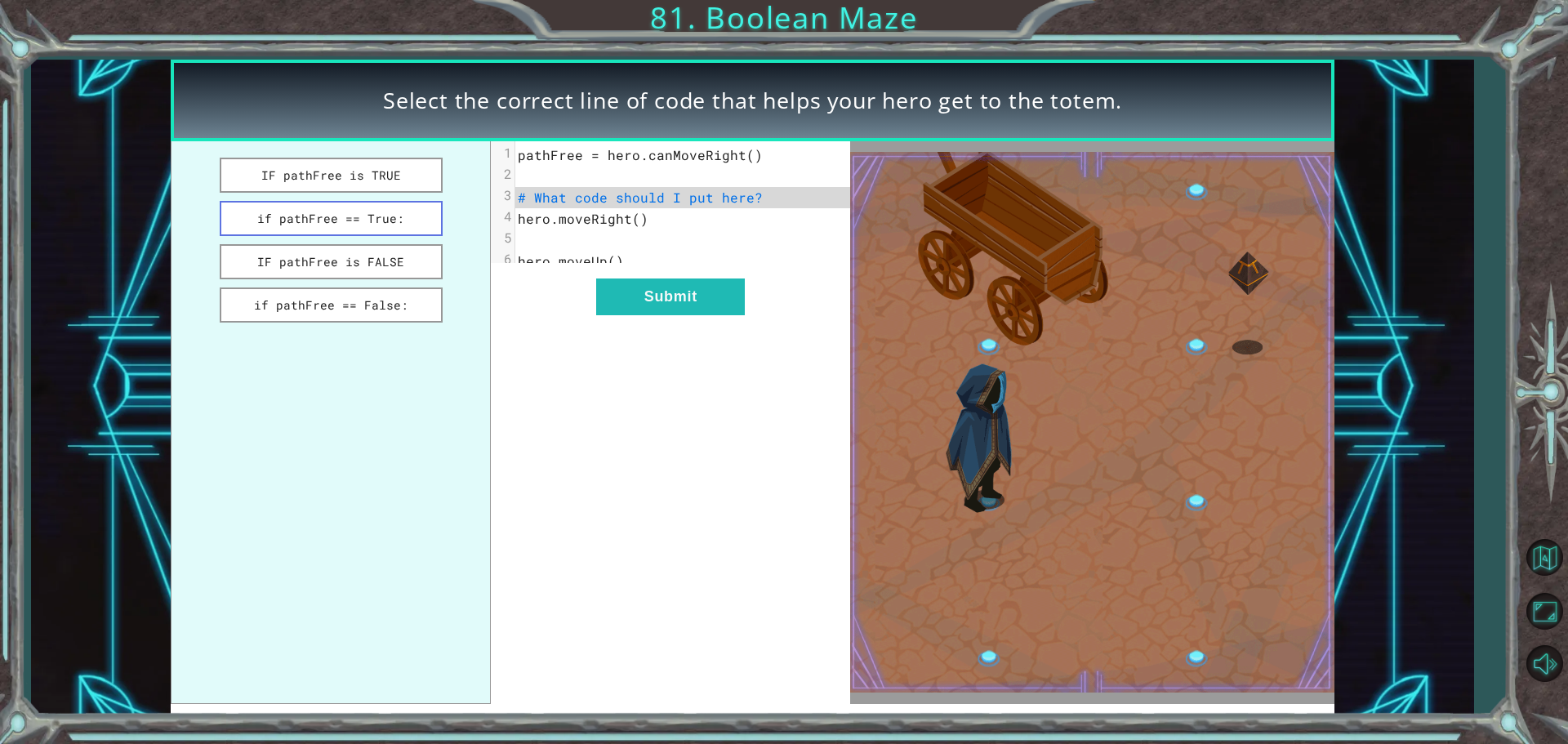
click at [351, 222] on button "if pathFree == True:" at bounding box center [331, 218] width 223 height 35
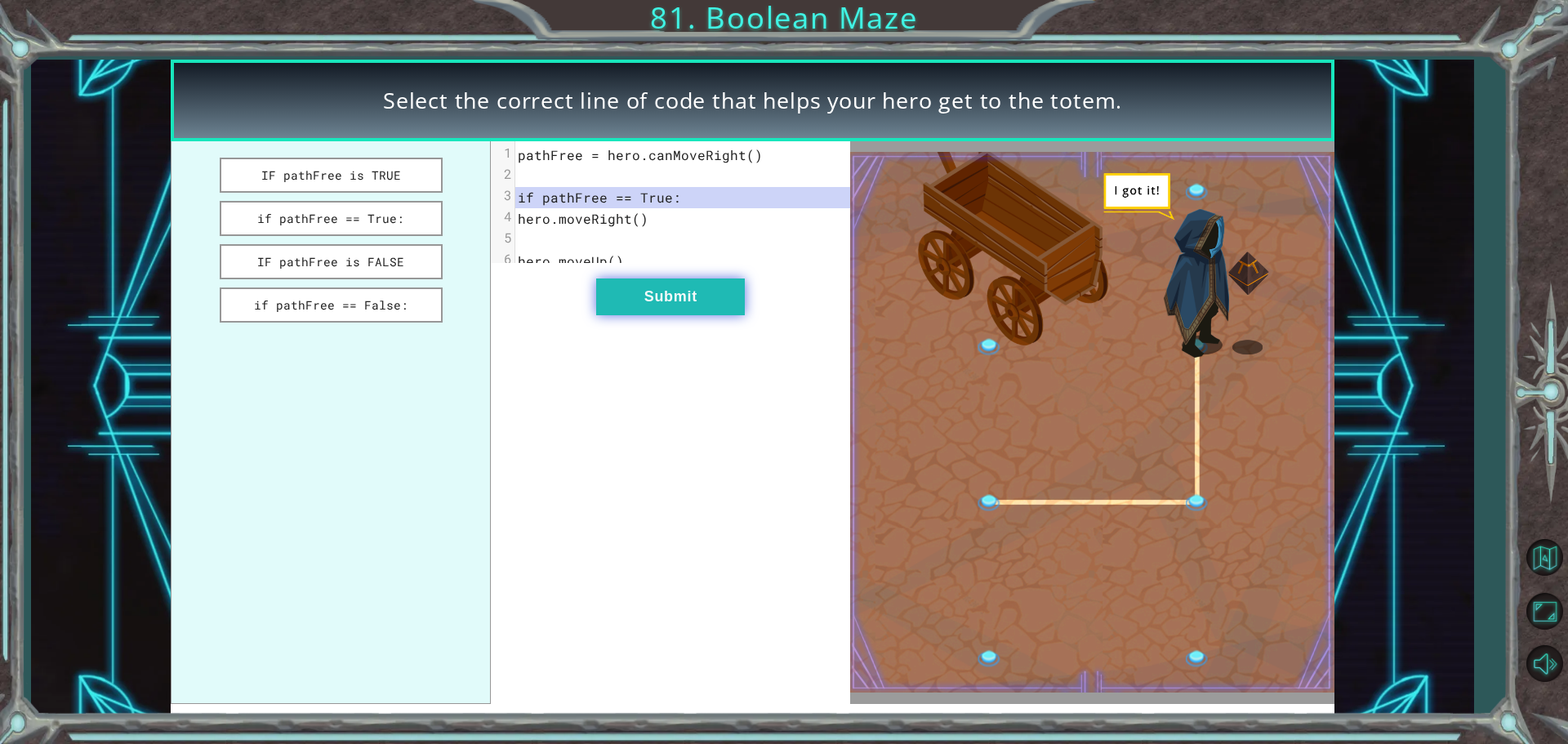
click at [679, 312] on button "Submit" at bounding box center [671, 296] width 149 height 37
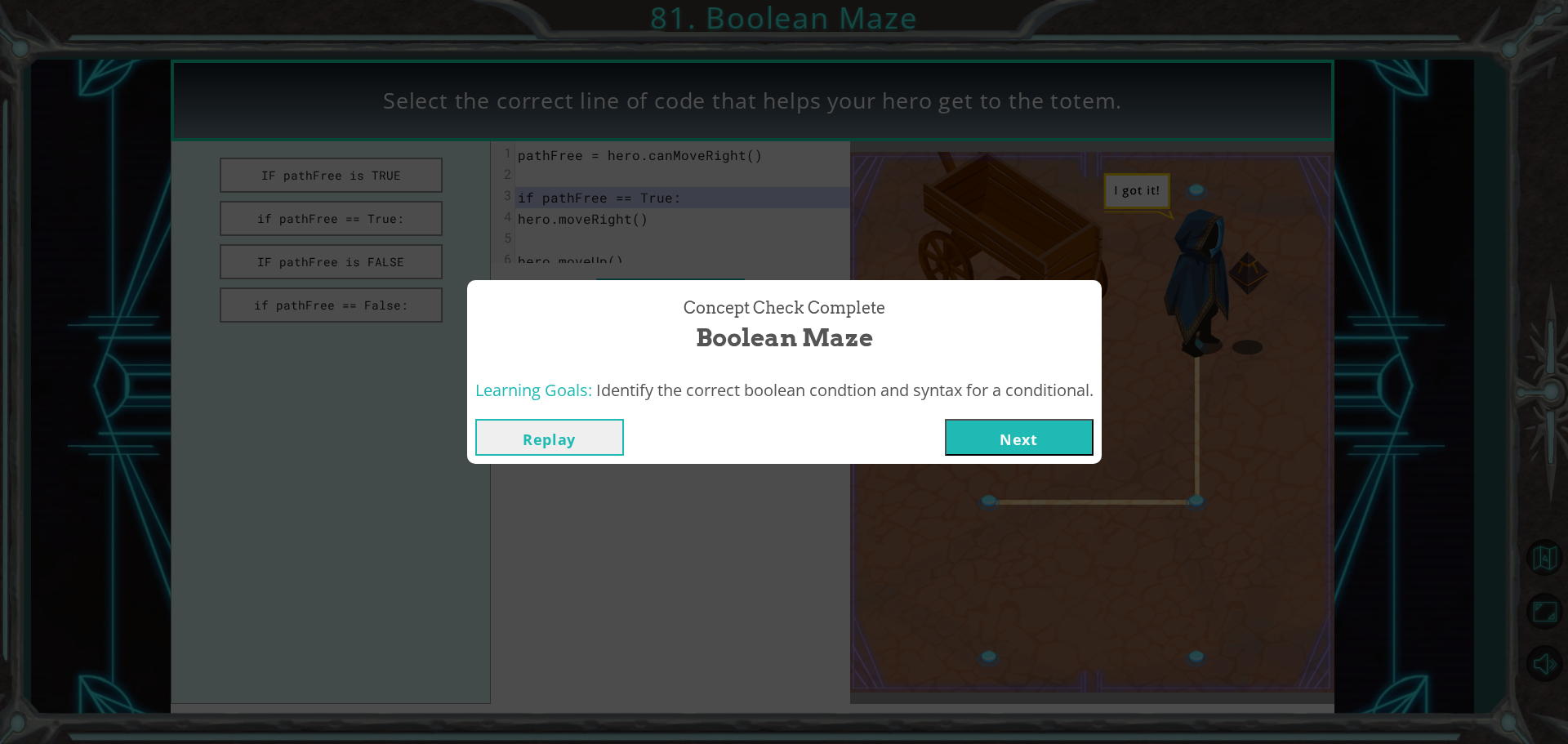
click at [1020, 435] on button "Next" at bounding box center [1019, 437] width 149 height 37
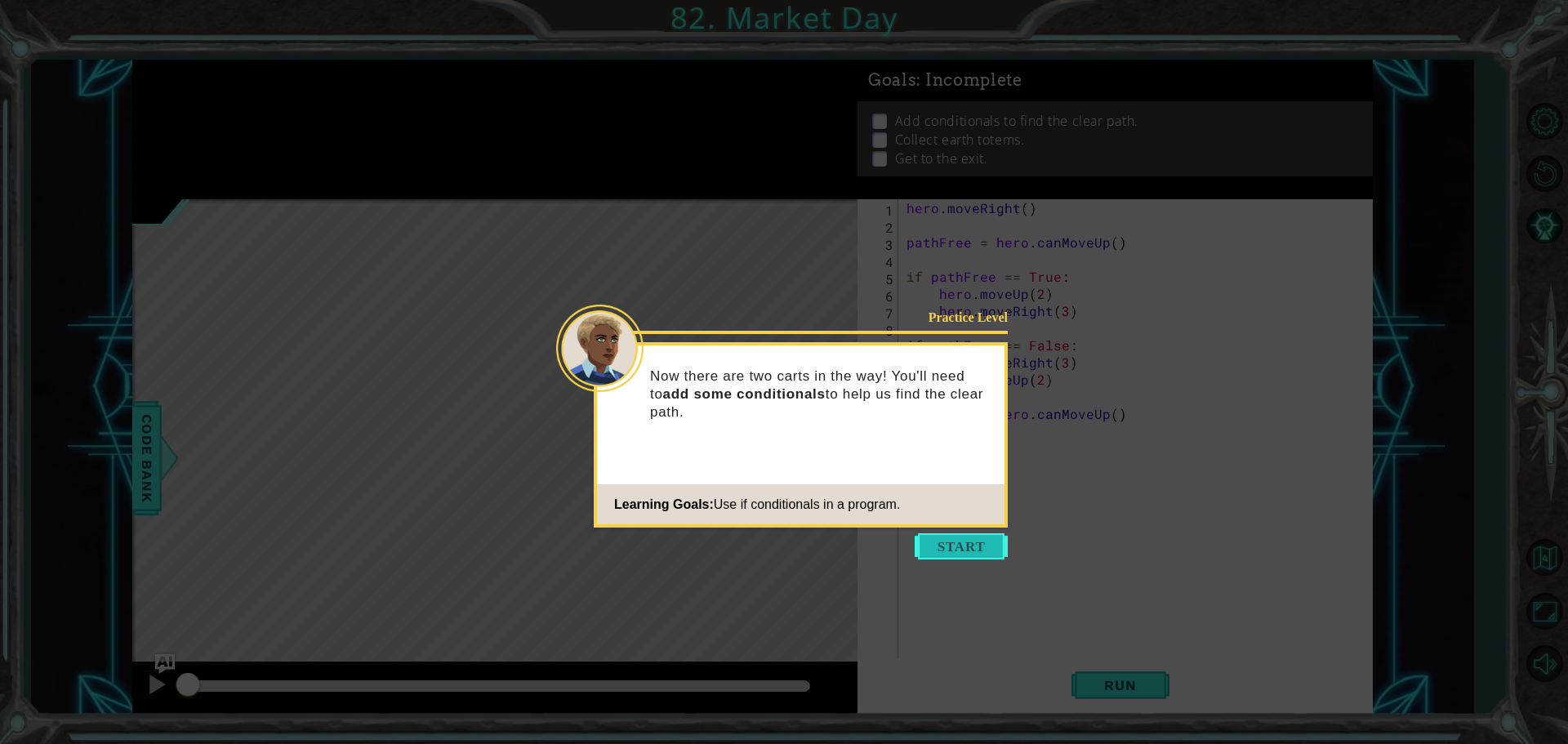
click at [957, 556] on button "Start" at bounding box center [961, 546] width 93 height 26
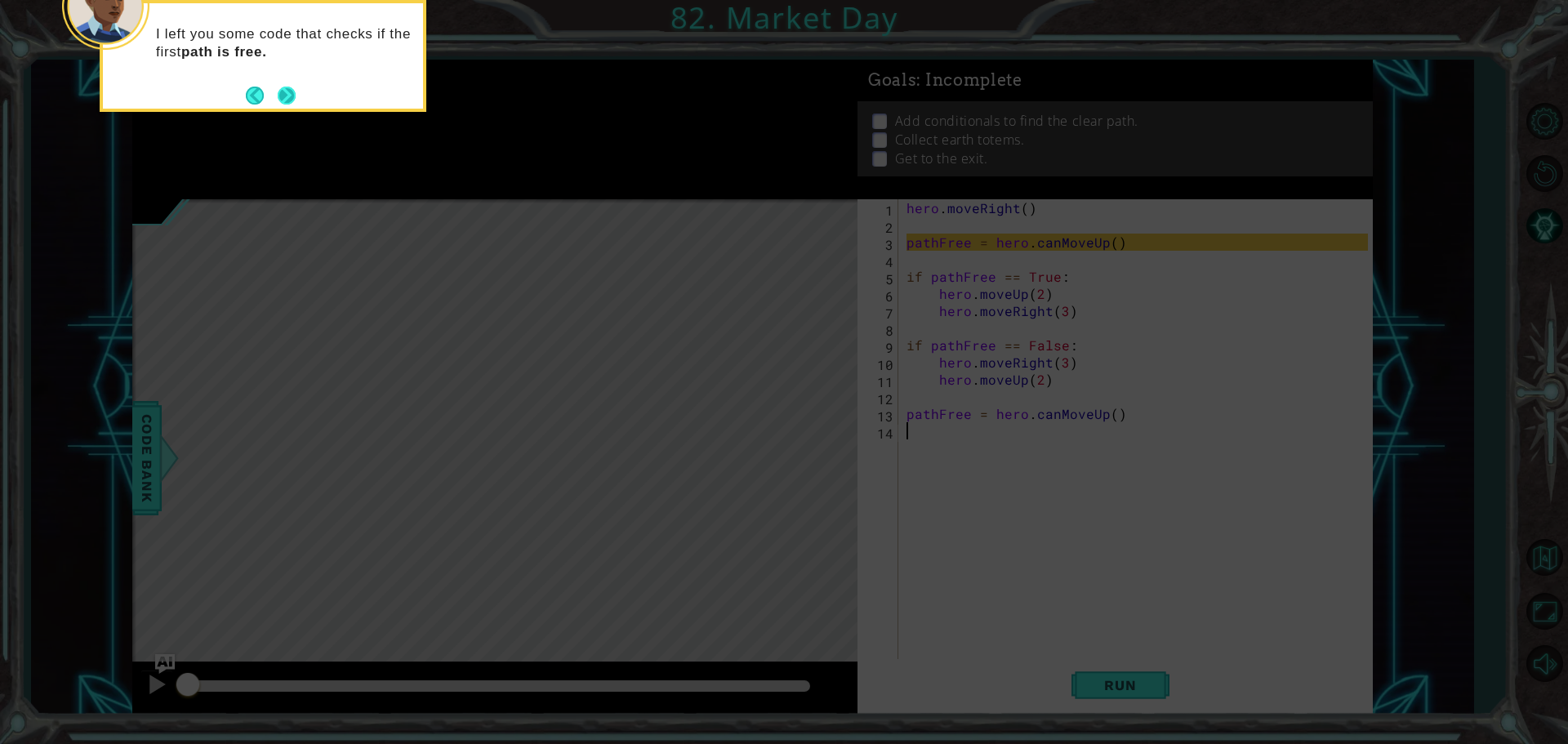
click at [286, 94] on button "Next" at bounding box center [286, 95] width 18 height 18
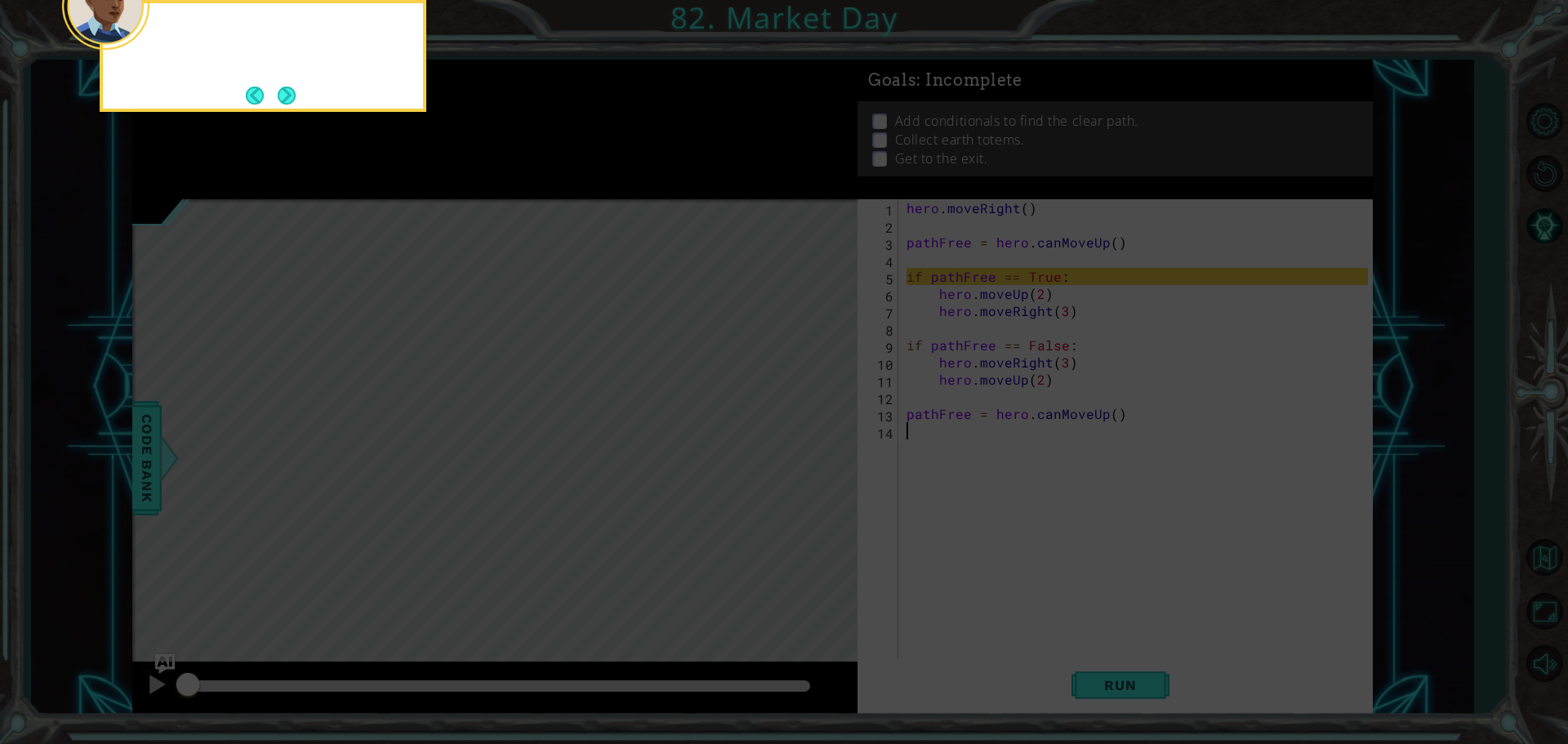
click at [286, 94] on button "Next" at bounding box center [286, 95] width 18 height 18
click at [286, 94] on button "Next" at bounding box center [286, 95] width 19 height 19
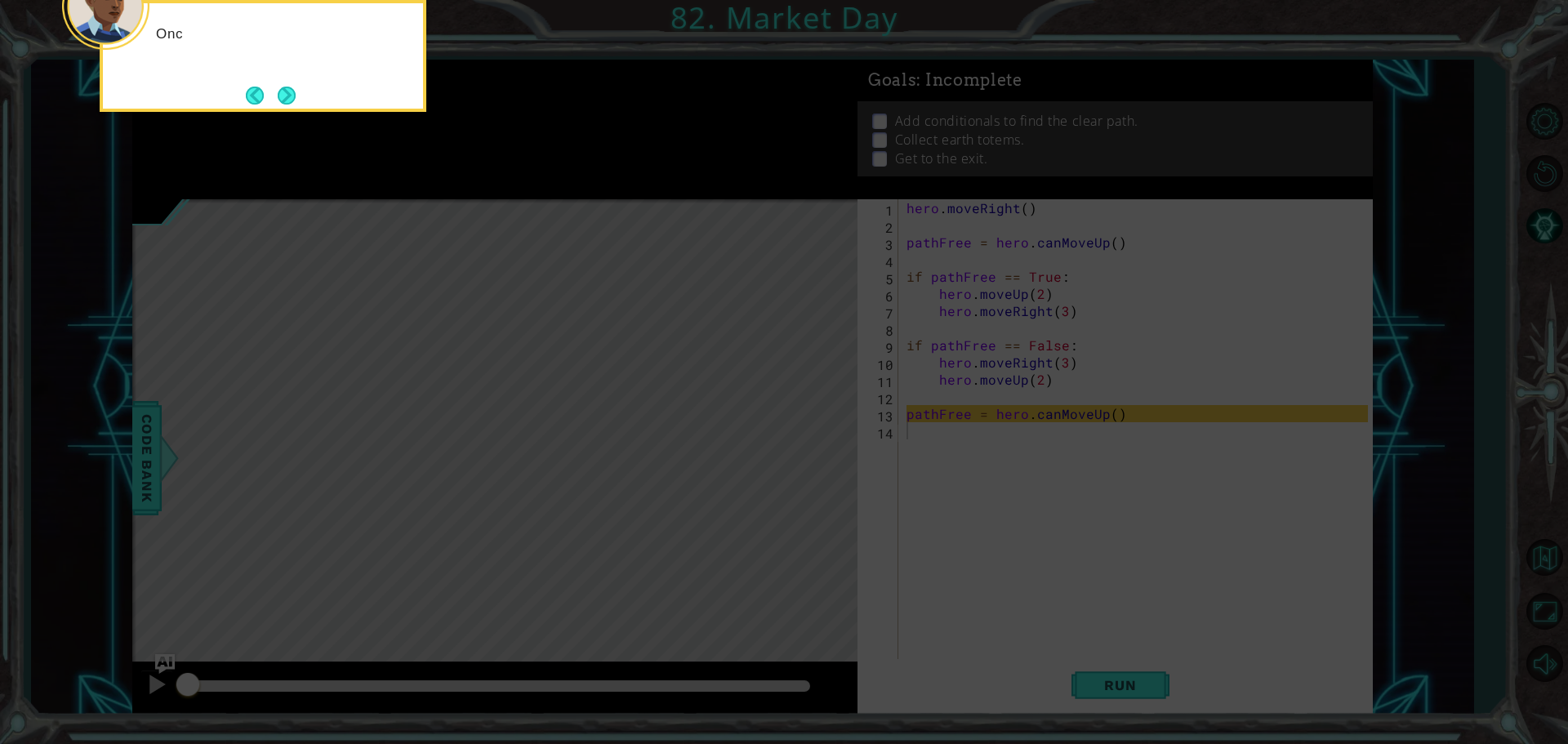
click at [286, 94] on button "Next" at bounding box center [286, 95] width 18 height 18
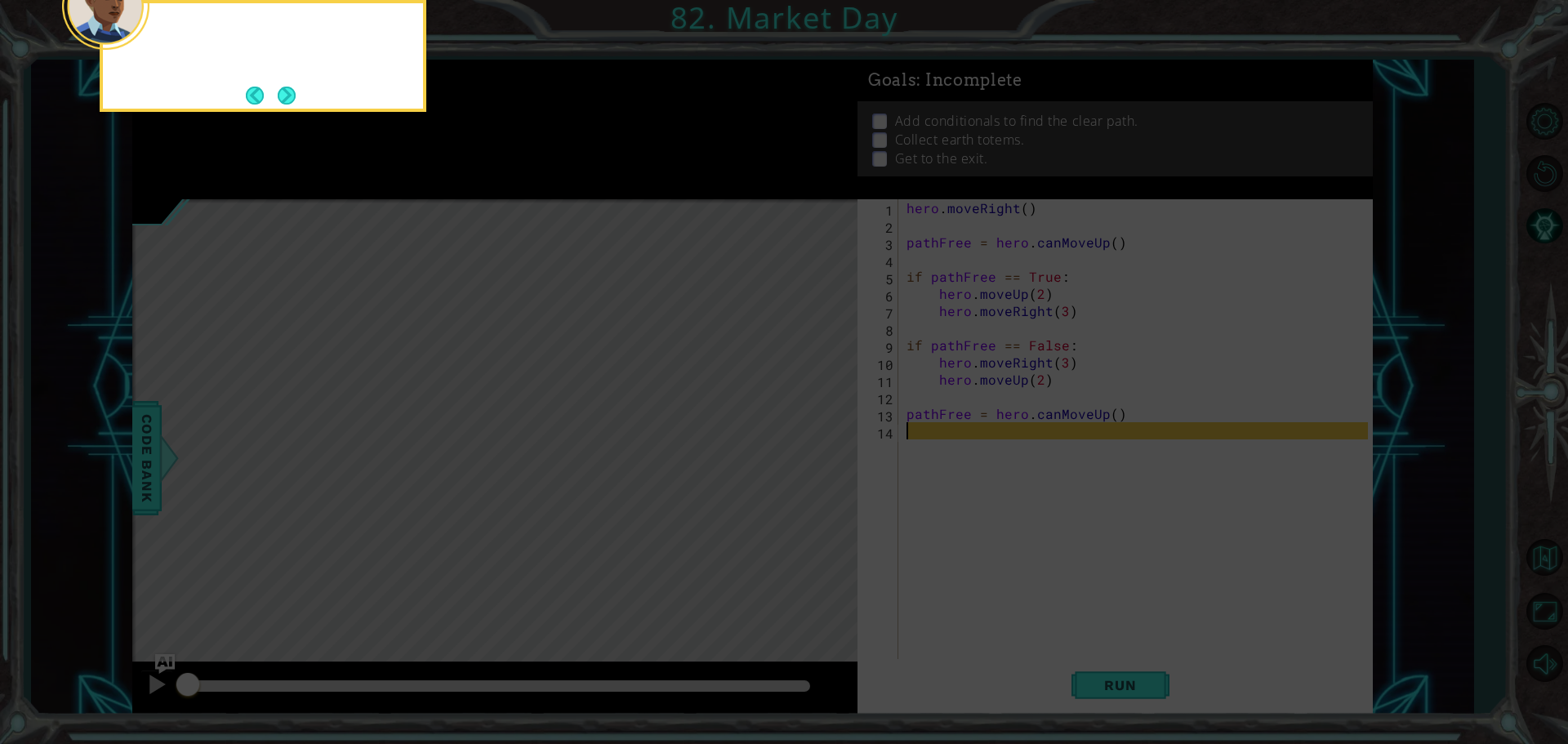
click at [286, 94] on button "Next" at bounding box center [287, 95] width 21 height 21
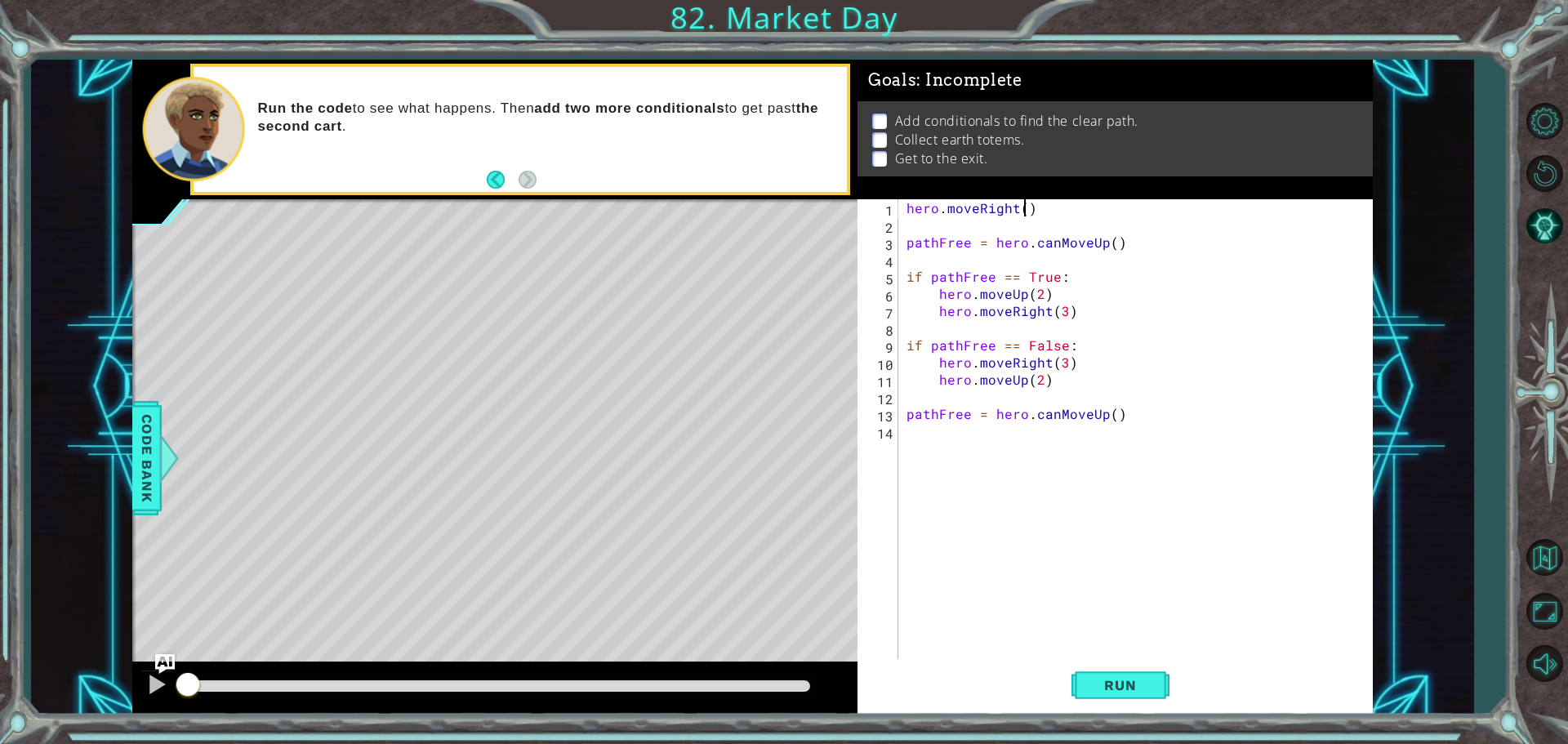
click at [1025, 210] on div "hero . moveRight ( ) pathFree = hero . canMoveUp ( ) if pathFree == True : hero…" at bounding box center [1139, 448] width 472 height 497
click at [1107, 243] on div "hero . moveRight ( 1 ) pathFree = hero . canMoveUp ( ) if pathFree == True : he…" at bounding box center [1139, 448] width 472 height 497
click at [1109, 414] on div "hero . moveRight ( 1 ) pathFree = hero . canMoveUp ( 1 ) if pathFree == True : …" at bounding box center [1139, 448] width 472 height 497
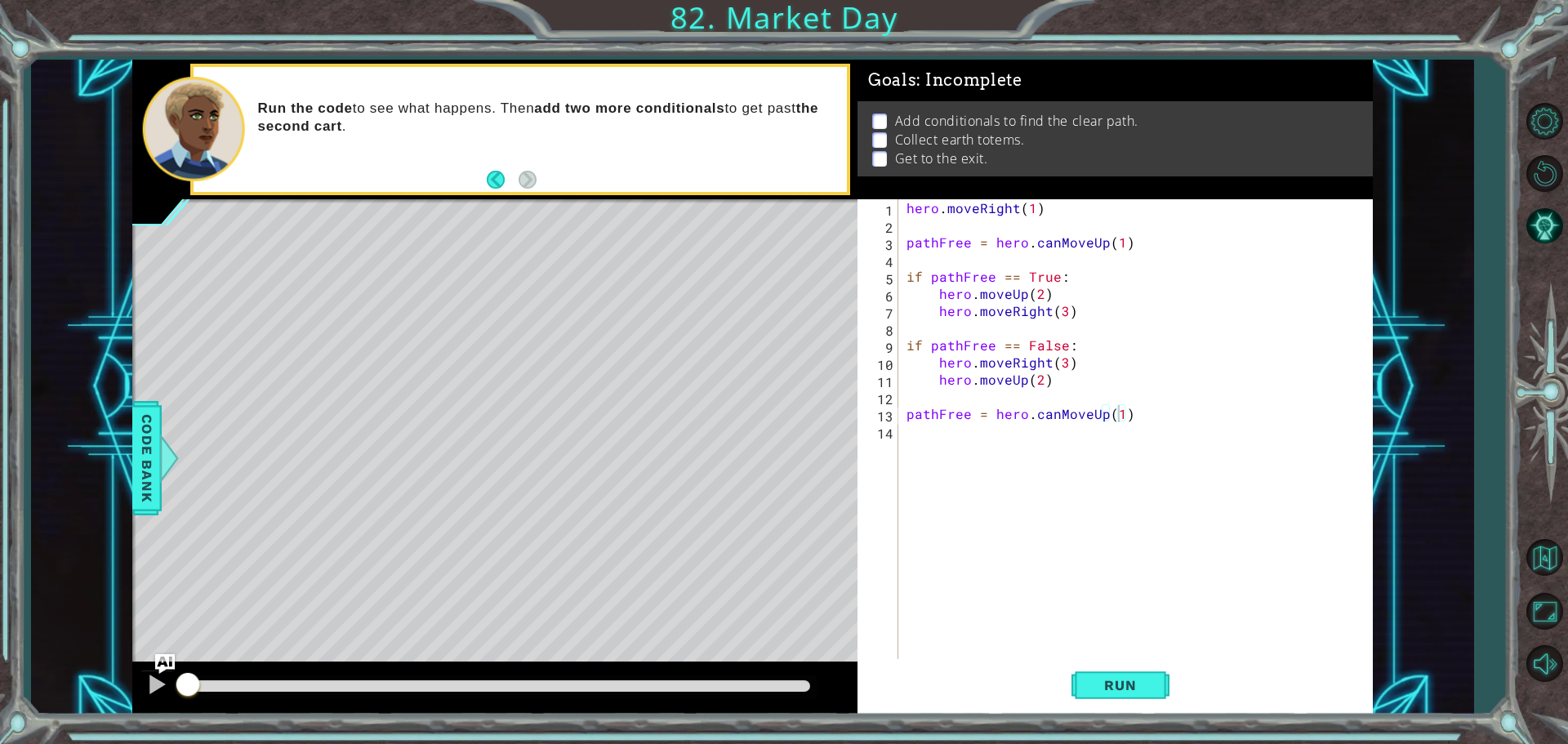
drag, startPoint x: 902, startPoint y: 268, endPoint x: 957, endPoint y: 286, distance: 57.9
click at [957, 286] on div "pathFree = hero.canMoveUp(1) 1 2 3 4 5 6 7 8 9 10 11 12 13 14 hero . moveRight …" at bounding box center [1112, 430] width 510 height 463
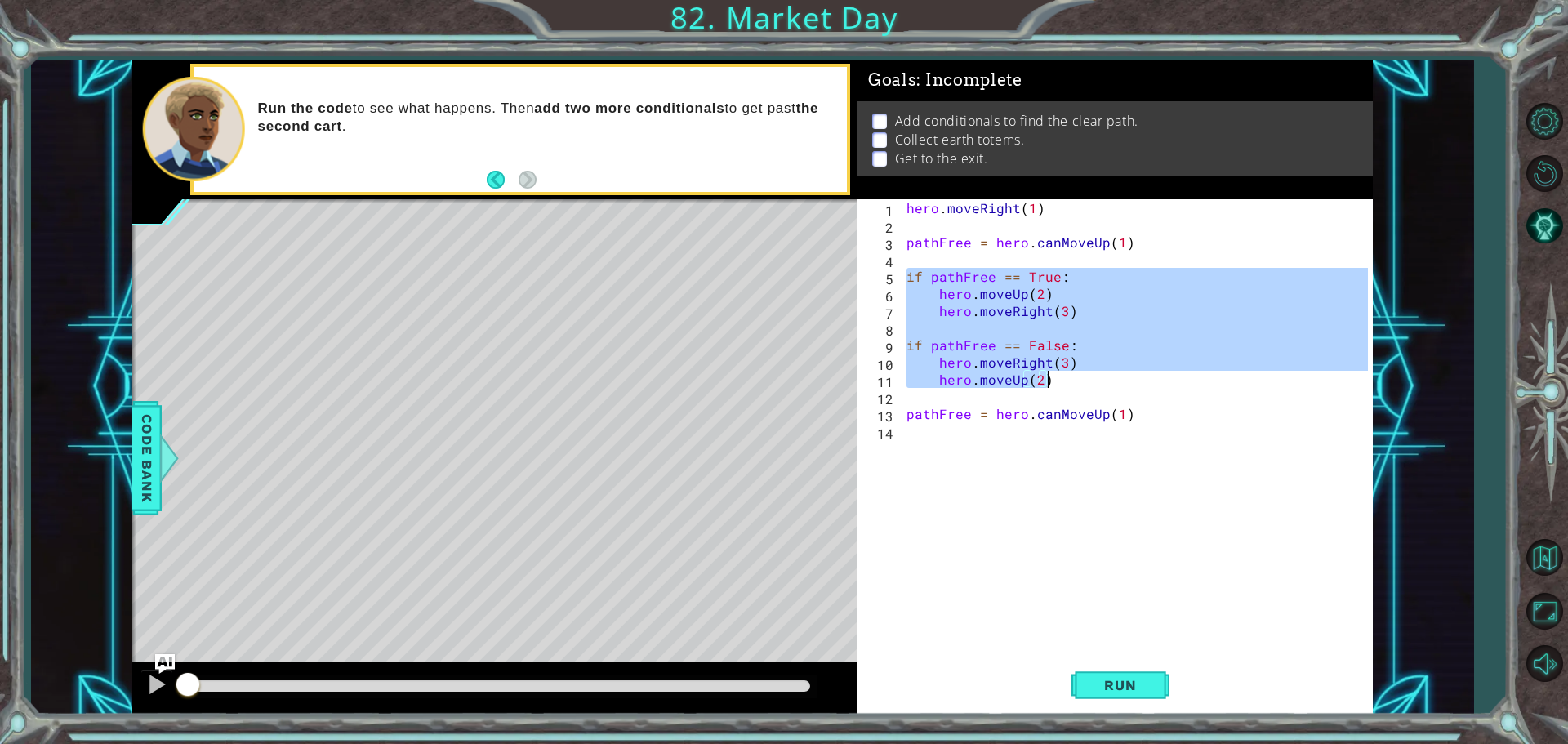
drag, startPoint x: 908, startPoint y: 273, endPoint x: 1059, endPoint y: 373, distance: 181.1
click at [1059, 373] on div "hero . moveRight ( 1 ) pathFree = hero . canMoveUp ( 1 ) if pathFree == True : …" at bounding box center [1139, 448] width 472 height 497
type textarea "hero.moveRight(3) hero.moveUp(2)"
click at [914, 439] on div "hero . moveRight ( 1 ) pathFree = hero . canMoveUp ( 1 ) if pathFree == True : …" at bounding box center [1139, 448] width 472 height 497
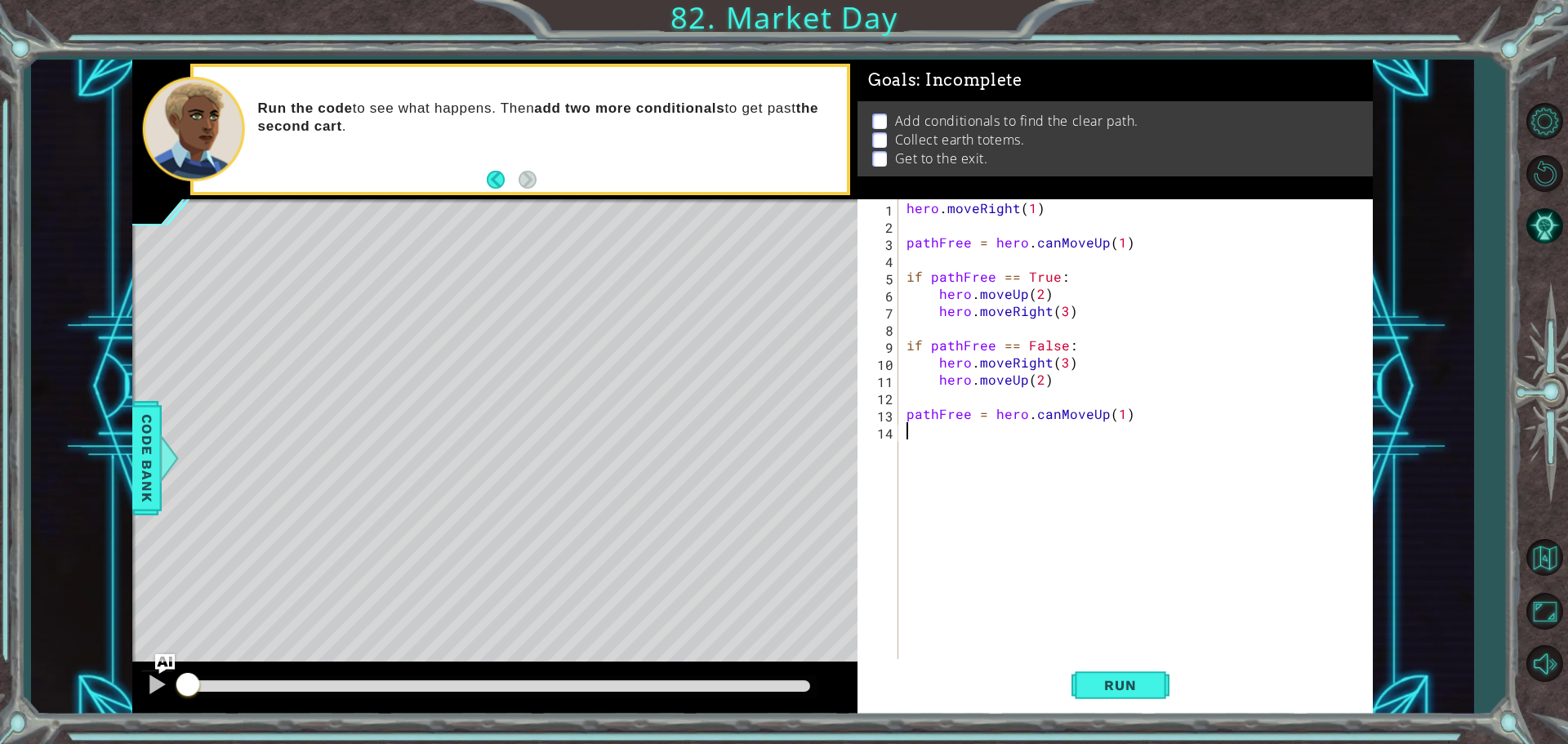
scroll to position [0, 0]
paste textarea "hero.moveUp(2)"
type textarea "hero.moveUp(2)"
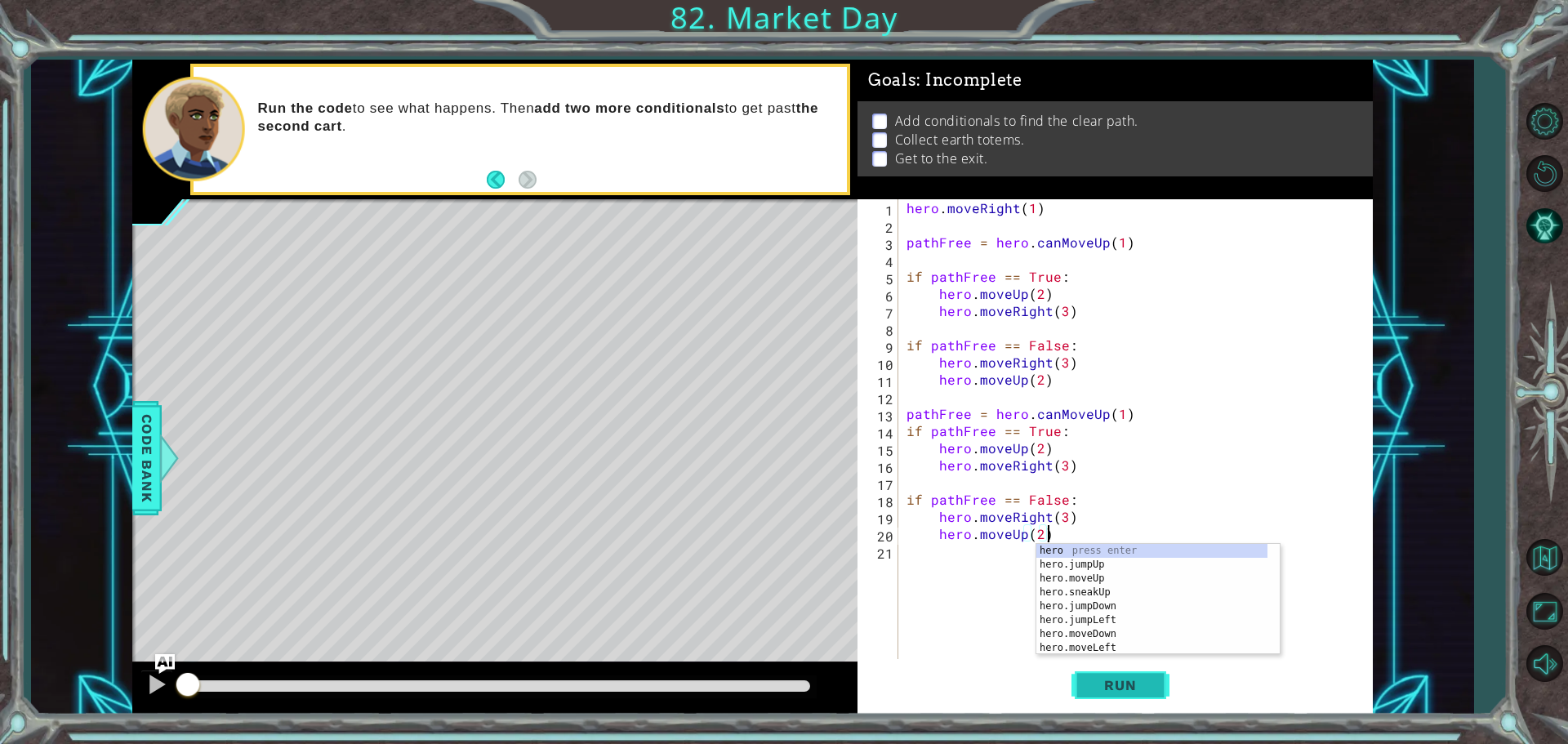
click at [1117, 686] on span "Run" at bounding box center [1119, 686] width 64 height 16
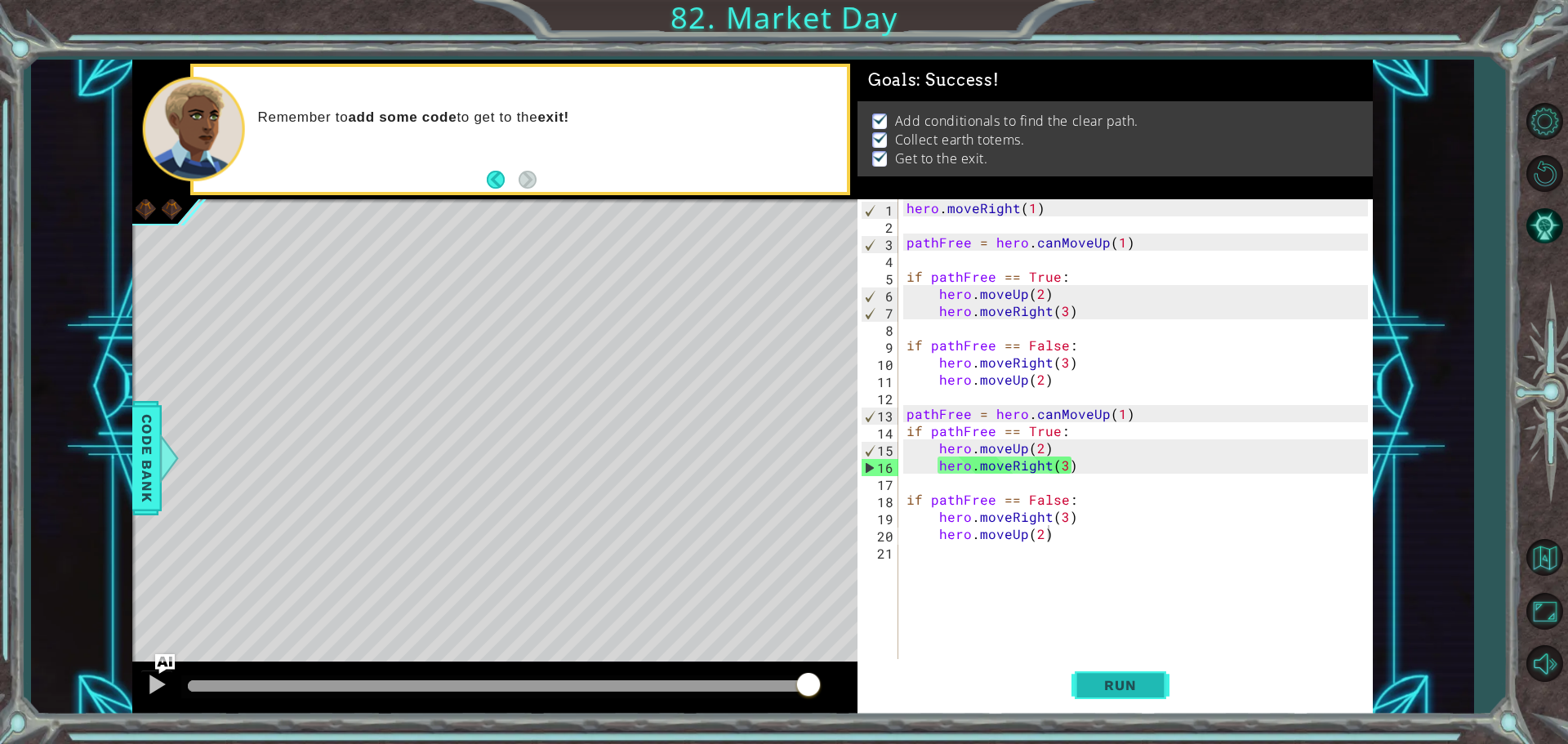
click at [0, 0] on div "Practice Level Complete Market Day Learning Goals: Use if conditionals in a pro…" at bounding box center [0, 0] width 0 height 0
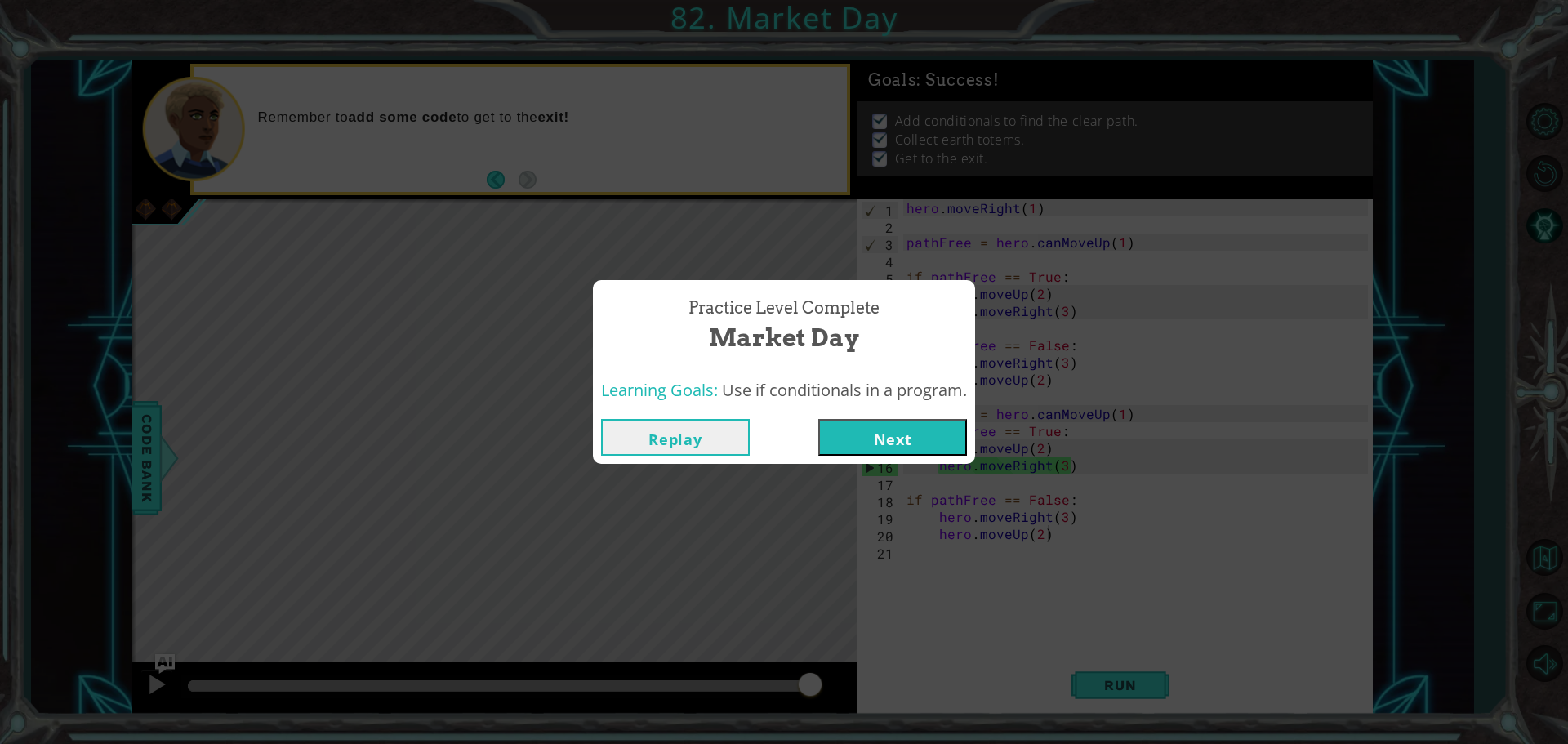
click at [903, 437] on button "Next" at bounding box center [892, 437] width 149 height 37
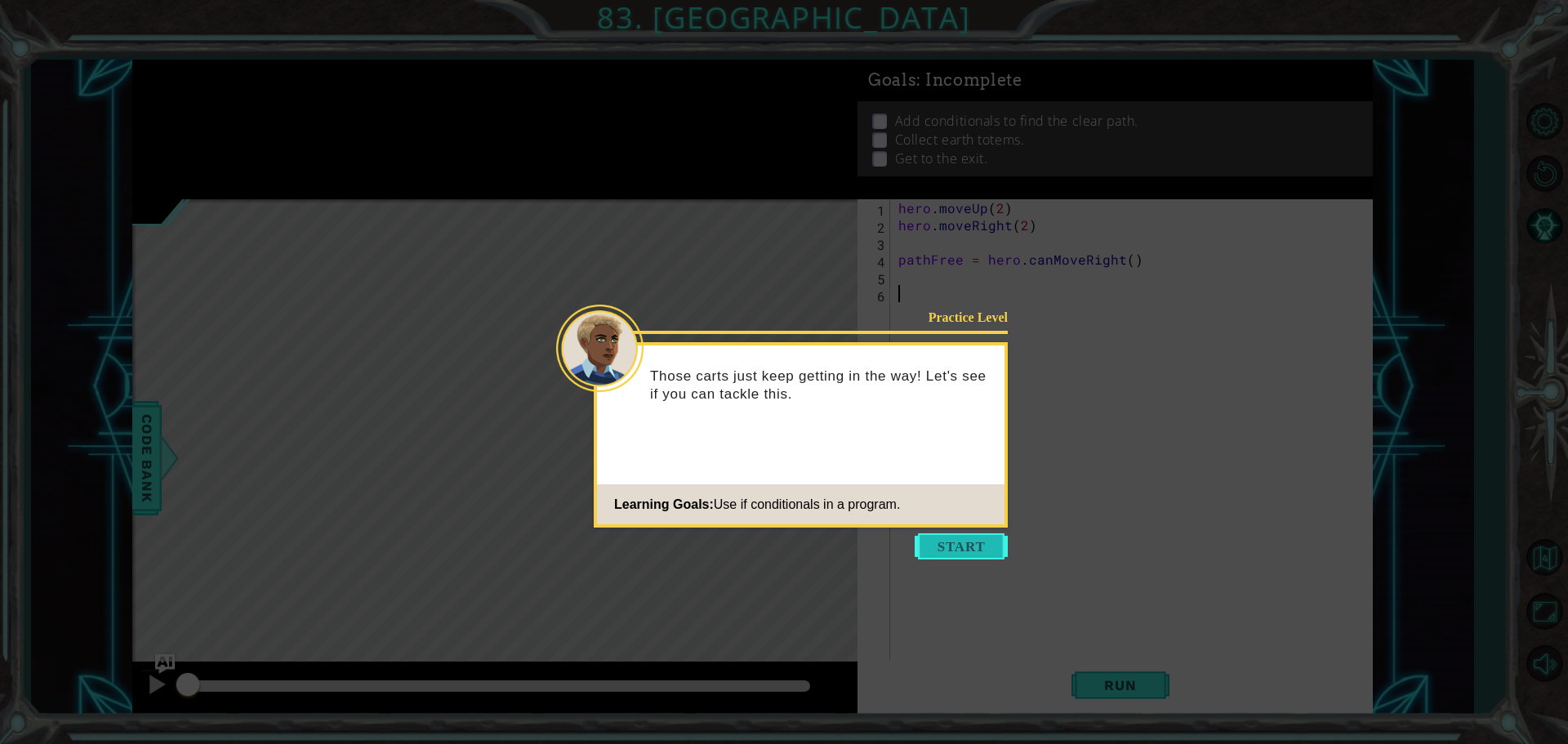
click at [946, 538] on button "Start" at bounding box center [961, 546] width 93 height 26
